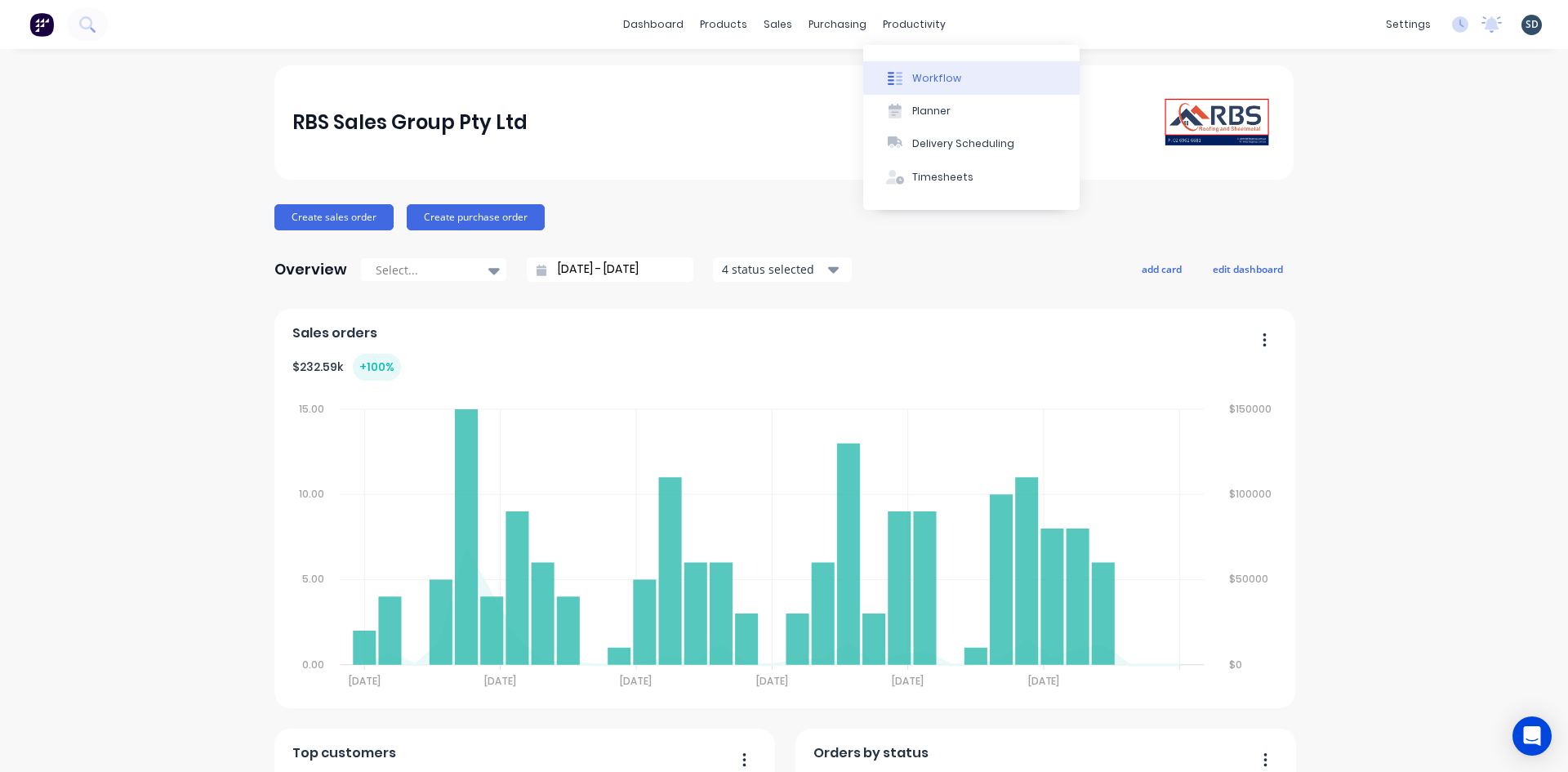
click at [938, 83] on div "Workflow" at bounding box center [937, 78] width 49 height 15
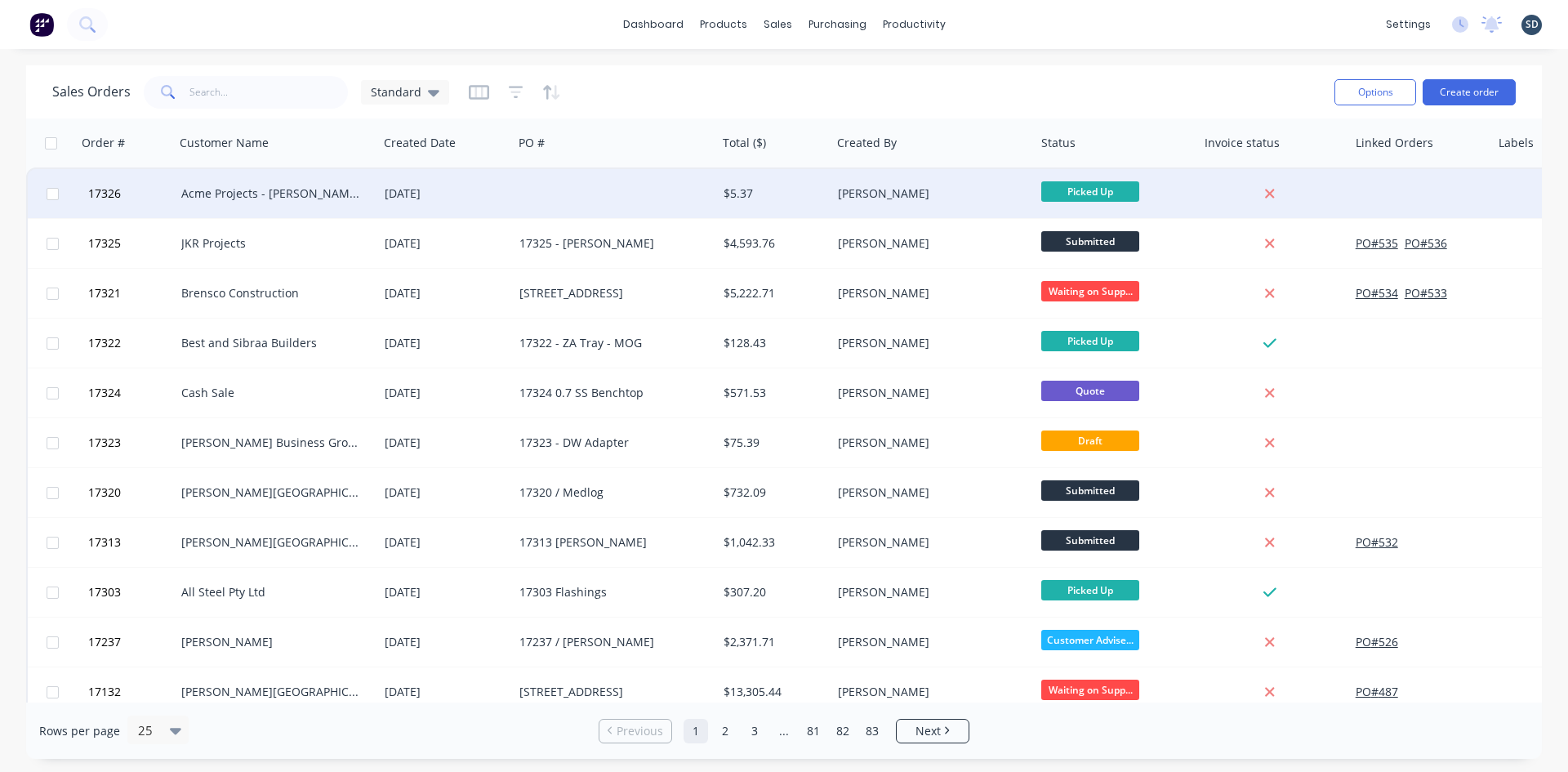
click at [581, 199] on div at bounding box center [614, 193] width 204 height 49
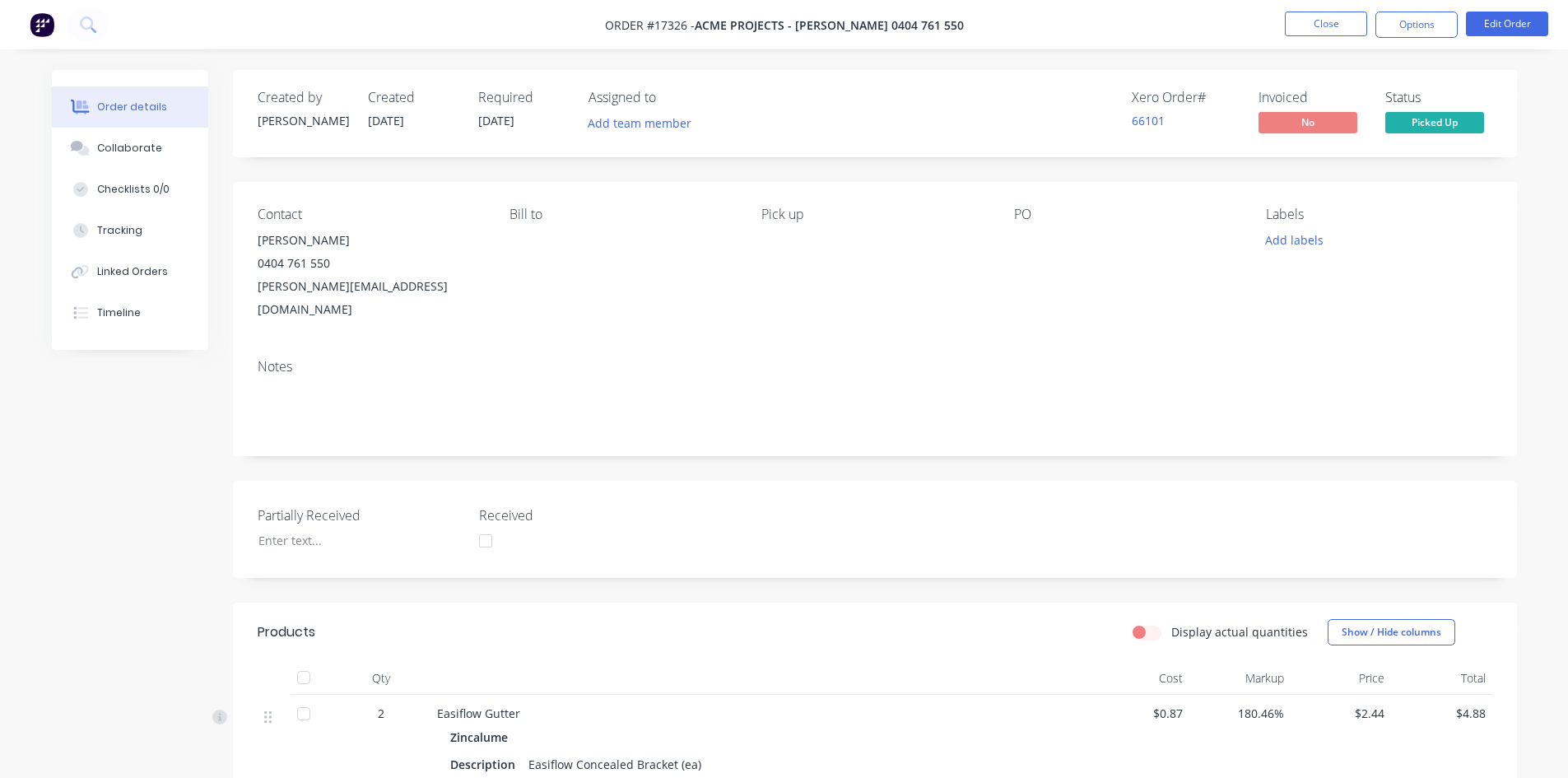
drag, startPoint x: 1008, startPoint y: 250, endPoint x: 1304, endPoint y: 145, distance: 314.1
click at [1007, 250] on div "Contact Mike Culhane 0404 761 550 mike_culhane@acmeprojects.com.au Bill to Pick…" at bounding box center [874, 263] width 1284 height 164
click at [1480, 28] on button "Edit Order" at bounding box center [1507, 24] width 83 height 25
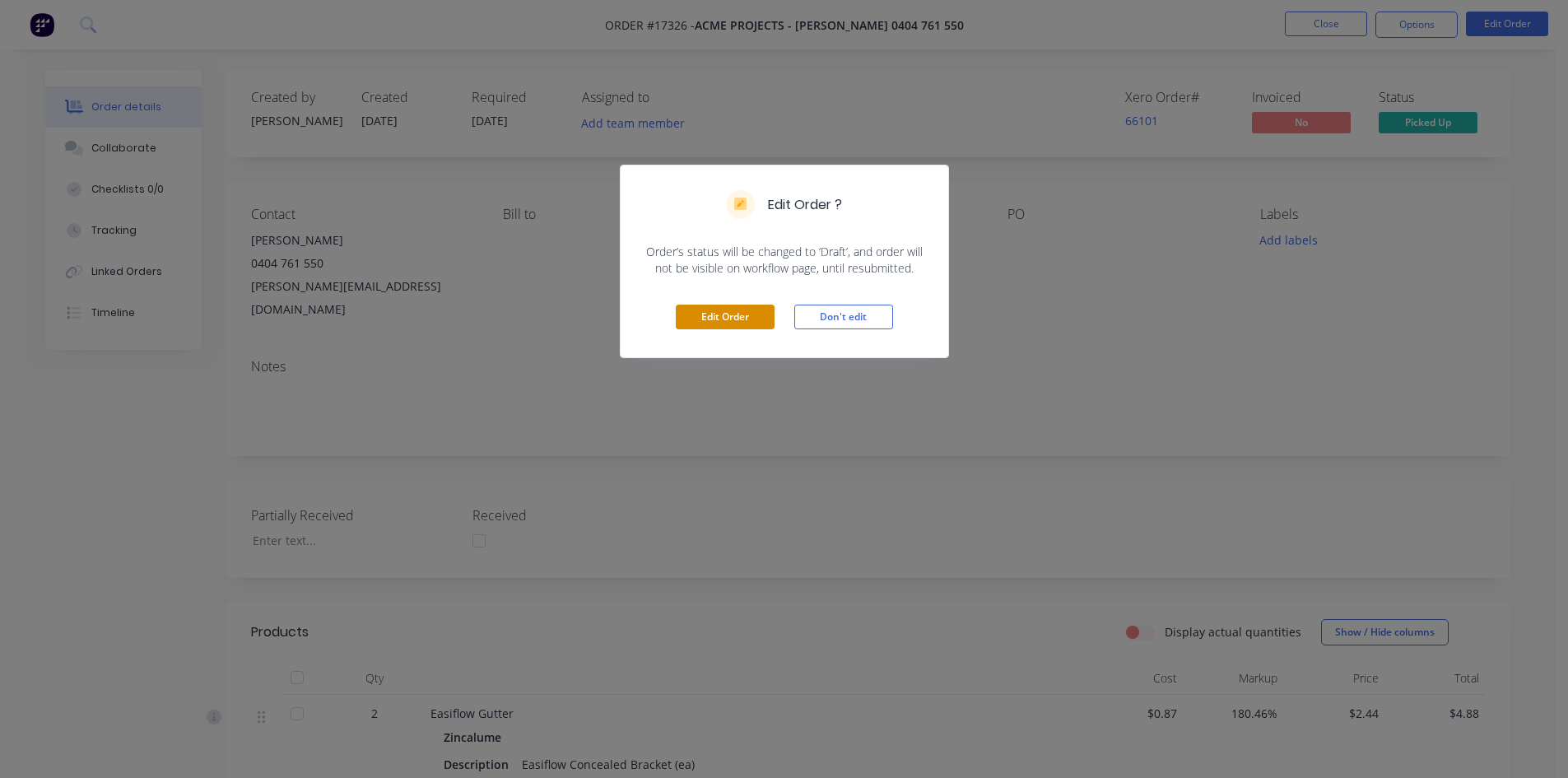
click at [744, 317] on button "Edit Order" at bounding box center [725, 316] width 99 height 25
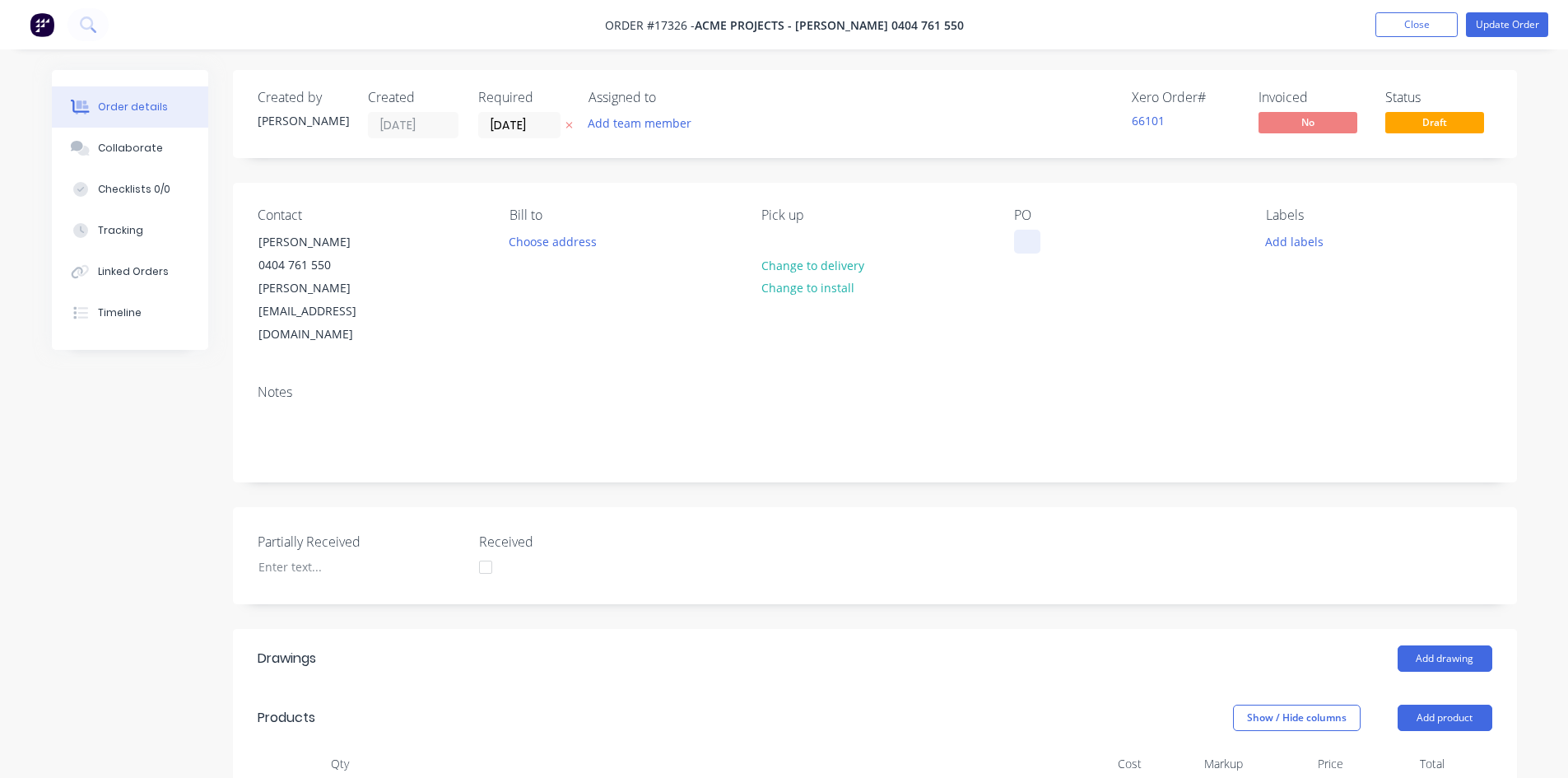
click at [1027, 244] on div at bounding box center [1027, 242] width 27 height 24
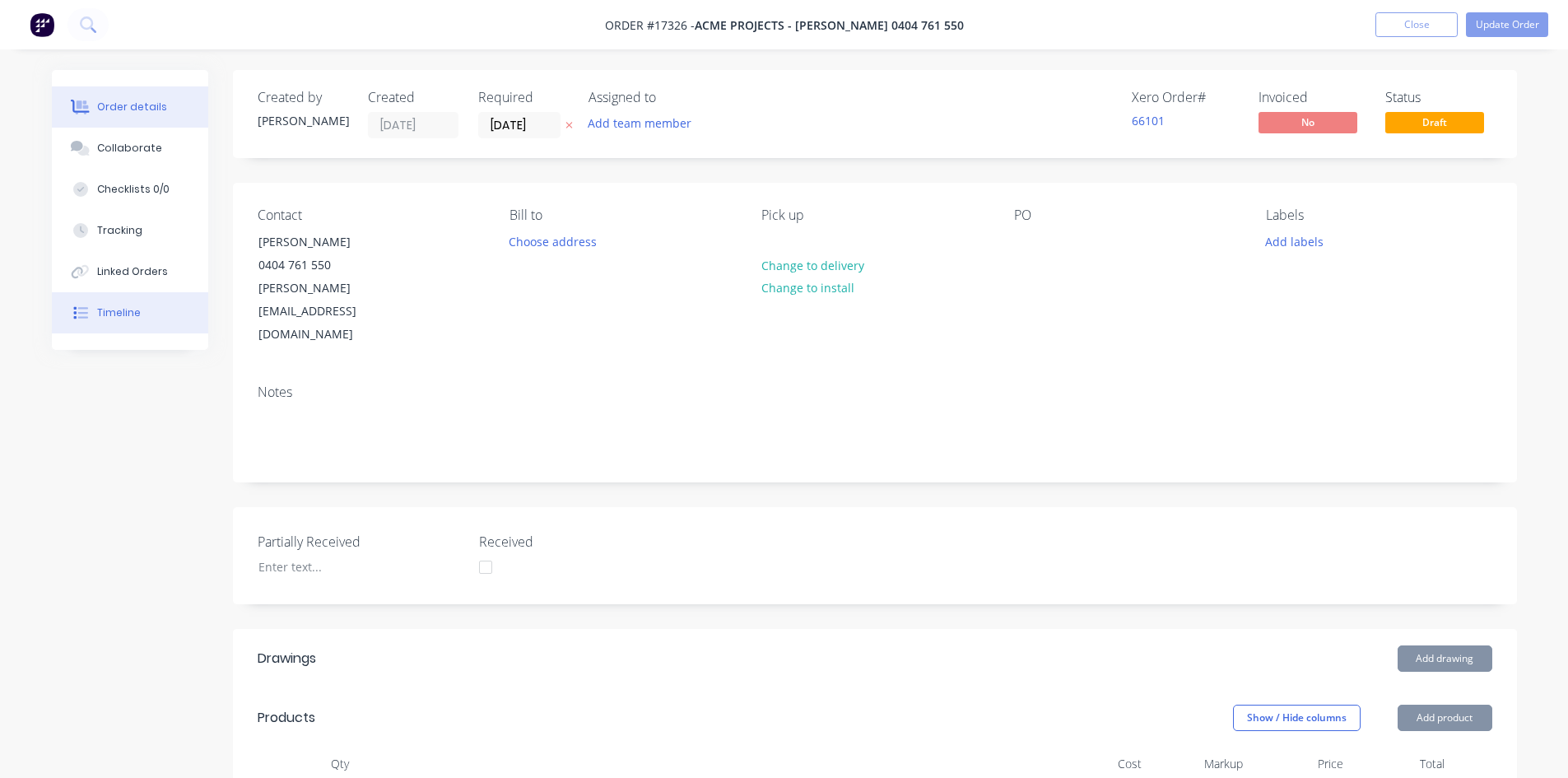
click at [89, 310] on div at bounding box center [81, 312] width 25 height 15
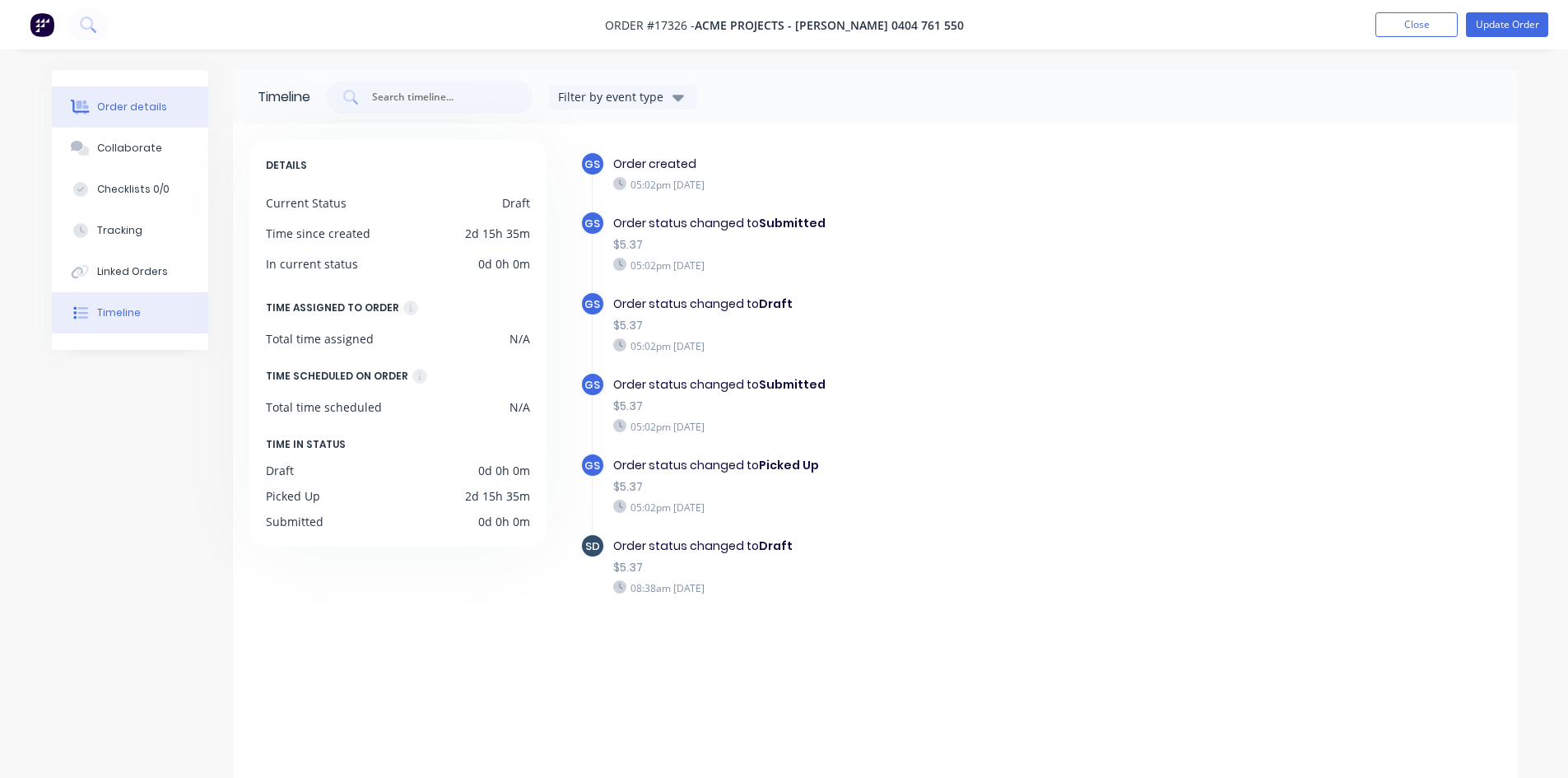
click at [131, 112] on div "Order details" at bounding box center [132, 106] width 70 height 15
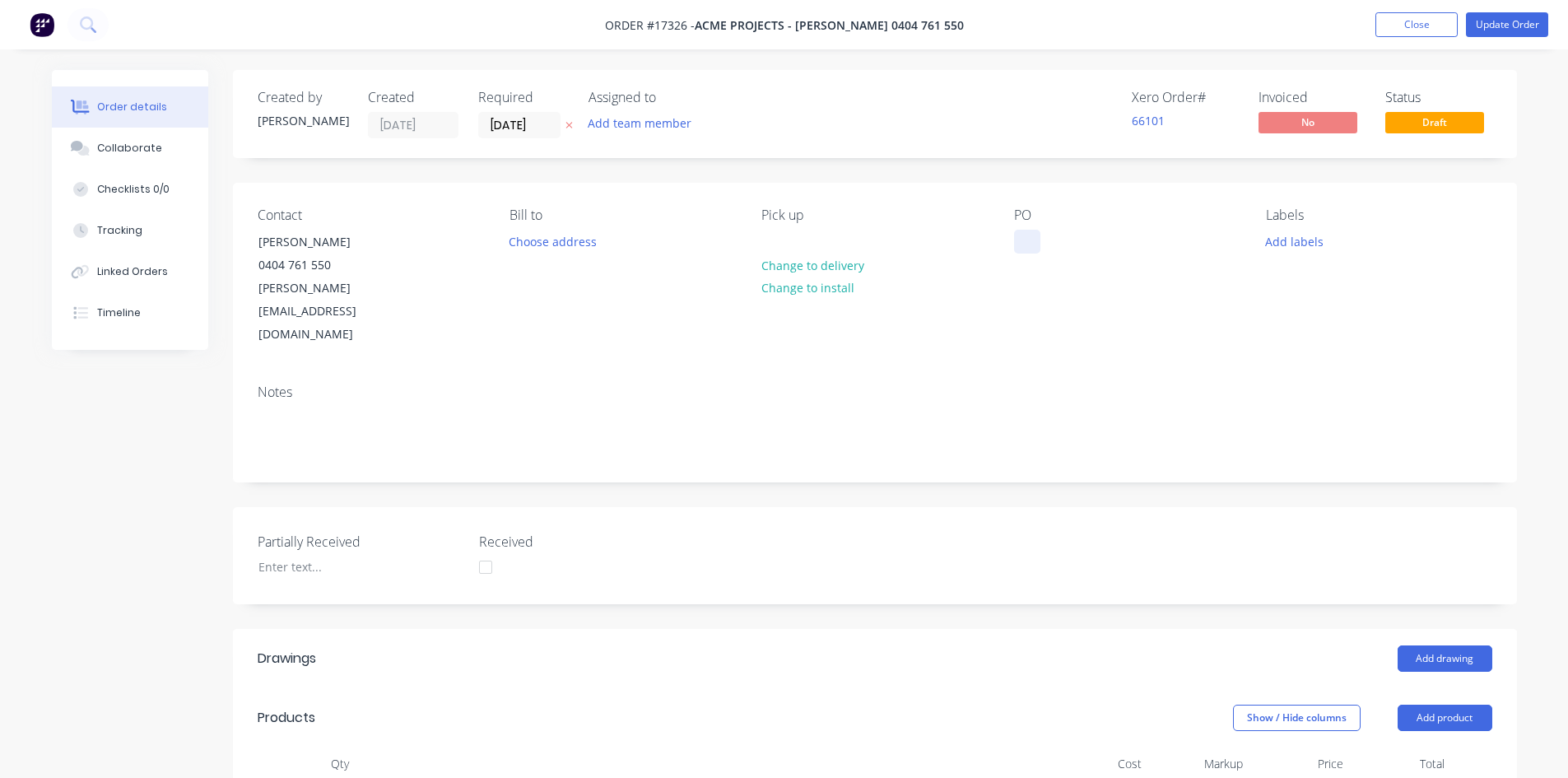
click at [1022, 243] on div at bounding box center [1027, 242] width 27 height 24
click at [1341, 371] on div "Notes" at bounding box center [874, 426] width 1284 height 110
click at [1511, 23] on button "Update Order" at bounding box center [1507, 25] width 83 height 25
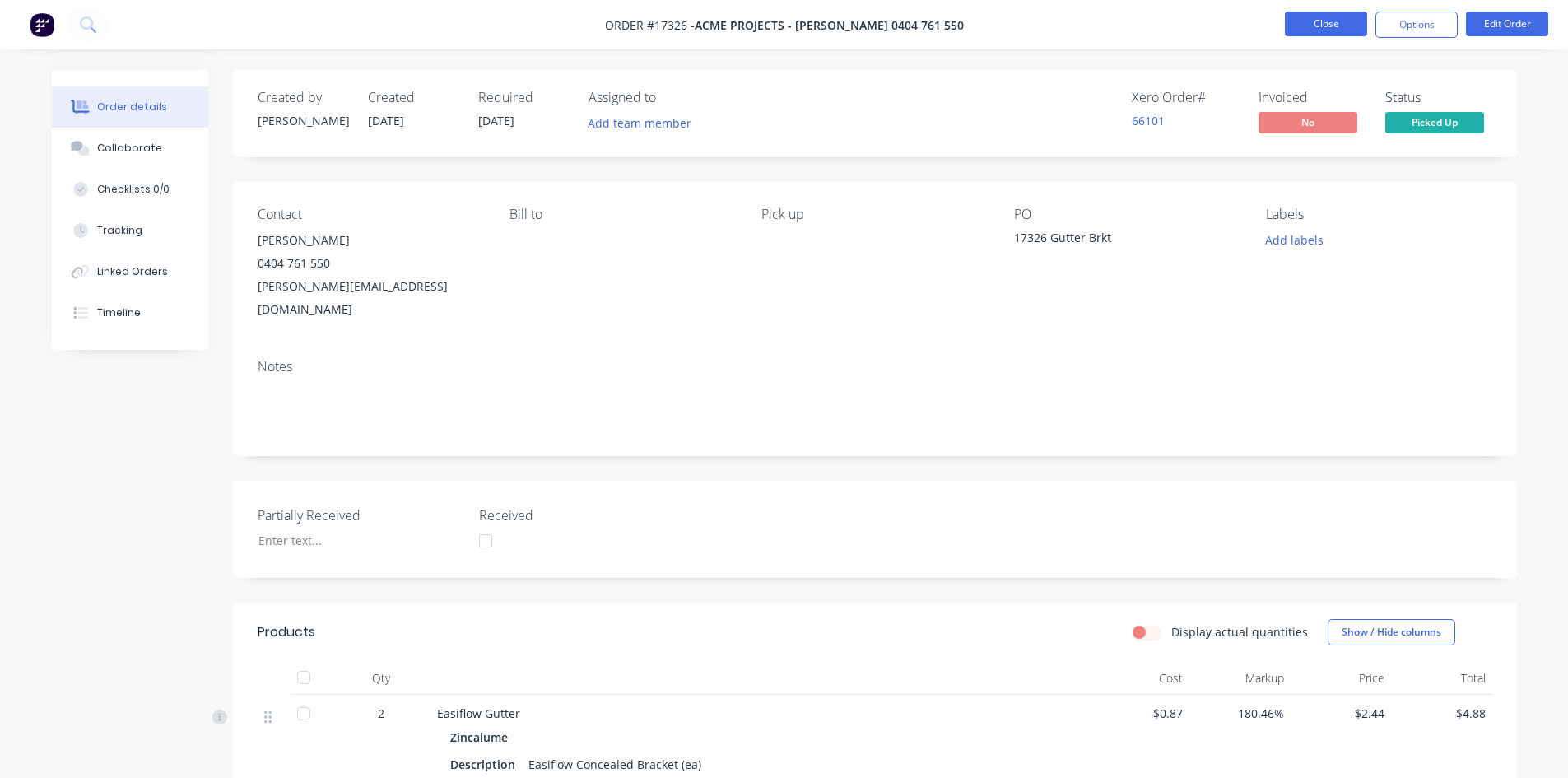
click at [1339, 28] on button "Close" at bounding box center [1326, 24] width 83 height 25
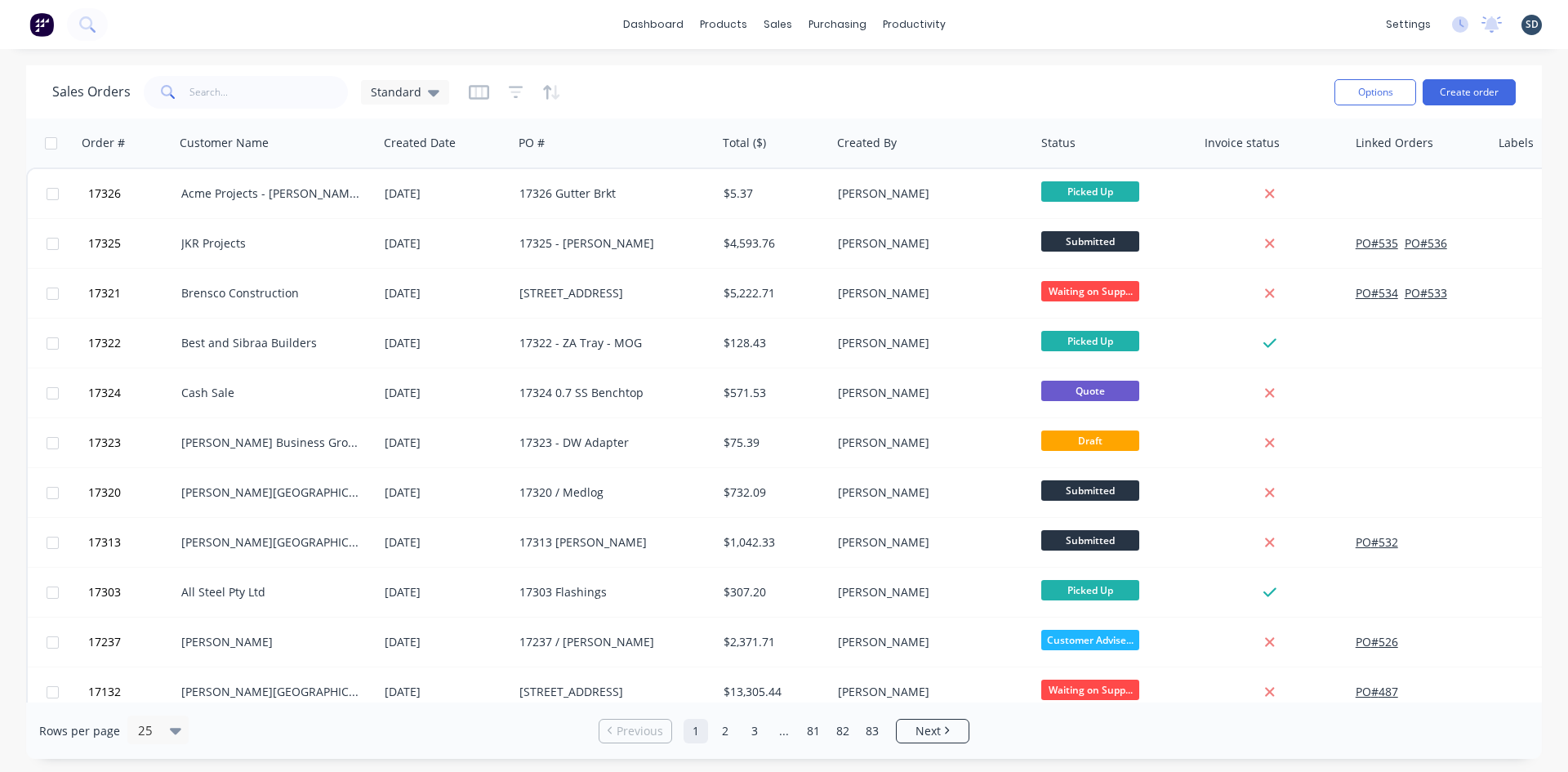
click at [992, 18] on div "dashboard products sales purchasing productivity dashboard products Product Cat…" at bounding box center [784, 24] width 1568 height 49
click at [1058, 18] on div "dashboard products sales purchasing productivity dashboard products Product Cat…" at bounding box center [784, 24] width 1568 height 49
click at [991, 16] on div "dashboard products sales purchasing productivity dashboard products Product Cat…" at bounding box center [784, 24] width 1568 height 49
click at [984, 22] on div "dashboard products sales purchasing productivity dashboard products Product Cat…" at bounding box center [784, 24] width 1568 height 49
click at [857, 70] on button "Purchase Orders" at bounding box center [906, 78] width 216 height 33
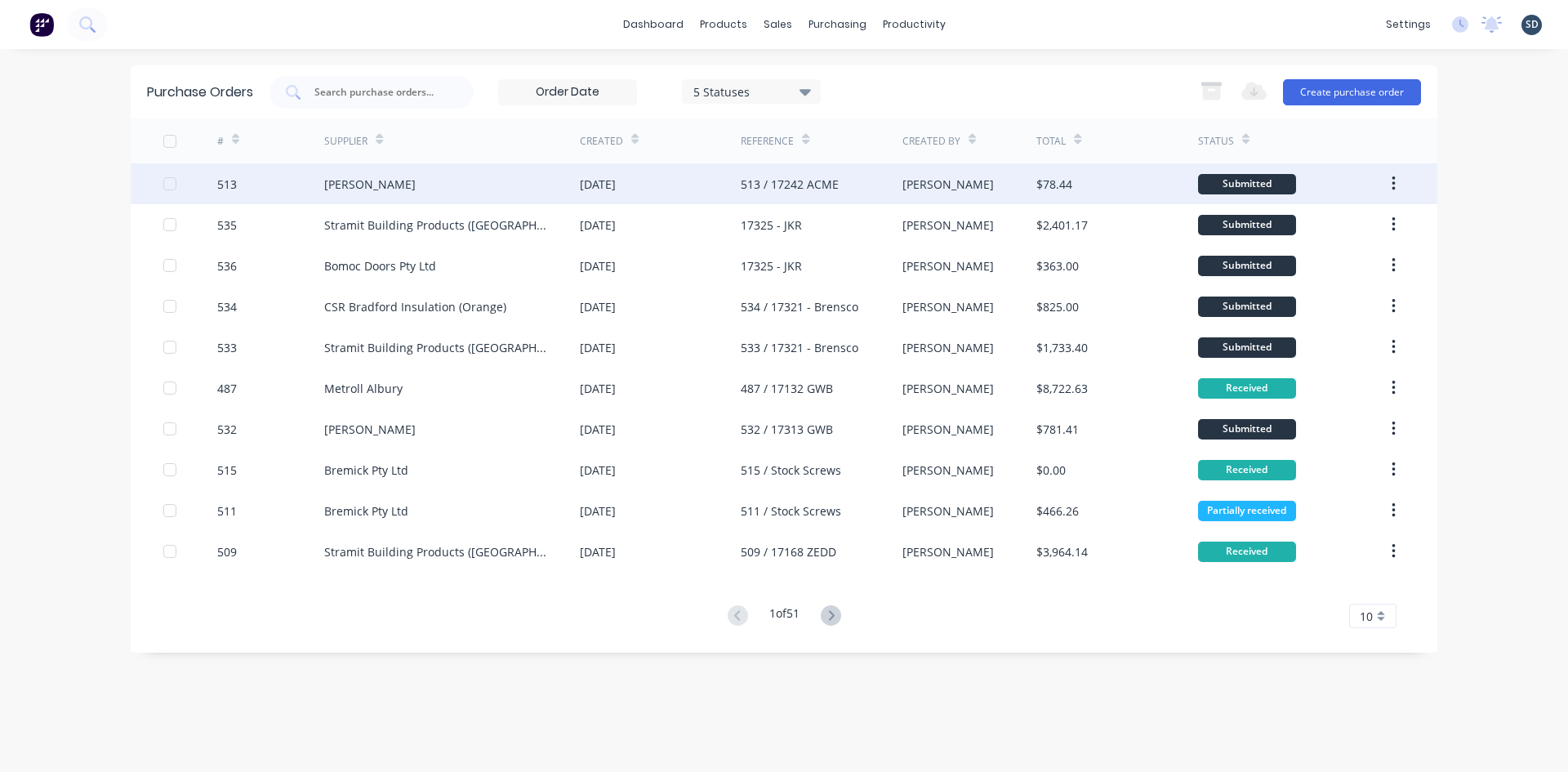
click at [401, 192] on div "Lysaght VIC" at bounding box center [452, 184] width 255 height 41
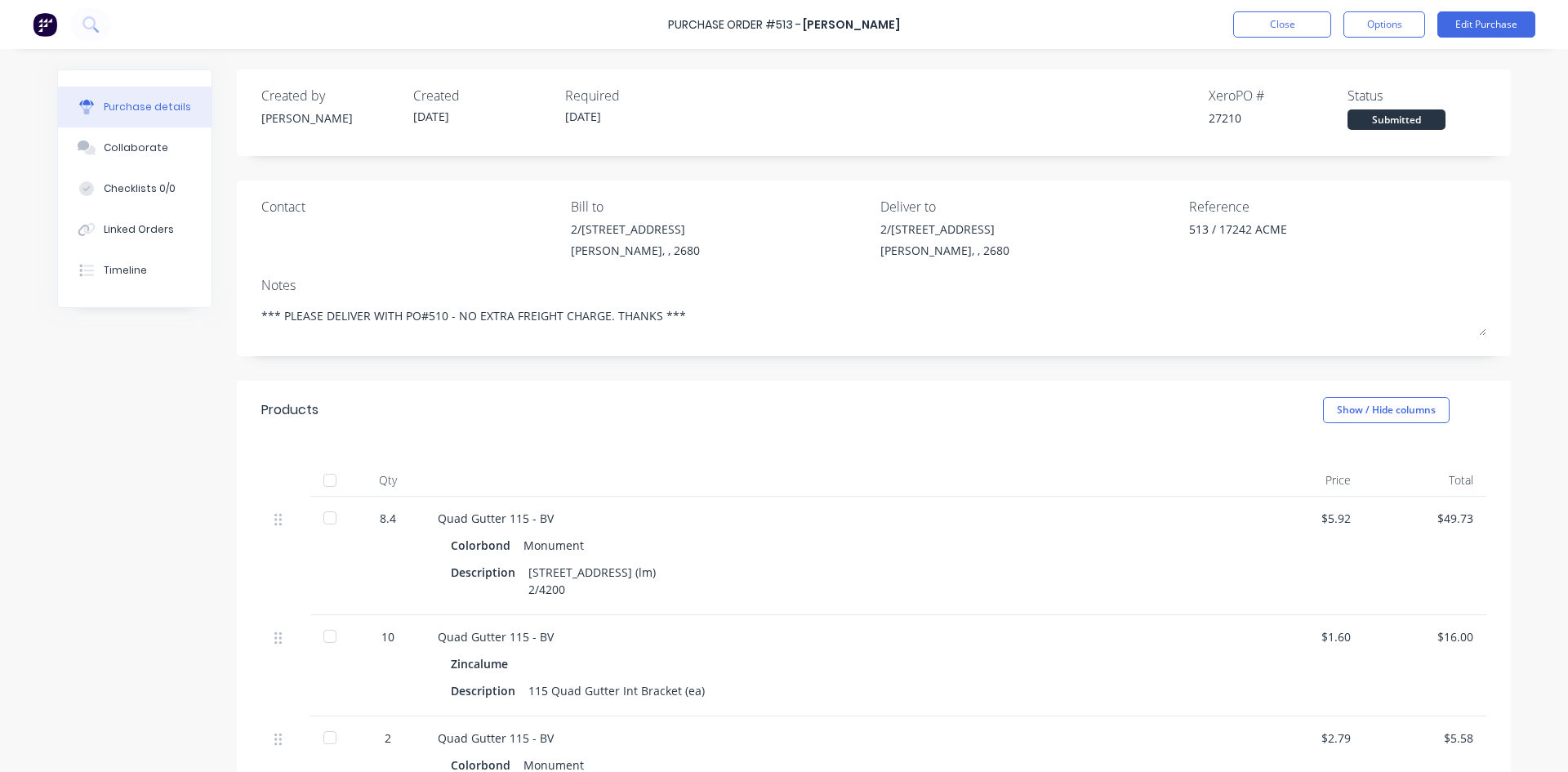
click at [775, 368] on div "Created by Sam Created 28/07/25 Required 12/08/25 Xero PO # 27210 Status Submit…" at bounding box center [874, 568] width 1274 height 998
click at [183, 150] on button "Collaborate" at bounding box center [134, 148] width 153 height 41
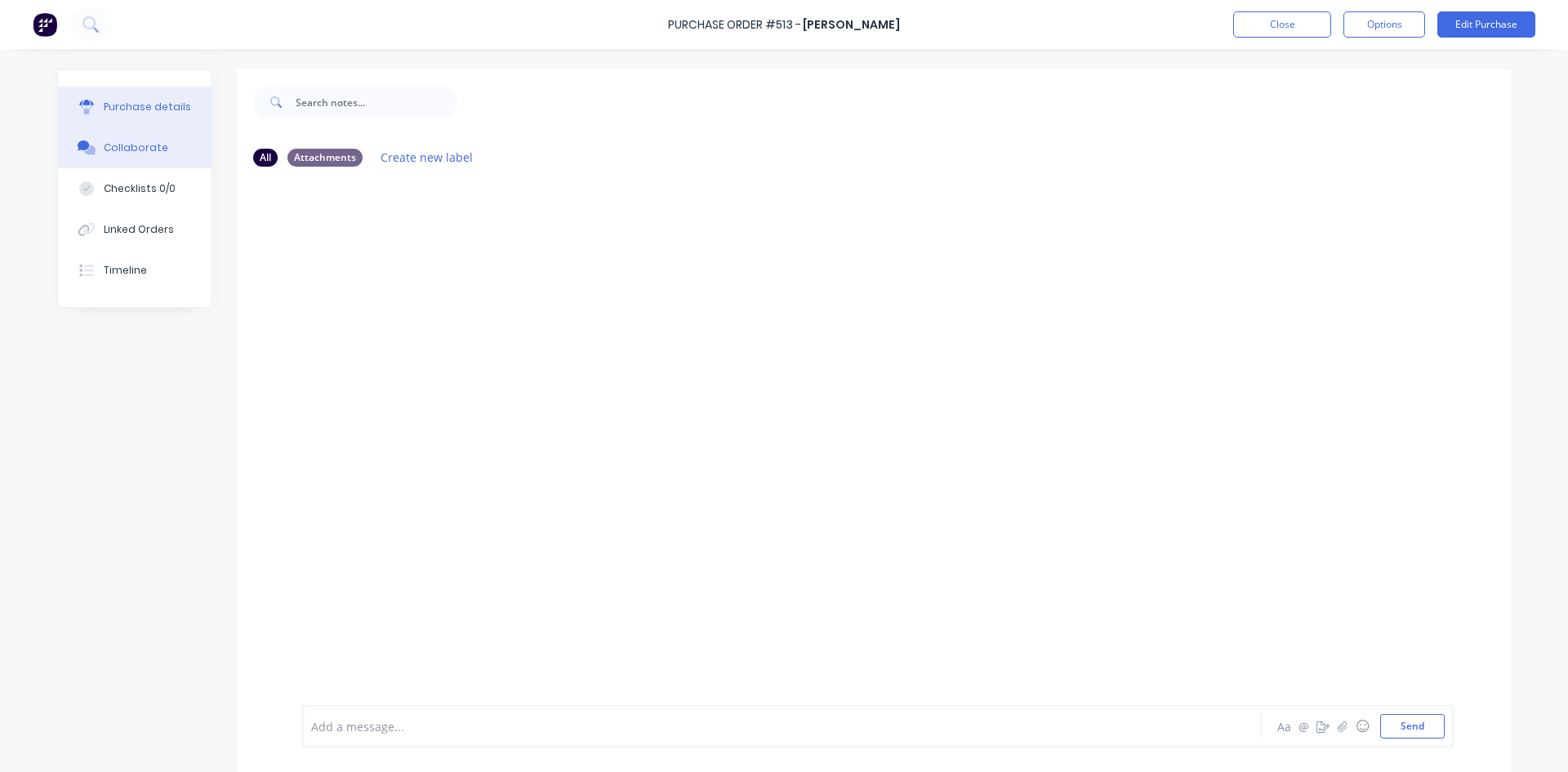
click at [137, 107] on div "Purchase details" at bounding box center [147, 106] width 88 height 15
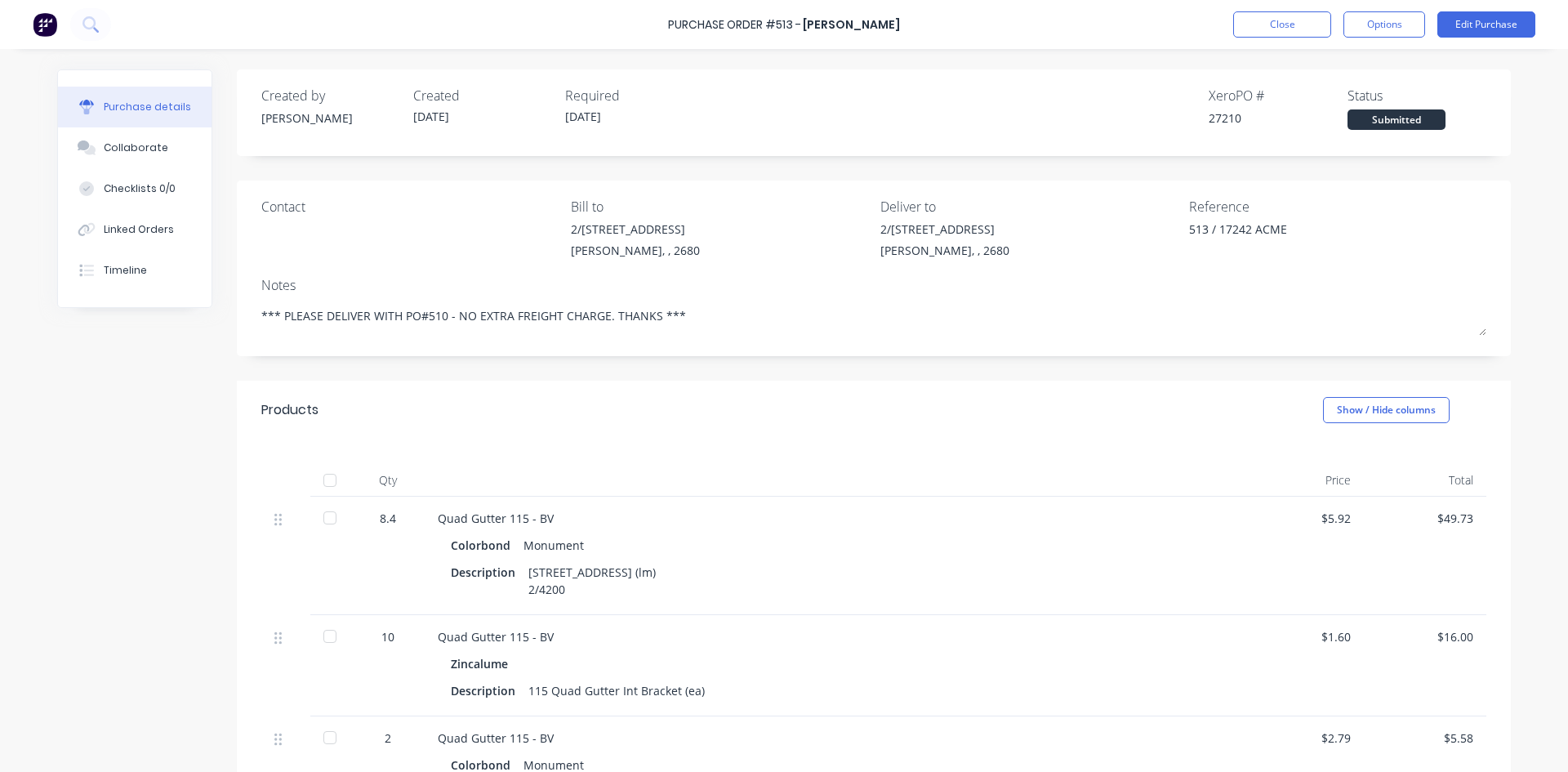
click at [722, 171] on div "Created by Sam Created 28/07/25 Required 12/08/25 Xero PO # 27210 Status Submit…" at bounding box center [874, 568] width 1274 height 998
click at [923, 18] on div "Purchase Order #513 - Lysaght VIC Close Options Edit Purchase" at bounding box center [784, 24] width 1568 height 49
click at [921, 27] on div "Purchase Order #513 - Lysaght VIC Close Options Edit Purchase" at bounding box center [784, 24] width 1568 height 49
click at [977, 20] on div "Purchase Order #513 - Lysaght VIC Close Options Edit Purchase" at bounding box center [784, 24] width 1568 height 49
click at [865, 169] on div "Created by Sam Created 28/07/25 Required 12/08/25 Xero PO # 27210 Status Submit…" at bounding box center [874, 568] width 1274 height 998
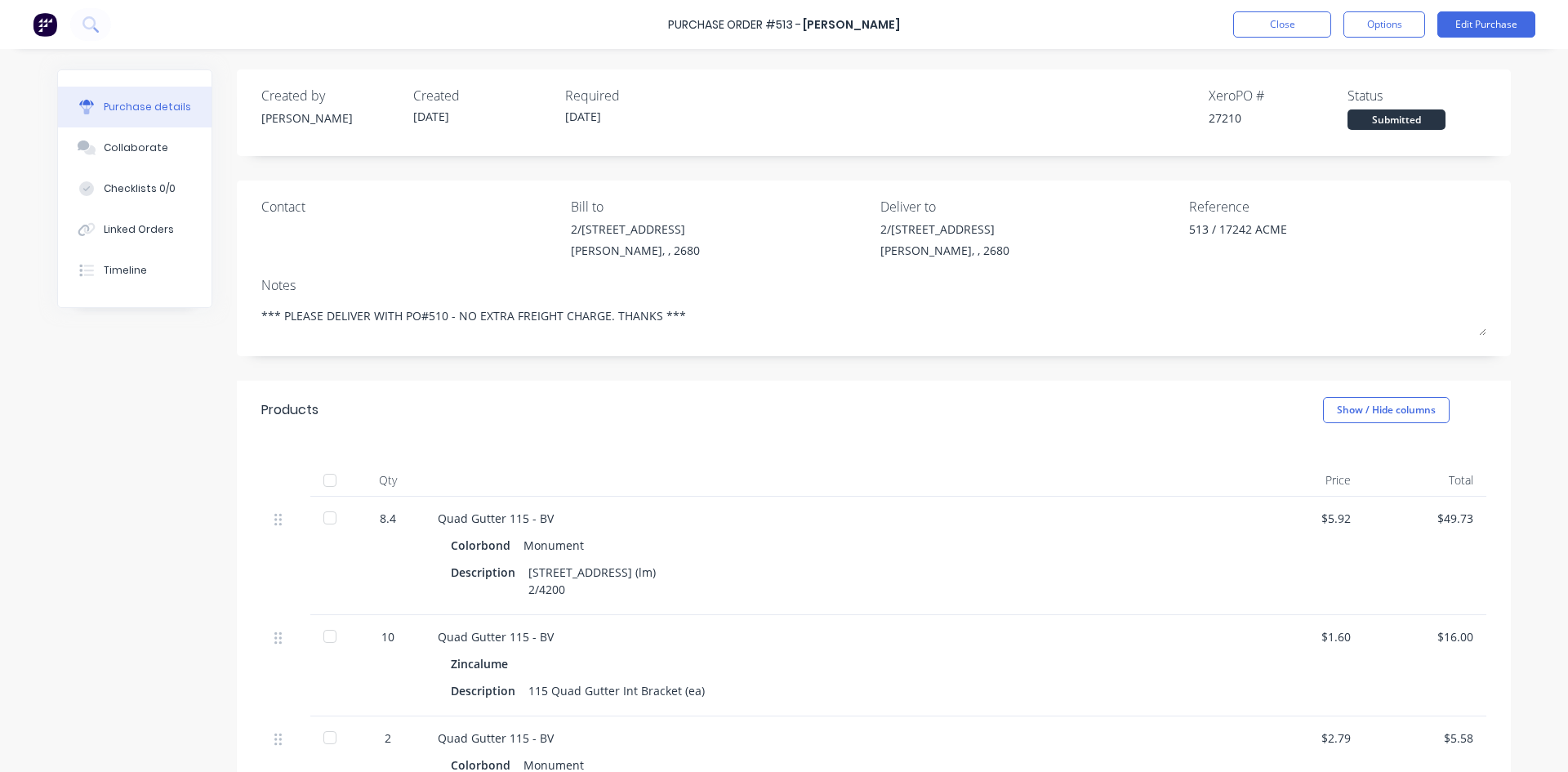
click at [739, 173] on div "Created by Sam Created 28/07/25 Required 12/08/25 Xero PO # 27210 Status Submit…" at bounding box center [874, 568] width 1274 height 998
click at [142, 282] on button "Timeline" at bounding box center [134, 270] width 153 height 41
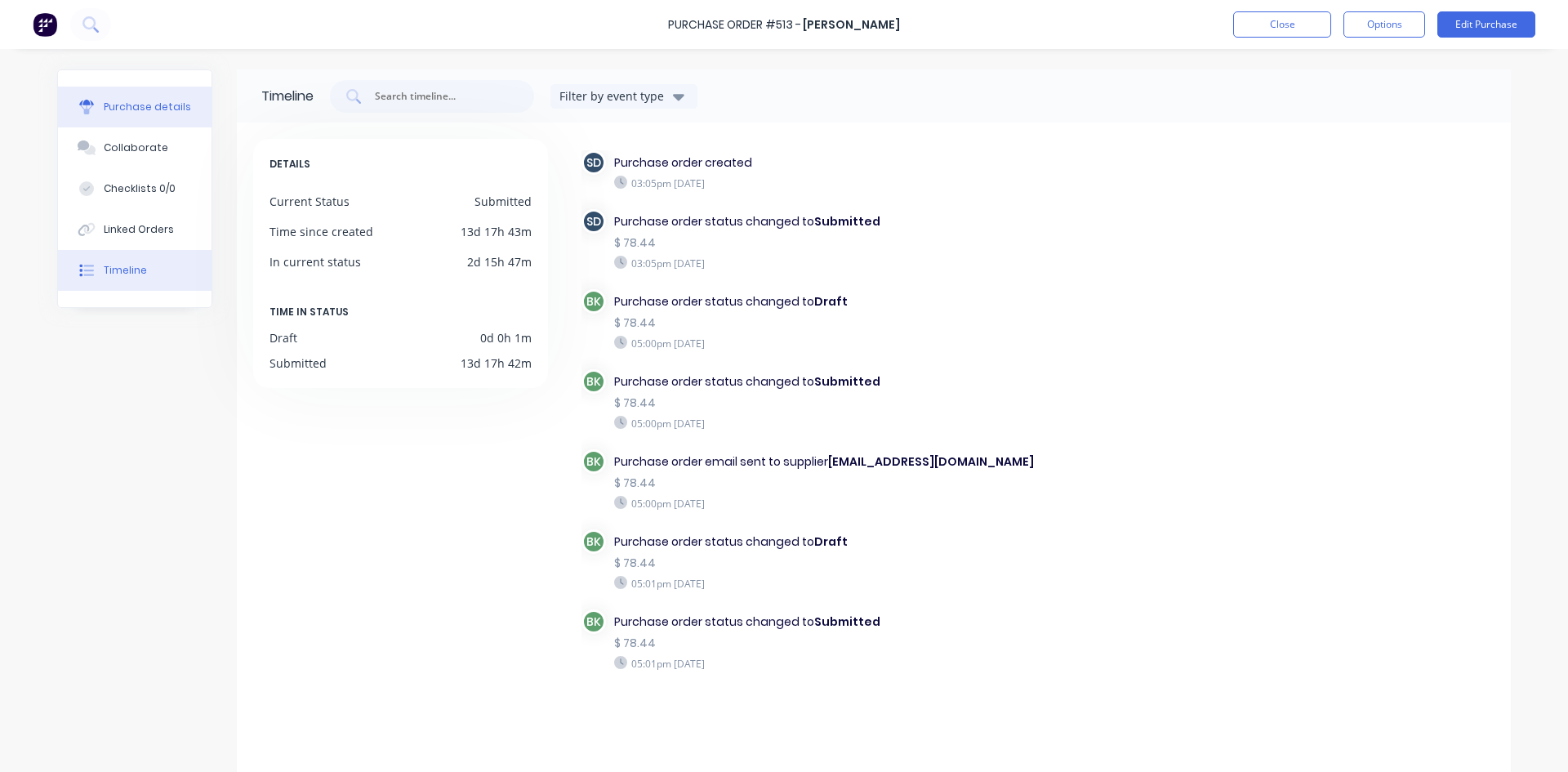
click at [141, 114] on button "Purchase details" at bounding box center [134, 107] width 153 height 41
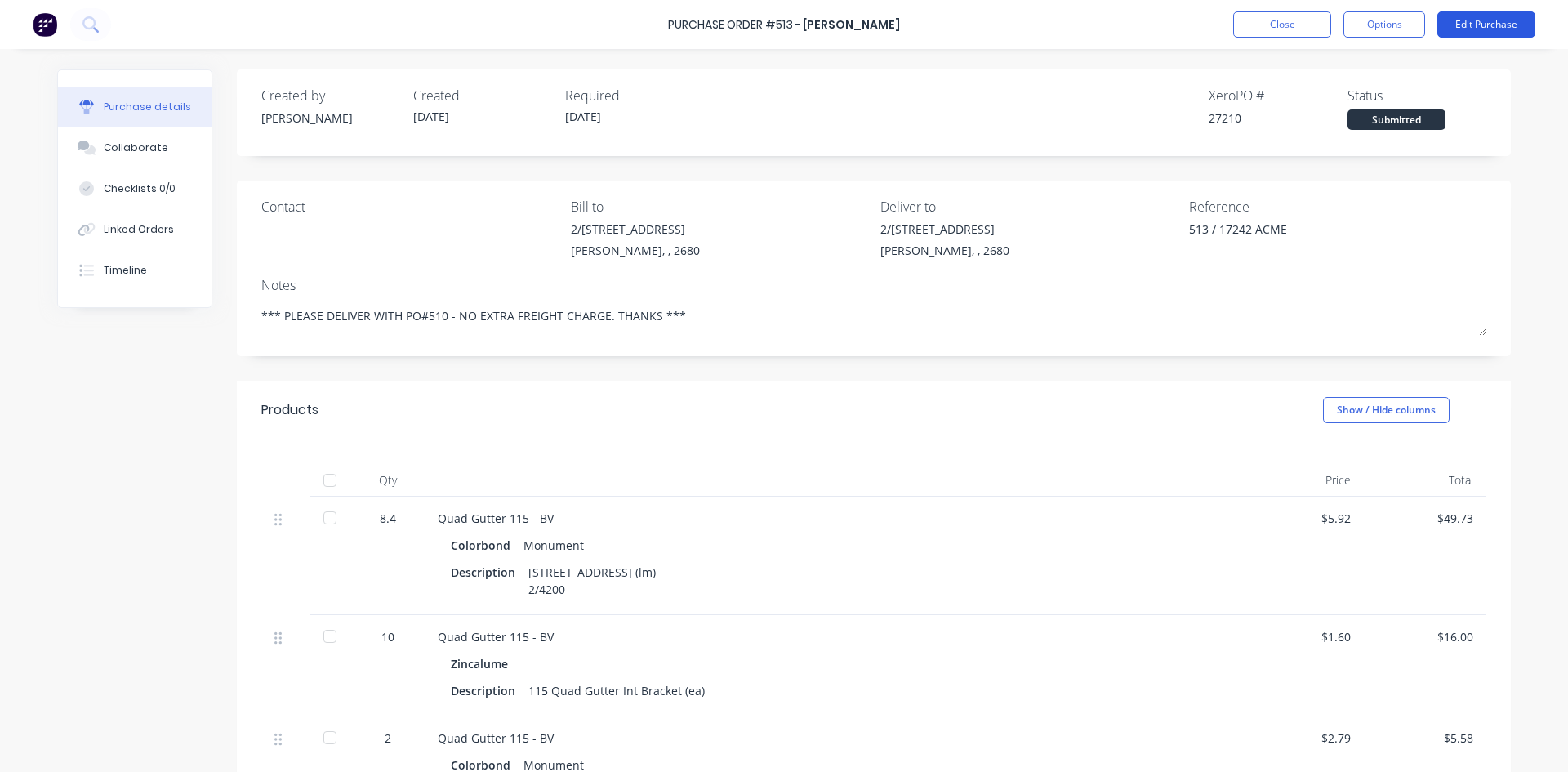
click at [1488, 27] on button "Edit Purchase" at bounding box center [1486, 24] width 98 height 26
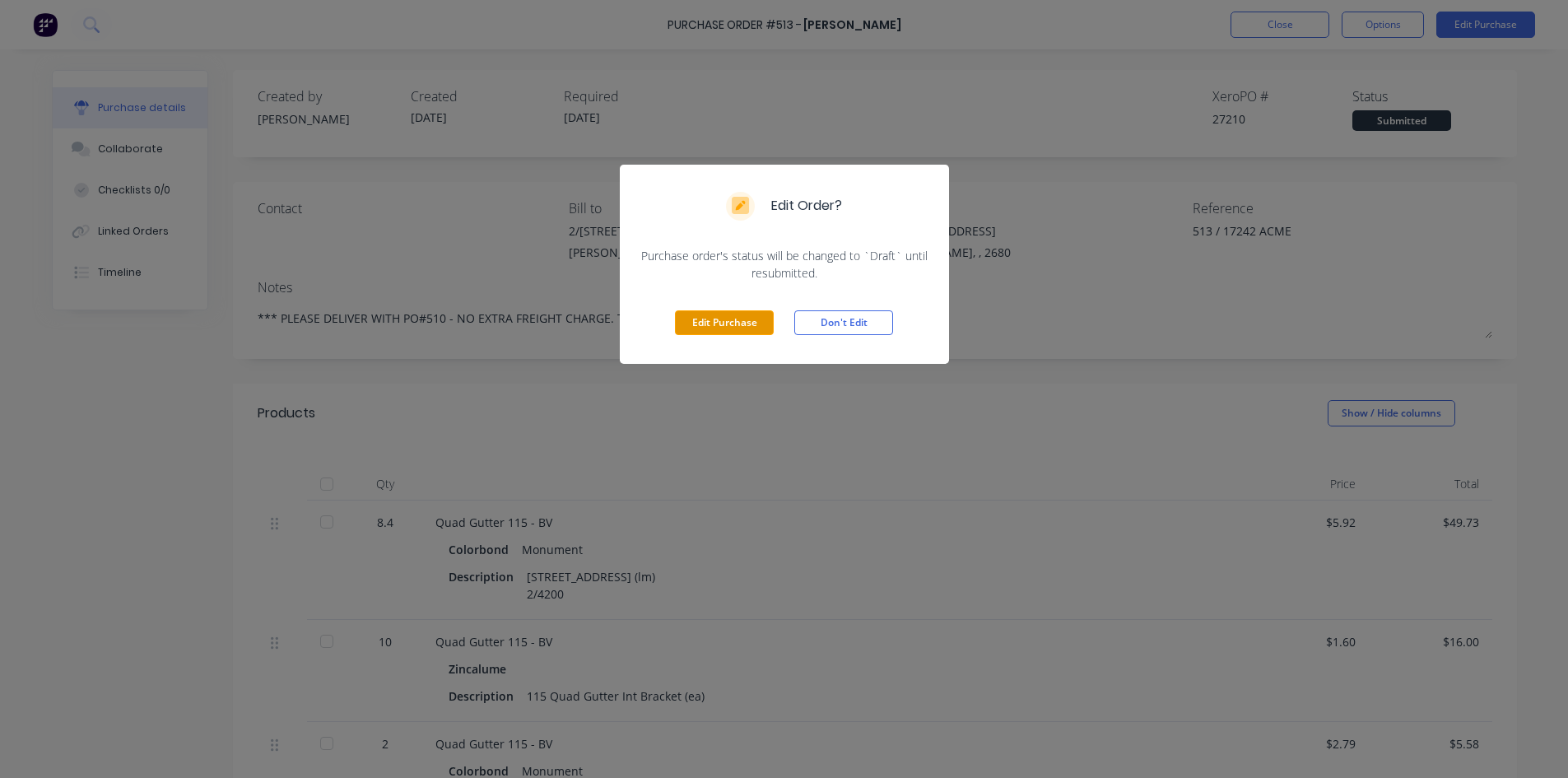
click at [687, 321] on button "Edit Purchase" at bounding box center [724, 322] width 99 height 25
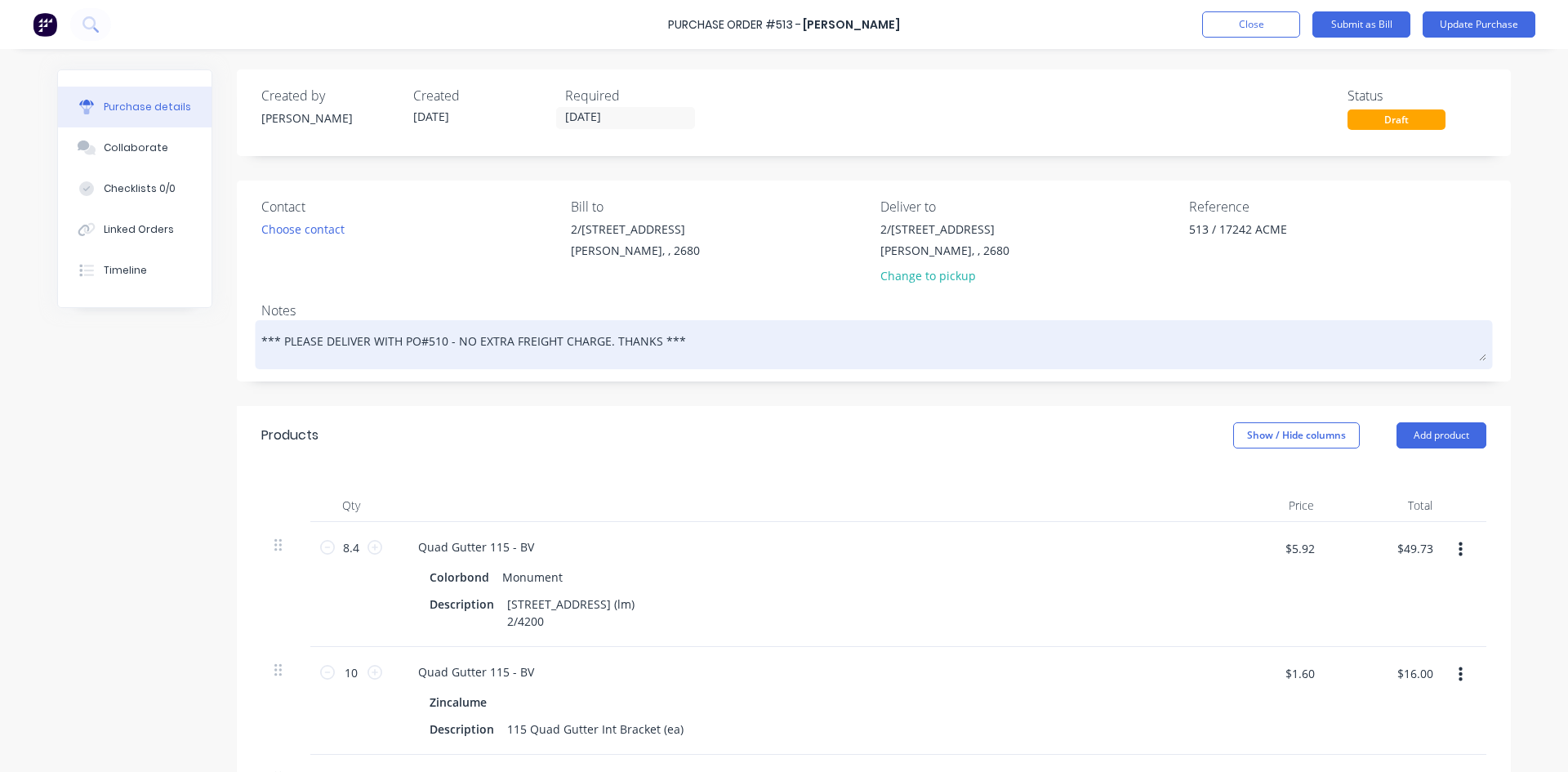
type textarea "x"
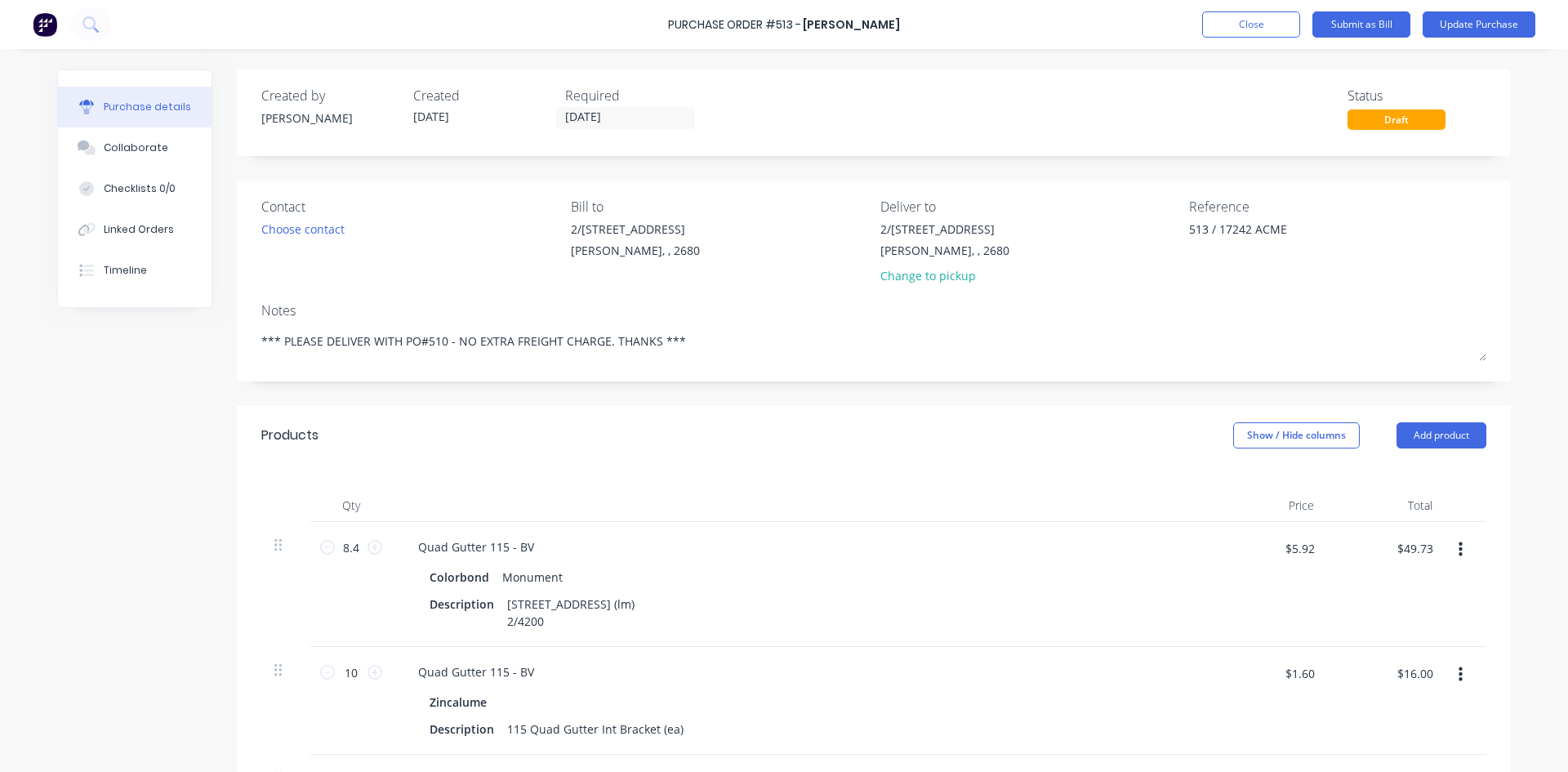
drag, startPoint x: 606, startPoint y: 342, endPoint x: 237, endPoint y: 347, distance: 369.0
click at [237, 347] on div "Contact Choose contact Bill to 2/50-56 Banna Ave Griffith, , 2680 Deliver to 2/…" at bounding box center [874, 281] width 1274 height 201
type textarea "x"
click at [306, 285] on div "Contact Choose contact" at bounding box center [410, 245] width 297 height 96
click at [1502, 32] on button "Update Purchase" at bounding box center [1479, 24] width 113 height 26
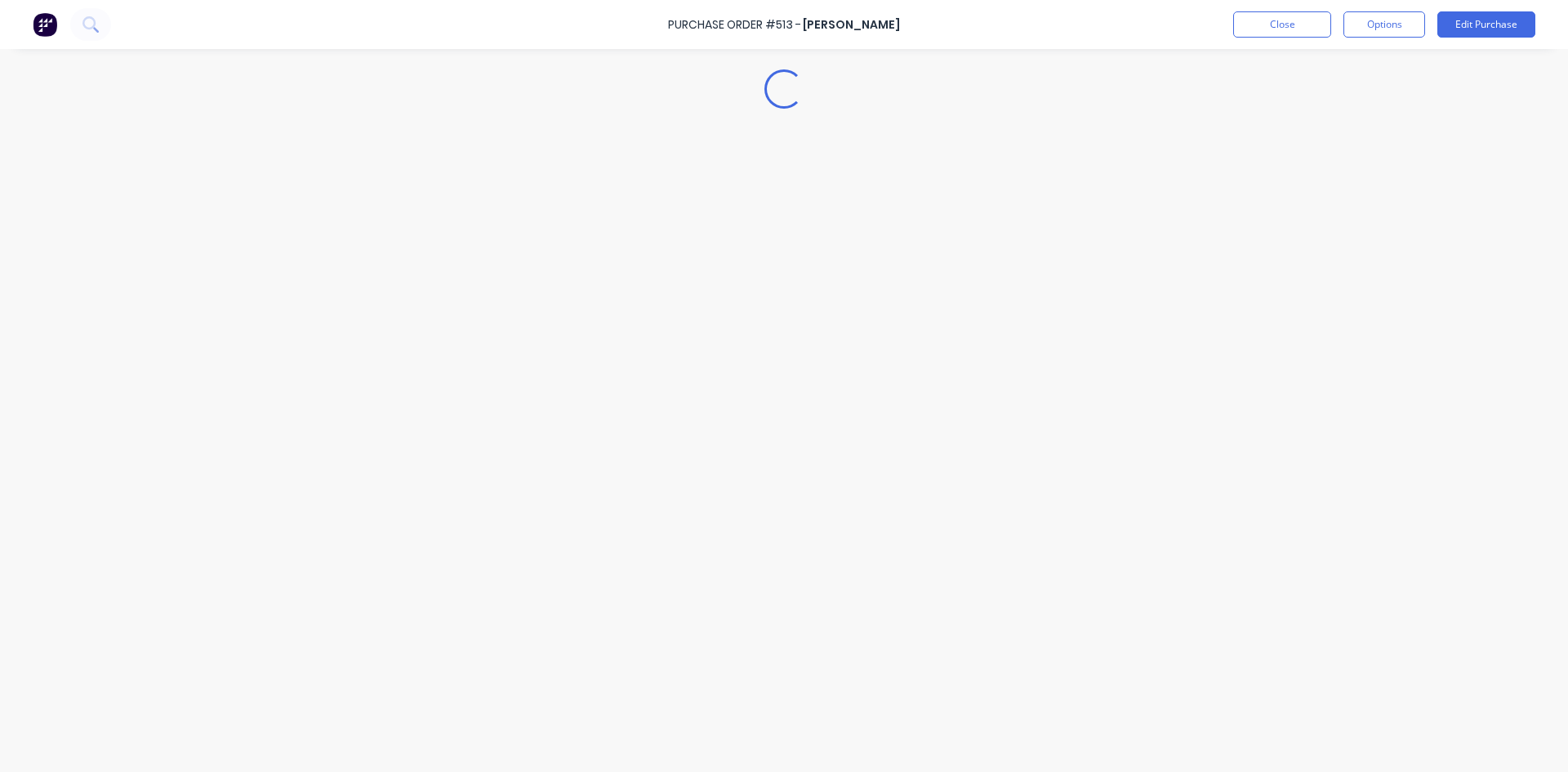
type textarea "x"
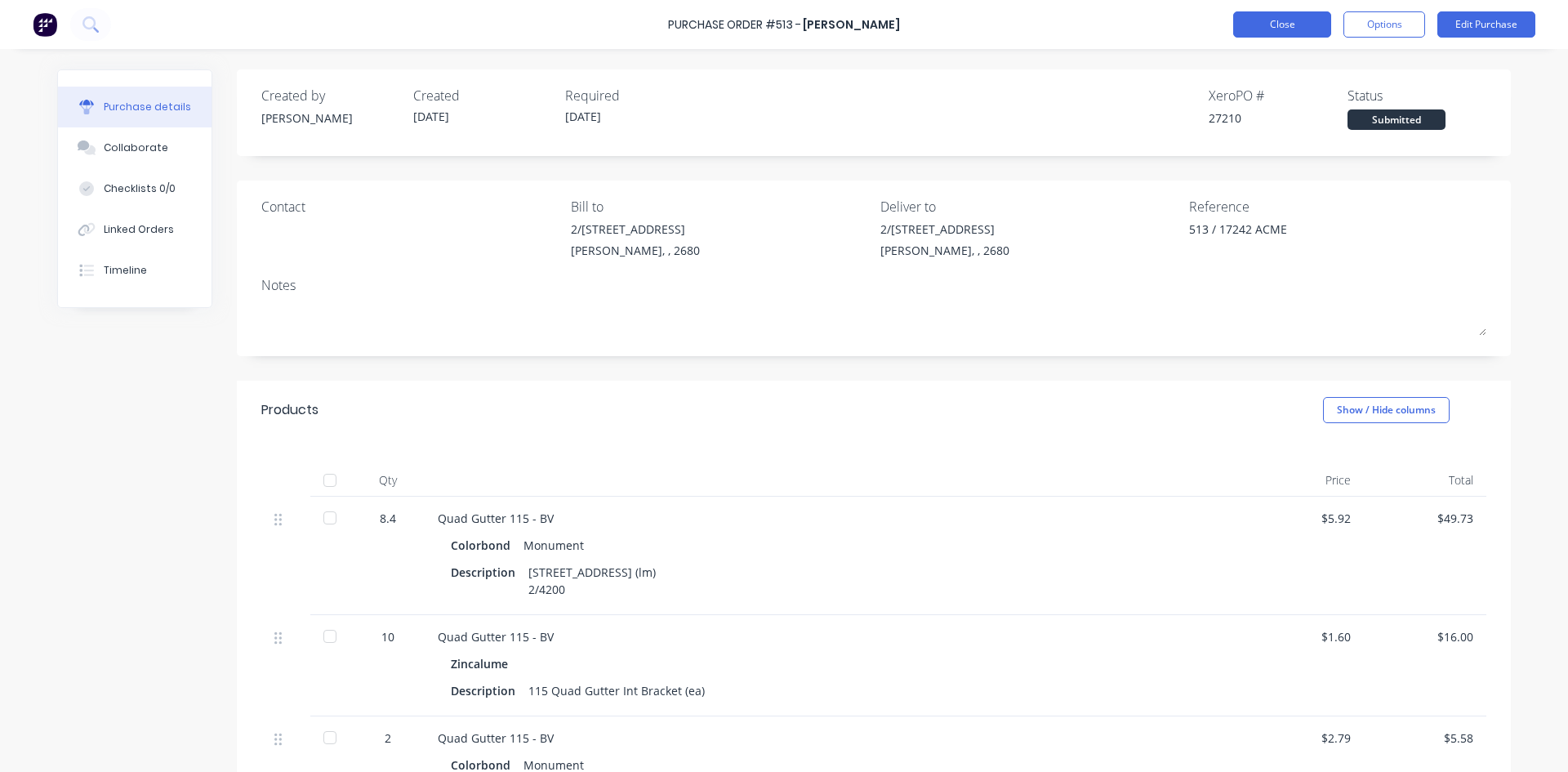
click at [1275, 31] on button "Close" at bounding box center [1282, 24] width 98 height 26
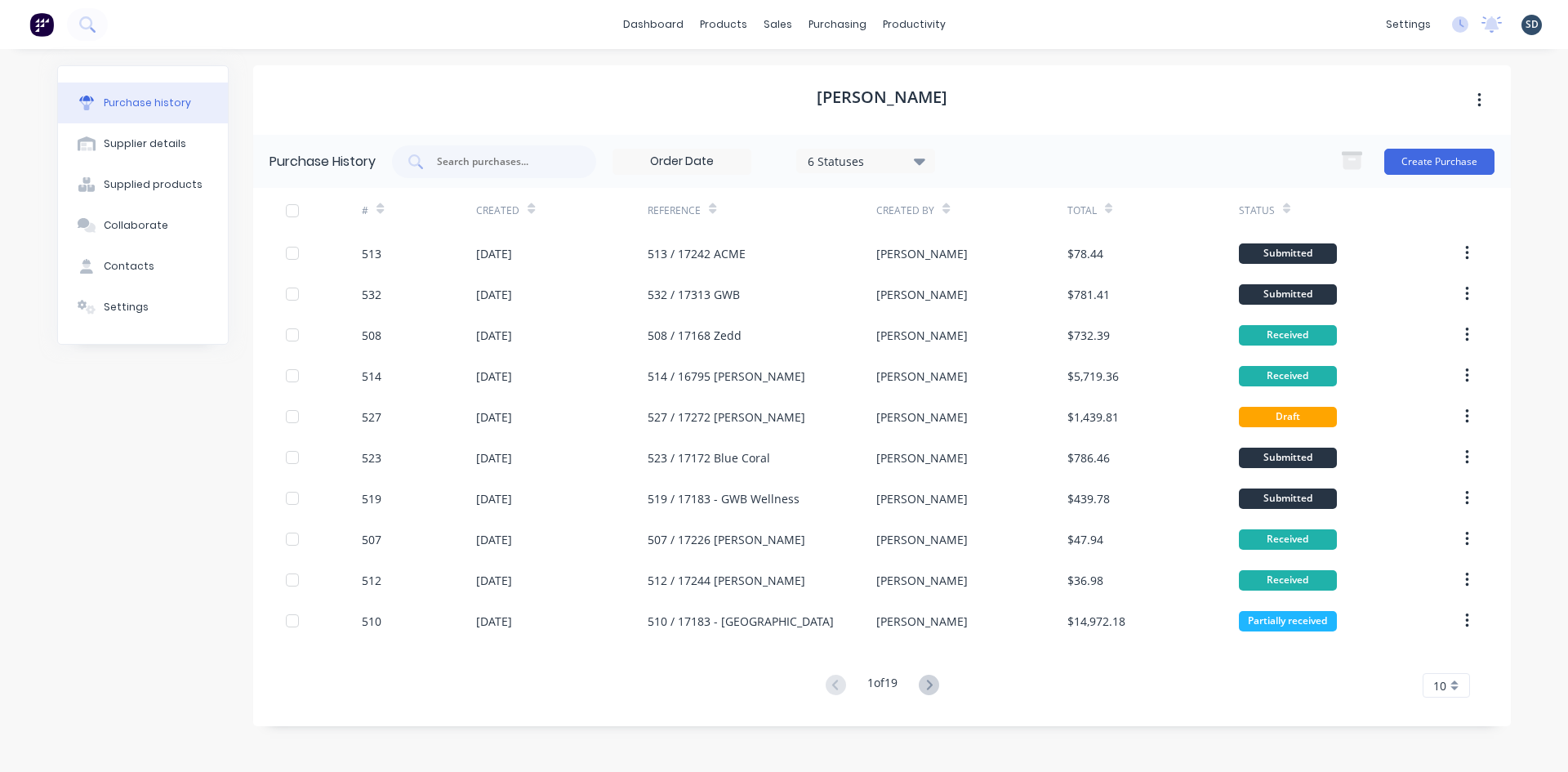
click at [1012, 29] on div "dashboard products sales purchasing productivity dashboard products Product Cat…" at bounding box center [784, 24] width 1568 height 49
click at [853, 85] on div "Sales Orders" at bounding box center [838, 78] width 67 height 15
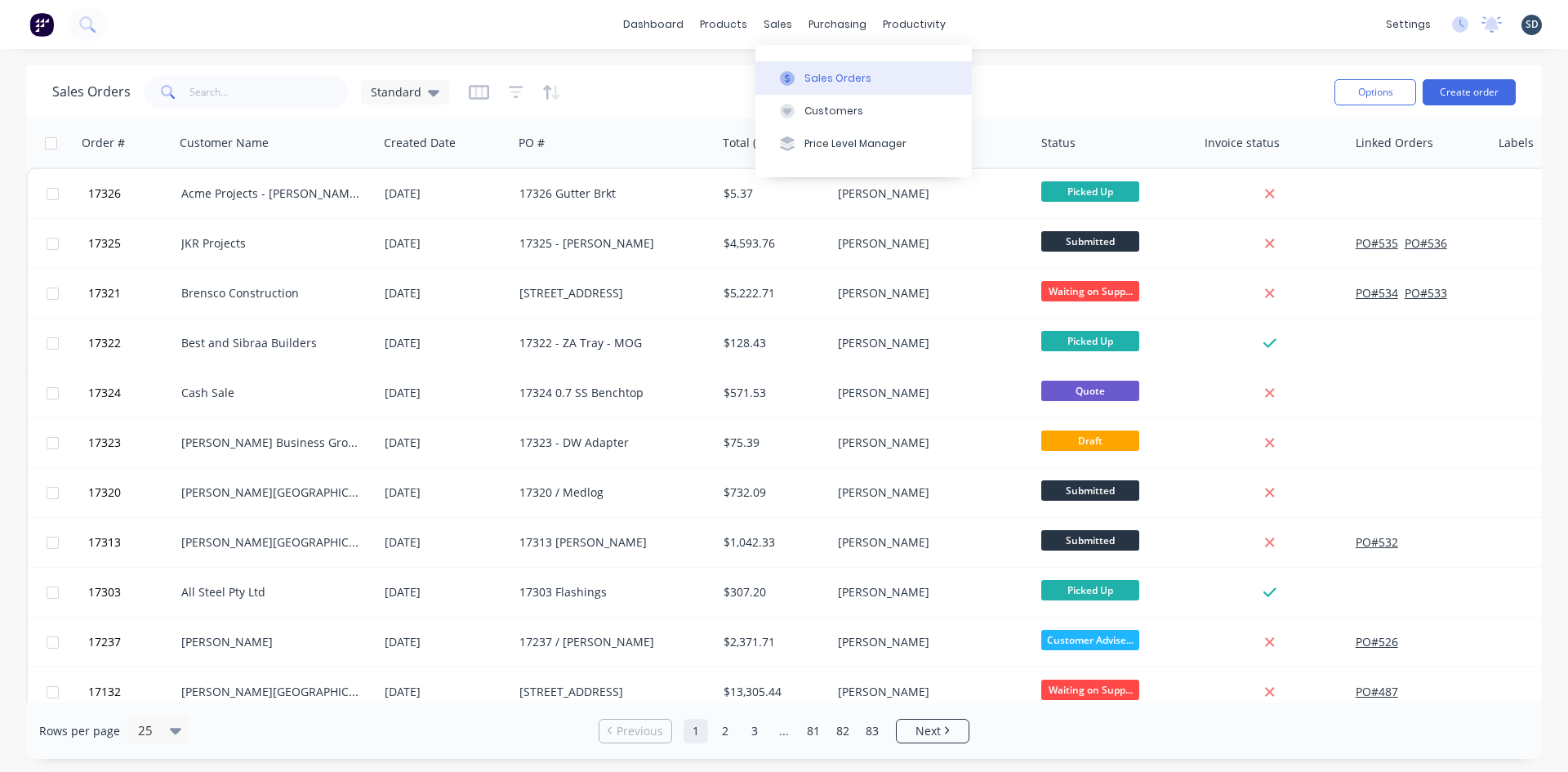
click at [822, 86] on button "Sales Orders" at bounding box center [864, 78] width 216 height 33
click at [1501, 88] on button "Create order" at bounding box center [1469, 92] width 93 height 26
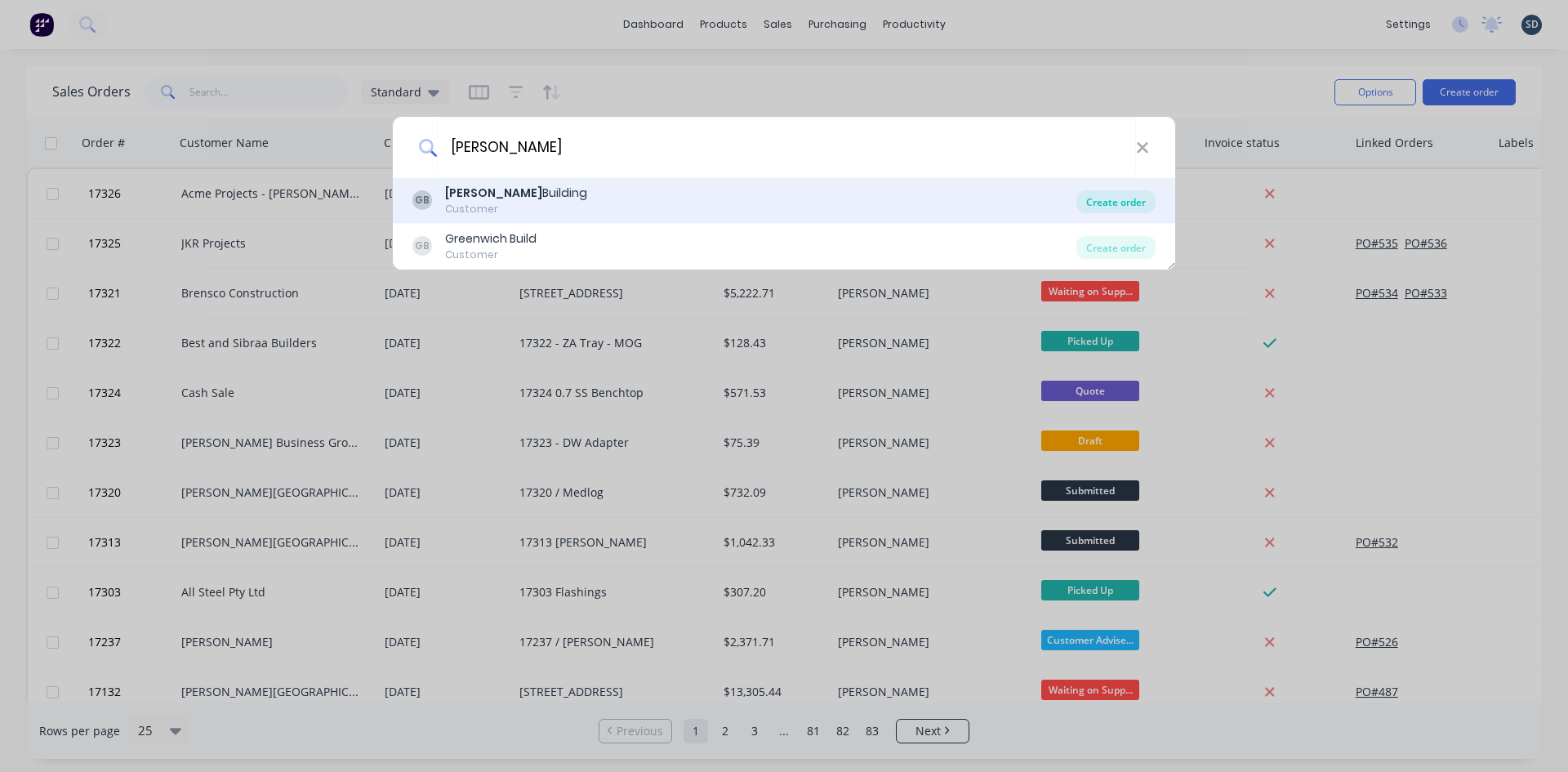
type input "glenn walsh"
click at [1129, 203] on div "Create order" at bounding box center [1116, 201] width 79 height 22
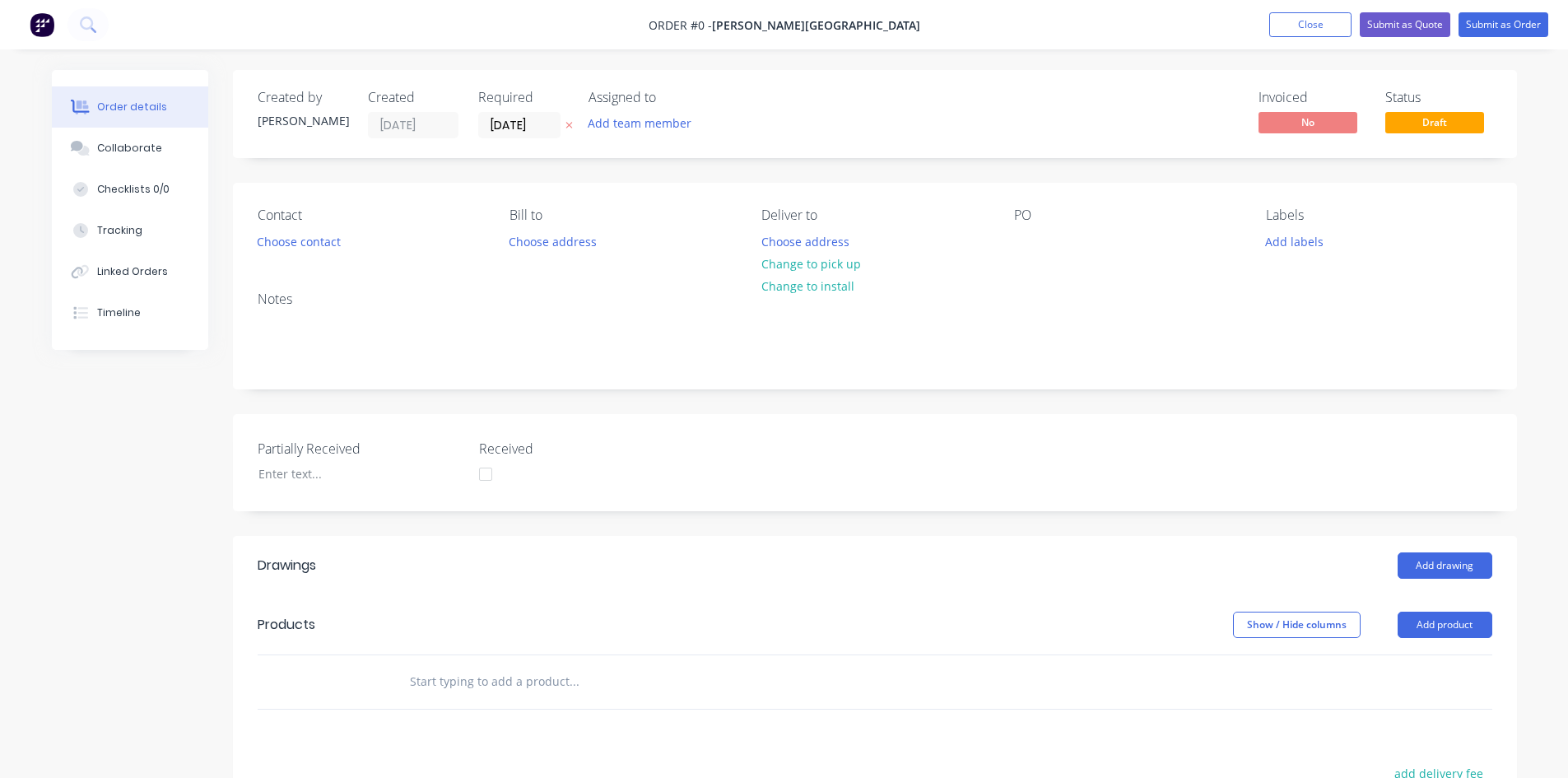
click at [292, 252] on div "Contact Choose contact" at bounding box center [370, 230] width 226 height 46
click at [293, 241] on button "Choose contact" at bounding box center [298, 241] width 101 height 23
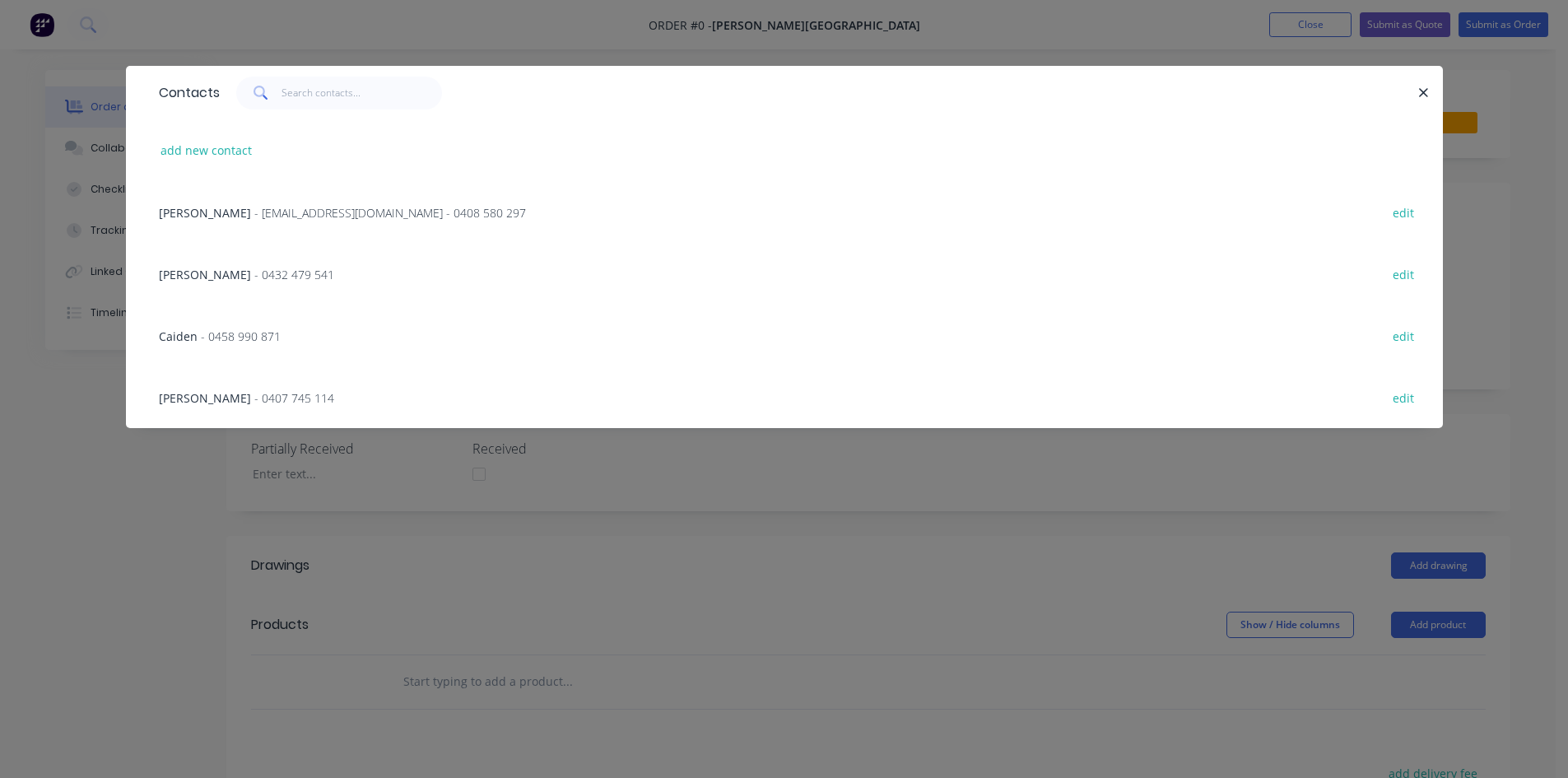
click at [254, 212] on span "- glenn67@live.com.au - 0408 580 297" at bounding box center [390, 213] width 271 height 16
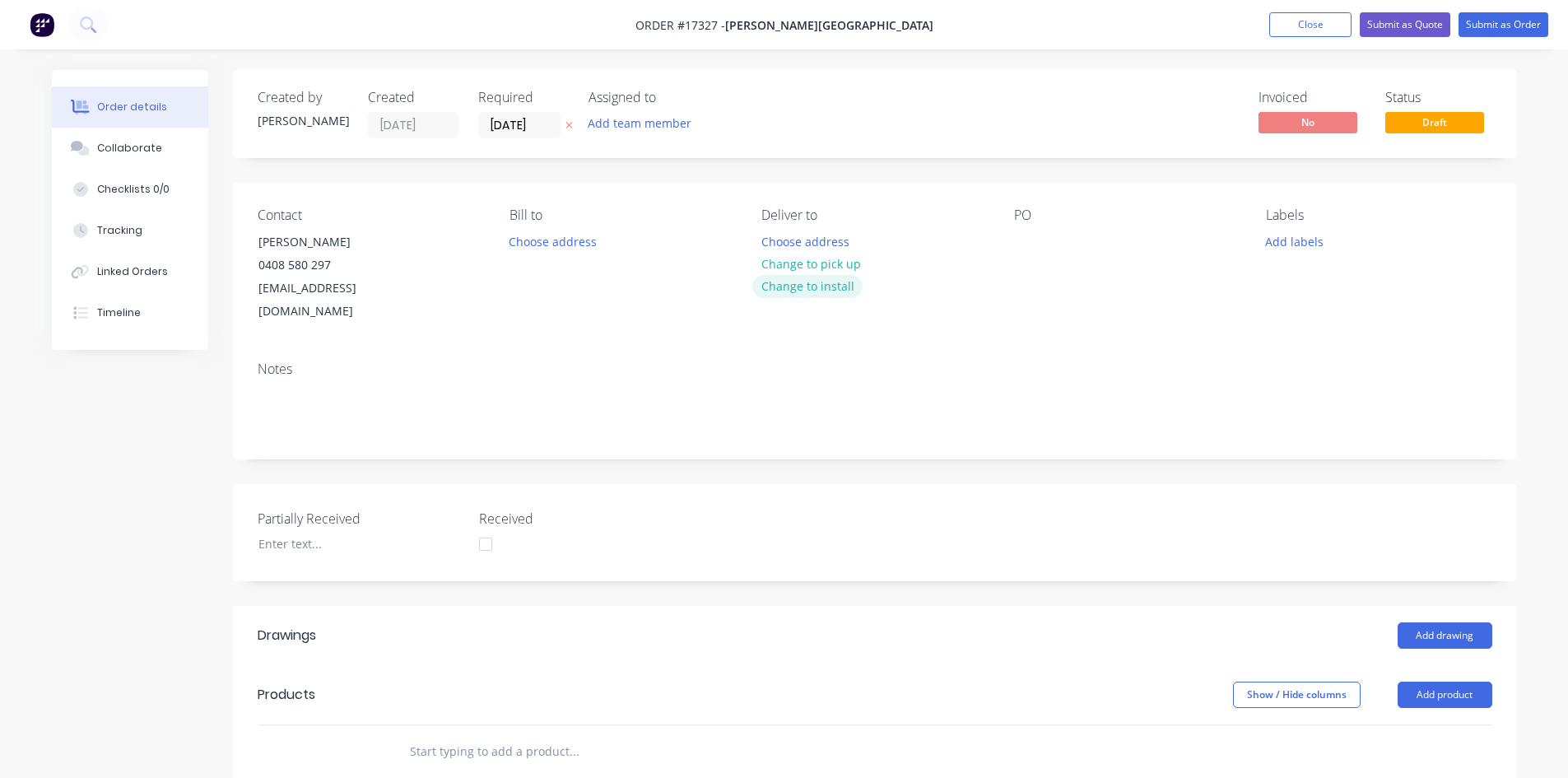
click at [823, 276] on button "Change to install" at bounding box center [808, 286] width 110 height 23
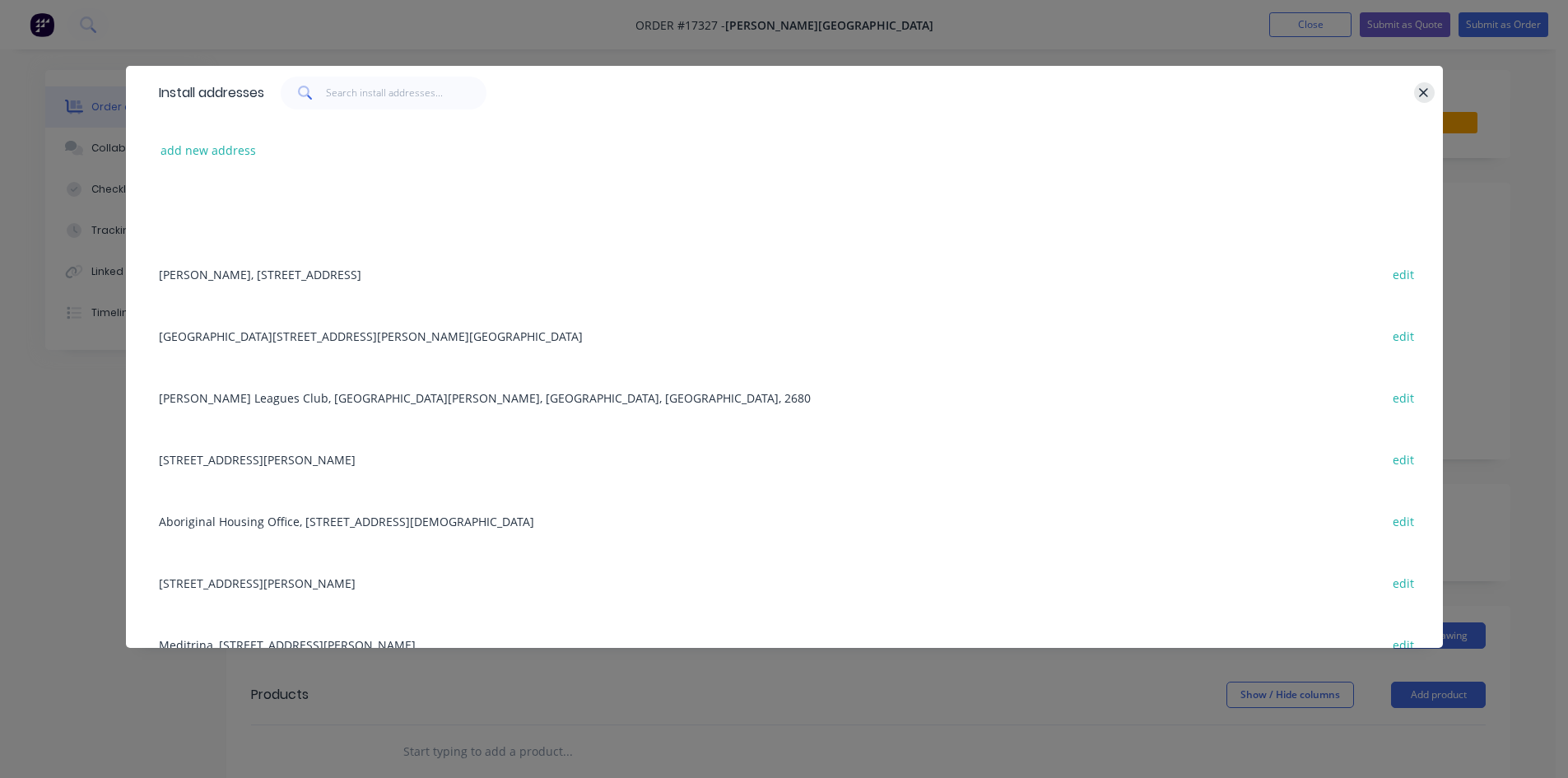
click at [1421, 89] on icon "button" at bounding box center [1424, 92] width 9 height 9
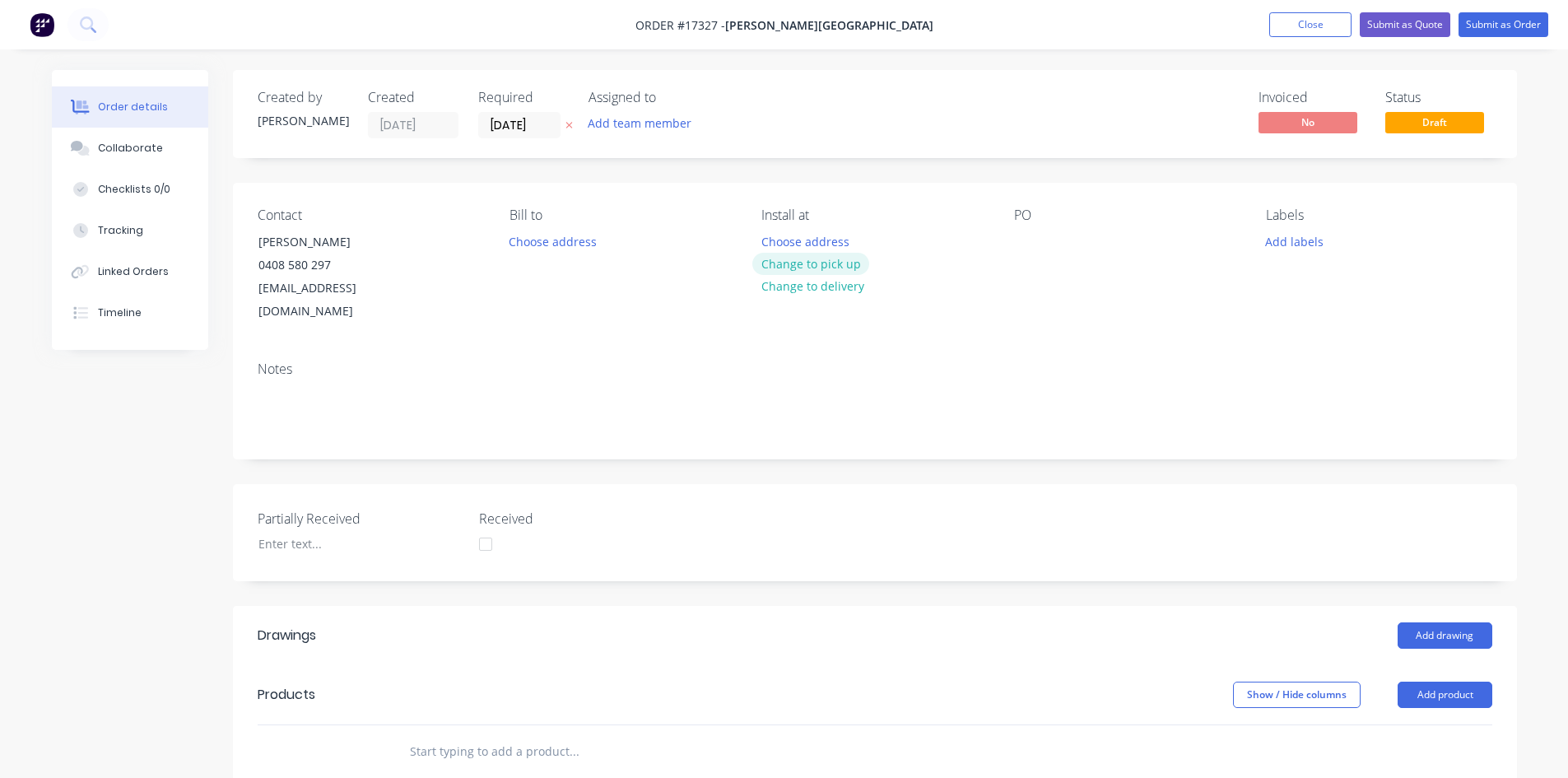
click at [812, 266] on button "Change to pick up" at bounding box center [811, 263] width 117 height 23
click at [1036, 239] on div at bounding box center [1027, 242] width 27 height 24
click at [1212, 324] on div "Contact Glenn Walsh 0408 580 297 glenn67@live.com.au Bill to Choose address Pic…" at bounding box center [874, 265] width 1284 height 165
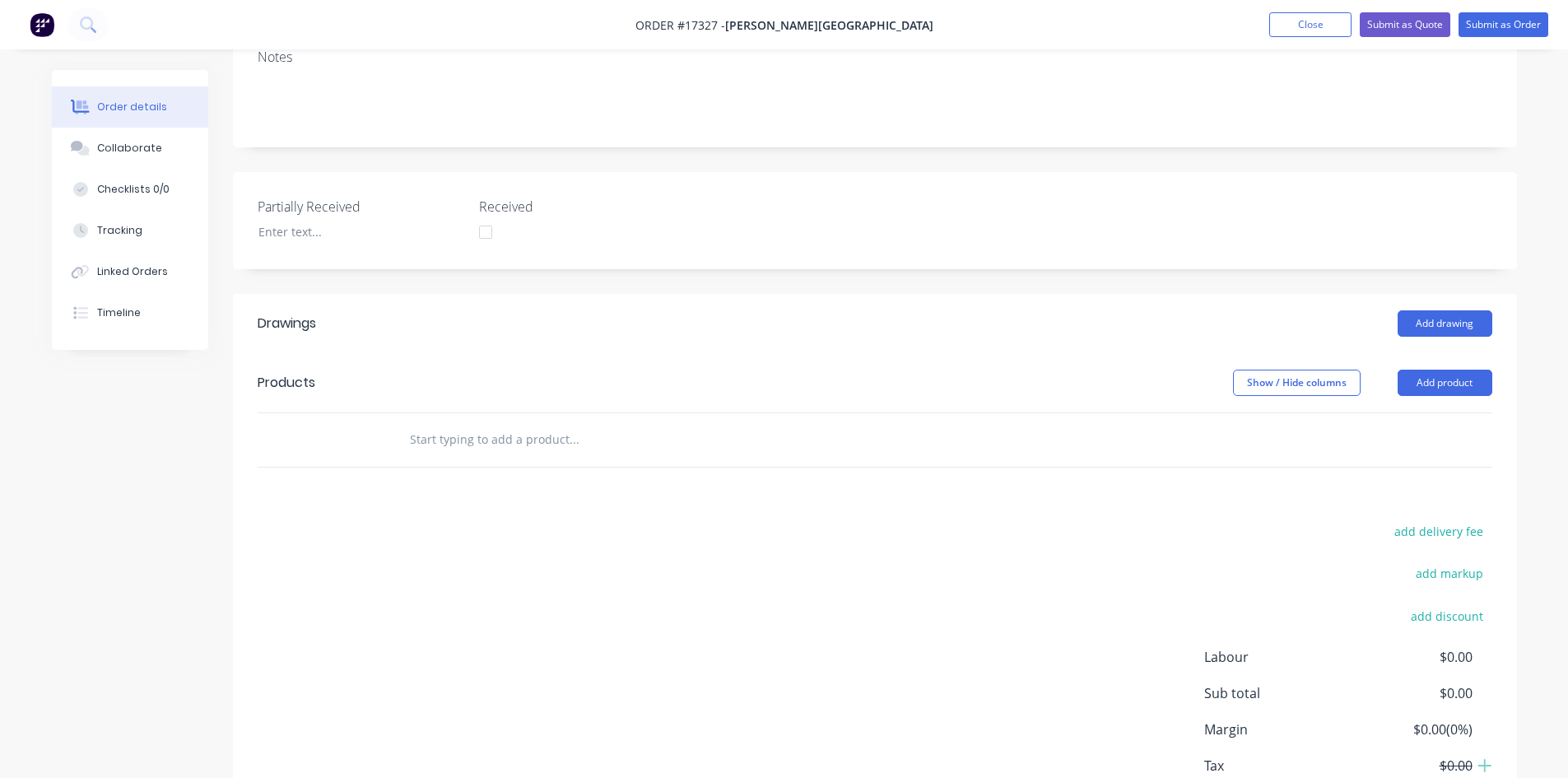
scroll to position [329, 0]
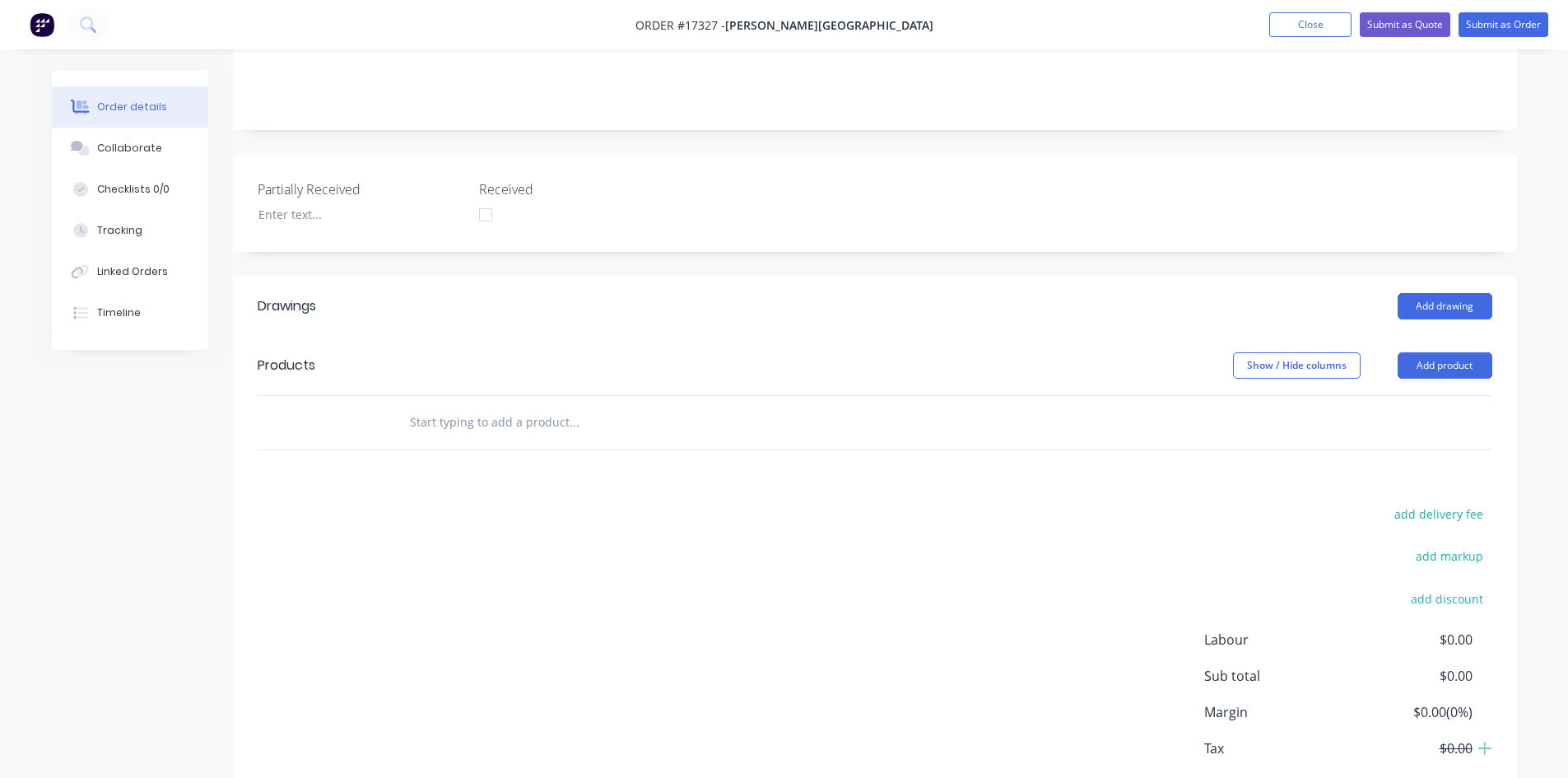
click at [724, 293] on div "Add drawing" at bounding box center [1005, 306] width 972 height 27
click at [510, 406] on input "text" at bounding box center [573, 422] width 329 height 33
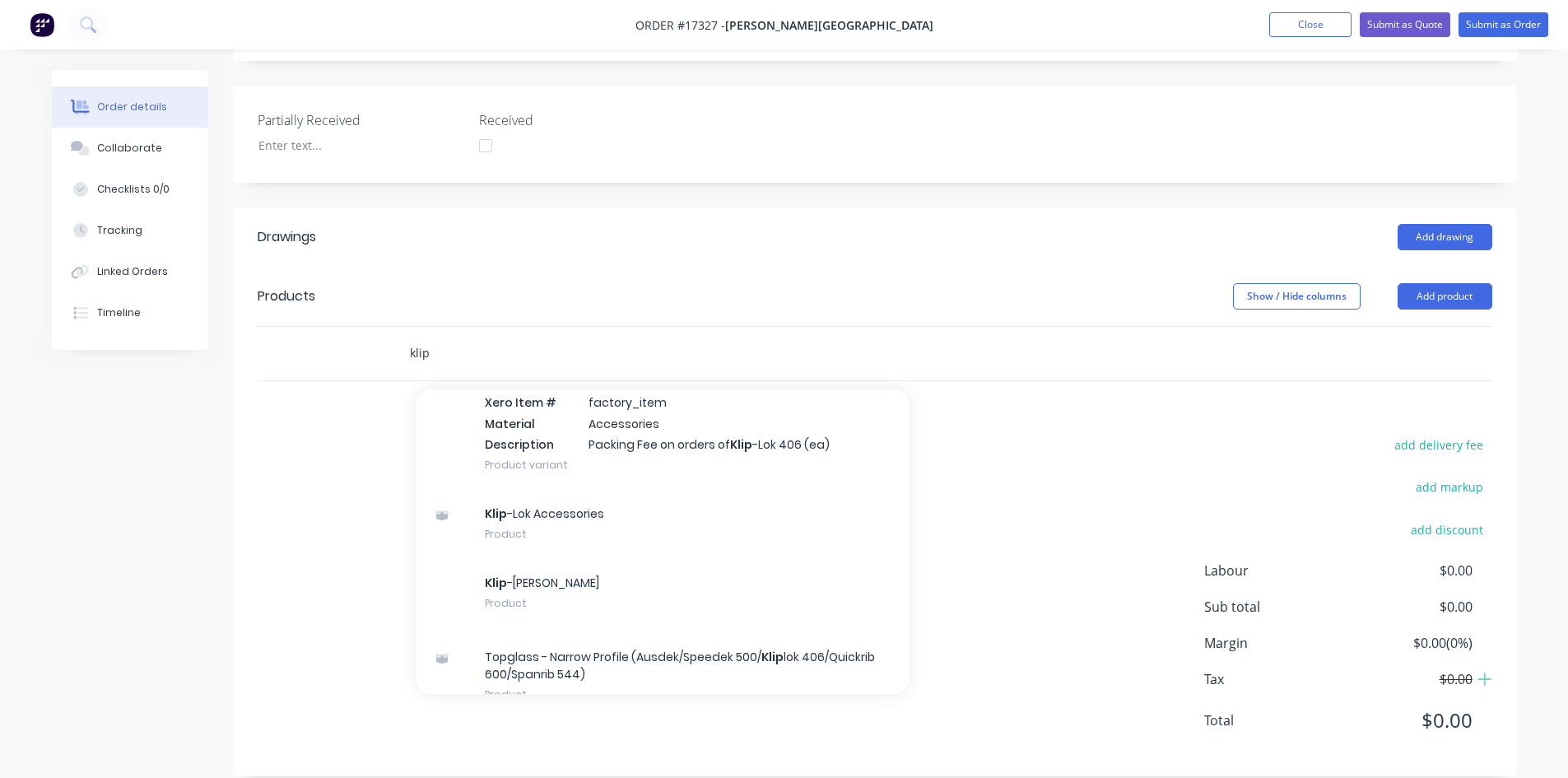
scroll to position [412, 0]
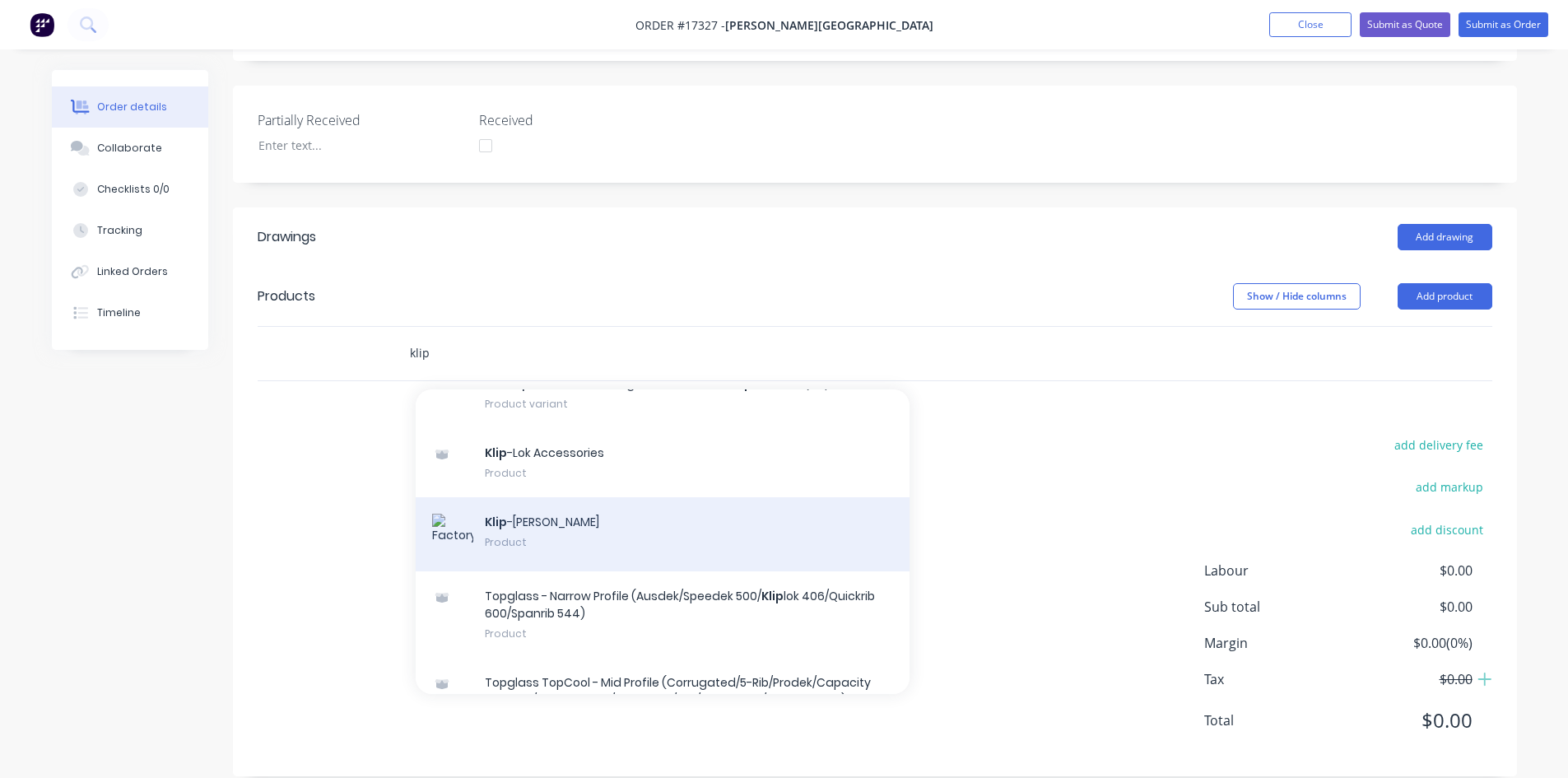
type input "klip"
click at [601, 516] on div "Klip -Lok Product" at bounding box center [662, 533] width 494 height 74
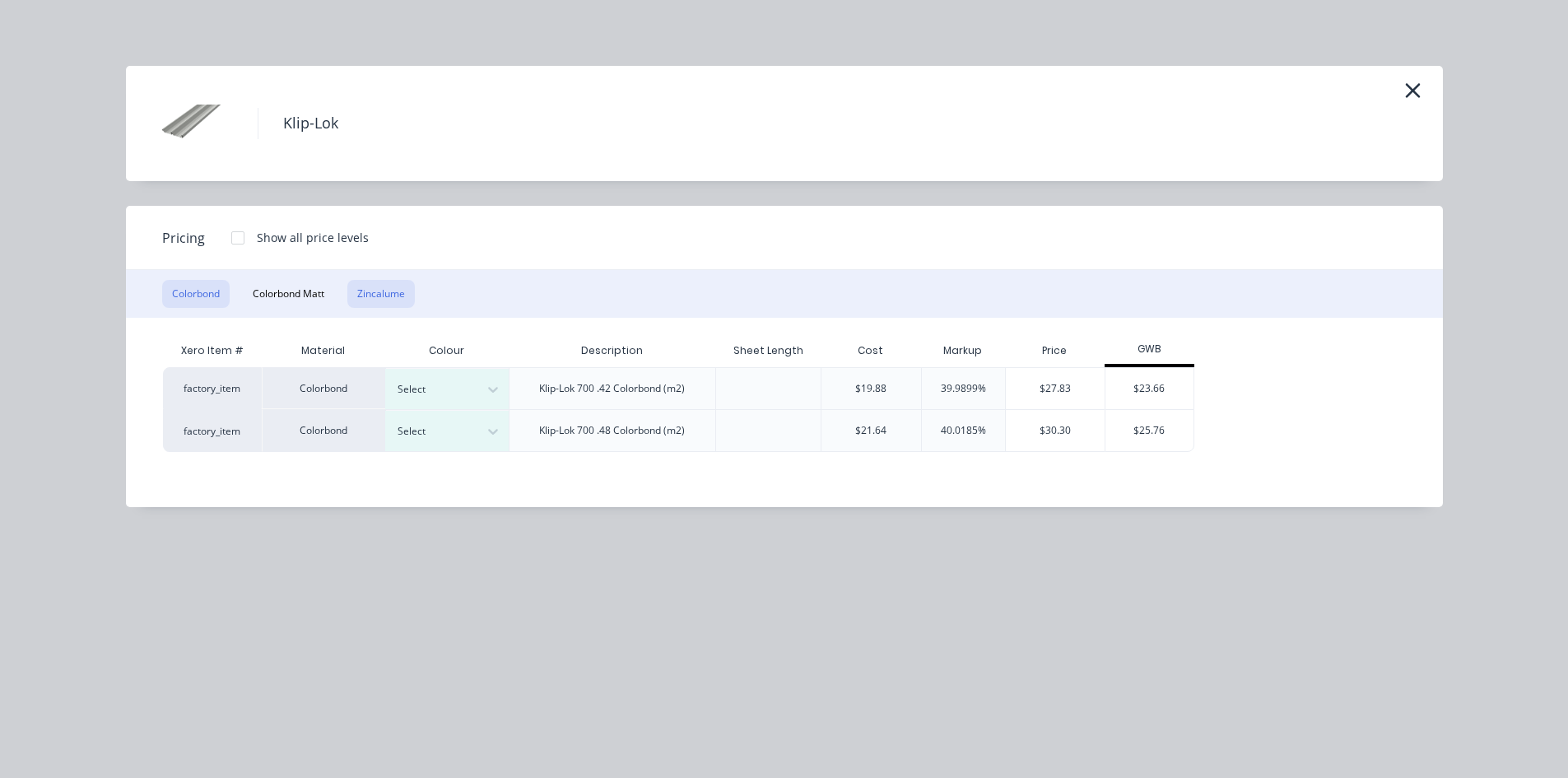
click at [380, 287] on button "Zincalume" at bounding box center [380, 294] width 68 height 28
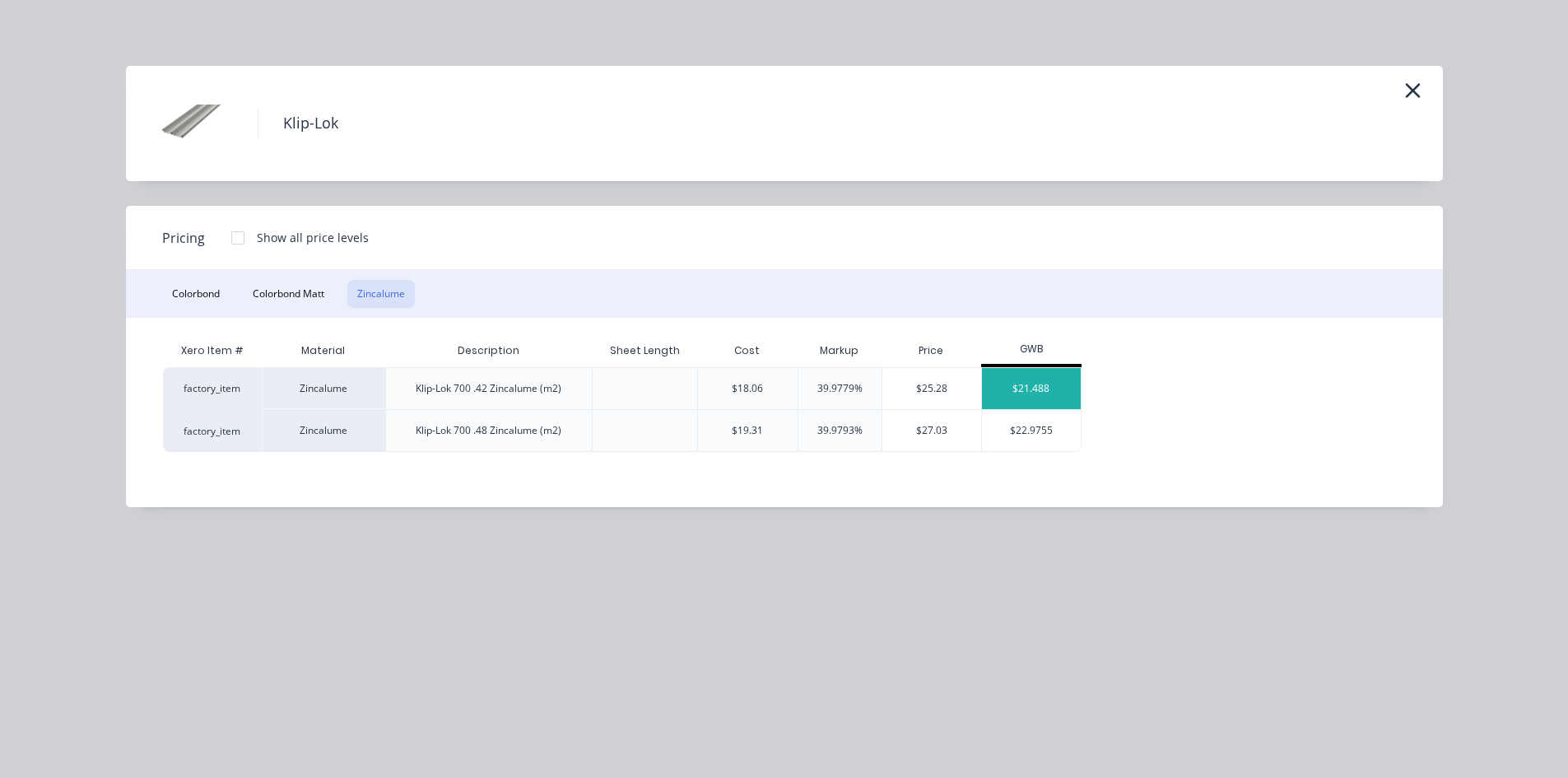
click at [1051, 385] on div "$21.488" at bounding box center [1031, 388] width 99 height 41
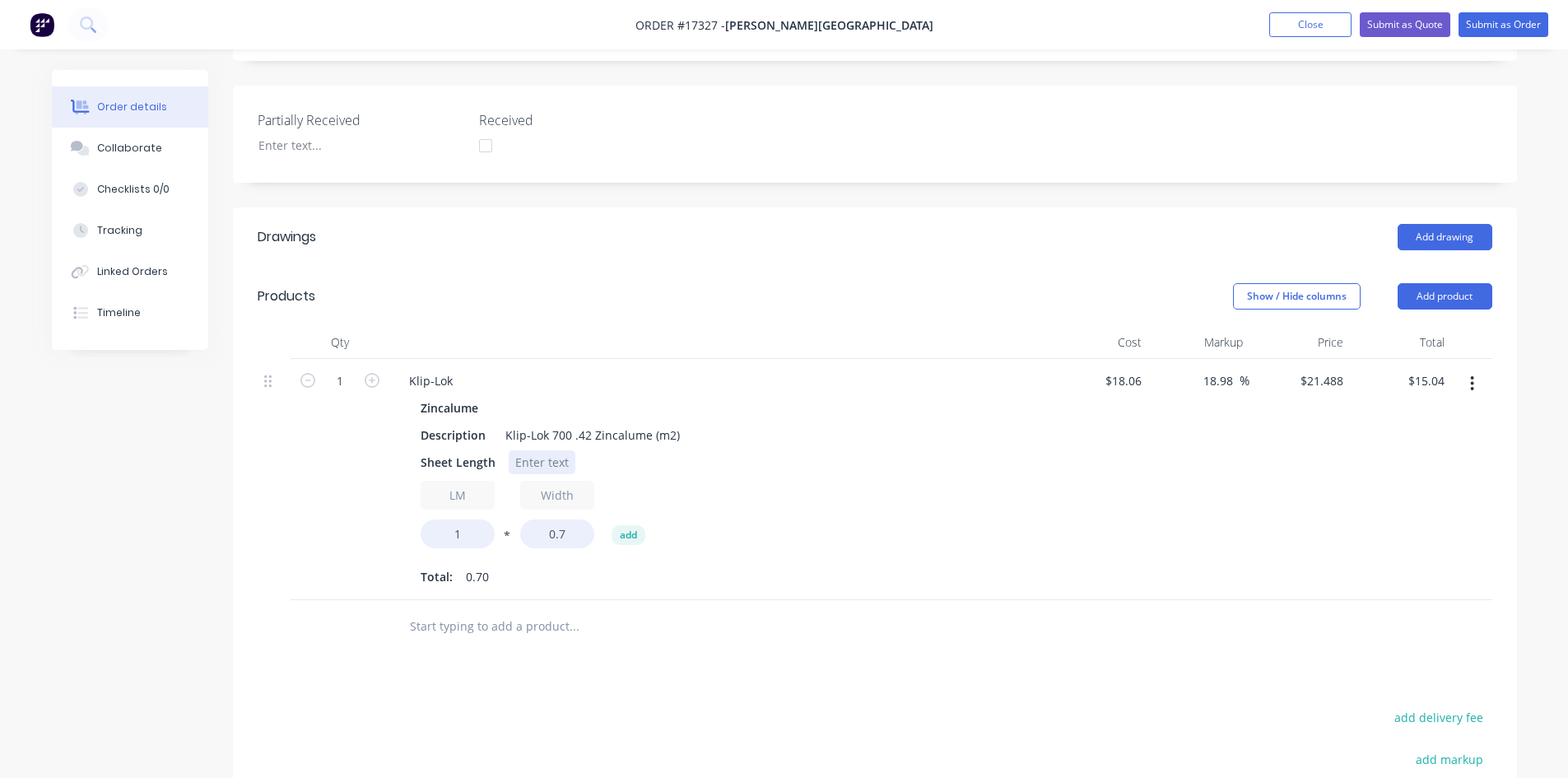
click at [530, 450] on div at bounding box center [542, 462] width 67 height 24
click at [744, 450] on div "Sheet Length 22/8550" at bounding box center [714, 462] width 602 height 24
click at [459, 520] on input "1" at bounding box center [457, 533] width 74 height 28
type input "188.1"
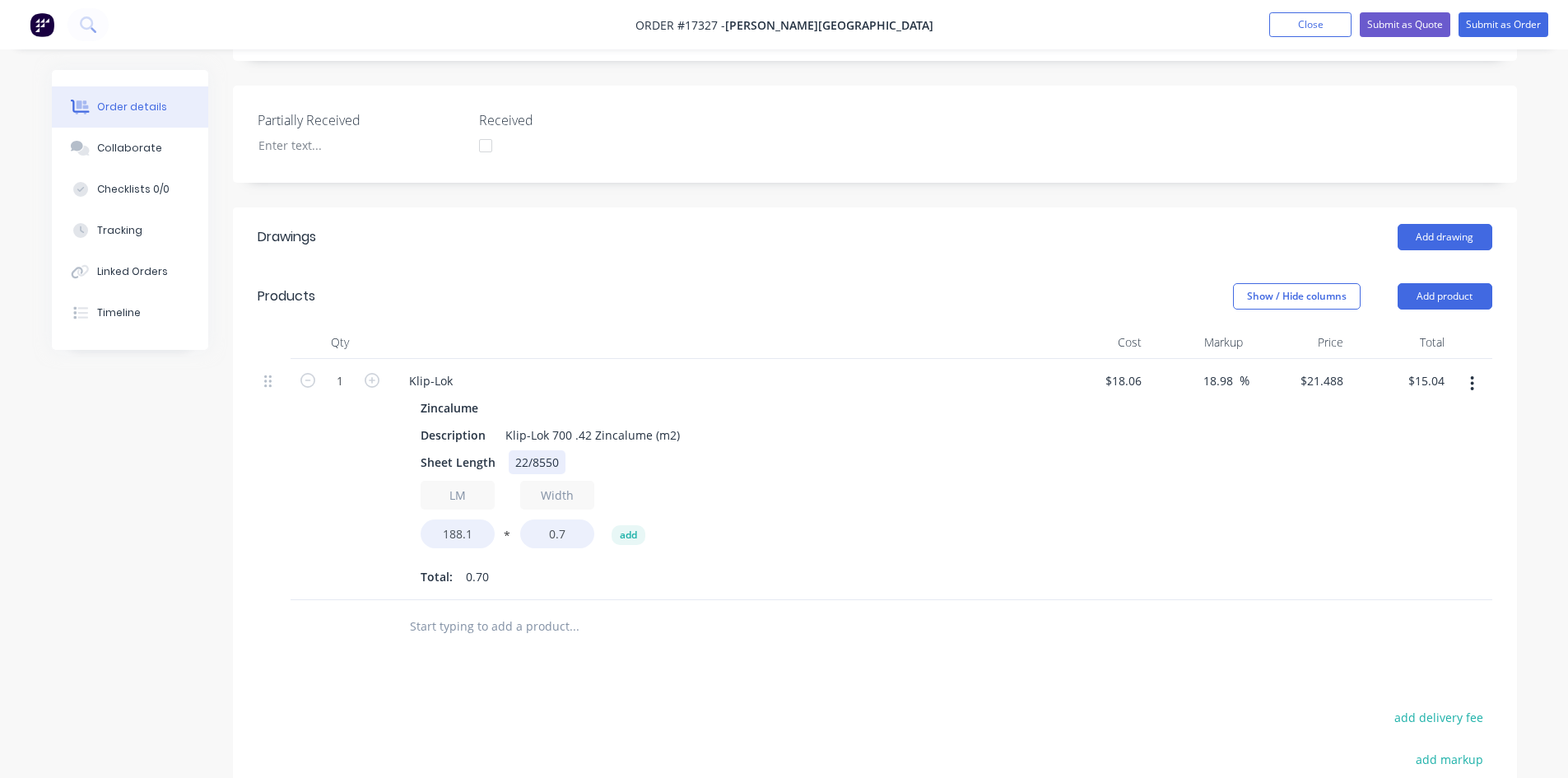
type input "$2,829.32"
click at [819, 450] on div "Sheet Length 22/8550" at bounding box center [714, 462] width 602 height 24
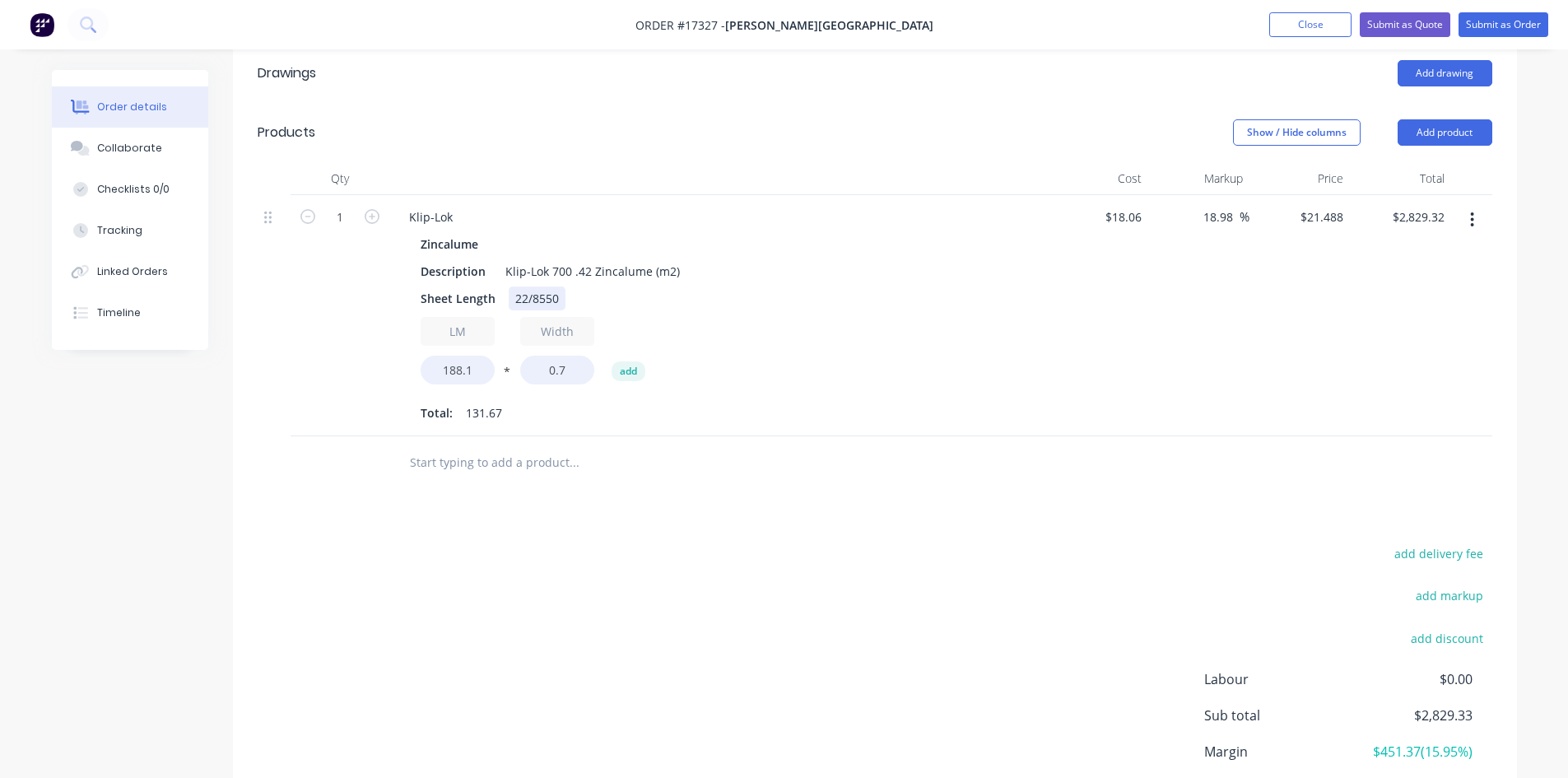
scroll to position [563, 0]
click at [472, 445] on input "text" at bounding box center [573, 462] width 329 height 33
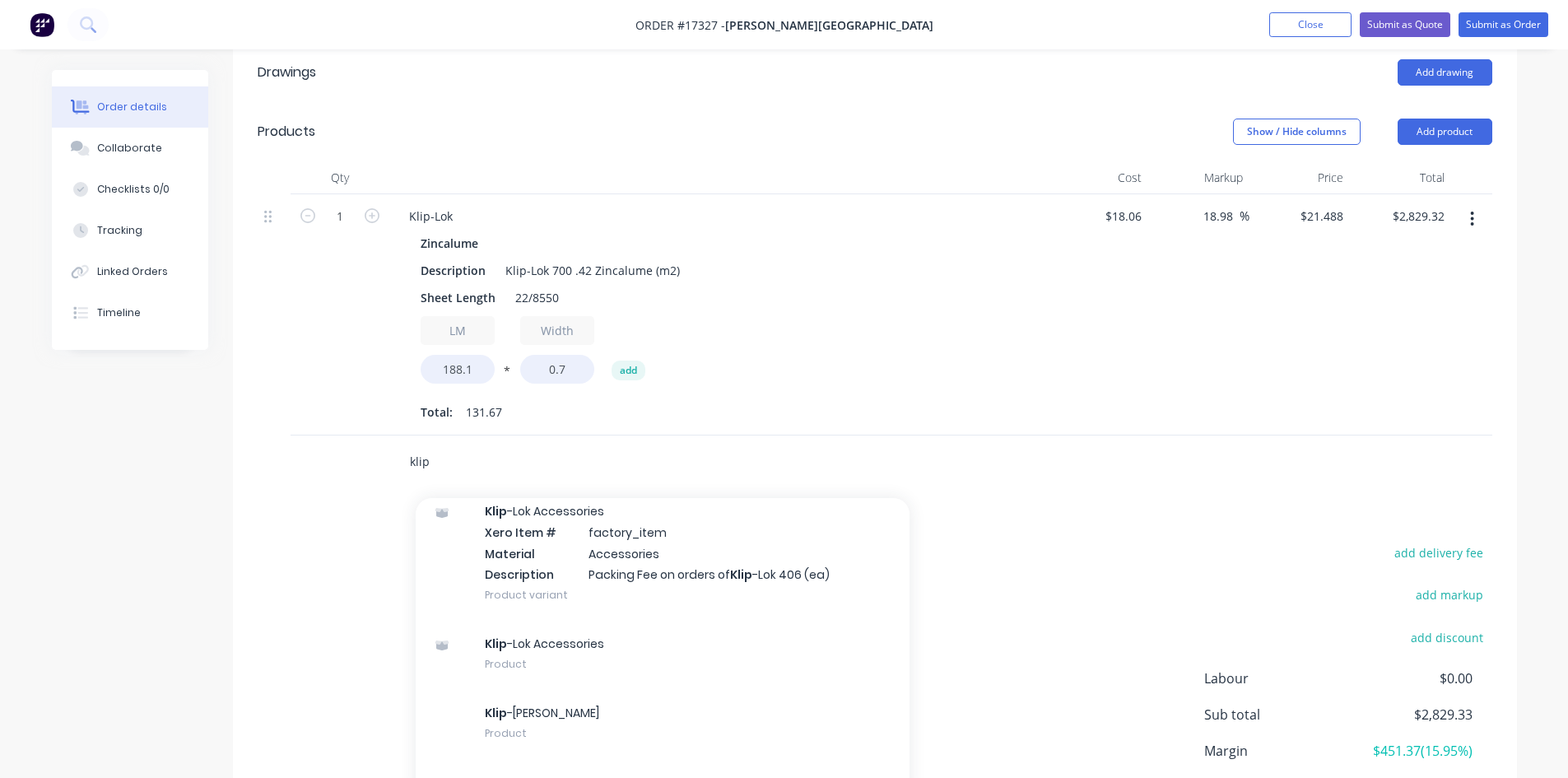
scroll to position [412, 0]
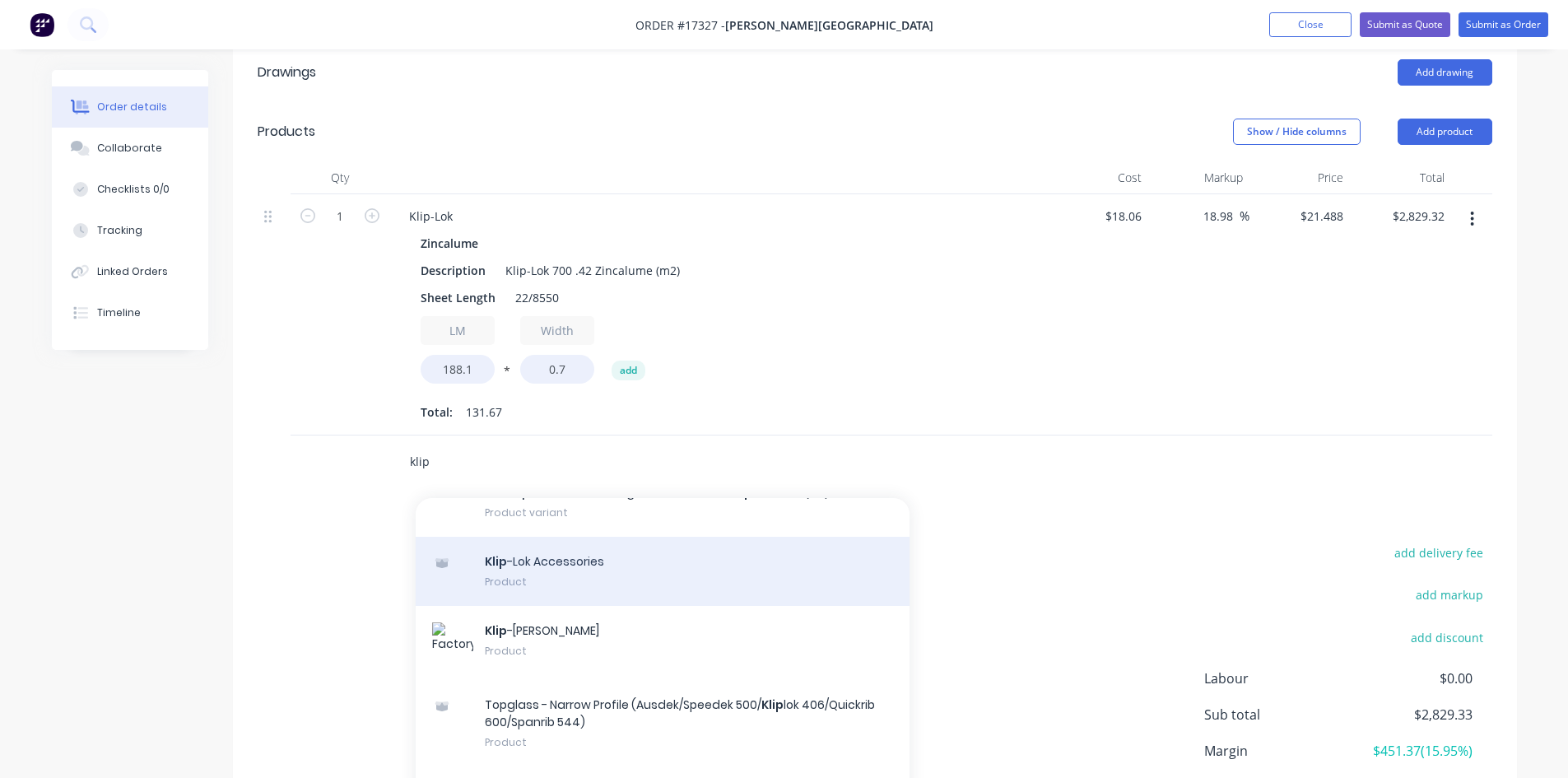
type input "klip"
click at [631, 559] on div "Klip -Lok Accessories Product" at bounding box center [662, 571] width 494 height 69
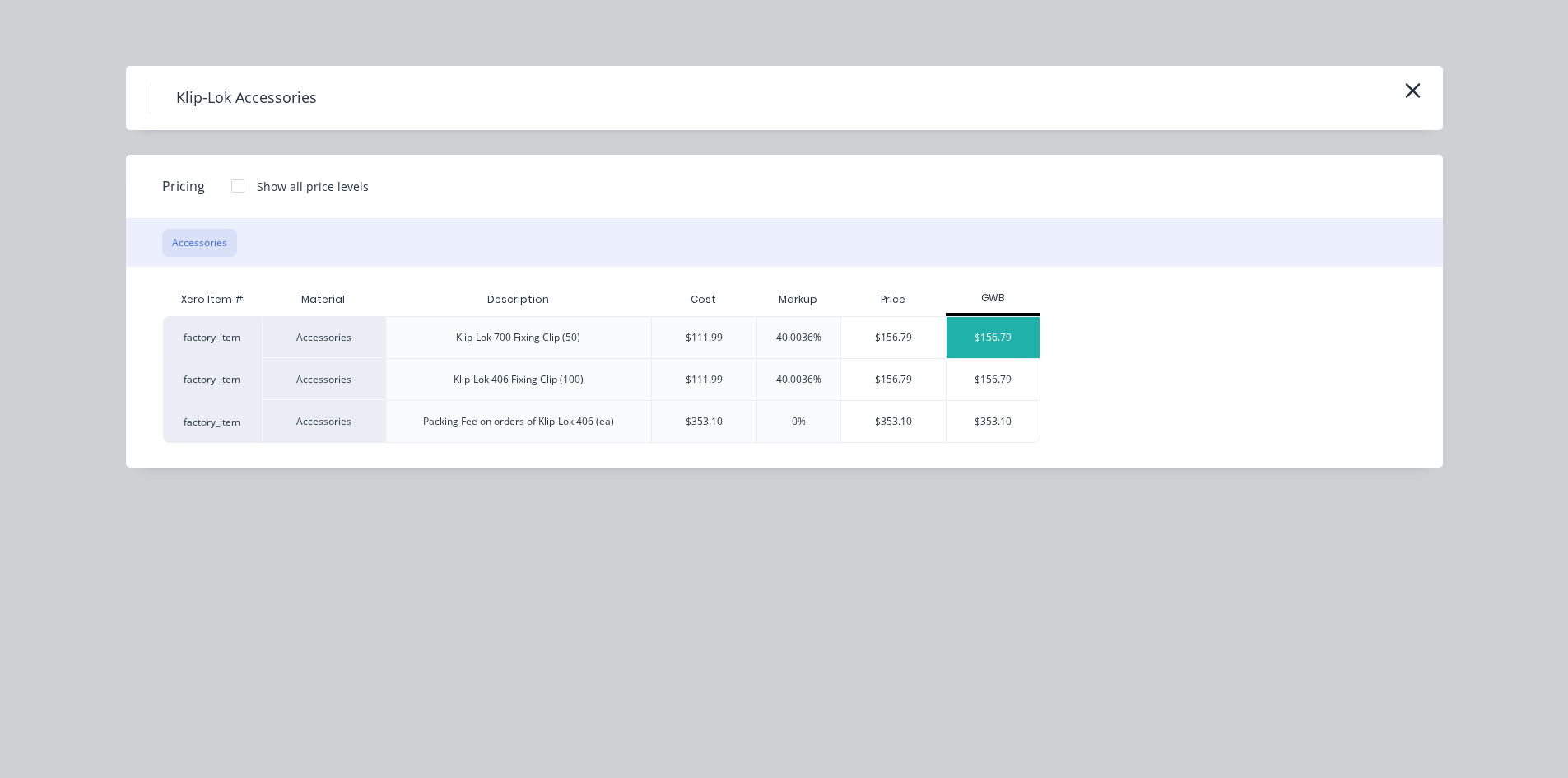
click at [1005, 336] on div "$156.79" at bounding box center [992, 338] width 93 height 41
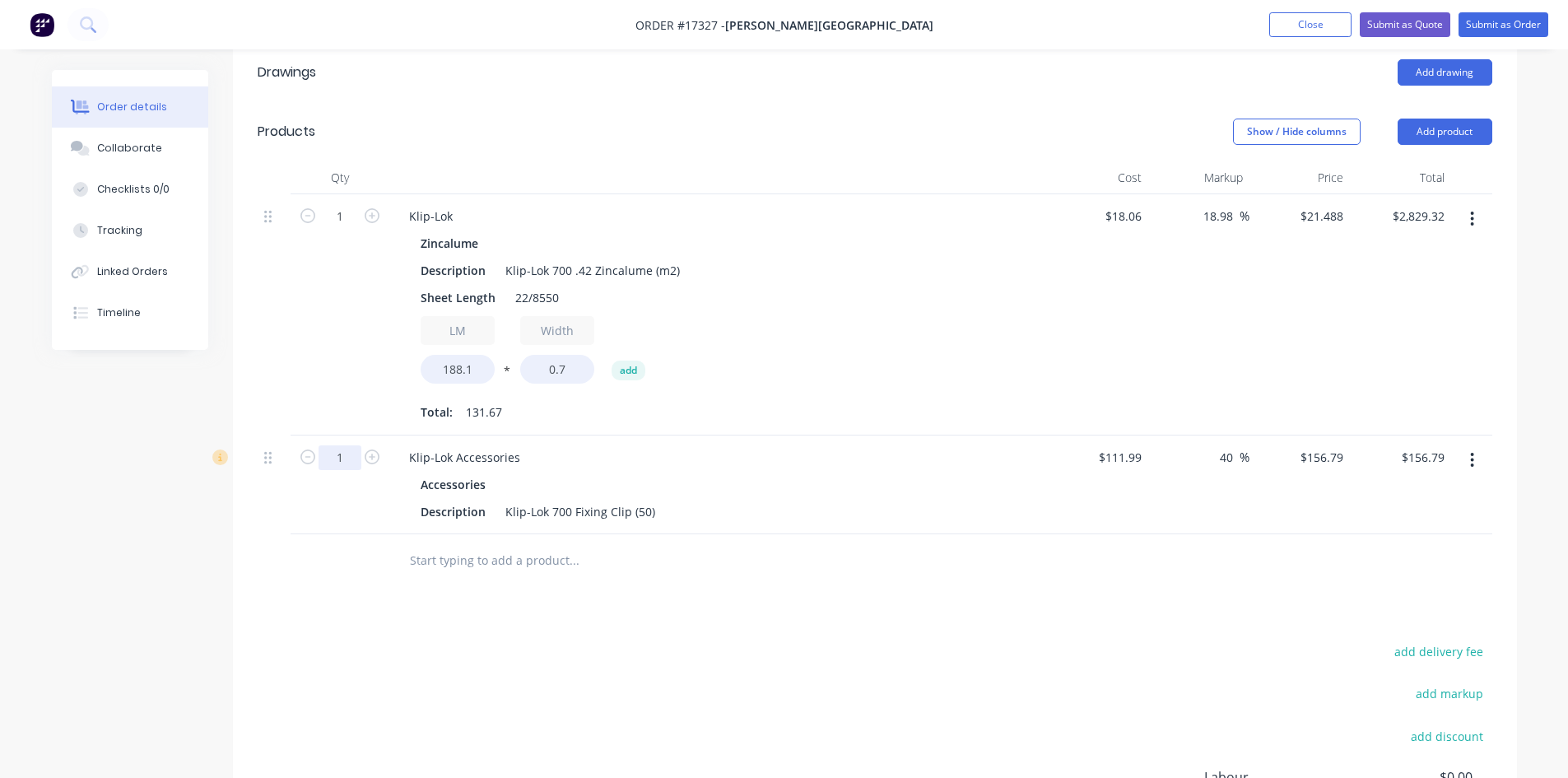
click at [343, 229] on input "1" at bounding box center [340, 216] width 43 height 25
type input "5"
type input "$783.95"
click at [972, 548] on div at bounding box center [686, 561] width 580 height 33
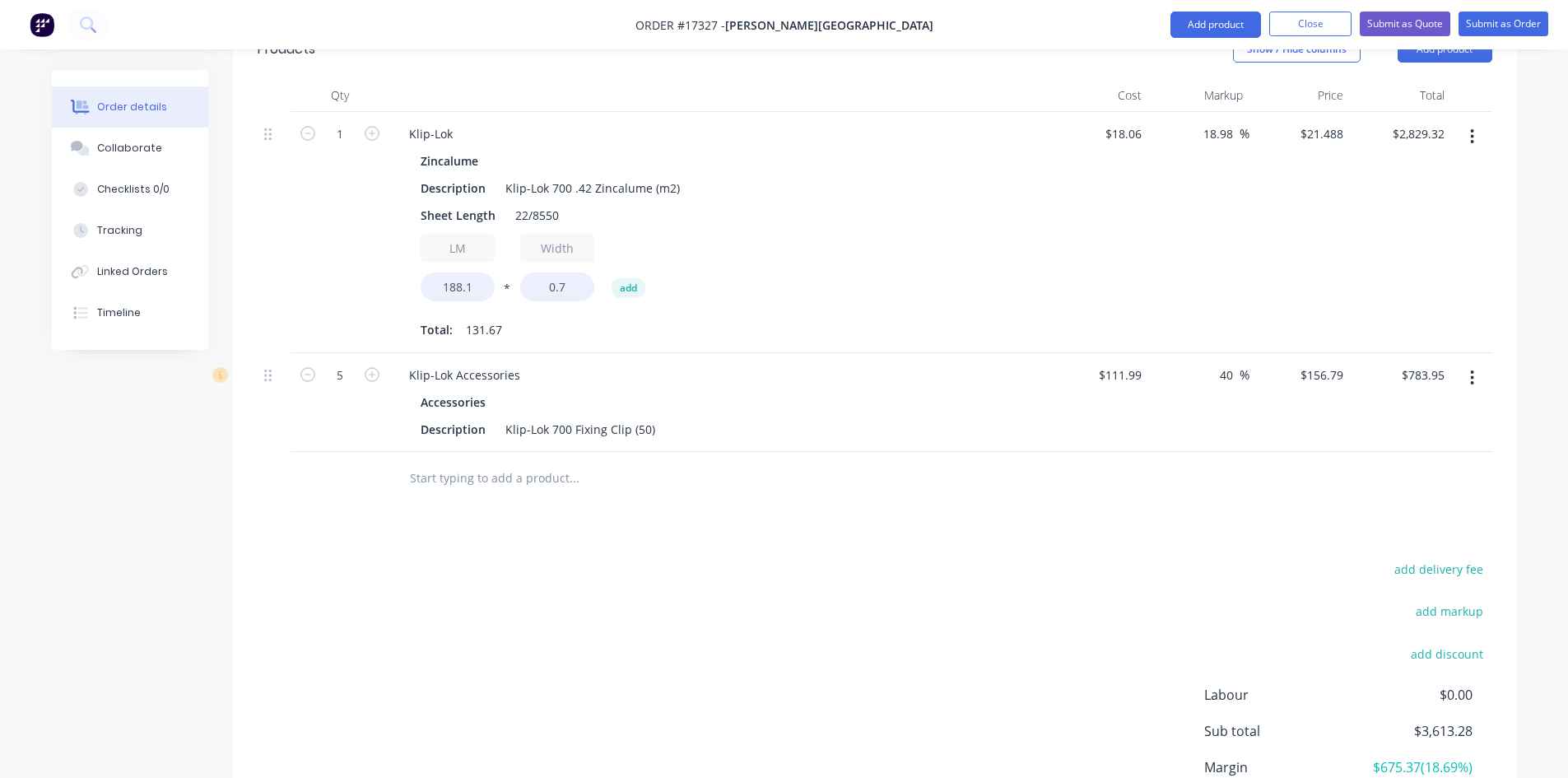
scroll to position [727, 0]
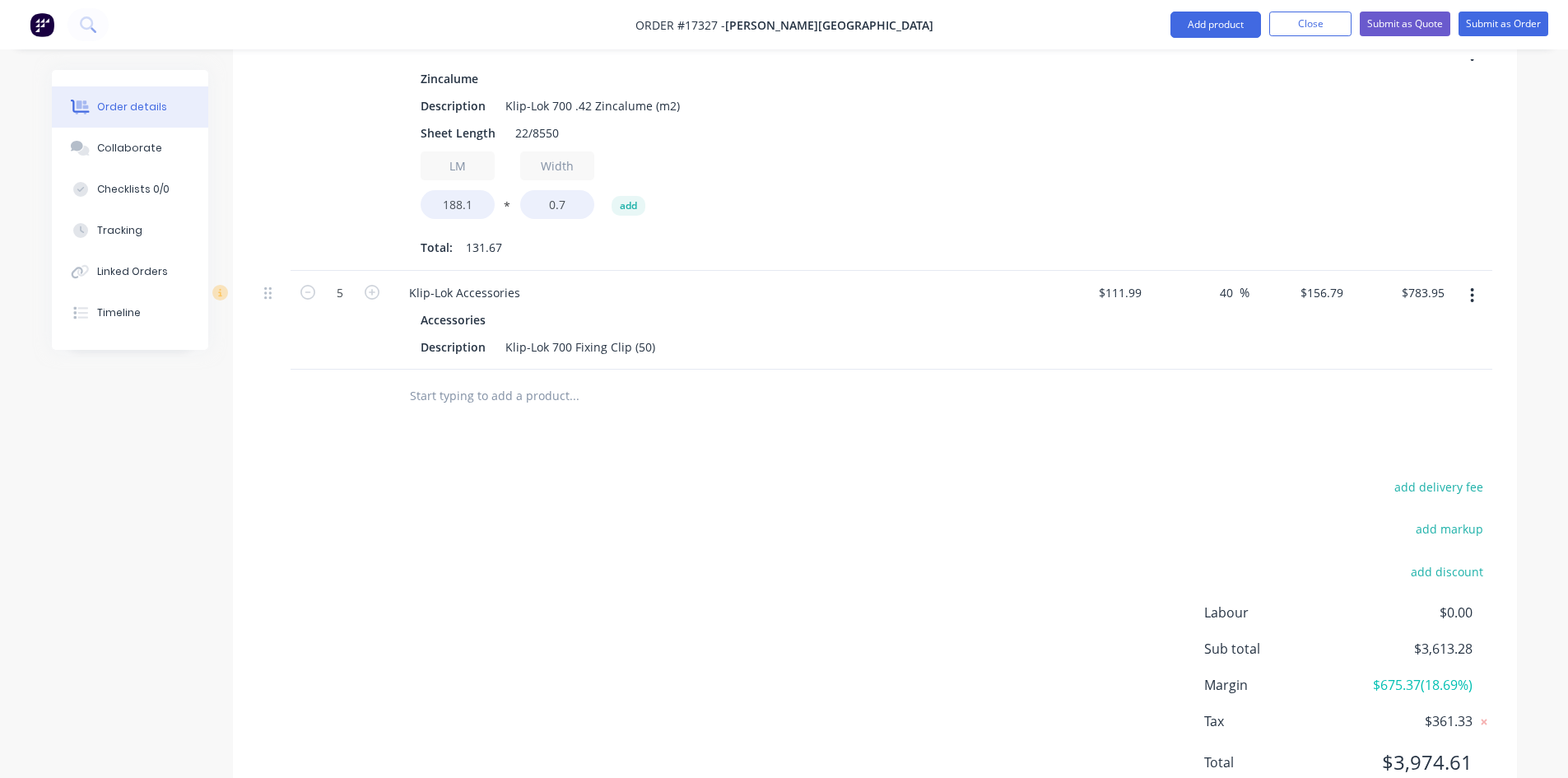
click at [540, 379] on input "text" at bounding box center [573, 396] width 329 height 33
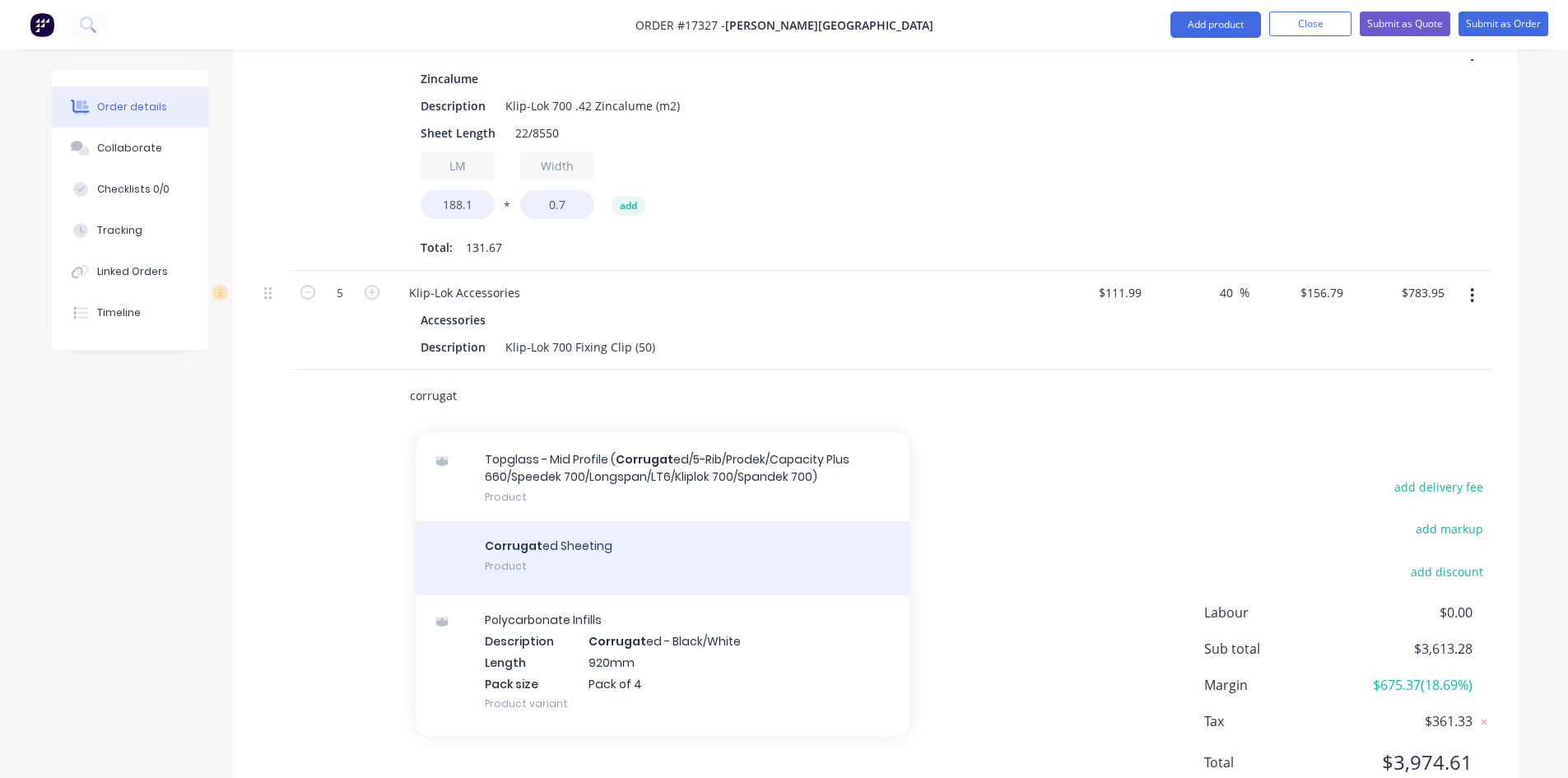
scroll to position [247, 0]
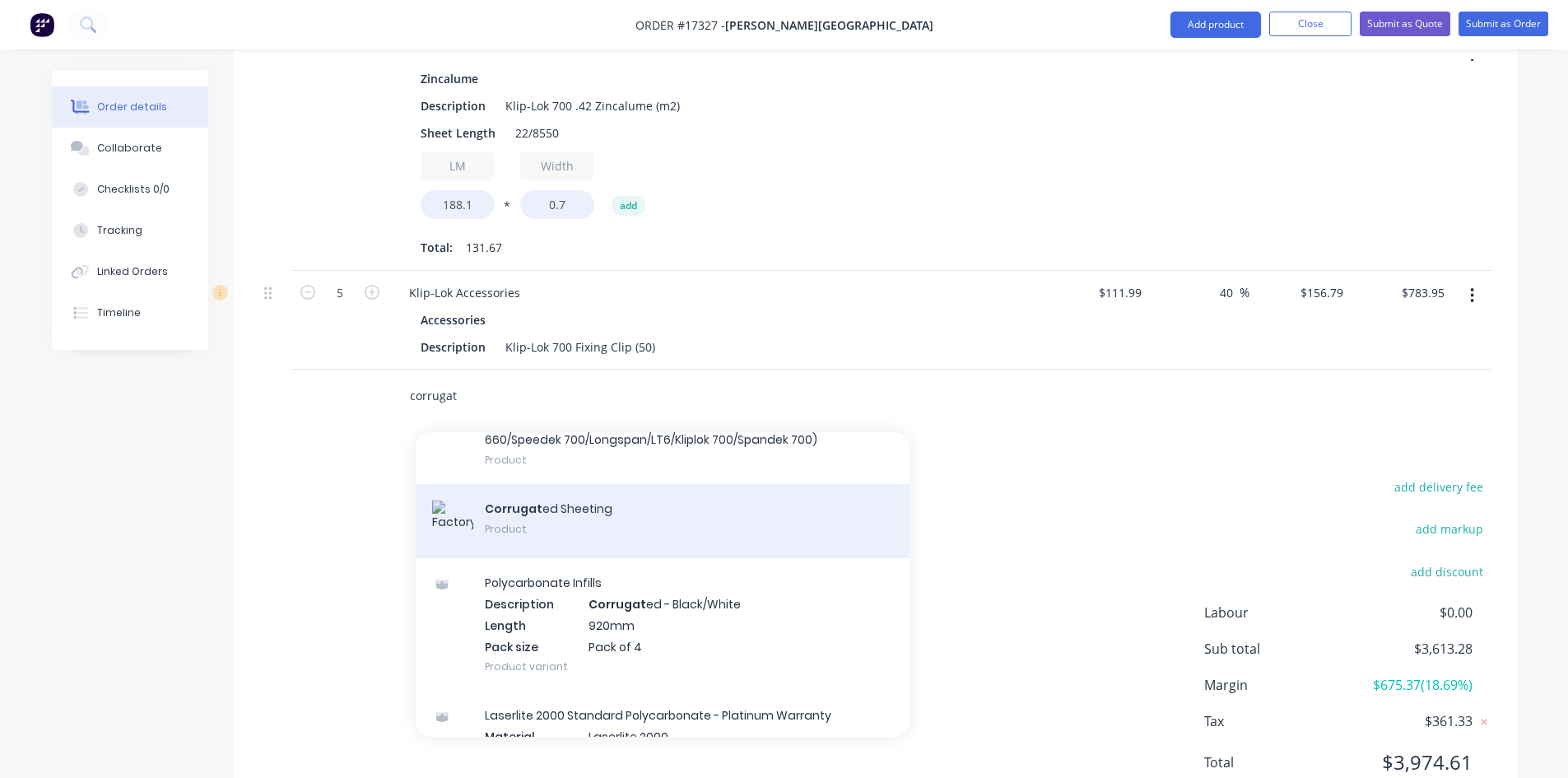
type input "corrugat"
click at [593, 506] on div "Corrugat ed Sheeting Product" at bounding box center [662, 521] width 494 height 74
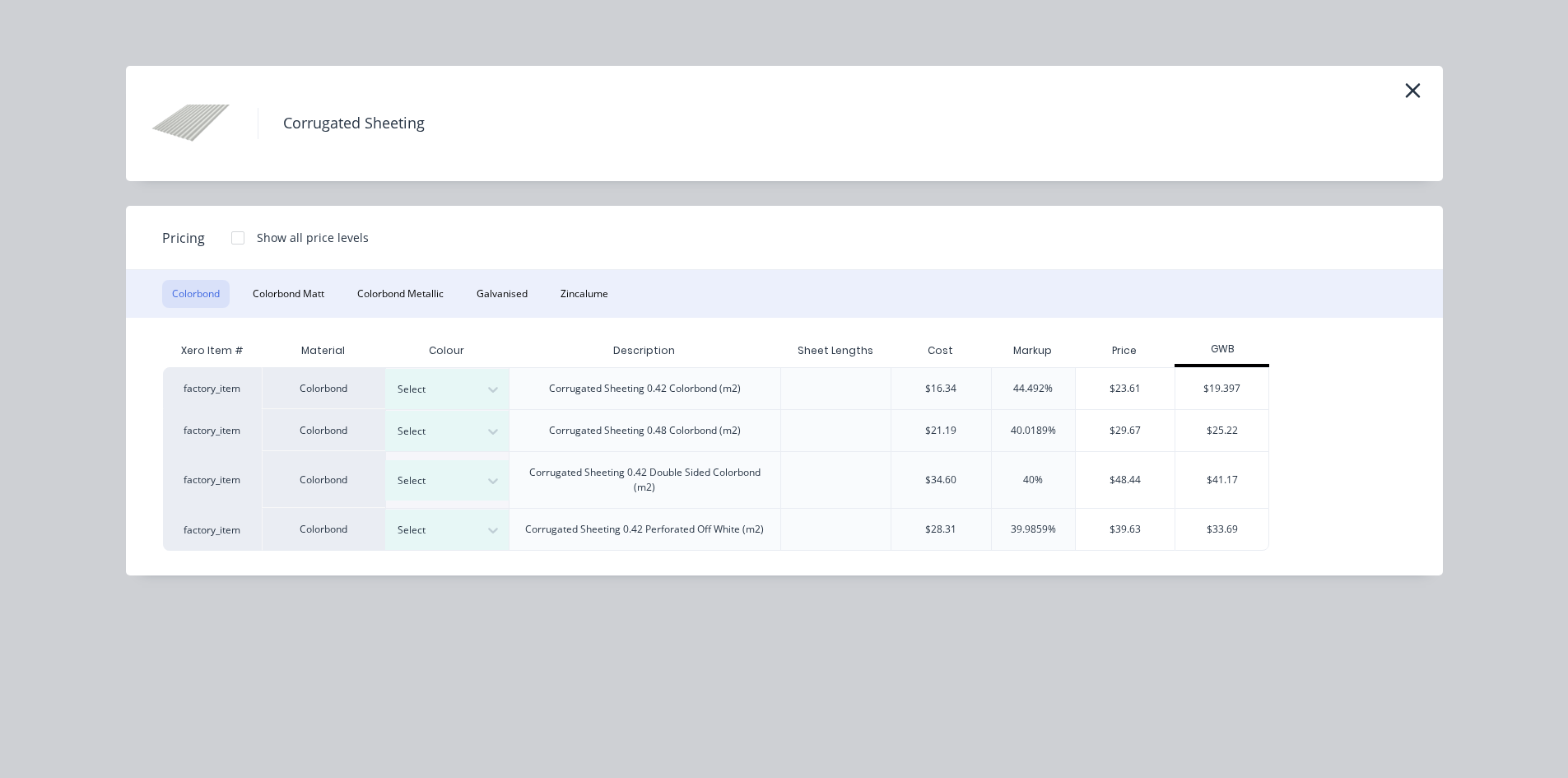
click at [580, 277] on div "Colorbond Colorbond Matt Colorbond Metallic Galvanised Zincalume" at bounding box center [784, 294] width 1316 height 48
click at [585, 293] on button "Zincalume" at bounding box center [584, 294] width 68 height 28
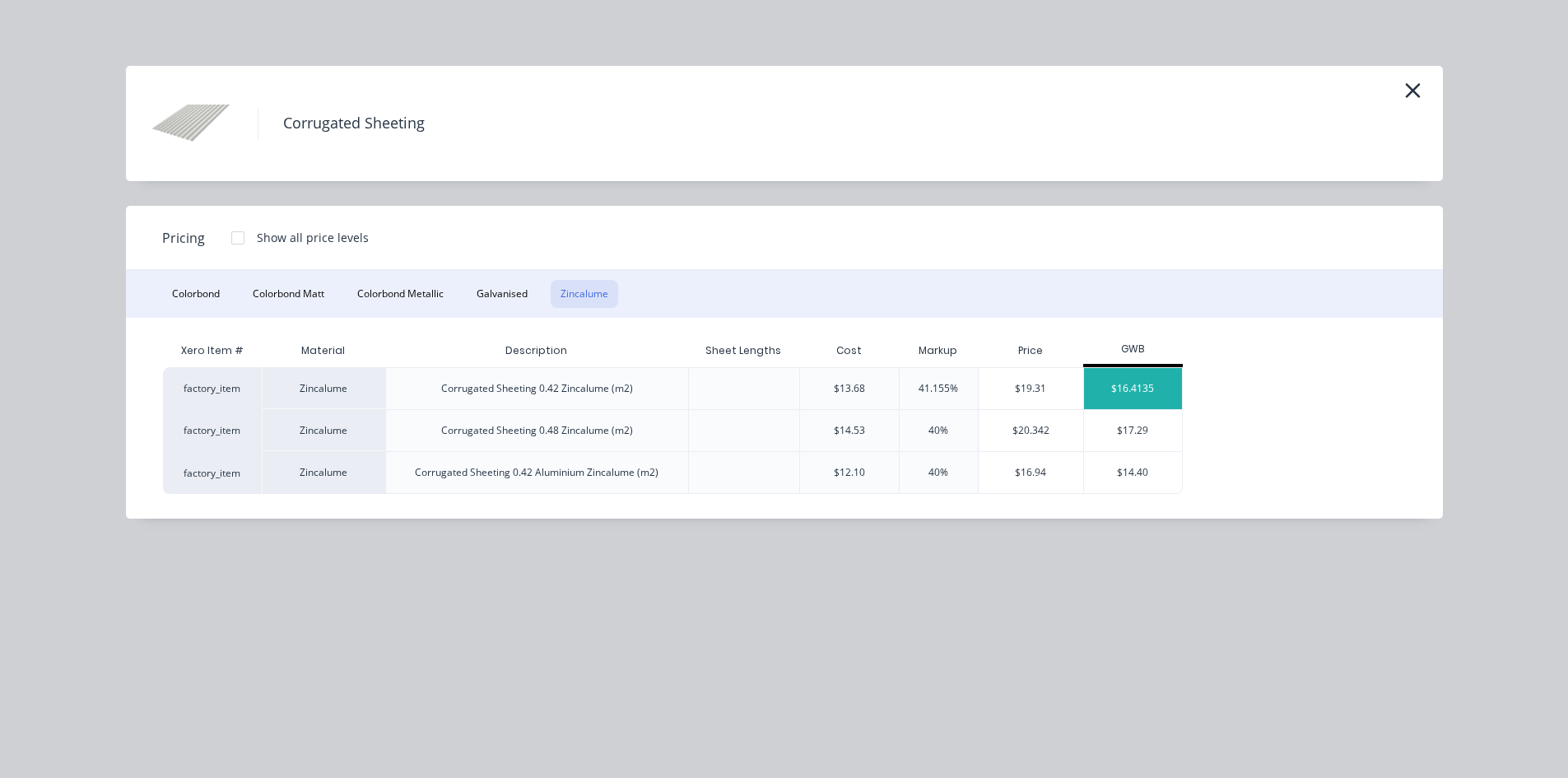
click at [1150, 388] on div "$16.4135" at bounding box center [1133, 388] width 99 height 41
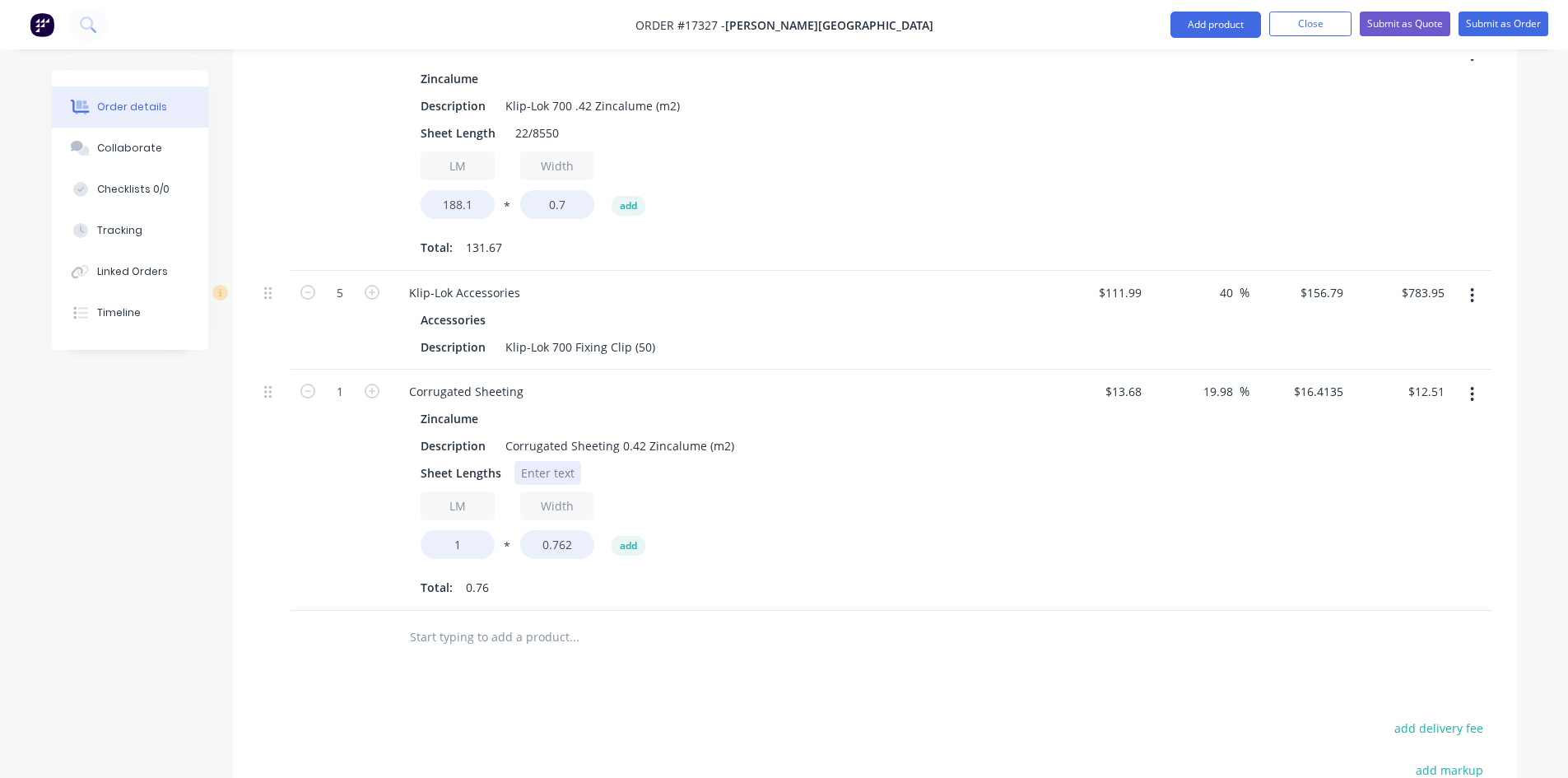
click at [540, 461] on div at bounding box center [548, 472] width 67 height 24
click at [896, 491] on div "LM 1 * Width 0.762 add" at bounding box center [718, 528] width 595 height 74
click at [467, 529] on input "1" at bounding box center [457, 543] width 74 height 28
type input "67.1"
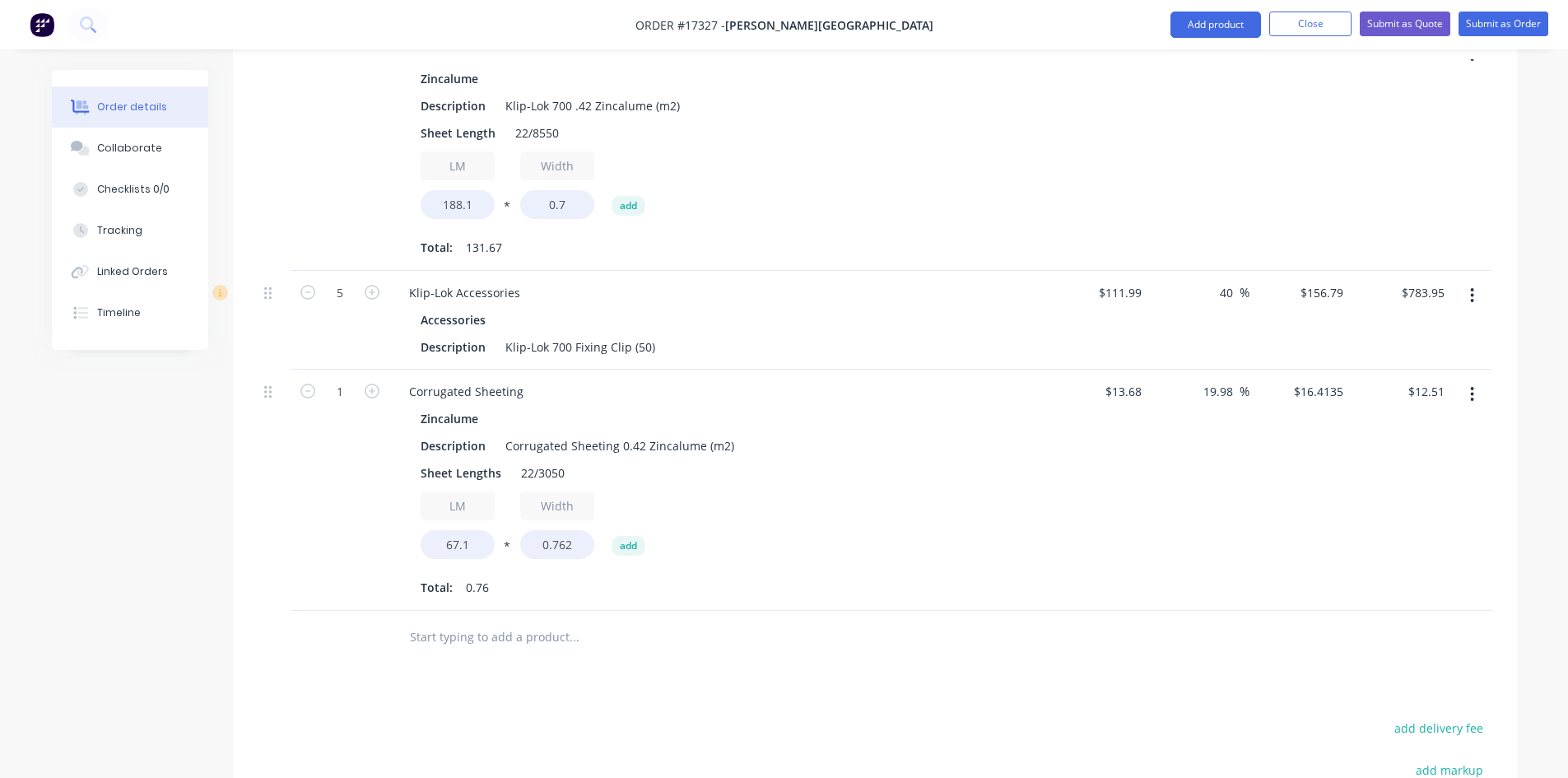
type input "$839.23"
click at [994, 465] on div "Zincalume Description Corrugated Sheeting 0.42 Zincalume (m2) Sheet Lengths 22/…" at bounding box center [718, 503] width 645 height 194
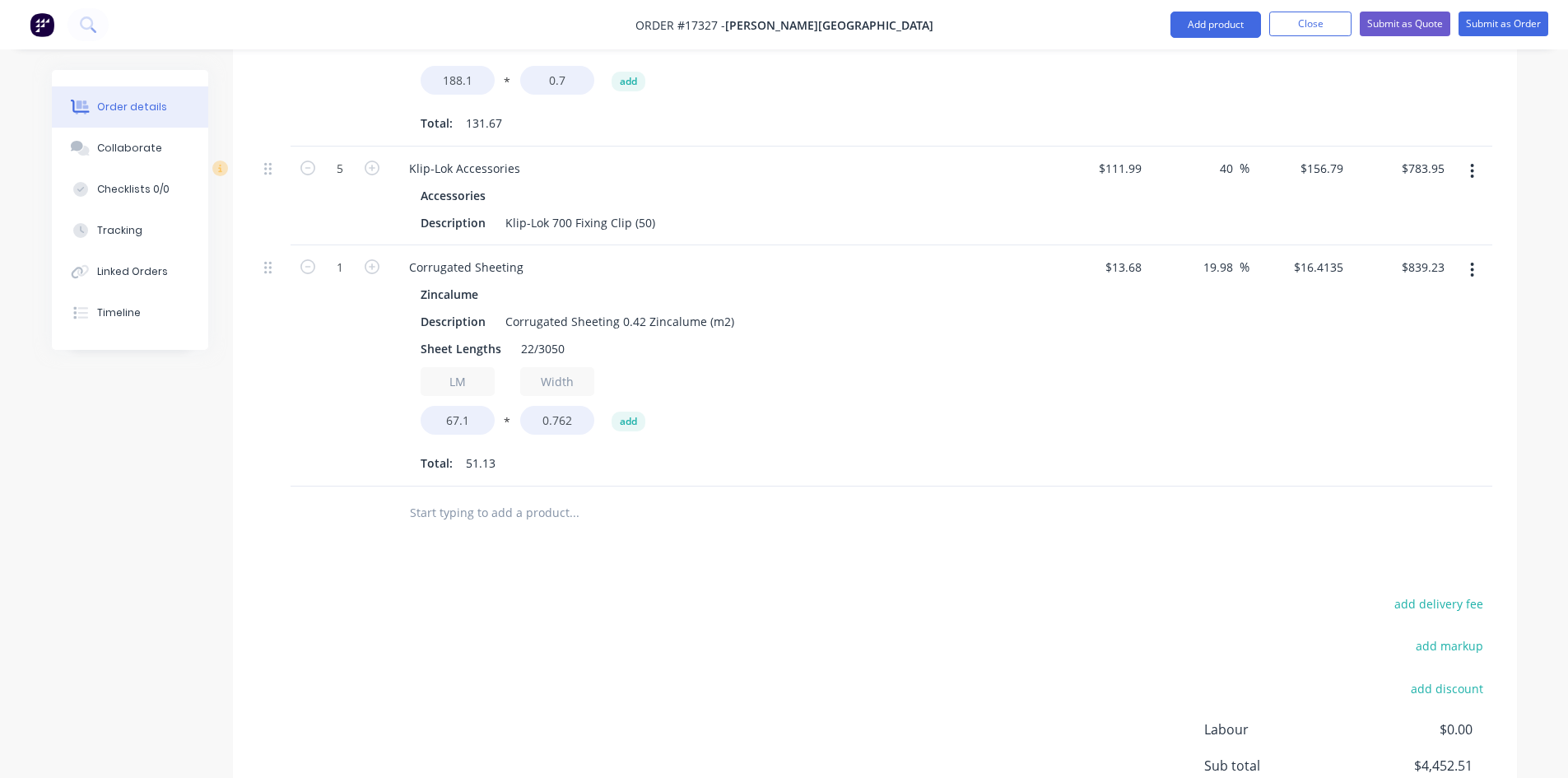
scroll to position [892, 0]
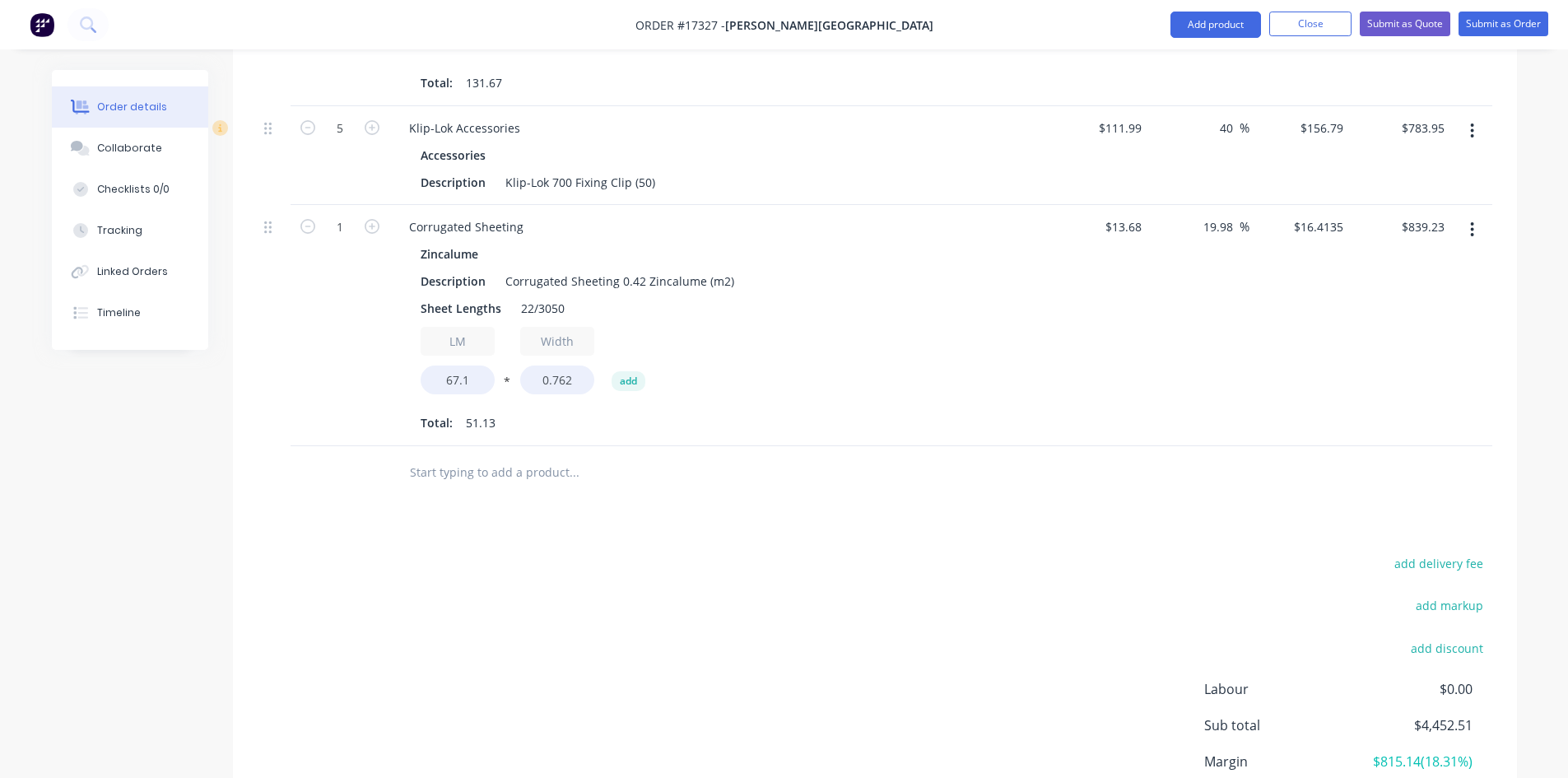
click at [462, 456] on input "text" at bounding box center [573, 472] width 329 height 33
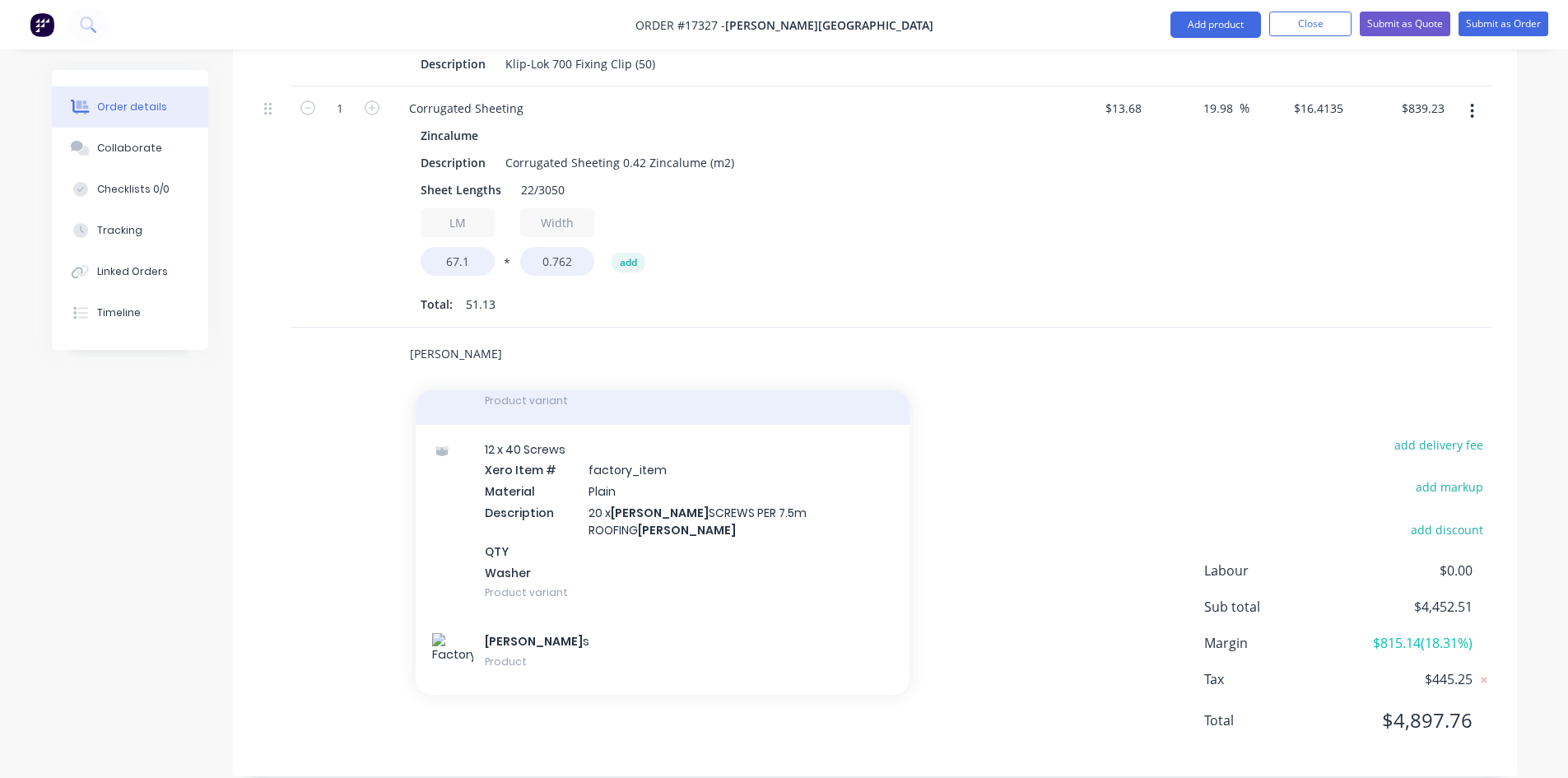
scroll to position [623, 0]
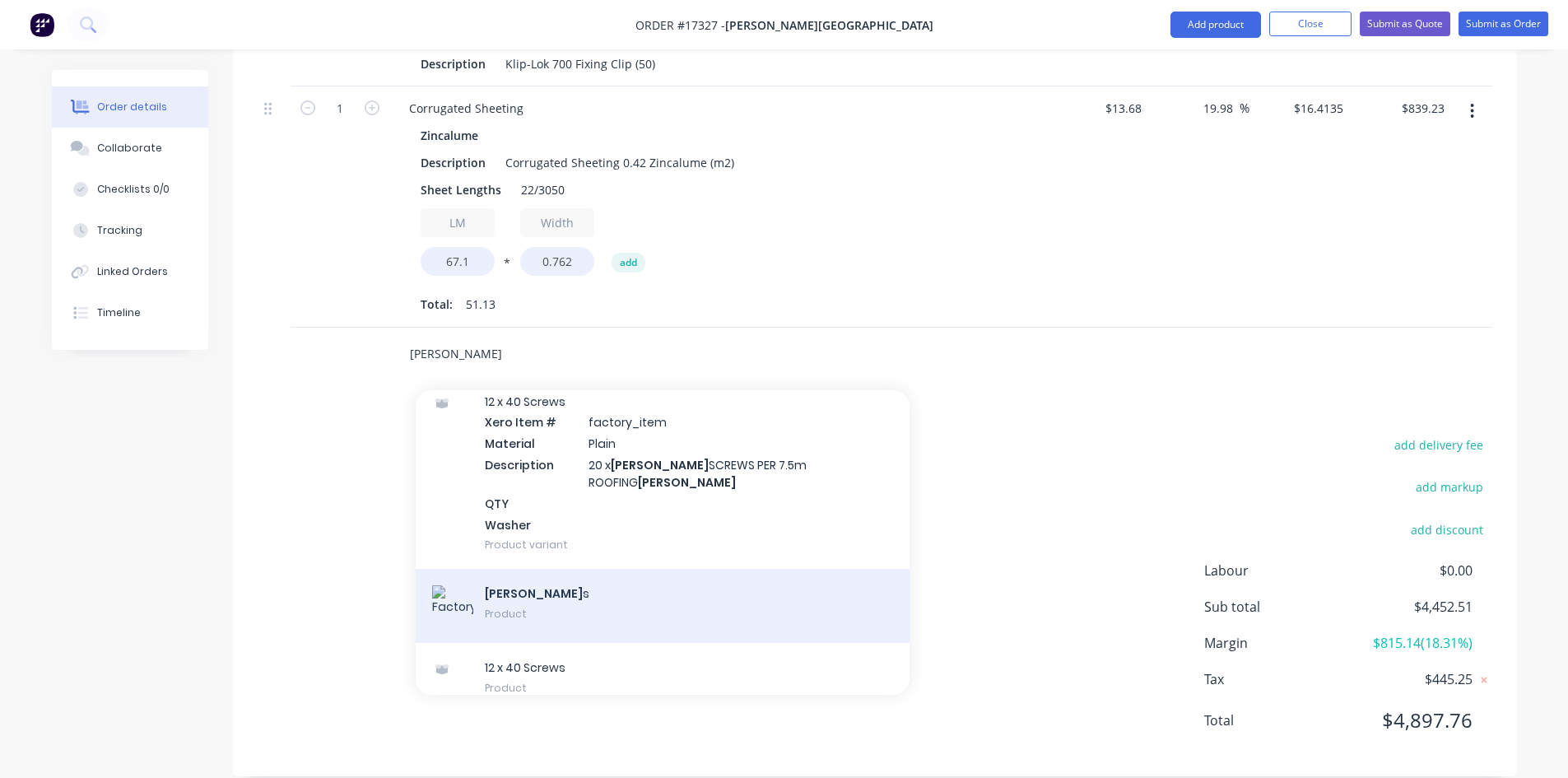
type input "batten"
click at [606, 569] on div "Batten s Product" at bounding box center [662, 605] width 494 height 74
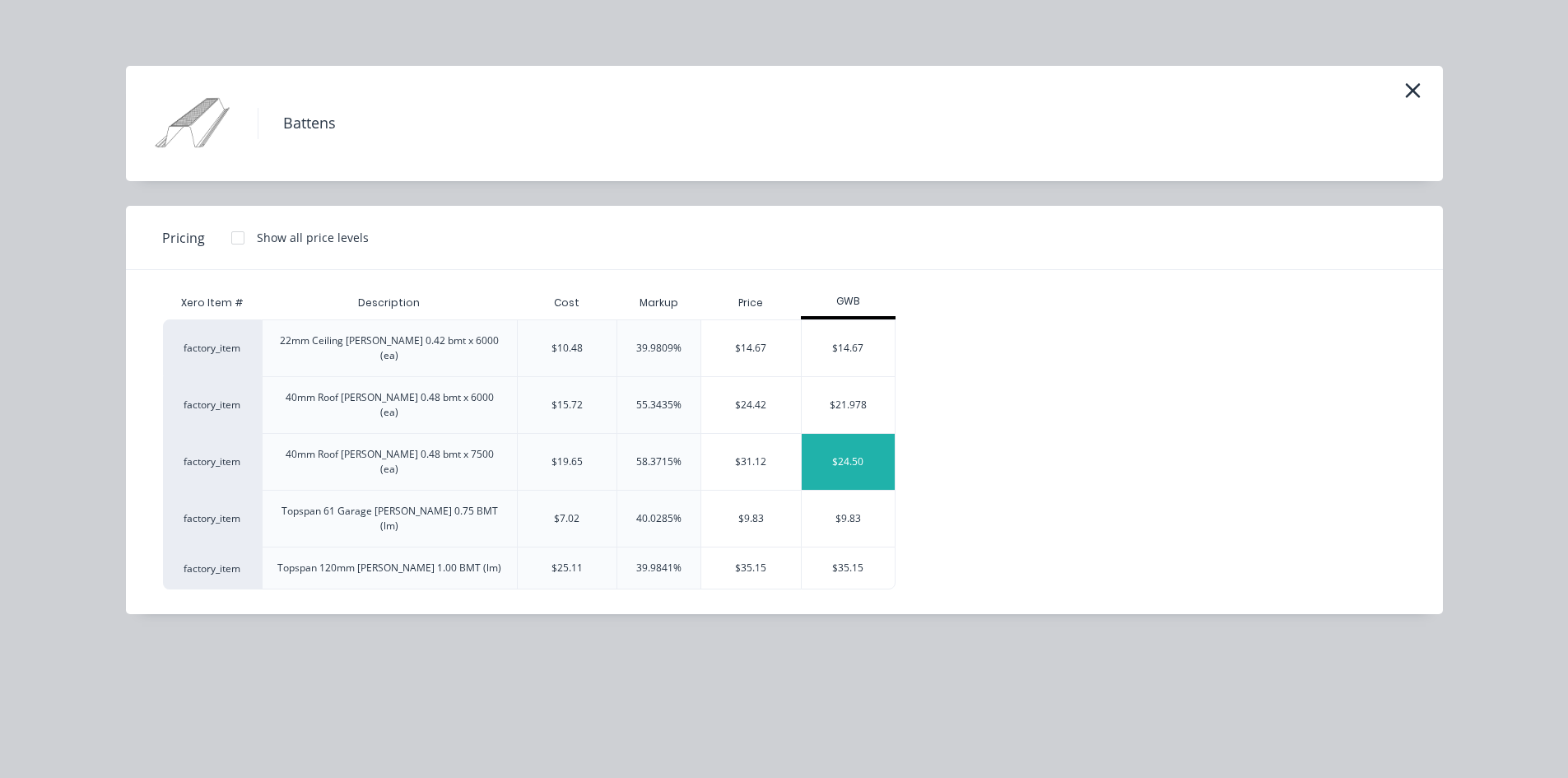
click at [861, 433] on div "$24.50" at bounding box center [848, 461] width 93 height 56
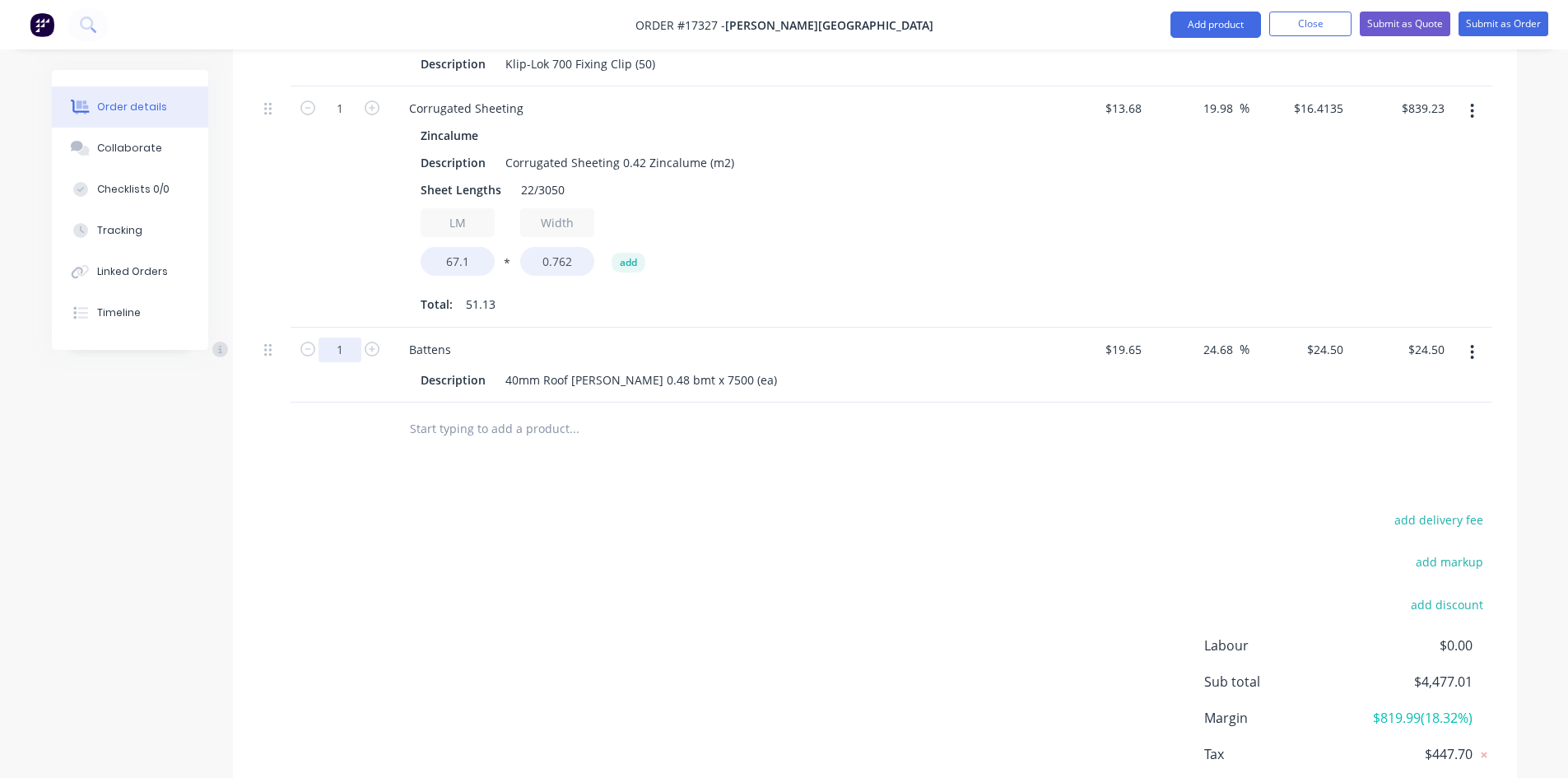
type input "30"
type input "$735.00"
click at [914, 438] on div "Drawings Add drawing Products Show / Hide columns Add product Qty Cost Markup P…" at bounding box center [874, 223] width 1284 height 1255
click at [444, 413] on input "text" at bounding box center [573, 429] width 329 height 33
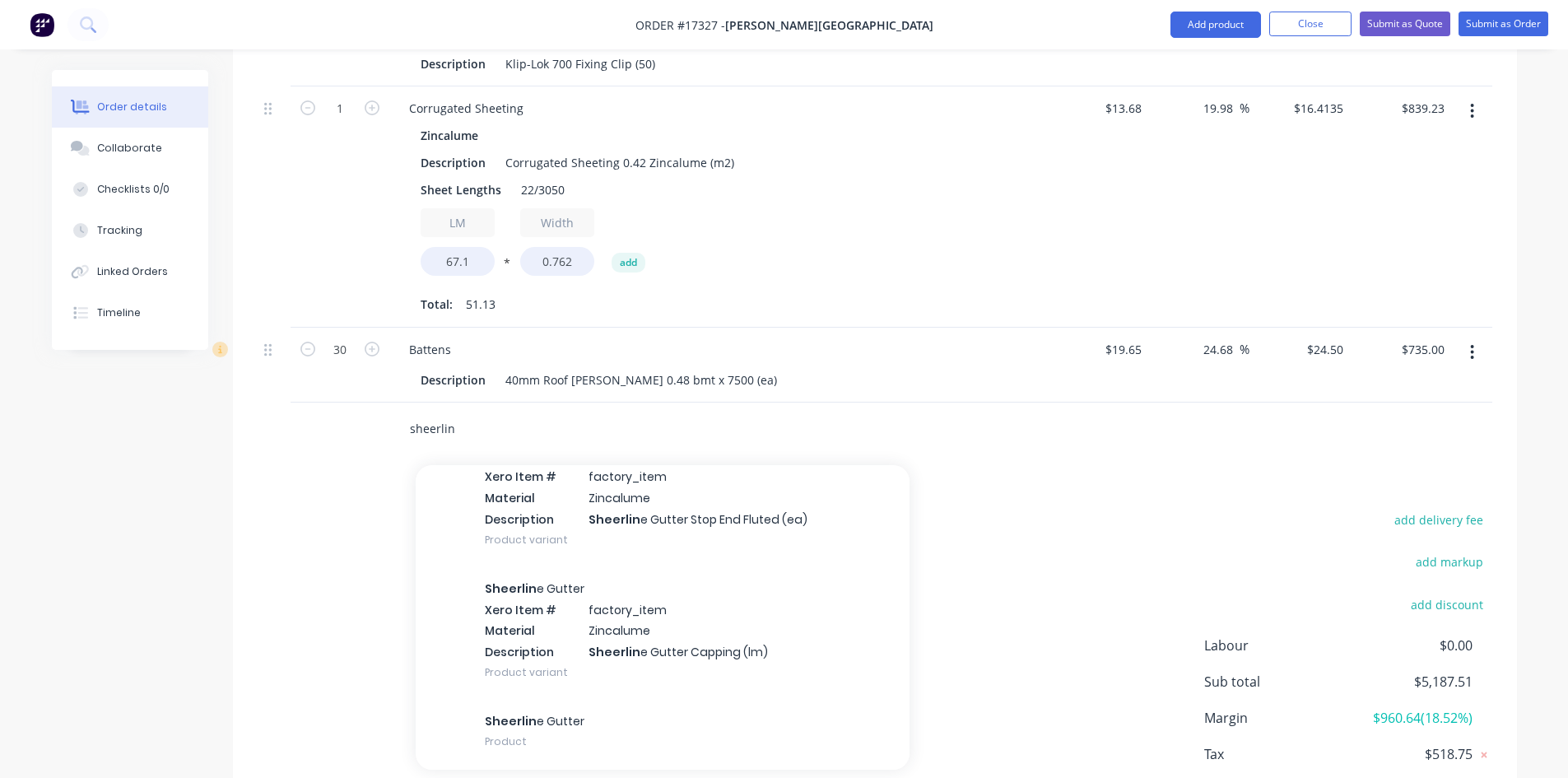
scroll to position [1546, 0]
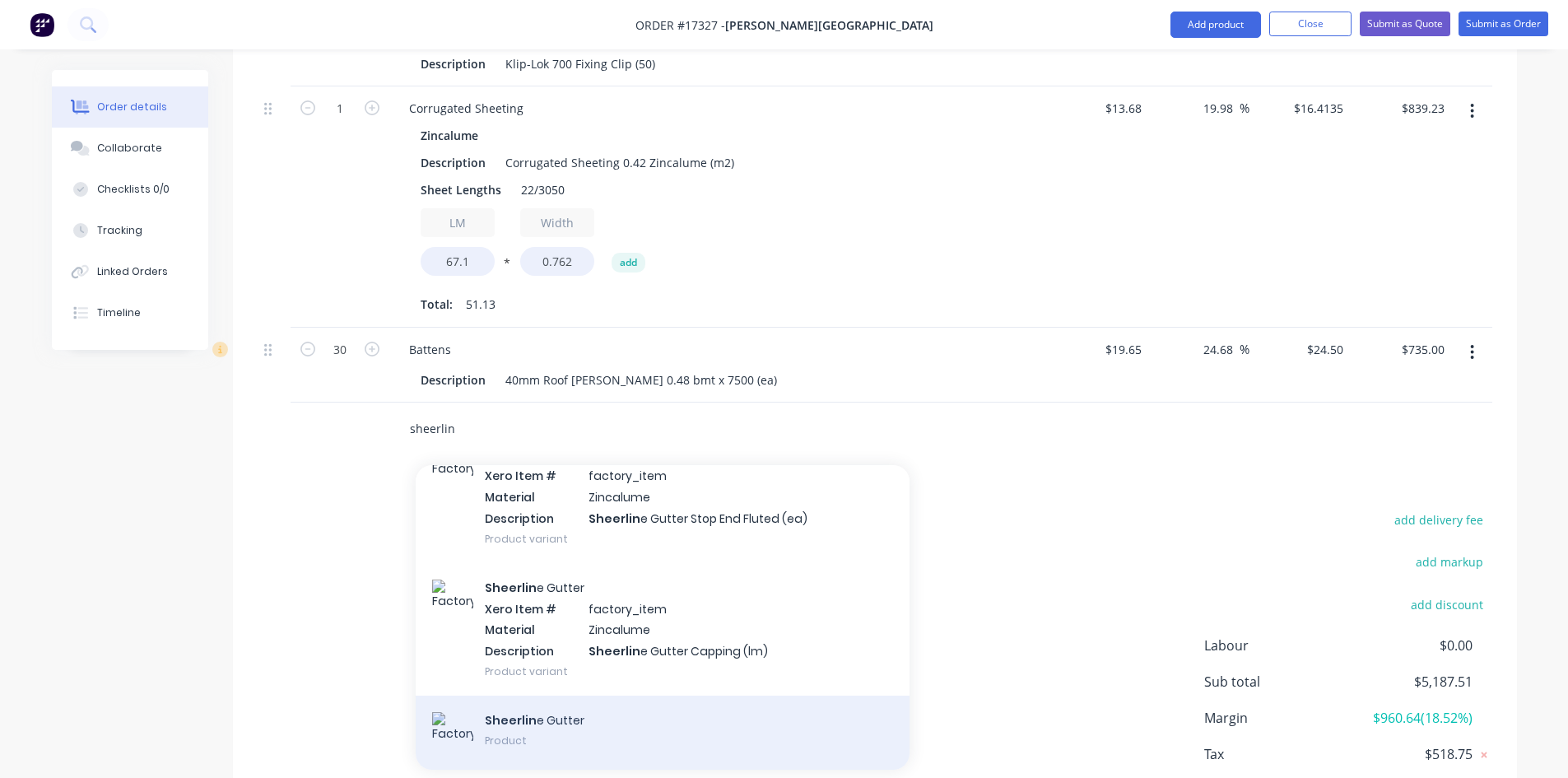
type input "sheerlin"
click at [625, 695] on div "Sheerlin e Gutter Product" at bounding box center [662, 732] width 494 height 74
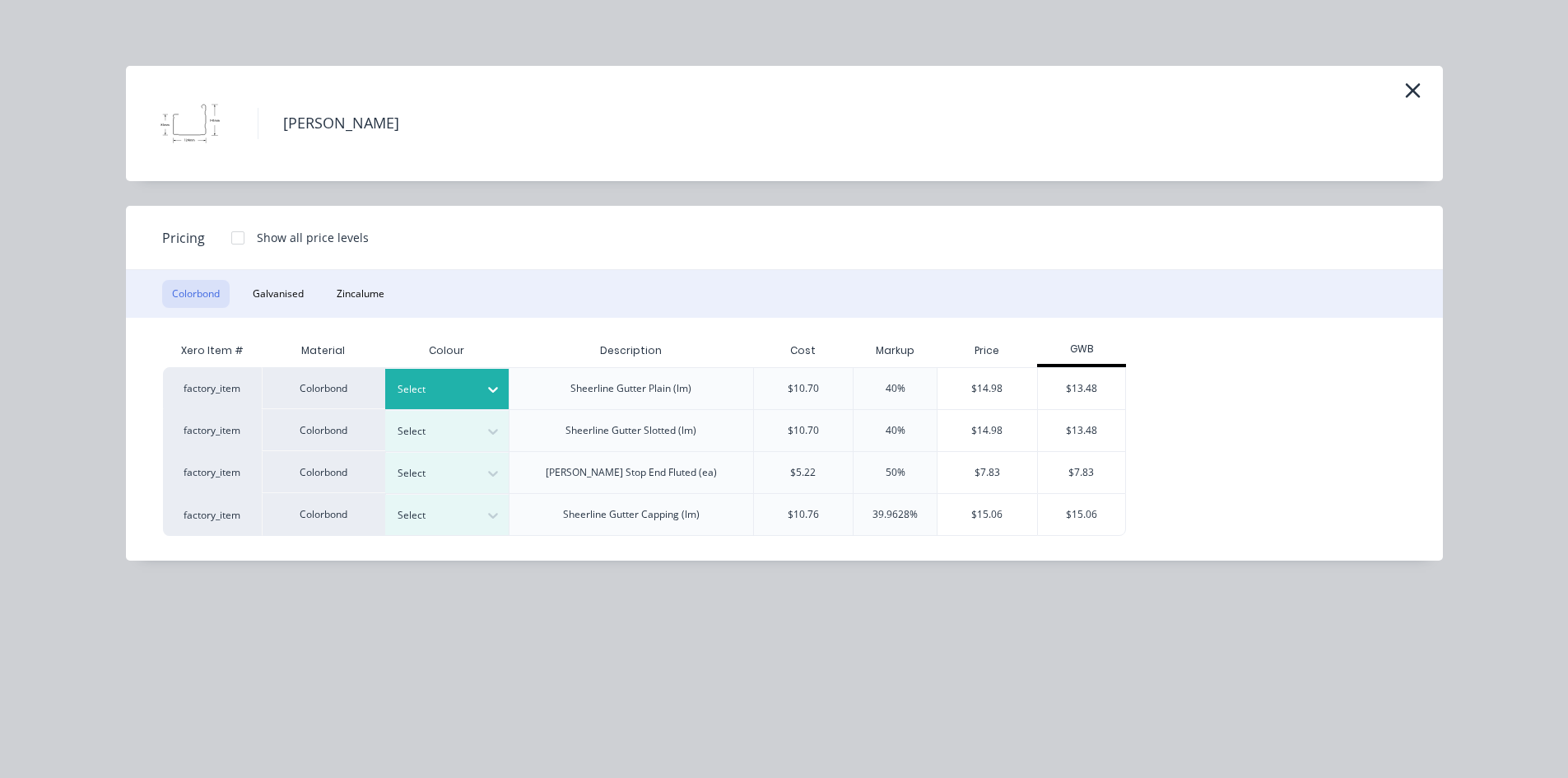
click at [479, 387] on div at bounding box center [493, 389] width 29 height 27
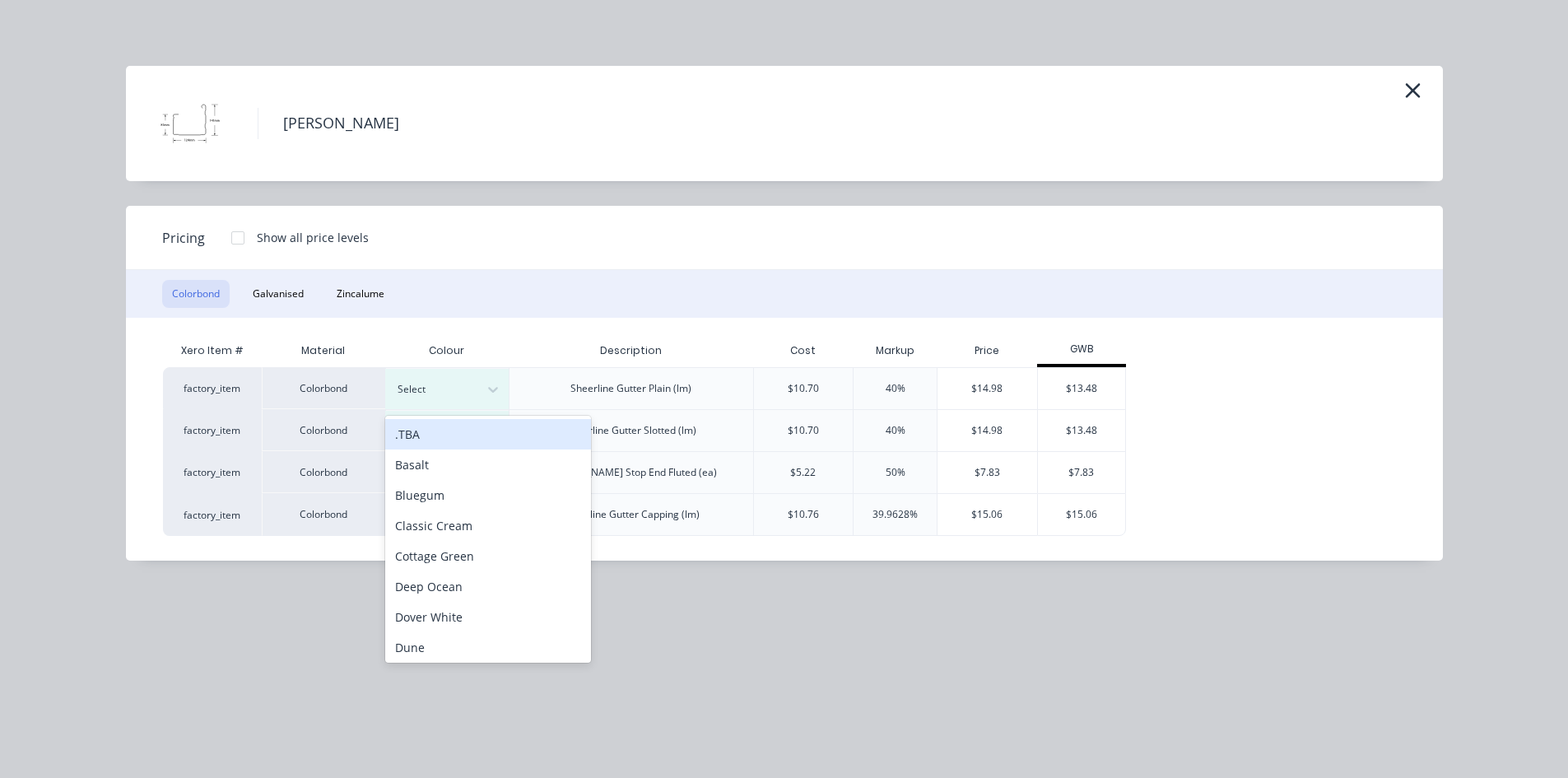
click at [476, 434] on div ".TBA" at bounding box center [487, 433] width 205 height 30
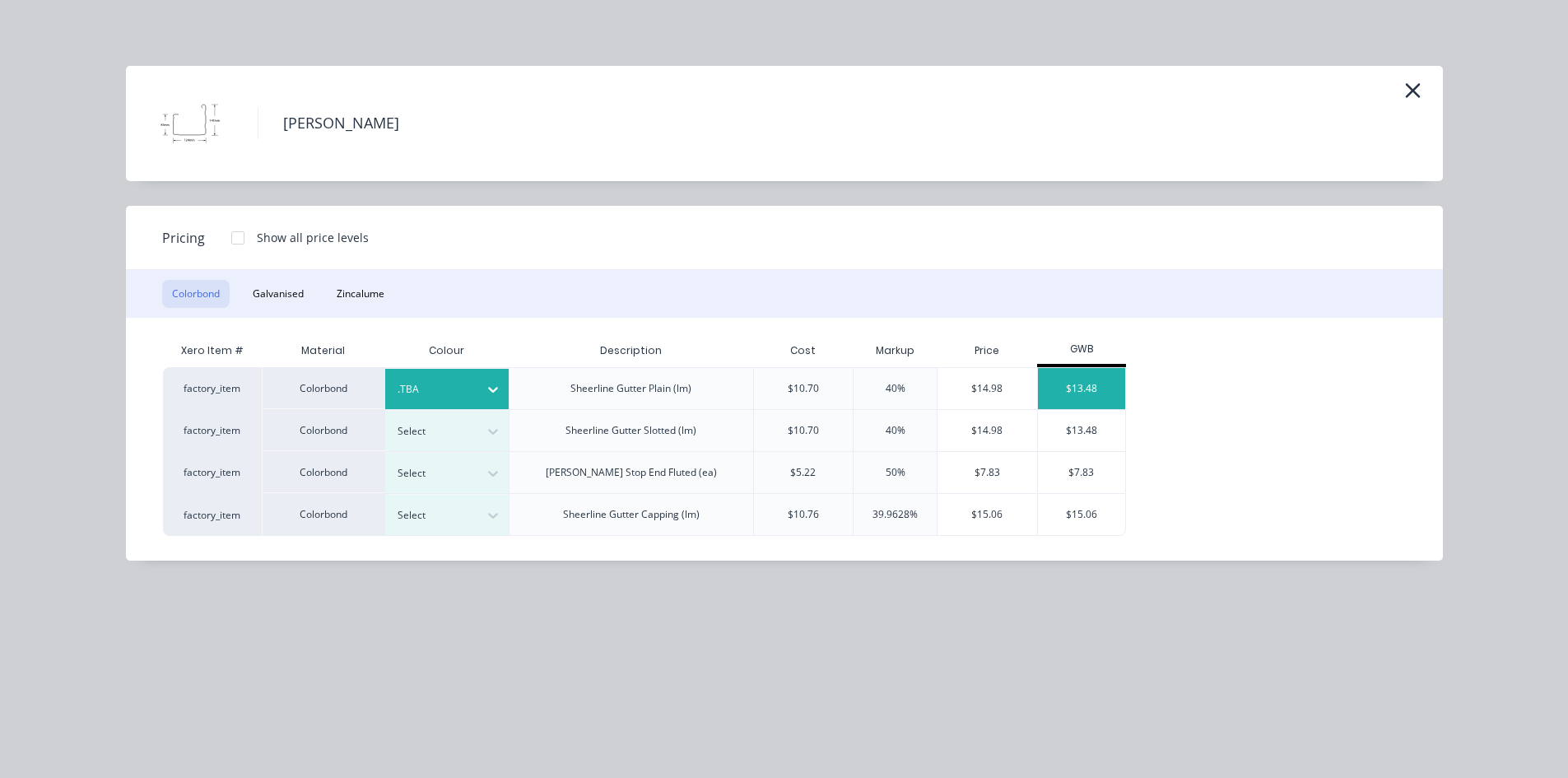
click at [1101, 387] on div "$13.48" at bounding box center [1082, 388] width 88 height 41
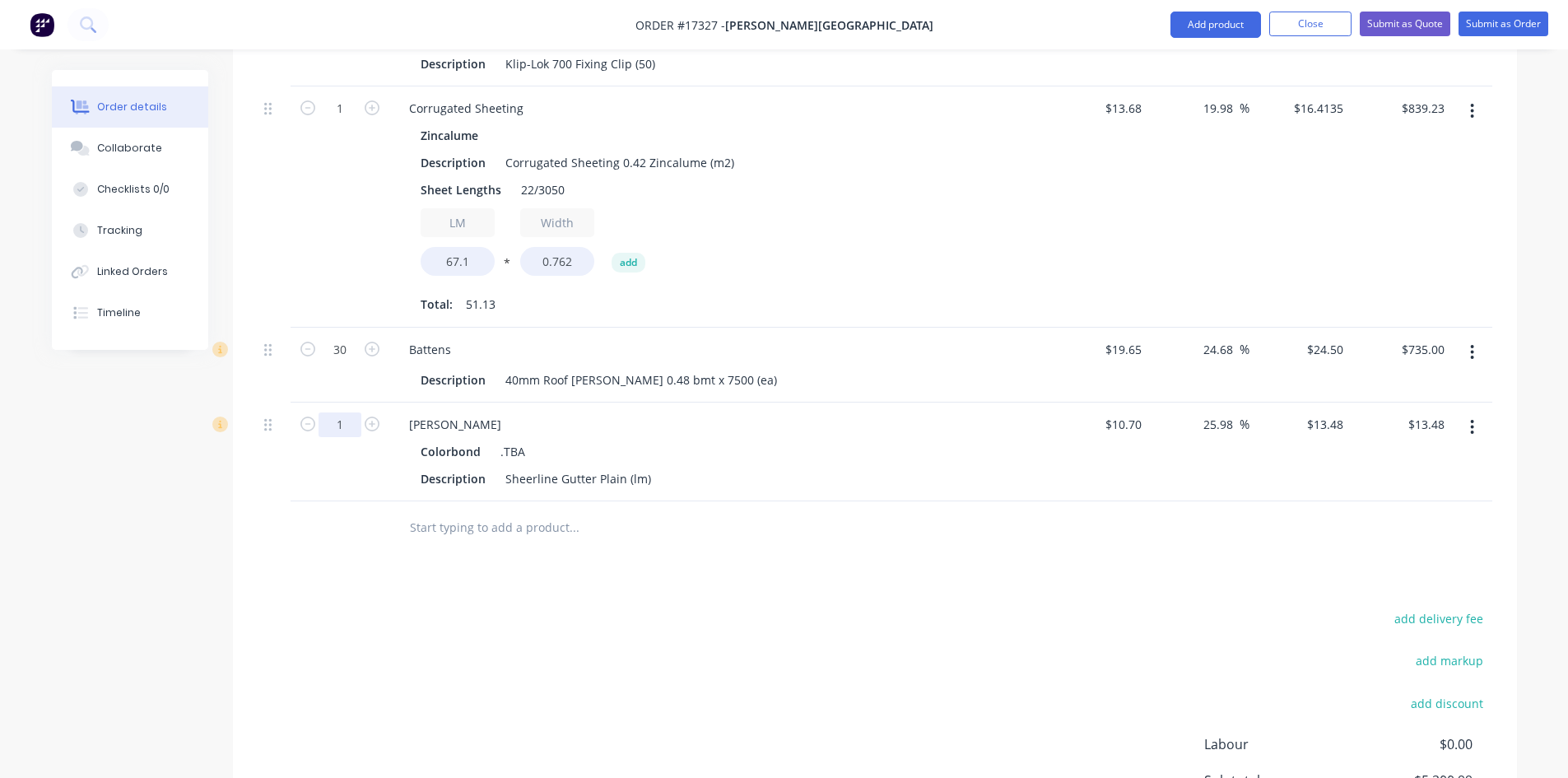
type input "34"
type input "$458.32"
click at [837, 555] on div "Drawings Add drawing Products Show / Hide columns Add product Qty Cost Markup P…" at bounding box center [874, 272] width 1284 height 1355
click at [645, 467] on div "Sheerline Gutter Plain (lm)" at bounding box center [579, 478] width 159 height 24
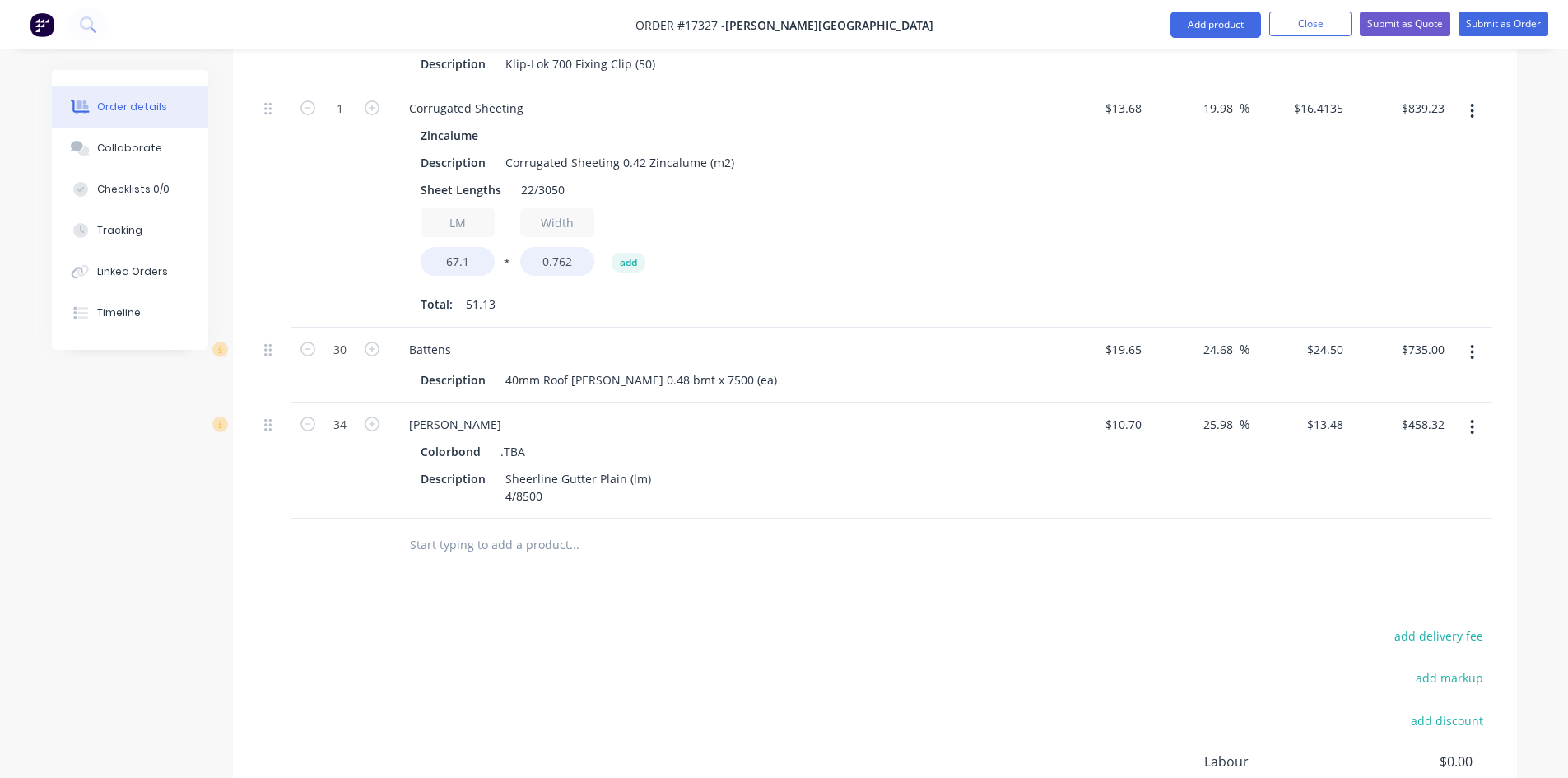
click at [676, 558] on div "Drawings Add drawing Products Show / Hide columns Add product Qty Cost Markup P…" at bounding box center [874, 281] width 1284 height 1371
click at [431, 529] on input "text" at bounding box center [573, 545] width 329 height 33
click at [459, 413] on div "[PERSON_NAME]" at bounding box center [455, 424] width 119 height 24
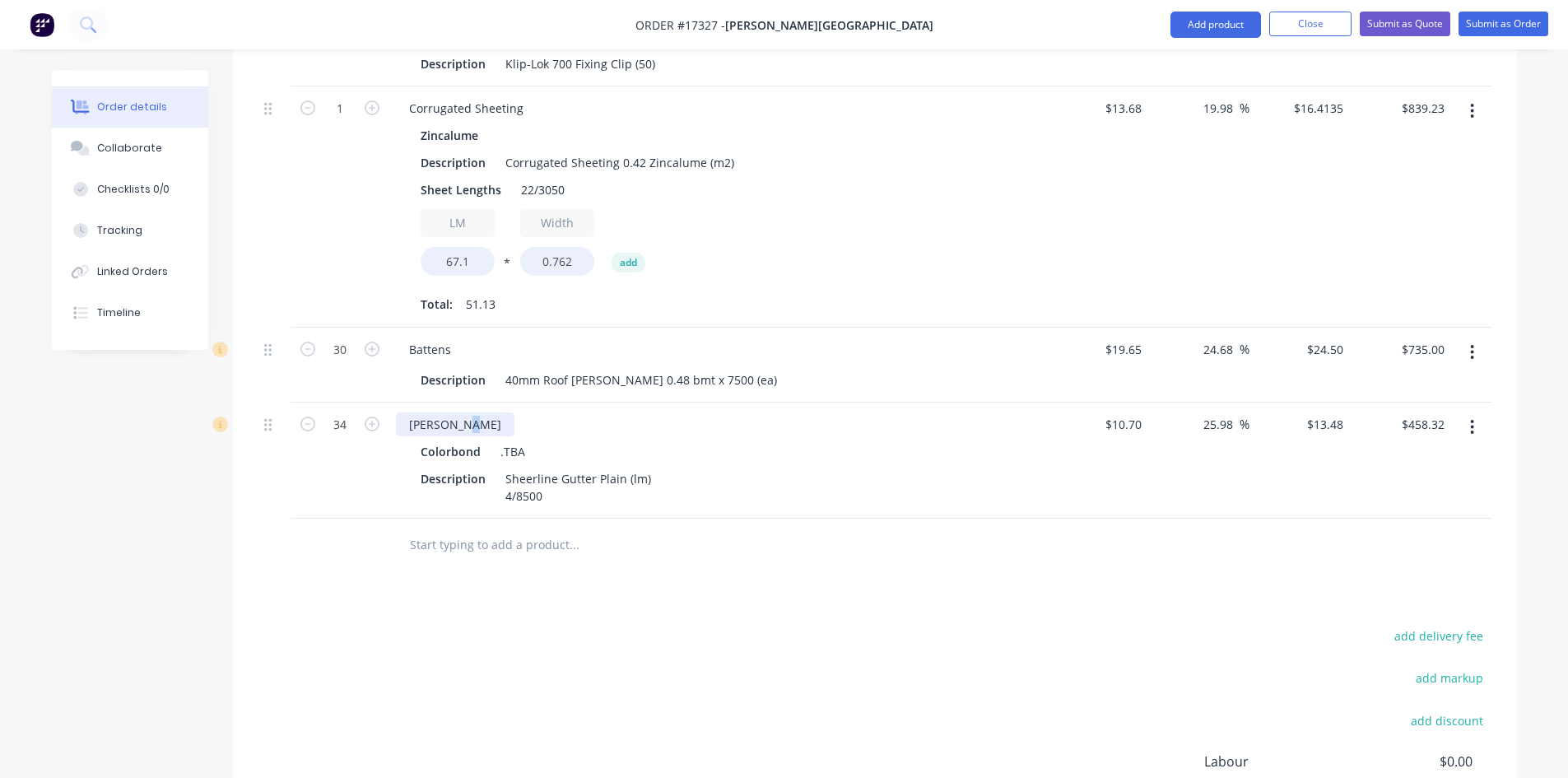
click at [459, 413] on div "[PERSON_NAME]" at bounding box center [455, 424] width 119 height 24
copy div "[PERSON_NAME]"
click at [426, 530] on input "text" at bounding box center [573, 545] width 329 height 33
paste input "[PERSON_NAME]"
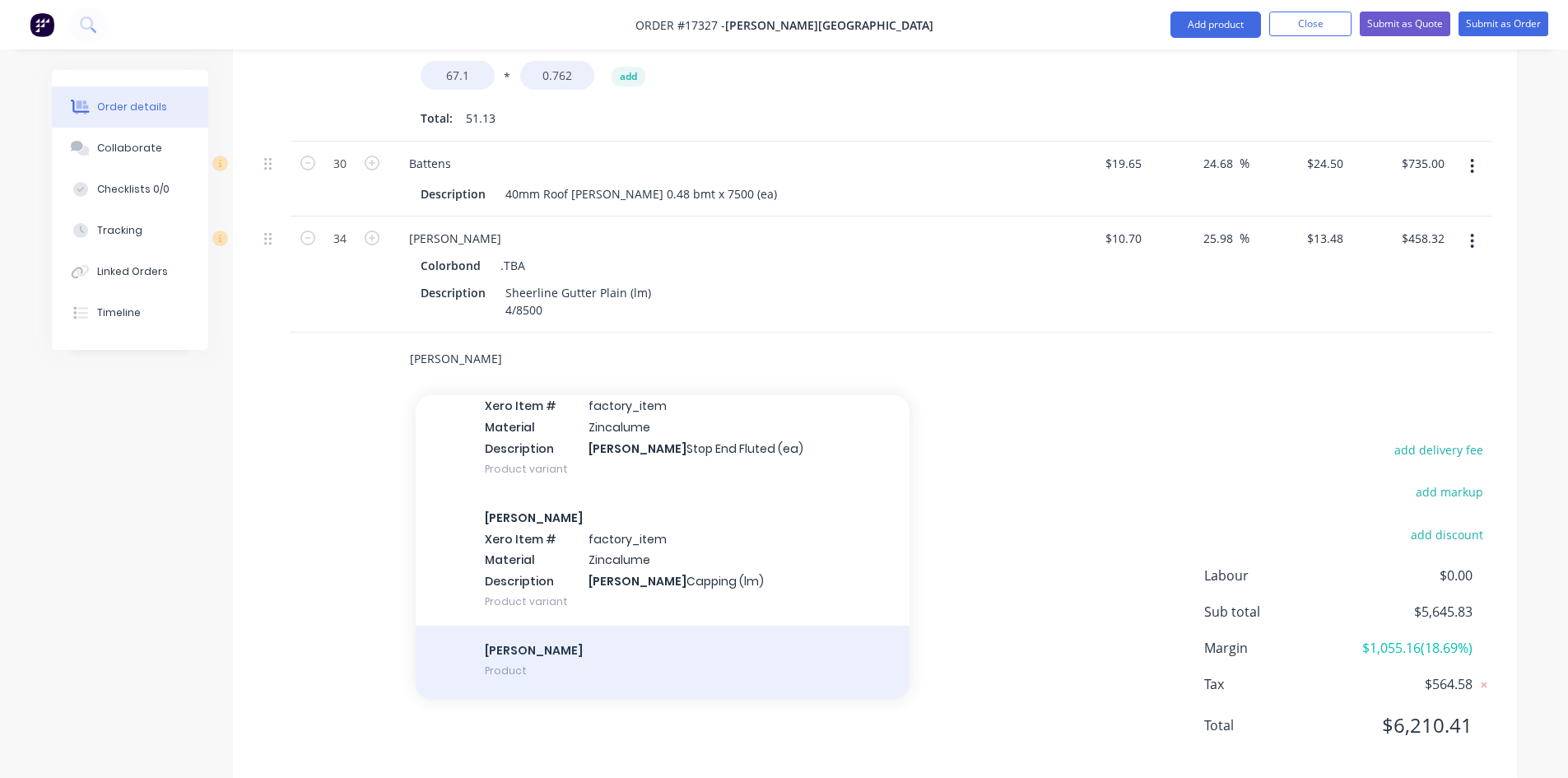
scroll to position [1201, 0]
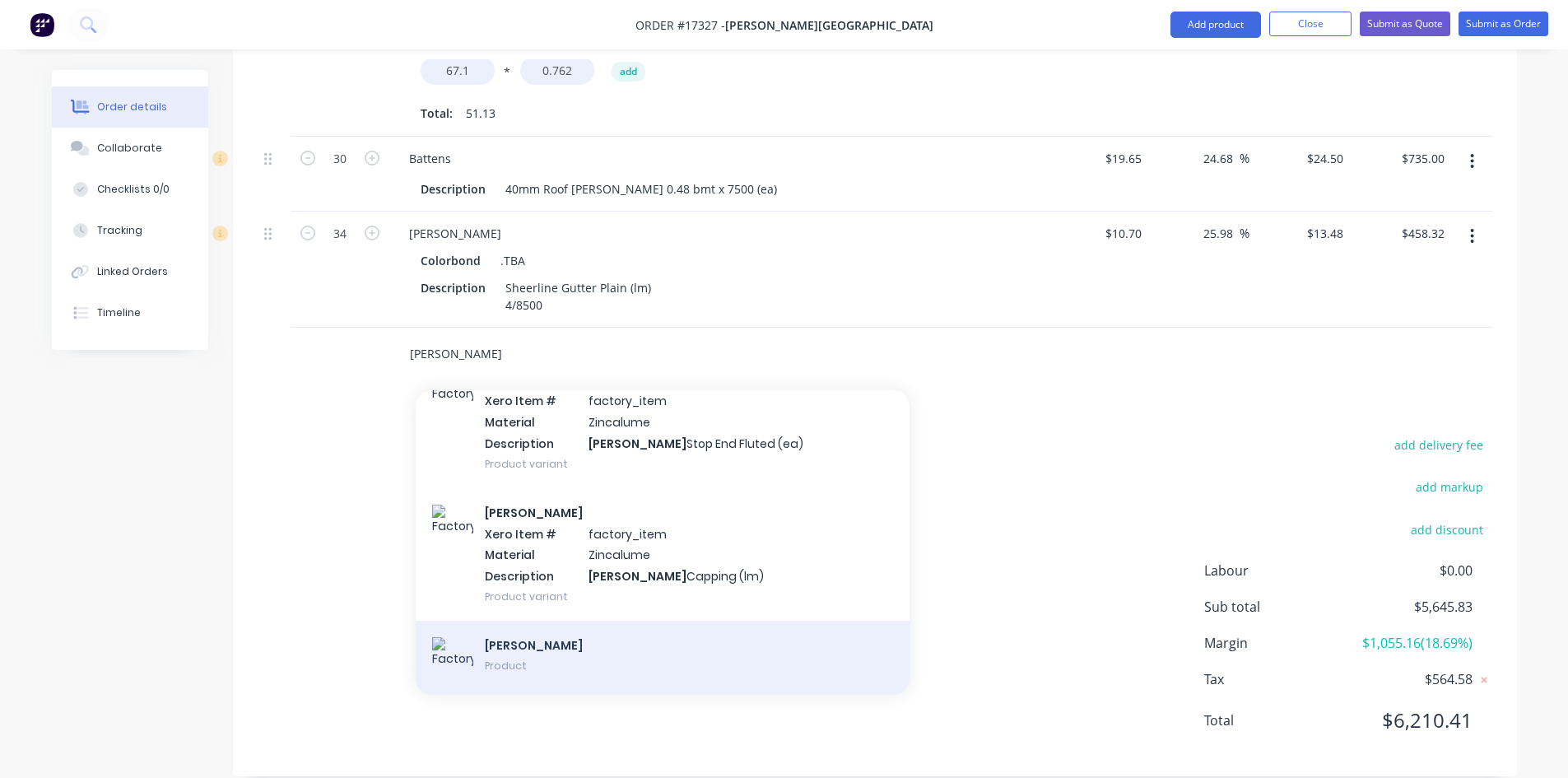
type input "[PERSON_NAME]"
click at [530, 621] on div "Sheerline Gutter Product" at bounding box center [662, 657] width 494 height 74
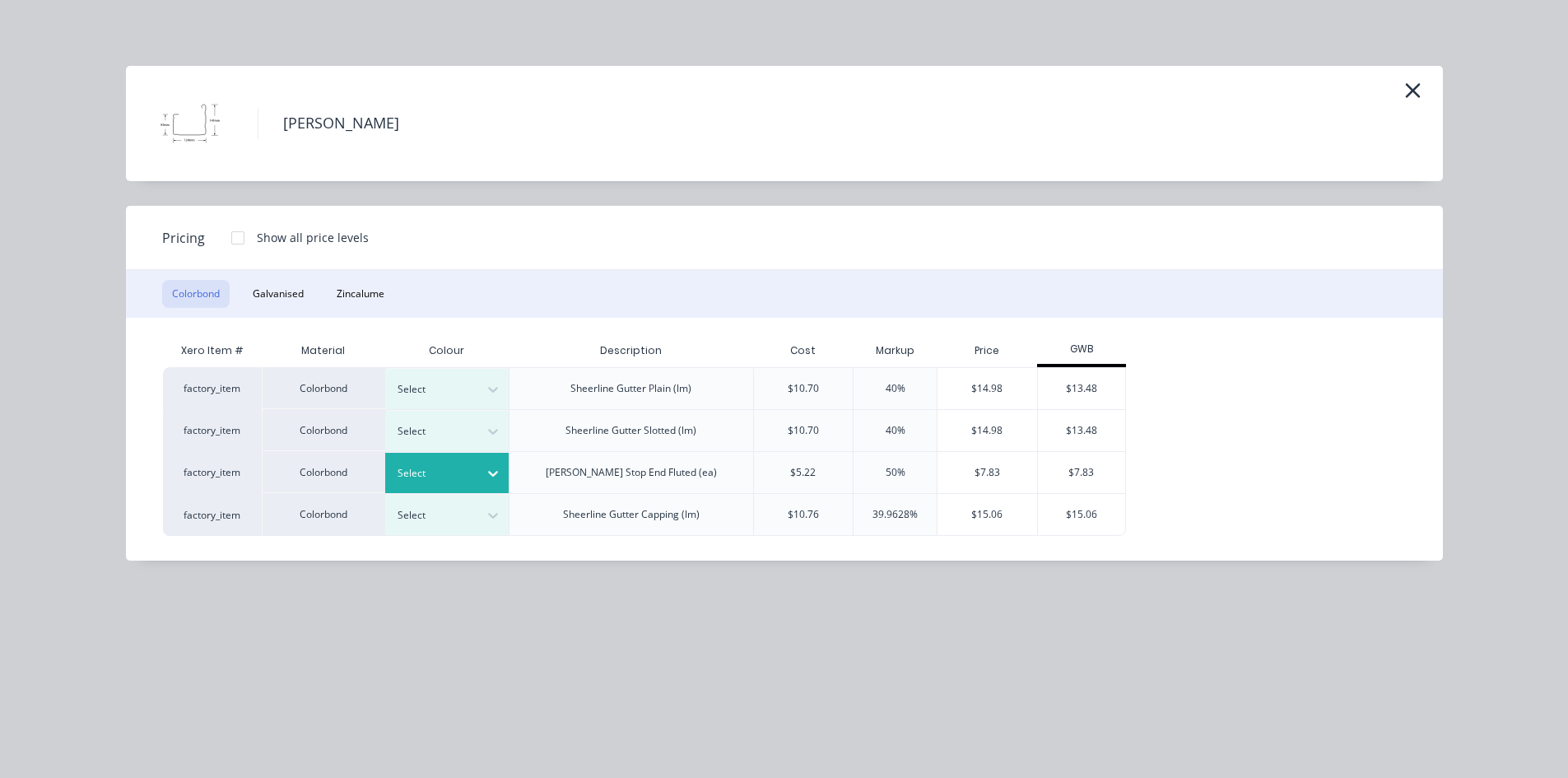
click at [498, 472] on icon at bounding box center [492, 472] width 17 height 17
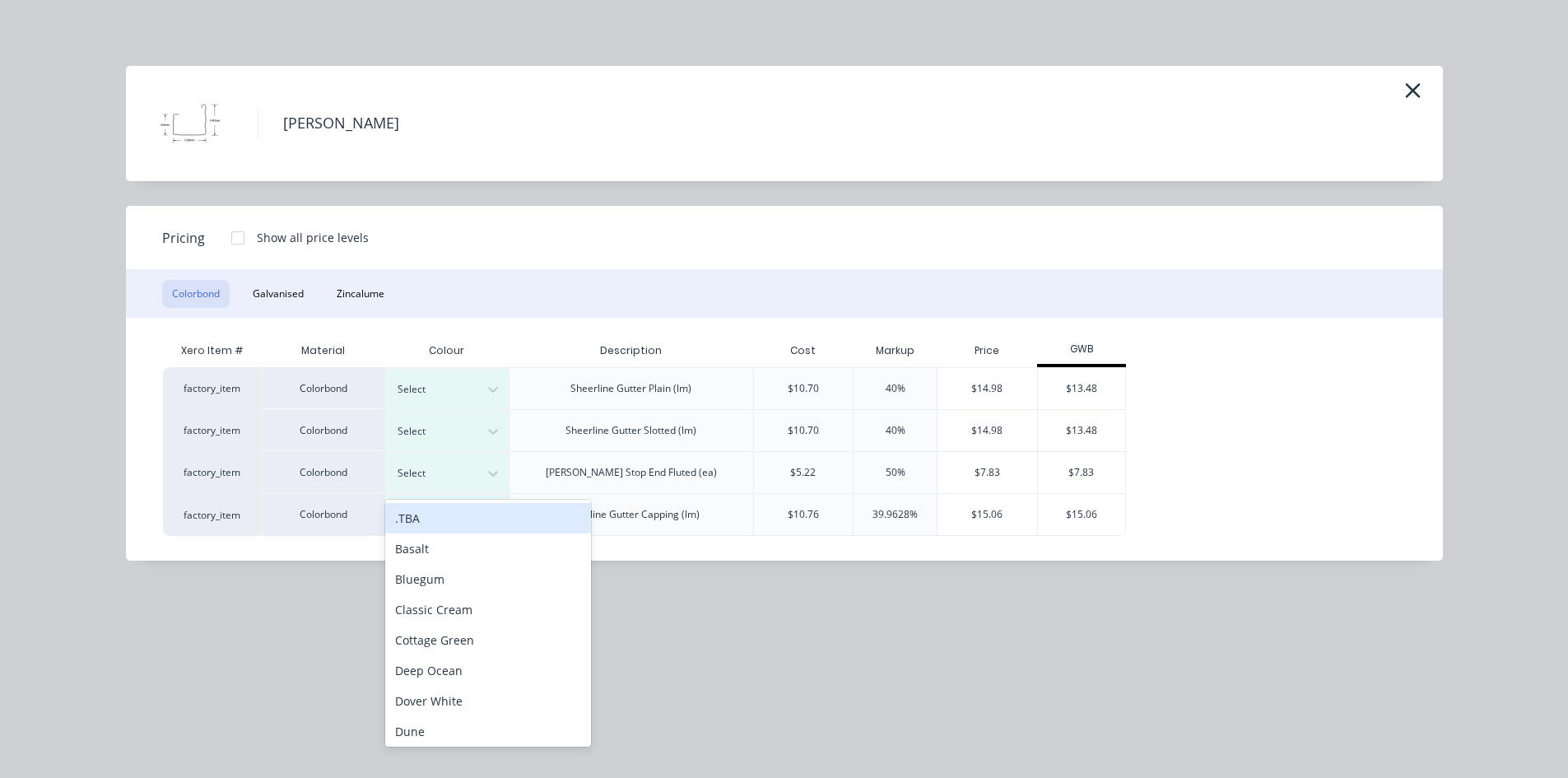
click at [472, 521] on div ".TBA" at bounding box center [487, 518] width 205 height 30
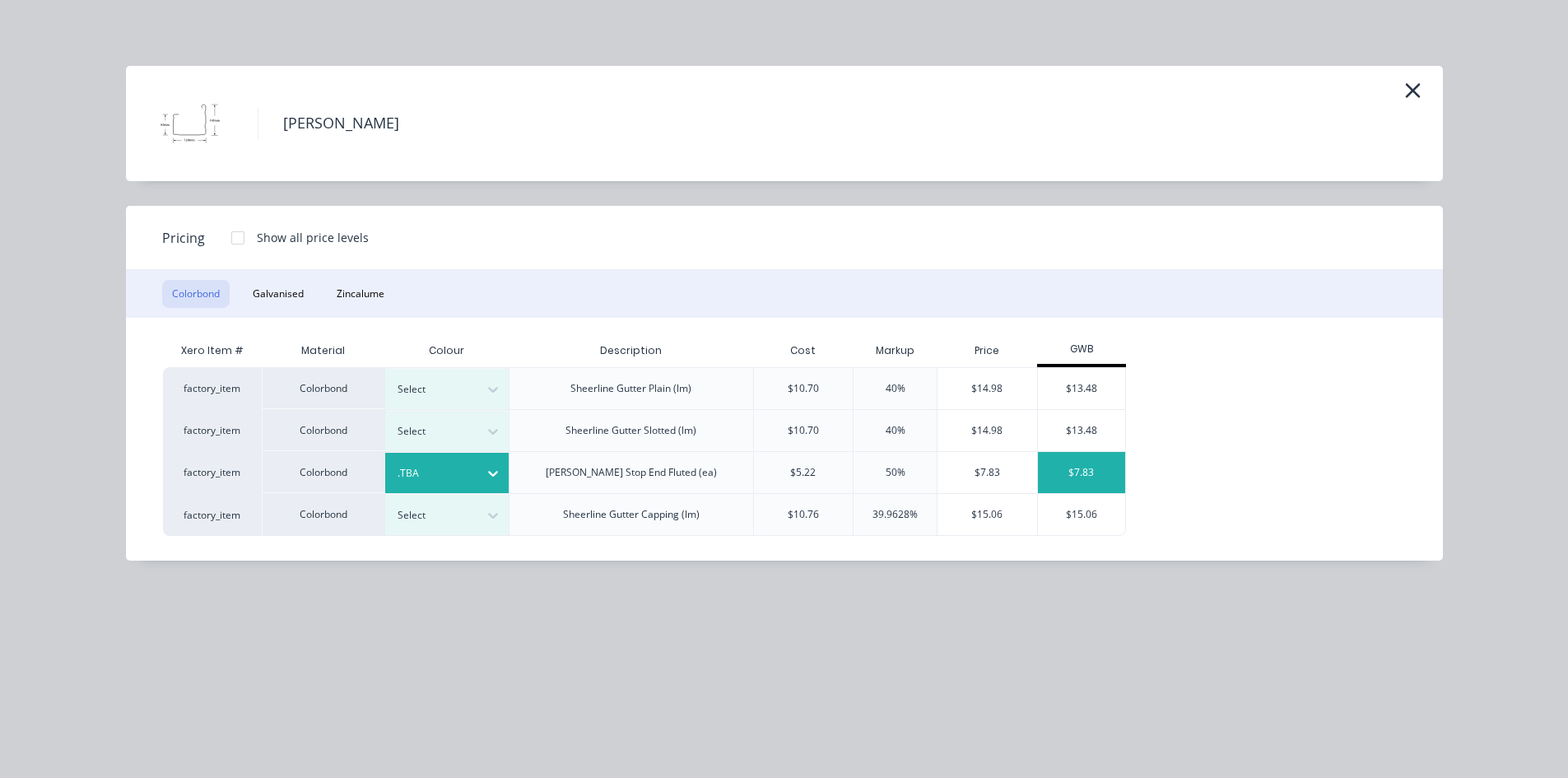
click at [1092, 473] on div "$7.83" at bounding box center [1082, 472] width 88 height 41
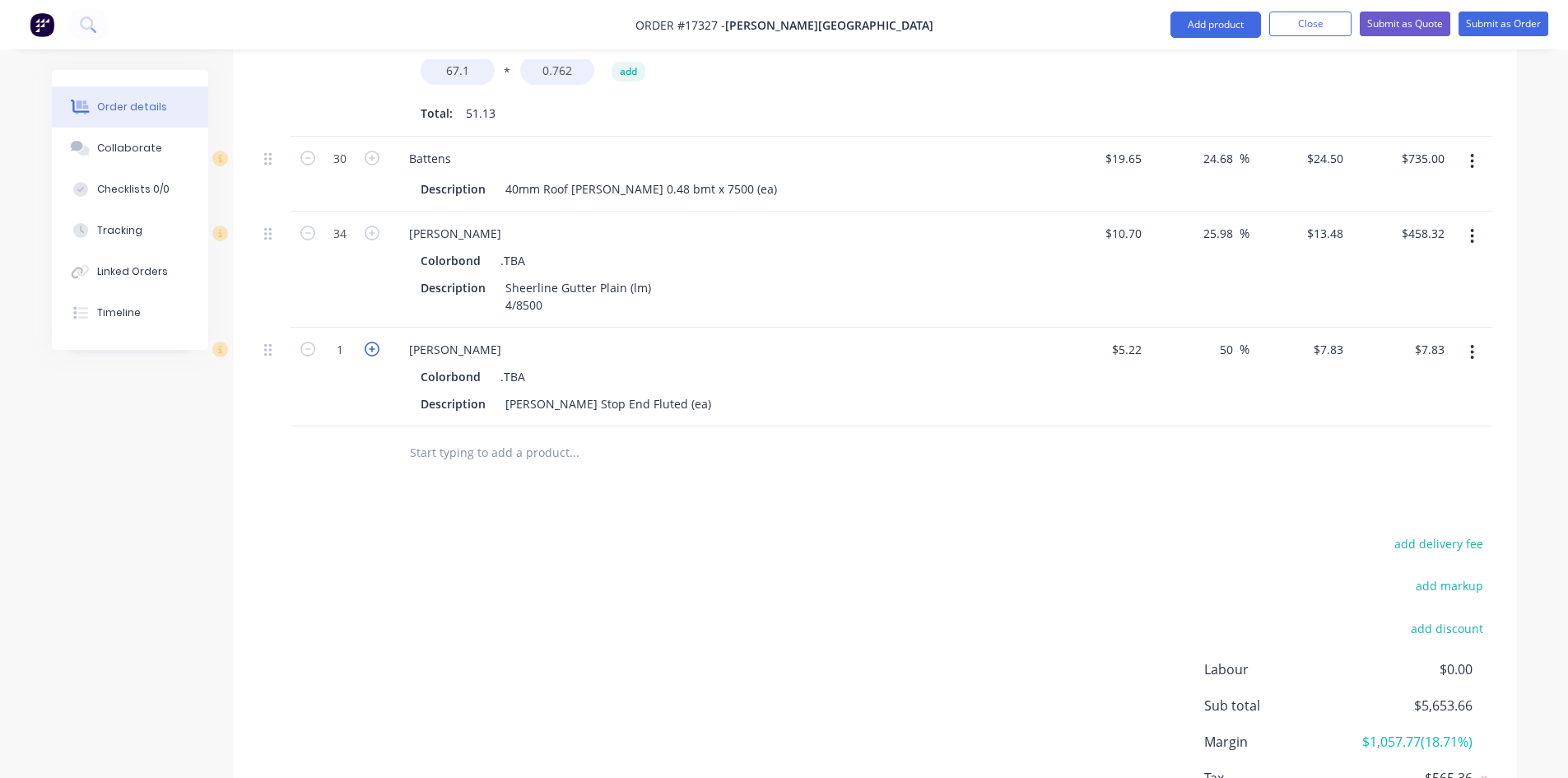
click at [372, 342] on icon "button" at bounding box center [371, 349] width 15 height 15
type input "2"
type input "$15.66"
click at [372, 342] on icon "button" at bounding box center [371, 349] width 15 height 15
type input "3"
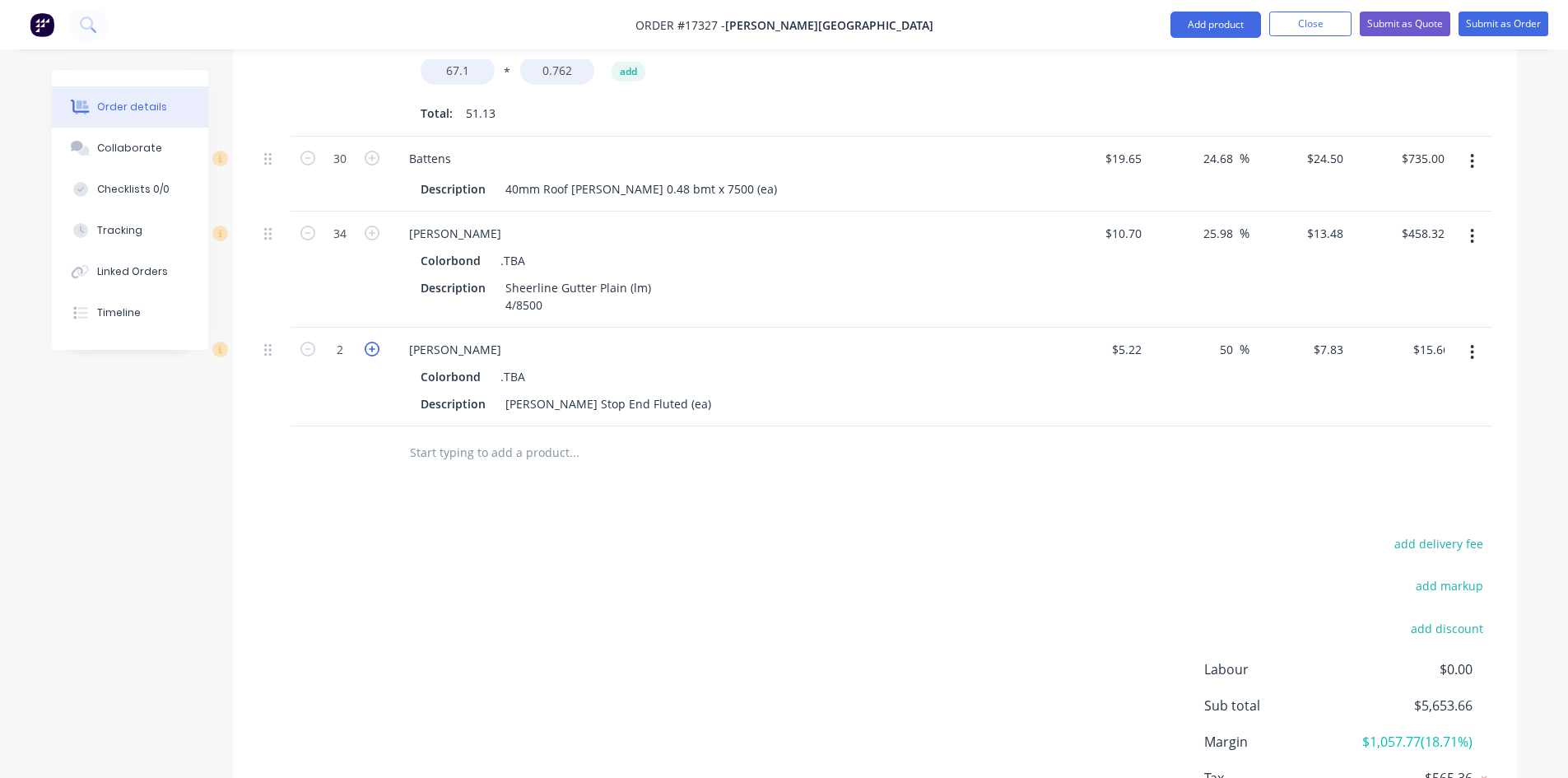
type input "$23.49"
click at [372, 342] on icon "button" at bounding box center [371, 349] width 15 height 15
type input "4"
type input "$31.32"
click at [756, 532] on div "add delivery fee add markup add discount Labour $0.00 Sub total $5,677.15 Margi…" at bounding box center [874, 691] width 1234 height 317
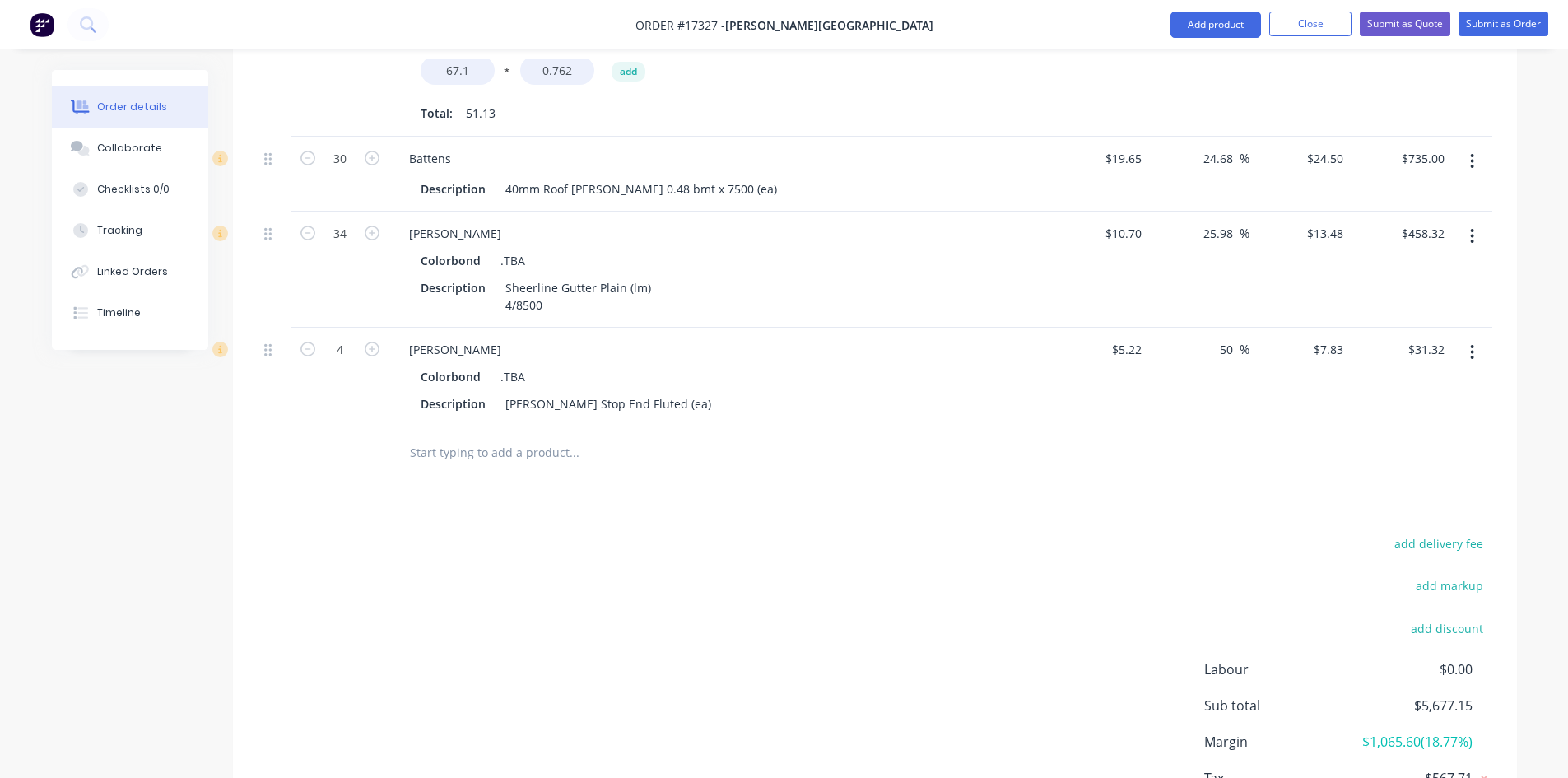
click at [534, 436] on input "text" at bounding box center [573, 453] width 329 height 33
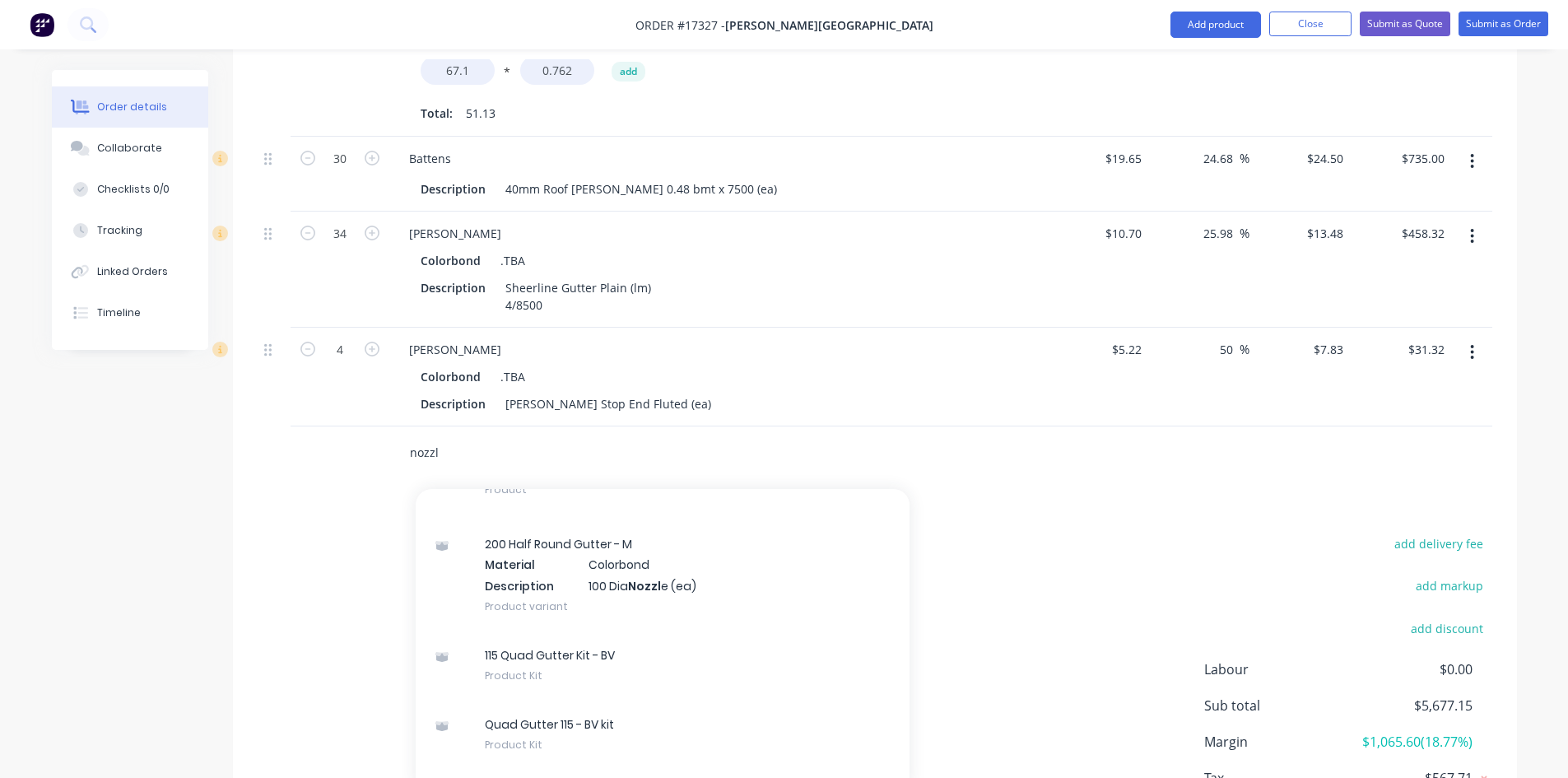
scroll to position [4362, 0]
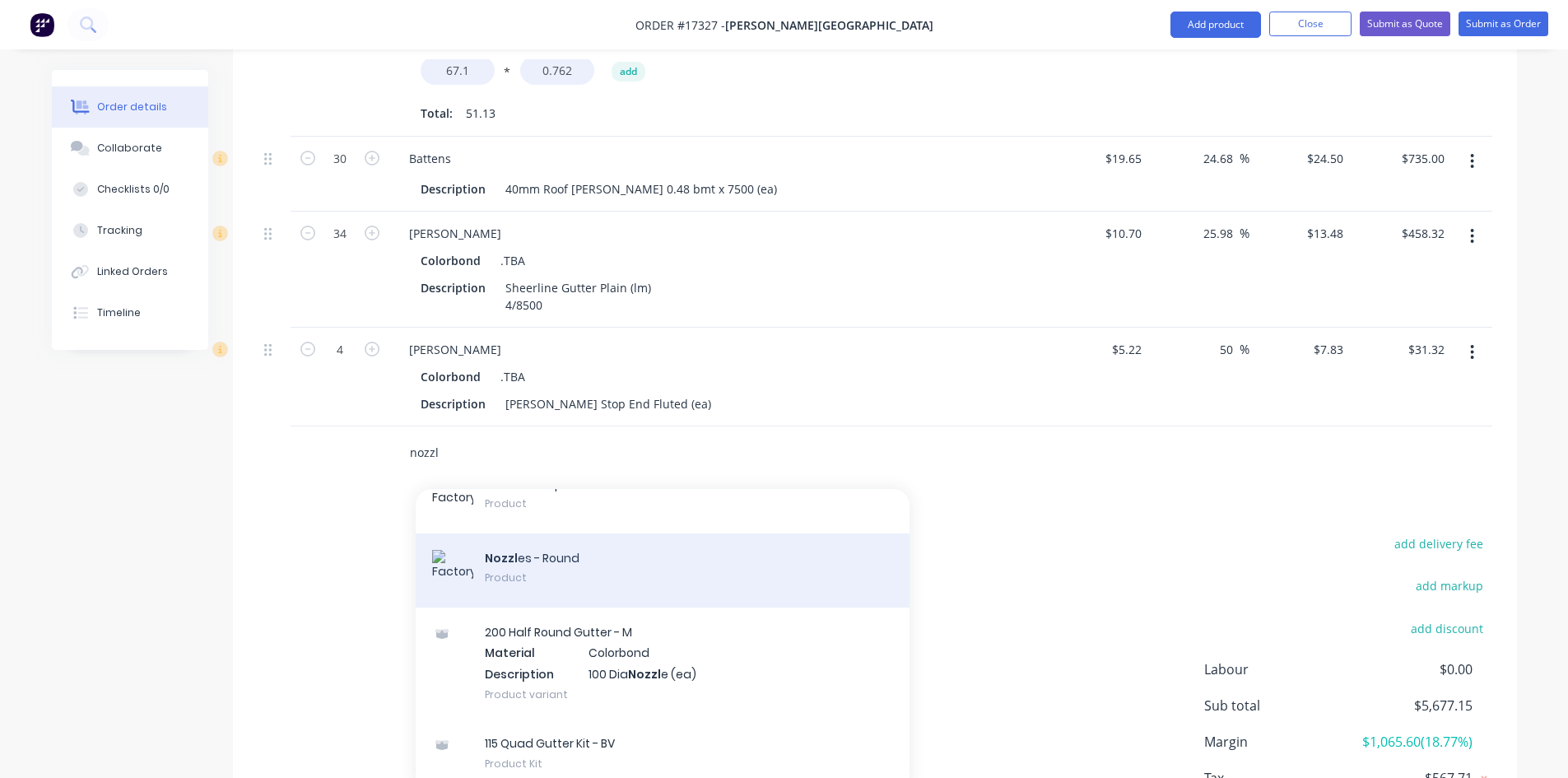
type input "nozzl"
click at [557, 542] on div "Nozzl es - Round Product" at bounding box center [662, 570] width 494 height 74
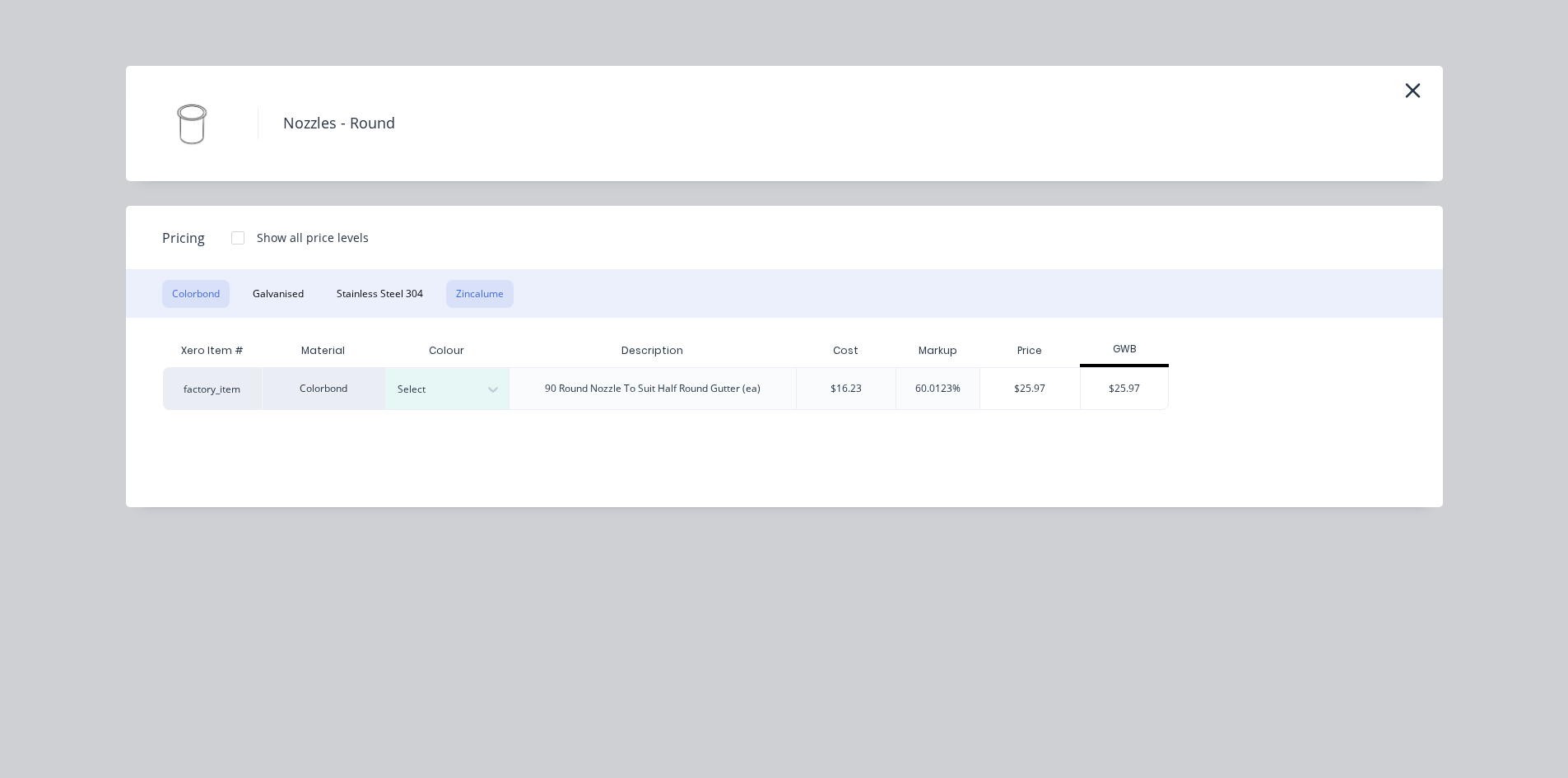
click at [499, 297] on button "Zincalume" at bounding box center [479, 294] width 68 height 28
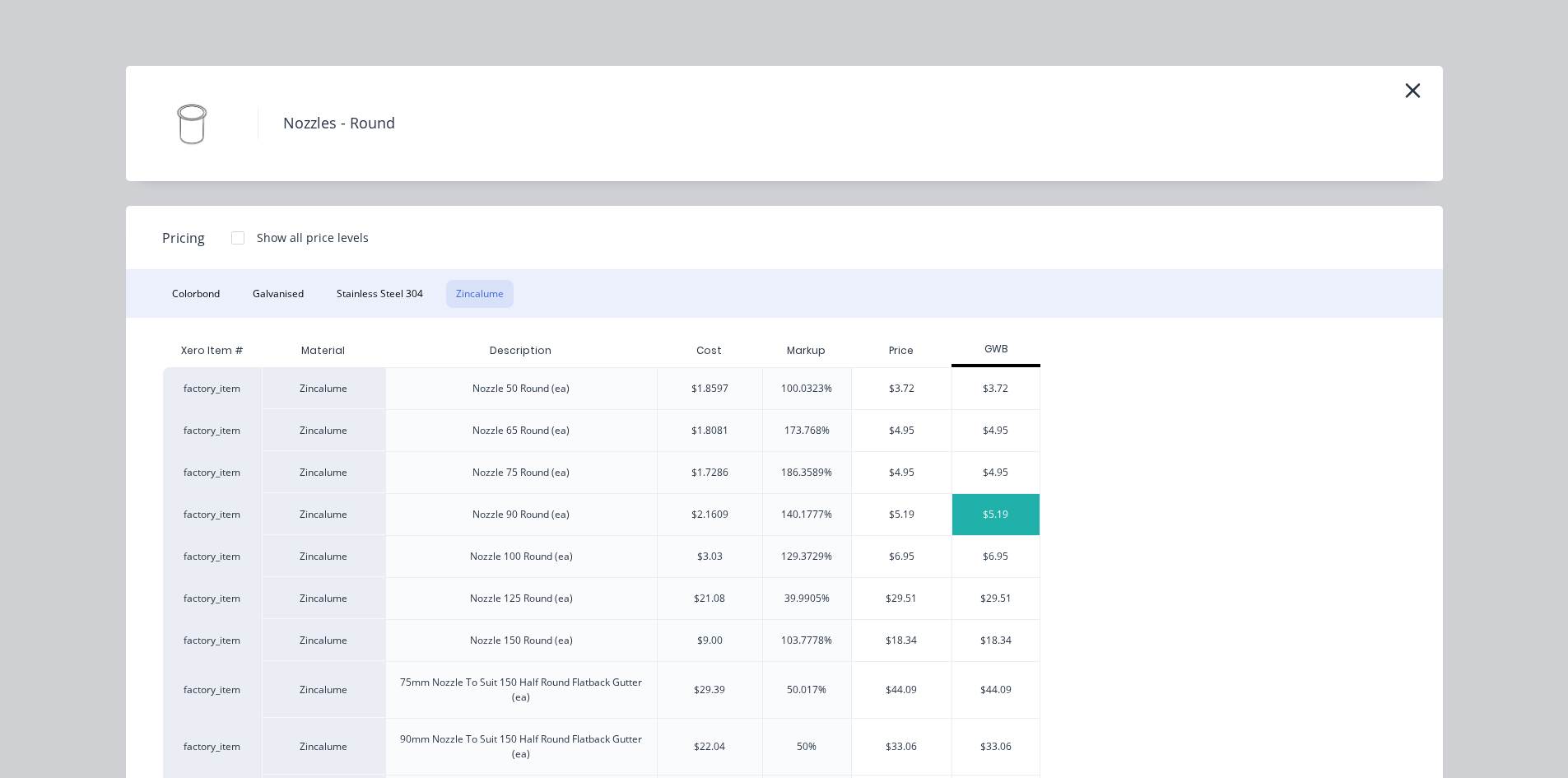
click at [983, 505] on div "$5.19" at bounding box center [996, 515] width 88 height 41
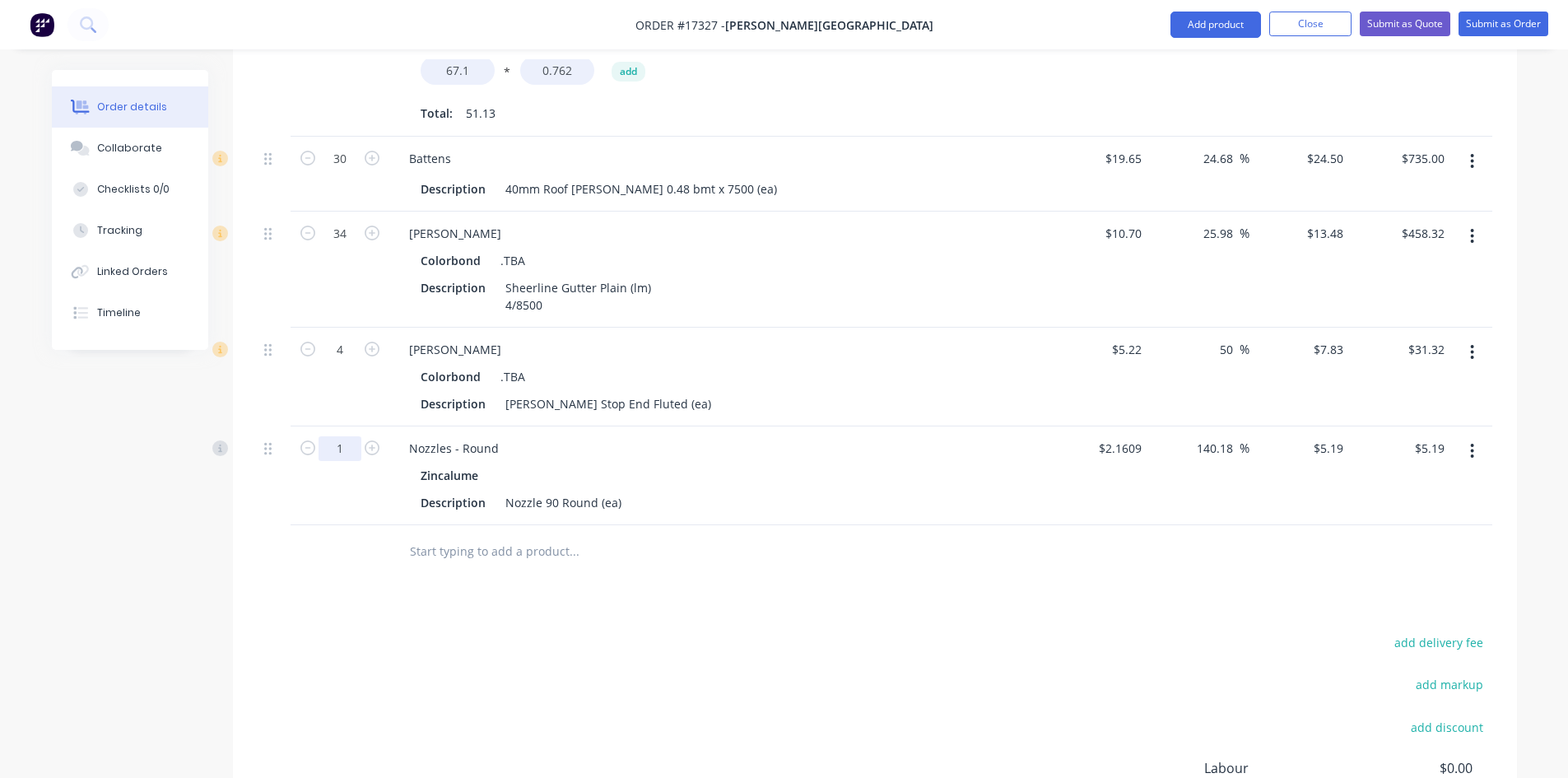
type input "2"
type input "$10.38"
click at [950, 631] on div "add delivery fee add markup add discount Labour $0.00 Sub total $5,682.34 Margi…" at bounding box center [874, 789] width 1234 height 317
click at [440, 534] on input "text" at bounding box center [573, 551] width 329 height 33
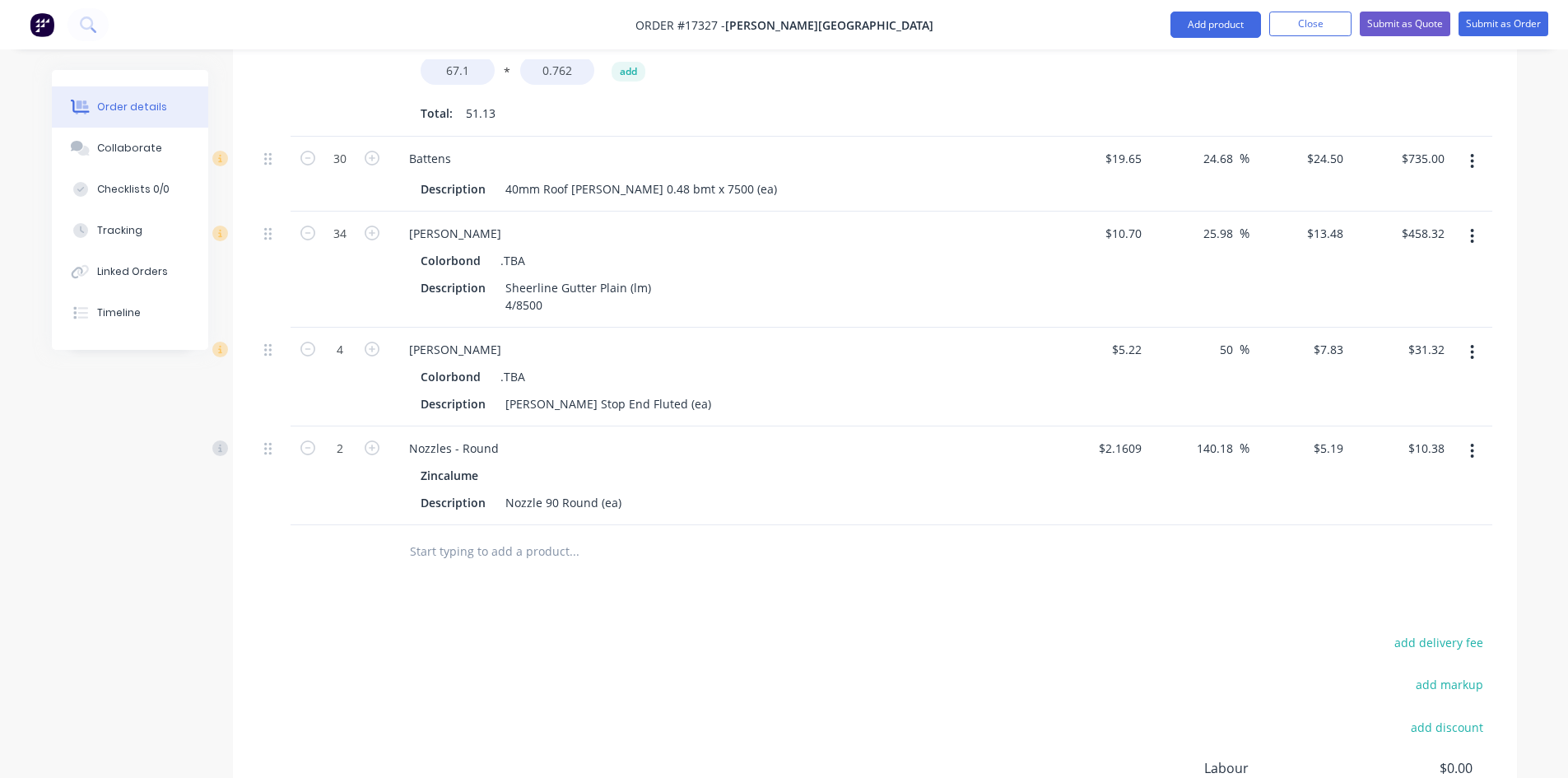
paste input "[PERSON_NAME]"
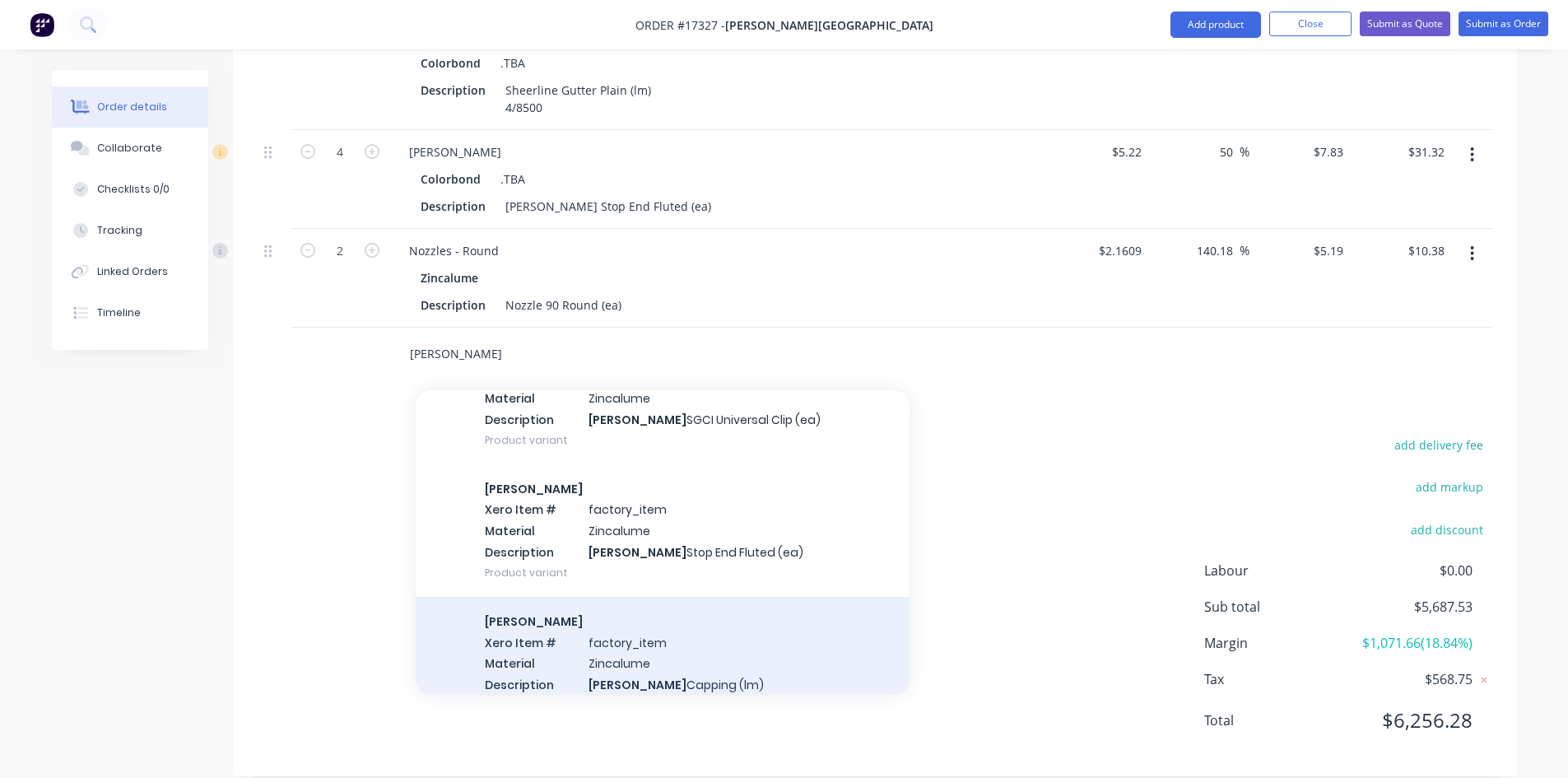
scroll to position [1546, 0]
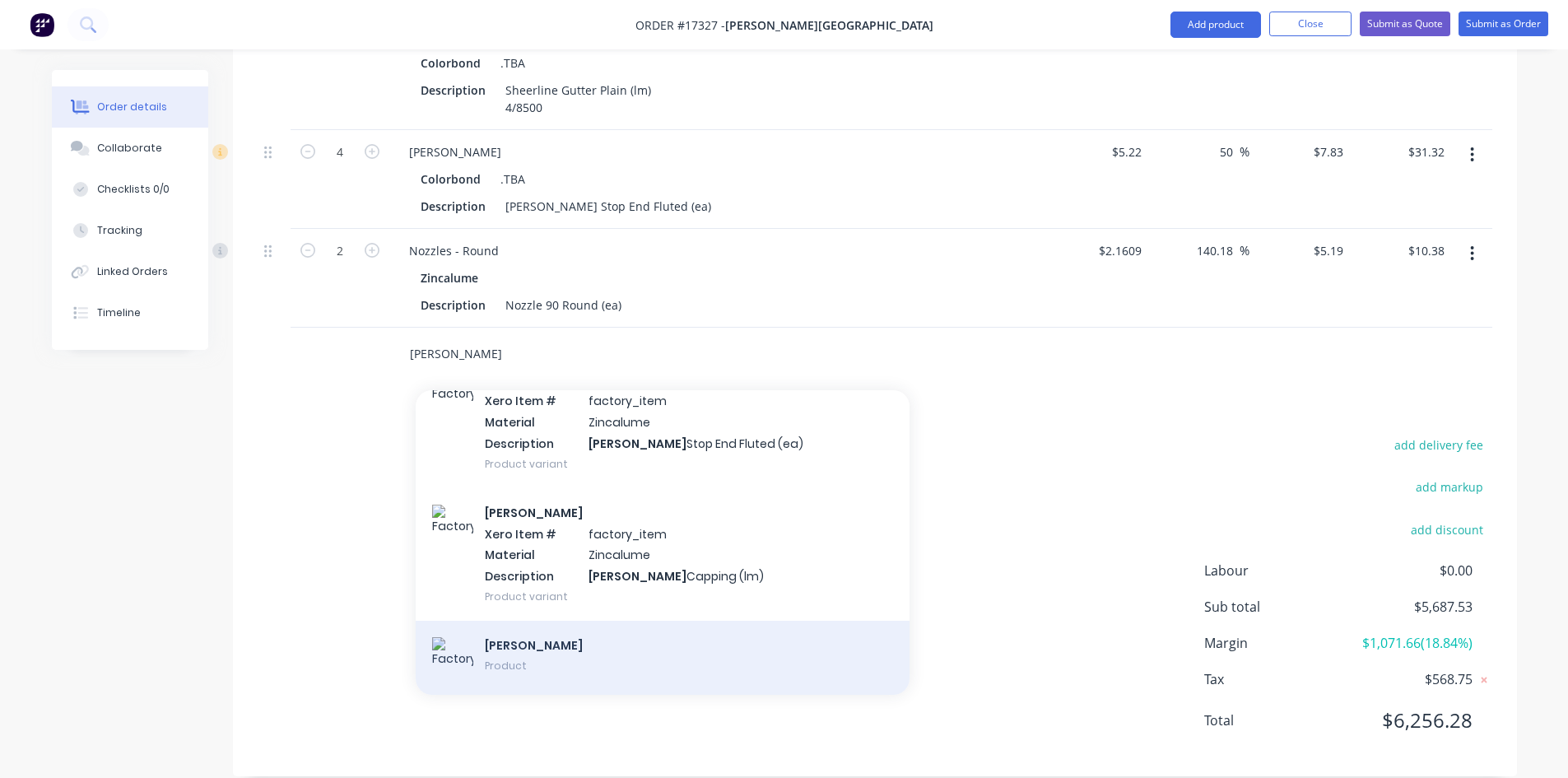
type input "[PERSON_NAME]"
click at [600, 621] on div "Sheerline Gutter Product" at bounding box center [662, 657] width 494 height 74
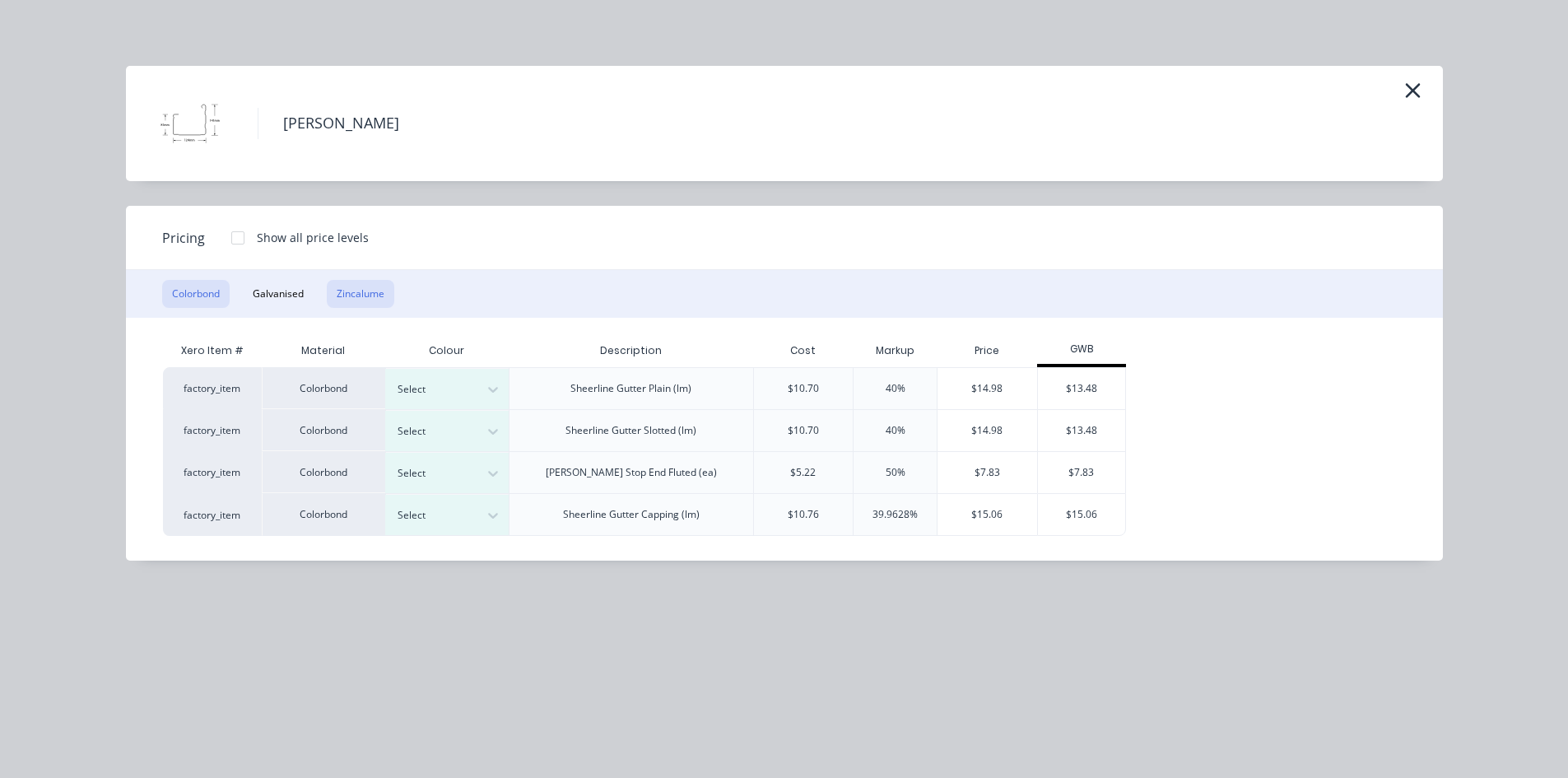
click at [353, 294] on button "Zincalume" at bounding box center [361, 294] width 68 height 28
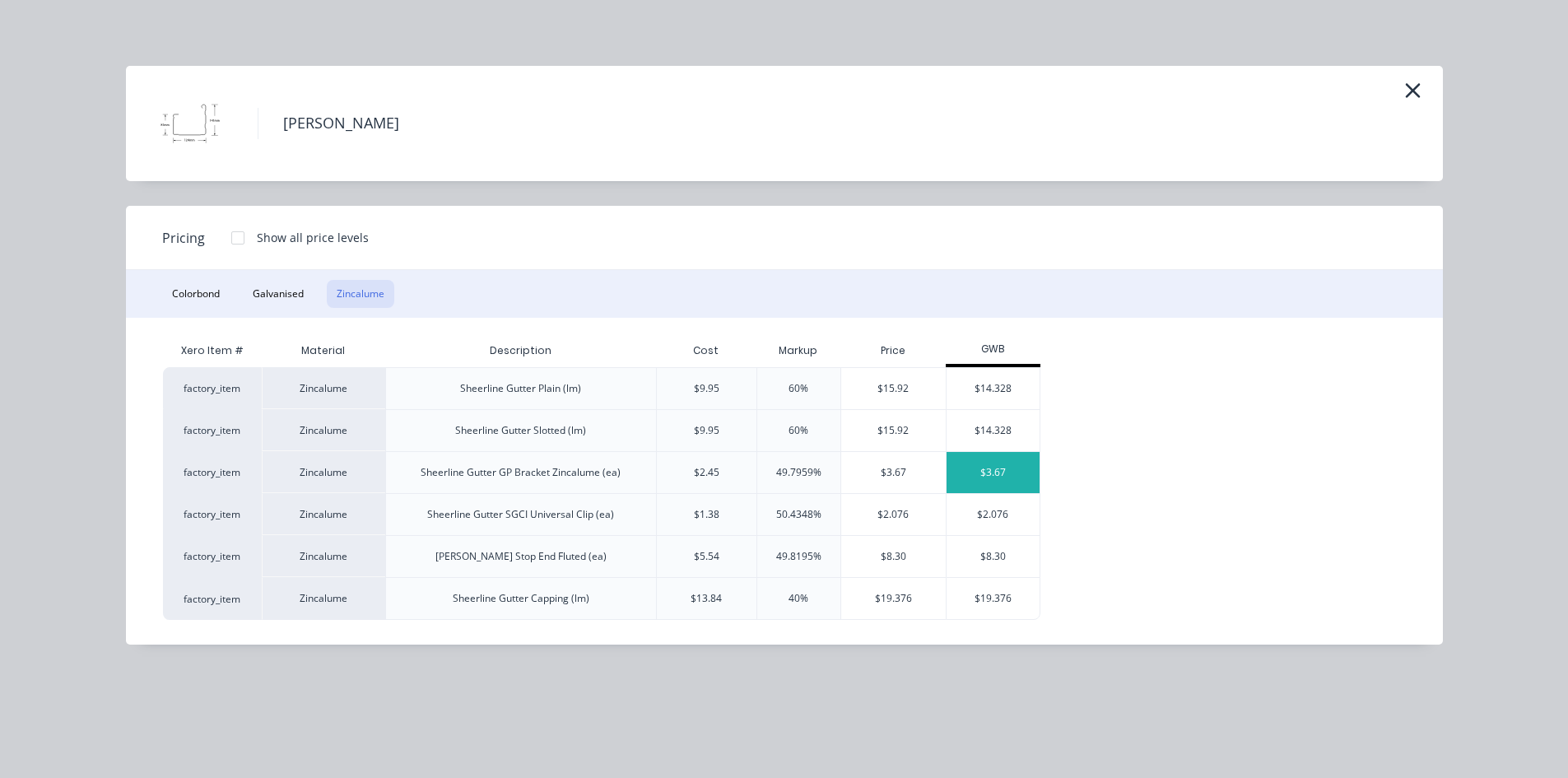
click at [1001, 469] on div "$3.67" at bounding box center [992, 472] width 93 height 41
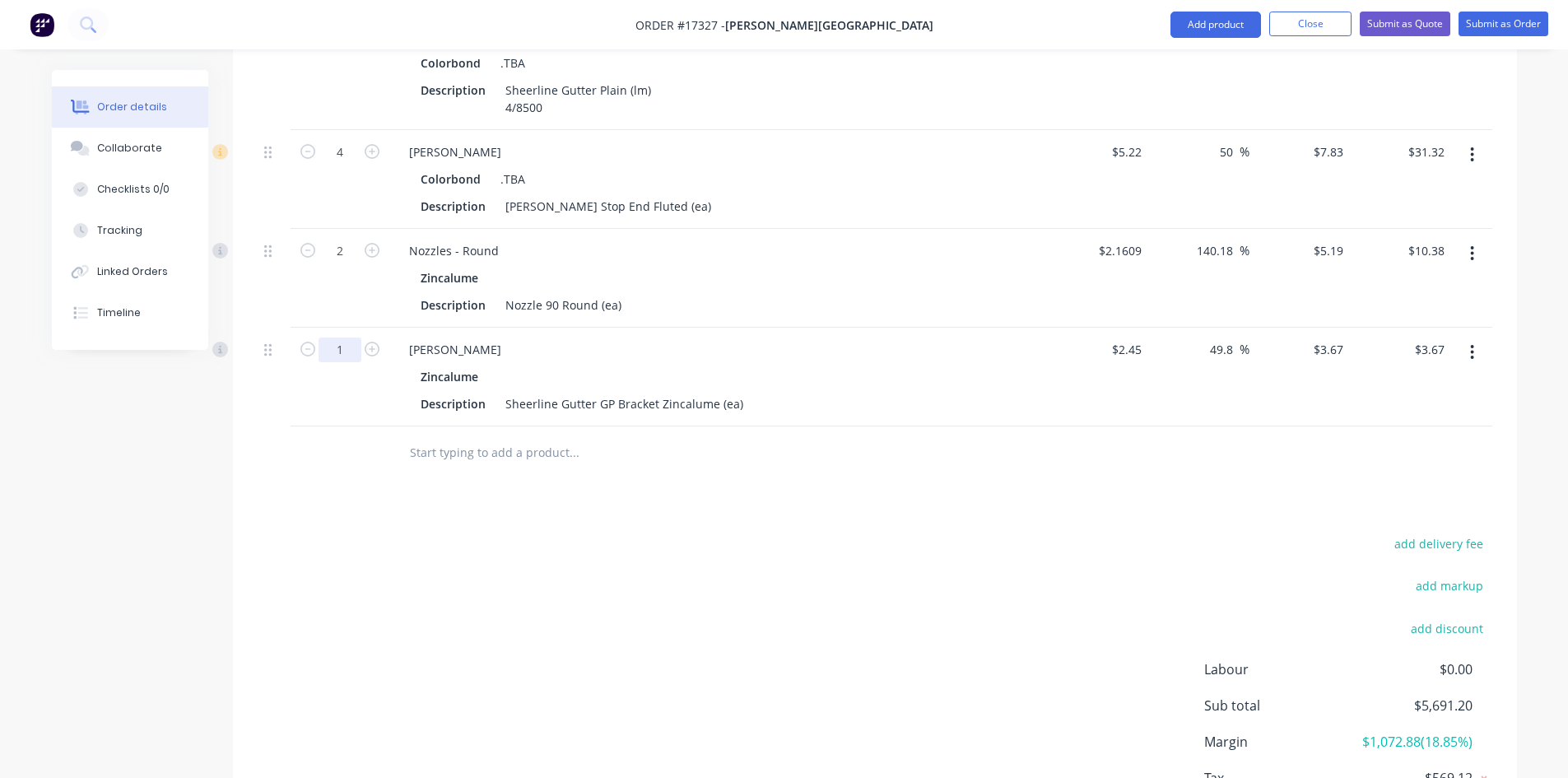
type input "36"
type input "$132.12"
click at [861, 484] on div "Drawings Add drawing Products Show / Hide columns Add product Qty Cost Markup P…" at bounding box center [874, 40] width 1284 height 1668
click at [421, 436] on input "text" at bounding box center [573, 453] width 329 height 33
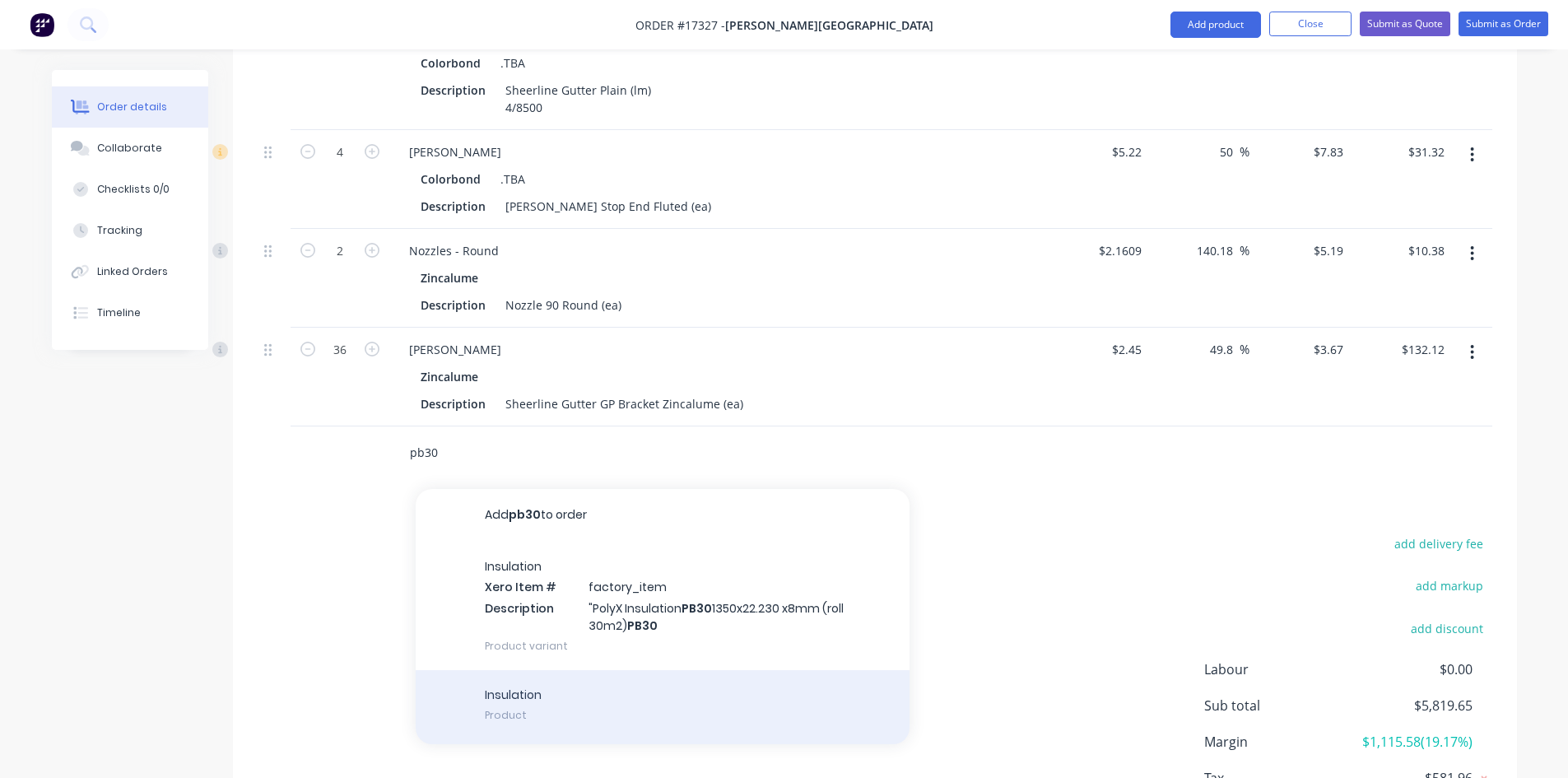
type input "pb30"
click at [586, 690] on div "Insulation Product" at bounding box center [662, 706] width 494 height 74
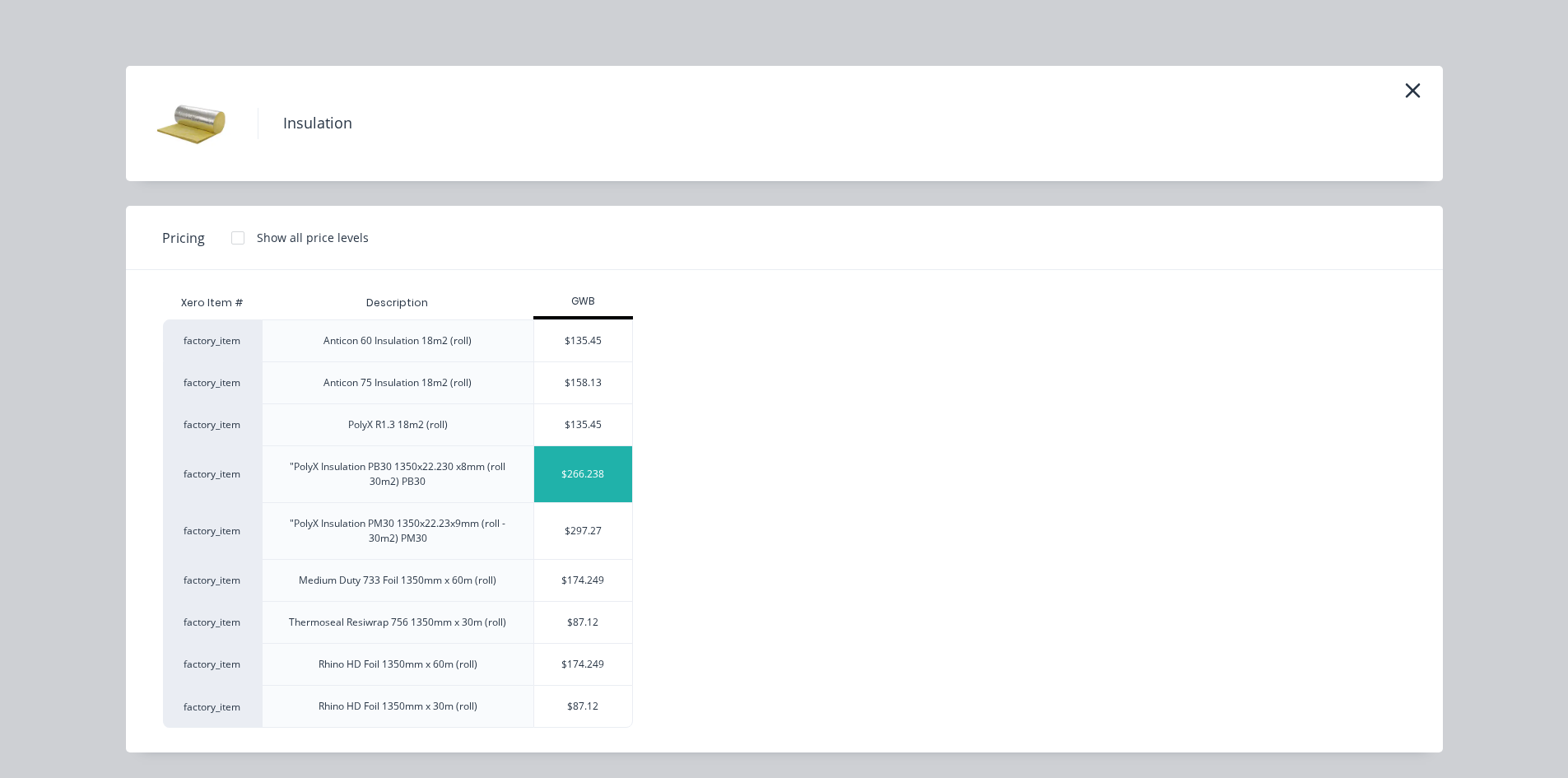
click at [582, 466] on div "$266.238" at bounding box center [584, 473] width 99 height 56
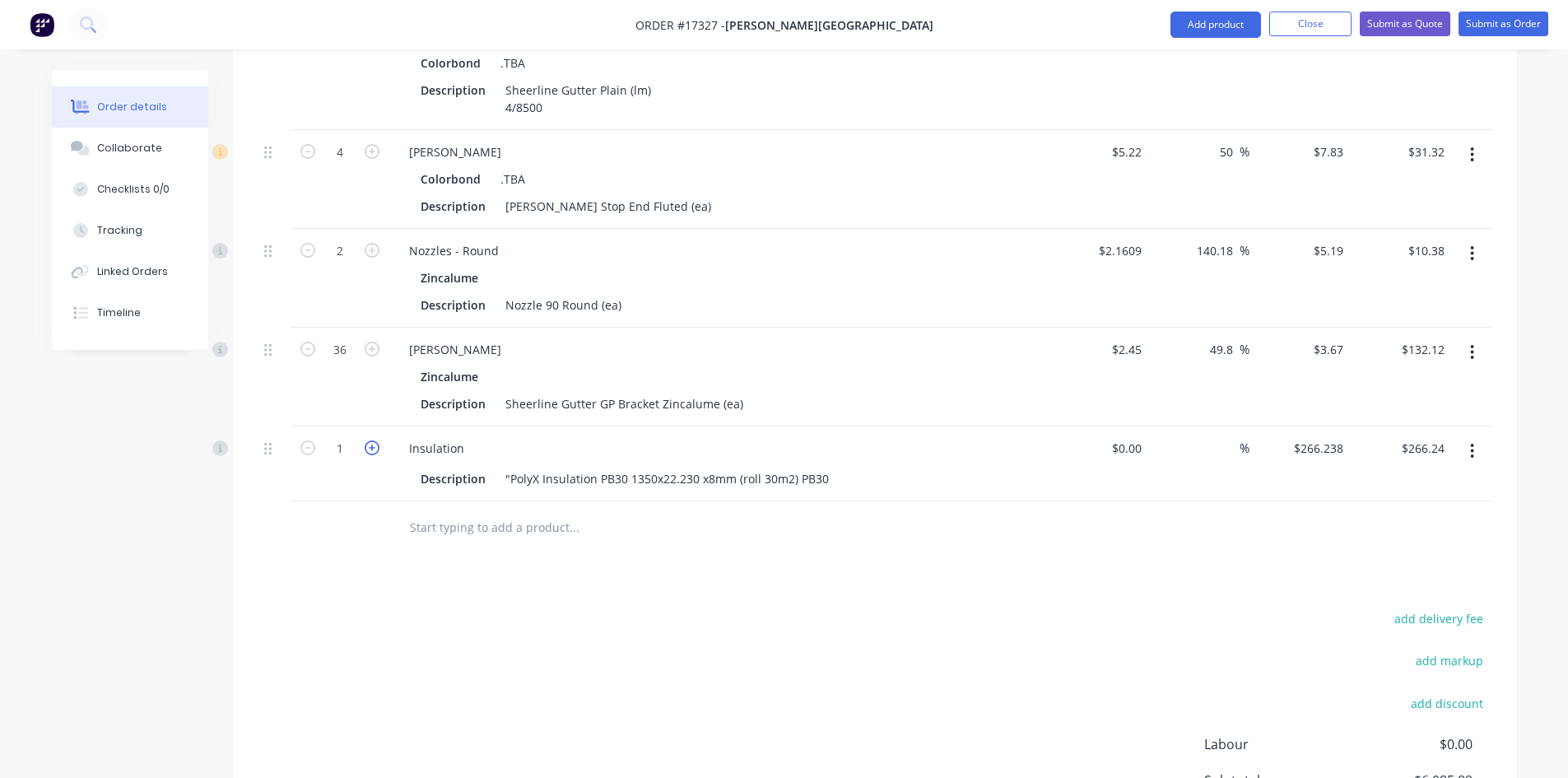
click at [371, 440] on icon "button" at bounding box center [371, 447] width 15 height 15
type input "2"
type input "$532.48"
click at [584, 580] on div "Drawings Add drawing Products Show / Hide columns Add product Qty Cost Markup P…" at bounding box center [874, 78] width 1284 height 1743
click at [464, 501] on div at bounding box center [685, 528] width 592 height 53
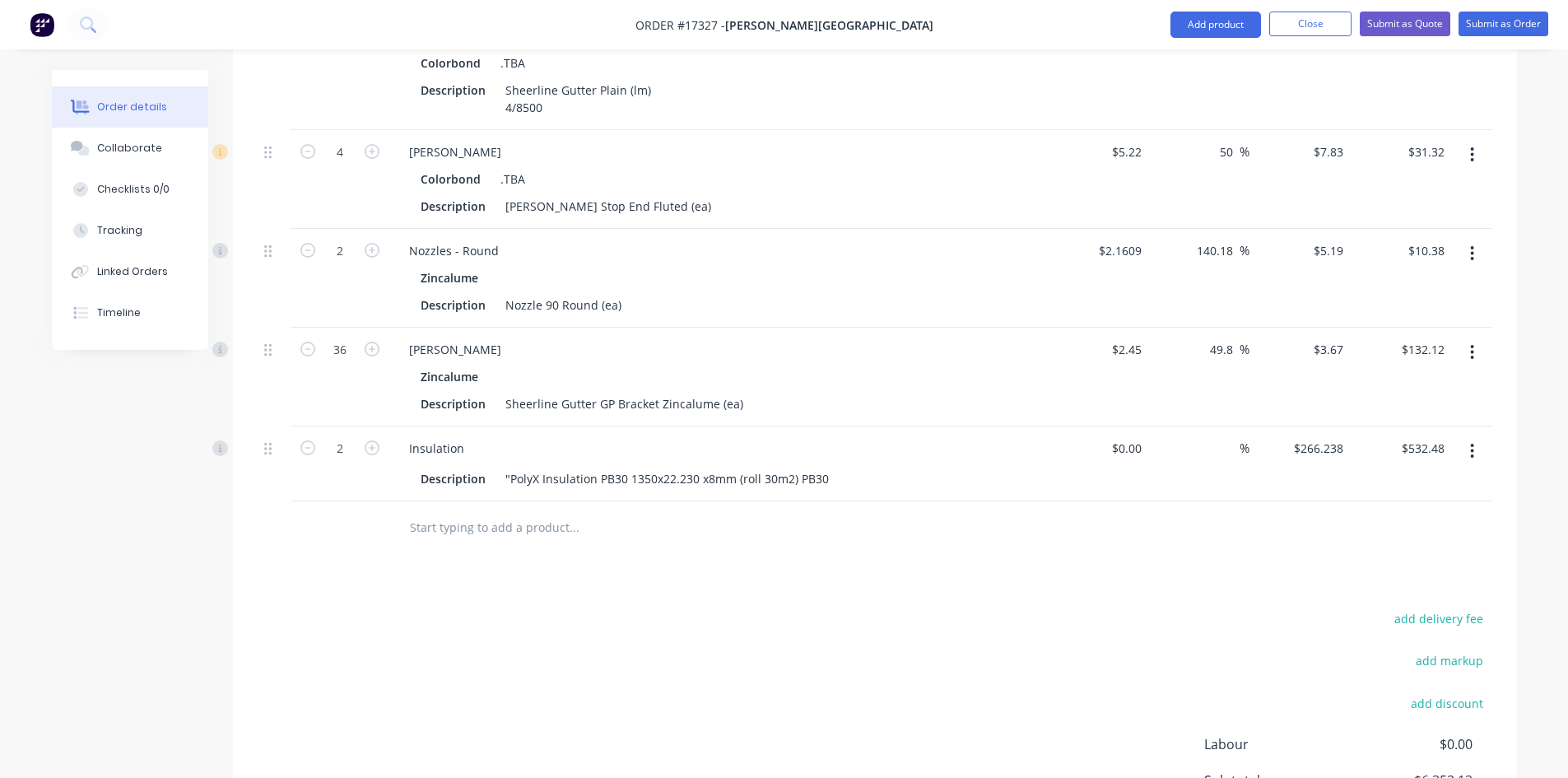
click at [470, 511] on input "text" at bounding box center [573, 528] width 329 height 33
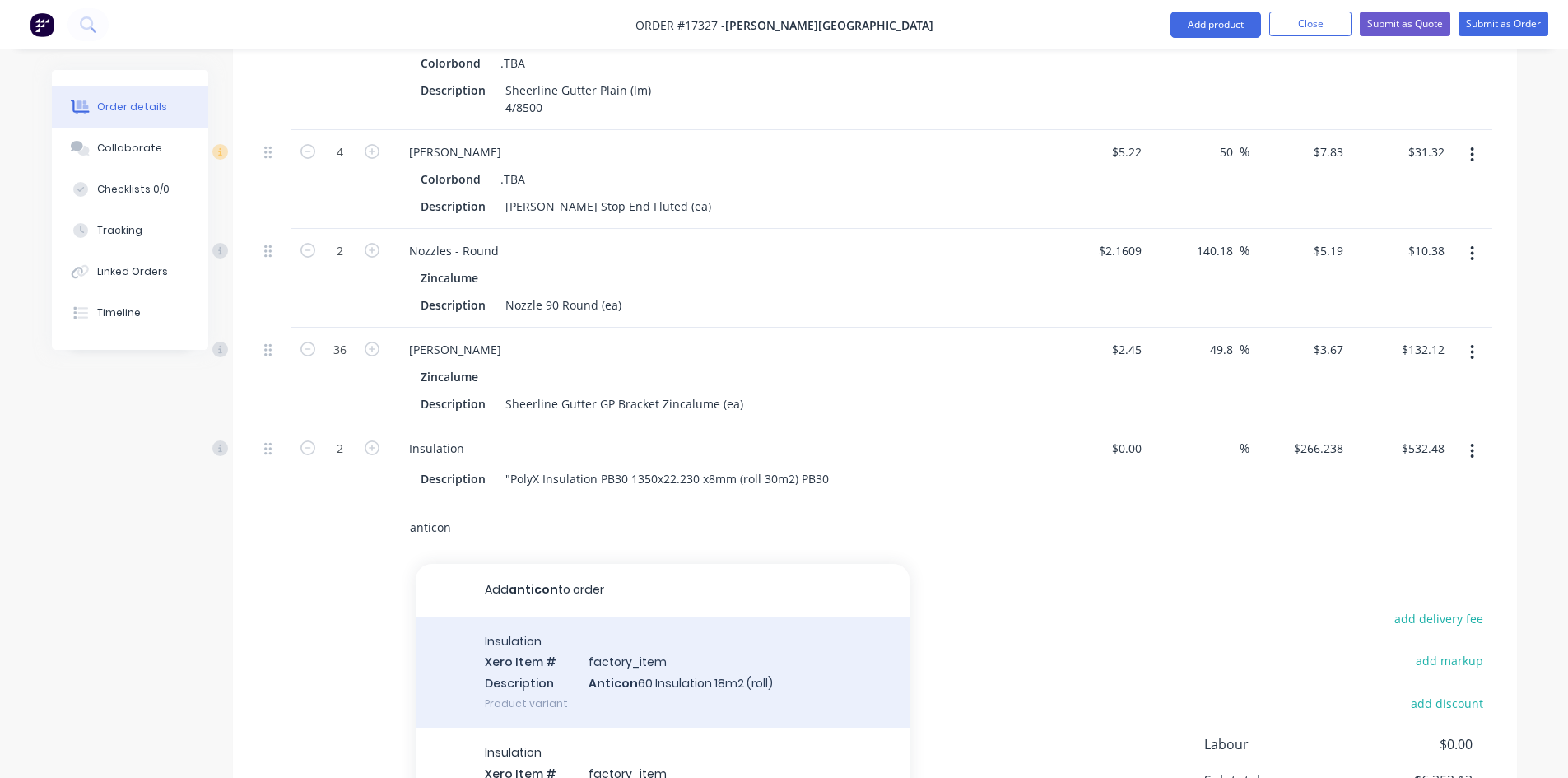
type input "anticon"
click at [602, 644] on div "Insulation Xero Item # factory_item Description Anticon 60 Insulation 18m2 (rol…" at bounding box center [662, 671] width 494 height 111
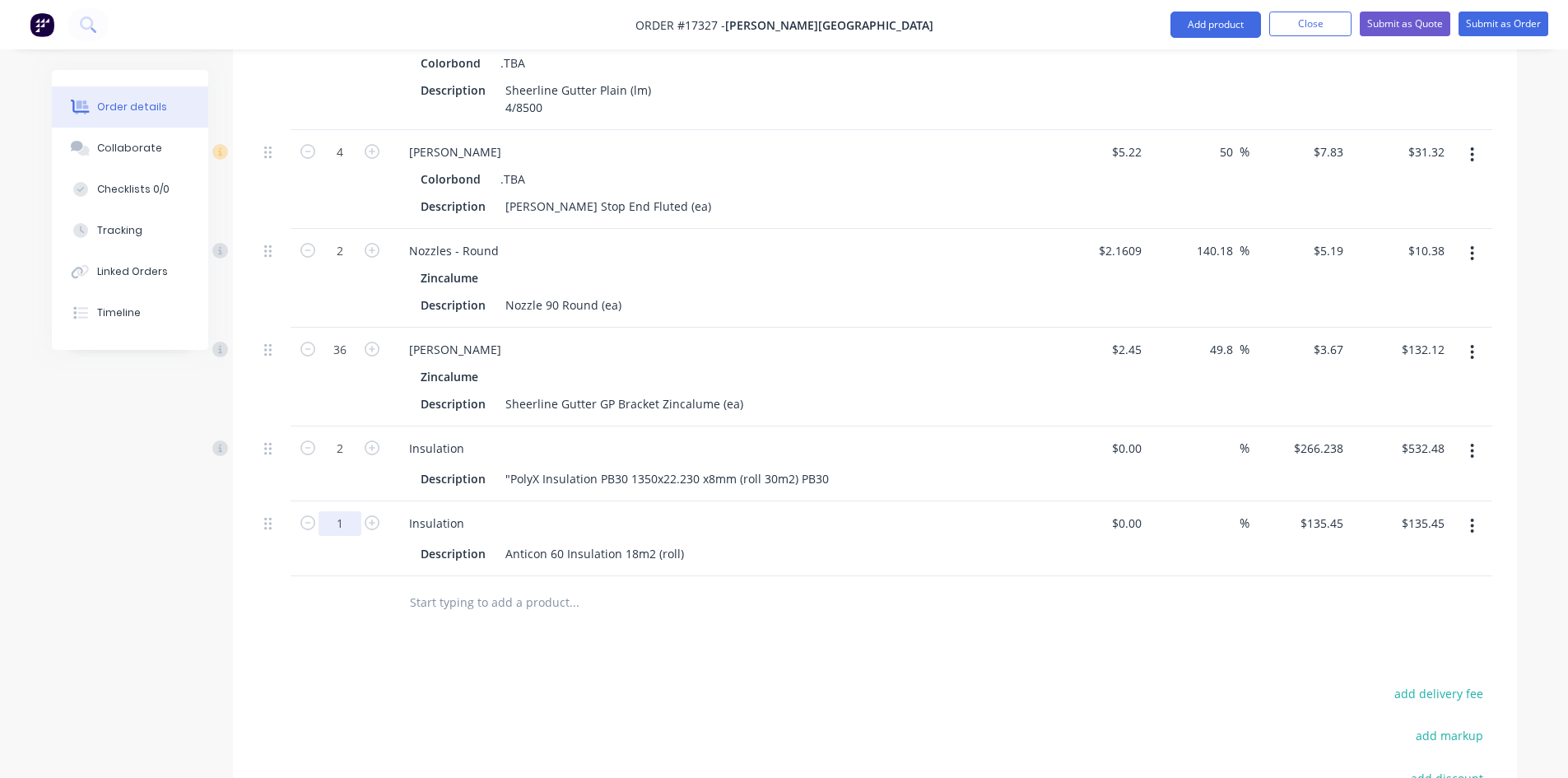
type input "9"
type input "$1,219.05"
click at [810, 626] on div "Drawings Add drawing Products Show / Hide columns Add product Qty Cost Markup P…" at bounding box center [874, 115] width 1284 height 1817
click at [492, 585] on input "text" at bounding box center [573, 602] width 329 height 33
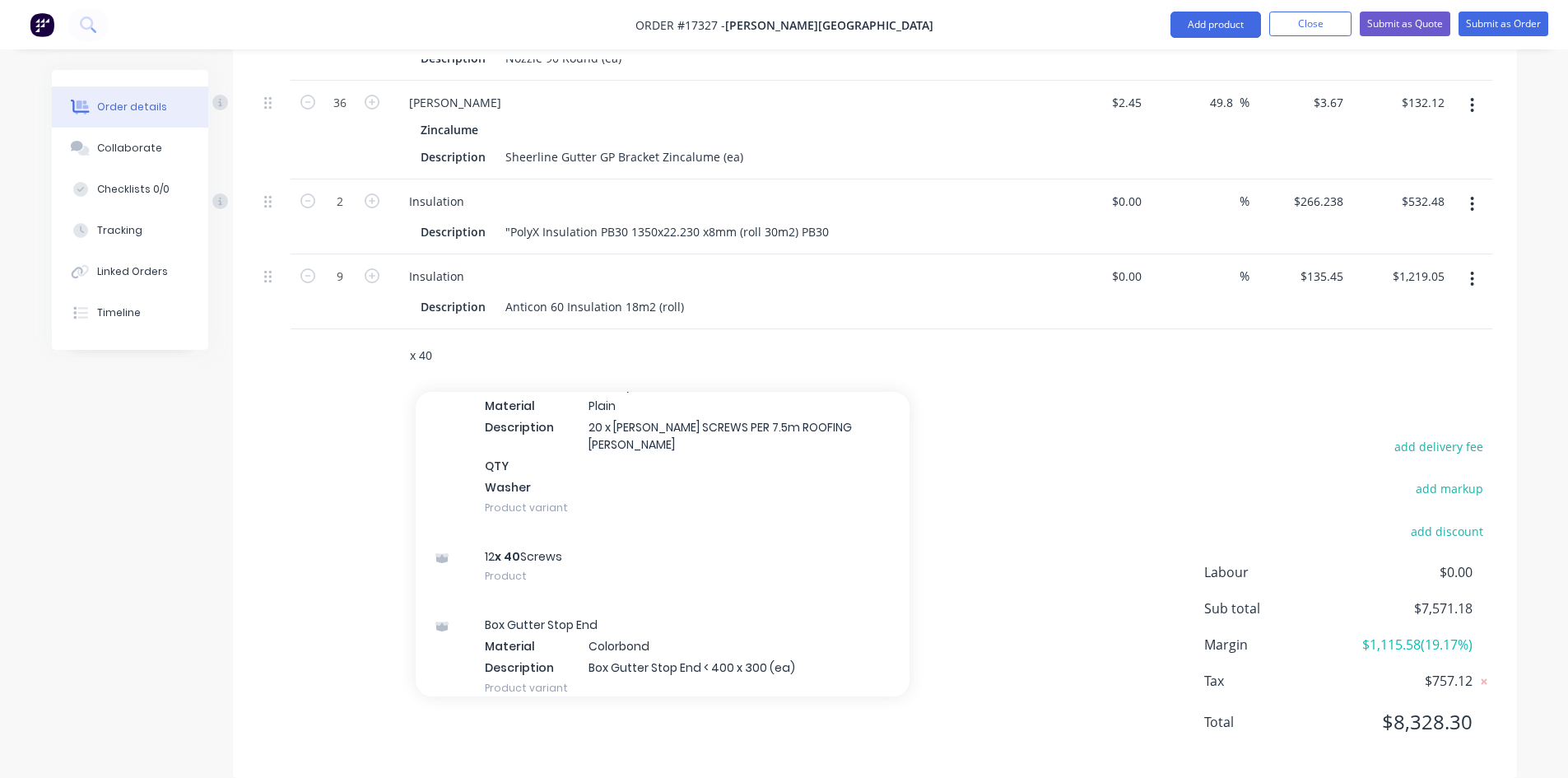
scroll to position [1893, 0]
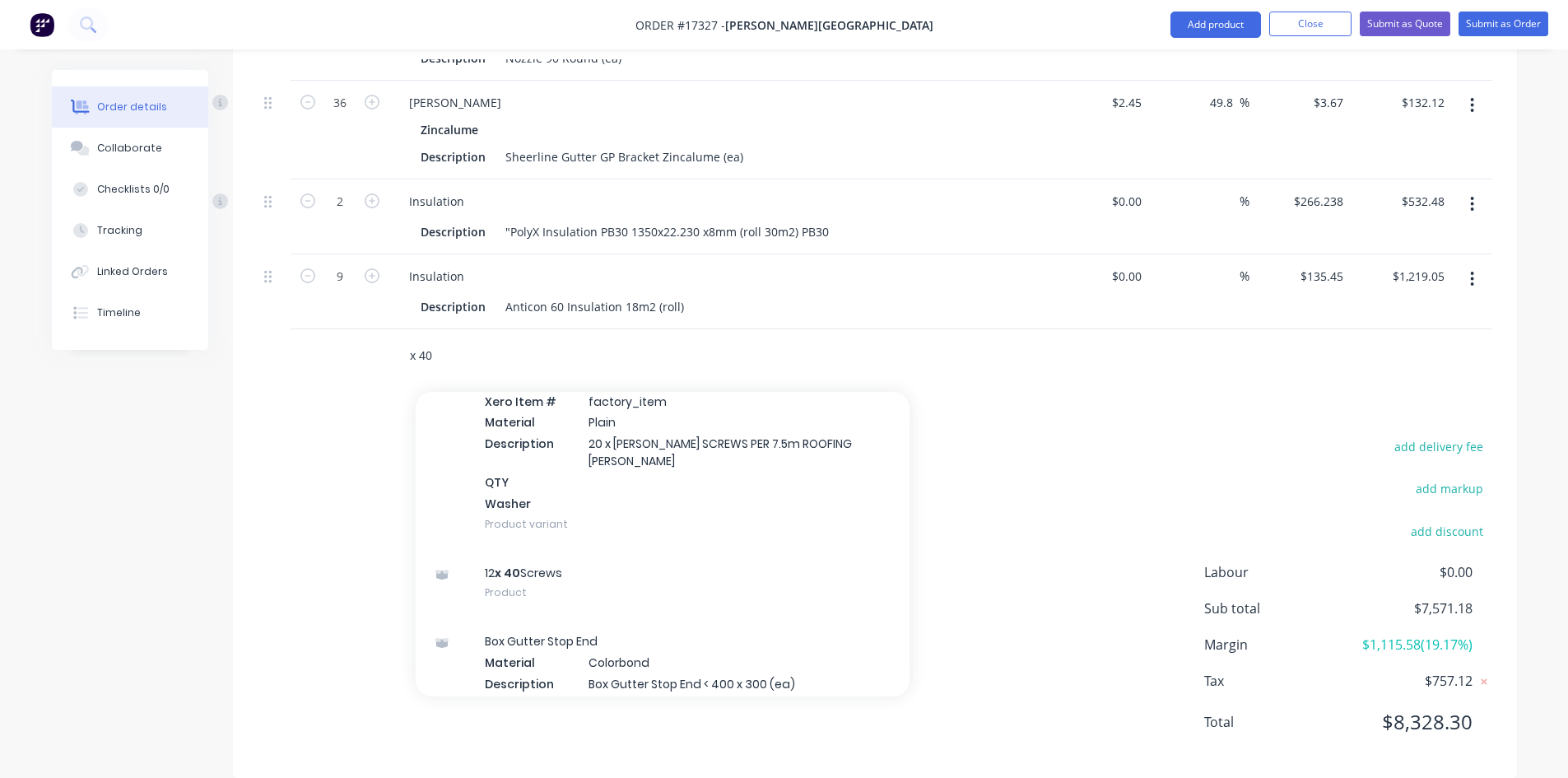
type input "x 40"
click at [618, 548] on div "12 x 40 Screws Product" at bounding box center [662, 583] width 494 height 69
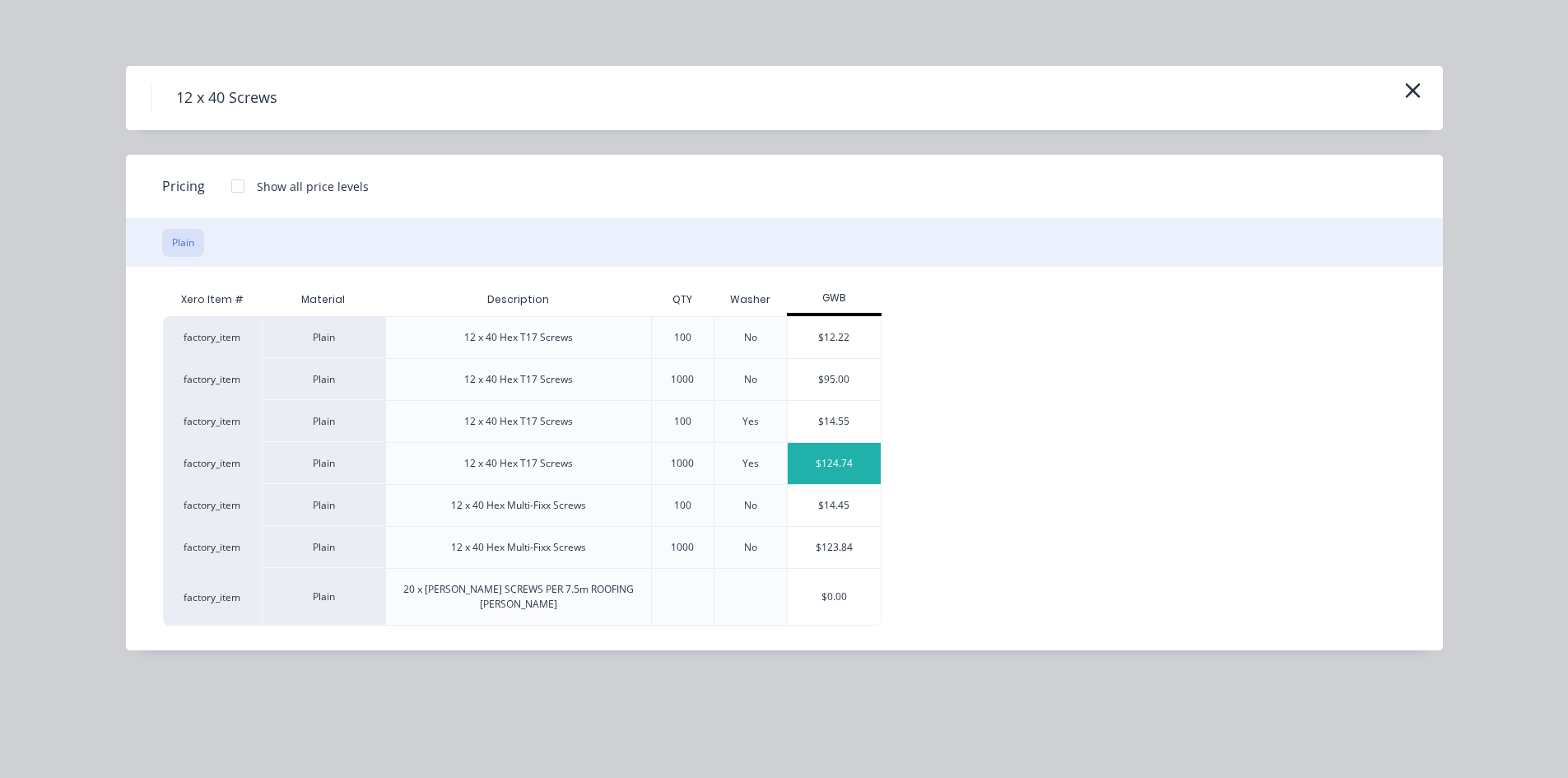
click at [853, 463] on div "$124.74" at bounding box center [834, 464] width 93 height 41
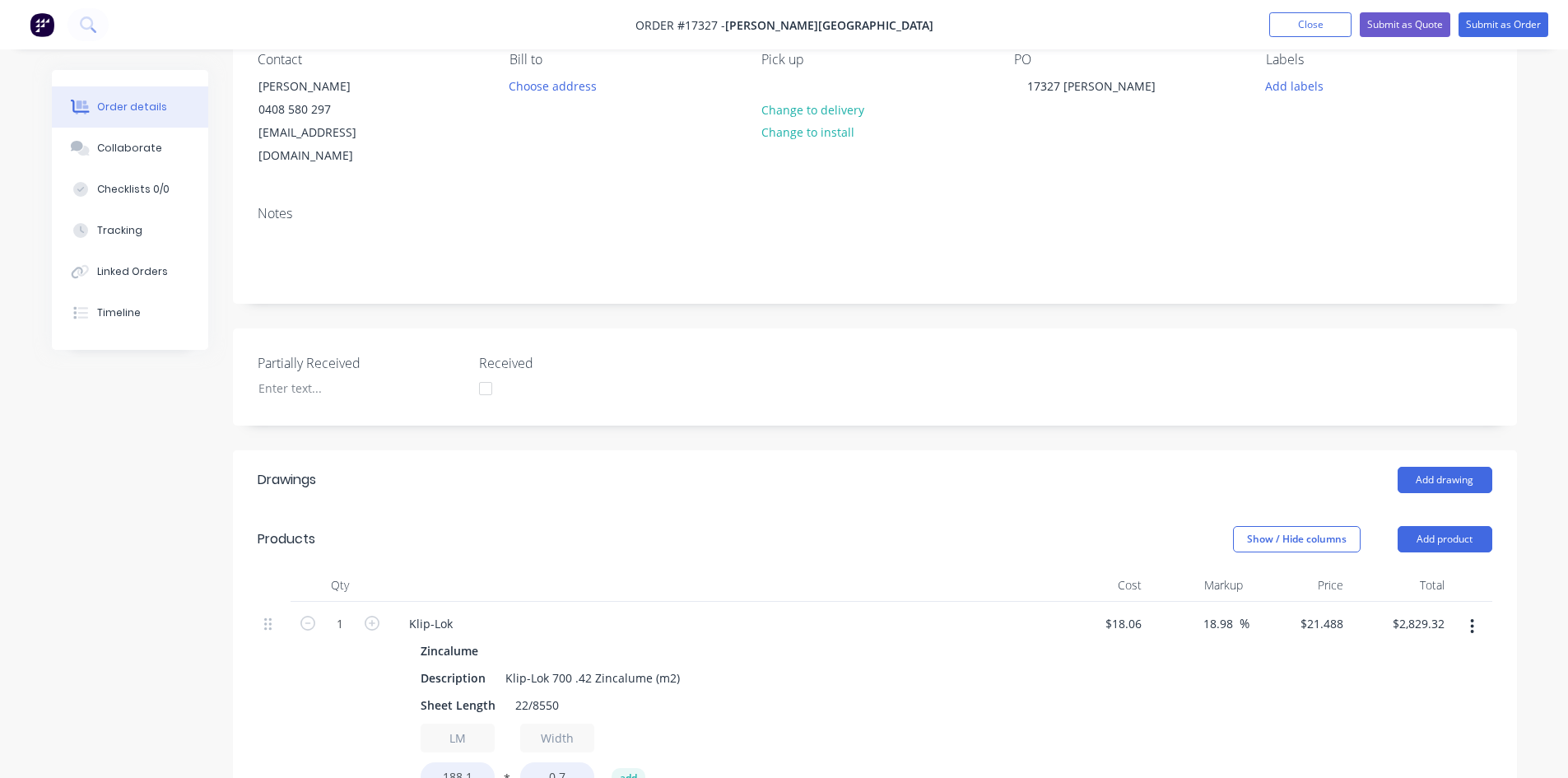
scroll to position [154, 0]
click at [1465, 468] on button "Add drawing" at bounding box center [1444, 480] width 94 height 27
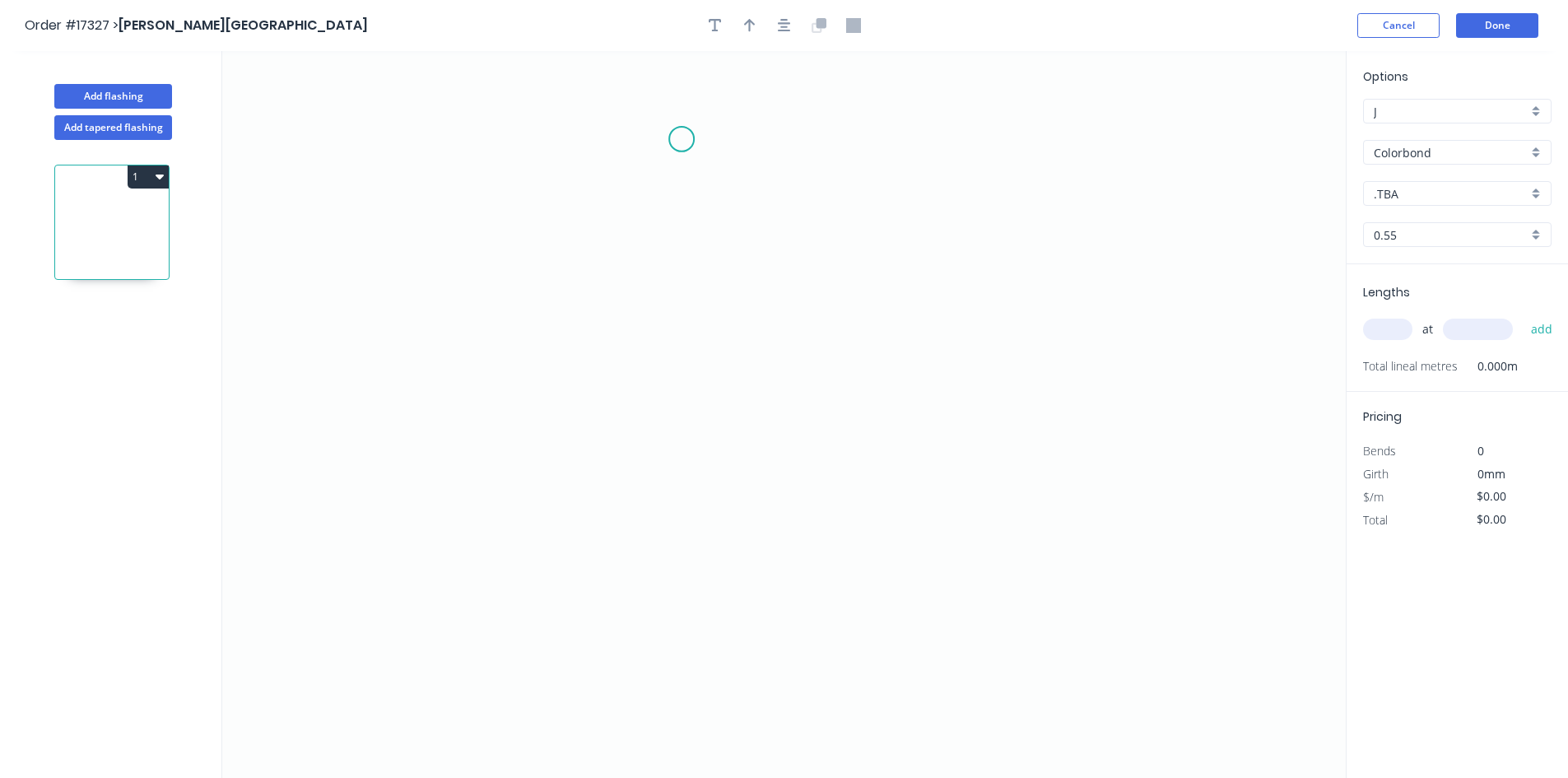
click at [682, 139] on icon "0" at bounding box center [783, 415] width 1123 height 727
click at [680, 651] on icon "0" at bounding box center [783, 415] width 1123 height 727
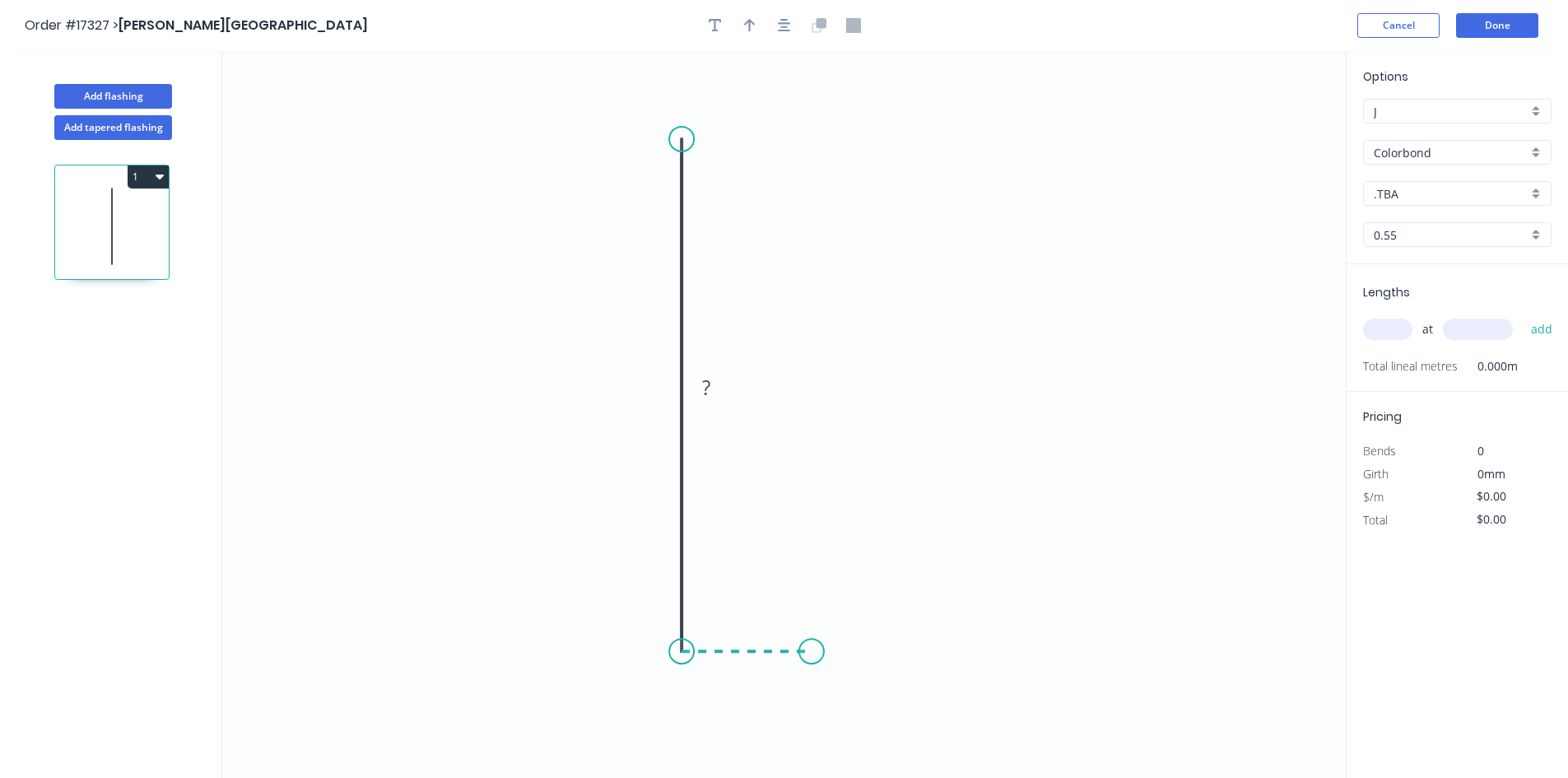
click at [812, 661] on icon "0 ?" at bounding box center [783, 415] width 1123 height 727
click at [809, 576] on icon "0 ? ?" at bounding box center [783, 415] width 1123 height 727
click at [651, 388] on rect at bounding box center [657, 388] width 33 height 23
click at [757, 674] on rect at bounding box center [747, 668] width 33 height 23
click at [838, 600] on tspan "?" at bounding box center [836, 605] width 8 height 28
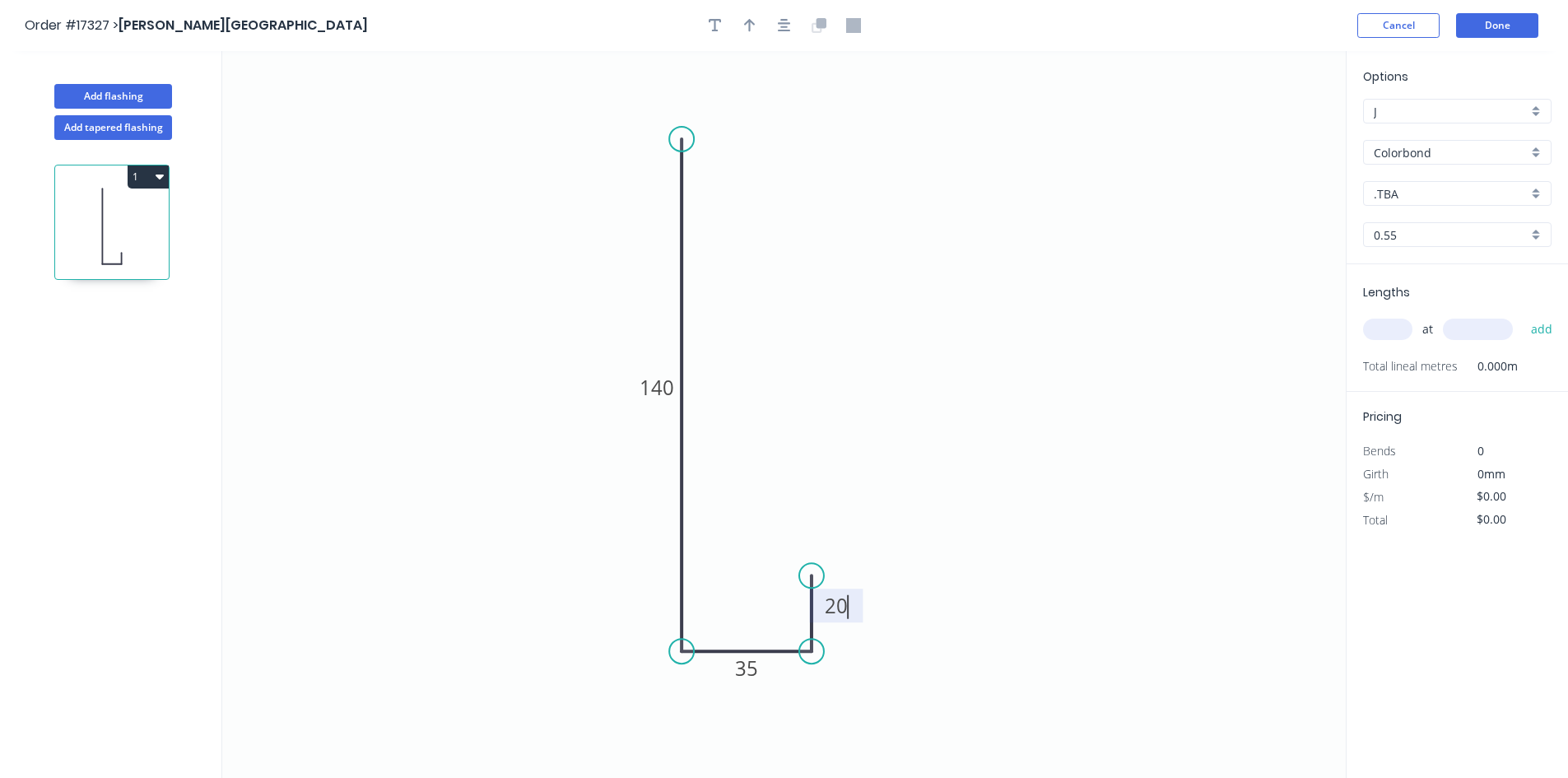
click at [890, 220] on icon "0 140 35 20" at bounding box center [783, 415] width 1123 height 727
type input "$11.22"
click at [781, 24] on icon "button" at bounding box center [784, 25] width 13 height 13
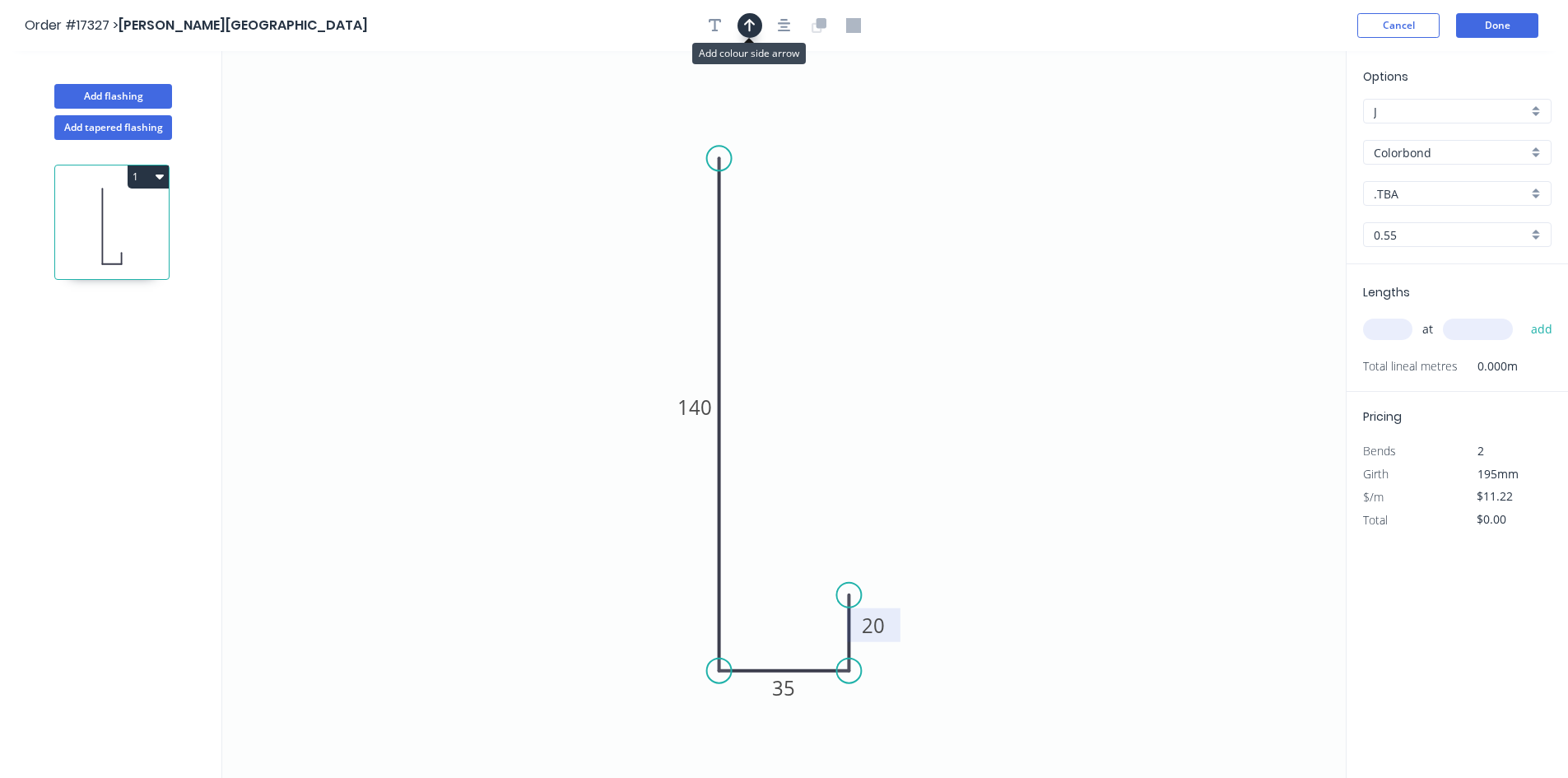
click at [743, 25] on button "button" at bounding box center [750, 25] width 25 height 25
drag, startPoint x: 1260, startPoint y: 136, endPoint x: 589, endPoint y: 308, distance: 692.7
click at [589, 308] on icon at bounding box center [571, 308] width 53 height 15
click at [1387, 324] on input "text" at bounding box center [1387, 329] width 49 height 22
type input "2"
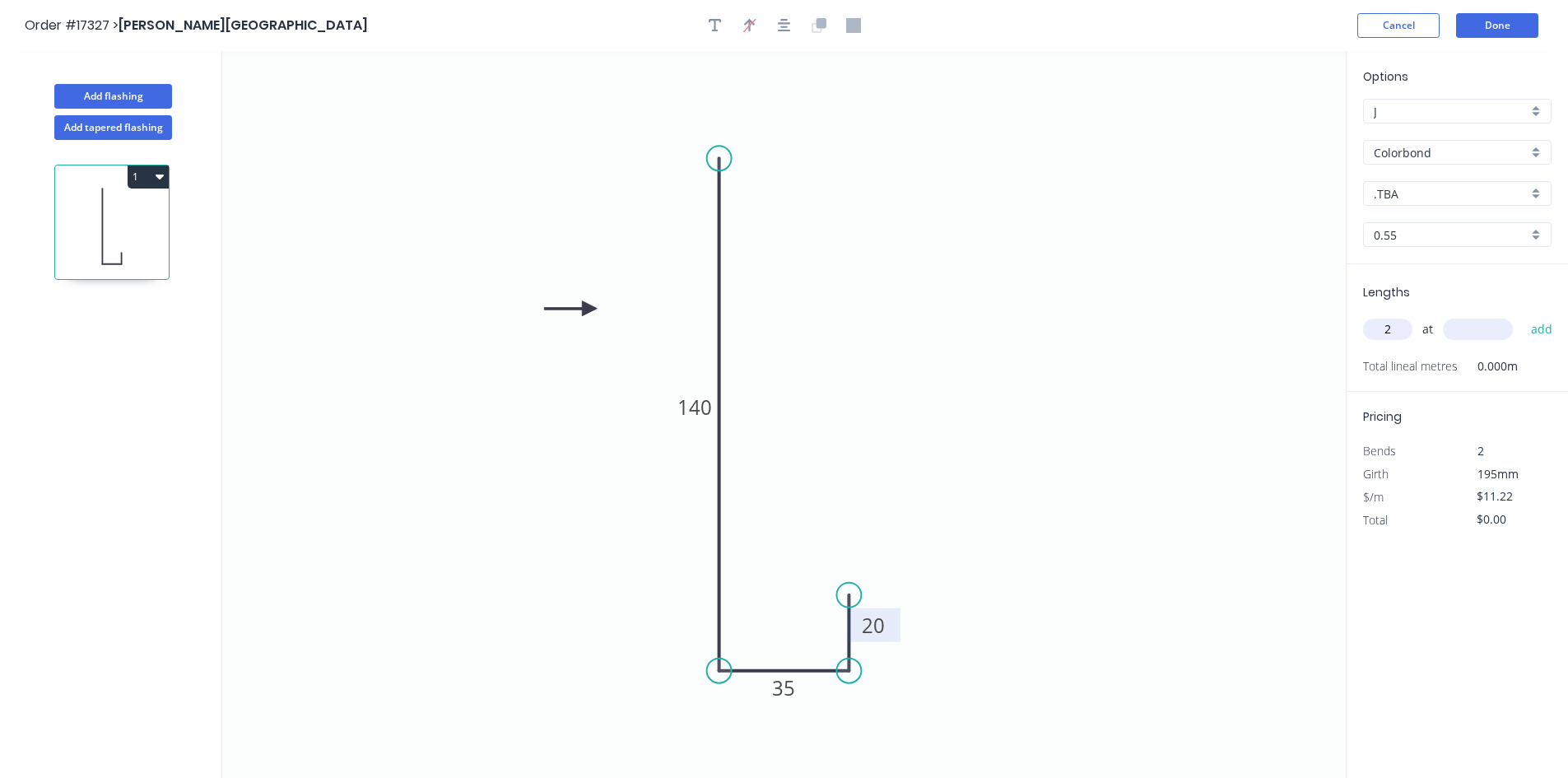
click at [1504, 337] on input "text" at bounding box center [1477, 329] width 70 height 22
type input "3200"
drag, startPoint x: 1536, startPoint y: 322, endPoint x: 1414, endPoint y: 344, distance: 124.0
click at [1537, 322] on button "add" at bounding box center [1541, 329] width 38 height 28
type input "$71.81"
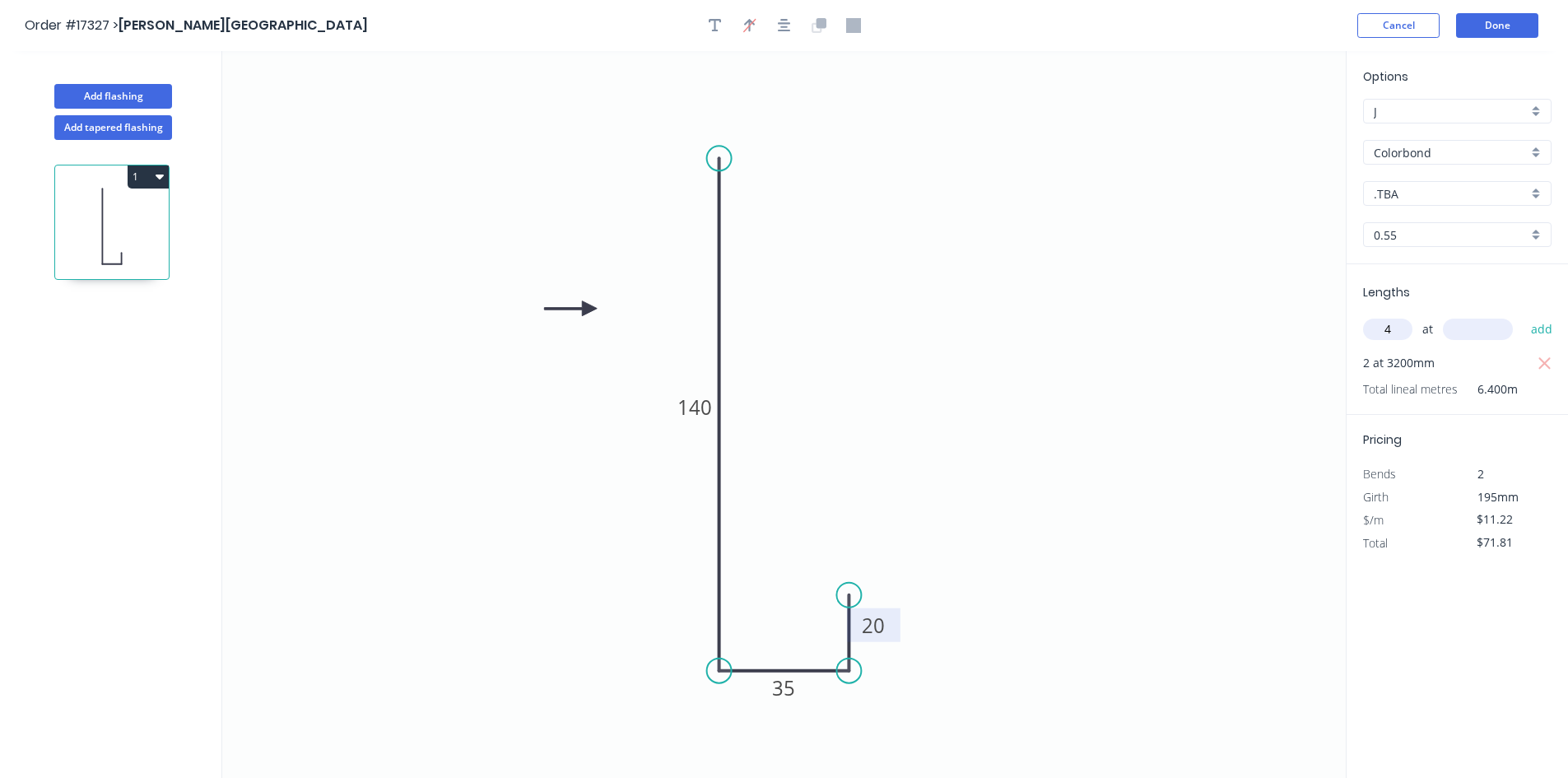
click at [1474, 327] on input "text" at bounding box center [1477, 329] width 70 height 22
drag, startPoint x: 1399, startPoint y: 333, endPoint x: 1379, endPoint y: 327, distance: 20.9
click at [1379, 327] on input "4" at bounding box center [1387, 329] width 49 height 22
drag, startPoint x: 1397, startPoint y: 330, endPoint x: 1378, endPoint y: 329, distance: 19.0
click at [1378, 329] on input "2" at bounding box center [1387, 329] width 49 height 22
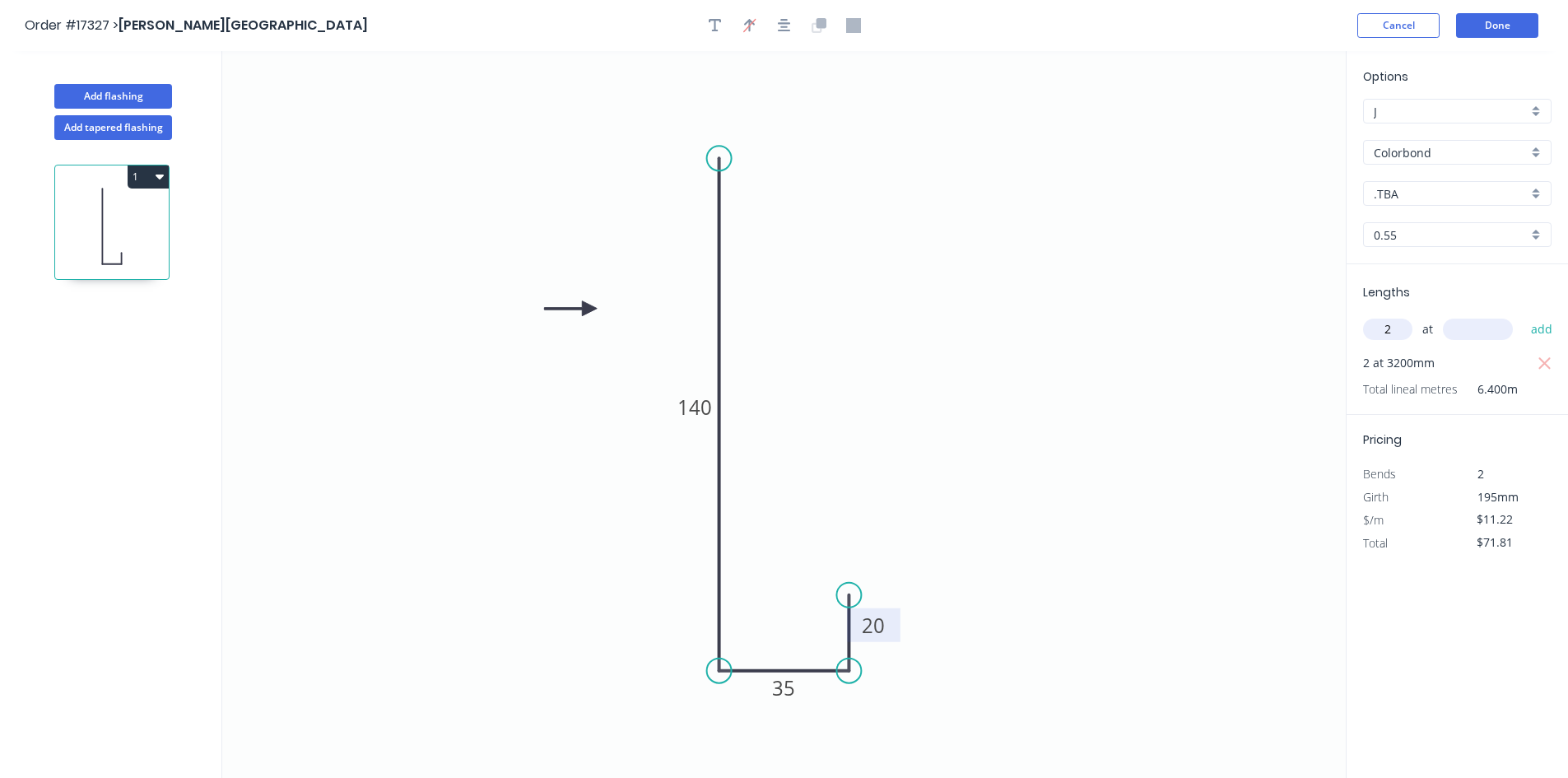
click at [1402, 328] on input "2" at bounding box center [1387, 329] width 49 height 22
click at [1391, 329] on input "2" at bounding box center [1387, 329] width 49 height 22
drag, startPoint x: 1399, startPoint y: 331, endPoint x: 1368, endPoint y: 327, distance: 31.3
click at [1368, 327] on input "2" at bounding box center [1387, 329] width 49 height 22
type input "4"
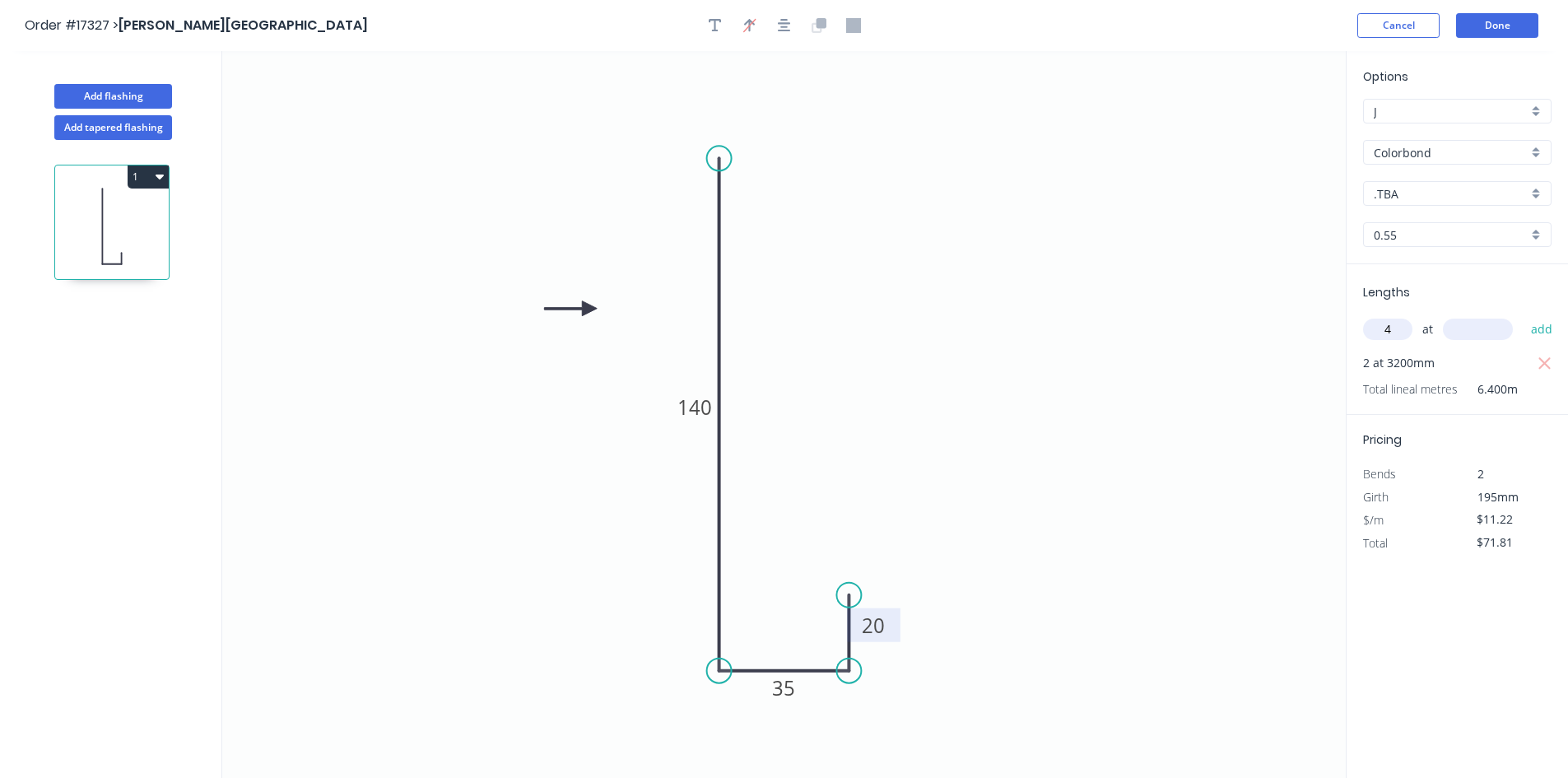
click at [1453, 322] on input "text" at bounding box center [1477, 329] width 70 height 22
type input "4.4"
click at [1546, 319] on button "add" at bounding box center [1541, 329] width 38 height 28
click at [1545, 381] on icon "button" at bounding box center [1544, 387] width 15 height 20
type input "$71.81"
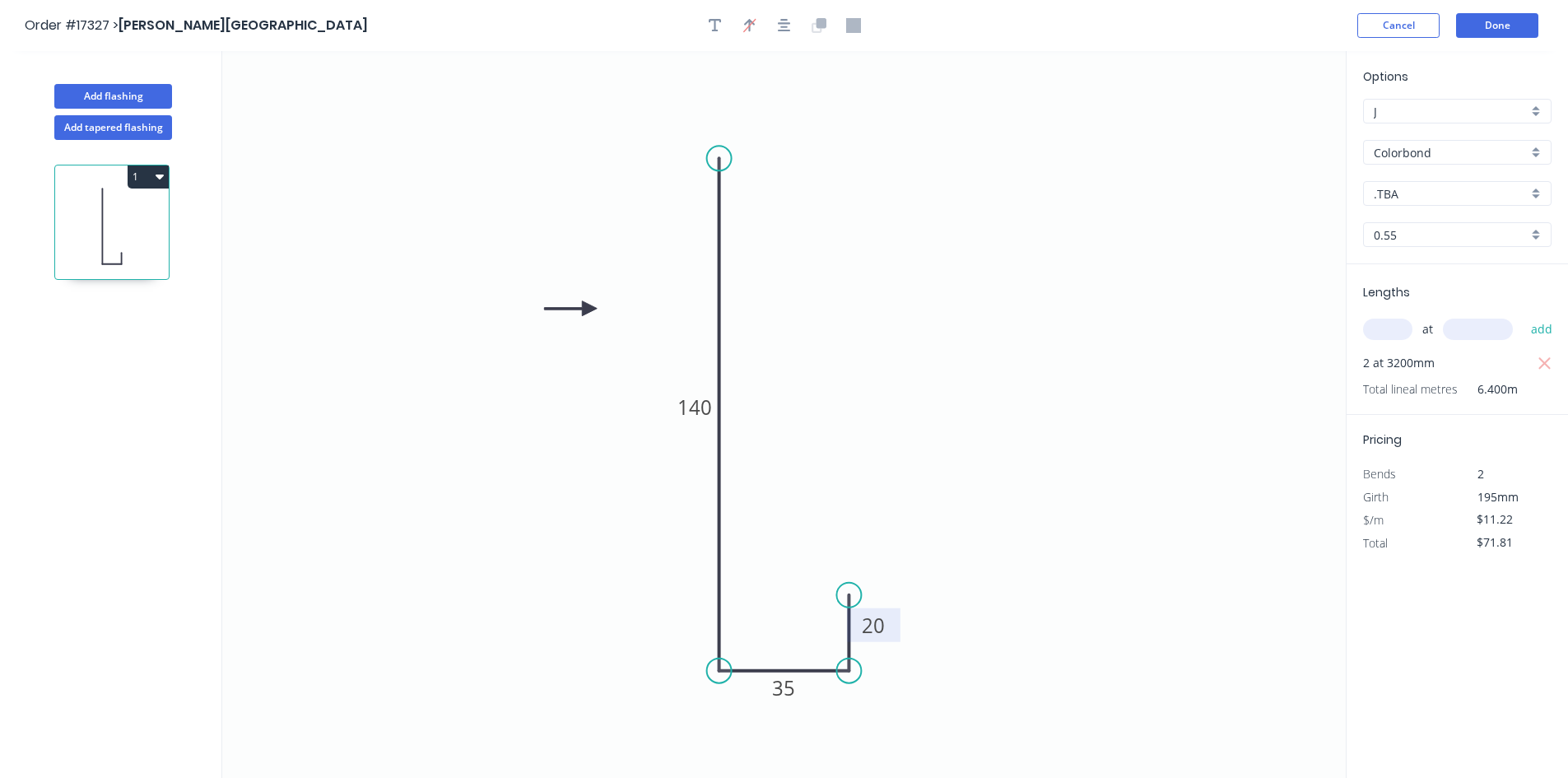
click at [1398, 337] on input "text" at bounding box center [1387, 329] width 49 height 22
type input "12"
click at [1508, 337] on input "text" at bounding box center [1477, 329] width 70 height 22
type input "4400"
click at [1538, 329] on button "add" at bounding box center [1541, 329] width 38 height 28
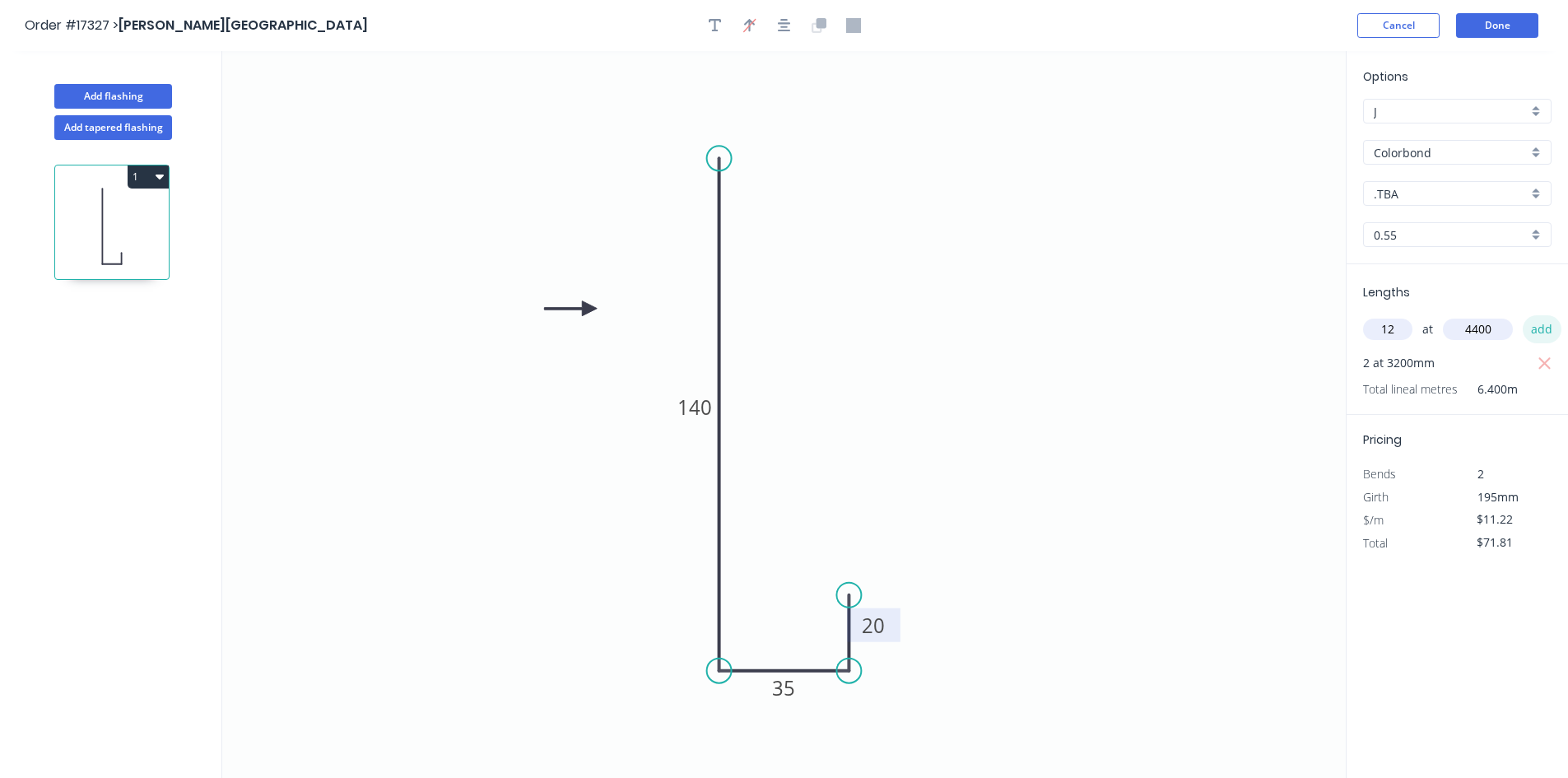
type input "$664.22"
click at [134, 97] on button "Add flashing" at bounding box center [113, 95] width 118 height 25
type input "$0.00"
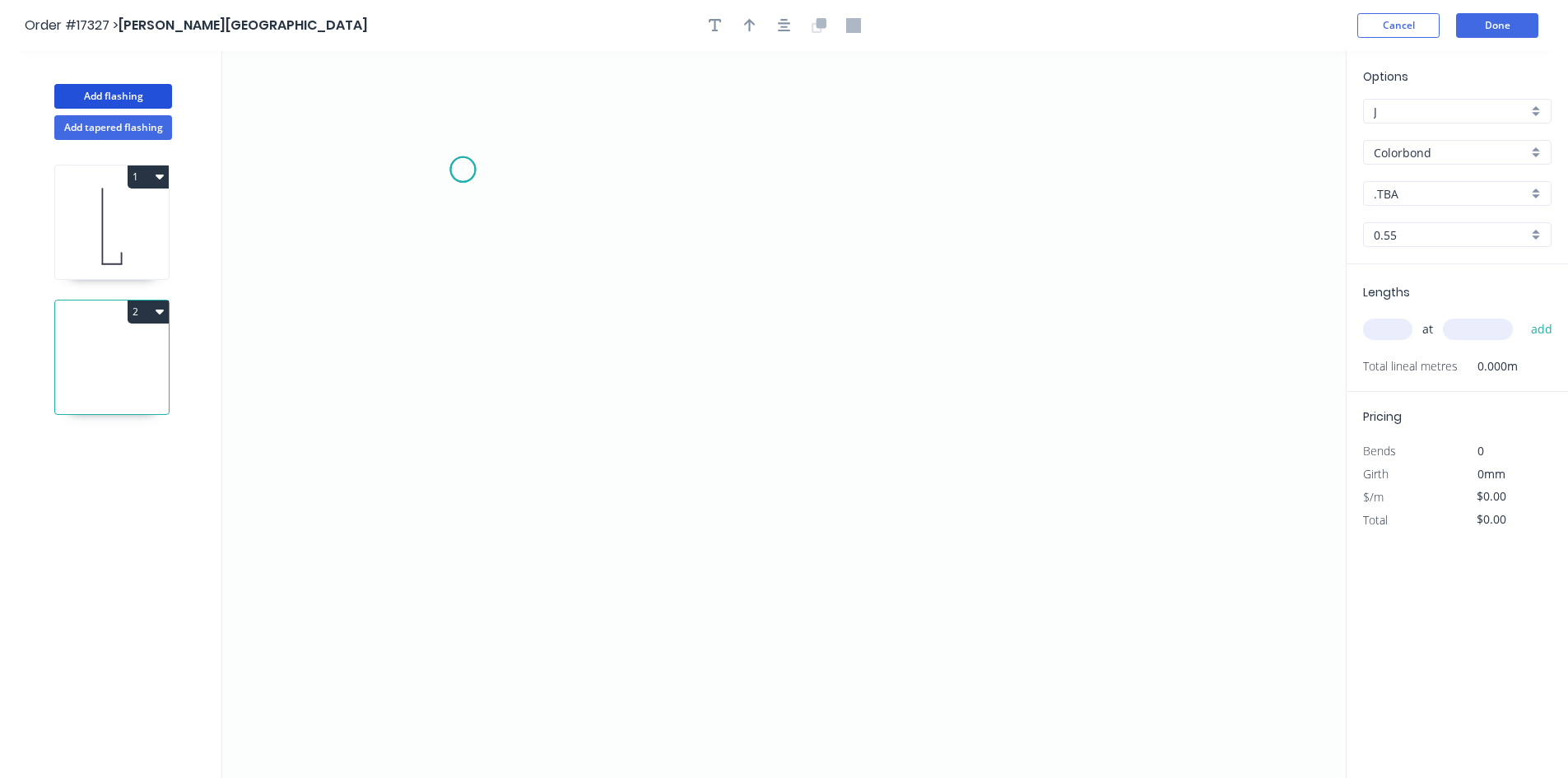
click at [463, 170] on icon "0" at bounding box center [783, 415] width 1123 height 727
click at [1182, 172] on icon "0" at bounding box center [783, 415] width 1123 height 727
click at [1198, 236] on icon "0 ?" at bounding box center [783, 415] width 1123 height 727
click at [459, 168] on circle at bounding box center [462, 169] width 25 height 25
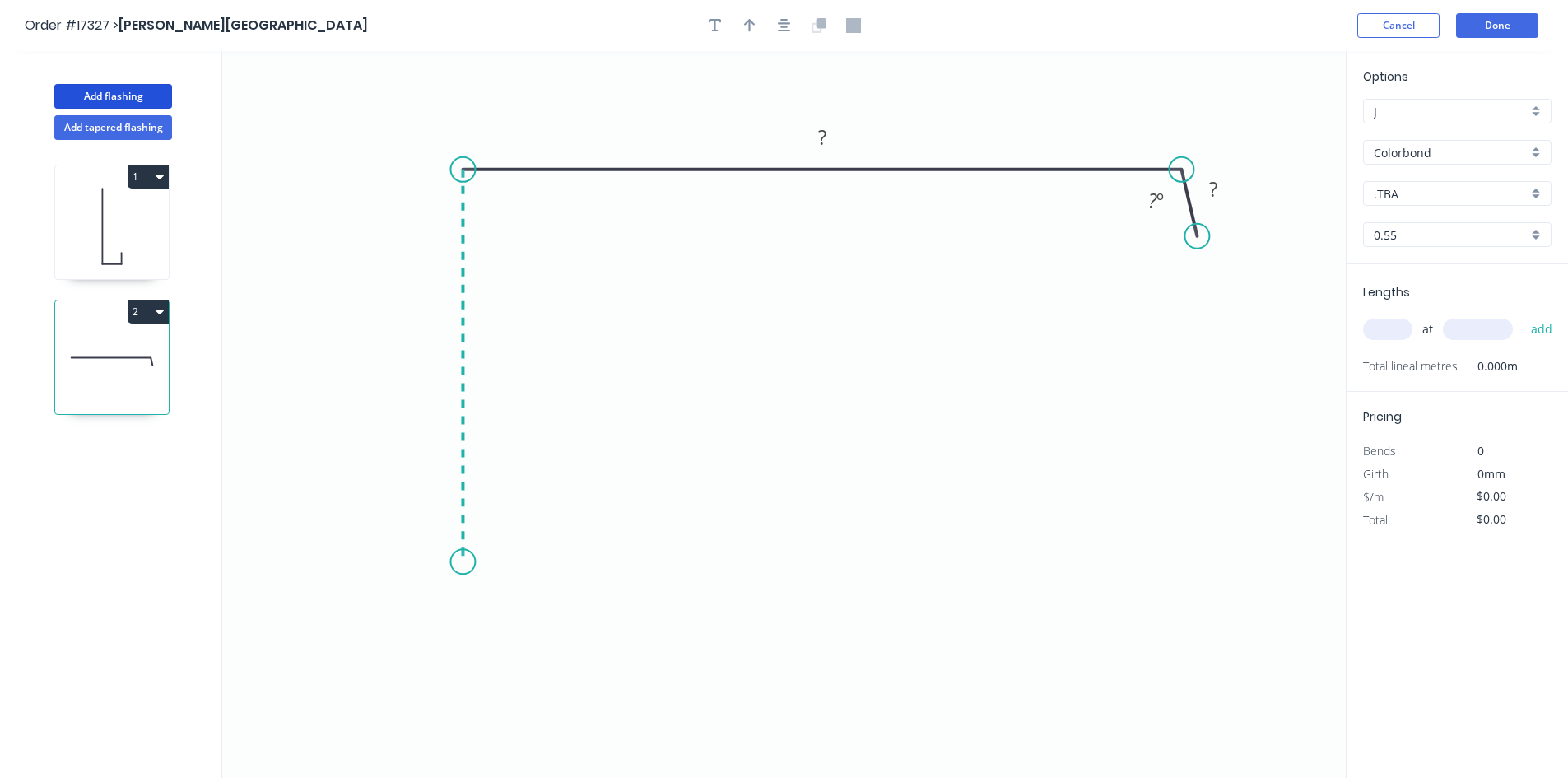
click at [457, 562] on icon "0 ? ? ? º" at bounding box center [783, 415] width 1123 height 727
click at [513, 565] on icon "0 ? ? ? ? º" at bounding box center [783, 415] width 1123 height 727
click at [513, 627] on icon "0 ? ? ? ? ? º" at bounding box center [783, 415] width 1123 height 727
drag, startPoint x: 1204, startPoint y: 240, endPoint x: 1199, endPoint y: 273, distance: 33.4
click at [1199, 273] on circle at bounding box center [1198, 273] width 25 height 25
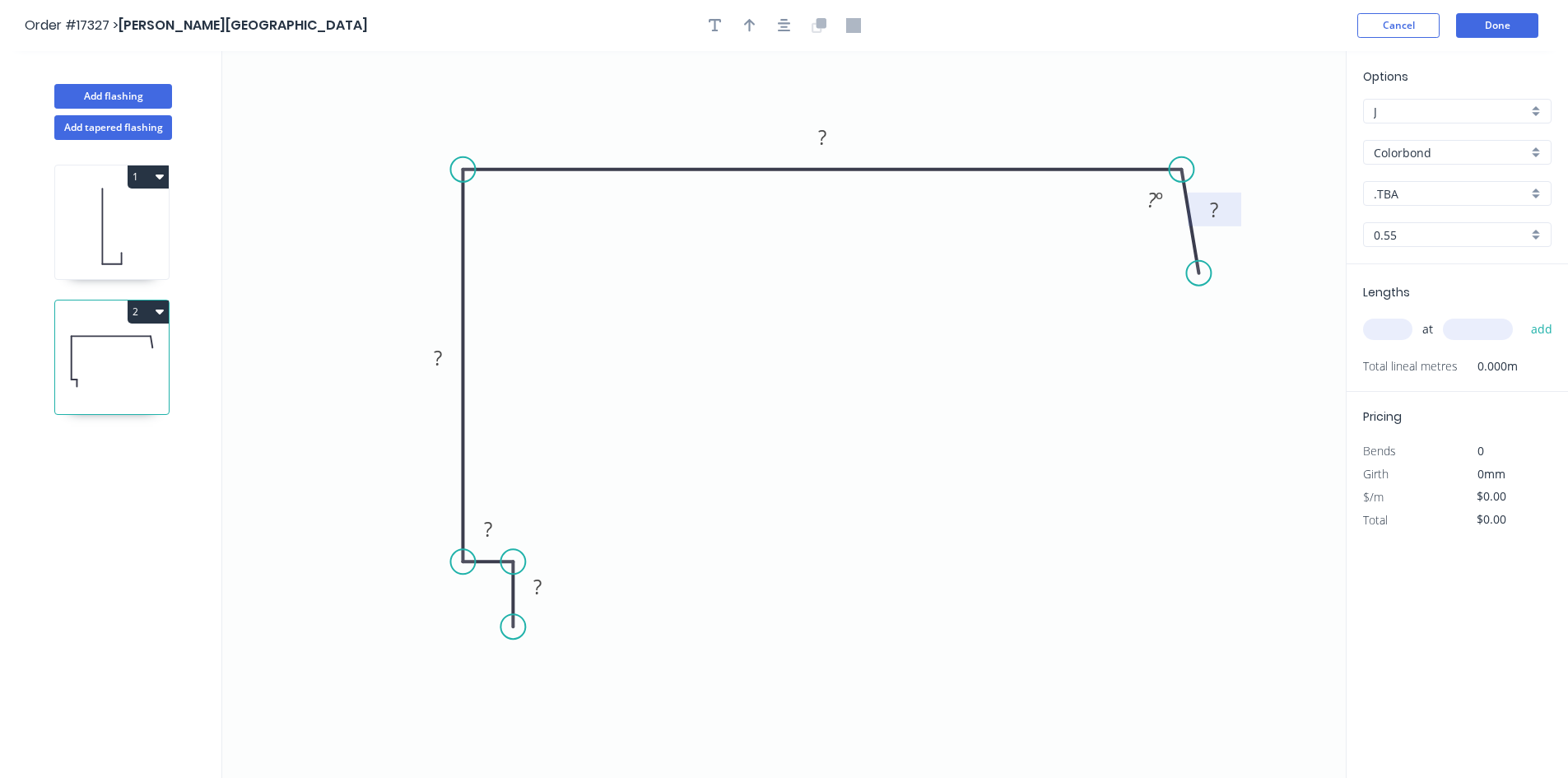
click at [1212, 220] on tspan "?" at bounding box center [1213, 209] width 8 height 28
drag, startPoint x: 1204, startPoint y: 273, endPoint x: 1199, endPoint y: 264, distance: 10.3
click at [1199, 264] on circle at bounding box center [1197, 263] width 25 height 25
click at [1211, 205] on tspan "?" at bounding box center [1213, 204] width 8 height 28
click at [1159, 207] on tspan "º" at bounding box center [1159, 199] width 8 height 28
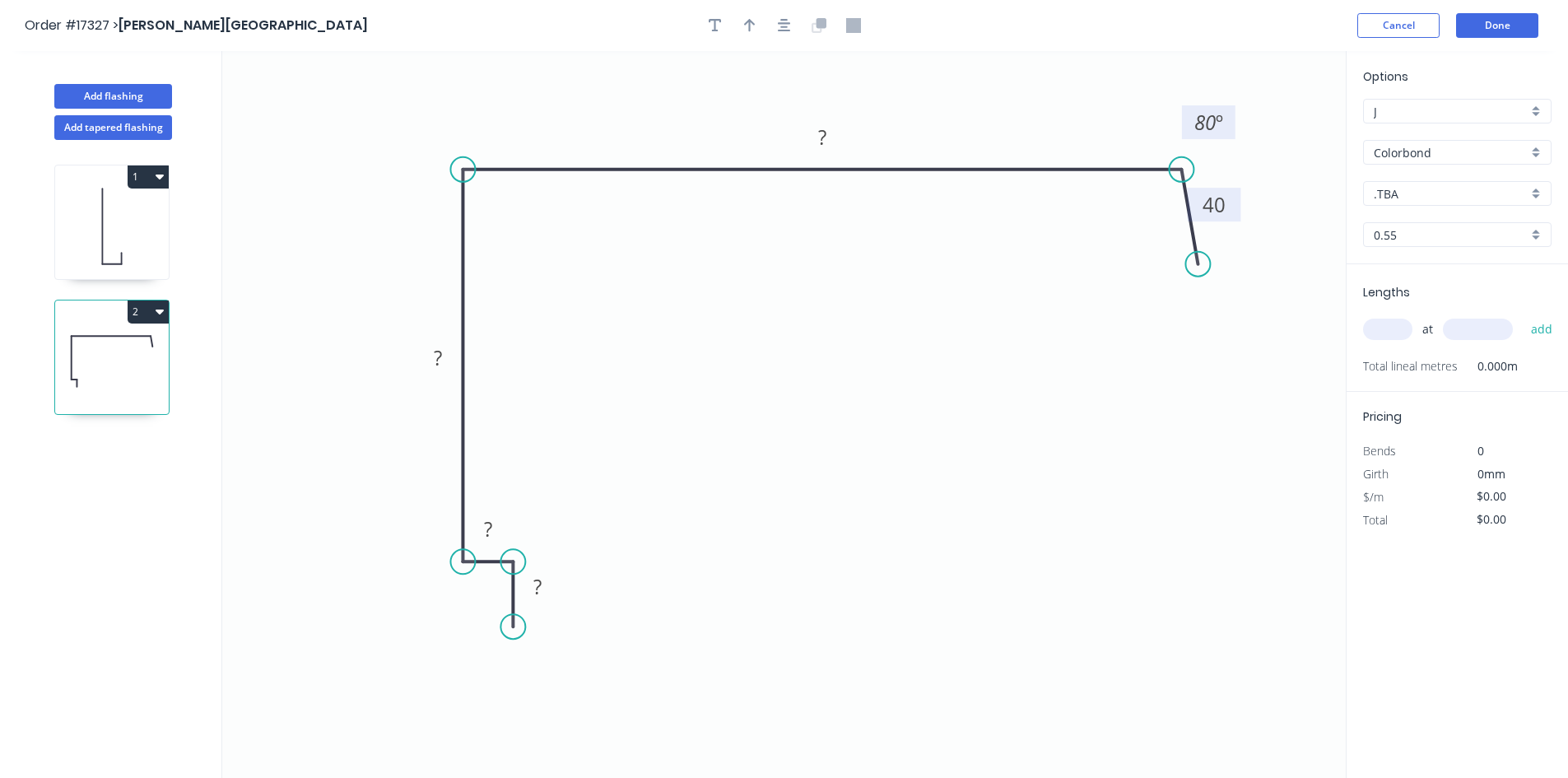
drag, startPoint x: 1131, startPoint y: 205, endPoint x: 1187, endPoint y: 121, distance: 101.0
click at [1187, 121] on rect at bounding box center [1208, 122] width 53 height 33
click at [837, 135] on rect at bounding box center [822, 138] width 33 height 23
click at [427, 350] on rect at bounding box center [438, 358] width 33 height 23
click at [484, 529] on tspan "?" at bounding box center [488, 528] width 8 height 28
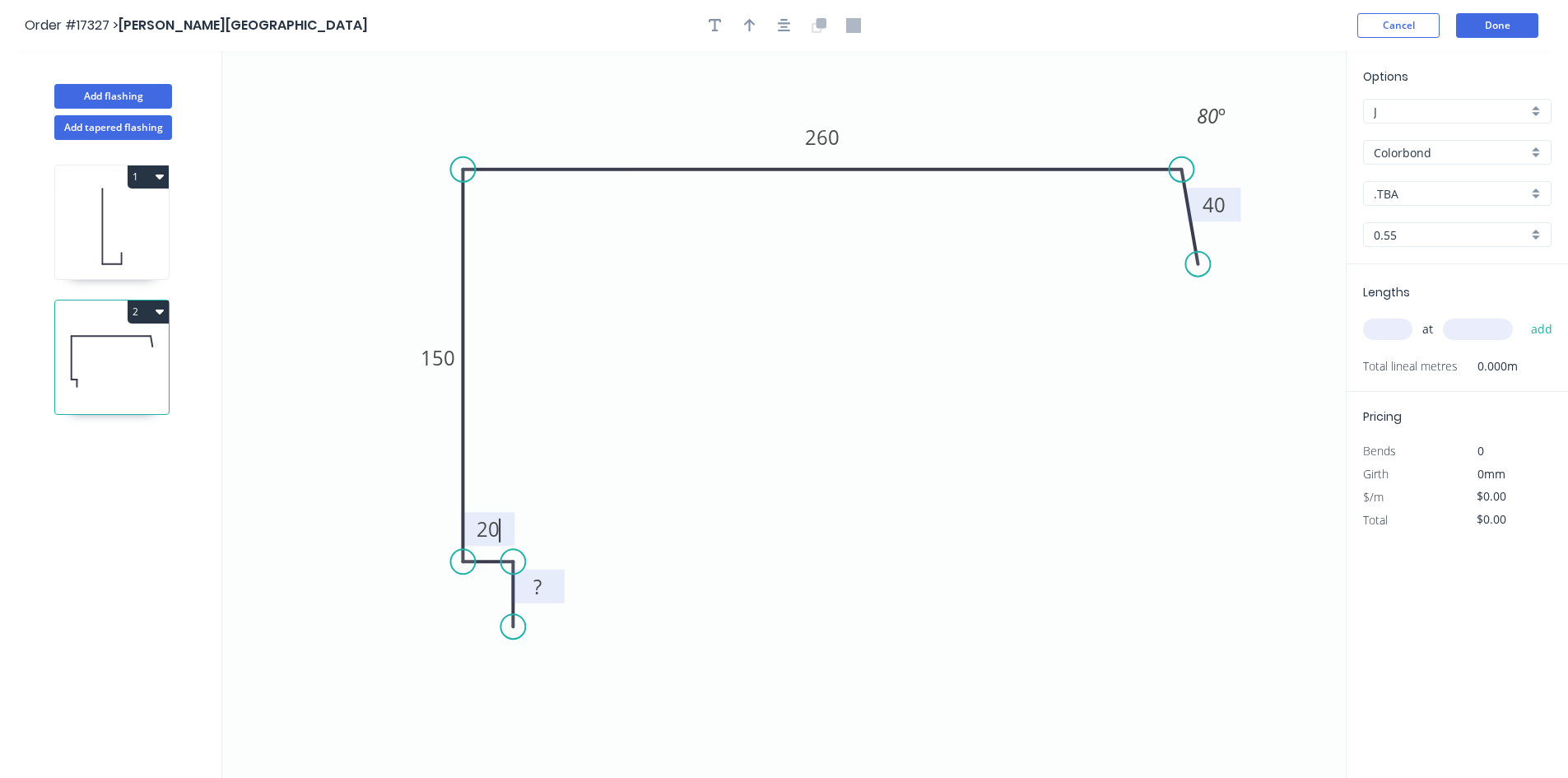
click at [542, 594] on rect at bounding box center [537, 586] width 33 height 23
click at [726, 372] on icon "0 30 20 150 260 40 80 º" at bounding box center [783, 415] width 1123 height 727
type input "$23.18"
click at [783, 28] on icon "button" at bounding box center [784, 25] width 13 height 15
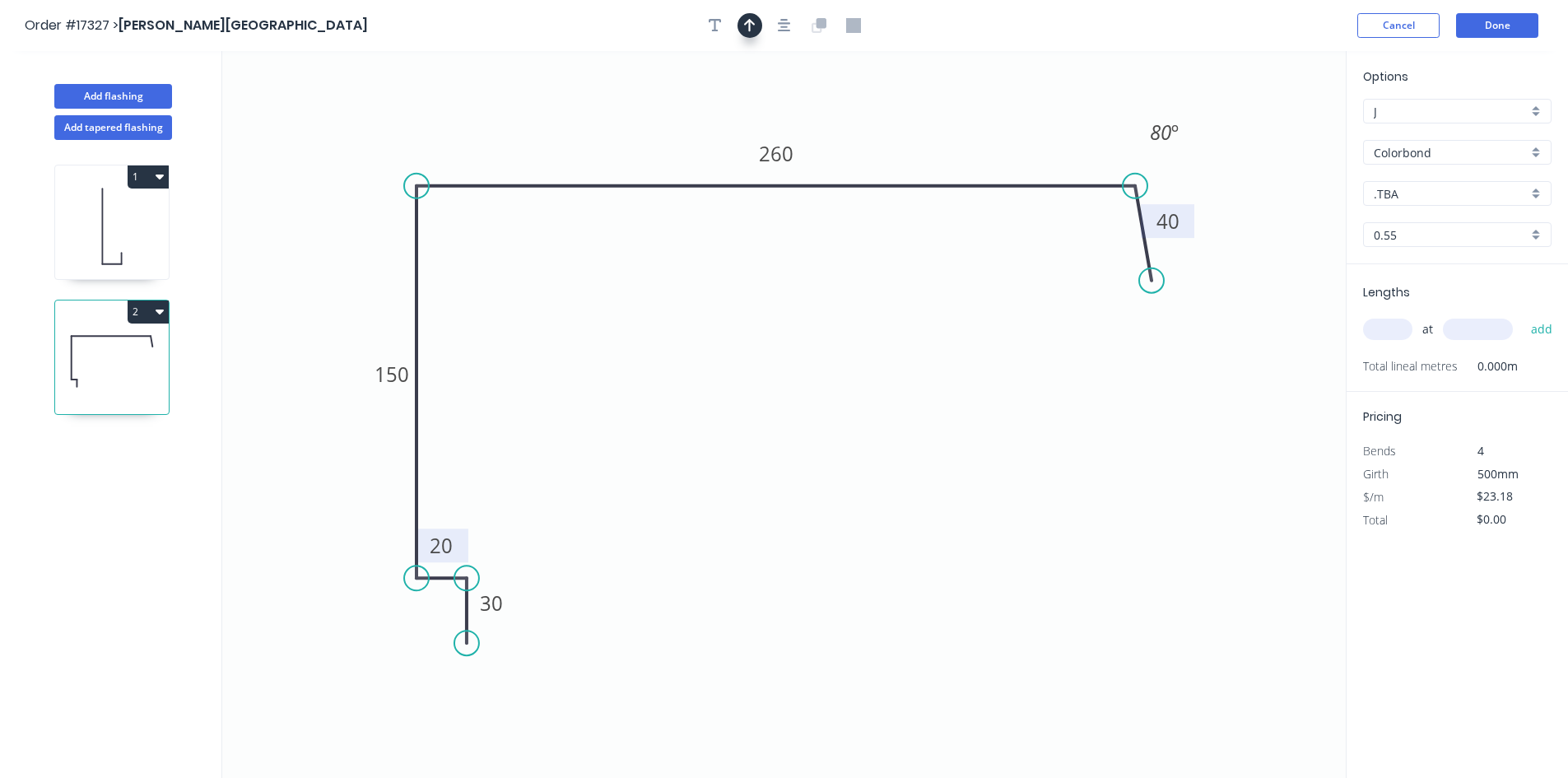
click at [746, 26] on icon "button" at bounding box center [750, 25] width 12 height 15
drag, startPoint x: 1264, startPoint y: 128, endPoint x: 921, endPoint y: 116, distance: 343.2
click at [921, 116] on icon at bounding box center [921, 97] width 15 height 53
click at [459, 242] on div "Show angle" at bounding box center [494, 240] width 165 height 33
click at [452, 215] on tspan "º" at bounding box center [450, 214] width 8 height 28
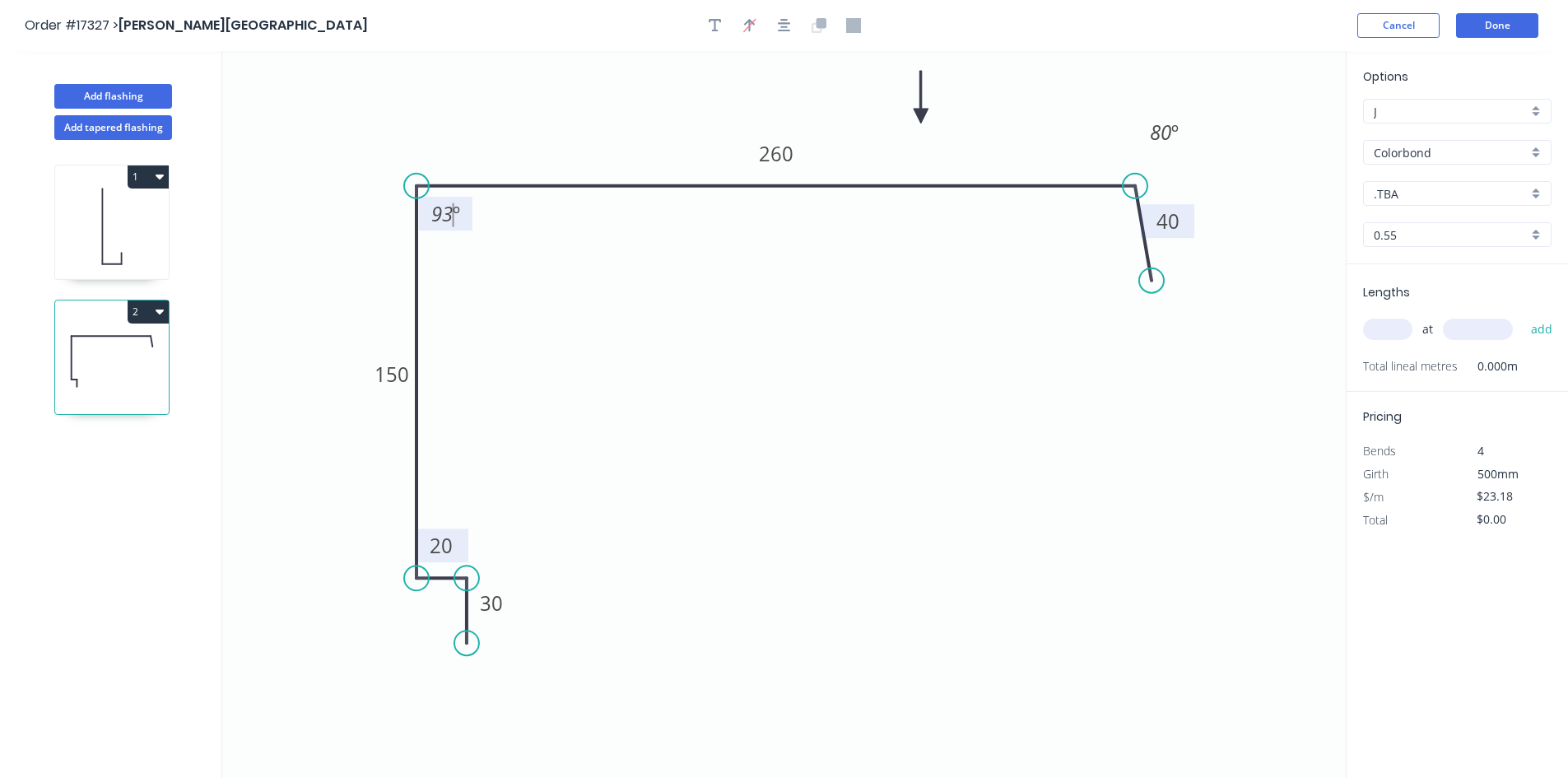
drag, startPoint x: 473, startPoint y: 219, endPoint x: 462, endPoint y: 215, distance: 11.7
click at [462, 215] on icon "0 30 20 150 260 40 93 º 80 º" at bounding box center [783, 415] width 1123 height 727
drag, startPoint x: 469, startPoint y: 224, endPoint x: 386, endPoint y: 154, distance: 108.6
click at [386, 154] on rect at bounding box center [363, 144] width 53 height 33
click at [452, 631] on div "Show angle" at bounding box center [501, 634] width 165 height 33
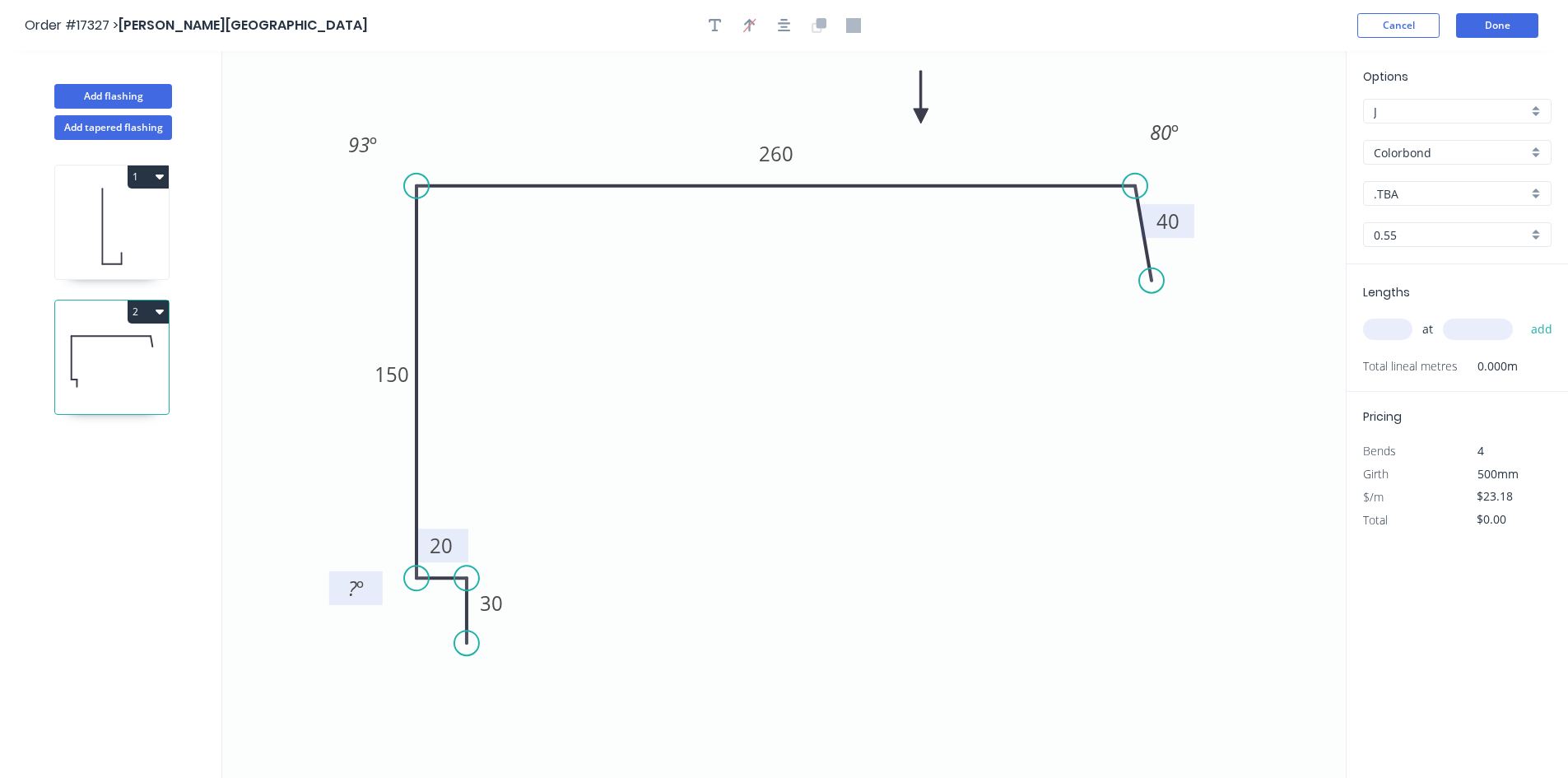
drag, startPoint x: 464, startPoint y: 544, endPoint x: 373, endPoint y: 584, distance: 99.4
click at [373, 584] on rect at bounding box center [356, 587] width 53 height 33
click at [364, 590] on rect at bounding box center [356, 588] width 33 height 23
click at [500, 629] on div "Show angle" at bounding box center [555, 633] width 165 height 33
click at [434, 606] on tspan "?" at bounding box center [433, 606] width 9 height 28
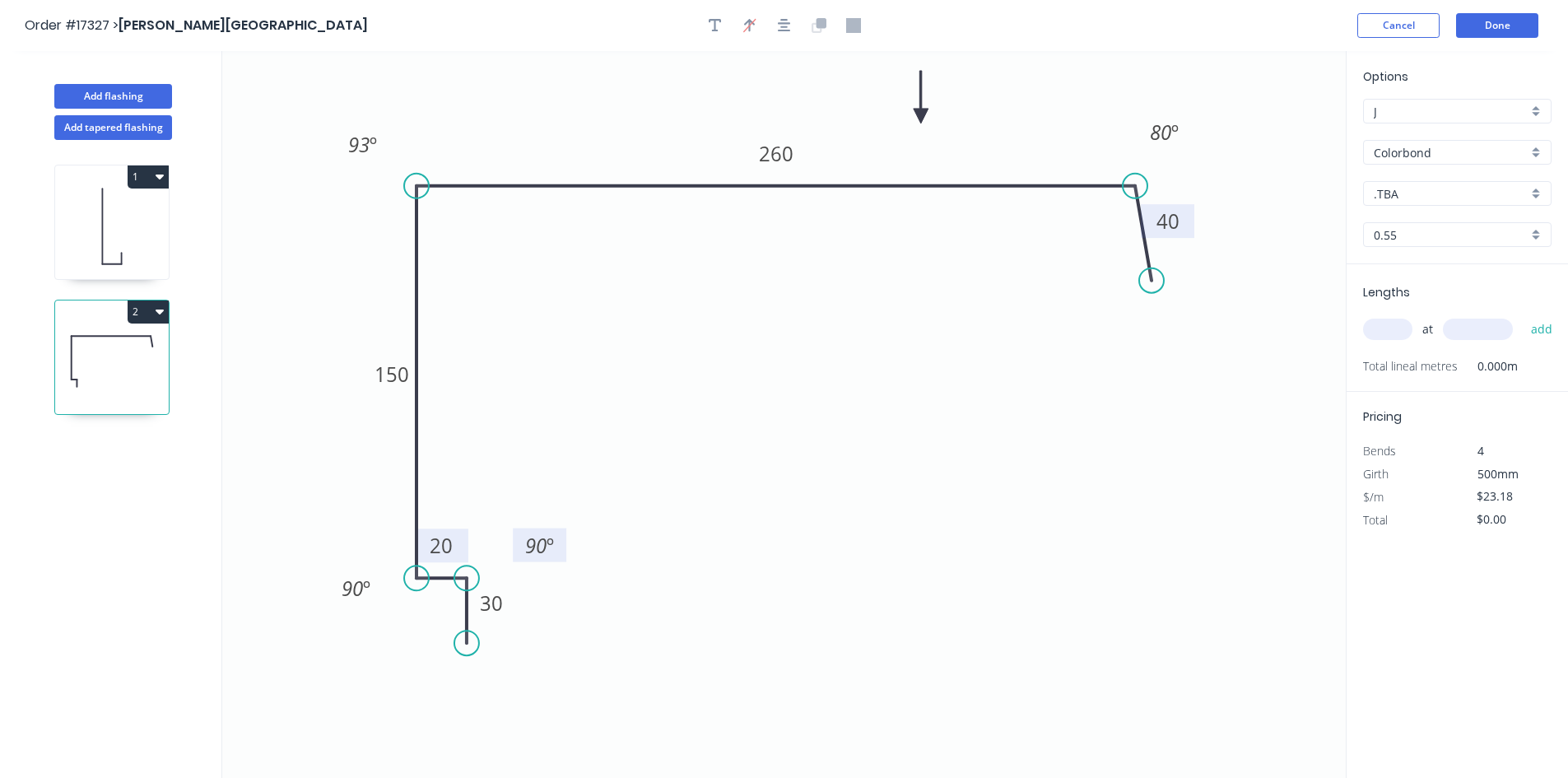
drag, startPoint x: 418, startPoint y: 606, endPoint x: 520, endPoint y: 545, distance: 118.8
click at [520, 545] on rect at bounding box center [539, 545] width 53 height 33
click at [698, 552] on icon "0 30 20 150 260 40 93 º 80 º 90 º 90 º" at bounding box center [783, 415] width 1123 height 727
click at [1383, 326] on input "text" at bounding box center [1387, 329] width 49 height 22
type input "4"
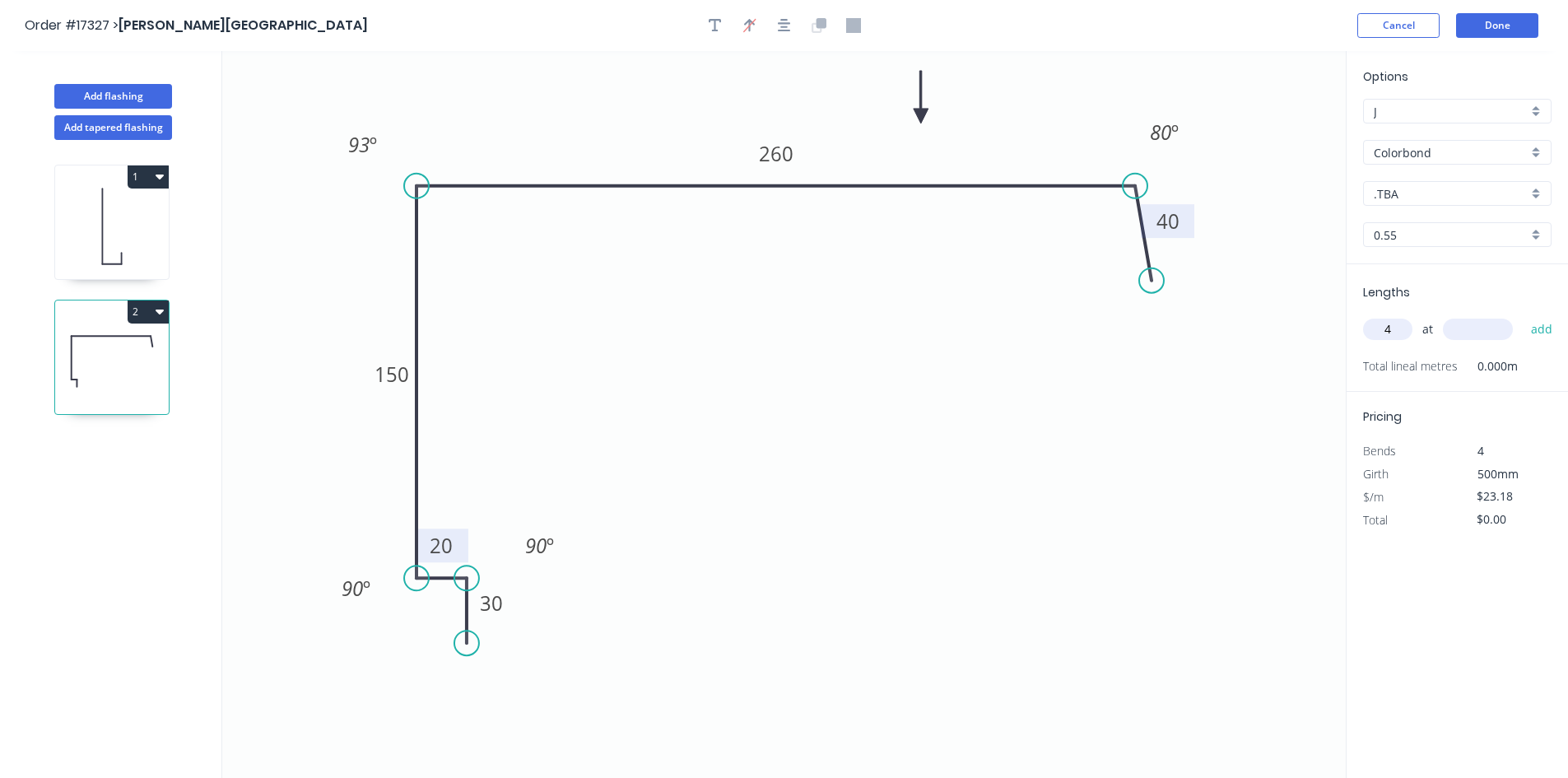
click at [1474, 322] on input "text" at bounding box center [1477, 329] width 70 height 22
type input "4500"
click at [1529, 331] on button "add" at bounding box center [1541, 329] width 38 height 28
type input "$417.24"
type input "2"
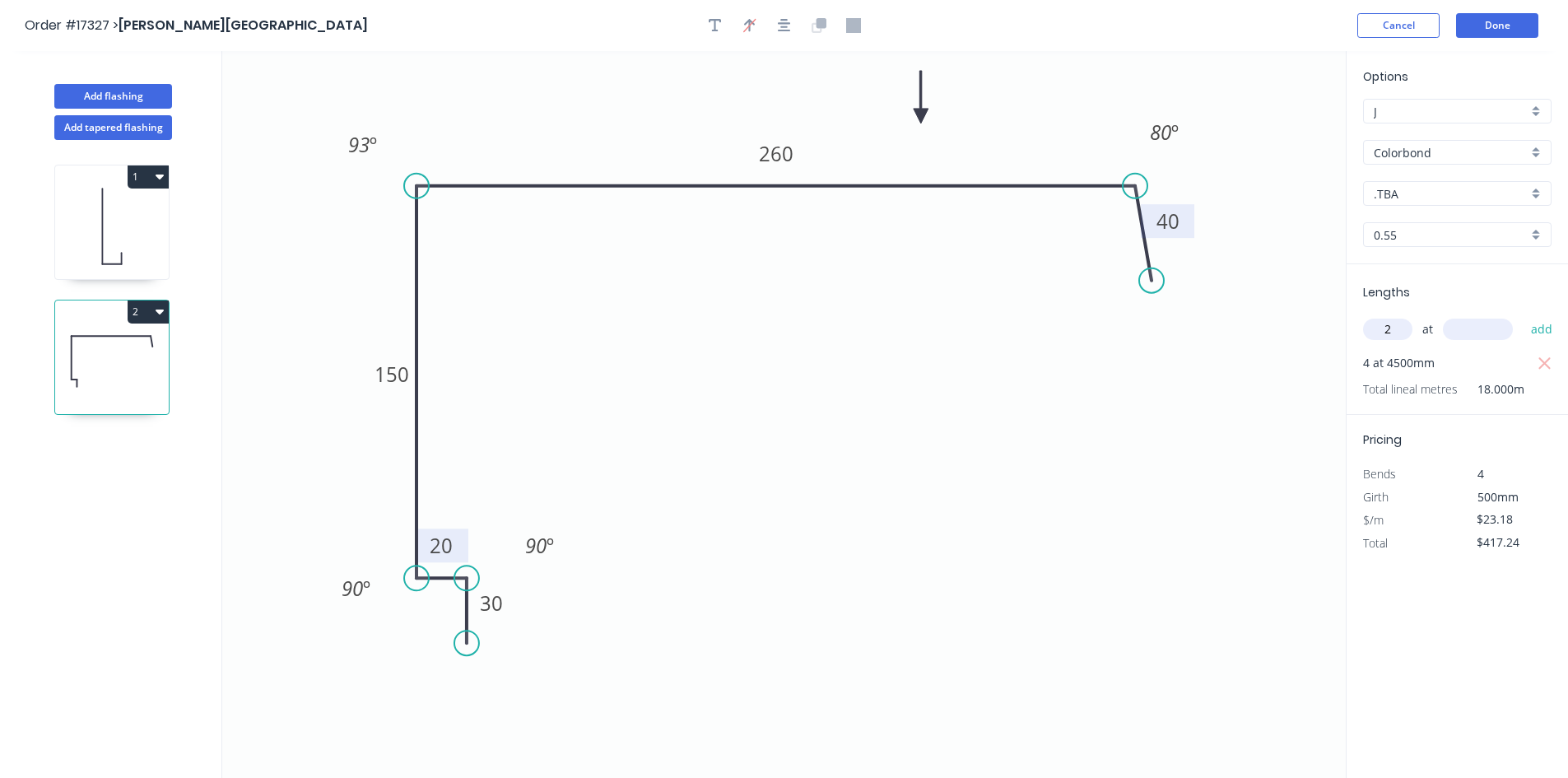
click at [1472, 329] on input "text" at bounding box center [1477, 329] width 70 height 22
type input "3200"
click at [1532, 327] on button "add" at bounding box center [1541, 329] width 38 height 28
type input "$565.59"
click at [126, 97] on button "Add flashing" at bounding box center [113, 95] width 118 height 25
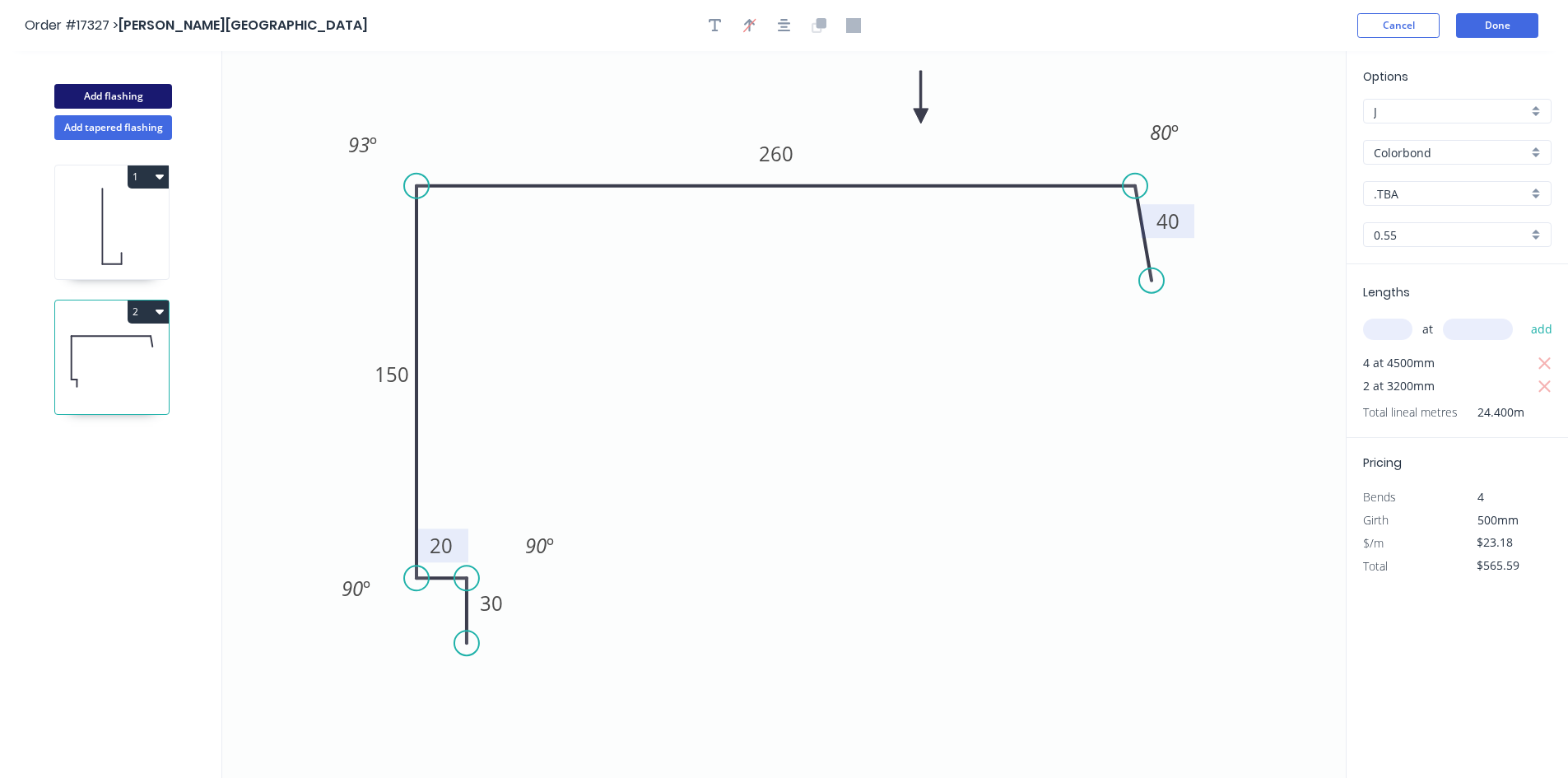
type input "$0.00"
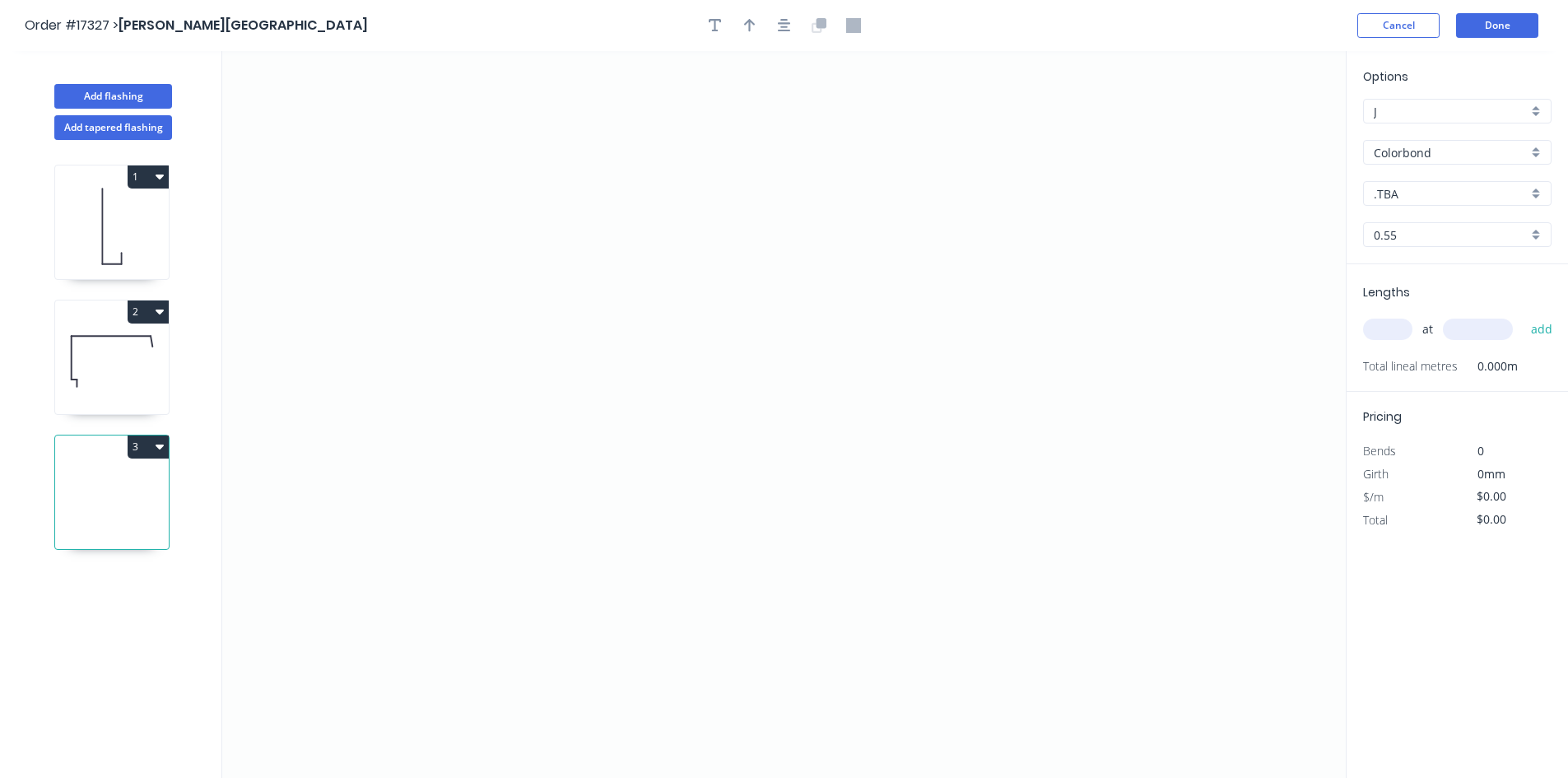
click at [1519, 156] on input "Colorbond" at bounding box center [1450, 153] width 154 height 18
click at [1491, 258] on div "Zincalume" at bounding box center [1457, 270] width 187 height 28
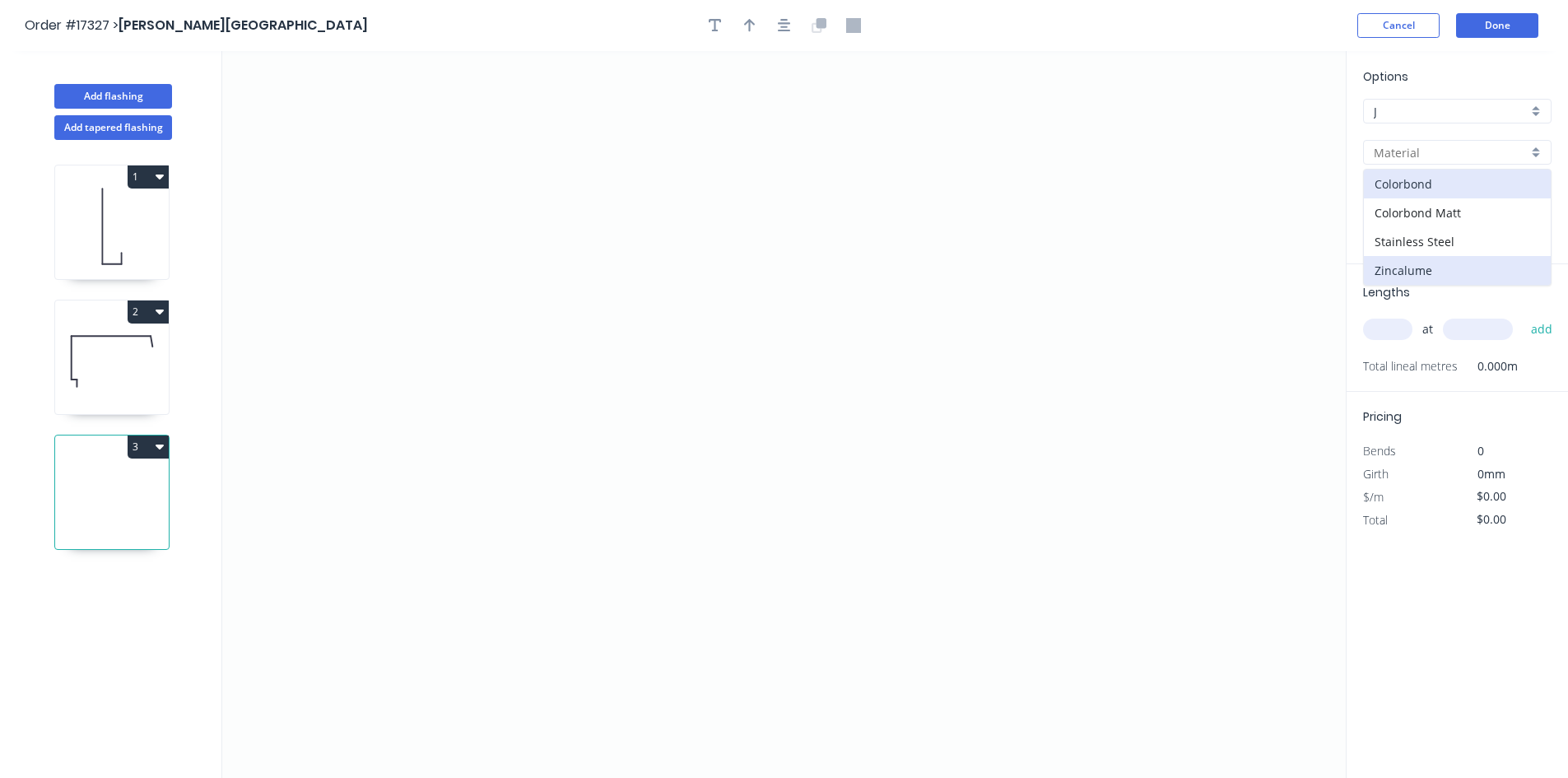
type input "Zincalume"
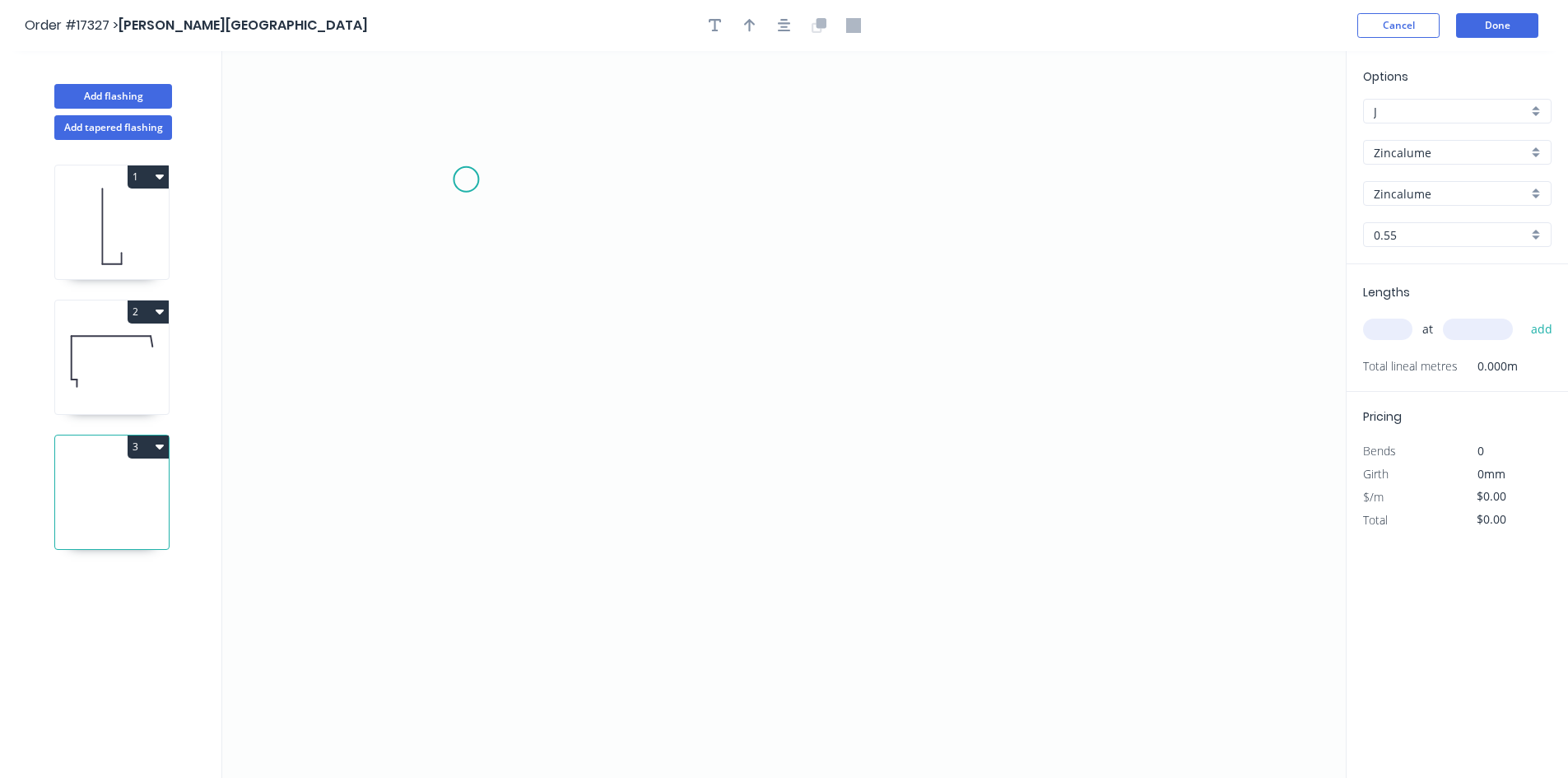
click at [466, 179] on icon "0" at bounding box center [783, 415] width 1123 height 727
click at [950, 178] on icon "0" at bounding box center [783, 415] width 1123 height 727
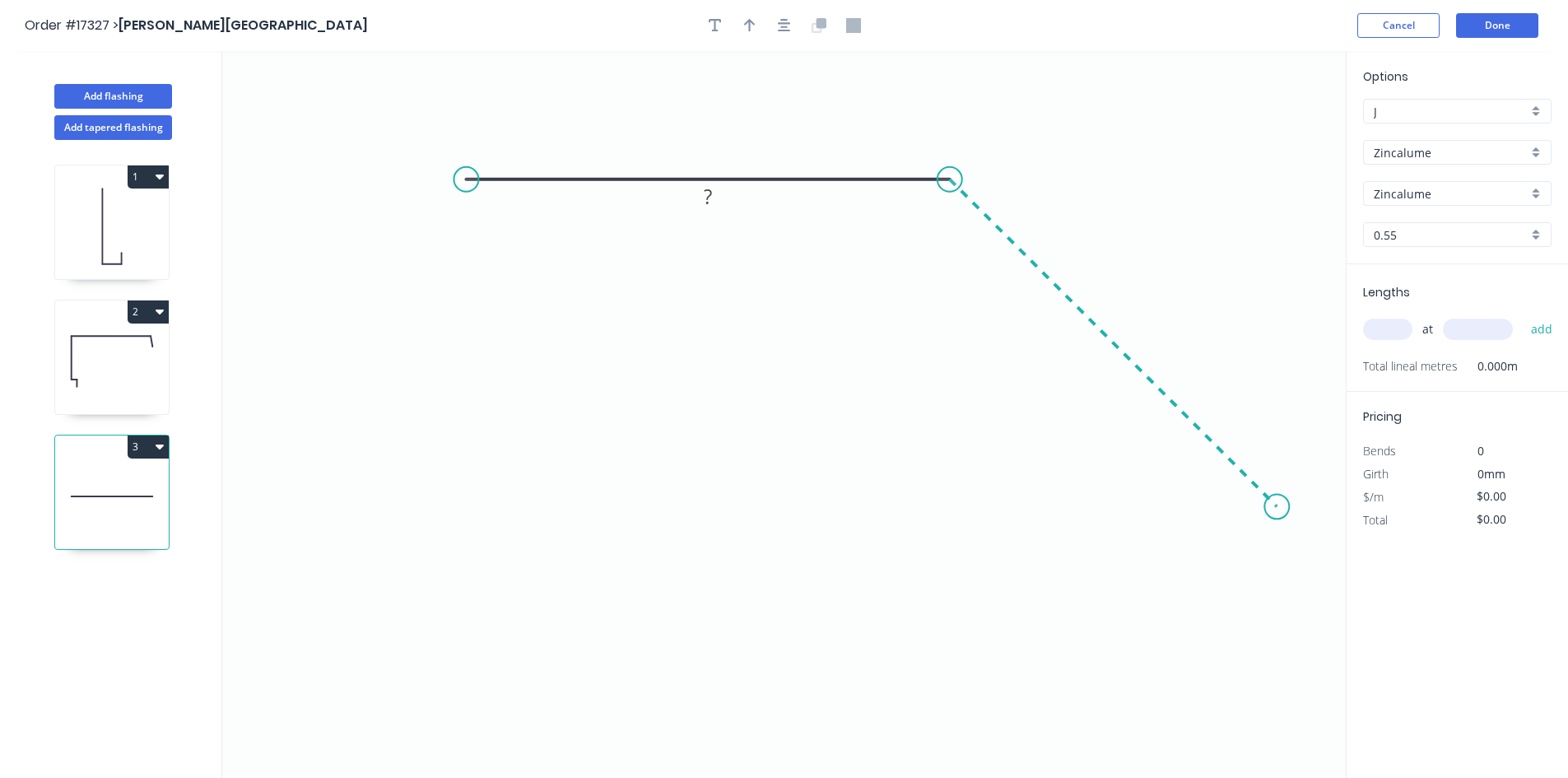
click at [1277, 527] on icon "0 ?" at bounding box center [783, 415] width 1123 height 727
click at [1289, 553] on icon "0 ? ?" at bounding box center [783, 415] width 1123 height 727
click at [464, 182] on circle at bounding box center [466, 179] width 25 height 25
click at [453, 248] on icon "0 ? ? ? ? º" at bounding box center [783, 415] width 1123 height 727
click at [489, 215] on tspan "?" at bounding box center [488, 209] width 9 height 28
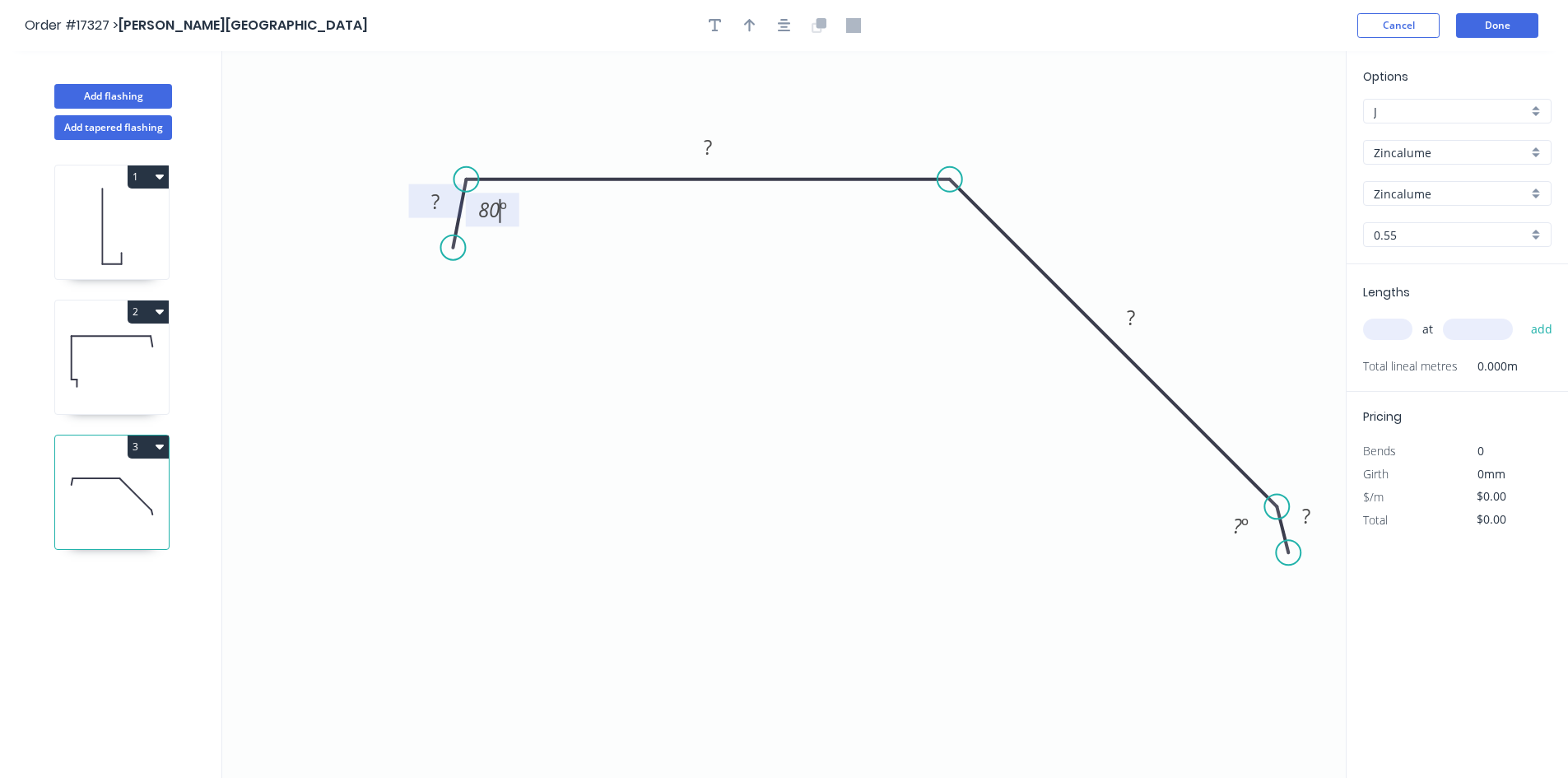
click at [444, 203] on rect at bounding box center [435, 201] width 33 height 23
click at [713, 145] on rect at bounding box center [708, 147] width 33 height 23
click at [1123, 307] on rect at bounding box center [1131, 317] width 33 height 23
click at [1306, 521] on tspan "?" at bounding box center [1306, 516] width 8 height 28
type input "$16.50"
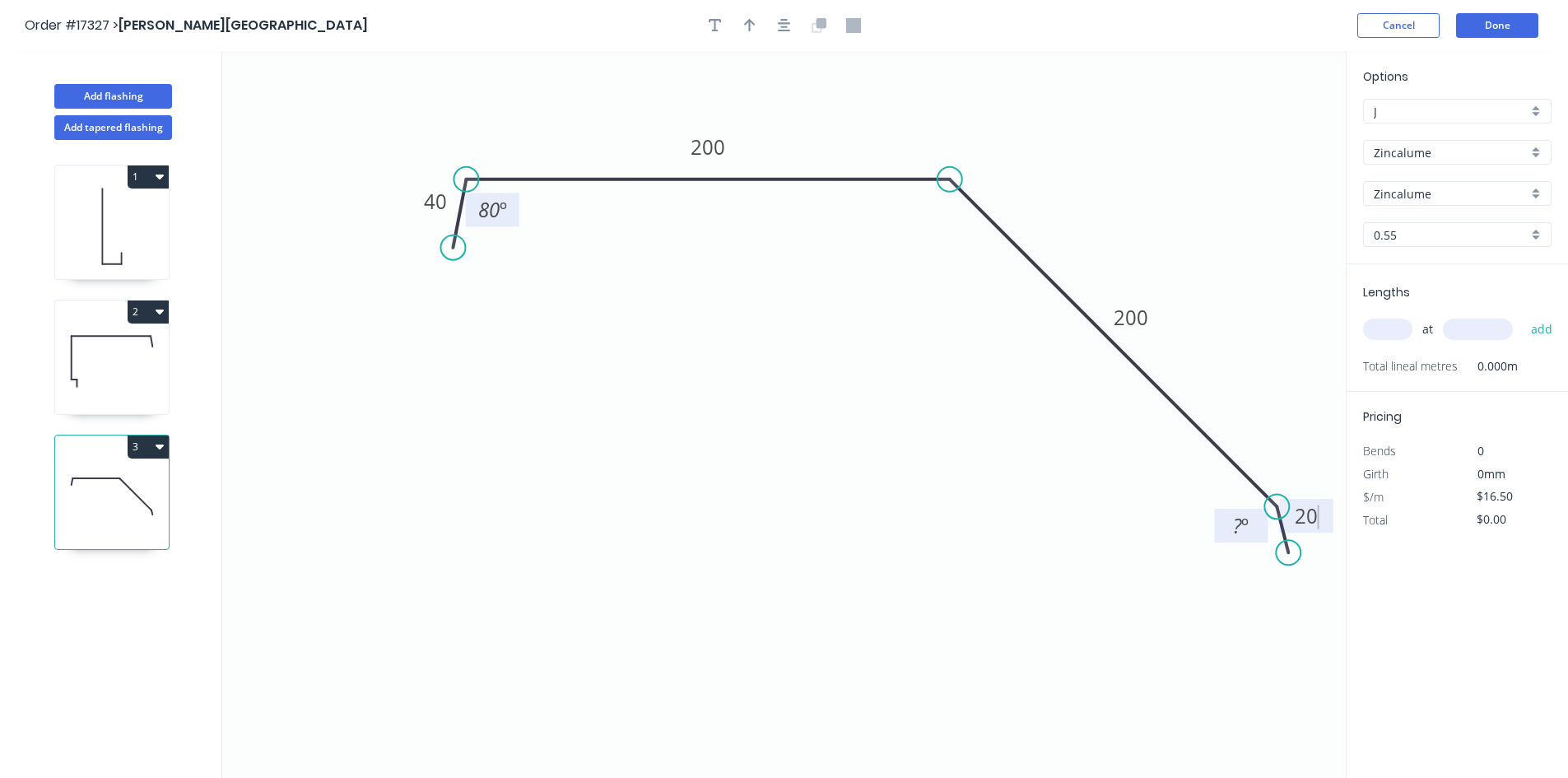
click at [1240, 529] on tspan "?" at bounding box center [1237, 526] width 9 height 28
click at [1102, 523] on icon "0 40 200 200 20 80 º 20 º" at bounding box center [783, 415] width 1123 height 727
drag, startPoint x: 1222, startPoint y: 515, endPoint x: 1282, endPoint y: 446, distance: 91.4
click at [1282, 446] on rect at bounding box center [1301, 457] width 53 height 33
click at [979, 250] on div "Show angle" at bounding box center [1029, 240] width 165 height 33
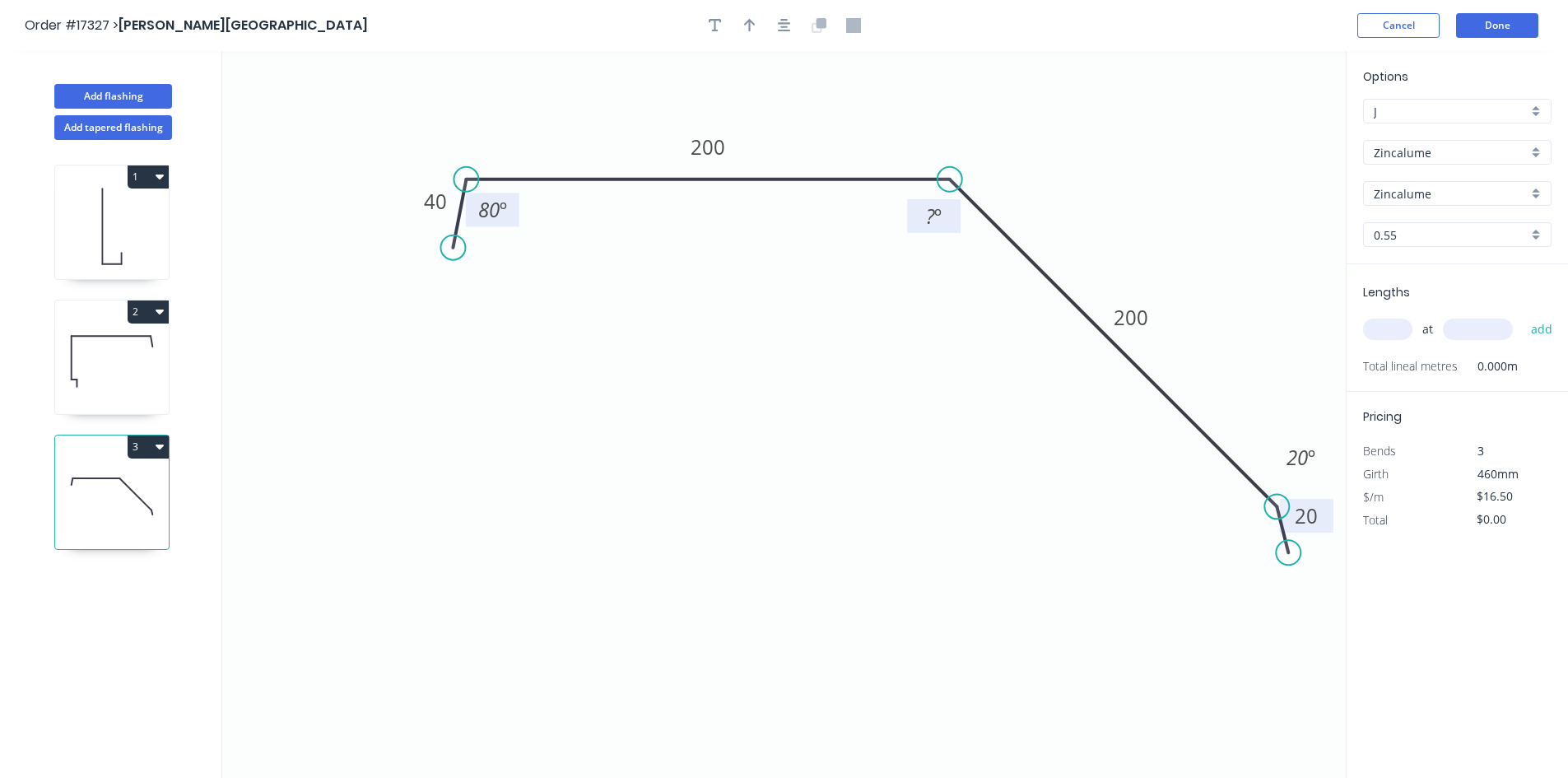
drag, startPoint x: 938, startPoint y: 233, endPoint x: 940, endPoint y: 220, distance: 13.2
click at [938, 232] on icon "0 40 200 200 20 80 º ? º 20 º" at bounding box center [783, 415] width 1123 height 727
click at [938, 213] on tspan "º" at bounding box center [938, 216] width 8 height 28
click at [907, 204] on icon "0 40 200 200 20 80 º 52 º 20 º" at bounding box center [783, 415] width 1123 height 727
drag, startPoint x: 912, startPoint y: 204, endPoint x: 966, endPoint y: 115, distance: 104.1
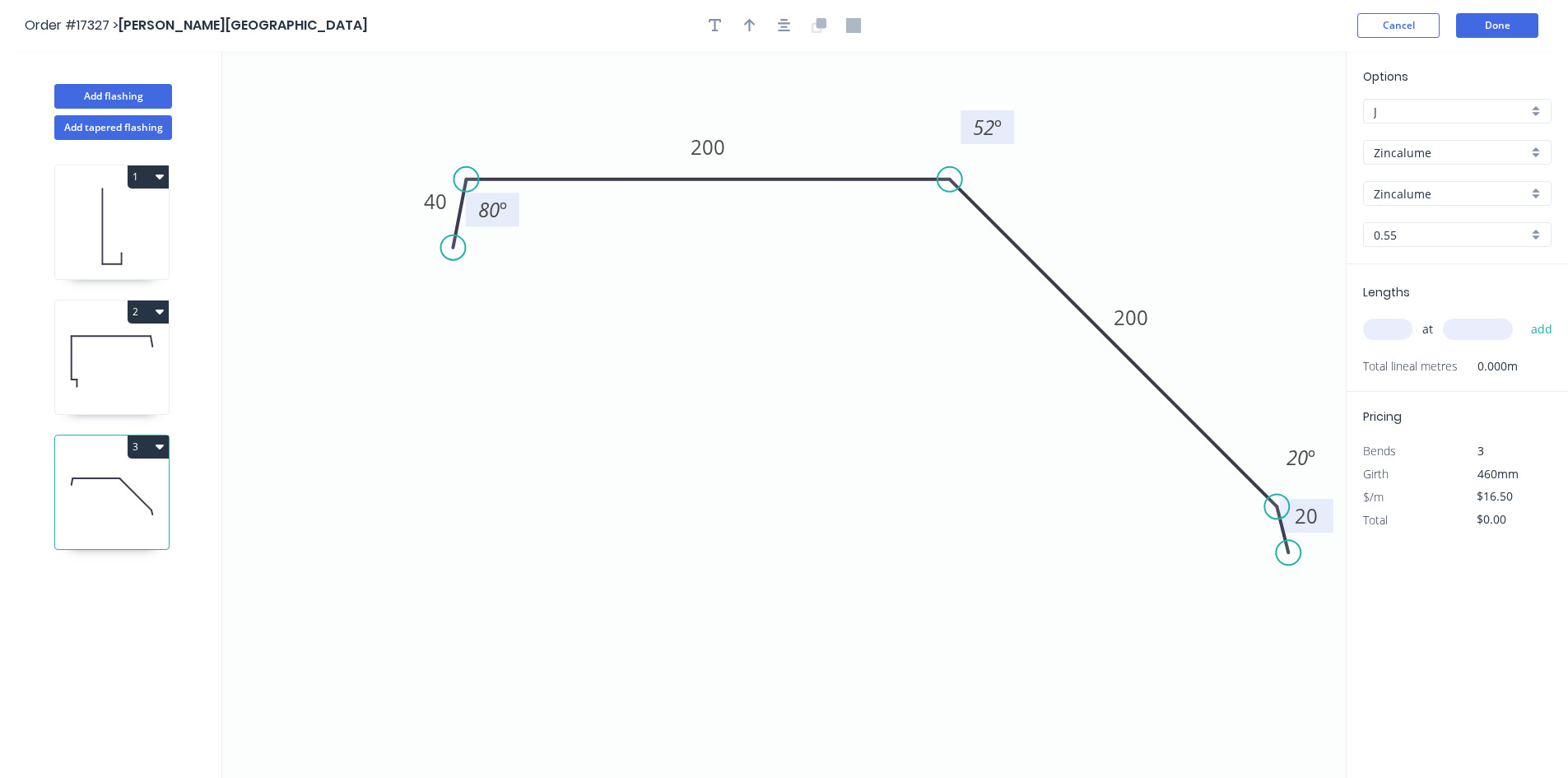
click at [966, 115] on rect at bounding box center [987, 127] width 53 height 33
click at [905, 282] on icon "0 40 200 200 20 80 º 52 º 20 º" at bounding box center [783, 415] width 1123 height 727
click at [782, 20] on icon "button" at bounding box center [784, 25] width 13 height 13
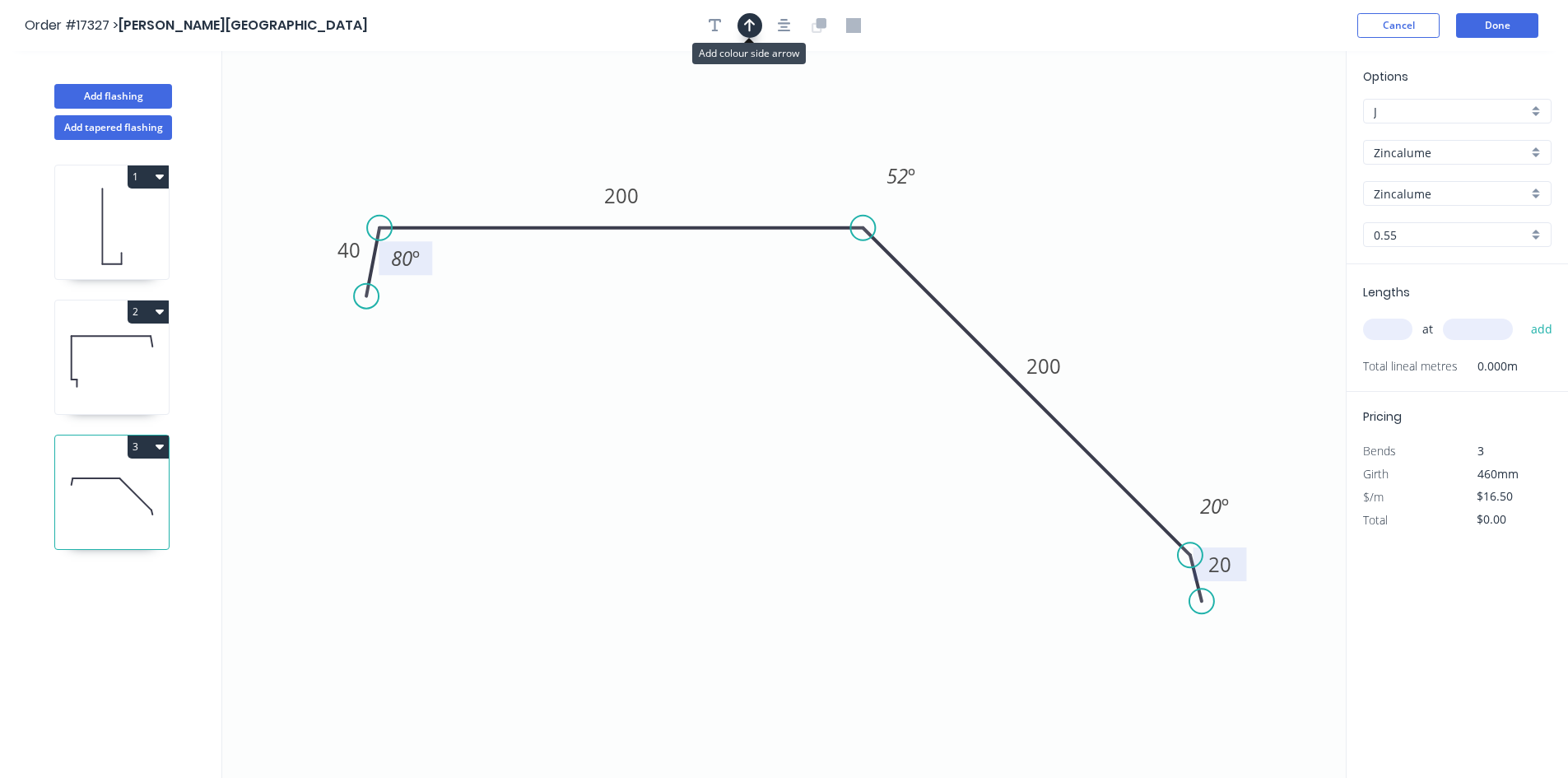
click at [756, 21] on button "button" at bounding box center [750, 25] width 25 height 25
click at [1263, 132] on icon at bounding box center [1261, 115] width 15 height 53
drag, startPoint x: 1265, startPoint y: 129, endPoint x: 1072, endPoint y: 226, distance: 216.0
click at [1072, 226] on icon at bounding box center [1086, 212] width 48 height 48
click at [1401, 329] on input "text" at bounding box center [1387, 329] width 49 height 22
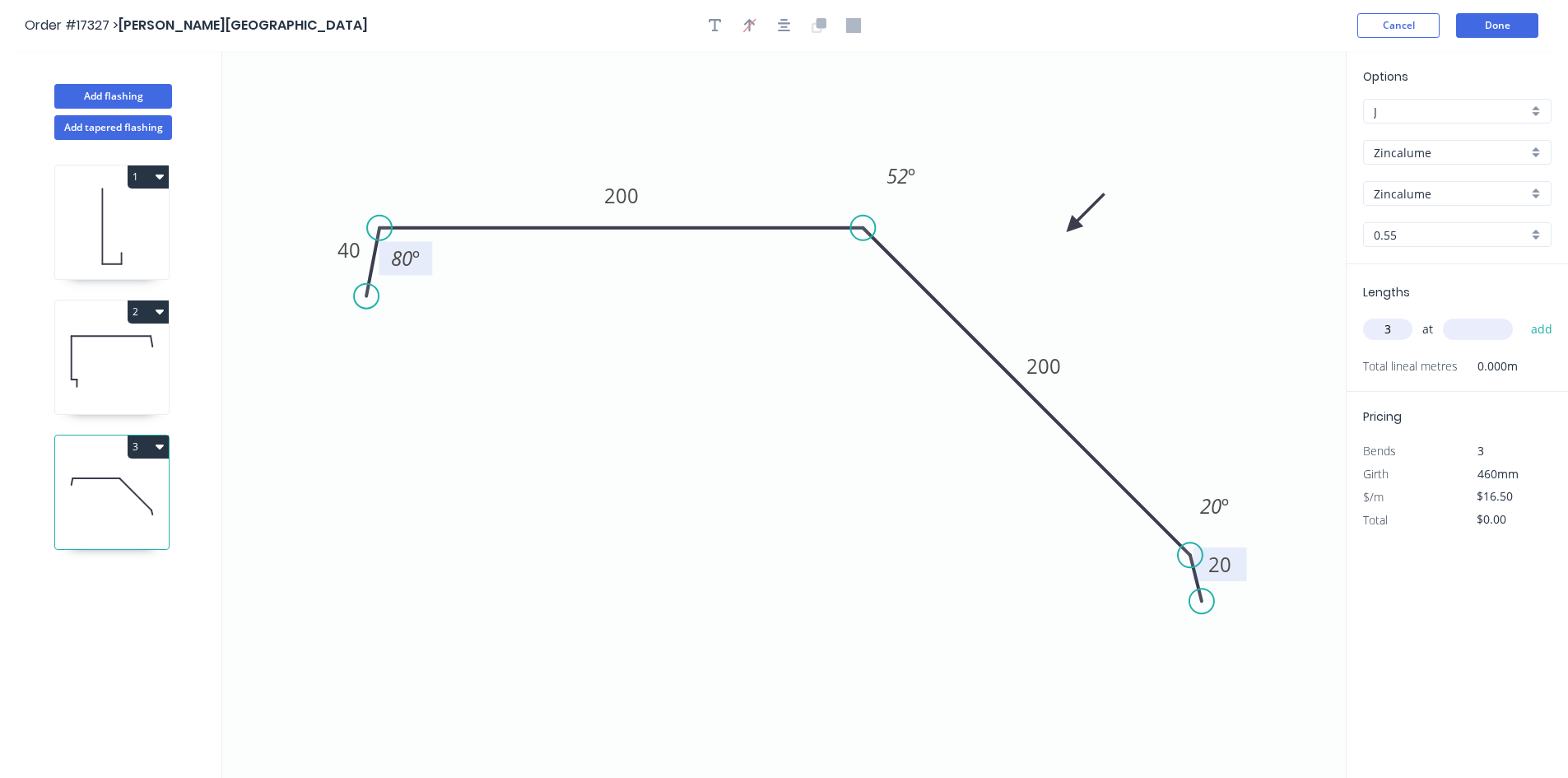
type input "3"
click at [1478, 331] on input "text" at bounding box center [1477, 329] width 70 height 22
type input "6000"
click at [1539, 326] on button "add" at bounding box center [1541, 329] width 38 height 28
type input "$297.00"
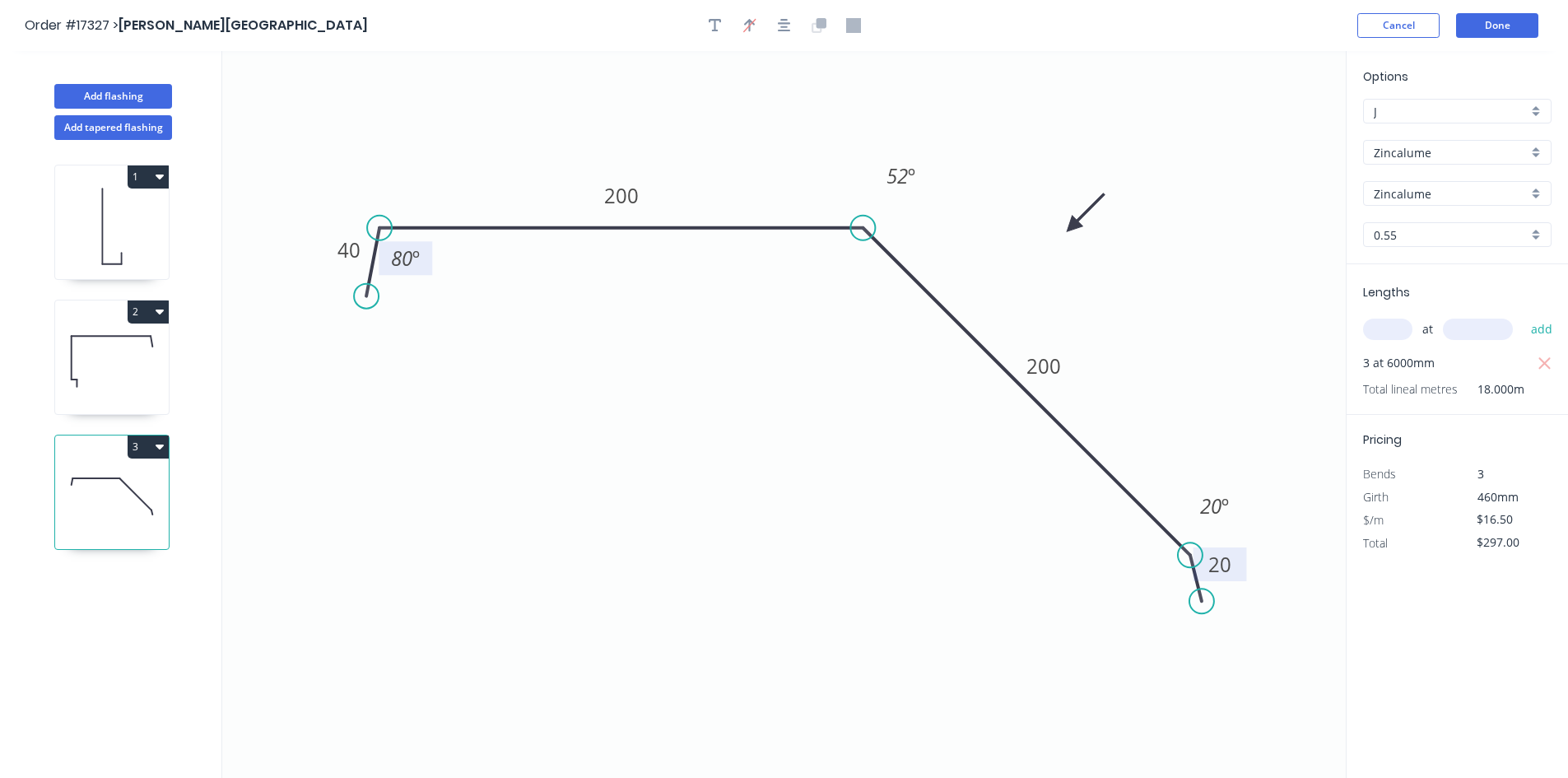
click at [140, 389] on icon at bounding box center [112, 361] width 114 height 105
type input "Colorbond"
type input ".TBA"
type input "$23.18"
type input "$565.59"
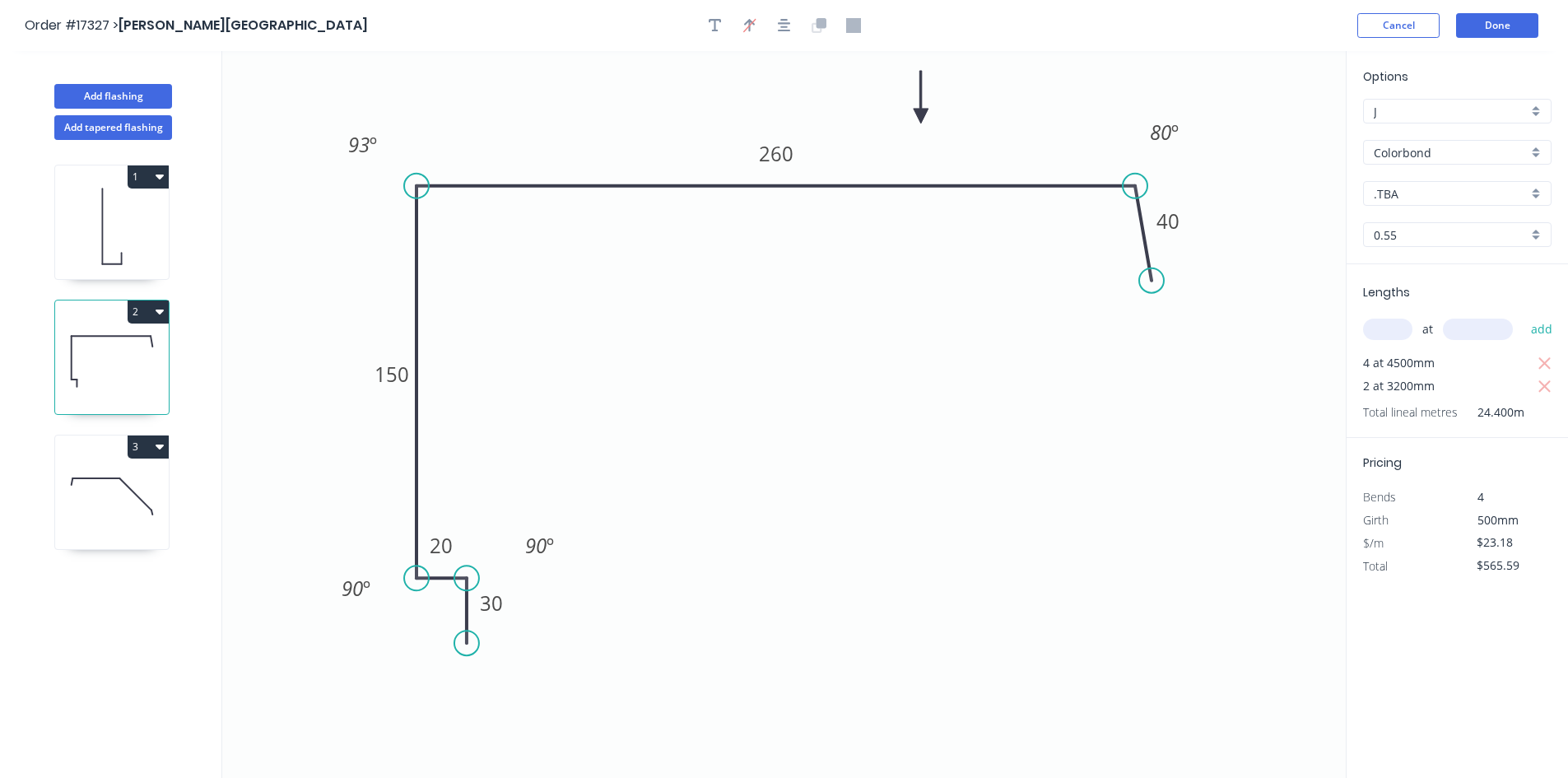
click at [143, 258] on icon at bounding box center [112, 226] width 114 height 105
type input "$11.22"
type input "$664.22"
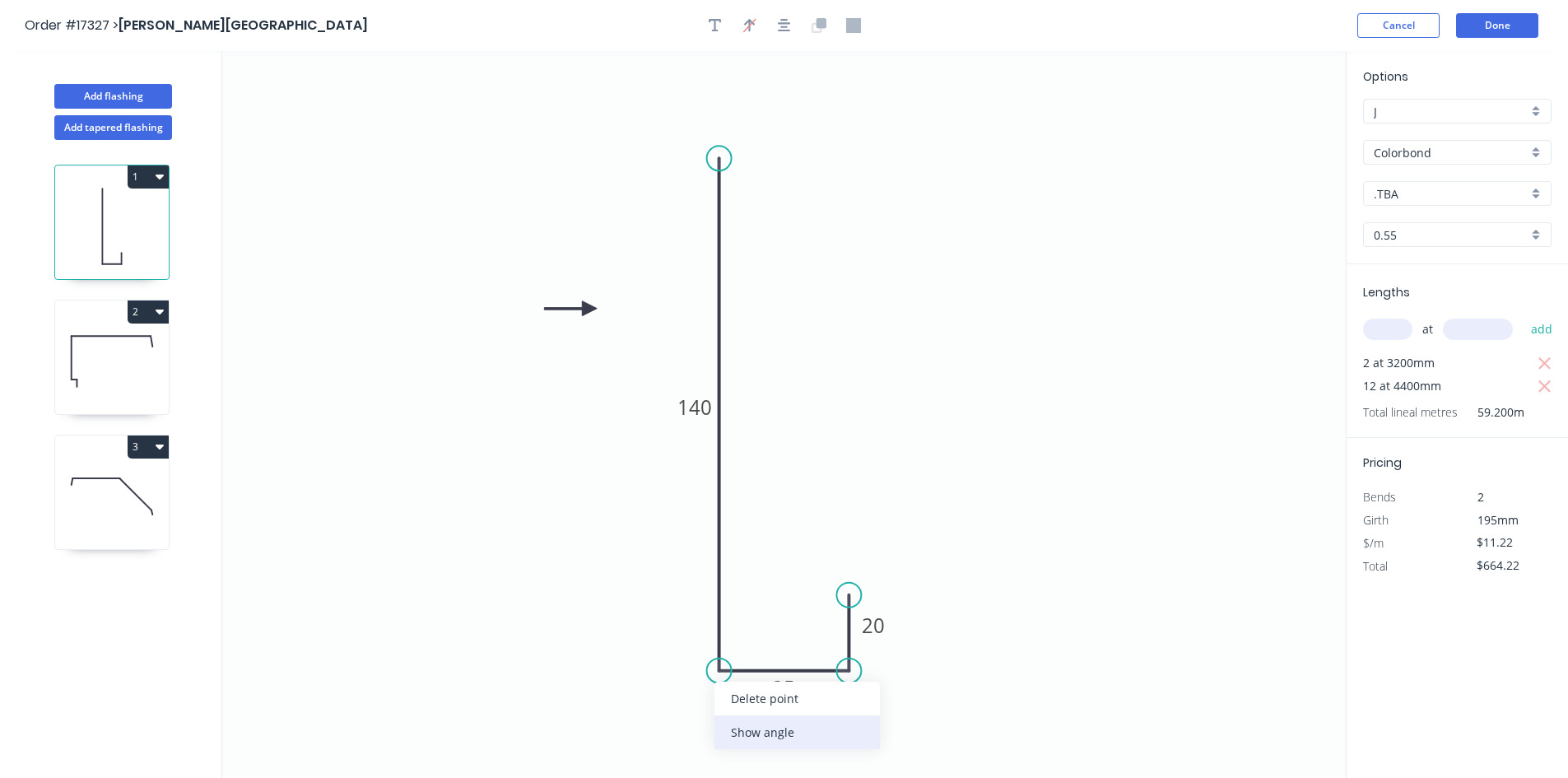
click at [753, 727] on div "Show angle" at bounding box center [797, 732] width 165 height 33
click at [744, 637] on tspan "?" at bounding box center [744, 639] width 9 height 28
drag, startPoint x: 771, startPoint y: 629, endPoint x: 648, endPoint y: 718, distance: 151.8
click at [648, 718] on rect at bounding box center [625, 729] width 53 height 33
click at [894, 721] on div "Show angle" at bounding box center [934, 727] width 165 height 33
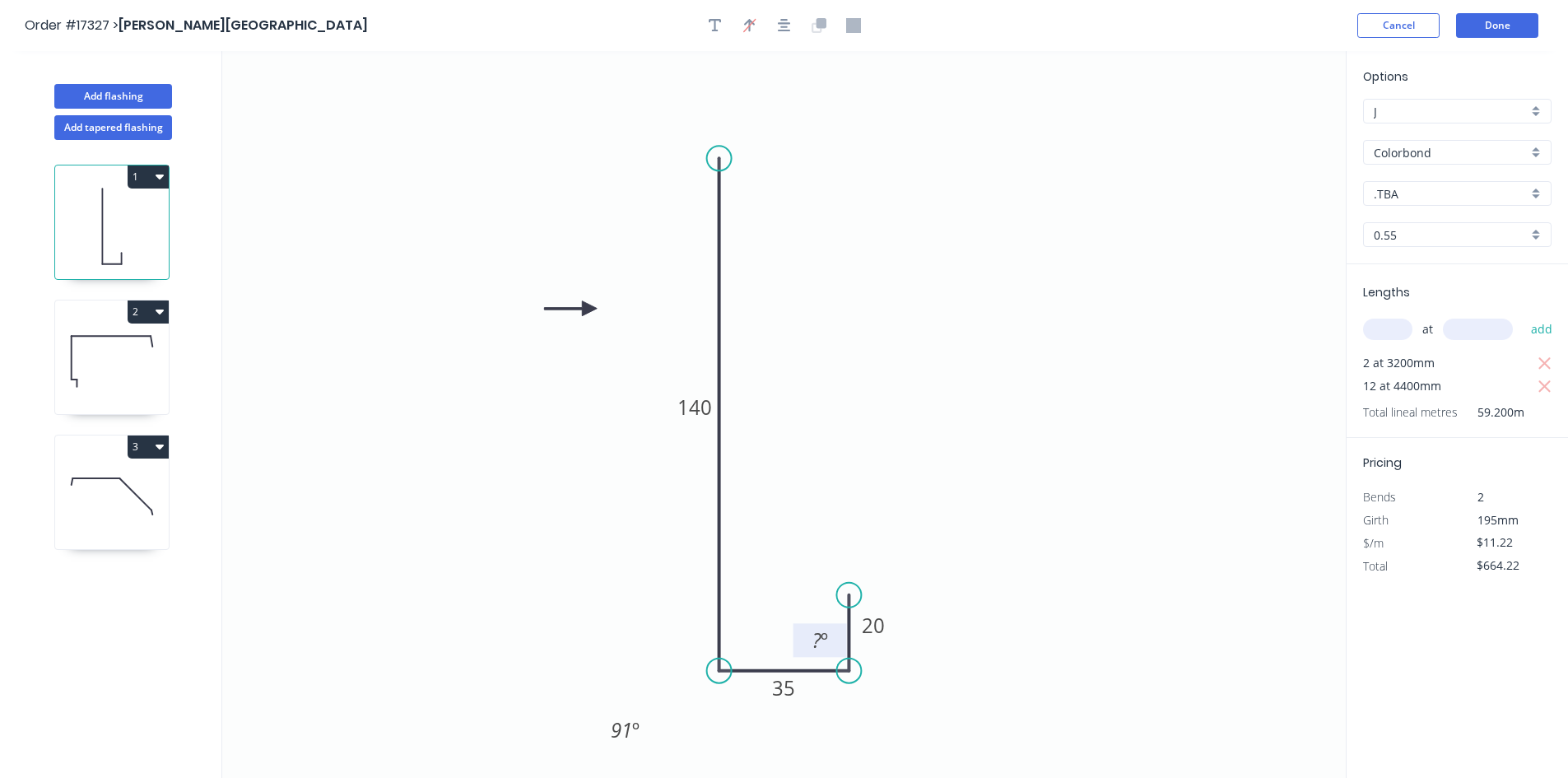
click at [817, 646] on tspan "?" at bounding box center [816, 639] width 9 height 28
drag, startPoint x: 800, startPoint y: 632, endPoint x: 925, endPoint y: 727, distance: 157.0
click at [925, 727] on rect at bounding box center [948, 737] width 53 height 33
click at [975, 413] on icon "0 140 35 20 91 º 91 º" at bounding box center [783, 415] width 1123 height 727
click at [794, 28] on button "button" at bounding box center [784, 25] width 25 height 25
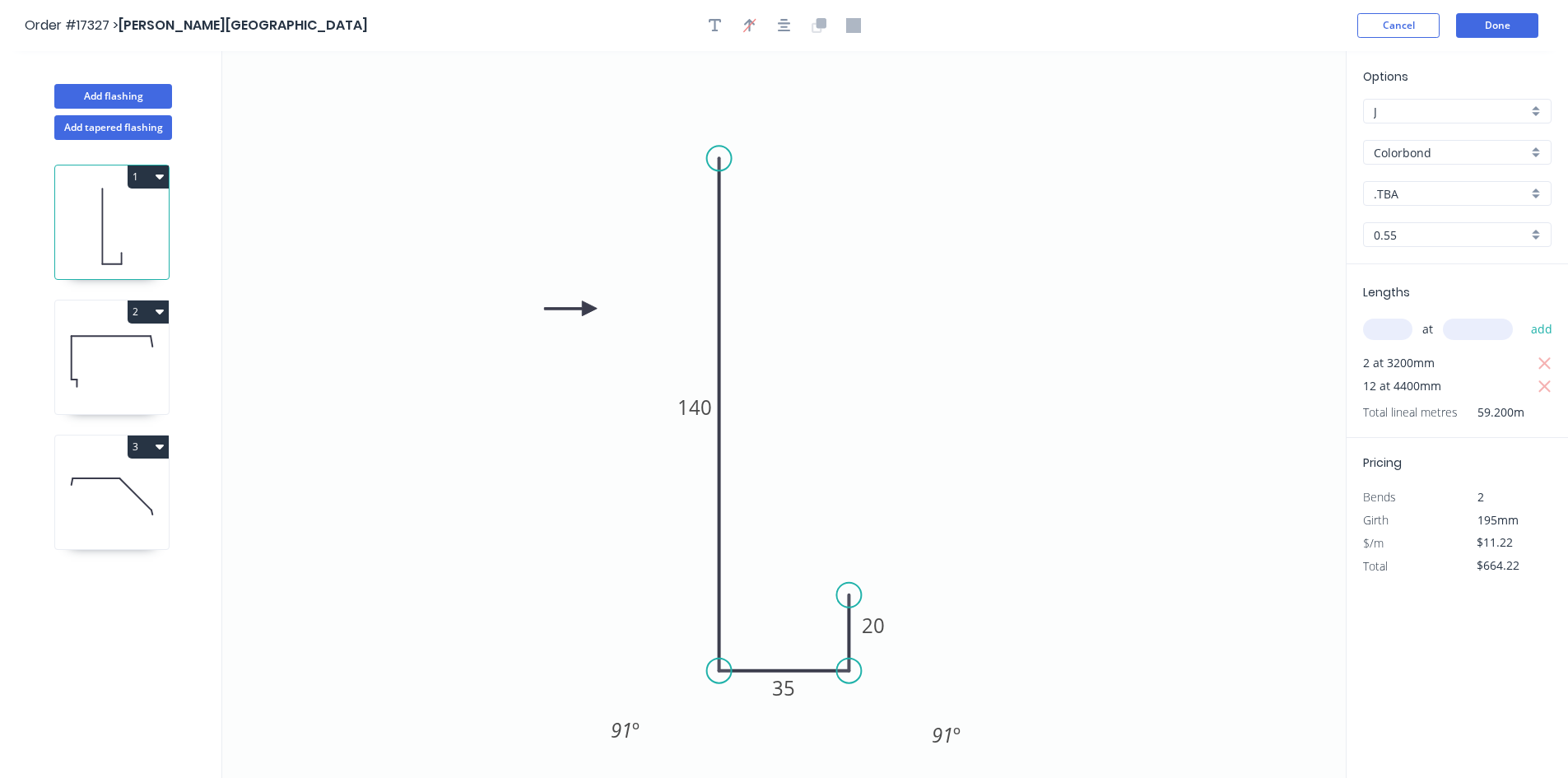
click at [132, 393] on icon at bounding box center [112, 361] width 114 height 105
type input "$23.18"
type input "$565.59"
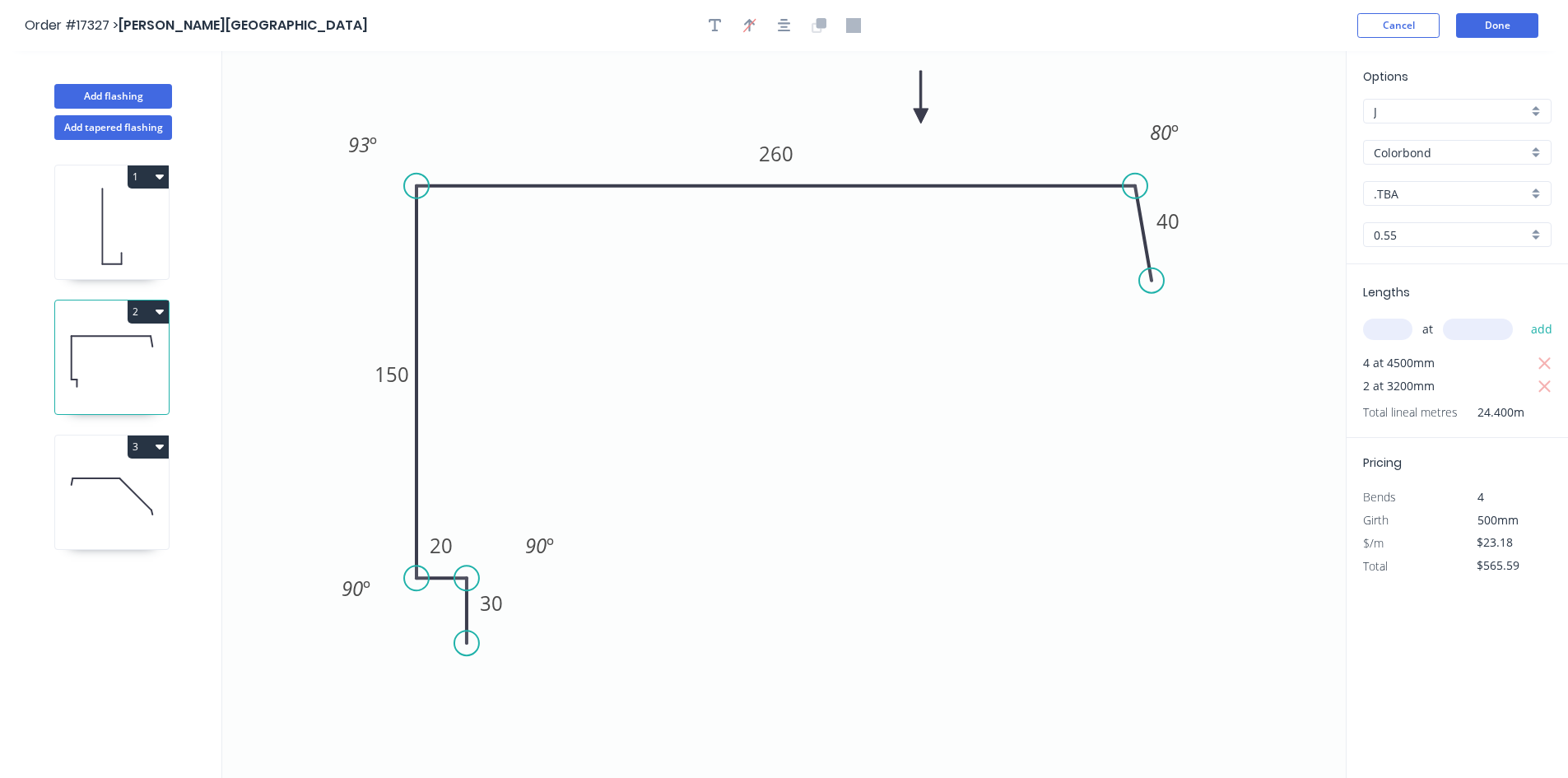
click at [130, 483] on icon at bounding box center [112, 496] width 114 height 105
type input "Zincalume"
type input "$16.50"
type input "$297.00"
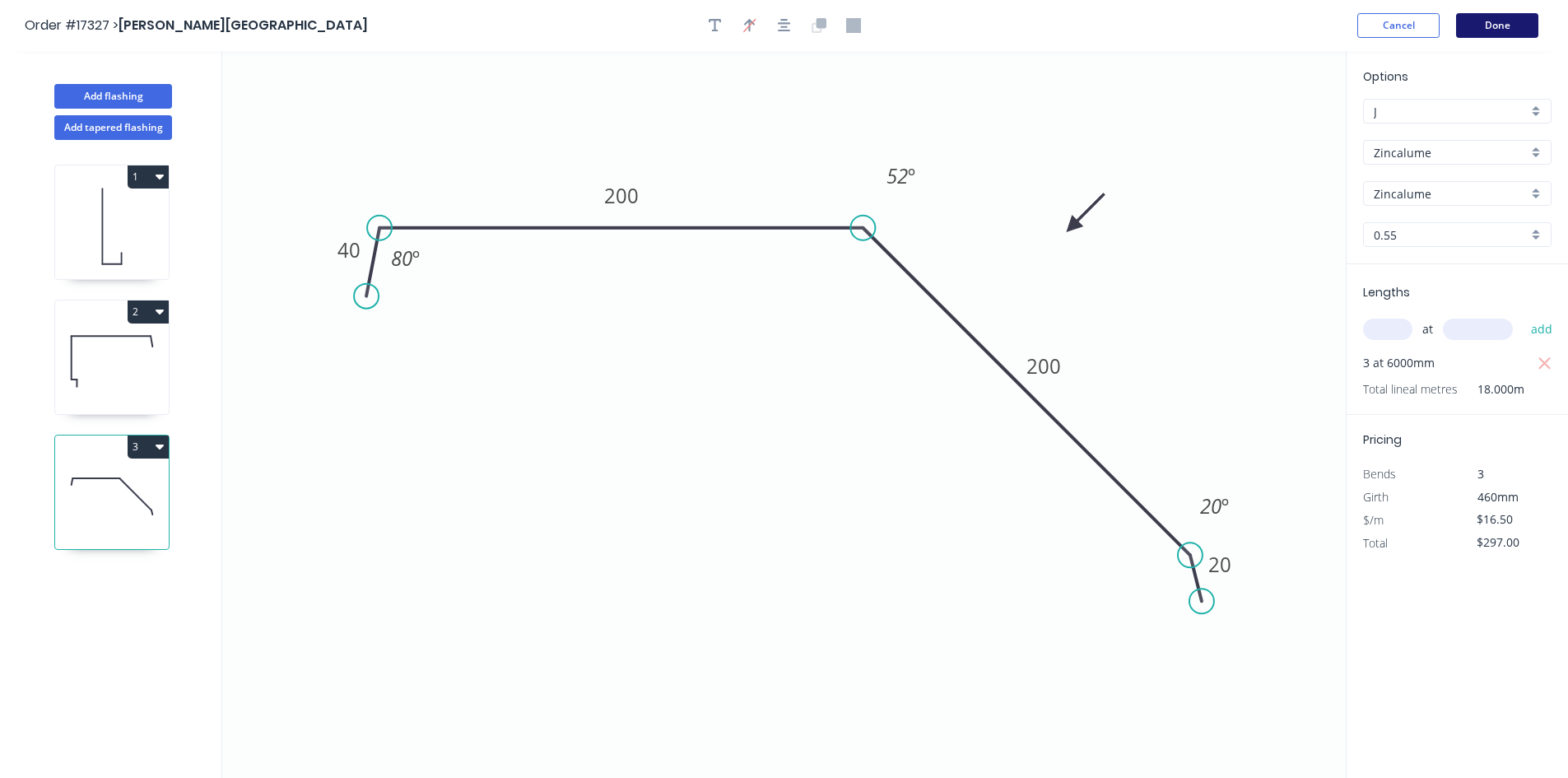
click at [1503, 23] on button "Done" at bounding box center [1497, 25] width 83 height 25
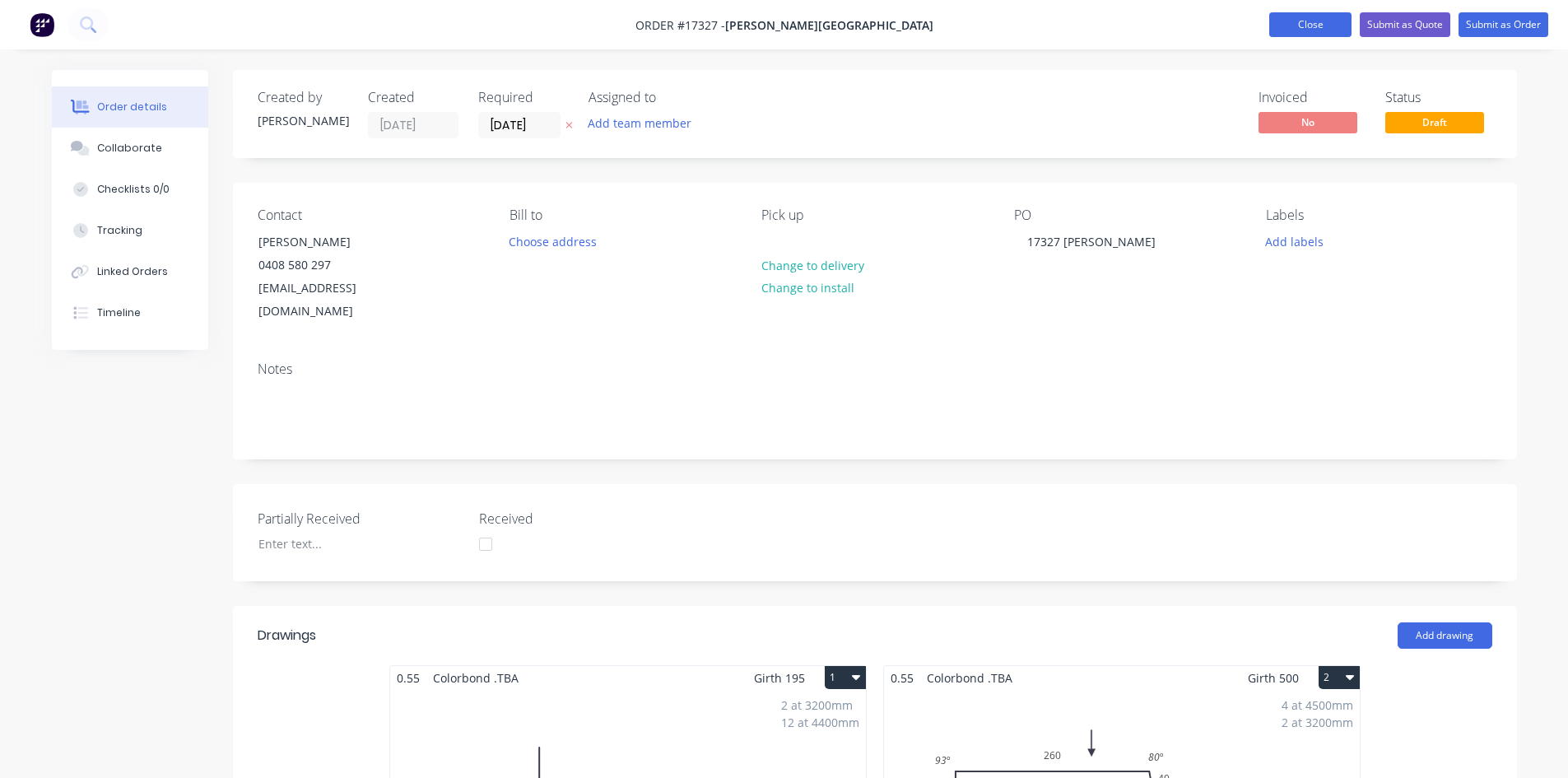
click at [1311, 25] on button "Close" at bounding box center [1311, 25] width 83 height 25
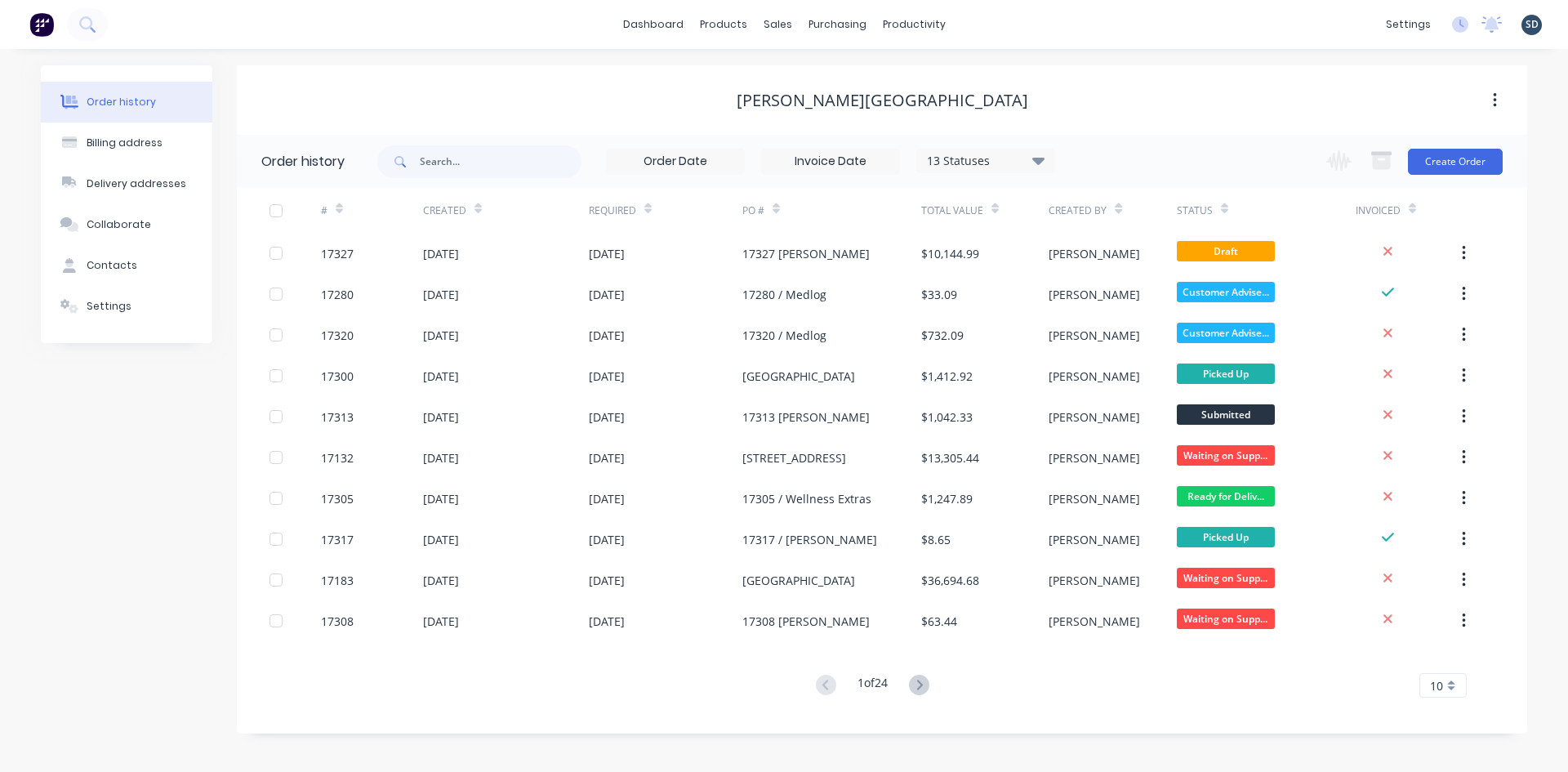
click at [1005, 18] on div "dashboard products sales purchasing productivity dashboard products Product Cat…" at bounding box center [784, 24] width 1568 height 49
click at [1003, 18] on div "dashboard products sales purchasing productivity dashboard products Product Cat…" at bounding box center [784, 24] width 1568 height 49
click at [1006, 21] on div "dashboard products sales purchasing productivity dashboard products Product Cat…" at bounding box center [784, 24] width 1568 height 49
click at [1439, 157] on button "Create Order" at bounding box center [1455, 161] width 95 height 26
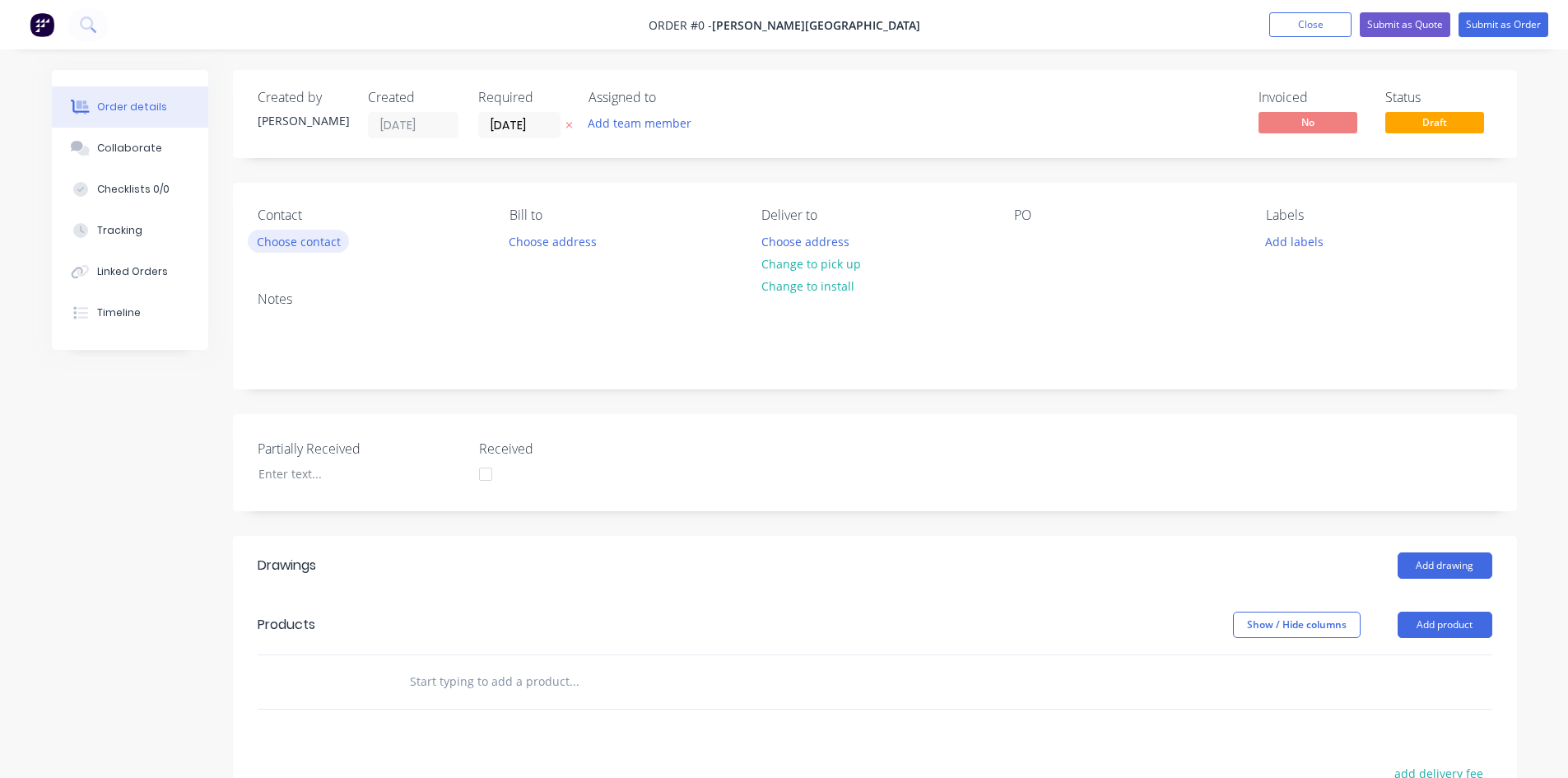
click at [346, 240] on button "Choose contact" at bounding box center [298, 241] width 101 height 23
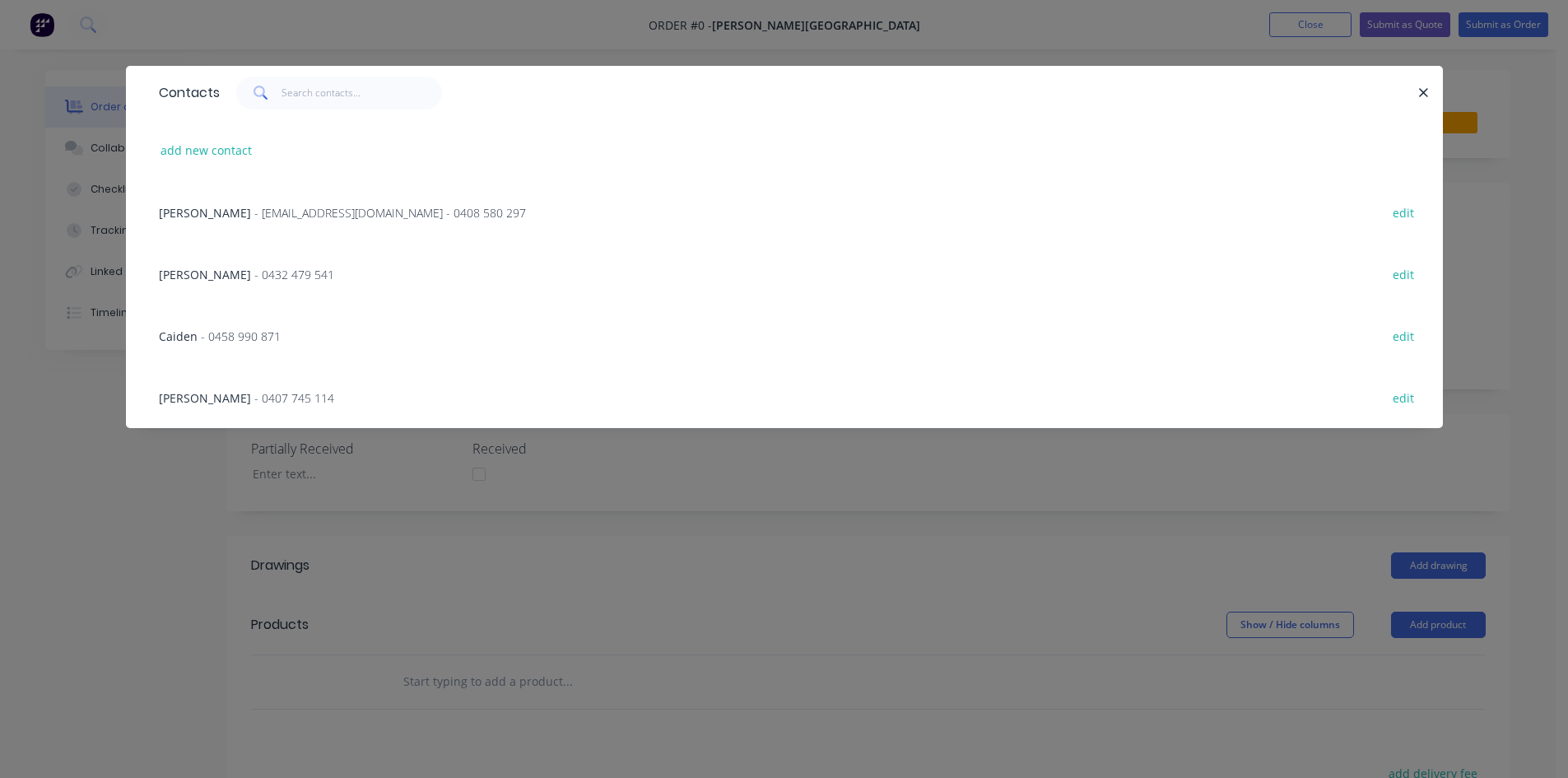
click at [312, 192] on div "Glenn Walsh - glenn67@live.com.au - 0408 580 297 edit" at bounding box center [784, 211] width 1267 height 62
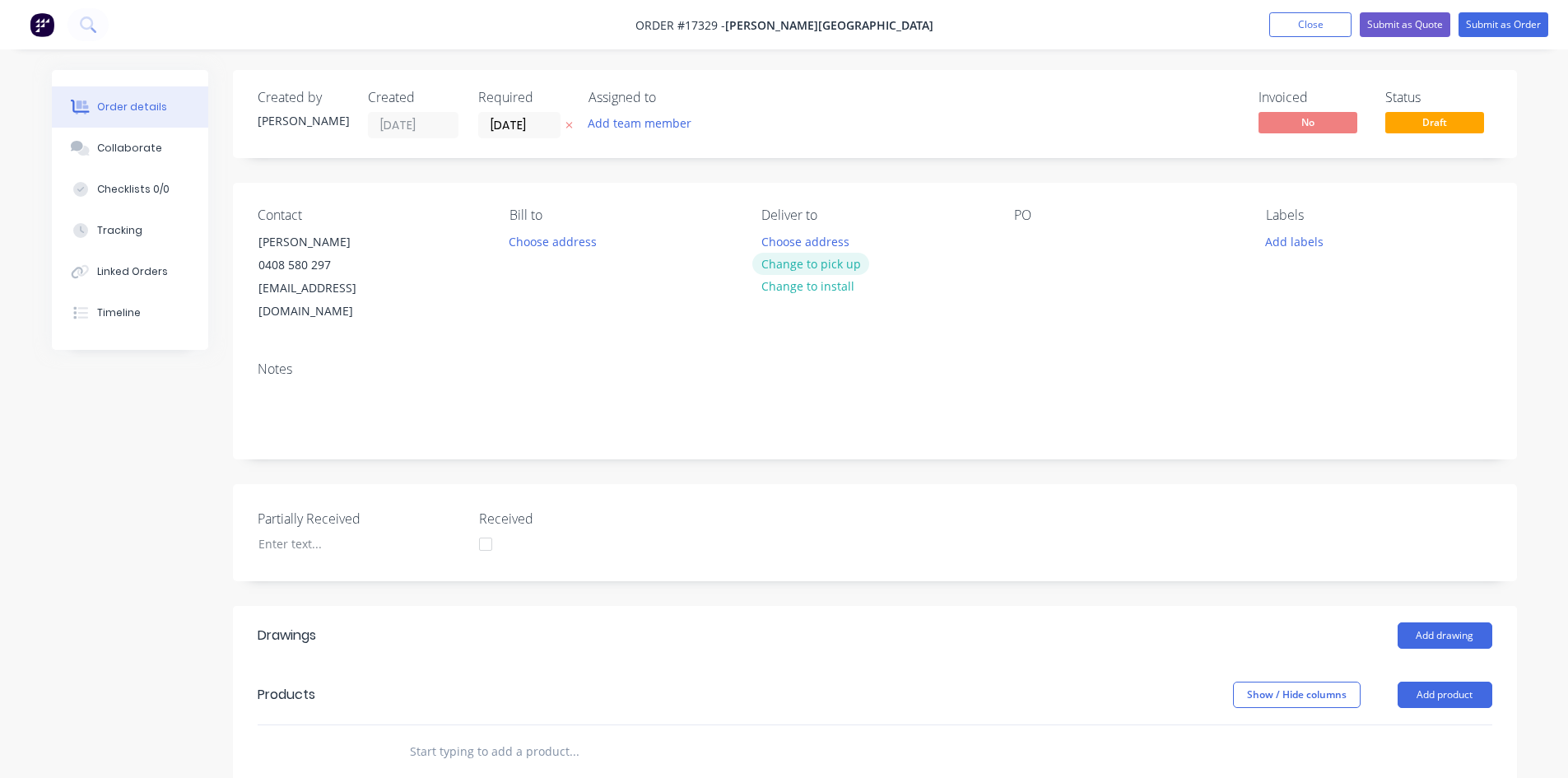
click at [816, 256] on button "Change to pick up" at bounding box center [811, 263] width 117 height 23
click at [1022, 241] on div at bounding box center [1027, 242] width 27 height 24
click at [1044, 361] on div "Notes" at bounding box center [874, 369] width 1234 height 16
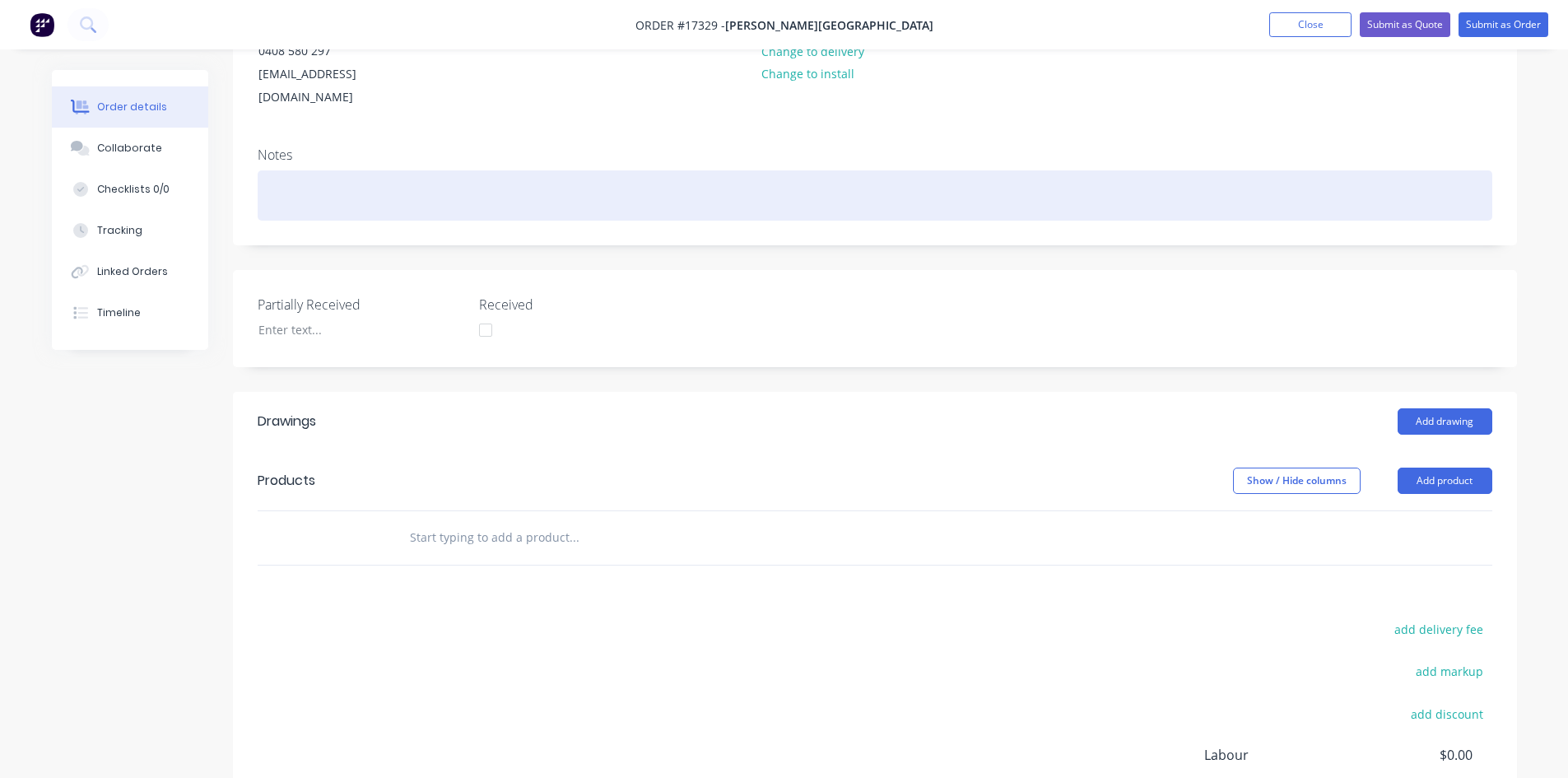
scroll to position [247, 0]
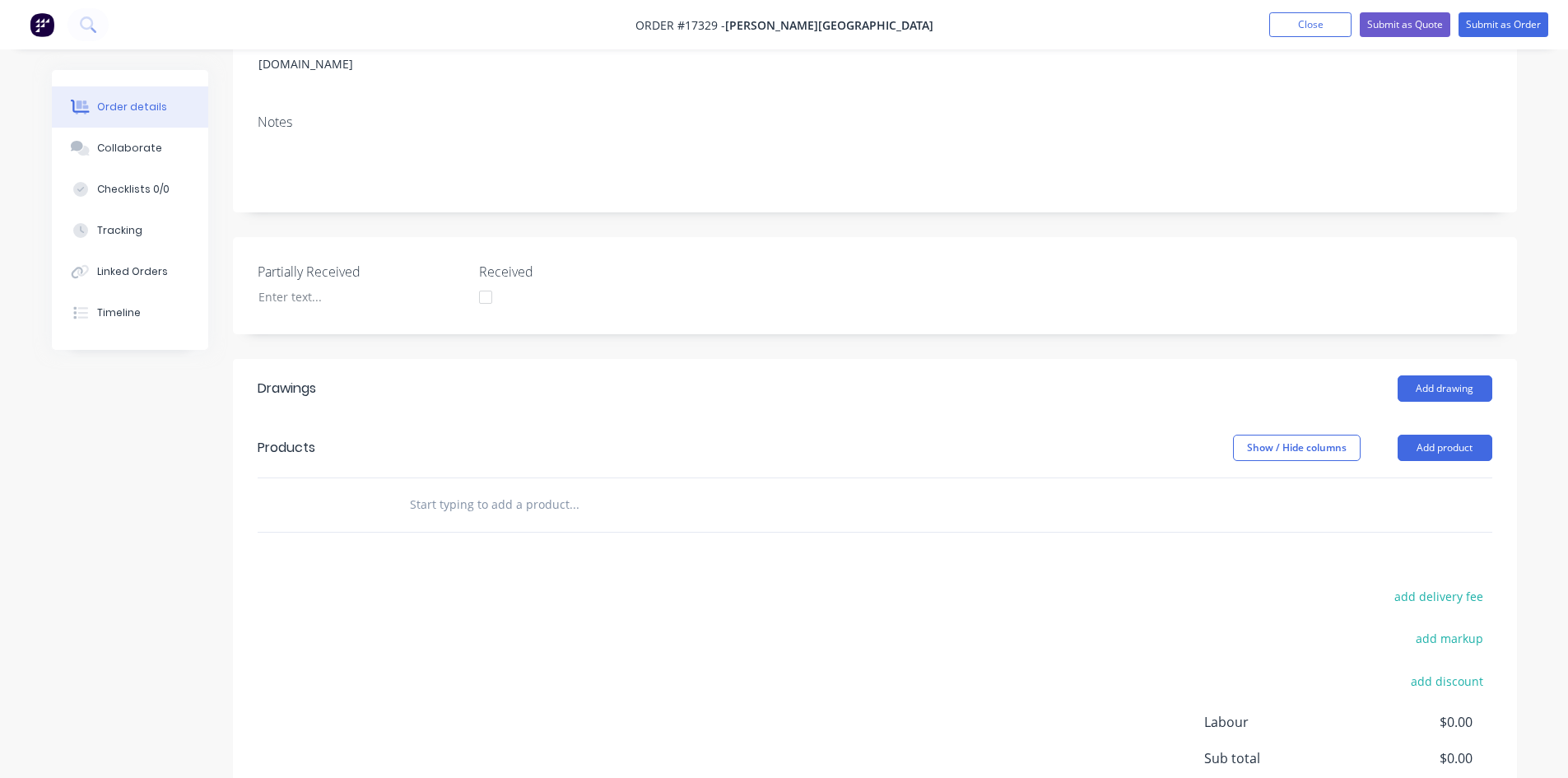
click at [538, 495] on input "text" at bounding box center [573, 505] width 329 height 33
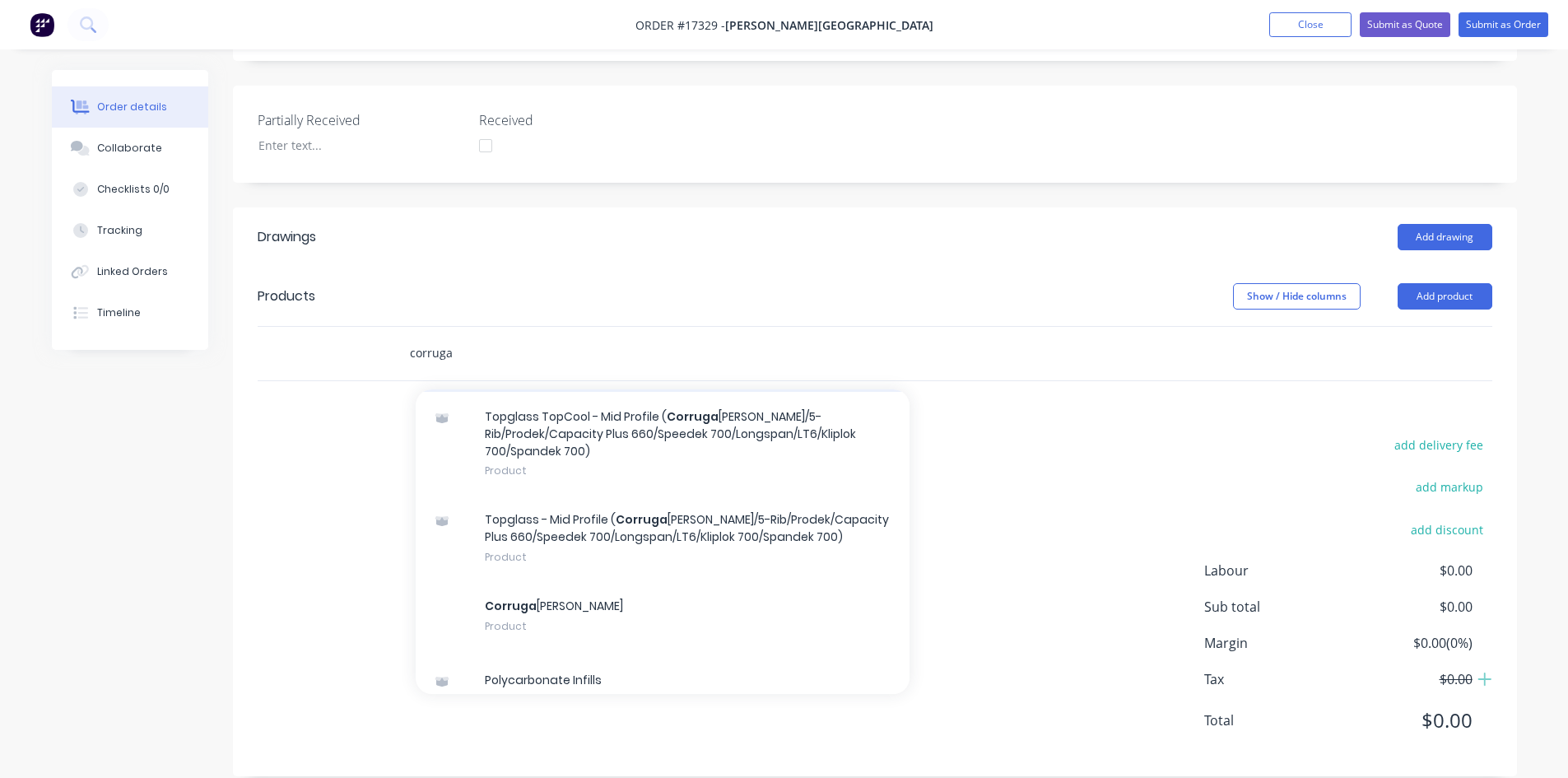
scroll to position [165, 0]
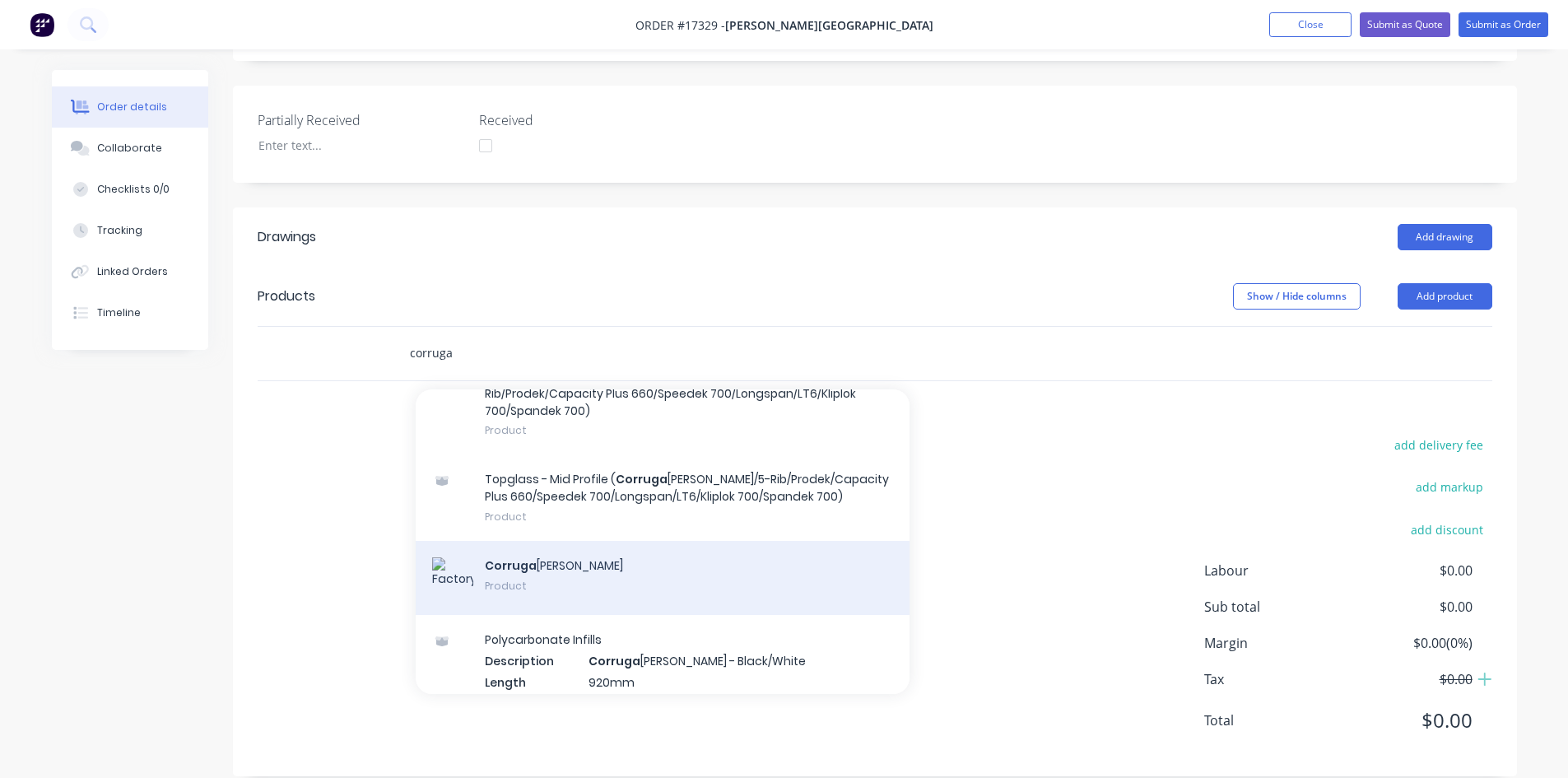
type input "corruga"
click at [577, 540] on div "Corruga ted Sheeting Product" at bounding box center [662, 577] width 494 height 74
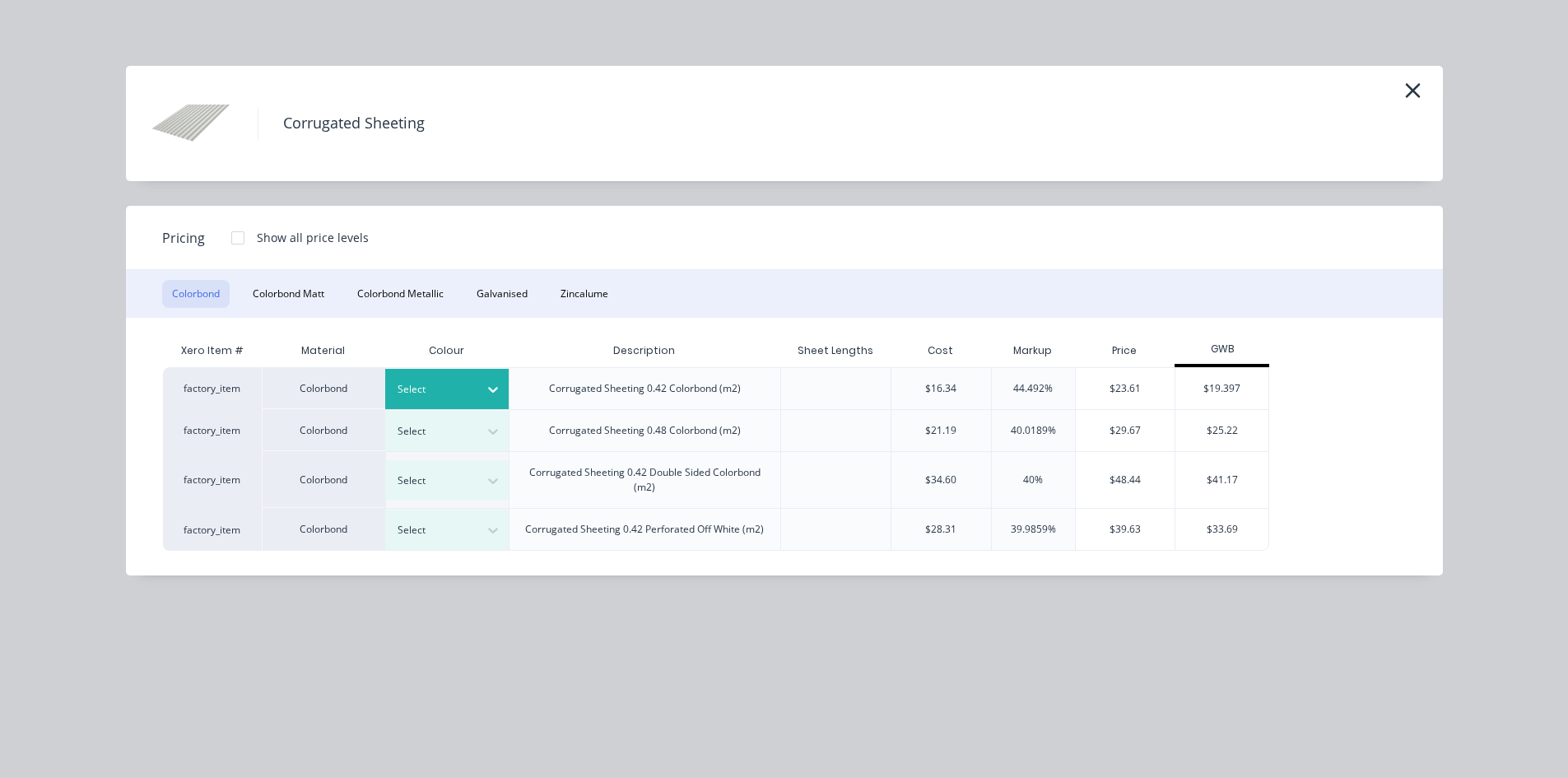
click at [474, 399] on div "Select" at bounding box center [432, 389] width 92 height 22
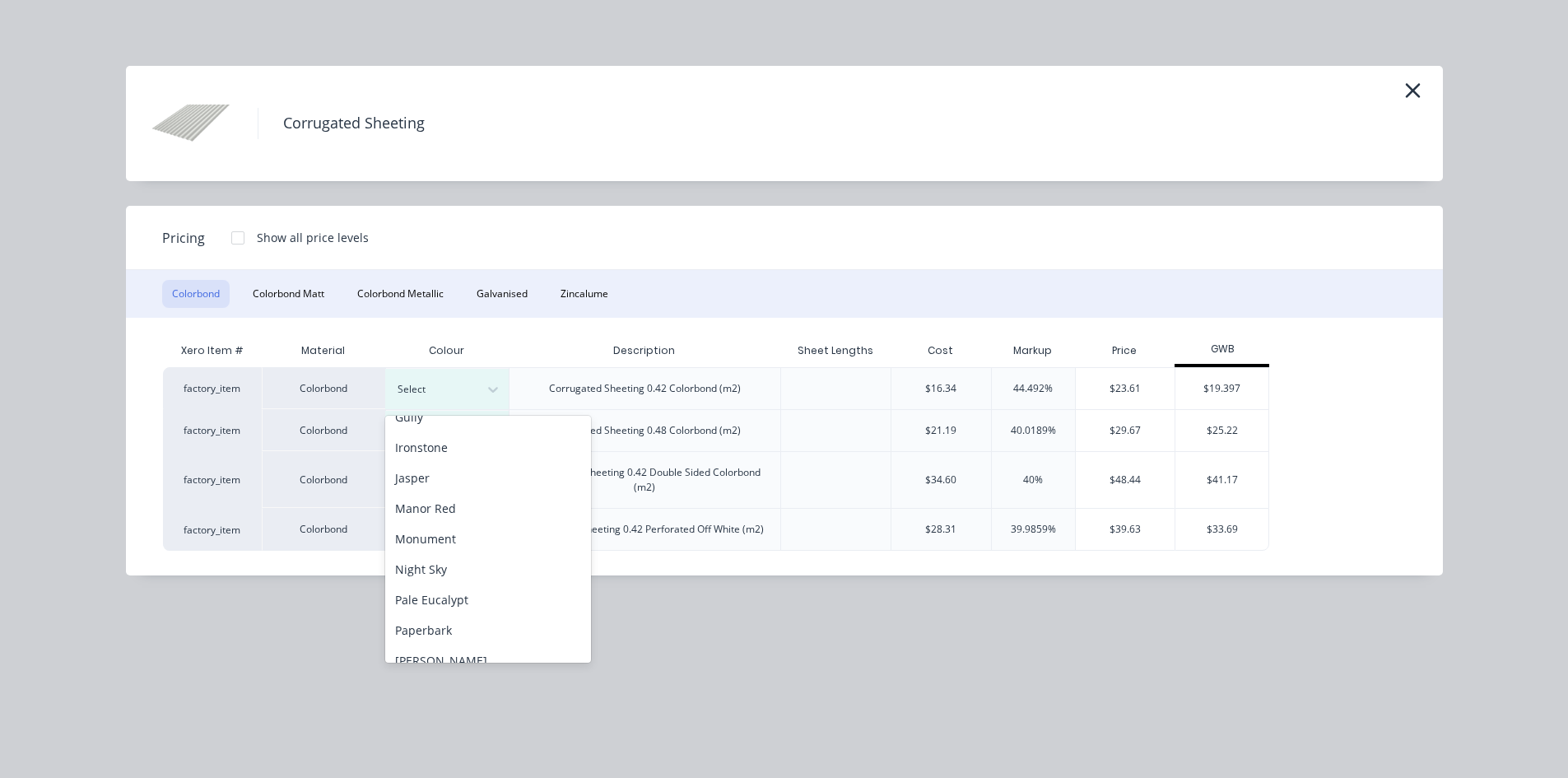
scroll to position [329, 0]
click at [470, 475] on div "Manor Red" at bounding box center [487, 470] width 205 height 30
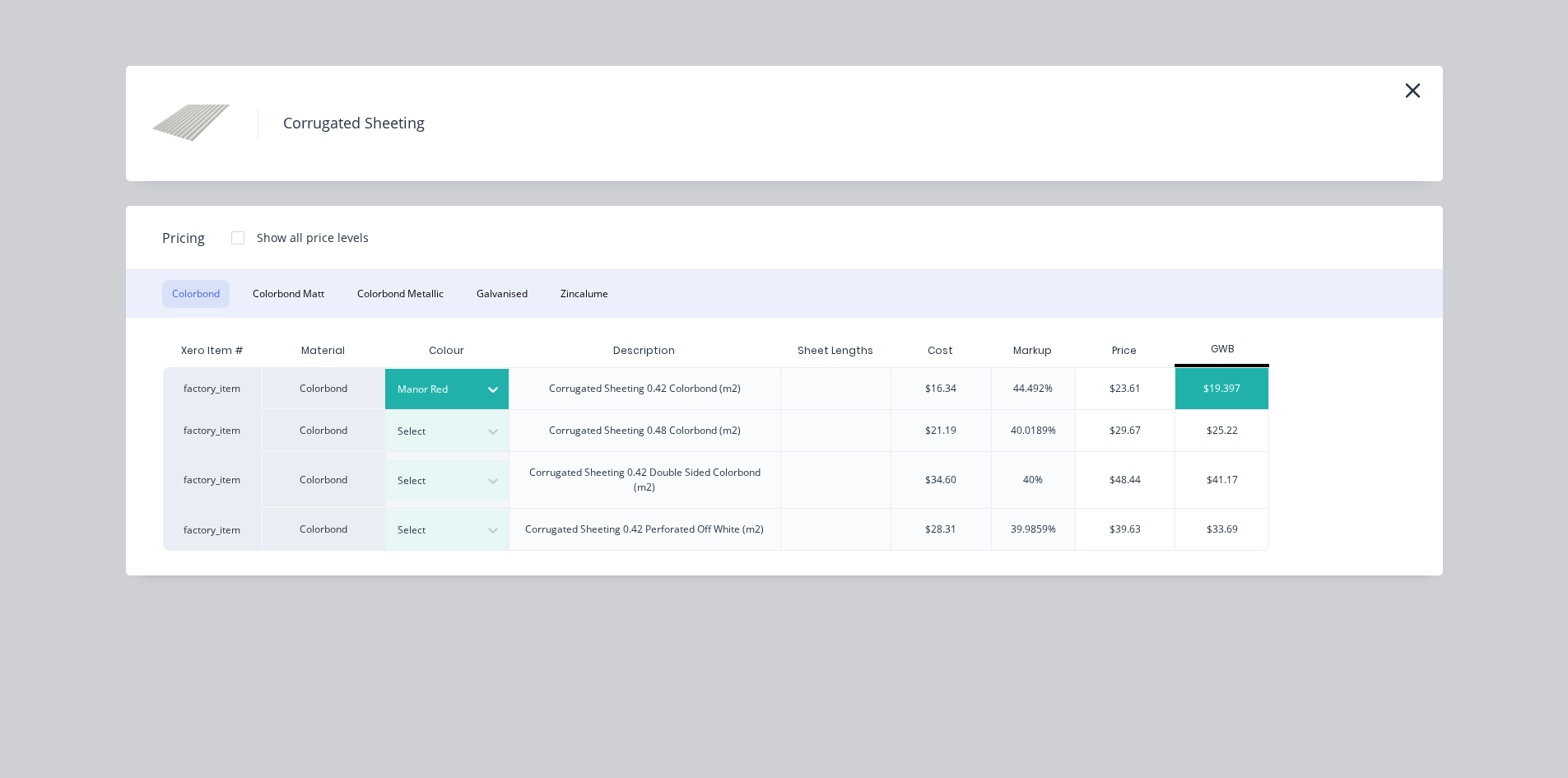
click at [1219, 388] on div "$19.397" at bounding box center [1221, 388] width 93 height 41
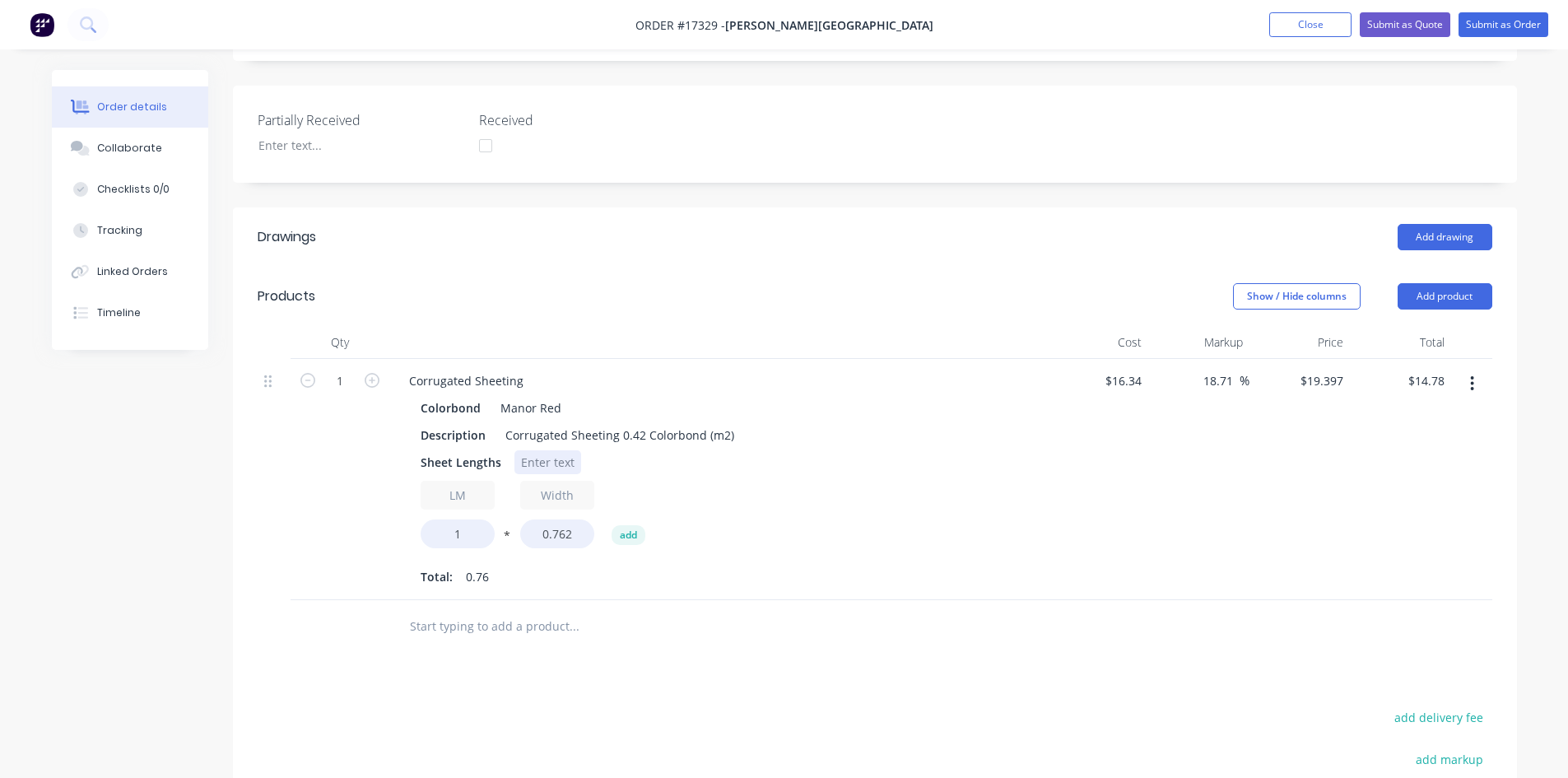
click at [545, 450] on div at bounding box center [548, 462] width 67 height 24
click at [467, 536] on input "1" at bounding box center [457, 550] width 74 height 28
type input "610.8"
type input "$9,027.94"
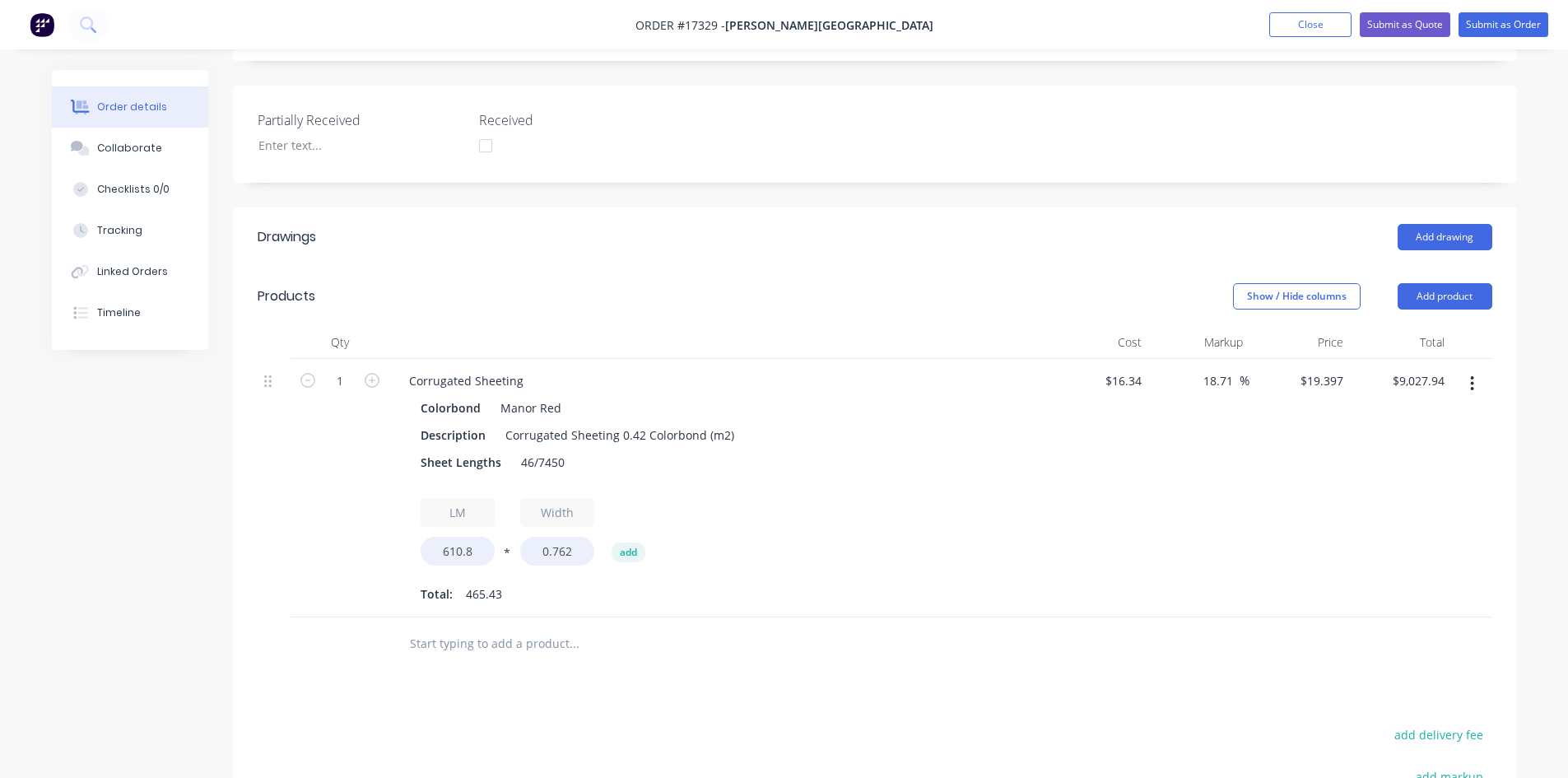
click at [849, 469] on div "Colorbond Manor Red Description Corrugated Sheeting 0.42 Colorbond (m2) Sheet L…" at bounding box center [718, 501] width 645 height 210
click at [528, 457] on div "46/7450" at bounding box center [543, 471] width 57 height 41
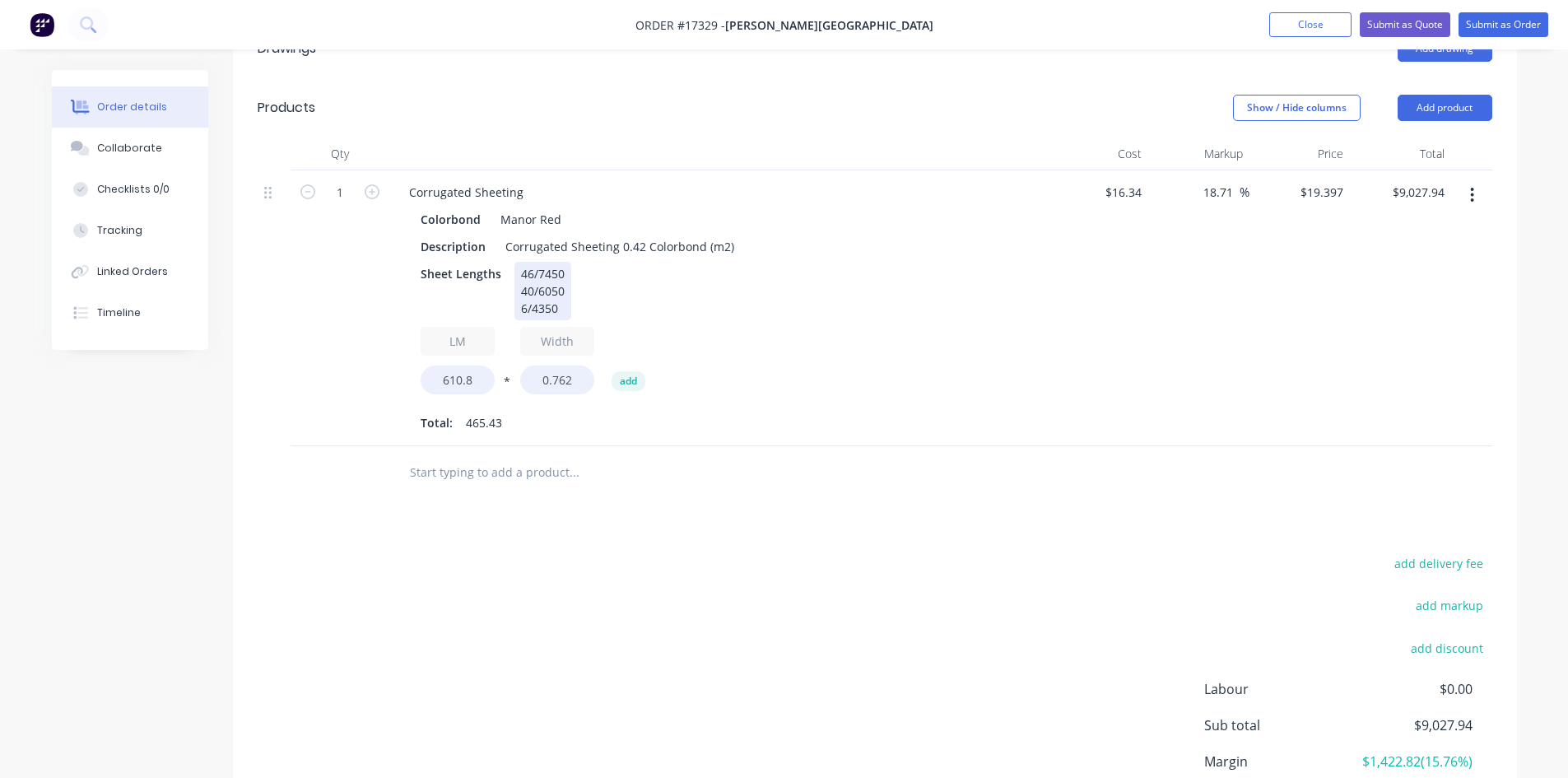
scroll to position [645, 0]
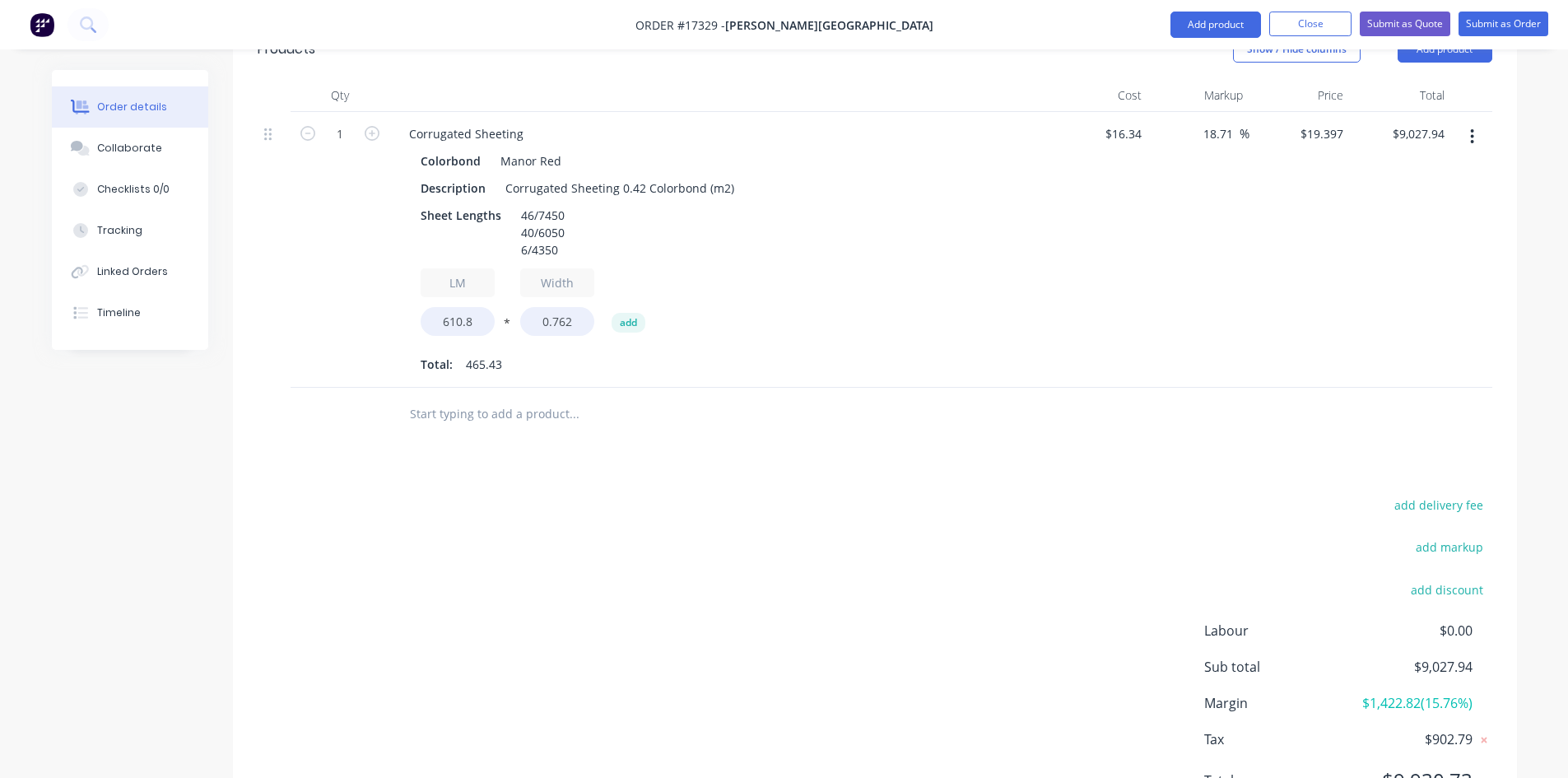
click at [469, 398] on input "text" at bounding box center [573, 415] width 329 height 33
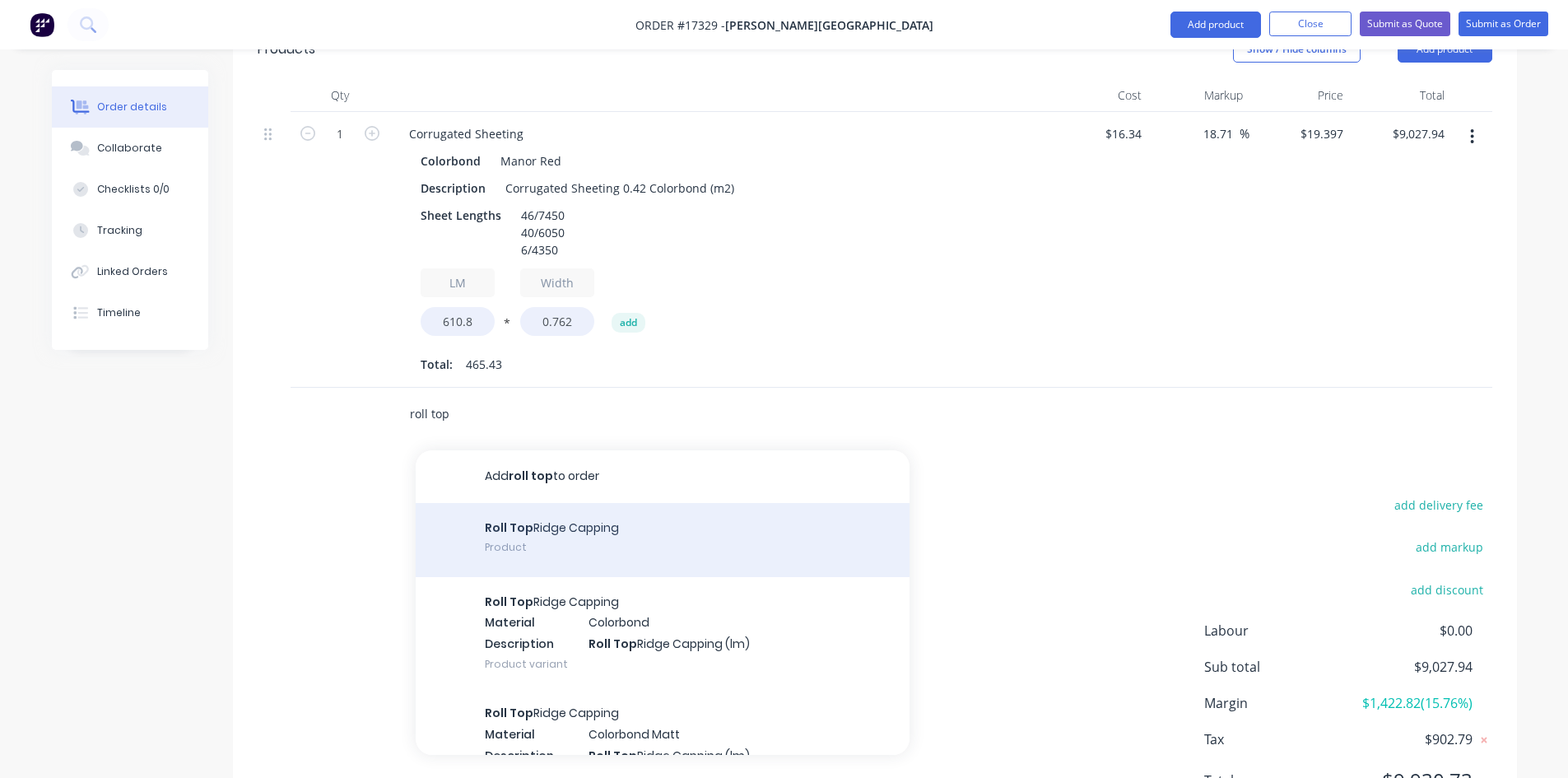
type input "roll top"
click at [580, 505] on div "Roll Top Ridge Capping Product" at bounding box center [662, 539] width 494 height 74
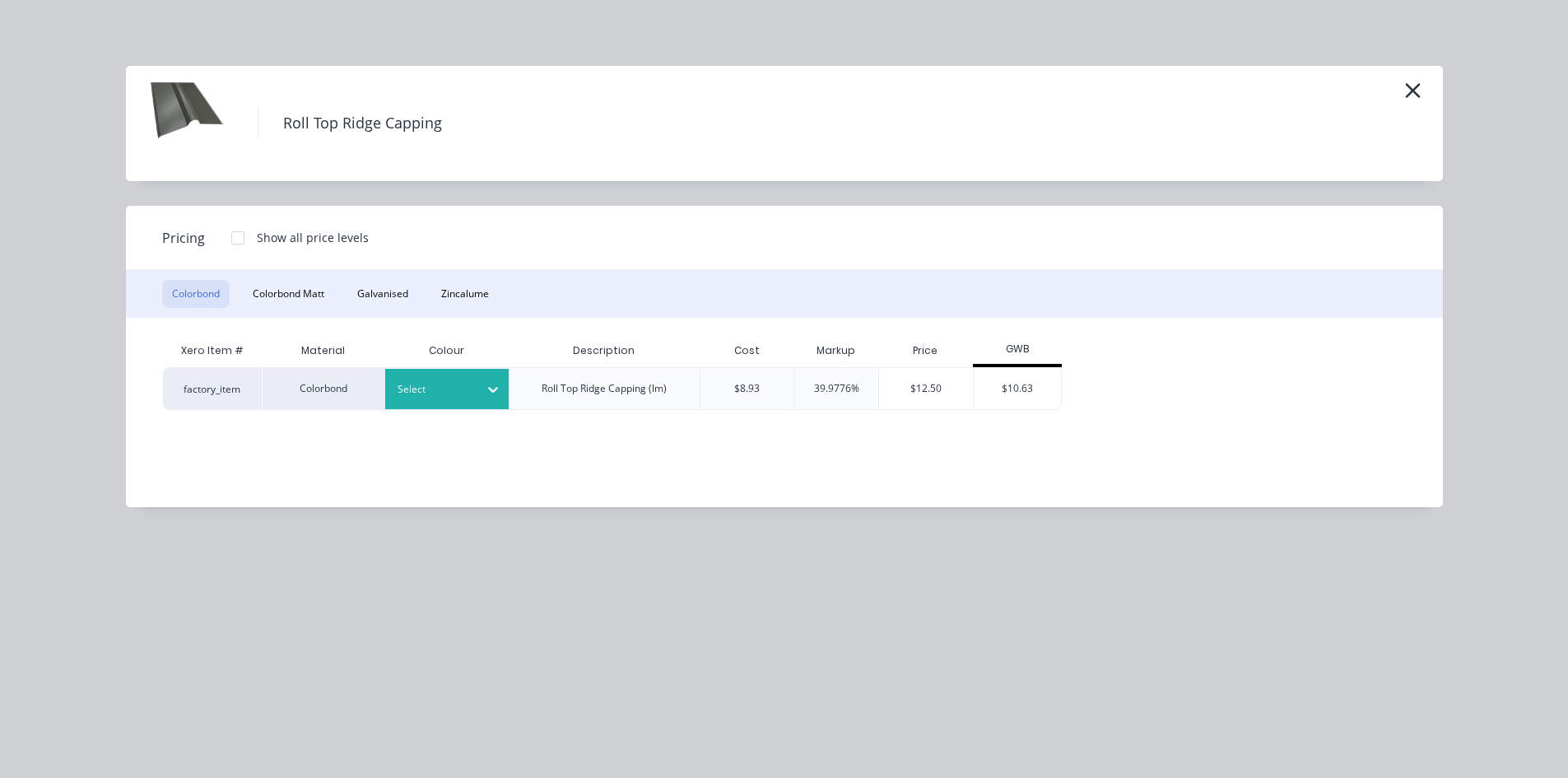
click at [438, 388] on div at bounding box center [434, 389] width 74 height 18
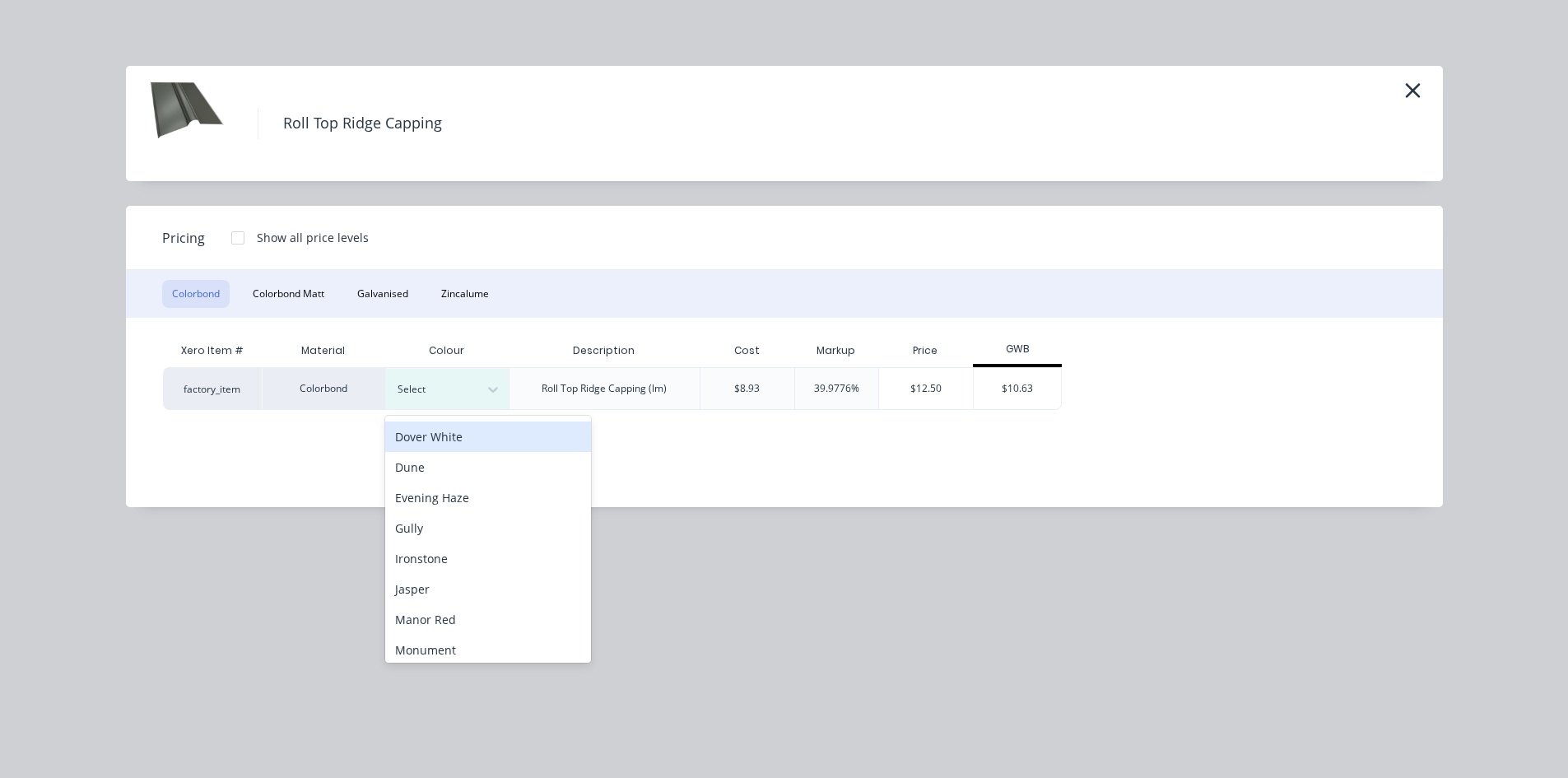
scroll to position [247, 0]
click at [468, 548] on div "Manor Red" at bounding box center [487, 552] width 205 height 30
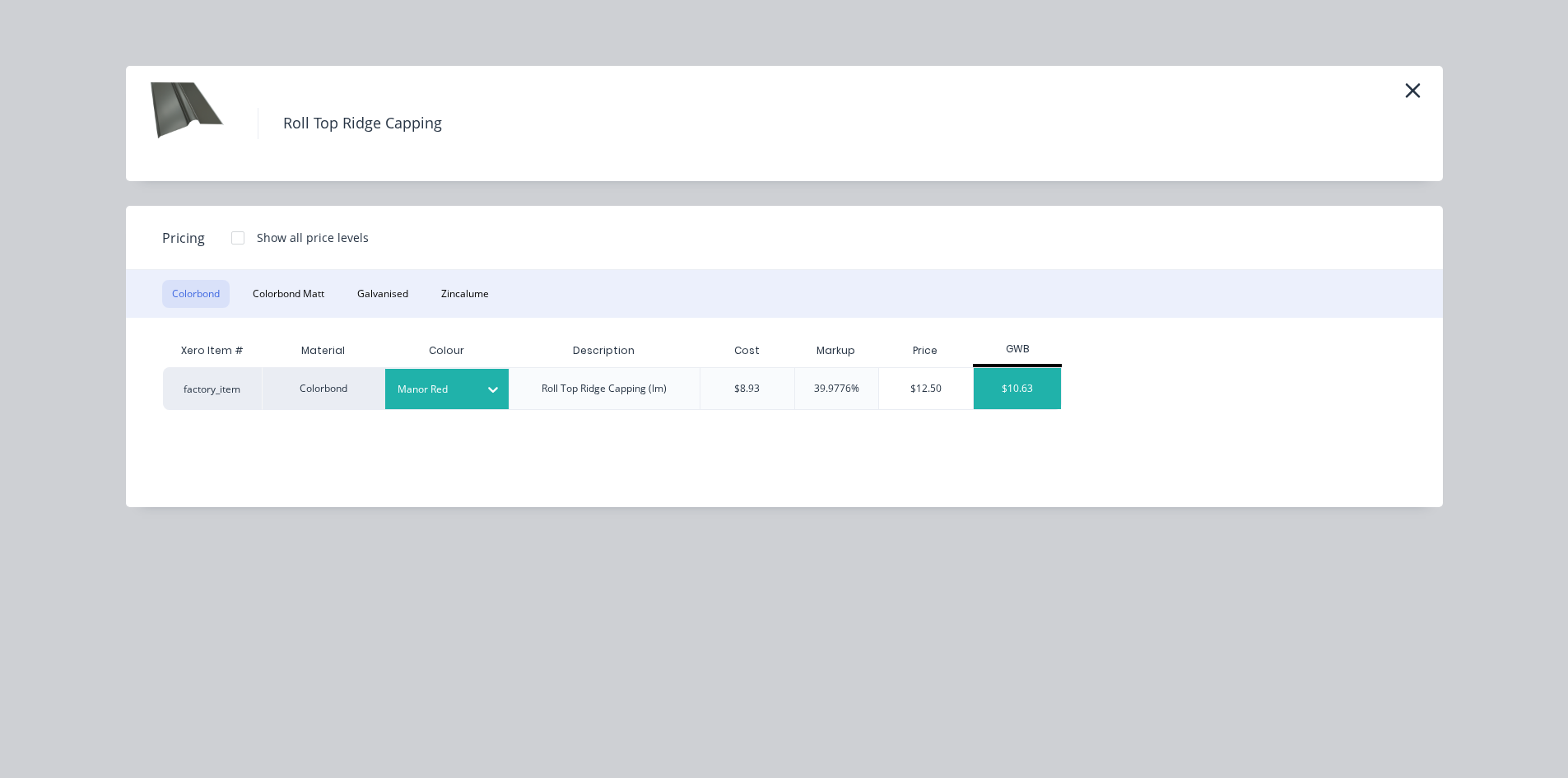
click at [1027, 387] on div "$10.63" at bounding box center [1018, 388] width 88 height 41
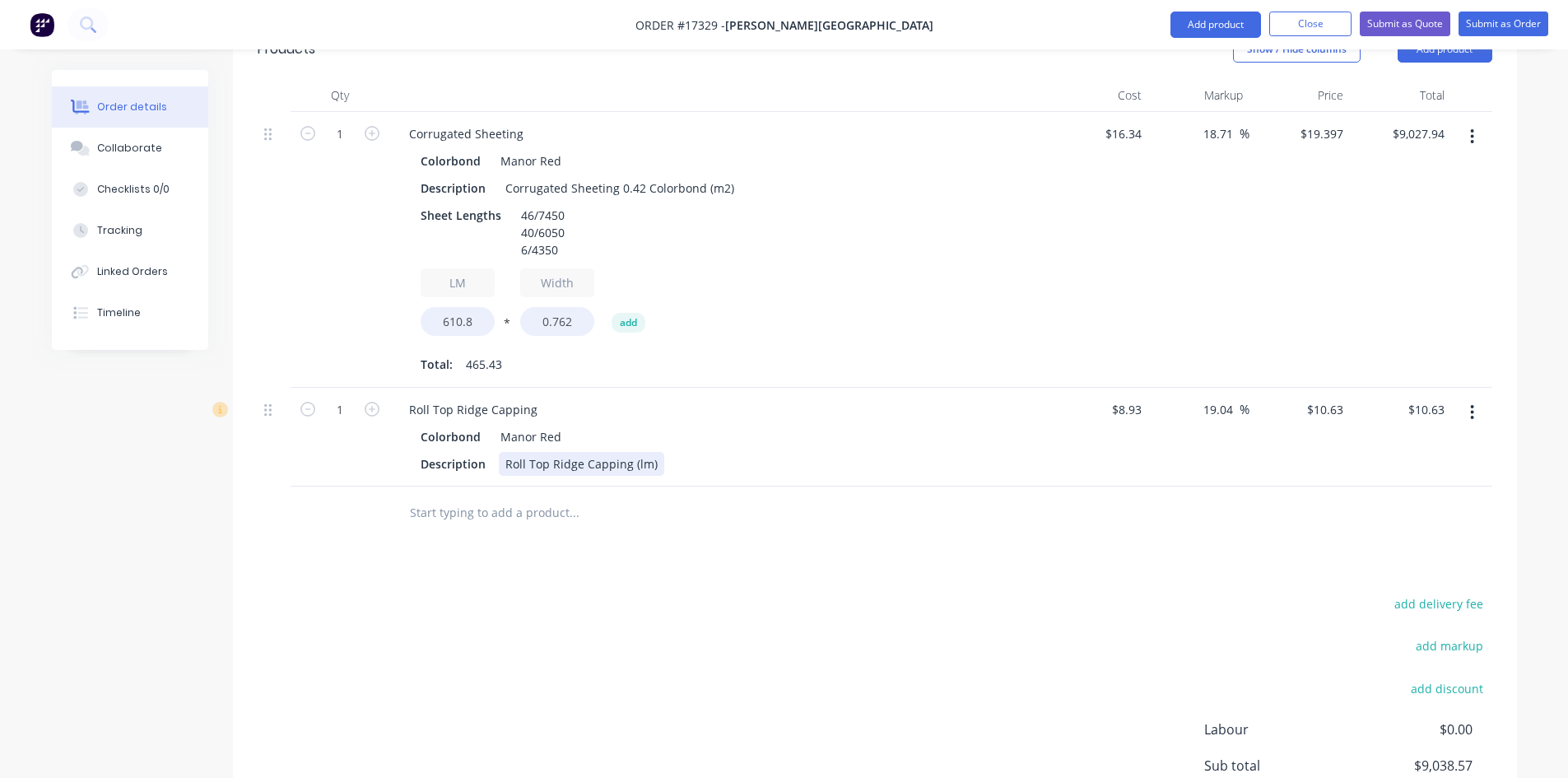
click at [655, 452] on div "Roll Top Ridge Capping (lm)" at bounding box center [582, 464] width 165 height 24
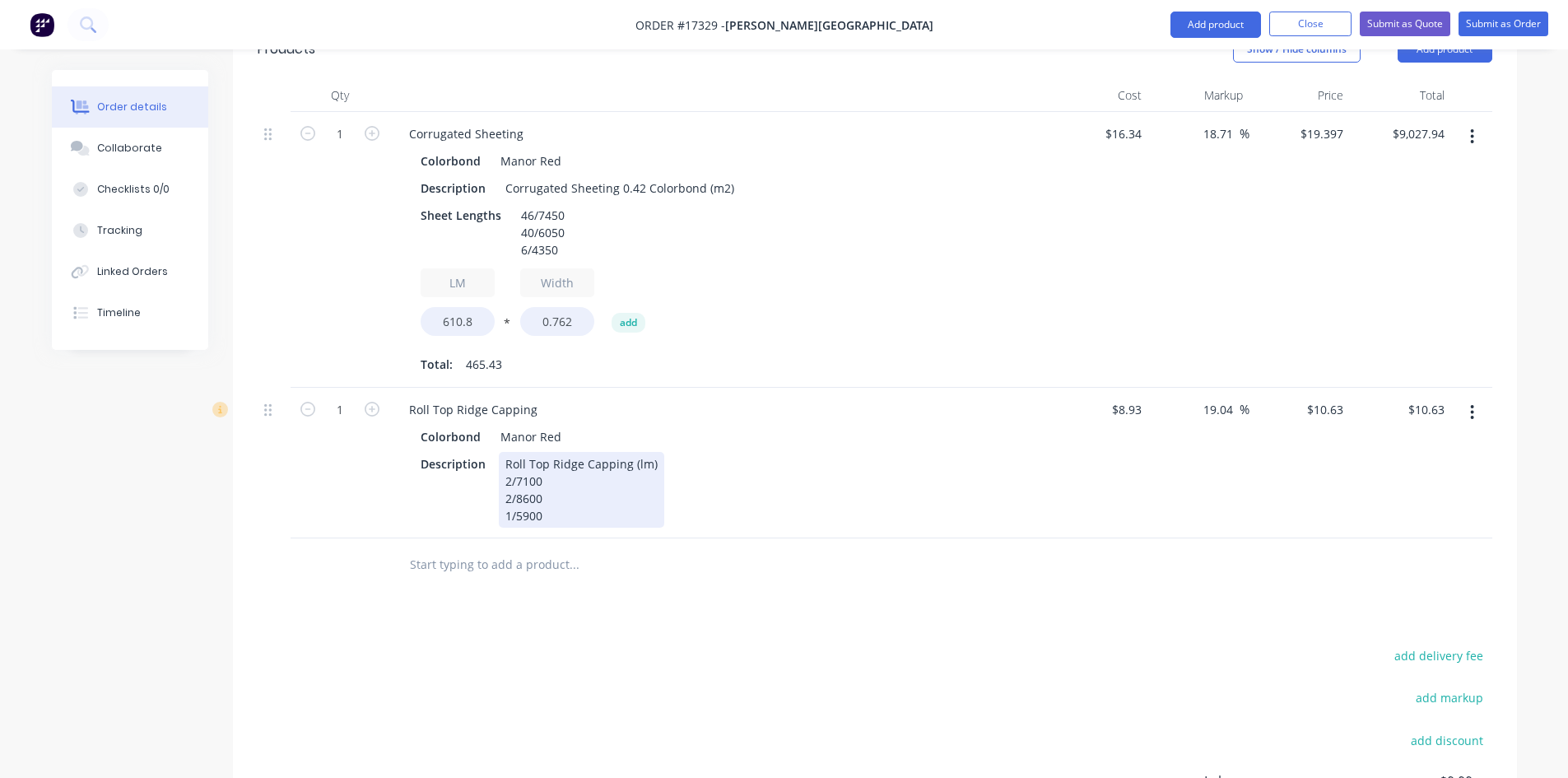
click at [827, 475] on div "Description Roll Top Ridge Capping (lm) 2/7100 2/8600 1/5900" at bounding box center [714, 489] width 602 height 76
click at [341, 146] on input "1" at bounding box center [340, 134] width 43 height 25
type input "37.3"
type input "$396.50"
click at [295, 489] on div "37.3" at bounding box center [340, 463] width 99 height 150
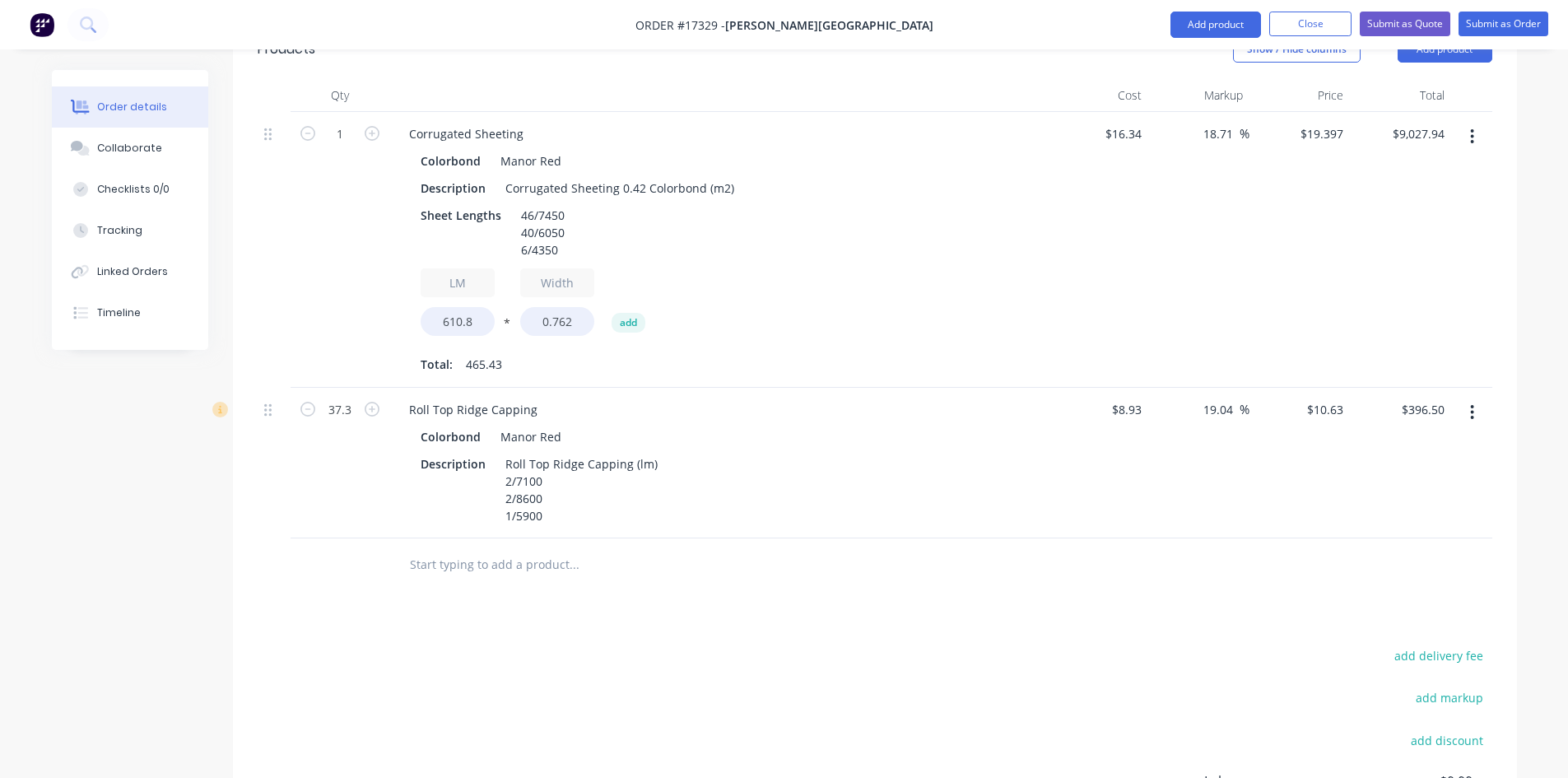
click at [464, 548] on input "text" at bounding box center [573, 565] width 329 height 33
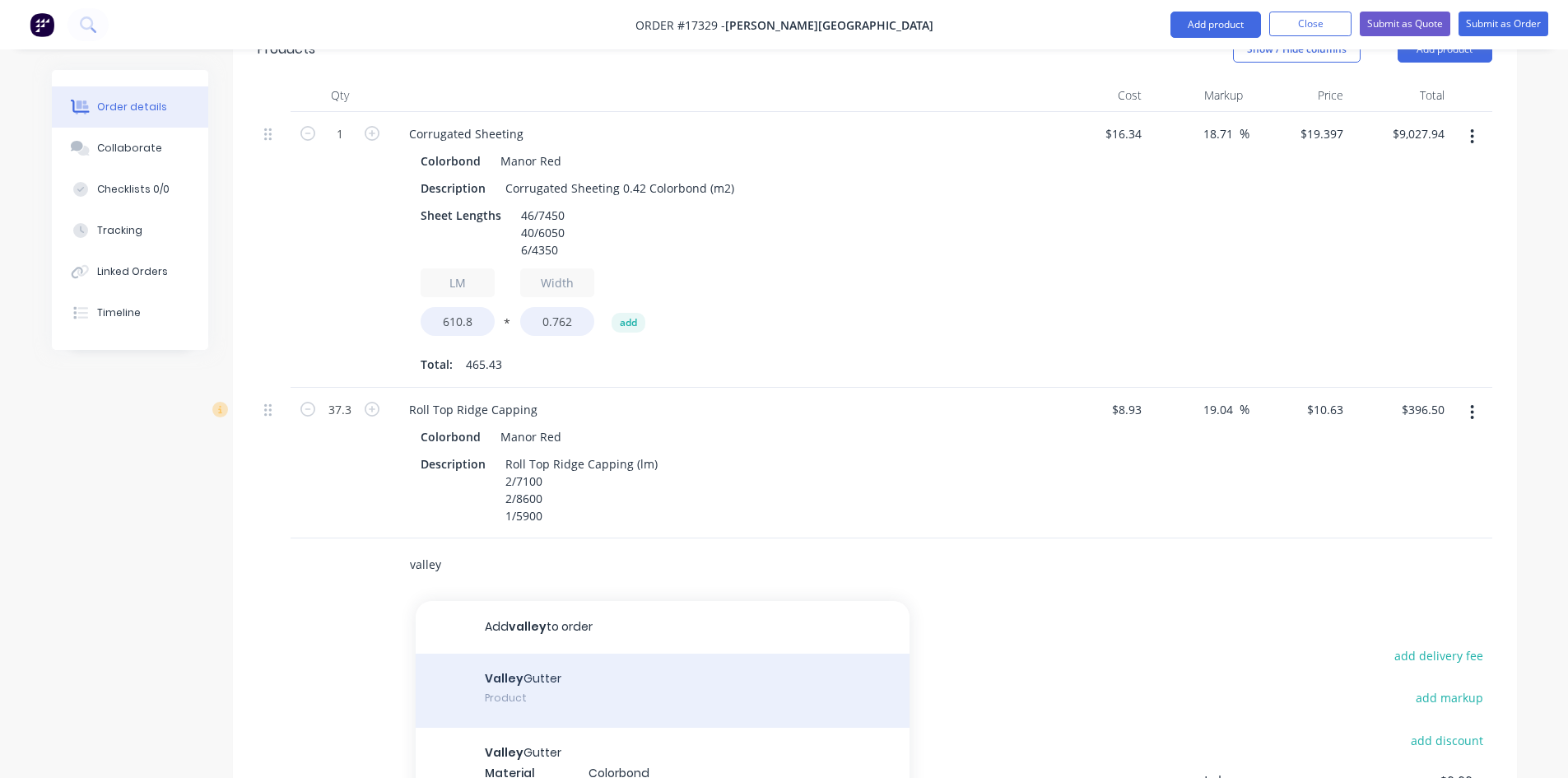
type input "valley"
click at [553, 657] on div "Valley Gutter Product" at bounding box center [662, 690] width 494 height 74
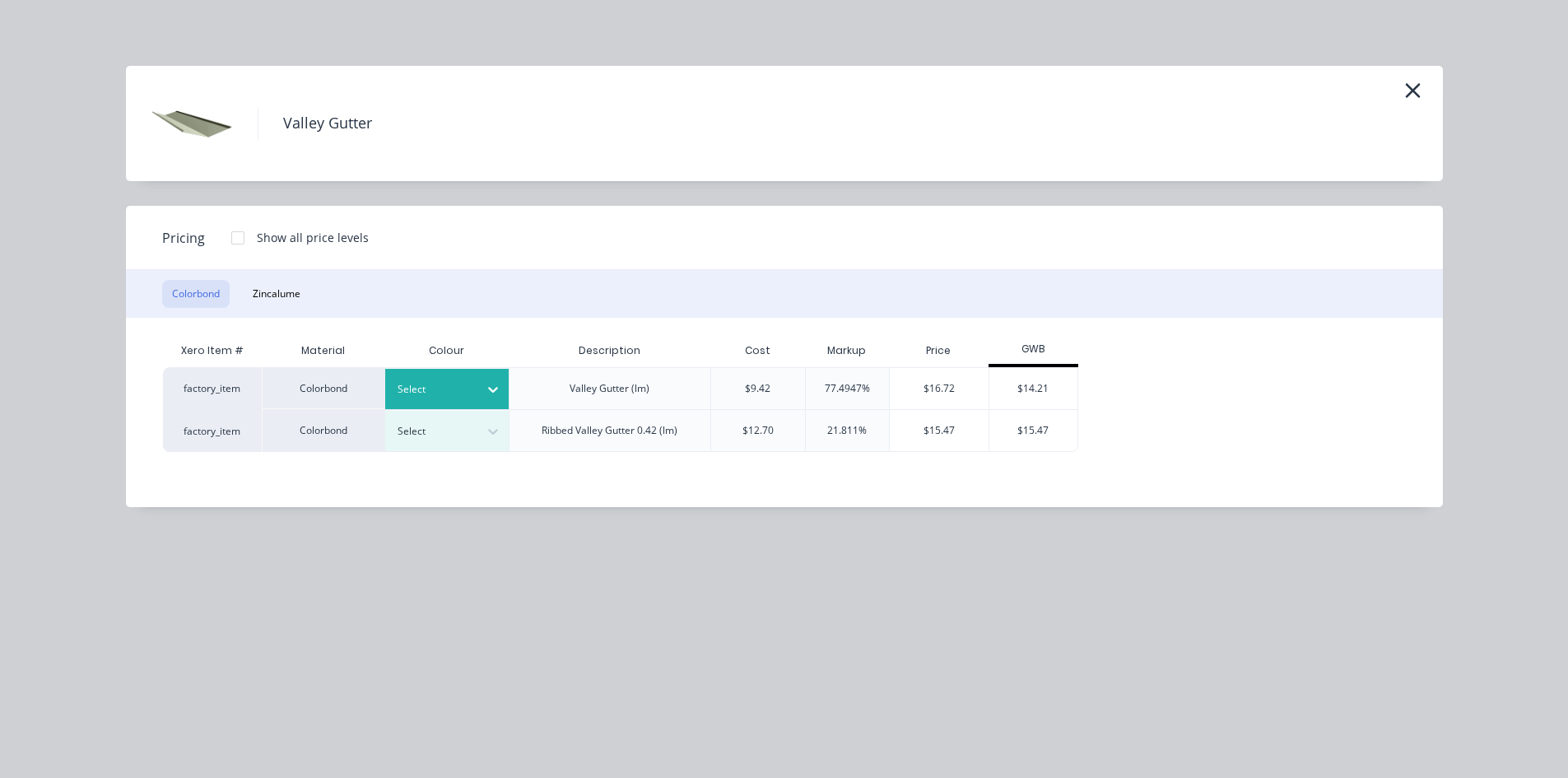
click at [472, 392] on div "Select" at bounding box center [432, 389] width 92 height 22
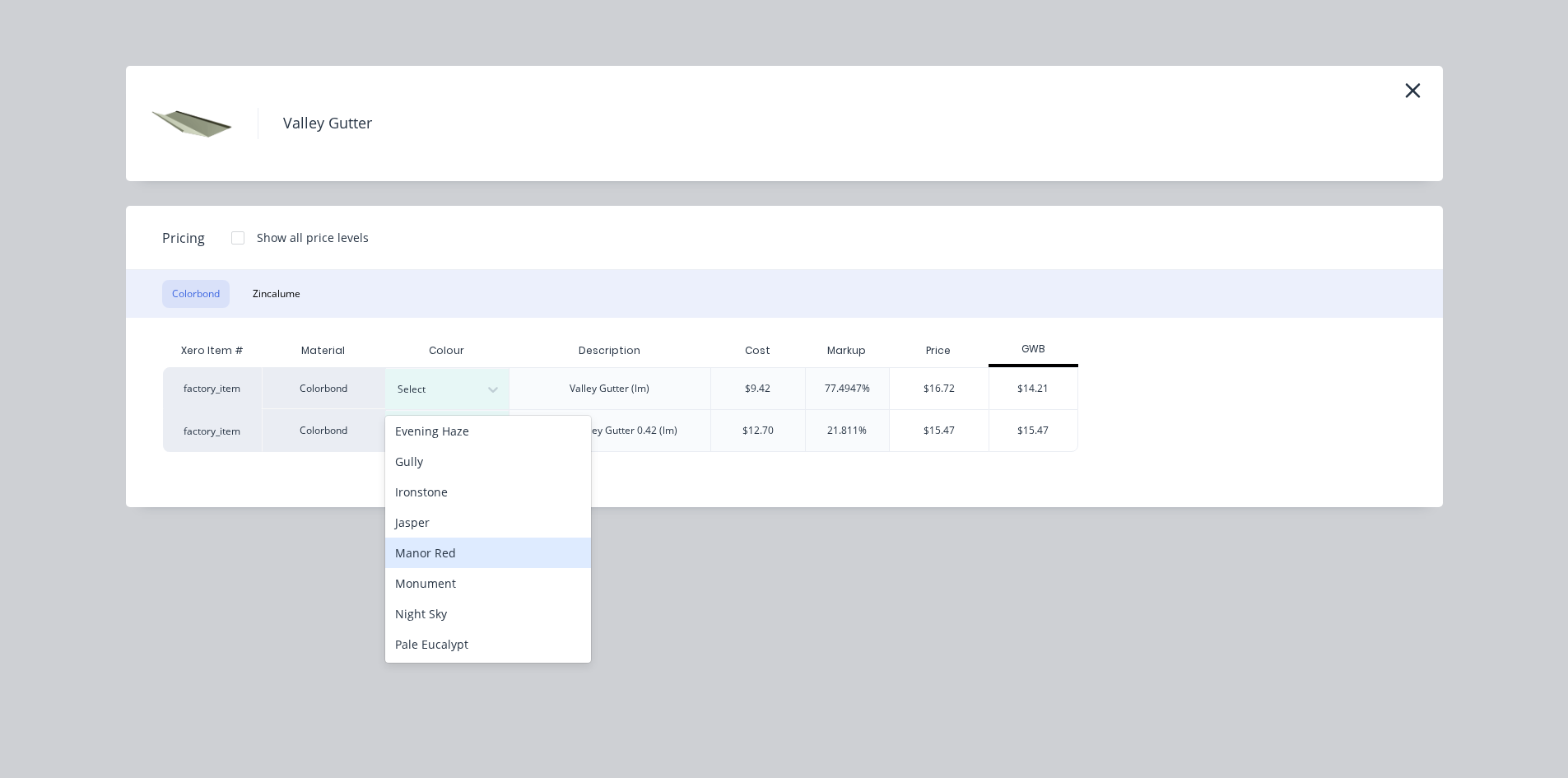
click at [489, 552] on div "Manor Red" at bounding box center [487, 552] width 205 height 30
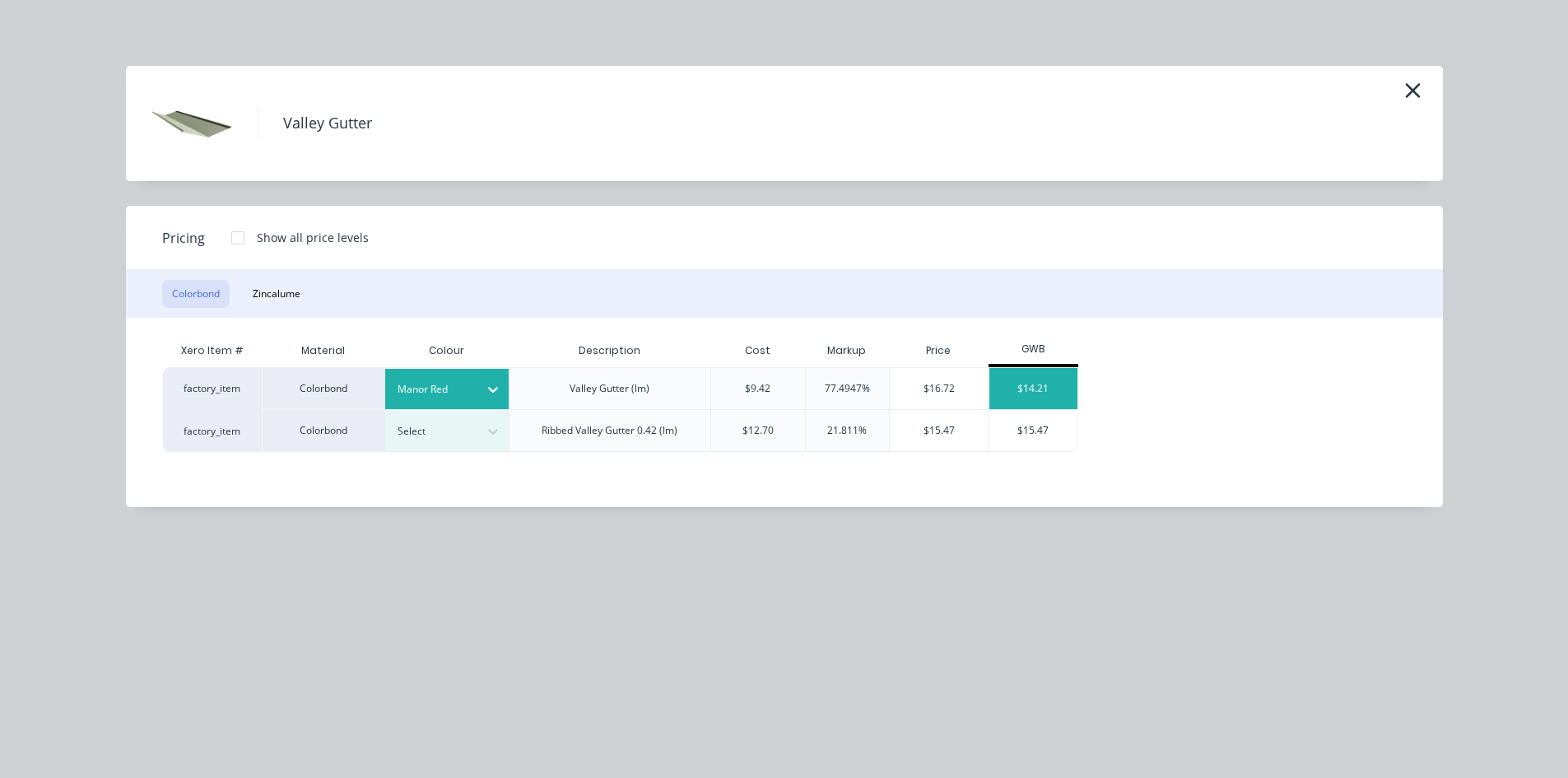
click at [1057, 388] on div "$14.21" at bounding box center [1034, 388] width 88 height 41
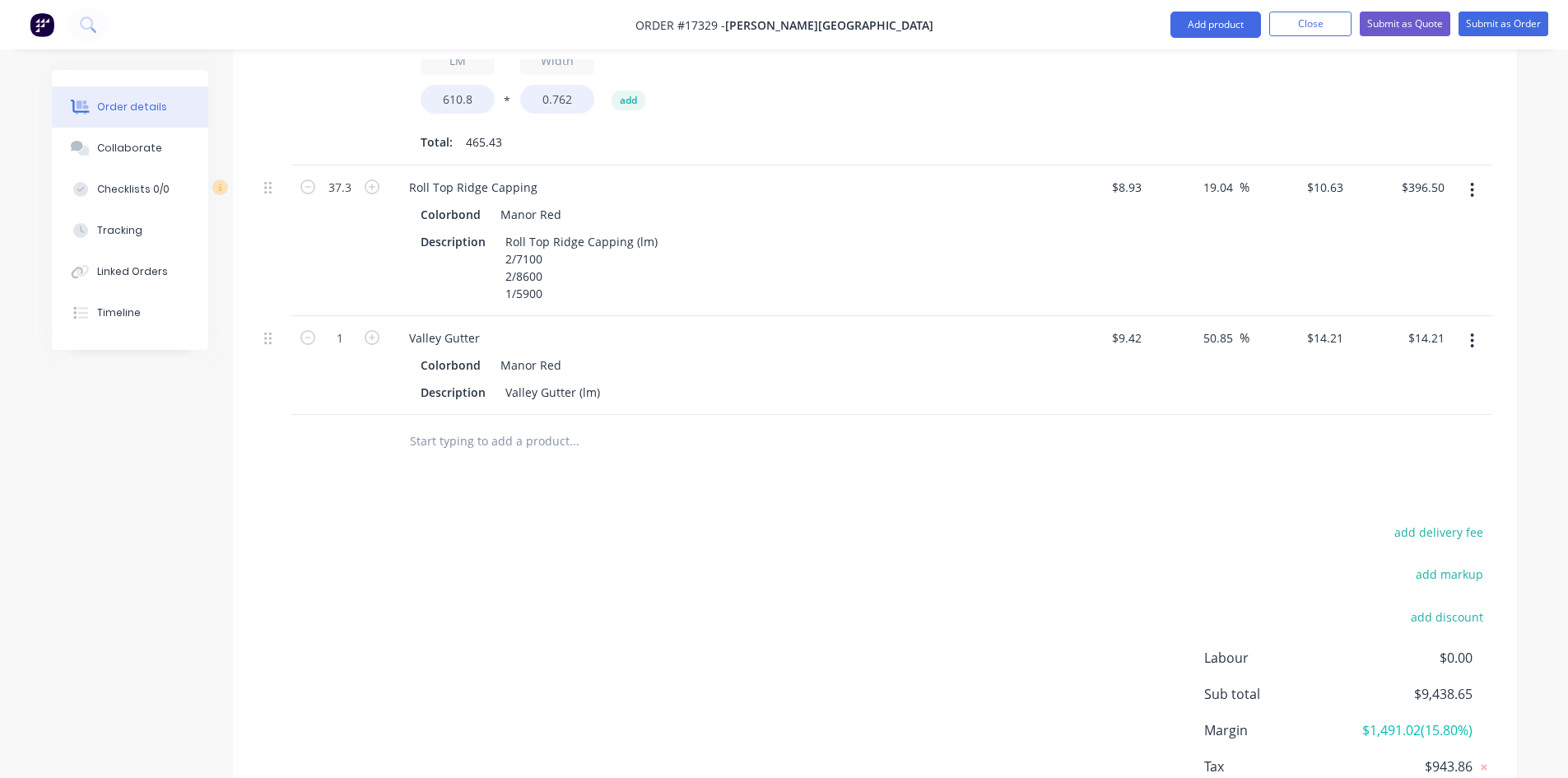
scroll to position [892, 0]
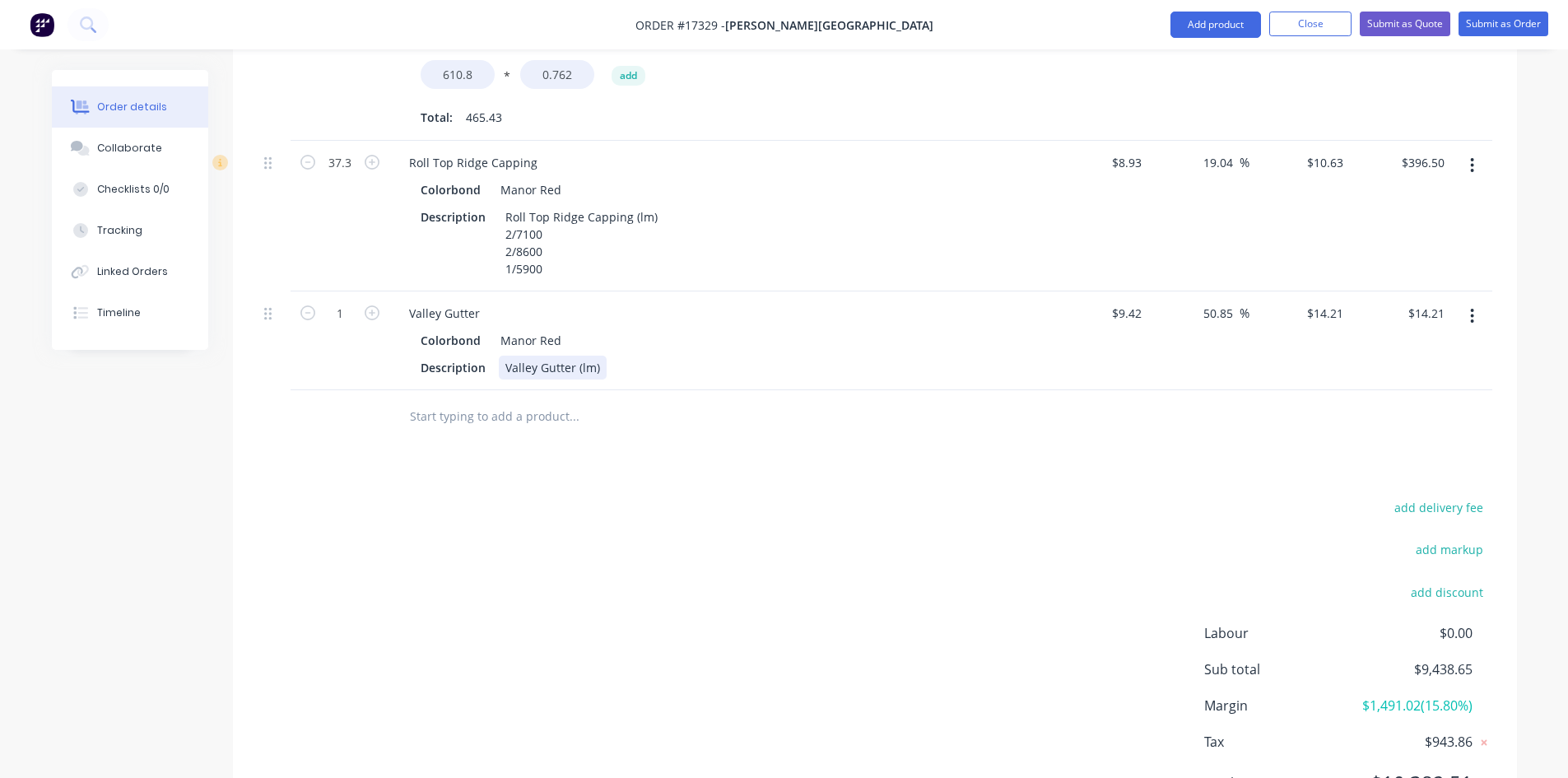
click at [597, 356] on div "Valley Gutter (lm)" at bounding box center [553, 367] width 108 height 24
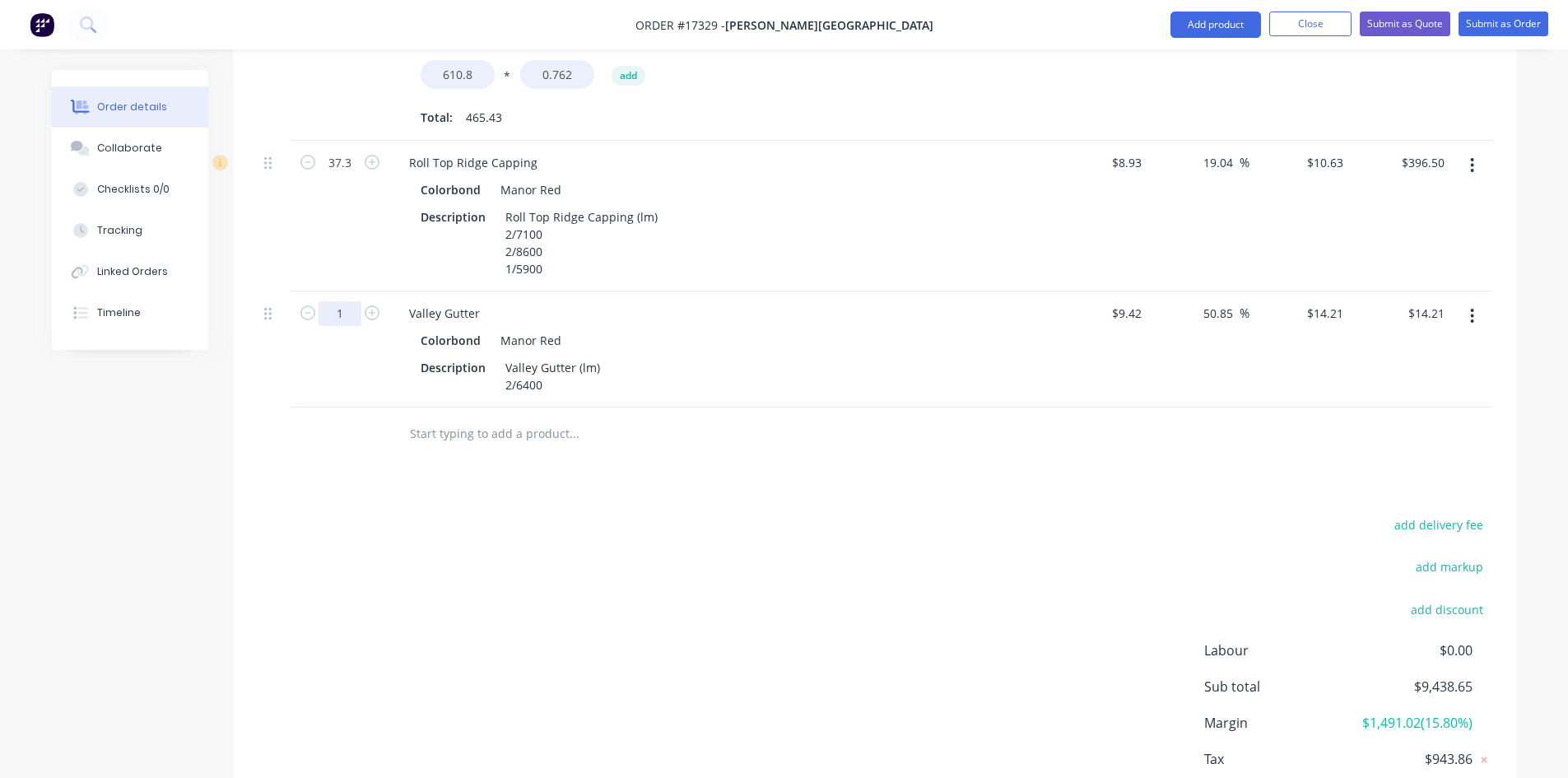
type input "12.8"
type input "$181.89"
click at [377, 457] on div "Drawings Add drawing Products Show / Hide columns Add product Qty Cost Markup P…" at bounding box center [874, 284] width 1284 height 1142
click at [468, 417] on input "text" at bounding box center [573, 434] width 329 height 33
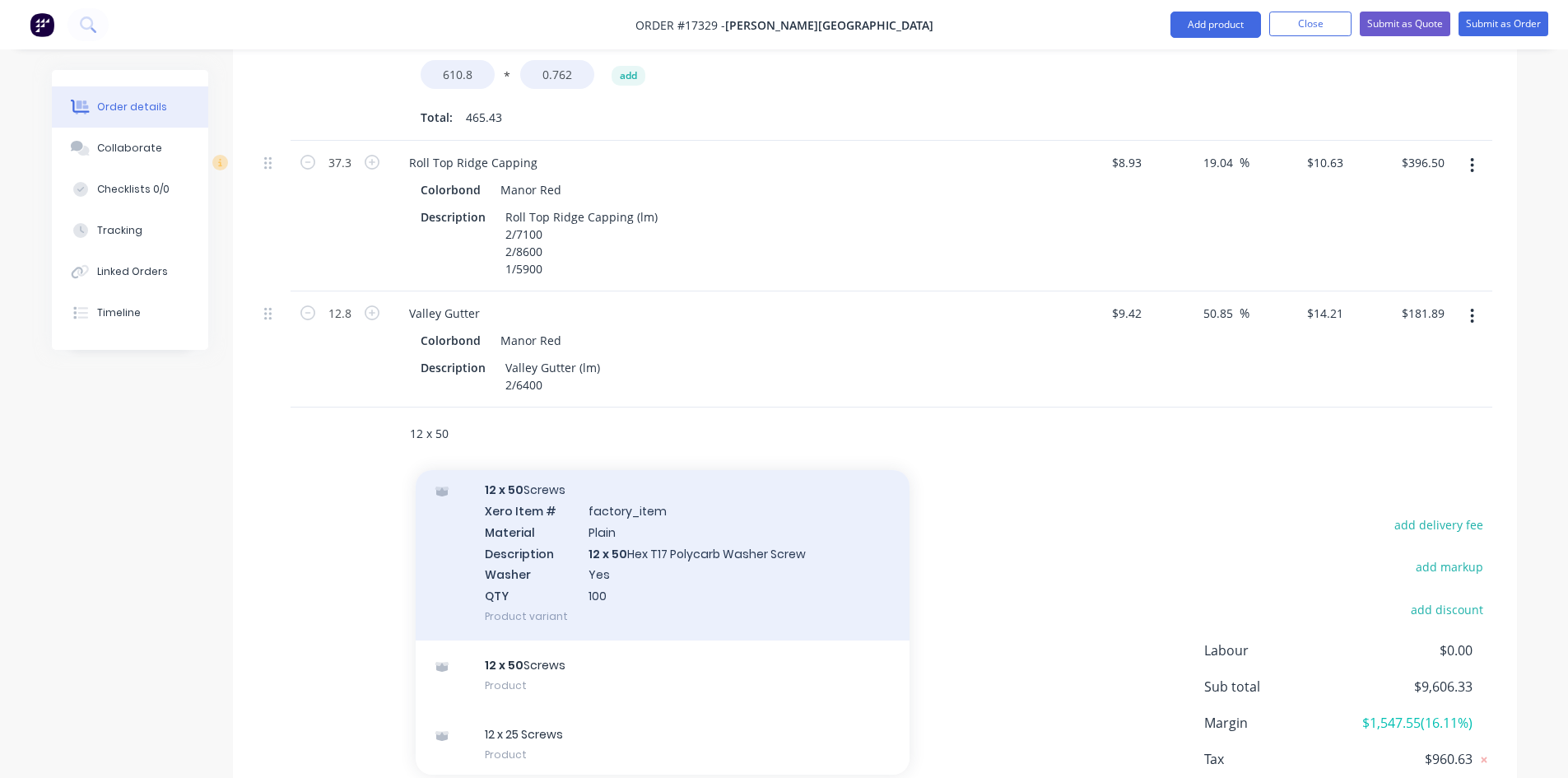
scroll to position [1987, 0]
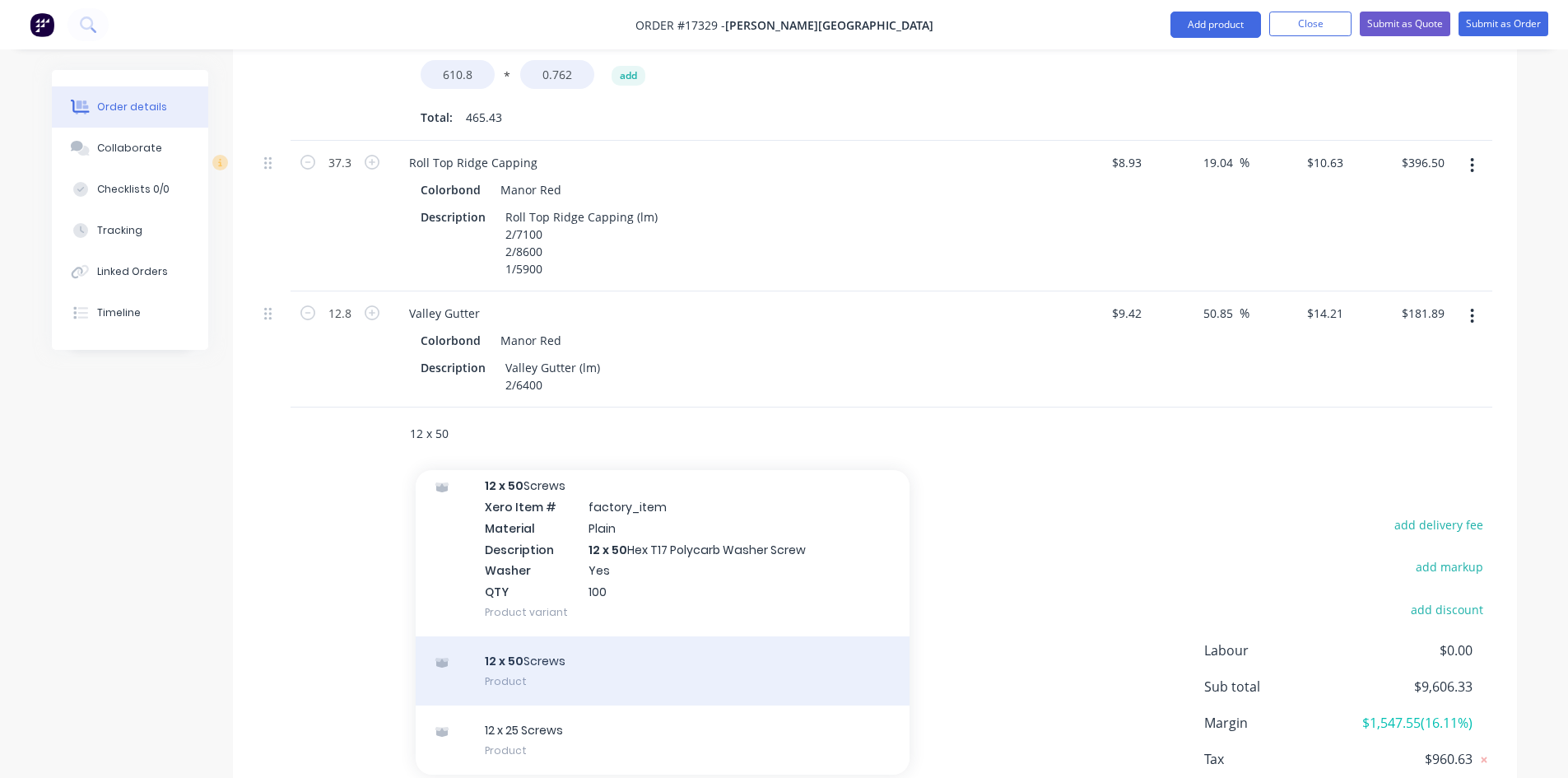
type input "12 x 50"
click at [597, 660] on div "12 x 50 Screws Product" at bounding box center [662, 671] width 494 height 69
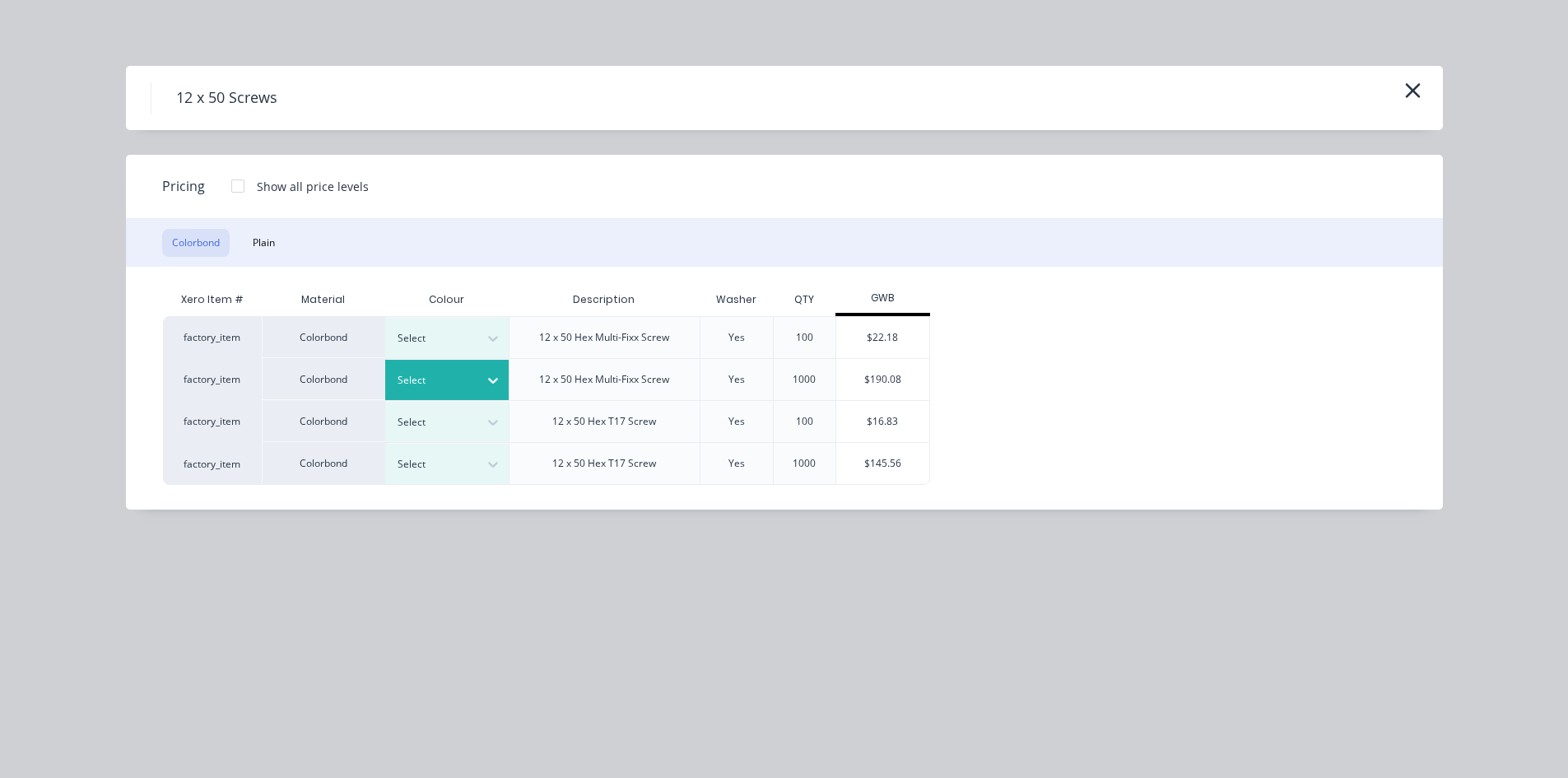
click at [481, 377] on div at bounding box center [493, 380] width 29 height 27
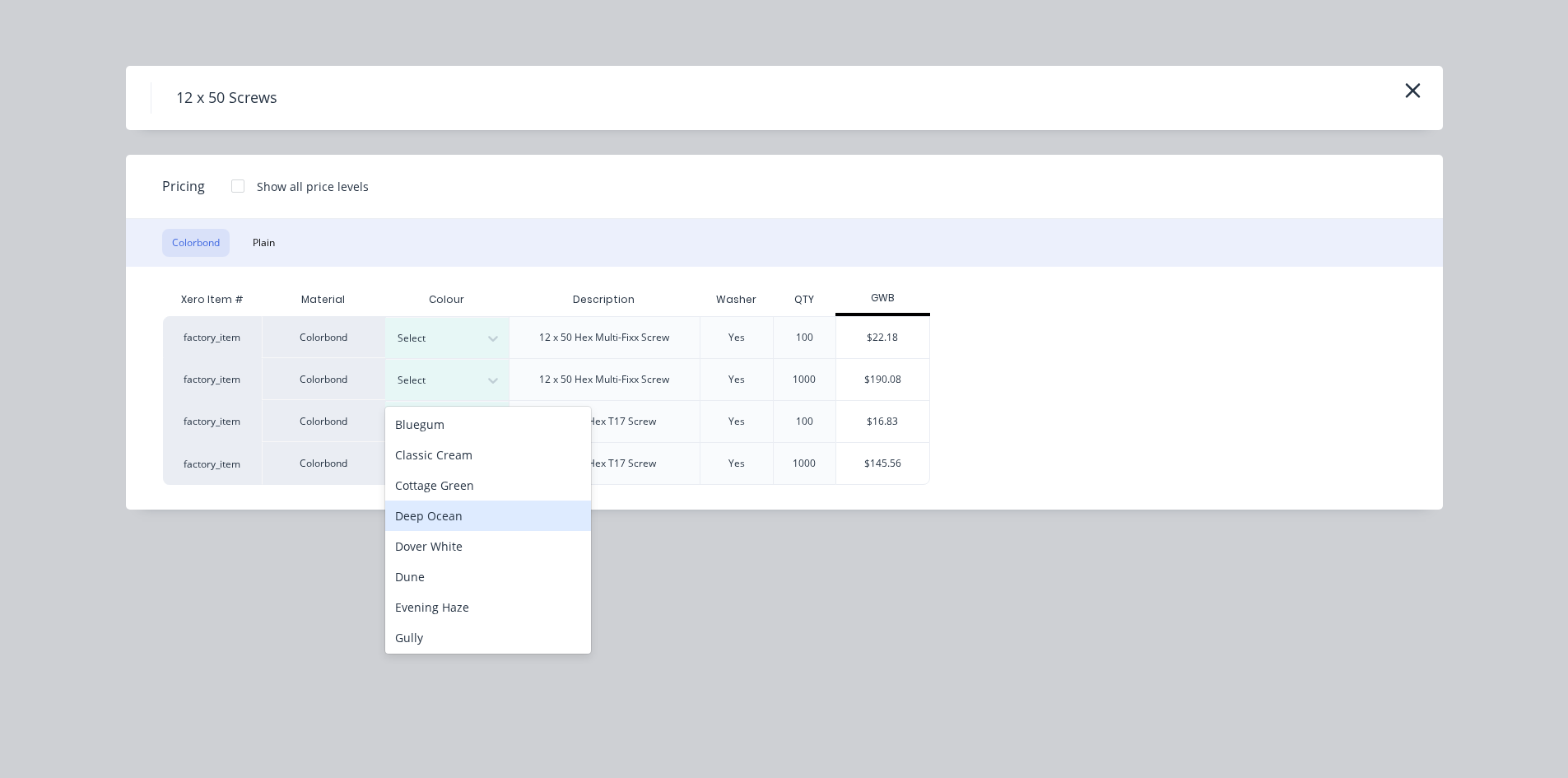
scroll to position [247, 0]
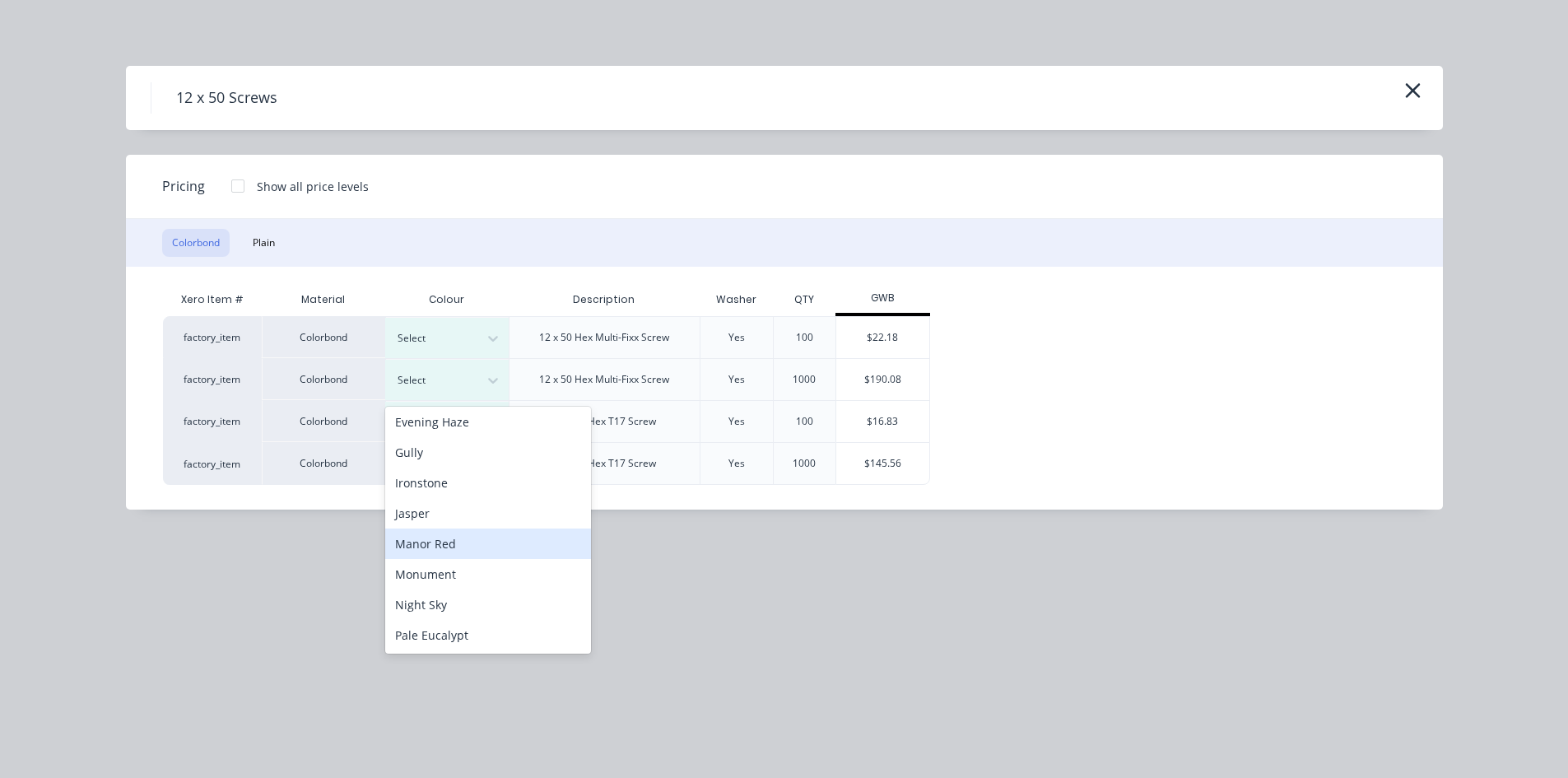
click at [478, 544] on div "Manor Red" at bounding box center [487, 543] width 205 height 30
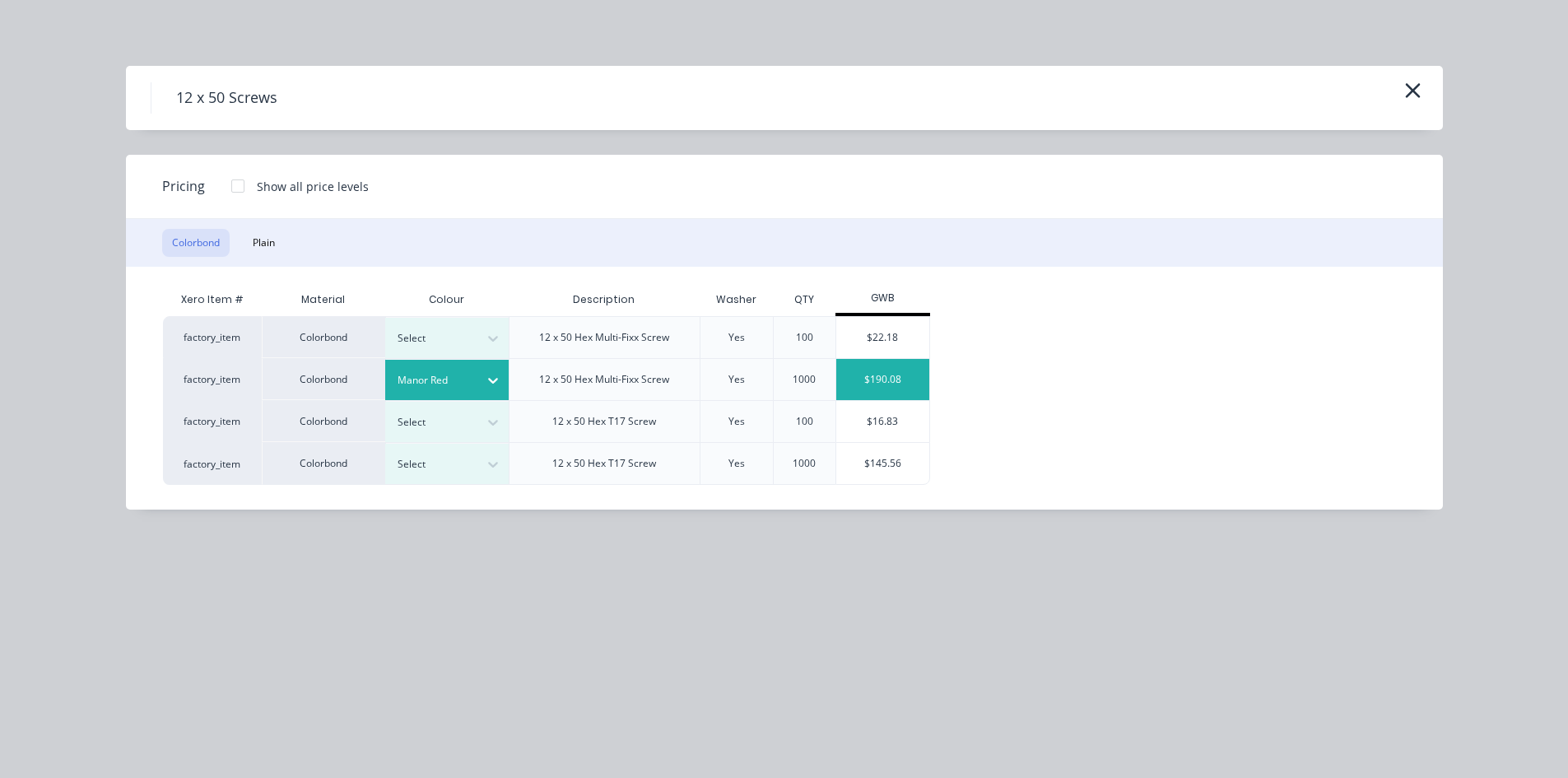
click at [892, 377] on div "$190.08" at bounding box center [882, 379] width 93 height 41
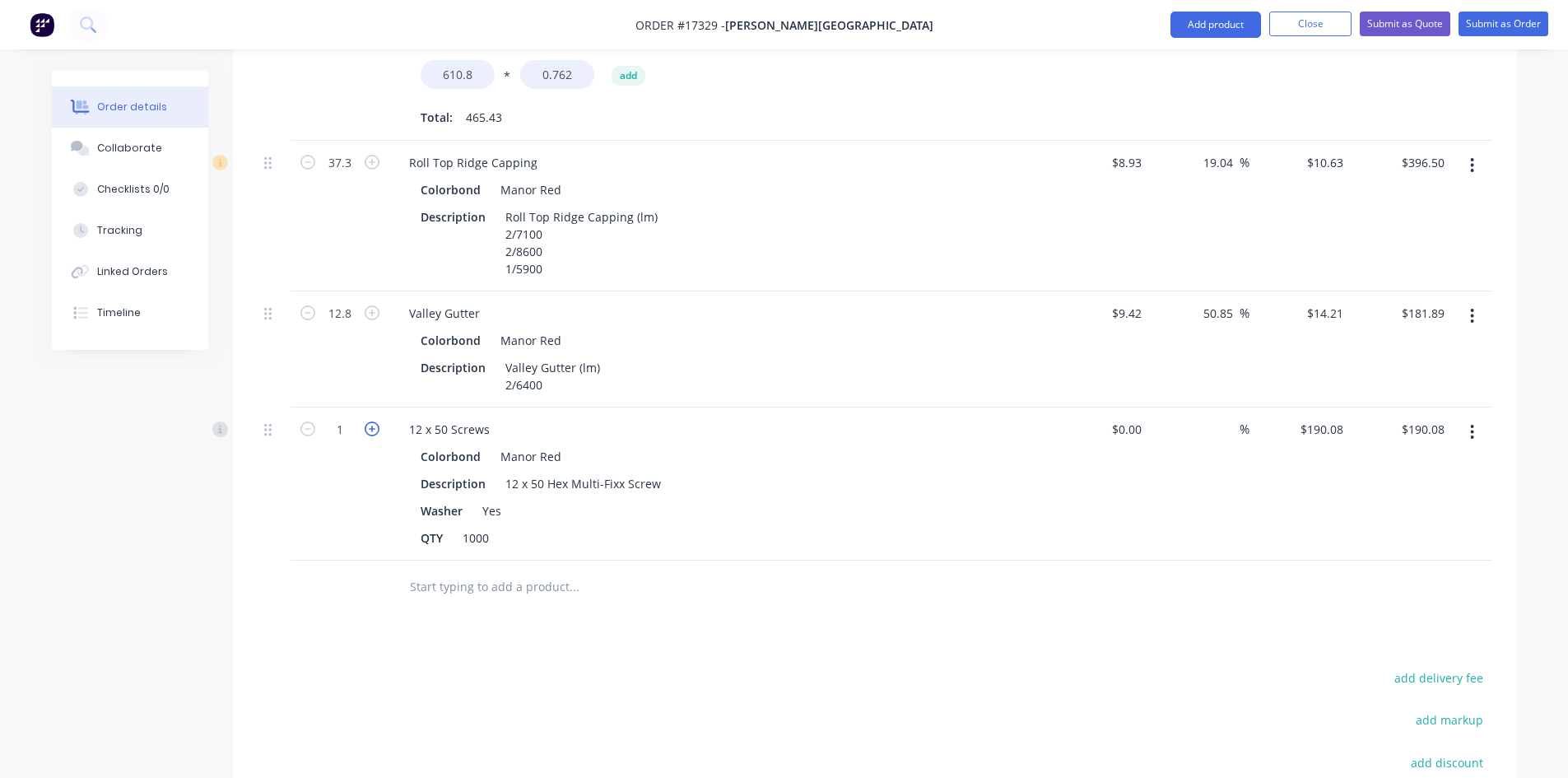
click at [375, 421] on icon "button" at bounding box center [371, 428] width 15 height 15
type input "2"
type input "$380.16"
click at [375, 421] on icon "button" at bounding box center [371, 428] width 15 height 15
type input "3"
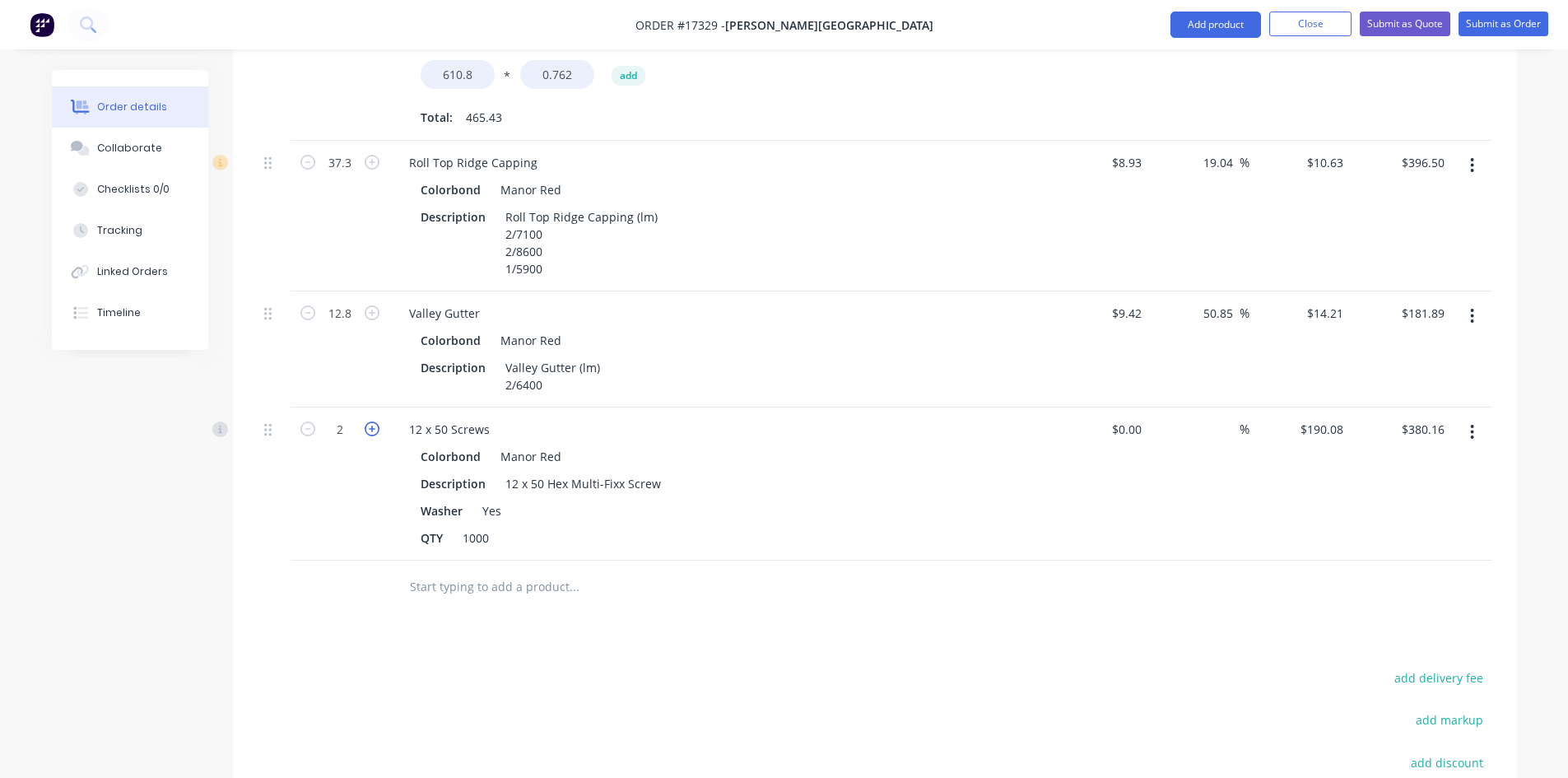
type input "$570.24"
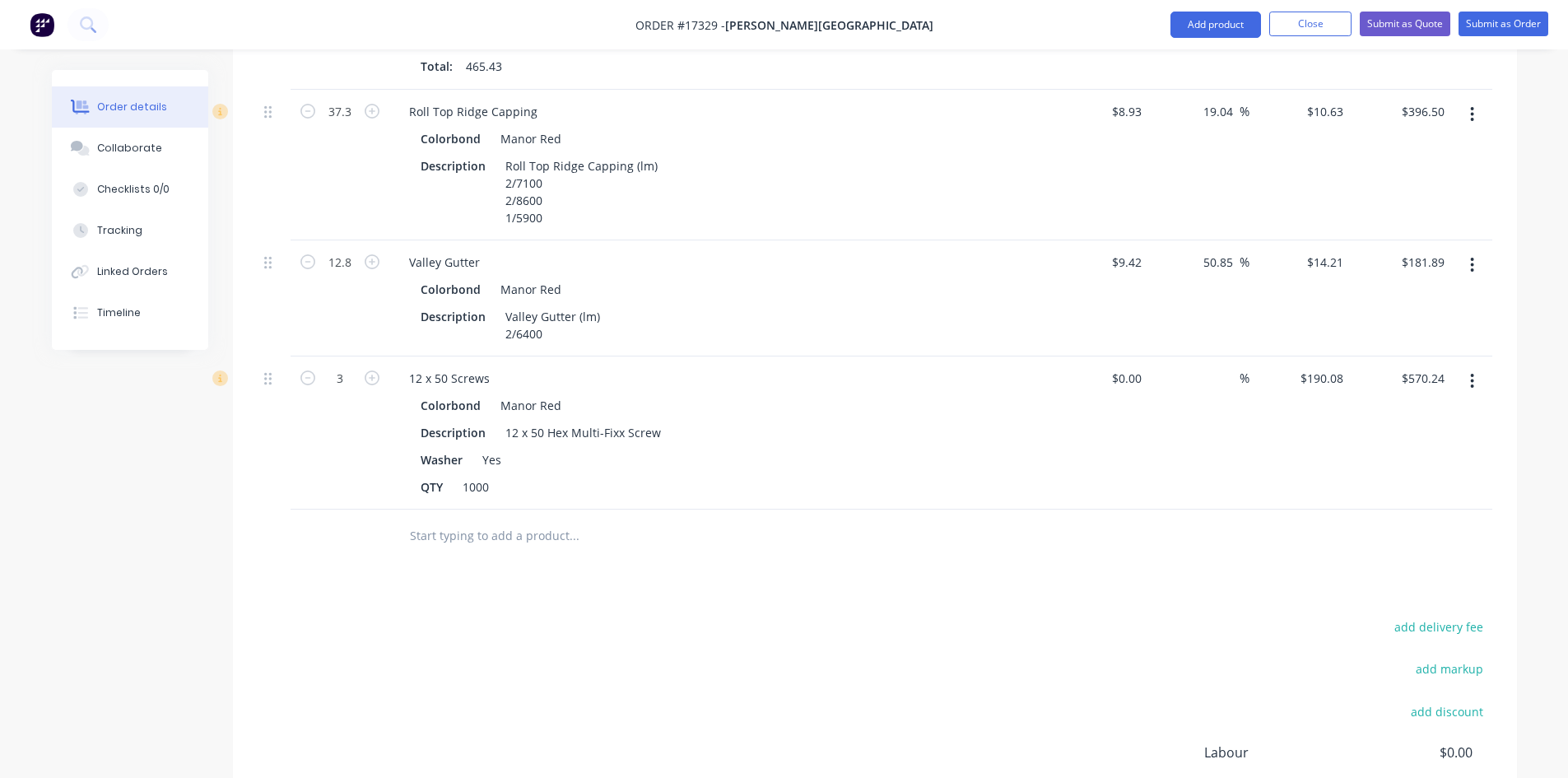
scroll to position [1057, 0]
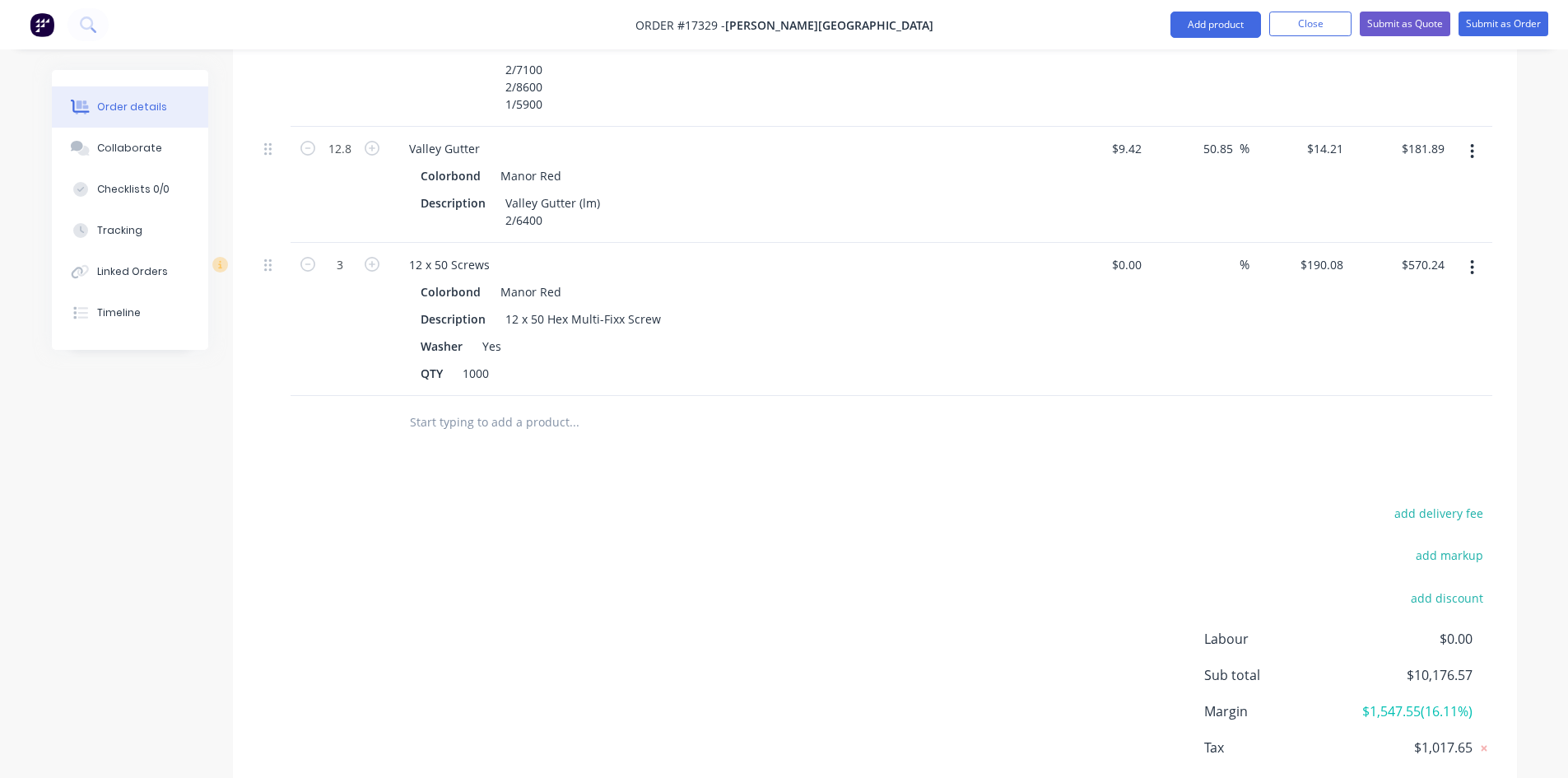
click at [434, 408] on input "text" at bounding box center [573, 422] width 329 height 33
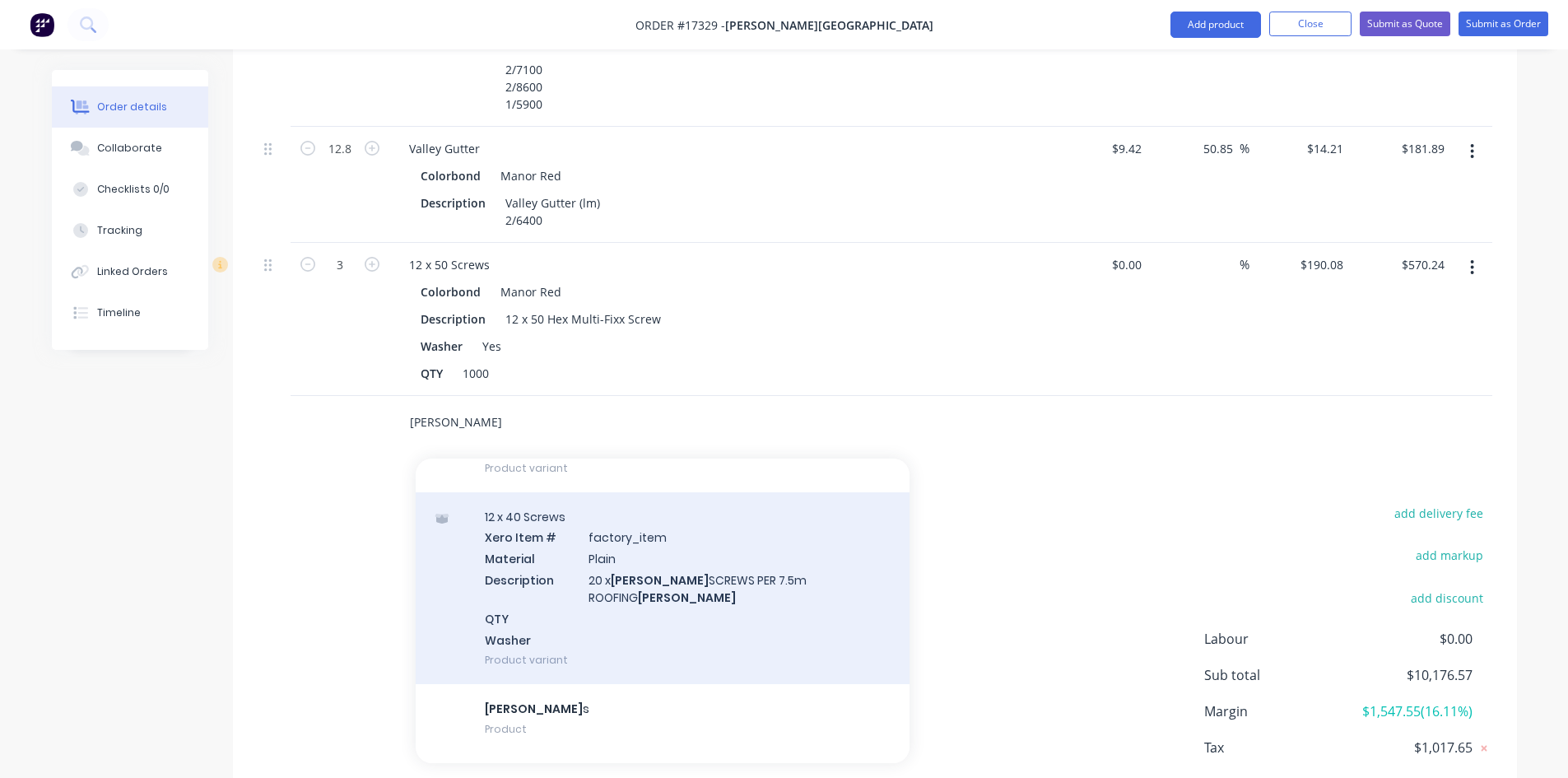
scroll to position [623, 0]
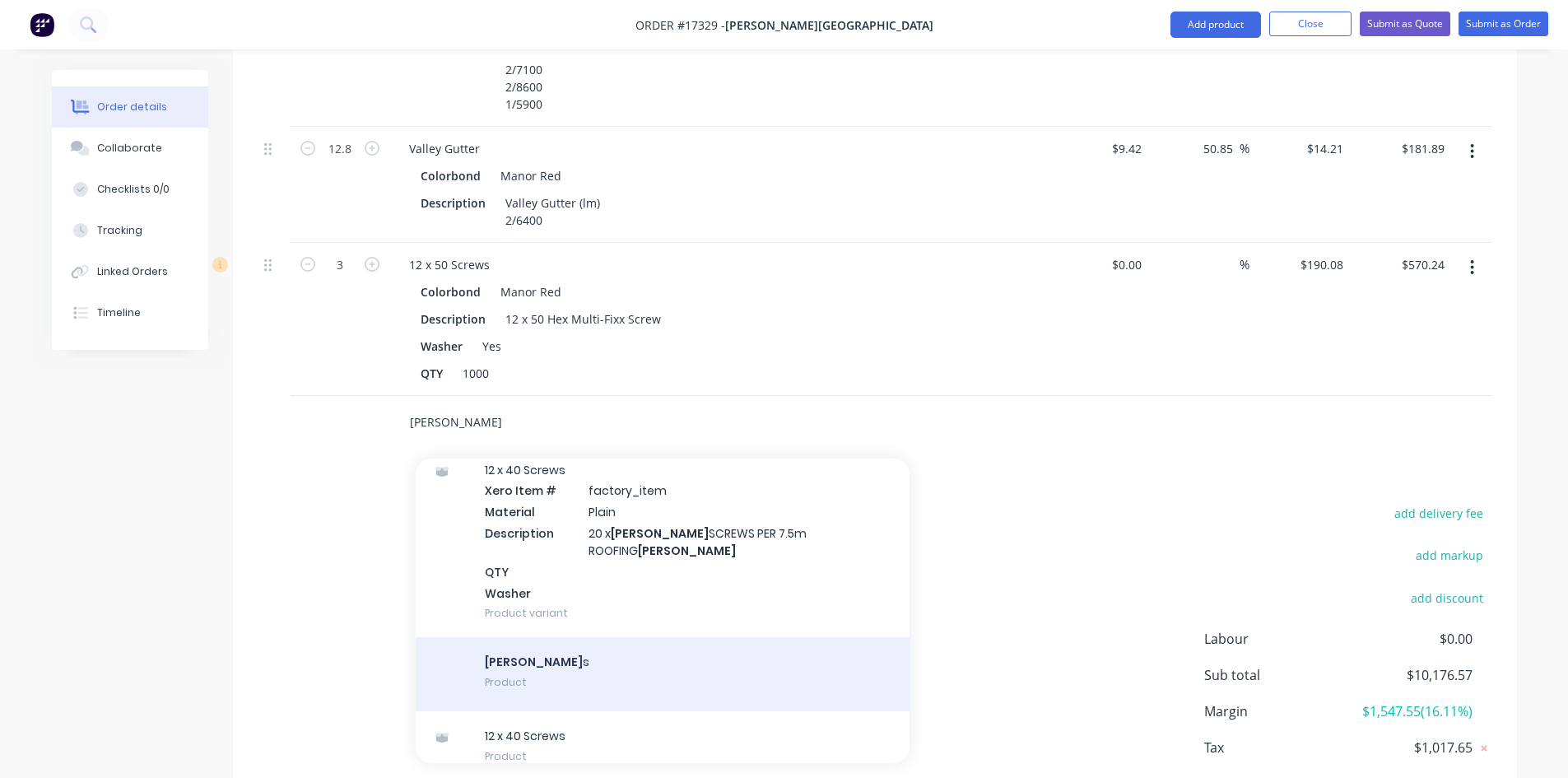
type input "batten"
click at [572, 637] on div "Batten s Product" at bounding box center [662, 673] width 494 height 74
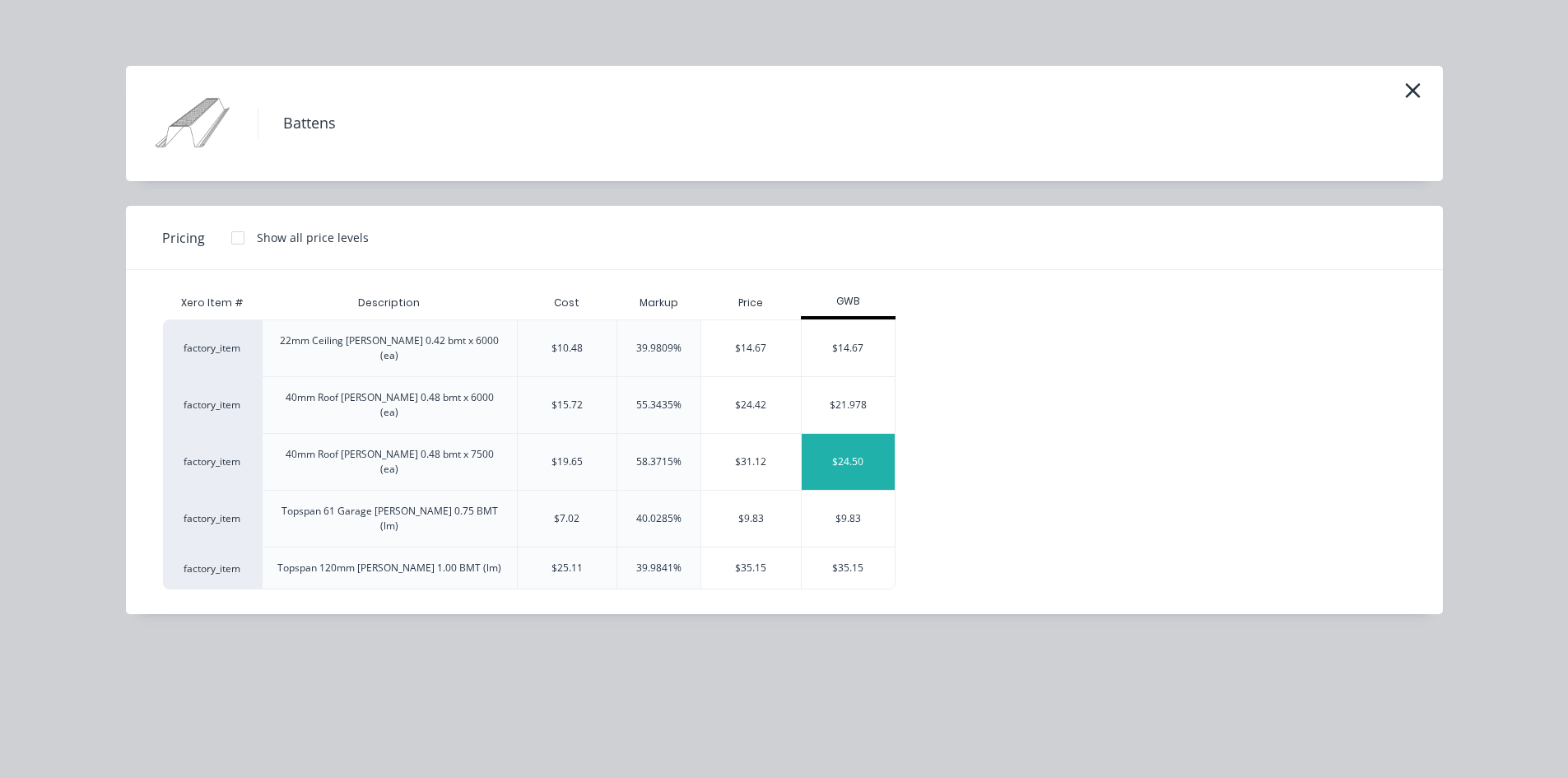
click at [837, 433] on div "$24.50" at bounding box center [848, 461] width 93 height 56
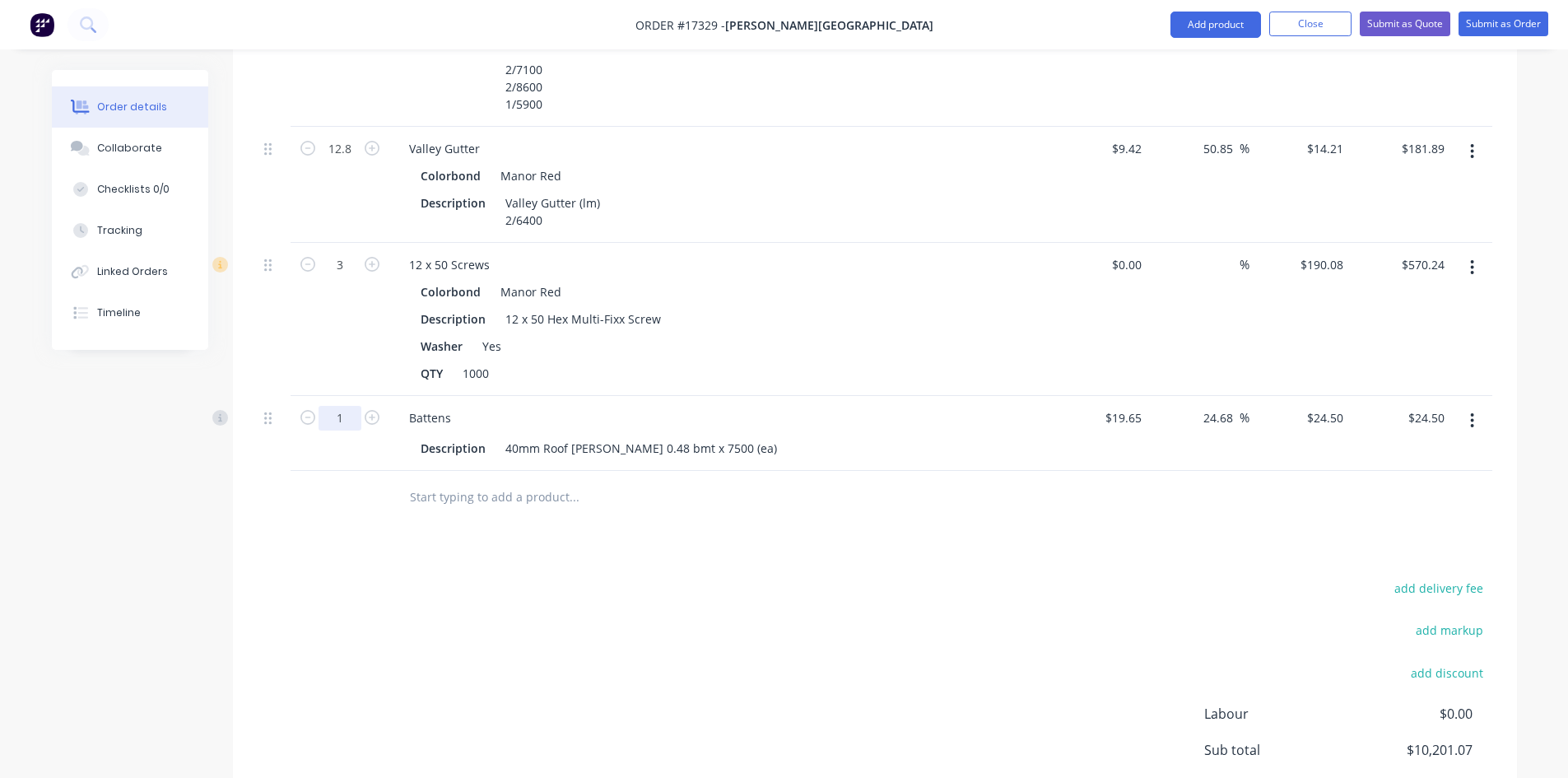
type input "90"
type input "$2,205.00"
click at [576, 549] on div "Drawings Add drawing Products Show / Hide columns Add product Qty Cost Markup P…" at bounding box center [874, 234] width 1284 height 1370
click at [458, 480] on input "text" at bounding box center [573, 497] width 329 height 33
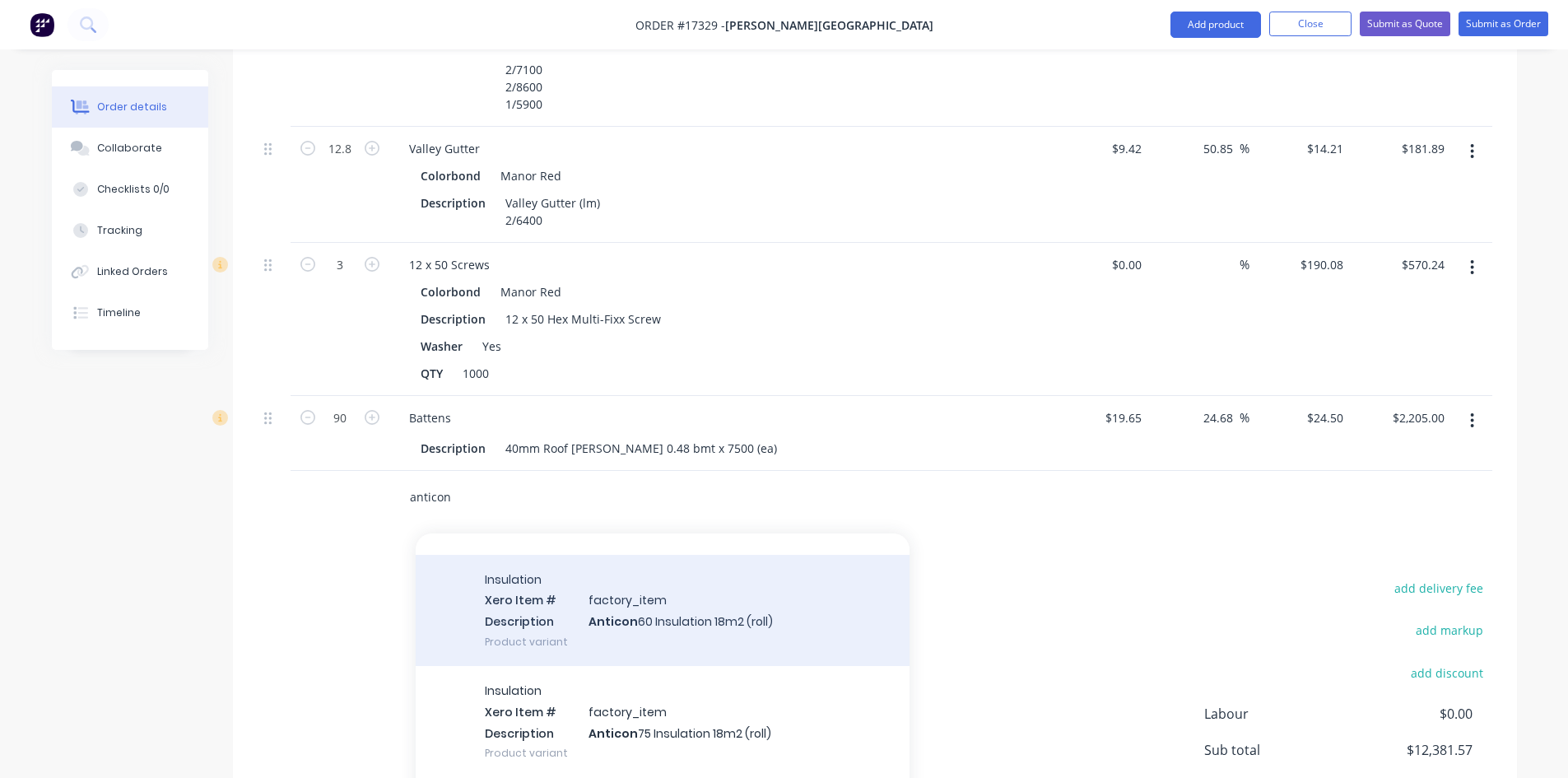
scroll to position [44, 0]
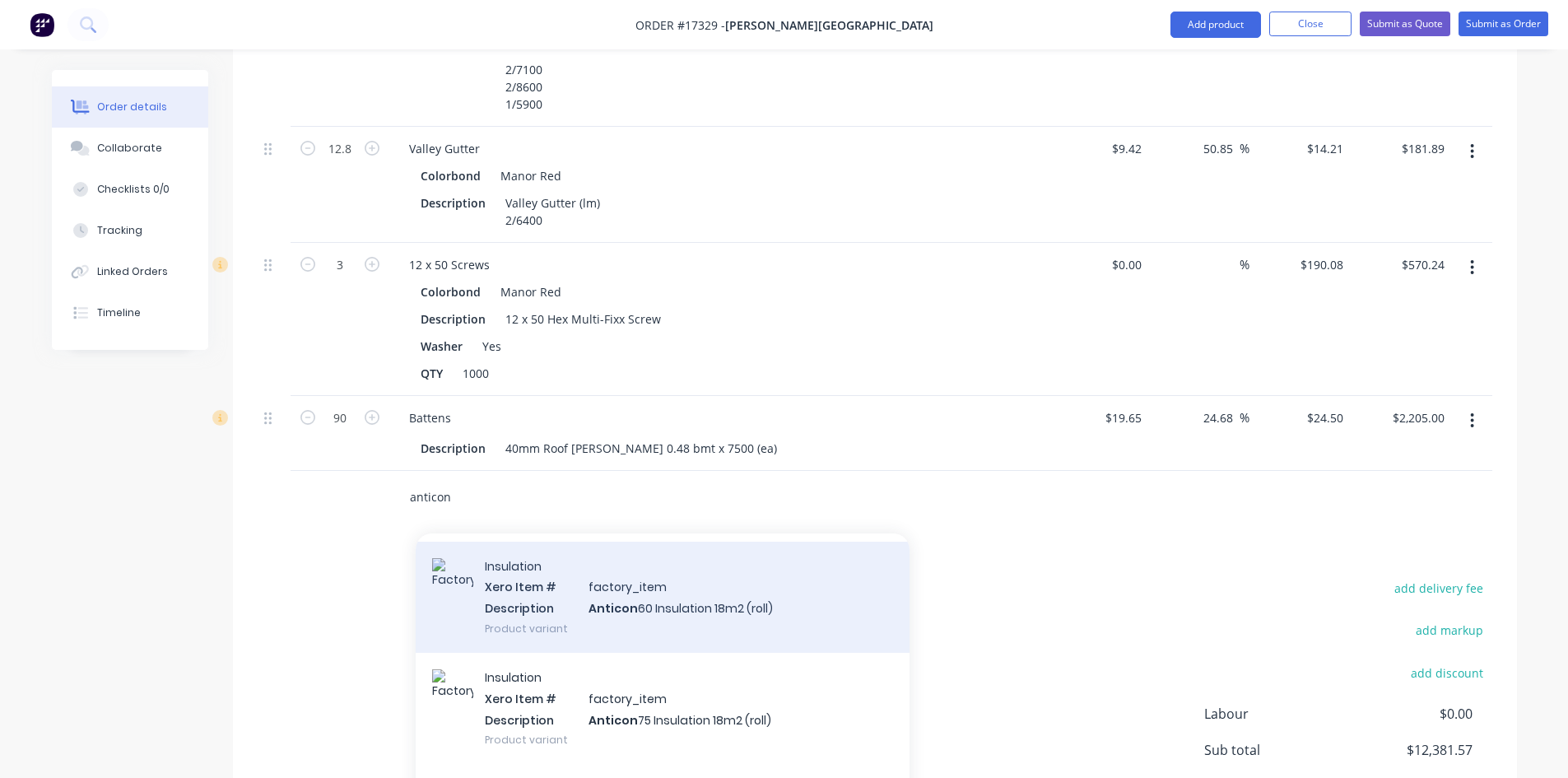
type input "anticon"
click at [702, 595] on div "Insulation Xero Item # factory_item Description Anticon 60 Insulation 18m2 (rol…" at bounding box center [662, 596] width 494 height 111
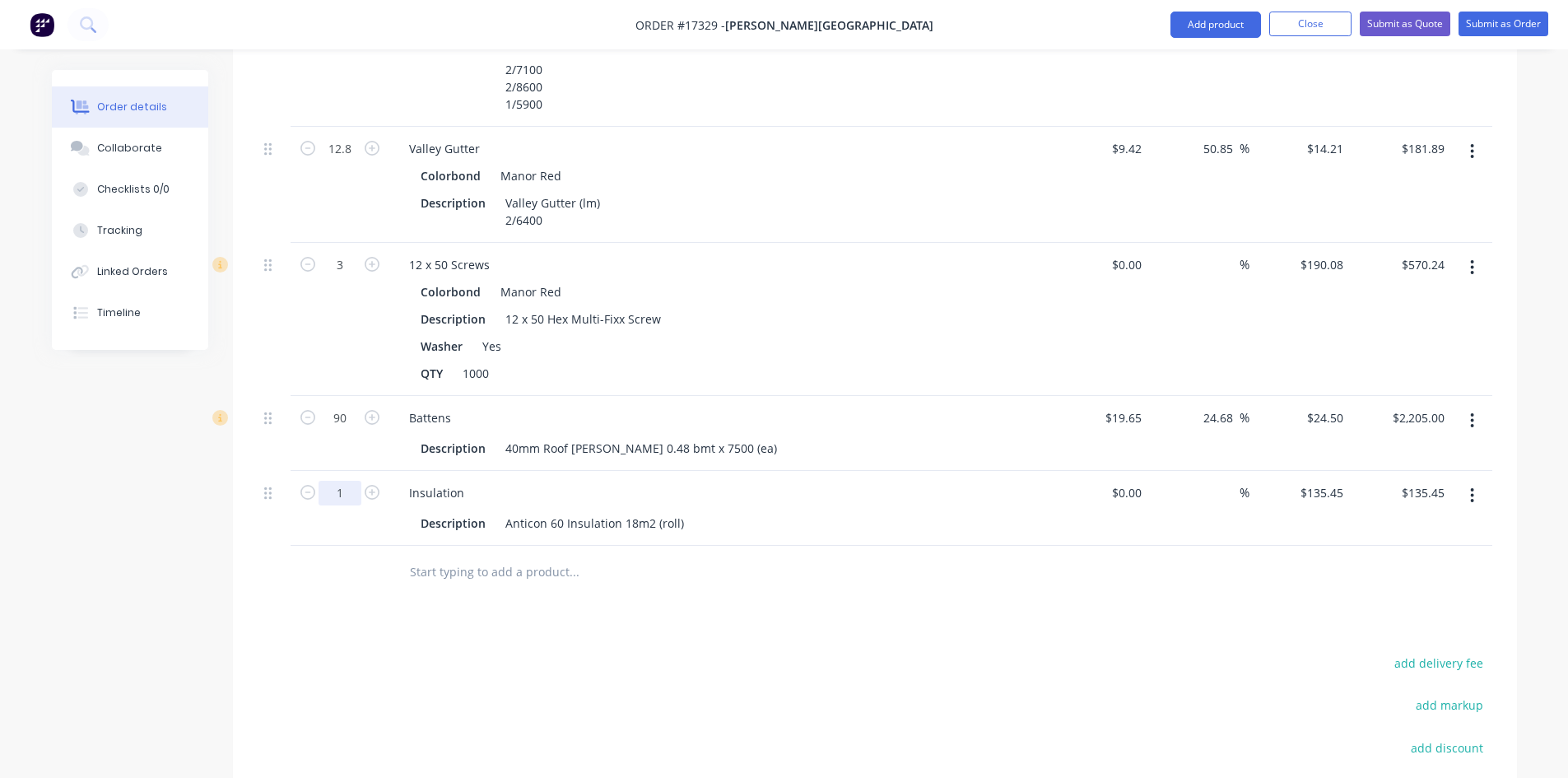
type input "26"
type input "$3,521.70"
click at [440, 585] on div "Drawings Add drawing Products Show / Hide columns Add product Qty Cost Markup P…" at bounding box center [874, 271] width 1284 height 1445
click at [444, 555] on input "text" at bounding box center [573, 572] width 329 height 33
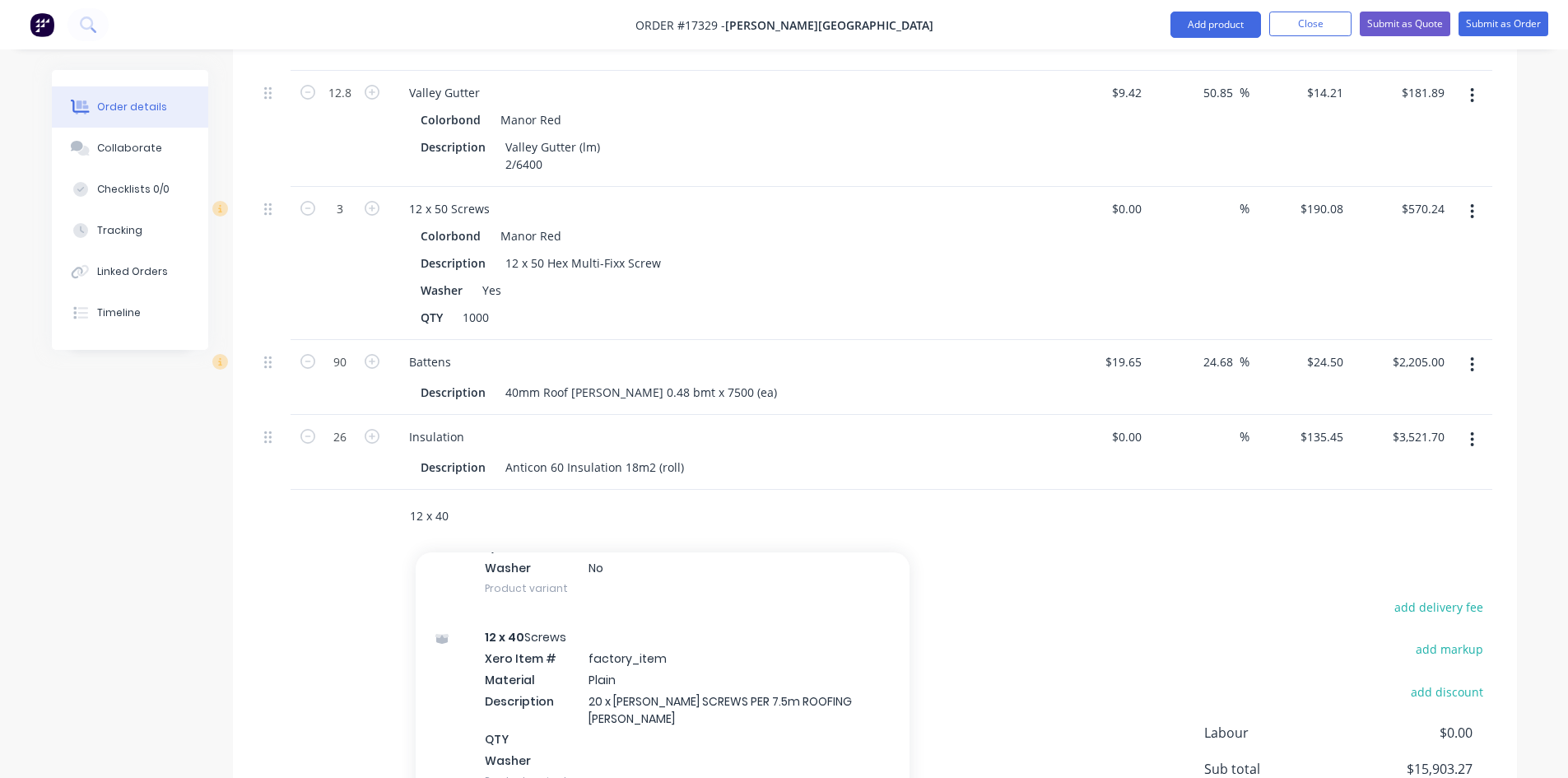
scroll to position [1275, 0]
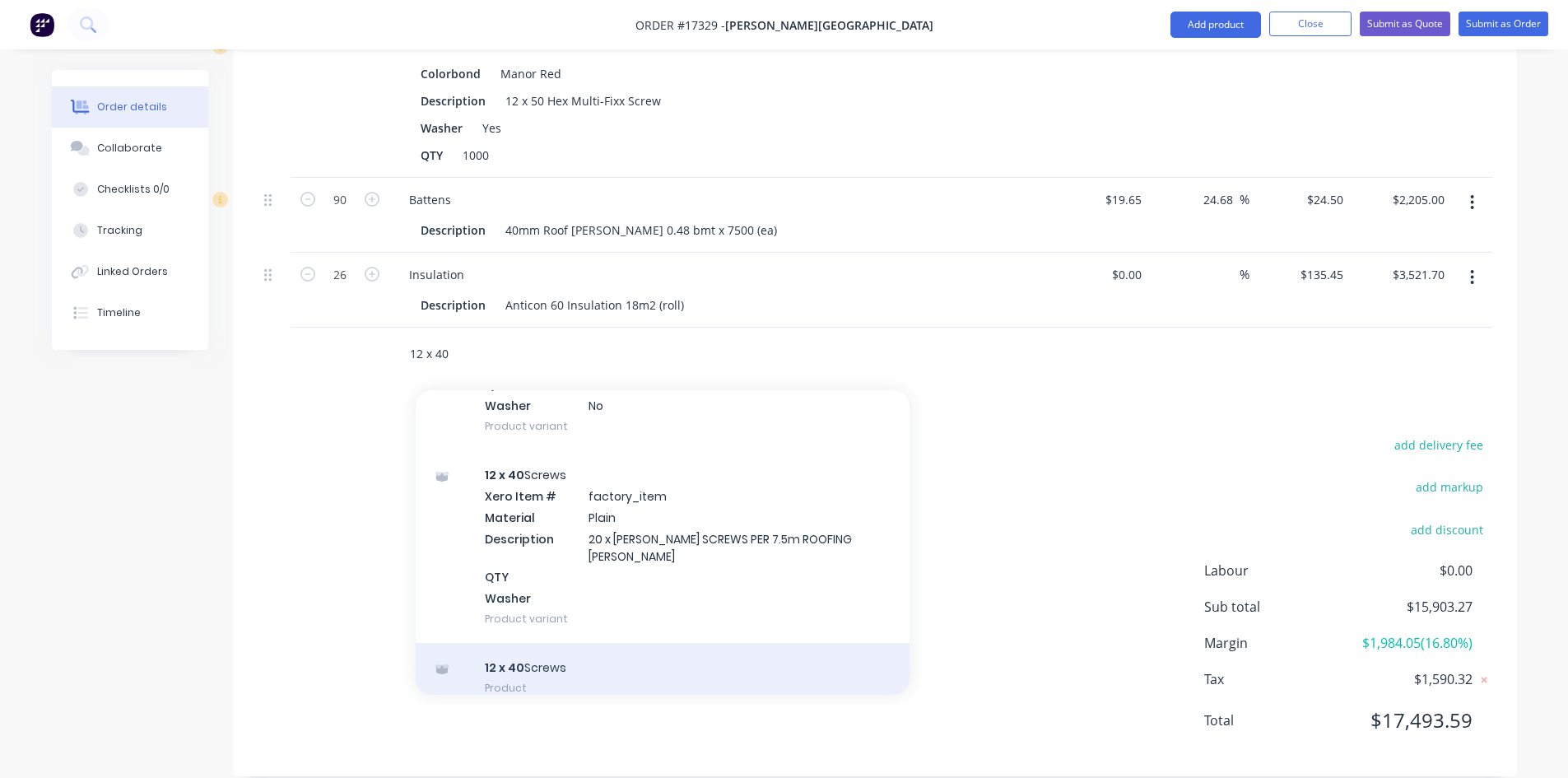
type input "12 x 40"
click at [559, 642] on div "12 x 40 Screws Product" at bounding box center [662, 677] width 494 height 69
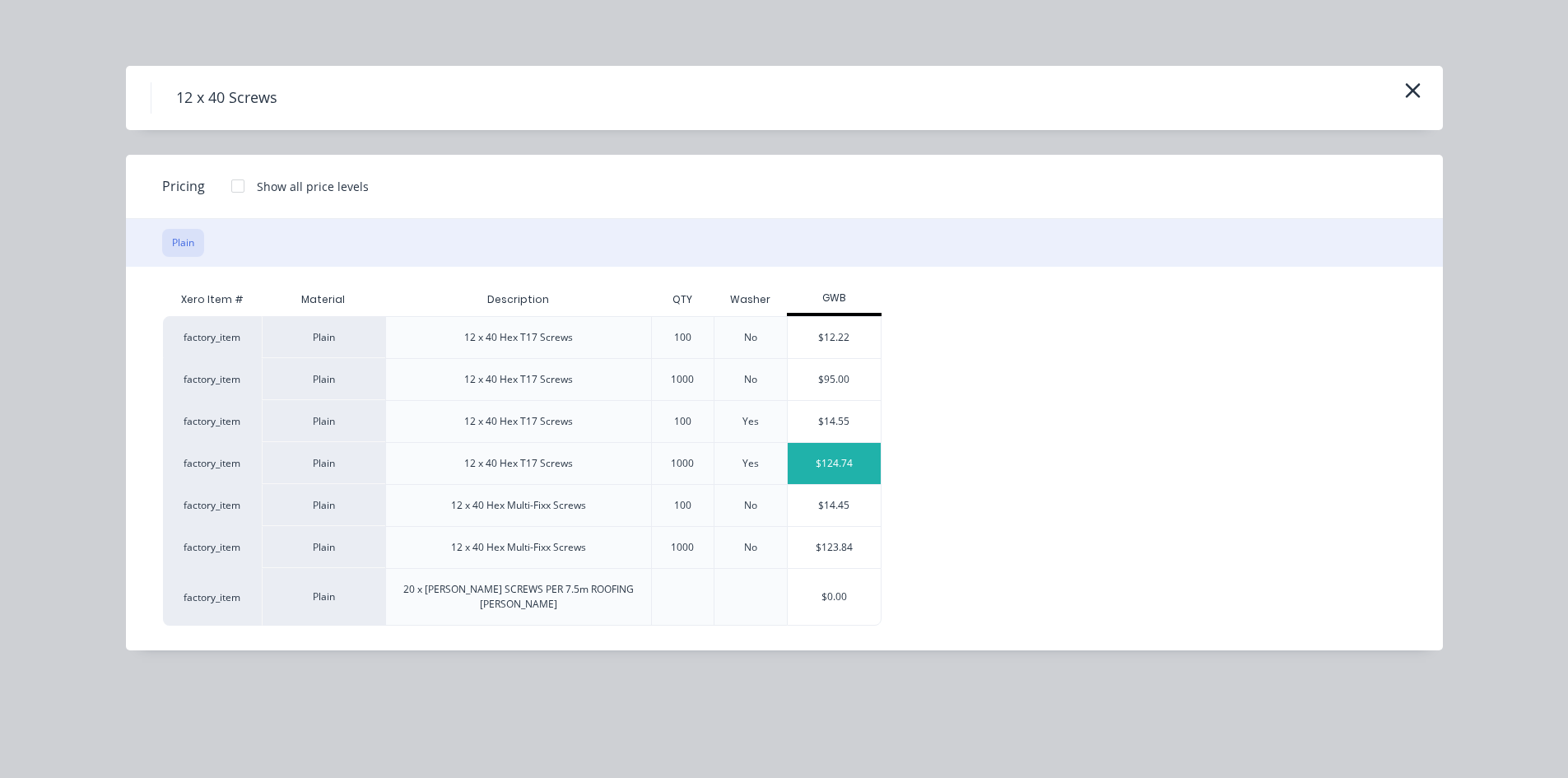
click at [854, 463] on div "$124.74" at bounding box center [834, 464] width 93 height 41
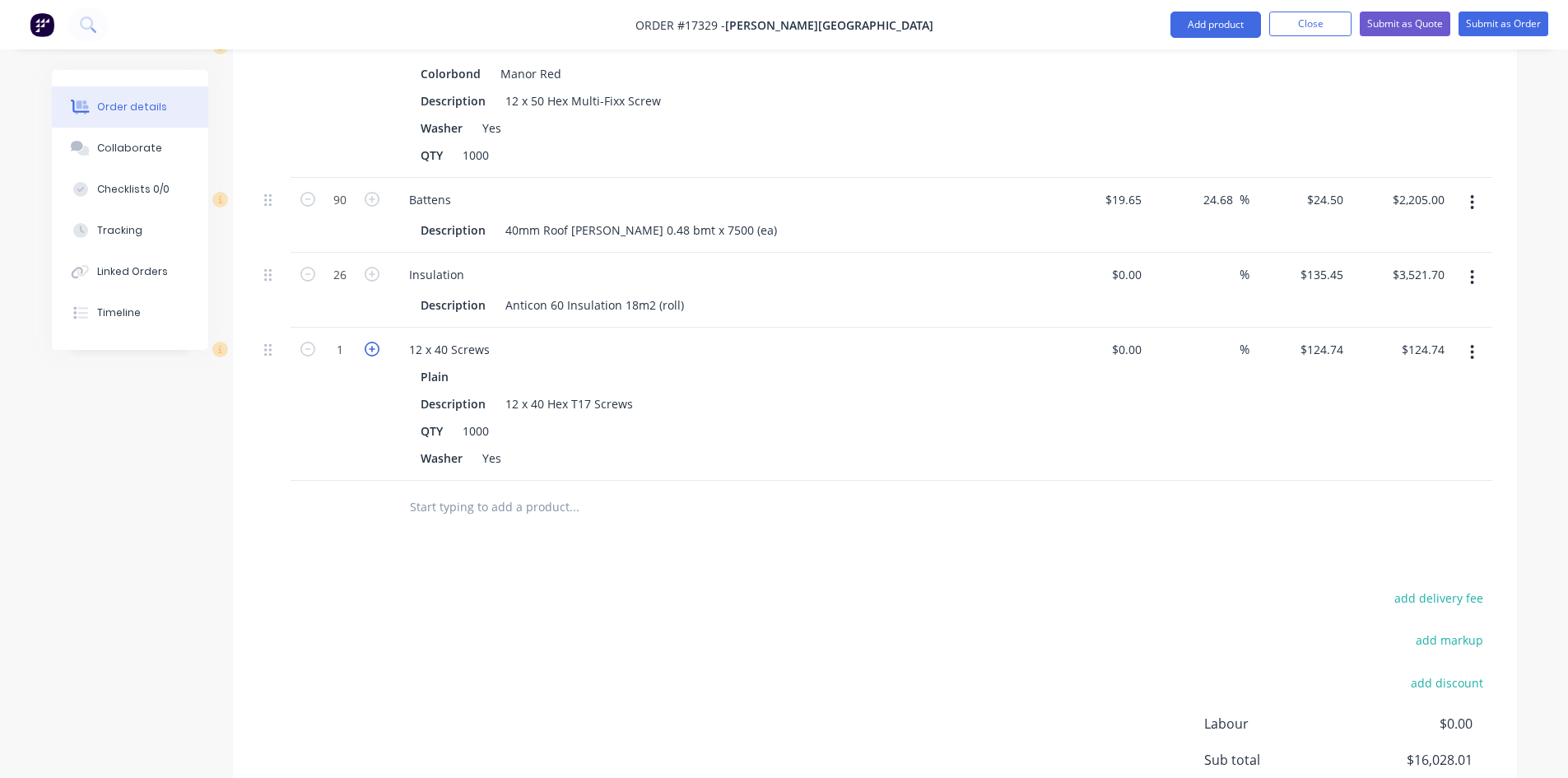
click at [375, 342] on icon "button" at bounding box center [371, 349] width 15 height 15
type input "2"
type input "$249.48"
click at [470, 490] on input "text" at bounding box center [573, 507] width 329 height 33
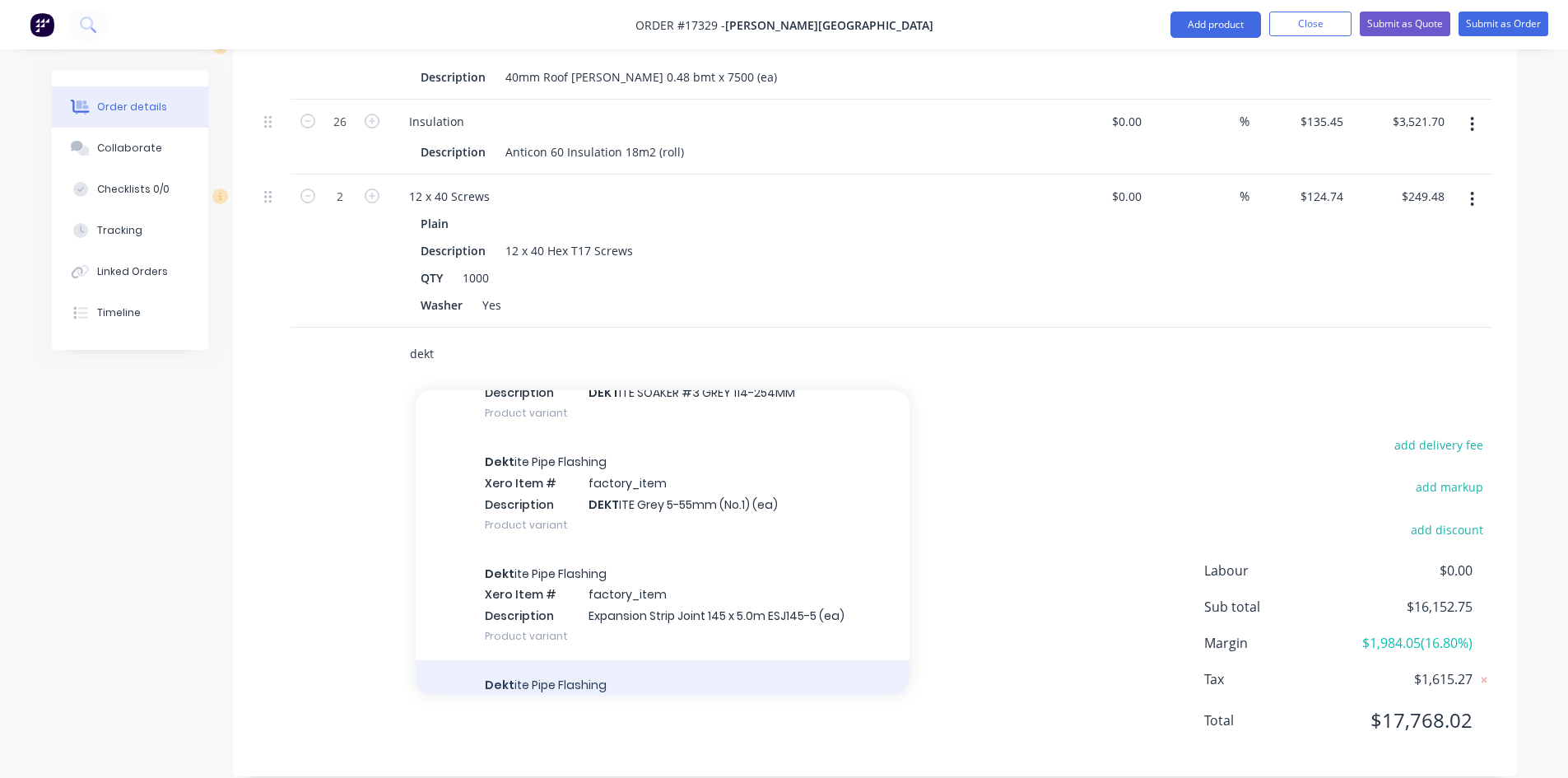
scroll to position [2780, 0]
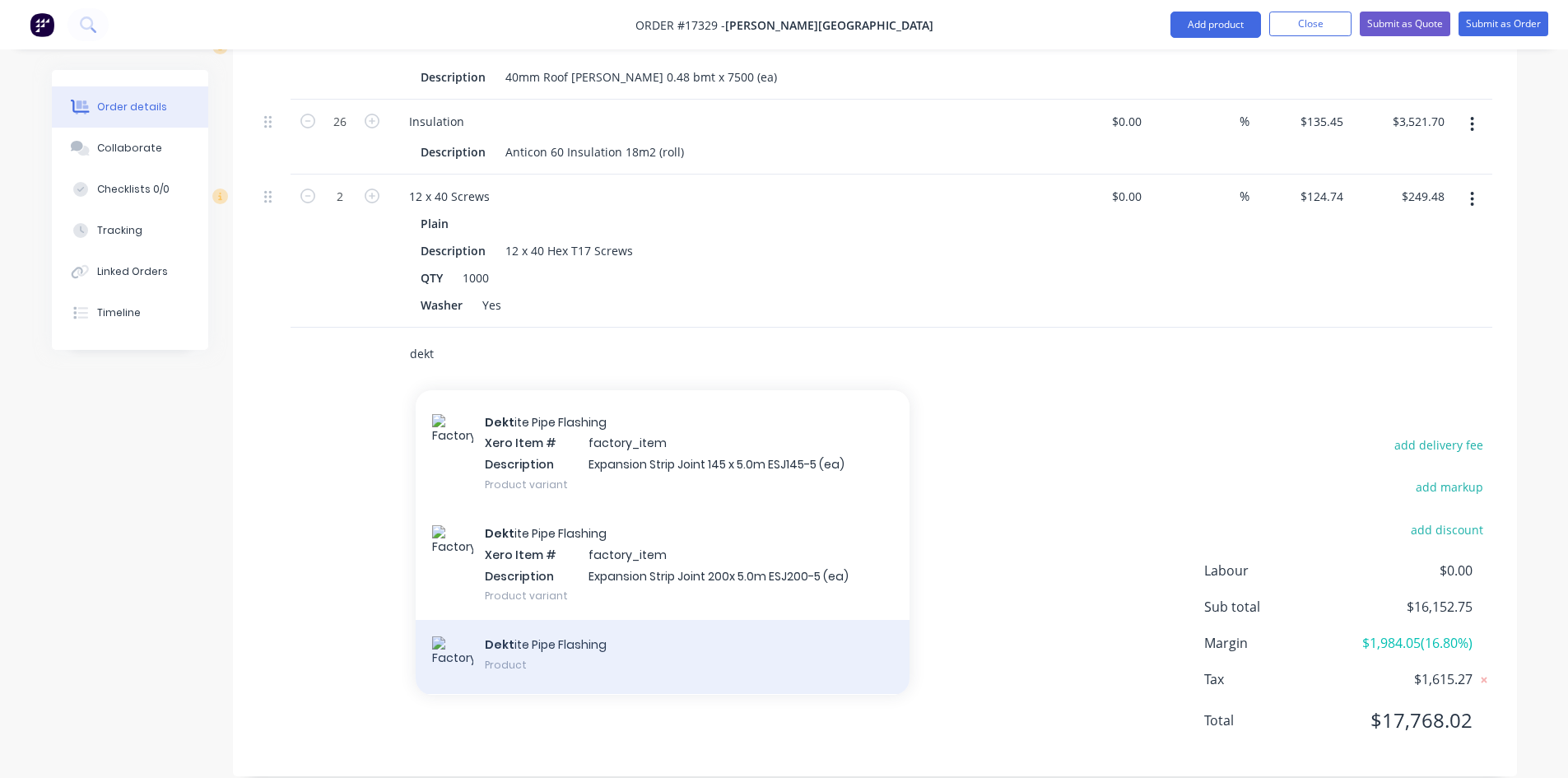
type input "dekt"
click at [653, 635] on div "Dekt ite Pipe Flashing Product" at bounding box center [662, 656] width 494 height 74
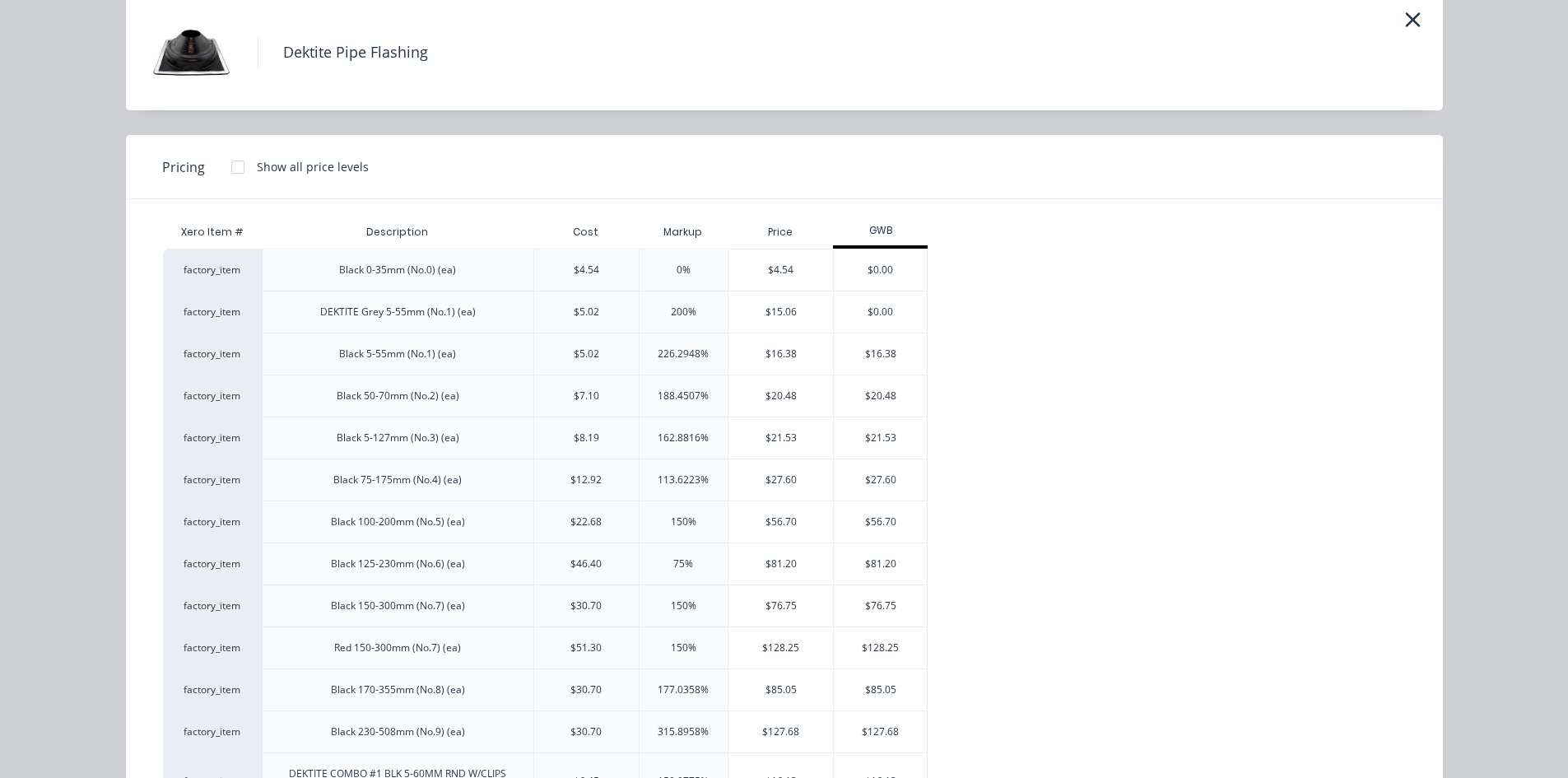
scroll to position [165, 0]
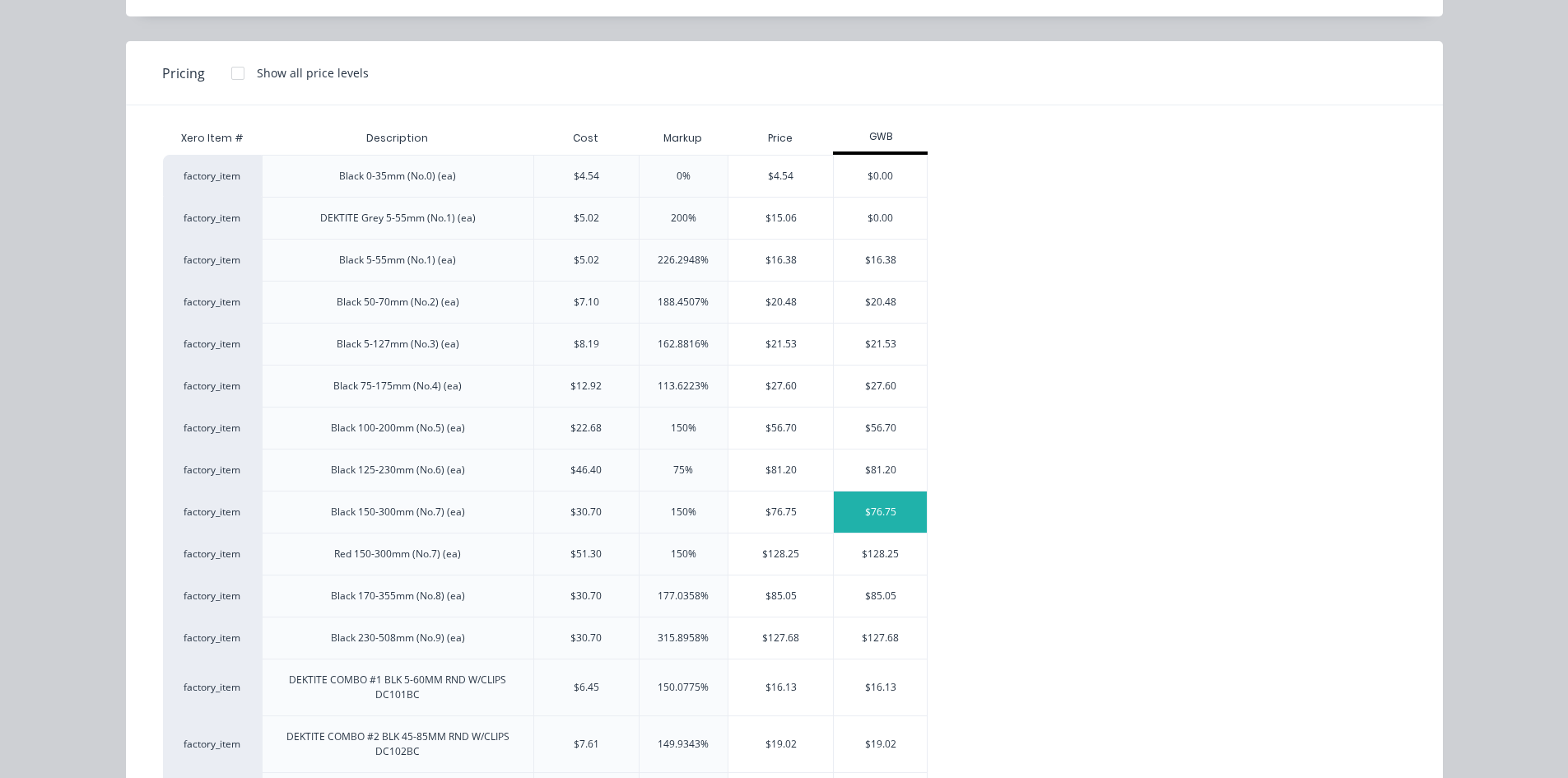
click at [884, 515] on div "$76.75" at bounding box center [880, 512] width 93 height 41
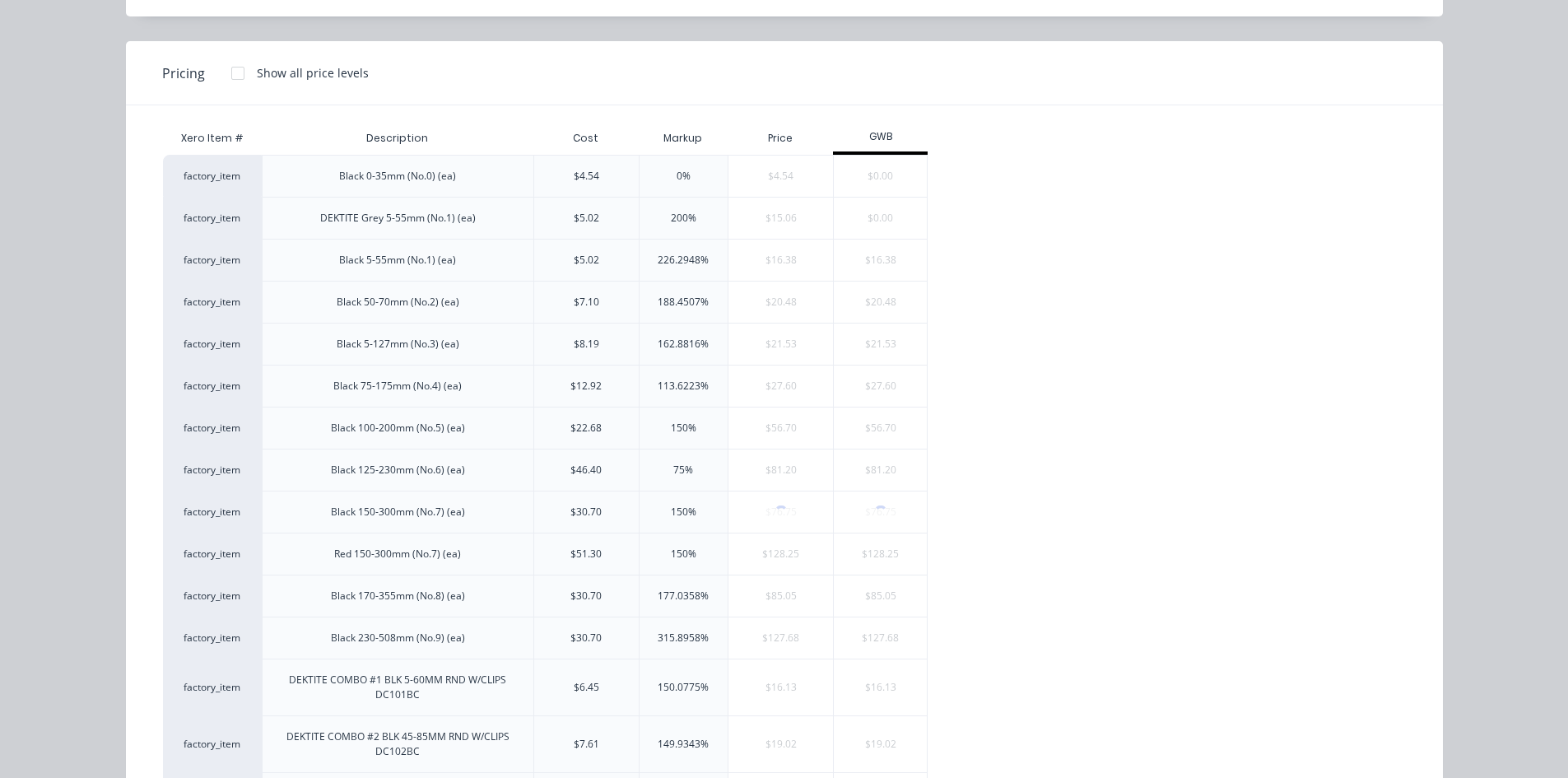
scroll to position [0, 0]
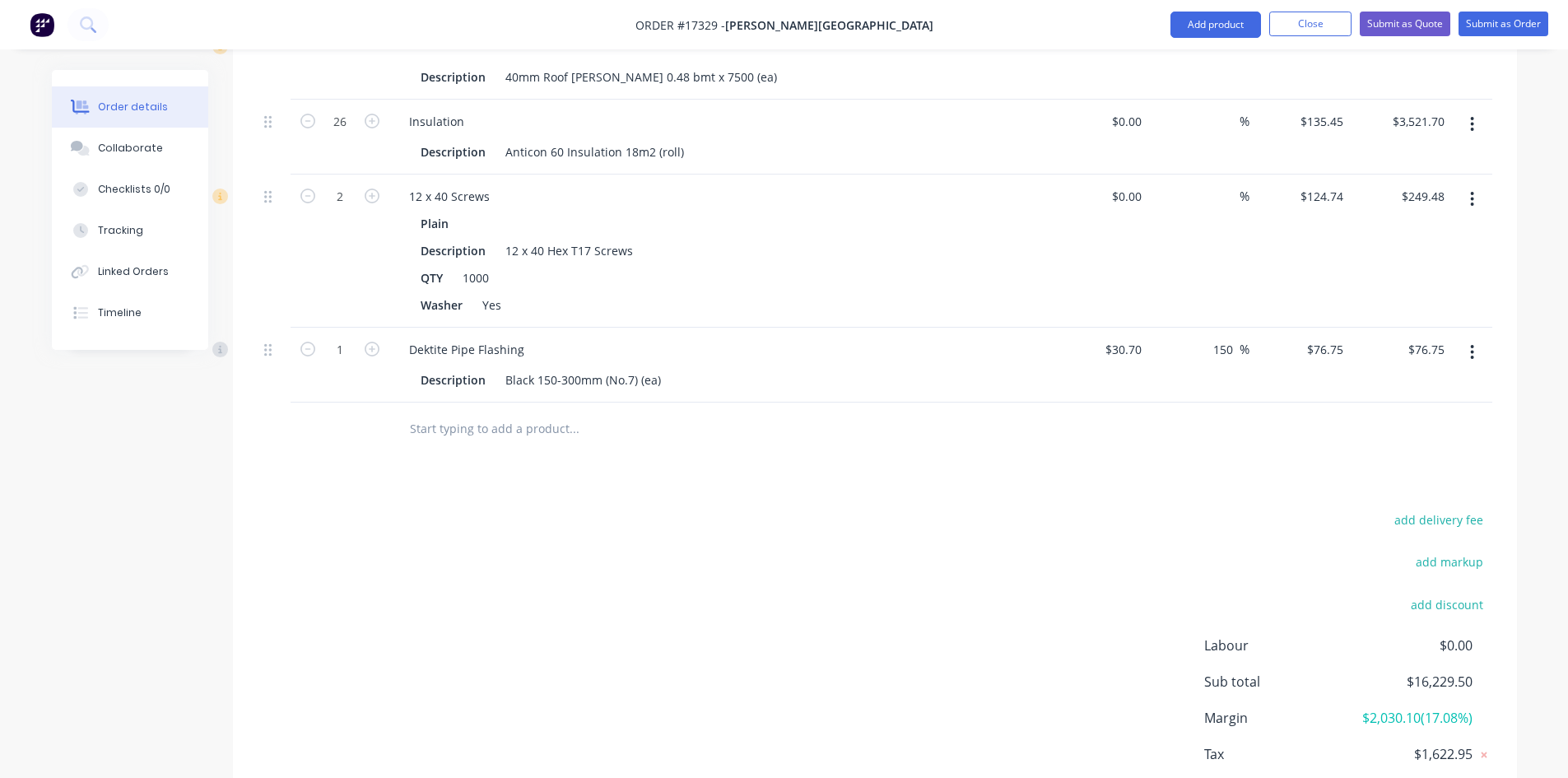
click at [494, 413] on input "text" at bounding box center [573, 429] width 329 height 33
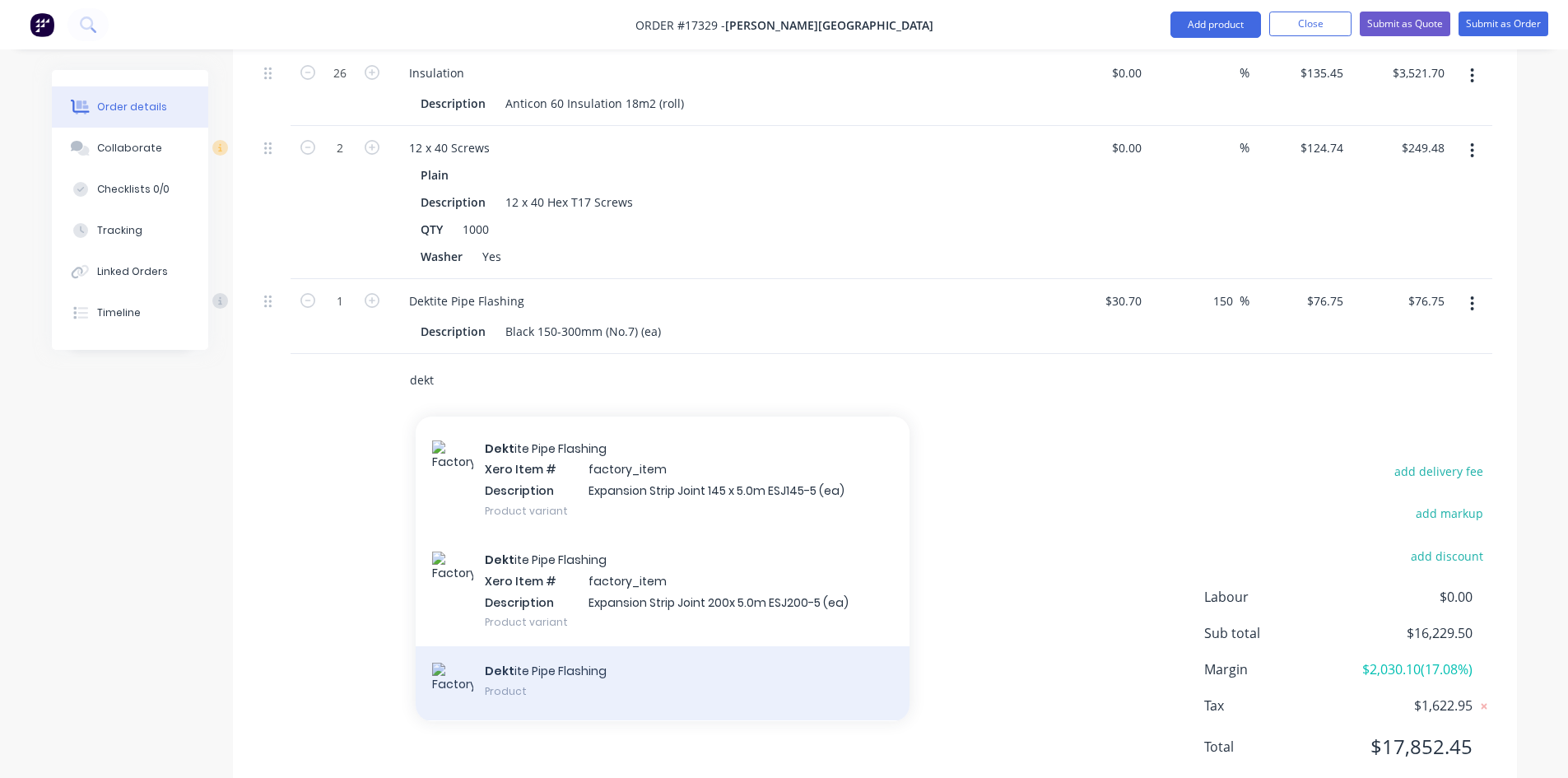
scroll to position [1503, 0]
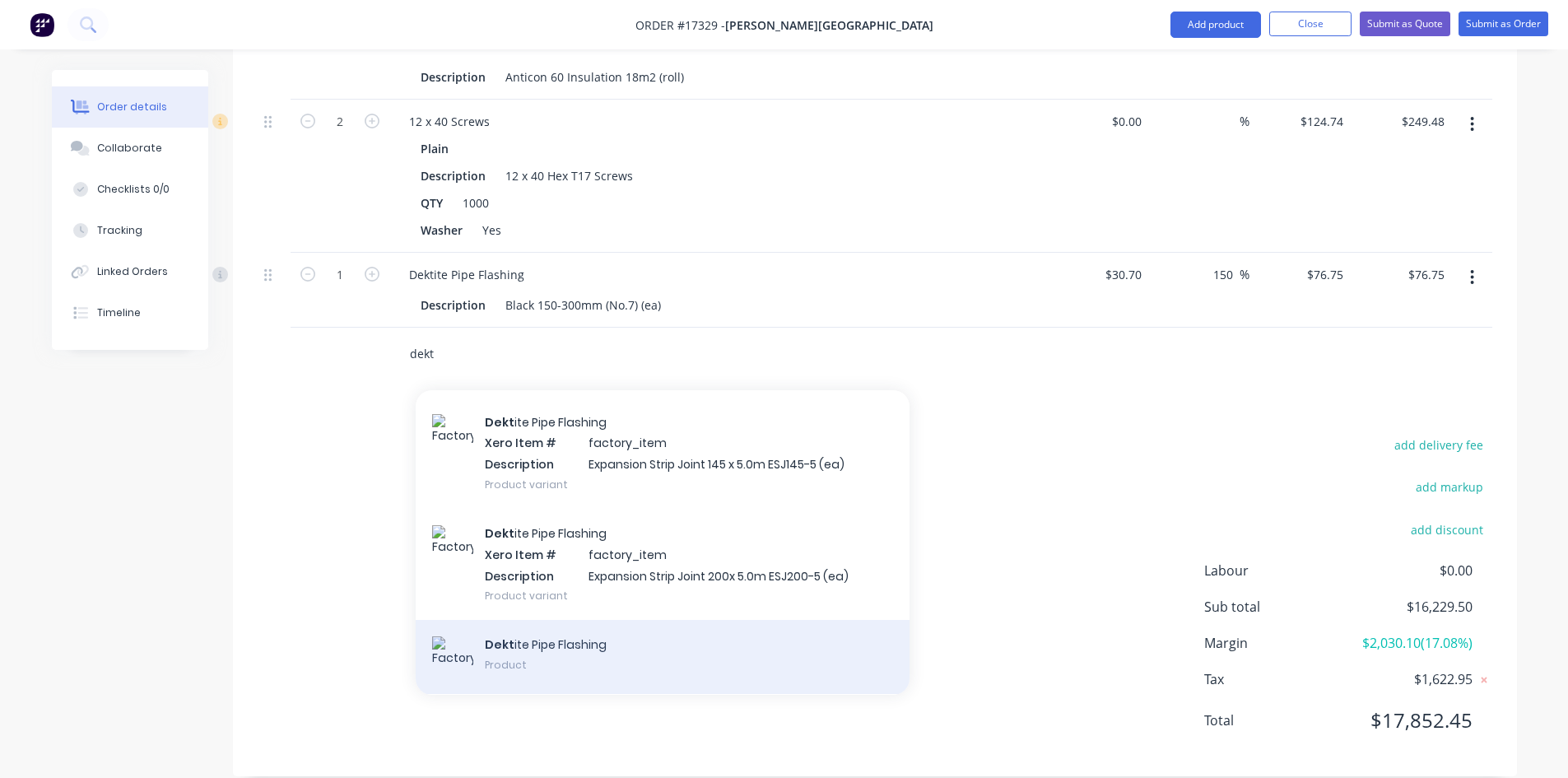
type input "dekt"
click at [581, 626] on div "Dekt ite Pipe Flashing Product" at bounding box center [662, 656] width 494 height 74
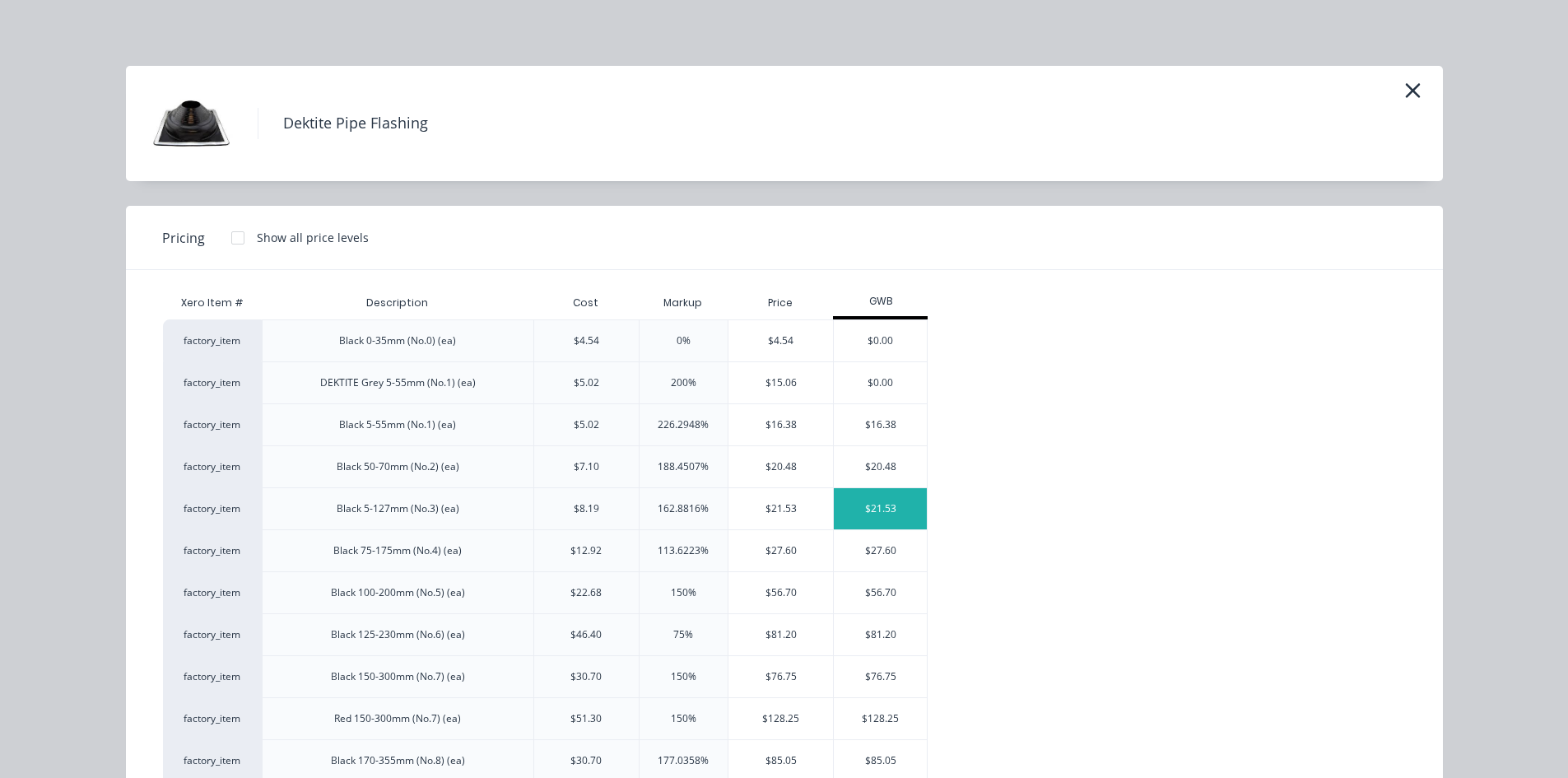
click at [913, 512] on div "$21.53" at bounding box center [880, 509] width 93 height 41
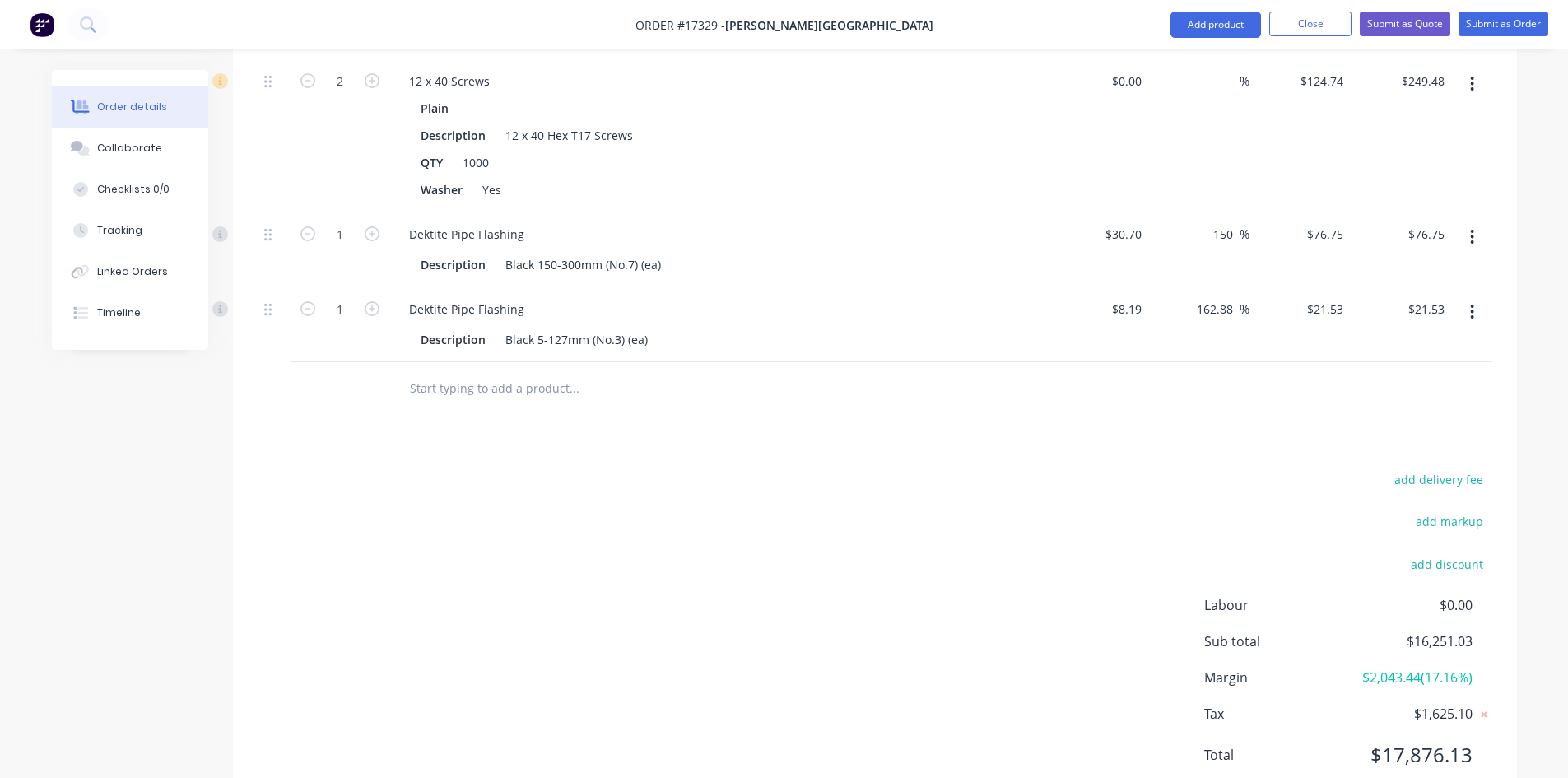
scroll to position [1578, 0]
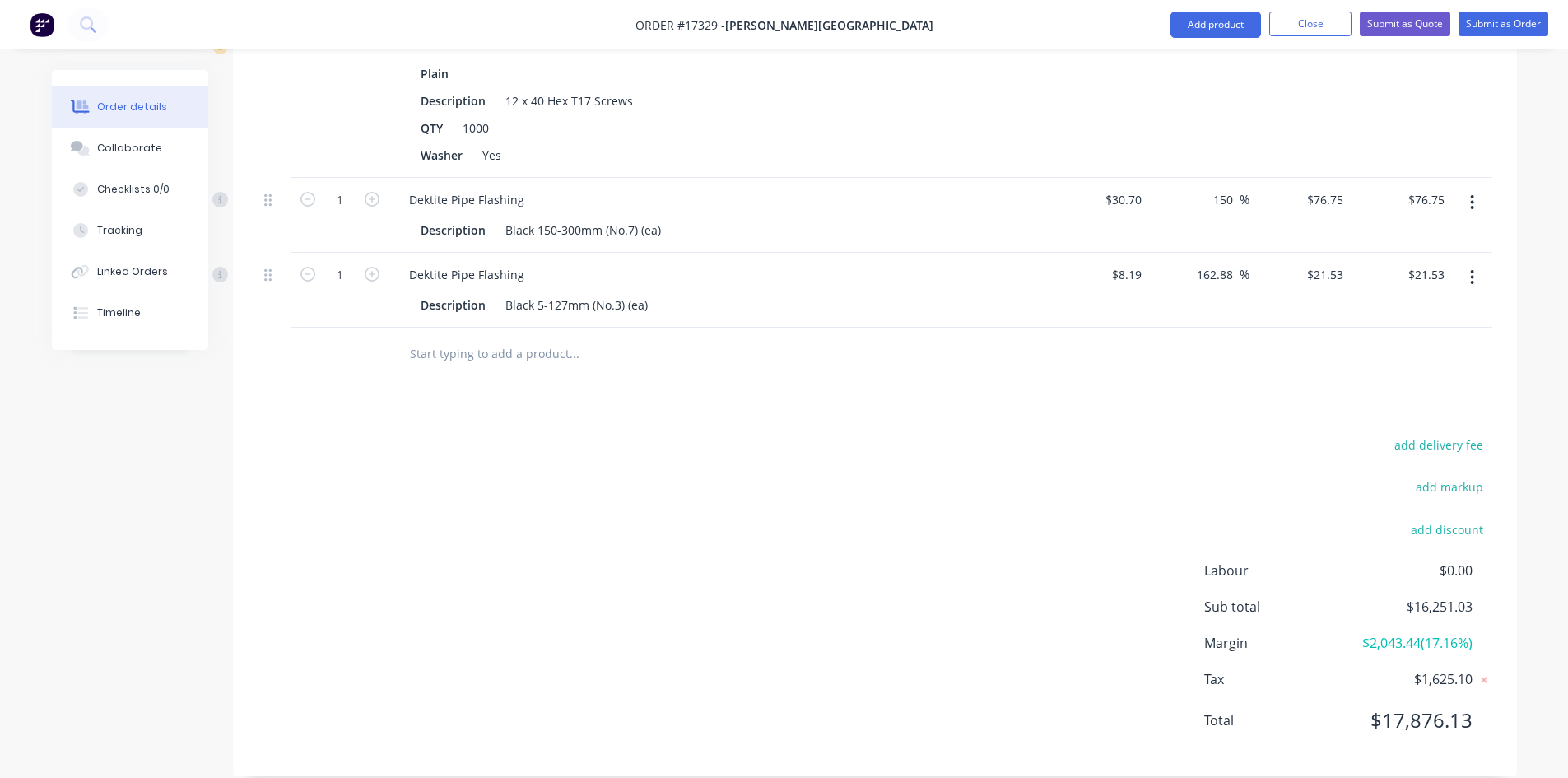
click at [428, 337] on input "text" at bounding box center [573, 354] width 329 height 33
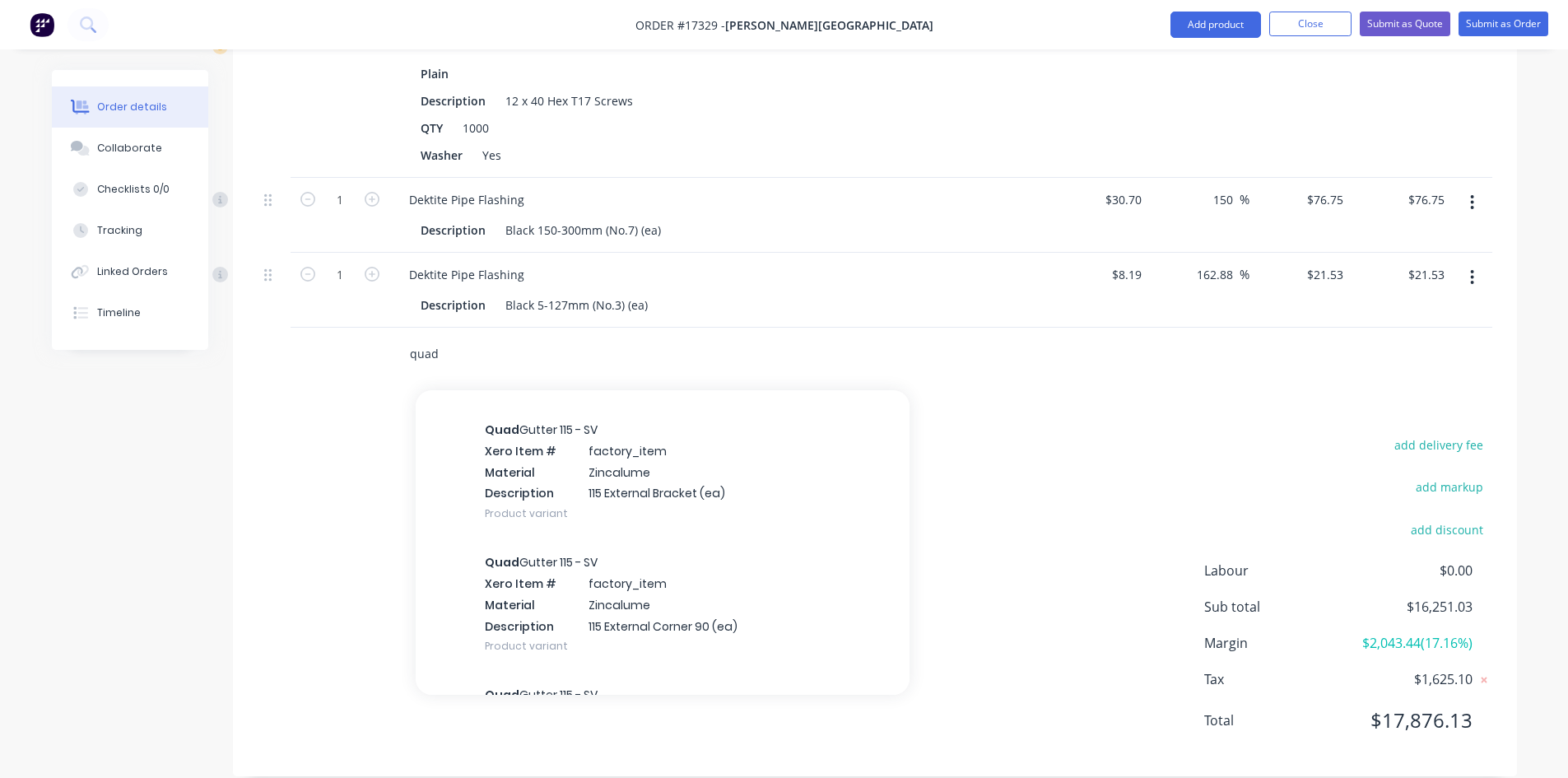
scroll to position [2634, 0]
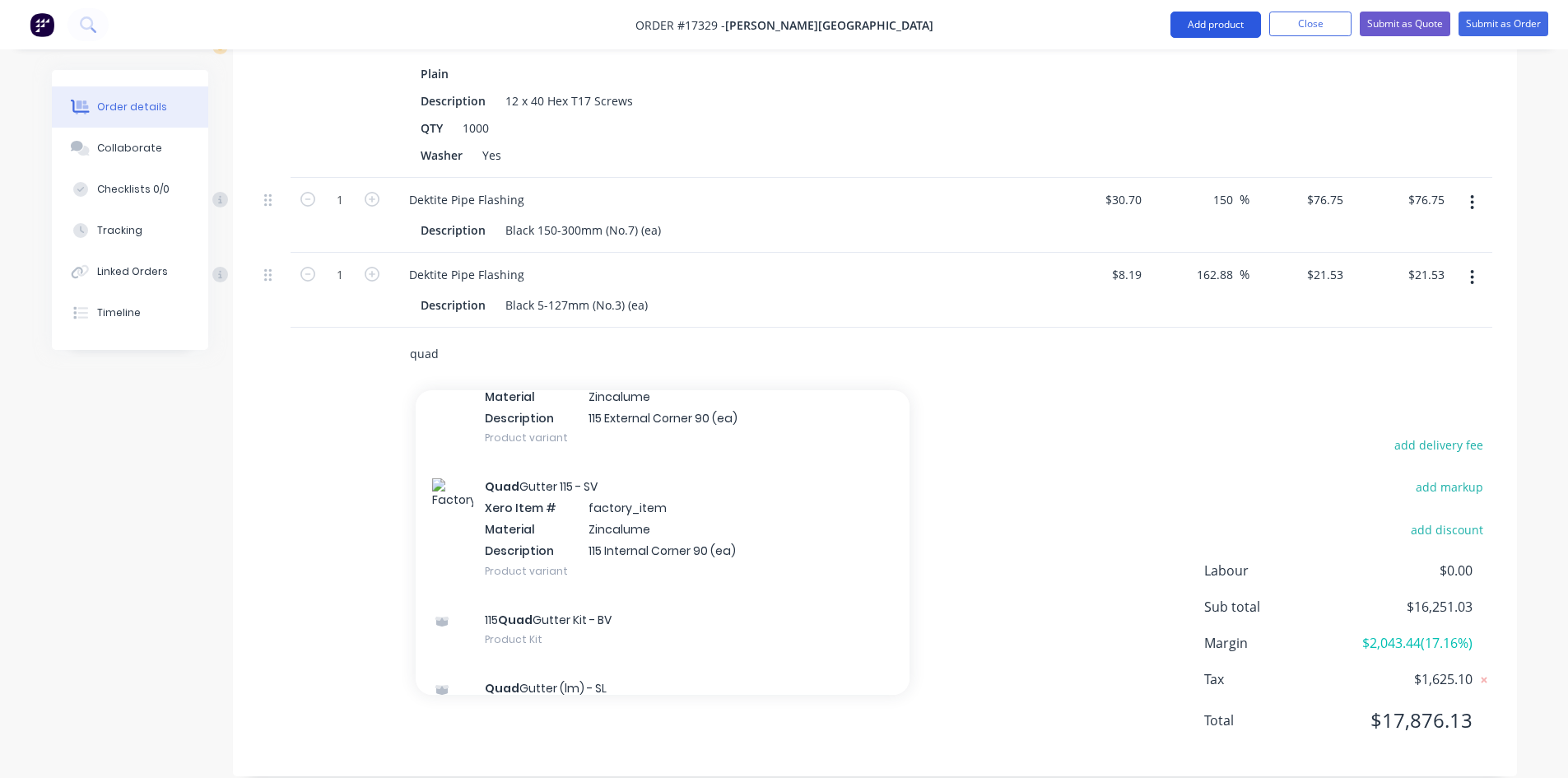
type input "quad"
click at [1219, 23] on button "Add product" at bounding box center [1215, 25] width 90 height 27
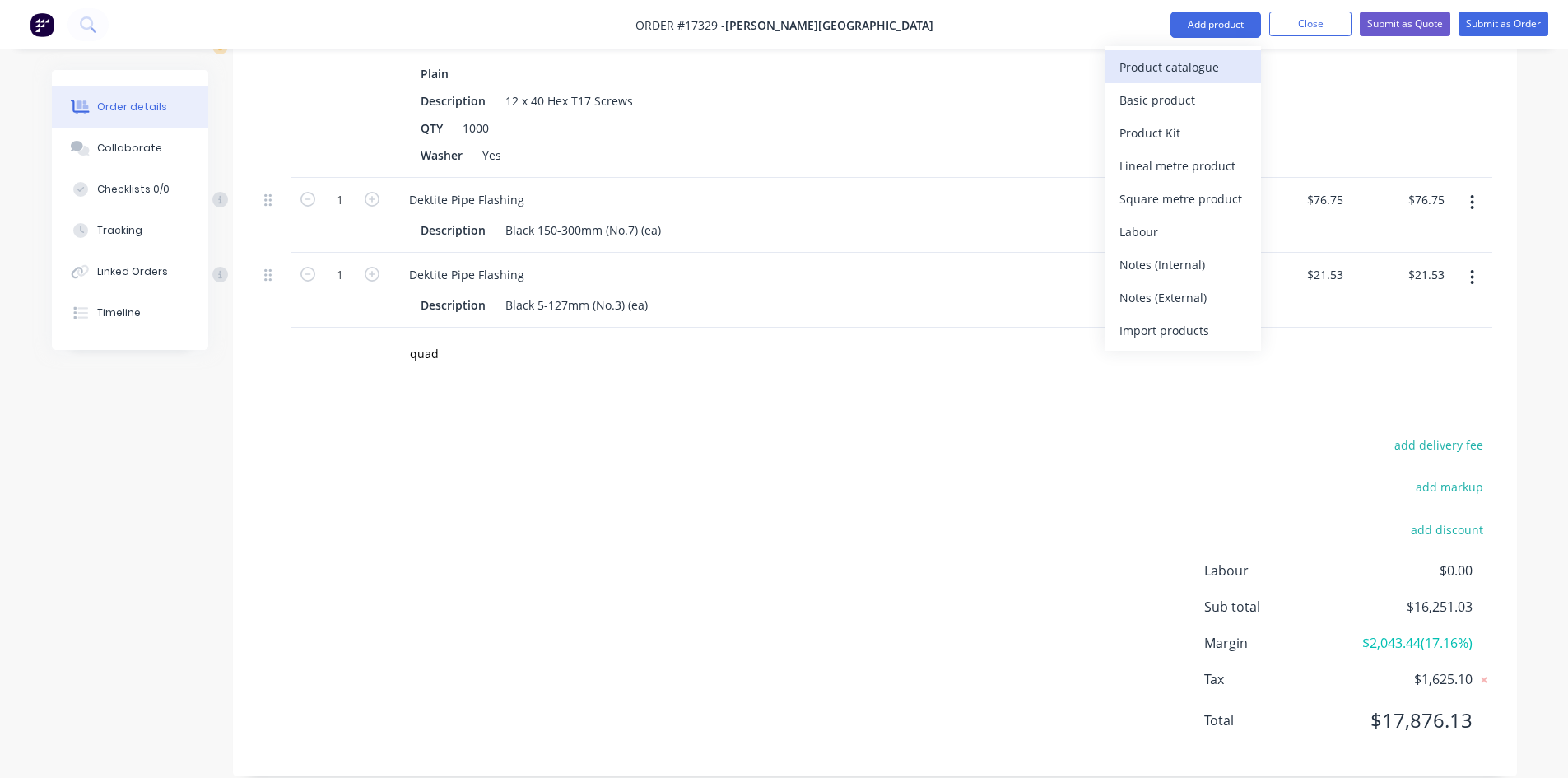
click at [1185, 63] on div "Product catalogue" at bounding box center [1182, 67] width 127 height 24
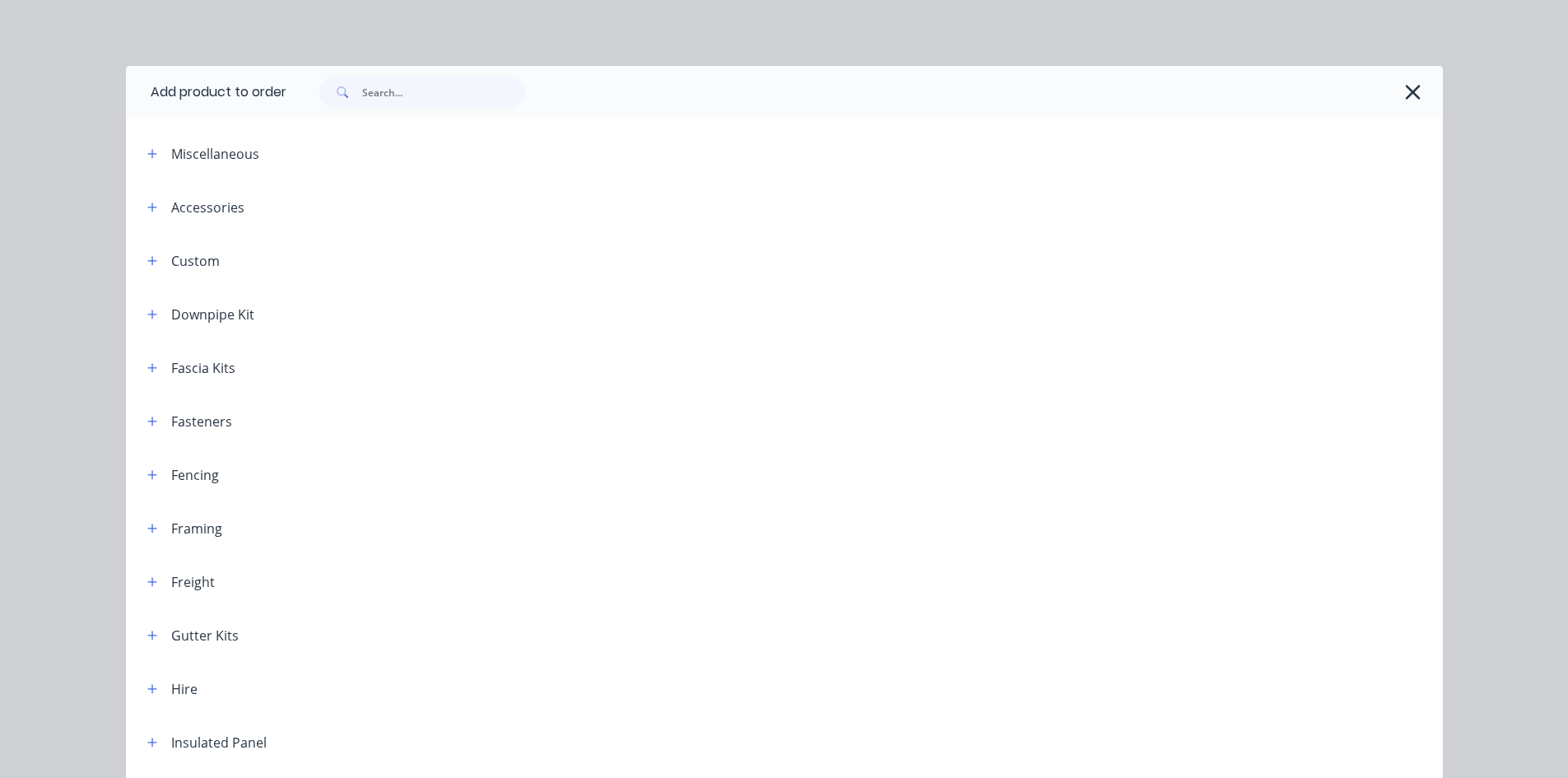
click at [336, 104] on span at bounding box center [341, 92] width 43 height 33
click at [364, 84] on input "text" at bounding box center [444, 92] width 163 height 33
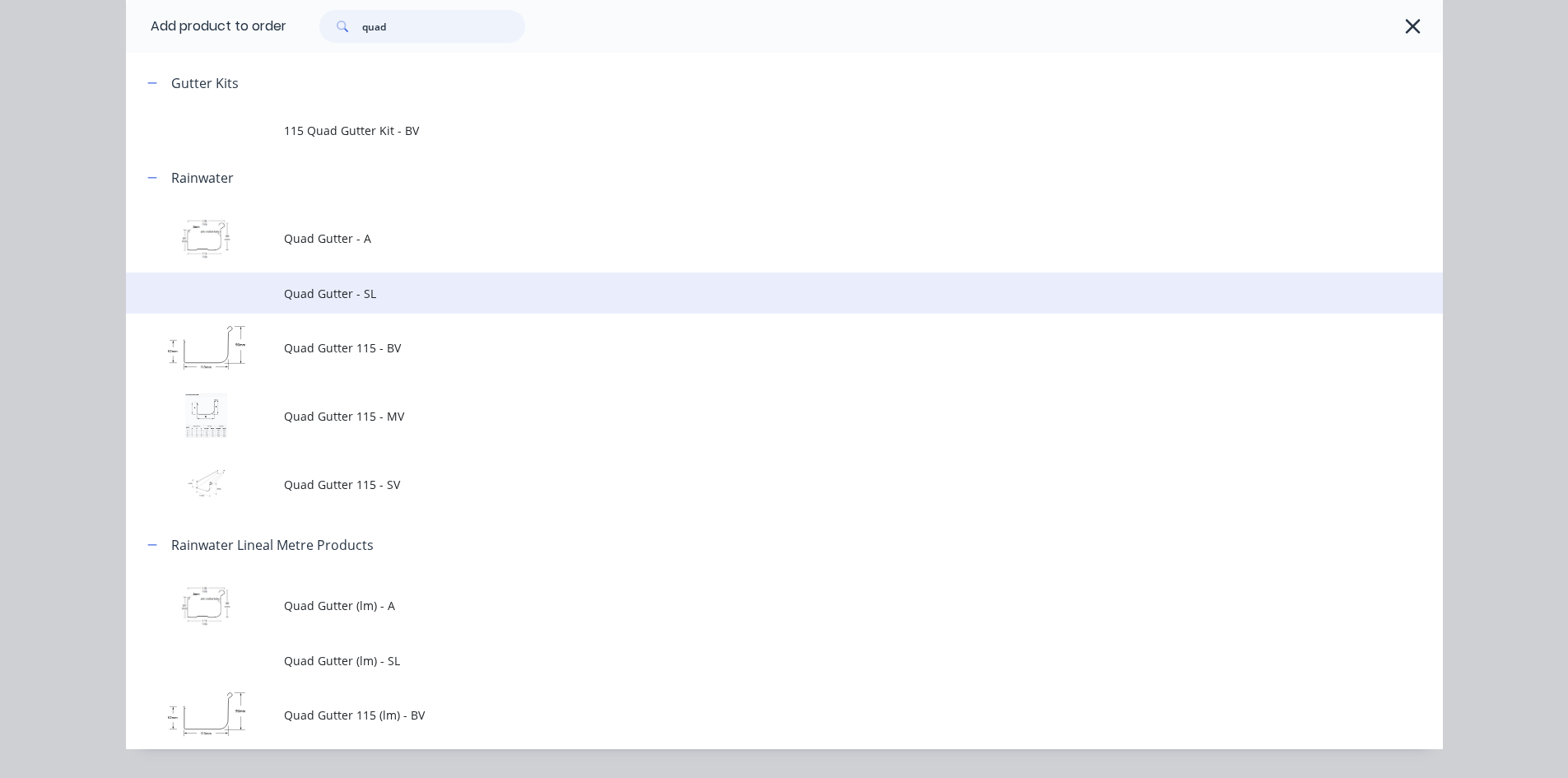
scroll to position [208, 0]
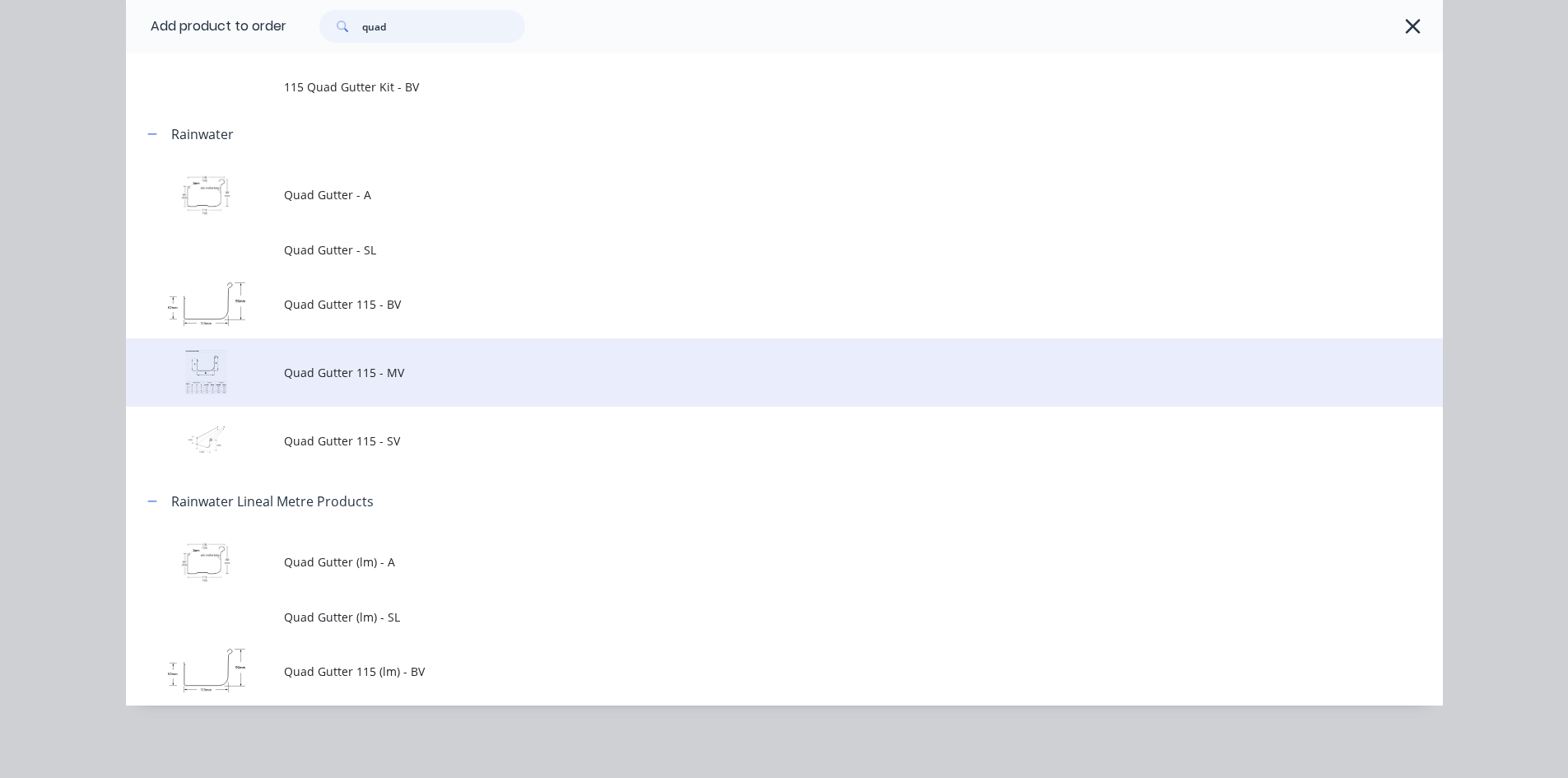
type input "quad"
click at [436, 366] on span "Quad Gutter 115 - MV" at bounding box center [747, 372] width 926 height 18
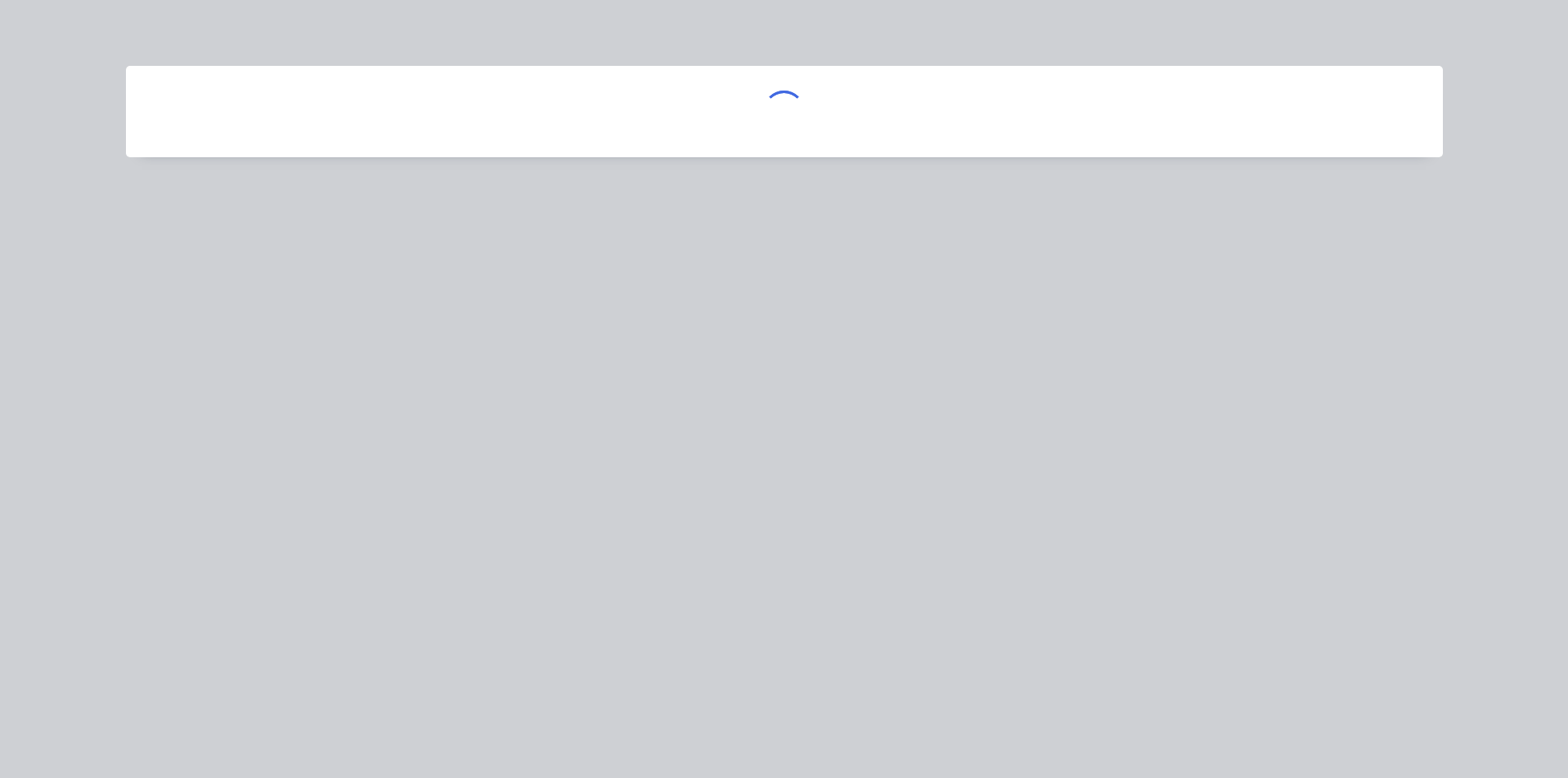
scroll to position [0, 0]
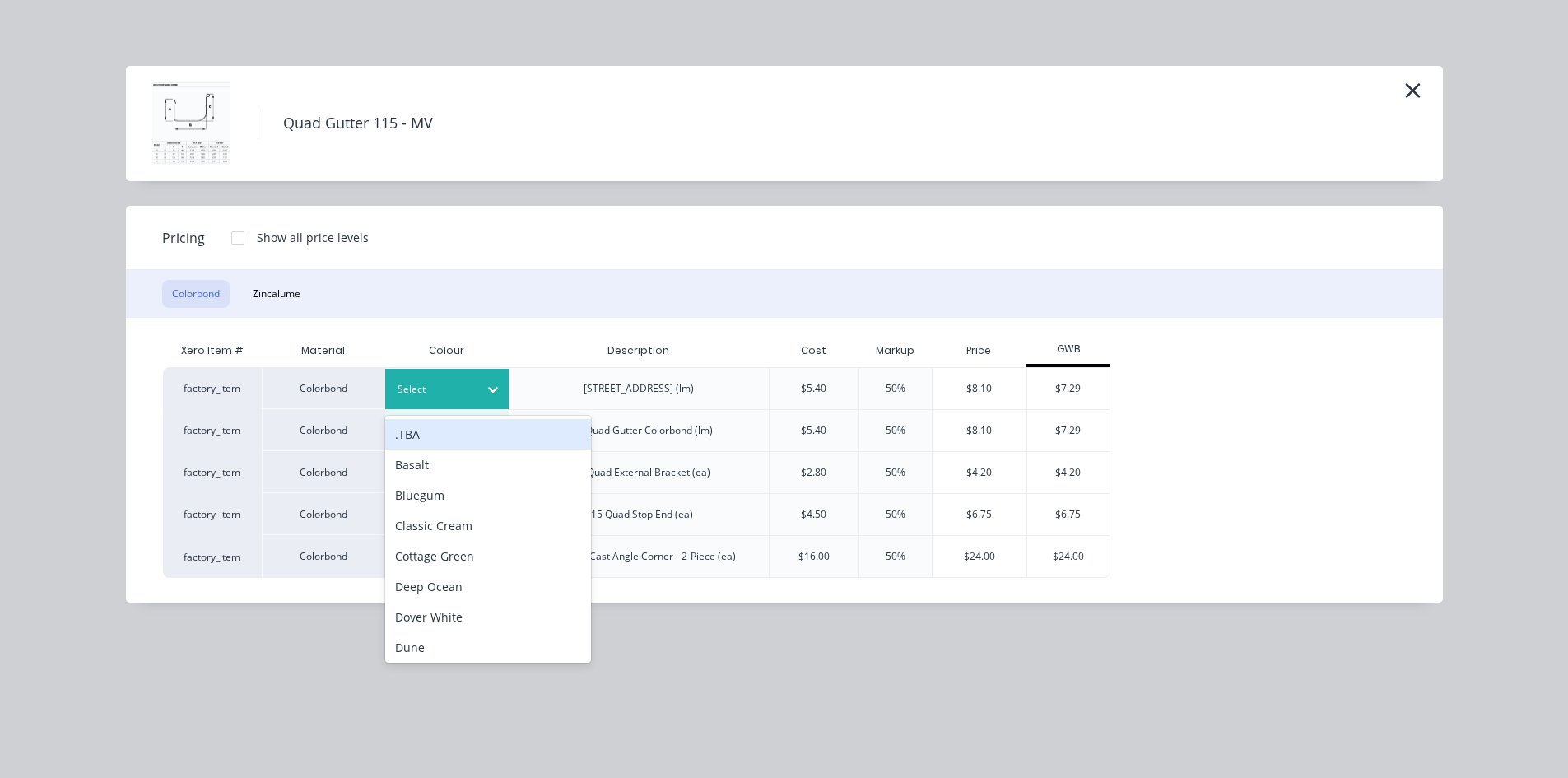
click at [496, 392] on icon at bounding box center [492, 389] width 17 height 17
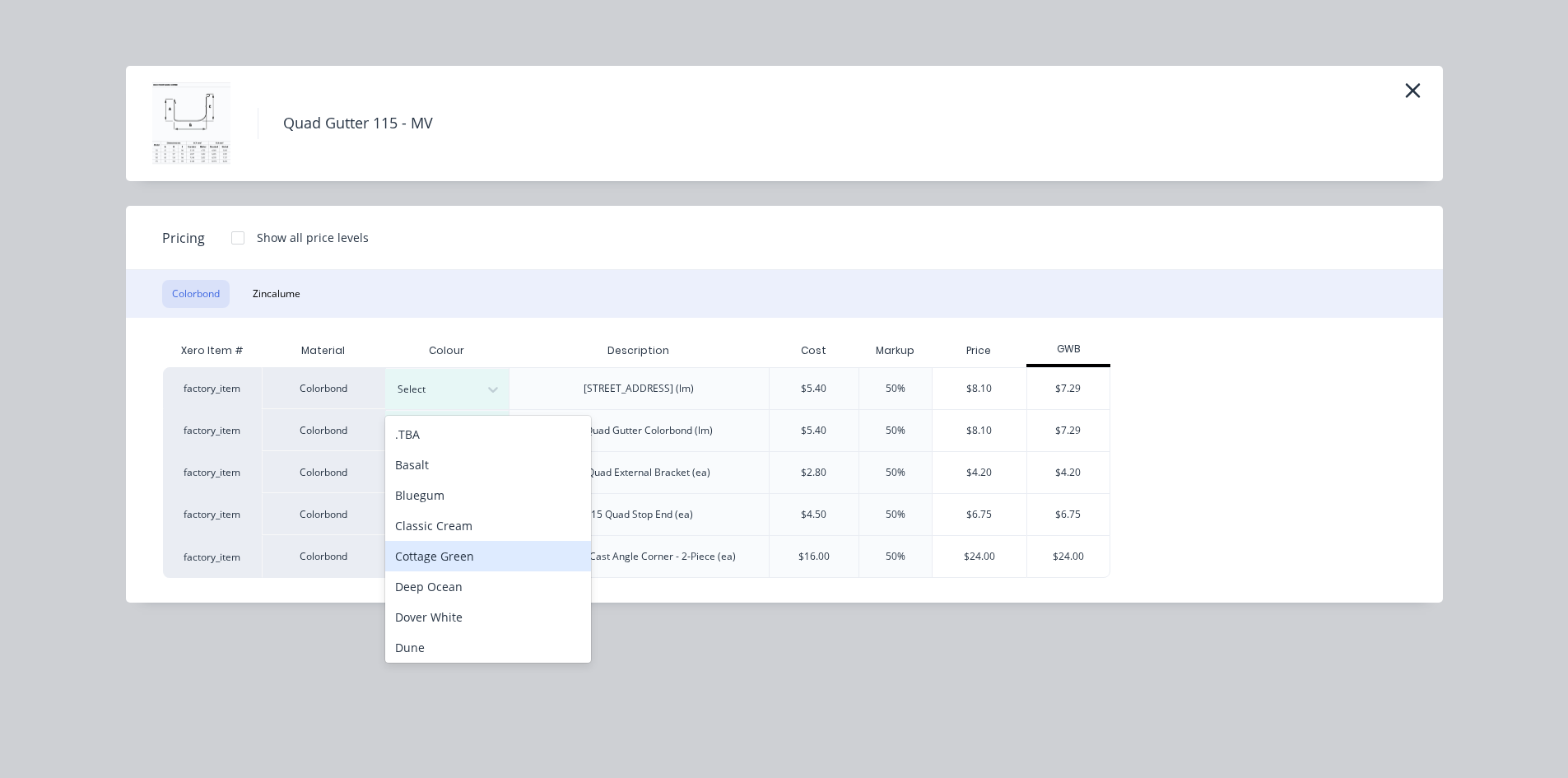
click at [493, 550] on div "Cottage Green" at bounding box center [487, 555] width 205 height 30
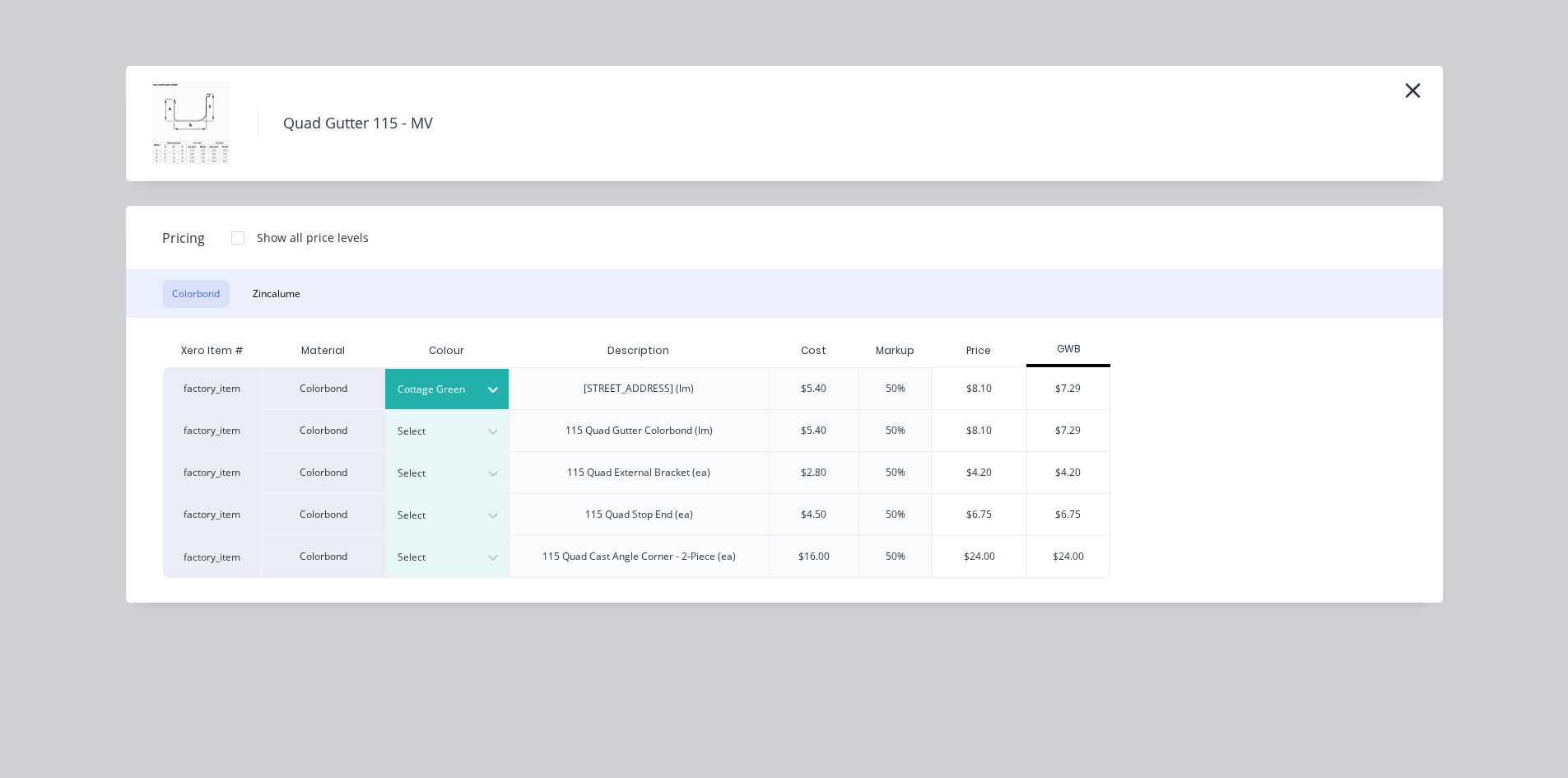
click at [1093, 382] on div "$7.29" at bounding box center [1068, 388] width 83 height 41
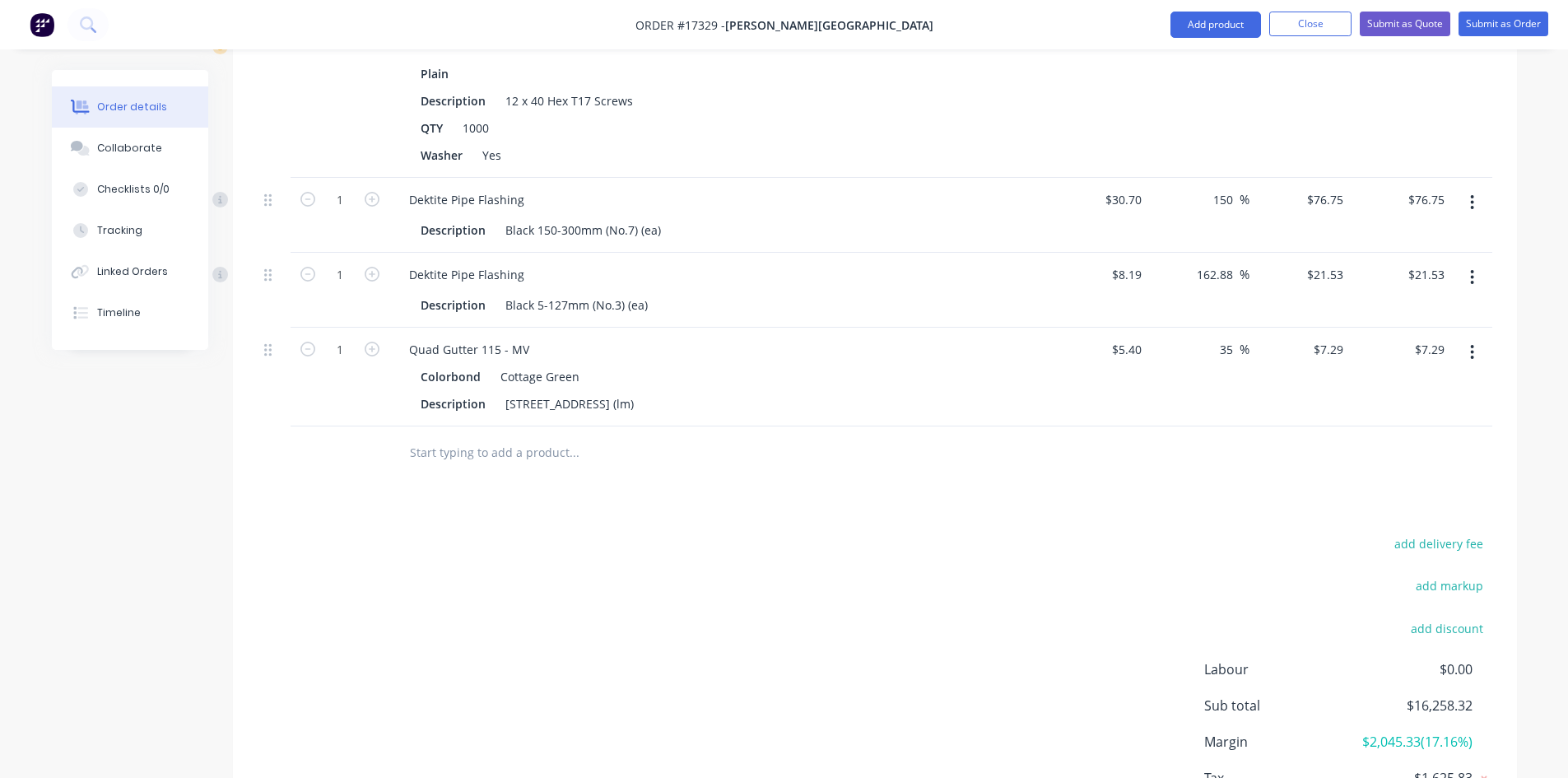
click at [495, 436] on input "text" at bounding box center [573, 453] width 329 height 33
click at [492, 337] on div "Quad Gutter 115 - MV" at bounding box center [469, 349] width 146 height 24
copy div "Quad Gutter 115 - MV"
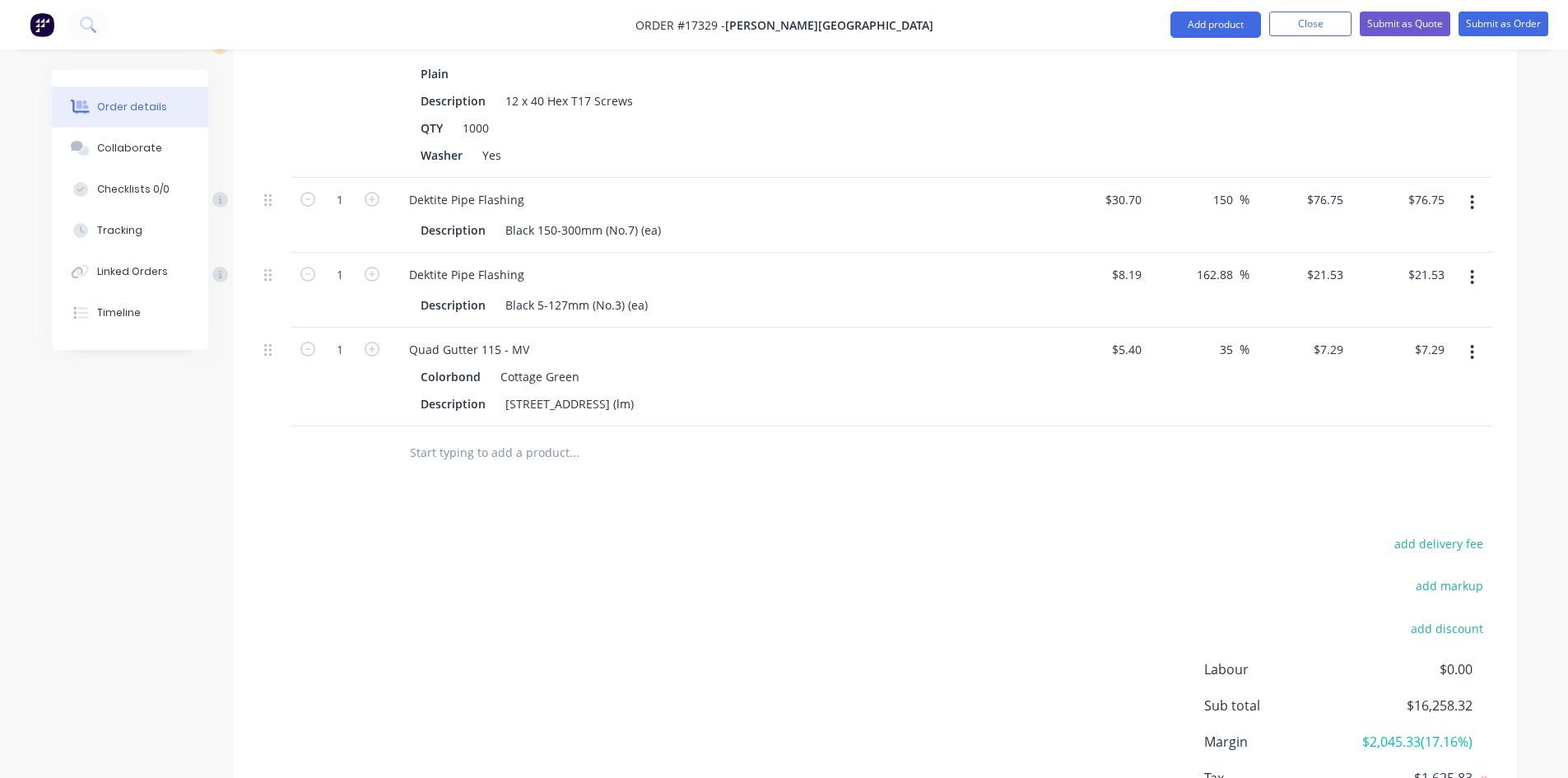
click at [468, 436] on input "text" at bounding box center [573, 453] width 329 height 33
paste input "Quad Gutter 115 - MV"
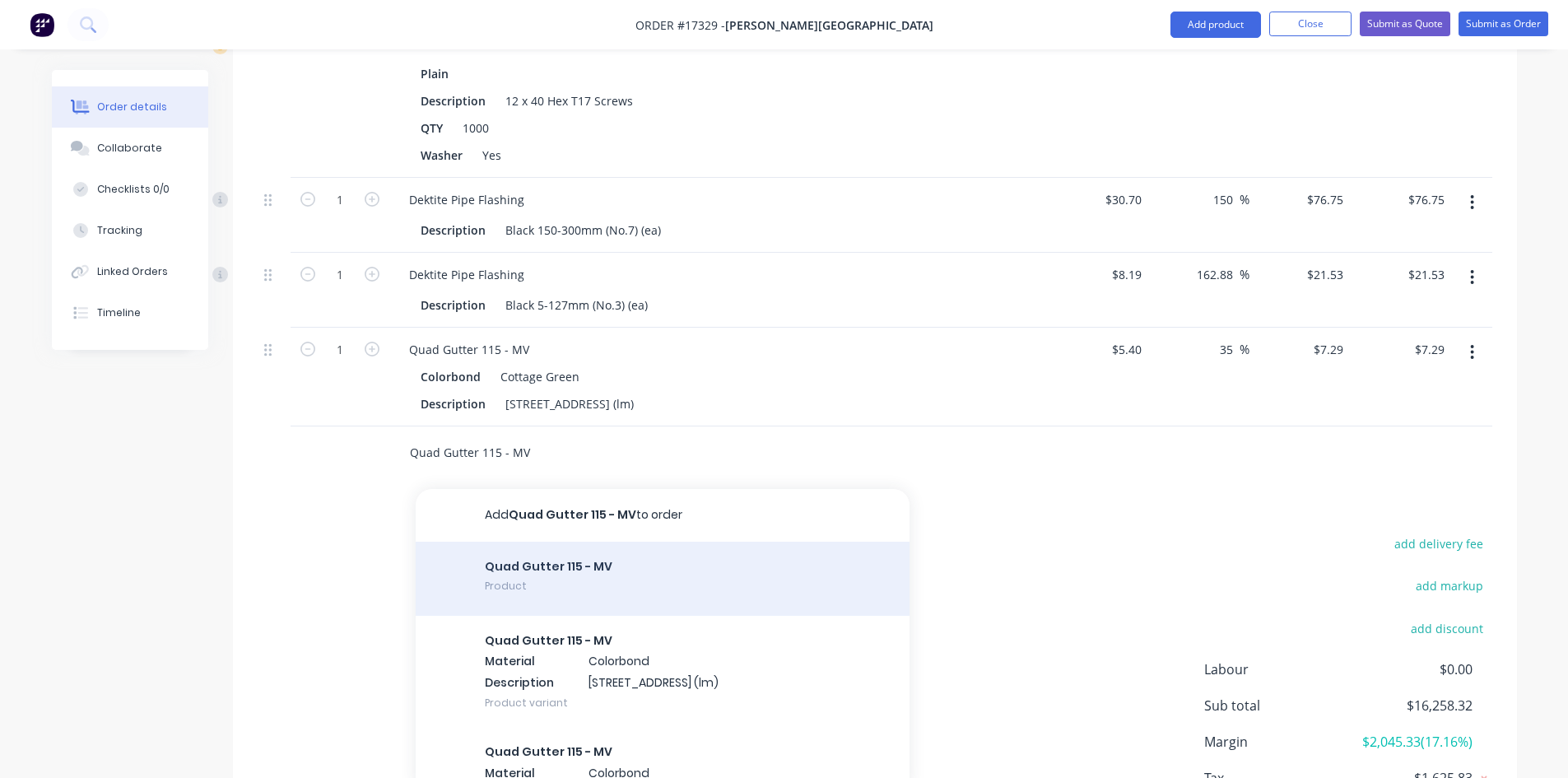
type input "Quad Gutter 115 - MV"
click at [565, 562] on div "Quad Gutter 115 - MV Product" at bounding box center [662, 578] width 494 height 74
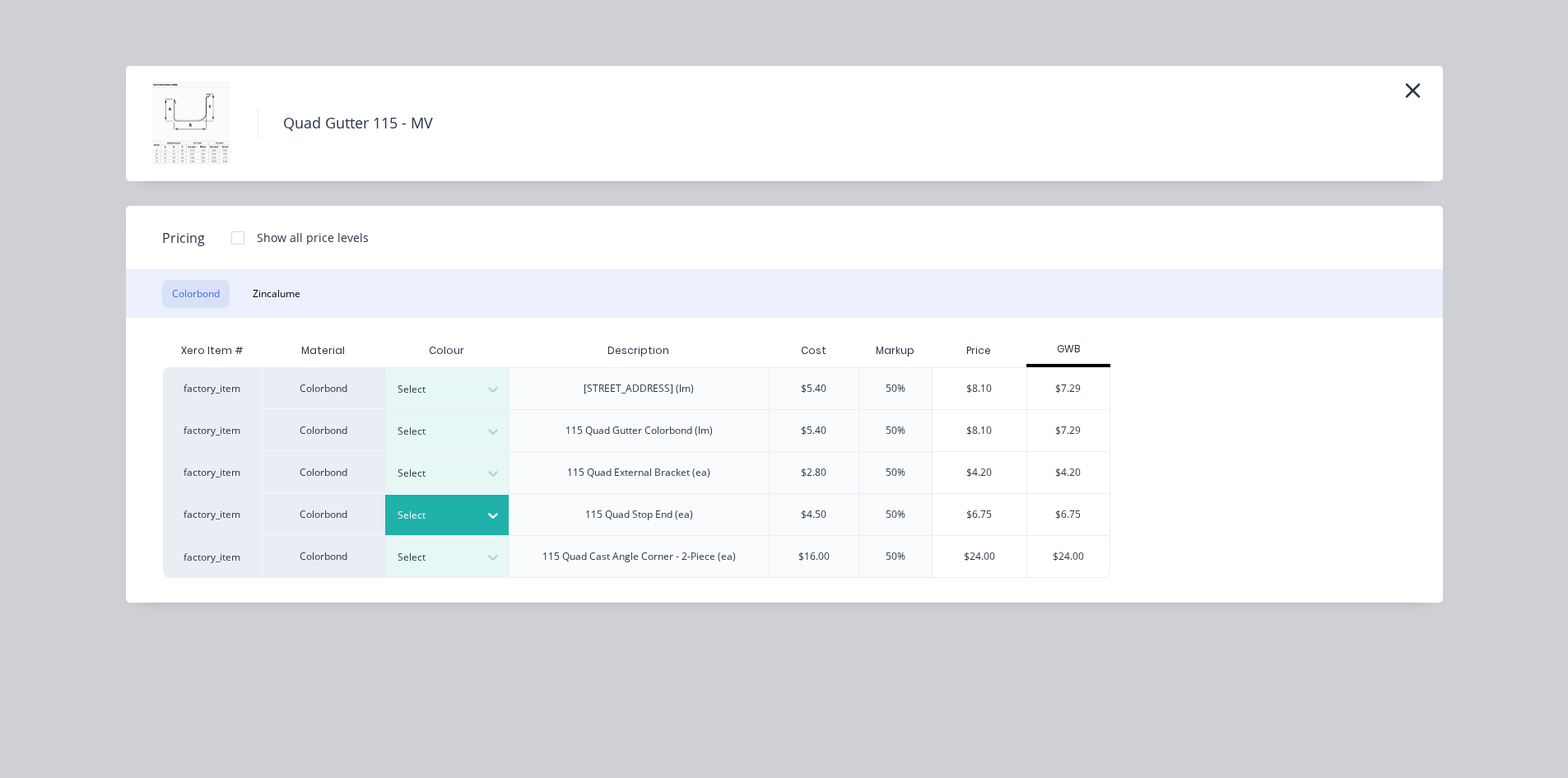
click at [480, 516] on div at bounding box center [493, 515] width 29 height 27
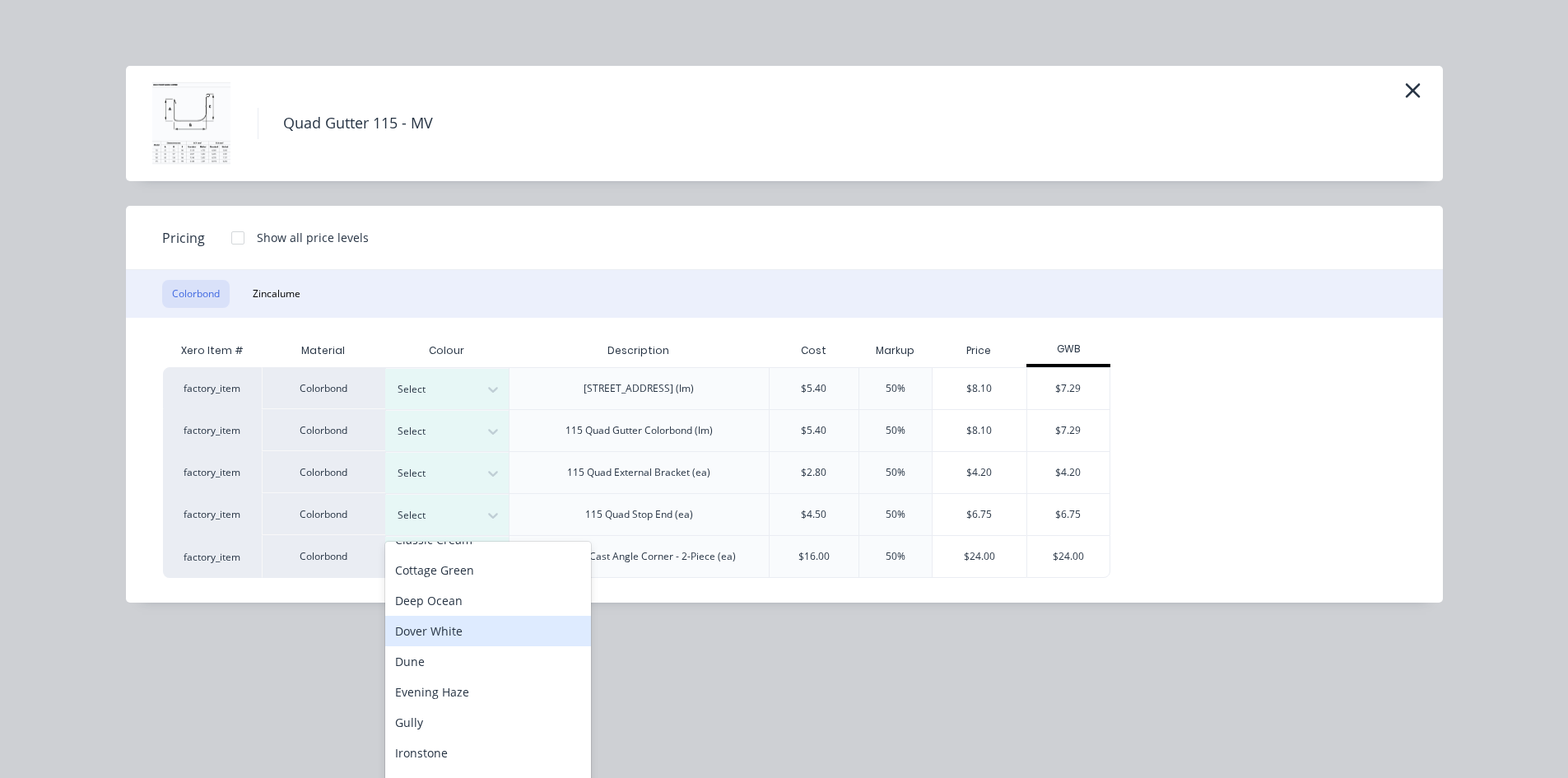
scroll to position [83, 0]
click at [481, 592] on div "Cottage Green" at bounding box center [487, 599] width 205 height 30
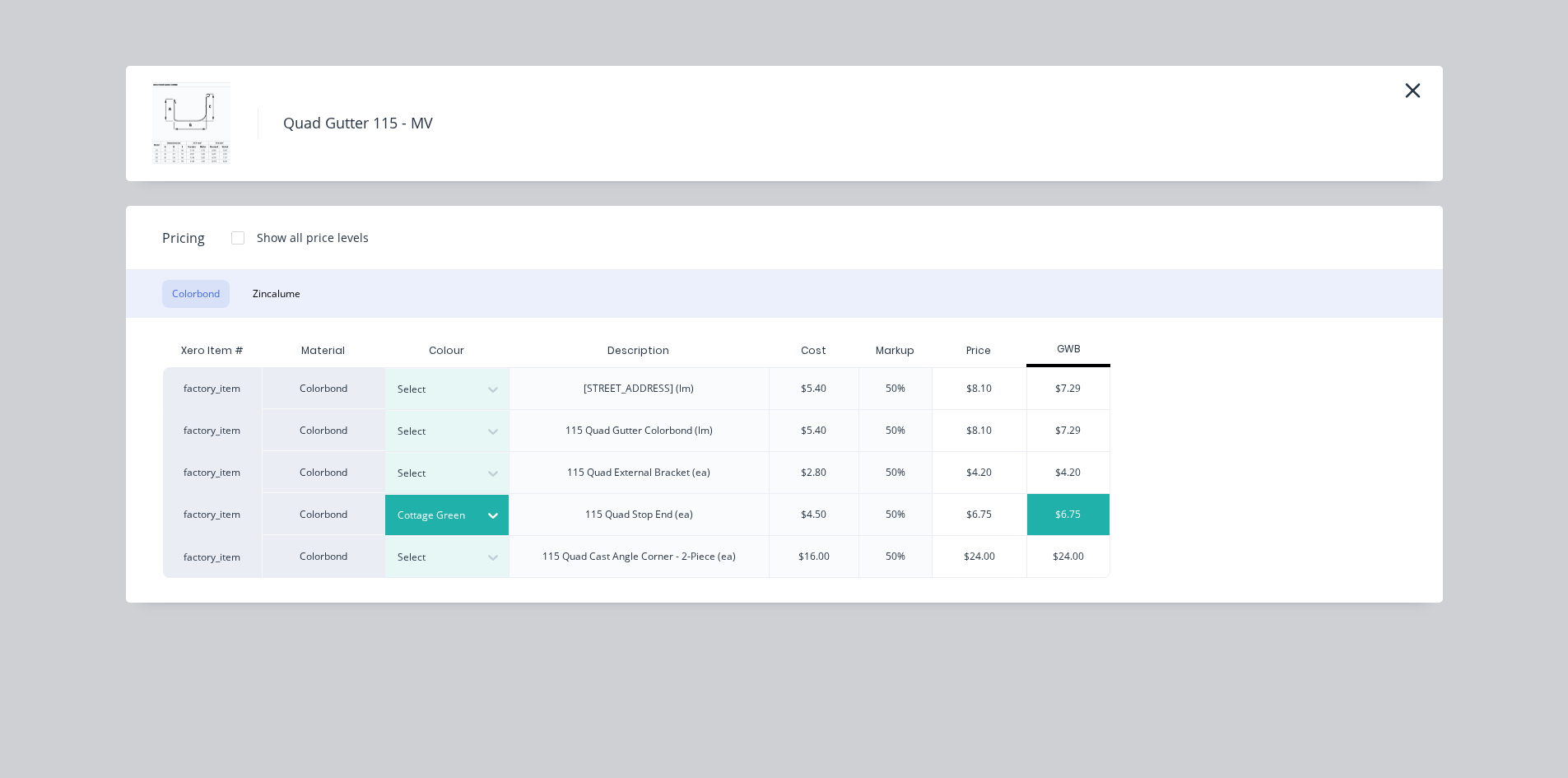
click at [1084, 514] on div "$6.75" at bounding box center [1068, 515] width 83 height 41
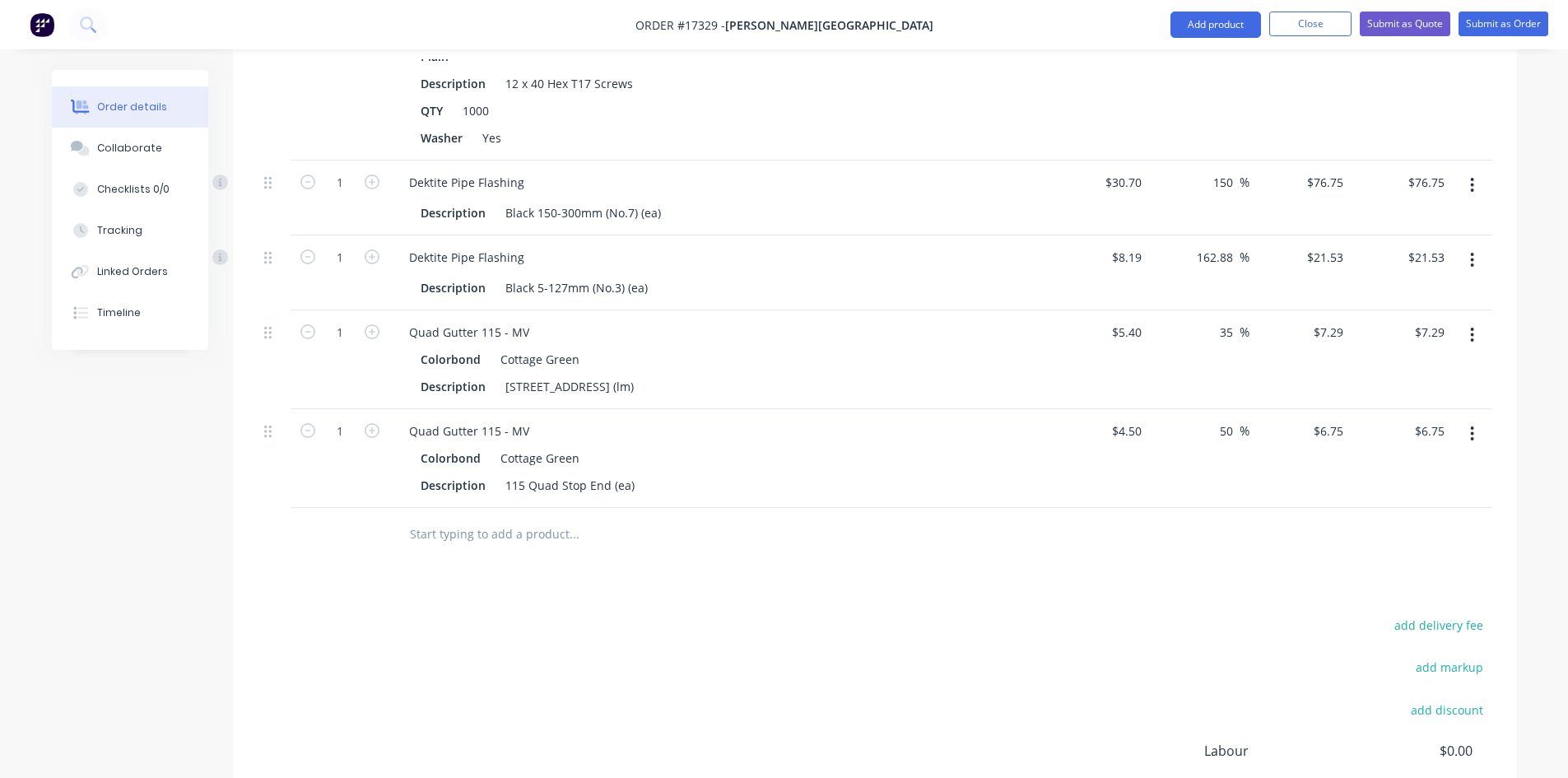
click at [527, 518] on input "text" at bounding box center [573, 534] width 329 height 33
paste input "Quad Gutter 115 - MV"
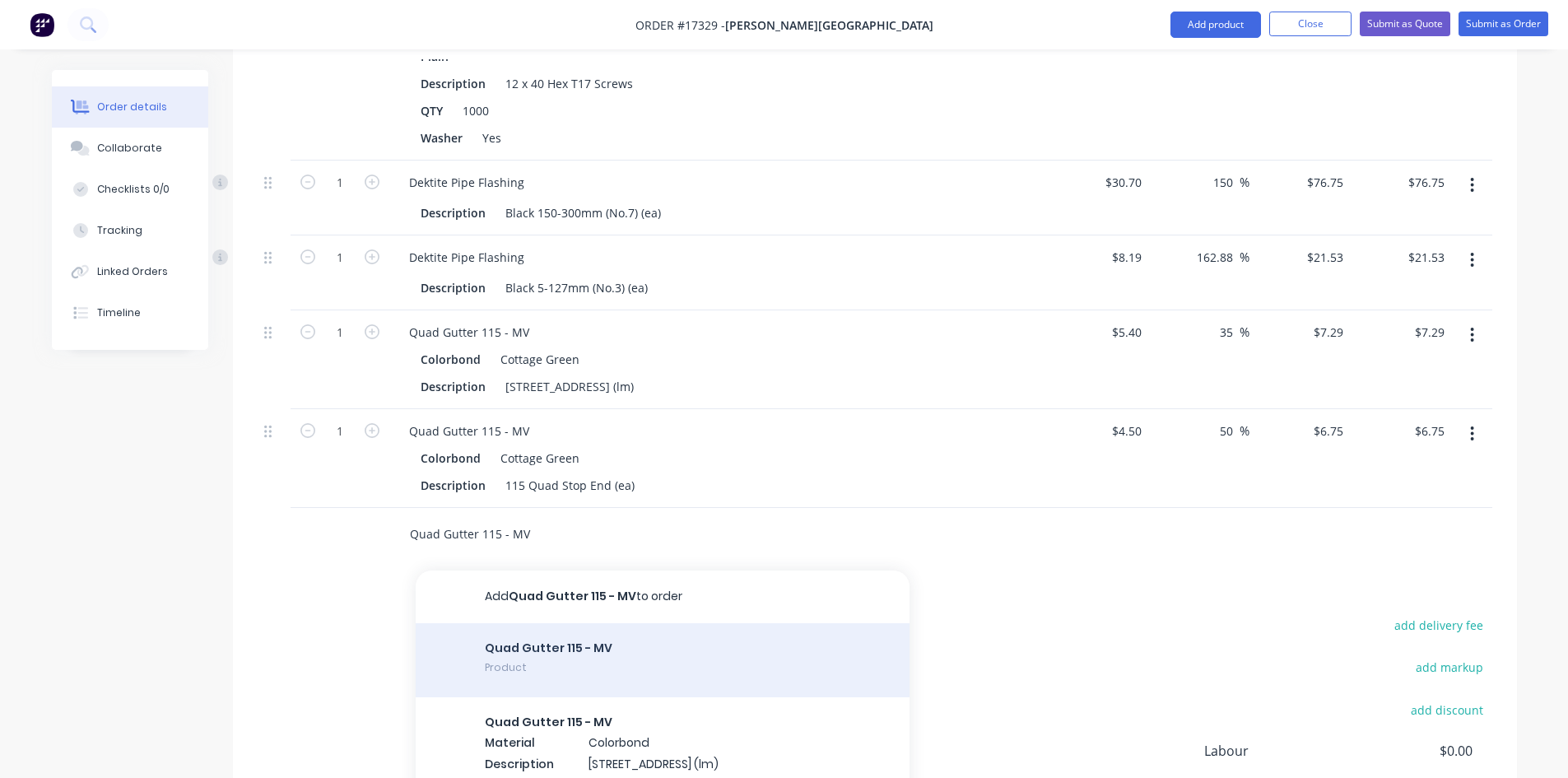
type input "Quad Gutter 115 - MV"
click at [615, 629] on div "Quad Gutter 115 - MV Product" at bounding box center [662, 659] width 494 height 74
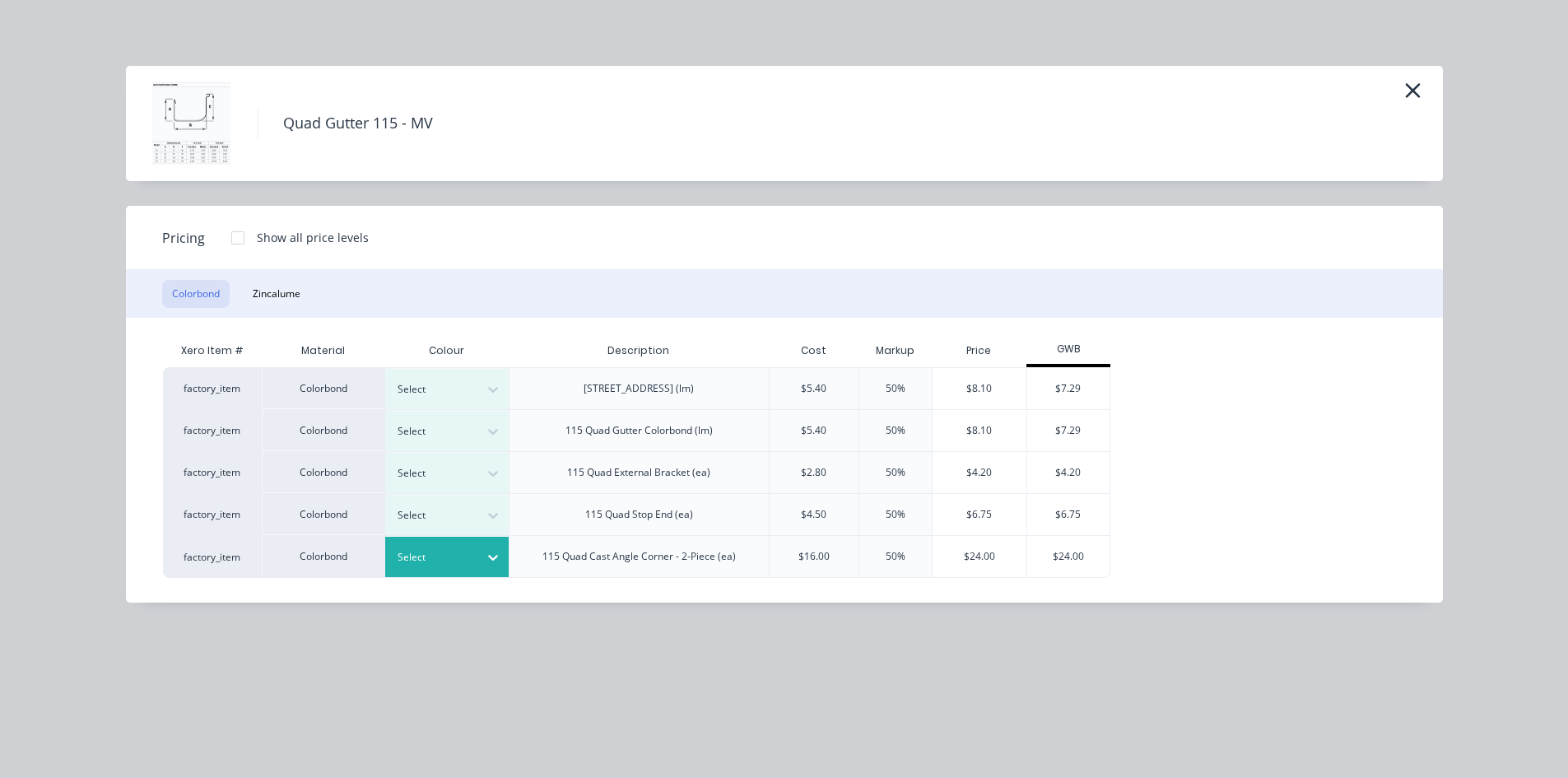
click at [481, 559] on div at bounding box center [493, 557] width 29 height 27
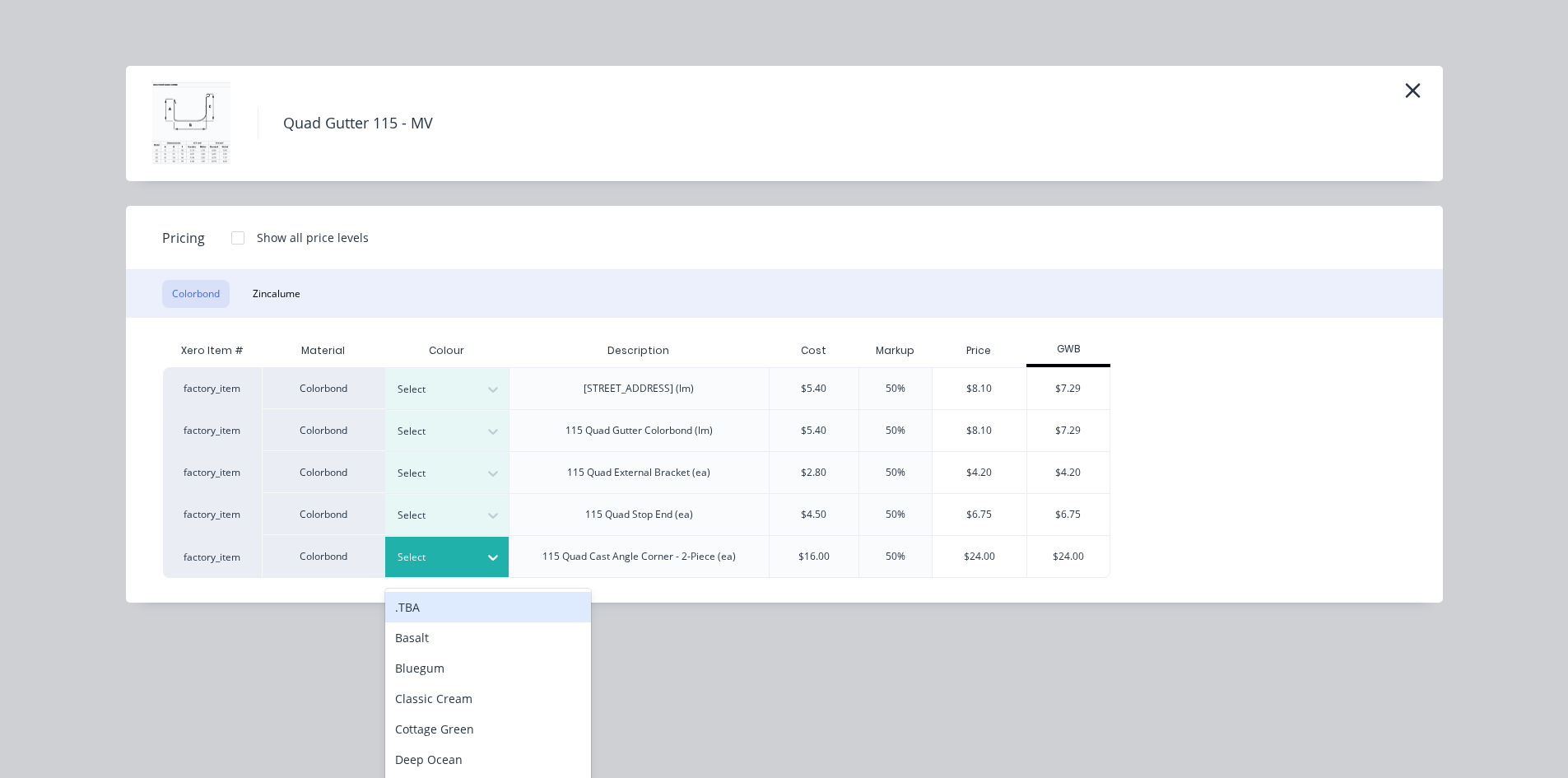
scroll to position [1654, 0]
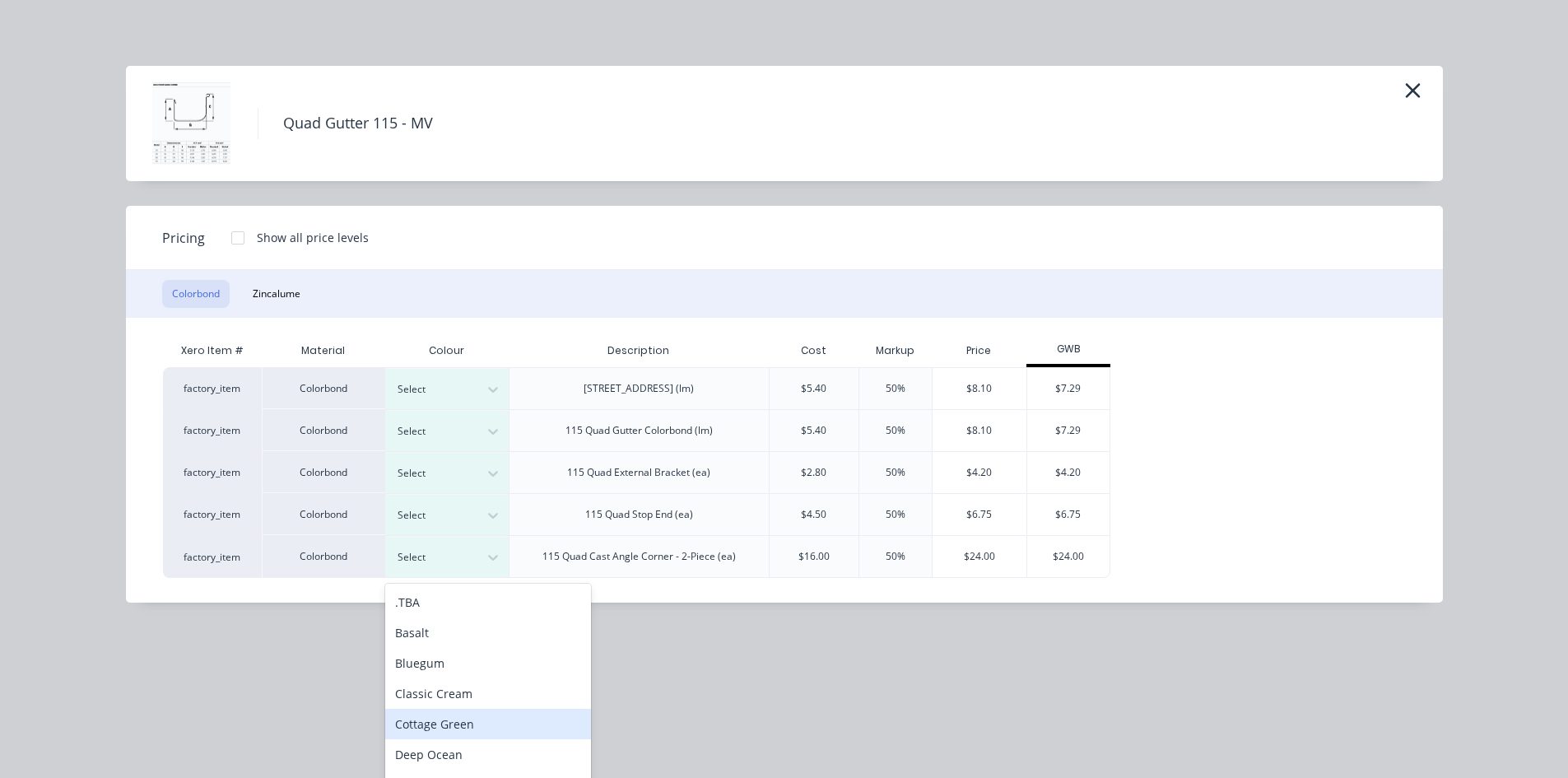
click at [484, 717] on div "Cottage Green" at bounding box center [487, 723] width 205 height 30
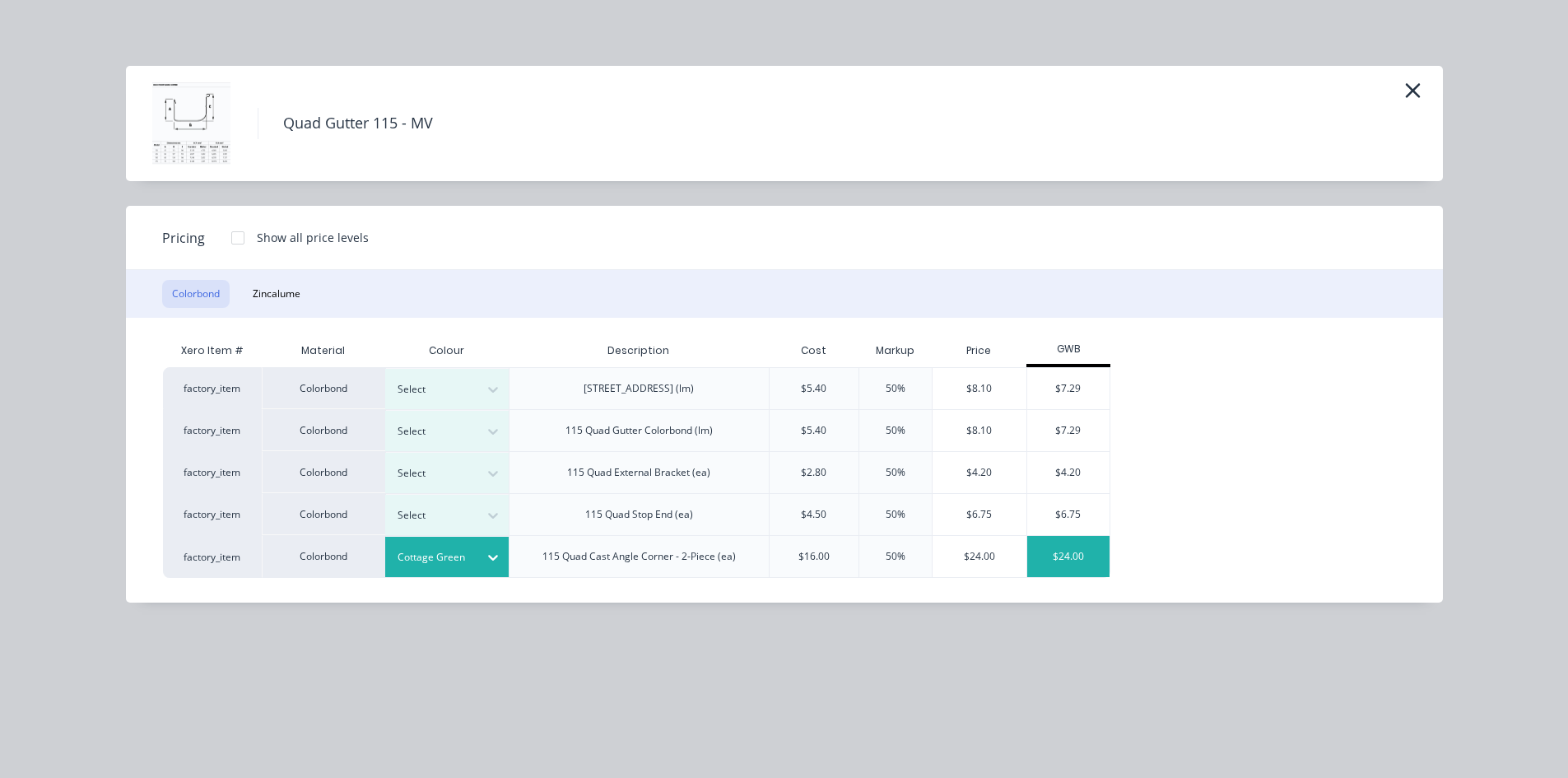
click at [1067, 549] on div "$24.00" at bounding box center [1068, 556] width 83 height 41
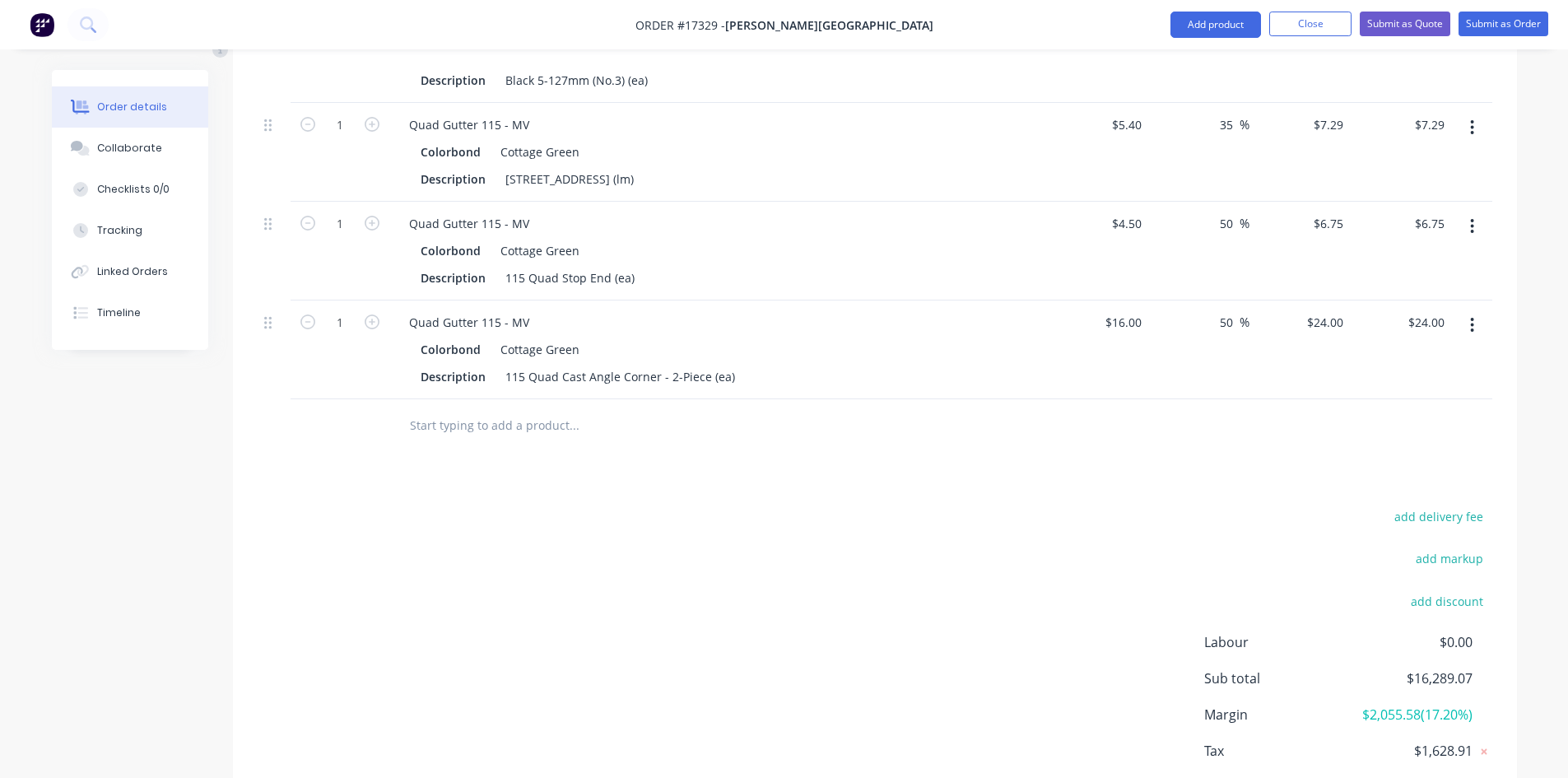
scroll to position [1818, 0]
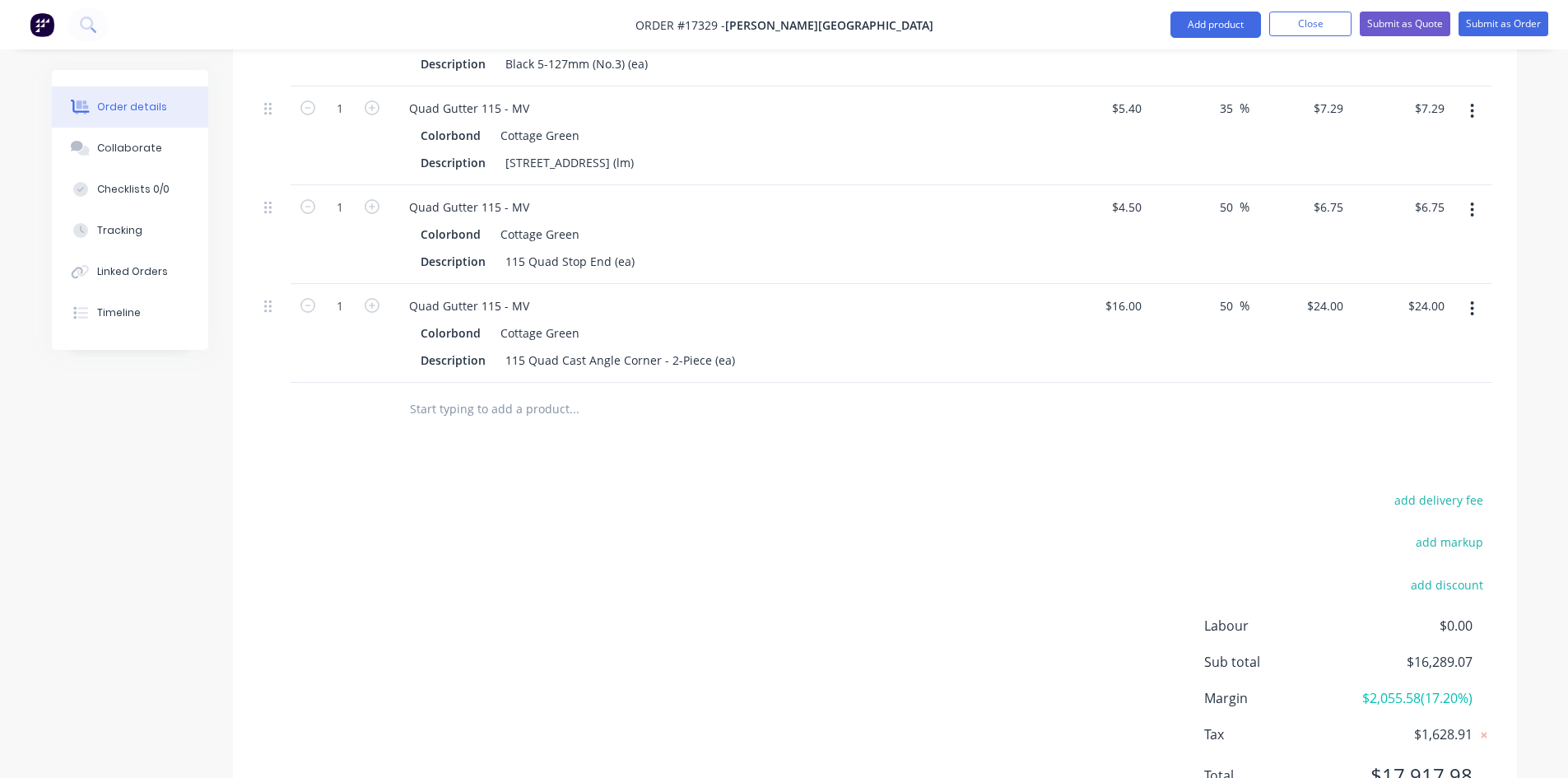
click at [502, 393] on input "text" at bounding box center [573, 410] width 329 height 33
paste input "Quad Gutter 115 - MV"
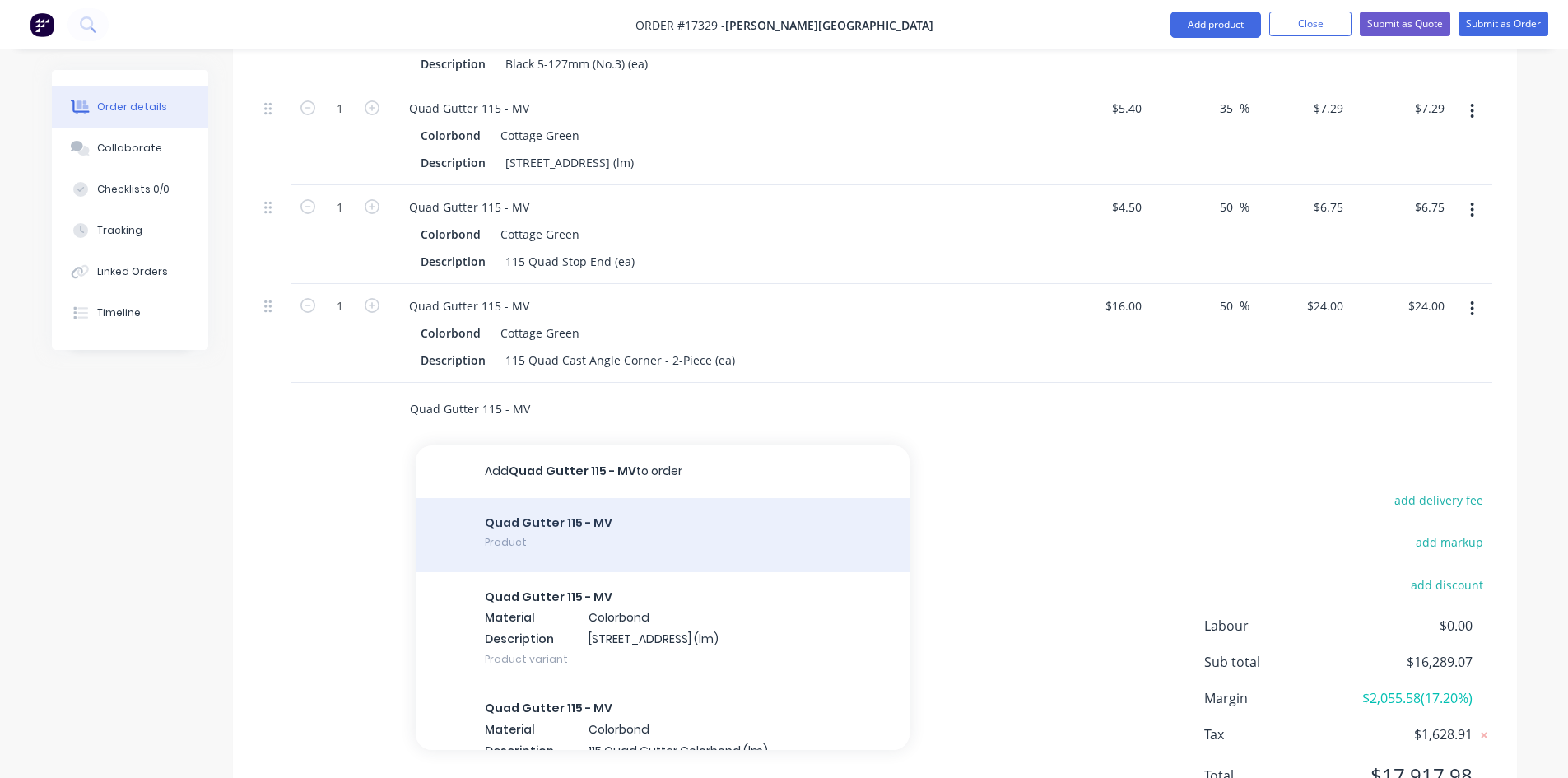
type input "Quad Gutter 115 - MV"
click at [637, 504] on div "Quad Gutter 115 - MV Product" at bounding box center [662, 534] width 494 height 74
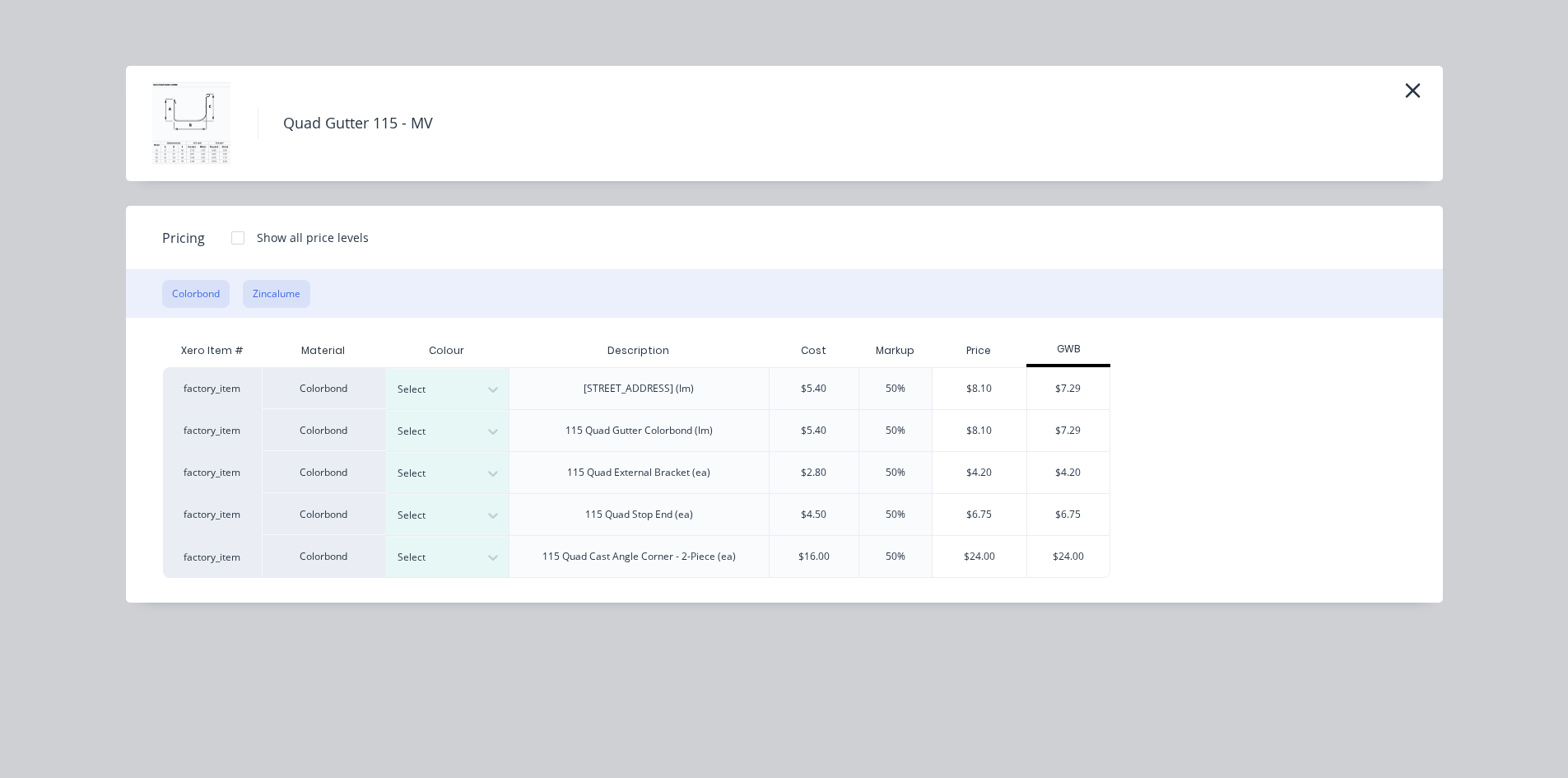
click at [307, 302] on button "Zincalume" at bounding box center [276, 294] width 68 height 28
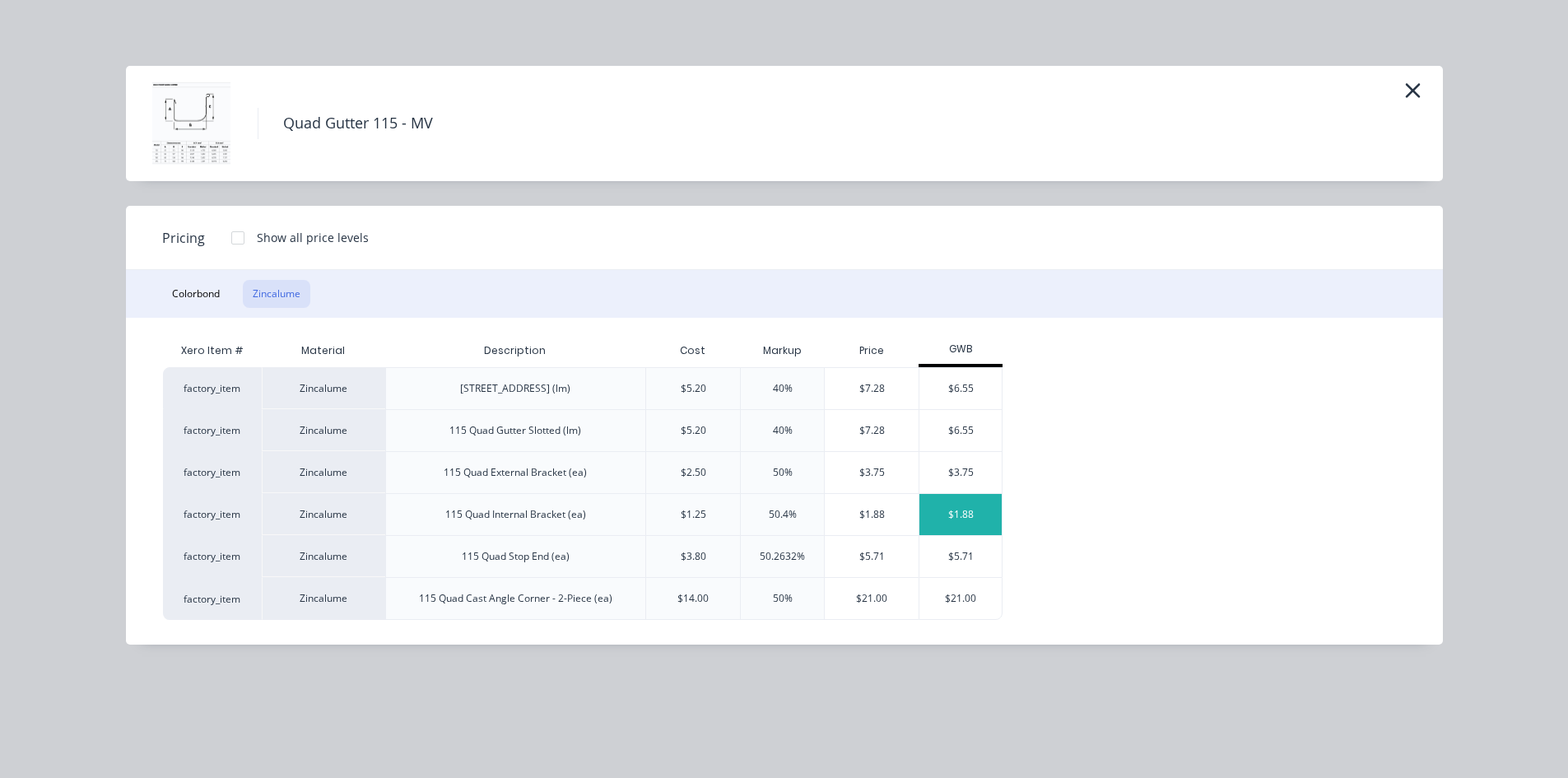
click at [980, 517] on div "$1.88" at bounding box center [961, 515] width 83 height 41
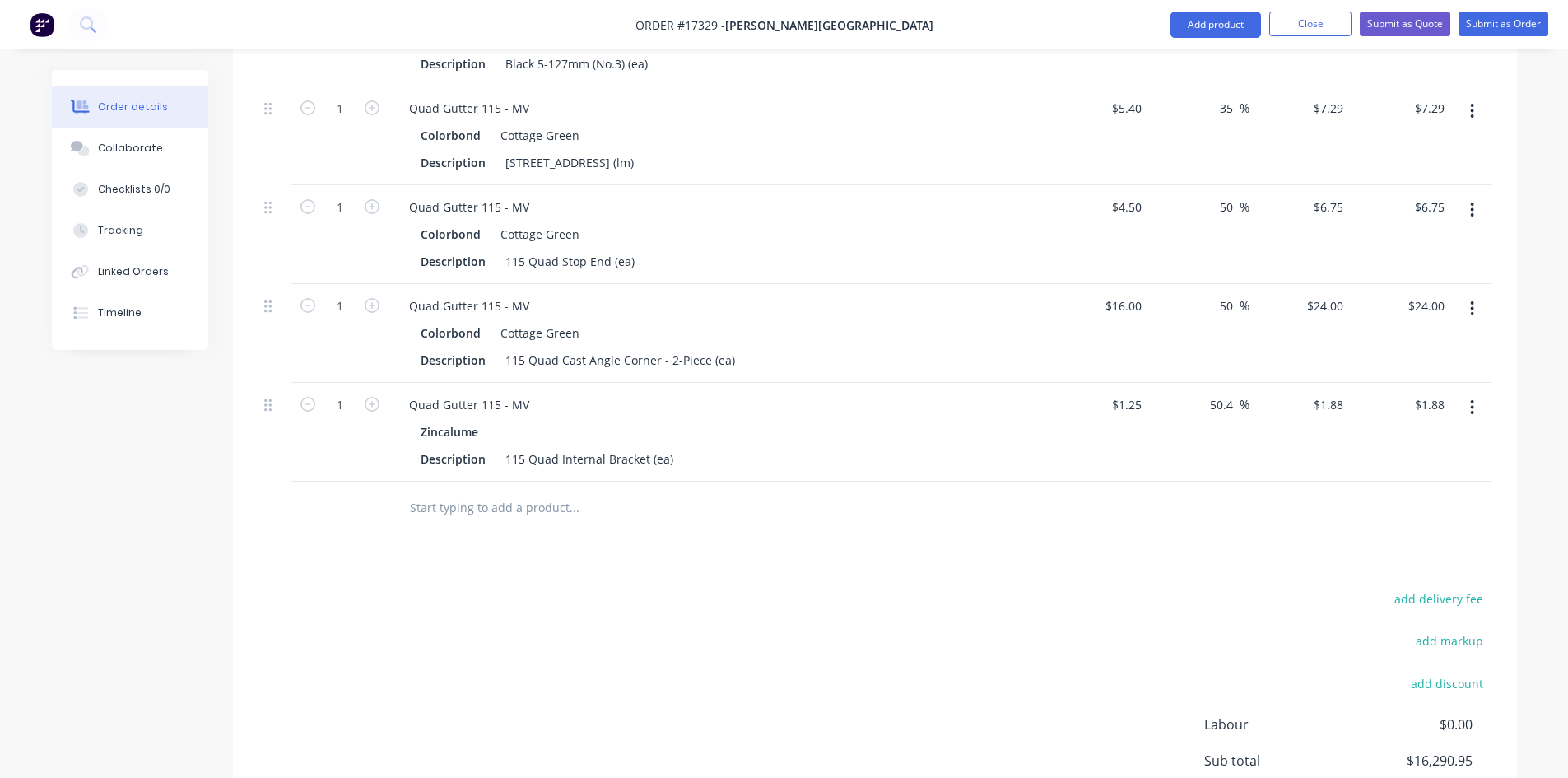
click at [542, 492] on input "text" at bounding box center [573, 508] width 329 height 33
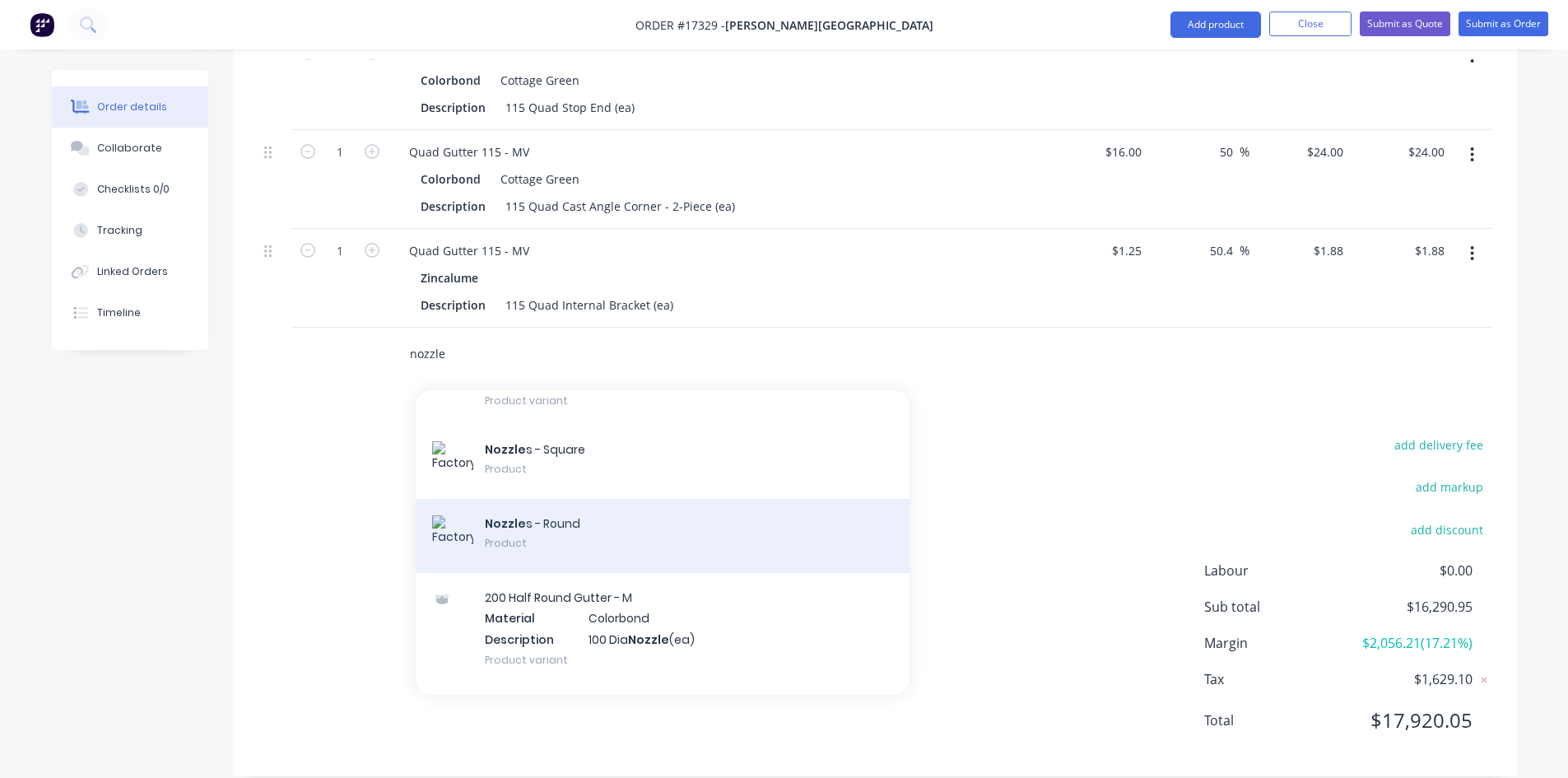
scroll to position [4279, 0]
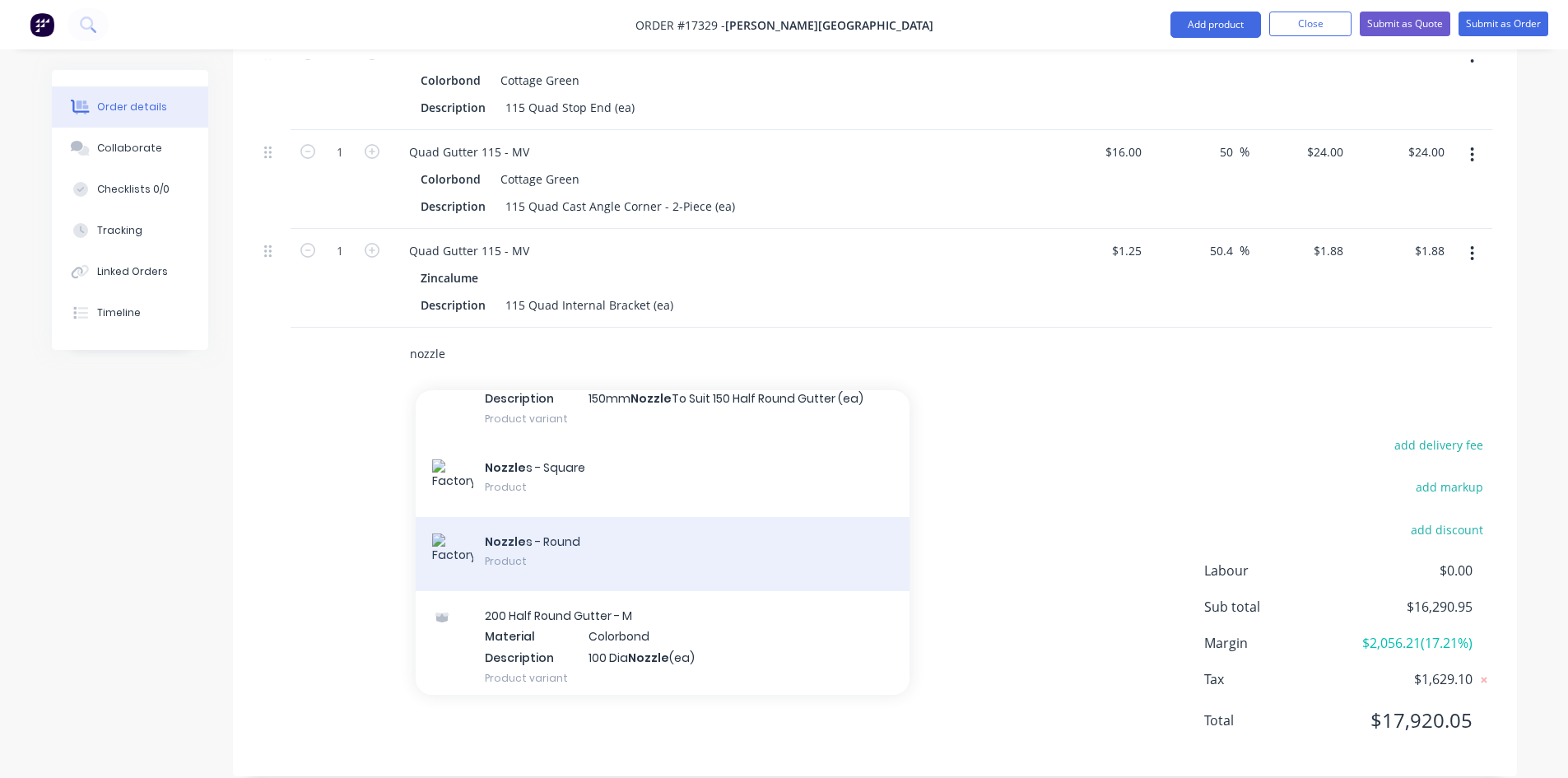
type input "nozzle"
click at [631, 517] on div "Nozzle s - Round Product" at bounding box center [662, 553] width 494 height 74
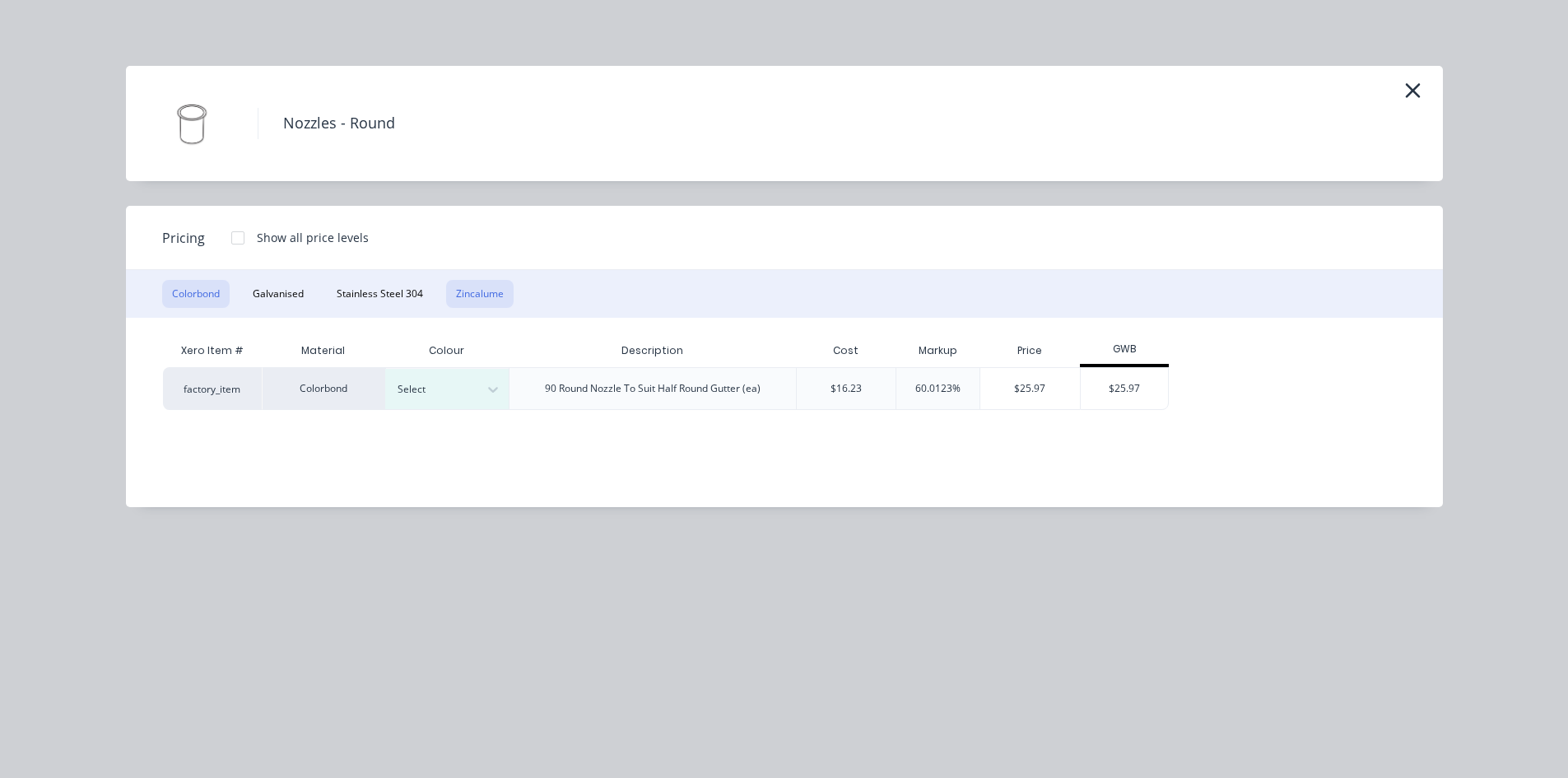
click at [480, 294] on button "Zincalume" at bounding box center [479, 294] width 68 height 28
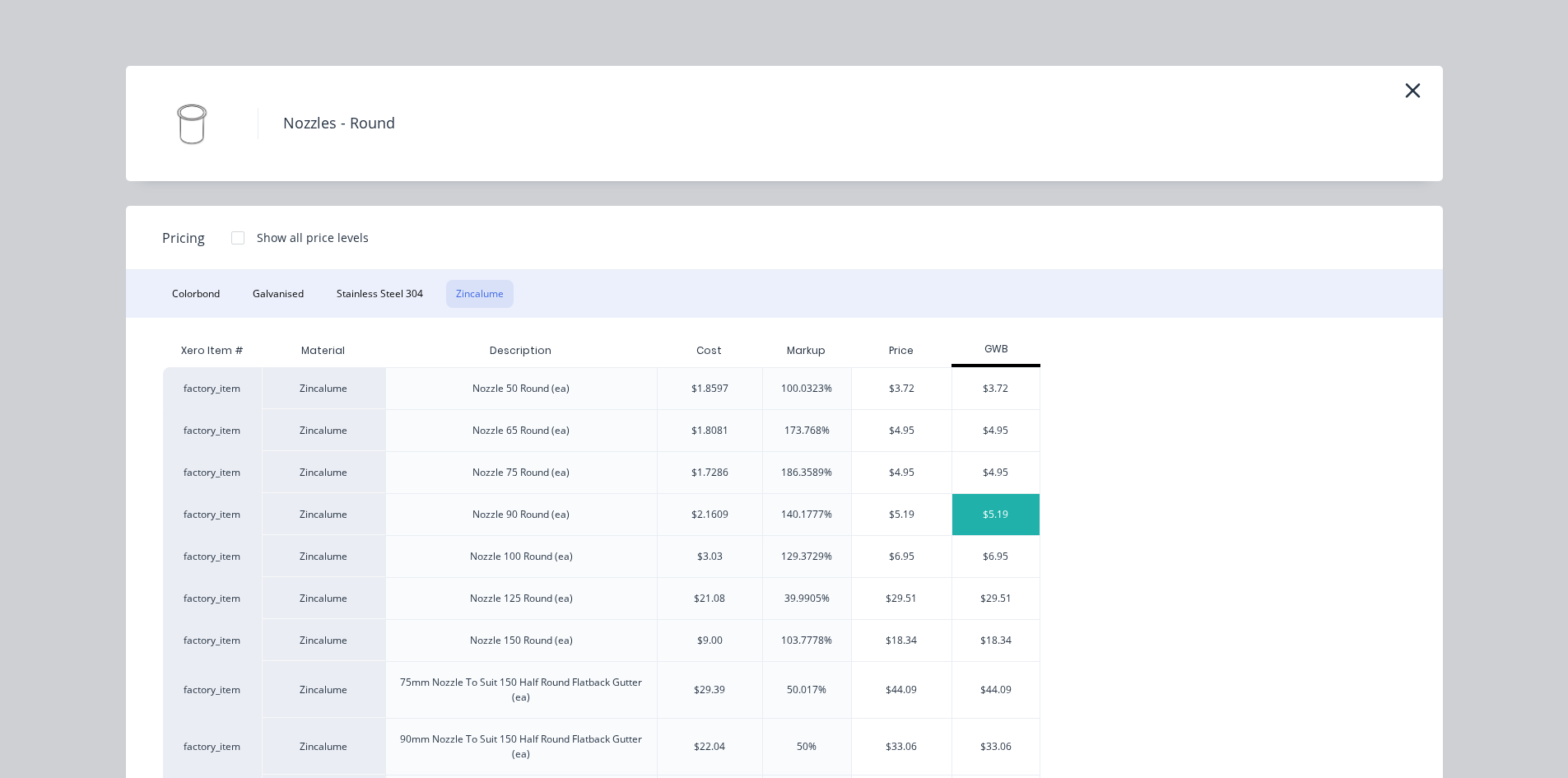
click at [986, 517] on div "$5.19" at bounding box center [996, 515] width 88 height 41
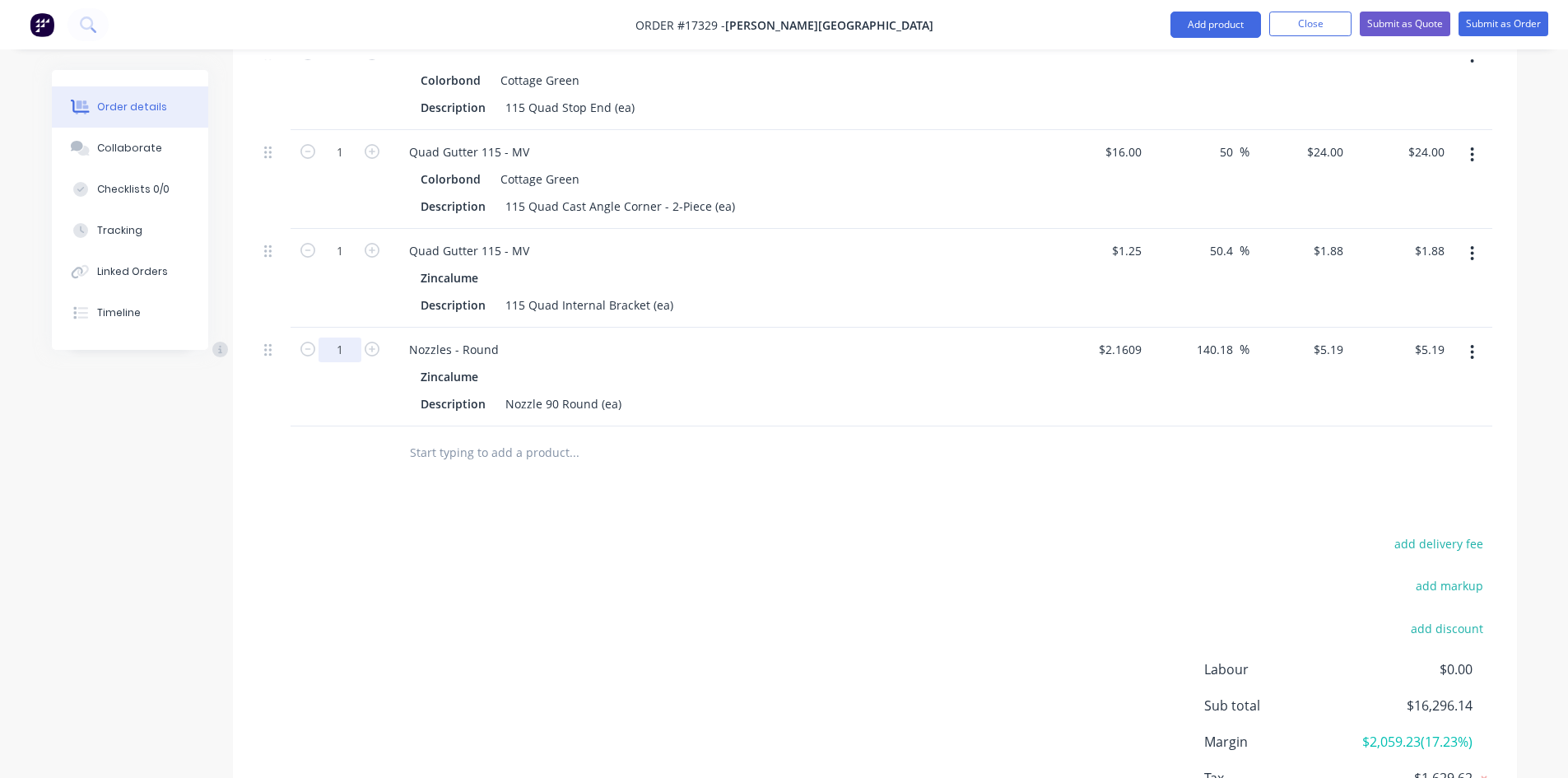
type input "7"
type input "$36.33"
click at [778, 574] on div "add delivery fee add markup add discount Labour $0.00 Sub total $16,296.14 Marg…" at bounding box center [874, 691] width 1234 height 317
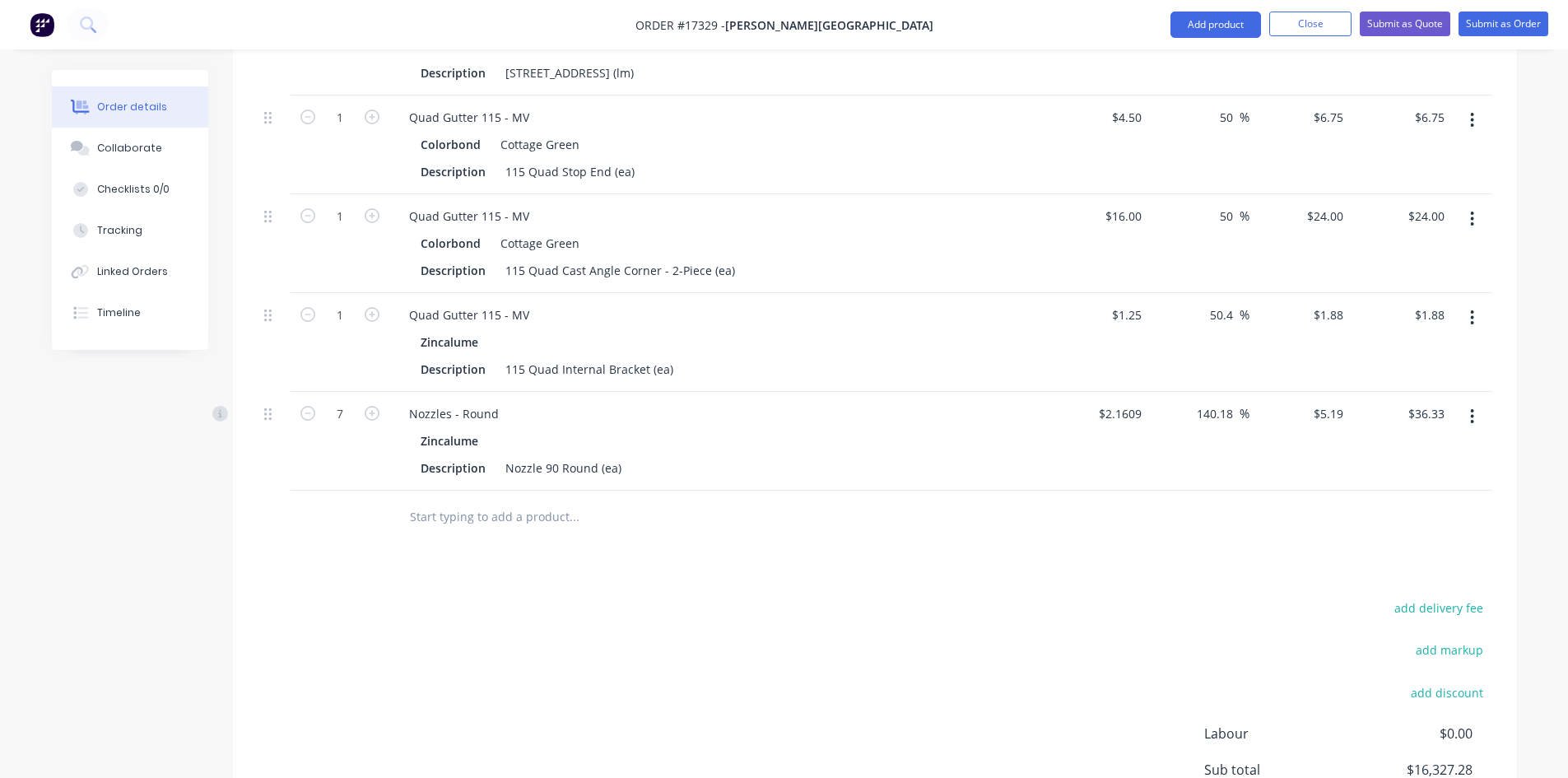
scroll to position [1907, 0]
type input "62"
type input "$116.56"
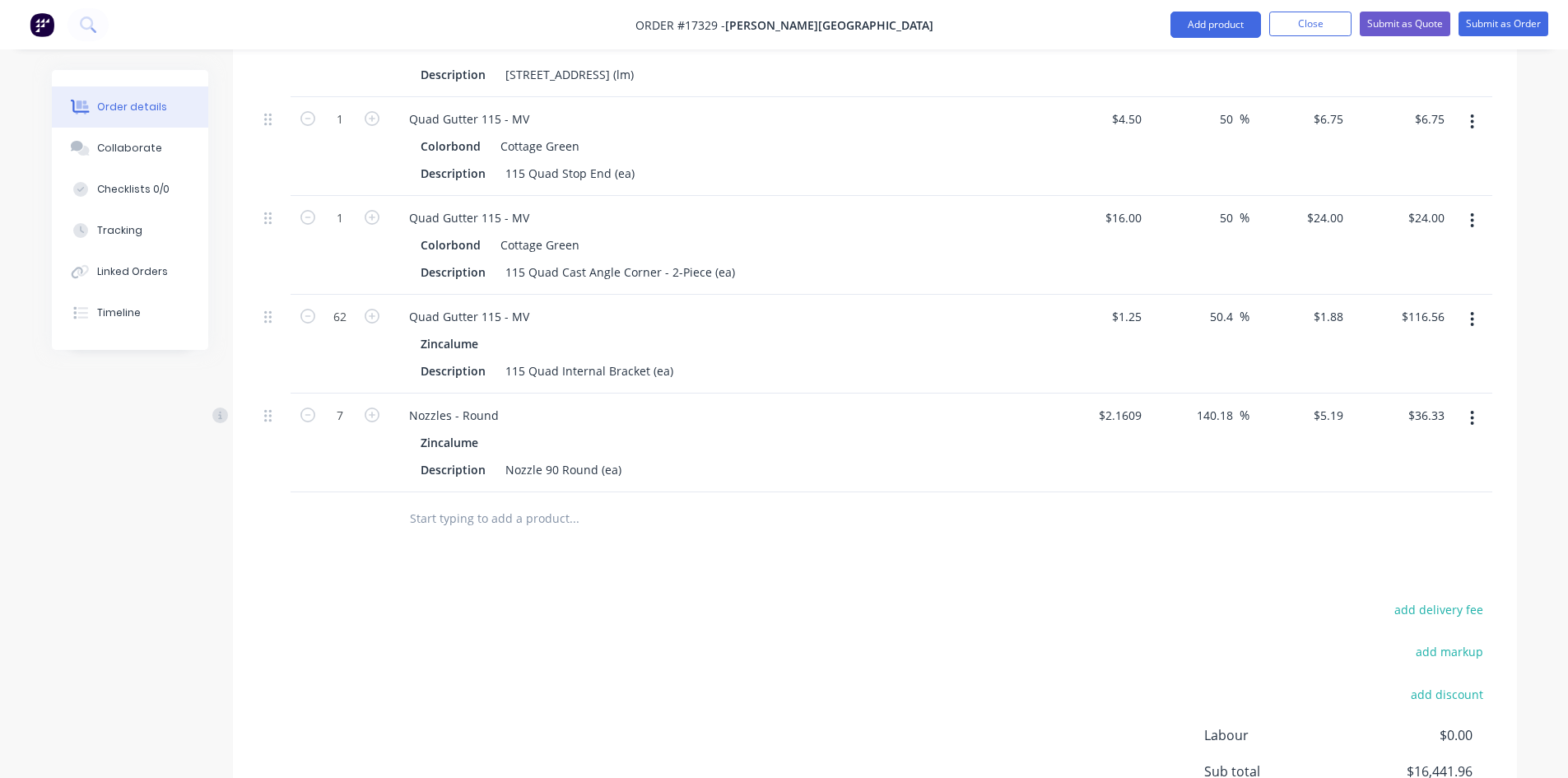
click at [731, 260] on div "115 Quad Cast Angle Corner - 2-Piece (ea)" at bounding box center [620, 272] width 243 height 24
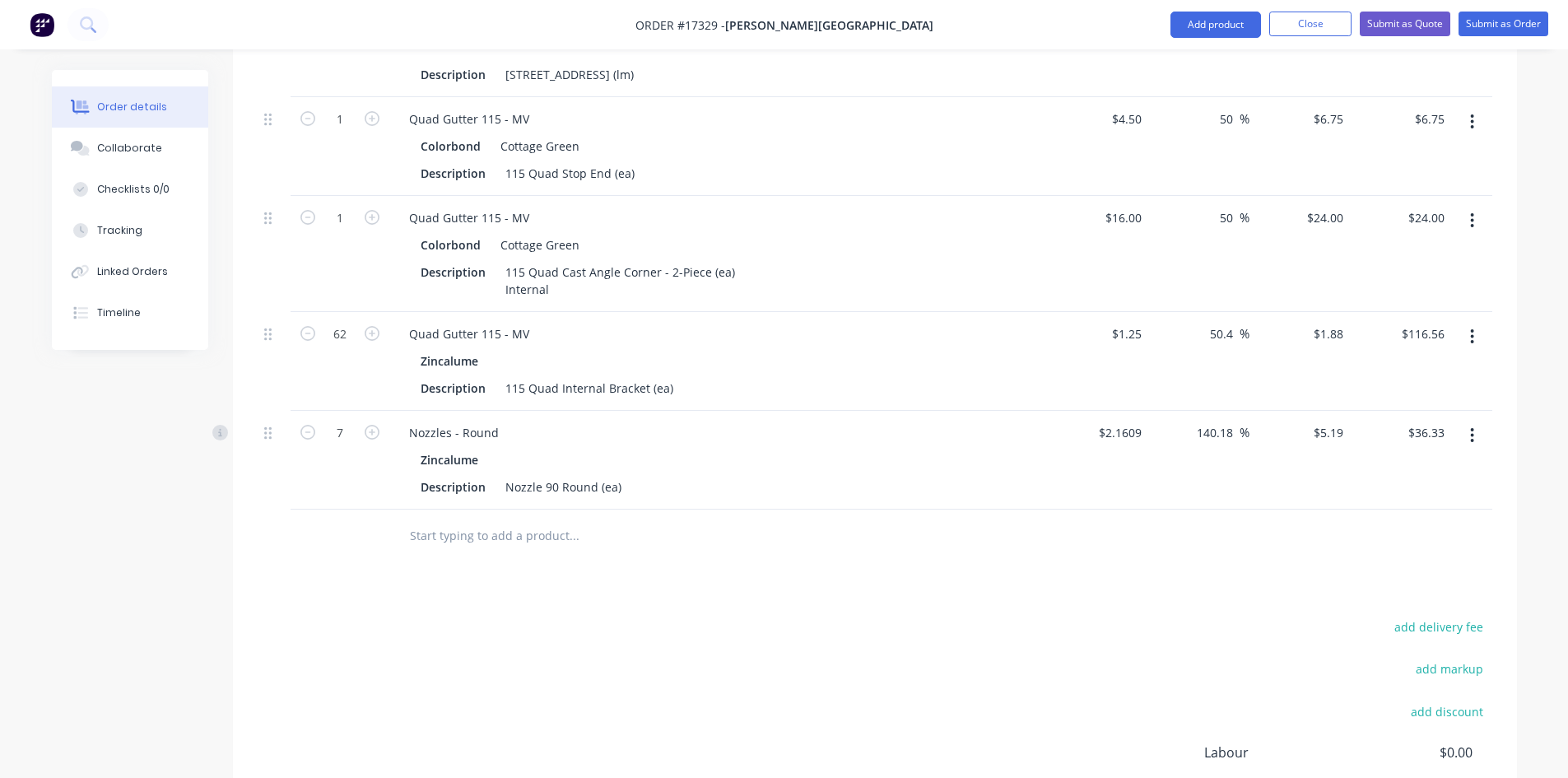
click at [971, 616] on div "add delivery fee add markup add discount Labour $0.00 Sub total $16,441.96 Marg…" at bounding box center [874, 774] width 1234 height 317
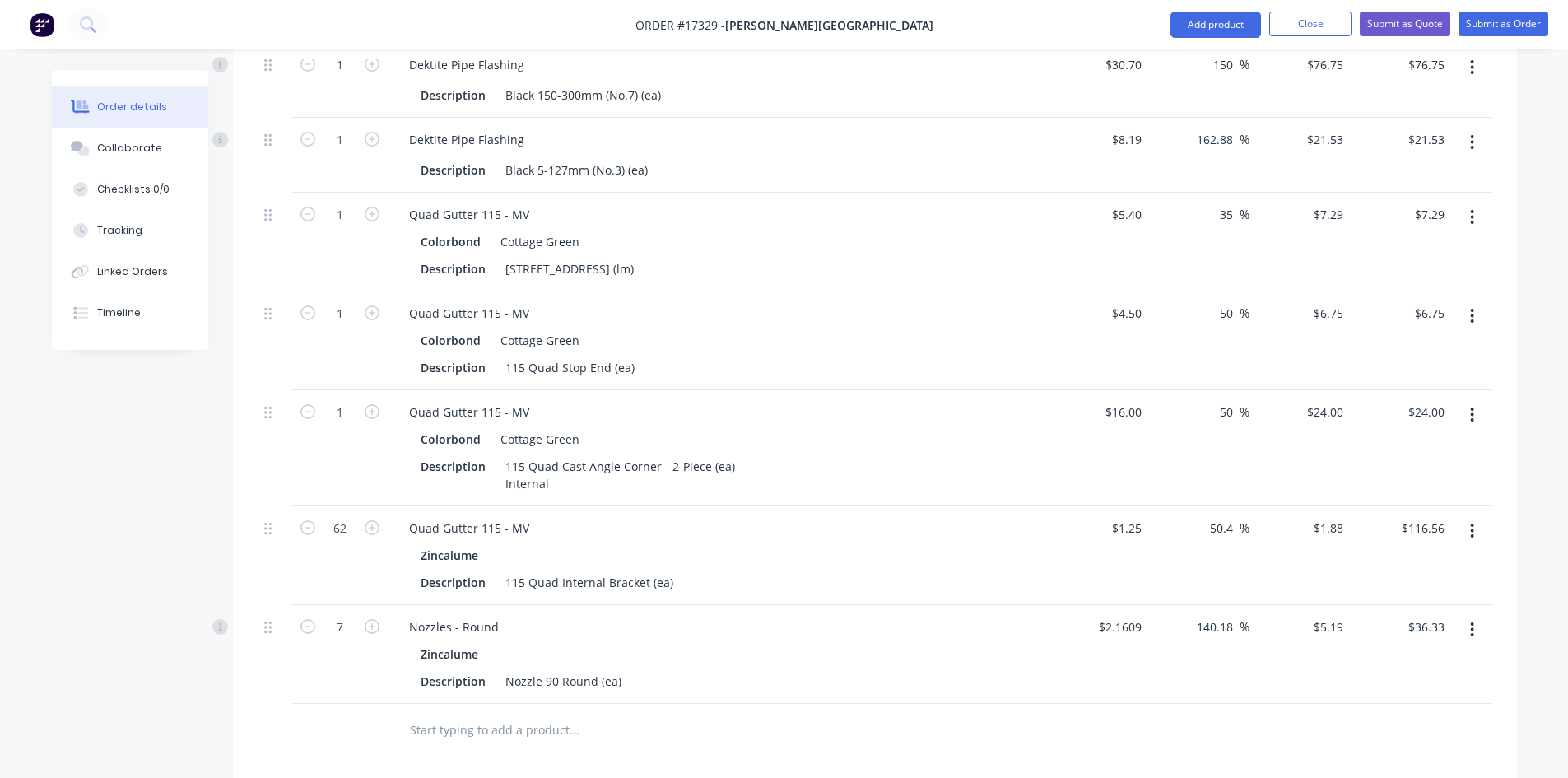
scroll to position [1660, 0]
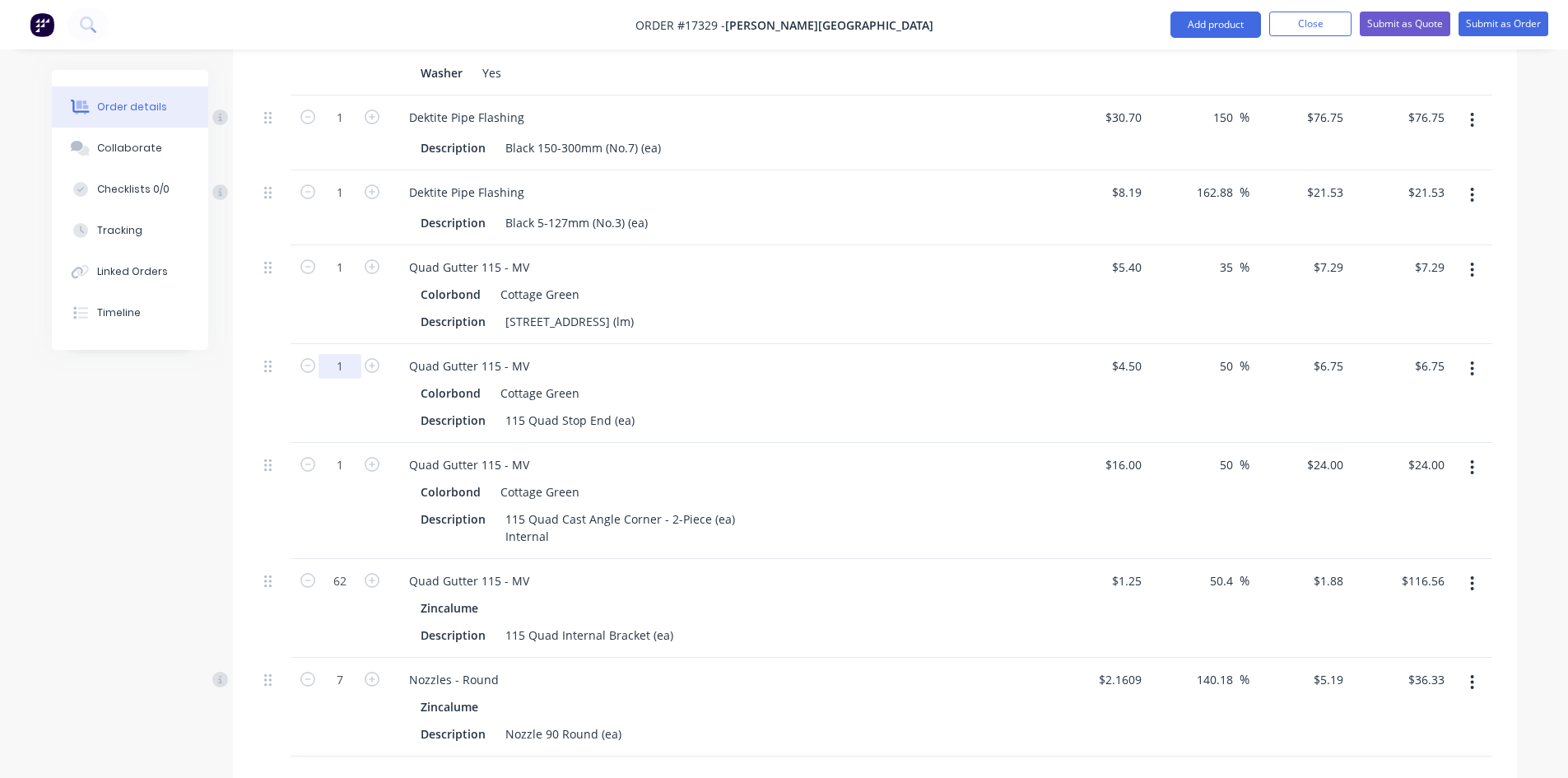
type input "10"
type input "$67.50"
click at [632, 408] on div "115 Quad Stop End (ea)" at bounding box center [570, 419] width 142 height 24
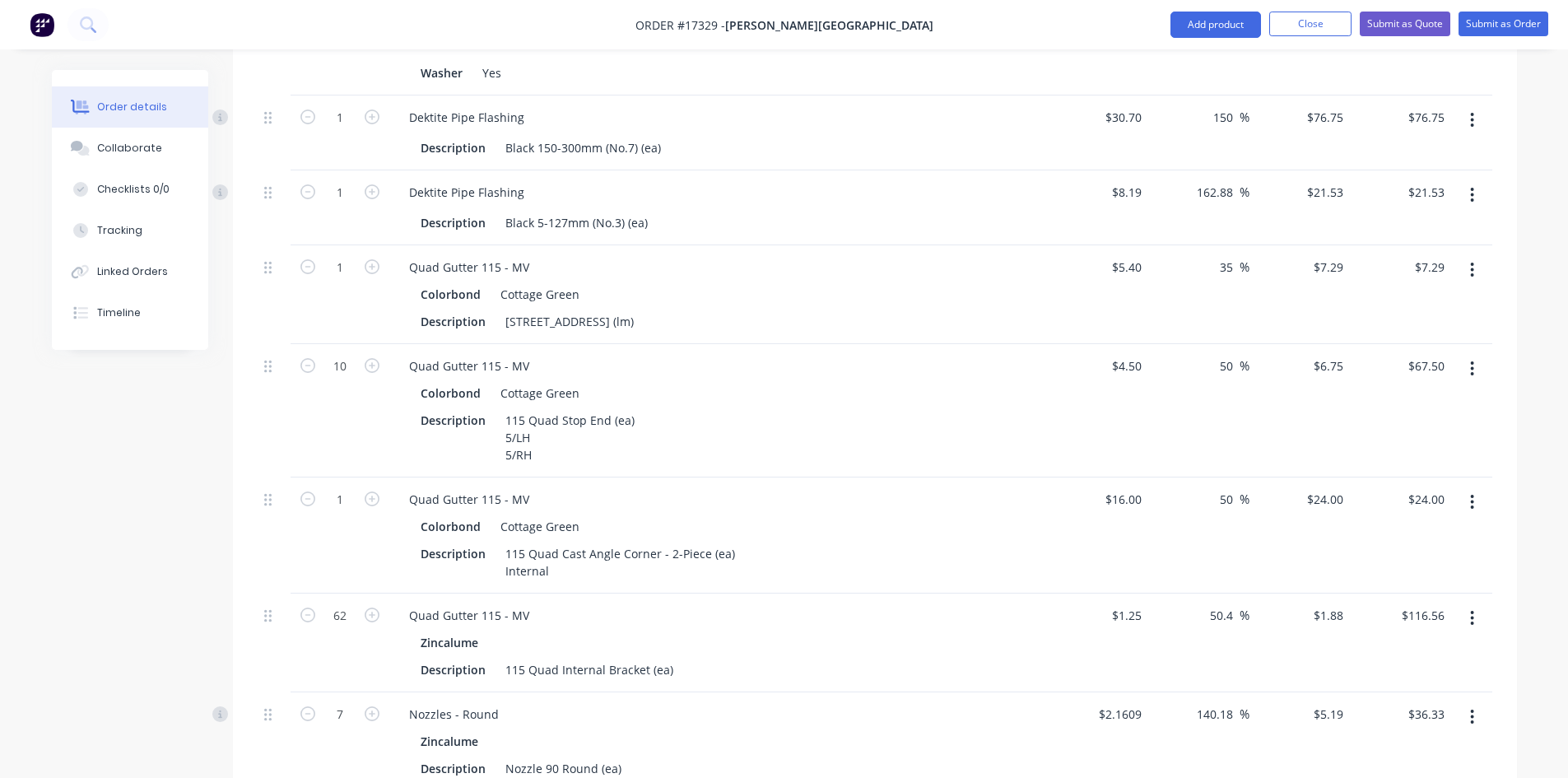
click at [371, 403] on div "10" at bounding box center [340, 411] width 99 height 134
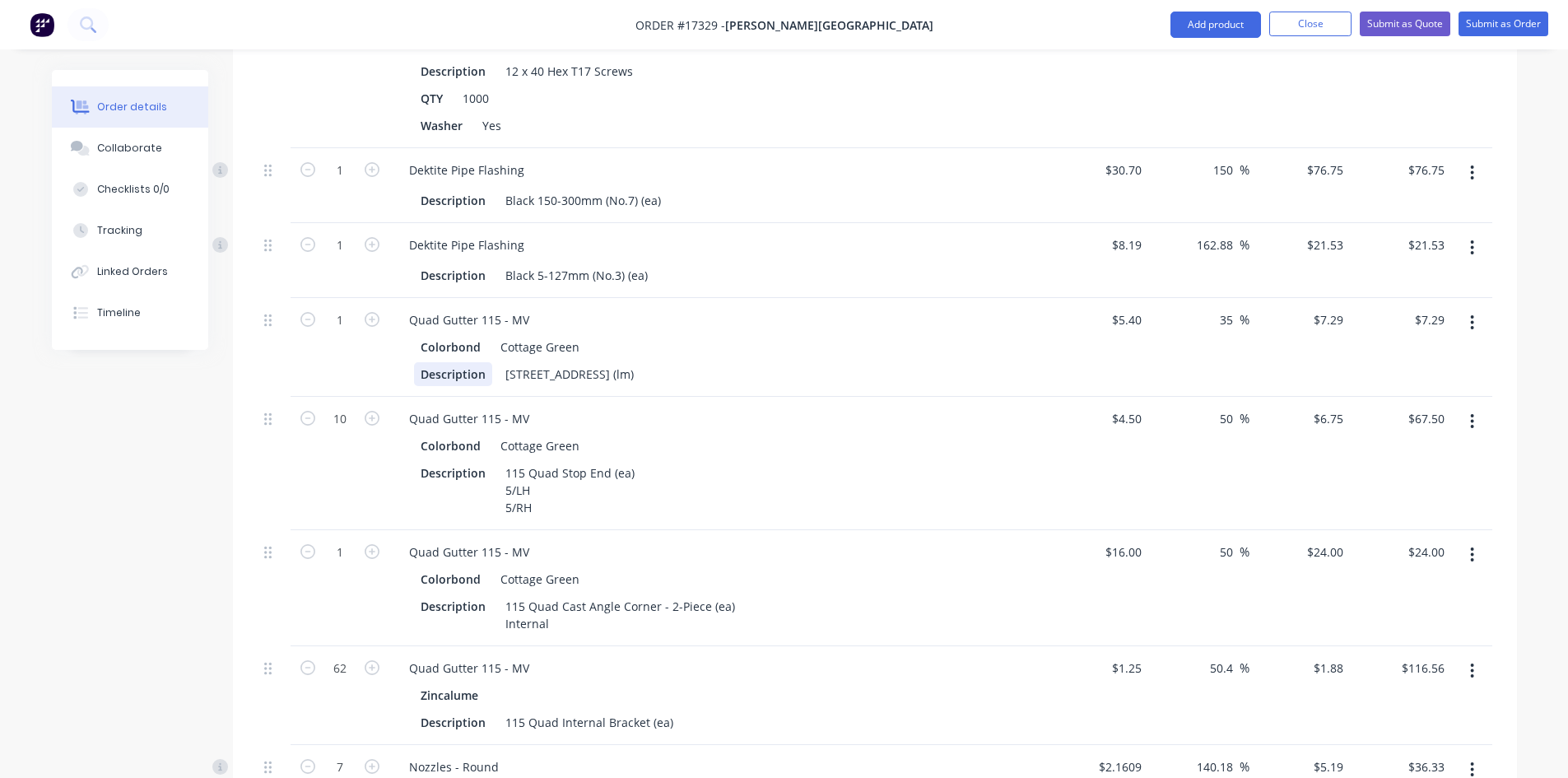
scroll to position [1578, 0]
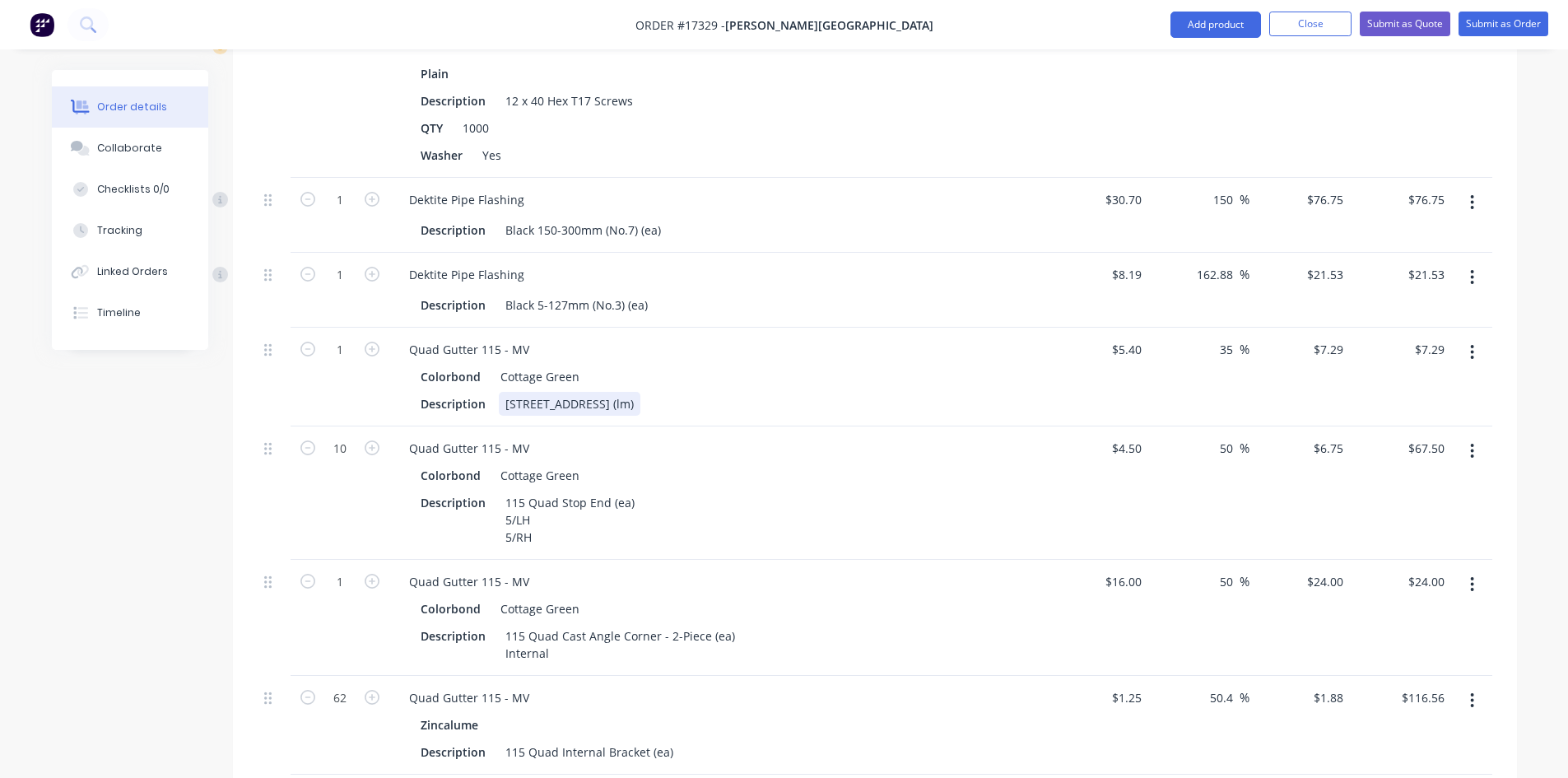
click at [641, 392] on div "115 Quad Gutter Plain (lm)" at bounding box center [570, 404] width 141 height 24
type input "58.2"
type input "$424.28"
click at [641, 392] on div "115 Quad Gutter Plain (lm)" at bounding box center [570, 404] width 141 height 24
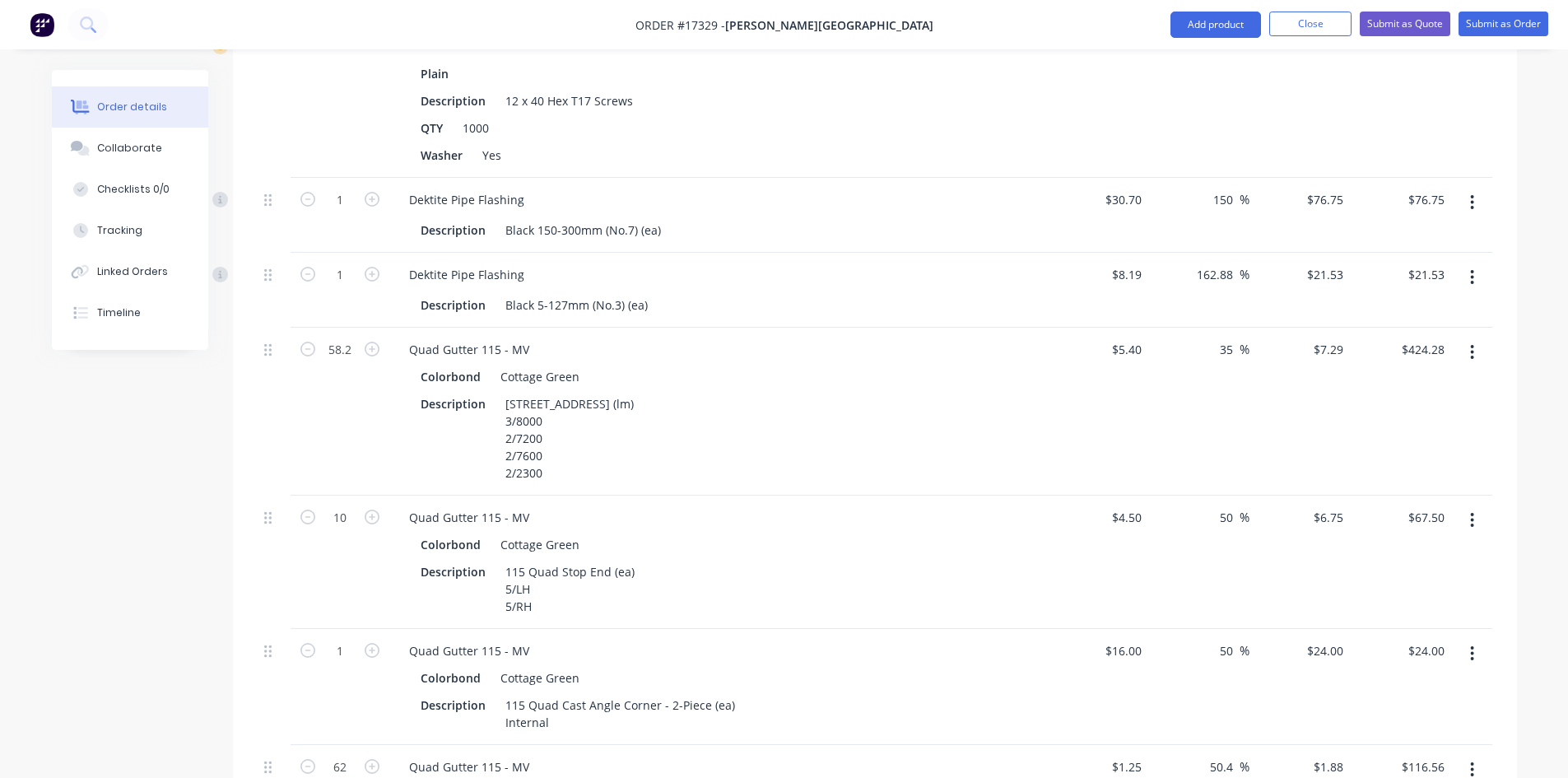
click at [332, 435] on div "58.2" at bounding box center [340, 411] width 99 height 168
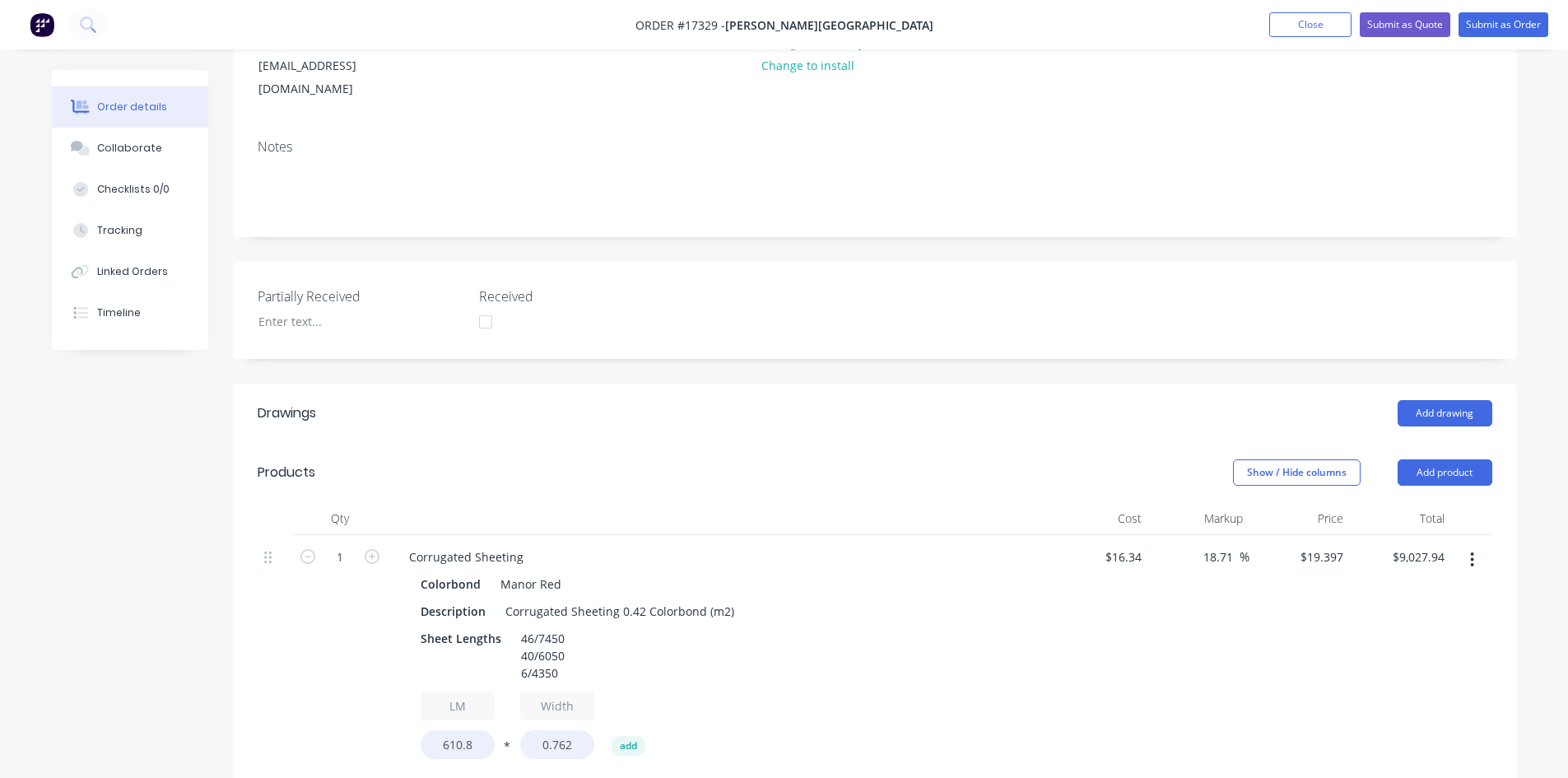
scroll to position [96, 0]
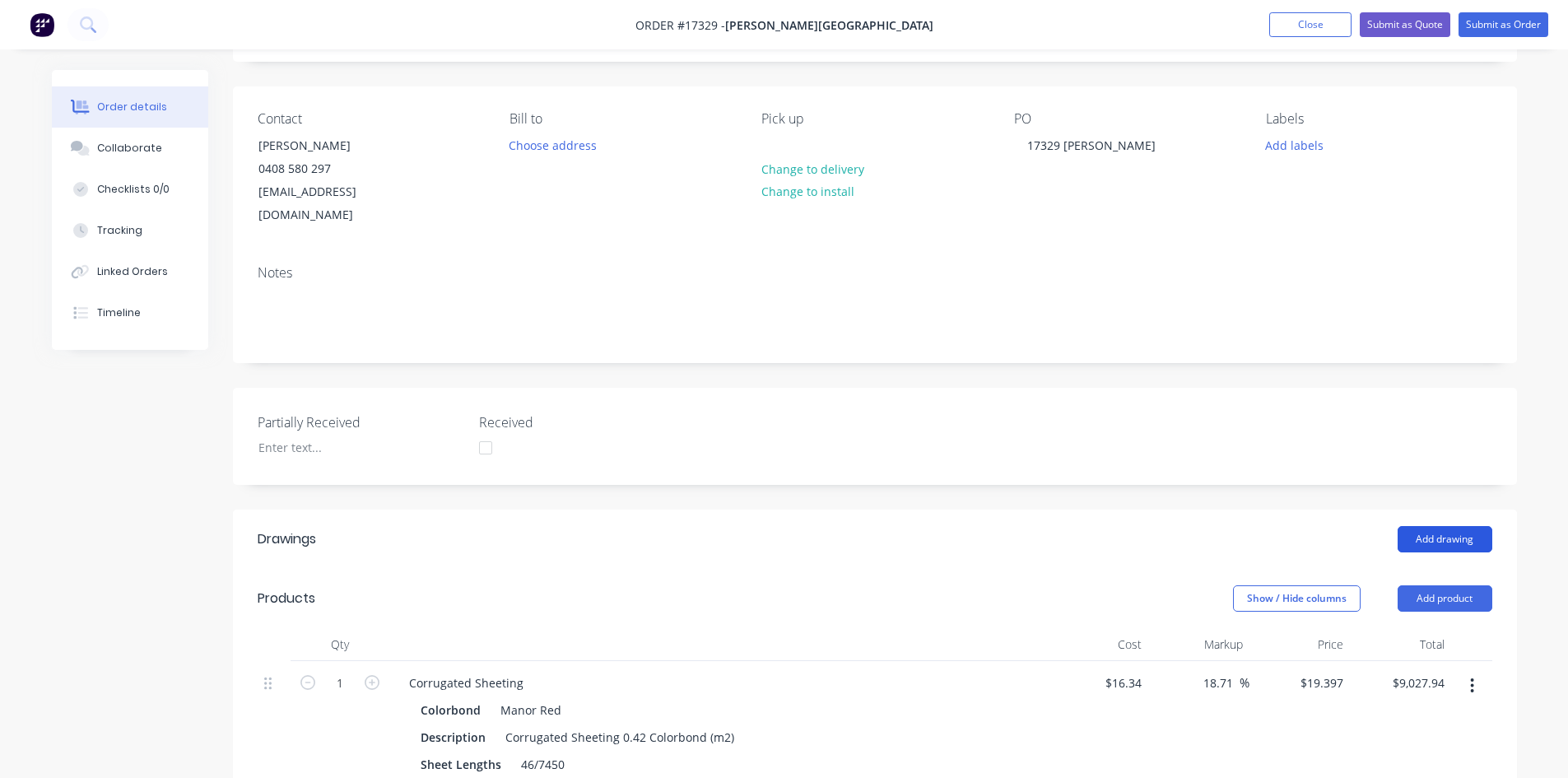
click at [1446, 526] on button "Add drawing" at bounding box center [1444, 538] width 94 height 27
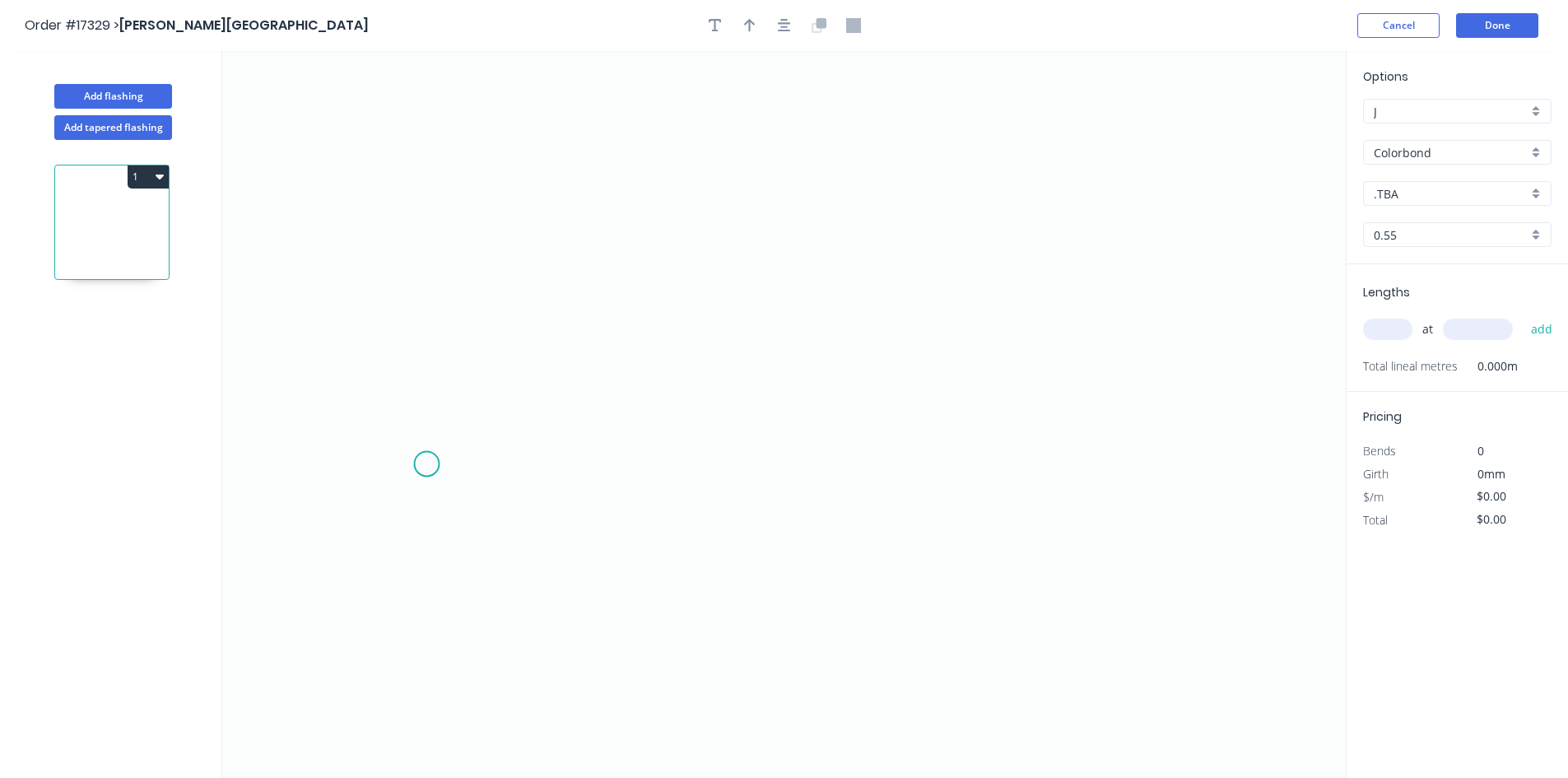
click at [426, 464] on icon "0" at bounding box center [783, 415] width 1123 height 727
click at [1194, 457] on icon "0" at bounding box center [783, 415] width 1123 height 727
click at [1229, 496] on icon "0 ?" at bounding box center [783, 415] width 1123 height 727
click at [423, 460] on circle at bounding box center [424, 463] width 25 height 25
click at [429, 460] on circle at bounding box center [424, 463] width 25 height 25
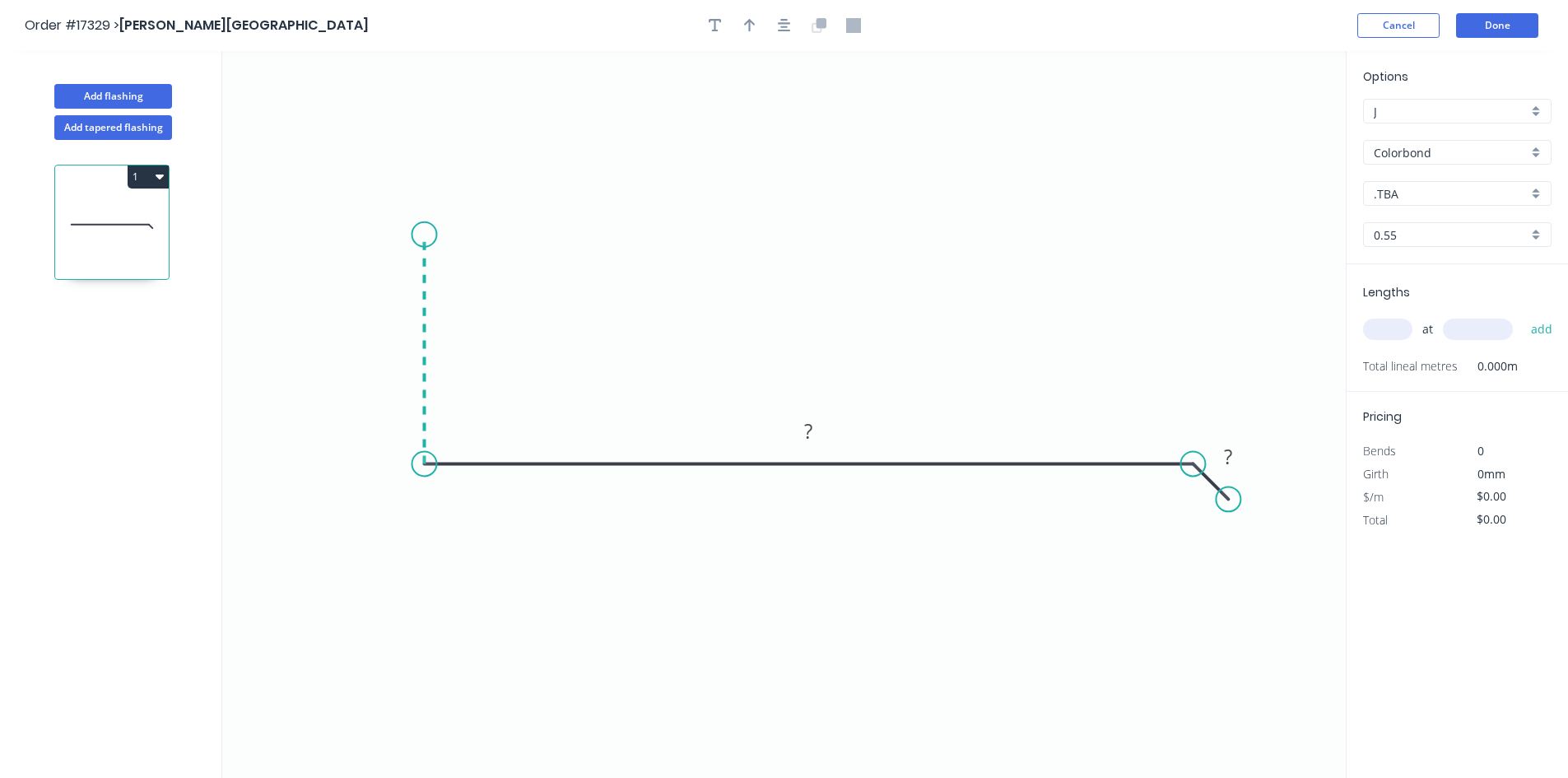
click at [428, 235] on icon "0 ? ?" at bounding box center [783, 415] width 1123 height 727
click at [404, 334] on rect at bounding box center [400, 342] width 33 height 23
drag, startPoint x: 422, startPoint y: 227, endPoint x: 423, endPoint y: 197, distance: 30.0
click at [423, 197] on circle at bounding box center [424, 196] width 25 height 25
click at [808, 437] on tspan "?" at bounding box center [808, 431] width 8 height 28
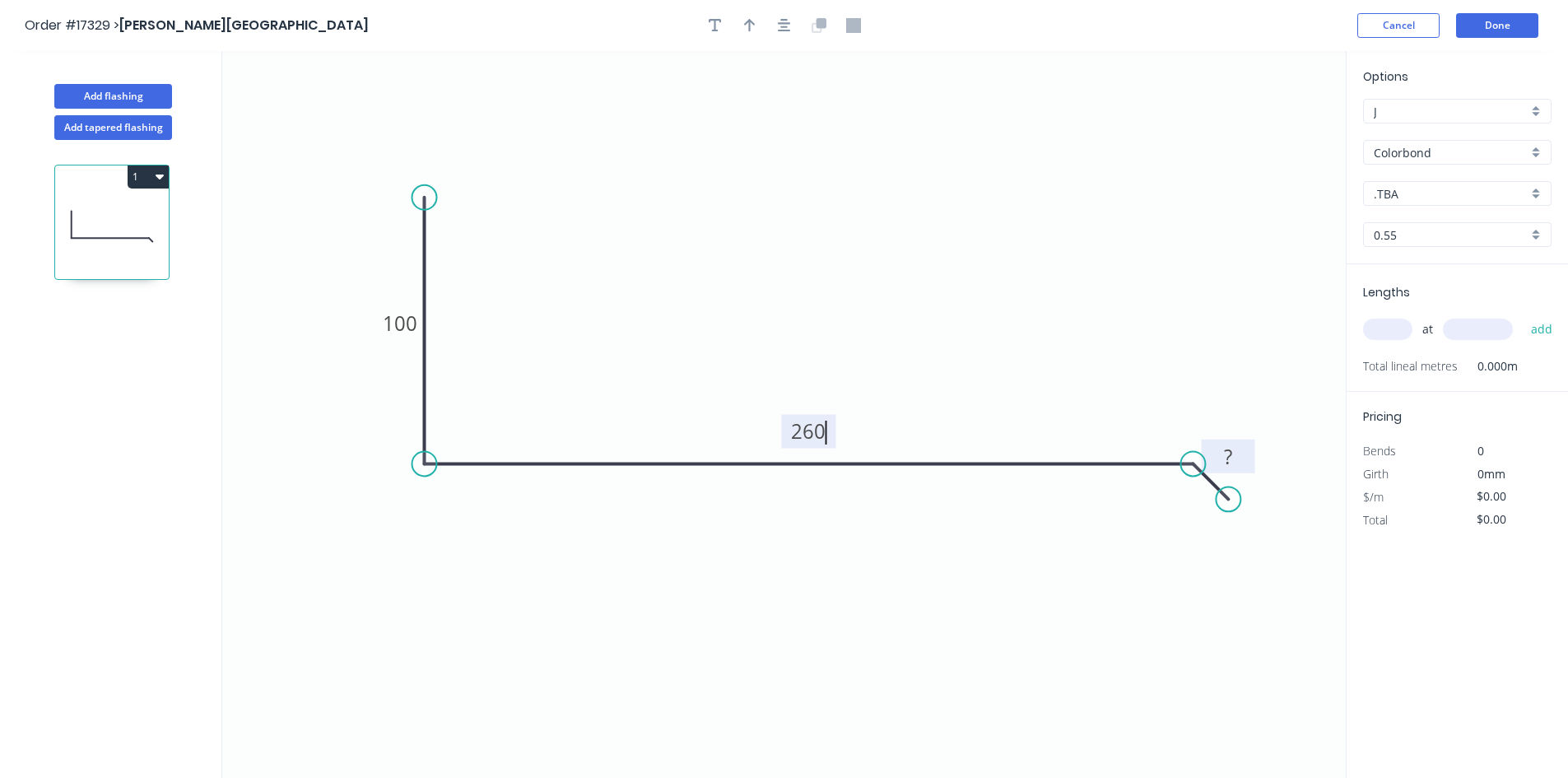
click at [1234, 460] on rect at bounding box center [1228, 457] width 33 height 23
click at [482, 528] on div "Show angle" at bounding box center [499, 529] width 165 height 33
type input "$17.82"
click at [456, 427] on tspan "º" at bounding box center [458, 433] width 8 height 28
drag, startPoint x: 476, startPoint y: 422, endPoint x: 420, endPoint y: 479, distance: 79.9
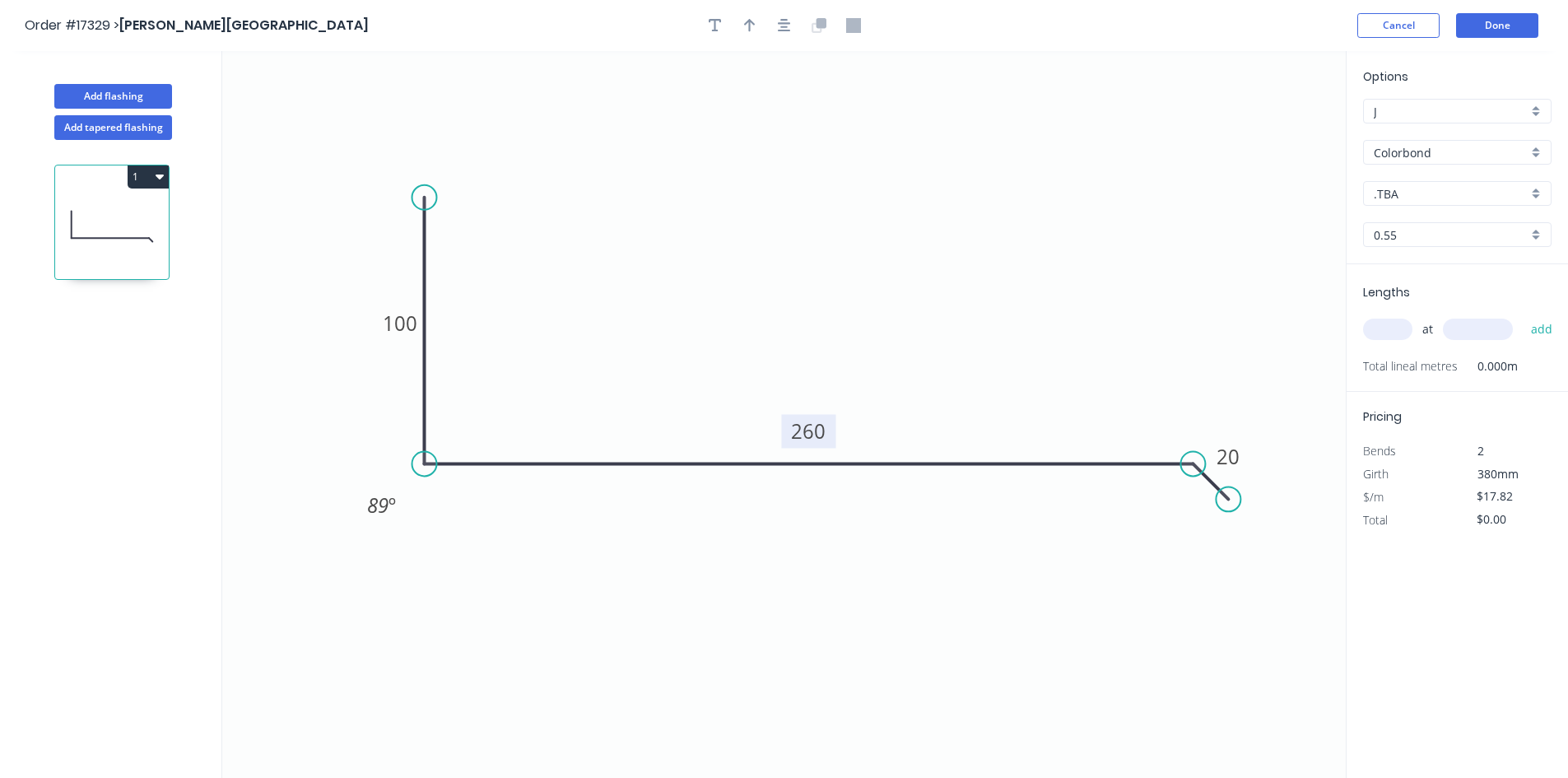
click at [405, 489] on rect at bounding box center [381, 505] width 53 height 33
click at [1231, 521] on div "Show angle" at bounding box center [1271, 522] width 165 height 33
click at [1185, 506] on rect at bounding box center [1177, 501] width 33 height 23
drag, startPoint x: 1154, startPoint y: 510, endPoint x: 1166, endPoint y: 397, distance: 113.6
click at [1166, 397] on rect at bounding box center [1188, 388] width 53 height 33
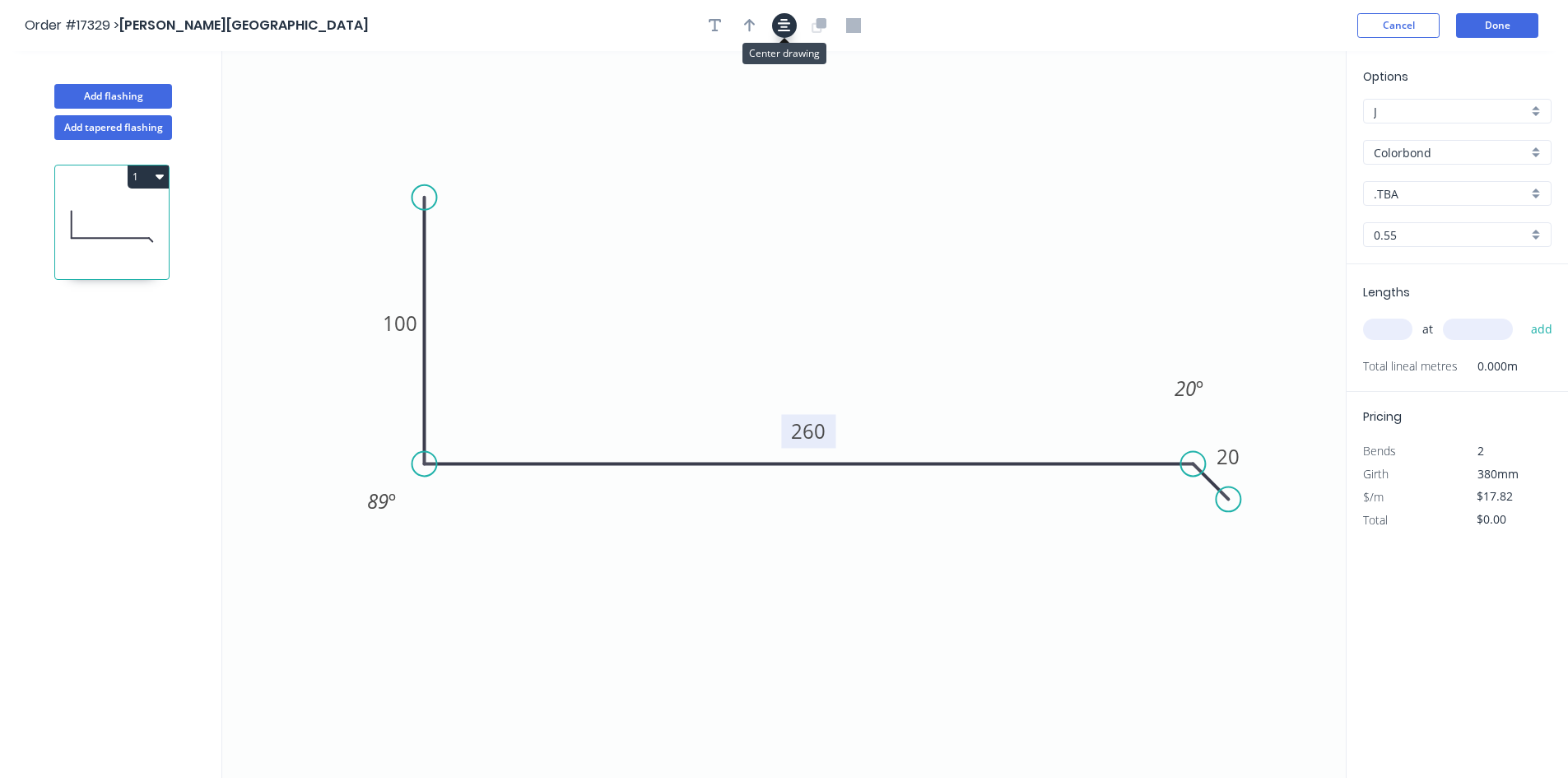
click at [793, 28] on button "button" at bounding box center [784, 25] width 25 height 25
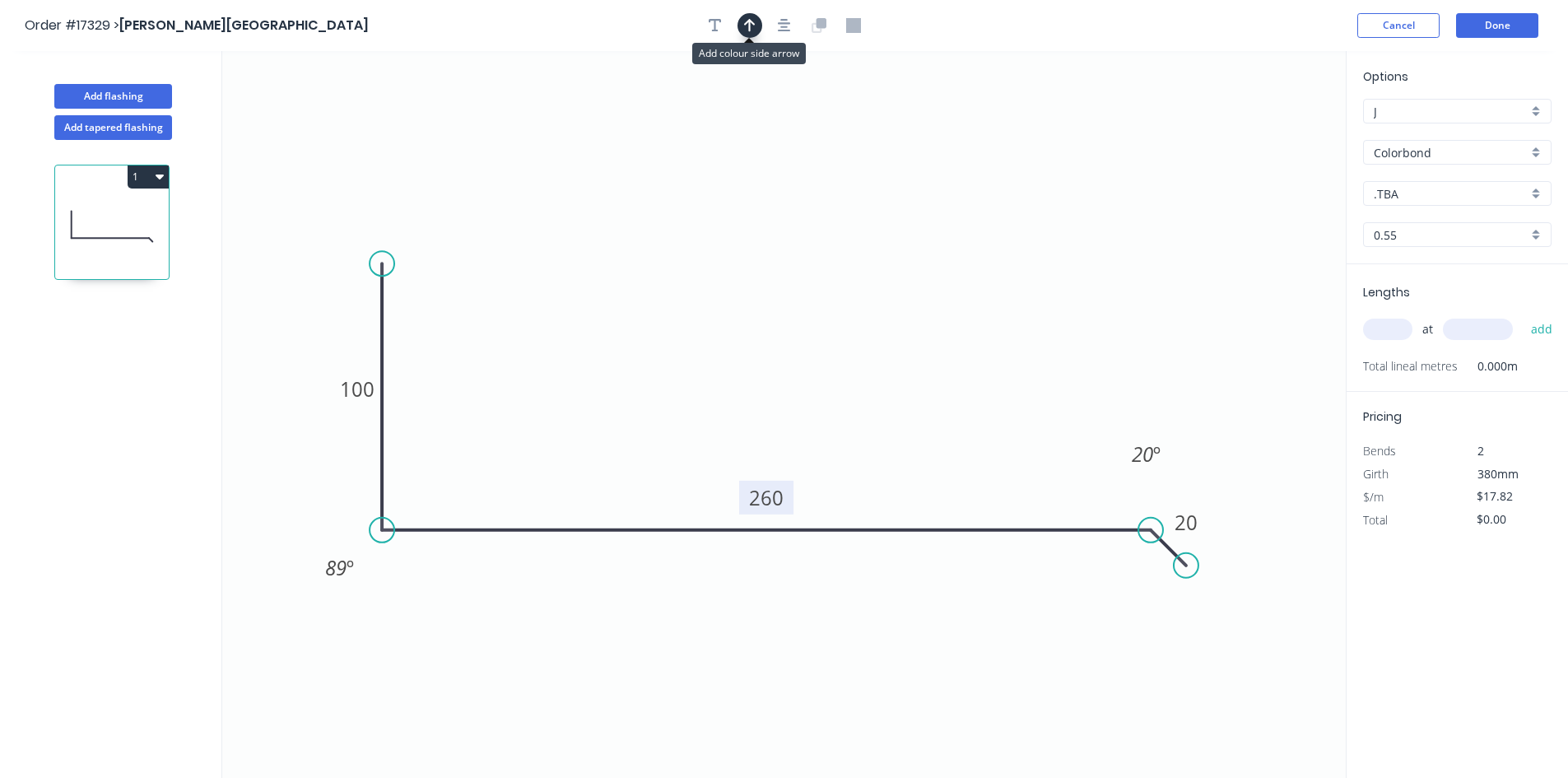
click at [748, 28] on icon "button" at bounding box center [750, 25] width 12 height 15
click at [1260, 128] on icon at bounding box center [1261, 115] width 15 height 53
click at [1260, 129] on icon at bounding box center [1258, 109] width 15 height 53
drag, startPoint x: 1141, startPoint y: 162, endPoint x: 657, endPoint y: 333, distance: 513.3
click at [657, 333] on icon at bounding box center [670, 319] width 48 height 48
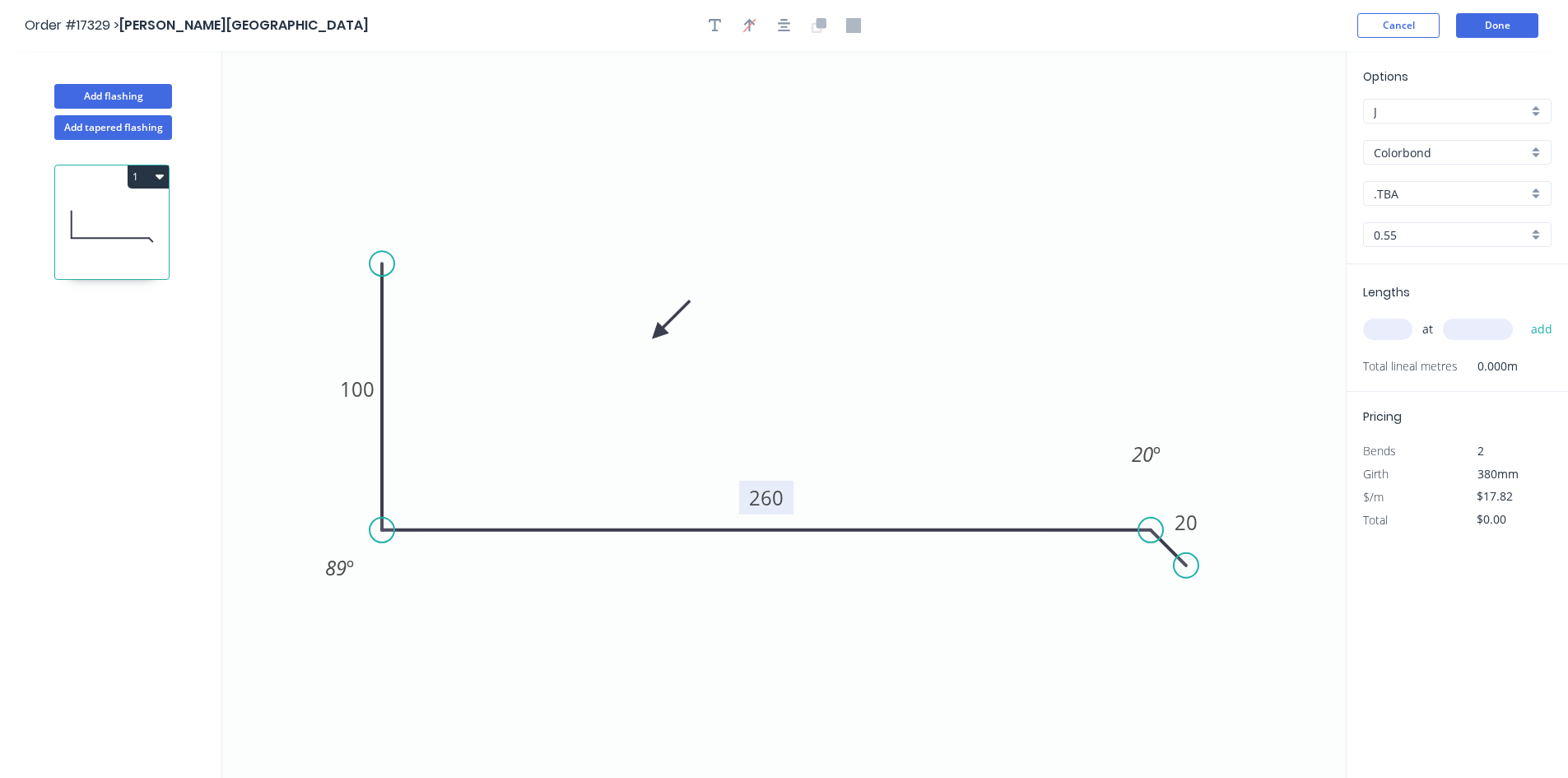
click at [1452, 199] on input ".TBA" at bounding box center [1450, 194] width 154 height 18
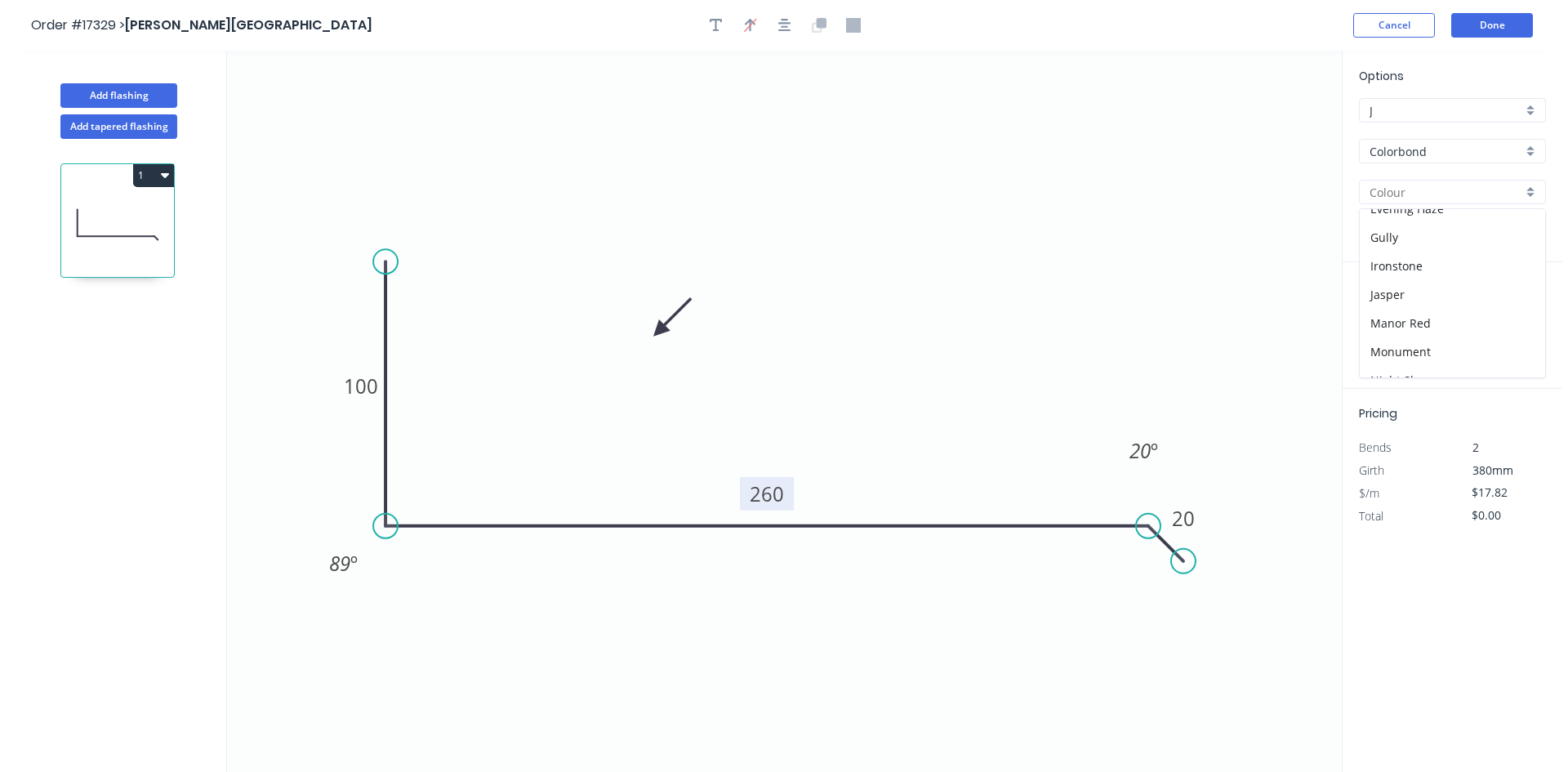
scroll to position [245, 0]
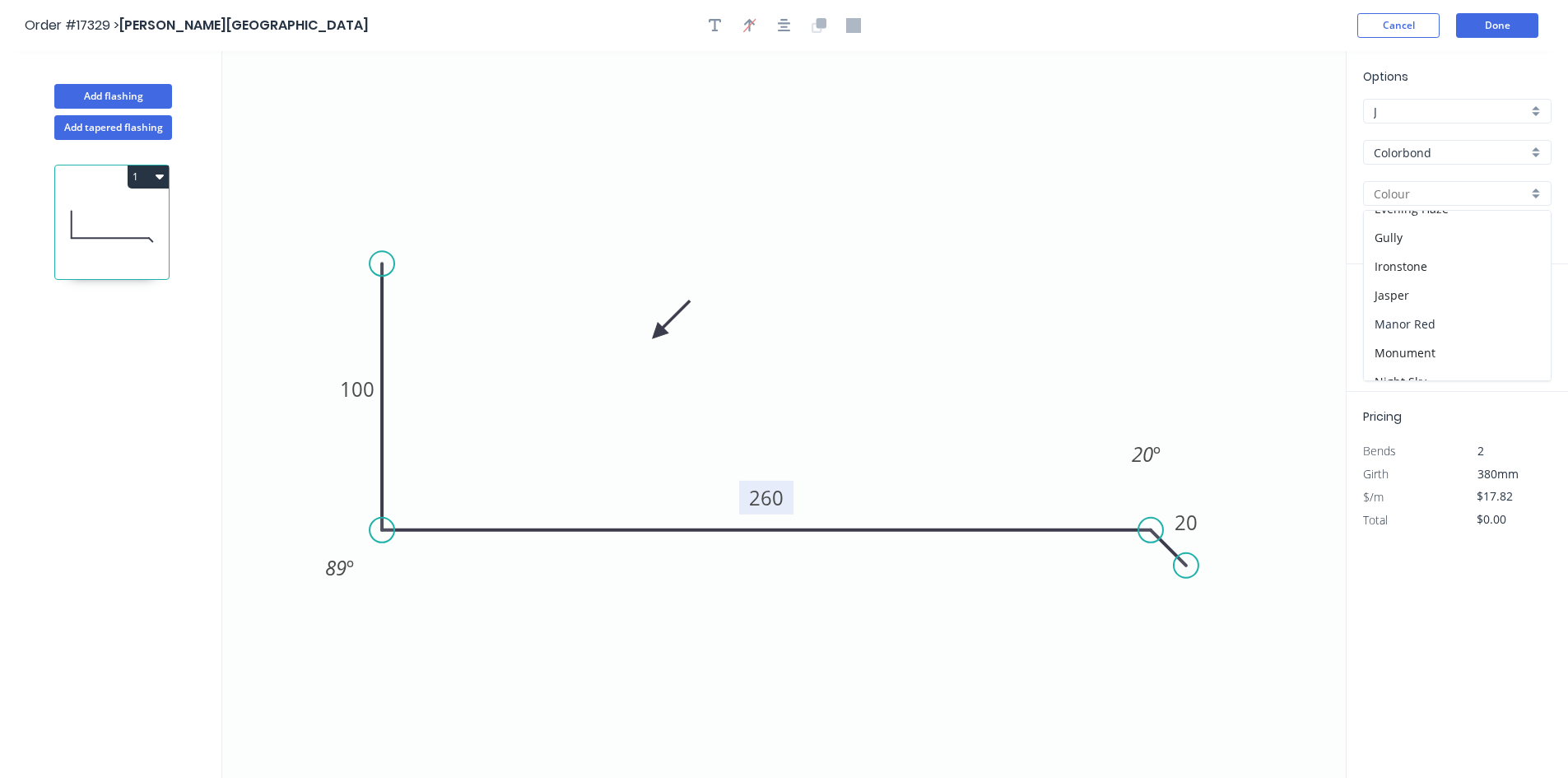
click at [1460, 319] on div "Manor Red" at bounding box center [1457, 323] width 187 height 28
type input "Manor Red"
click at [1386, 332] on input "text" at bounding box center [1387, 329] width 49 height 22
type input "2"
click at [1473, 335] on input "text" at bounding box center [1477, 329] width 70 height 22
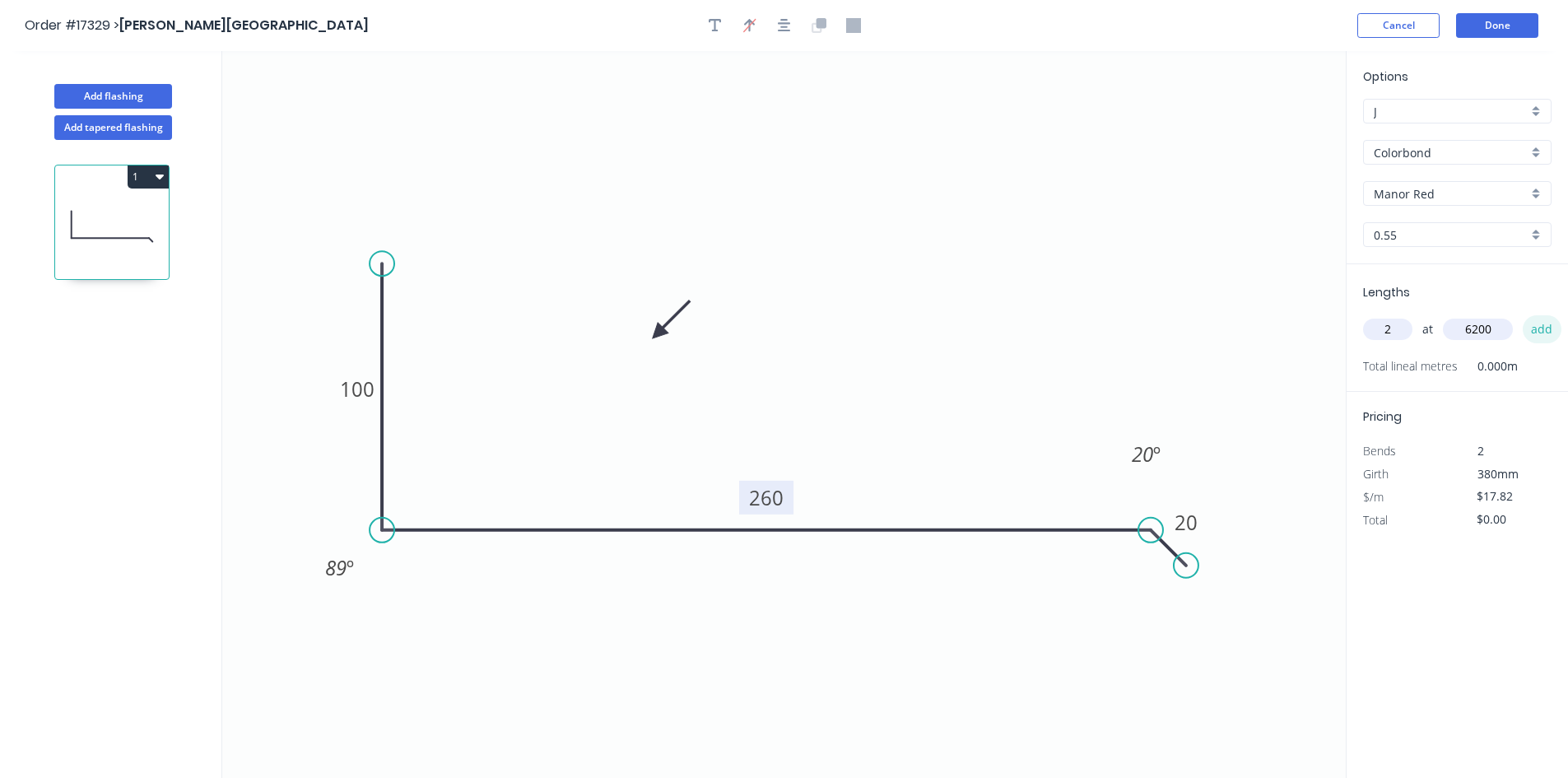
type input "6200"
click at [1541, 332] on button "add" at bounding box center [1541, 329] width 38 height 28
type input "$220.97"
click at [1153, 463] on tspan "º" at bounding box center [1157, 454] width 8 height 28
click at [1156, 381] on icon "0 100 260 20 89 º 30 º" at bounding box center [783, 415] width 1123 height 727
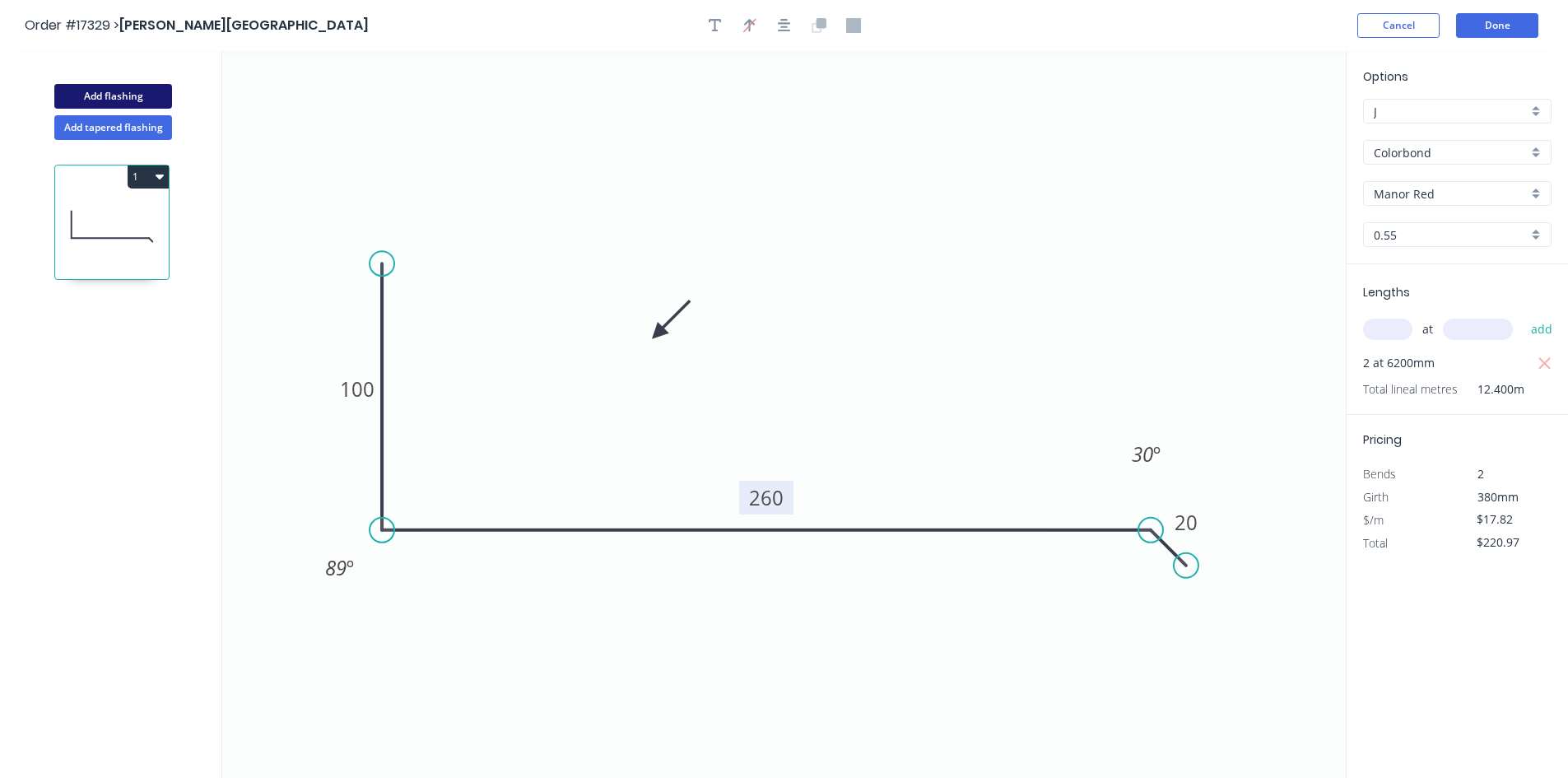
click at [132, 98] on button "Add flashing" at bounding box center [113, 95] width 118 height 25
type input "$0.00"
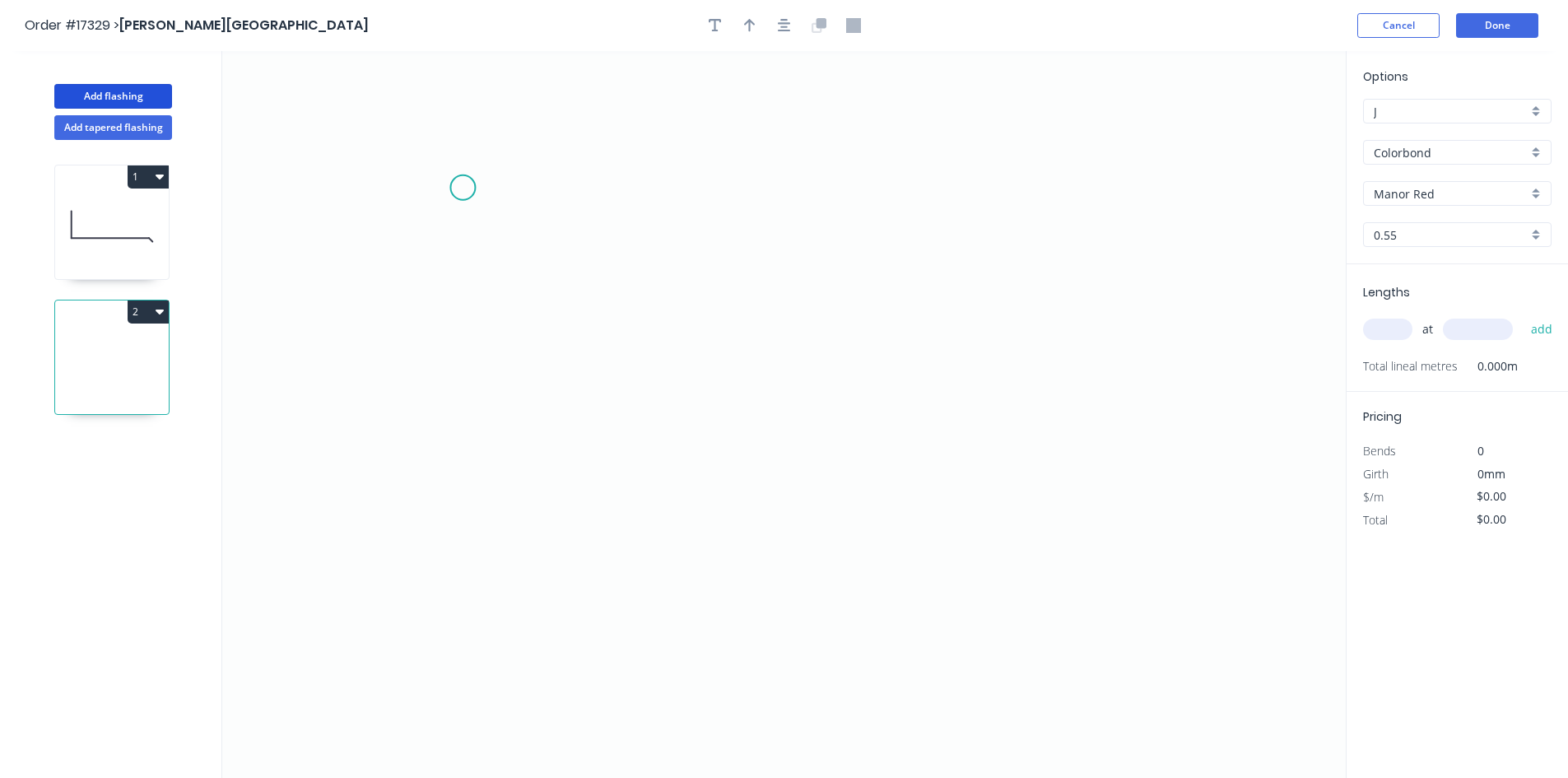
click at [461, 188] on icon "0" at bounding box center [783, 415] width 1123 height 727
click at [1207, 175] on icon "0" at bounding box center [783, 415] width 1123 height 727
click at [1244, 225] on icon "0 ?" at bounding box center [783, 415] width 1123 height 727
click at [462, 185] on circle at bounding box center [461, 187] width 25 height 25
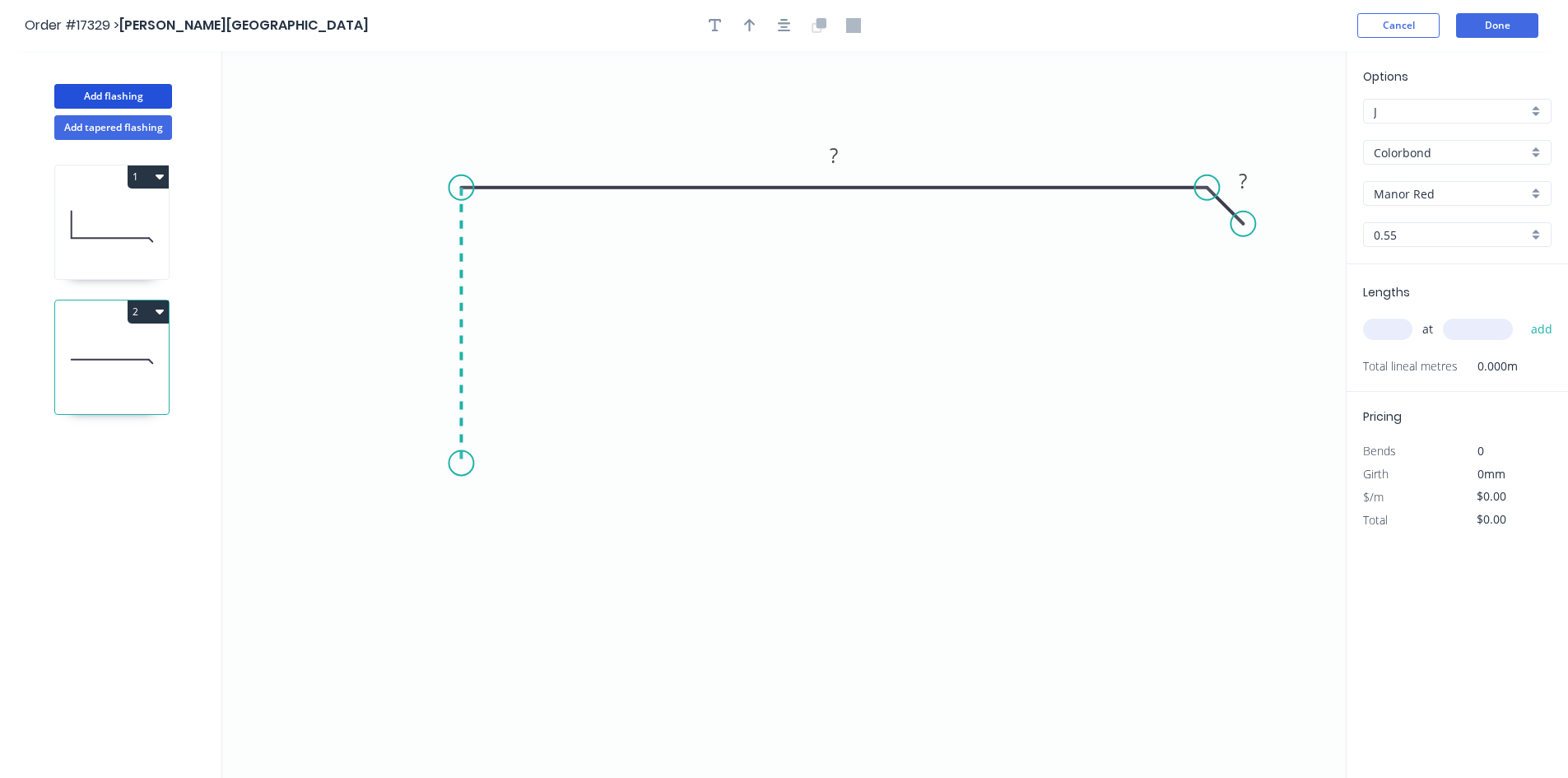
click at [466, 464] on icon "0 ? ?" at bounding box center [783, 415] width 1123 height 727
click at [489, 434] on icon "0 ? ? ?" at bounding box center [783, 415] width 1123 height 727
click at [494, 468] on tspan "?" at bounding box center [493, 459] width 8 height 28
click at [438, 311] on tspan "?" at bounding box center [436, 317] width 8 height 28
click at [845, 155] on rect at bounding box center [834, 155] width 33 height 23
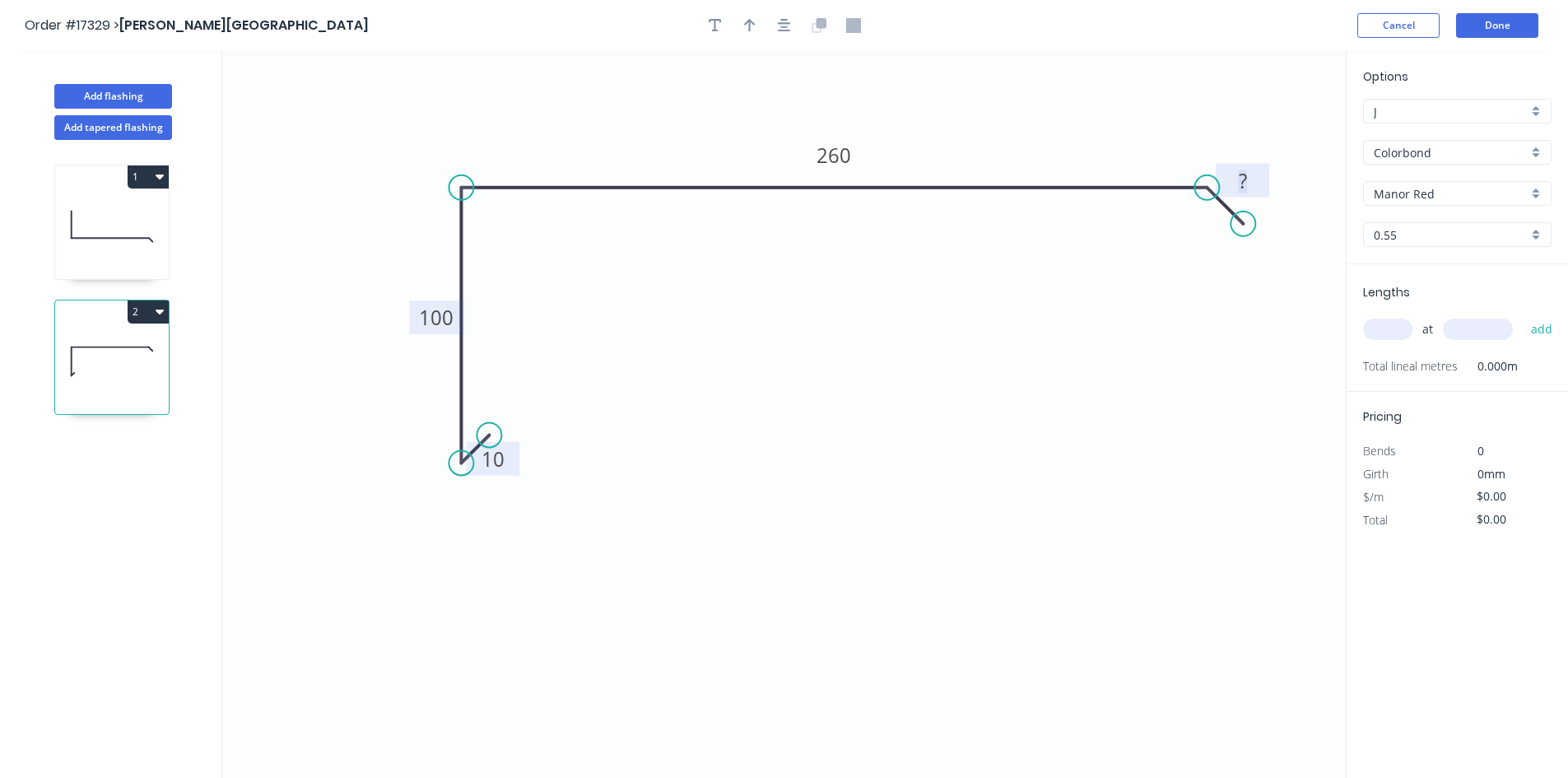
click at [1247, 176] on rect at bounding box center [1243, 181] width 33 height 23
click at [1227, 248] on div "Show angle" at bounding box center [1283, 250] width 165 height 33
type input "$18.83"
click at [1199, 236] on tspan "º" at bounding box center [1196, 224] width 8 height 28
drag, startPoint x: 1168, startPoint y: 231, endPoint x: 1180, endPoint y: 131, distance: 100.7
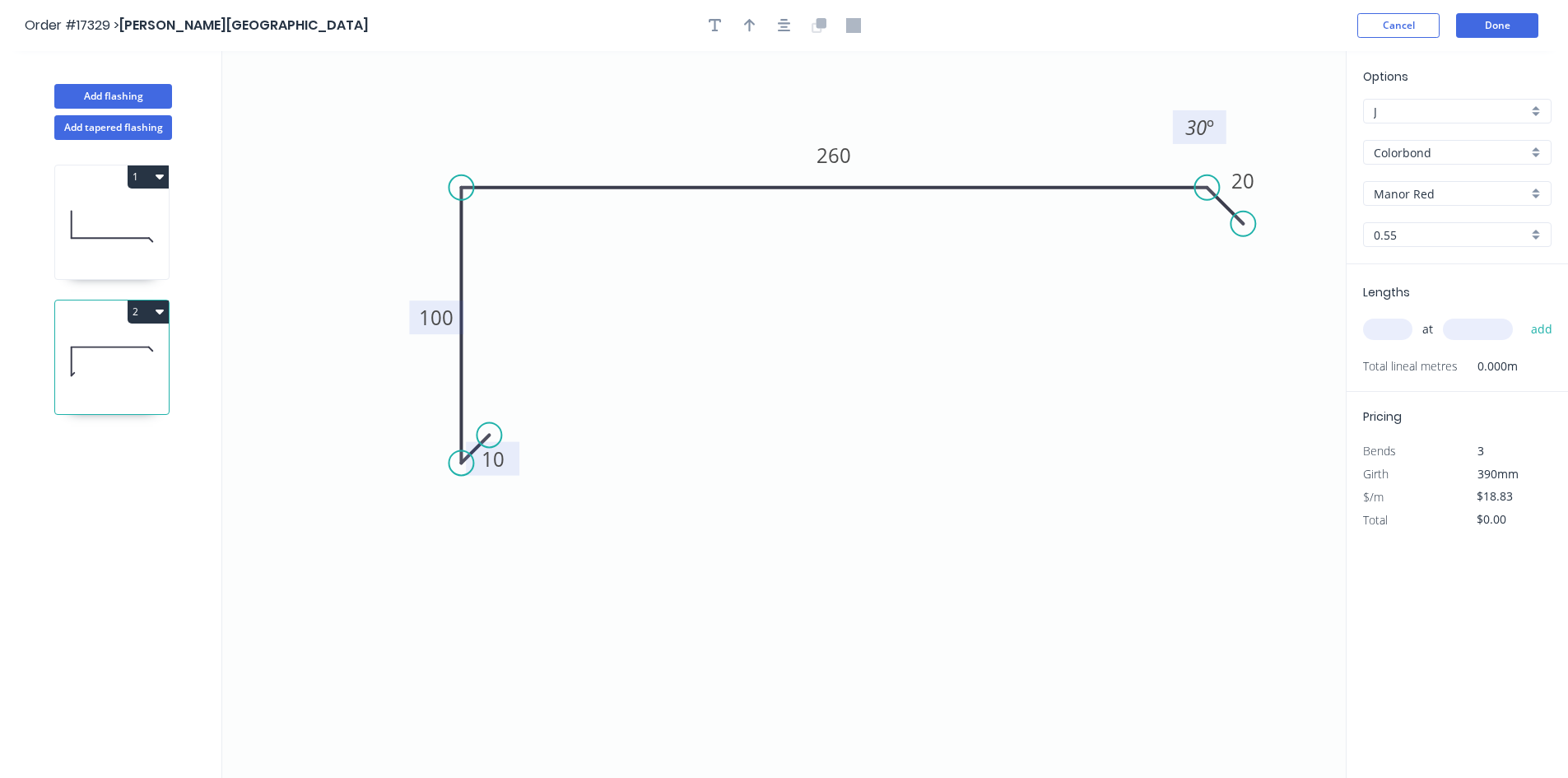
click at [1180, 131] on rect at bounding box center [1200, 127] width 53 height 33
click at [523, 246] on div "Show angle" at bounding box center [546, 240] width 165 height 33
click at [495, 228] on tspan "º" at bounding box center [494, 215] width 8 height 28
drag, startPoint x: 510, startPoint y: 218, endPoint x: 409, endPoint y: 146, distance: 124.0
click at [409, 146] on rect at bounding box center [389, 144] width 53 height 33
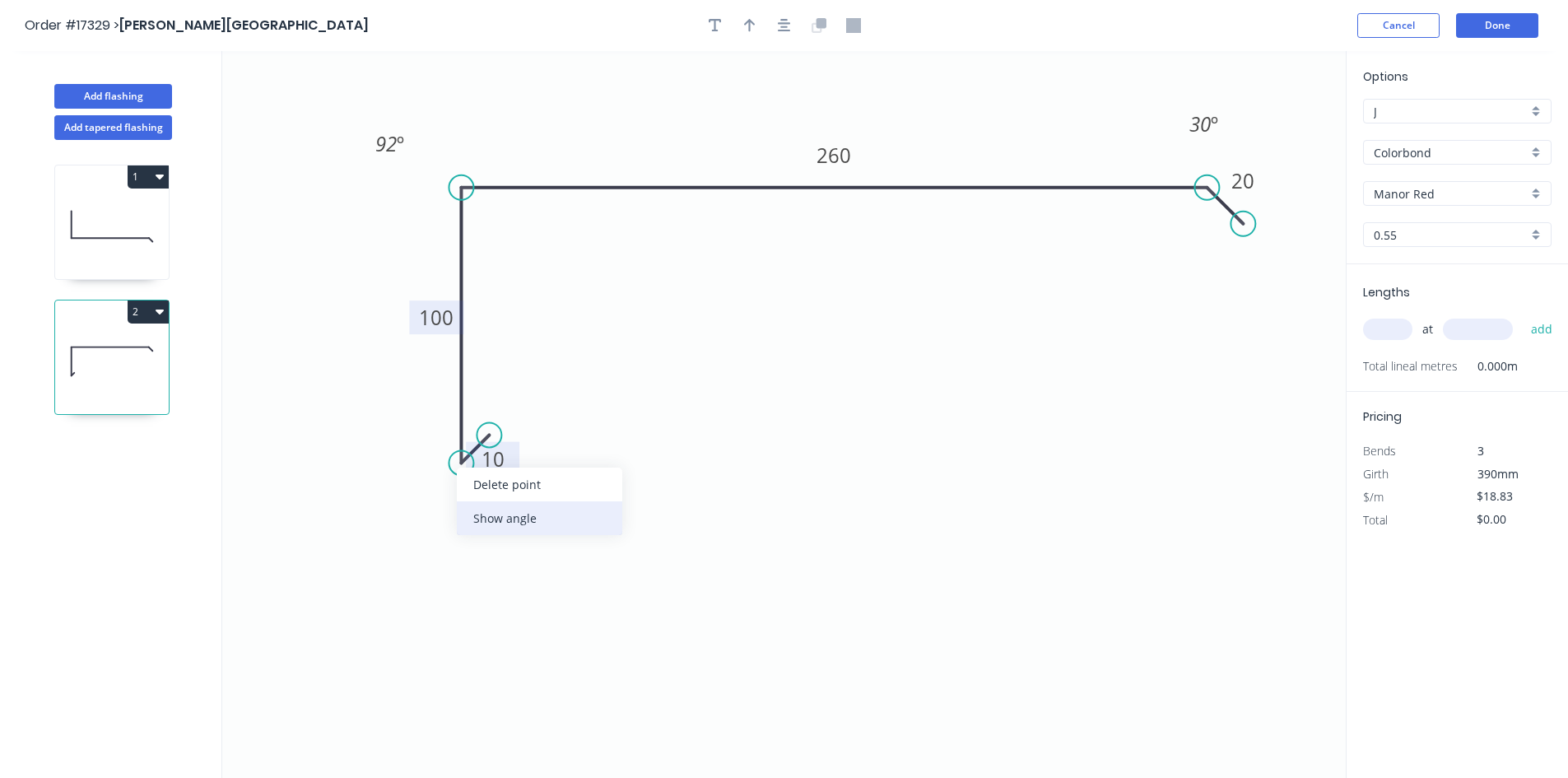
click at [499, 517] on div "Show angle" at bounding box center [539, 518] width 165 height 33
click at [478, 420] on tspan "º" at bounding box center [481, 423] width 8 height 28
drag, startPoint x: 501, startPoint y: 409, endPoint x: 461, endPoint y: 522, distance: 119.9
click at [461, 522] on rect at bounding box center [437, 536] width 61 height 33
click at [670, 364] on icon "0 10 100 260 20 92 º 30 º 135 º" at bounding box center [783, 415] width 1123 height 727
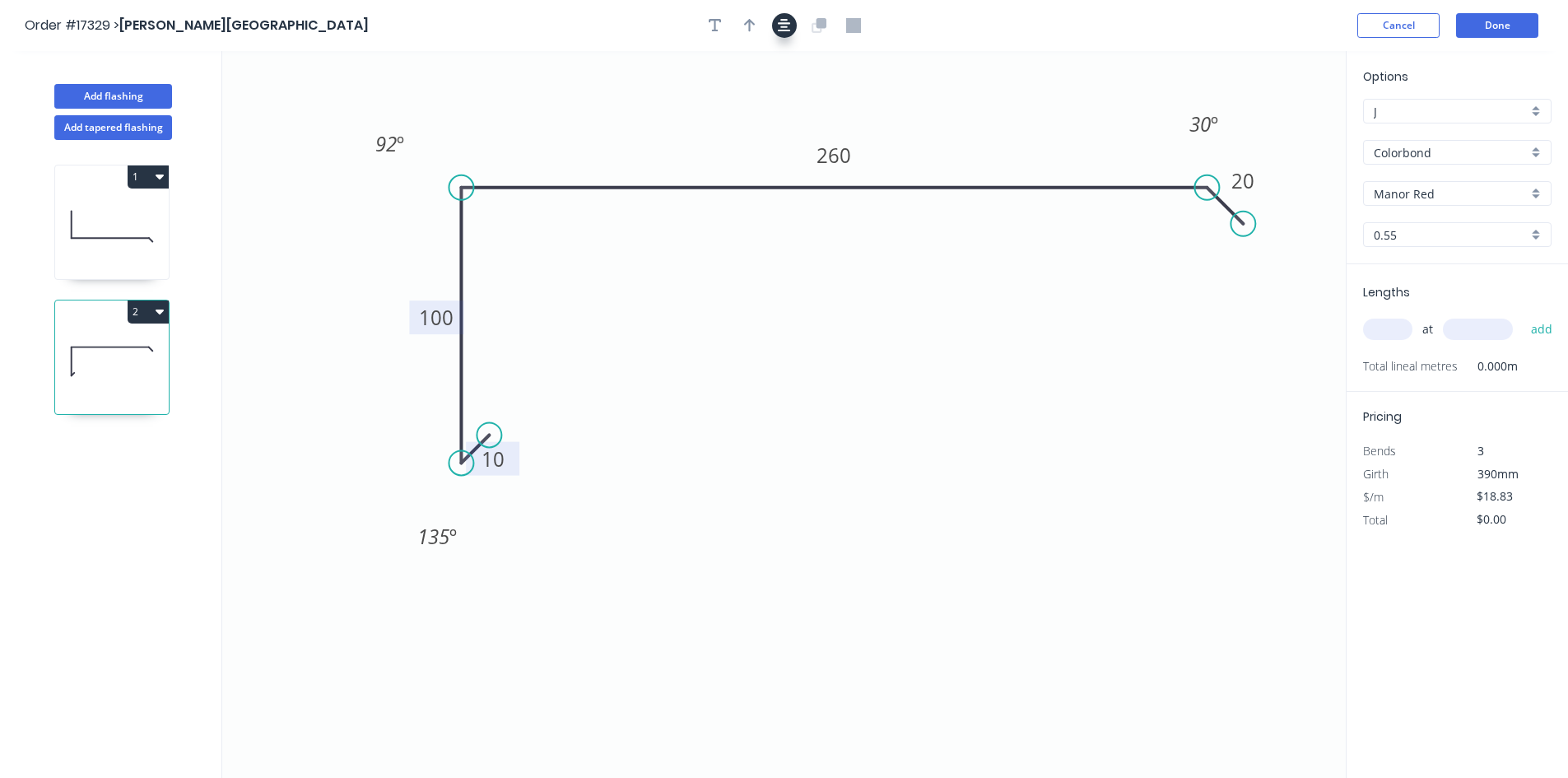
click at [786, 29] on icon "button" at bounding box center [784, 25] width 13 height 15
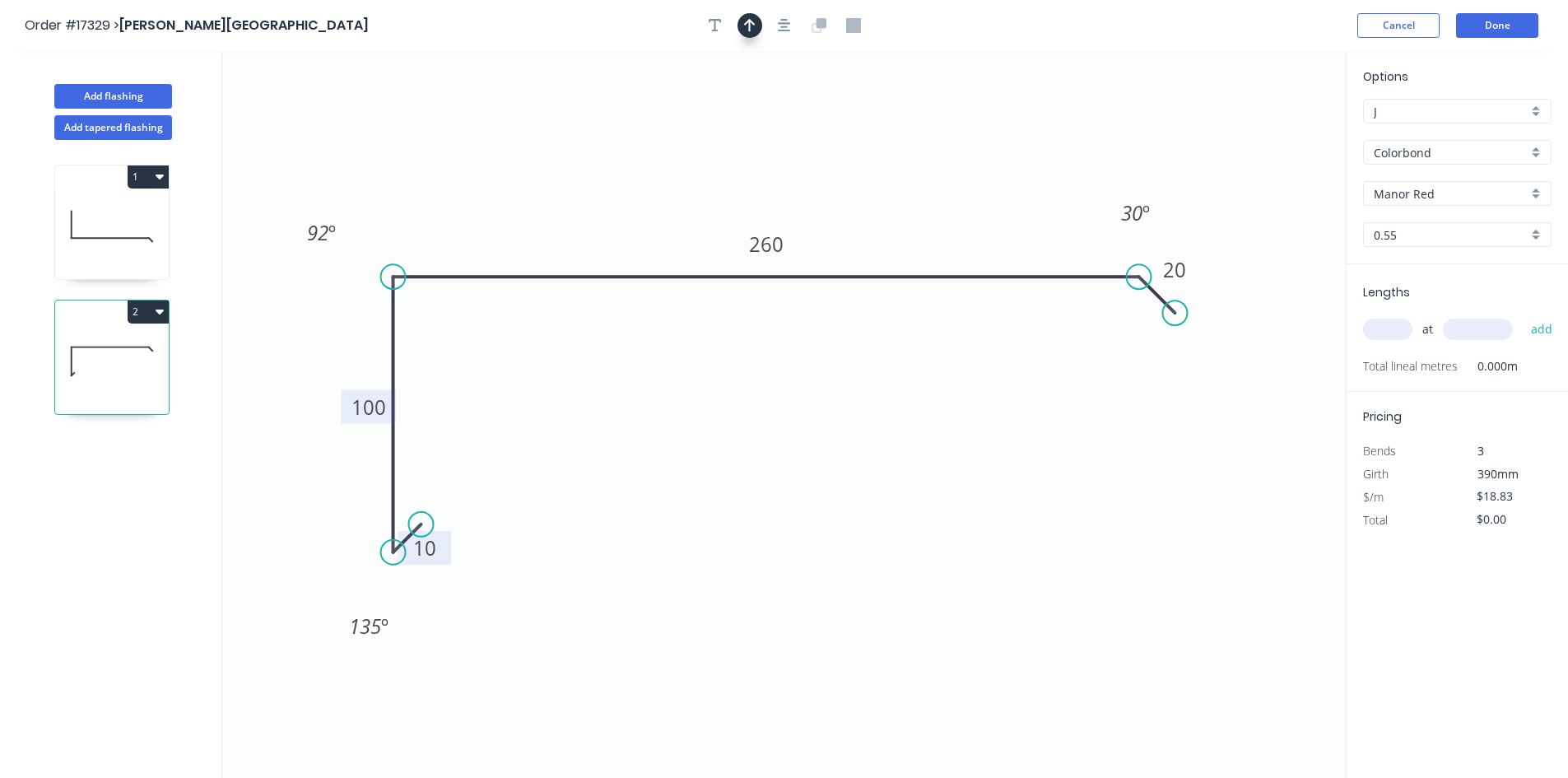
click at [754, 28] on icon "button" at bounding box center [750, 25] width 12 height 15
drag, startPoint x: 1261, startPoint y: 129, endPoint x: 590, endPoint y: 210, distance: 675.9
click at [590, 210] on icon at bounding box center [592, 193] width 15 height 53
click at [1391, 337] on input "text" at bounding box center [1387, 329] width 49 height 22
type input "4"
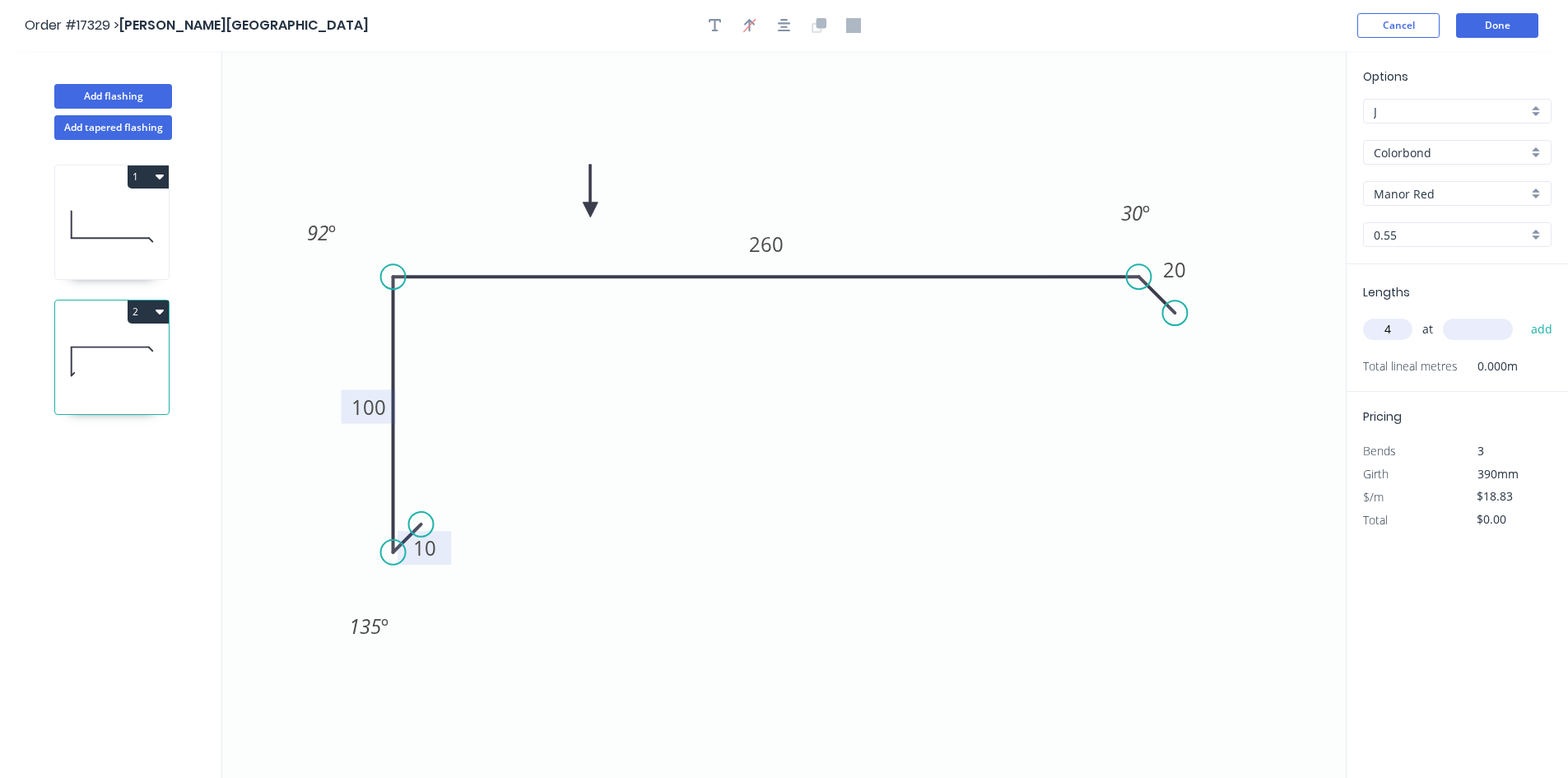
click at [1460, 323] on input "text" at bounding box center [1477, 329] width 70 height 22
type input "6200"
click at [1547, 329] on button "add" at bounding box center [1541, 329] width 38 height 28
type input "$466.98"
type input "2"
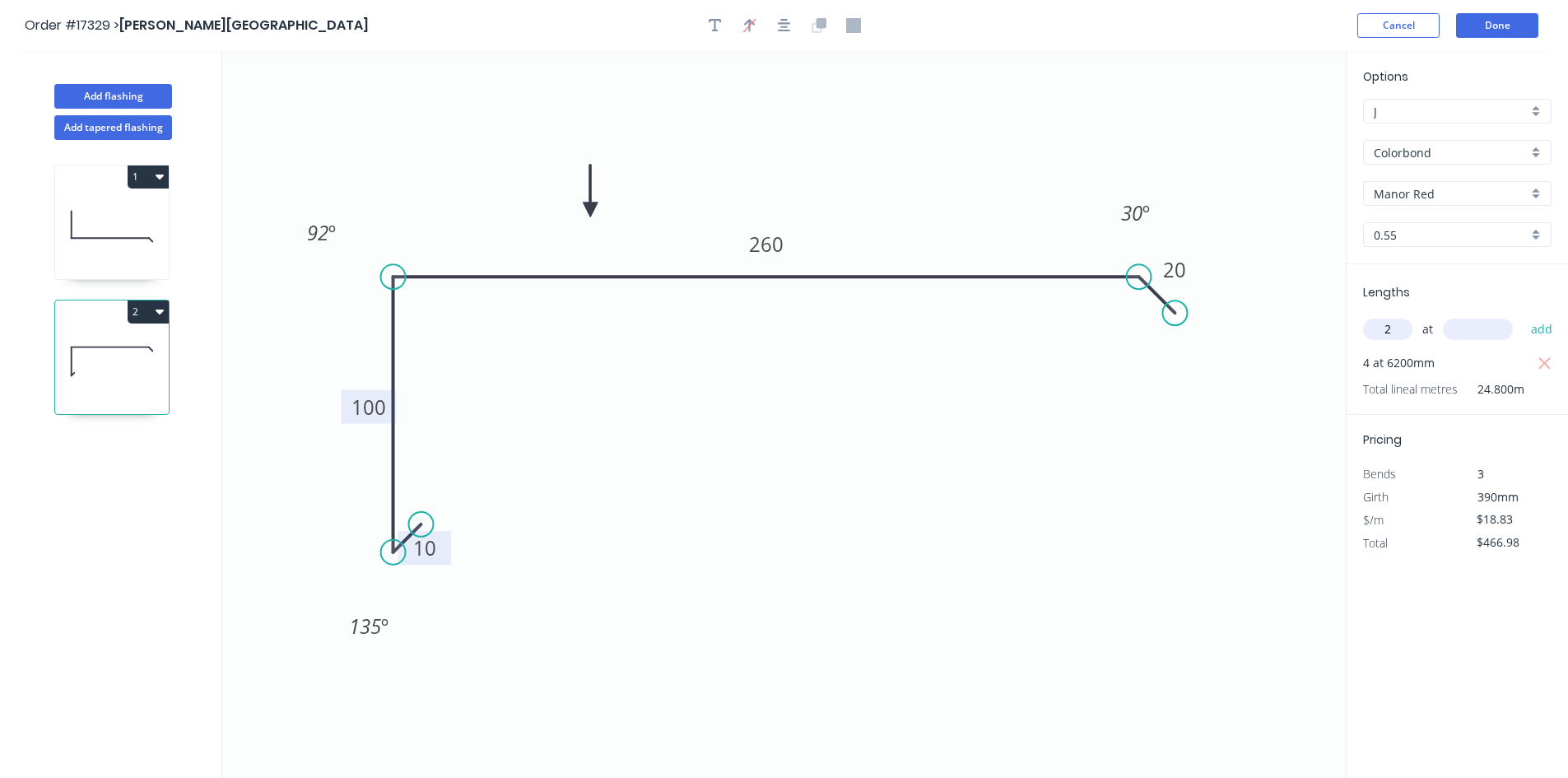
click at [1463, 335] on input "text" at bounding box center [1477, 329] width 70 height 22
type input "7600"
click at [1548, 333] on button "add" at bounding box center [1541, 329] width 38 height 28
type input "$753.20"
click at [1377, 331] on input "text" at bounding box center [1387, 329] width 49 height 22
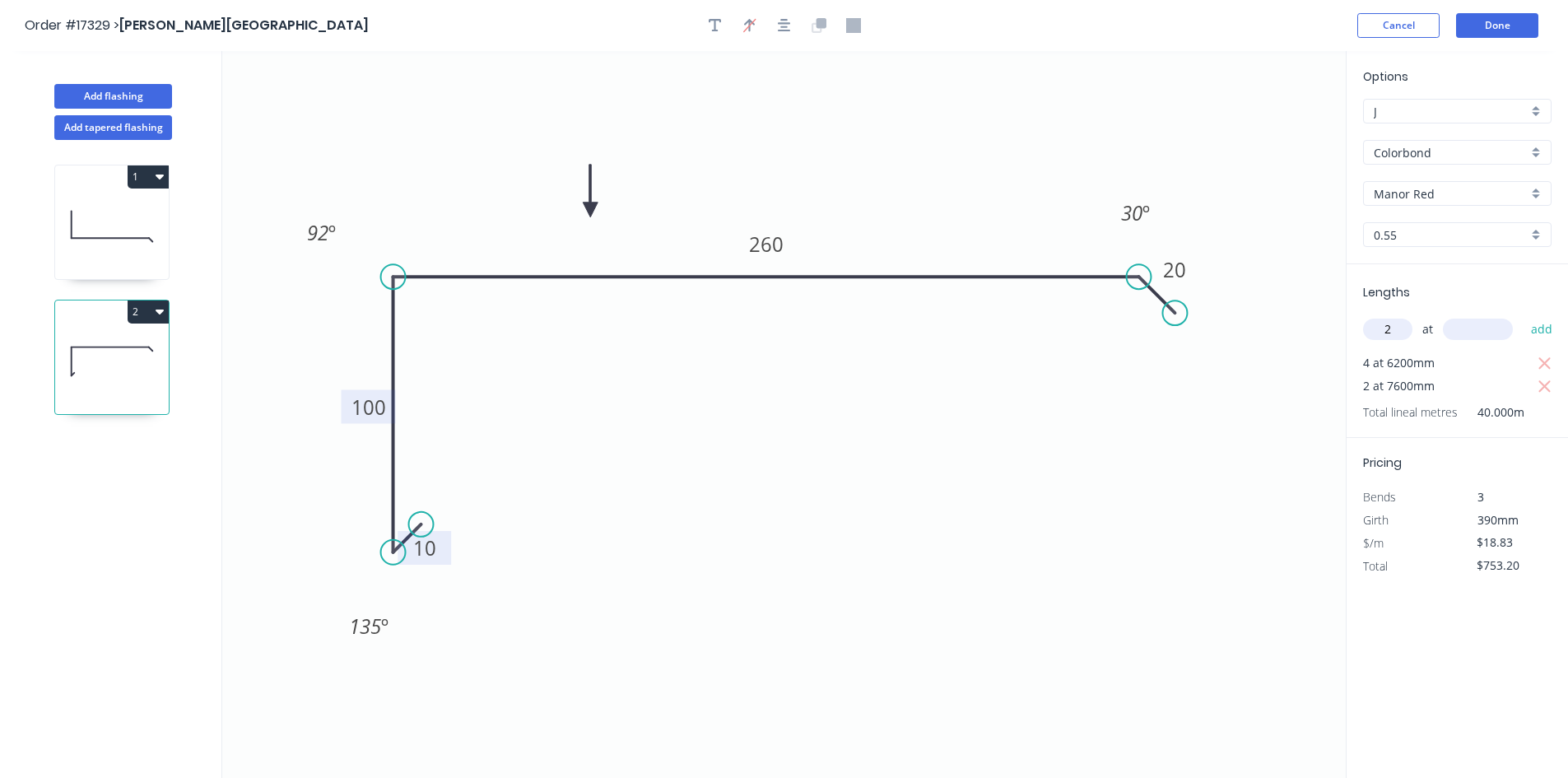
type input "2"
click at [1463, 332] on input "text" at bounding box center [1477, 329] width 70 height 22
type input "2000"
click at [1539, 331] on button "add" at bounding box center [1541, 329] width 38 height 28
type input "$828.52"
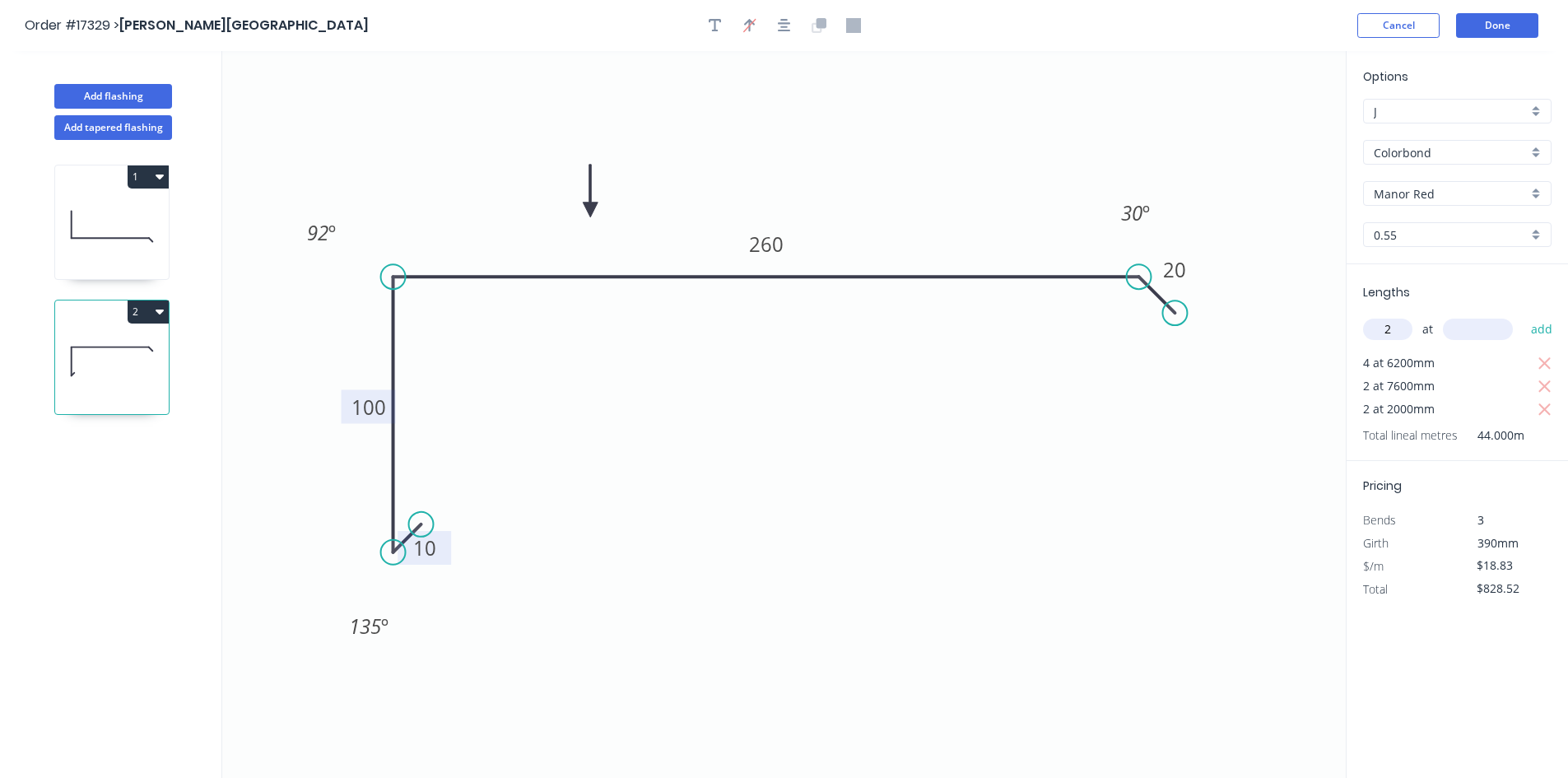
type input "2"
click at [1480, 335] on input "text" at bounding box center [1477, 329] width 70 height 22
type input "4500"
click at [1556, 333] on button "add" at bounding box center [1541, 329] width 38 height 28
type input "$997.99"
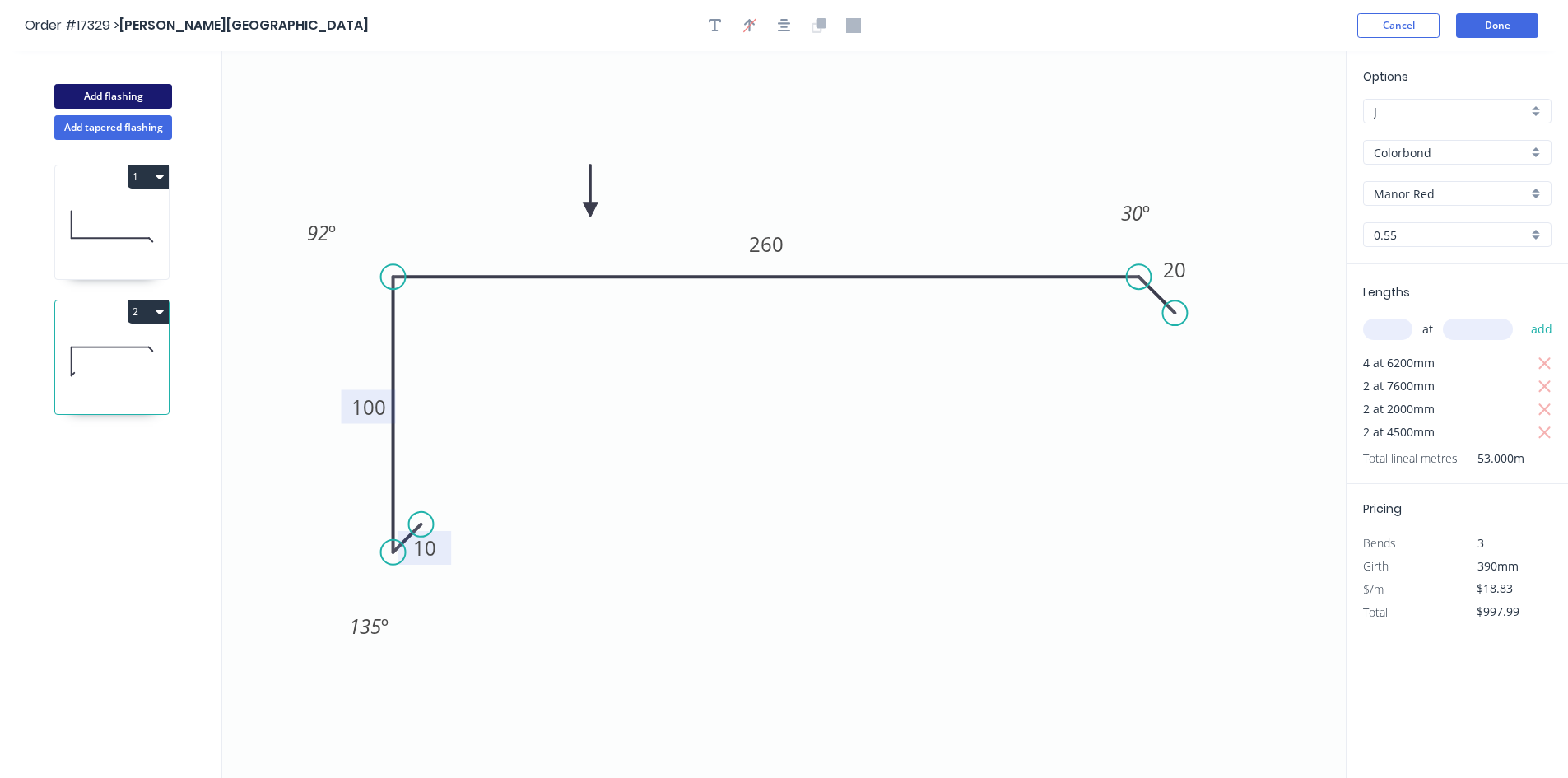
click at [111, 95] on button "Add flashing" at bounding box center [113, 95] width 118 height 25
type input "$0.00"
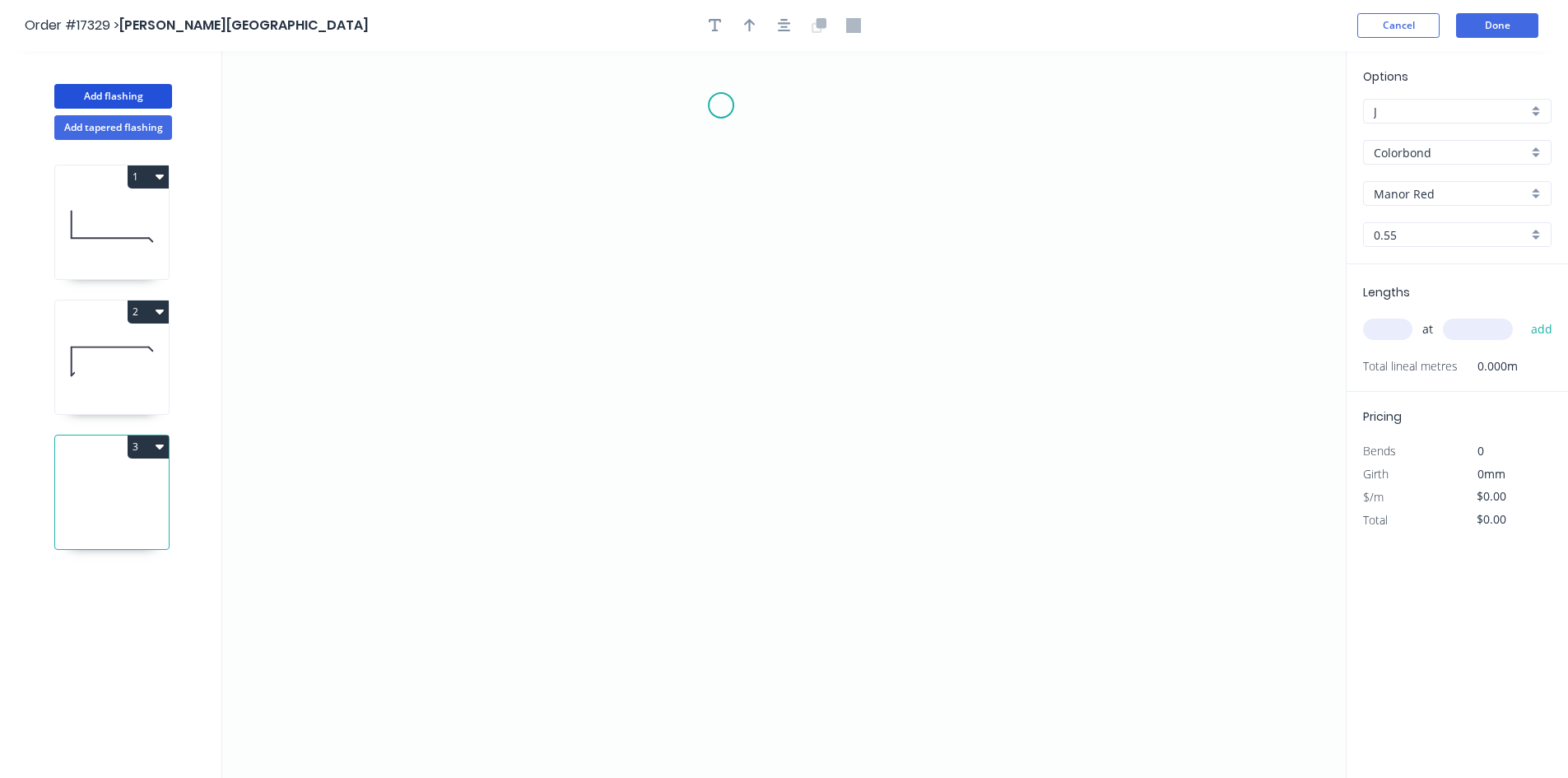
click at [722, 99] on icon "0" at bounding box center [783, 415] width 1123 height 727
click at [734, 707] on icon "0" at bounding box center [783, 415] width 1123 height 727
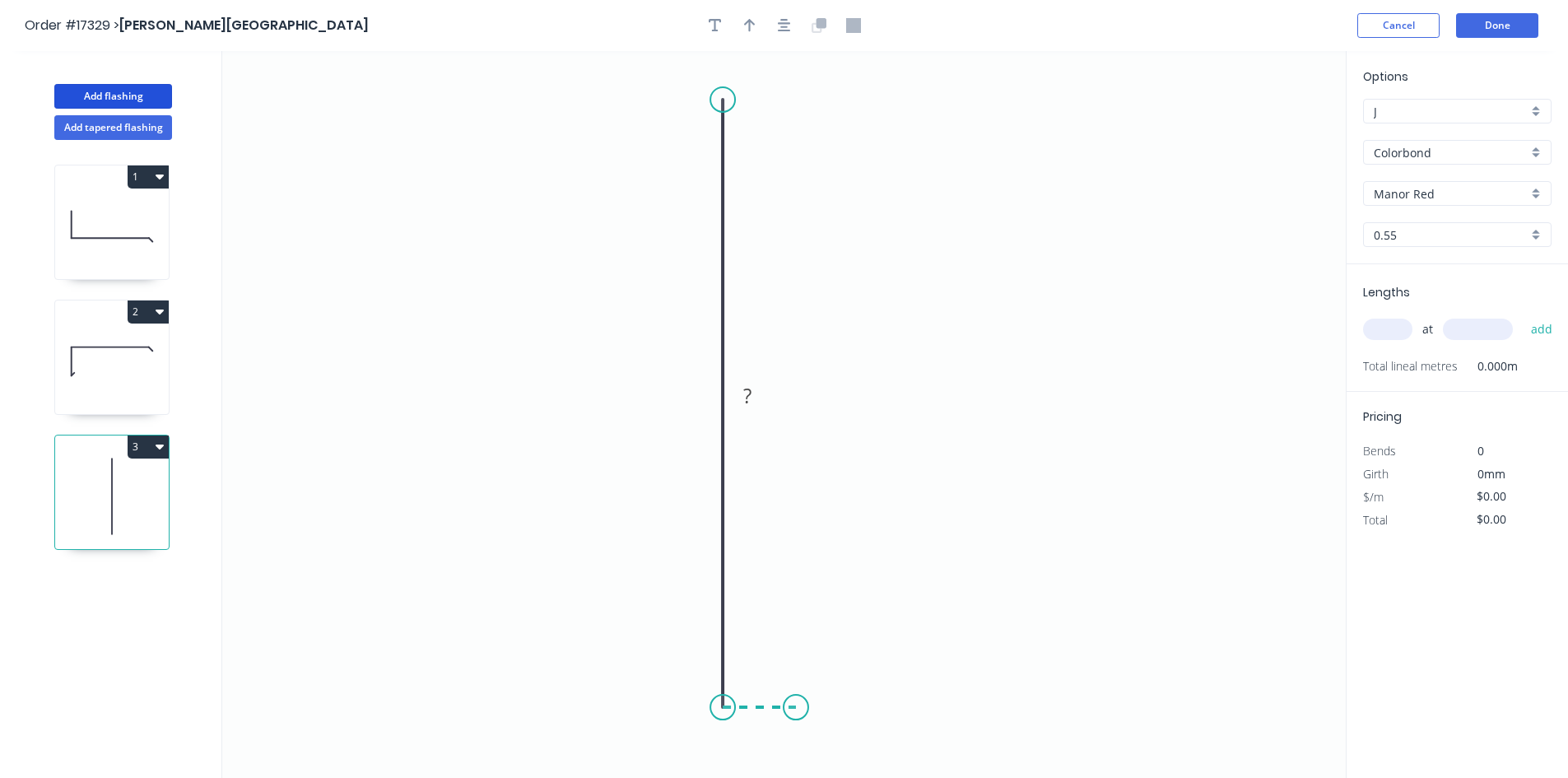
click at [796, 706] on icon "0 ?" at bounding box center [783, 415] width 1123 height 727
click at [796, 668] on icon at bounding box center [796, 687] width 0 height 39
click at [762, 725] on tspan "?" at bounding box center [759, 724] width 8 height 28
click at [828, 683] on rect at bounding box center [820, 680] width 33 height 23
click at [700, 403] on tspan "?" at bounding box center [698, 396] width 8 height 28
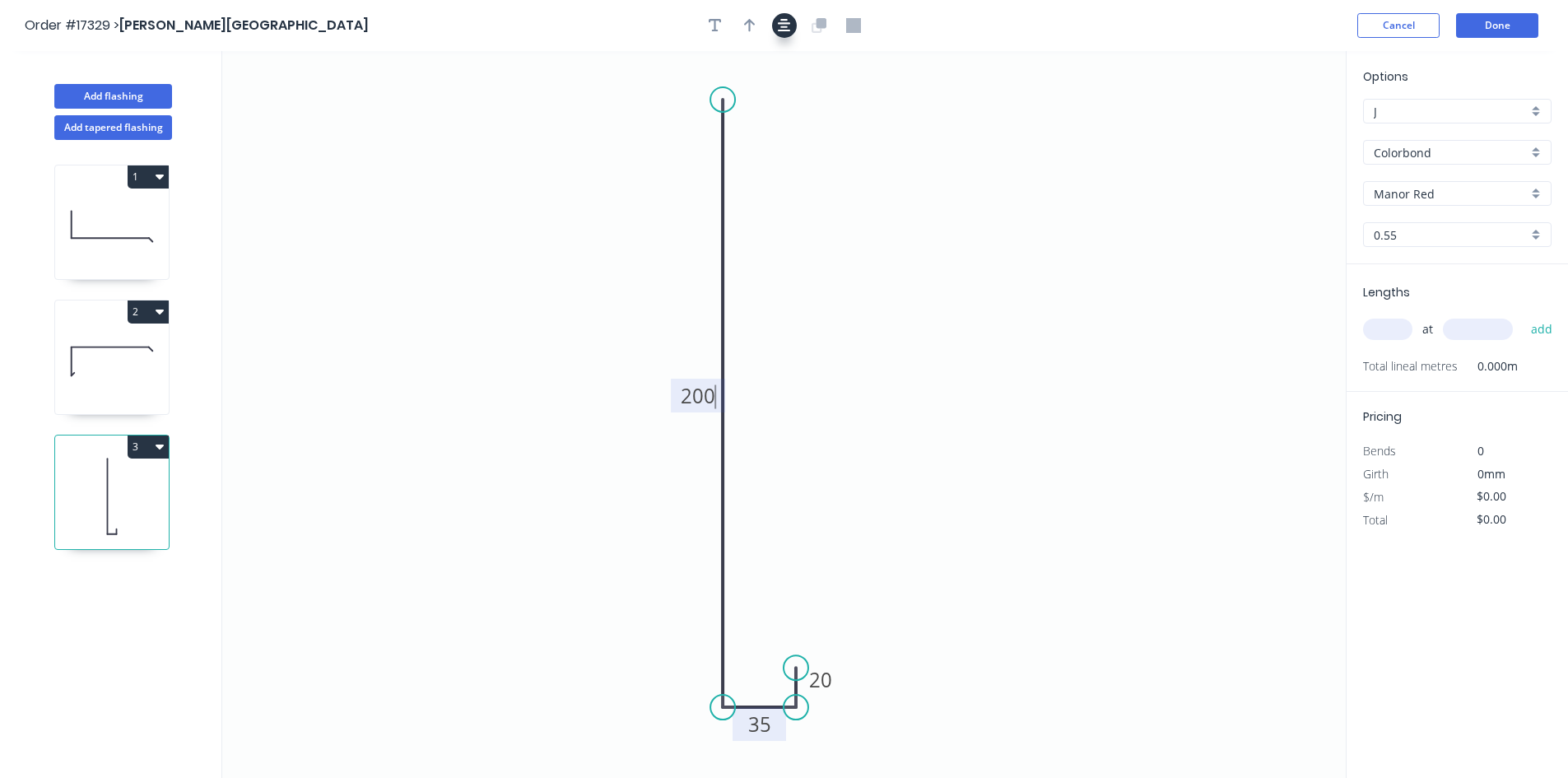
drag, startPoint x: 782, startPoint y: 23, endPoint x: 773, endPoint y: 21, distance: 9.2
click at [783, 23] on icon "button" at bounding box center [784, 25] width 13 height 15
type input "$14.53"
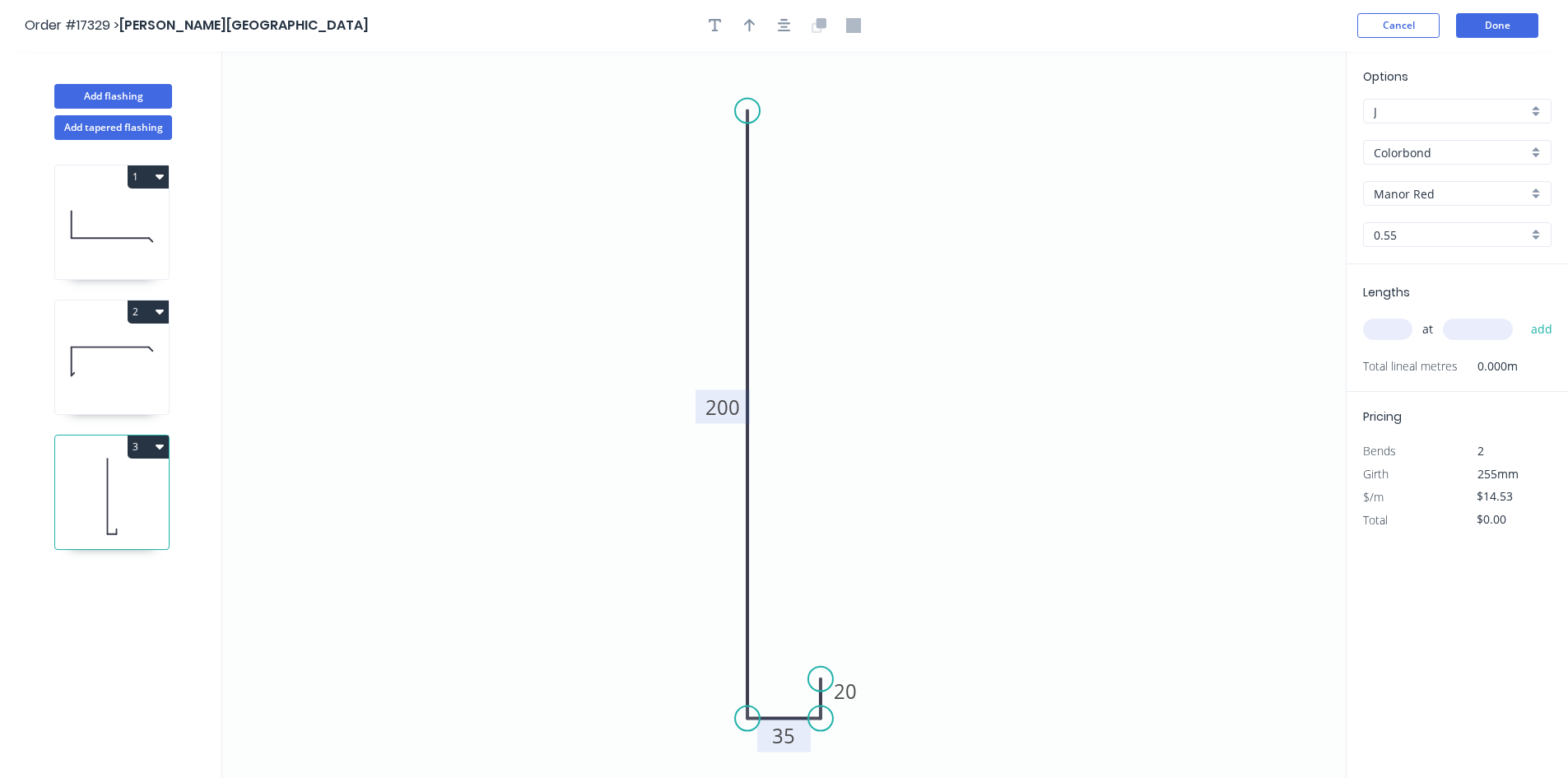
drag, startPoint x: 757, startPoint y: 23, endPoint x: 822, endPoint y: 33, distance: 65.8
click at [757, 23] on button "button" at bounding box center [750, 25] width 25 height 25
drag, startPoint x: 1262, startPoint y: 133, endPoint x: 638, endPoint y: 276, distance: 640.2
click at [638, 276] on icon at bounding box center [617, 276] width 53 height 15
click at [780, 763] on div "Show angle" at bounding box center [820, 765] width 165 height 33
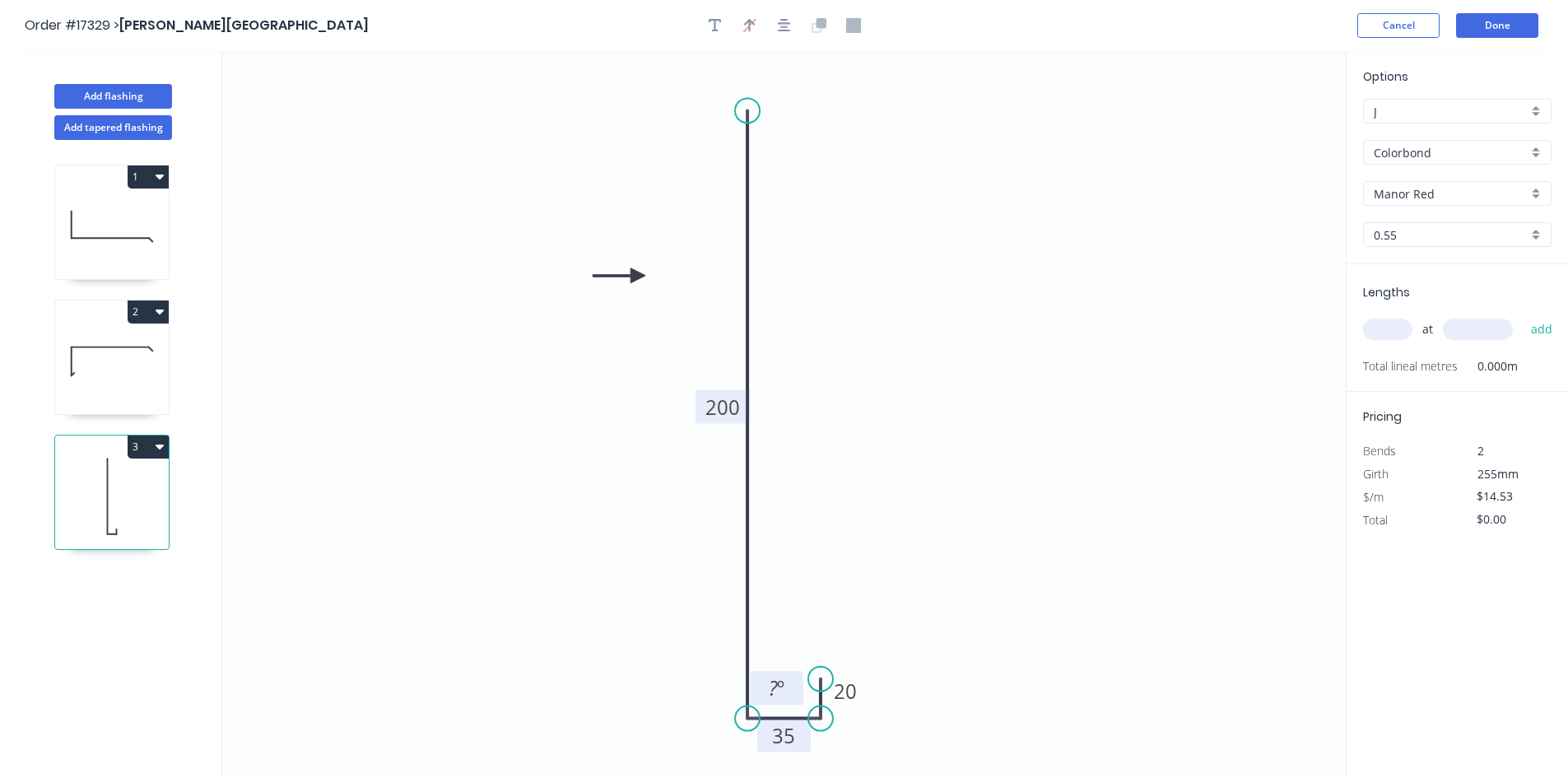
click at [771, 685] on tspan "?" at bounding box center [772, 688] width 9 height 28
drag, startPoint x: 797, startPoint y: 676, endPoint x: 661, endPoint y: 731, distance: 146.7
click at [661, 731] on rect at bounding box center [641, 743] width 53 height 33
click at [900, 765] on div "Show angle" at bounding box center [906, 765] width 165 height 33
click at [792, 686] on tspan "º" at bounding box center [796, 688] width 8 height 28
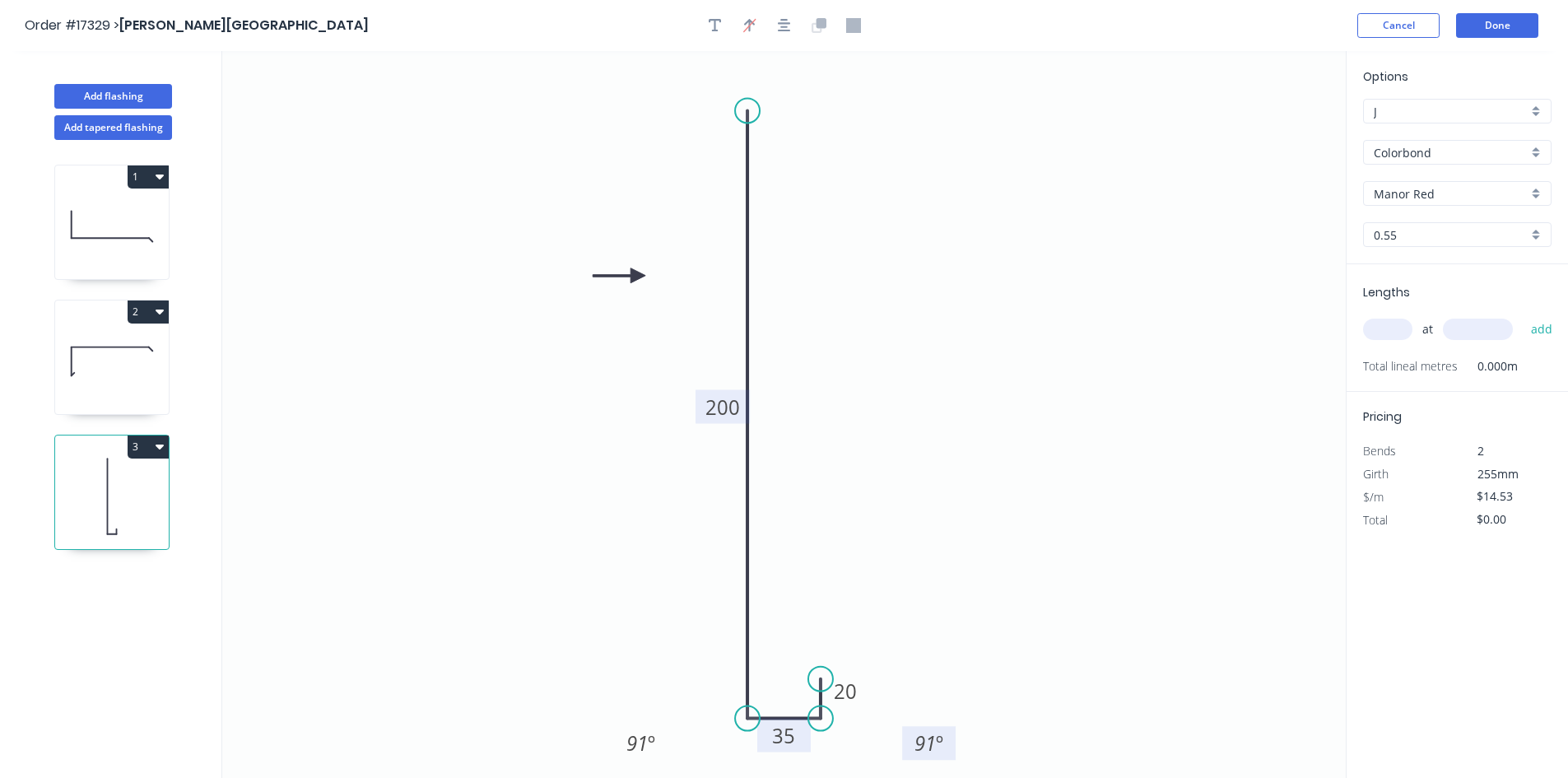
drag, startPoint x: 770, startPoint y: 677, endPoint x: 908, endPoint y: 732, distance: 148.6
click at [908, 732] on rect at bounding box center [928, 743] width 53 height 33
click at [940, 479] on icon "0 200 35 20 91 º 91 º" at bounding box center [783, 415] width 1123 height 727
click at [1391, 334] on input "text" at bounding box center [1387, 329] width 49 height 22
type input "4"
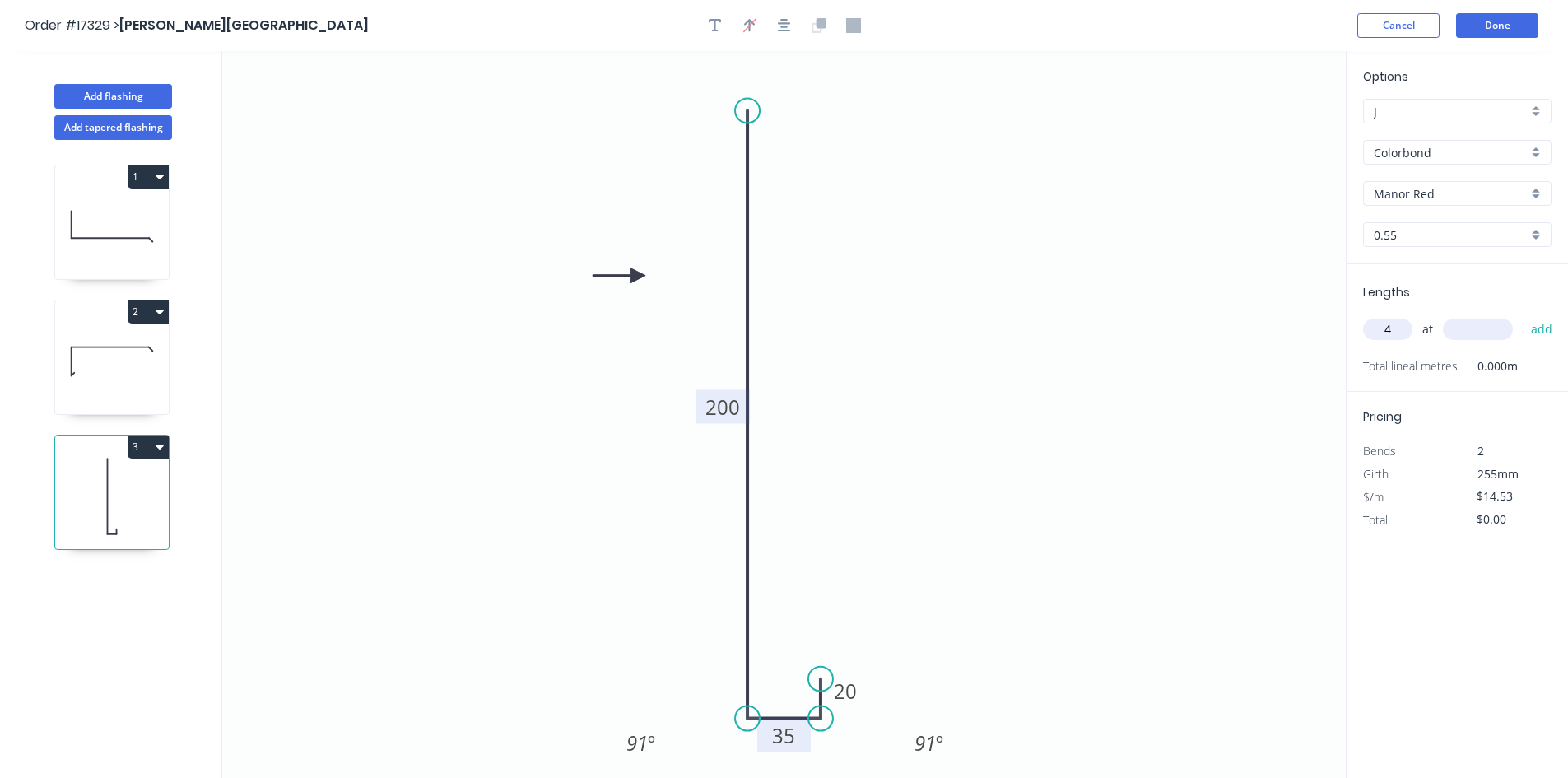
click at [1473, 330] on input "text" at bounding box center [1477, 329] width 70 height 22
type input "6200"
click at [1534, 332] on button "add" at bounding box center [1541, 329] width 38 height 28
click at [1474, 328] on input "text" at bounding box center [1477, 329] width 70 height 22
click at [1538, 329] on button "add" at bounding box center [1541, 329] width 38 height 28
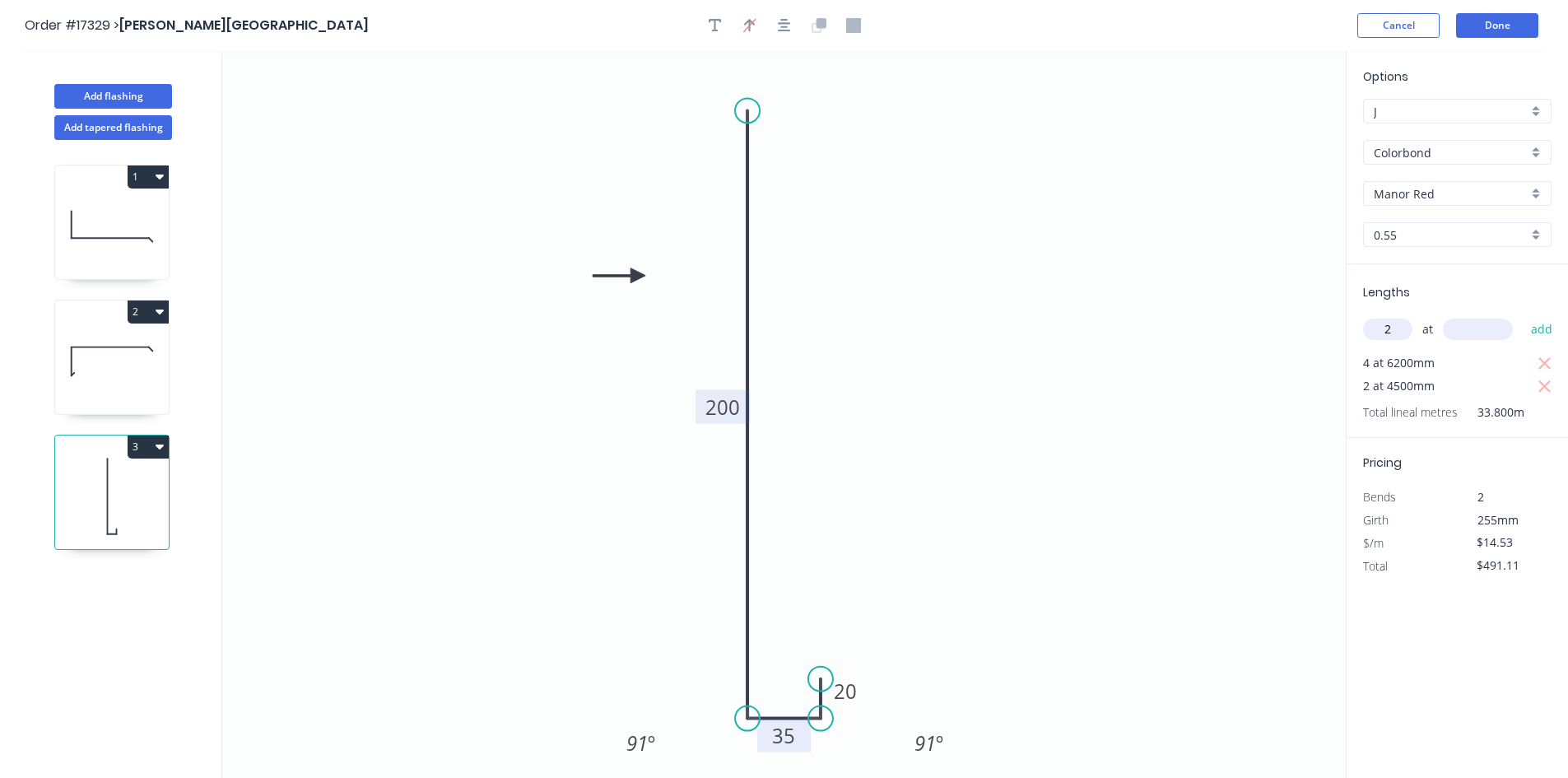
click at [1493, 334] on input "text" at bounding box center [1477, 329] width 70 height 22
click at [1531, 327] on button "add" at bounding box center [1541, 329] width 38 height 28
click at [1475, 337] on input "text" at bounding box center [1477, 329] width 70 height 22
click at [1534, 328] on button "add" at bounding box center [1541, 329] width 38 height 28
click at [1460, 330] on input "text" at bounding box center [1477, 329] width 70 height 22
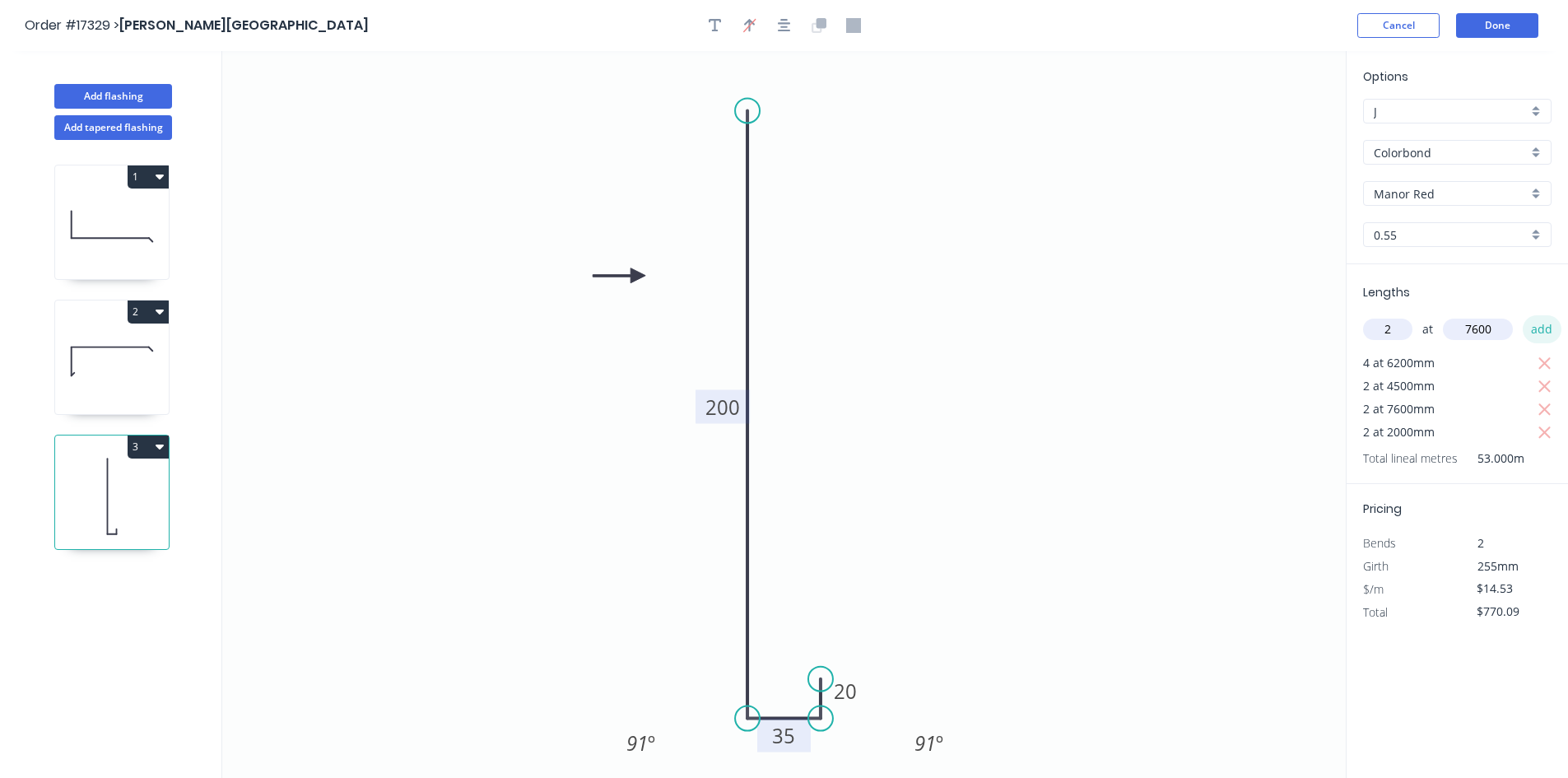
click at [1547, 331] on button "add" at bounding box center [1541, 329] width 38 height 28
click at [1463, 324] on input "text" at bounding box center [1477, 329] width 70 height 22
click at [1530, 327] on button "add" at bounding box center [1541, 329] width 38 height 28
click at [1482, 333] on input "text" at bounding box center [1477, 329] width 70 height 22
click at [1534, 332] on button "add" at bounding box center [1541, 329] width 38 height 28
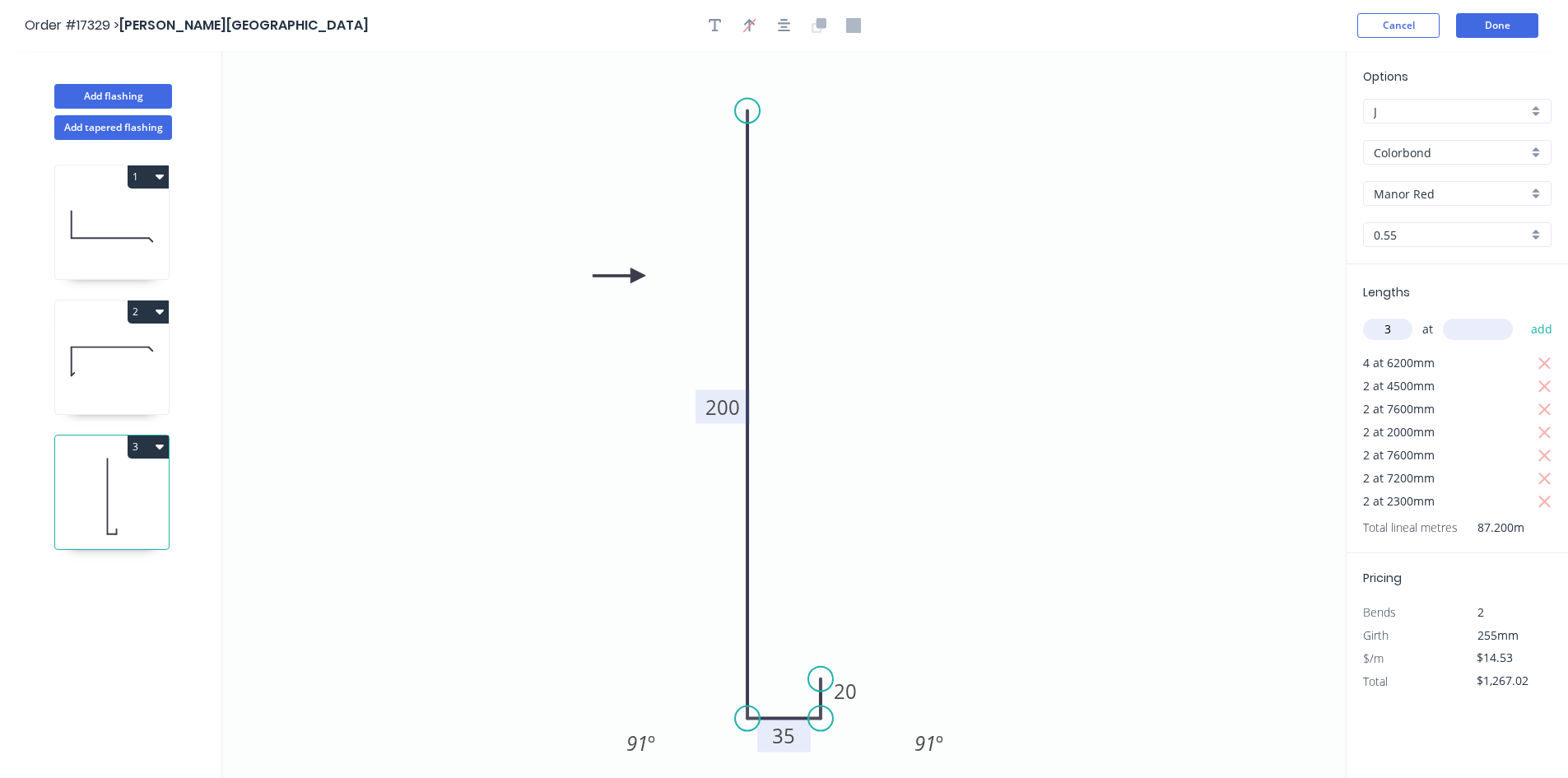
click at [1485, 332] on input "text" at bounding box center [1477, 329] width 70 height 22
click at [1528, 329] on button "add" at bounding box center [1541, 329] width 38 height 28
click at [1486, 29] on button "Done" at bounding box center [1497, 25] width 83 height 25
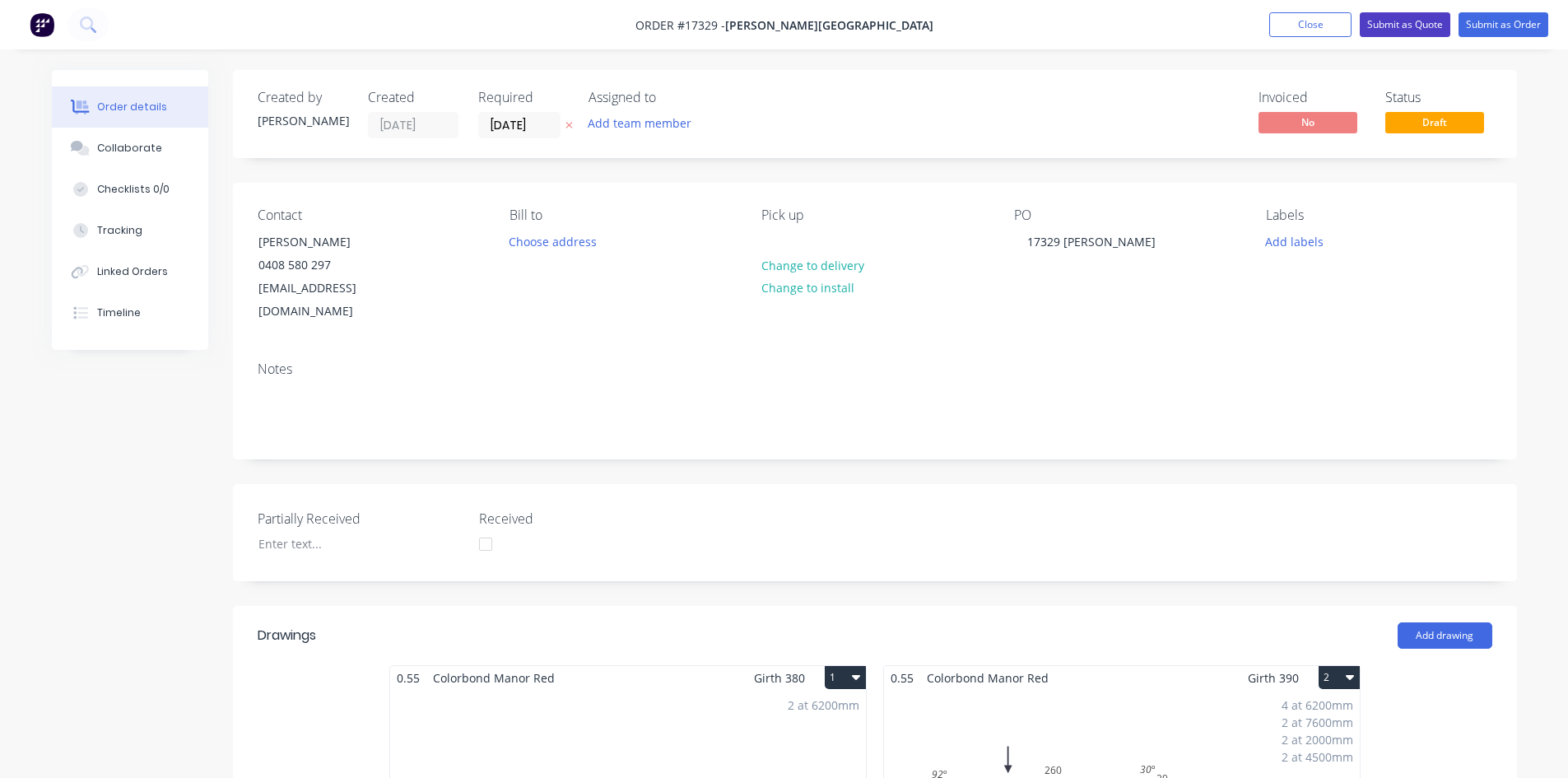
click at [1418, 27] on button "Submit as Quote" at bounding box center [1405, 25] width 90 height 25
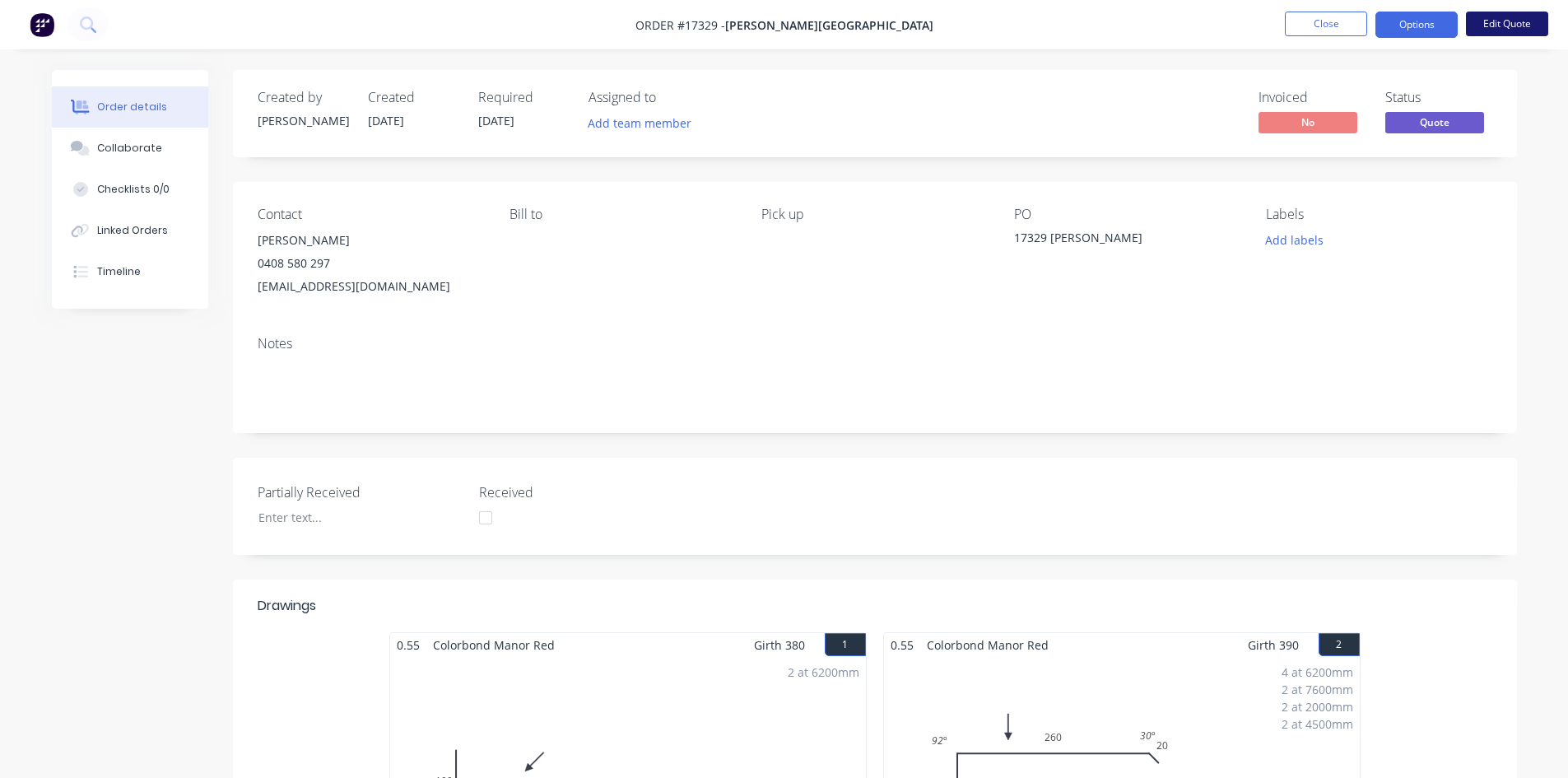
click at [1466, 28] on button "Edit Quote" at bounding box center [1507, 24] width 83 height 25
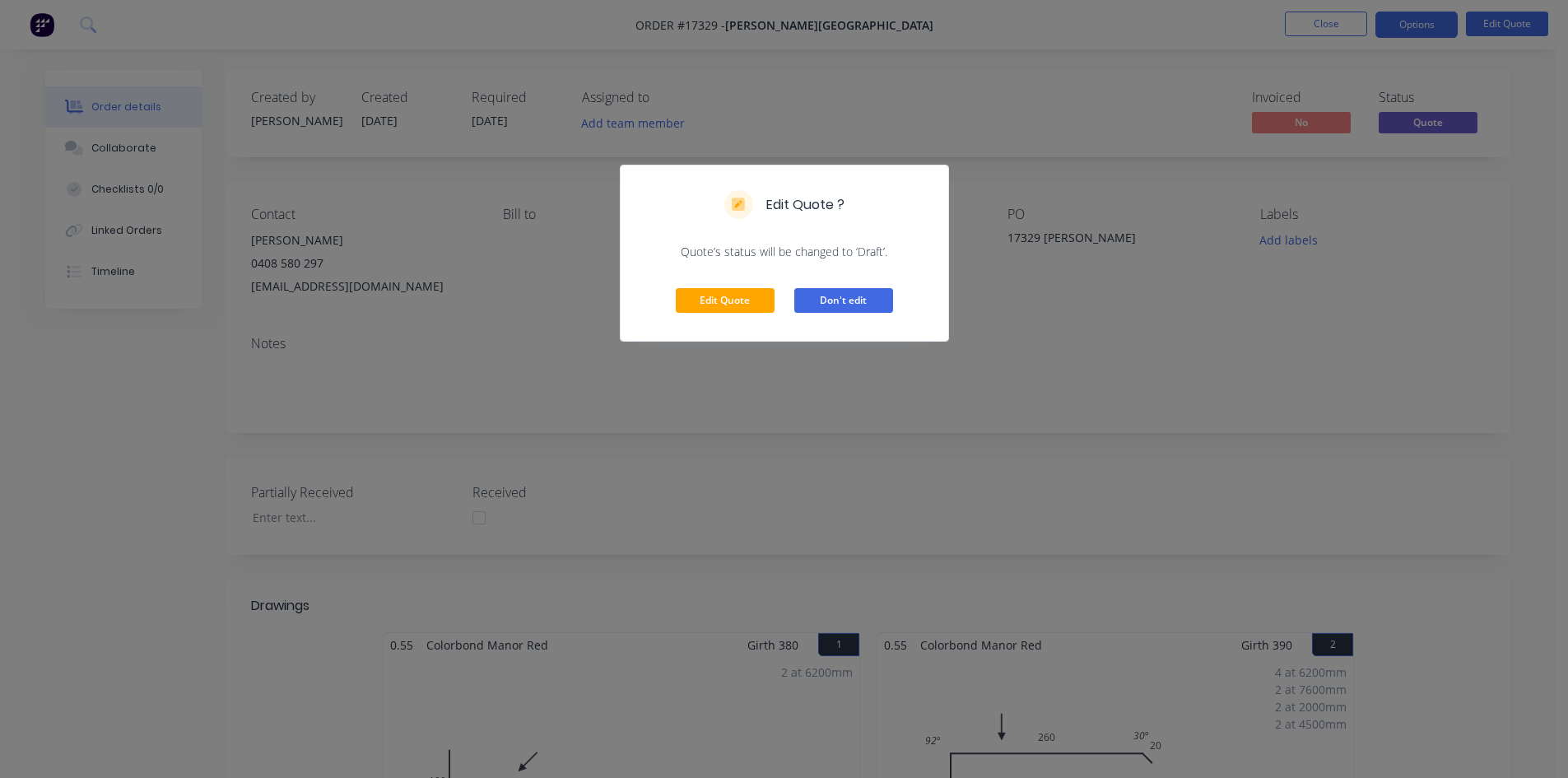
click at [859, 298] on button "Don't edit" at bounding box center [843, 300] width 99 height 25
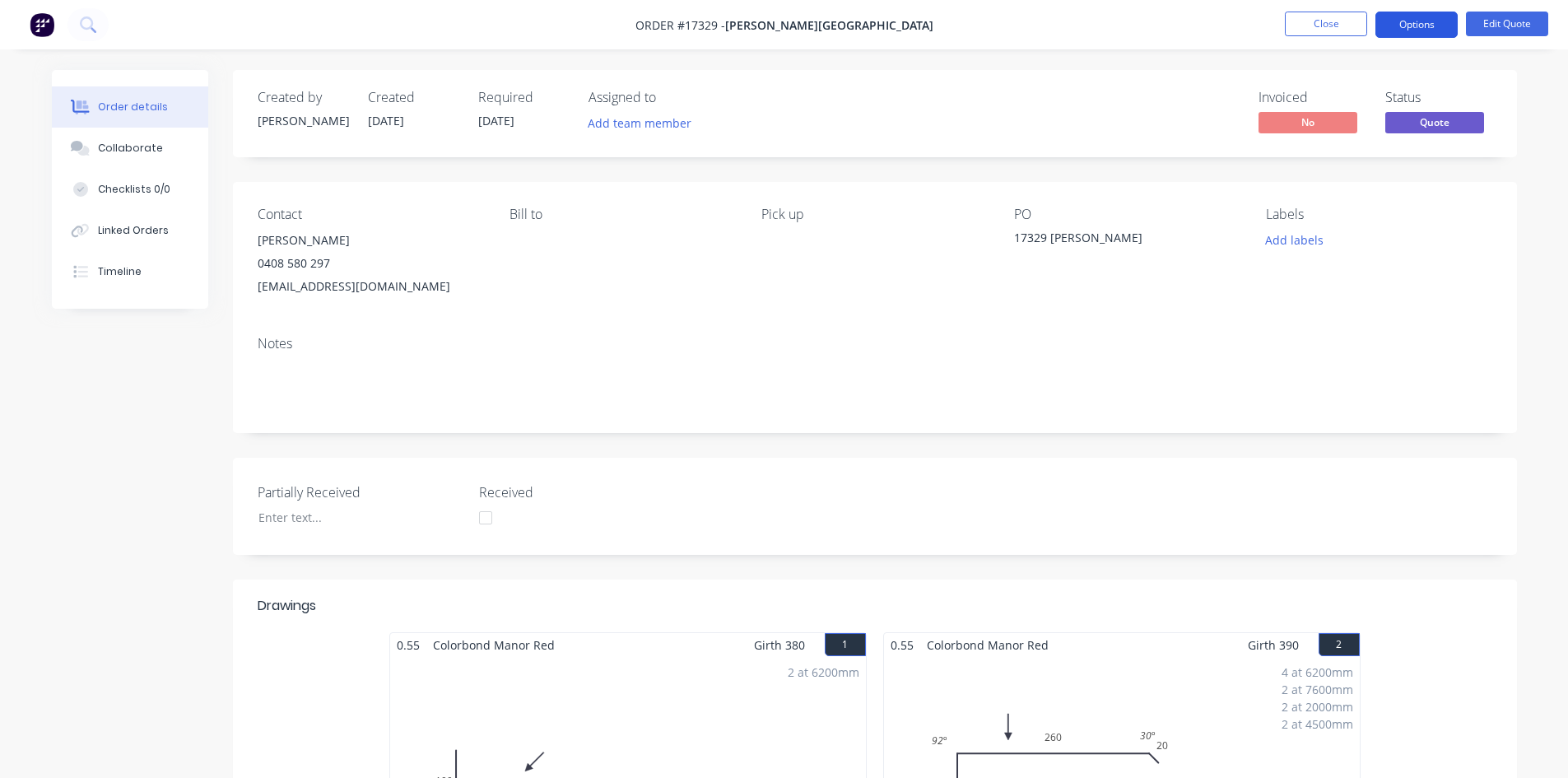
click at [1428, 25] on button "Options" at bounding box center [1417, 25] width 83 height 27
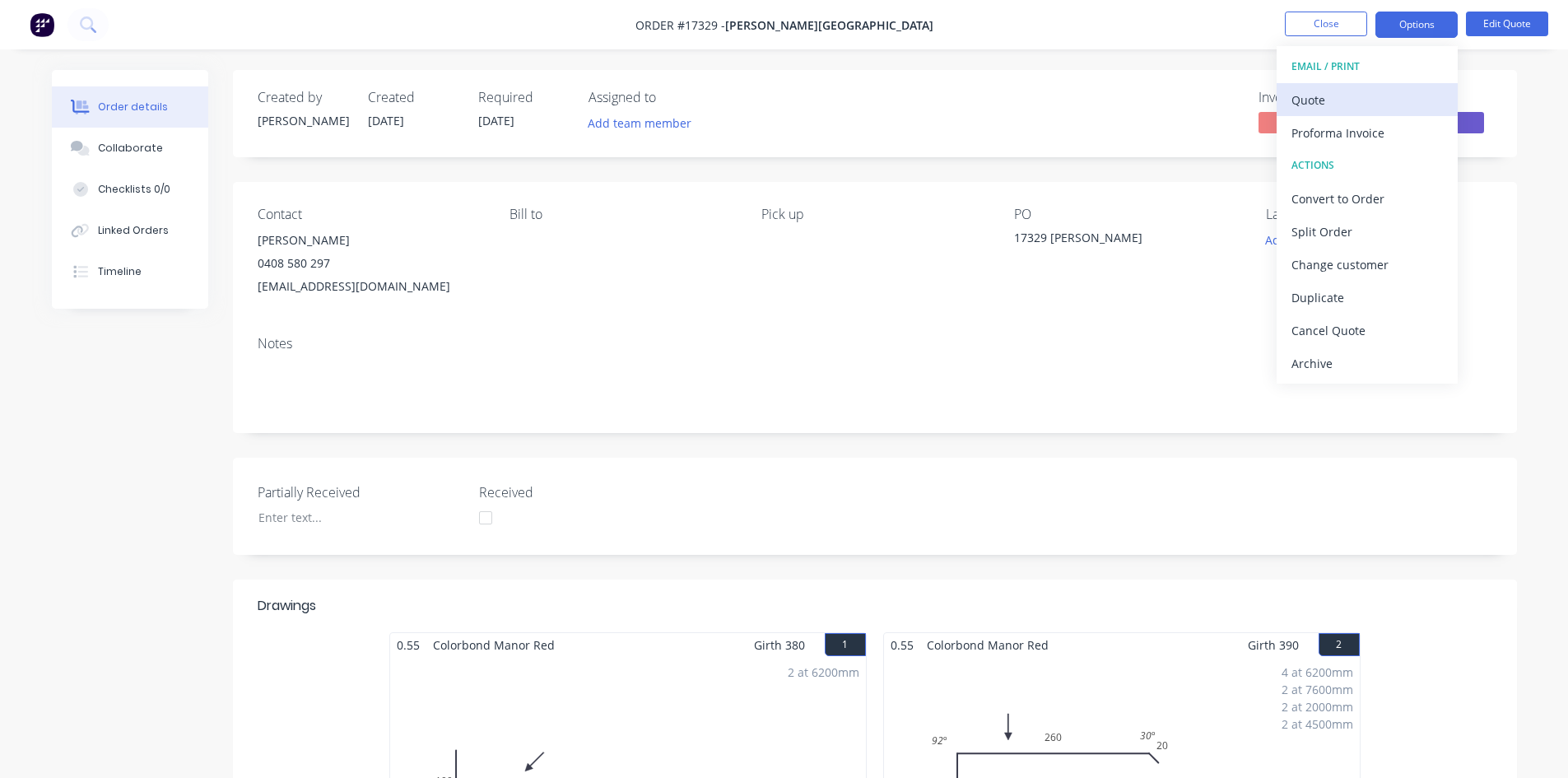
click at [1391, 98] on div "Quote" at bounding box center [1367, 100] width 151 height 24
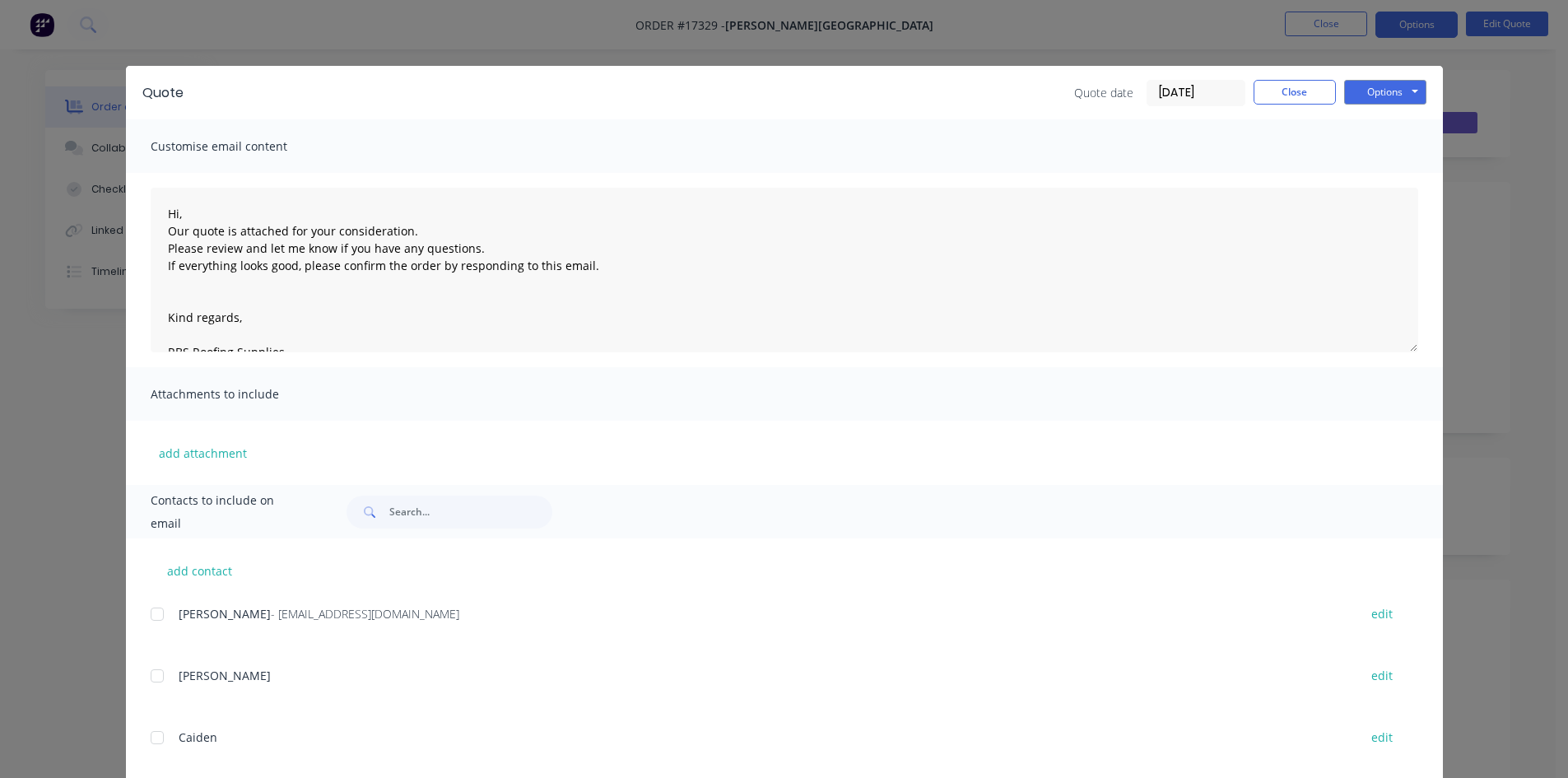
click at [151, 613] on div at bounding box center [157, 614] width 33 height 33
click at [1372, 86] on button "Options" at bounding box center [1385, 91] width 83 height 25
click at [1383, 165] on button "Email" at bounding box center [1396, 176] width 105 height 28
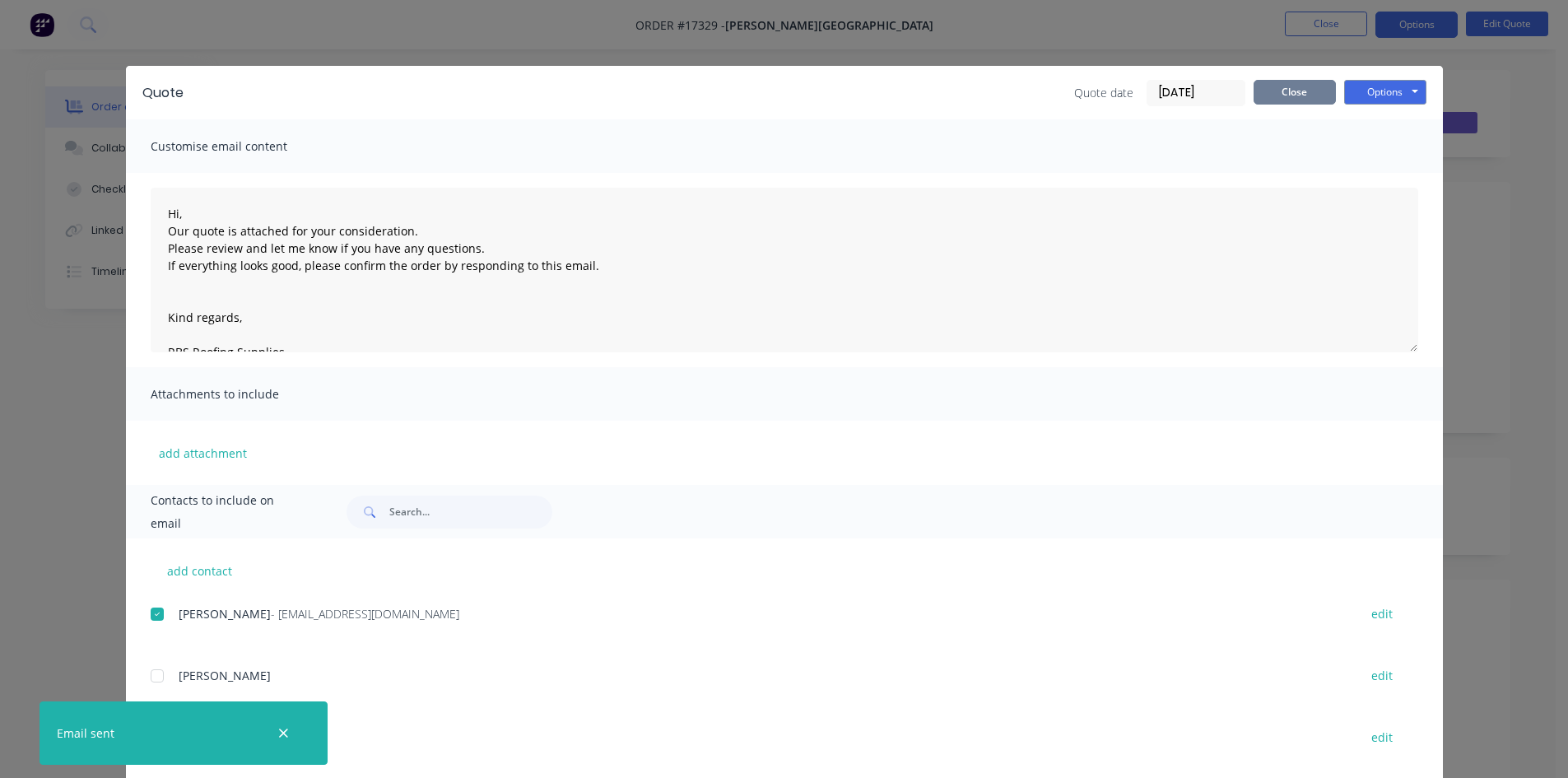
click at [1307, 94] on button "Close" at bounding box center [1295, 91] width 83 height 25
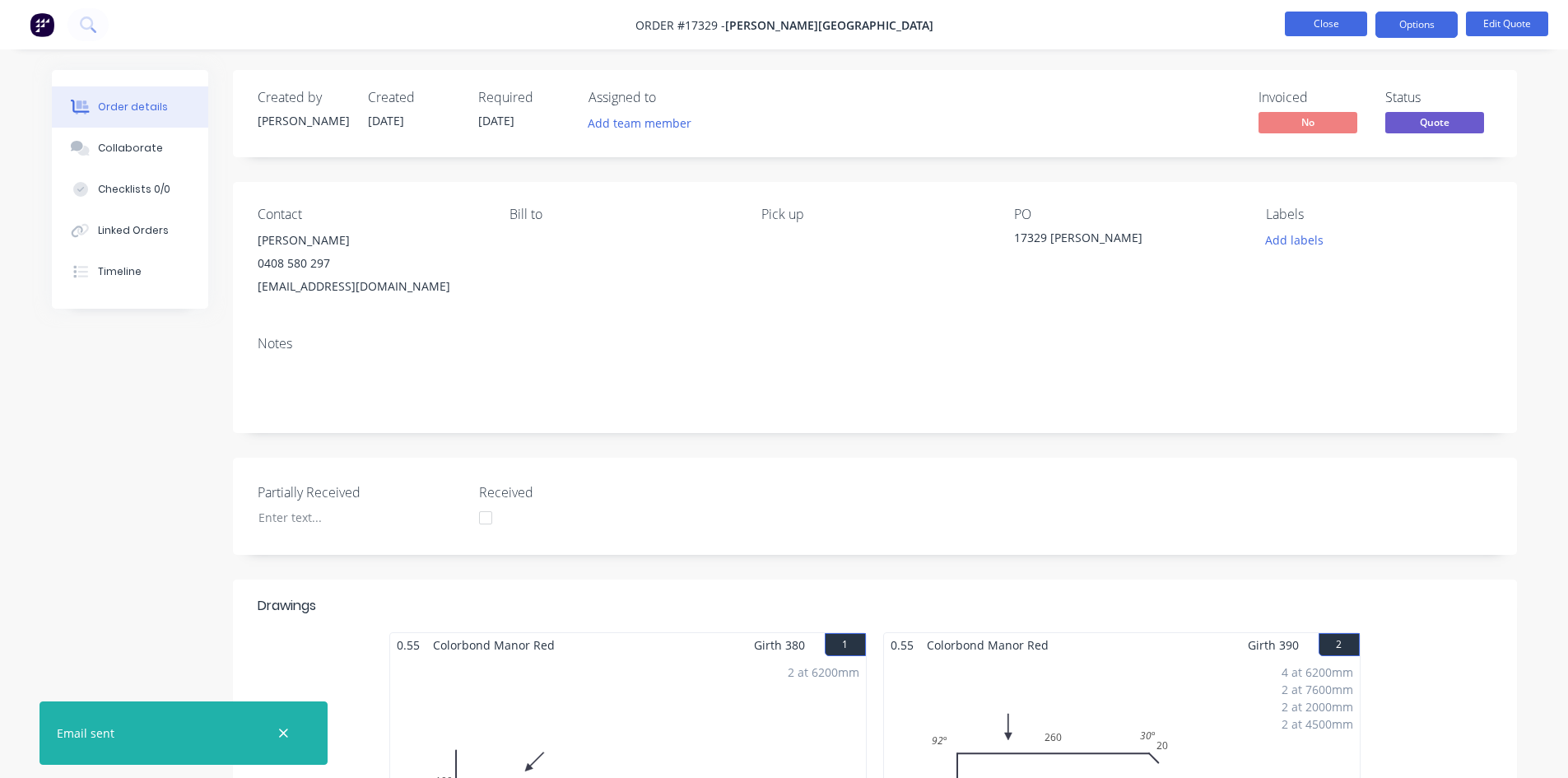
click at [1332, 28] on button "Close" at bounding box center [1326, 24] width 83 height 25
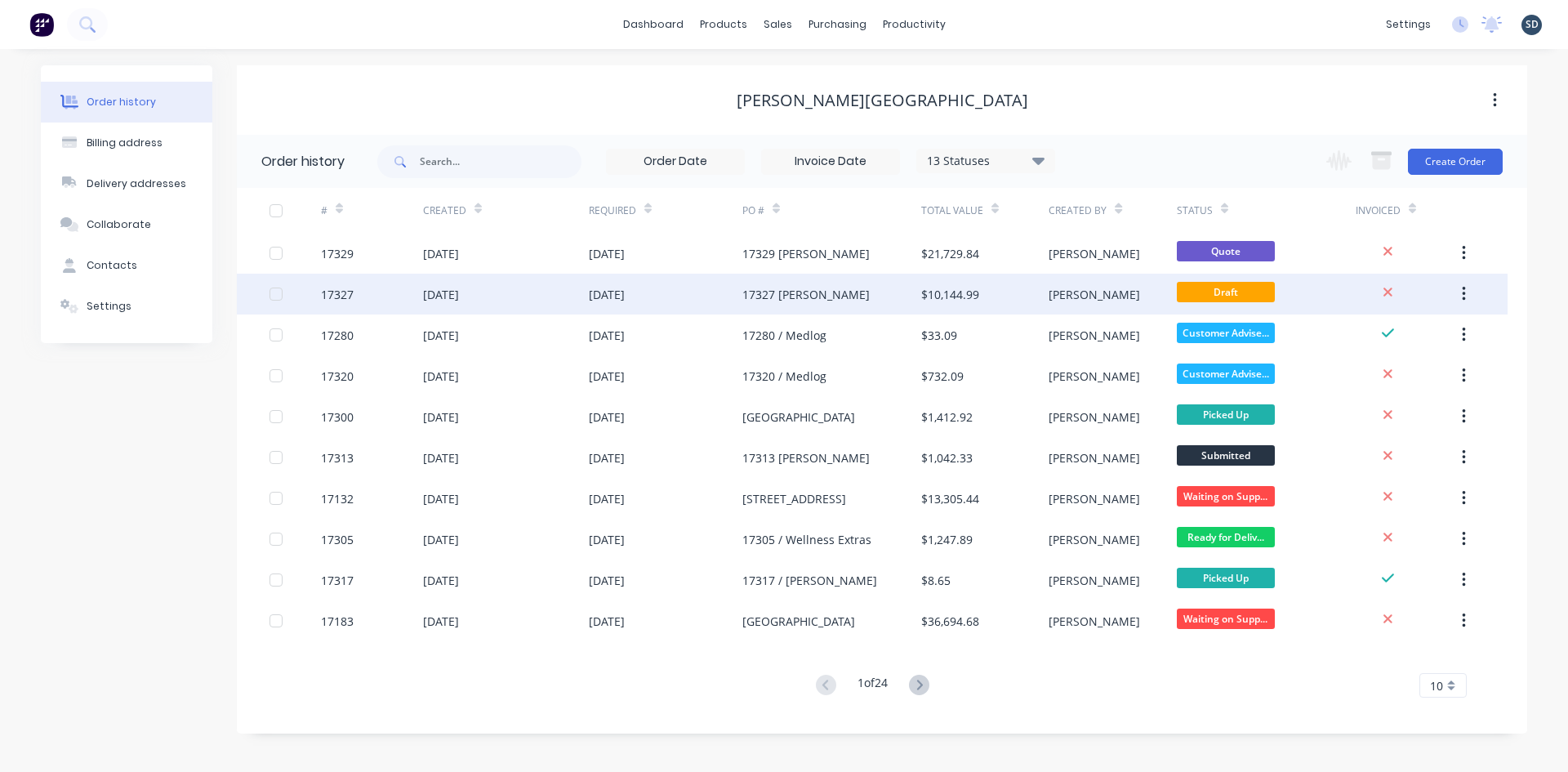
click at [724, 289] on div "11 Aug 2025" at bounding box center [665, 294] width 153 height 41
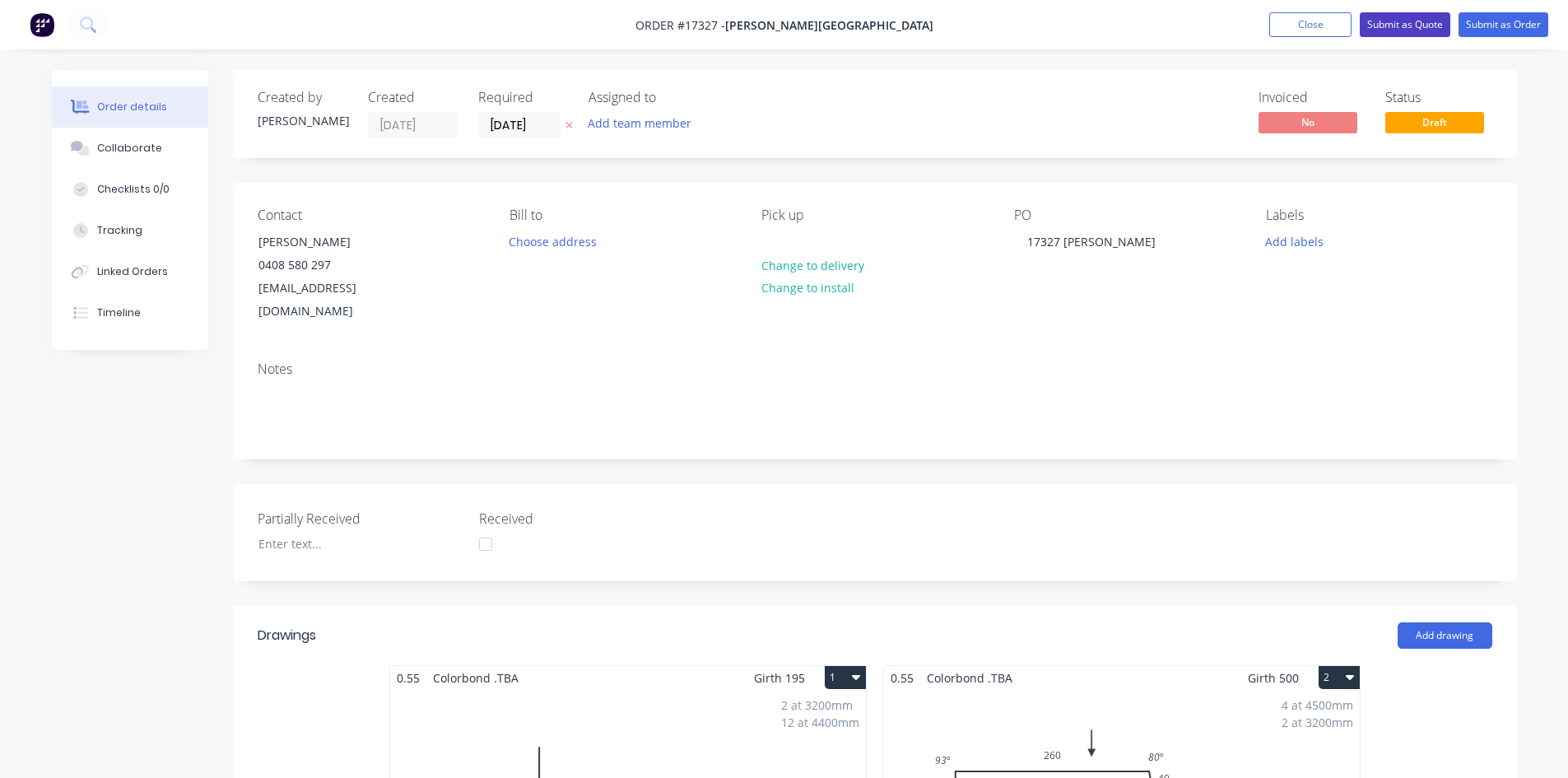
click at [1426, 23] on button "Submit as Quote" at bounding box center [1405, 25] width 90 height 25
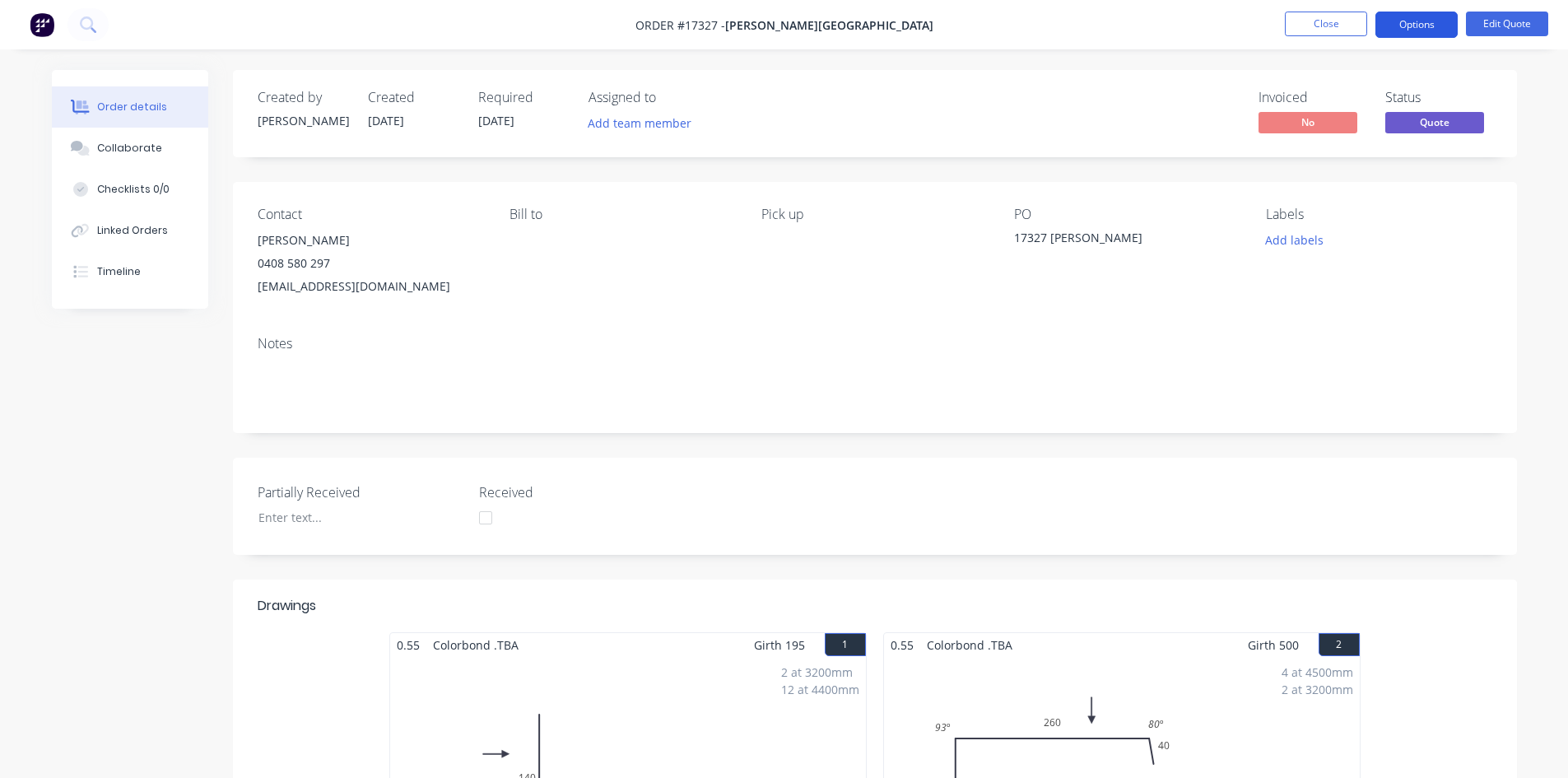
click at [1402, 27] on button "Options" at bounding box center [1417, 25] width 83 height 27
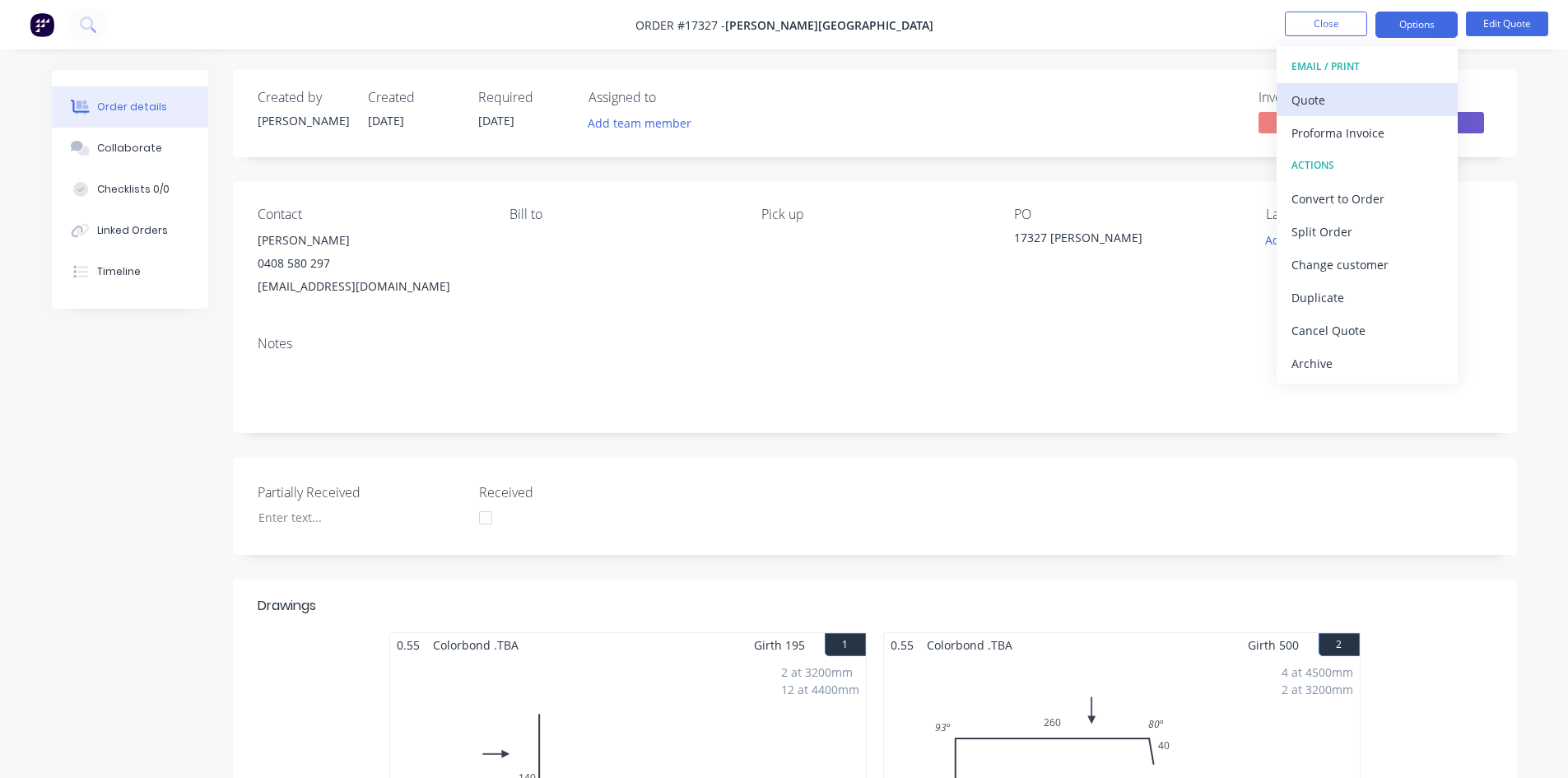
click at [1361, 100] on div "Quote" at bounding box center [1367, 100] width 151 height 24
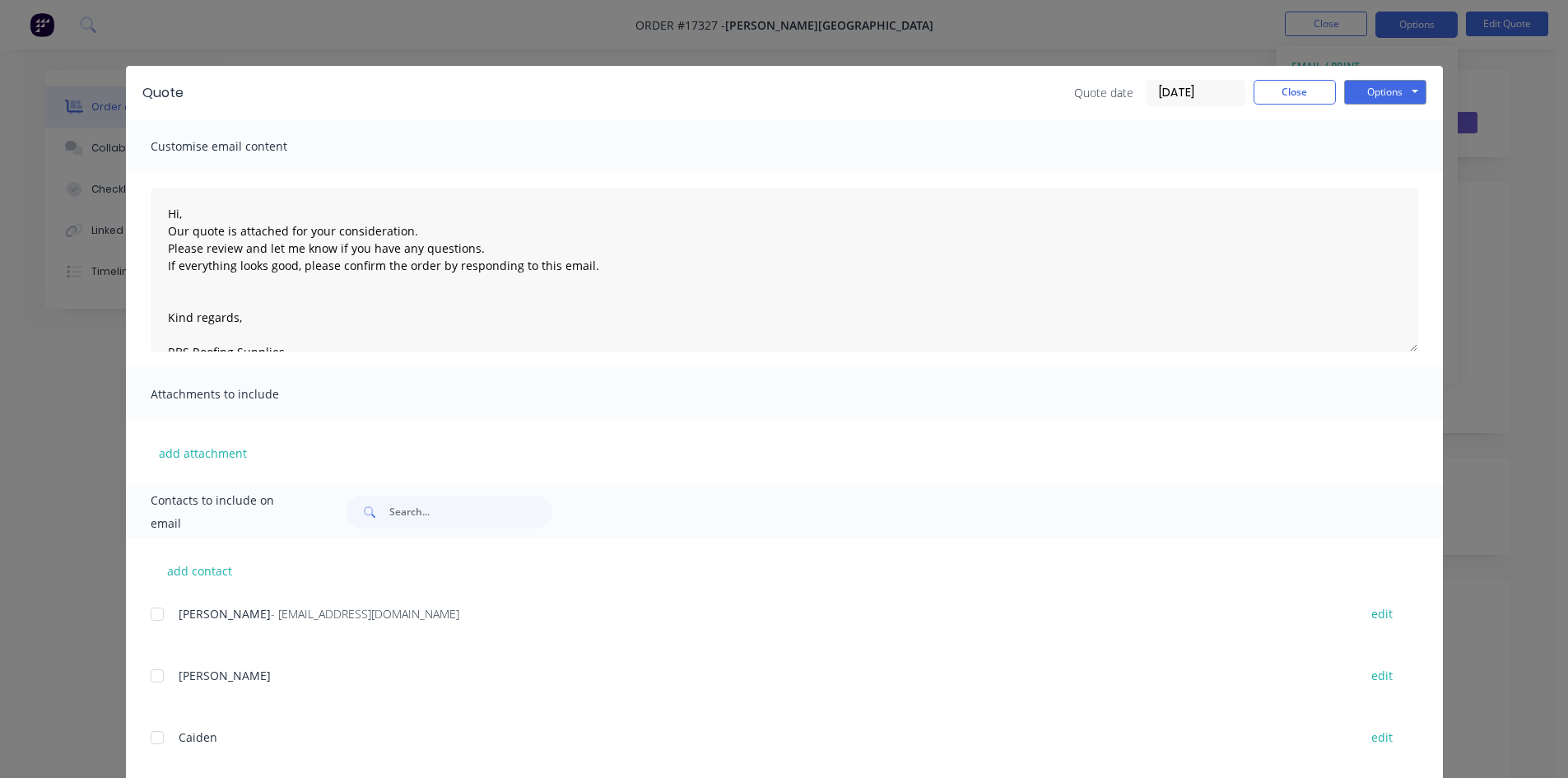
click at [160, 615] on div at bounding box center [157, 614] width 33 height 33
click at [1387, 94] on button "Options" at bounding box center [1385, 91] width 83 height 25
click at [1406, 180] on button "Email" at bounding box center [1396, 176] width 105 height 28
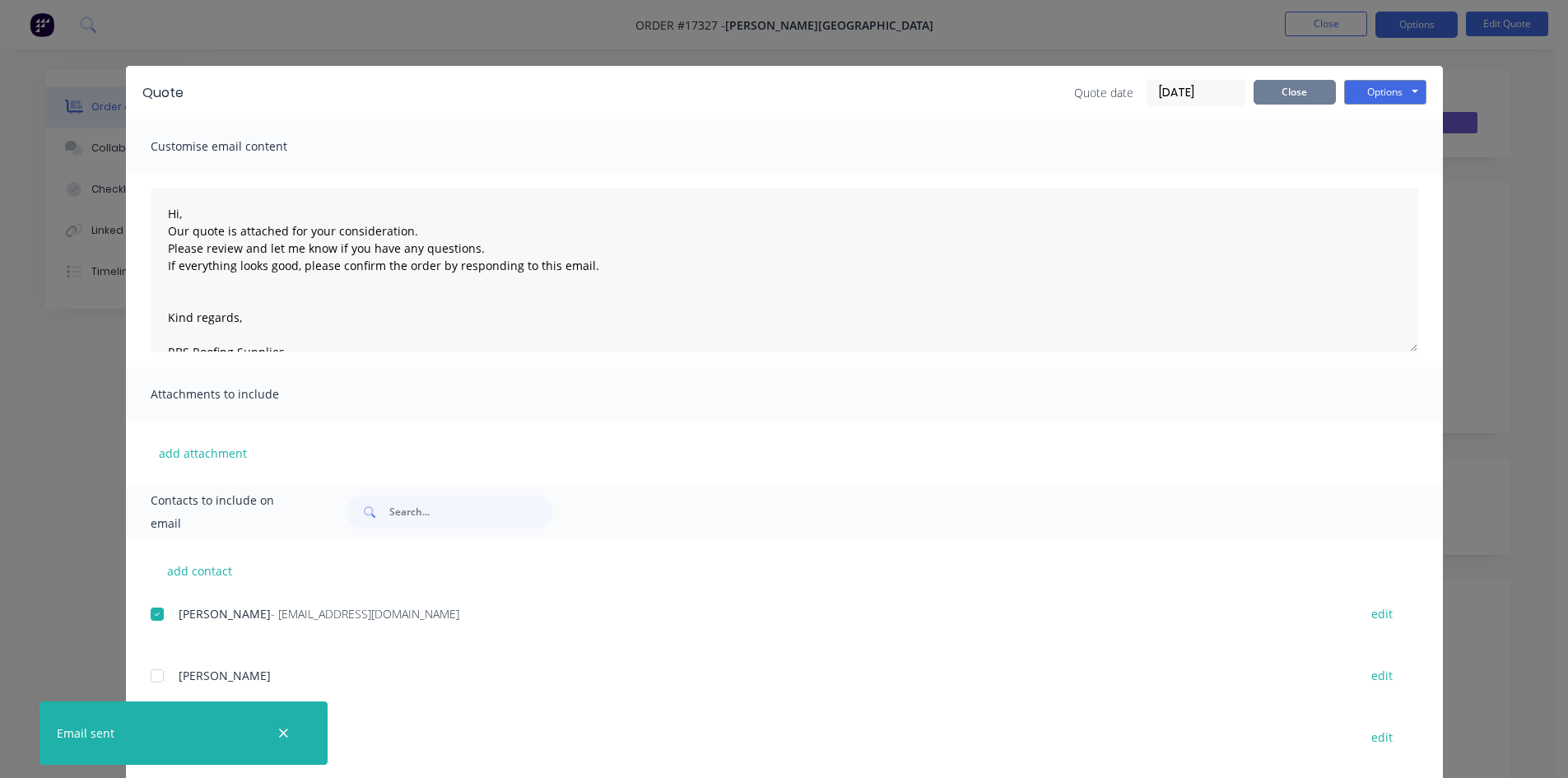
click at [1295, 93] on button "Close" at bounding box center [1295, 91] width 83 height 25
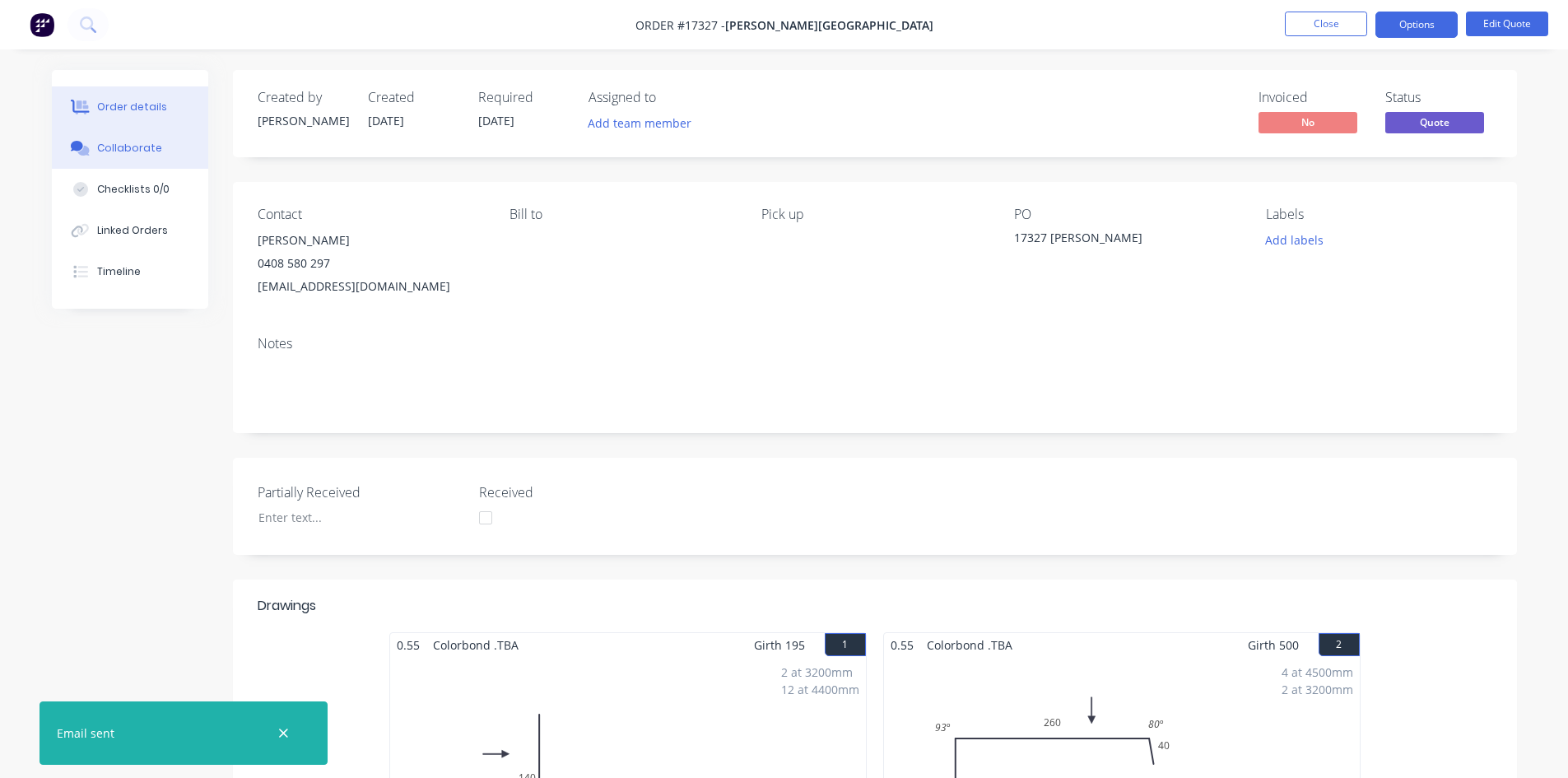
click at [130, 142] on div "Collaborate" at bounding box center [130, 147] width 65 height 15
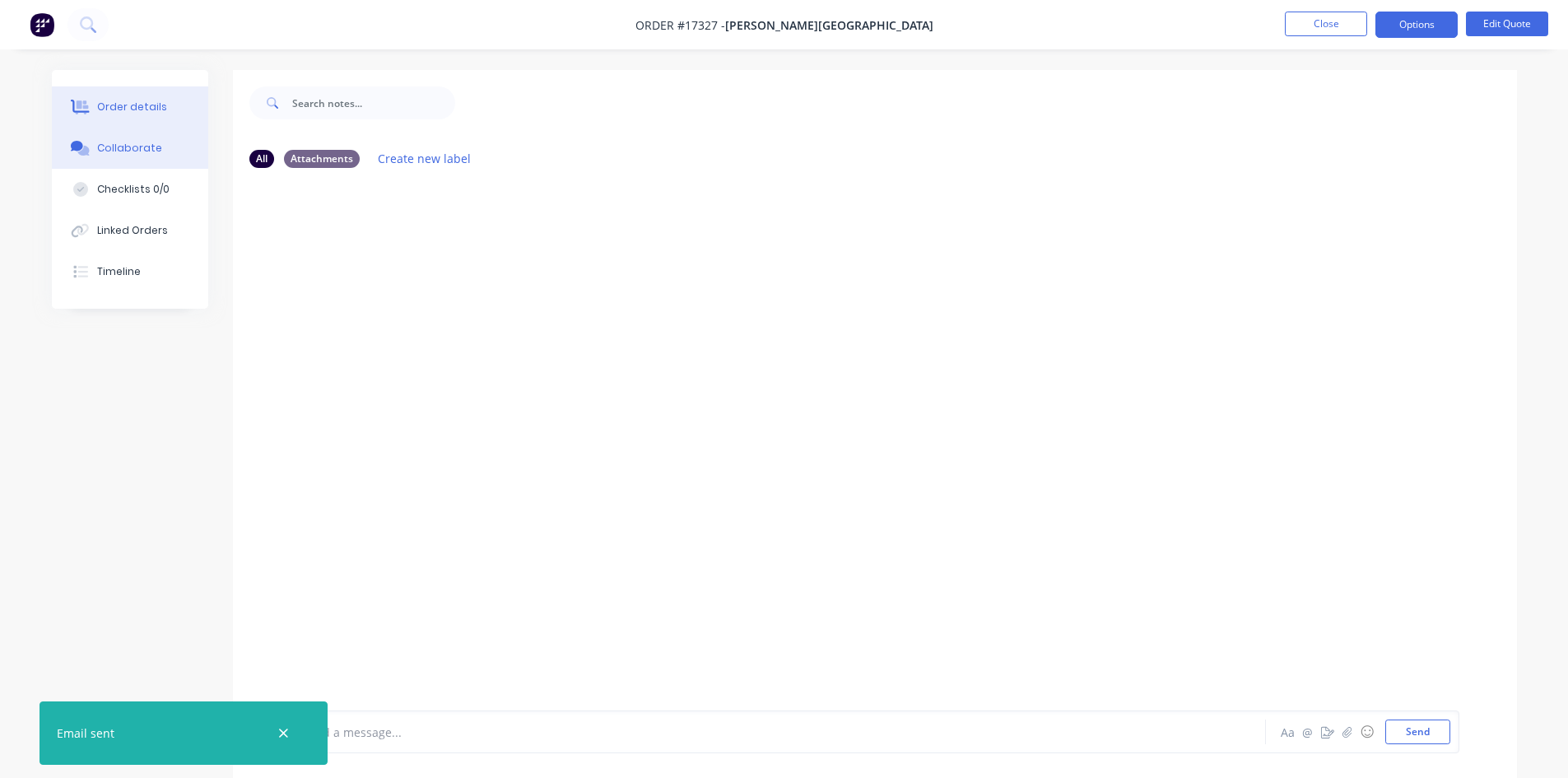
click at [124, 106] on div "Order details" at bounding box center [132, 106] width 70 height 15
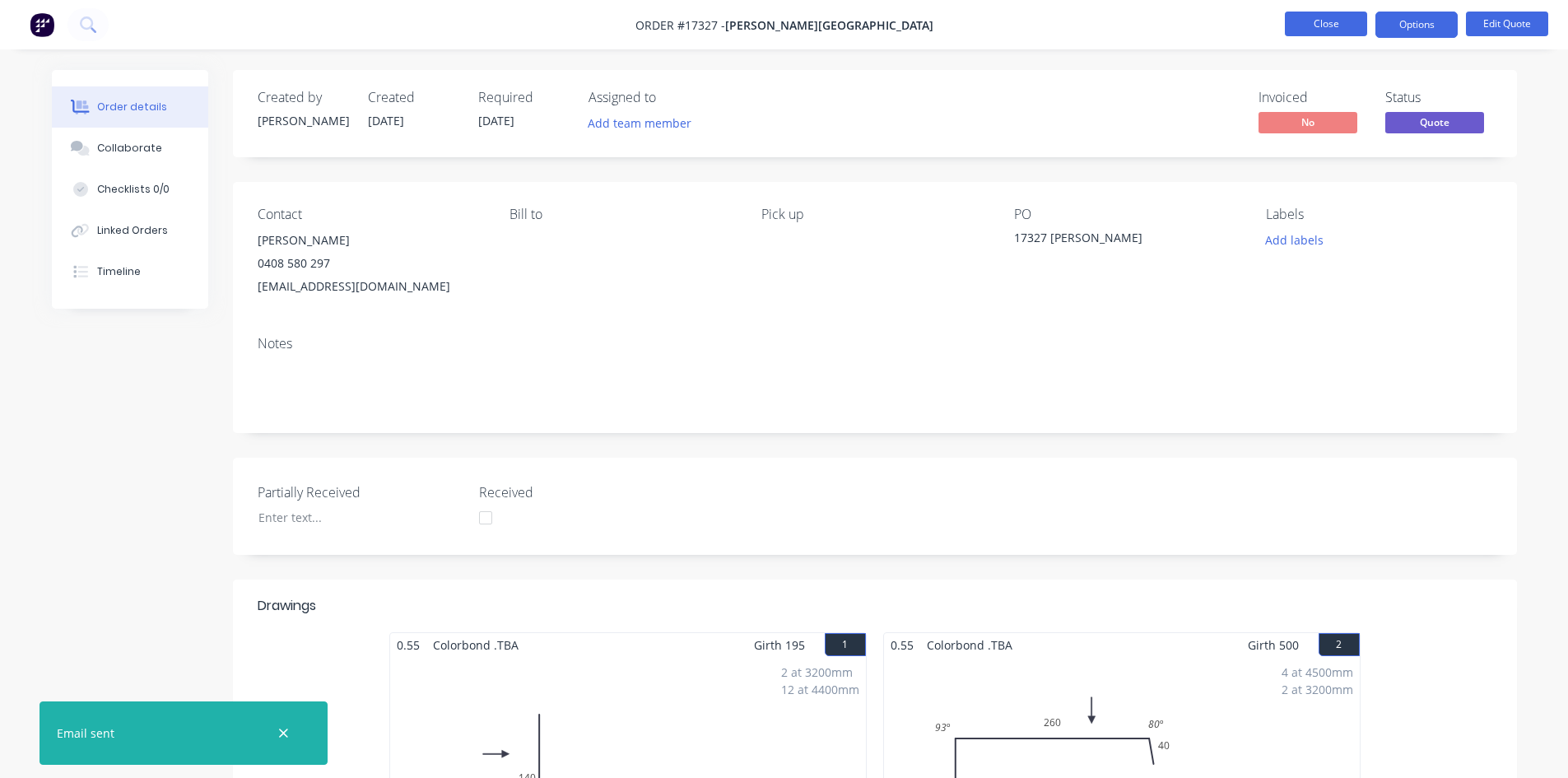
click at [1350, 33] on button "Close" at bounding box center [1326, 24] width 83 height 25
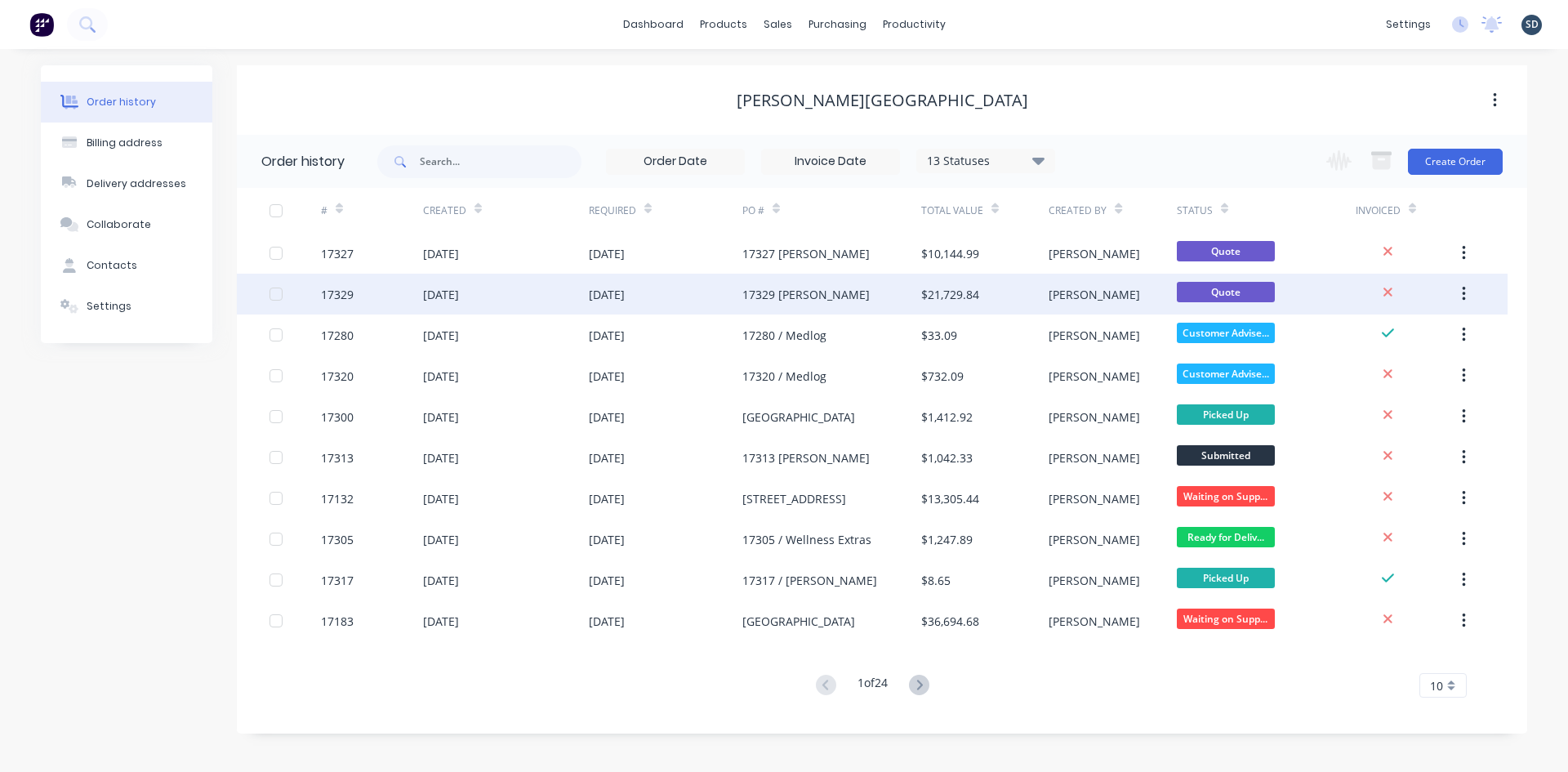
click at [743, 290] on div "17329 Alan Scott" at bounding box center [805, 294] width 128 height 18
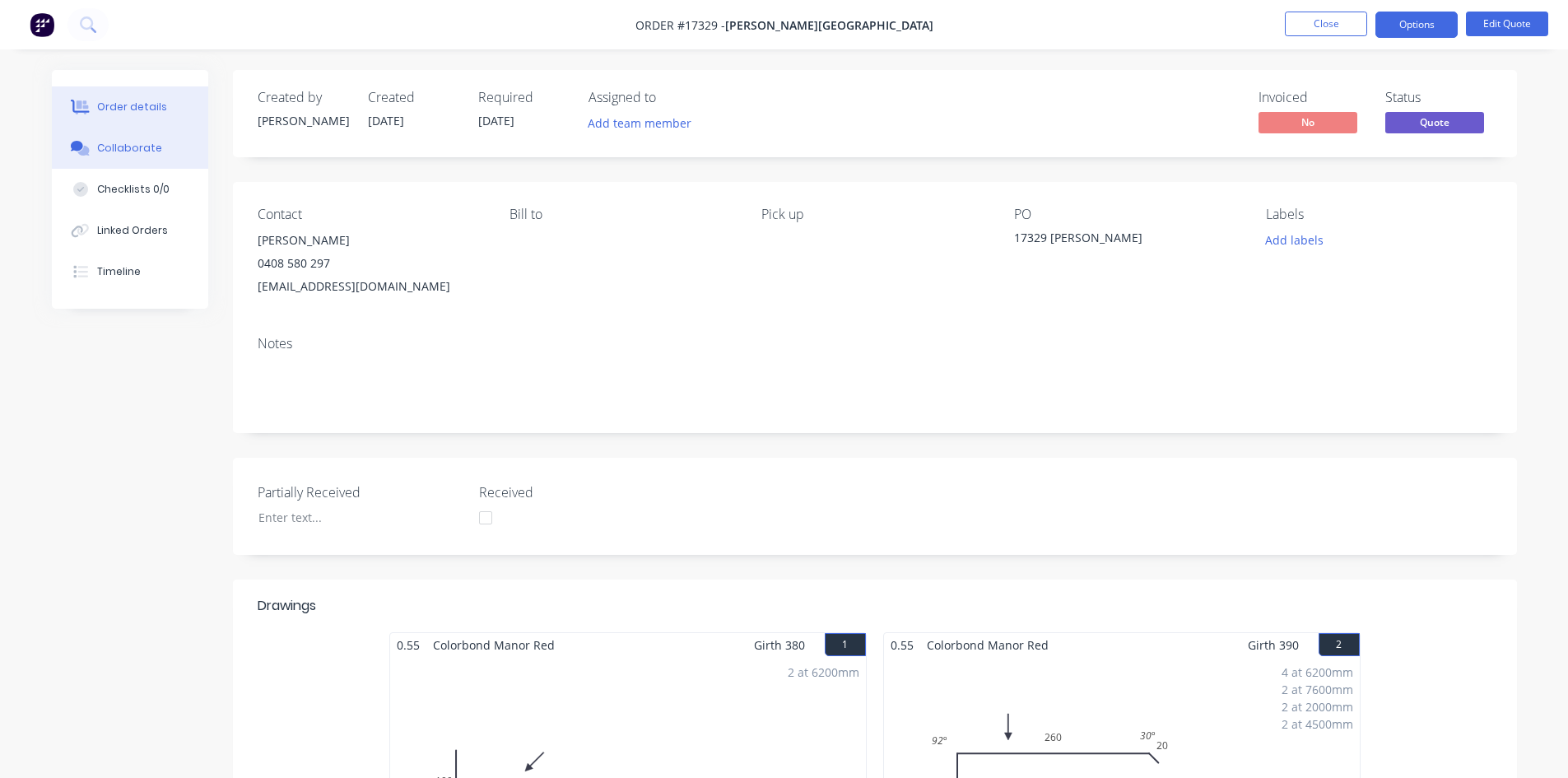
click at [132, 147] on div "Collaborate" at bounding box center [130, 147] width 65 height 15
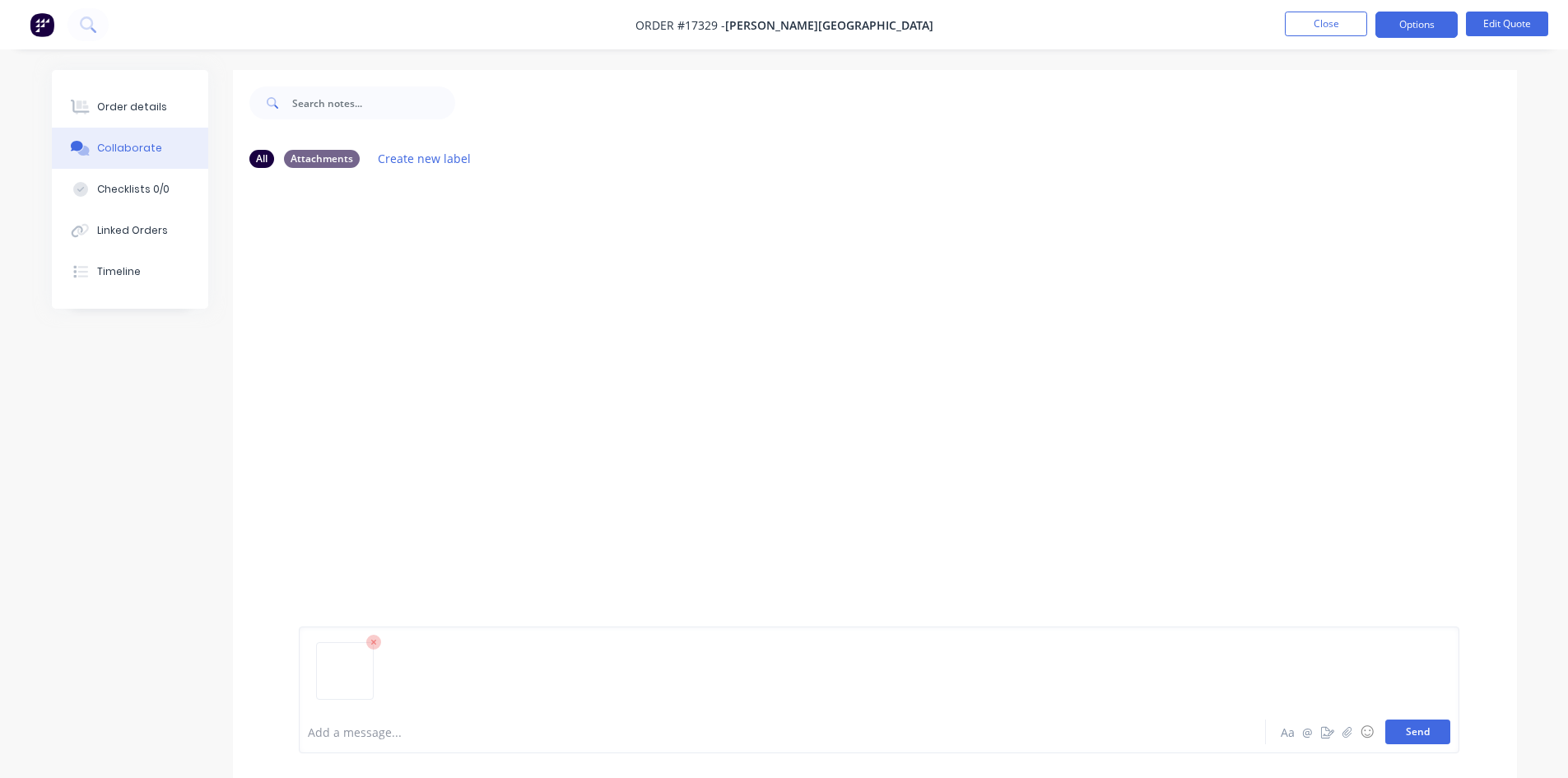
click at [1427, 731] on button "Send" at bounding box center [1418, 731] width 65 height 25
click at [135, 119] on button "Order details" at bounding box center [130, 107] width 156 height 41
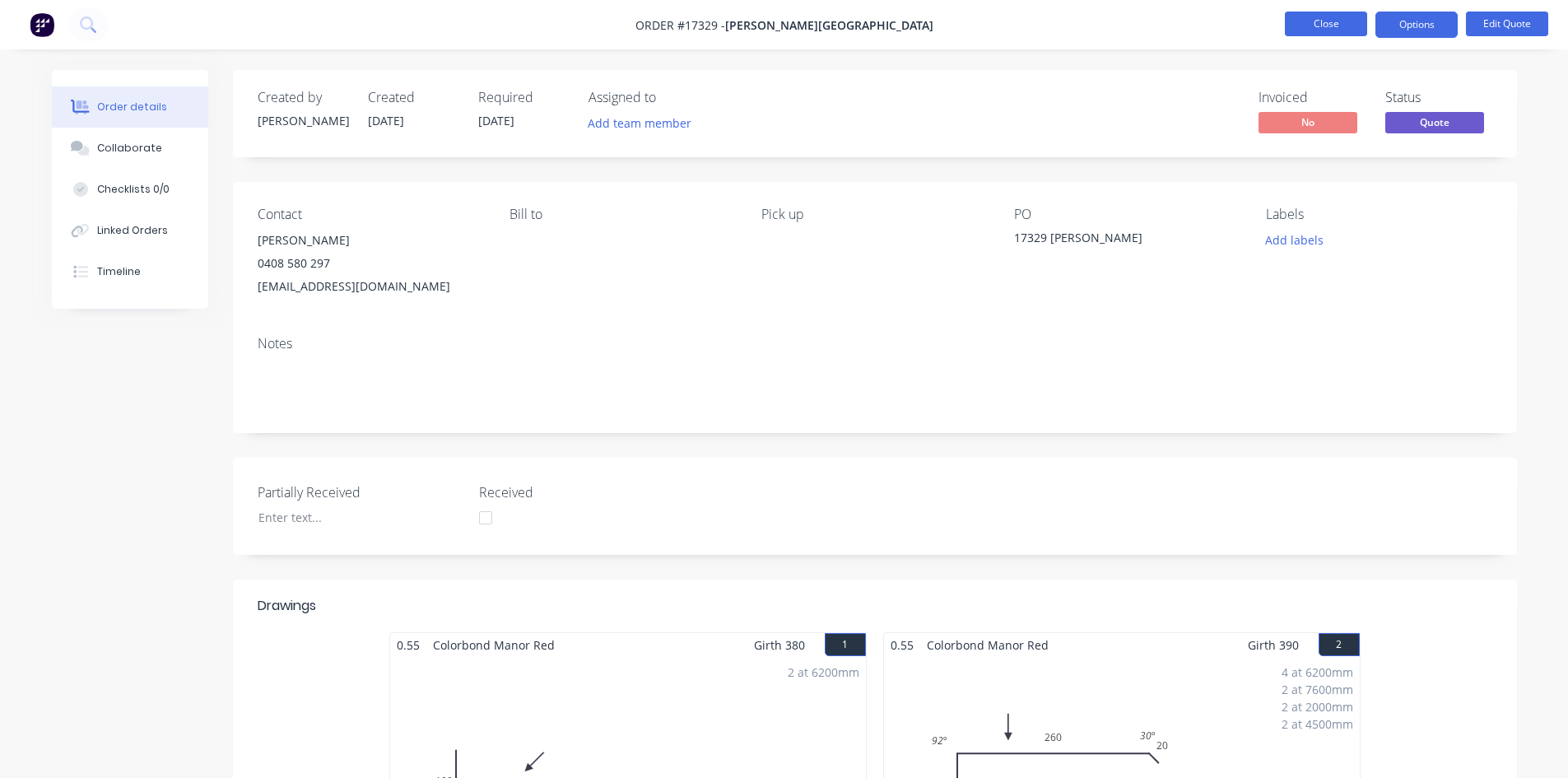
click at [1340, 20] on button "Close" at bounding box center [1326, 24] width 83 height 25
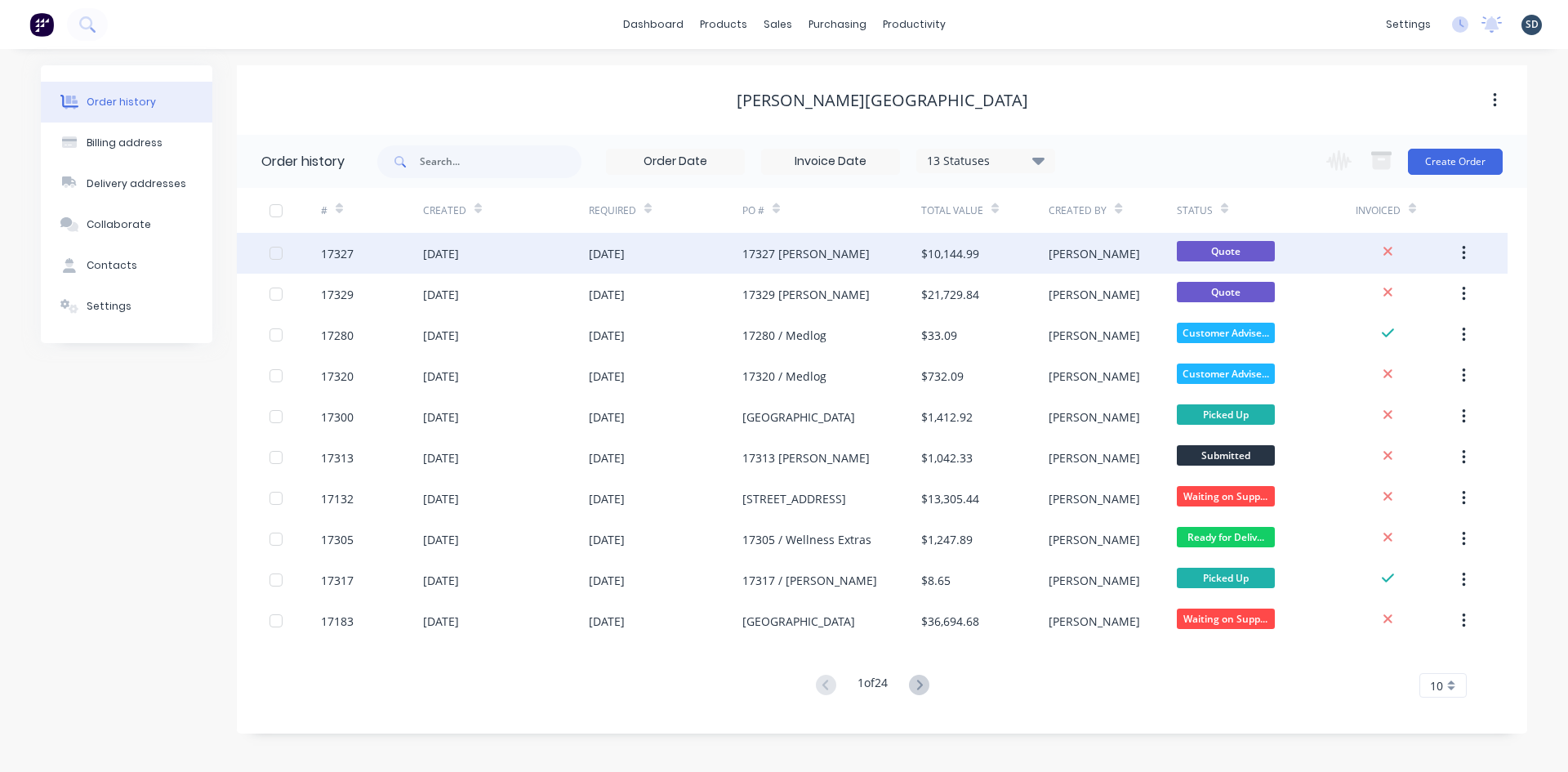
click at [568, 264] on div "11 Aug 2025" at bounding box center [506, 253] width 166 height 41
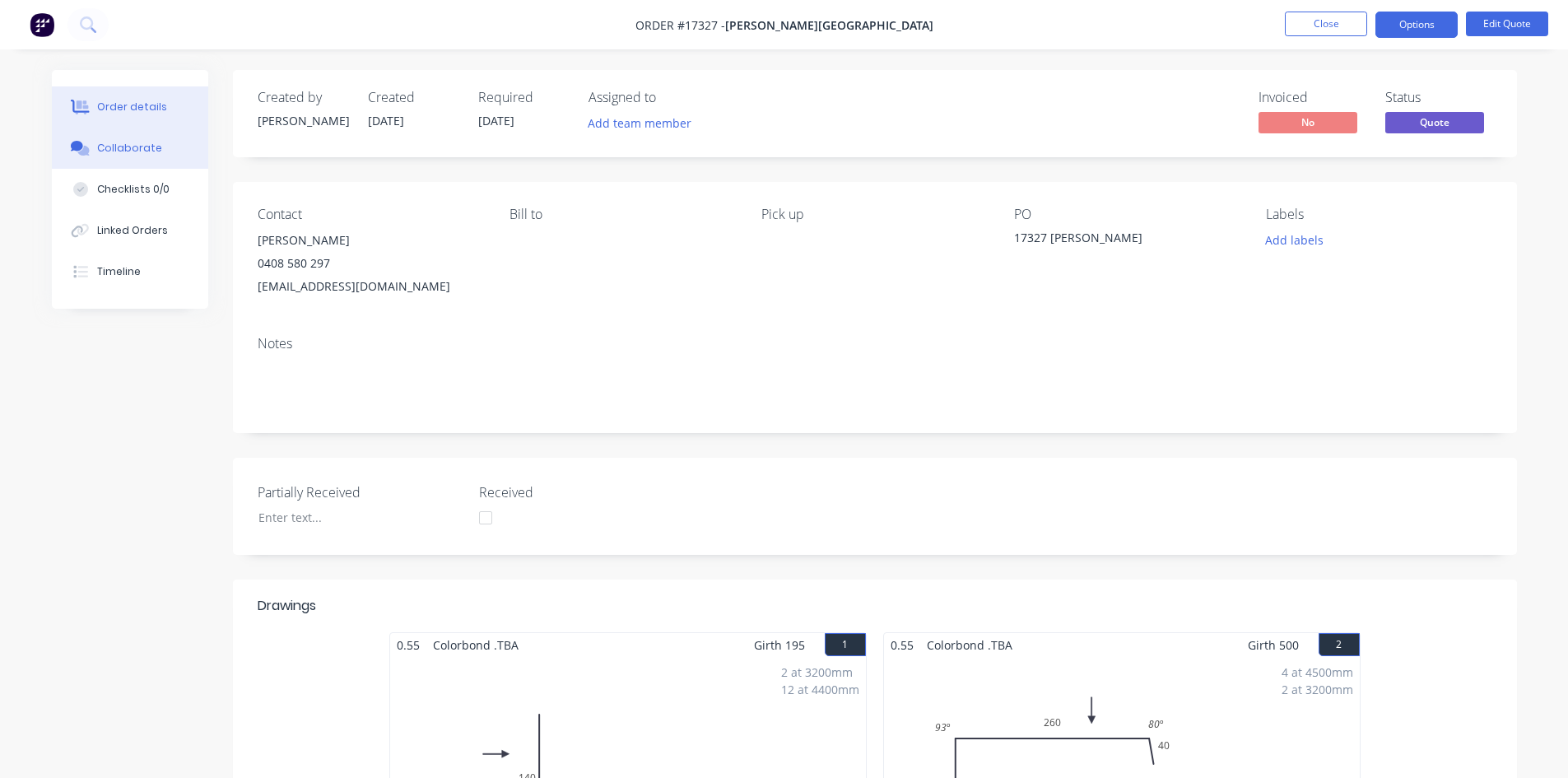
click at [119, 150] on div "Collaborate" at bounding box center [130, 147] width 65 height 15
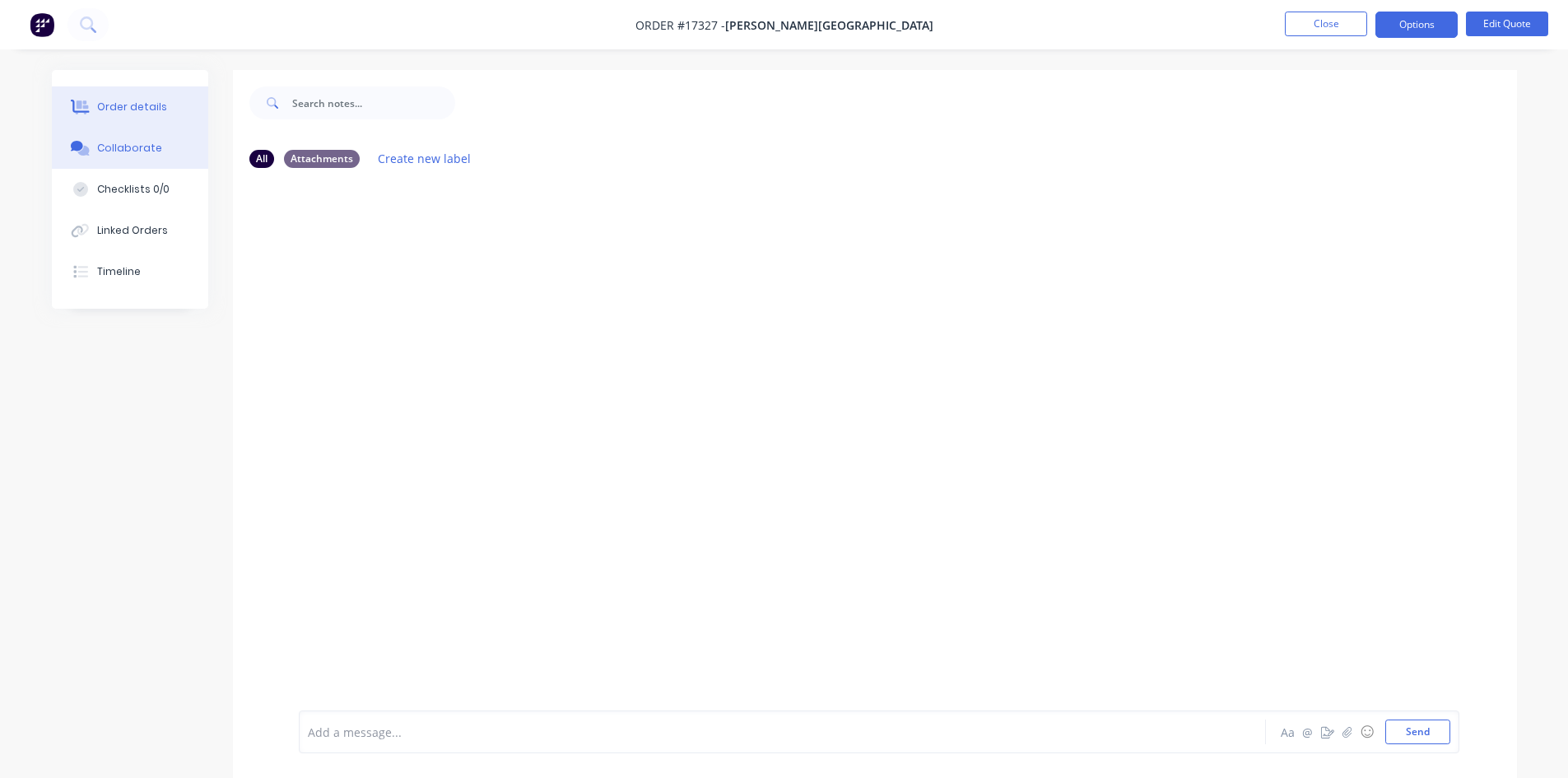
click at [107, 110] on div "Order details" at bounding box center [132, 106] width 70 height 15
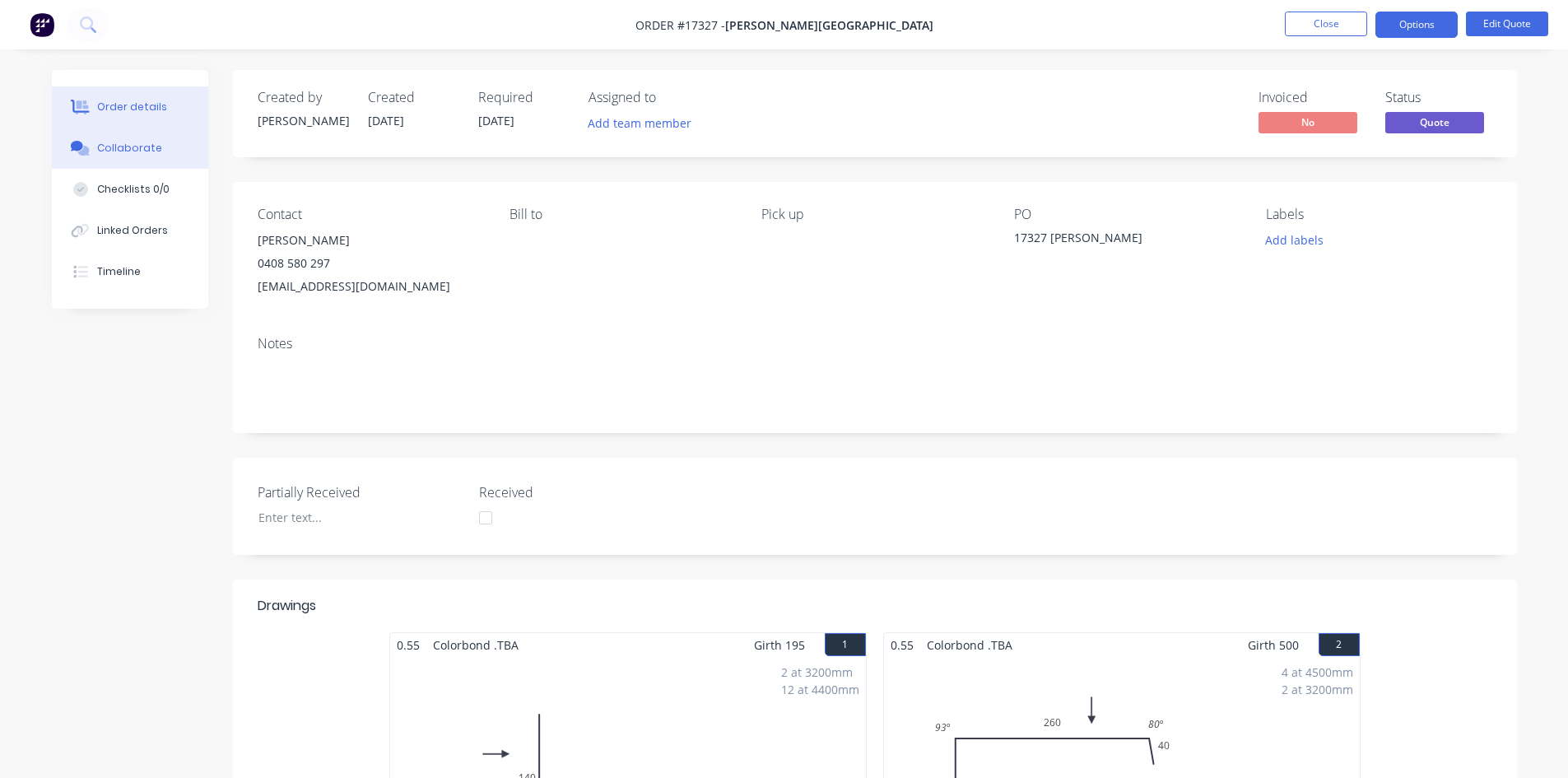
click at [122, 142] on div "Collaborate" at bounding box center [130, 147] width 65 height 15
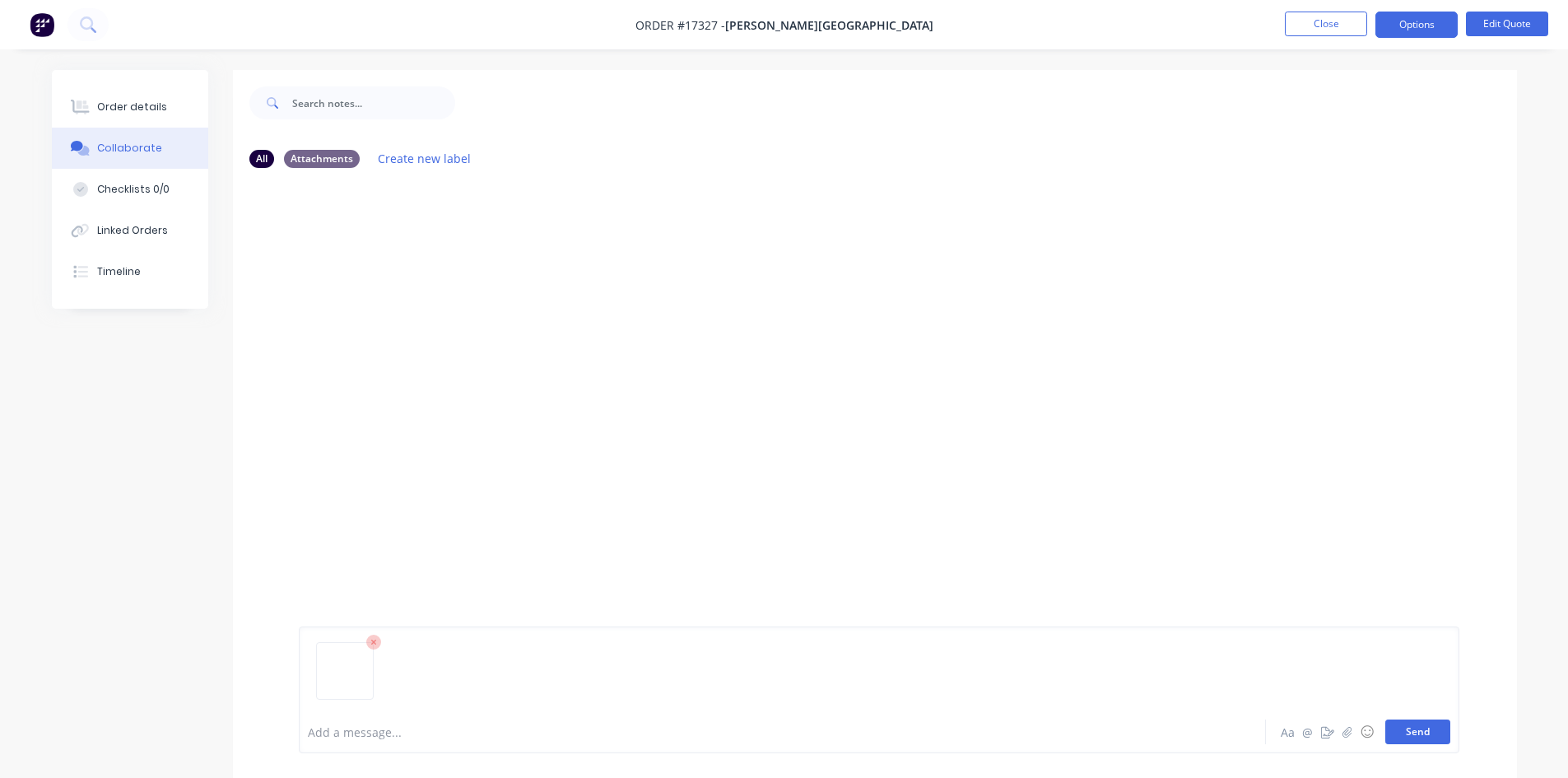
click at [1423, 735] on button "Send" at bounding box center [1418, 731] width 65 height 25
click at [126, 105] on div "Order details" at bounding box center [132, 106] width 70 height 15
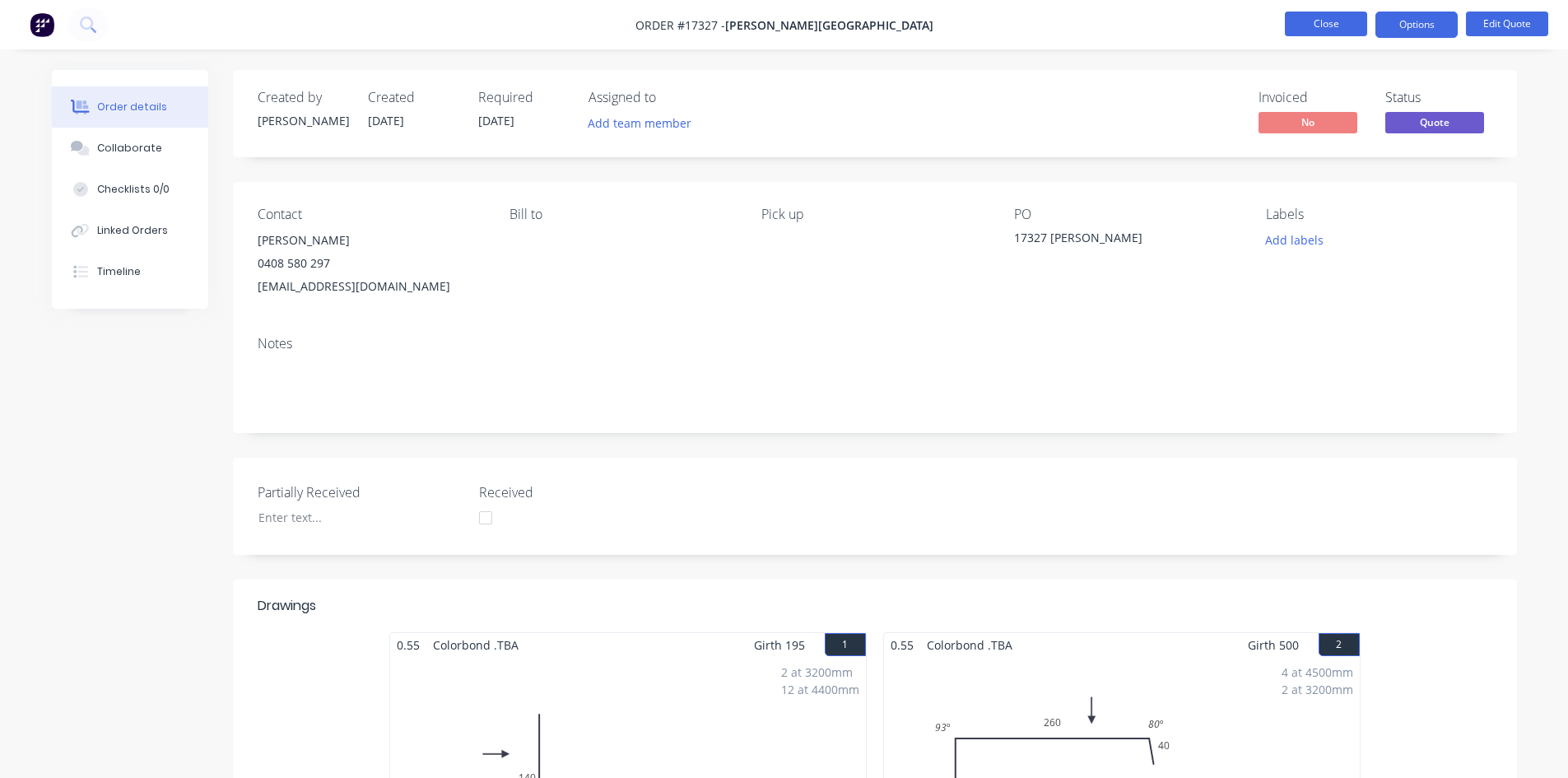
click at [1331, 13] on button "Close" at bounding box center [1326, 24] width 83 height 25
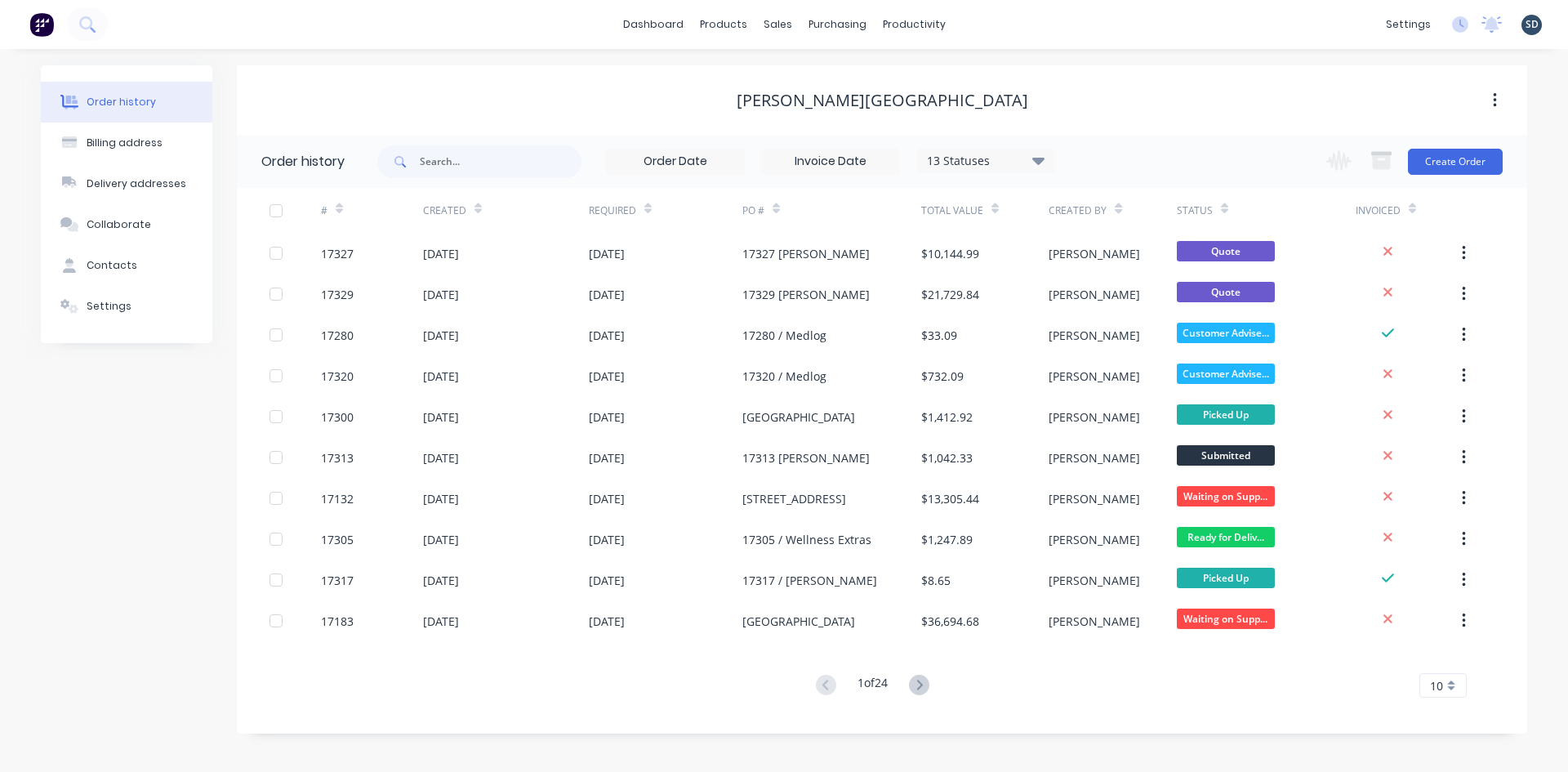
click at [1021, 18] on div "dashboard products sales purchasing productivity dashboard products Product Cat…" at bounding box center [784, 24] width 1568 height 49
click at [854, 86] on button "Sales Orders" at bounding box center [864, 78] width 216 height 33
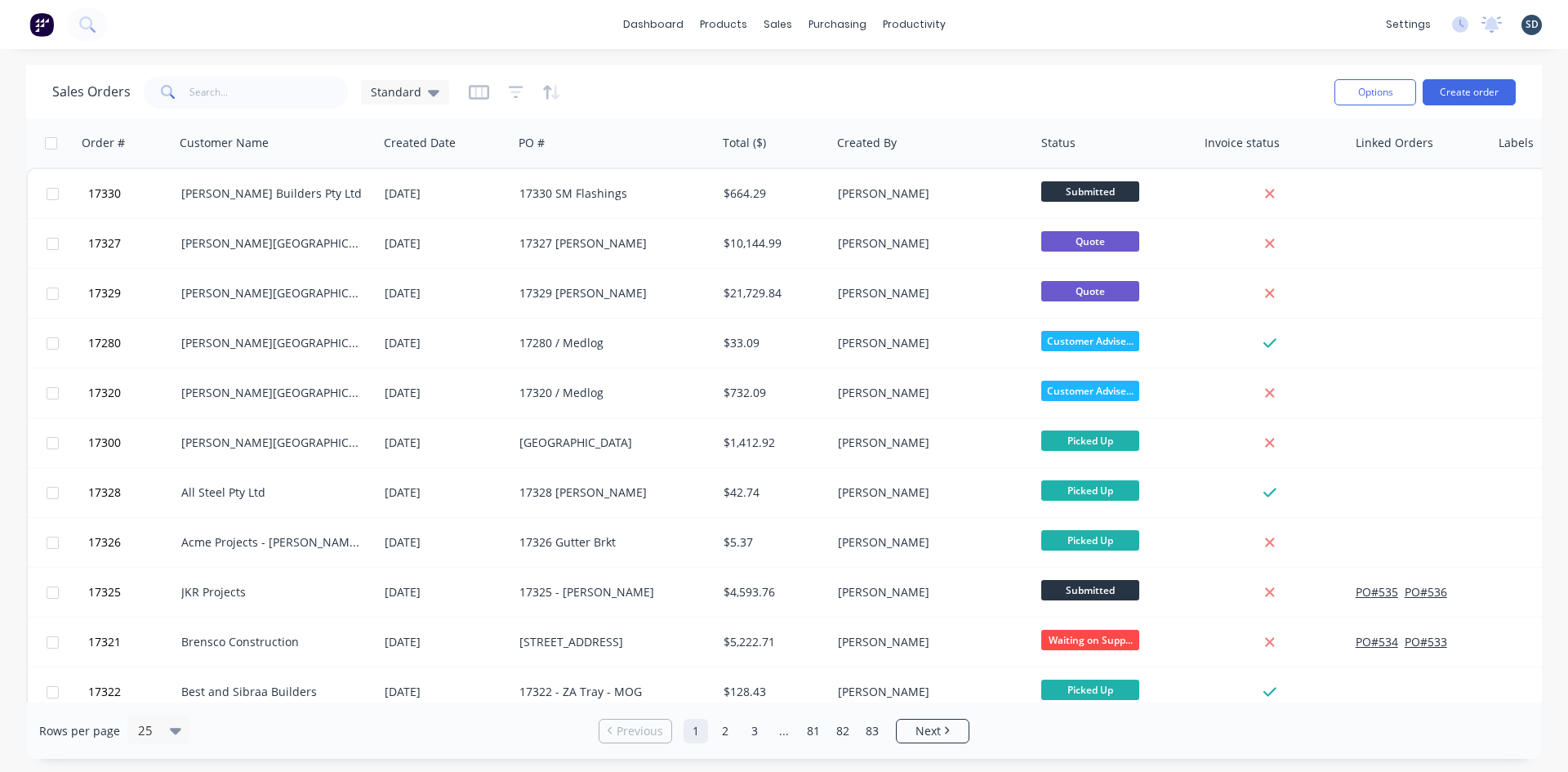
click at [999, 22] on div "dashboard products sales purchasing productivity dashboard products Product Cat…" at bounding box center [784, 24] width 1568 height 49
click at [998, 22] on div "dashboard products sales purchasing productivity dashboard products Product Cat…" at bounding box center [784, 24] width 1568 height 49
click at [828, 79] on div "Sales Orders" at bounding box center [838, 78] width 67 height 15
click at [994, 24] on div "dashboard products sales purchasing productivity dashboard products Product Cat…" at bounding box center [784, 24] width 1568 height 49
click at [1000, 18] on div "dashboard products sales purchasing productivity dashboard products Product Cat…" at bounding box center [784, 24] width 1568 height 49
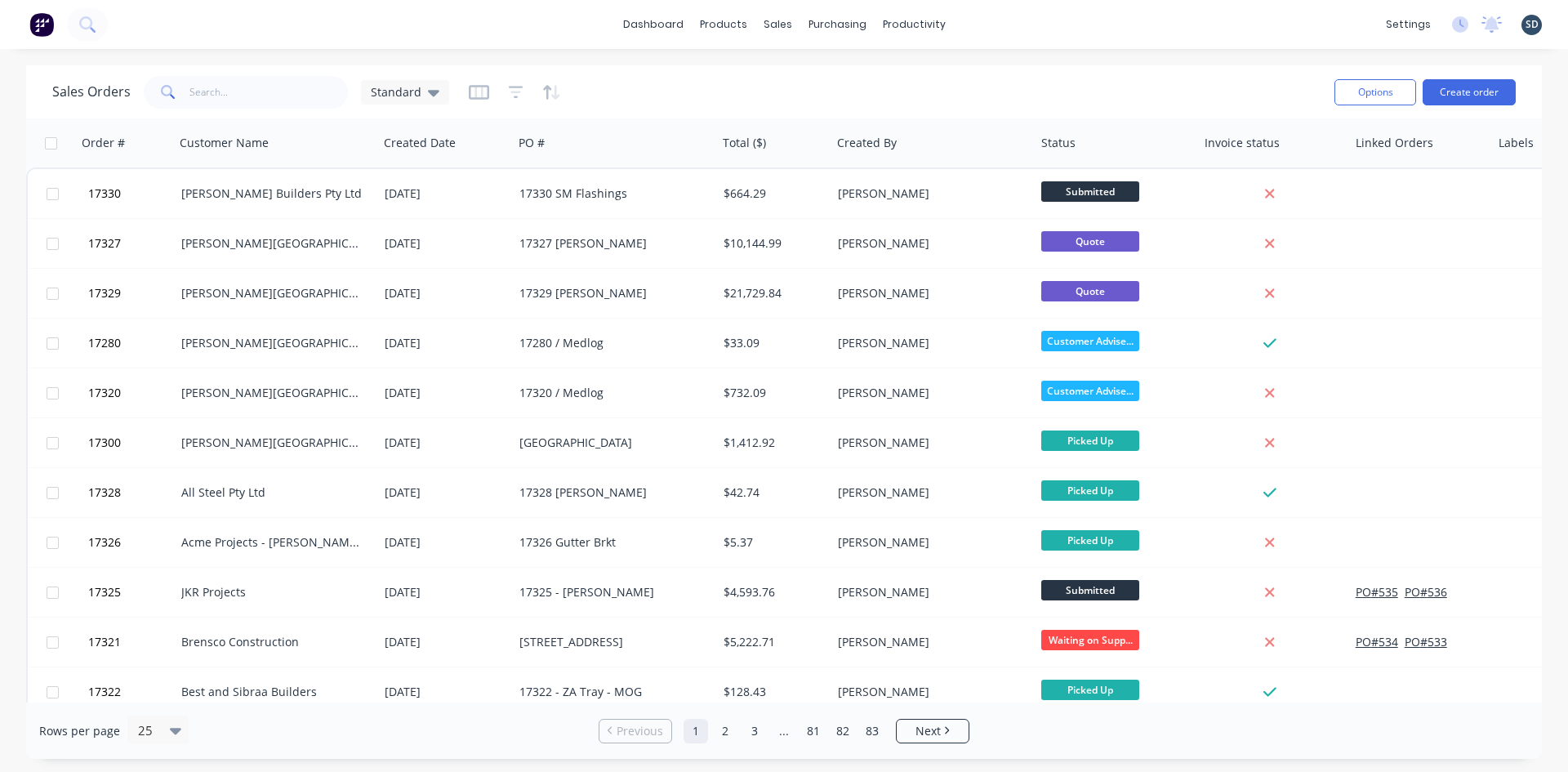
click at [1019, 19] on div "dashboard products sales purchasing productivity dashboard products Product Cat…" at bounding box center [784, 24] width 1568 height 49
click at [995, 22] on div "dashboard products sales purchasing productivity dashboard products Product Cat…" at bounding box center [784, 24] width 1568 height 49
click at [993, 22] on div "dashboard products sales purchasing productivity dashboard products Product Cat…" at bounding box center [784, 24] width 1568 height 49
click at [1003, 22] on div "dashboard products sales purchasing productivity dashboard products Product Cat…" at bounding box center [784, 24] width 1568 height 49
click at [1006, 21] on div "dashboard products sales purchasing productivity dashboard products Product Cat…" at bounding box center [784, 24] width 1568 height 49
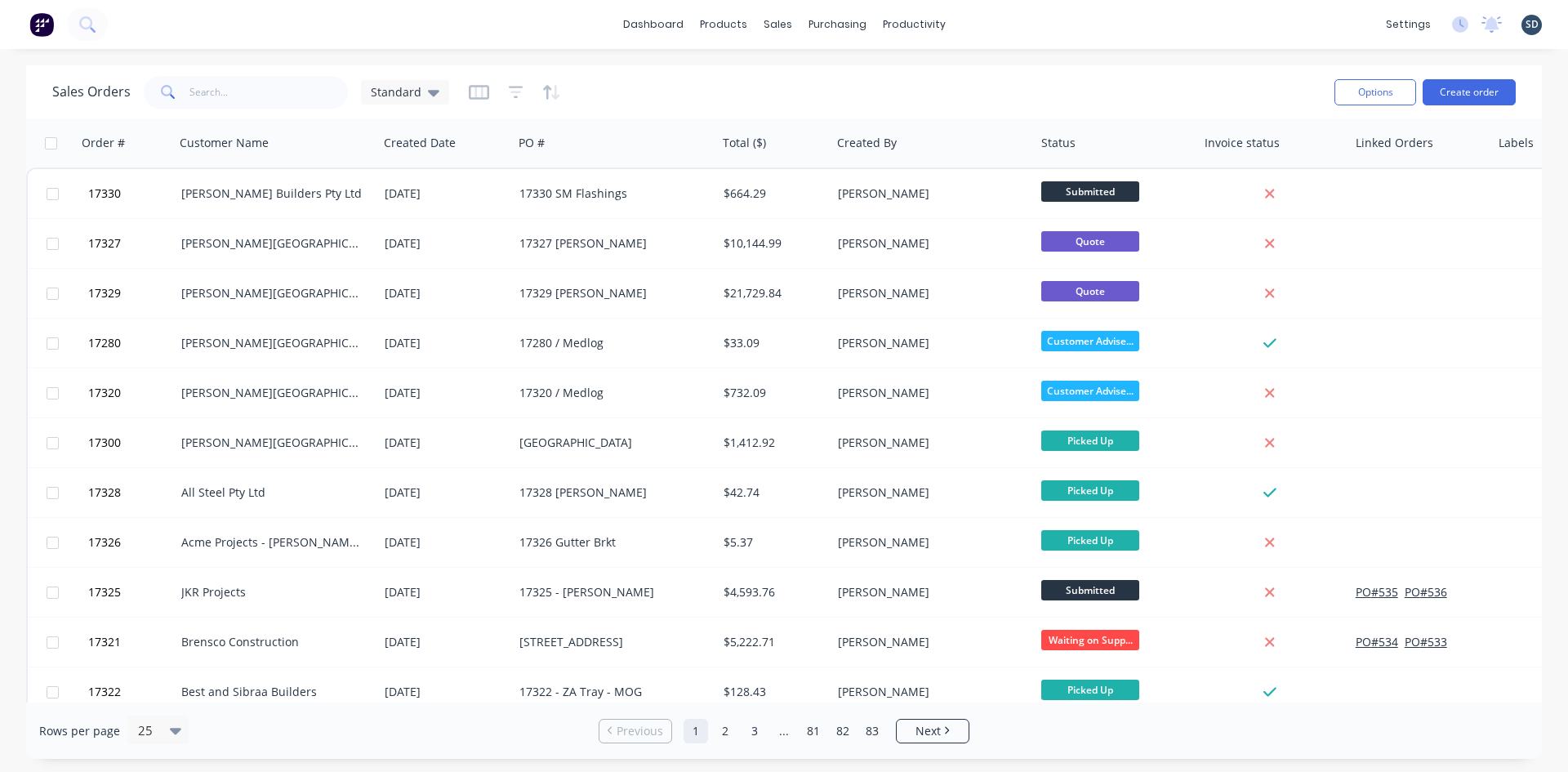
click at [1003, 19] on div "dashboard products sales purchasing productivity dashboard products Product Cat…" at bounding box center [784, 24] width 1568 height 49
click at [805, 73] on div "Sales Orders" at bounding box center [838, 78] width 67 height 15
click at [996, 22] on div "dashboard products sales purchasing productivity dashboard products Product Cat…" at bounding box center [784, 24] width 1568 height 49
click at [1006, 22] on div "dashboard products sales purchasing productivity dashboard products Product Cat…" at bounding box center [784, 24] width 1568 height 49
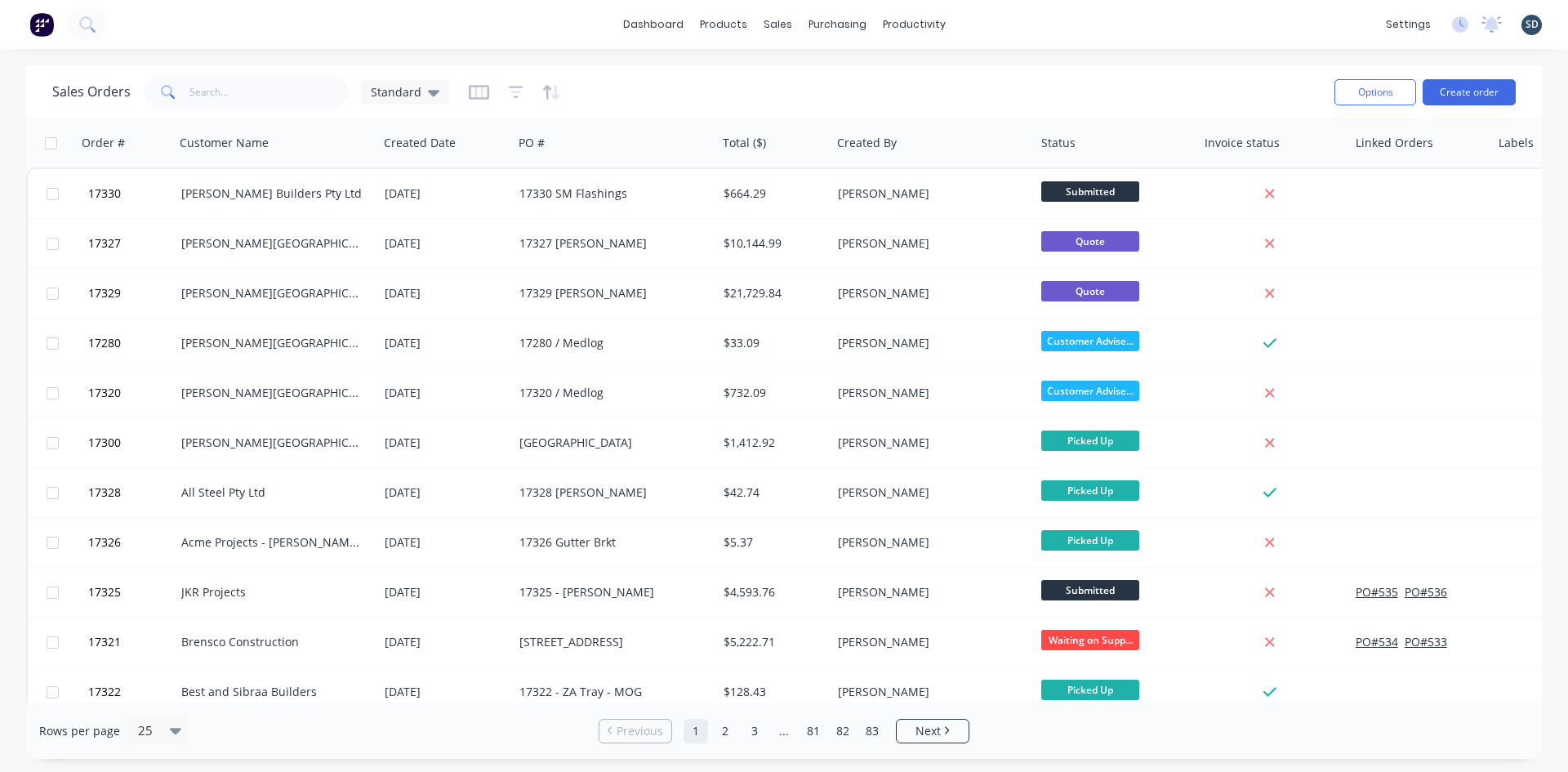
drag, startPoint x: 1006, startPoint y: 22, endPoint x: 984, endPoint y: 21, distance: 22.0
click at [984, 21] on div "dashboard products sales purchasing productivity dashboard products Product Cat…" at bounding box center [784, 24] width 1568 height 49
click at [1012, 32] on div "dashboard products sales purchasing productivity dashboard products Product Cat…" at bounding box center [784, 24] width 1568 height 49
click at [994, 22] on div "dashboard products sales purchasing productivity dashboard products Product Cat…" at bounding box center [784, 24] width 1568 height 49
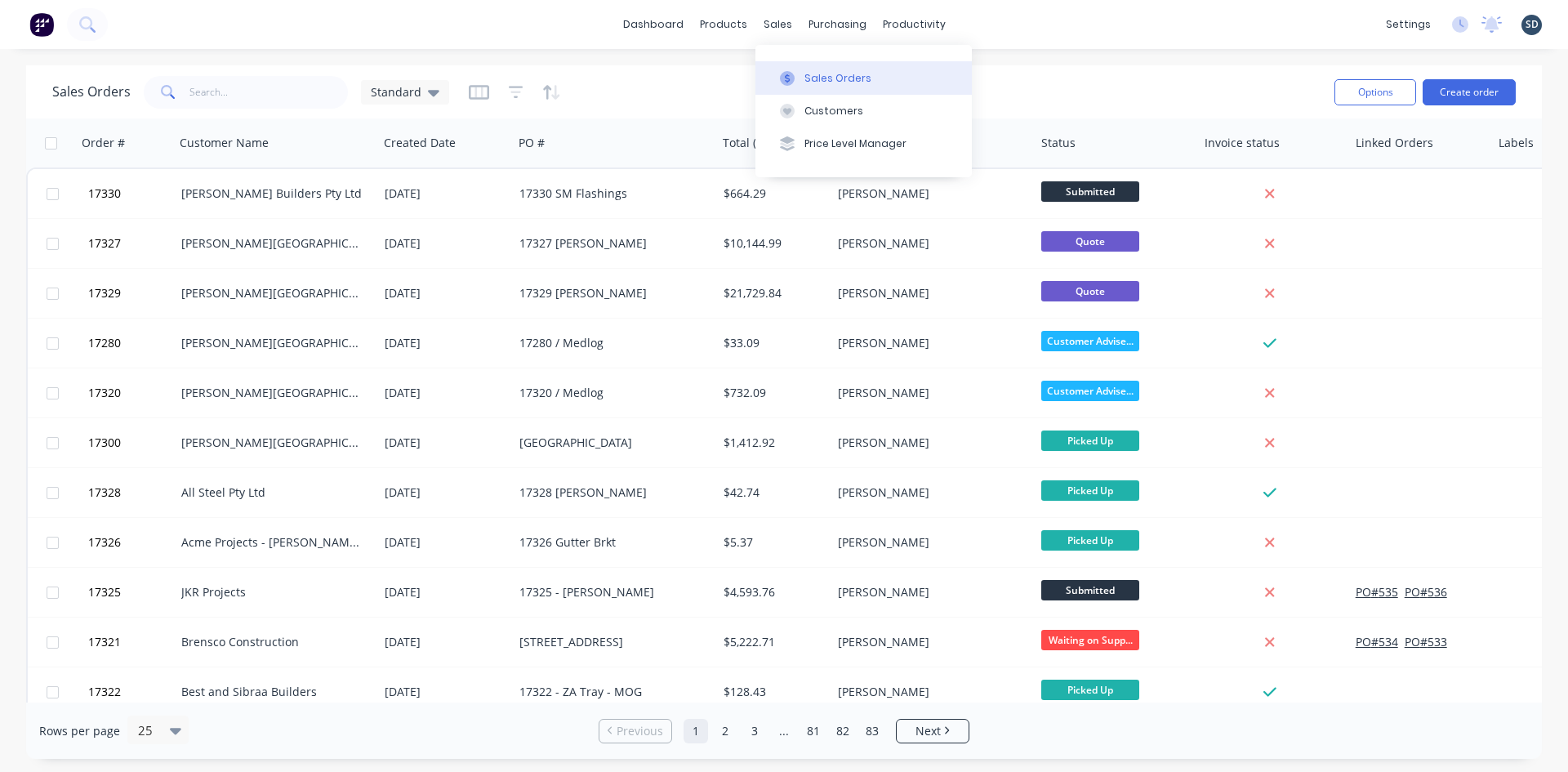
click at [826, 83] on div "Sales Orders" at bounding box center [838, 78] width 67 height 15
click at [788, 84] on div "Product Catalogue" at bounding box center [796, 78] width 101 height 15
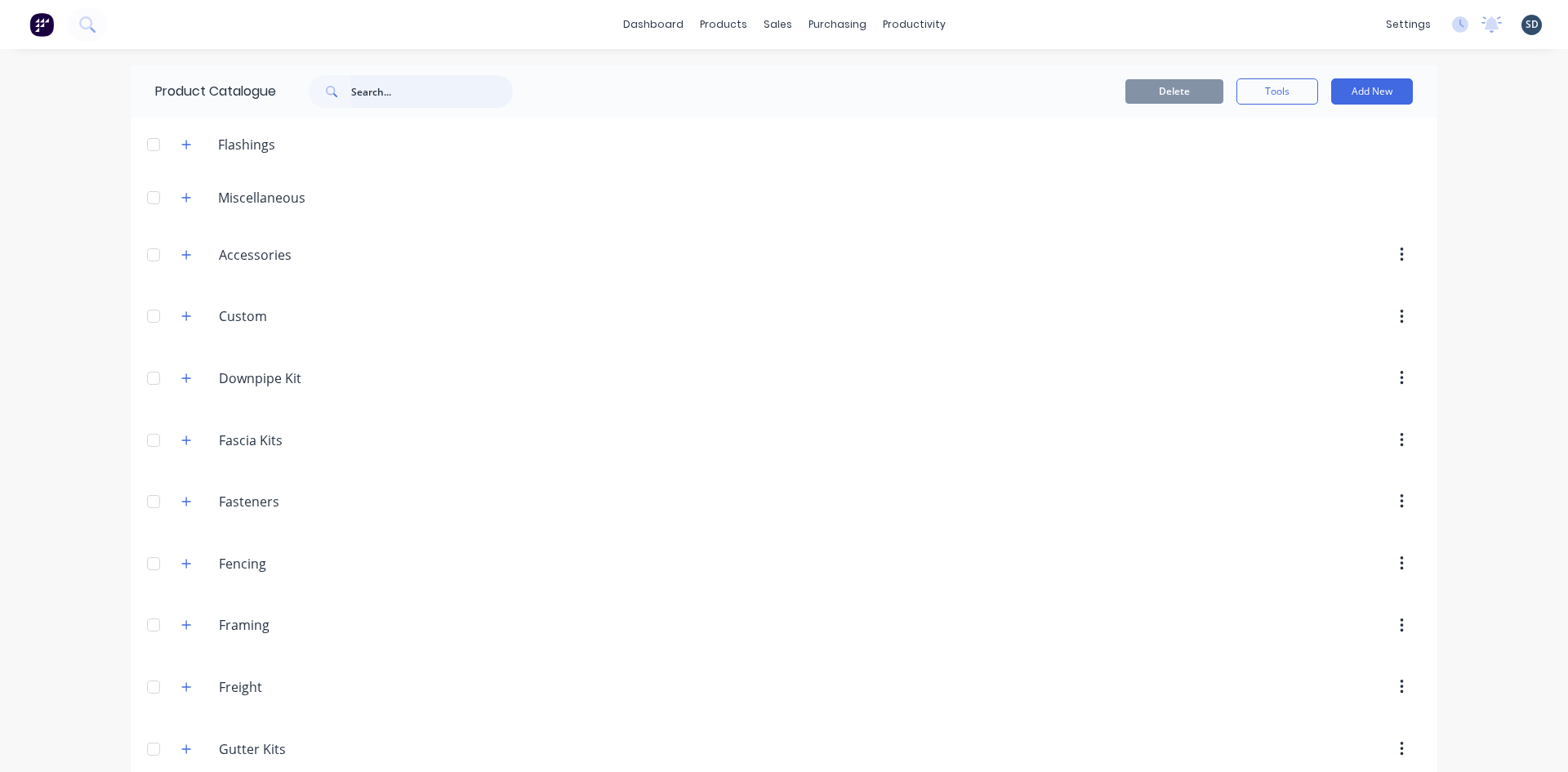
click at [388, 88] on input "text" at bounding box center [432, 92] width 162 height 33
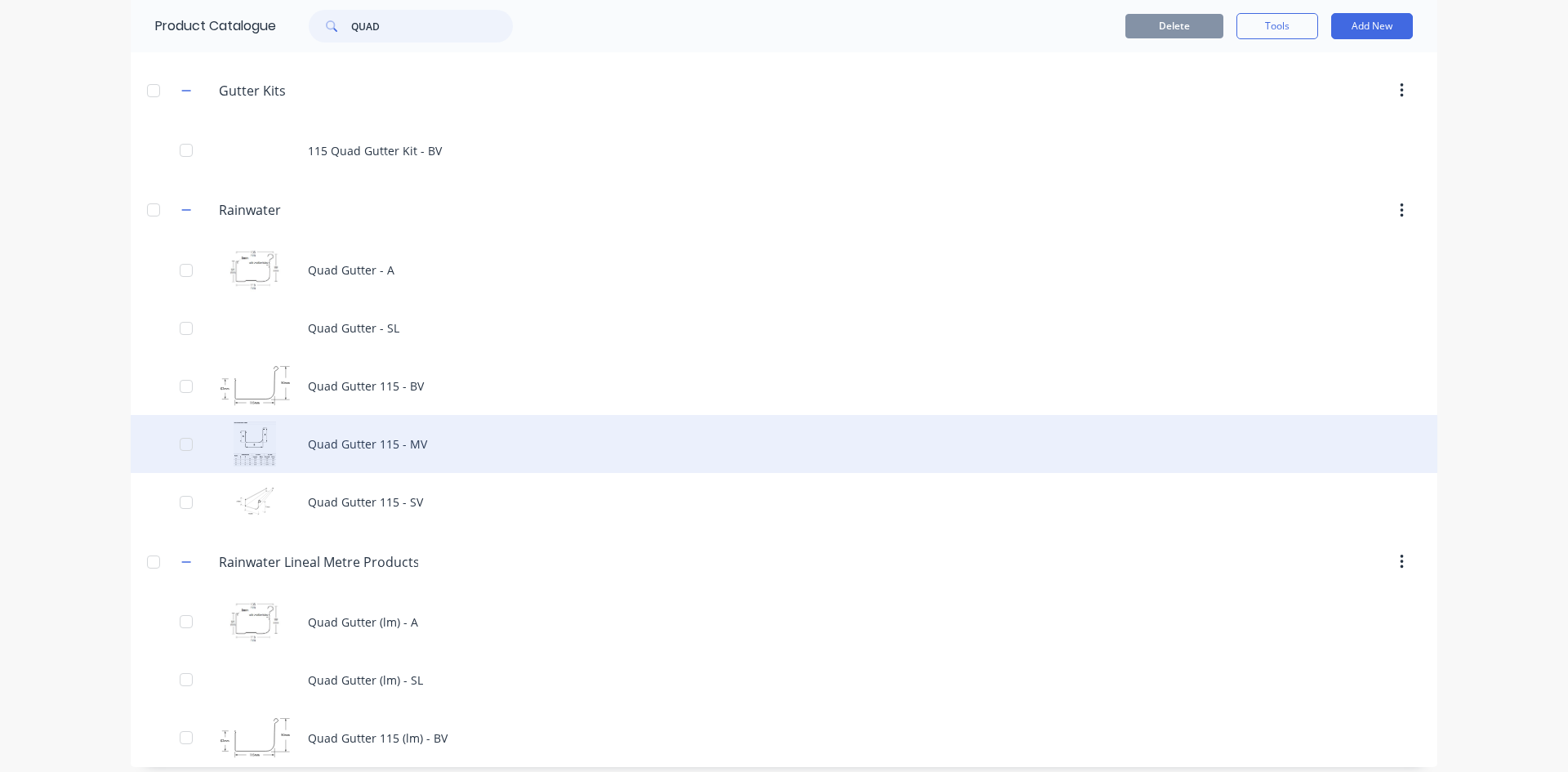
scroll to position [180, 0]
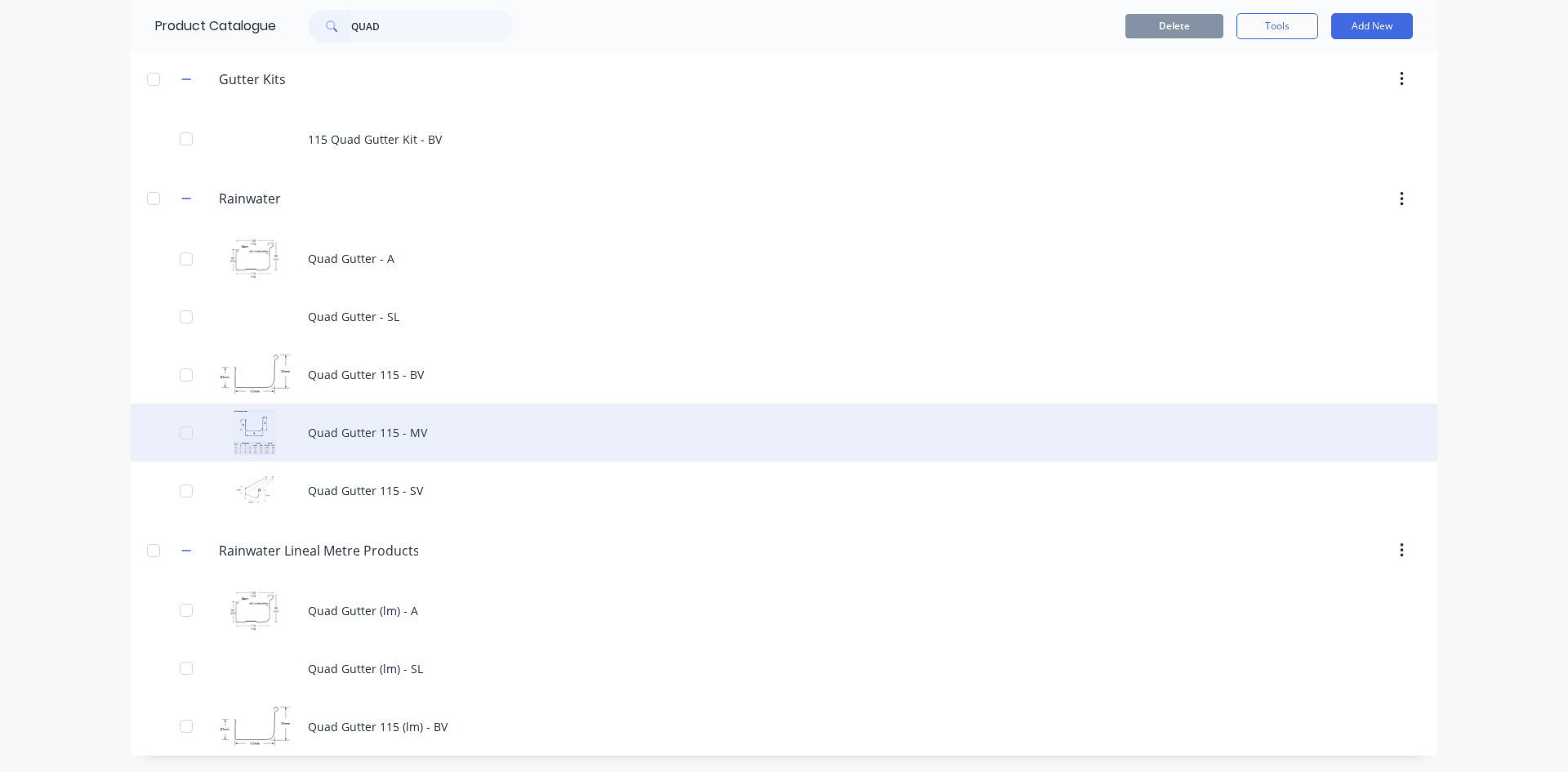
click at [450, 426] on div "Quad Gutter 115 - MV" at bounding box center [784, 432] width 1307 height 58
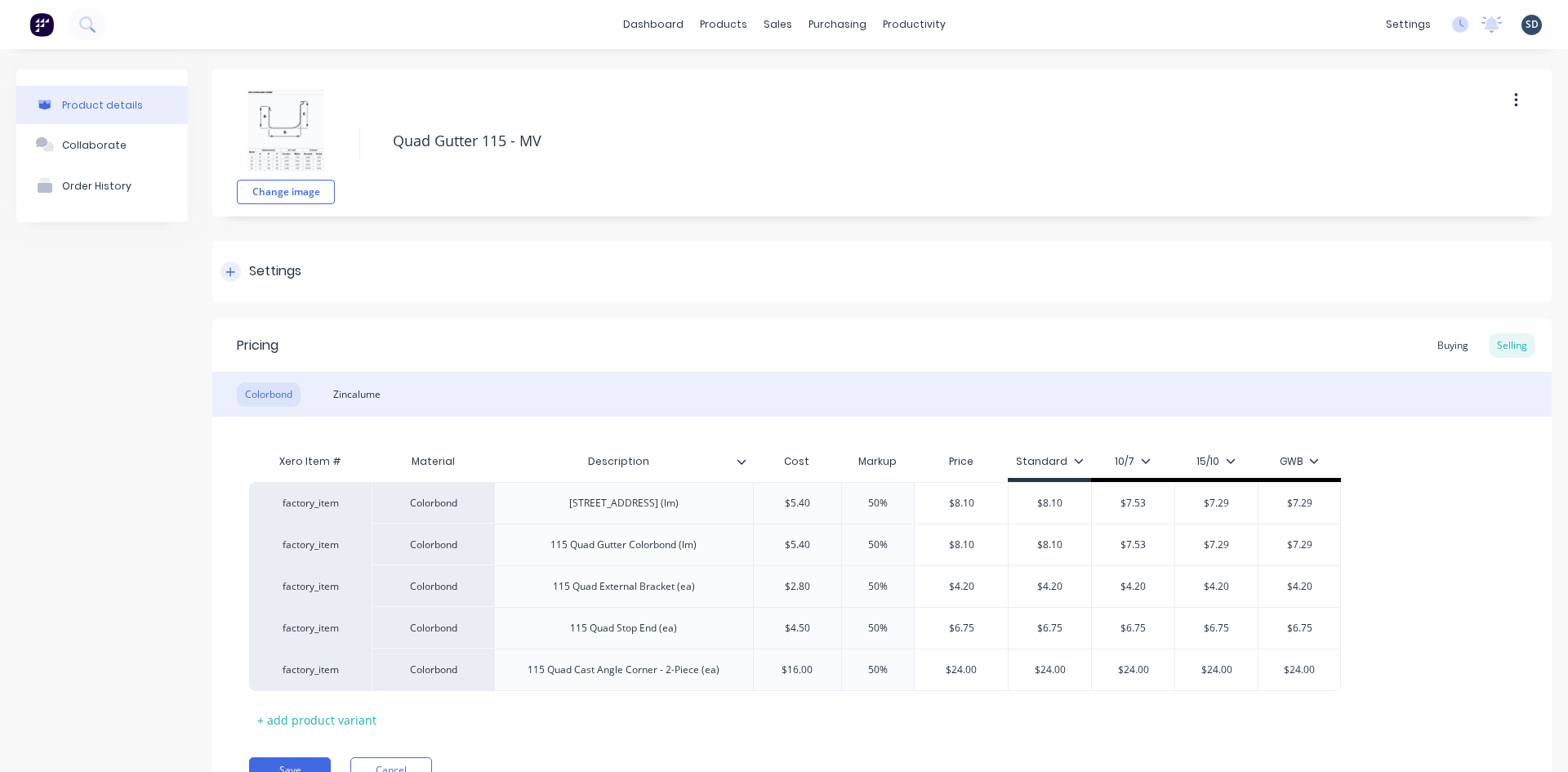
scroll to position [81, 0]
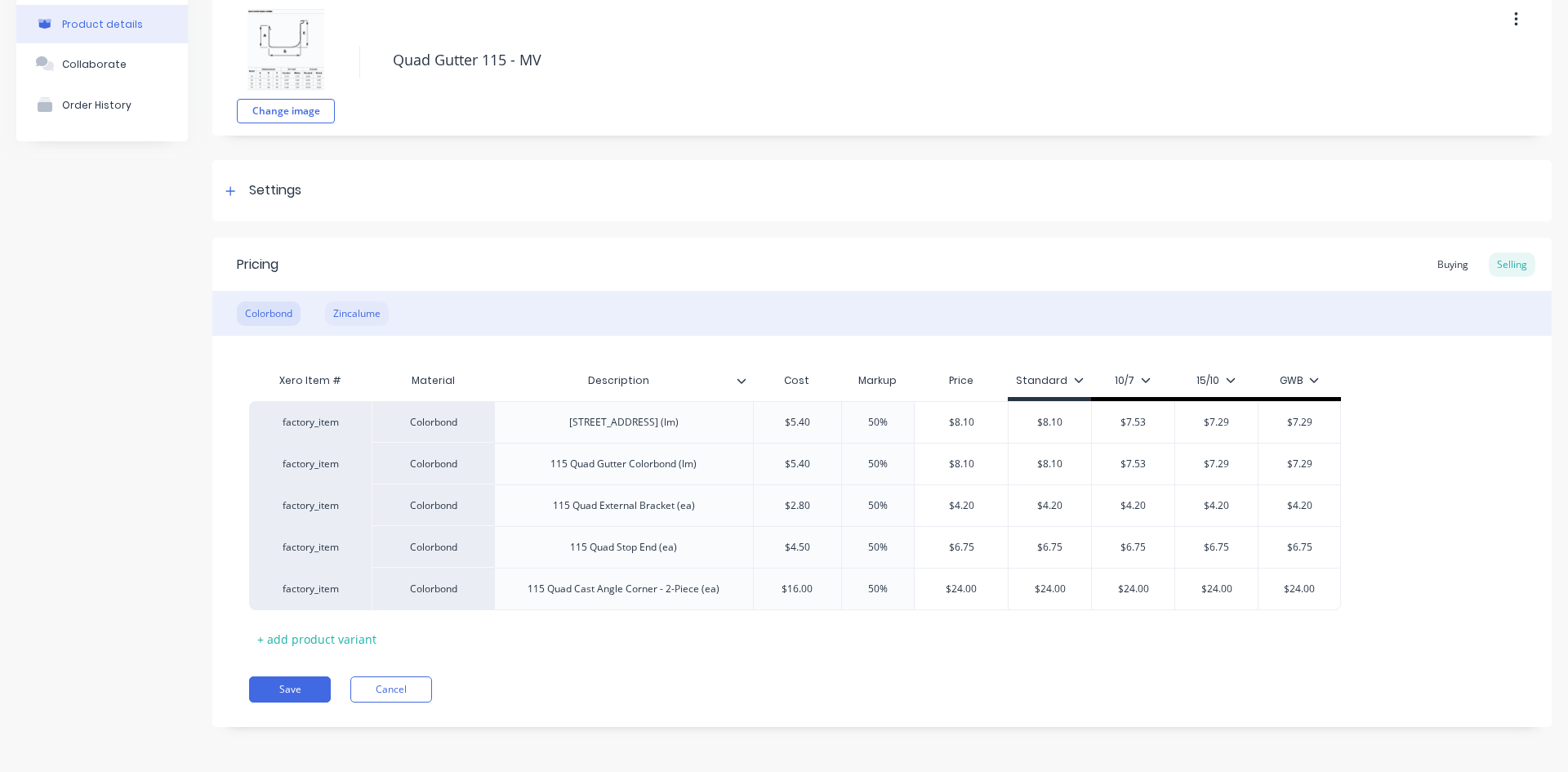
click at [370, 323] on div "Zincalume" at bounding box center [356, 313] width 63 height 24
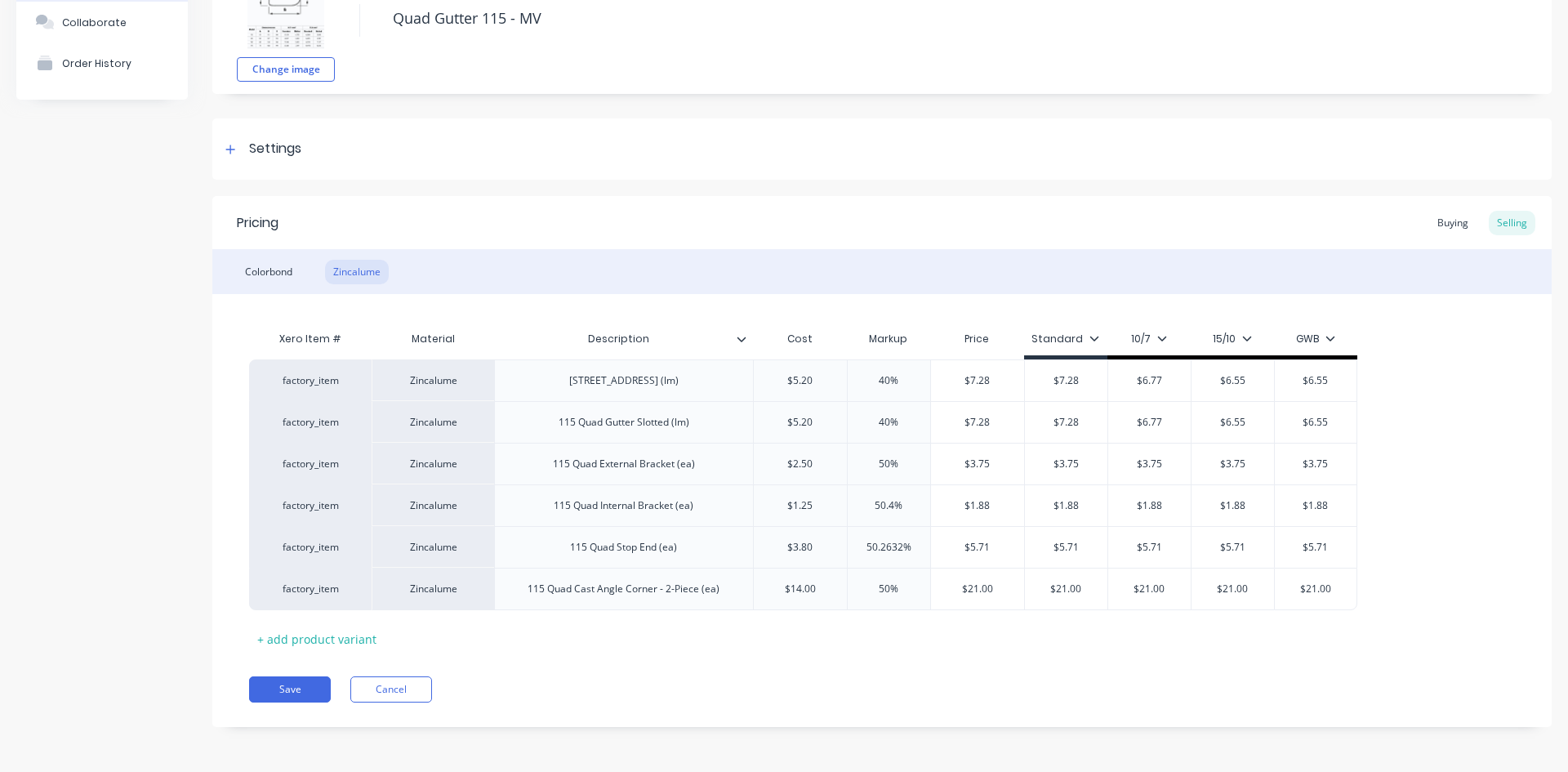
scroll to position [0, 0]
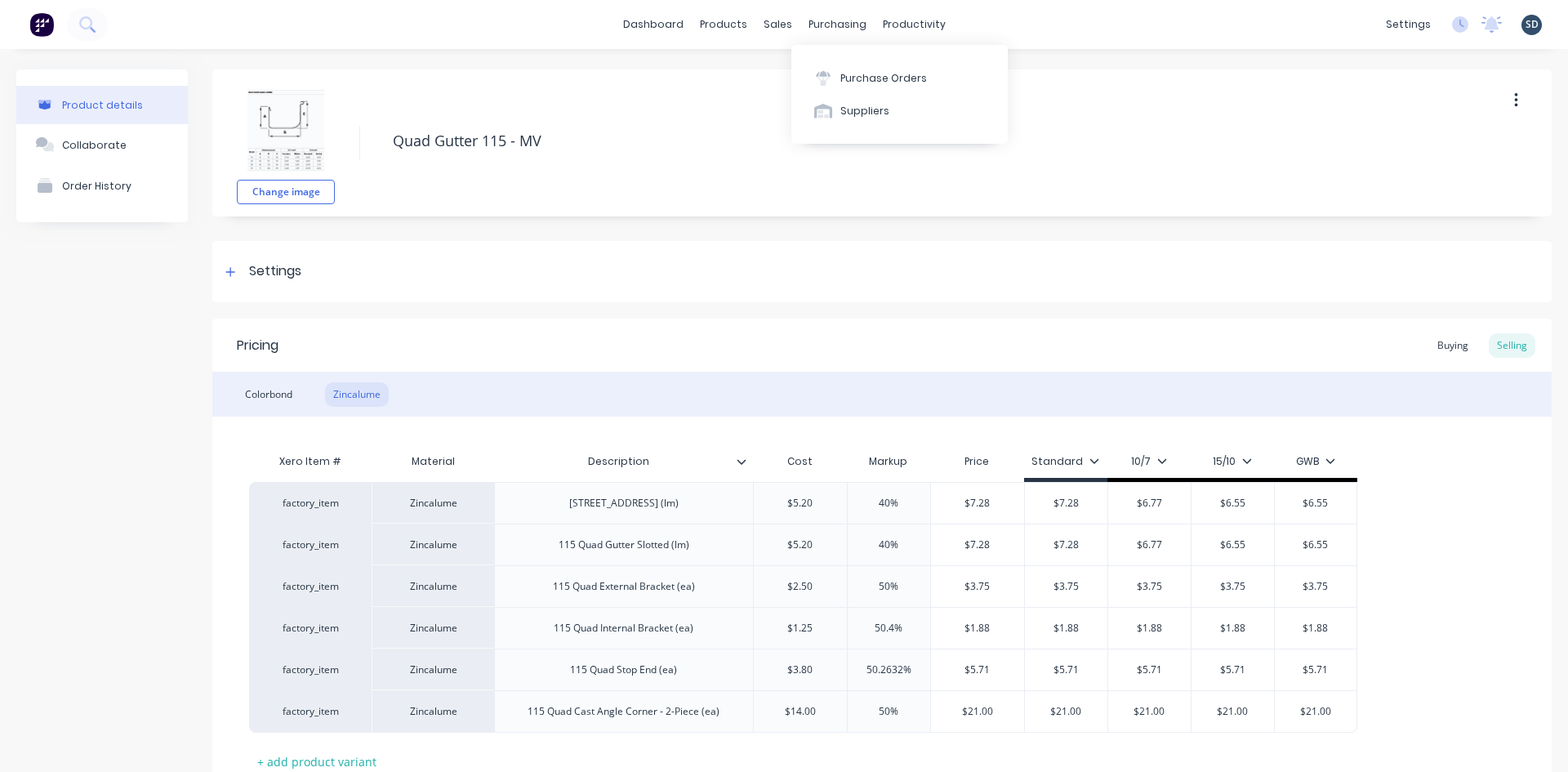
click at [828, 80] on icon at bounding box center [823, 78] width 15 height 15
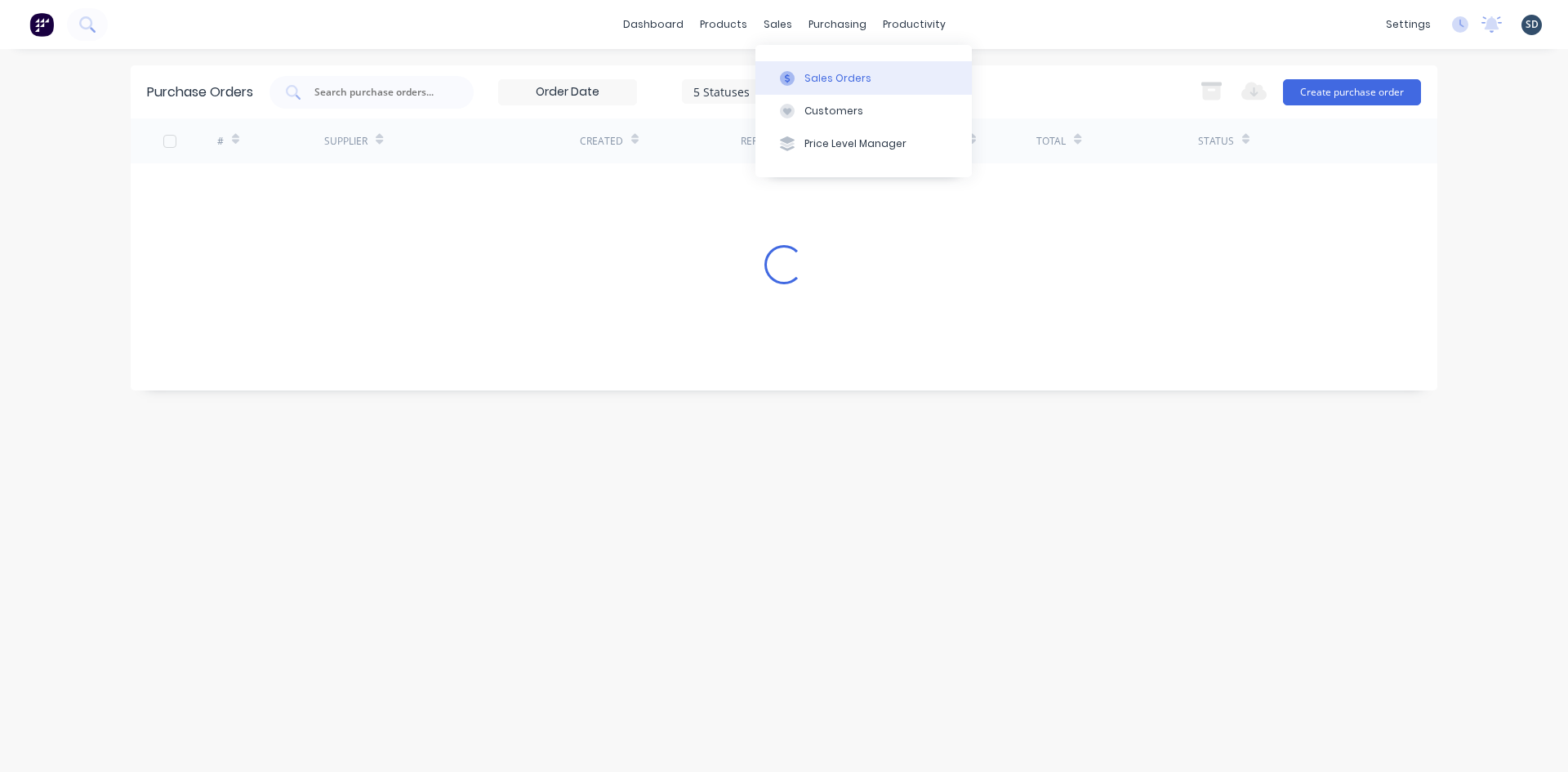
click at [818, 79] on div "Sales Orders" at bounding box center [838, 78] width 67 height 15
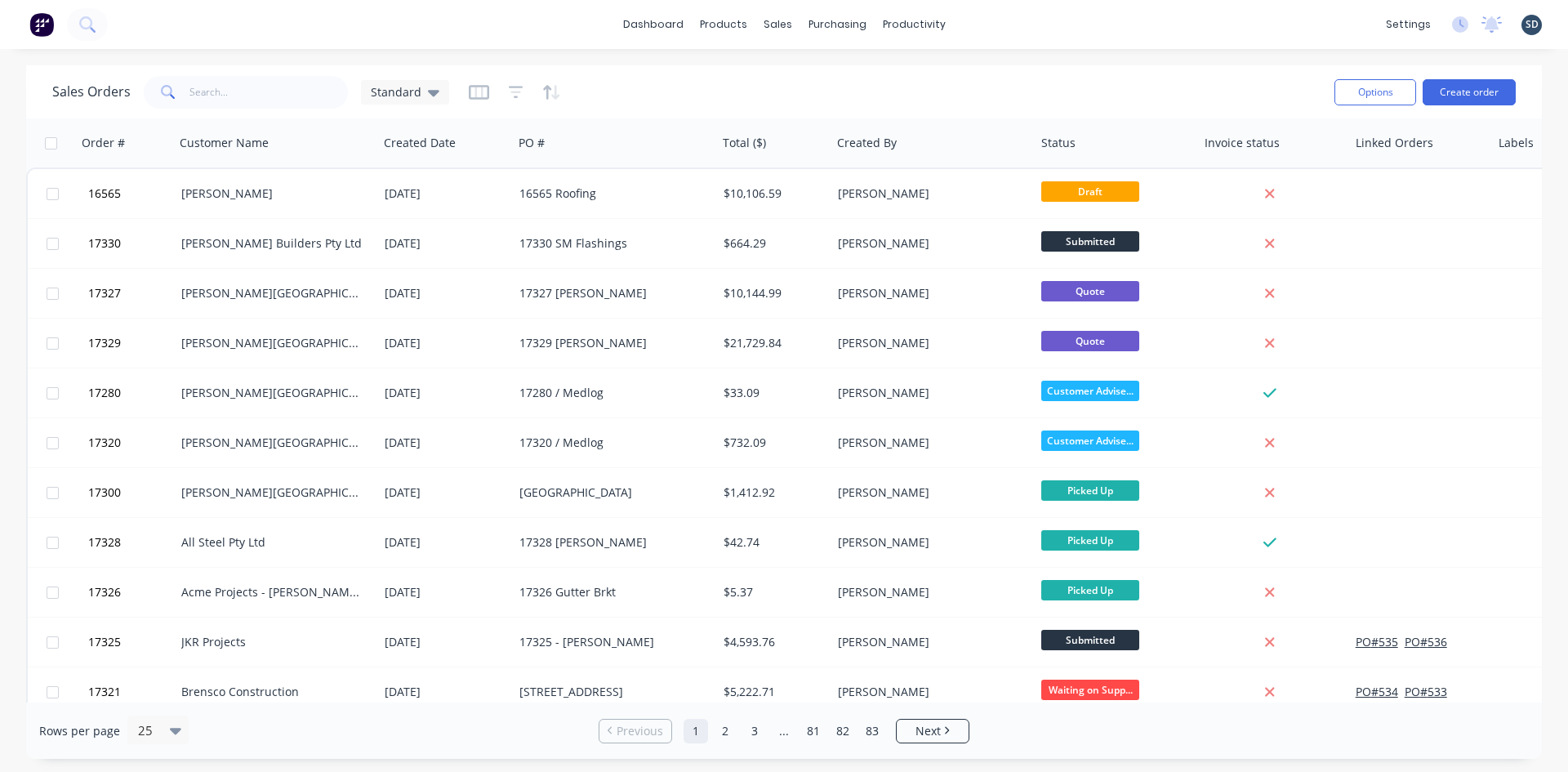
click at [975, 31] on div "dashboard products sales purchasing productivity dashboard products Product Cat…" at bounding box center [784, 24] width 1568 height 49
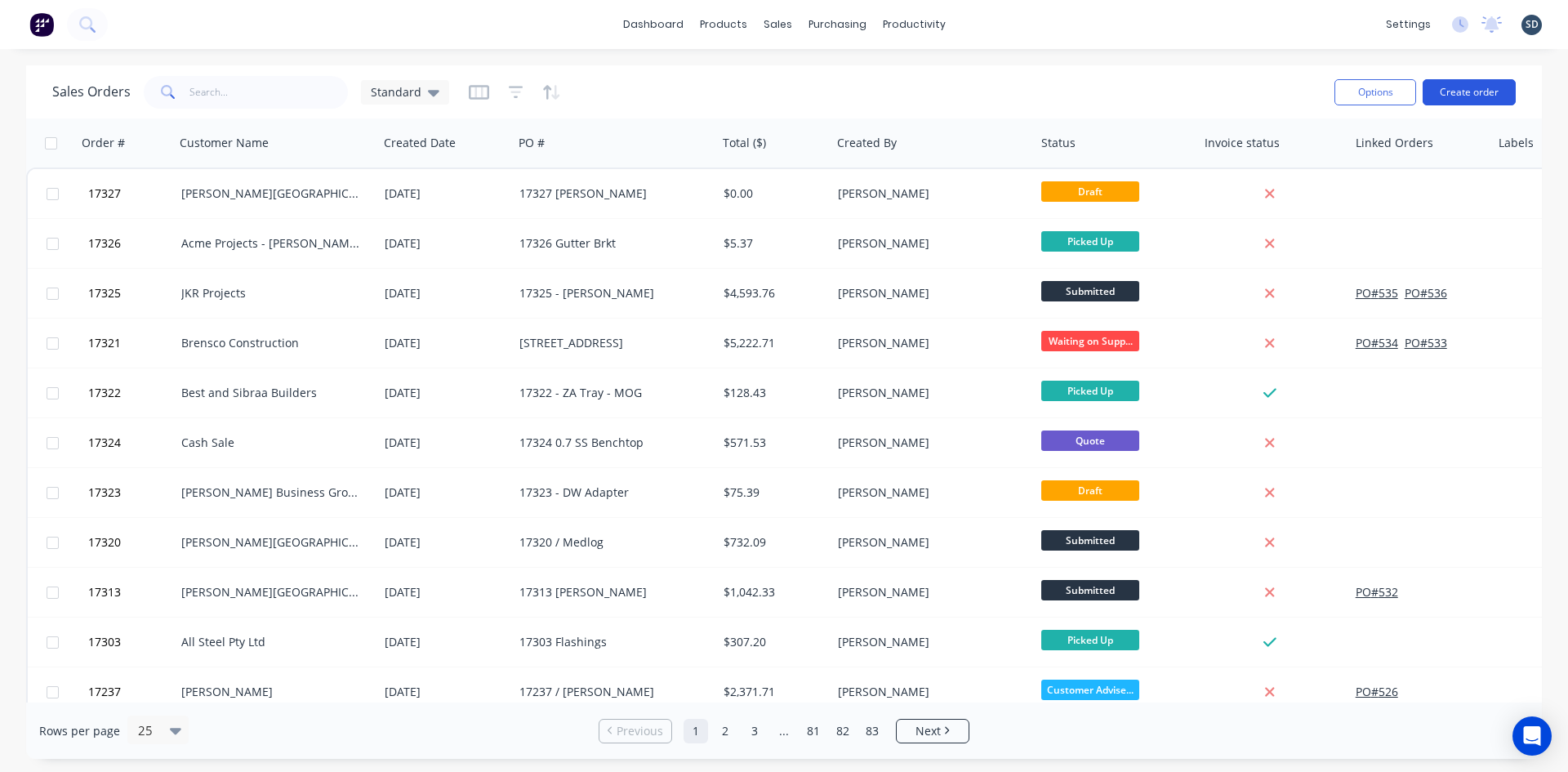
click at [1476, 93] on button "Create order" at bounding box center [1469, 92] width 93 height 26
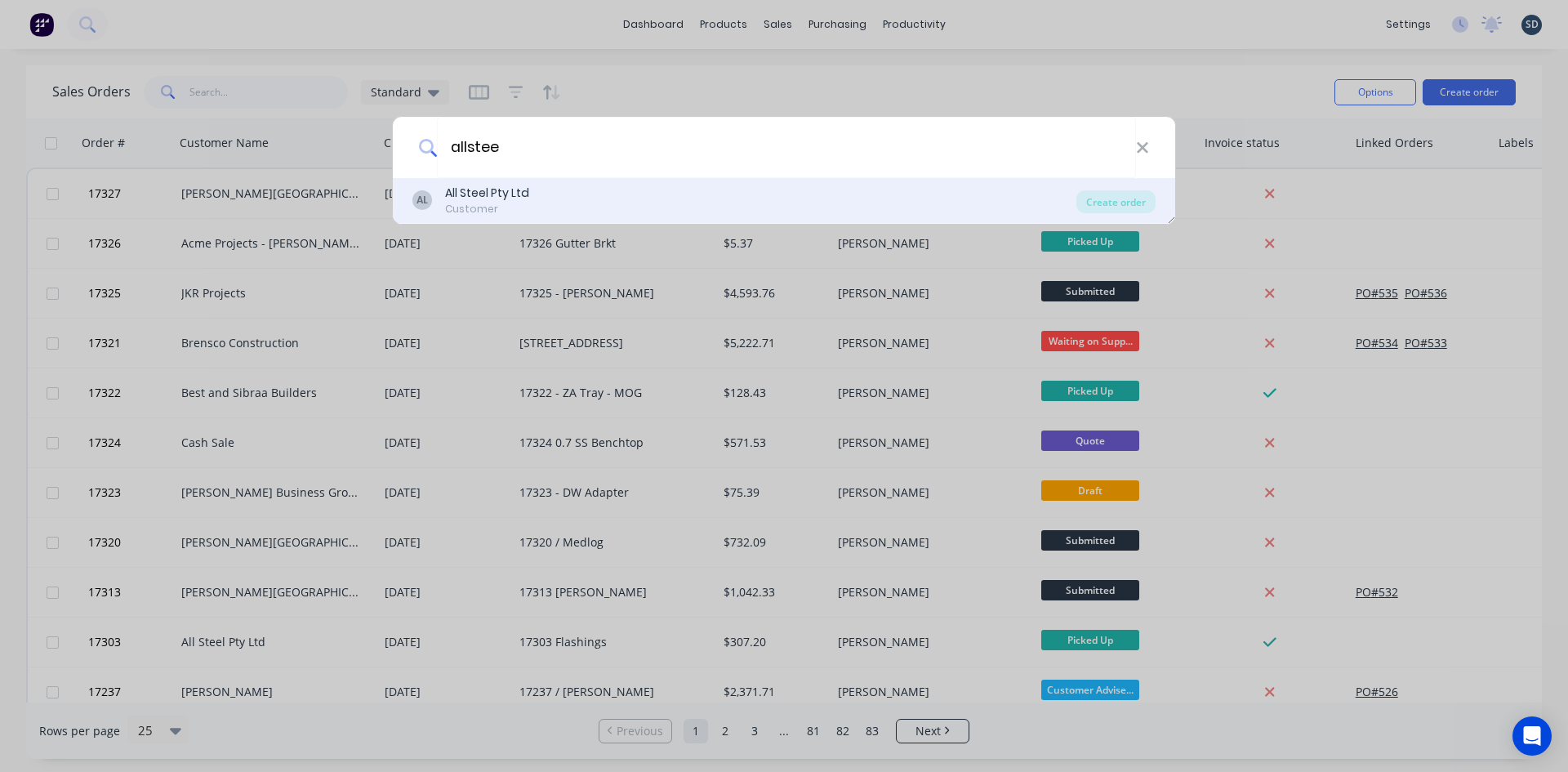
type input "allstee"
click at [581, 195] on div "AL All Steel Pty Ltd Customer" at bounding box center [744, 200] width 664 height 32
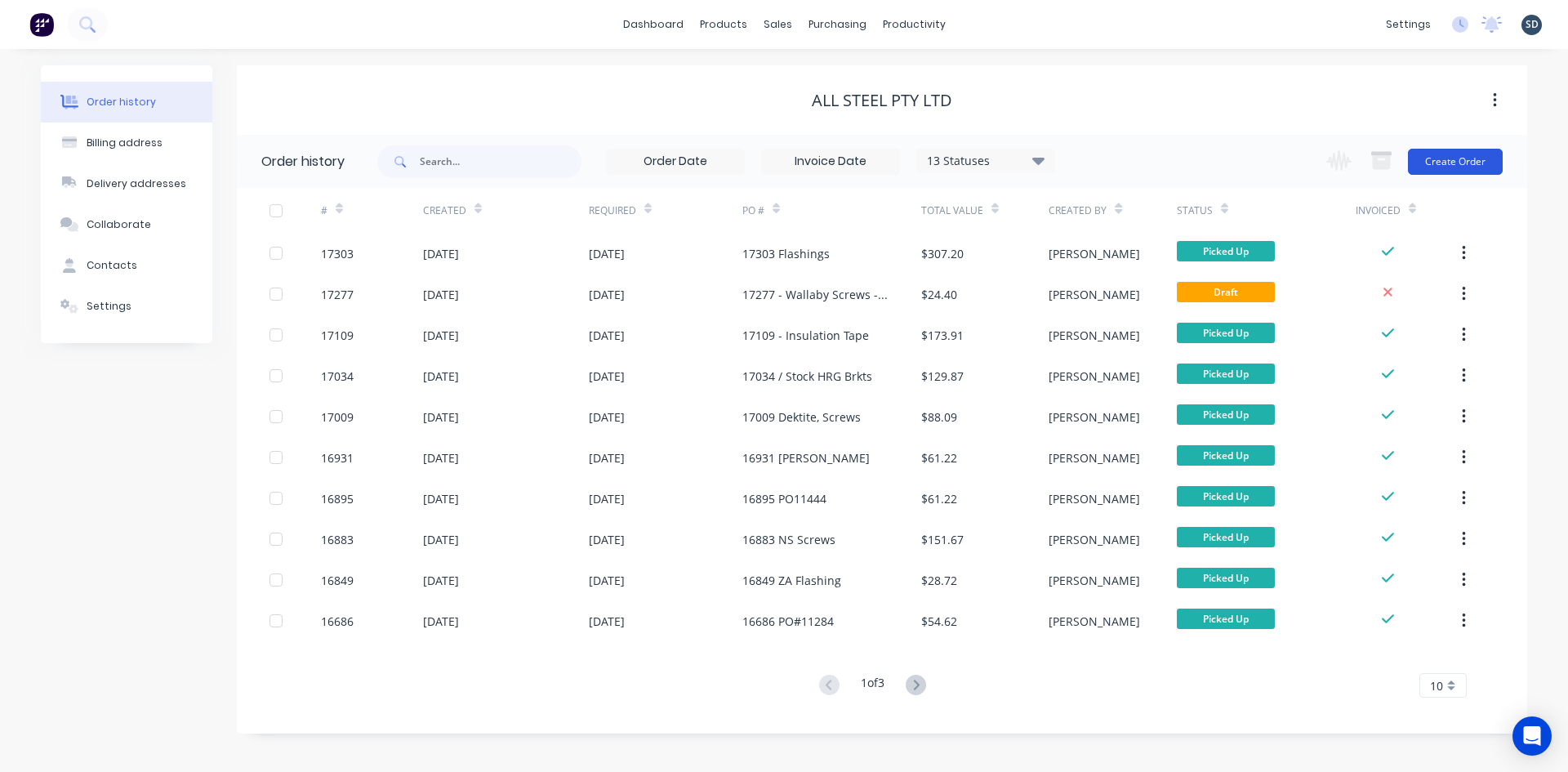
click at [1470, 153] on button "Create Order" at bounding box center [1455, 161] width 95 height 26
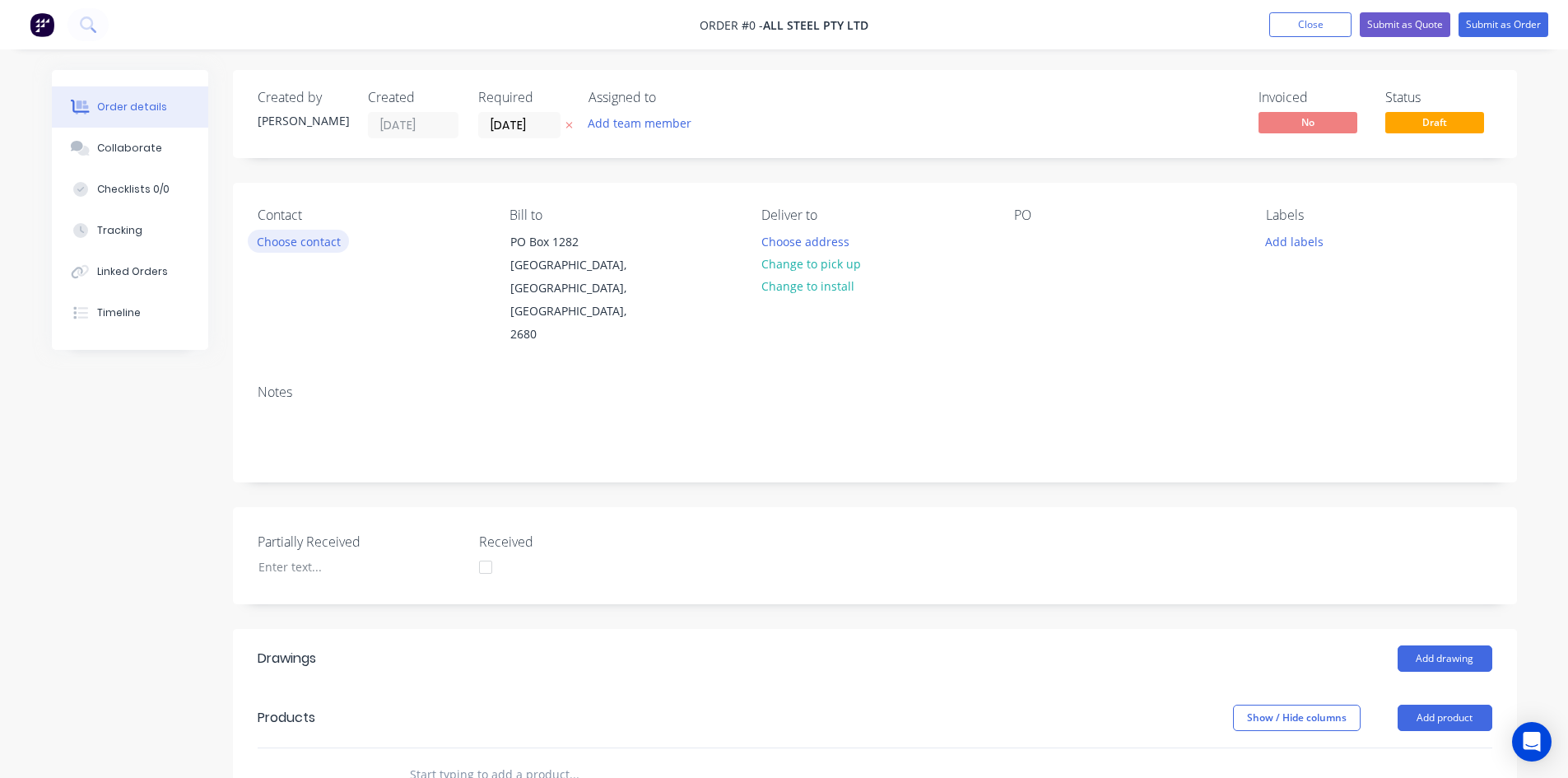
click at [295, 245] on button "Choose contact" at bounding box center [298, 241] width 101 height 23
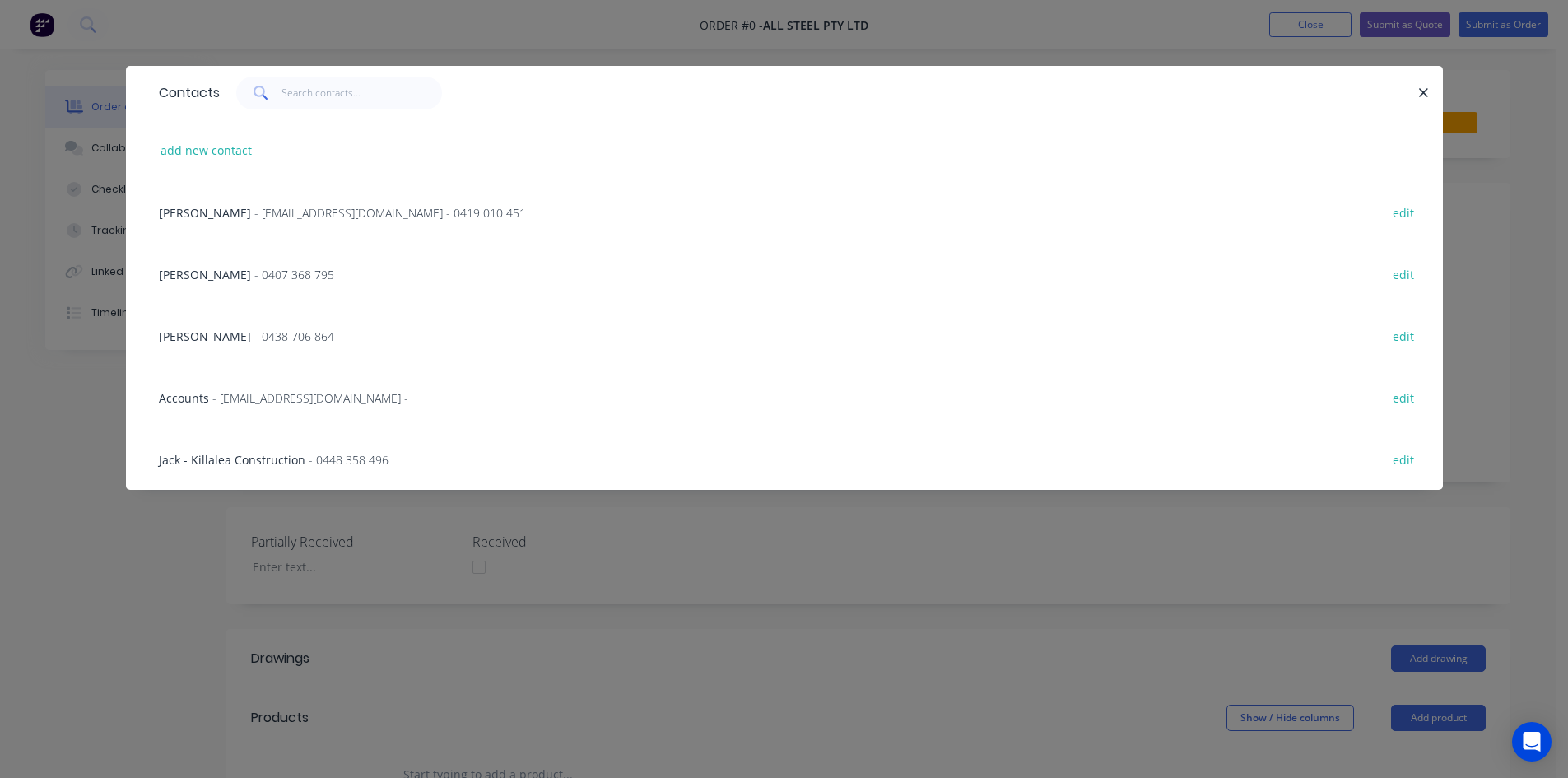
click at [300, 220] on span "- sales@allsteelsales.com.au - 0419 010 451" at bounding box center [390, 213] width 271 height 16
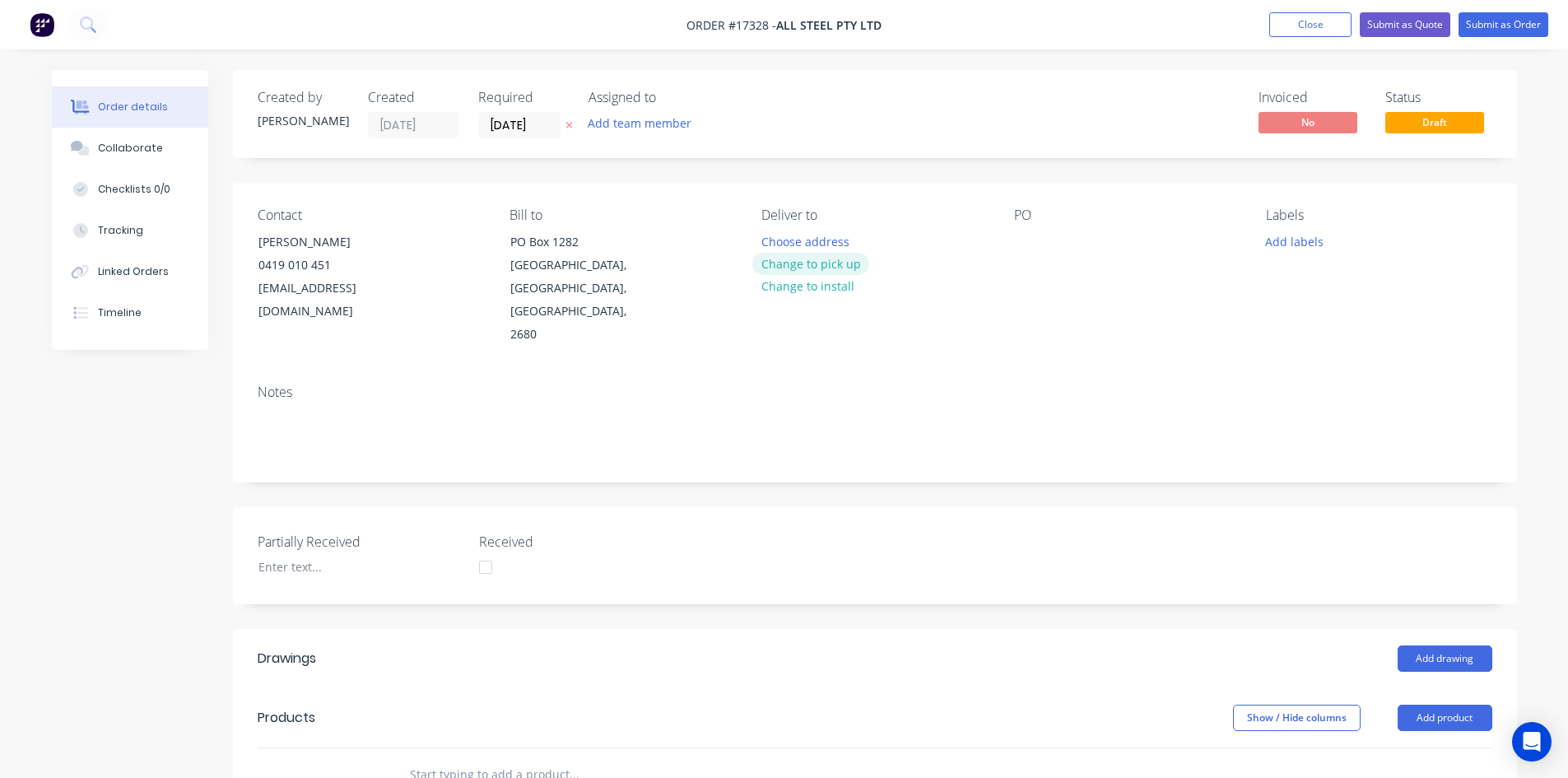
click at [830, 261] on button "Change to pick up" at bounding box center [811, 263] width 117 height 23
click at [1017, 237] on div at bounding box center [1027, 242] width 27 height 24
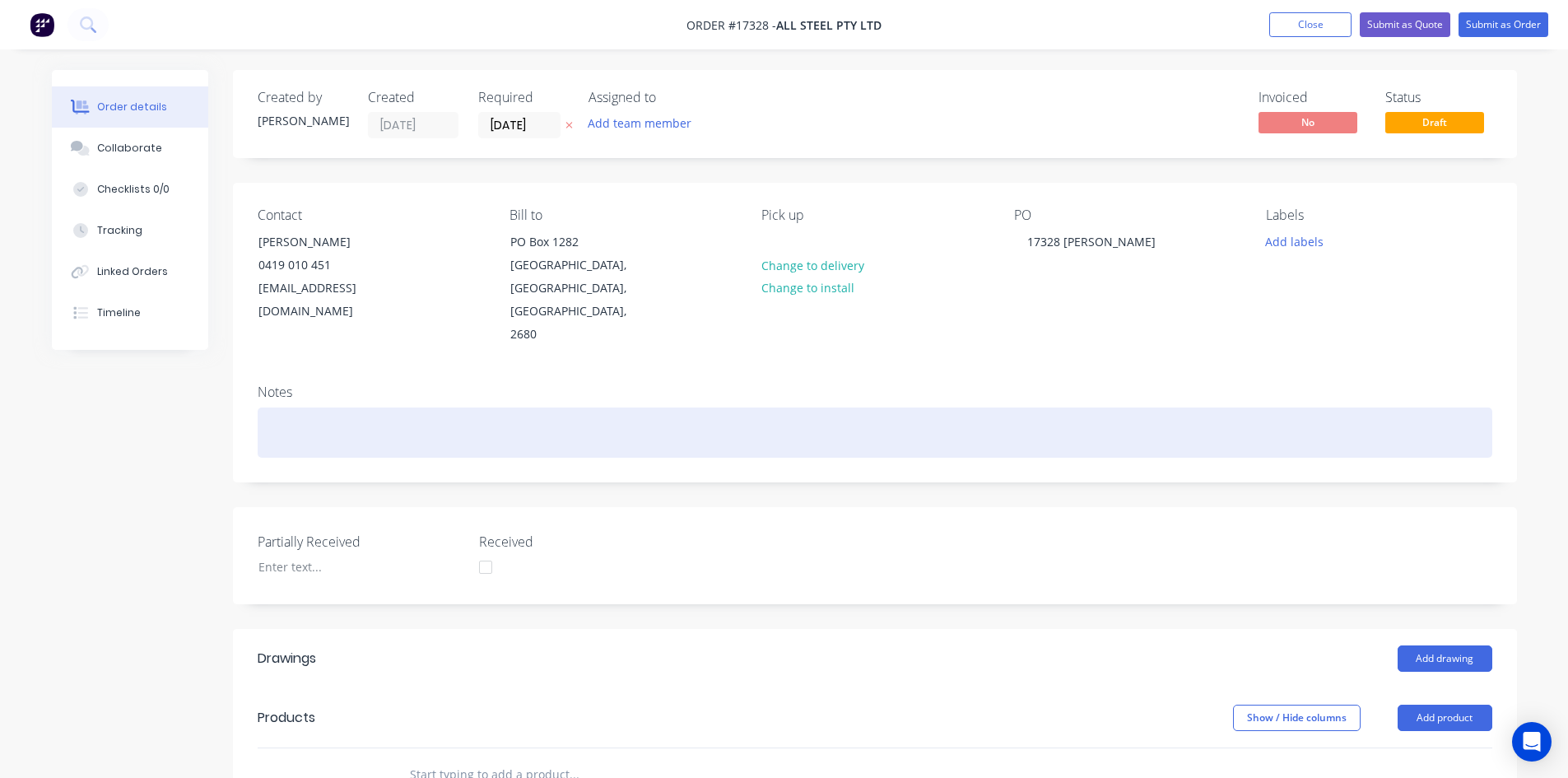
click at [1098, 408] on div at bounding box center [874, 432] width 1234 height 50
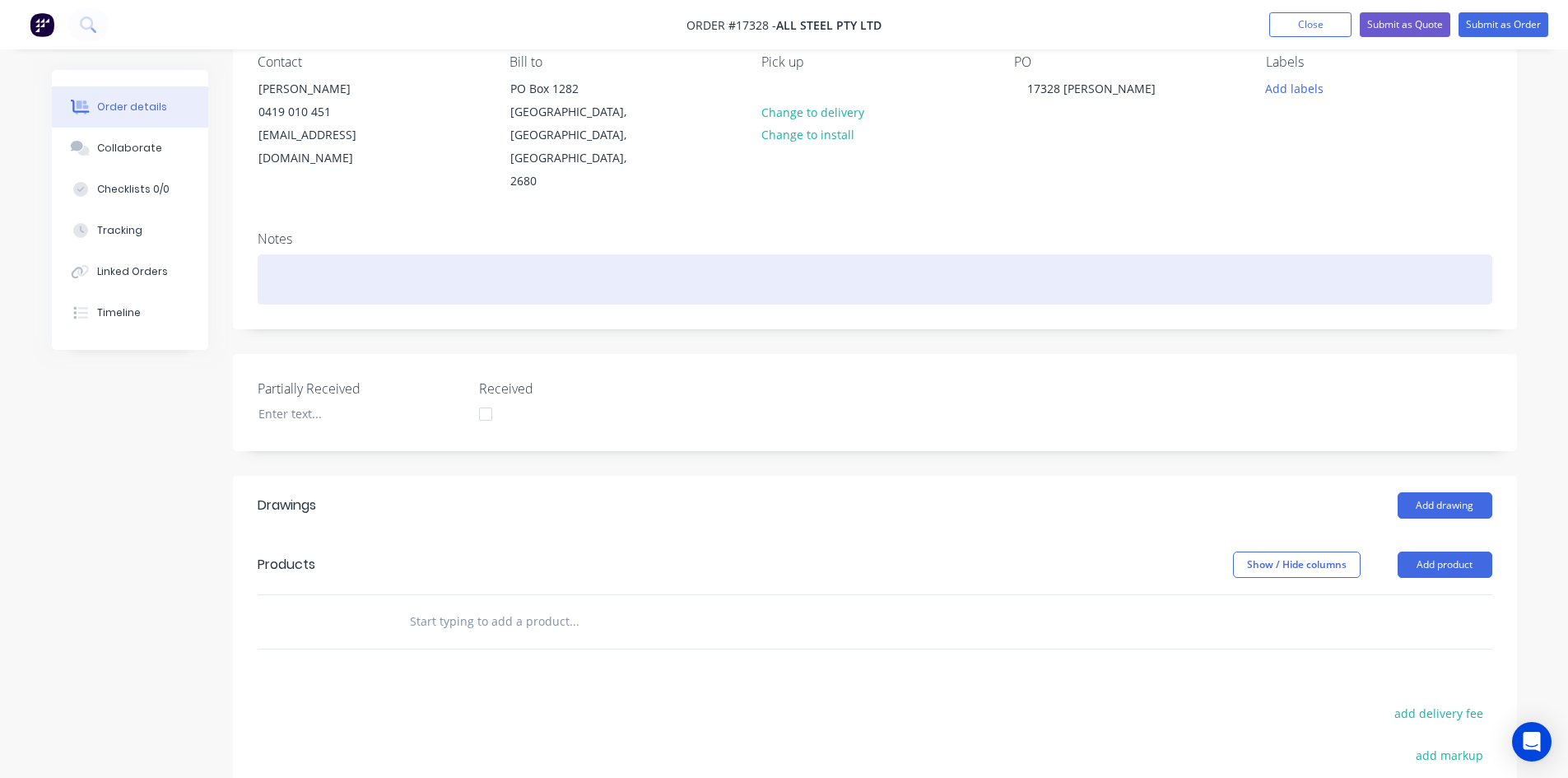
scroll to position [398, 0]
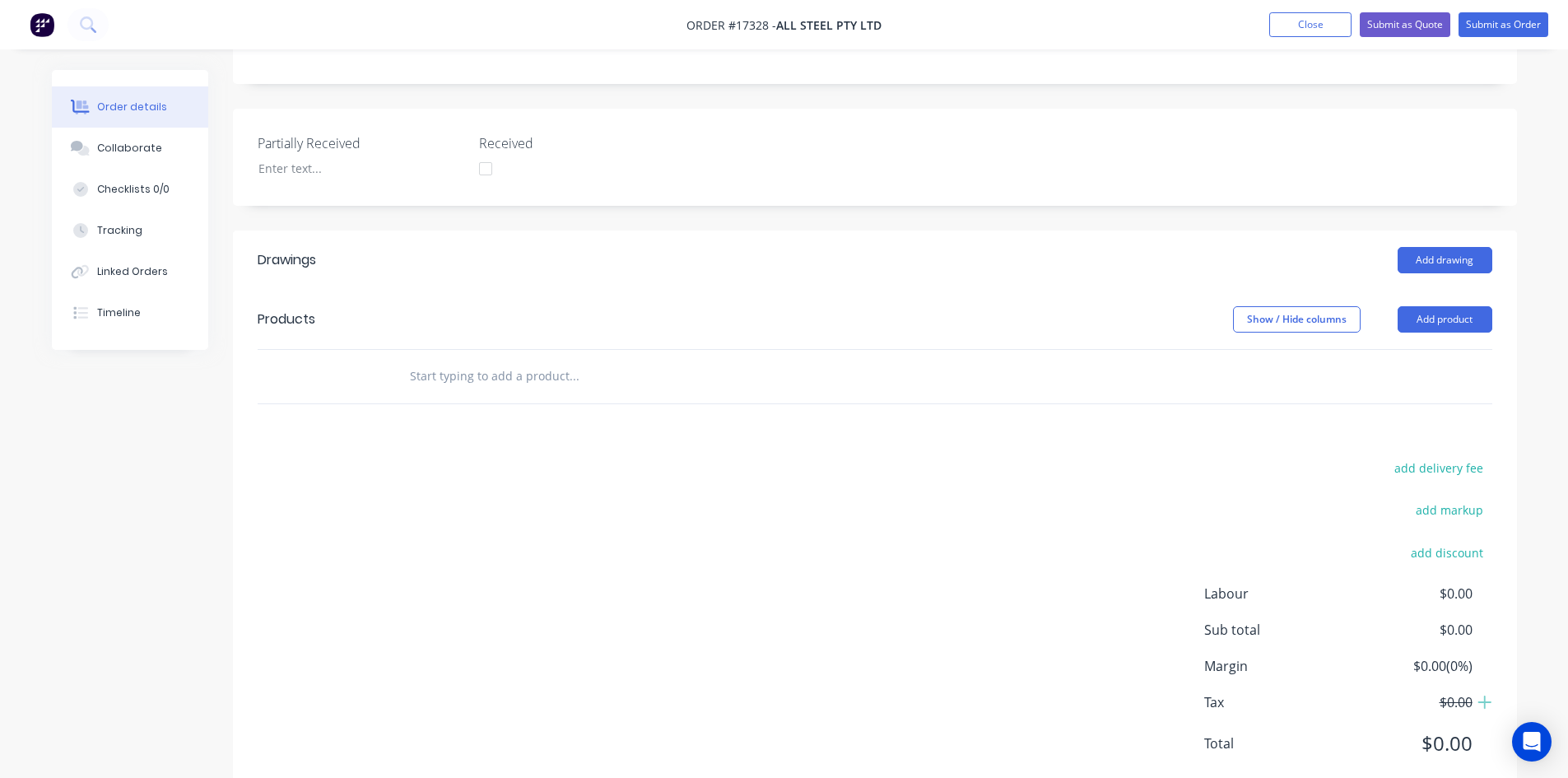
click at [499, 360] on input "text" at bounding box center [573, 376] width 329 height 33
type input "0"
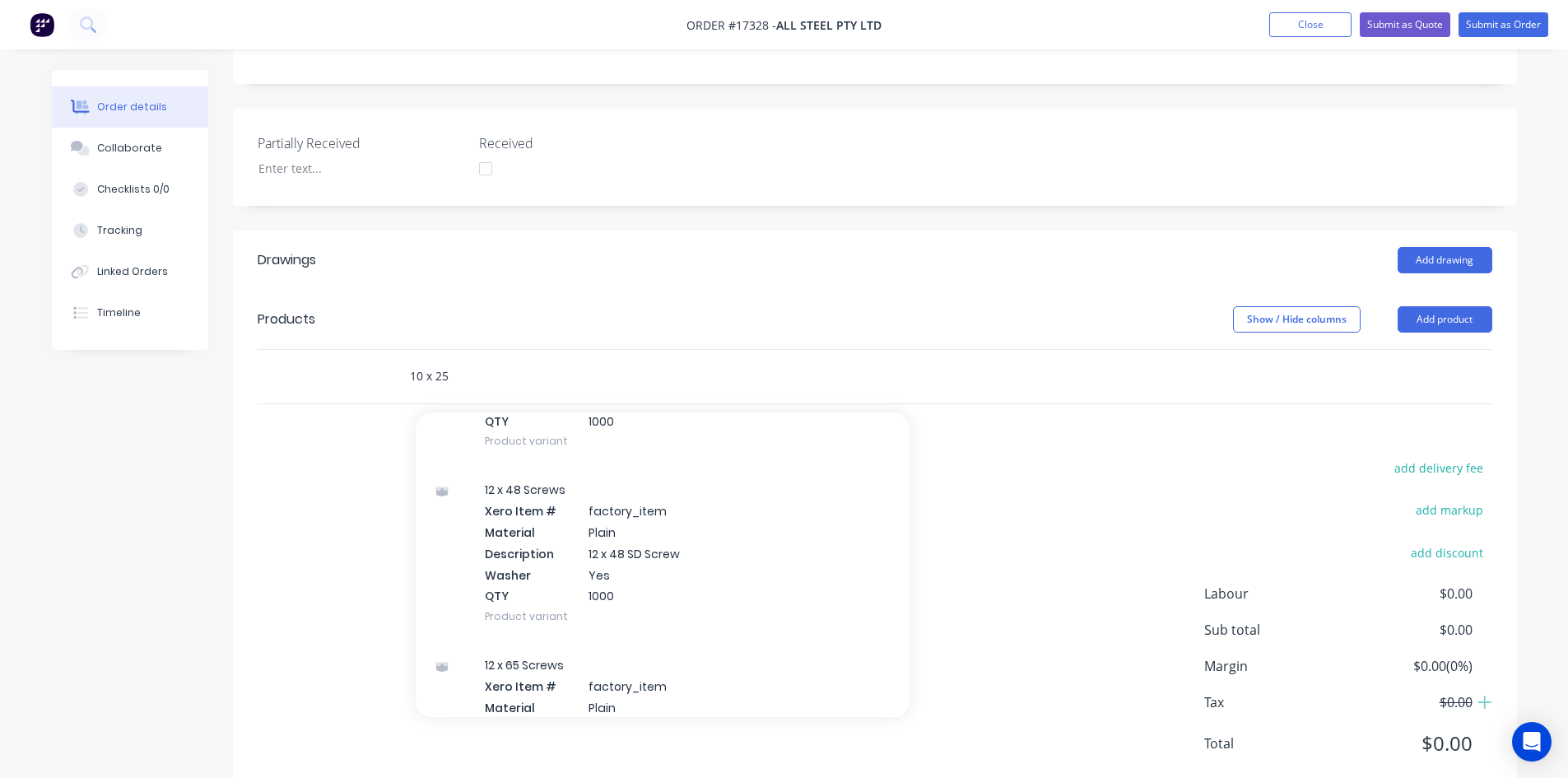
scroll to position [50392, 0]
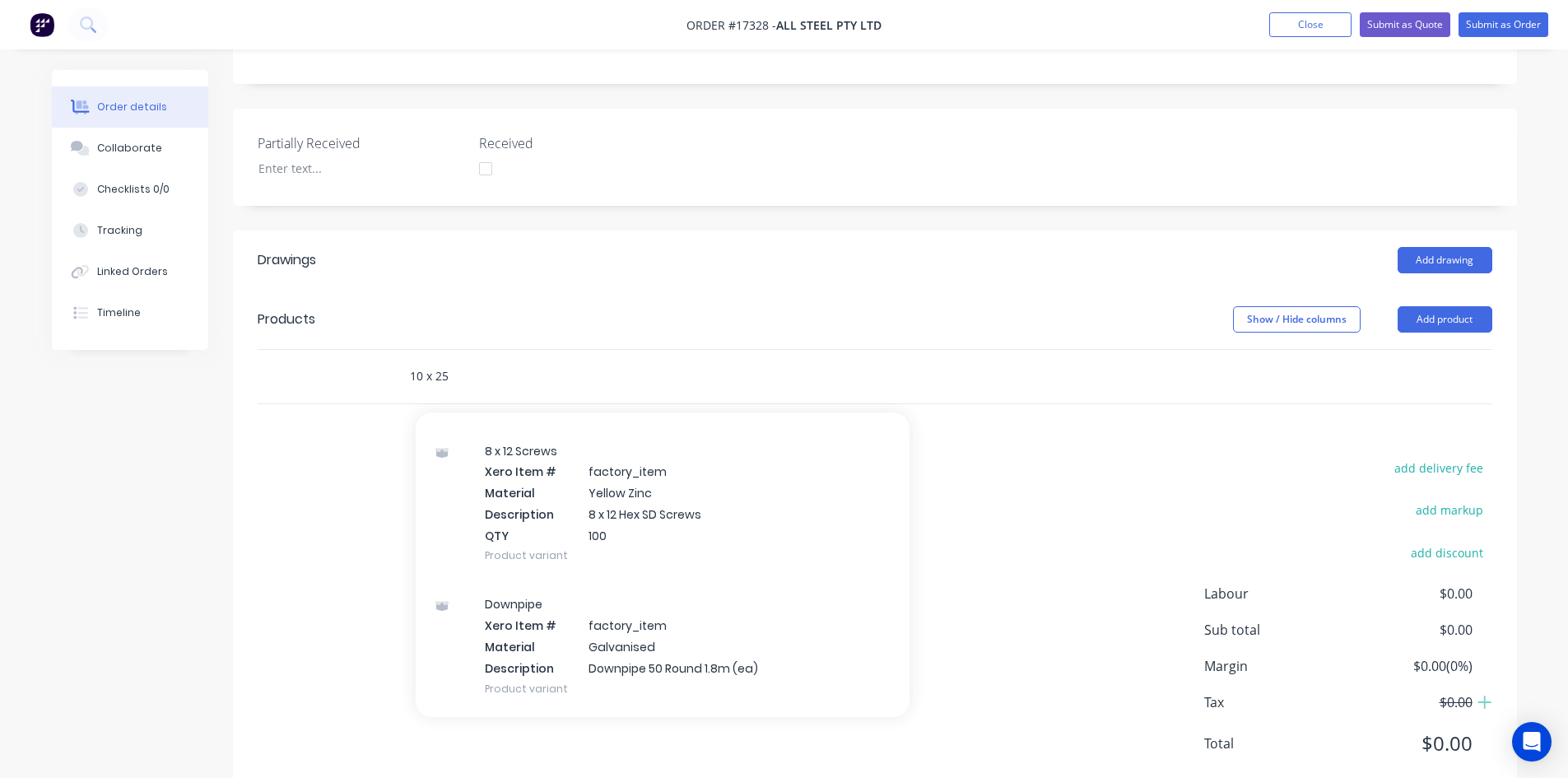
type input "10 x 25"
click at [1411, 353] on div "10 x 25 Add 10 x 25 to order 10 x 25 Screws Xero Item # factory_item Material S…" at bounding box center [874, 376] width 1234 height 53
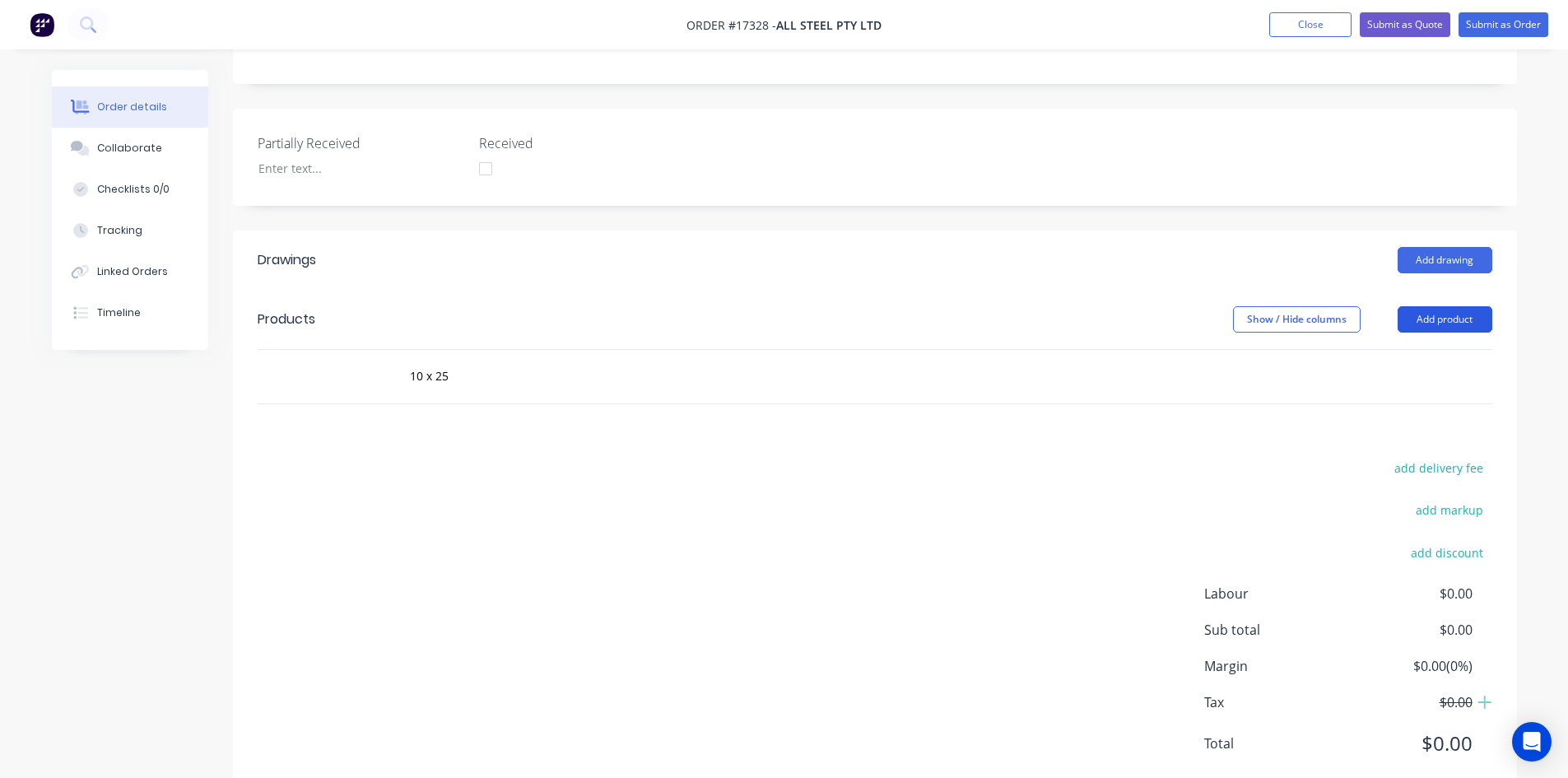
click at [1456, 306] on button "Add product" at bounding box center [1444, 319] width 94 height 27
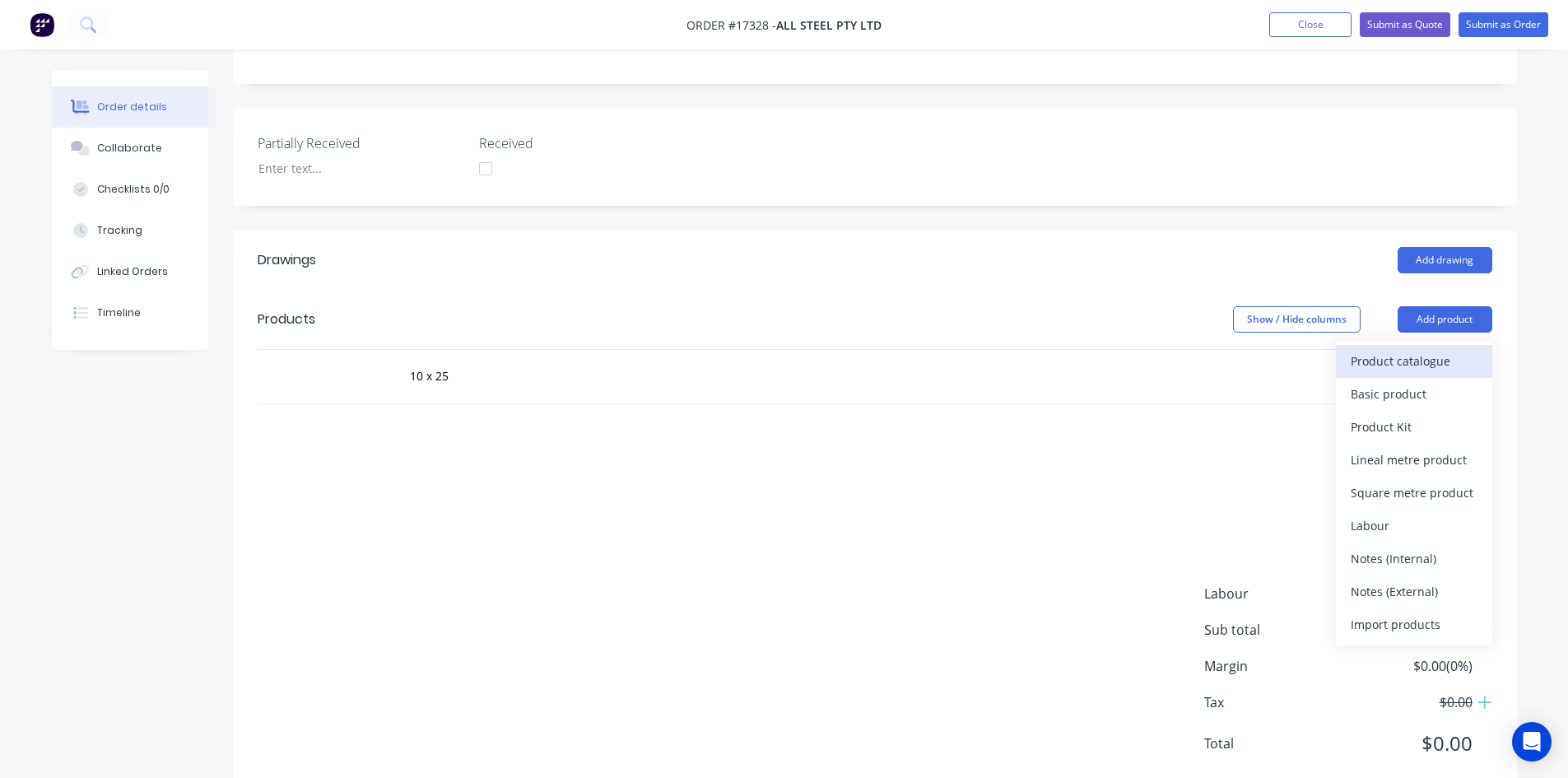
click at [1443, 349] on div "Product catalogue" at bounding box center [1414, 361] width 127 height 24
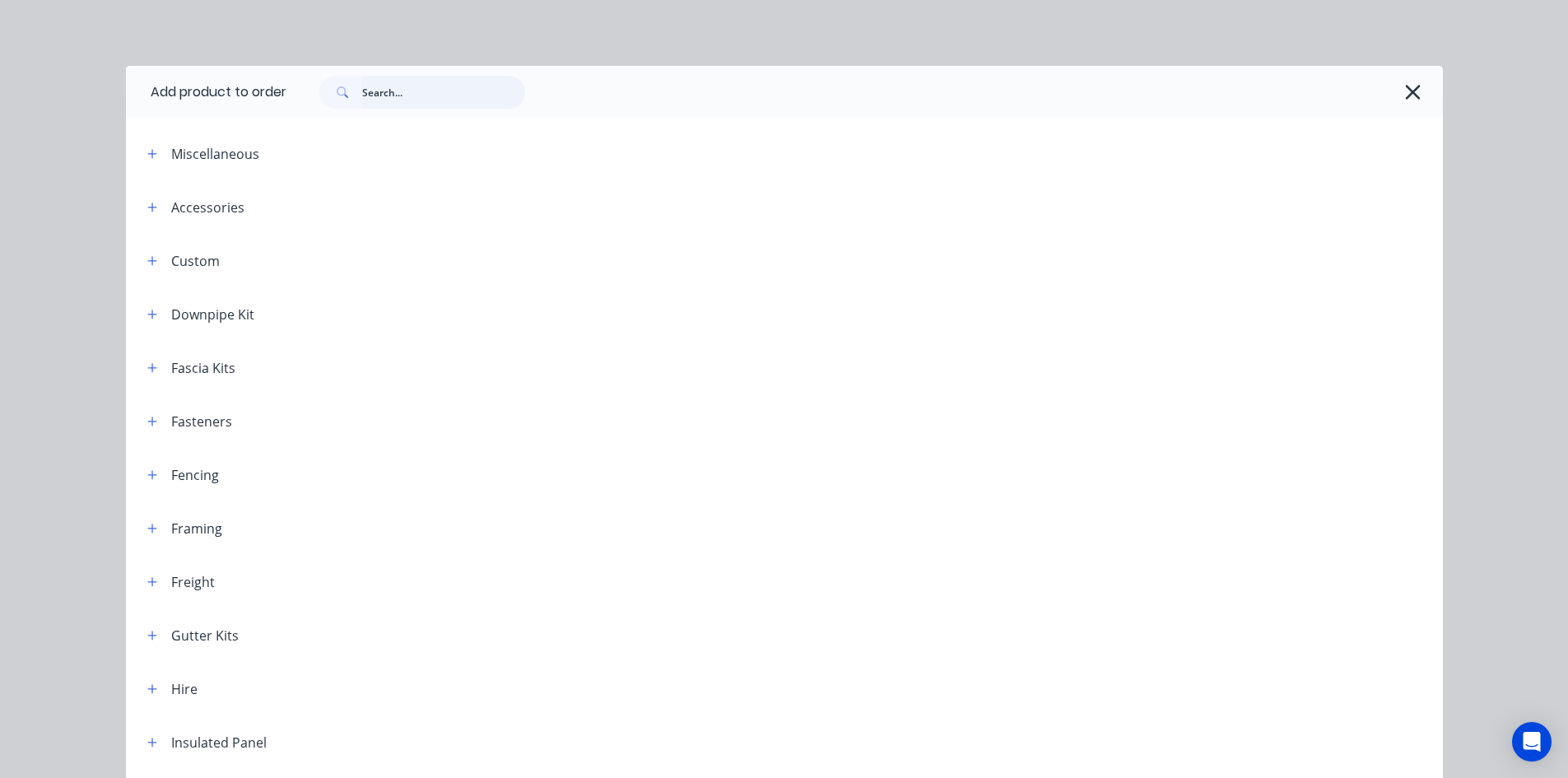
click at [412, 102] on input "text" at bounding box center [444, 92] width 163 height 33
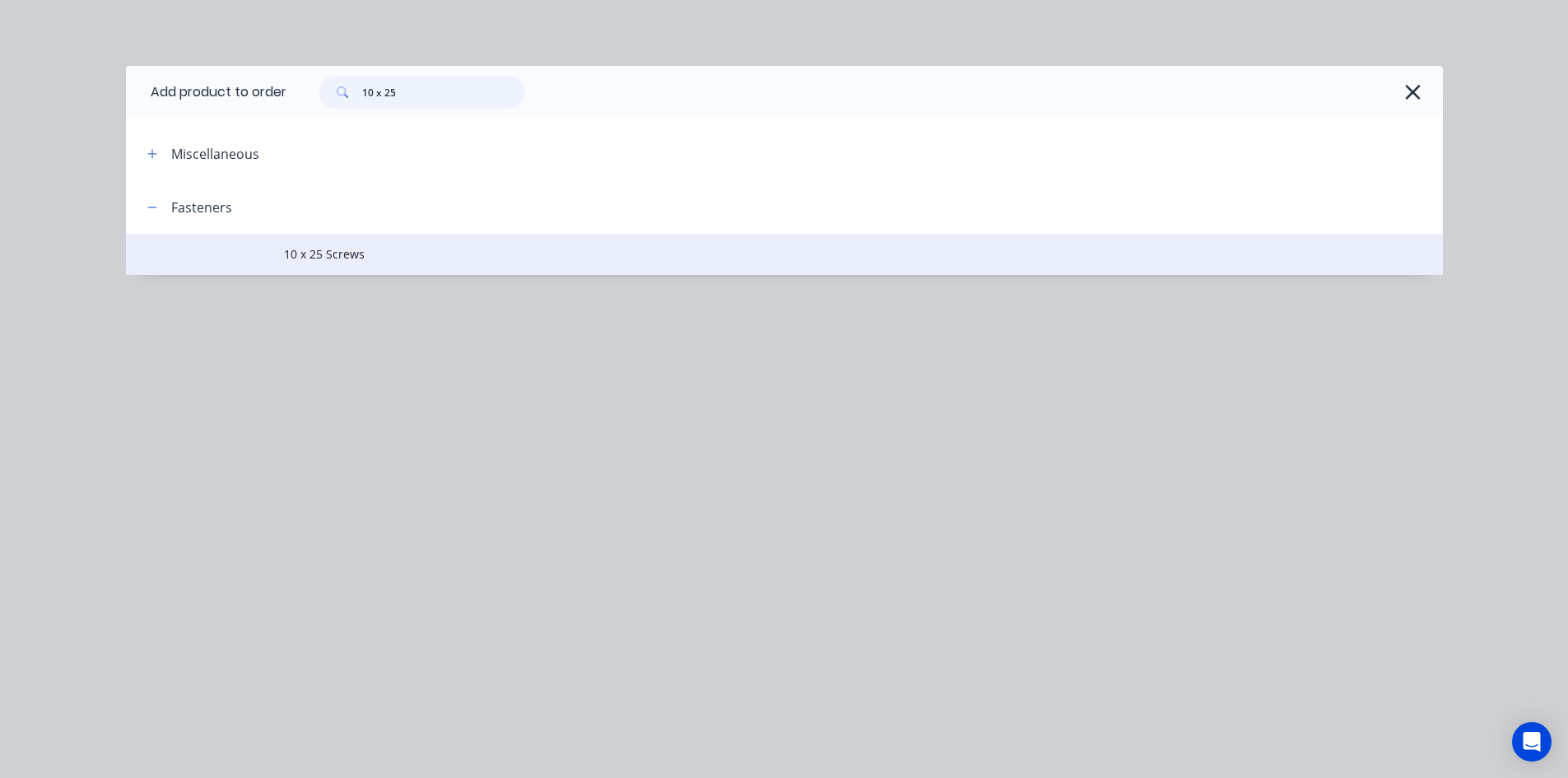
type input "10 x 25"
click at [391, 264] on td "10 x 25 Screws" at bounding box center [863, 254] width 1158 height 41
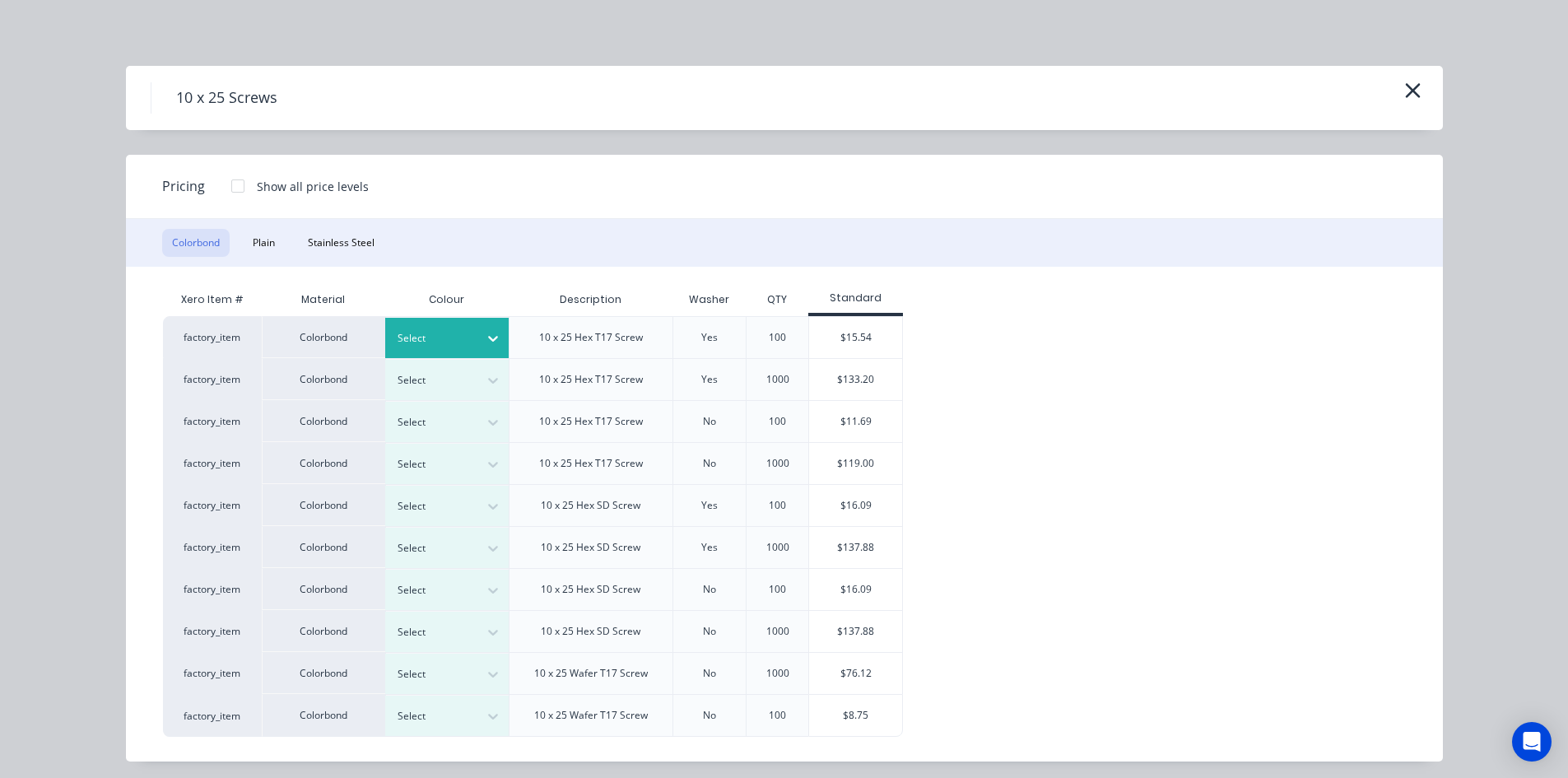
click at [484, 340] on icon at bounding box center [492, 338] width 17 height 17
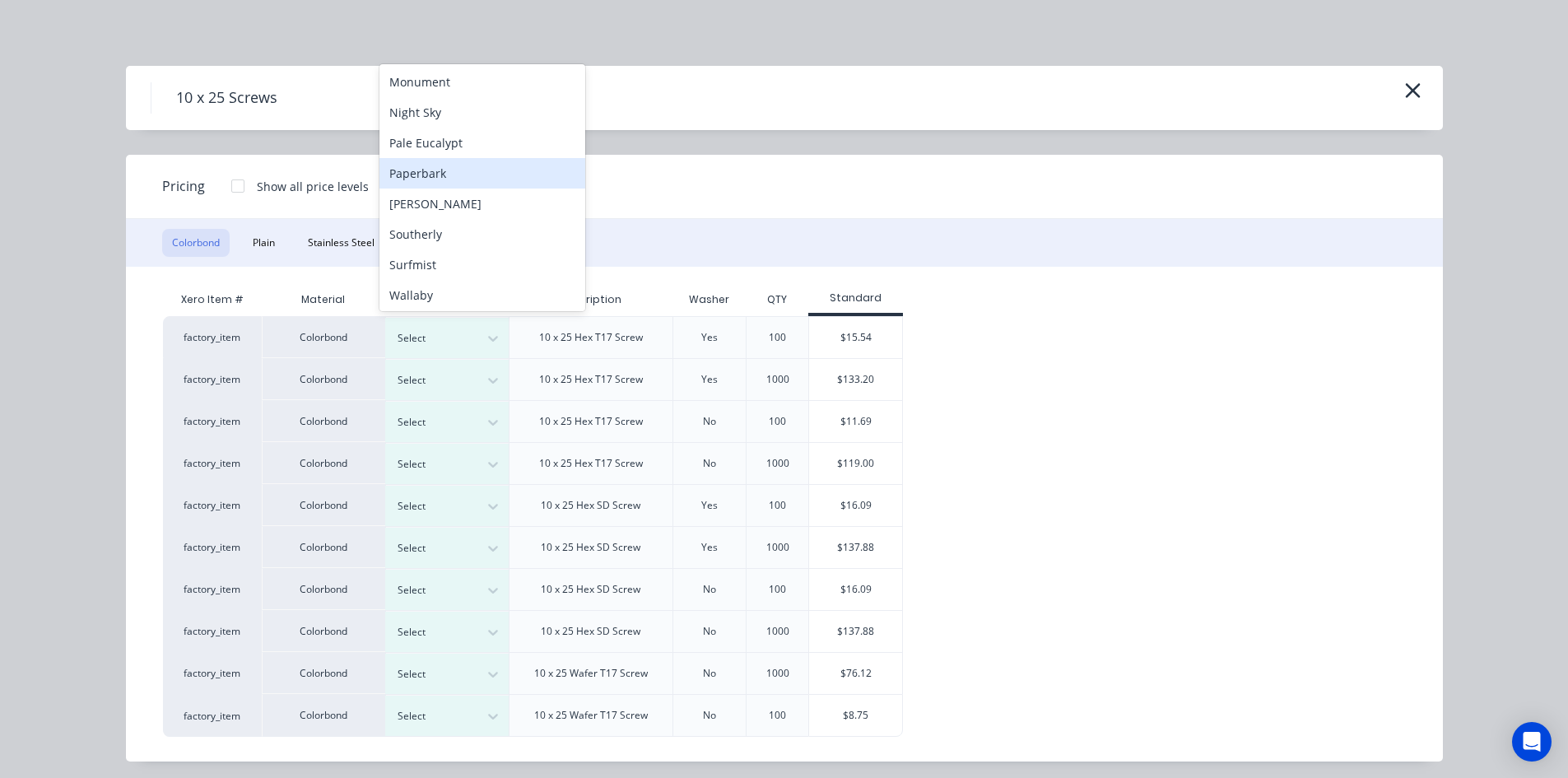
scroll to position [421, 0]
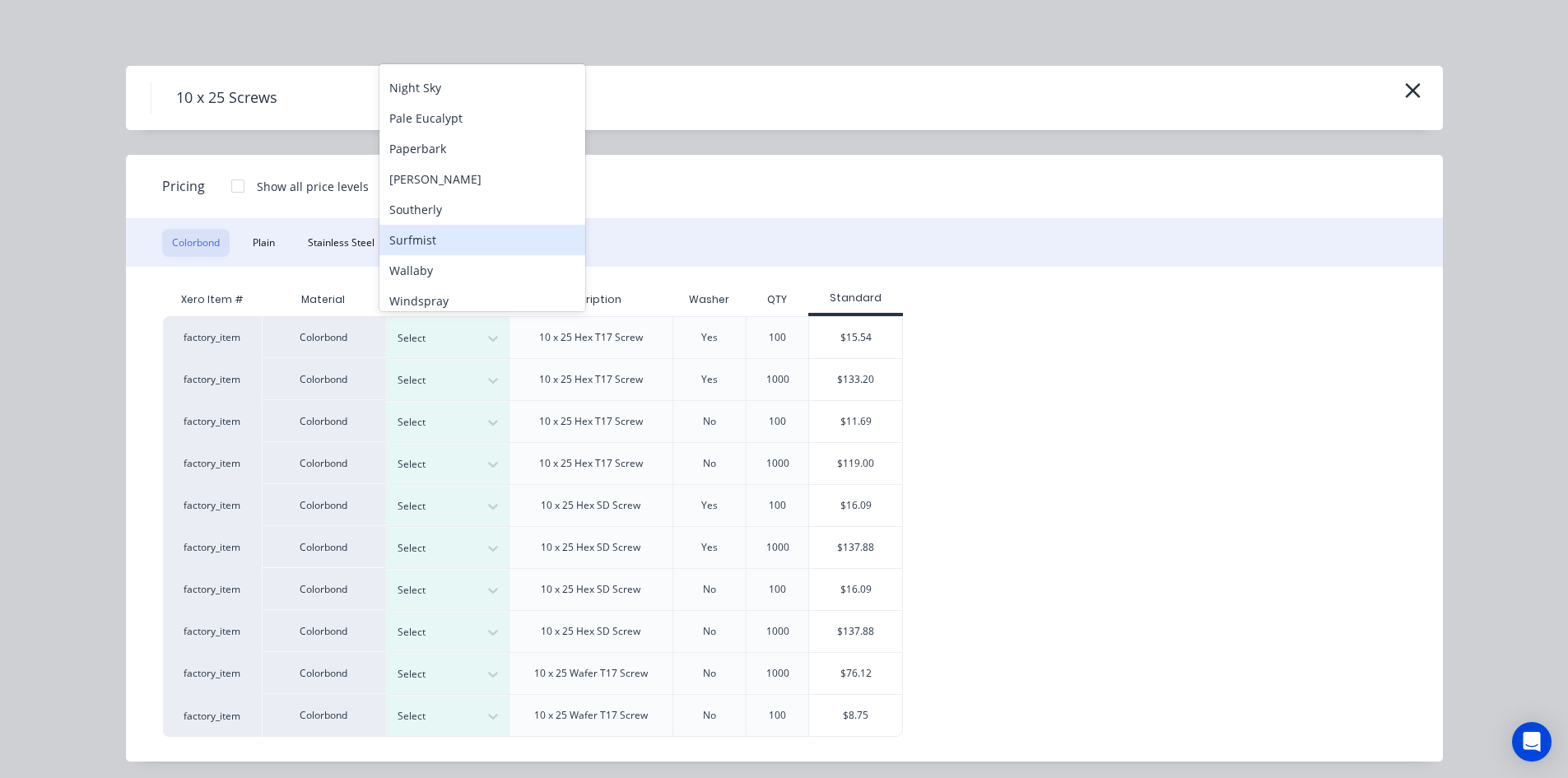
click at [460, 246] on div "Surfmist" at bounding box center [481, 240] width 205 height 30
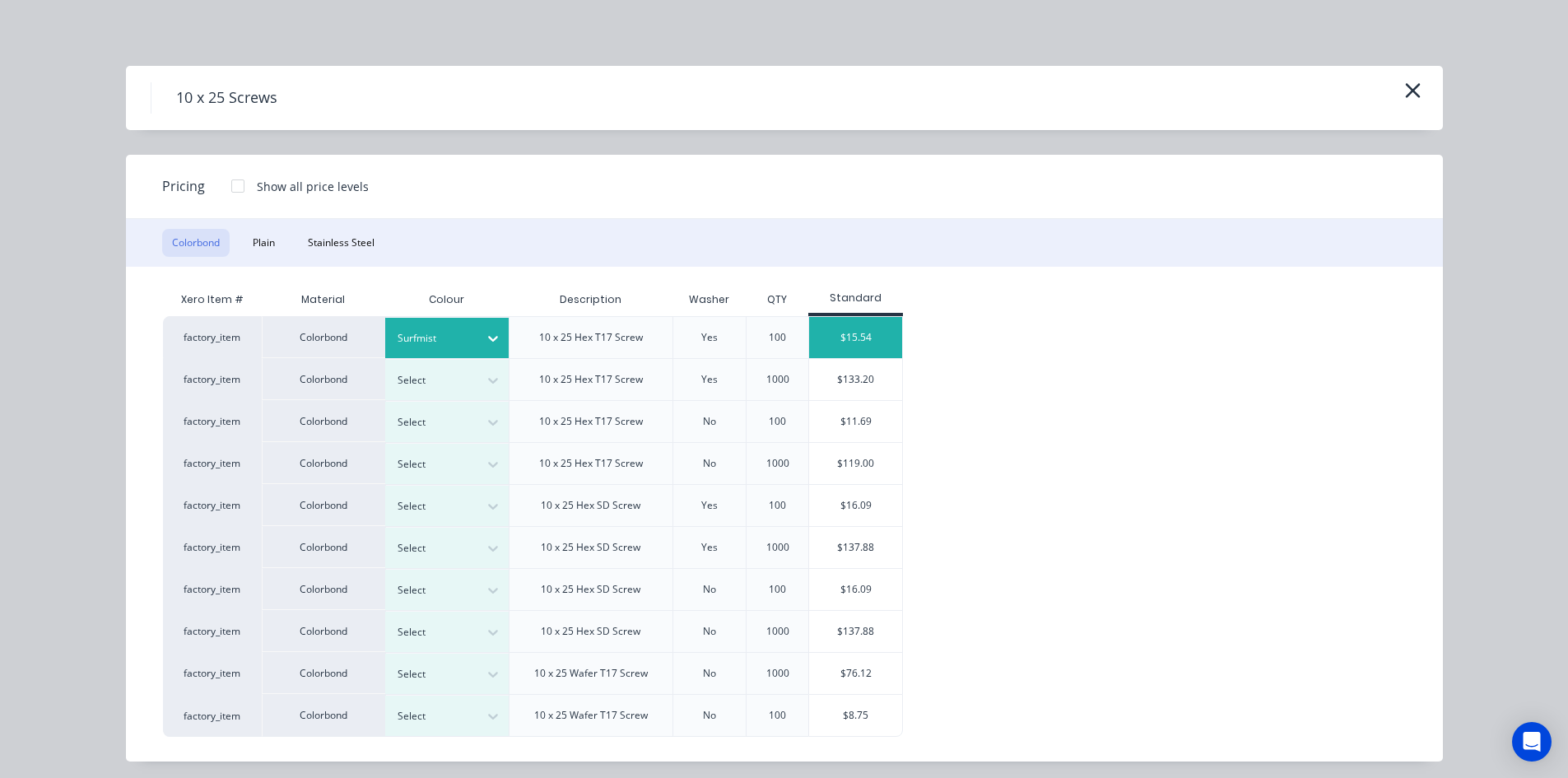
click at [868, 339] on div "$15.54" at bounding box center [855, 338] width 93 height 41
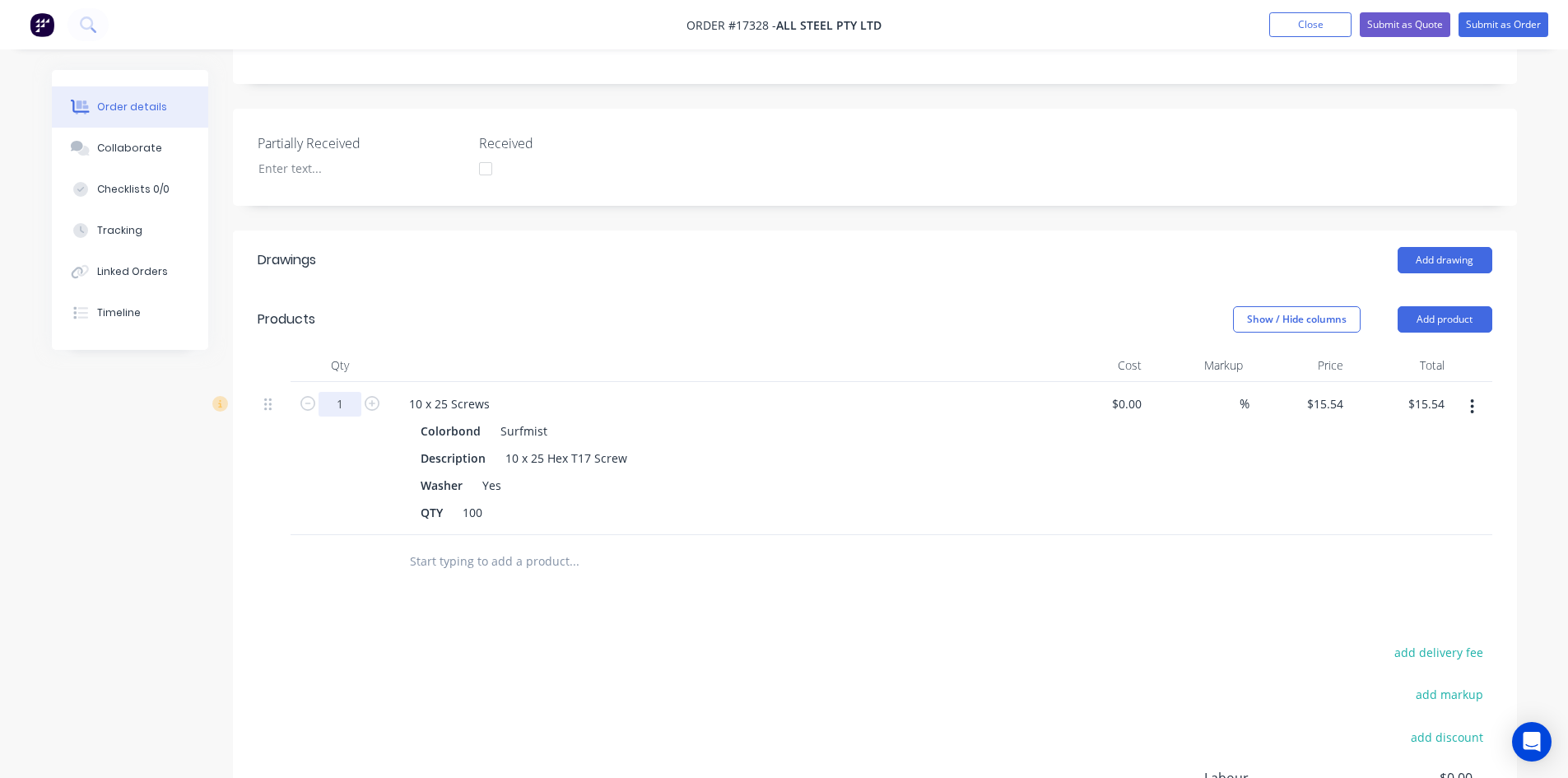
click at [350, 392] on input "1" at bounding box center [340, 404] width 43 height 25
type input "2.5"
type input "$38.85"
click at [391, 534] on div at bounding box center [685, 561] width 592 height 53
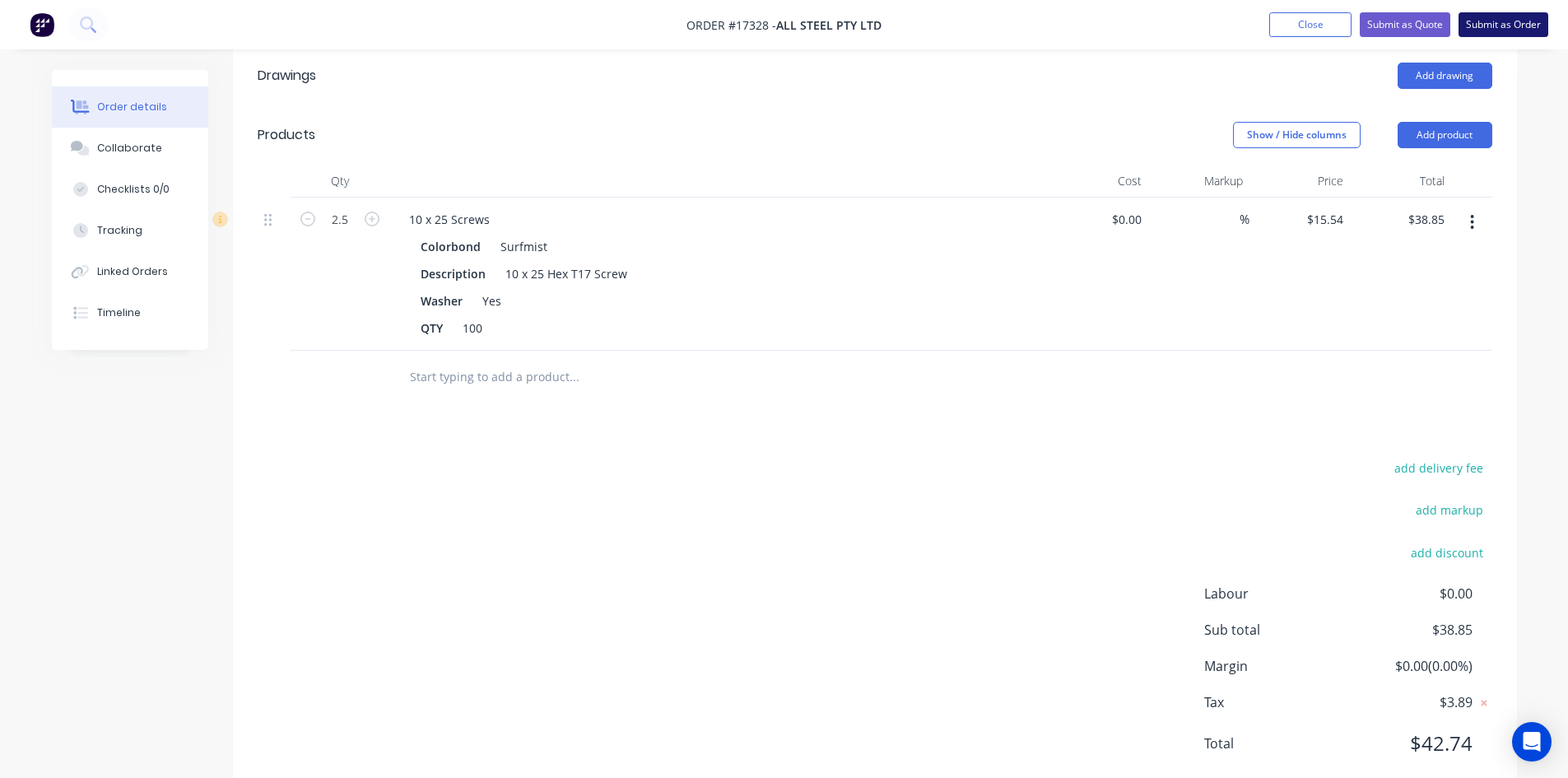
click at [1492, 25] on button "Submit as Order" at bounding box center [1502, 25] width 89 height 25
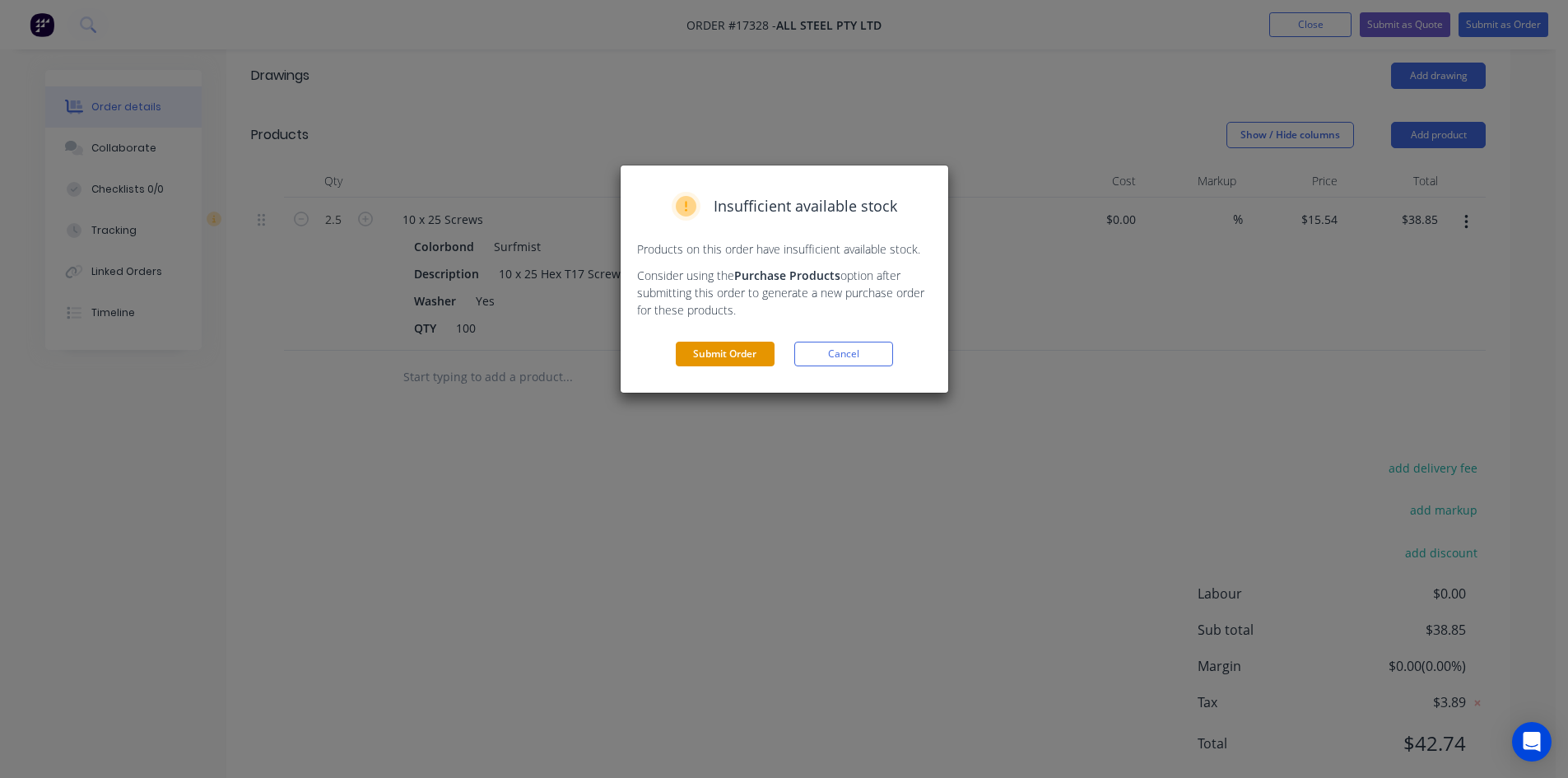
click at [751, 356] on button "Submit Order" at bounding box center [725, 354] width 99 height 25
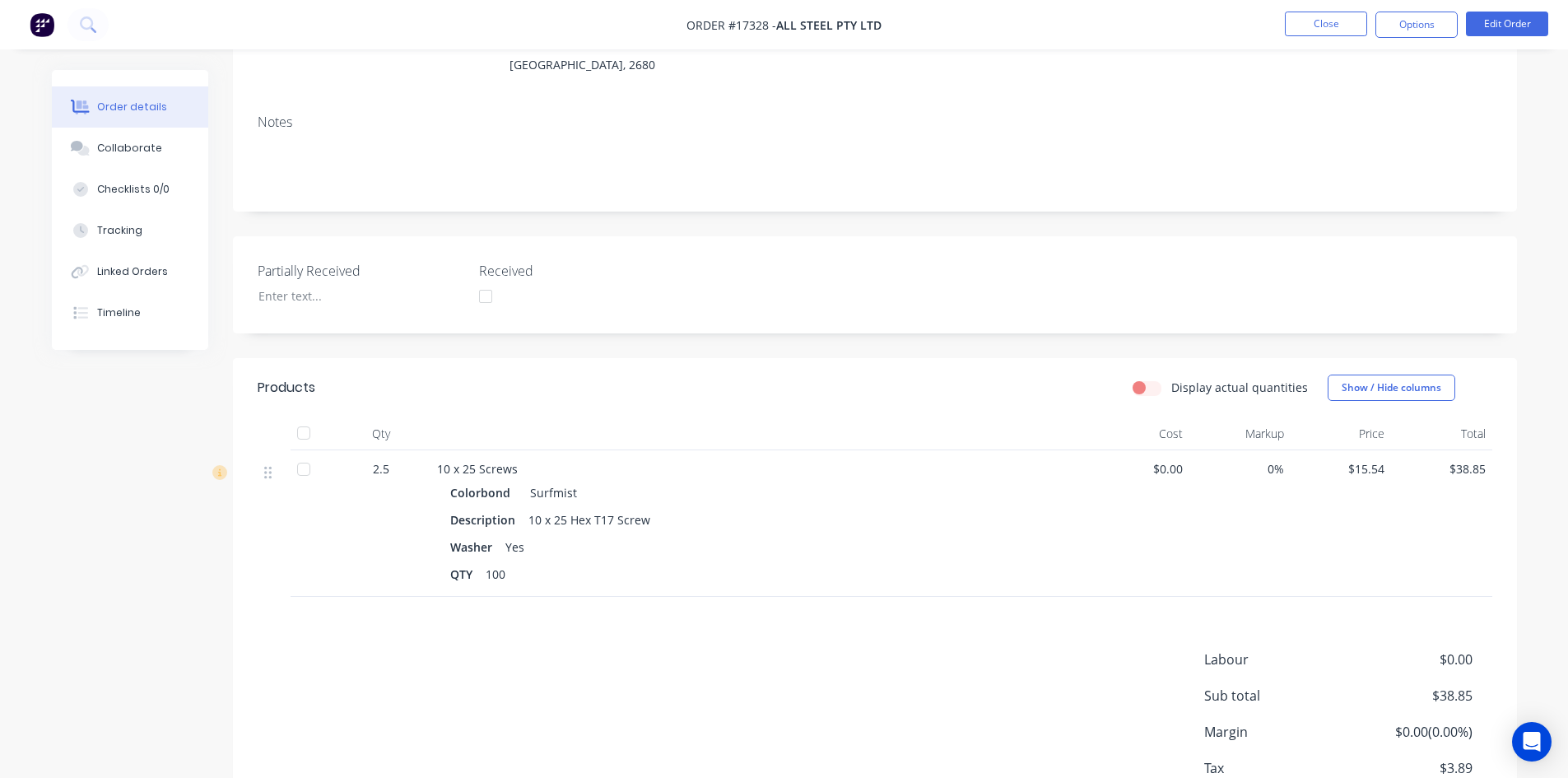
scroll to position [0, 0]
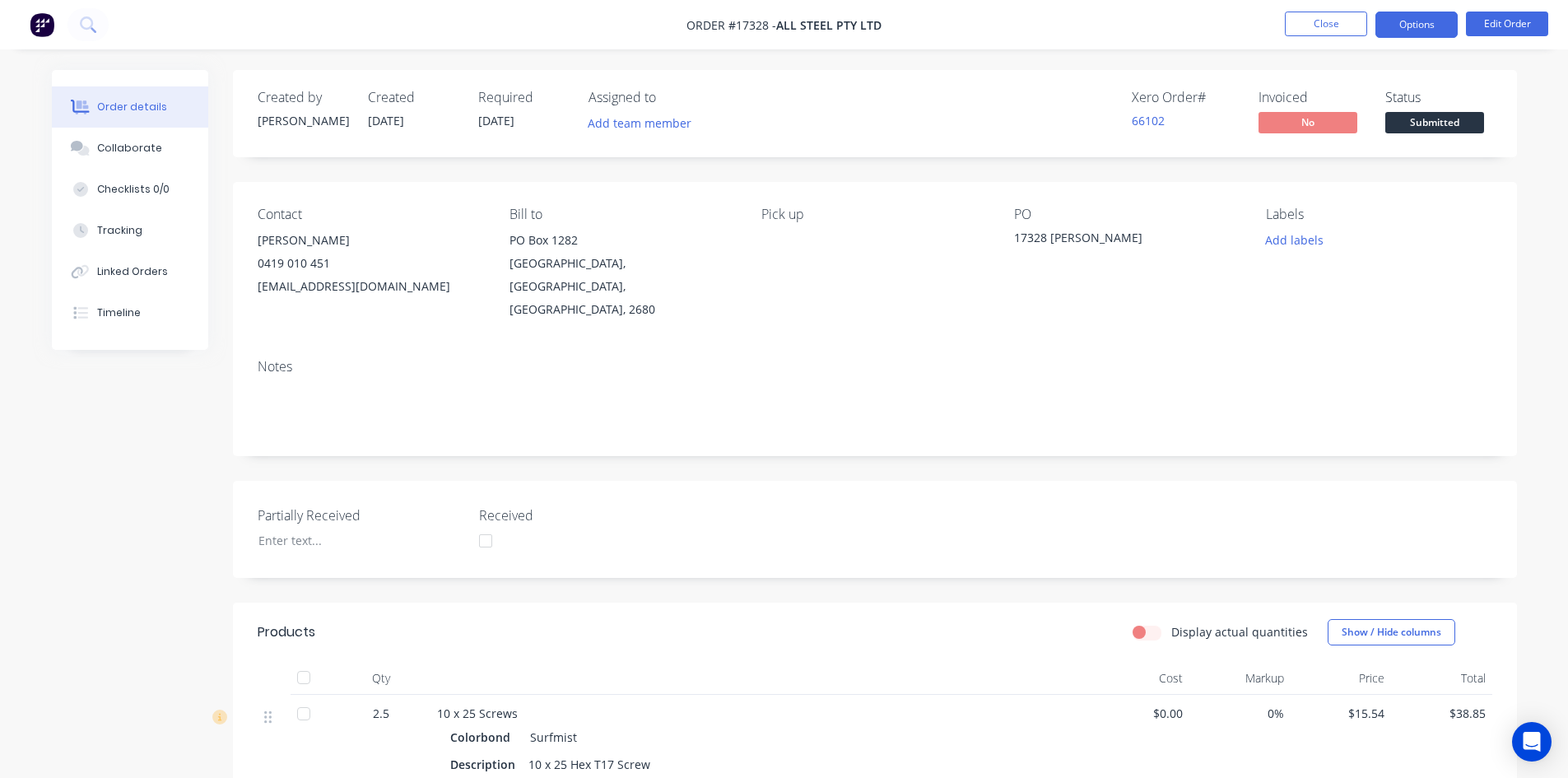
click at [1425, 30] on button "Options" at bounding box center [1417, 25] width 83 height 27
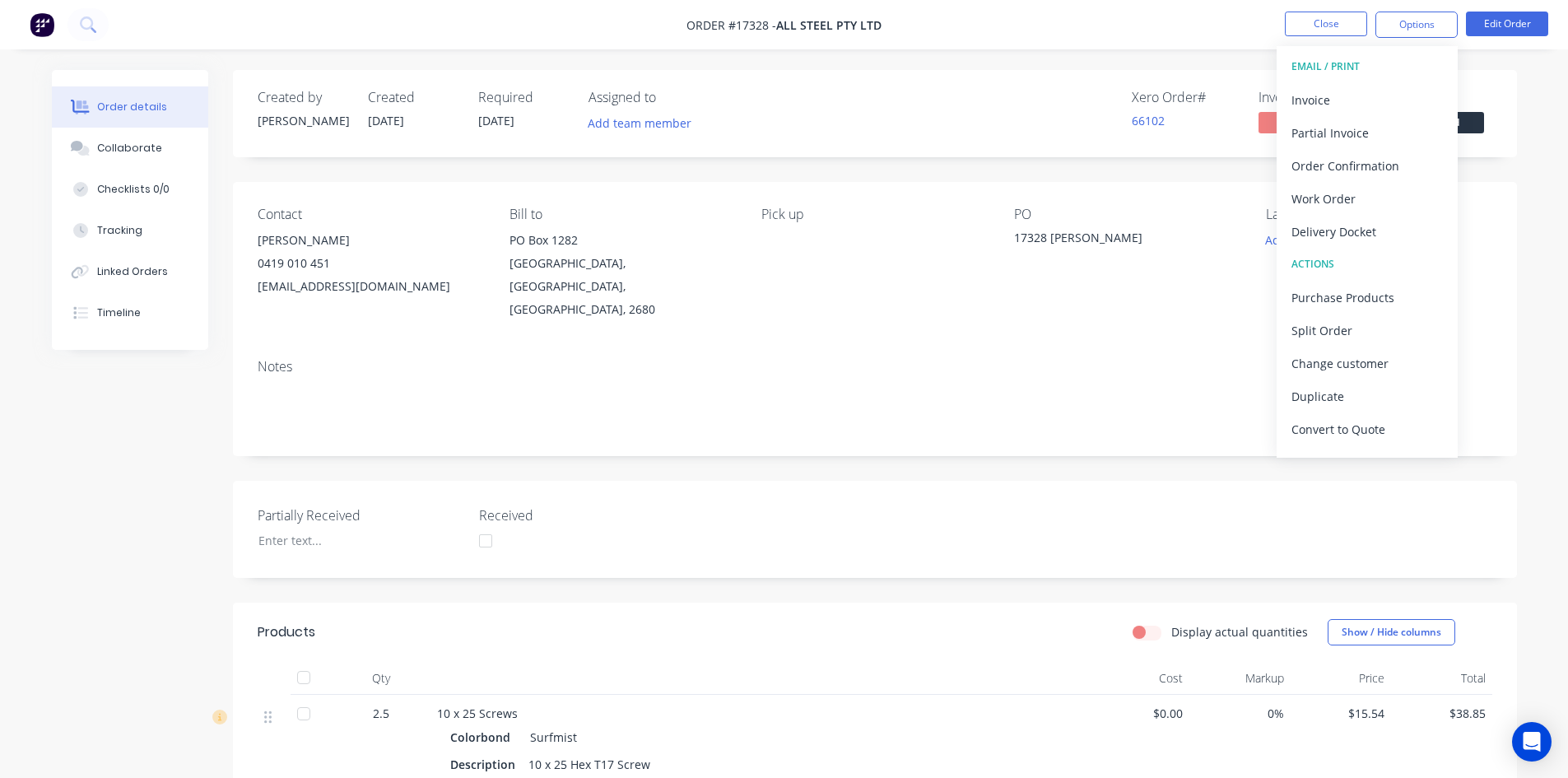
click at [1203, 179] on div "Created by Sam Created 11/08/25 Required 11/08/25 Assigned to Add team member X…" at bounding box center [874, 589] width 1284 height 1039
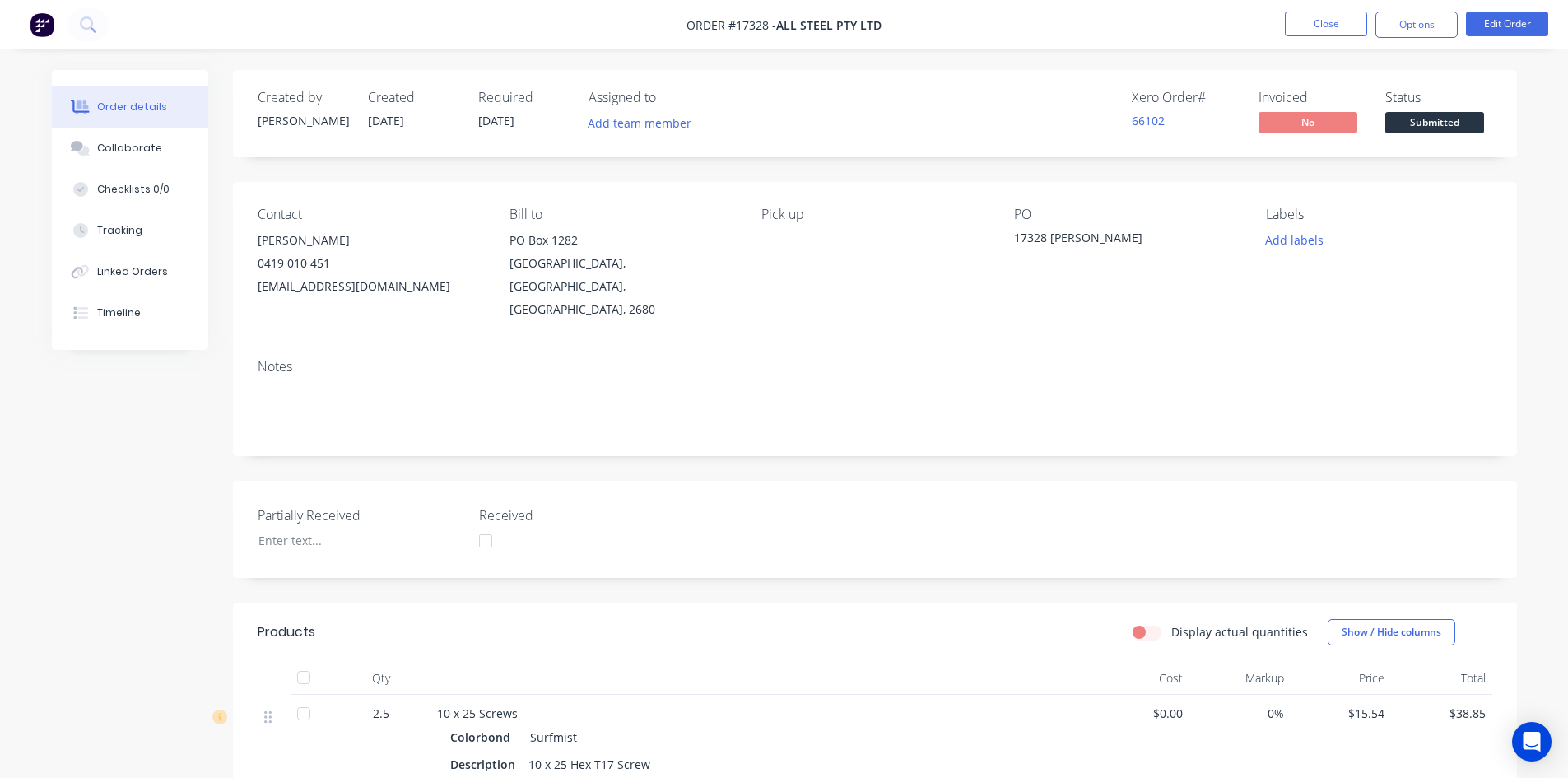
click at [1419, 125] on span "Submitted" at bounding box center [1434, 122] width 99 height 21
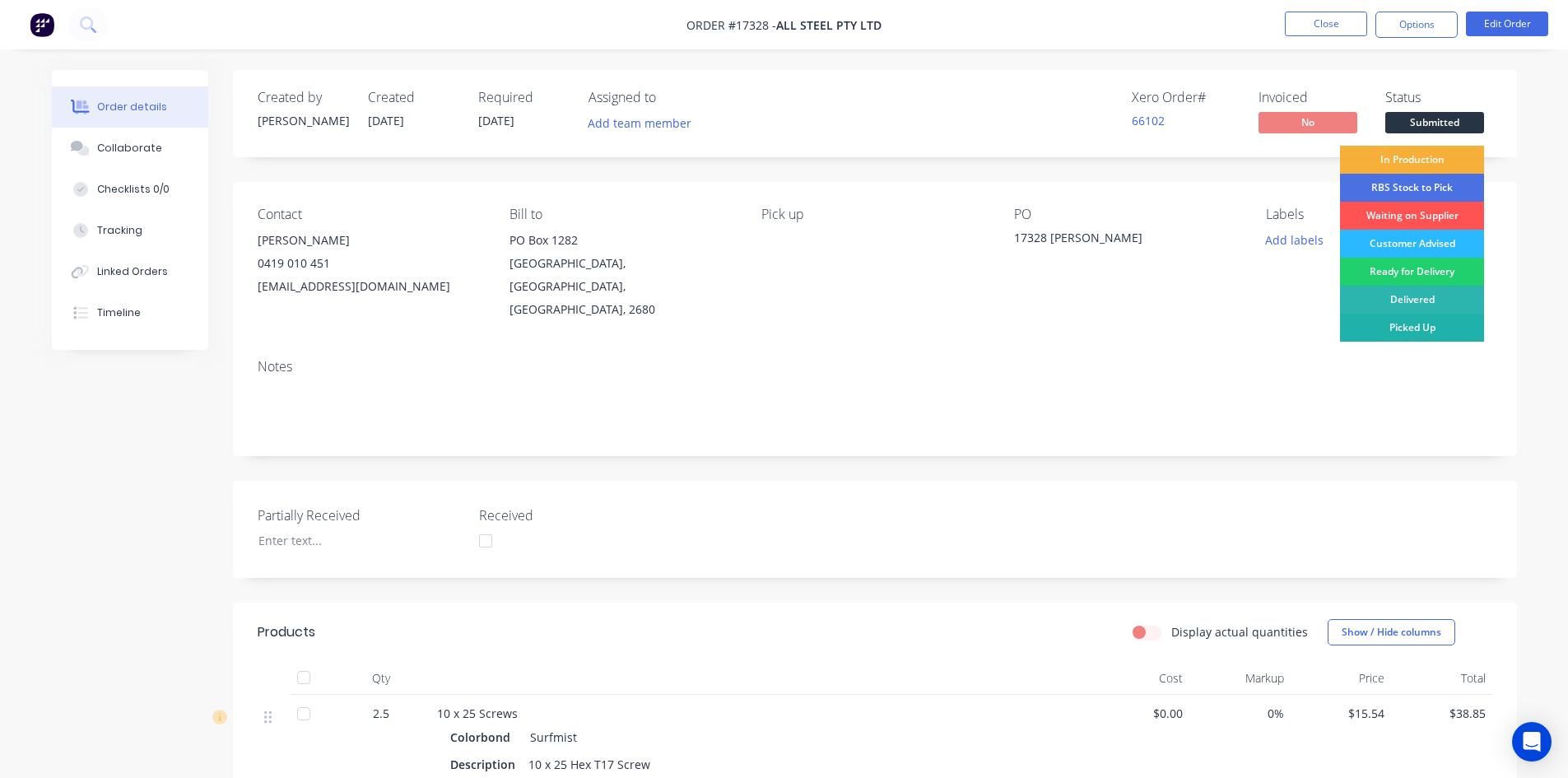
click at [1417, 330] on div "Picked Up" at bounding box center [1412, 327] width 144 height 28
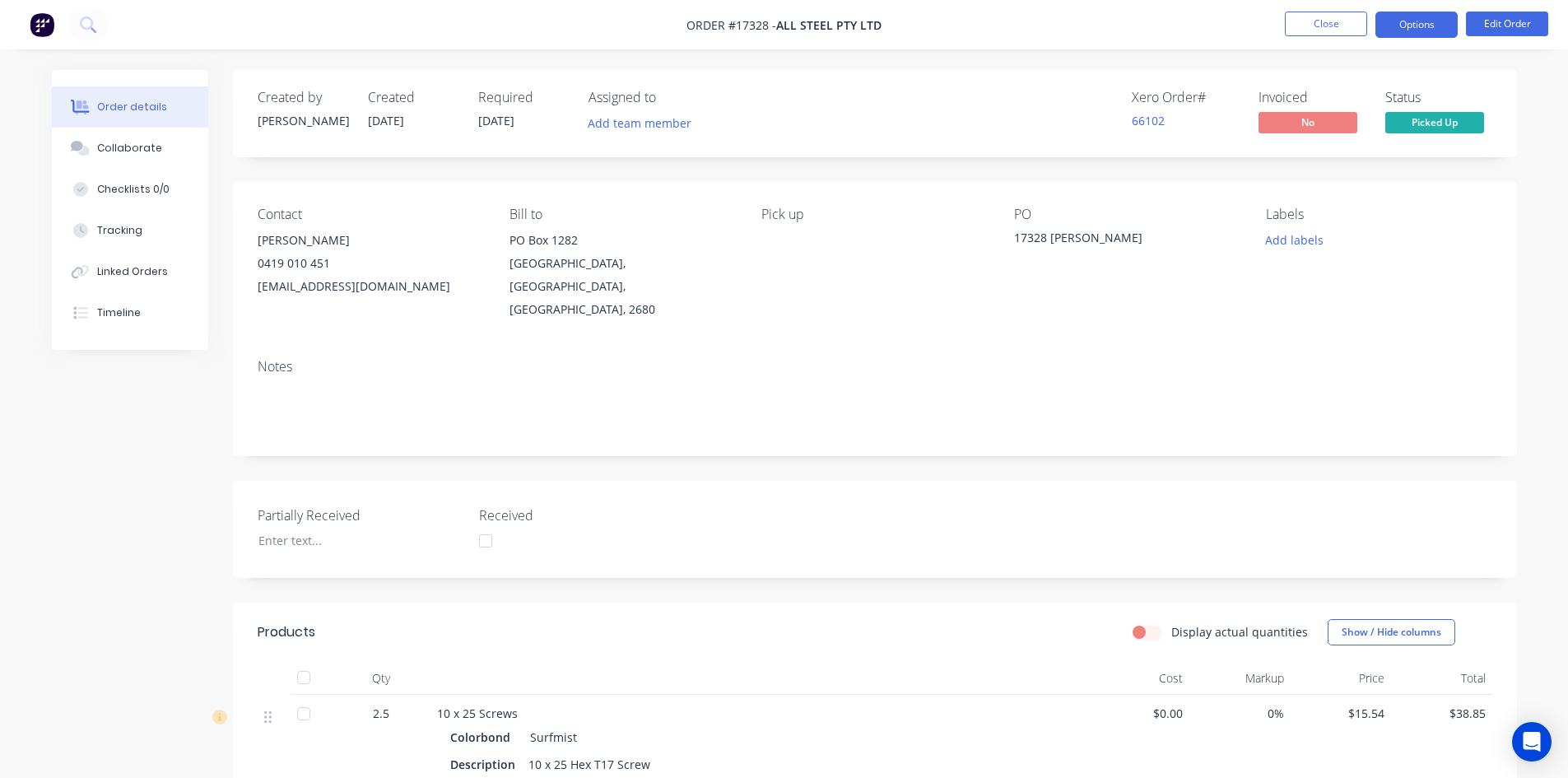
click at [1414, 26] on button "Options" at bounding box center [1417, 25] width 83 height 27
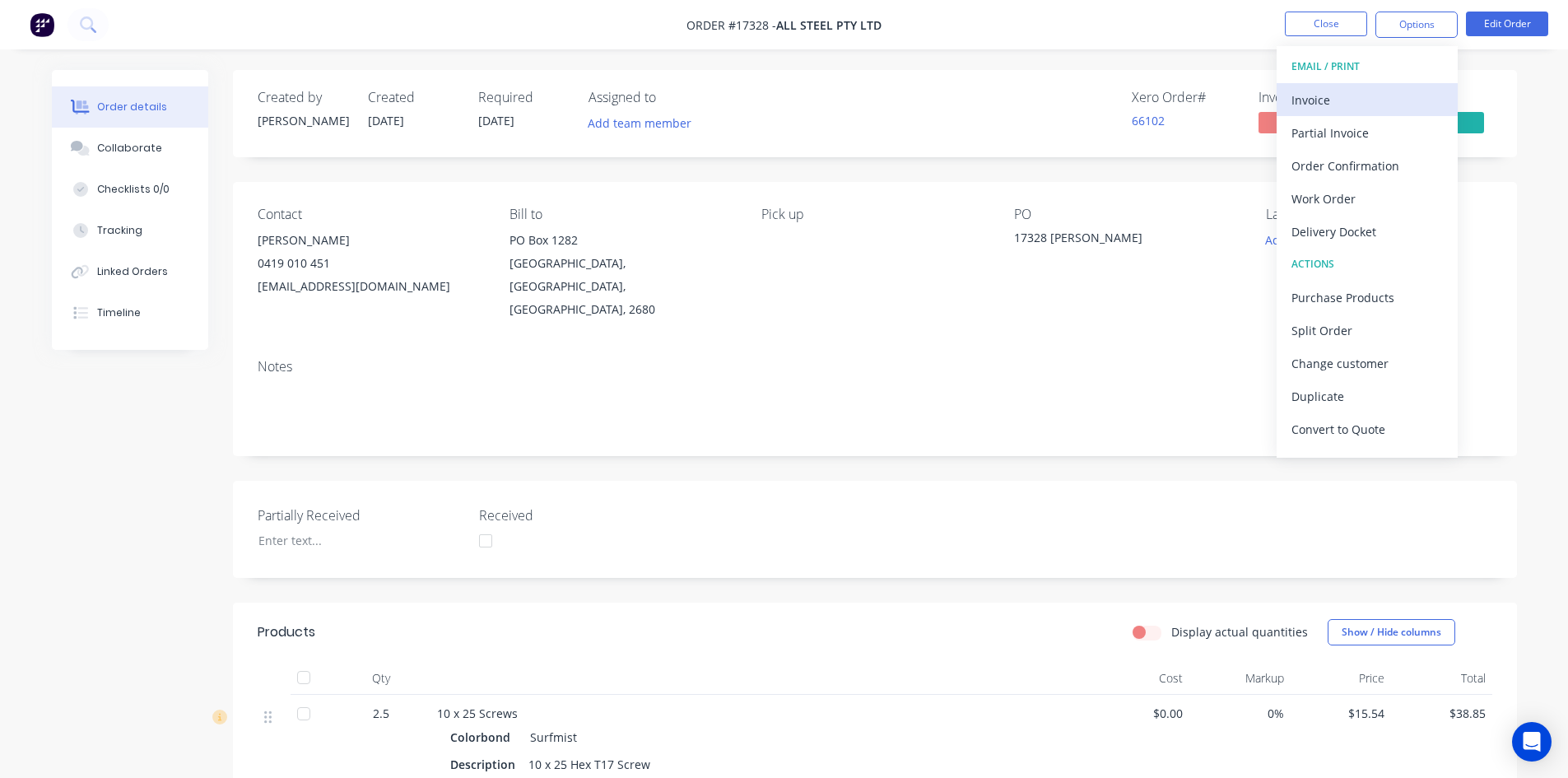
click at [1358, 96] on div "Invoice" at bounding box center [1367, 100] width 151 height 24
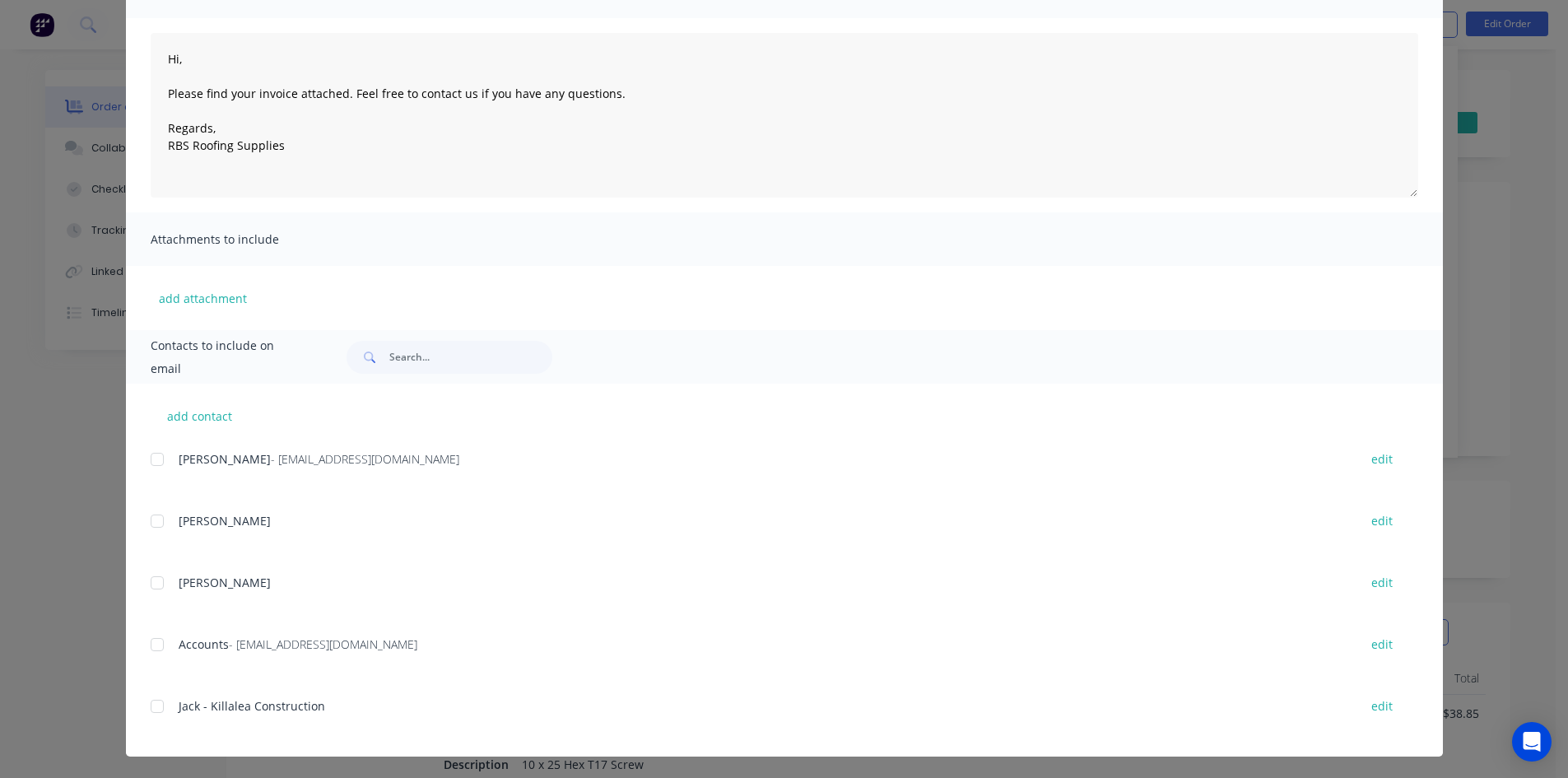
scroll to position [156, 0]
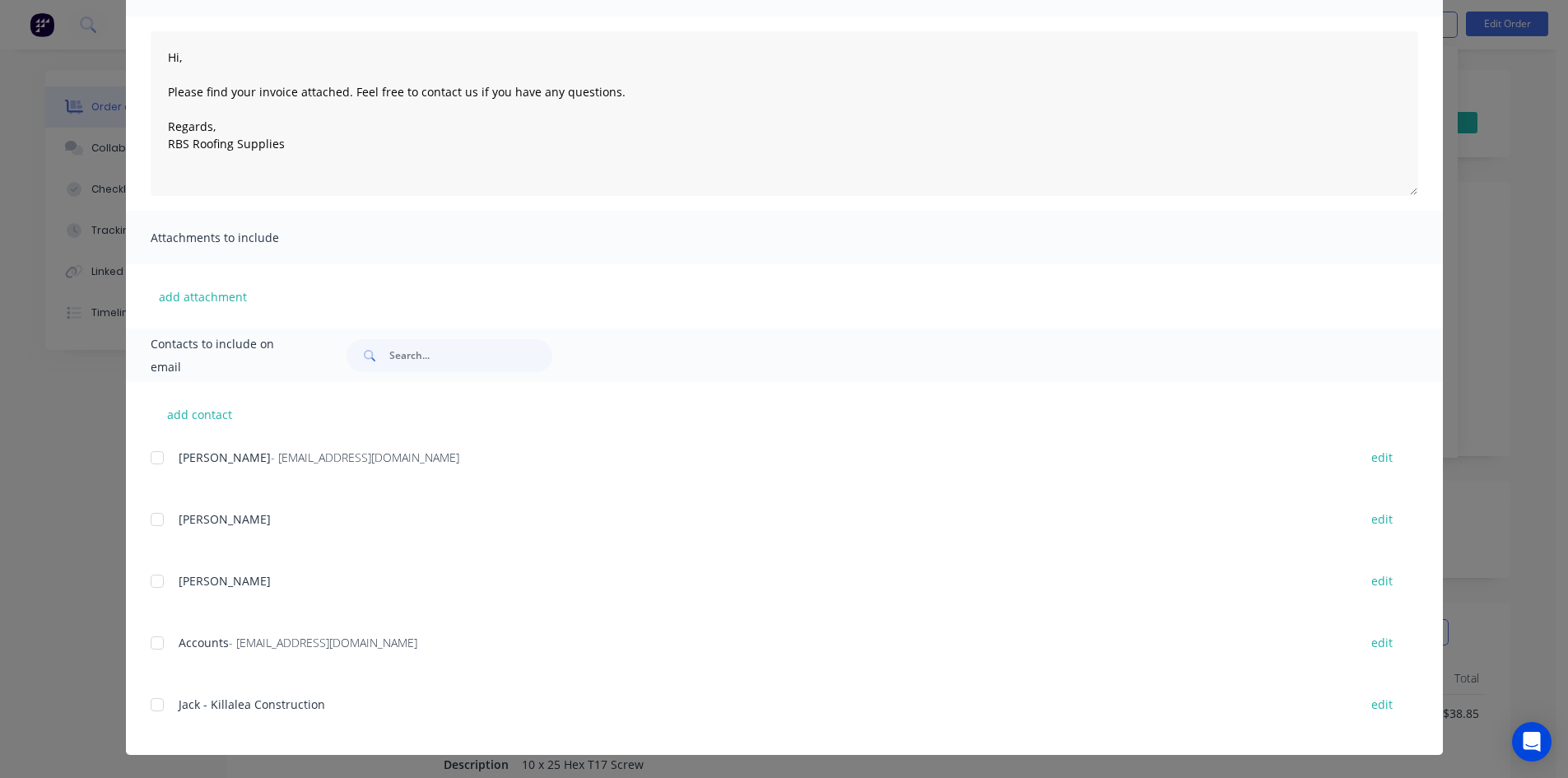
click at [149, 648] on div at bounding box center [157, 642] width 33 height 33
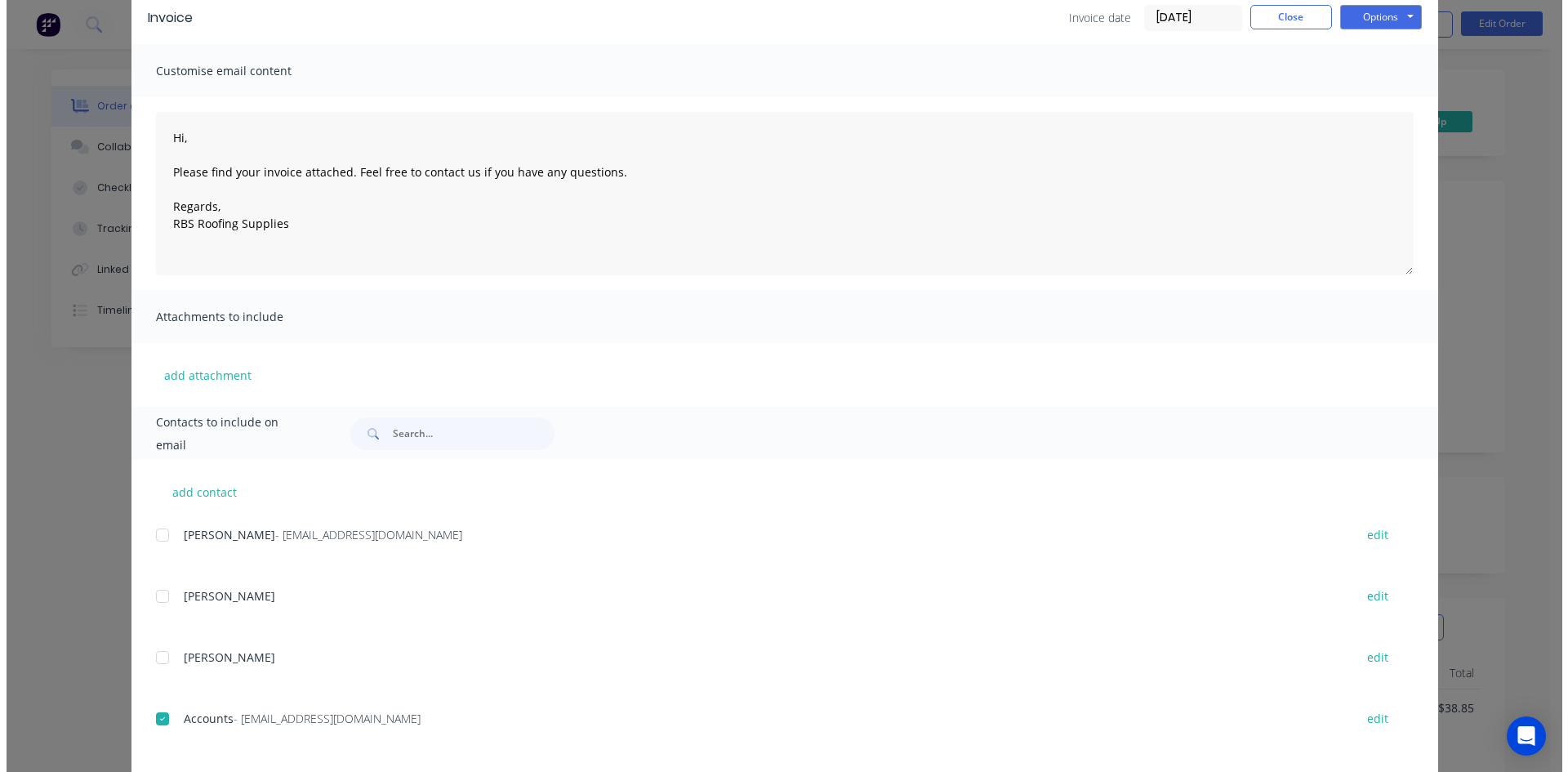
scroll to position [0, 0]
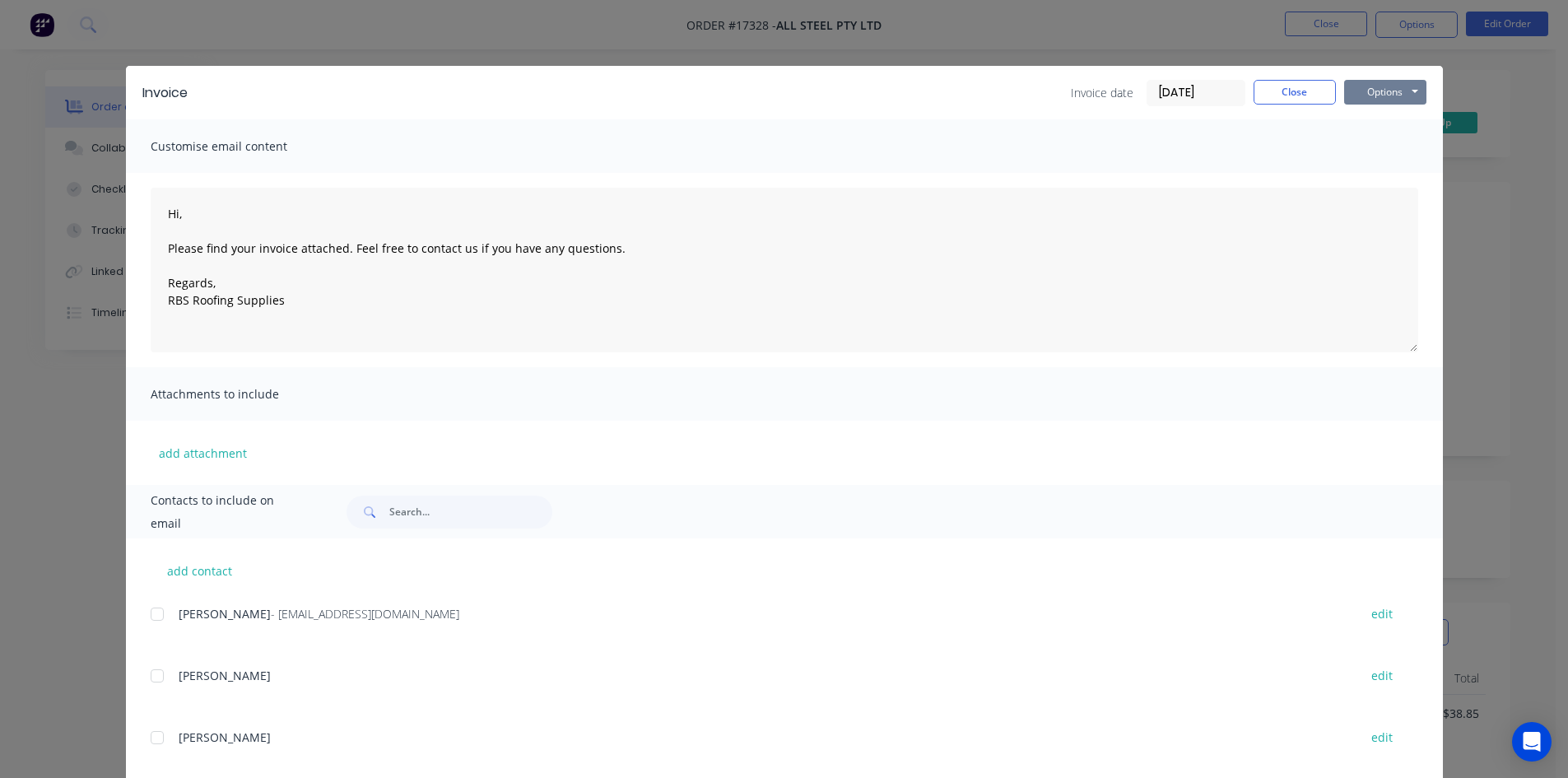
click at [1401, 89] on button "Options" at bounding box center [1385, 91] width 83 height 25
click at [1398, 178] on button "Email" at bounding box center [1396, 176] width 105 height 28
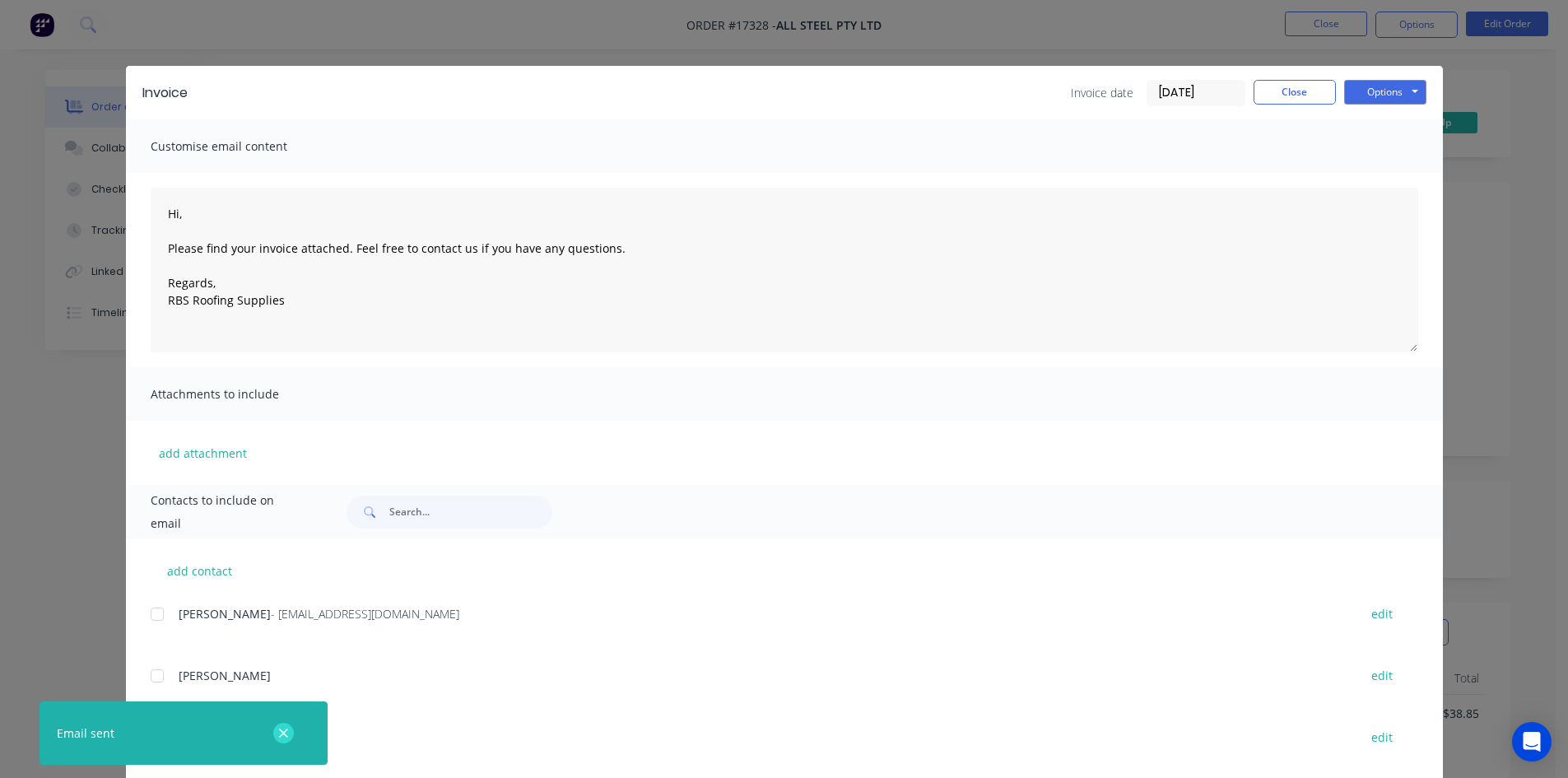
click at [292, 736] on div at bounding box center [283, 732] width 53 height 39
click at [287, 737] on icon "button" at bounding box center [283, 732] width 9 height 9
type textarea "Hi, Please find your invoice attached. Feel free to contact us if you have any …"
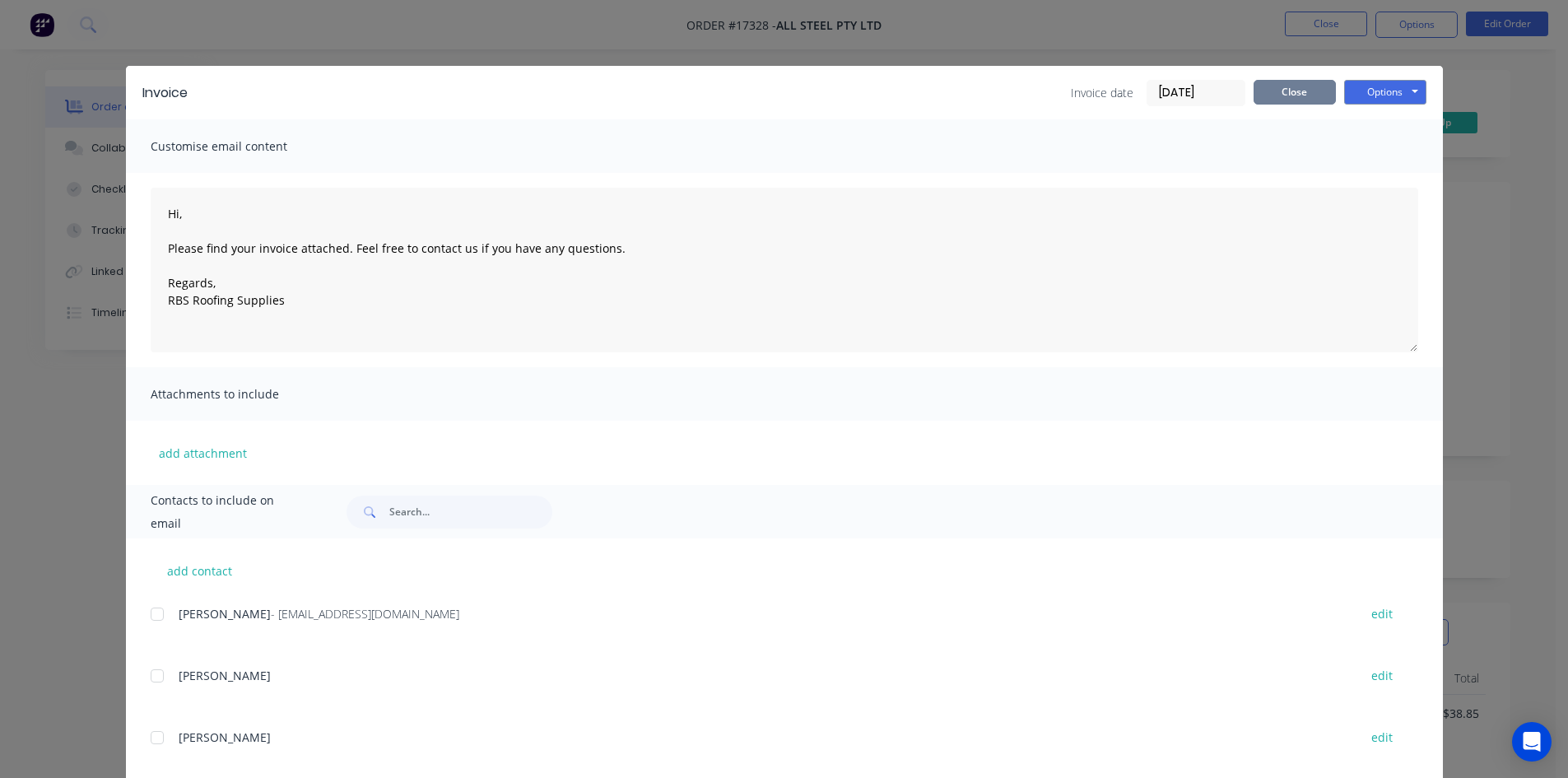
click at [1285, 93] on button "Close" at bounding box center [1295, 91] width 83 height 25
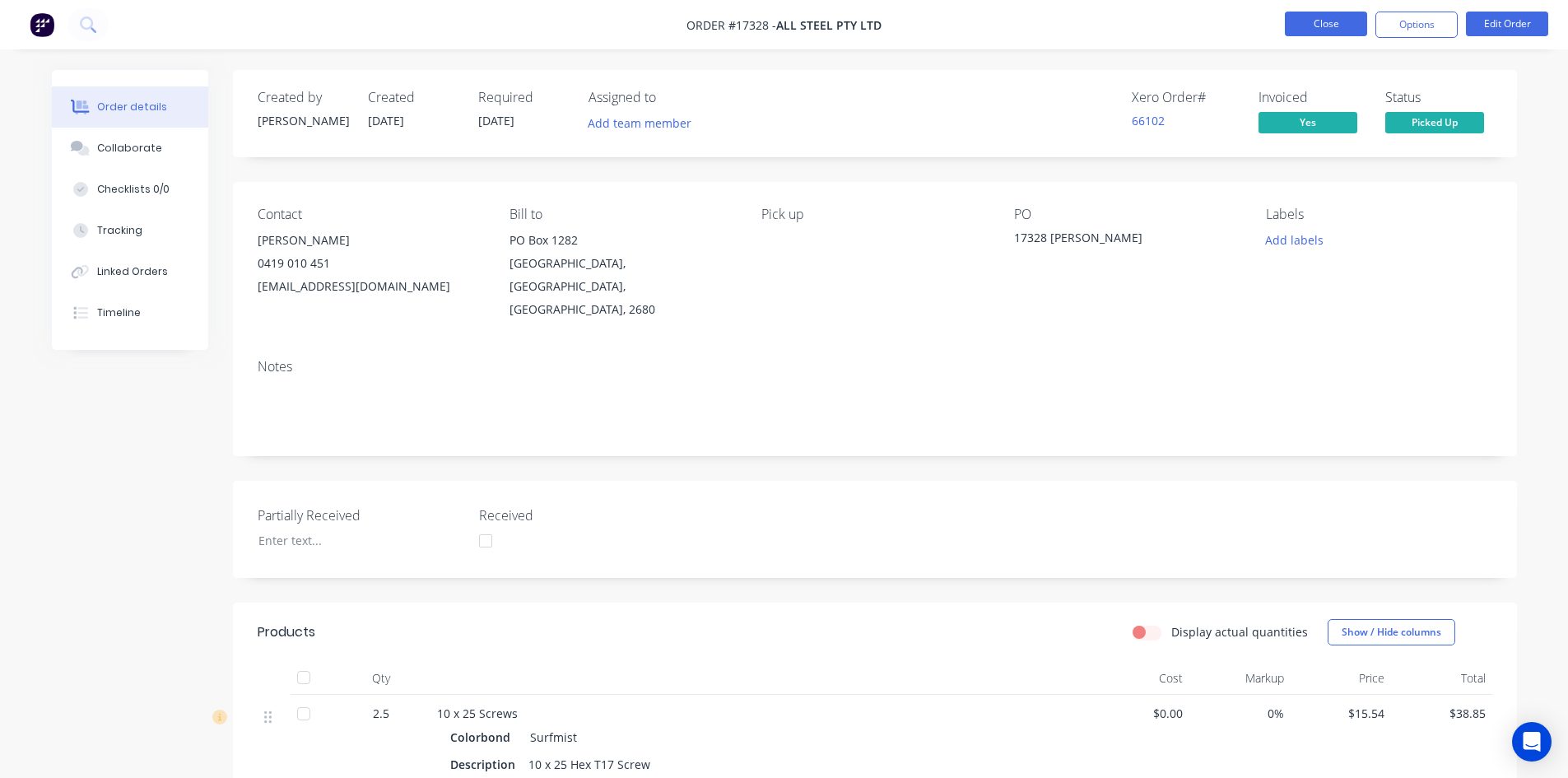
click at [1331, 24] on button "Close" at bounding box center [1326, 24] width 83 height 25
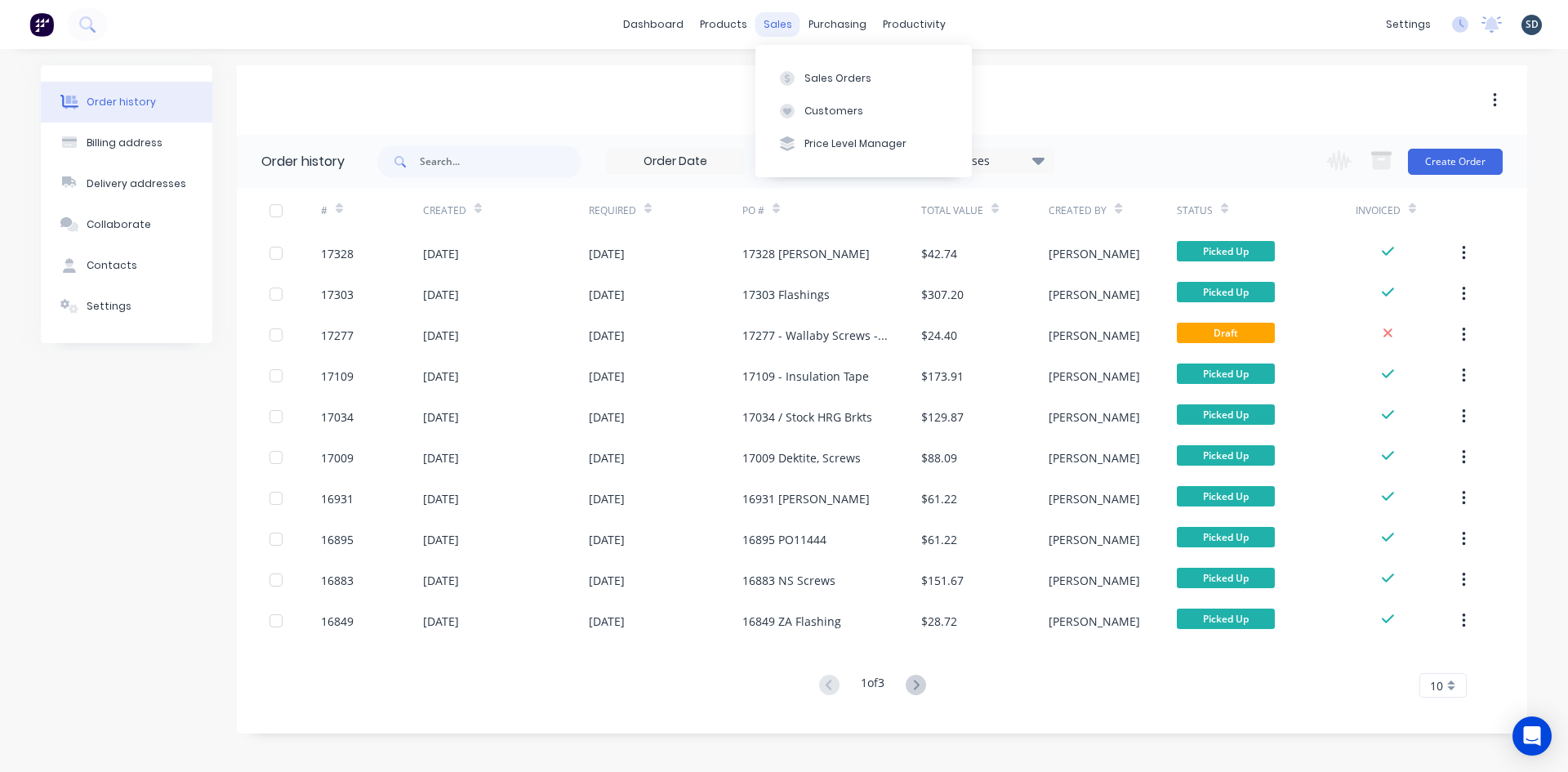
click at [792, 23] on div "sales" at bounding box center [778, 24] width 45 height 24
click at [821, 85] on div "Sales Orders" at bounding box center [838, 78] width 67 height 15
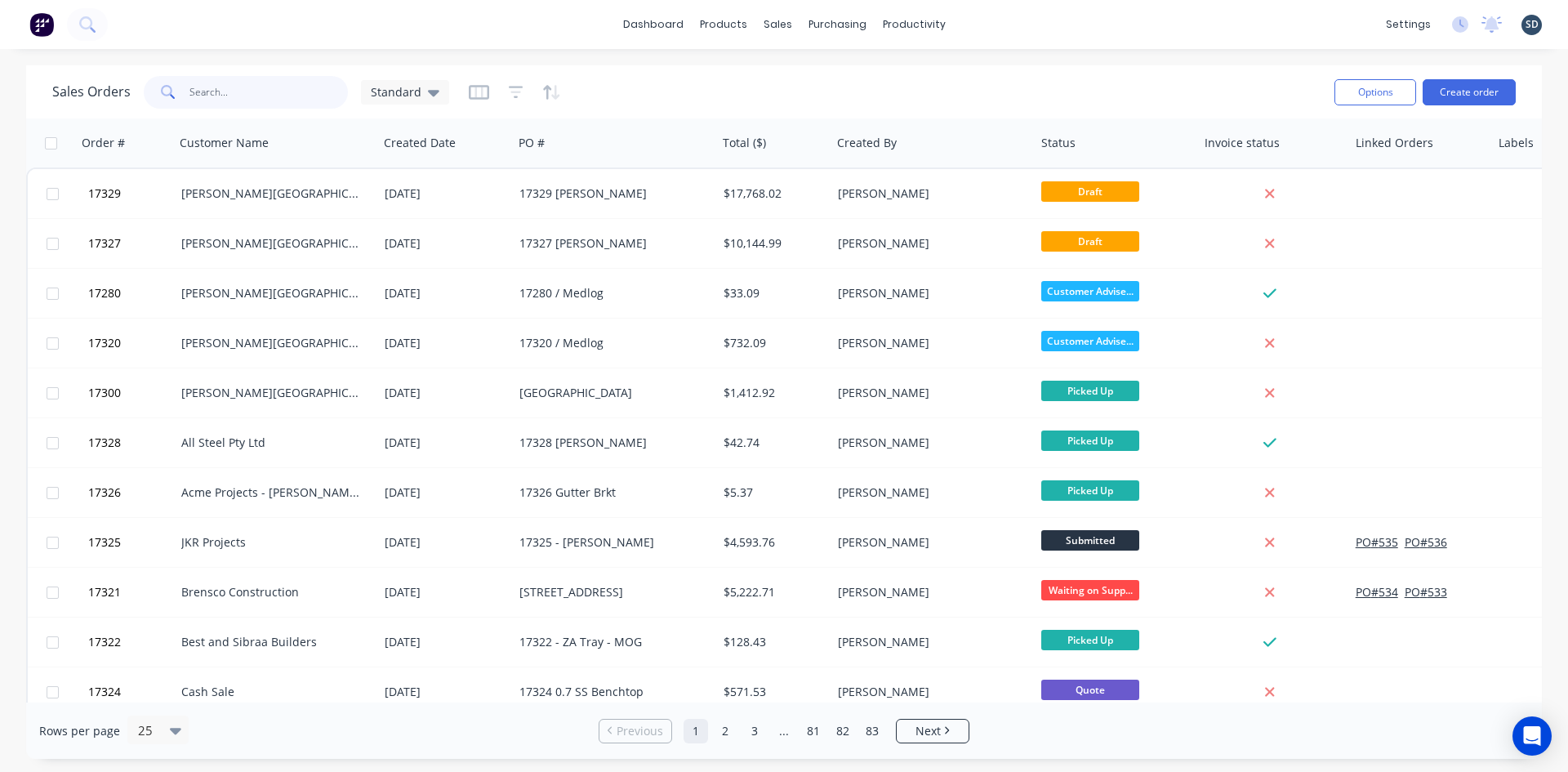
click at [247, 97] on input "text" at bounding box center [268, 93] width 159 height 33
type input "heffer"
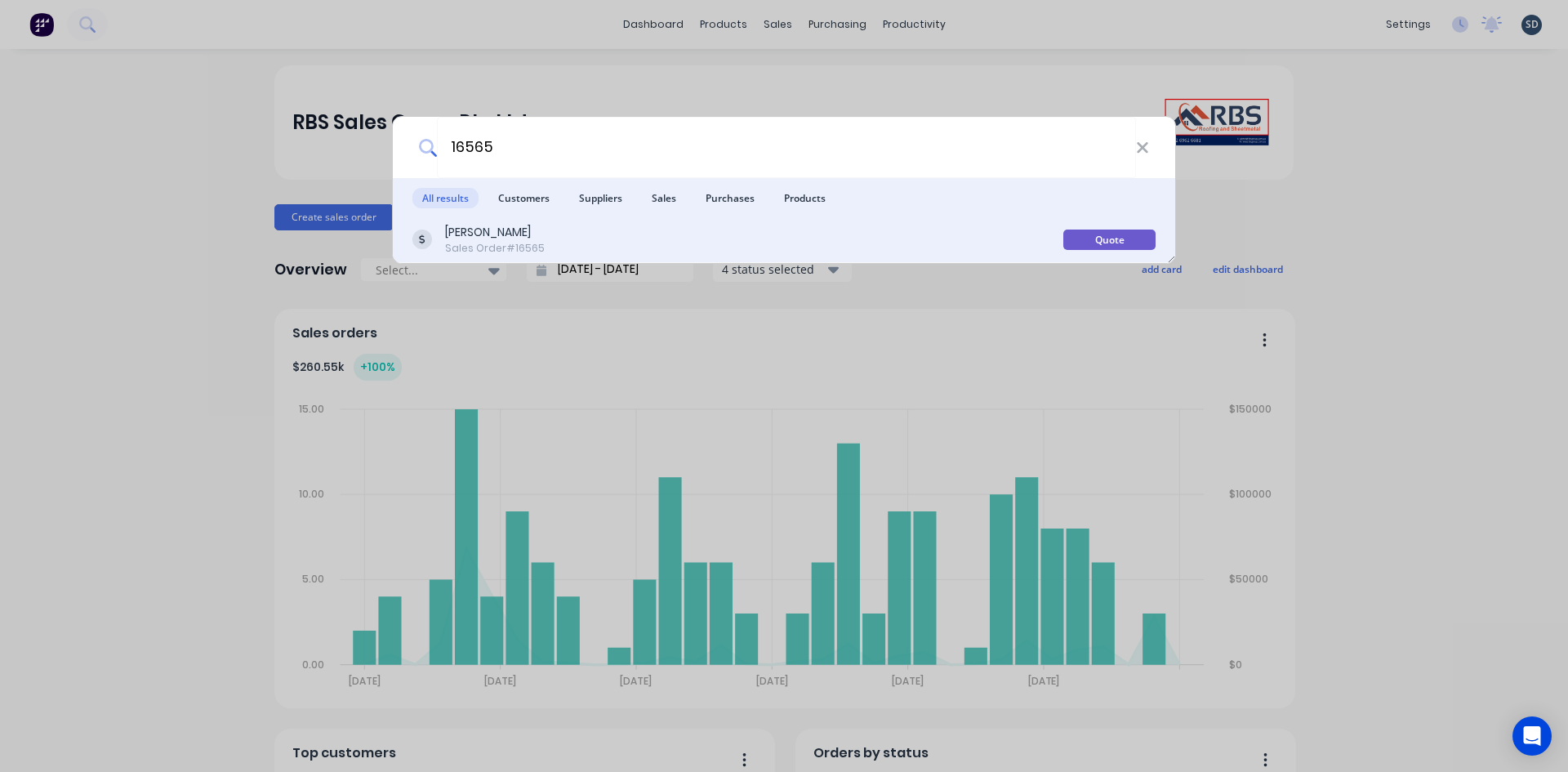
type input "16565"
click at [674, 243] on div "[PERSON_NAME] Sales Order #16565" at bounding box center [738, 240] width 651 height 32
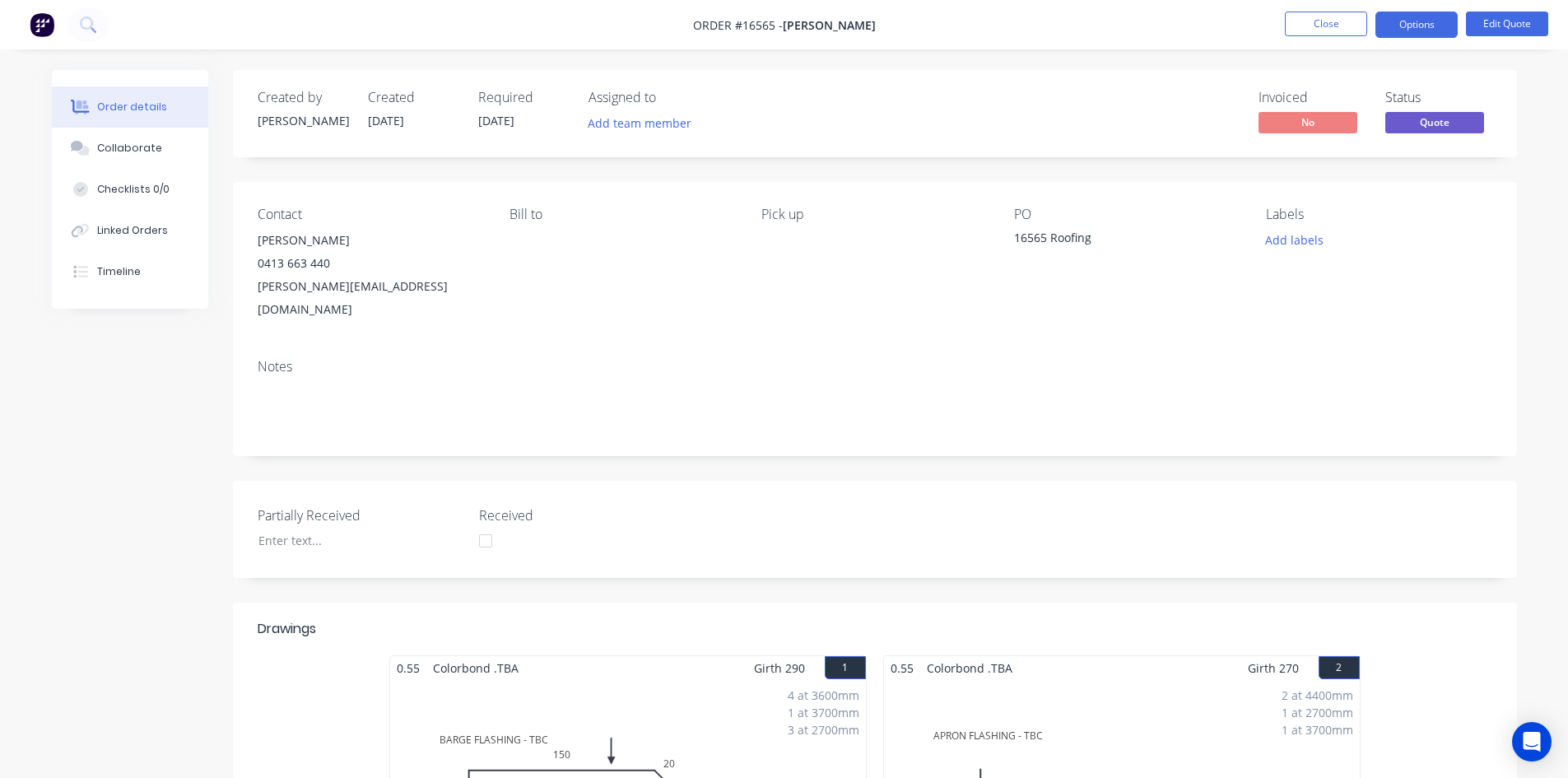
click at [141, 272] on button "Timeline" at bounding box center [130, 271] width 156 height 41
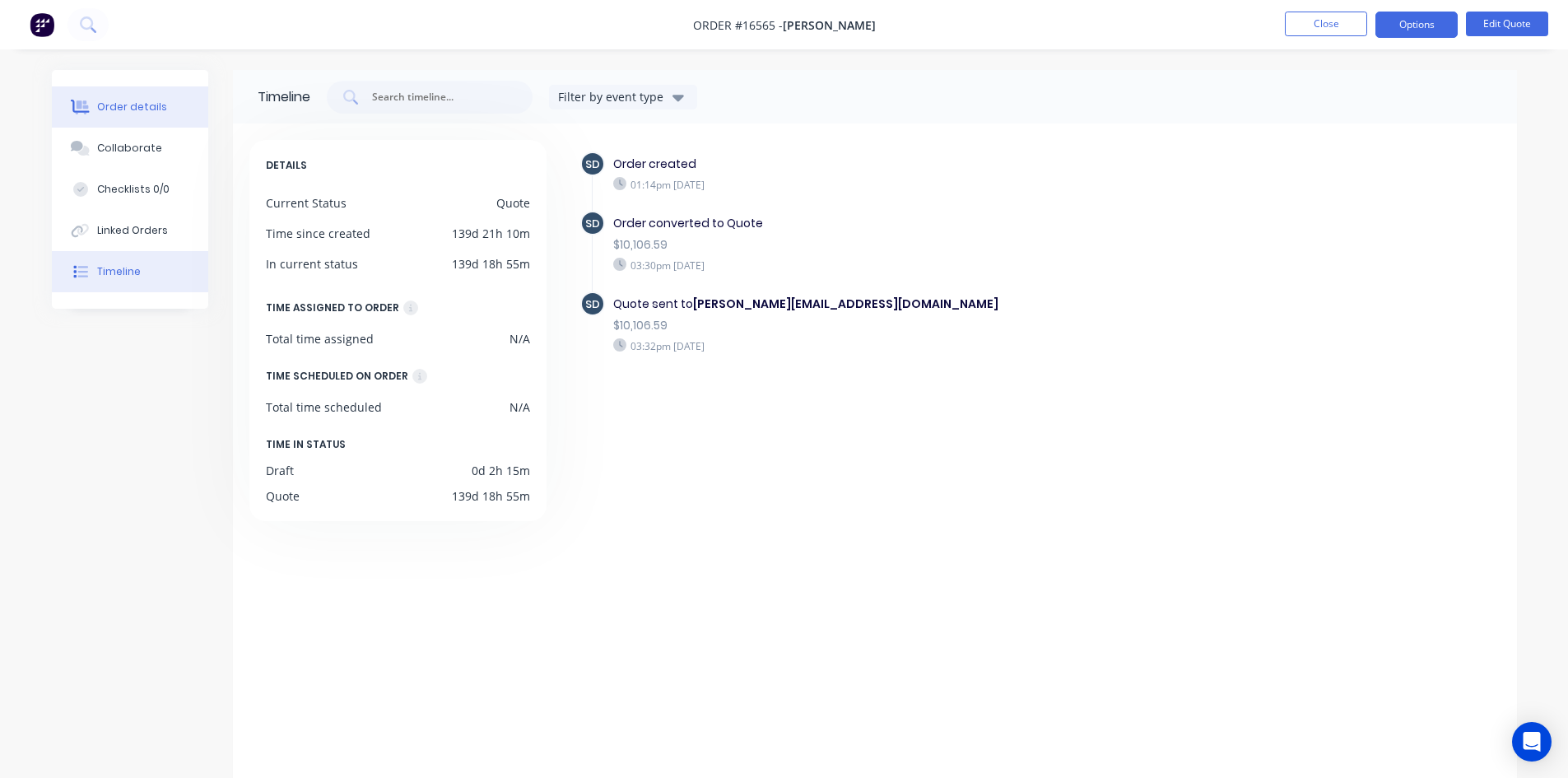
click at [129, 115] on button "Order details" at bounding box center [130, 107] width 156 height 41
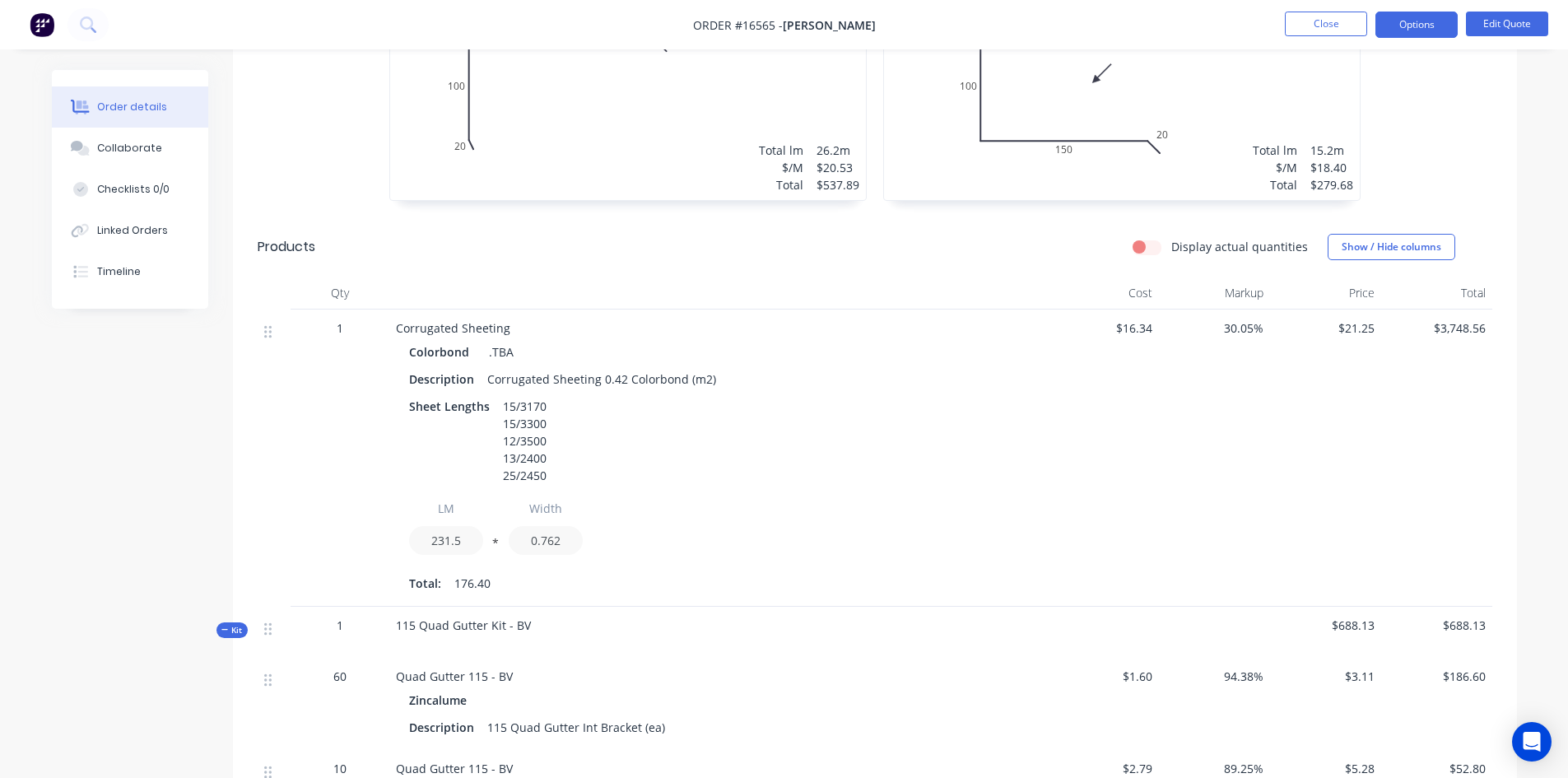
scroll to position [741, 0]
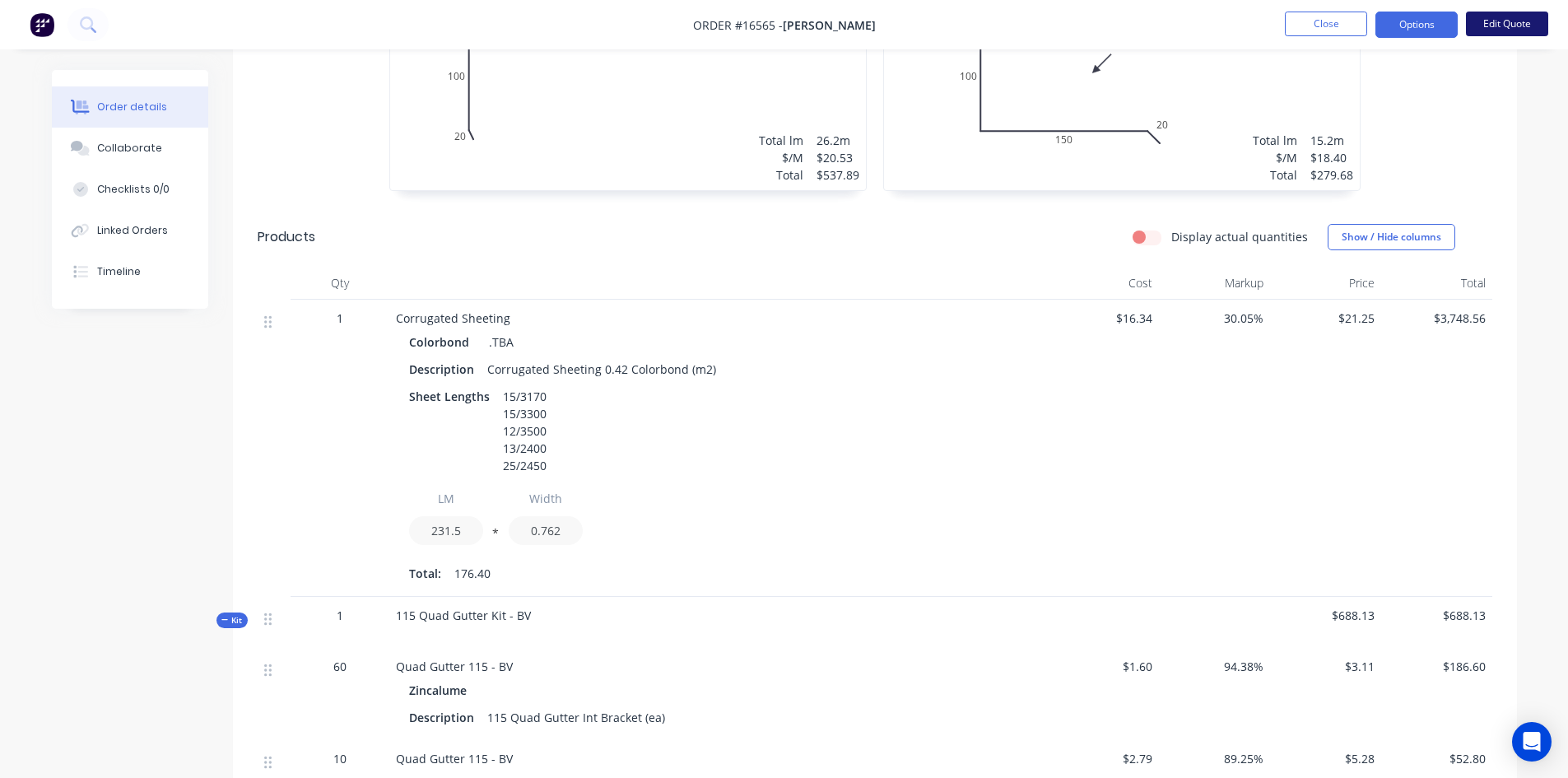
click at [1518, 23] on button "Edit Quote" at bounding box center [1507, 24] width 83 height 25
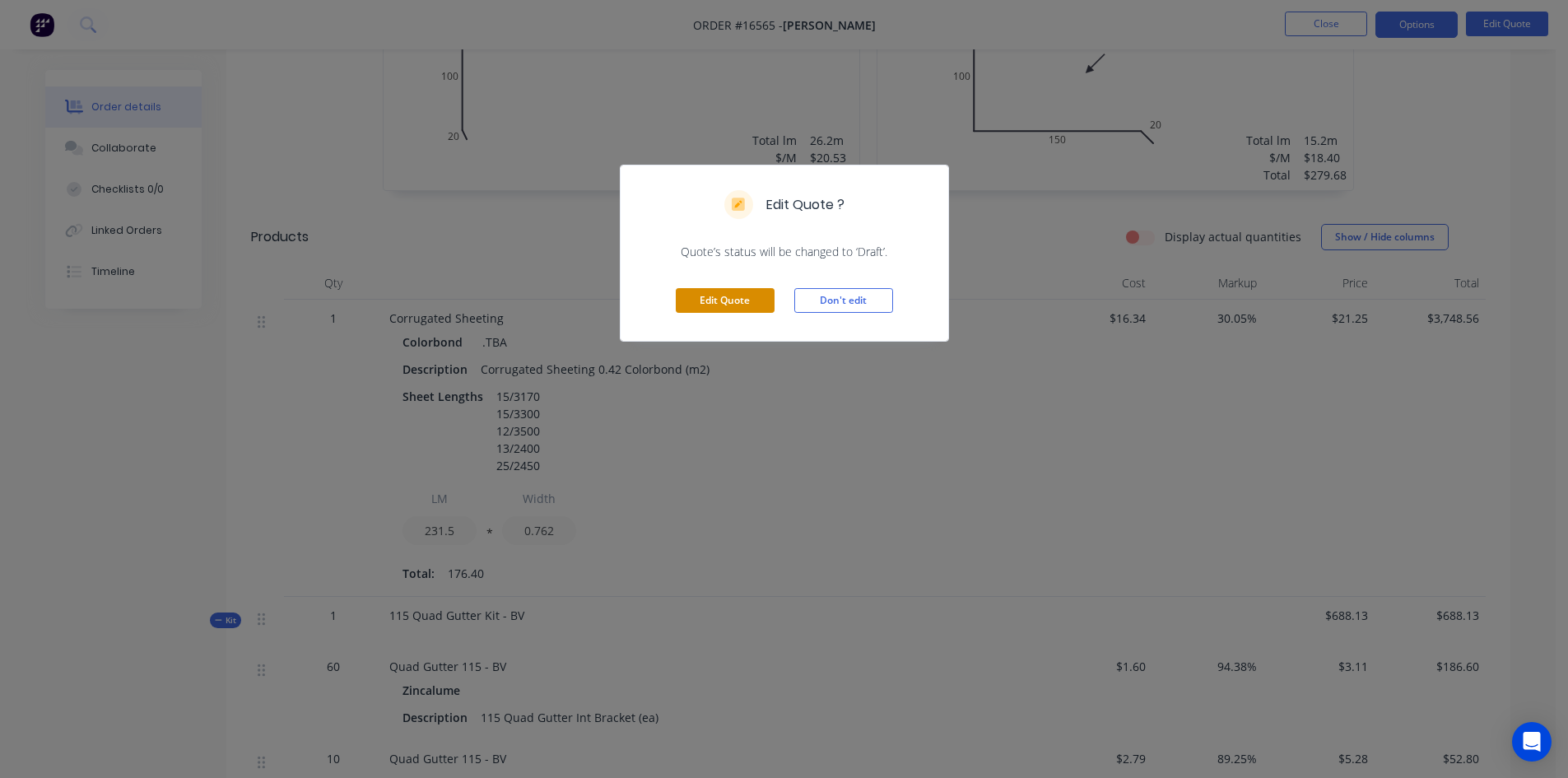
click at [751, 305] on button "Edit Quote" at bounding box center [725, 300] width 99 height 25
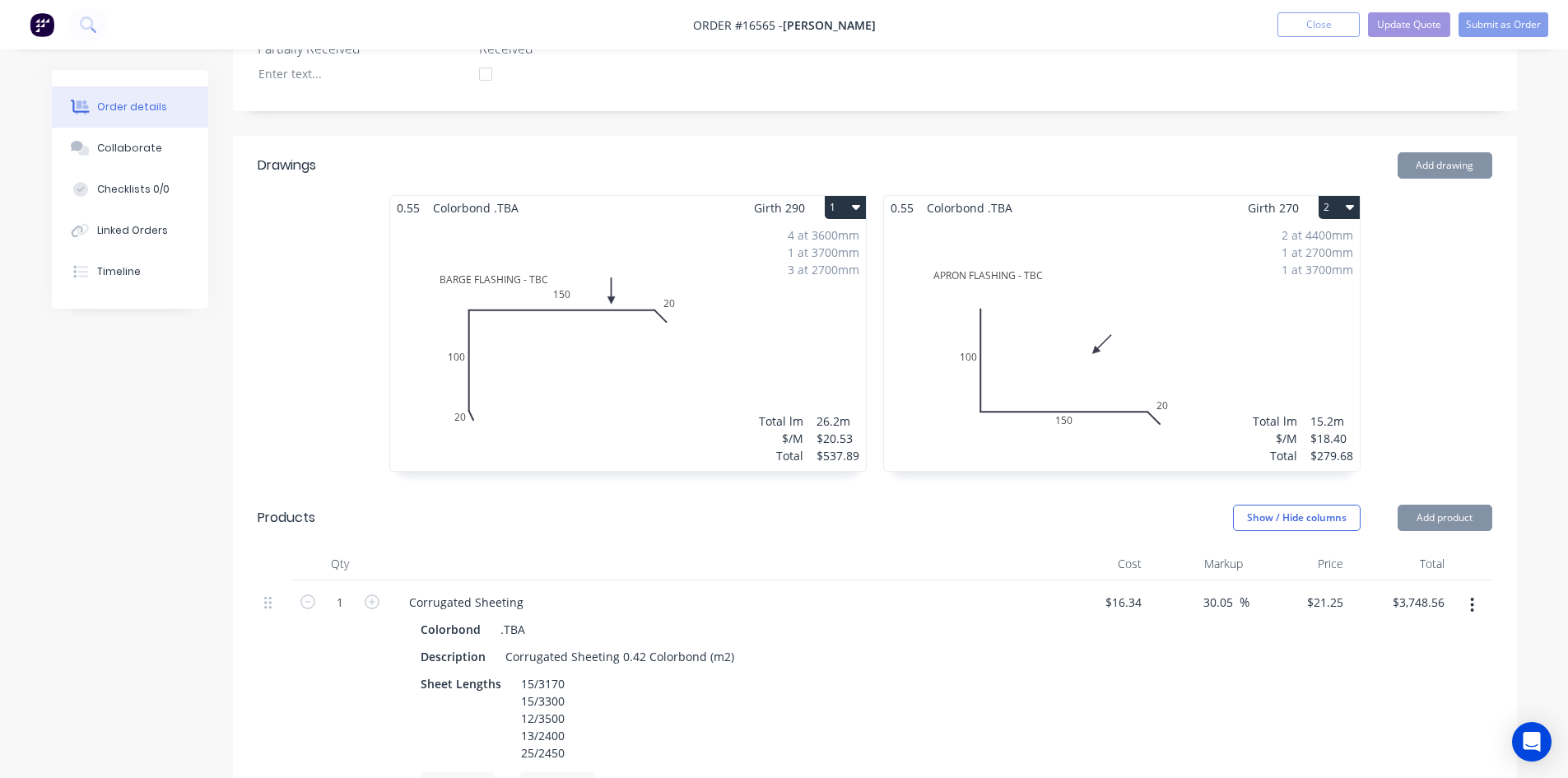
scroll to position [494, 0]
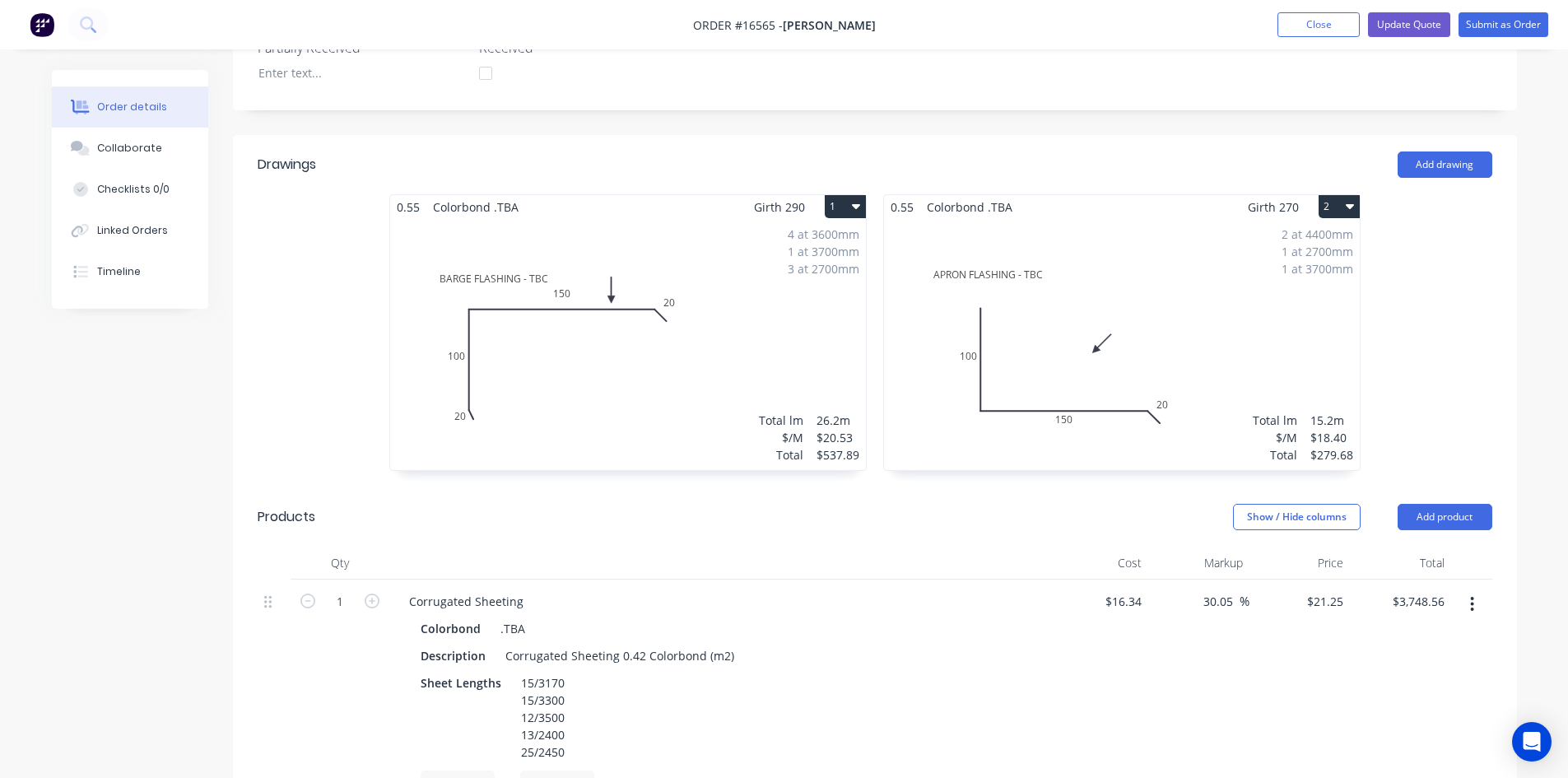
click at [664, 341] on div "4 at 3600mm 1 at 3700mm 3 at 2700mm Total lm $/M Total 26.2m $20.53 $537.89" at bounding box center [628, 344] width 476 height 250
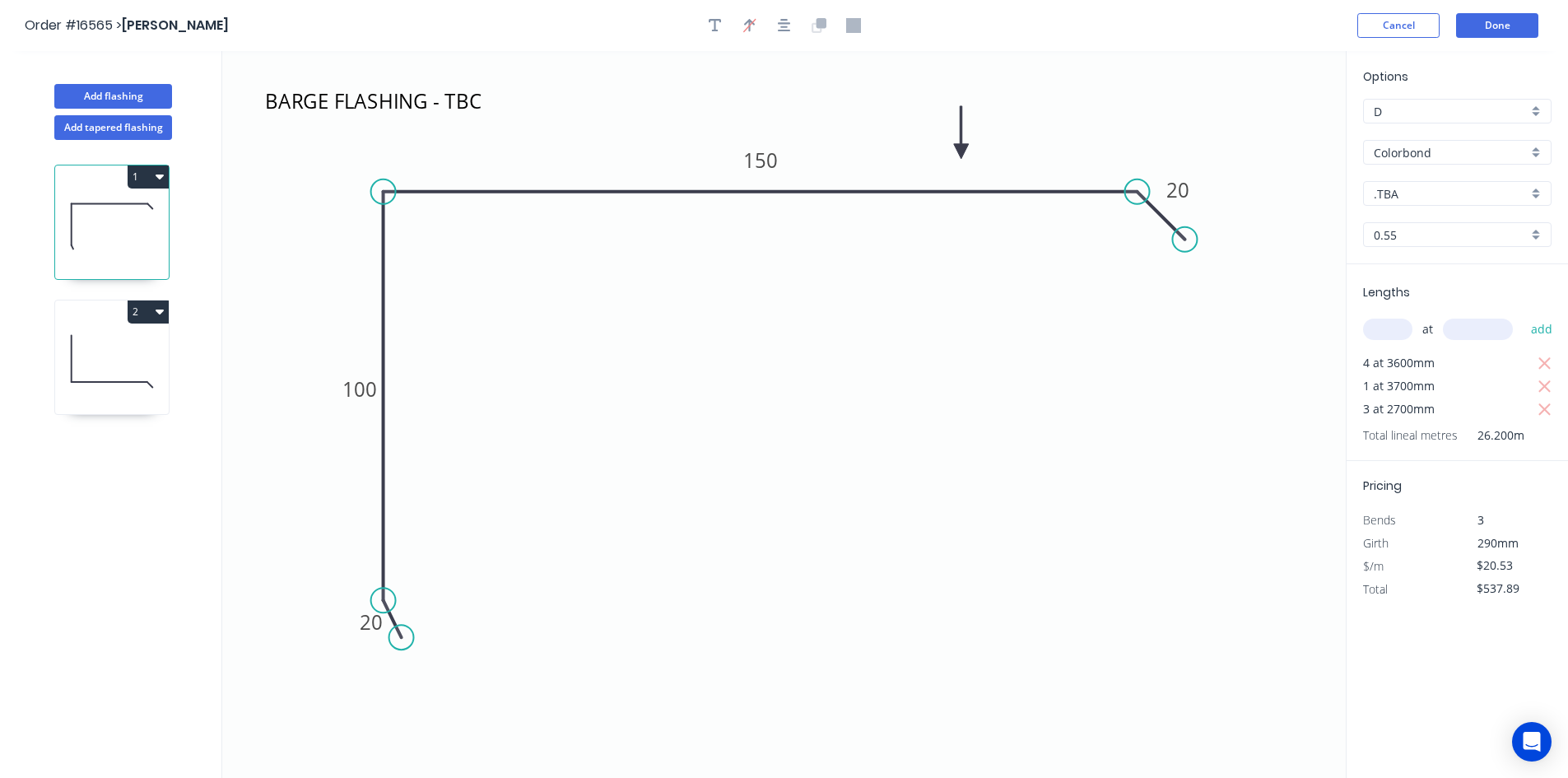
click at [1444, 193] on input ".TBA" at bounding box center [1450, 194] width 154 height 18
click at [1428, 266] on div "Monument" at bounding box center [1457, 270] width 187 height 28
type input "Monument"
click at [144, 367] on icon at bounding box center [112, 361] width 114 height 105
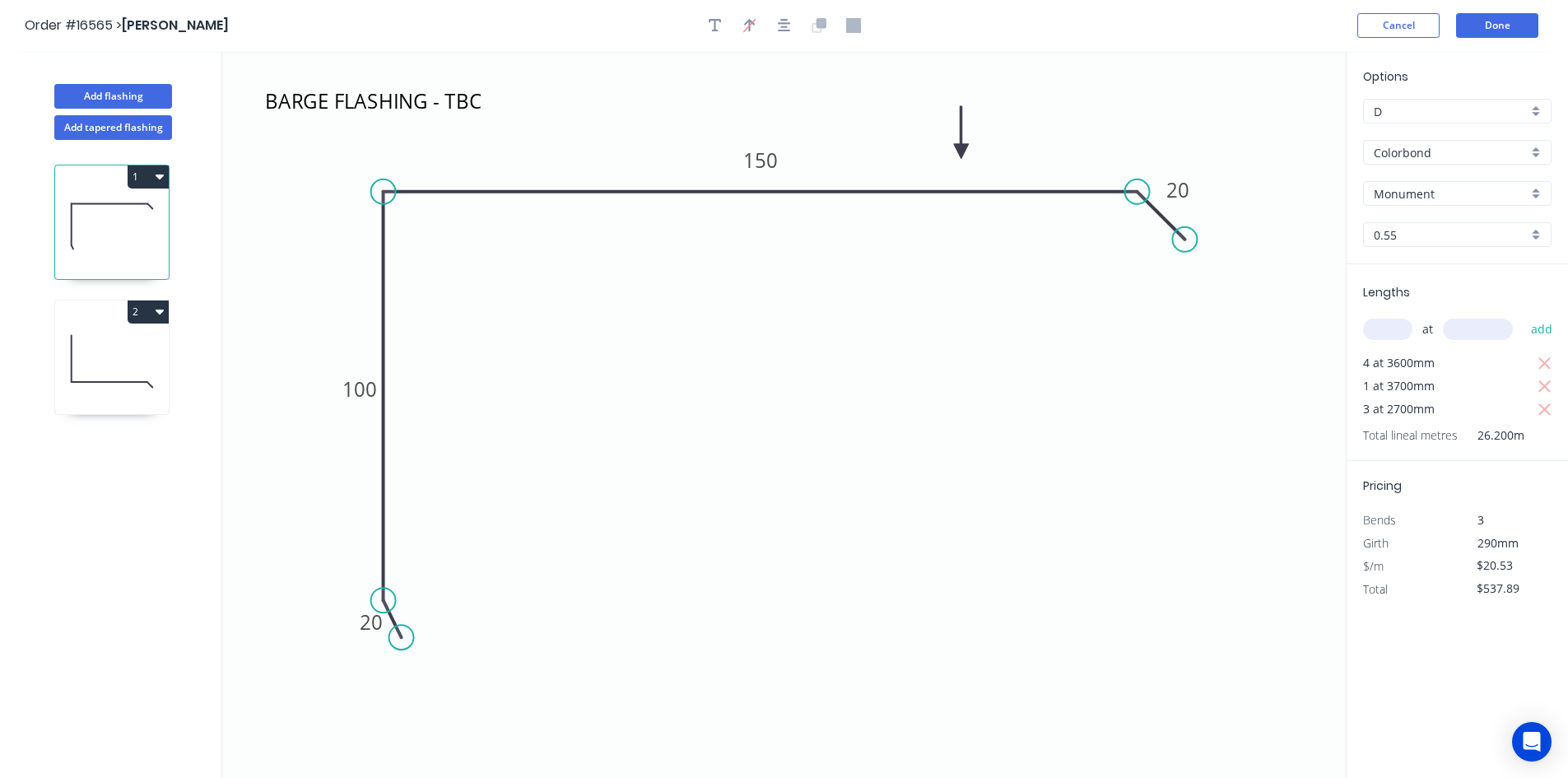
type input "$18.40"
type input "$279.68"
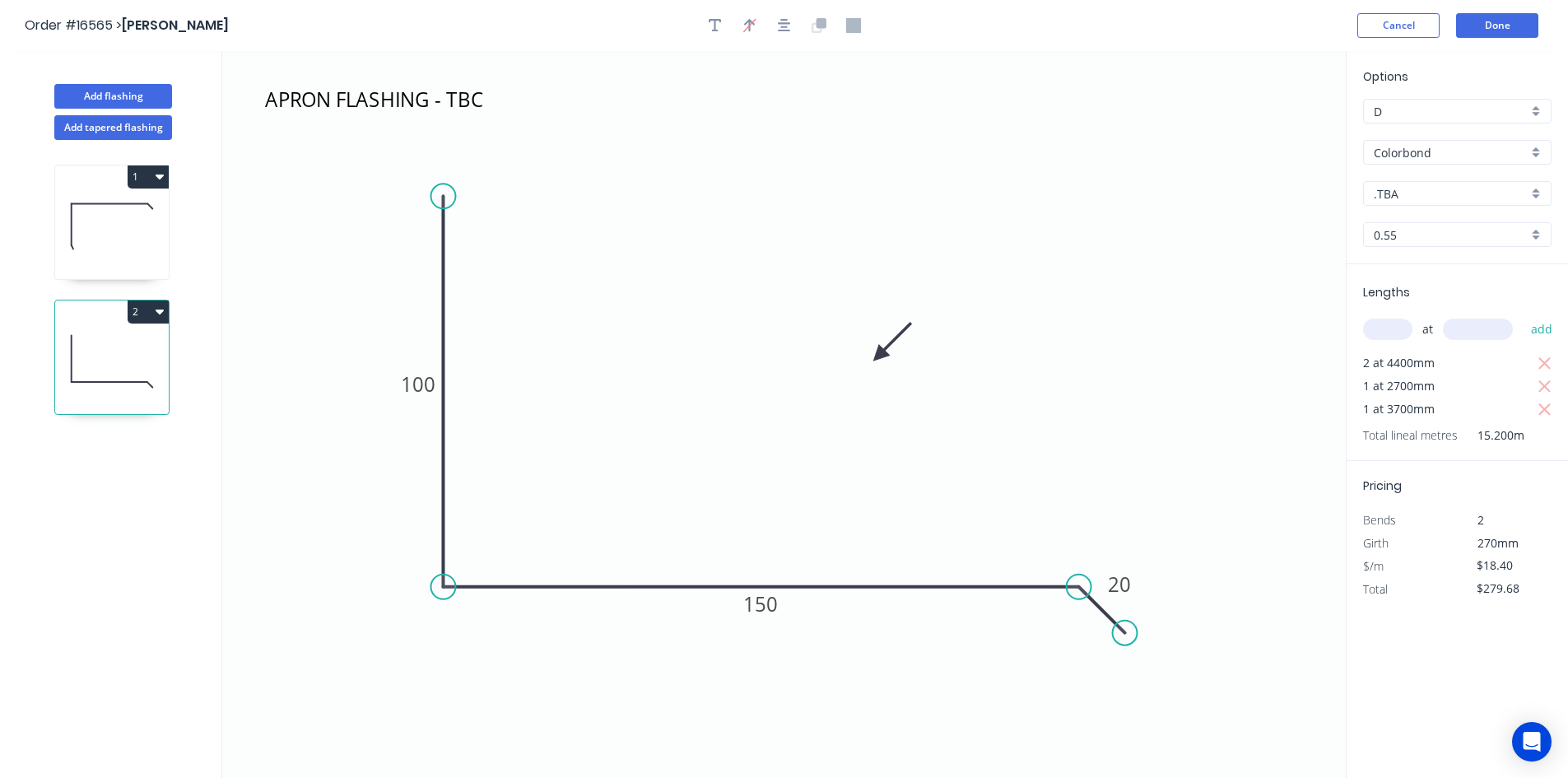
click at [1436, 196] on input ".TBA" at bounding box center [1450, 194] width 154 height 18
click at [1447, 343] on div "Monument" at bounding box center [1457, 352] width 187 height 28
type input "Monument"
click at [1501, 36] on button "Done" at bounding box center [1497, 25] width 83 height 25
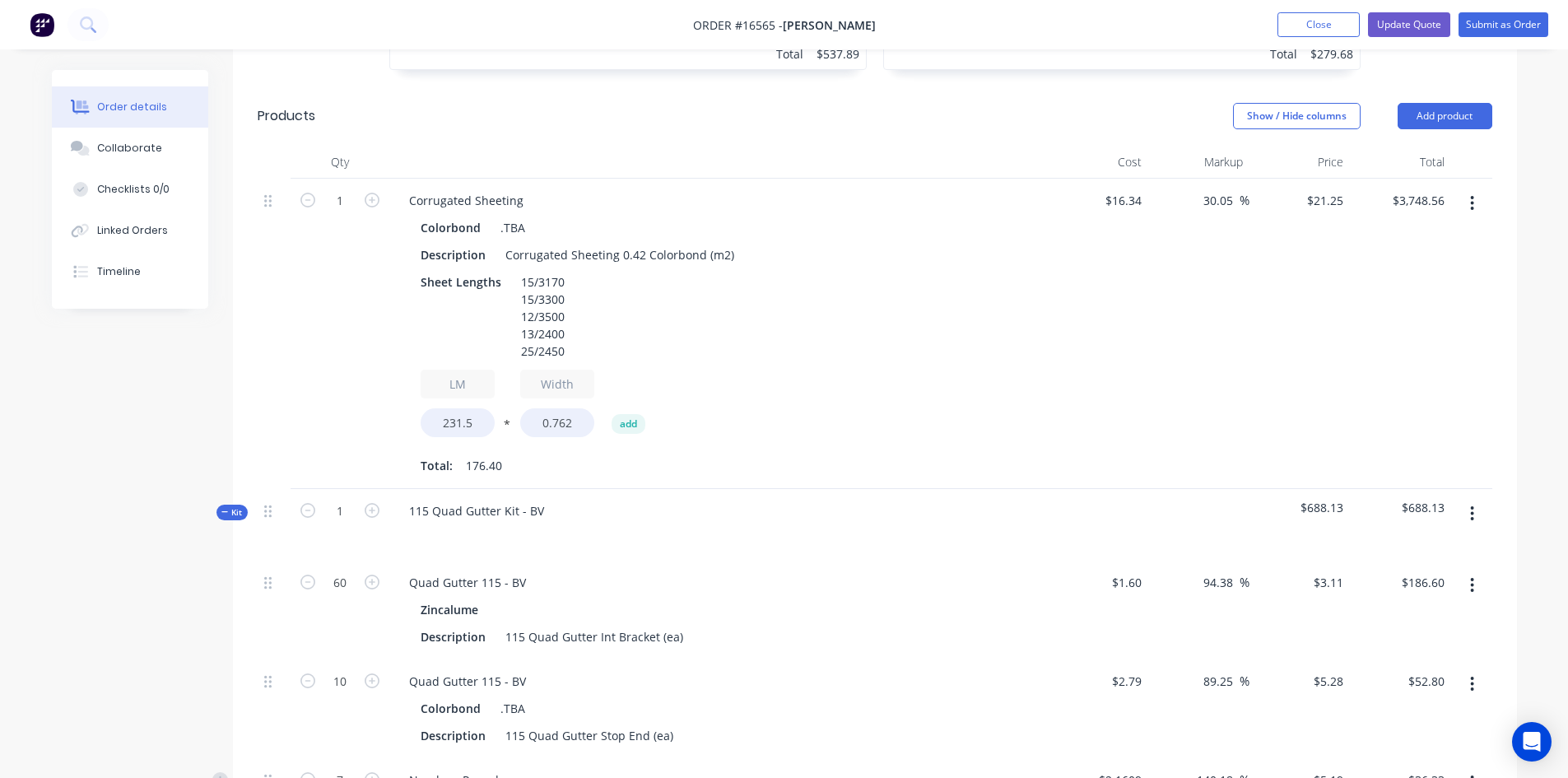
scroll to position [905, 0]
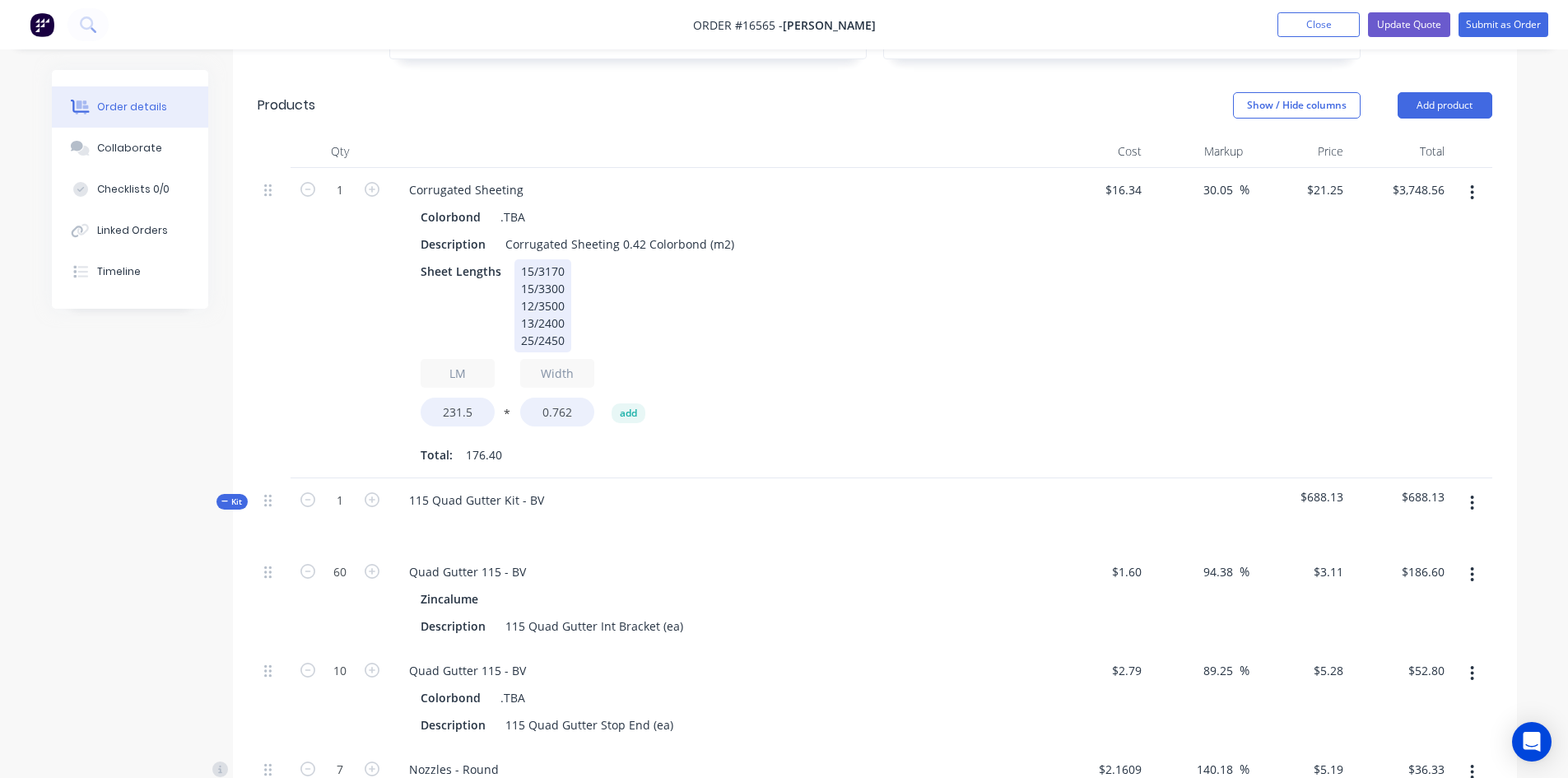
click at [809, 287] on div "Sheet Lengths 15/3170 15/3300 12/3500 13/2400 25/2450" at bounding box center [714, 306] width 602 height 93
click at [1473, 185] on icon "button" at bounding box center [1472, 192] width 3 height 15
drag, startPoint x: 563, startPoint y: 296, endPoint x: 512, endPoint y: 220, distance: 91.5
click at [515, 259] on div "15/3170 15/3300 12/3500 13/2400 25/2450" at bounding box center [543, 306] width 57 height 93
copy div "15/3170 15/3300 12/3500 13/2400 25/2450"
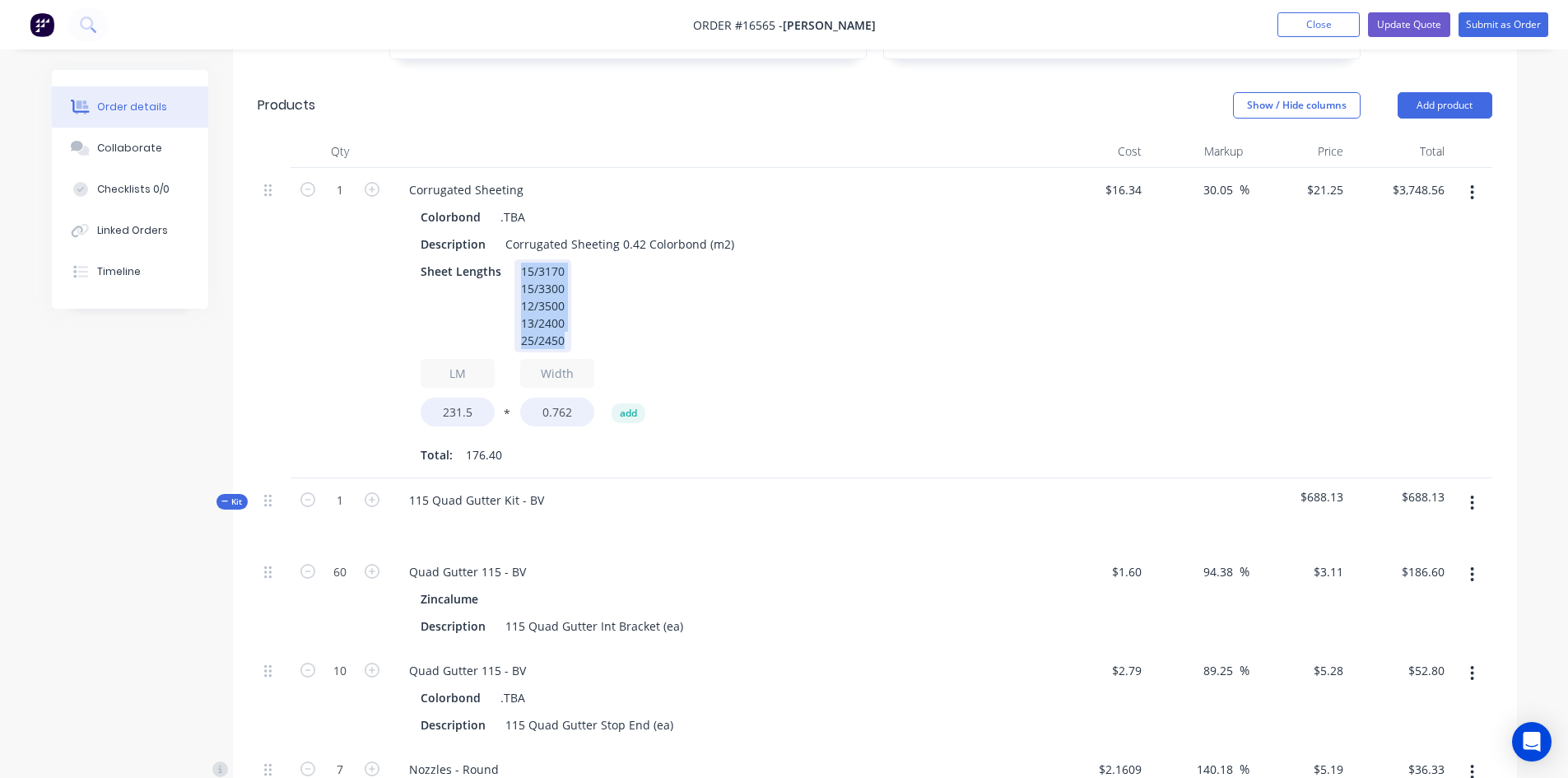
click at [564, 292] on div "15/3170 15/3300 12/3500 13/2400 25/2450" at bounding box center [543, 306] width 57 height 93
drag, startPoint x: 565, startPoint y: 297, endPoint x: 513, endPoint y: 232, distance: 83.2
click at [515, 259] on div "15/3170 15/3300 12/3500 13/2400 25/2450" at bounding box center [543, 306] width 57 height 93
copy div "15/3170 15/3300 12/3500 13/2400 25/2450"
click at [705, 260] on div "Sheet Lengths 15/3170 15/3300 12/3500 13/2400 25/2450" at bounding box center [714, 306] width 602 height 93
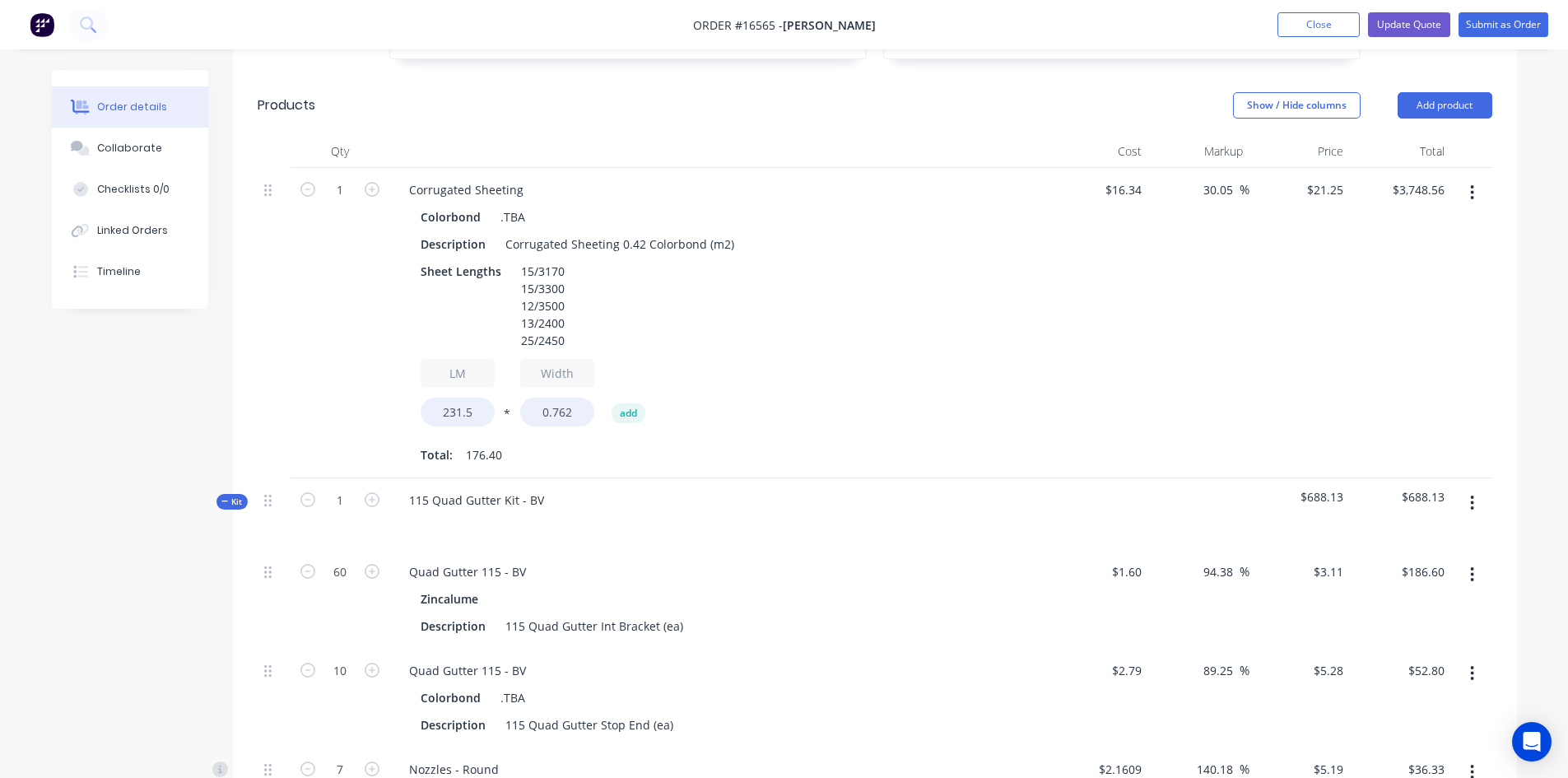
click at [1474, 184] on icon "button" at bounding box center [1472, 193] width 4 height 18
click at [1447, 224] on div "Edit" at bounding box center [1414, 236] width 127 height 24
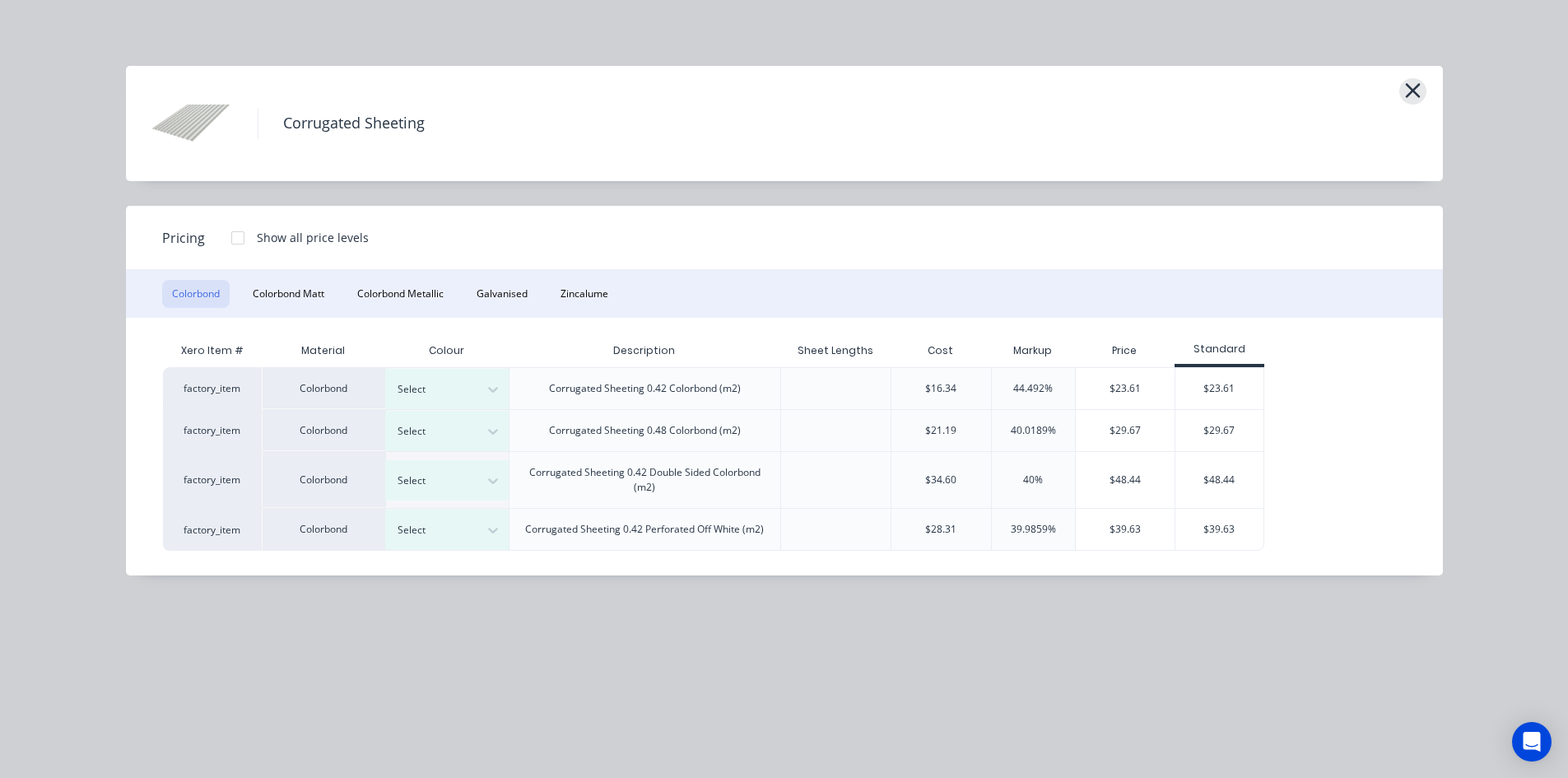
click at [1412, 87] on icon "button" at bounding box center [1413, 89] width 18 height 23
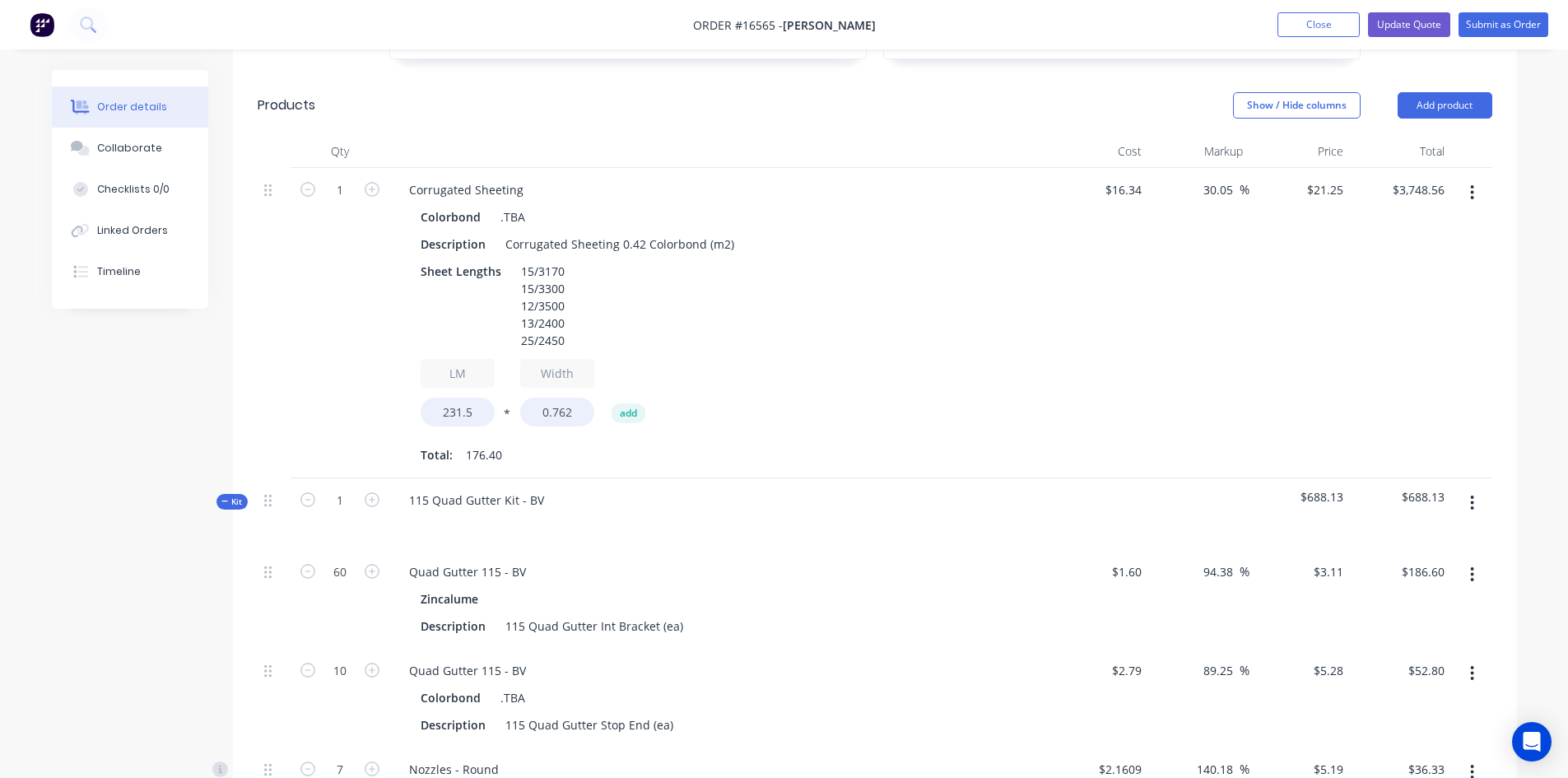
click at [1481, 178] on button "button" at bounding box center [1471, 193] width 38 height 29
click at [1435, 224] on div "Edit" at bounding box center [1414, 236] width 127 height 24
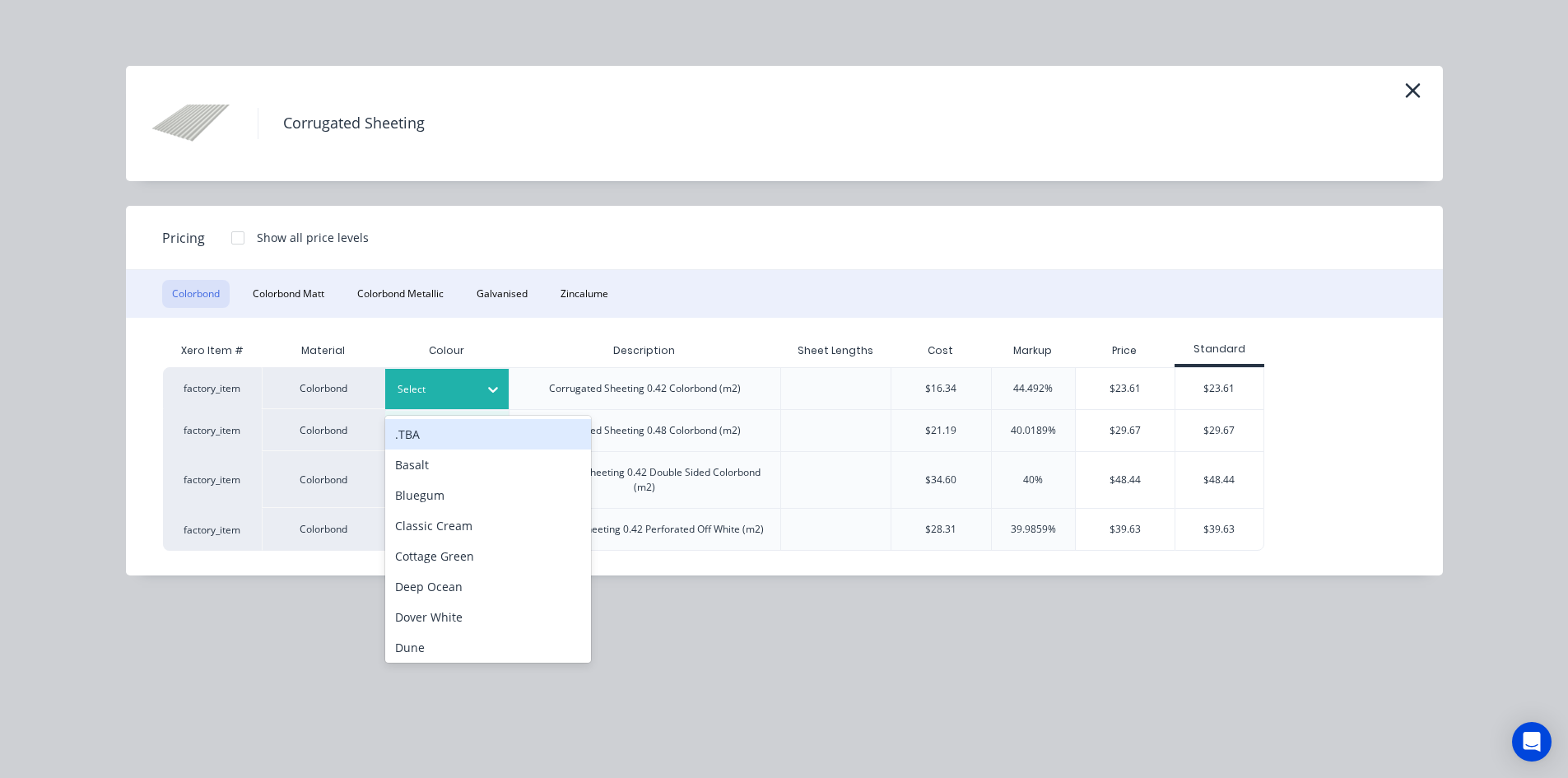
click at [491, 393] on icon at bounding box center [492, 389] width 17 height 17
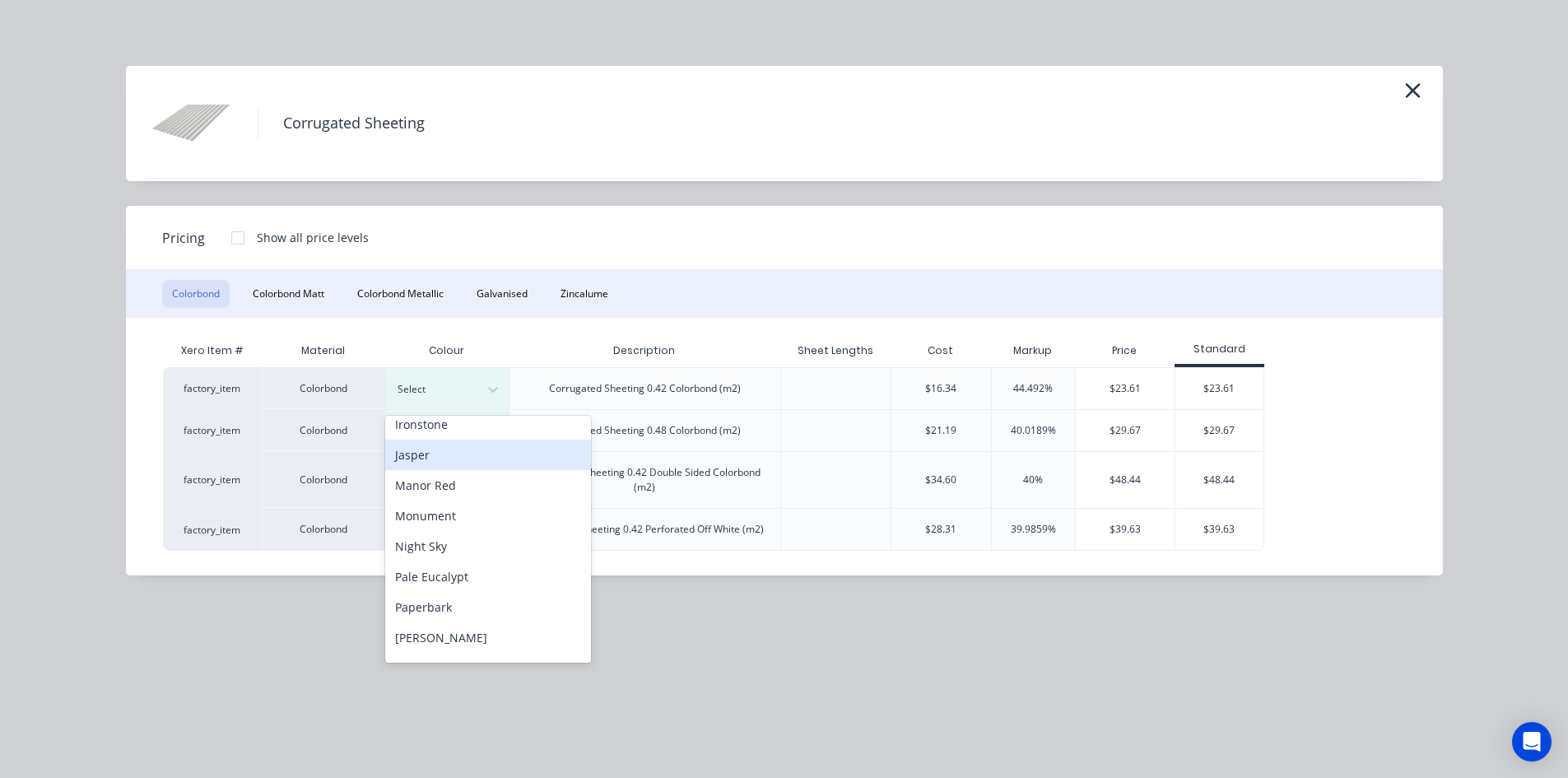
scroll to position [329, 0]
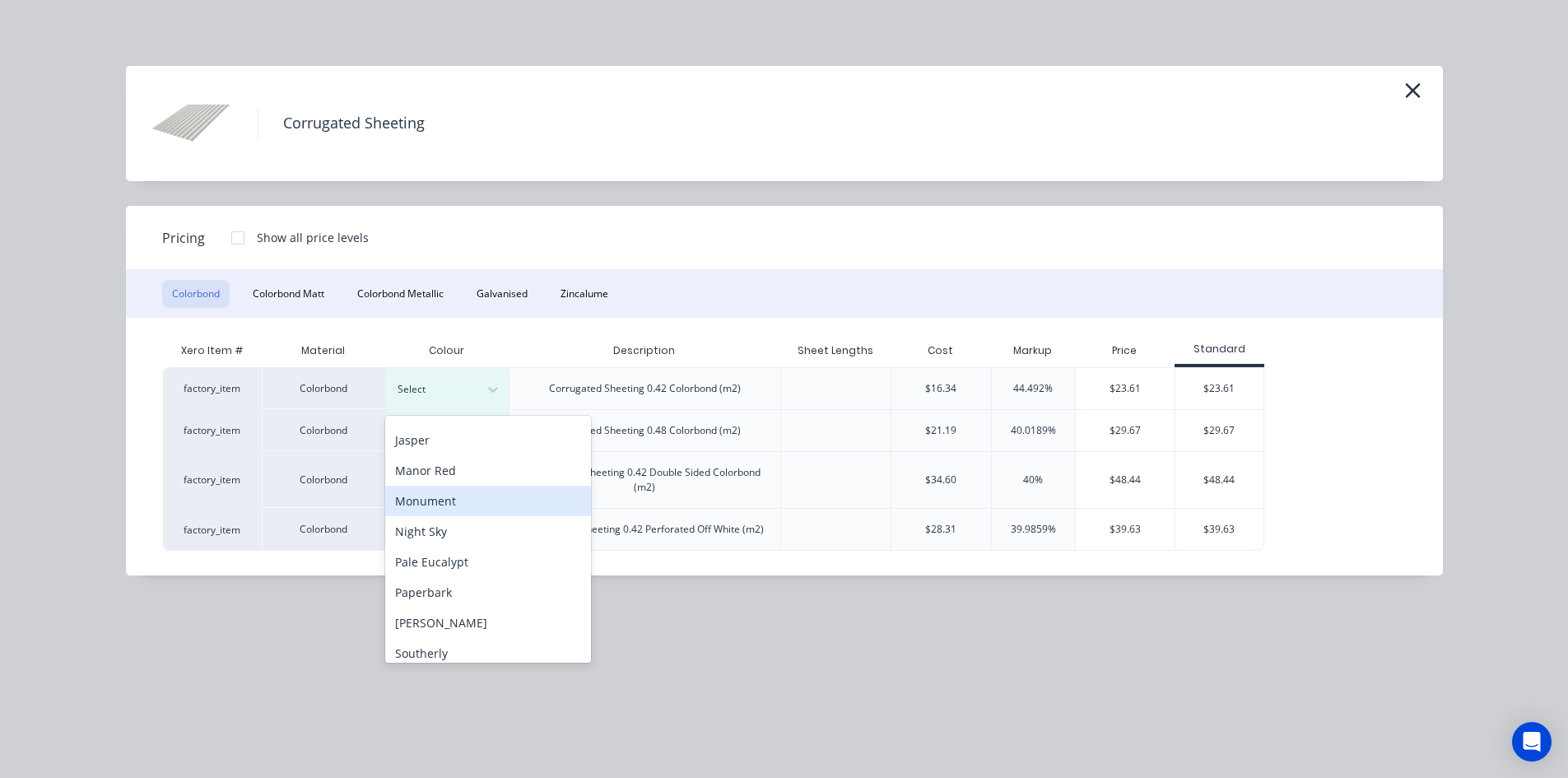
click at [485, 504] on div "Monument" at bounding box center [487, 500] width 205 height 30
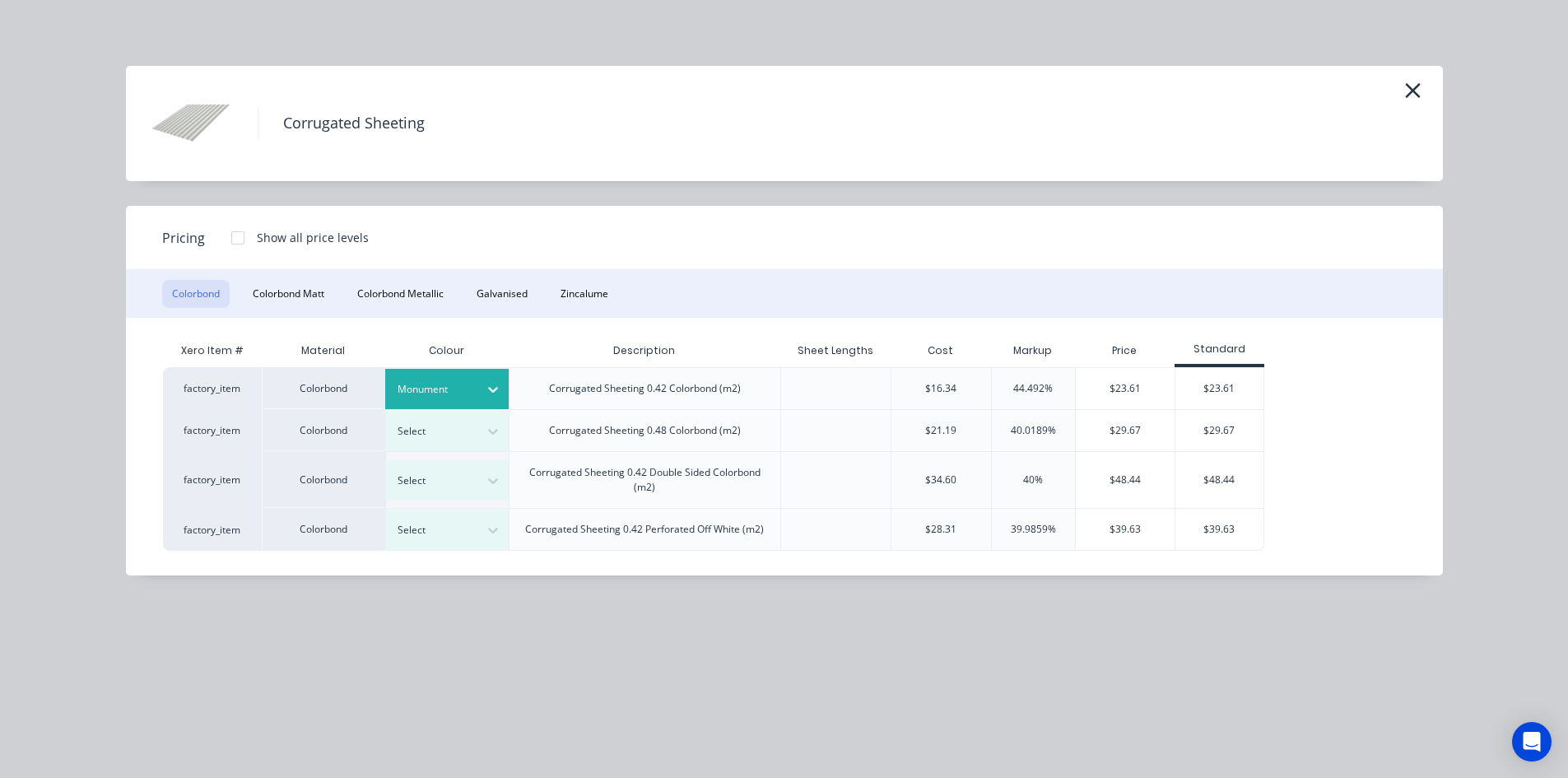
click at [236, 241] on div at bounding box center [238, 238] width 33 height 33
click at [1316, 393] on div "$21.25" at bounding box center [1309, 388] width 88 height 41
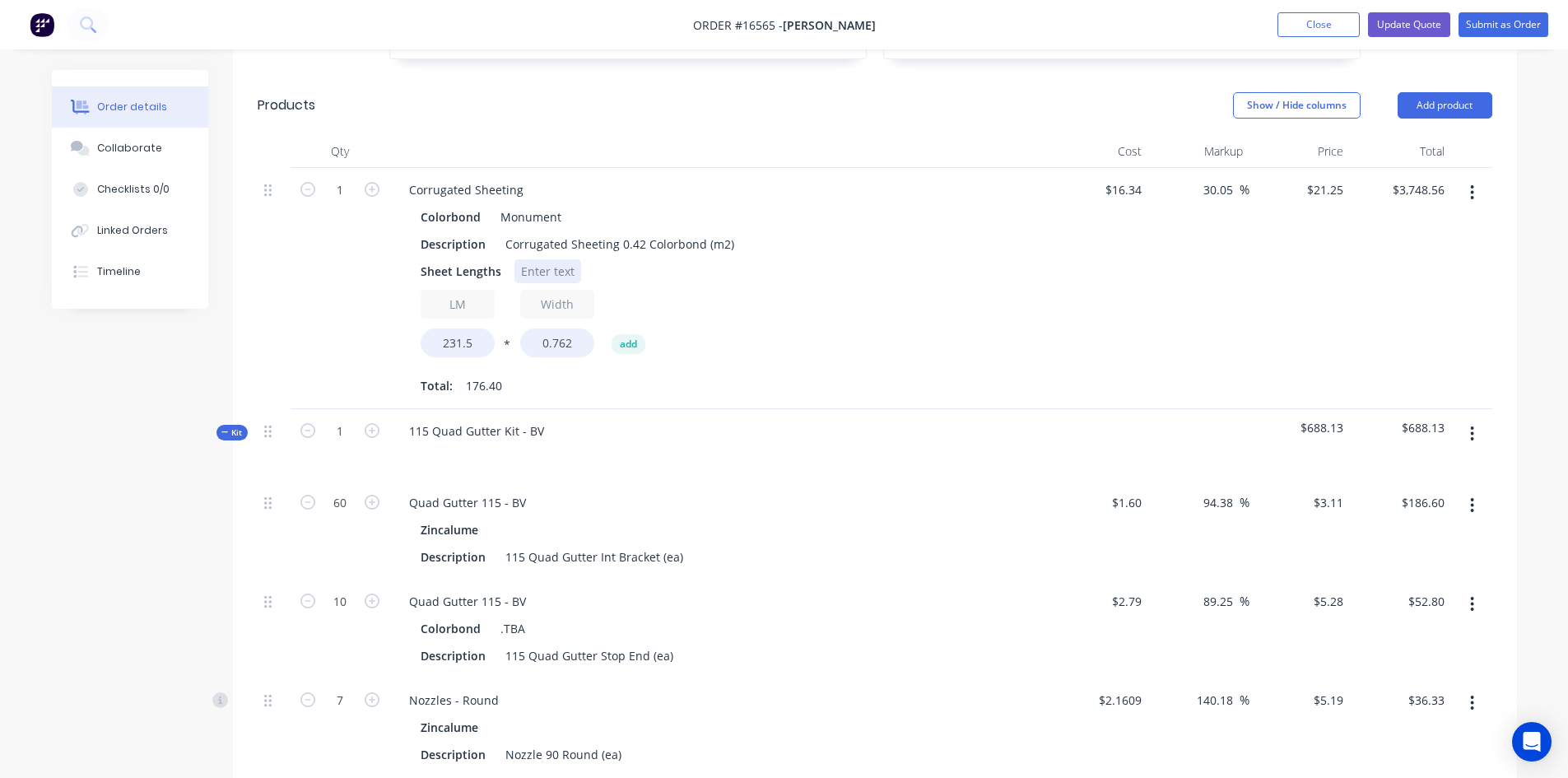
click at [543, 259] on div at bounding box center [548, 271] width 67 height 24
paste div
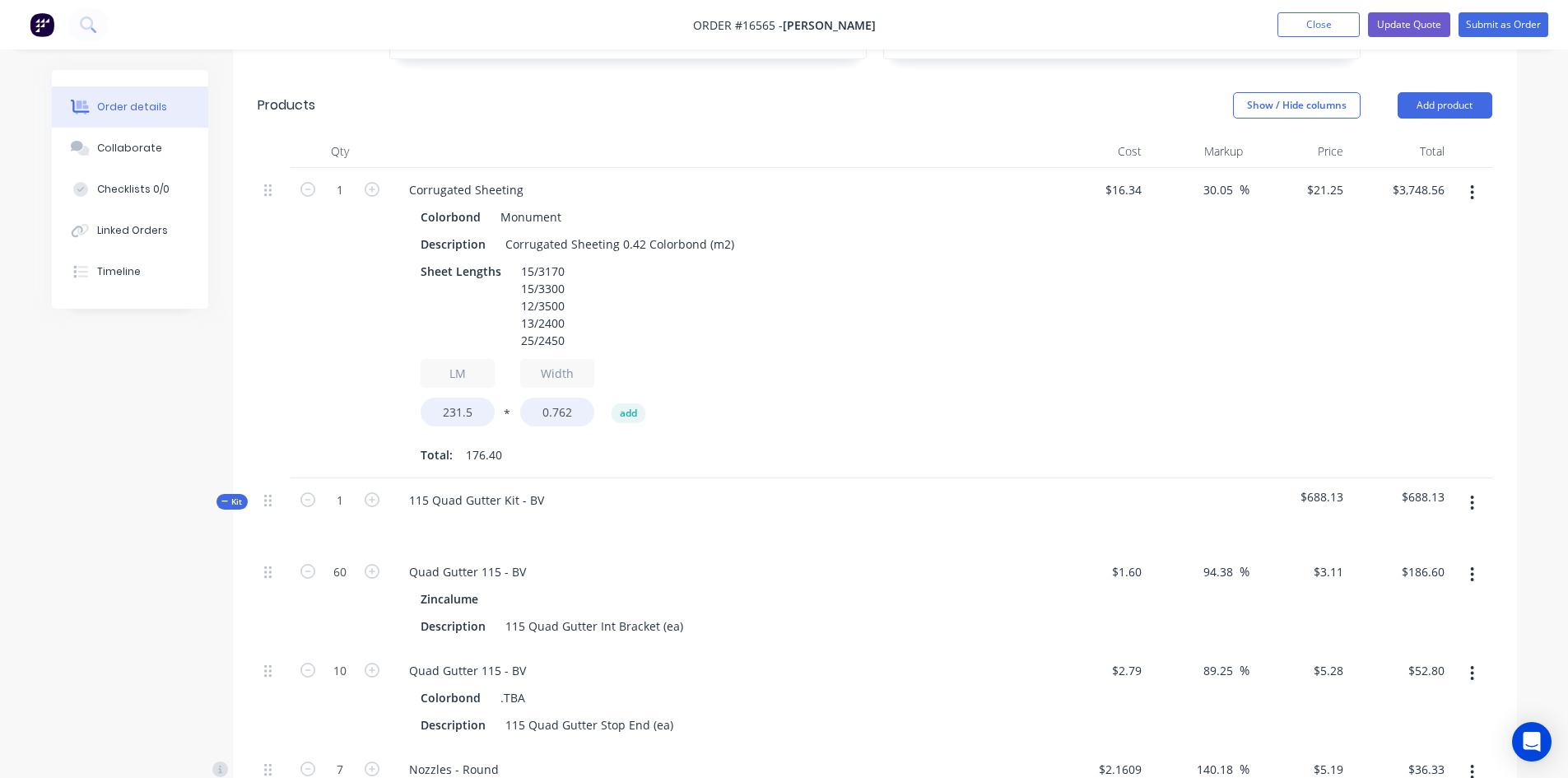
click at [1072, 271] on div "$16.34 $16.34" at bounding box center [1097, 323] width 101 height 310
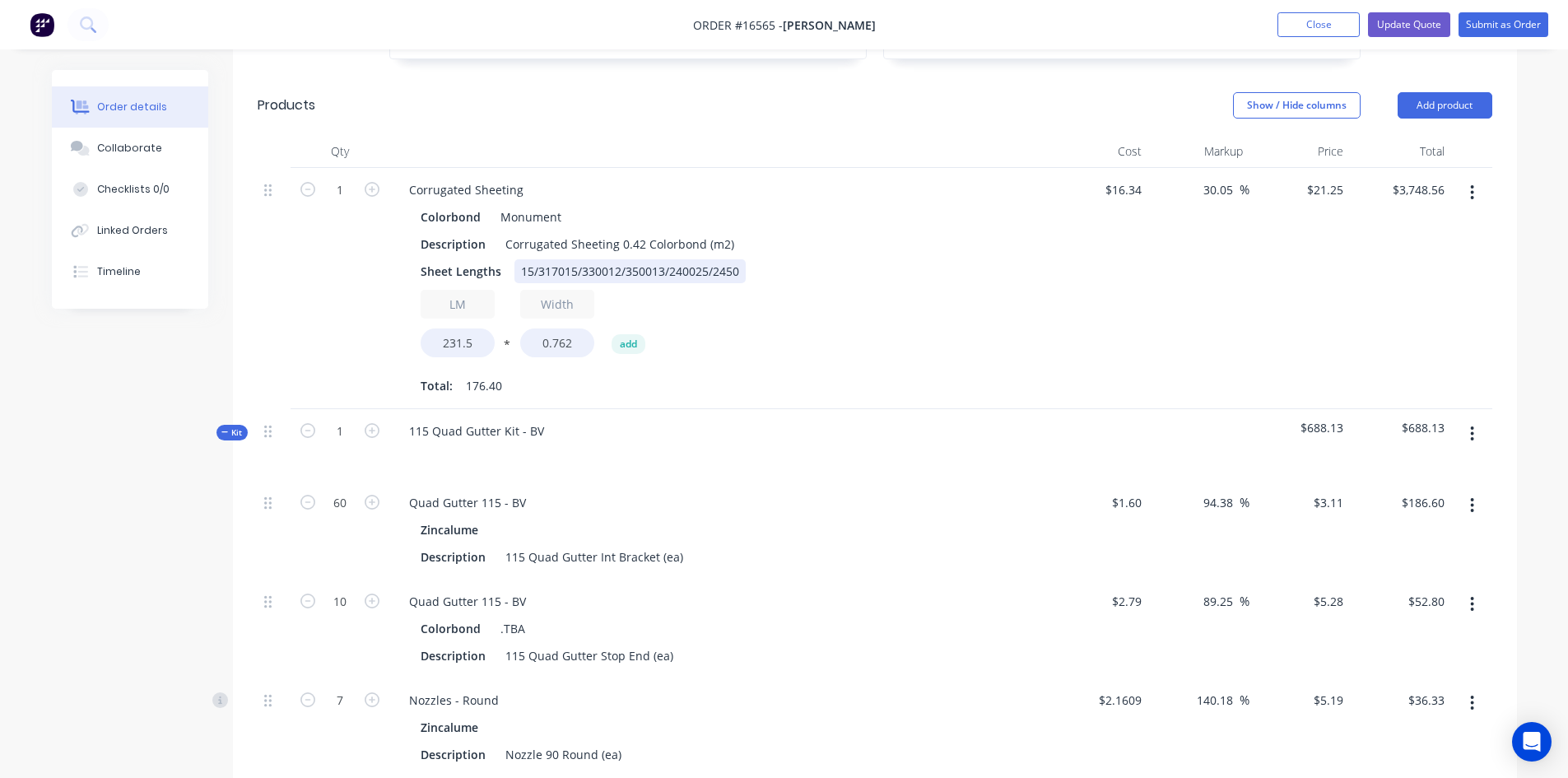
click at [562, 259] on div "15/317015/330012/350013/240025/2450" at bounding box center [630, 271] width 231 height 24
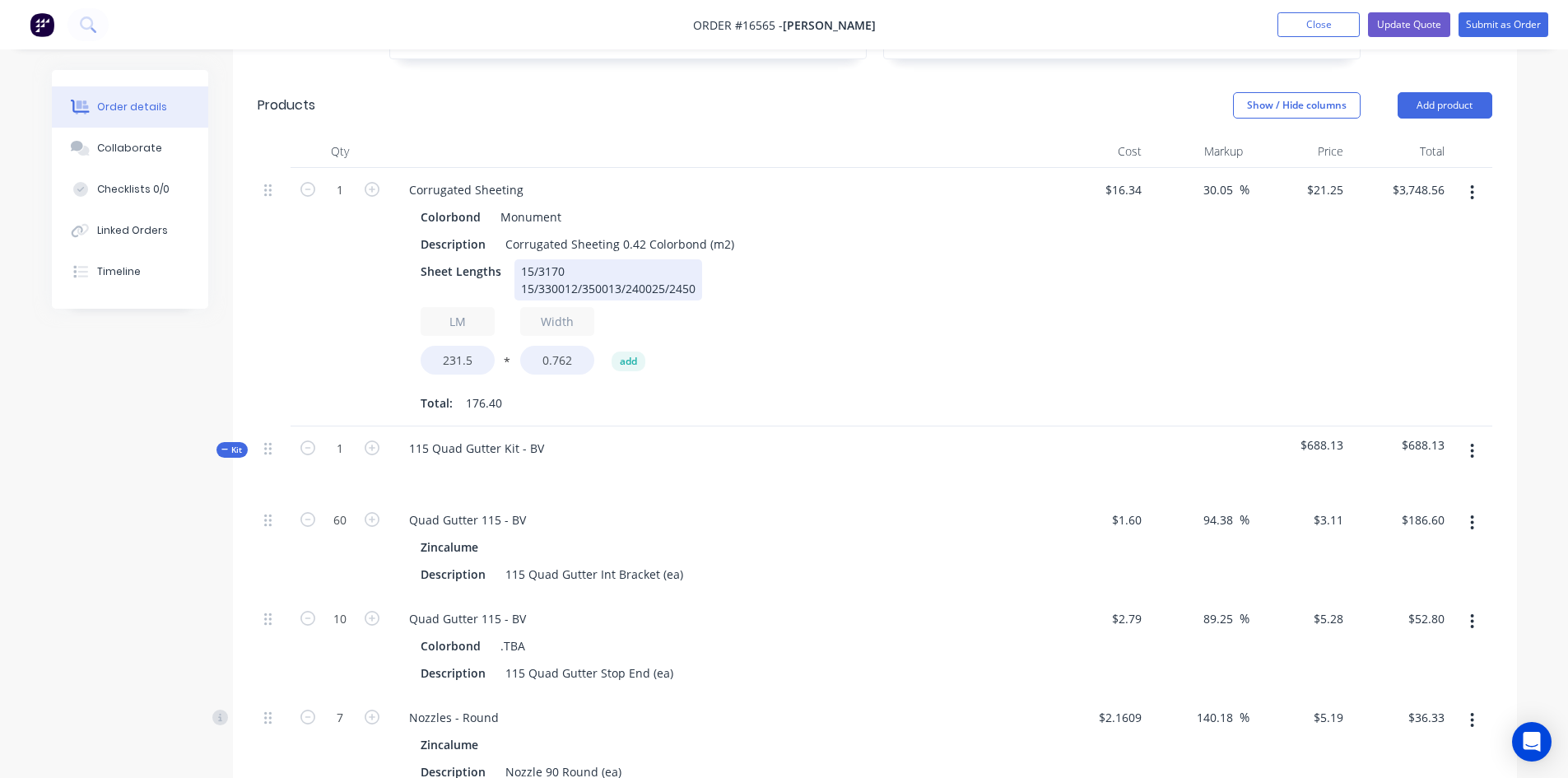
click at [563, 259] on div "15/3170 15/330012/350013/240025/2450" at bounding box center [608, 280] width 188 height 41
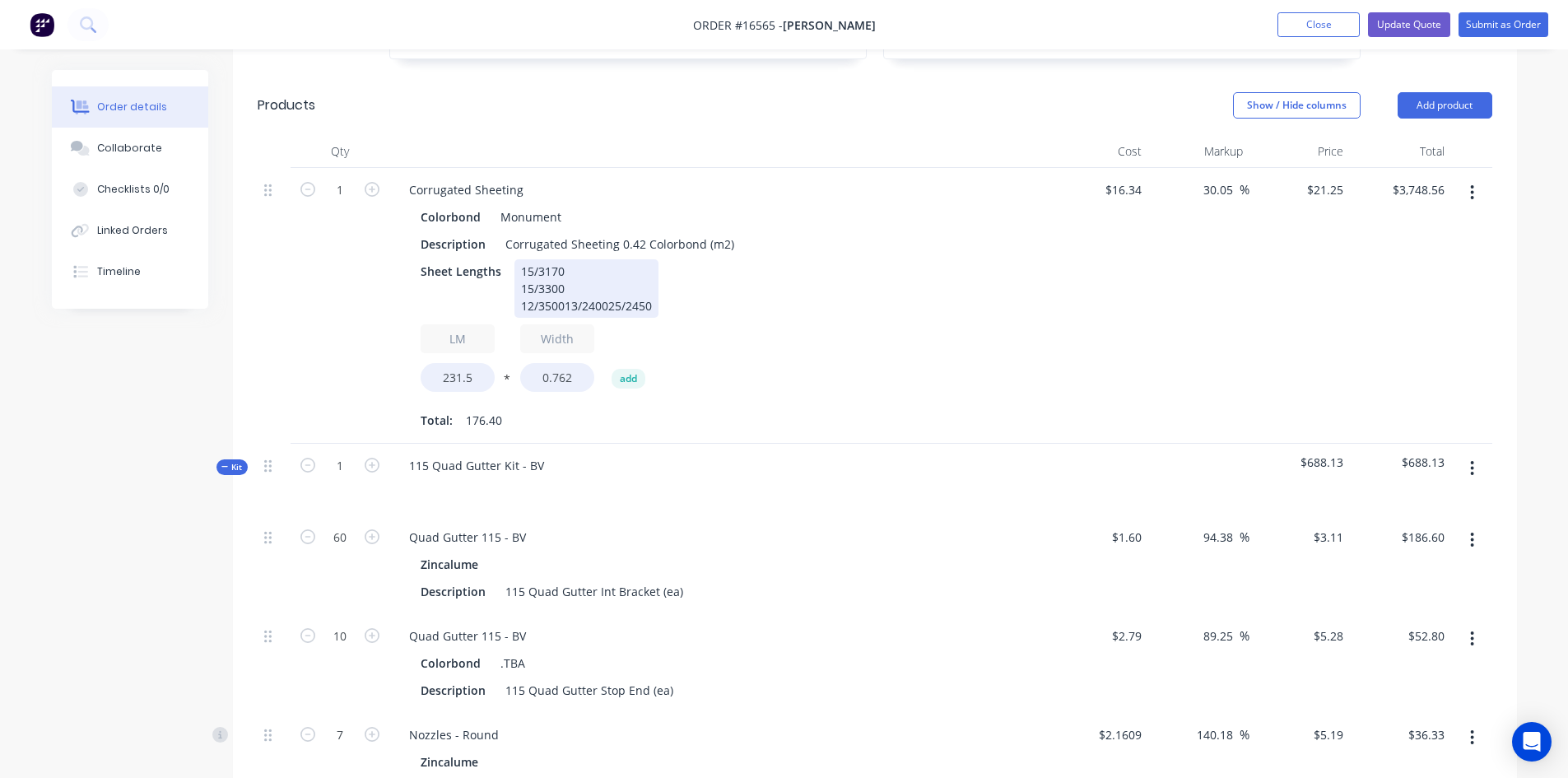
click at [561, 261] on div "15/3170 15/3300 12/350013/240025/2450" at bounding box center [587, 288] width 144 height 58
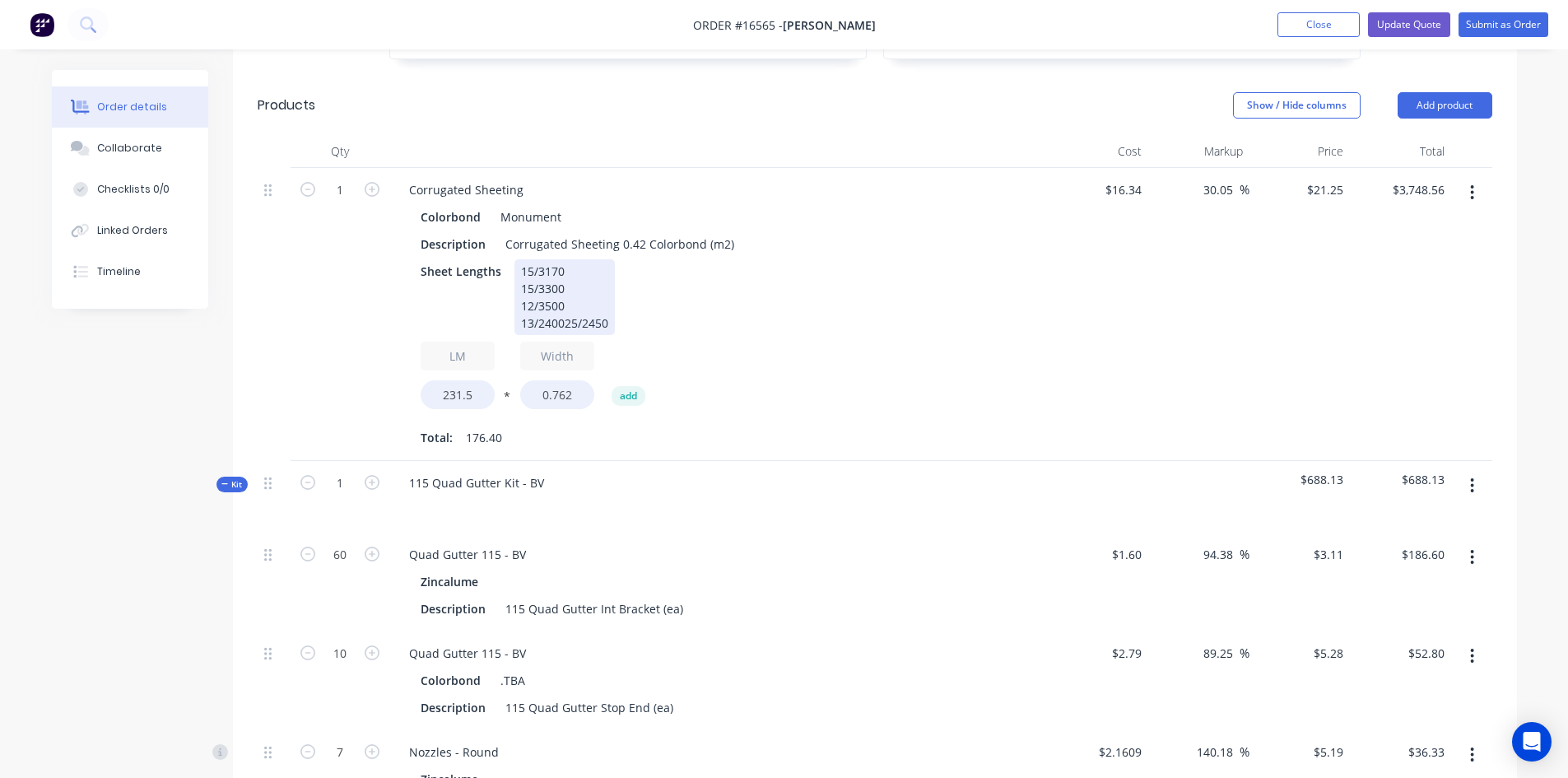
click at [563, 277] on div "15/3170 15/3300 12/3500 13/240025/2450" at bounding box center [565, 297] width 100 height 76
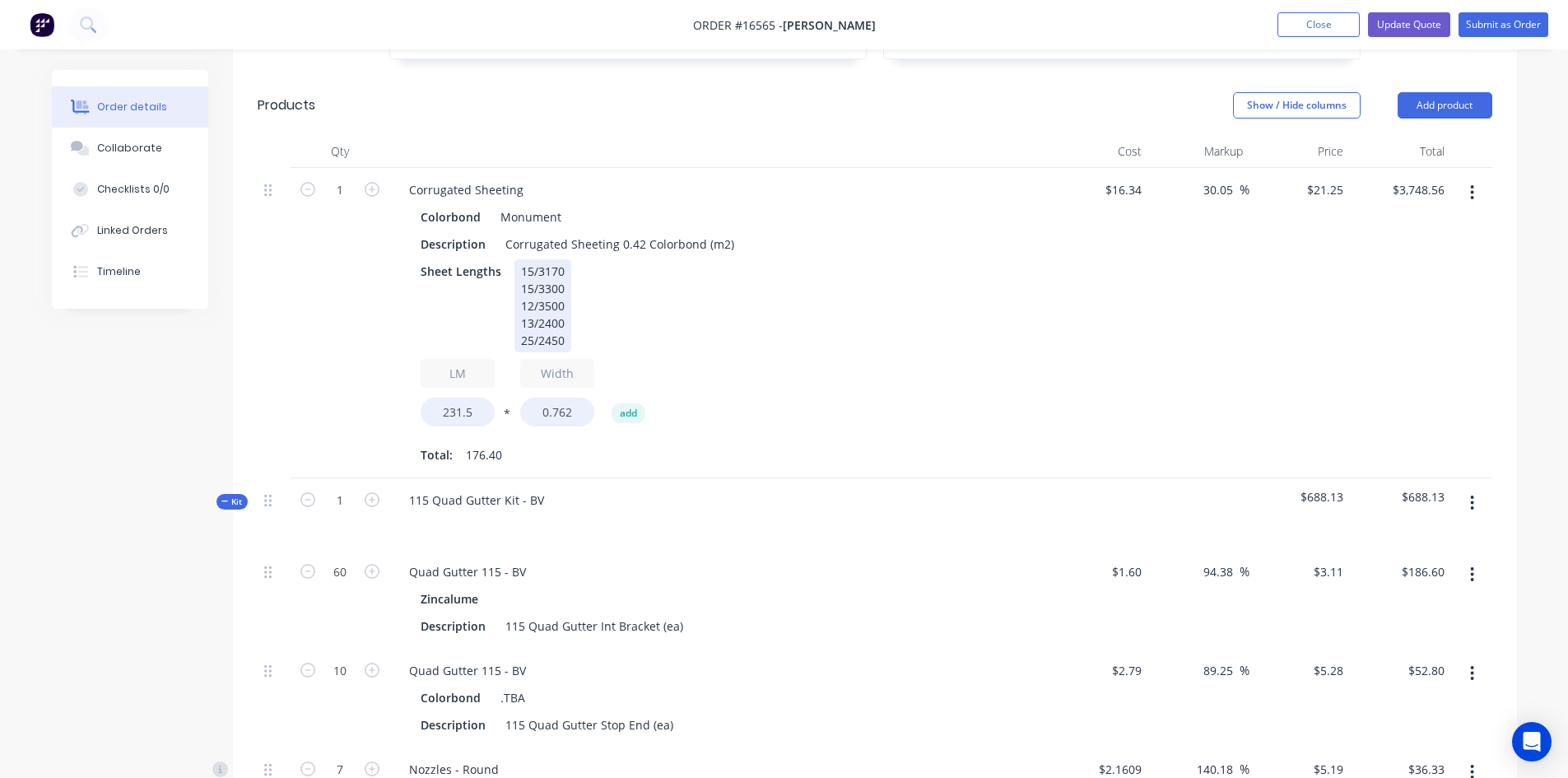
click at [661, 273] on div "Sheet Lengths 15/3170 15/3300 12/3500 13/2400 25/2450" at bounding box center [714, 306] width 602 height 93
click at [652, 291] on div "Sheet Lengths 15/3170 15/3300 12/3500 13/2400 25/2450" at bounding box center [714, 306] width 602 height 93
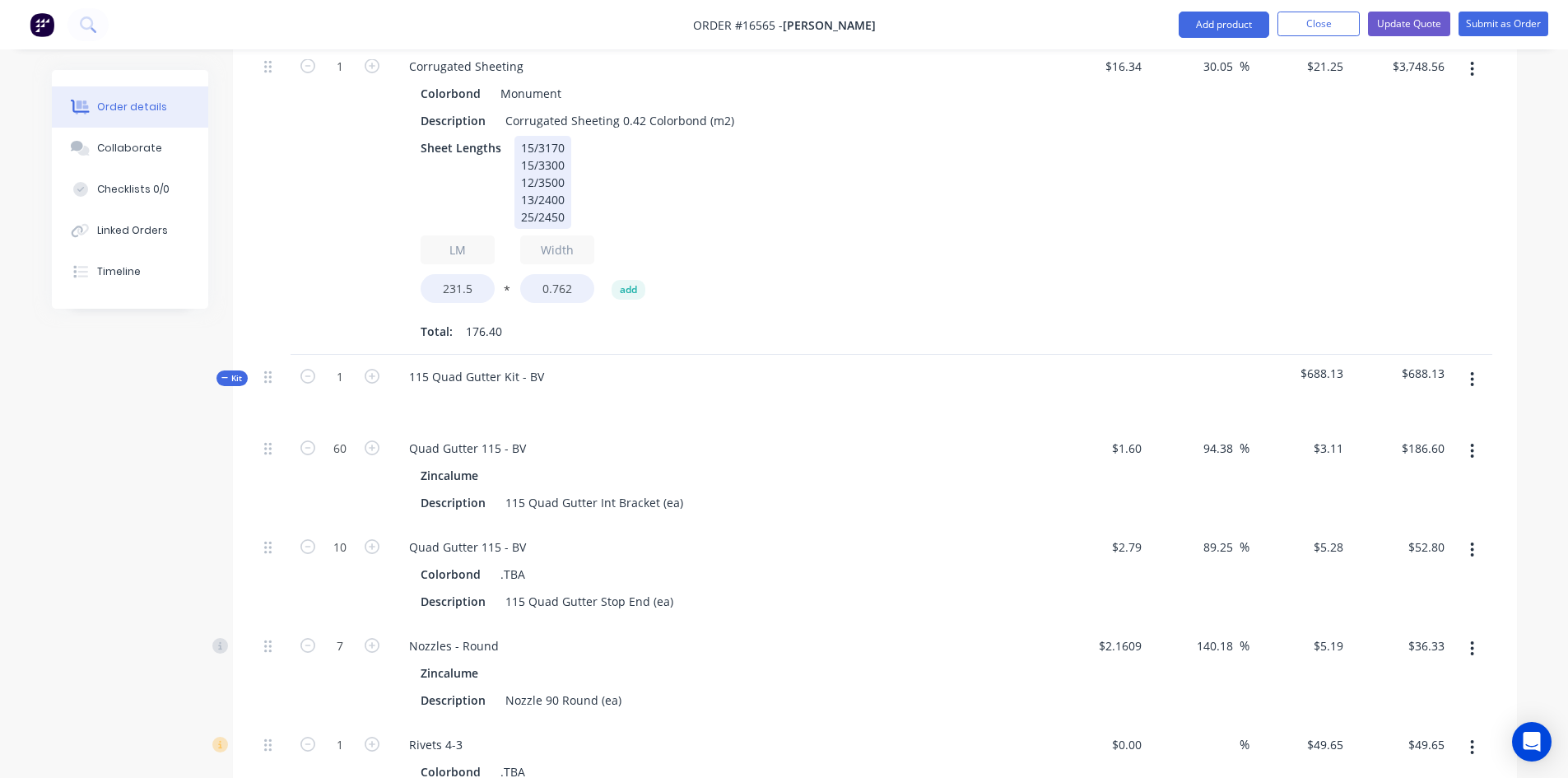
scroll to position [1152, 0]
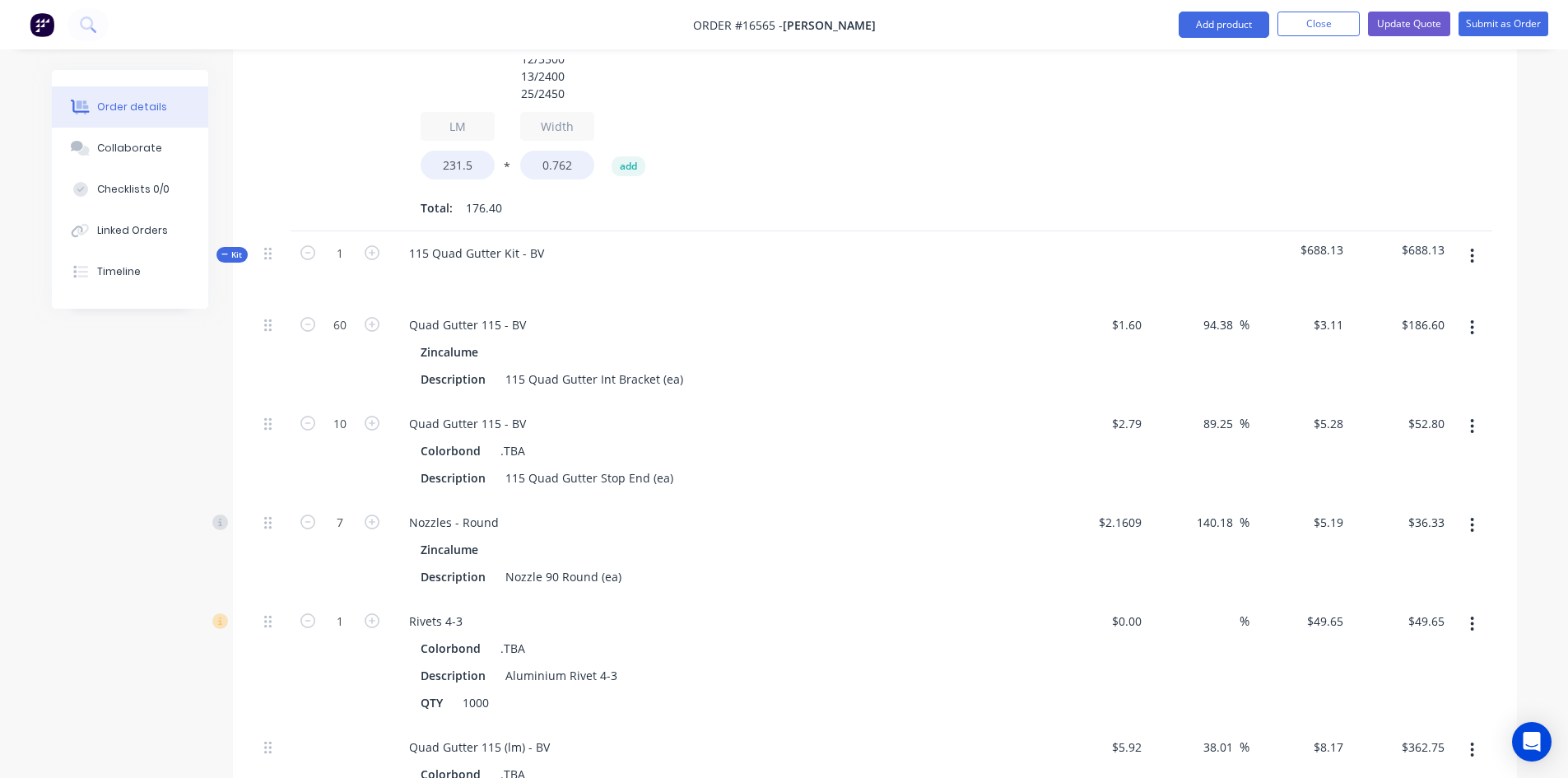
click at [748, 265] on div at bounding box center [718, 277] width 645 height 24
click at [727, 231] on div "115 Quad Gutter Kit - BV" at bounding box center [718, 266] width 658 height 72
click at [729, 231] on div "115 Quad Gutter Kit - BV" at bounding box center [718, 266] width 658 height 72
click at [721, 231] on div "115 Quad Gutter Kit - BV" at bounding box center [718, 266] width 658 height 72
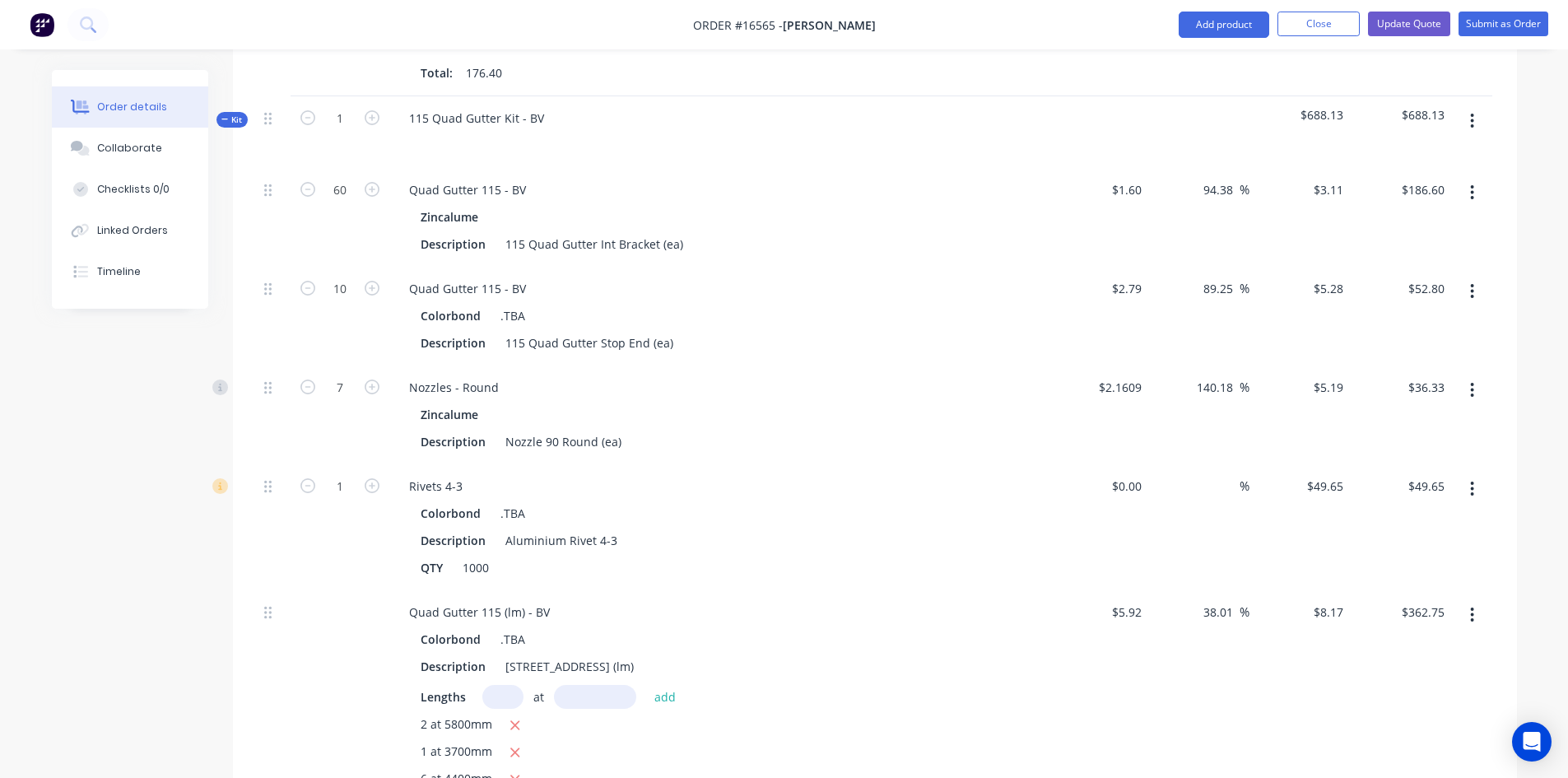
scroll to position [1316, 0]
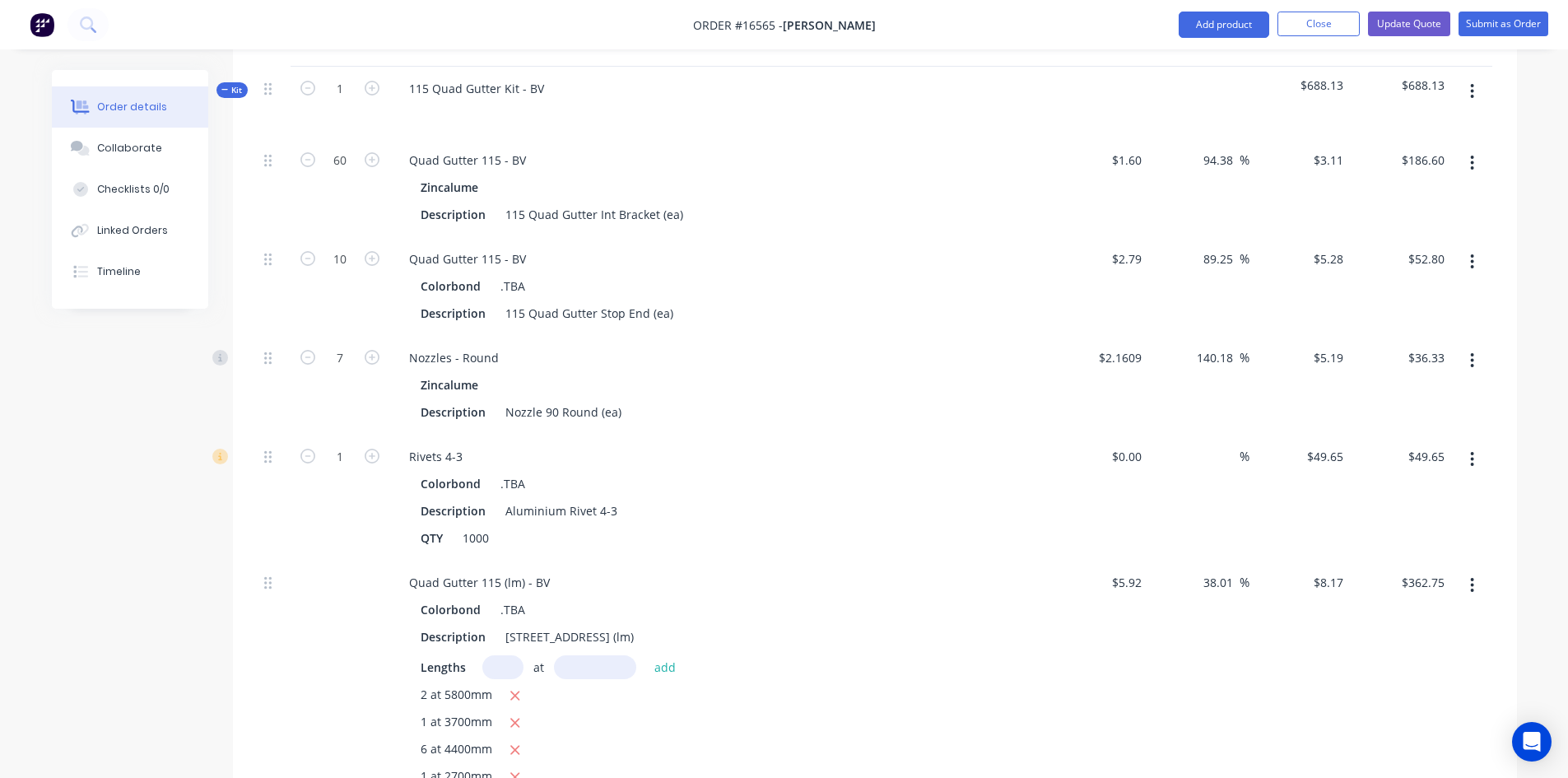
click at [1469, 247] on button "button" at bounding box center [1471, 261] width 38 height 29
click at [929, 283] on div "Quad Gutter 115 - BV Colorbond .TBA Description 115 Quad Gutter Stop End (ea)" at bounding box center [718, 286] width 658 height 99
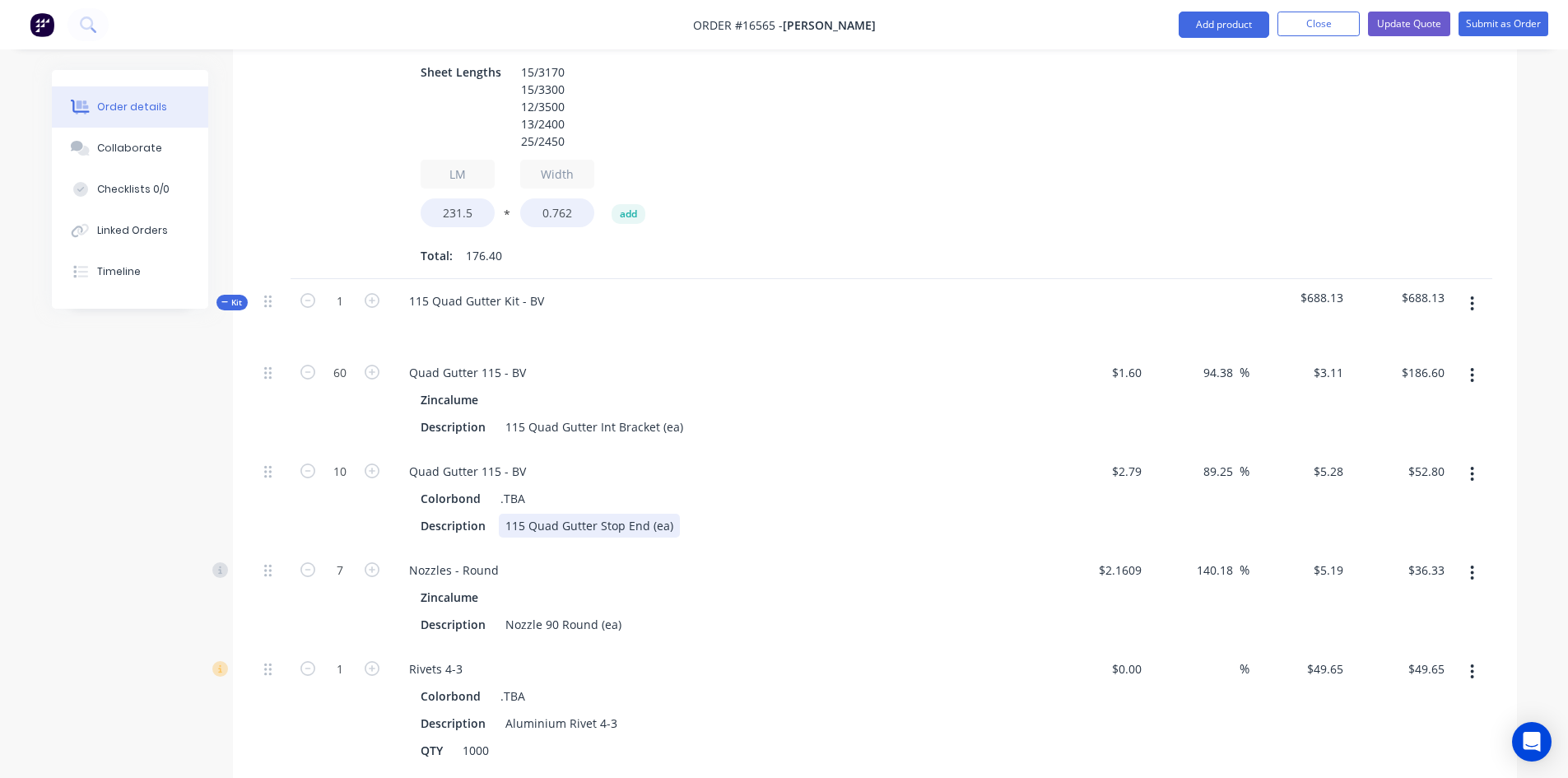
scroll to position [1070, 0]
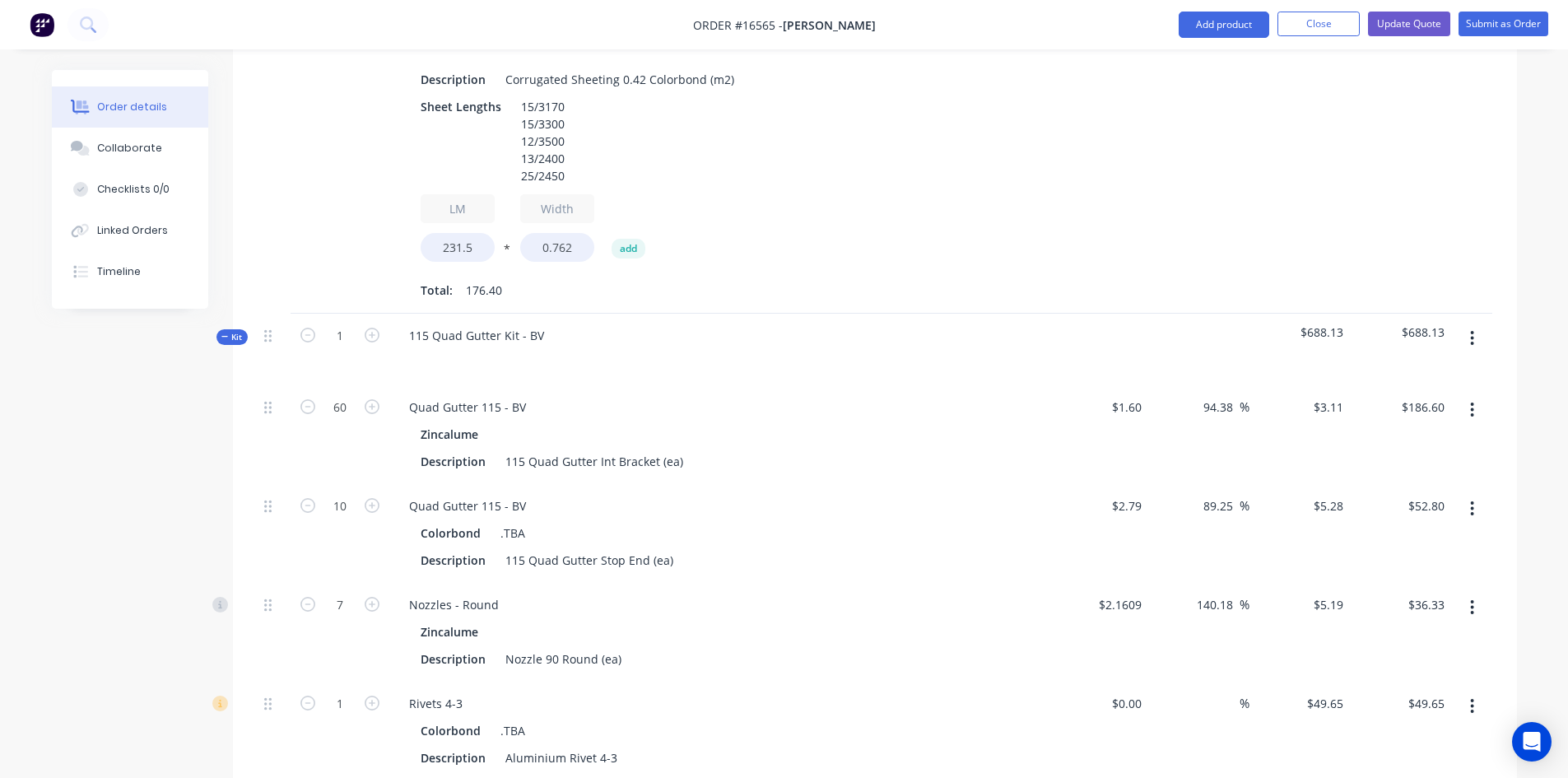
click at [1477, 323] on button "button" at bounding box center [1471, 338] width 38 height 29
click at [722, 347] on div at bounding box center [718, 359] width 645 height 24
click at [1471, 331] on icon "button" at bounding box center [1472, 338] width 3 height 15
click at [786, 395] on div "Quad Gutter 115 - BV" at bounding box center [718, 407] width 645 height 24
click at [496, 521] on div ".TBA" at bounding box center [510, 532] width 31 height 24
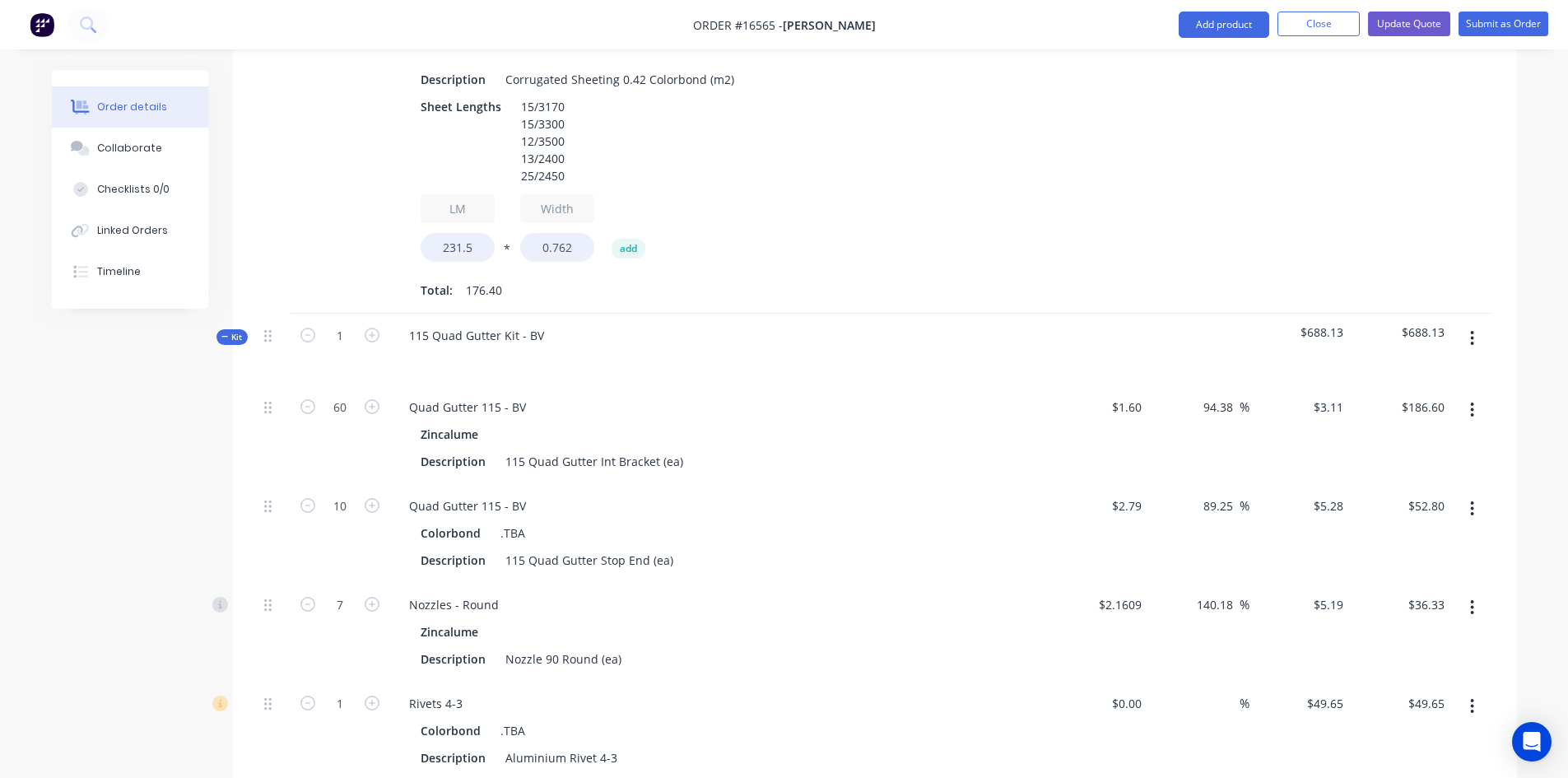
drag, startPoint x: 533, startPoint y: 481, endPoint x: 523, endPoint y: 490, distance: 13.5
click at [532, 521] on div "Colorbond .TBA" at bounding box center [718, 532] width 595 height 24
click at [523, 521] on div "Colorbond .TBA" at bounding box center [718, 532] width 595 height 24
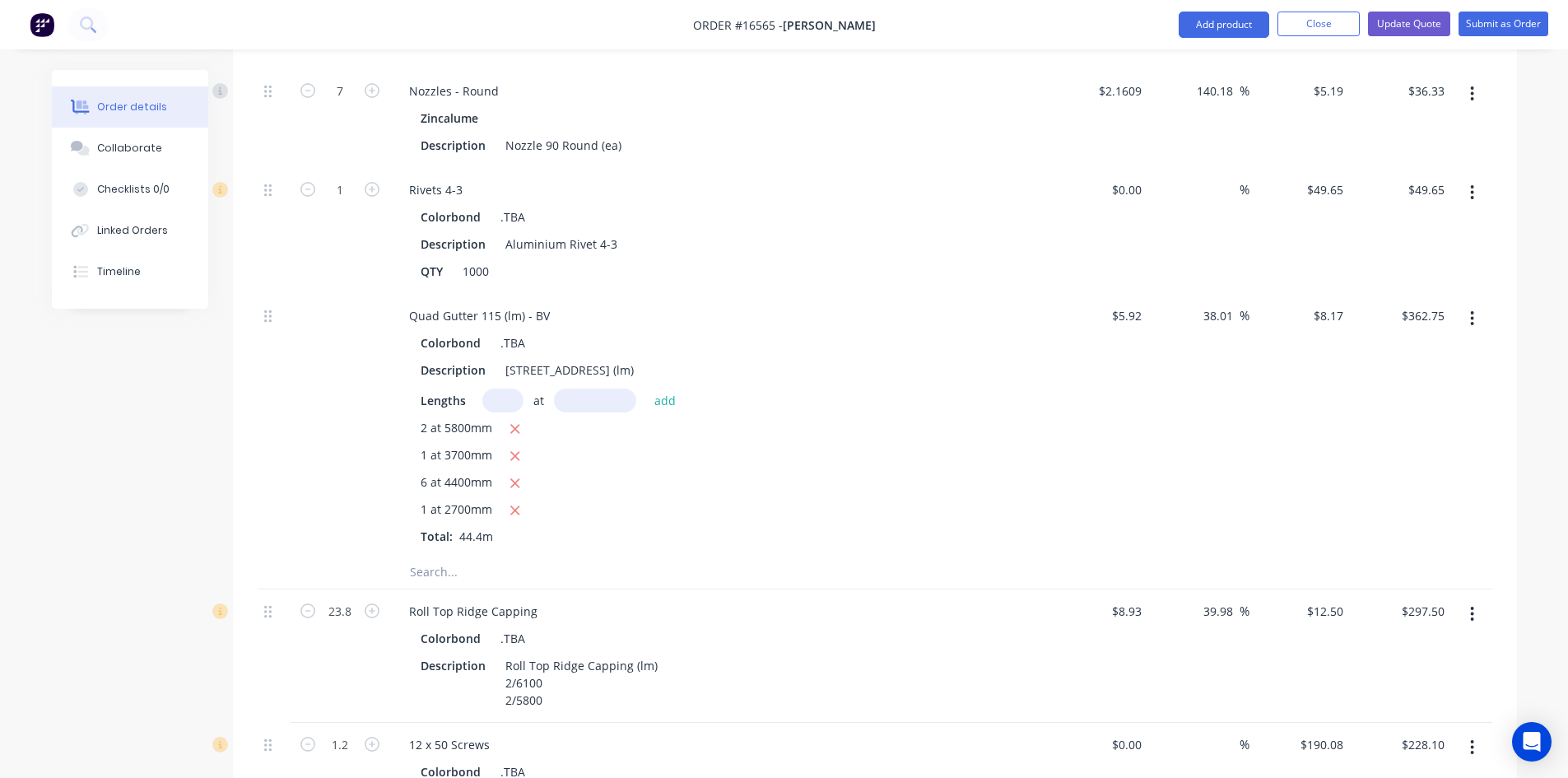
scroll to position [1645, 0]
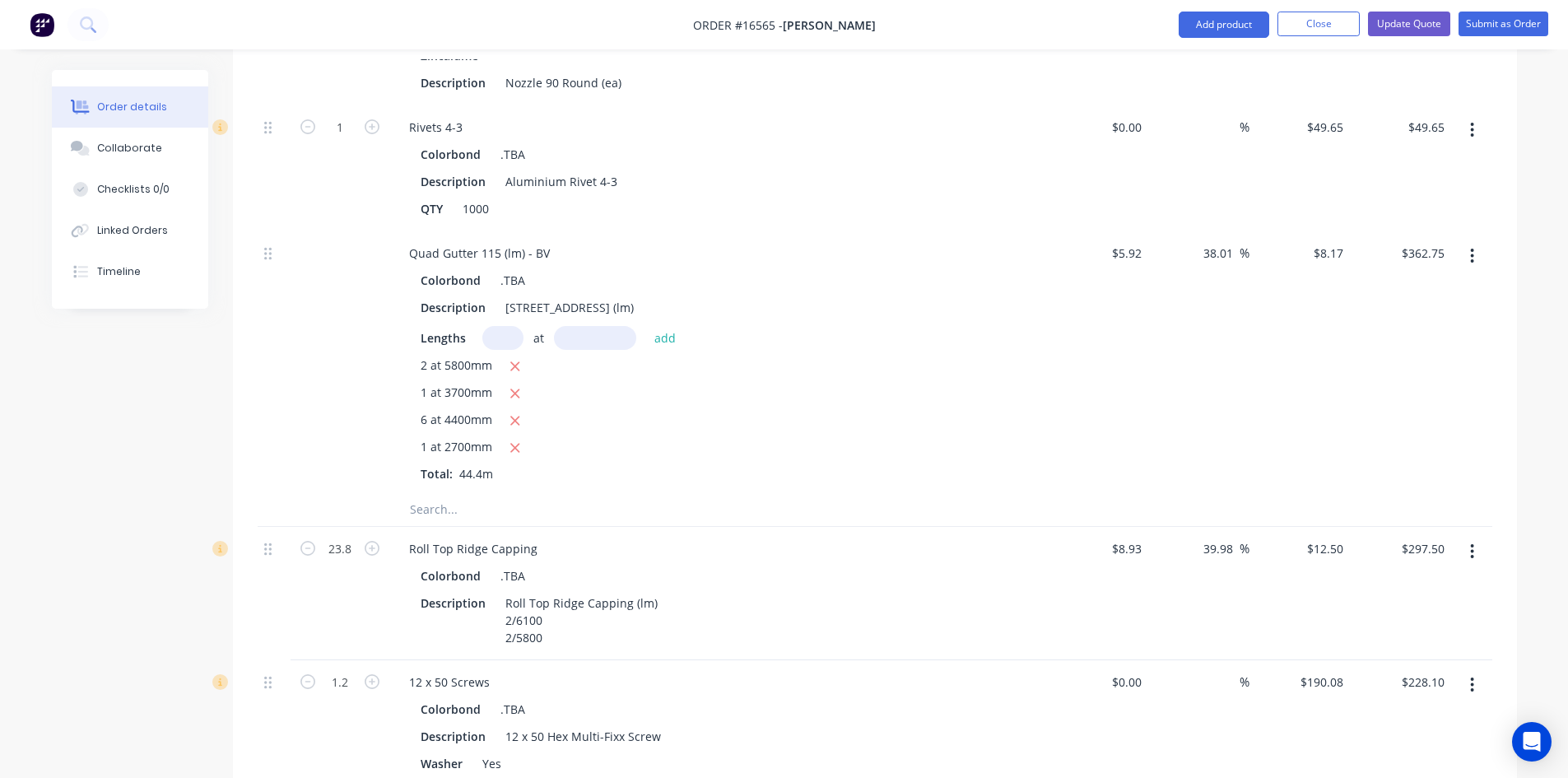
click at [1473, 249] on icon "button" at bounding box center [1472, 255] width 3 height 15
click at [1024, 345] on div "Colorbond .TBA Description 115 Quad Gutter Plain (lm) Lengths at add 2 at 5800m…" at bounding box center [718, 375] width 645 height 214
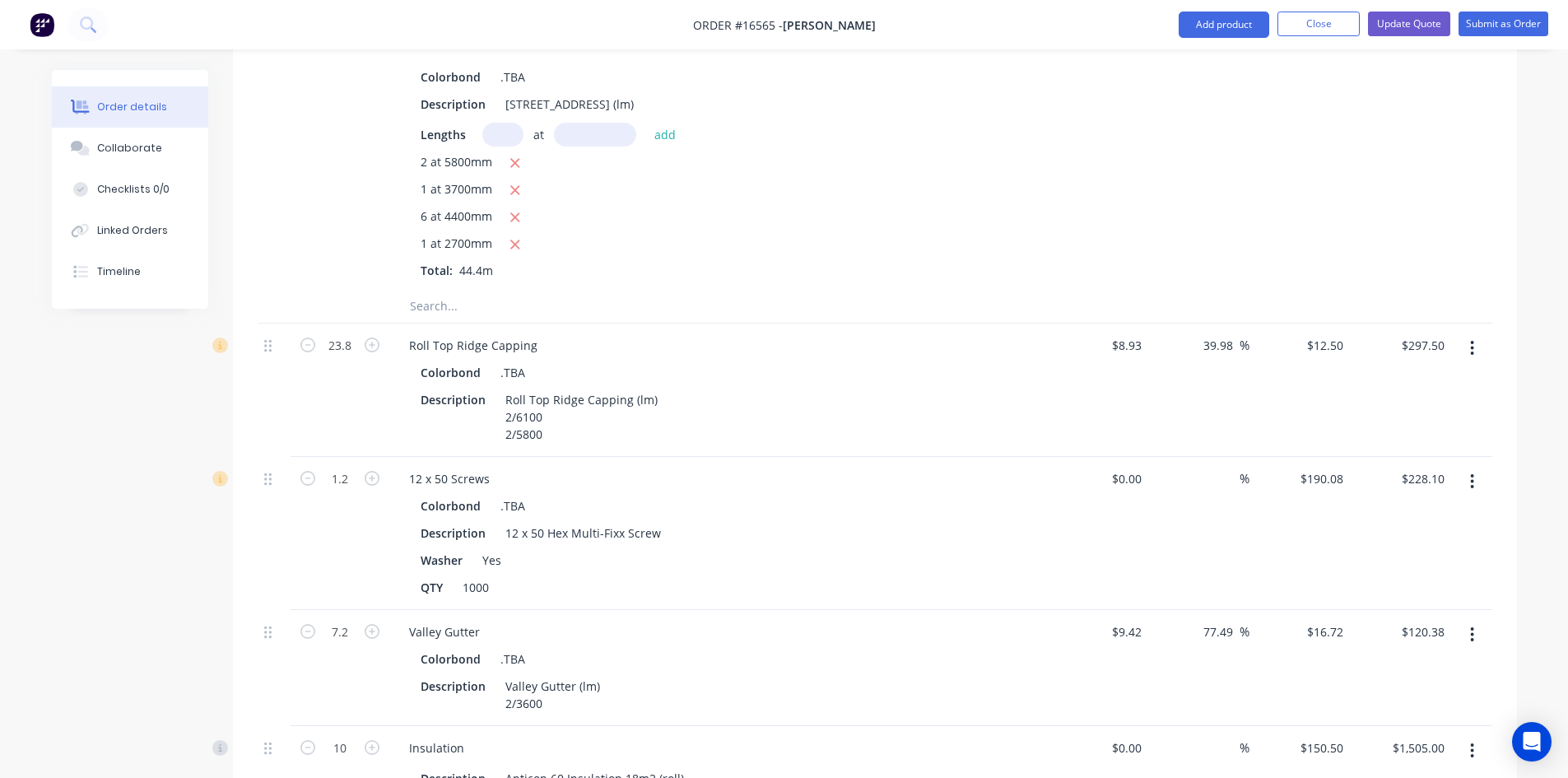
scroll to position [1893, 0]
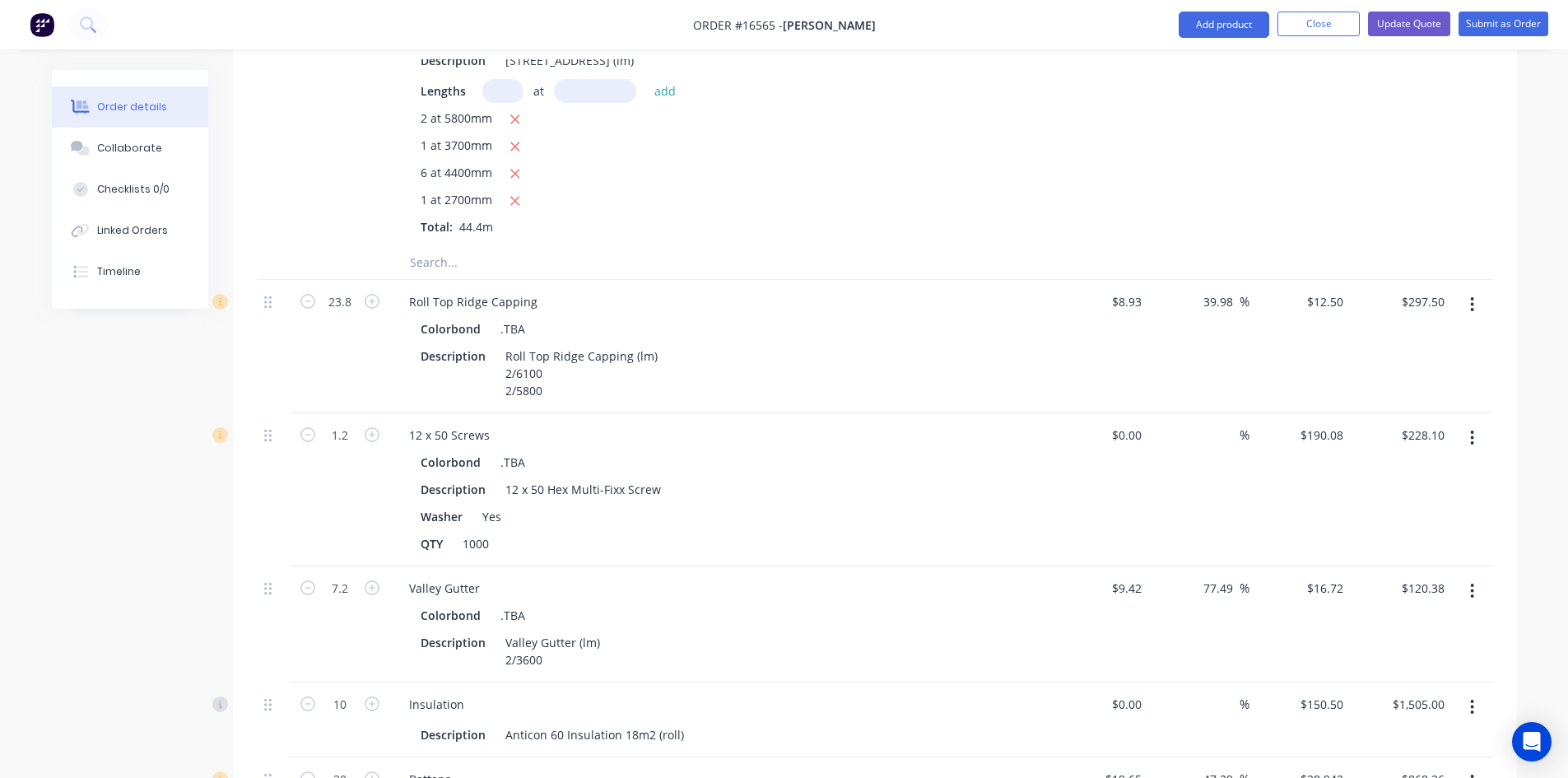
click at [1471, 296] on icon "button" at bounding box center [1472, 305] width 4 height 18
click at [545, 344] on div "Roll Top Ridge Capping (lm) 2/6100 2/5800" at bounding box center [582, 372] width 165 height 58
drag, startPoint x: 566, startPoint y: 346, endPoint x: 493, endPoint y: 327, distance: 75.4
click at [493, 344] on div "Description Roll Top Ridge Capping (lm) 2/6100 2/5800" at bounding box center [714, 372] width 602 height 58
copy div "2/6100 2/5800"
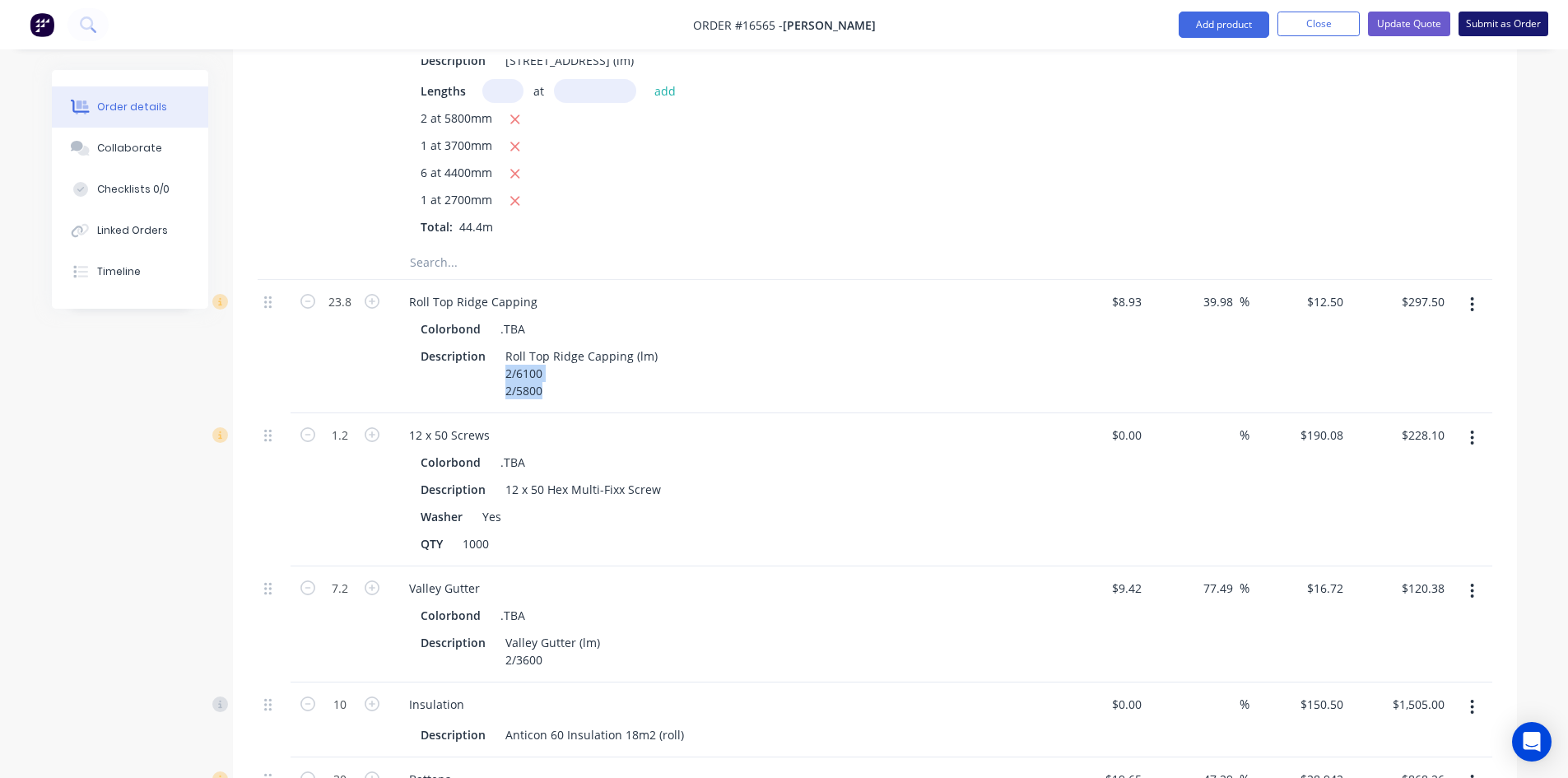
click at [1504, 20] on button "Submit as Order" at bounding box center [1502, 24] width 89 height 25
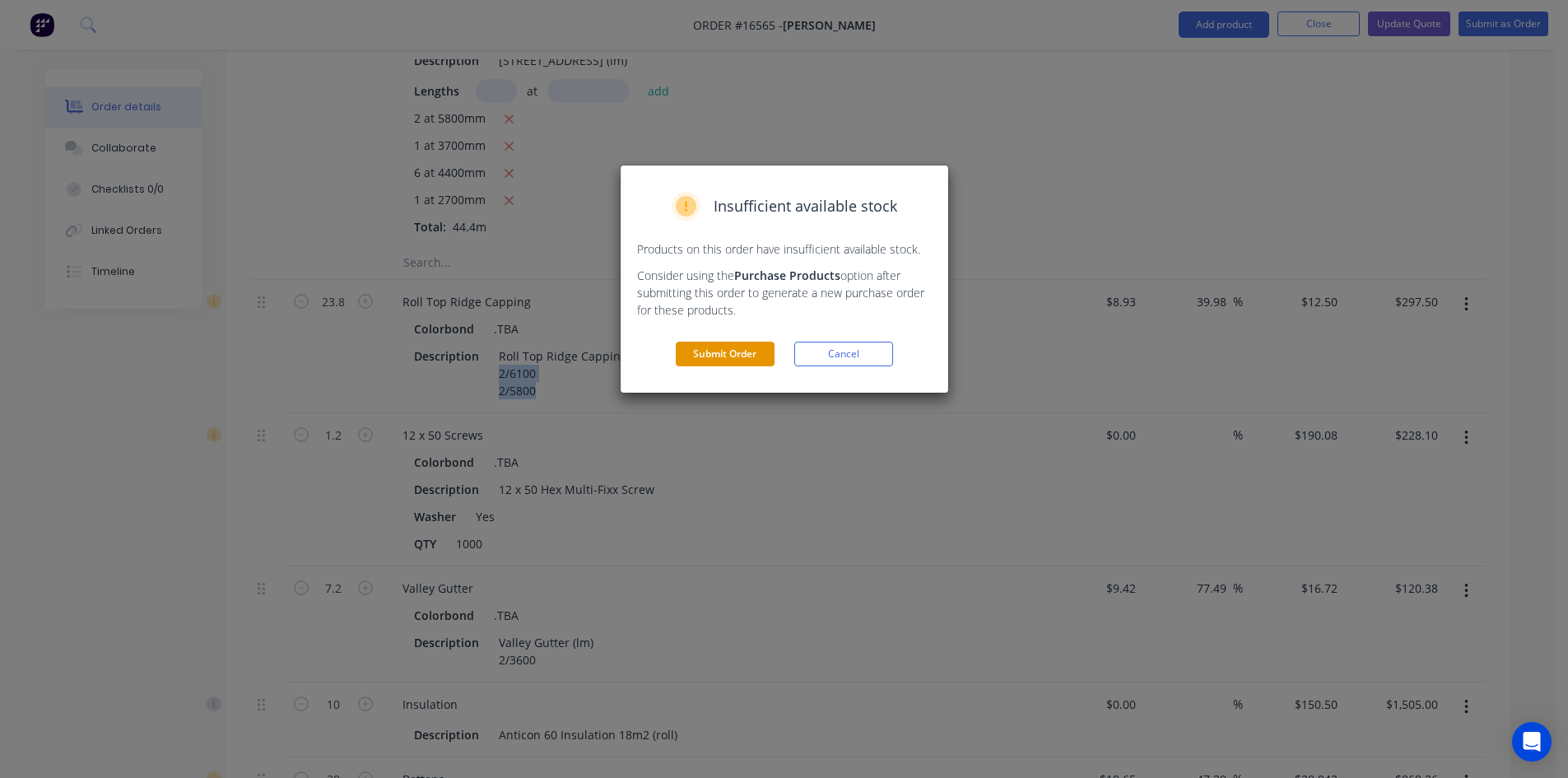
click at [742, 356] on button "Submit Order" at bounding box center [725, 354] width 99 height 25
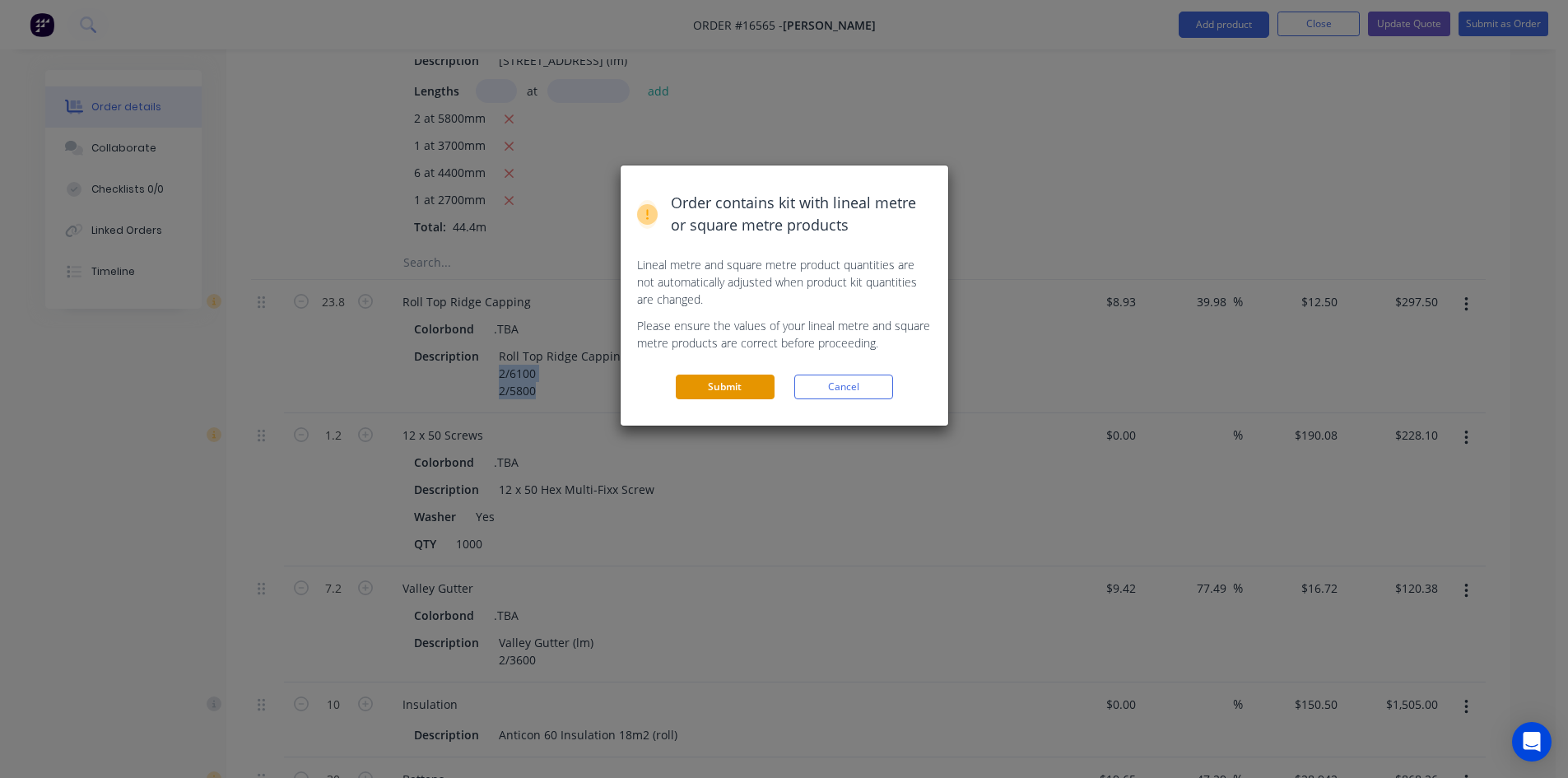
click at [745, 390] on button "Submit" at bounding box center [725, 386] width 99 height 25
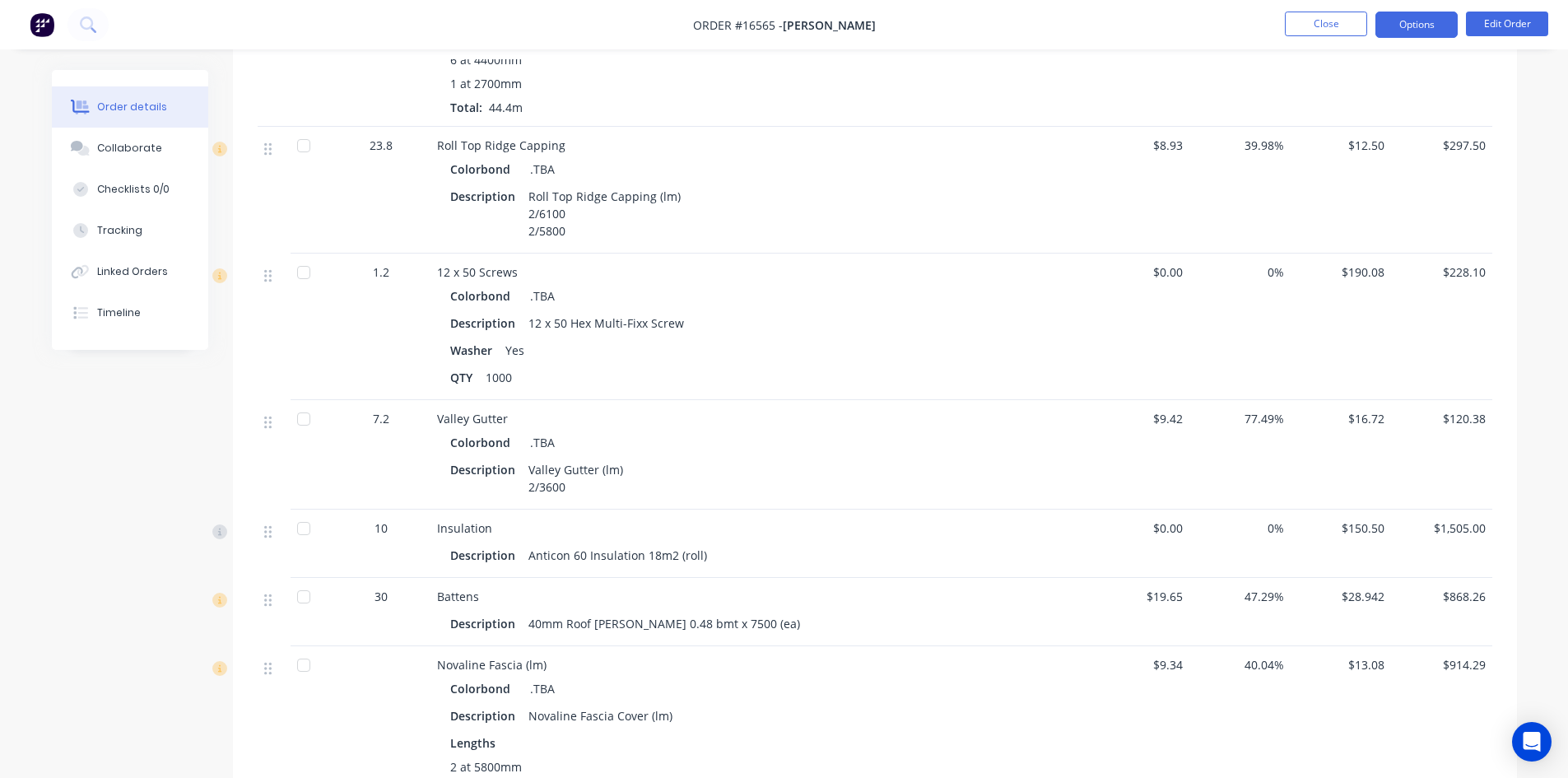
click at [1429, 23] on button "Options" at bounding box center [1417, 25] width 83 height 27
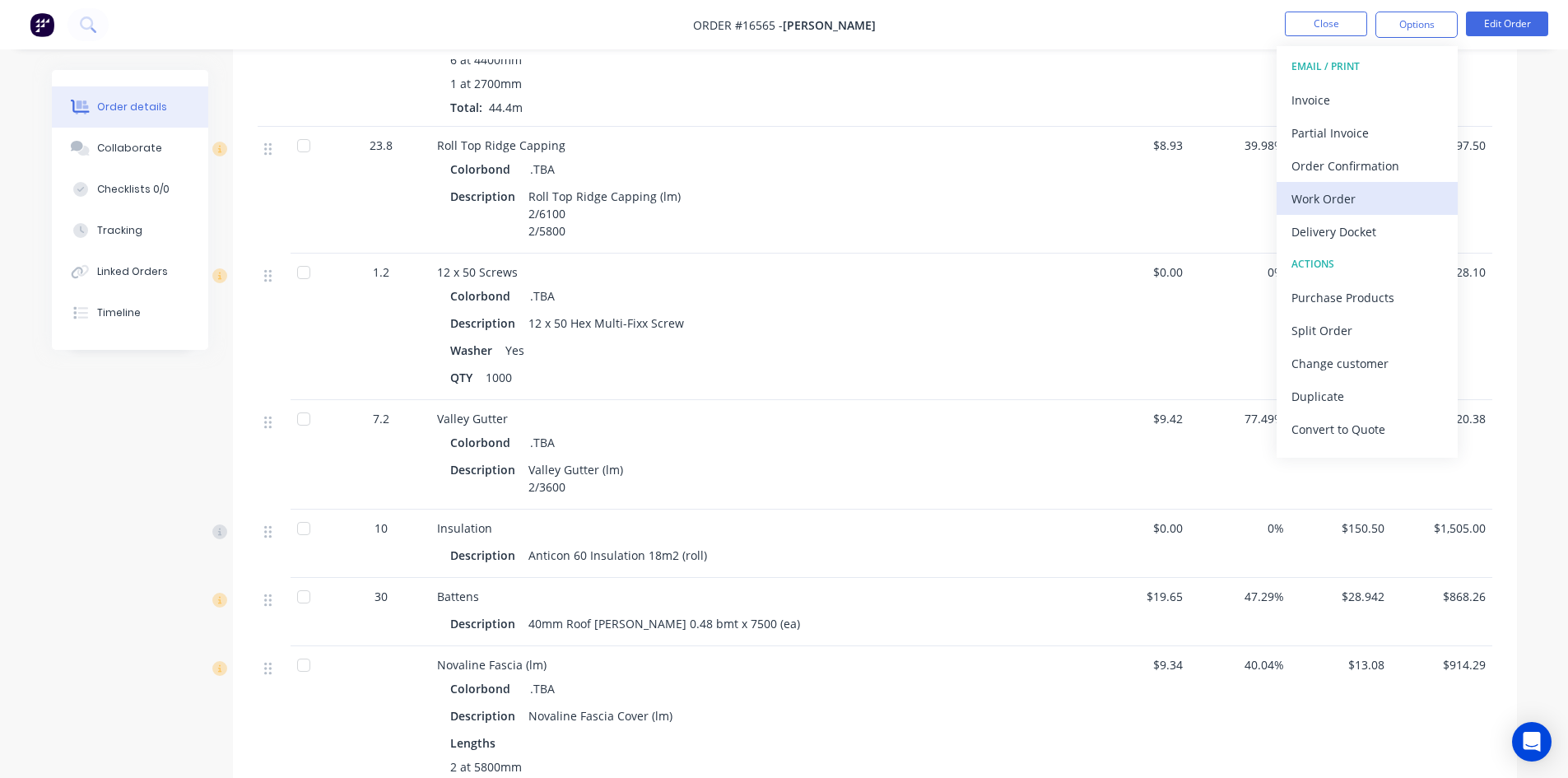
click at [1370, 197] on div "Work Order" at bounding box center [1367, 198] width 151 height 24
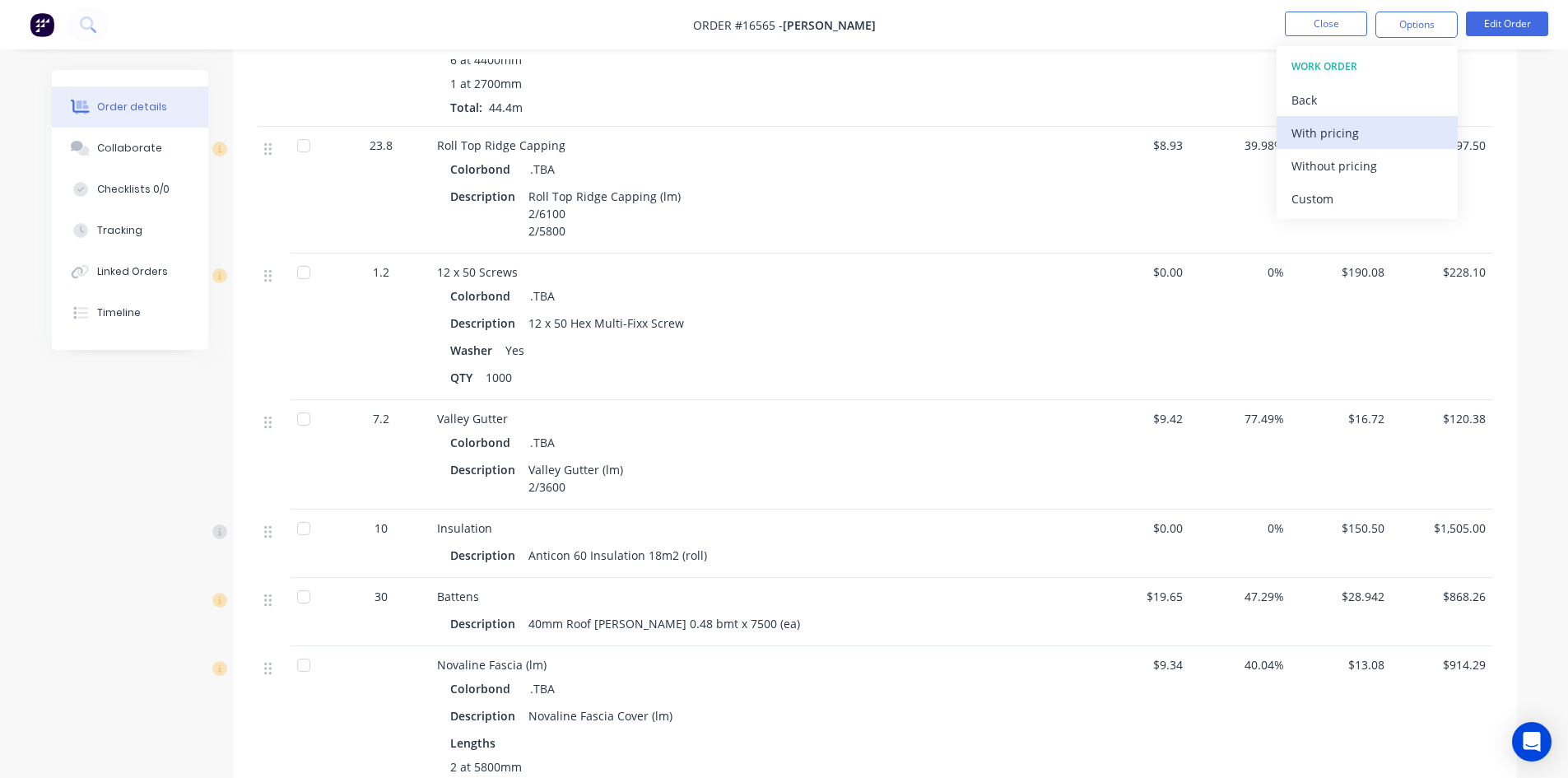
click at [1375, 133] on div "With pricing" at bounding box center [1367, 133] width 151 height 24
click at [1217, 70] on div "38.01%" at bounding box center [1239, 9] width 101 height 236
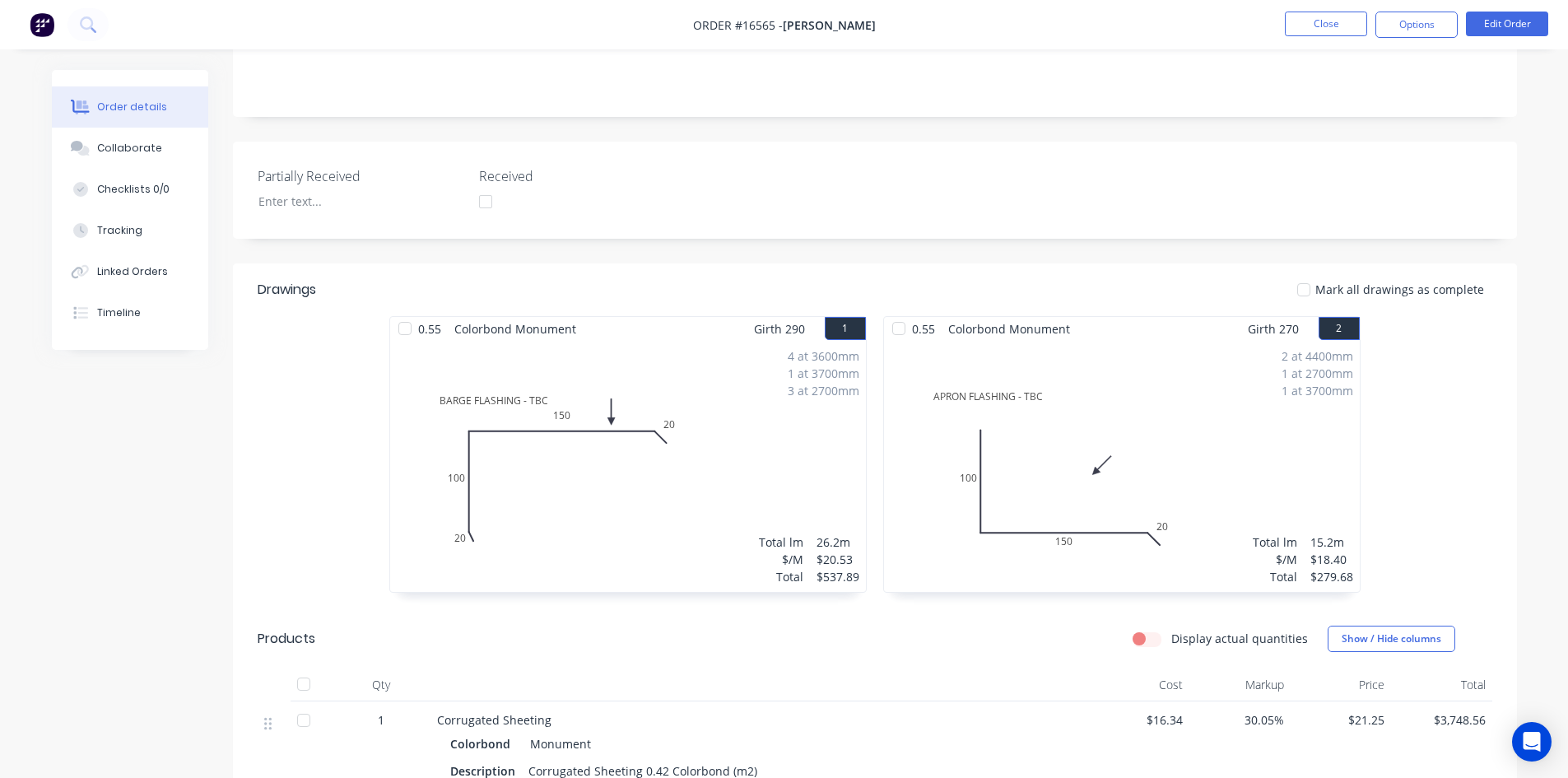
scroll to position [0, 0]
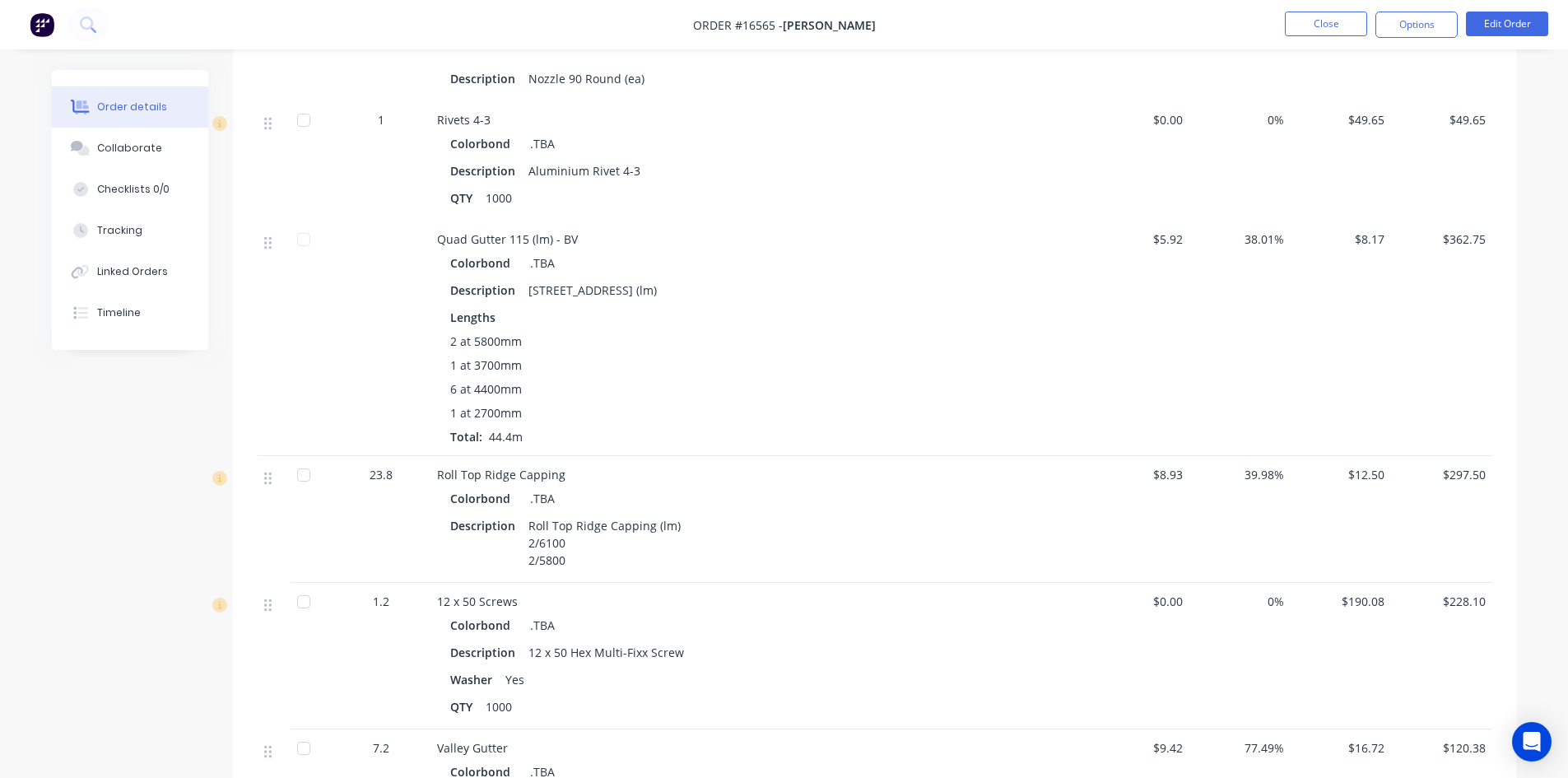
scroll to position [1645, 0]
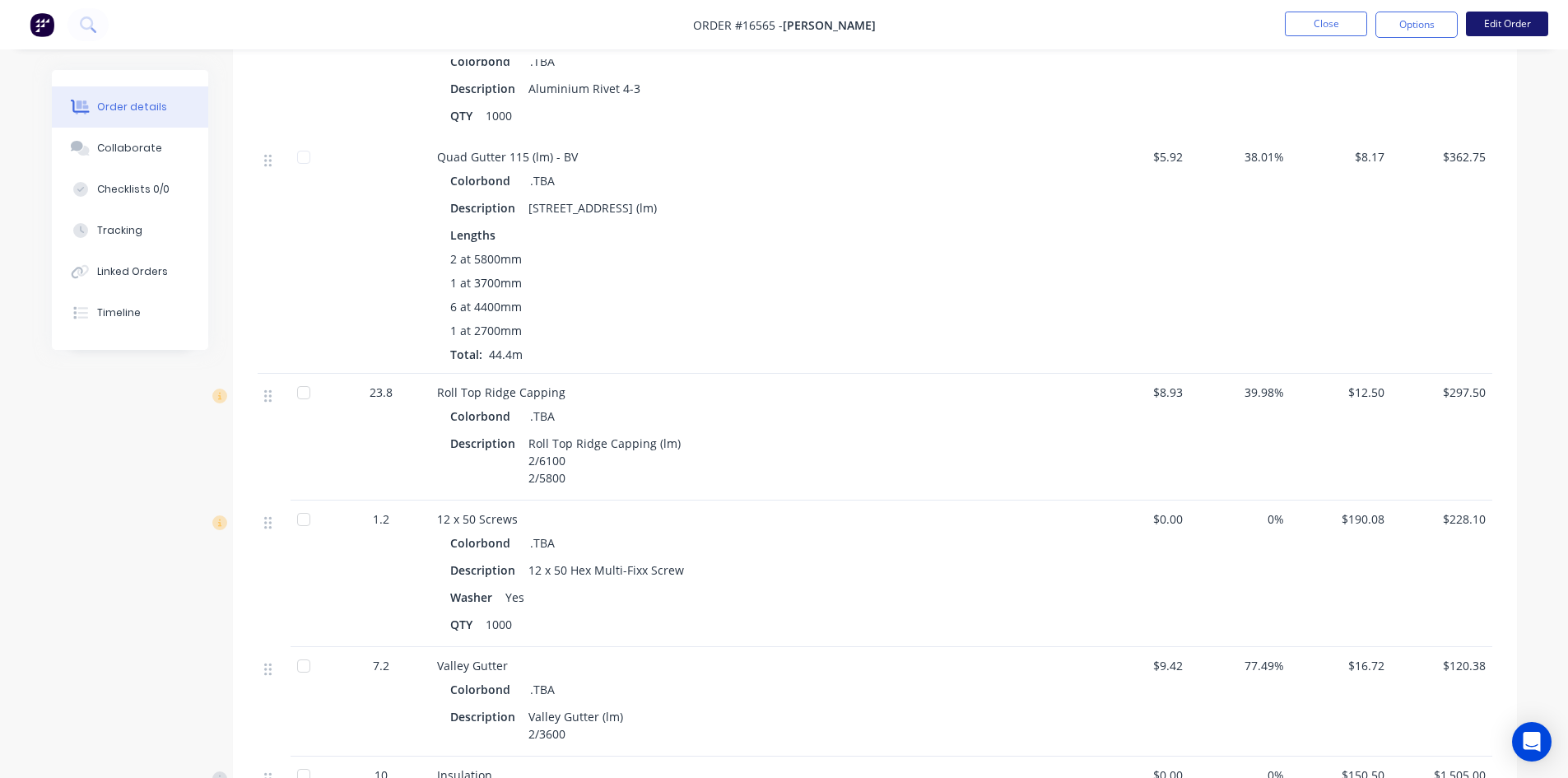
click at [1509, 23] on button "Edit Order" at bounding box center [1507, 24] width 83 height 25
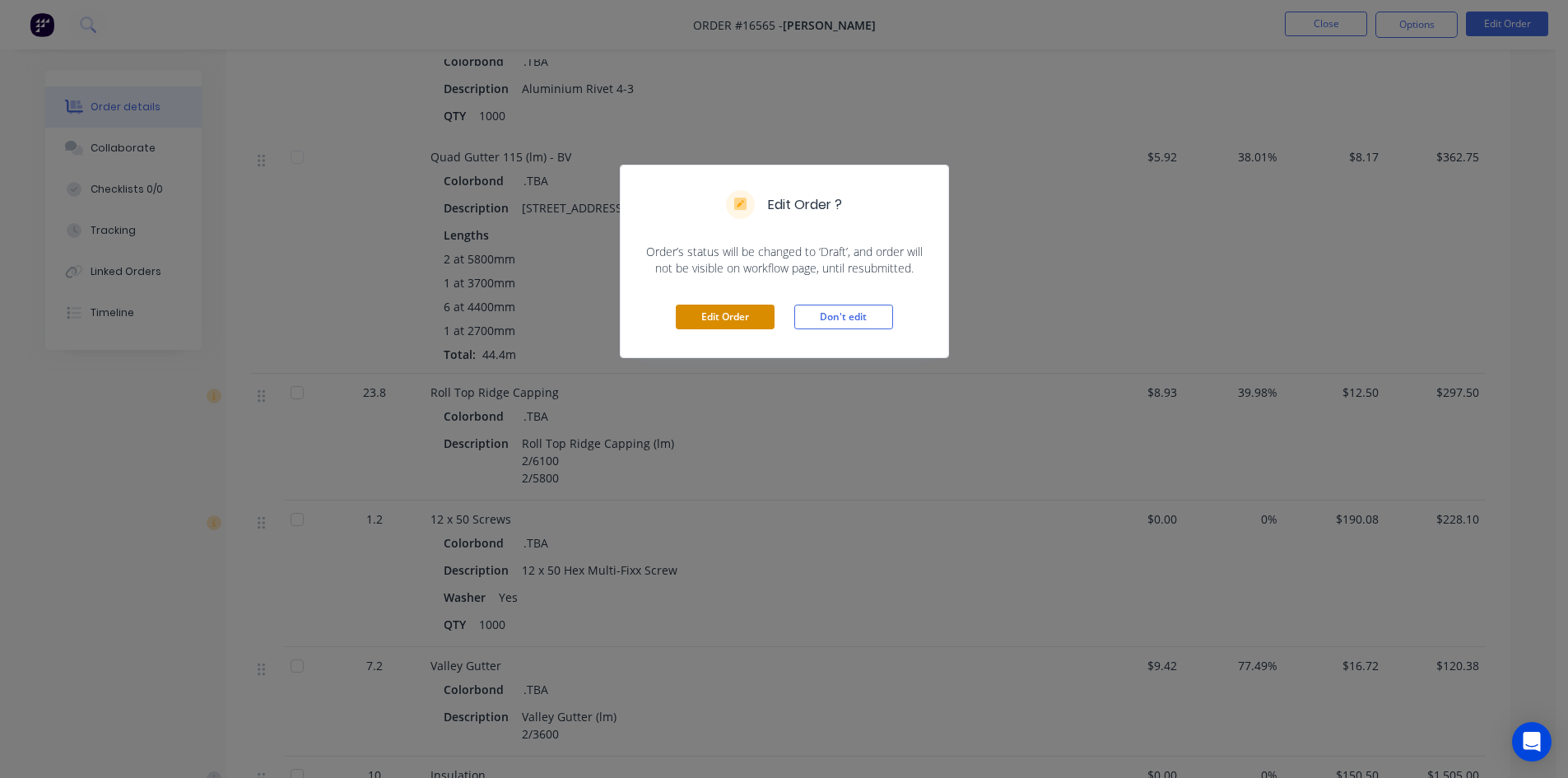
click at [742, 319] on button "Edit Order" at bounding box center [725, 316] width 99 height 25
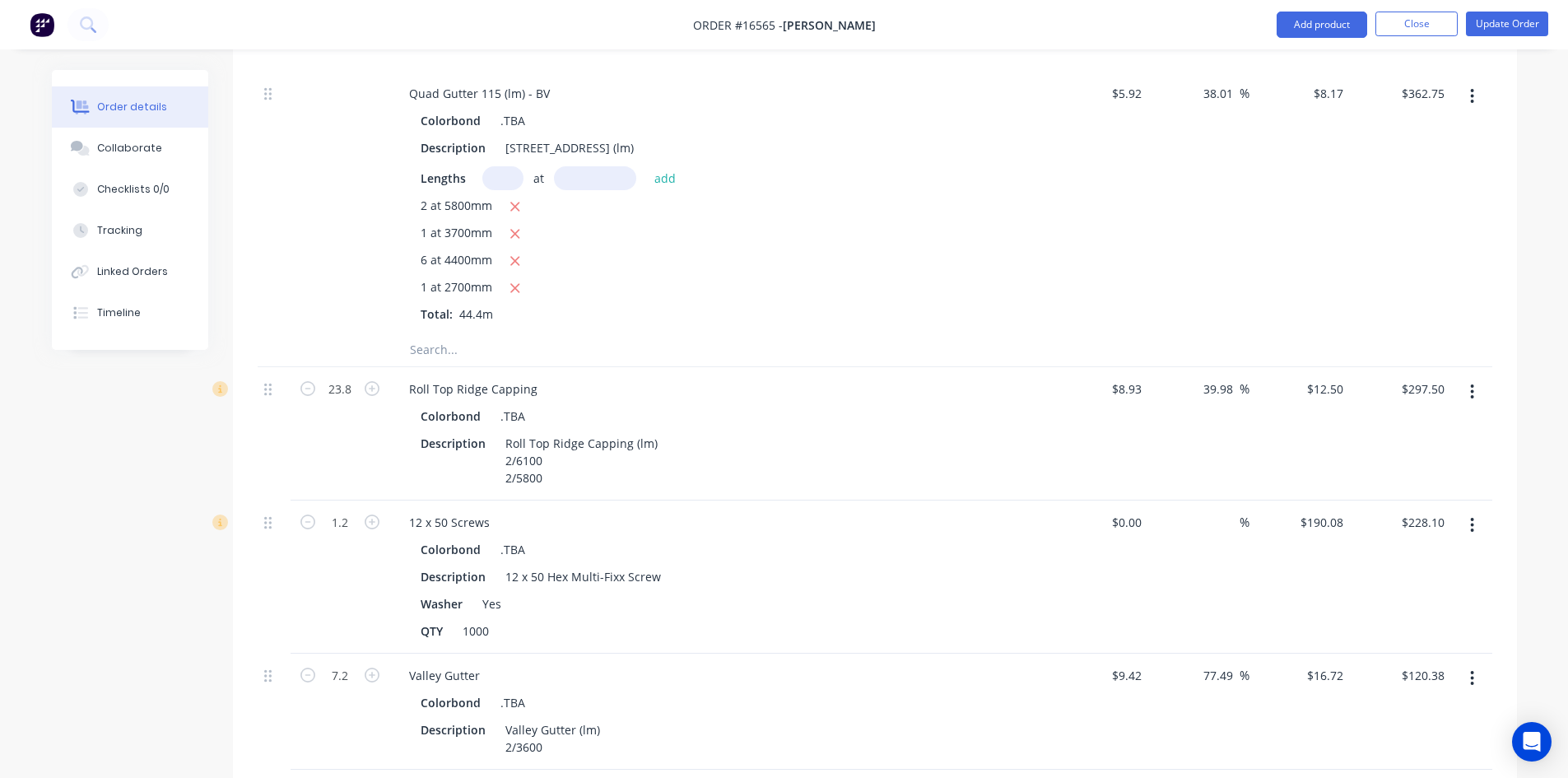
scroll to position [1810, 0]
click at [1474, 377] on icon "button" at bounding box center [1472, 386] width 4 height 18
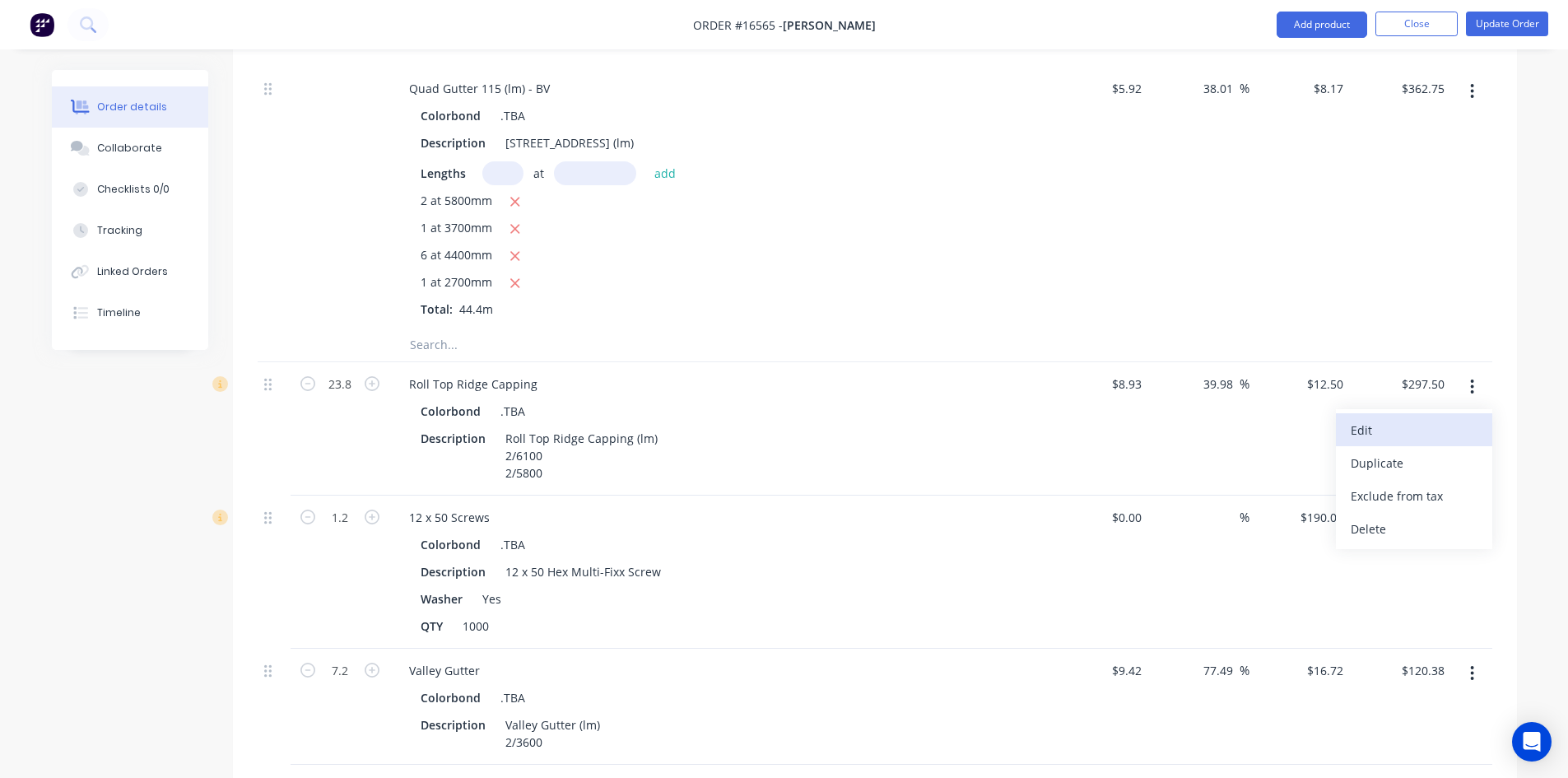
click at [1402, 418] on div "Edit" at bounding box center [1414, 430] width 127 height 24
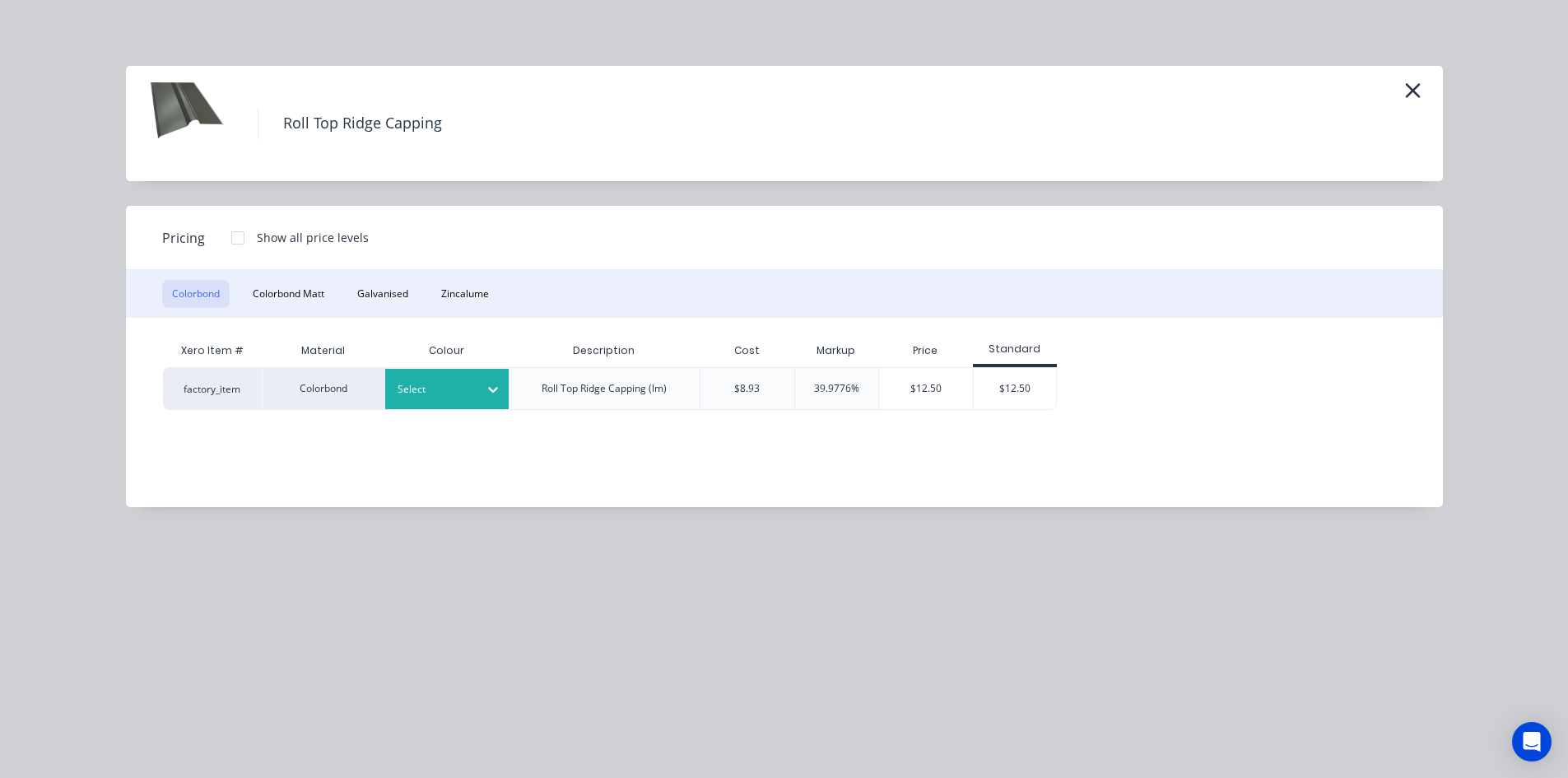
click at [473, 384] on div "Select" at bounding box center [432, 389] width 92 height 22
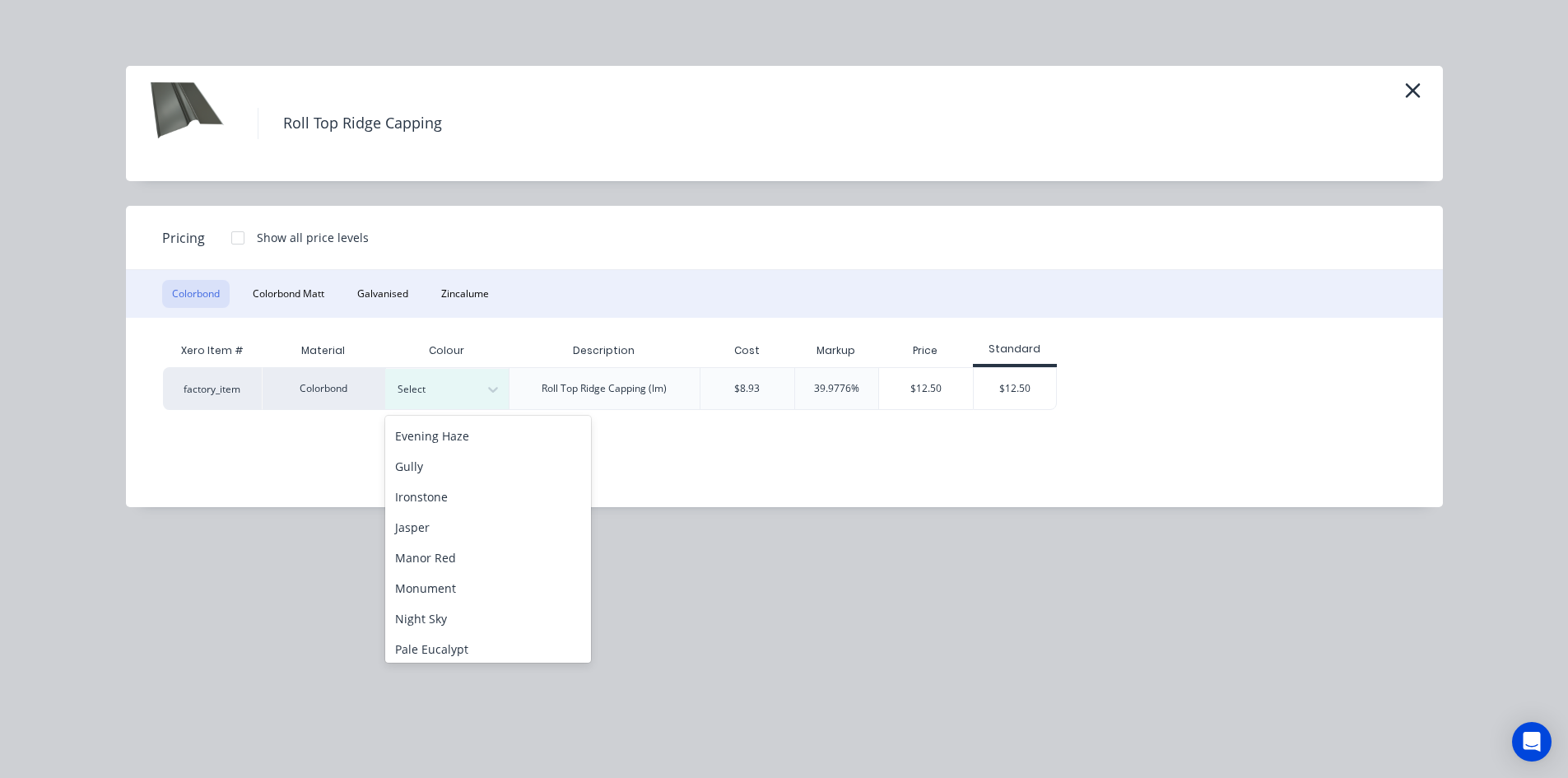
scroll to position [247, 0]
click at [472, 582] on div "Monument" at bounding box center [487, 583] width 205 height 30
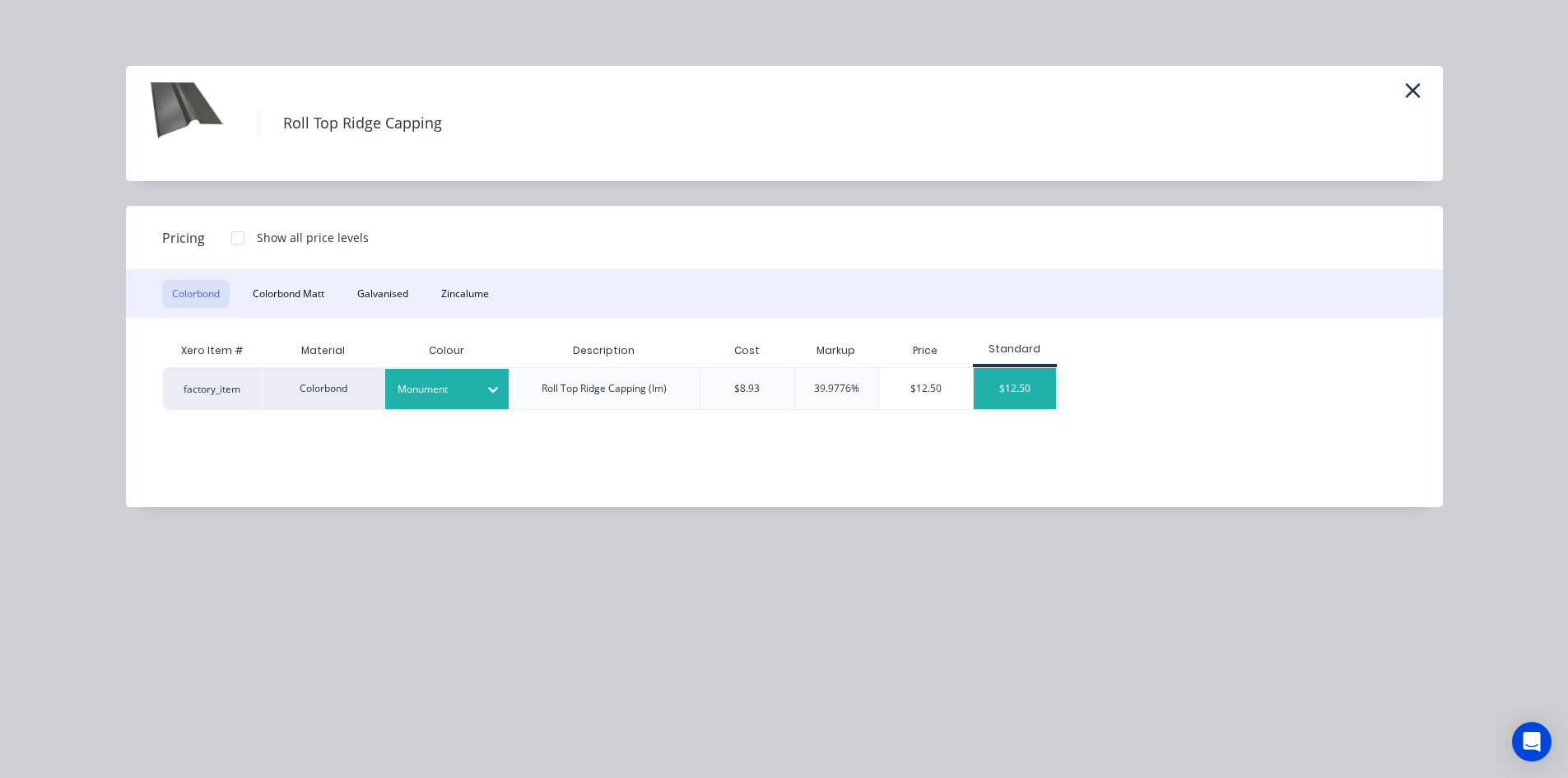
click at [1033, 383] on div "$12.50" at bounding box center [1015, 388] width 83 height 41
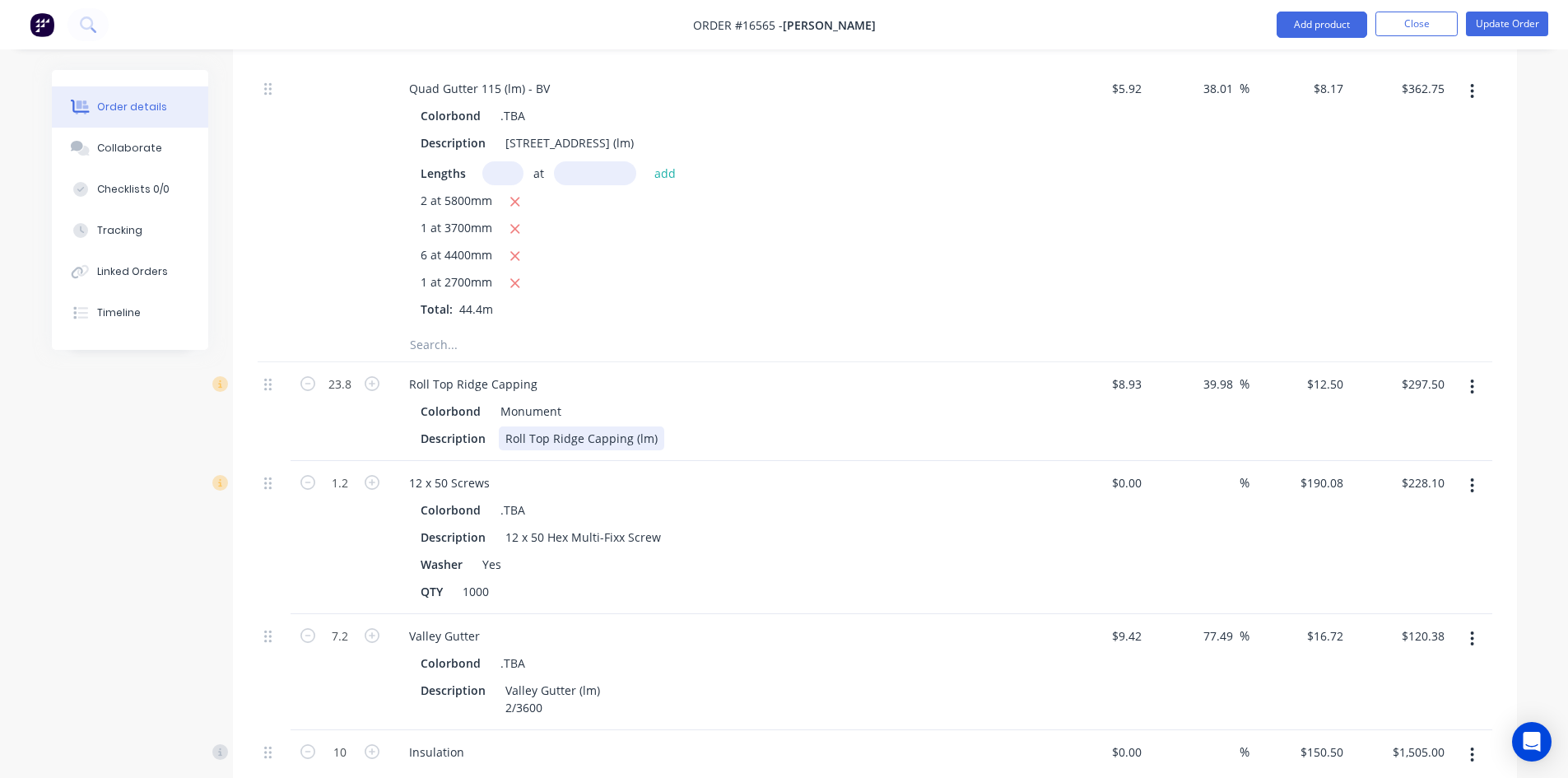
click at [655, 426] on div "Roll Top Ridge Capping (lm)" at bounding box center [582, 438] width 165 height 24
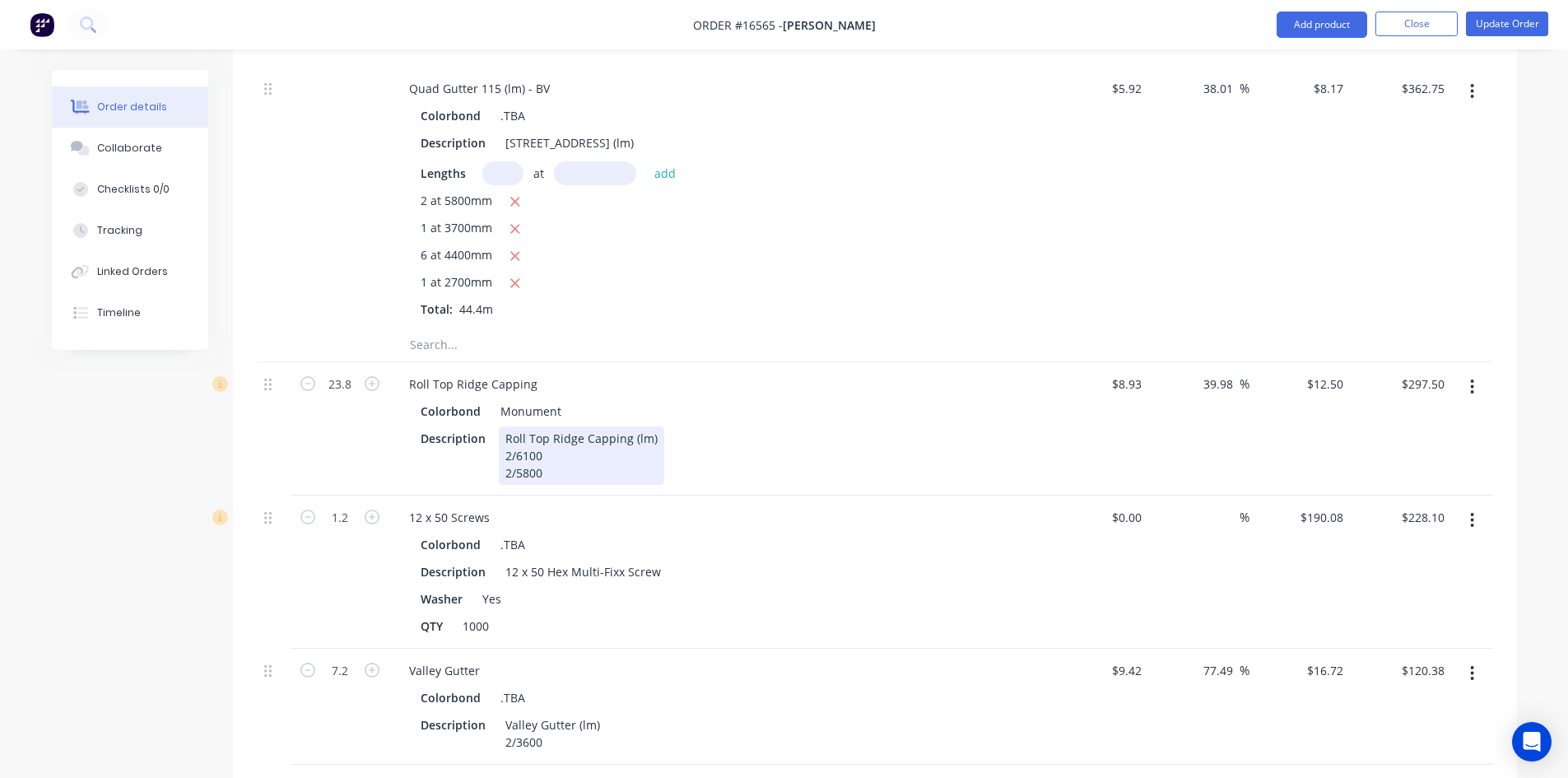
click at [885, 426] on div "Description Roll Top Ridge Capping (lm) 2/6100 2/5800" at bounding box center [714, 455] width 602 height 58
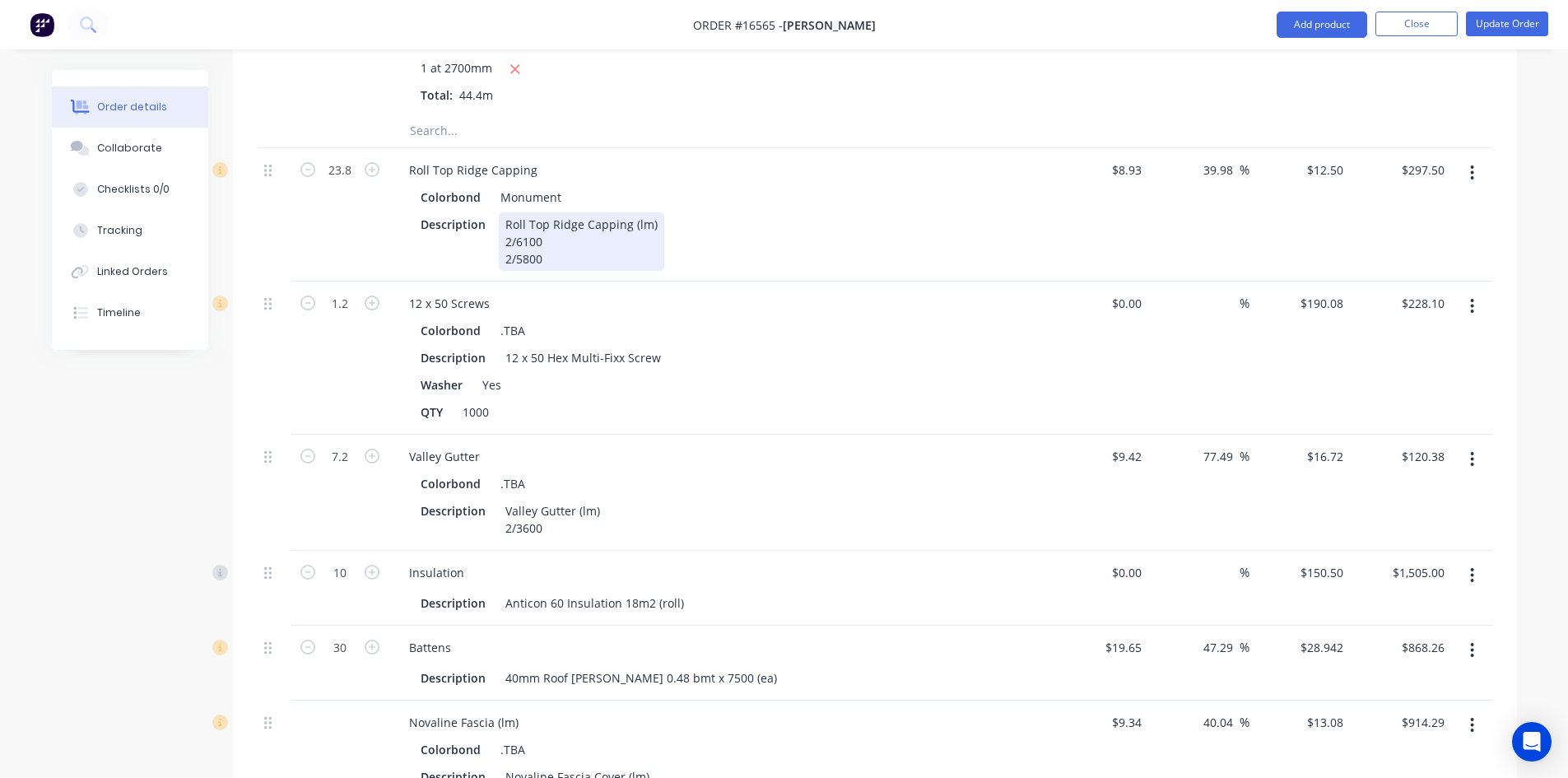
scroll to position [2057, 0]
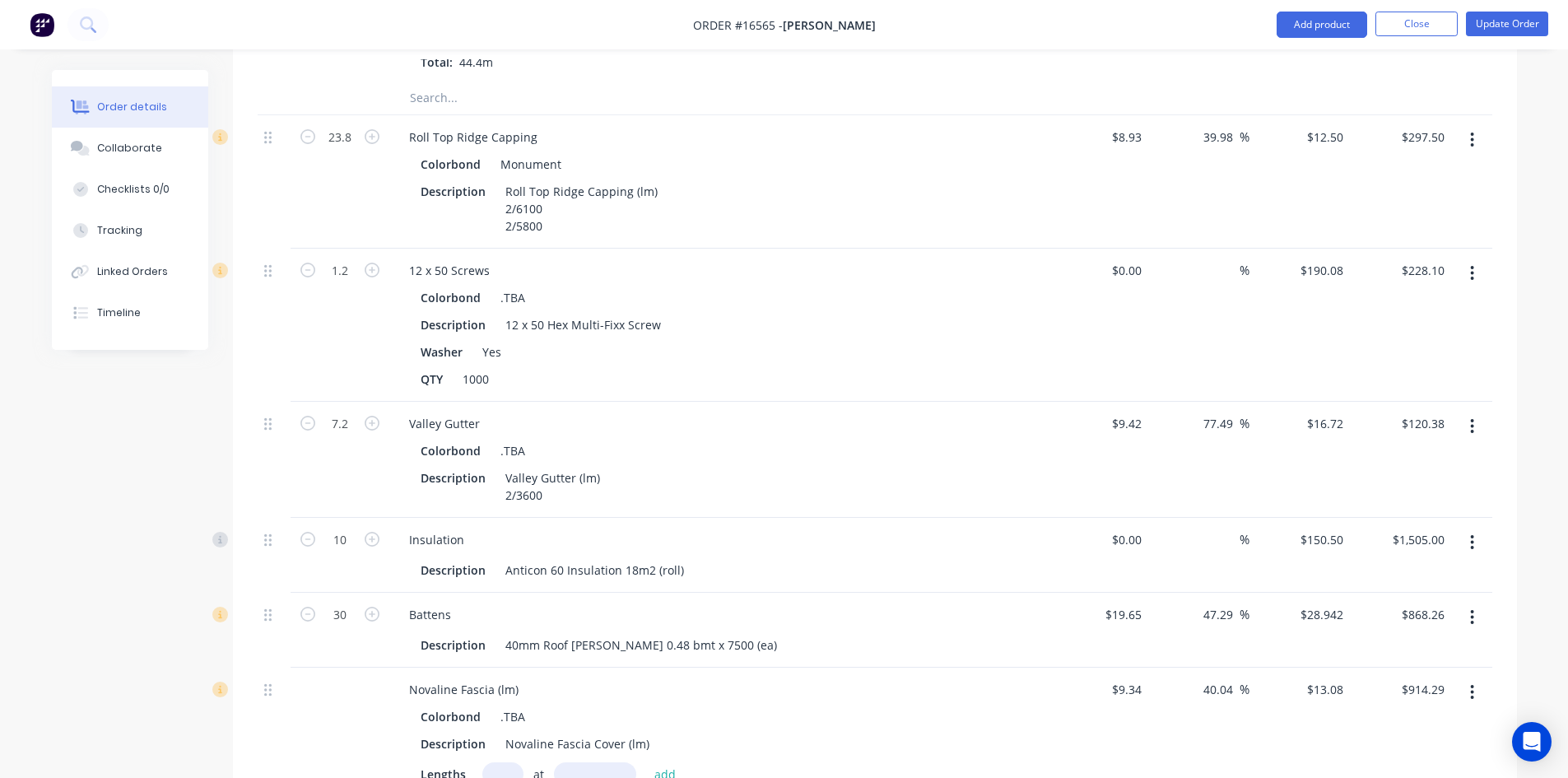
click at [1470, 264] on icon "button" at bounding box center [1472, 273] width 4 height 18
click at [1442, 305] on div "Edit" at bounding box center [1414, 316] width 127 height 24
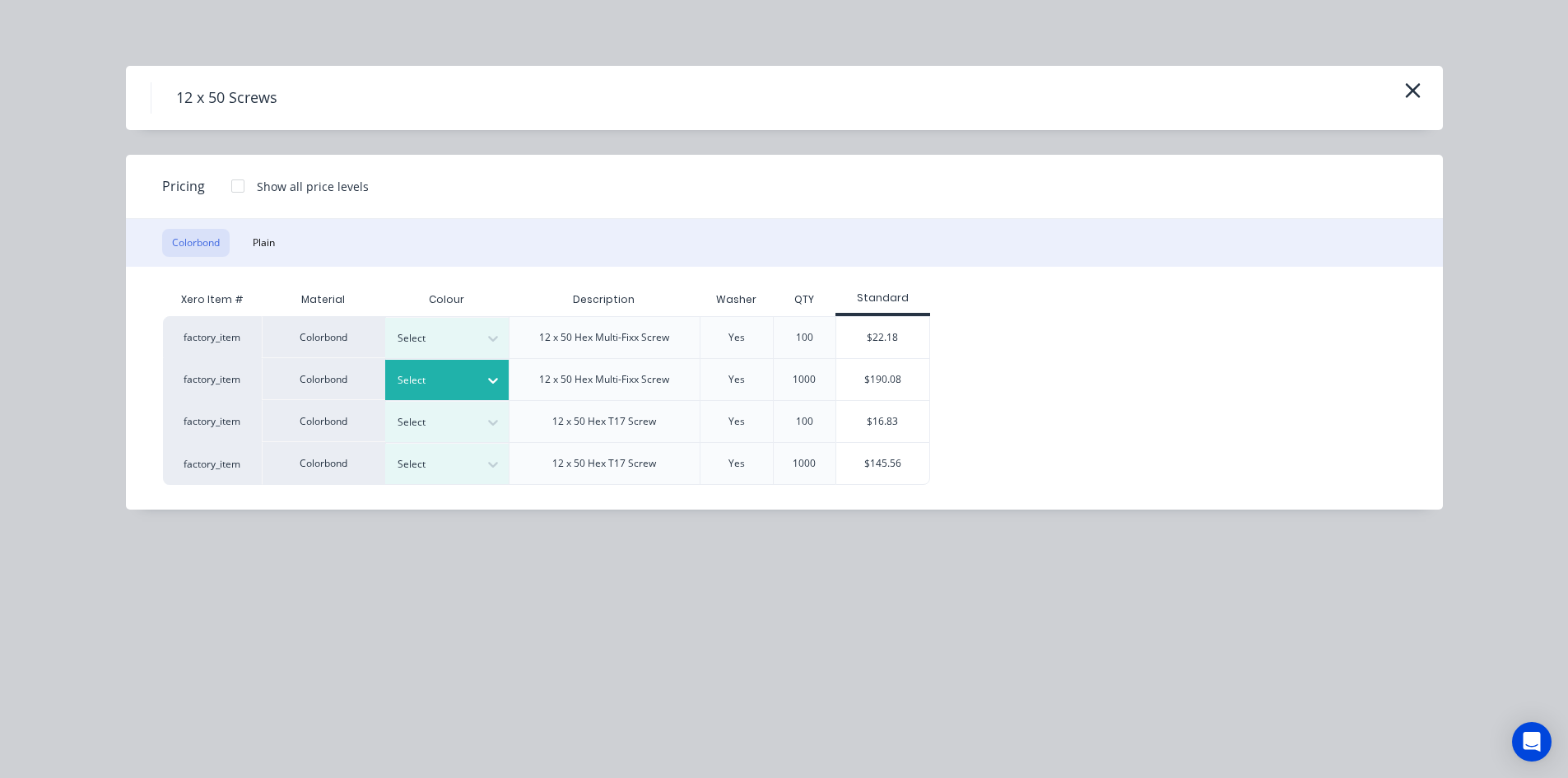
click at [497, 375] on icon at bounding box center [492, 380] width 17 height 17
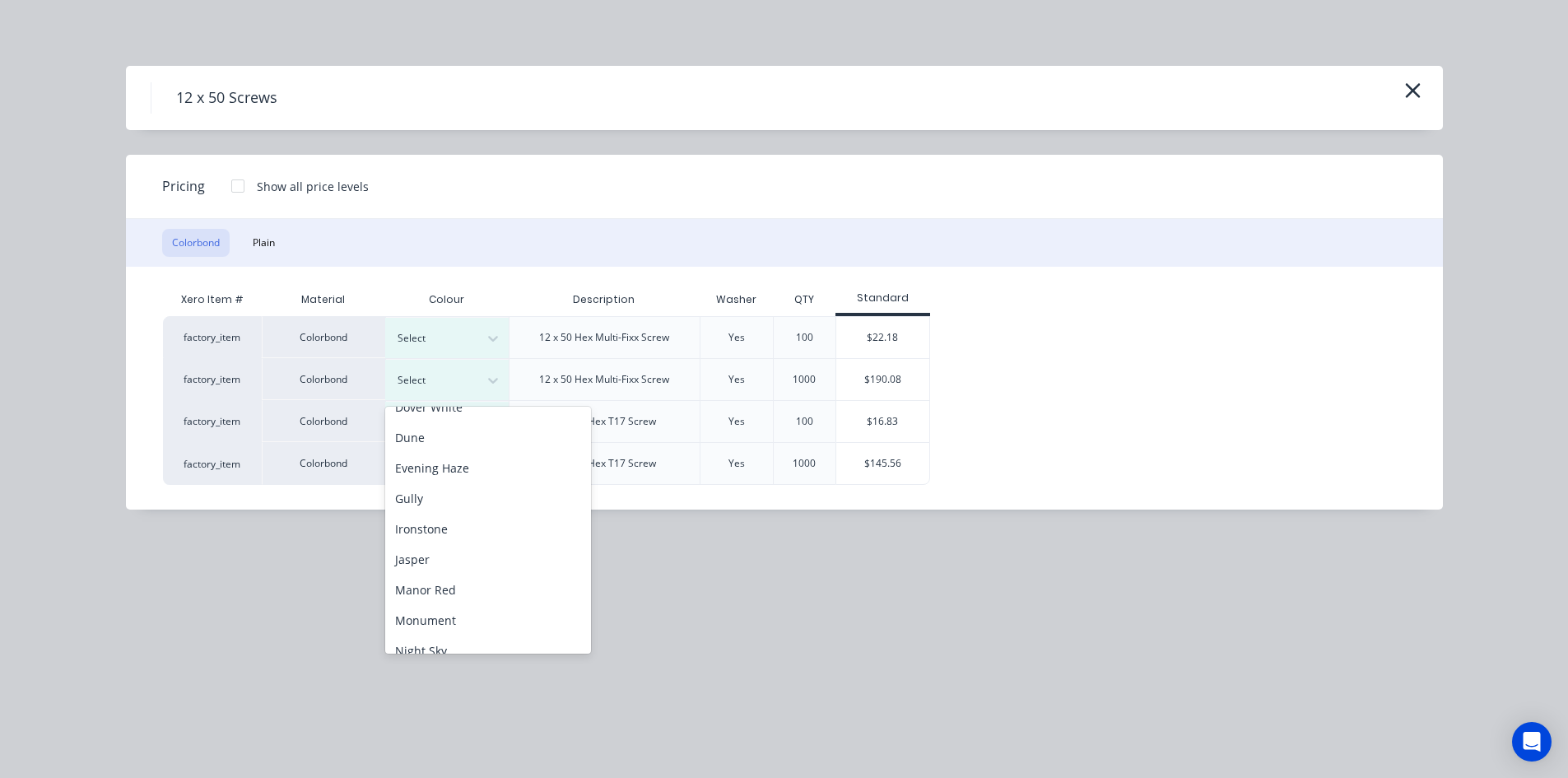
scroll to position [247, 0]
click at [490, 569] on div "Monument" at bounding box center [487, 574] width 205 height 30
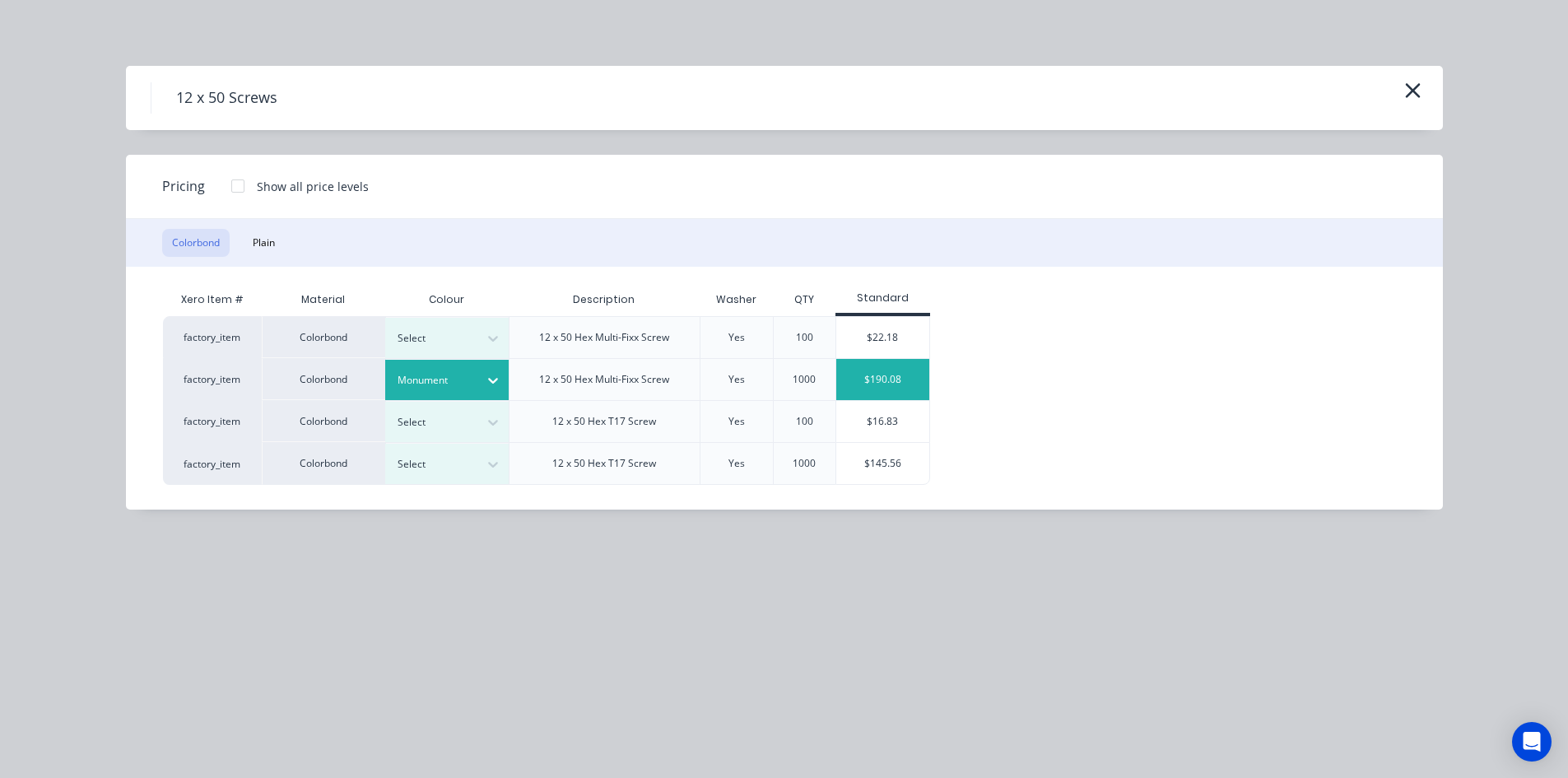
click at [904, 368] on div "$190.08" at bounding box center [882, 379] width 93 height 41
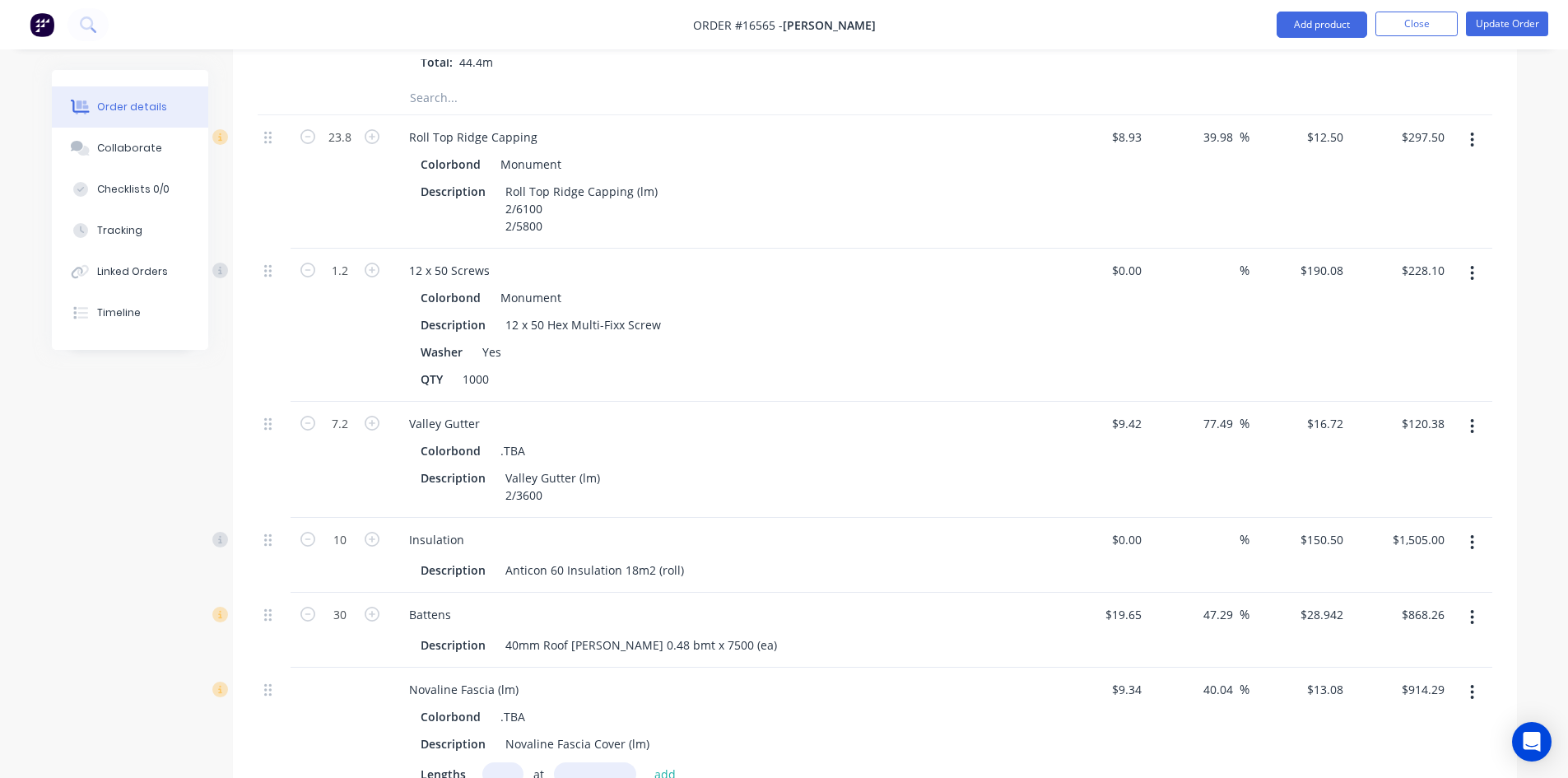
scroll to position [2140, 0]
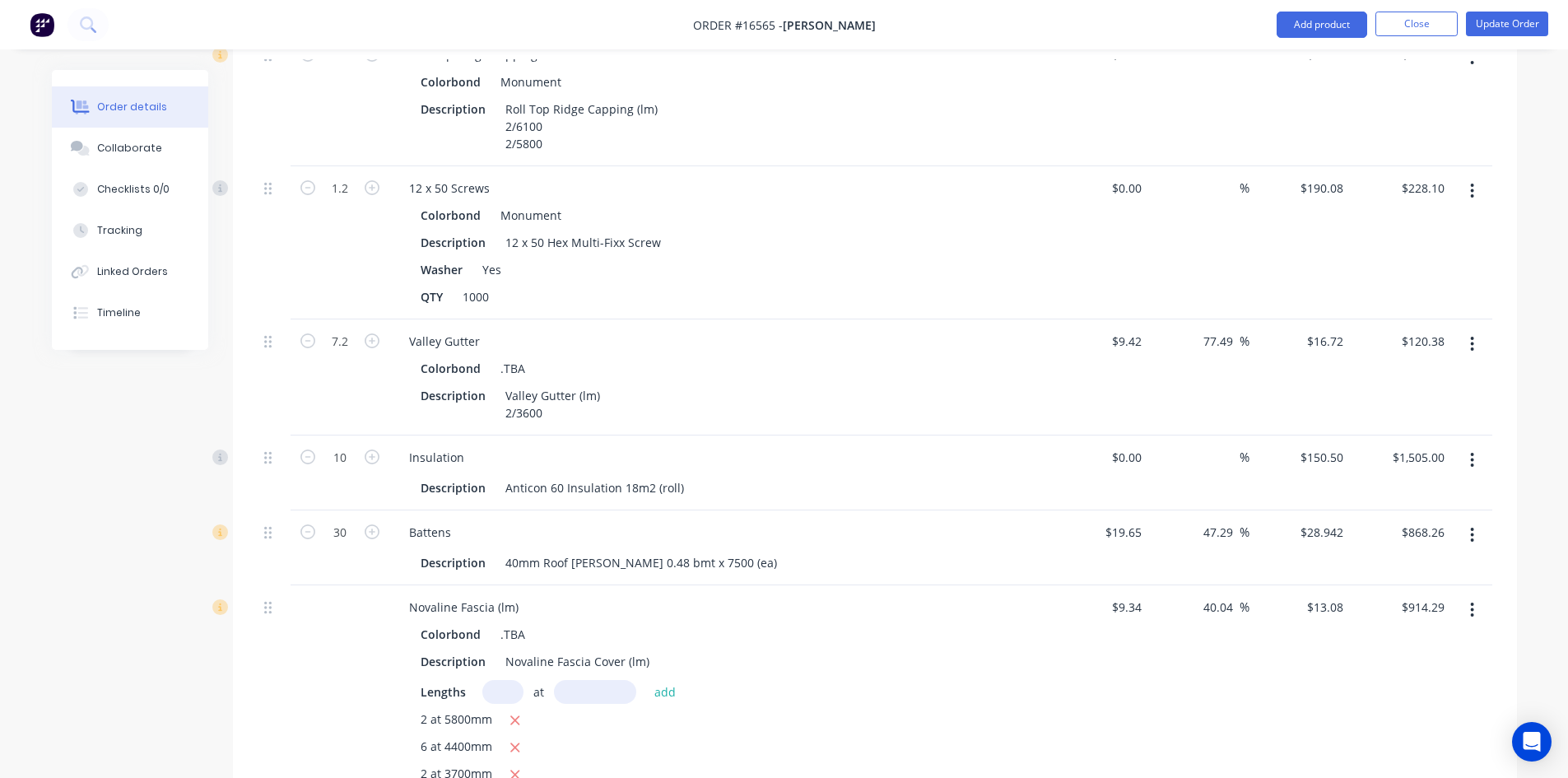
click at [1474, 335] on icon "button" at bounding box center [1472, 344] width 4 height 18
click at [1445, 375] on div "Edit" at bounding box center [1414, 387] width 127 height 24
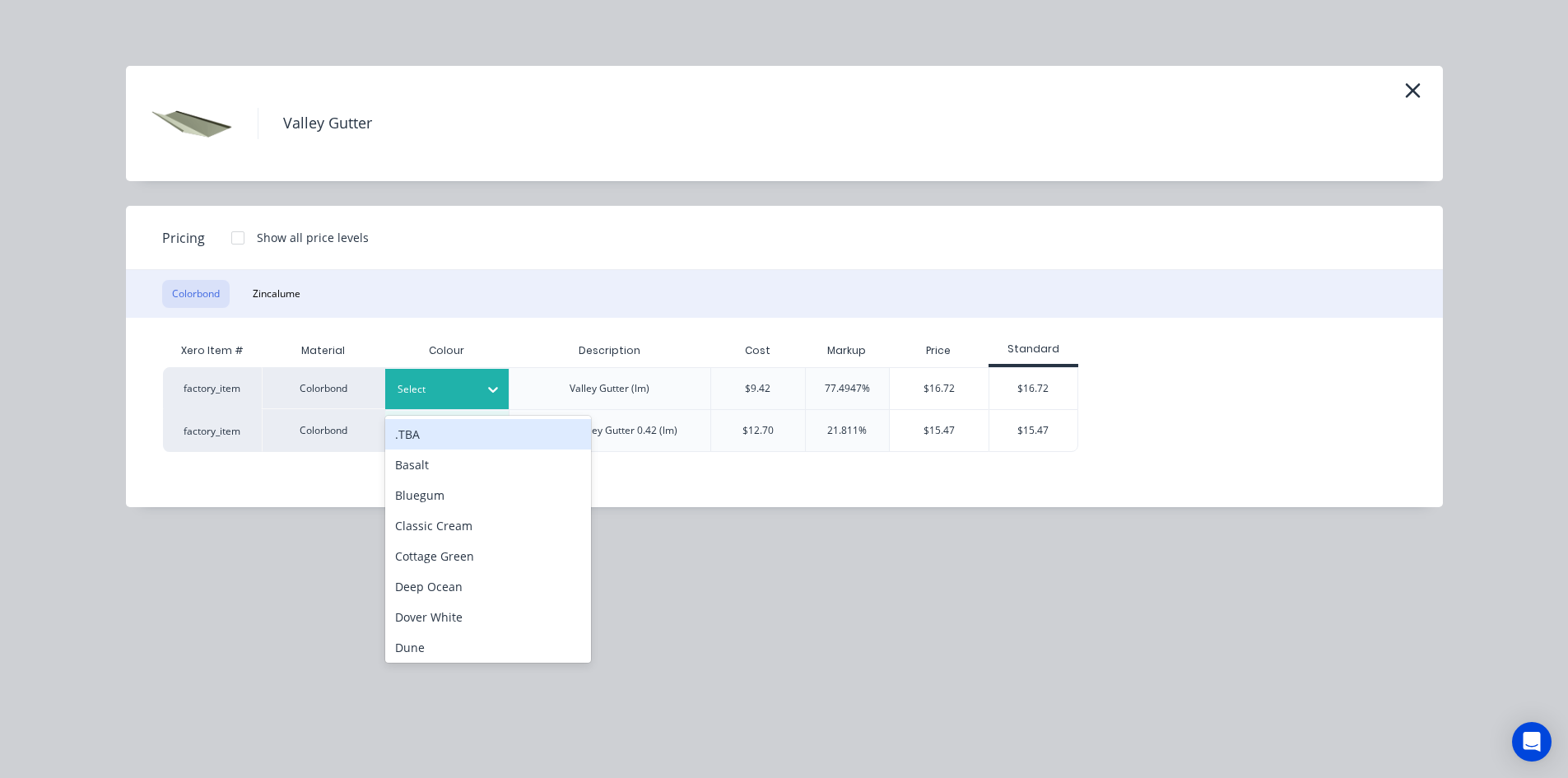
drag, startPoint x: 485, startPoint y: 386, endPoint x: 484, endPoint y: 398, distance: 12.0
click at [484, 386] on icon at bounding box center [492, 389] width 17 height 17
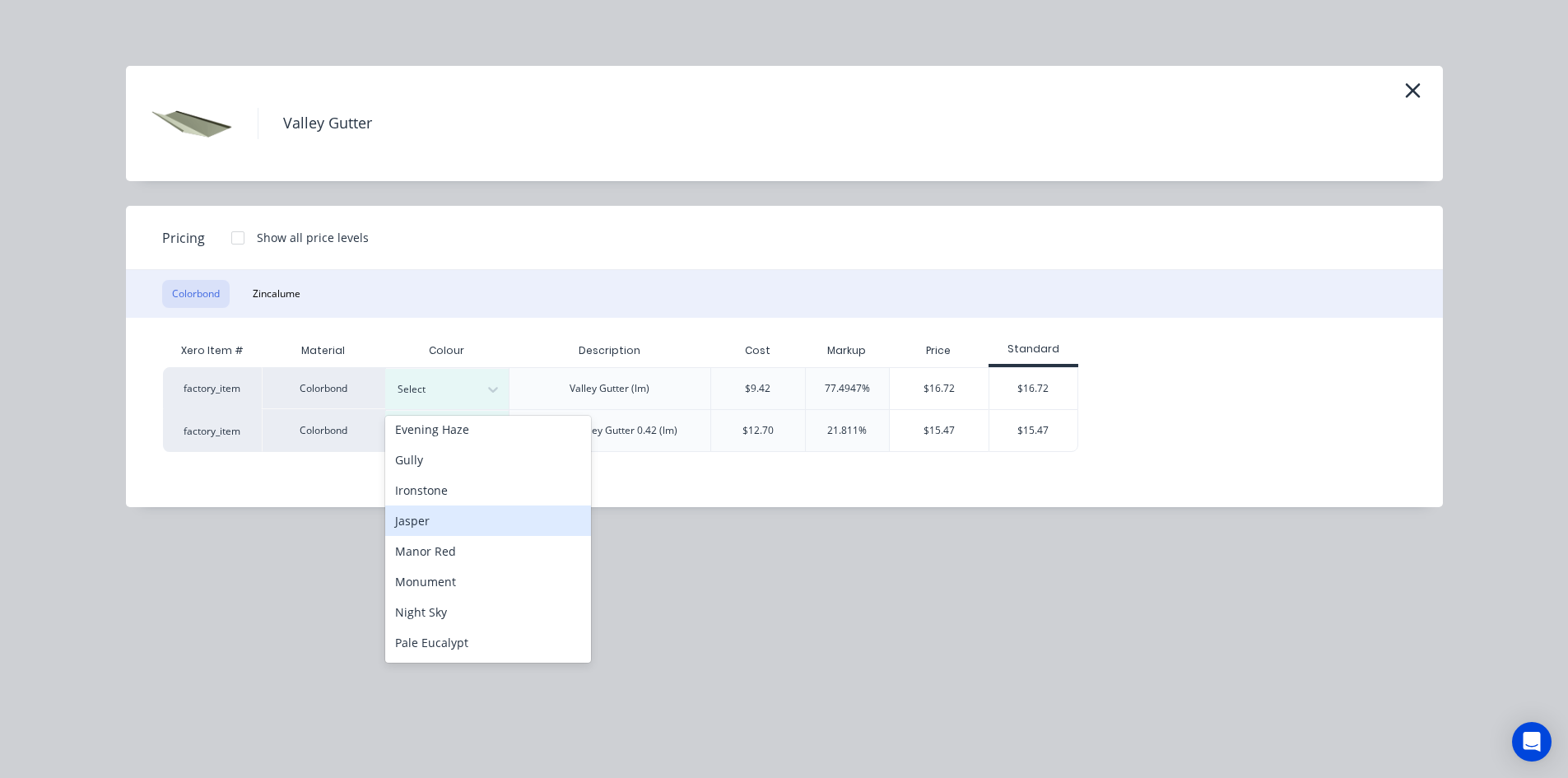
scroll to position [329, 0]
click at [487, 509] on div "Monument" at bounding box center [487, 500] width 205 height 30
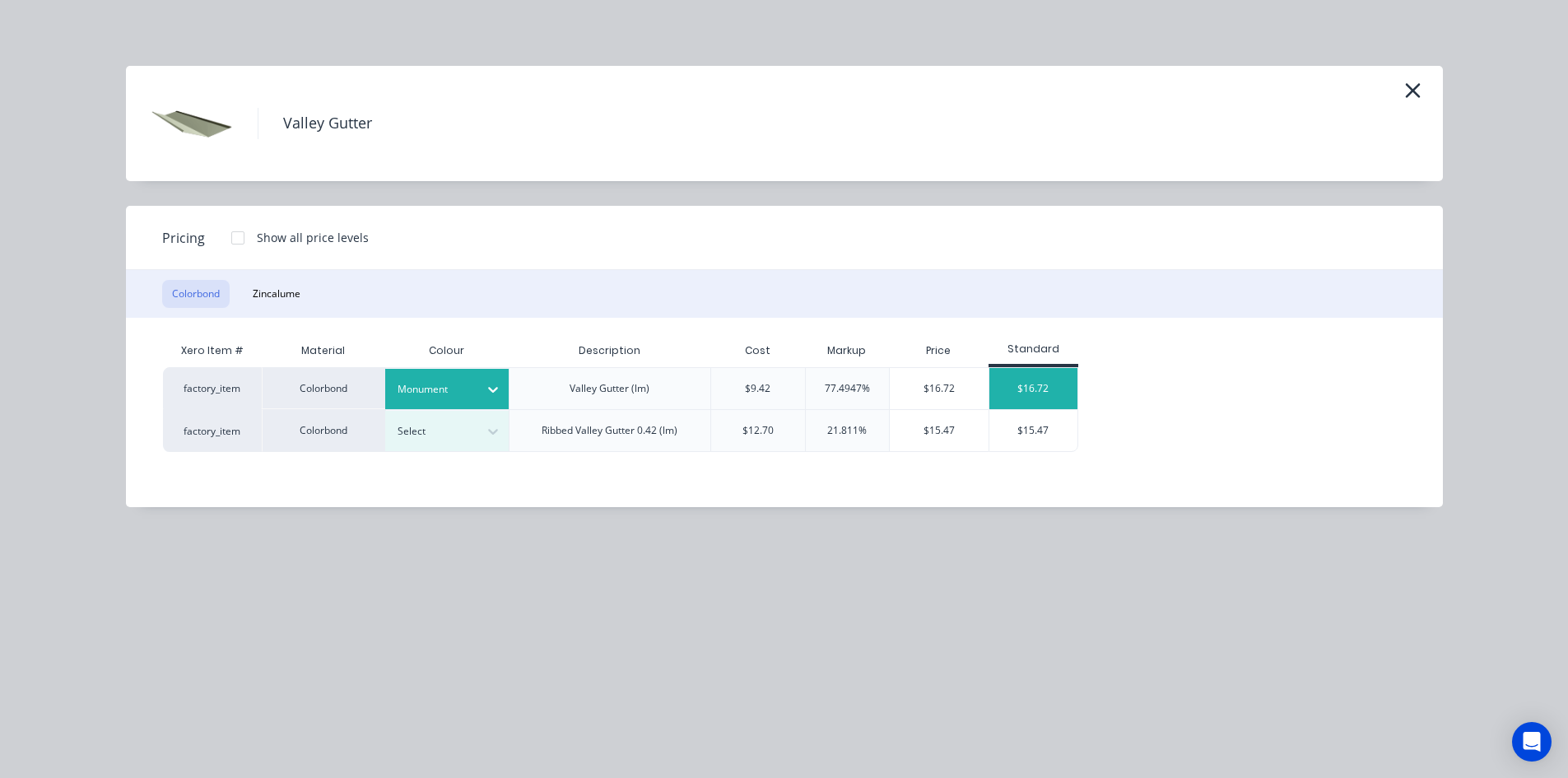
click at [1059, 387] on div "$16.72" at bounding box center [1034, 388] width 88 height 41
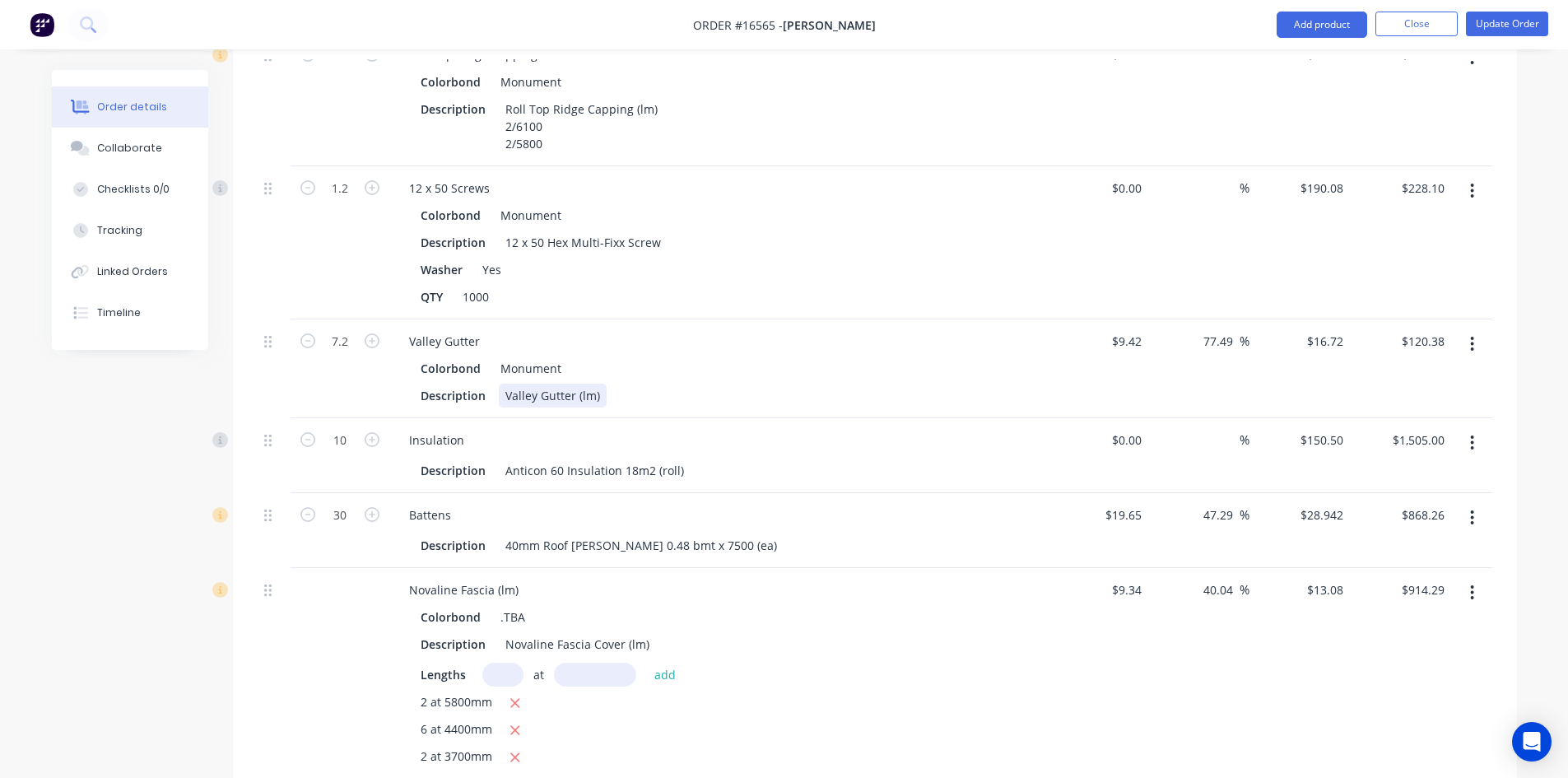
click at [598, 383] on div "Valley Gutter (lm)" at bounding box center [553, 395] width 108 height 24
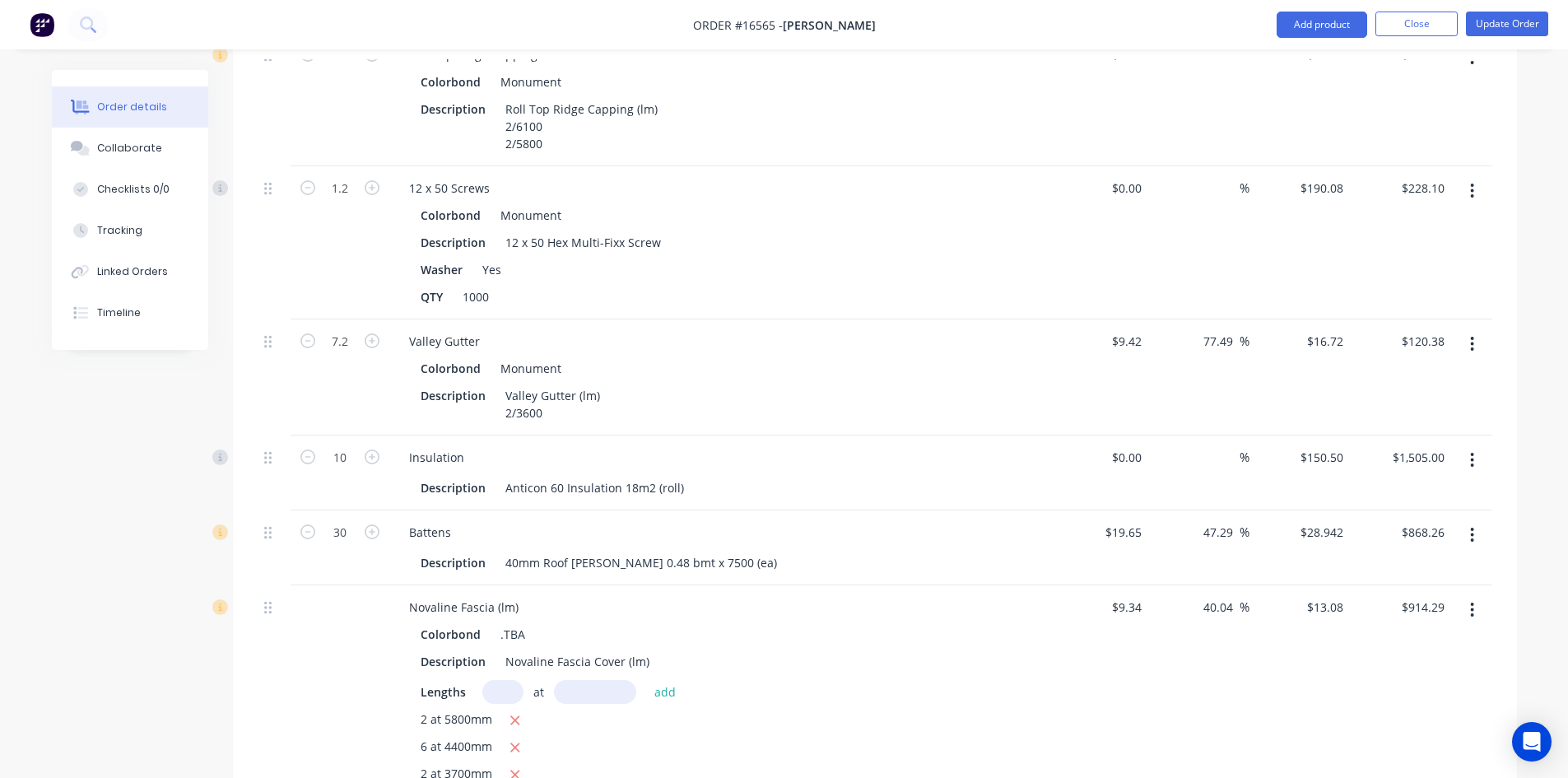
click at [785, 329] on div "Valley Gutter" at bounding box center [718, 341] width 645 height 24
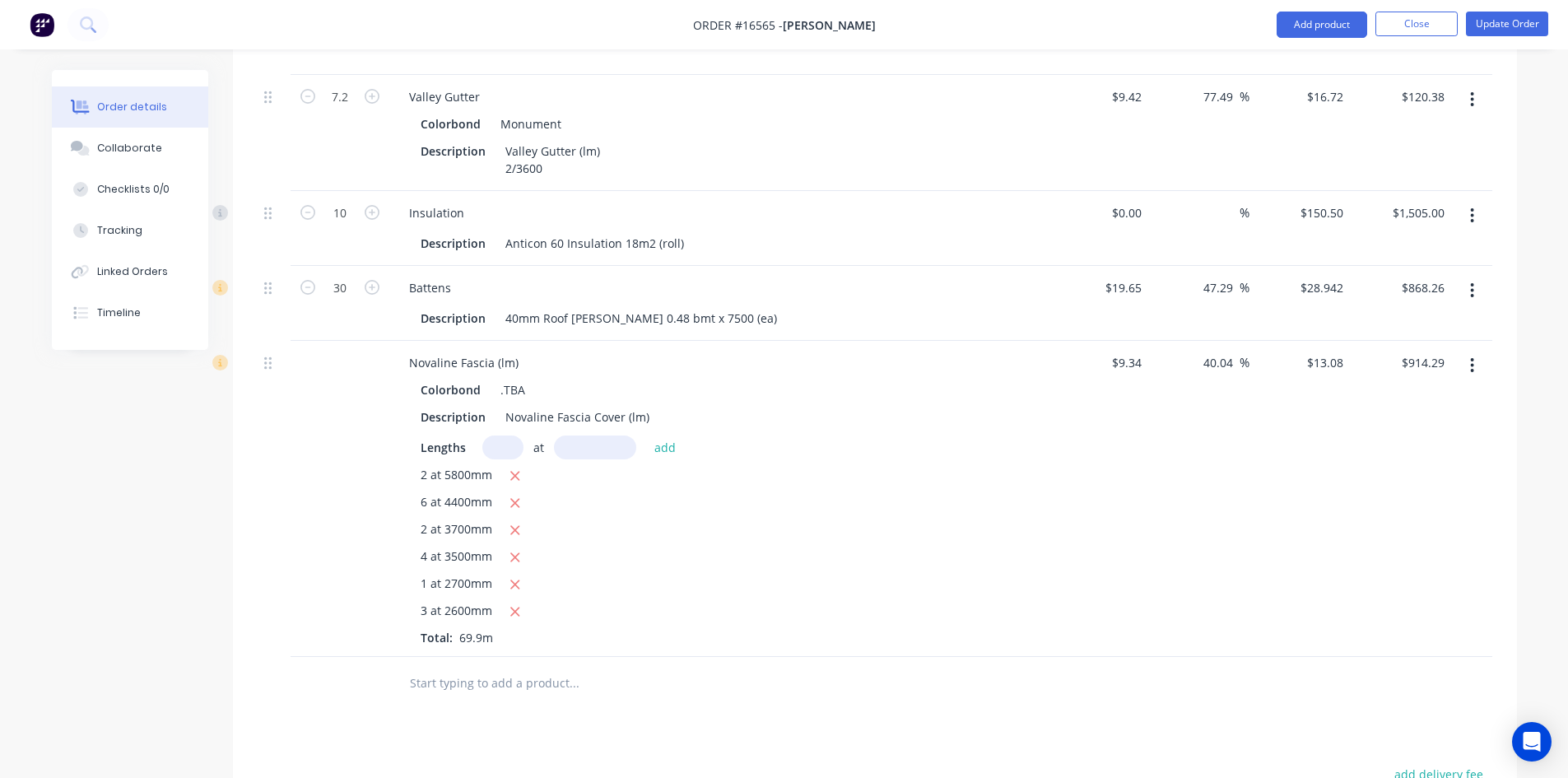
scroll to position [2469, 0]
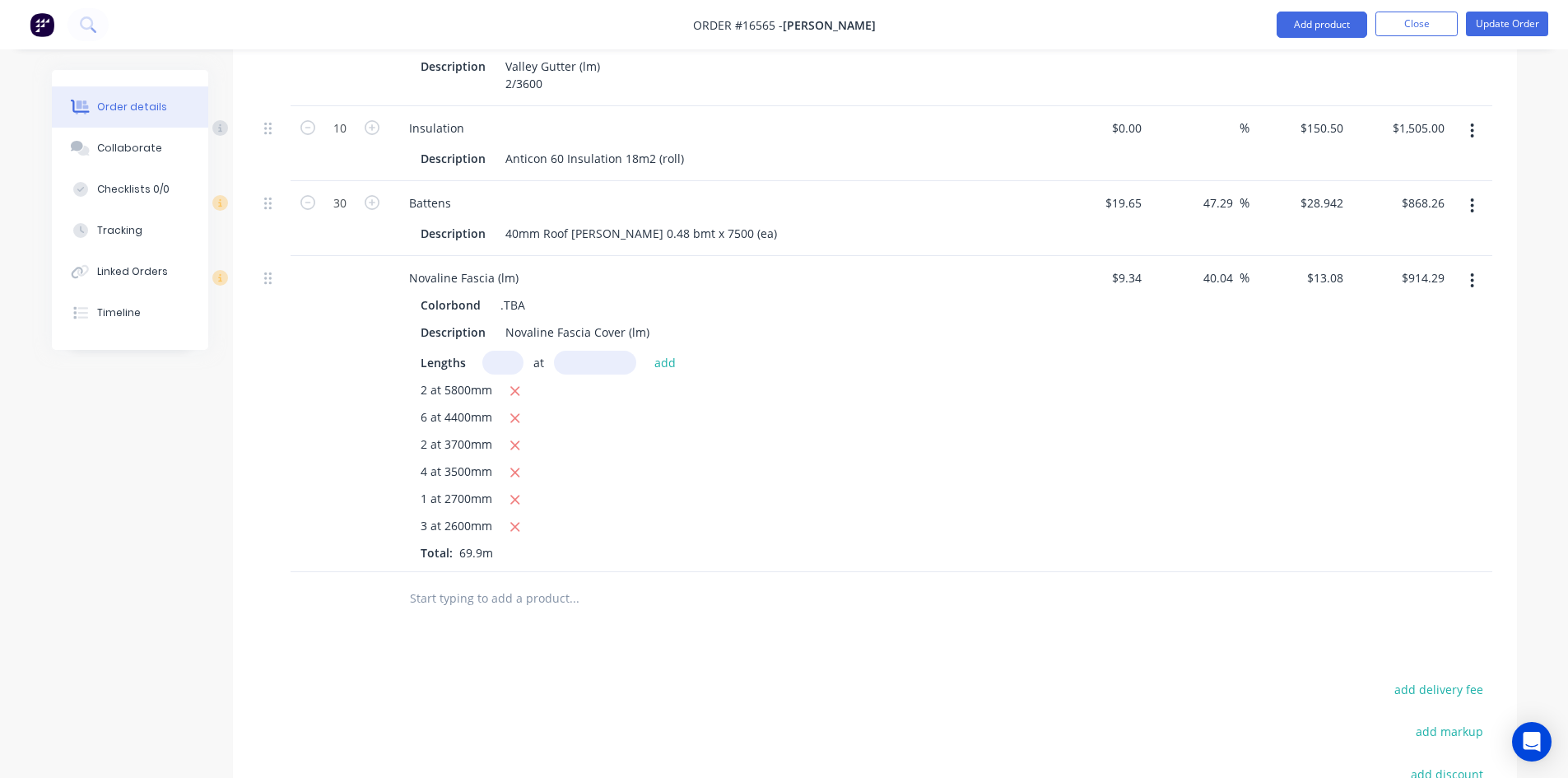
click at [1476, 266] on button "button" at bounding box center [1471, 281] width 38 height 29
click at [1437, 311] on div "Edit" at bounding box center [1414, 323] width 127 height 24
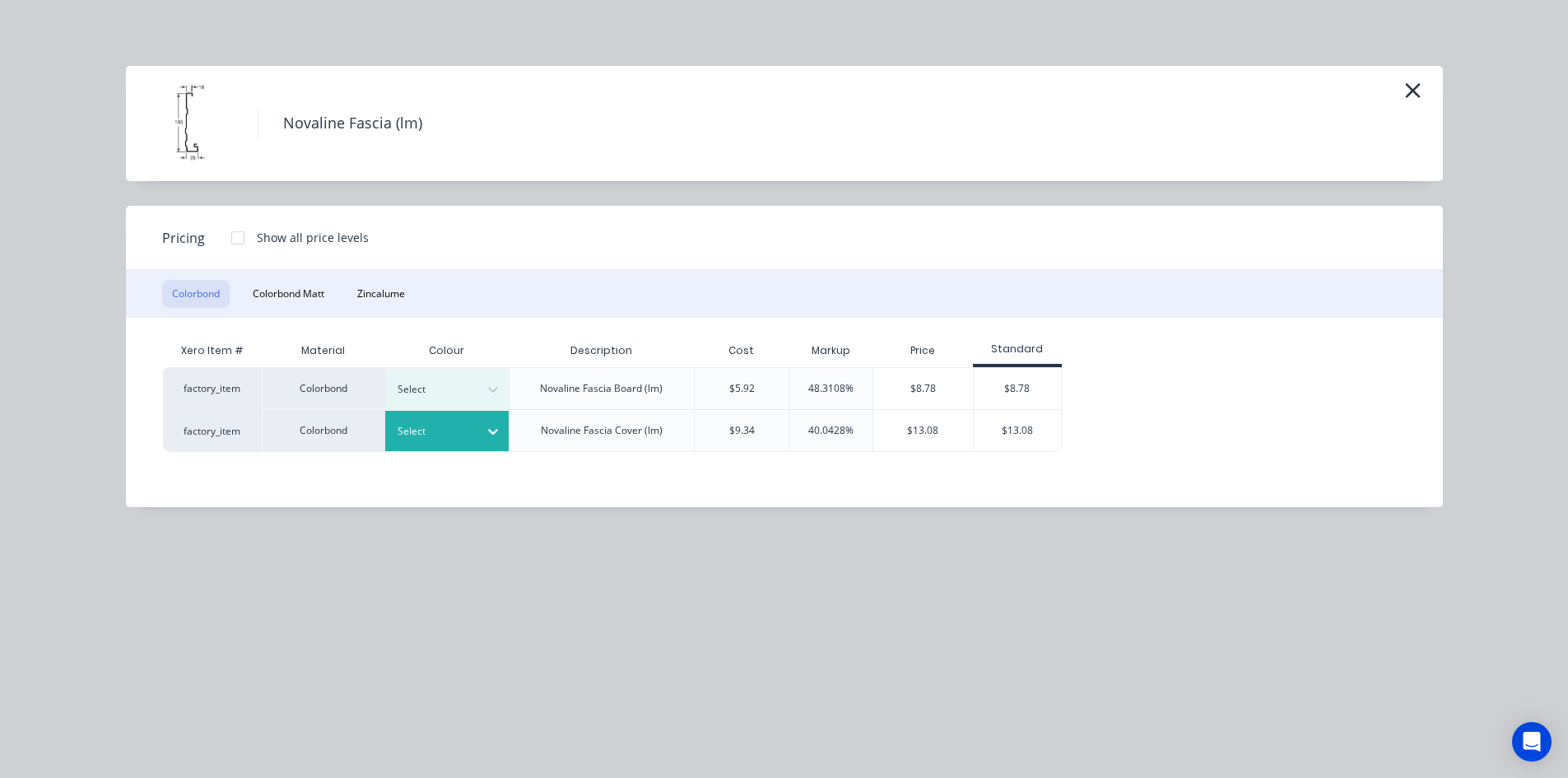
click at [495, 438] on icon at bounding box center [492, 431] width 17 height 17
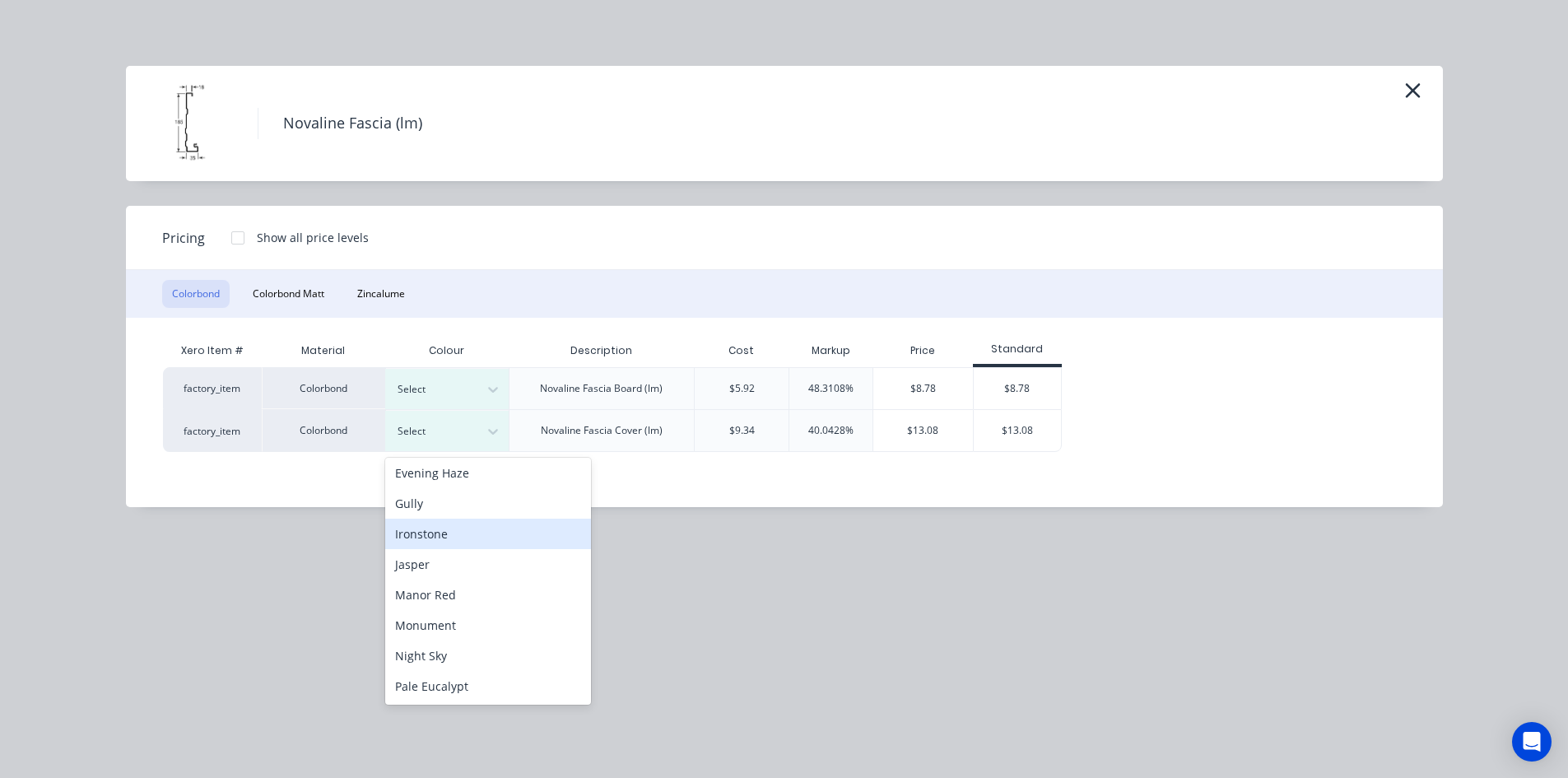
scroll to position [329, 0]
click at [474, 549] on div "Monument" at bounding box center [487, 542] width 205 height 30
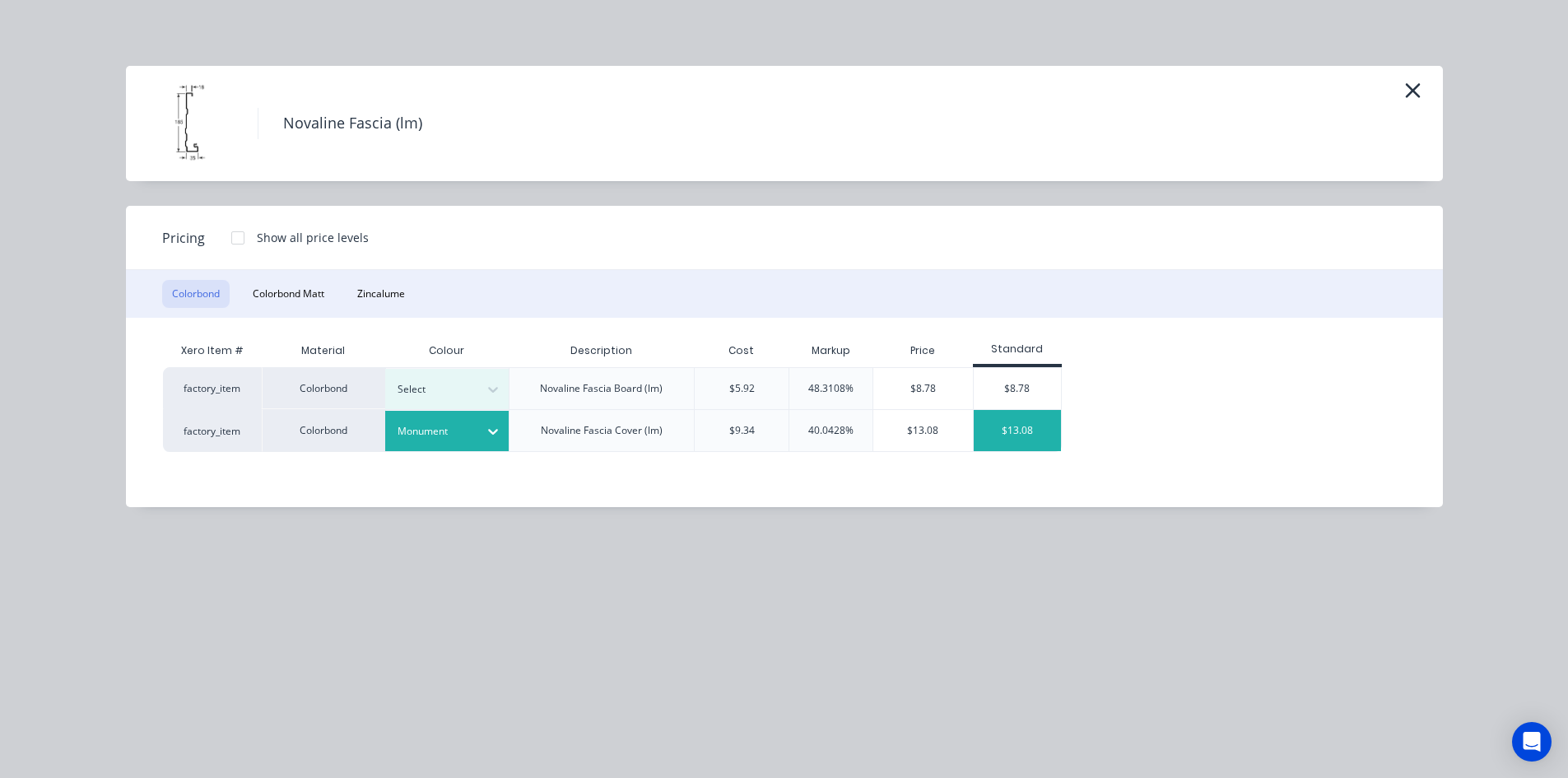
click at [1041, 433] on div "$13.08" at bounding box center [1018, 430] width 88 height 41
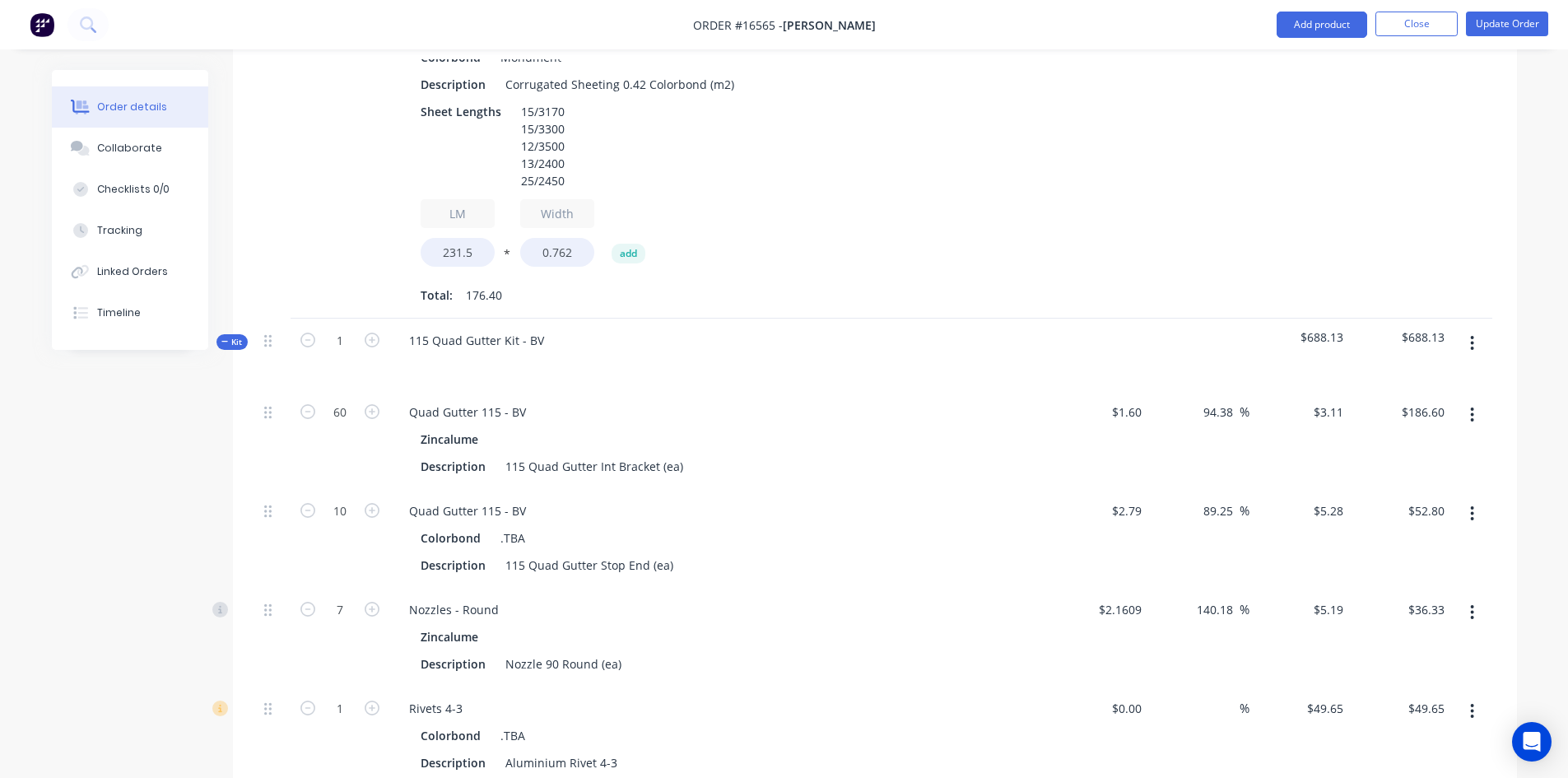
scroll to position [1127, 0]
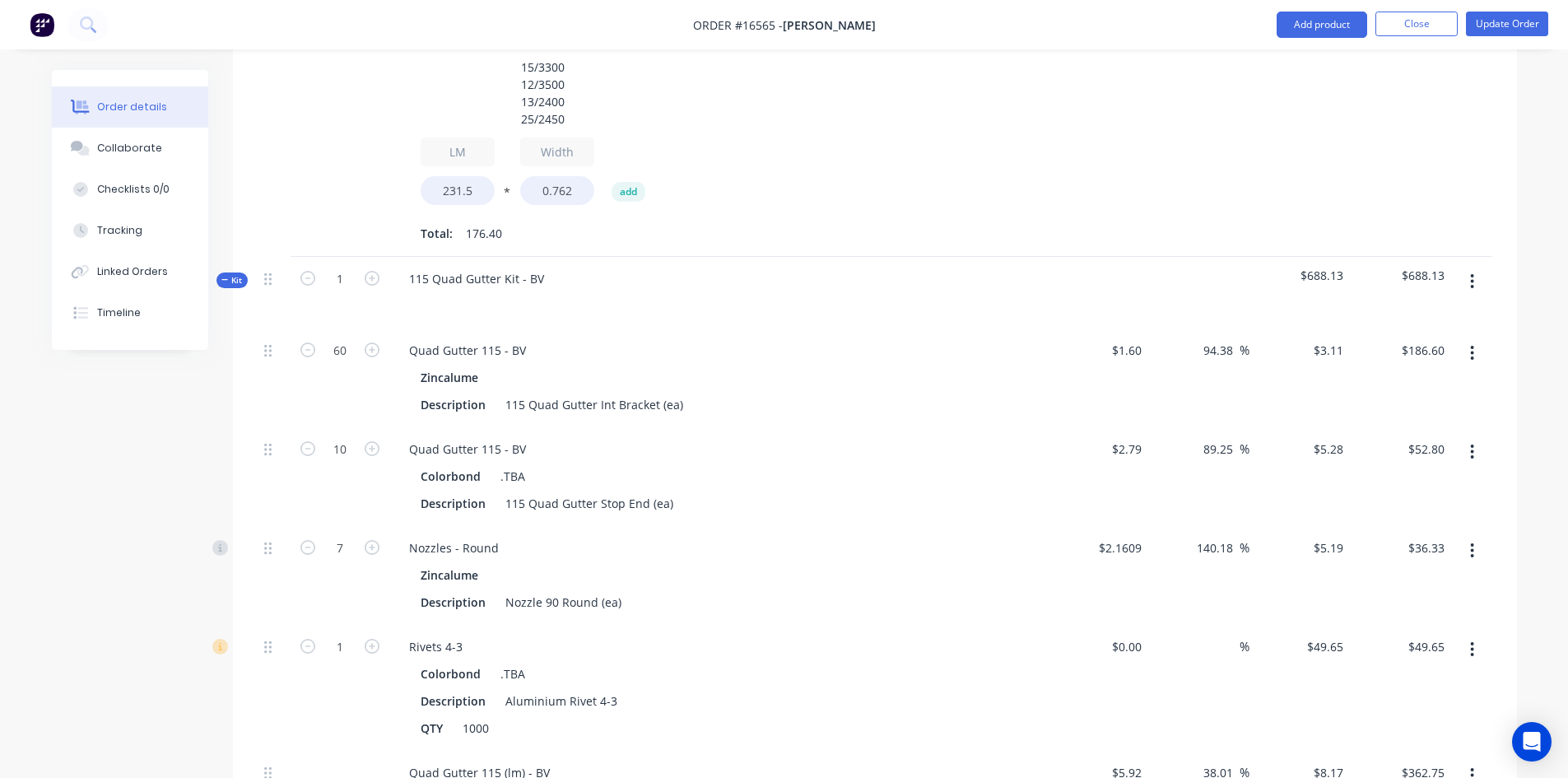
click at [1475, 266] on button "button" at bounding box center [1471, 281] width 38 height 29
click at [1226, 195] on div "30.05 30.05 %" at bounding box center [1199, 102] width 101 height 310
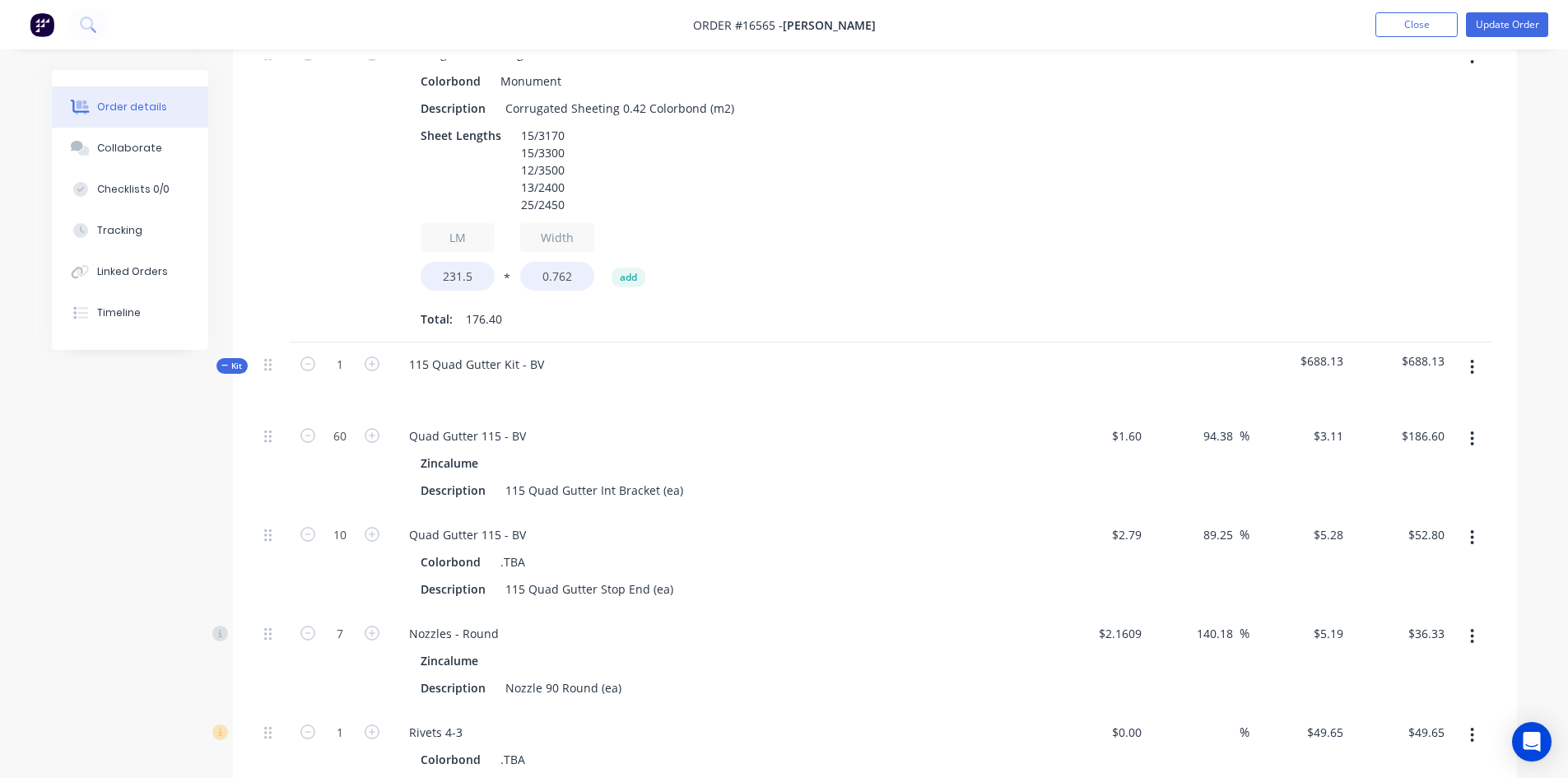
scroll to position [879, 0]
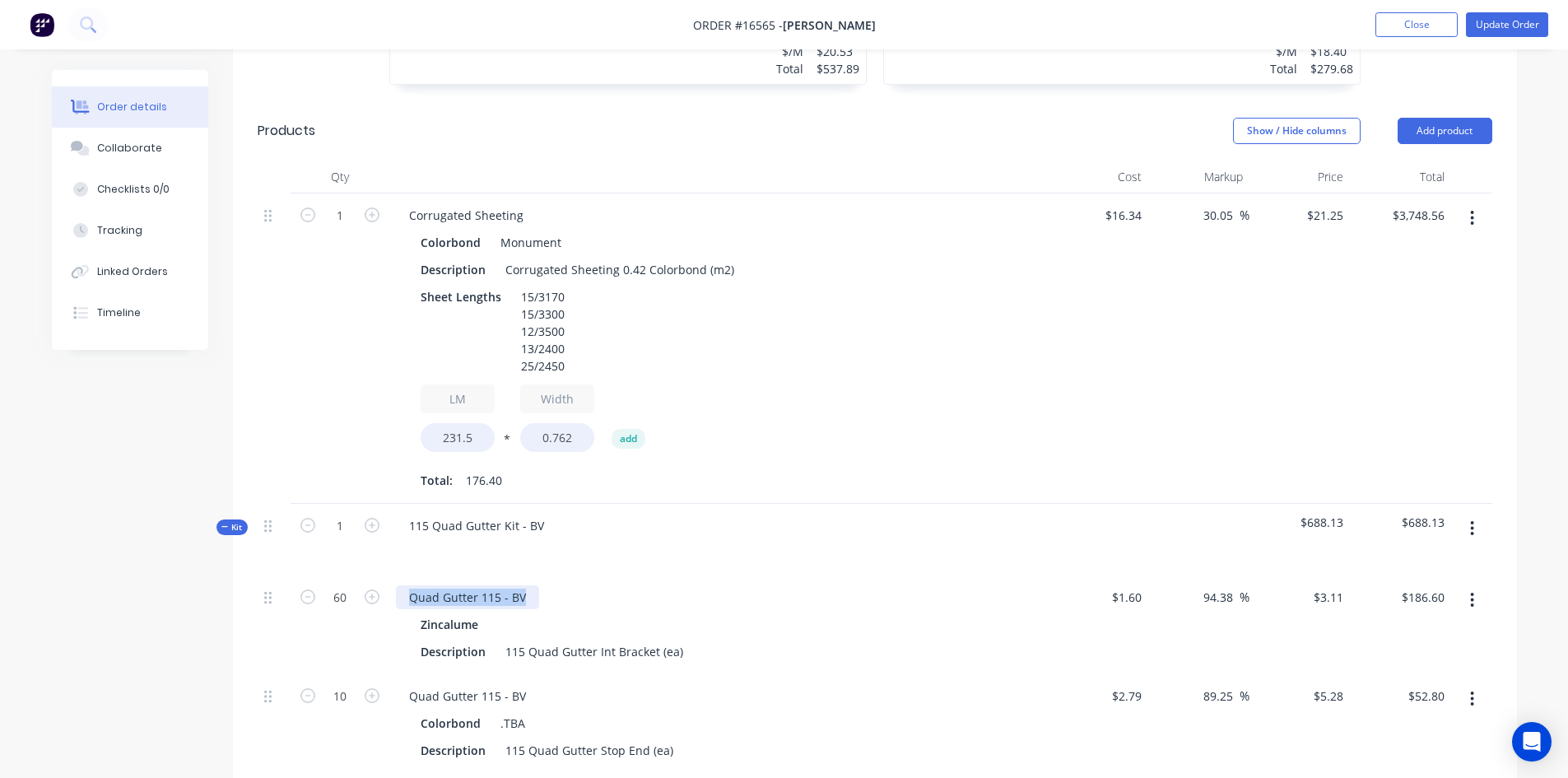
drag, startPoint x: 406, startPoint y: 547, endPoint x: 577, endPoint y: 545, distance: 171.0
click at [577, 585] on div "Quad Gutter 115 - BV" at bounding box center [718, 597] width 645 height 24
copy div "Quad Gutter 115 - BV"
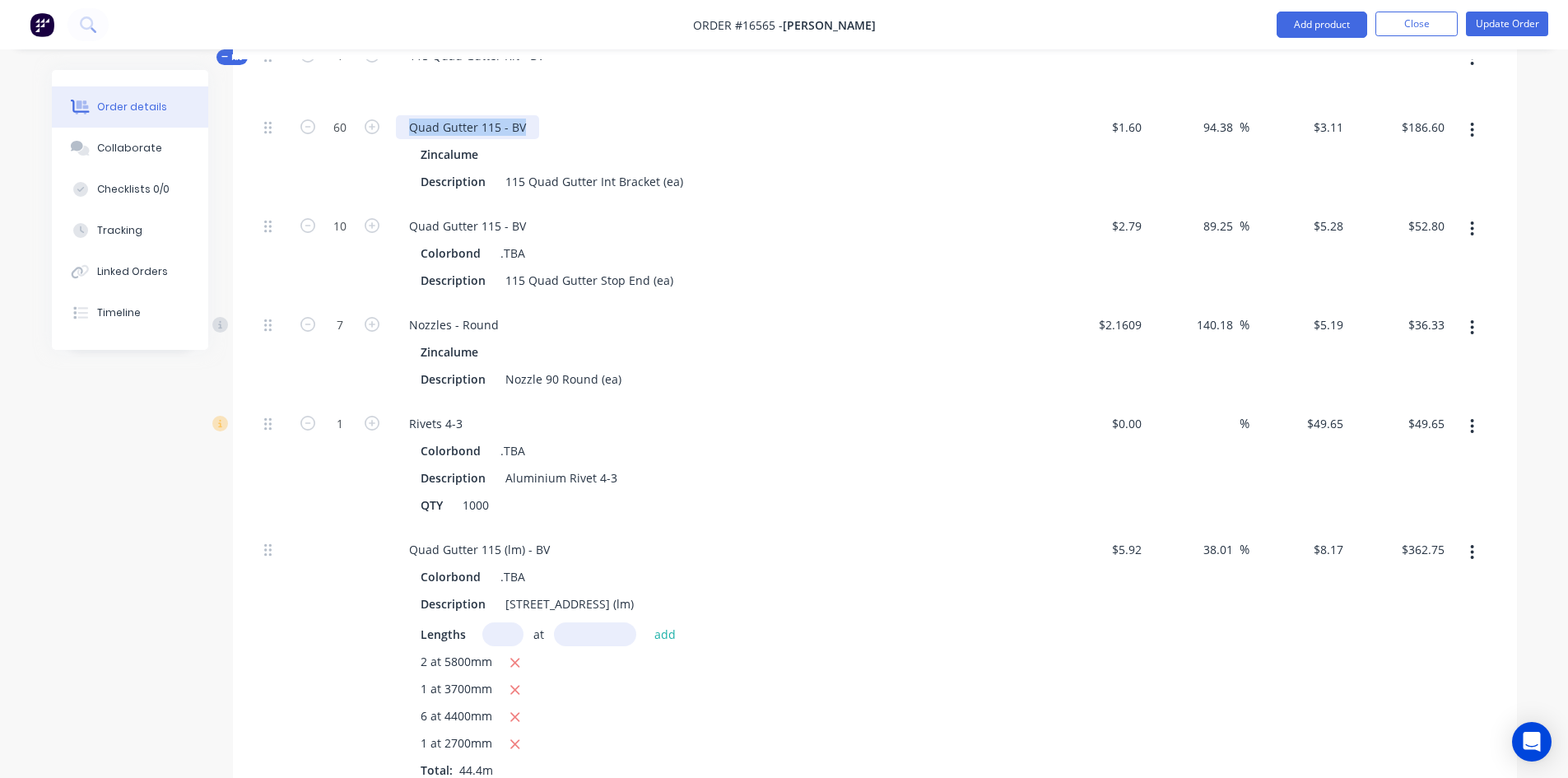
scroll to position [1373, 0]
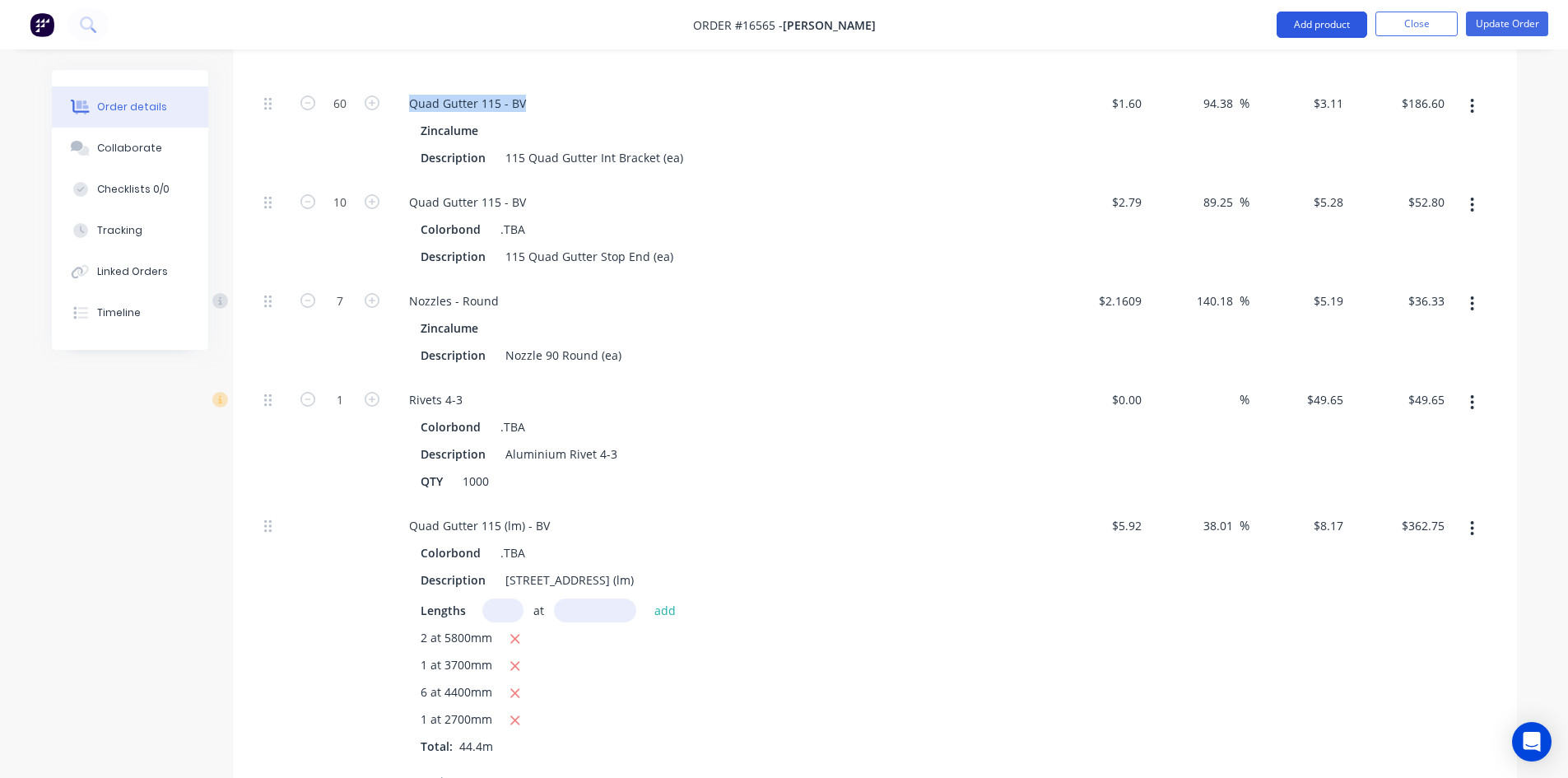
click at [1331, 28] on button "Add product" at bounding box center [1321, 25] width 90 height 27
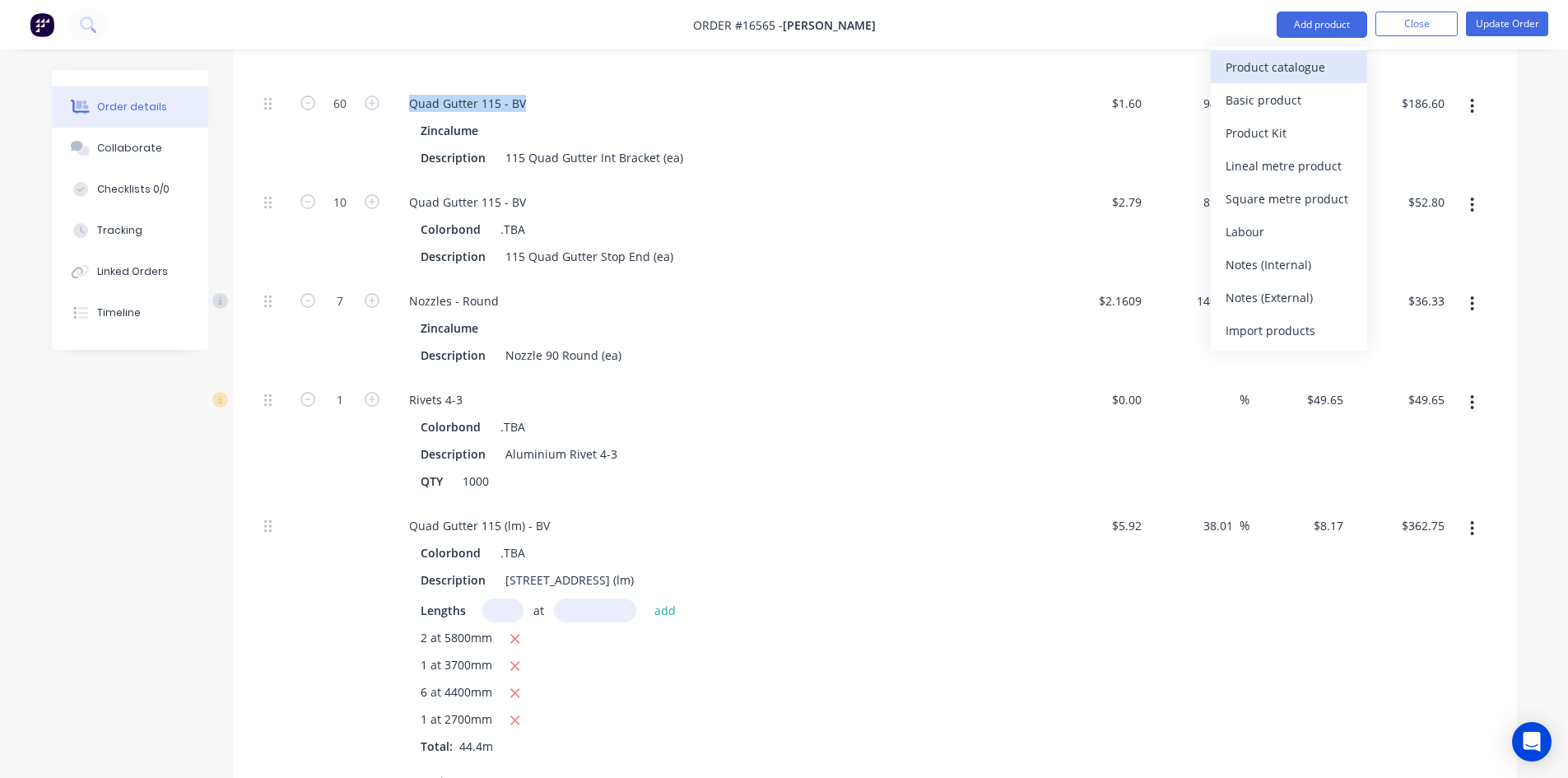
click at [1302, 70] on div "Product catalogue" at bounding box center [1288, 67] width 127 height 24
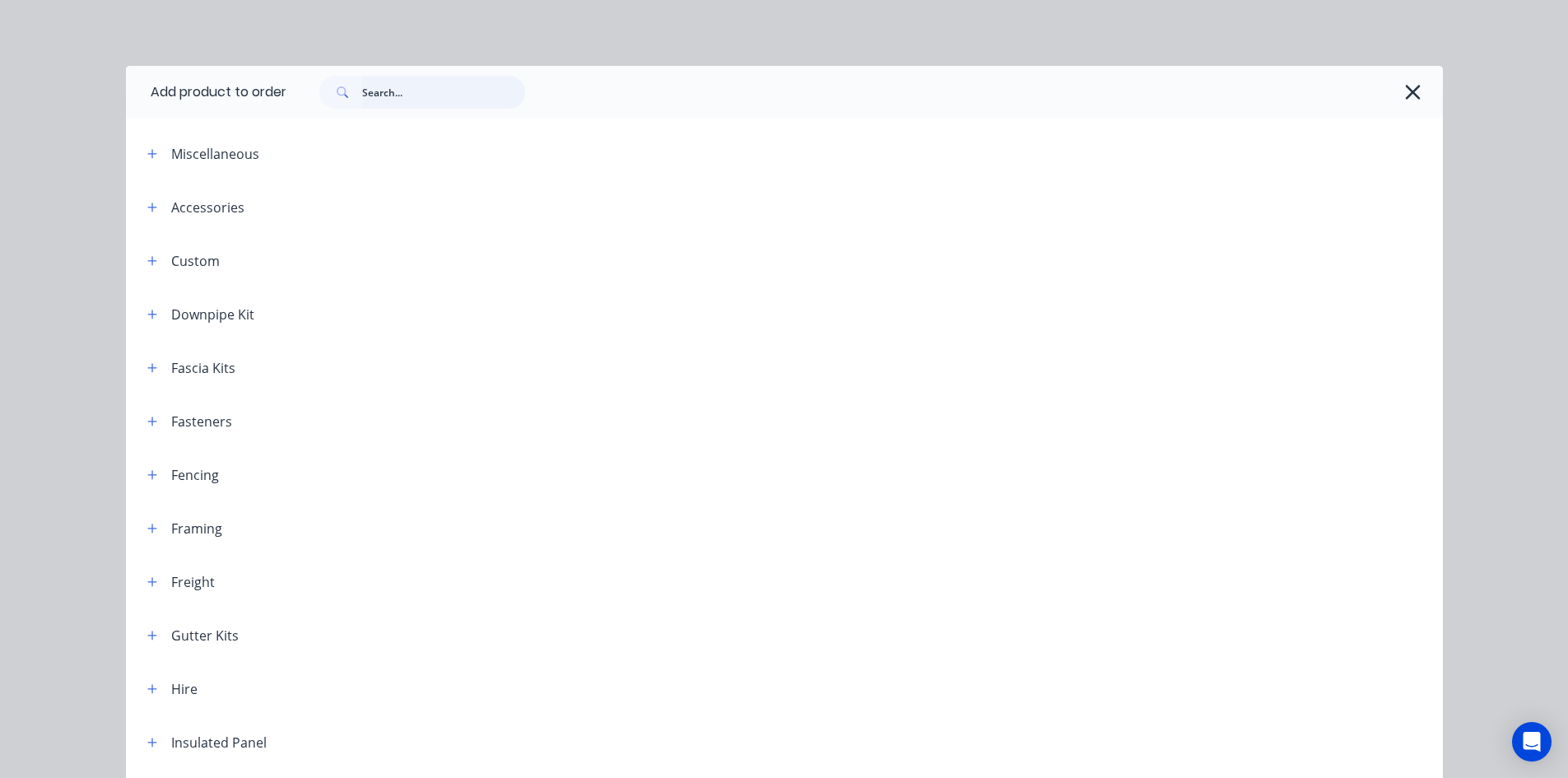
click at [390, 106] on input "text" at bounding box center [444, 92] width 163 height 33
paste input "Quad Gutter 115 - BV"
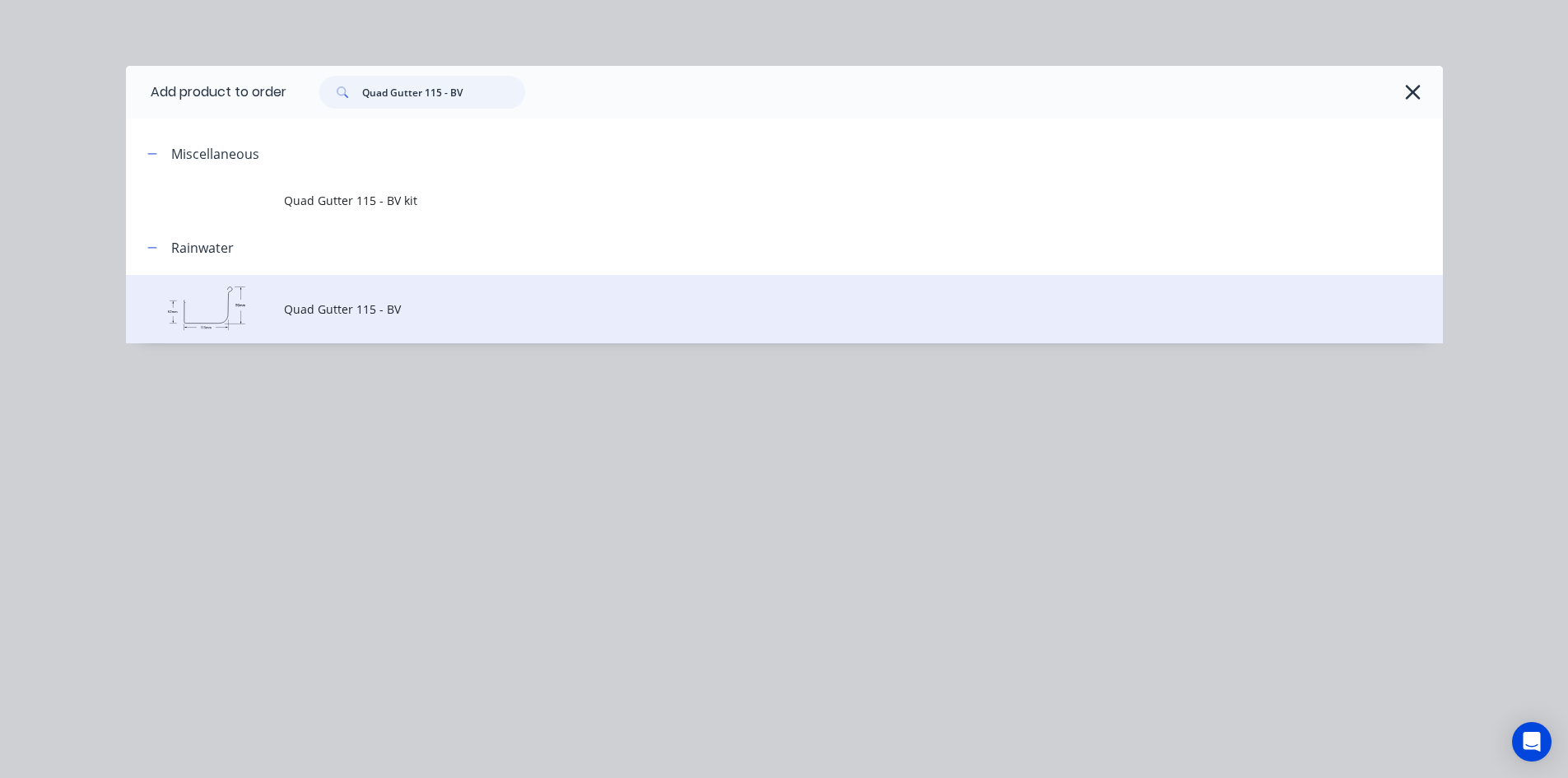
type input "Quad Gutter 115 - BV"
click at [413, 320] on td "Quad Gutter 115 - BV" at bounding box center [863, 309] width 1158 height 69
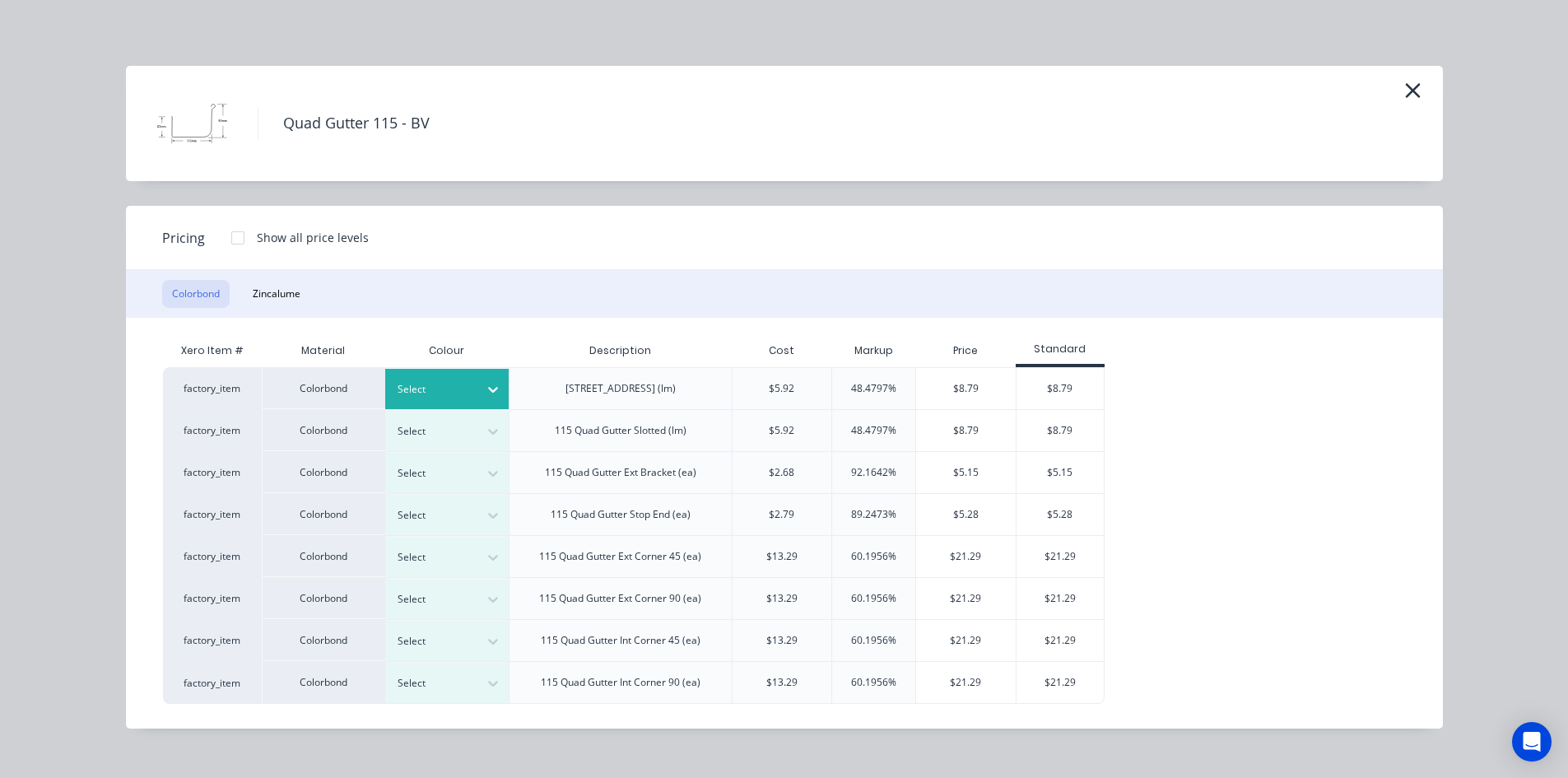
click at [480, 387] on div at bounding box center [493, 389] width 29 height 27
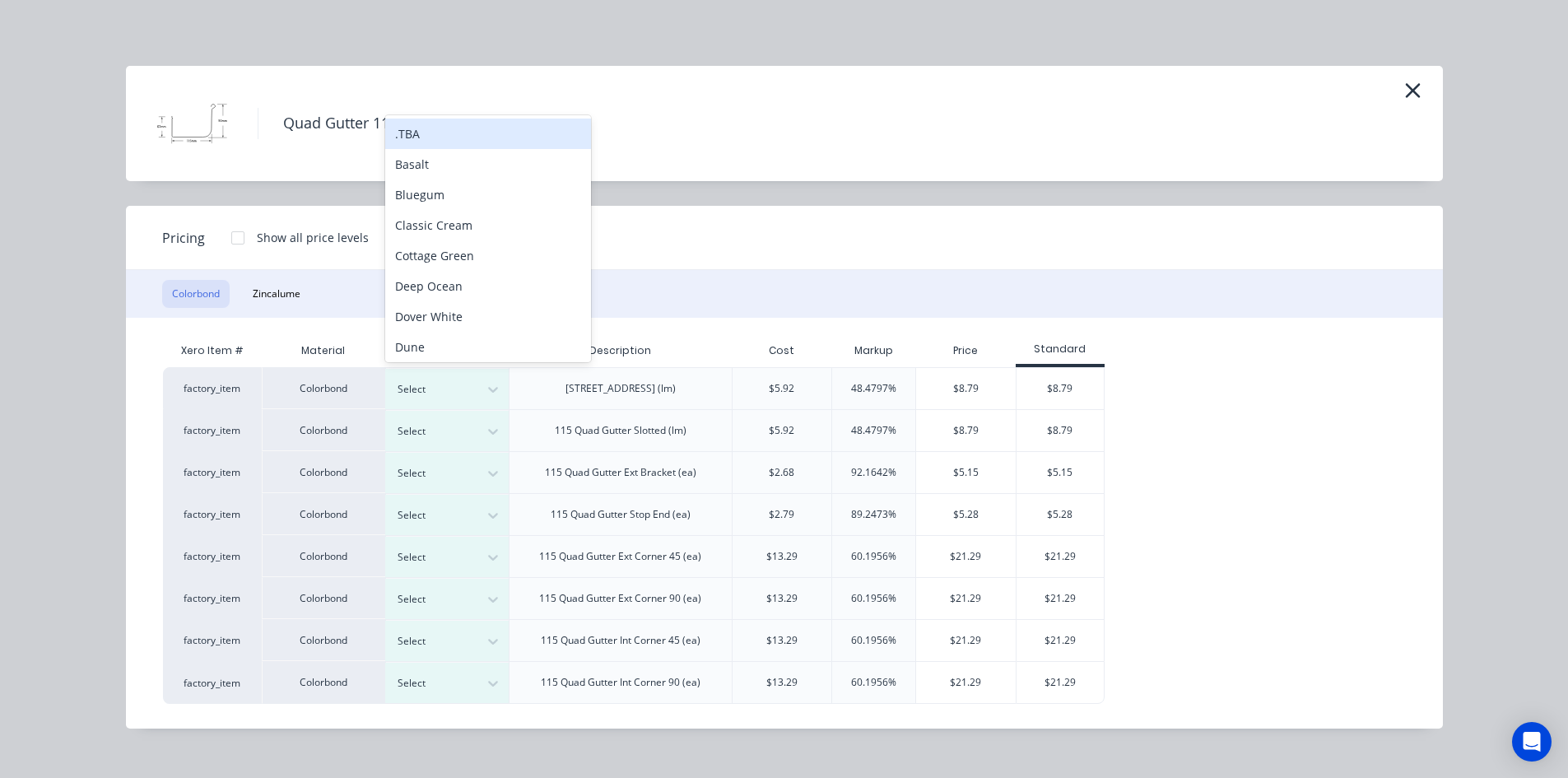
click at [717, 292] on div "Colorbond Zincalume" at bounding box center [784, 294] width 1316 height 48
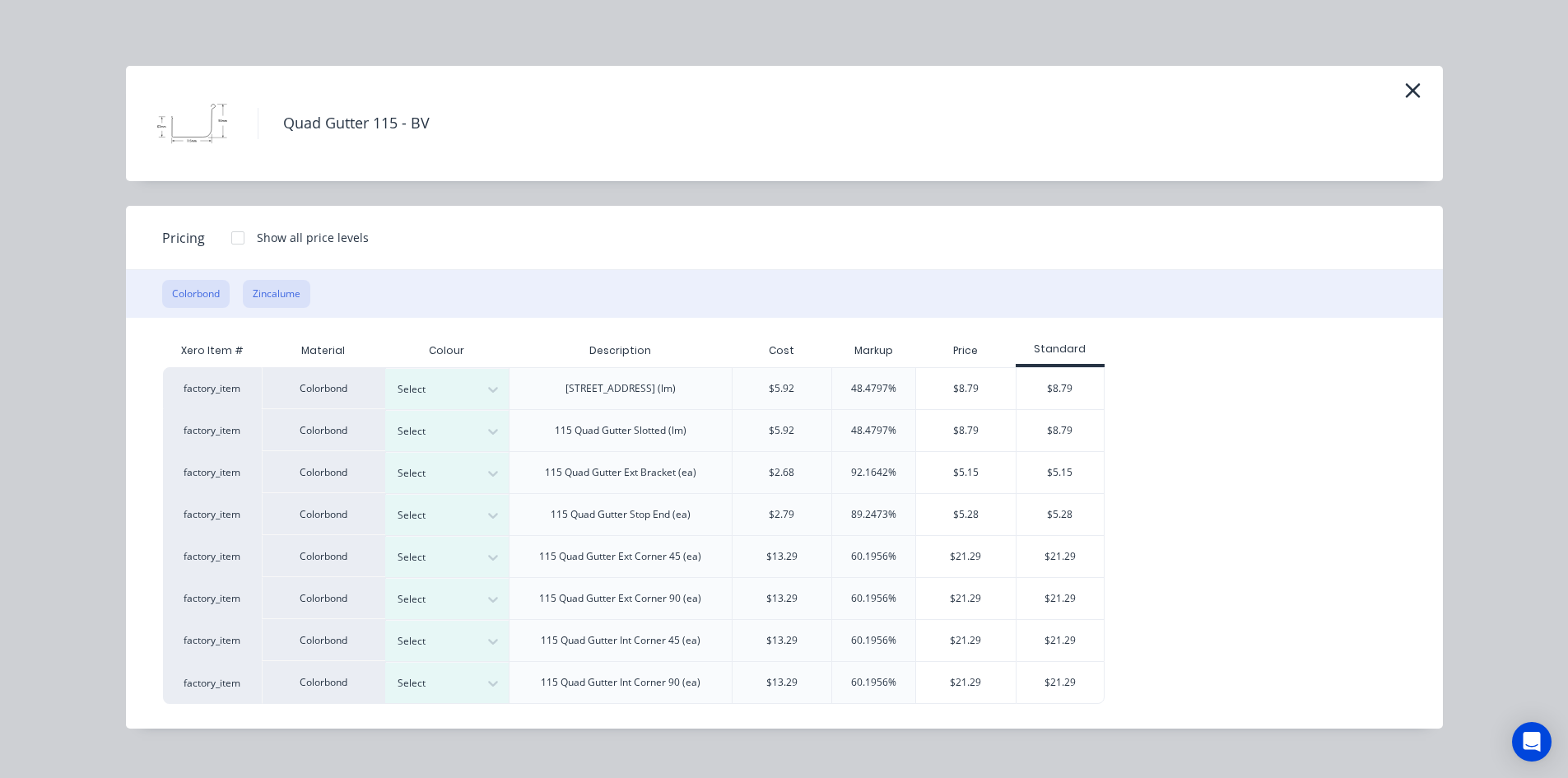
click at [297, 292] on button "Zincalume" at bounding box center [276, 294] width 68 height 28
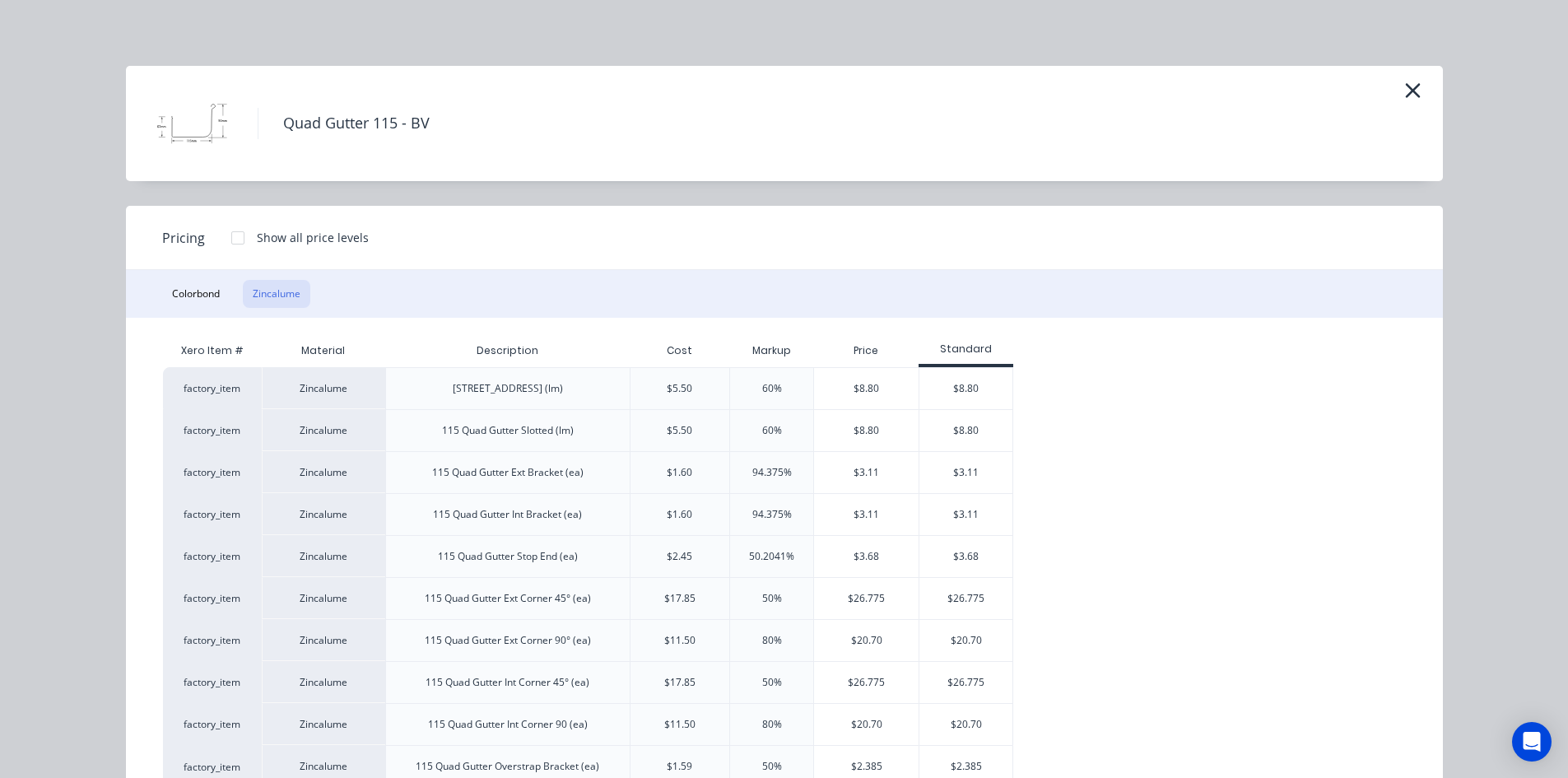
scroll to position [58, 0]
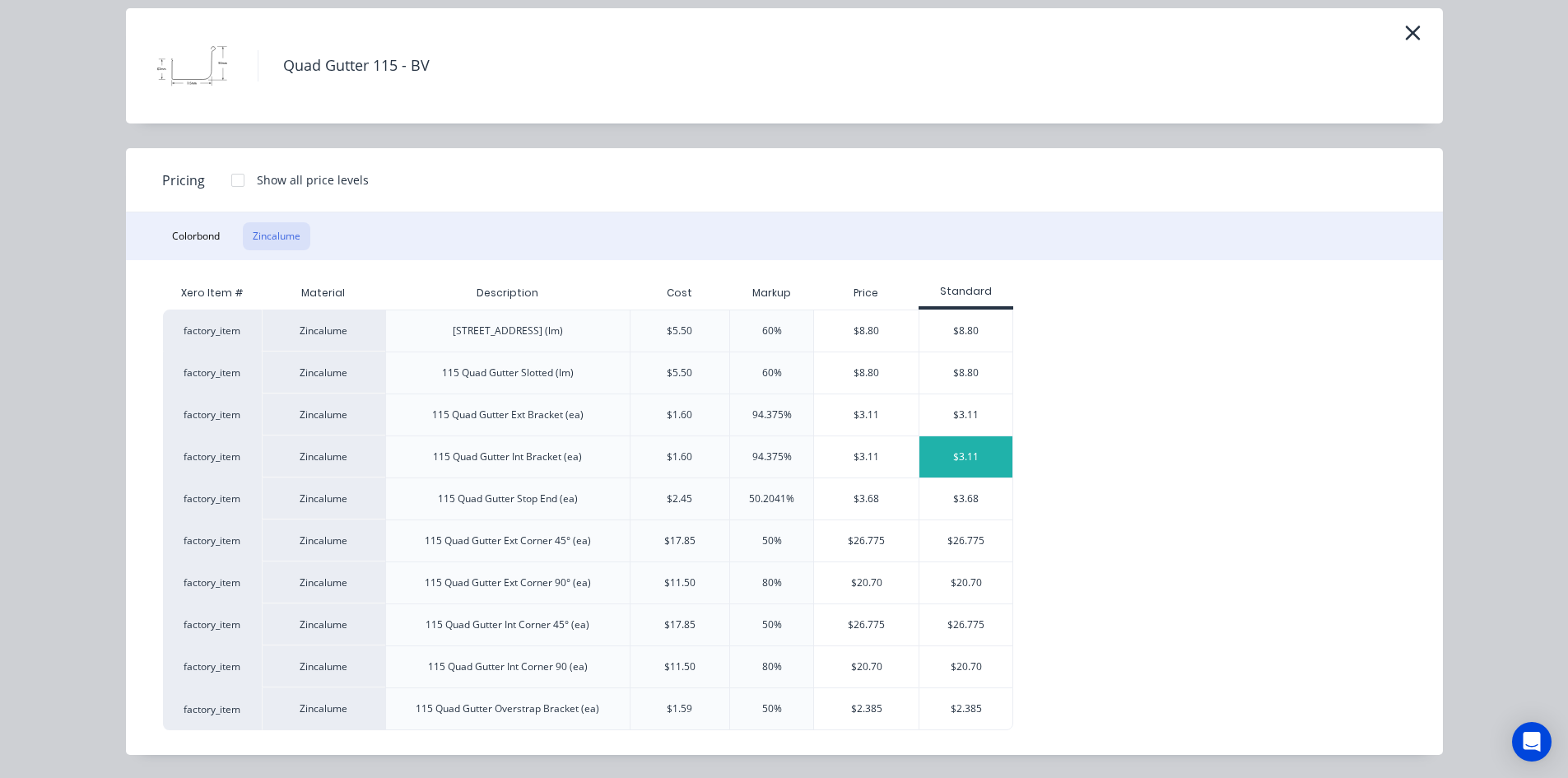
click at [956, 457] on div "$3.11" at bounding box center [966, 457] width 93 height 41
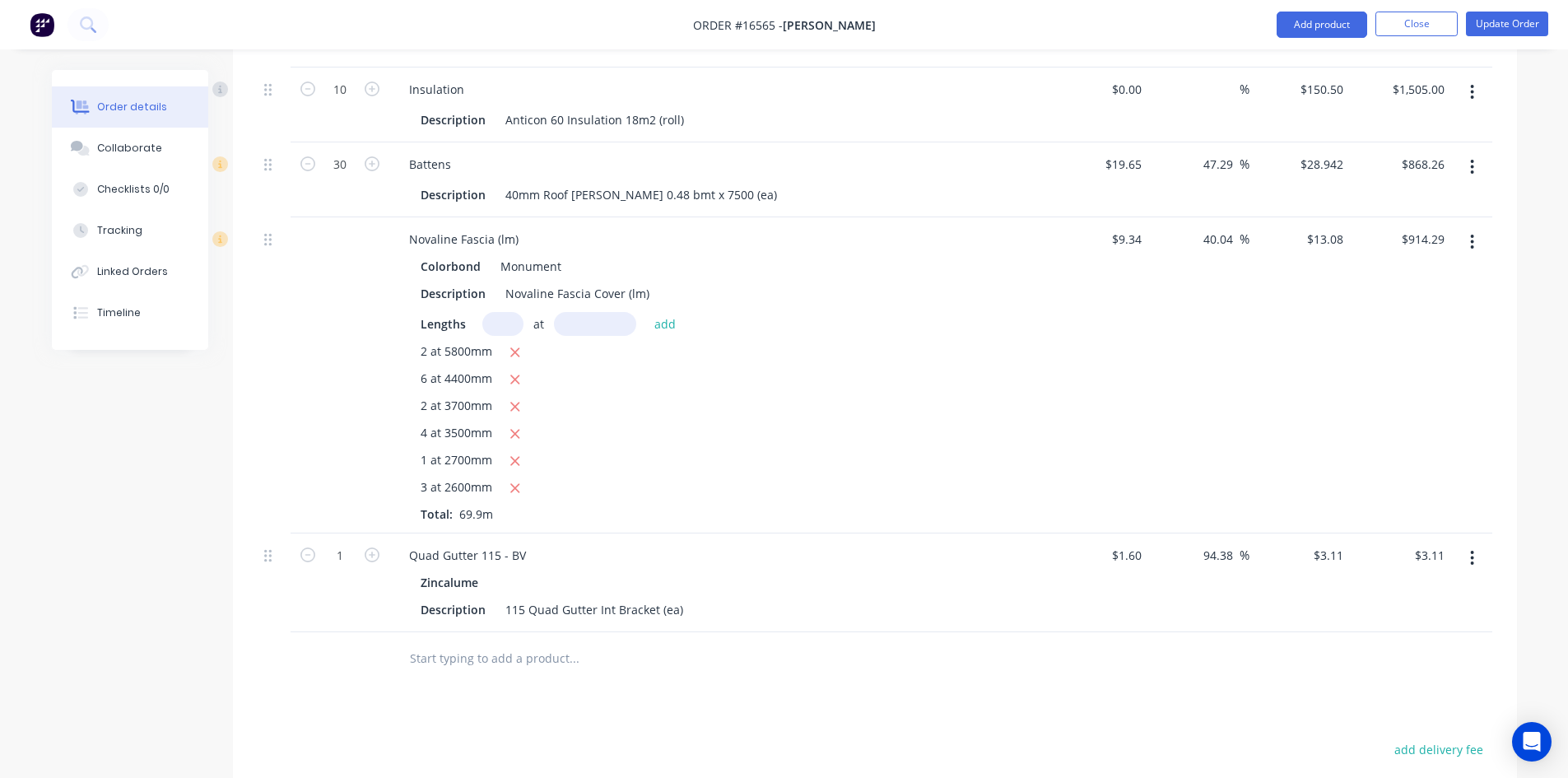
scroll to position [2789, 0]
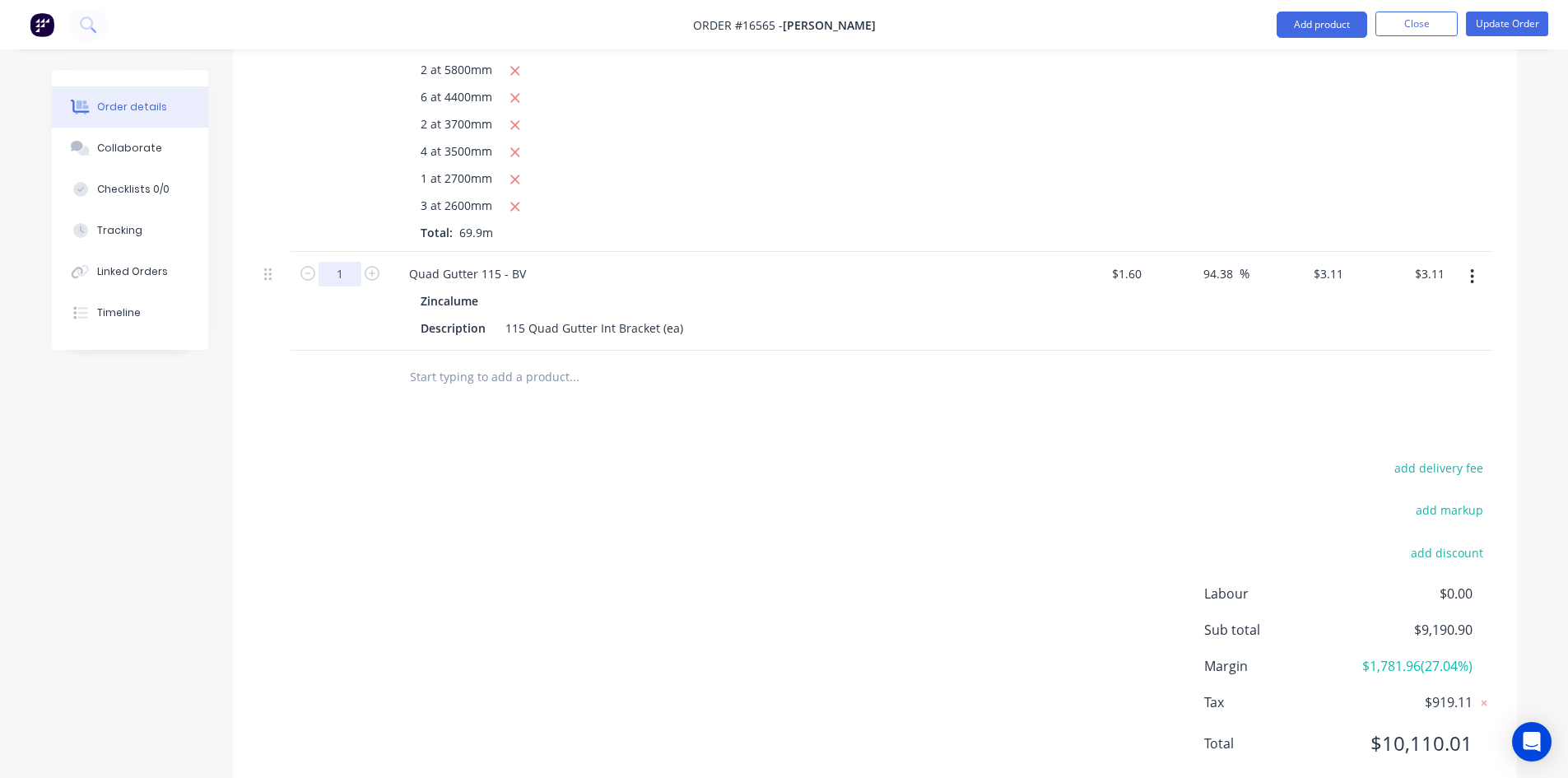
type input "60"
type input "$186.60"
click at [1316, 20] on button "Add product" at bounding box center [1321, 25] width 90 height 27
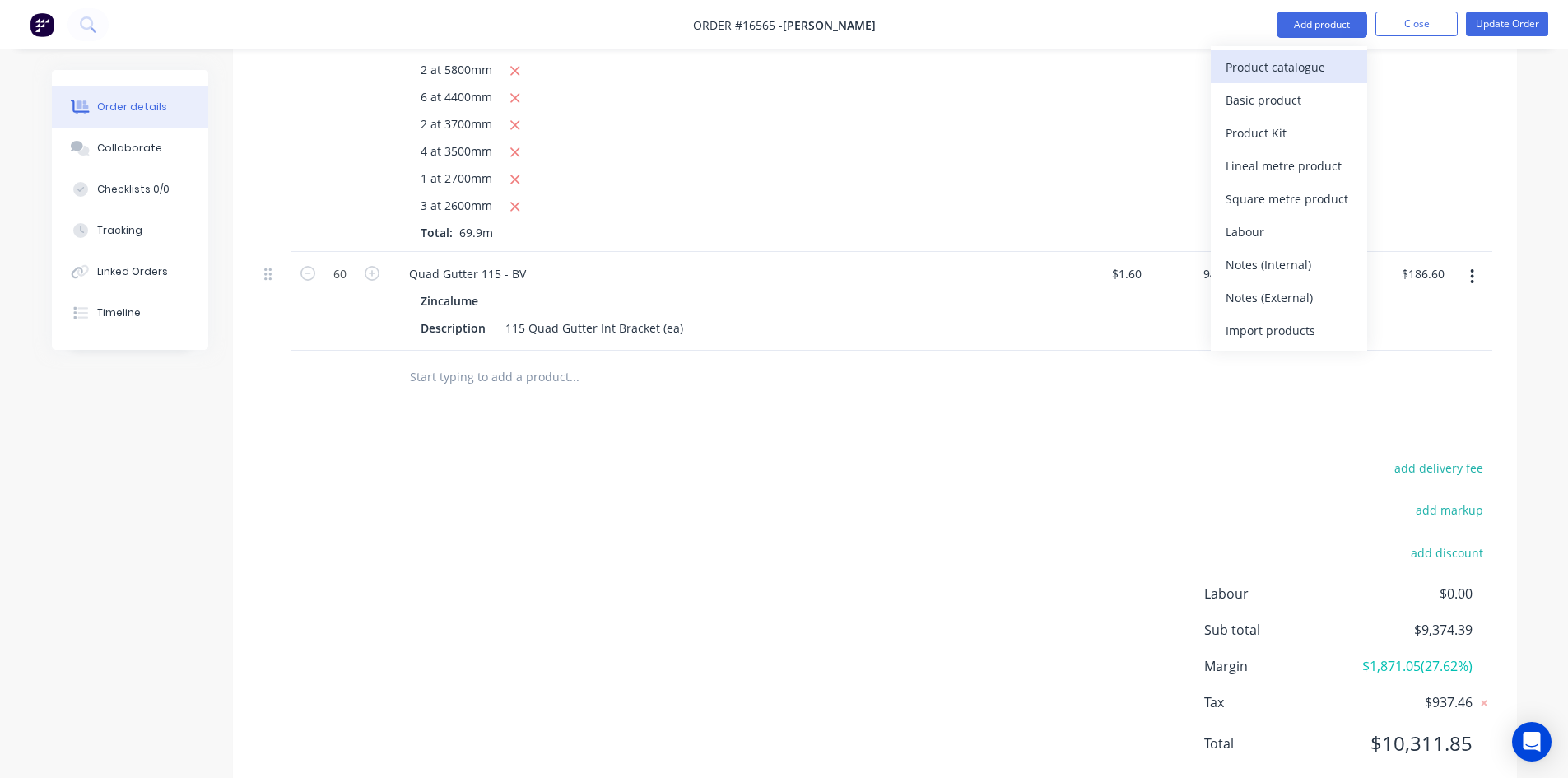
click at [1286, 71] on div "Product catalogue" at bounding box center [1288, 67] width 127 height 24
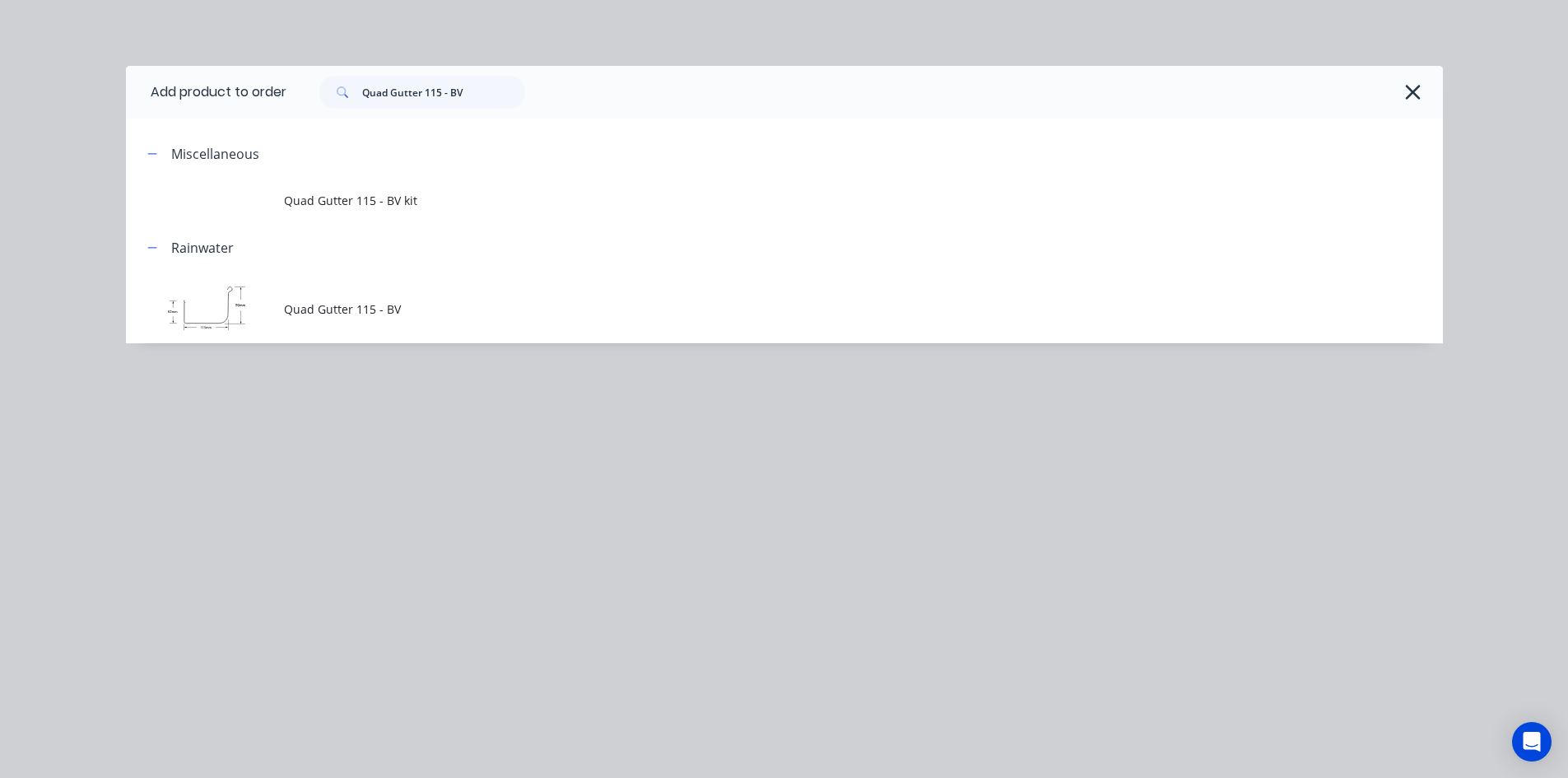
click at [423, 310] on span "Quad Gutter 115 - BV" at bounding box center [747, 309] width 926 height 18
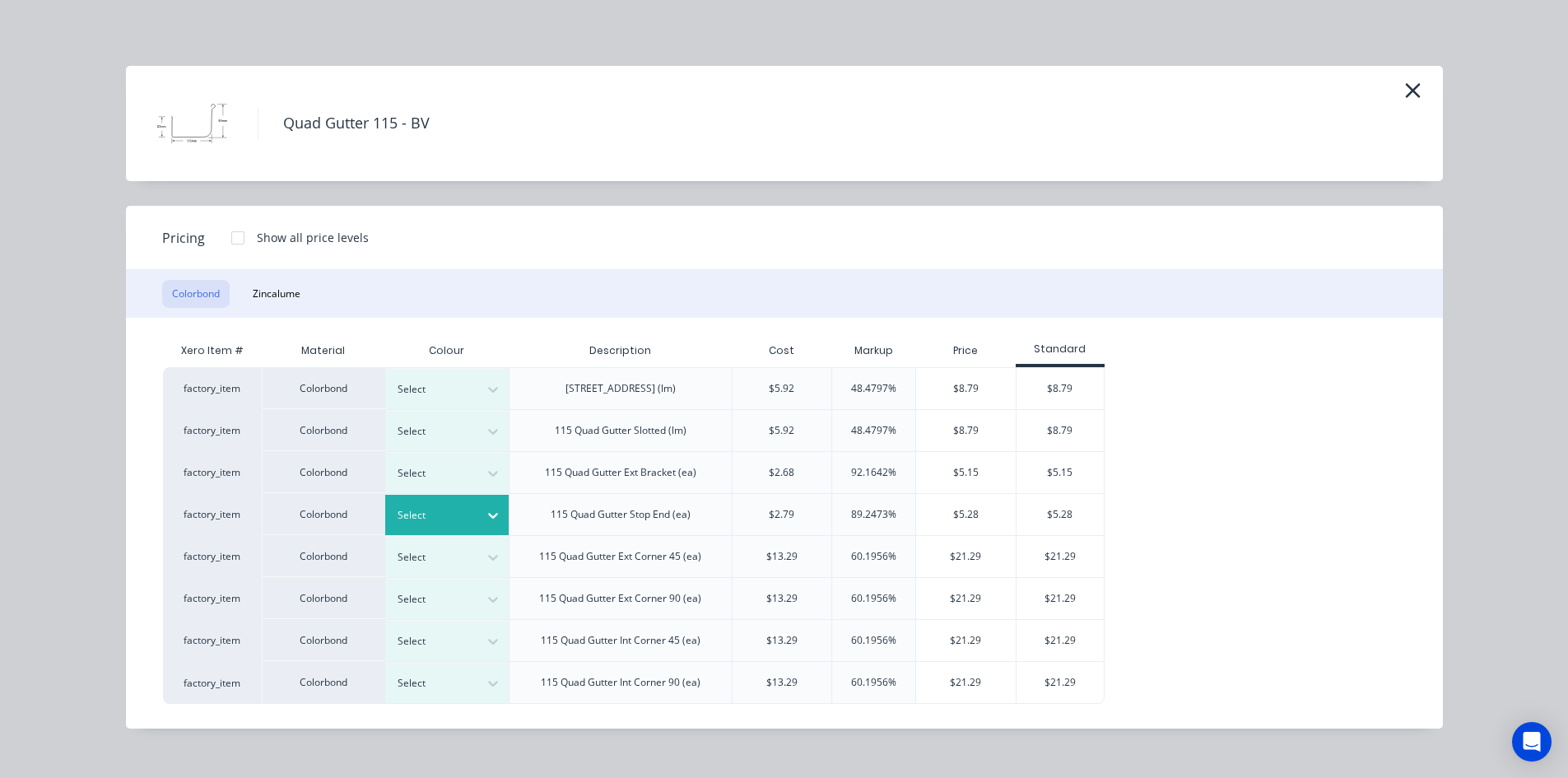
click at [469, 515] on div at bounding box center [434, 515] width 74 height 18
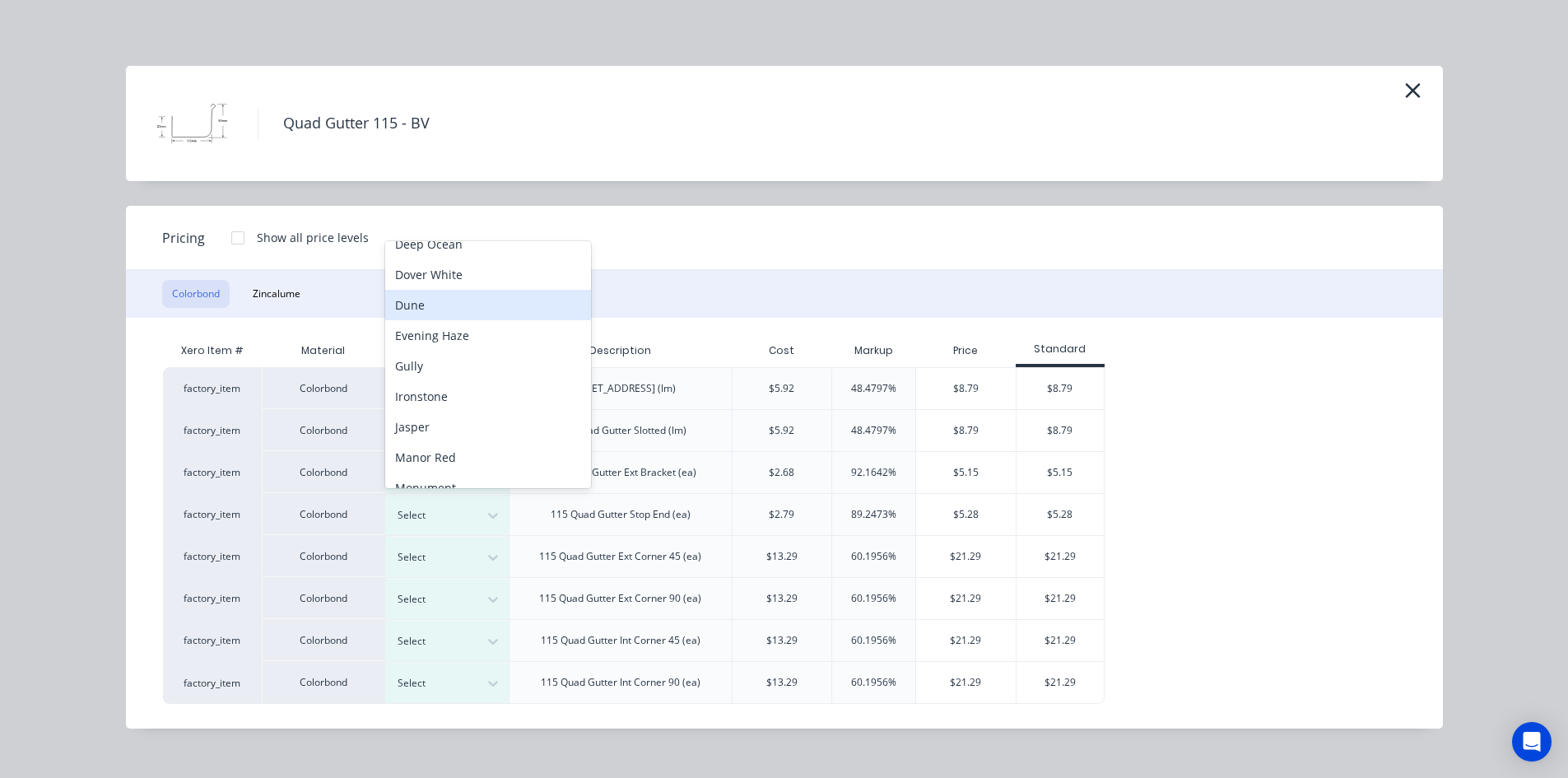
scroll to position [256, 0]
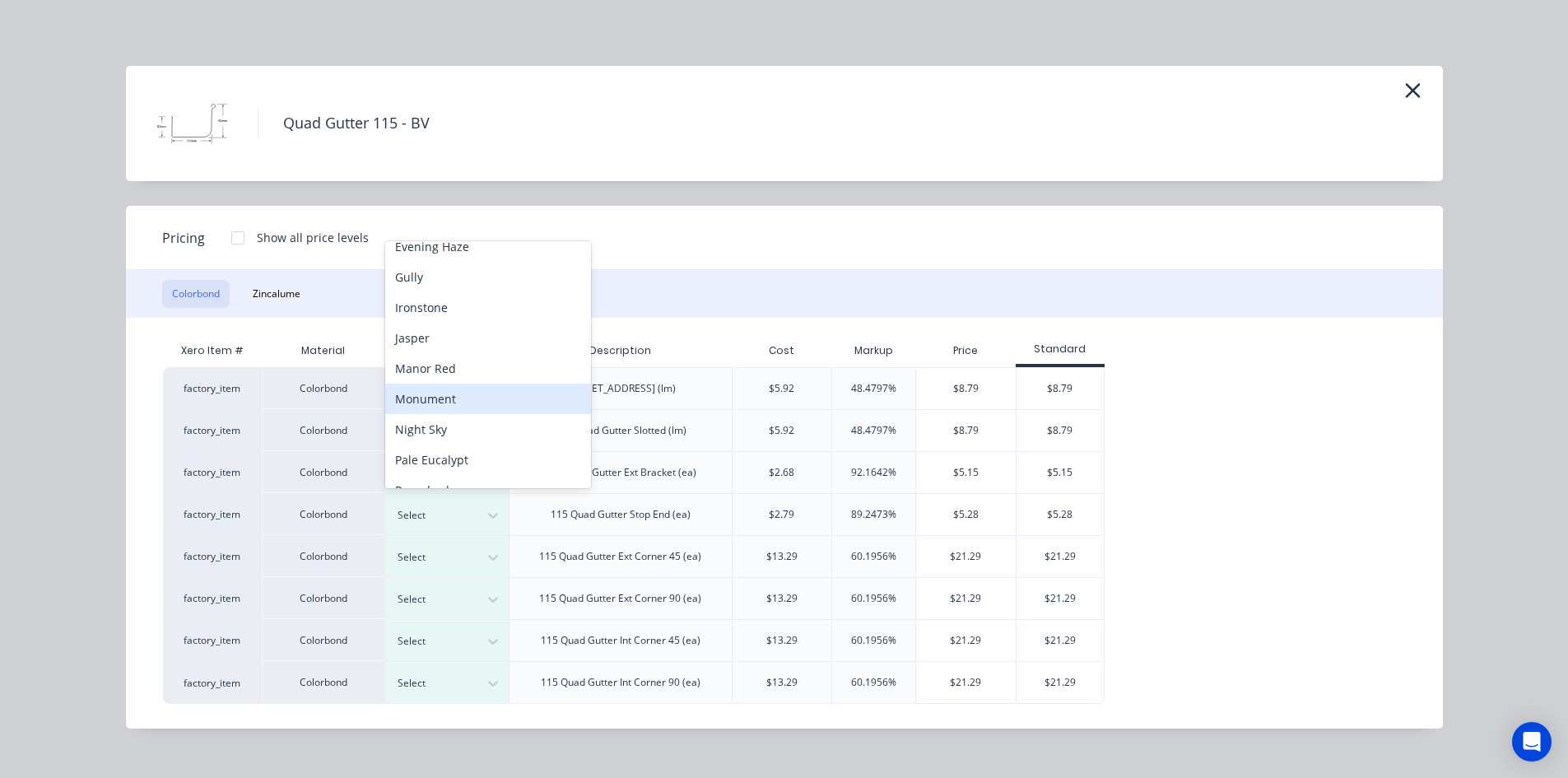
click at [481, 396] on div "Monument" at bounding box center [487, 398] width 205 height 30
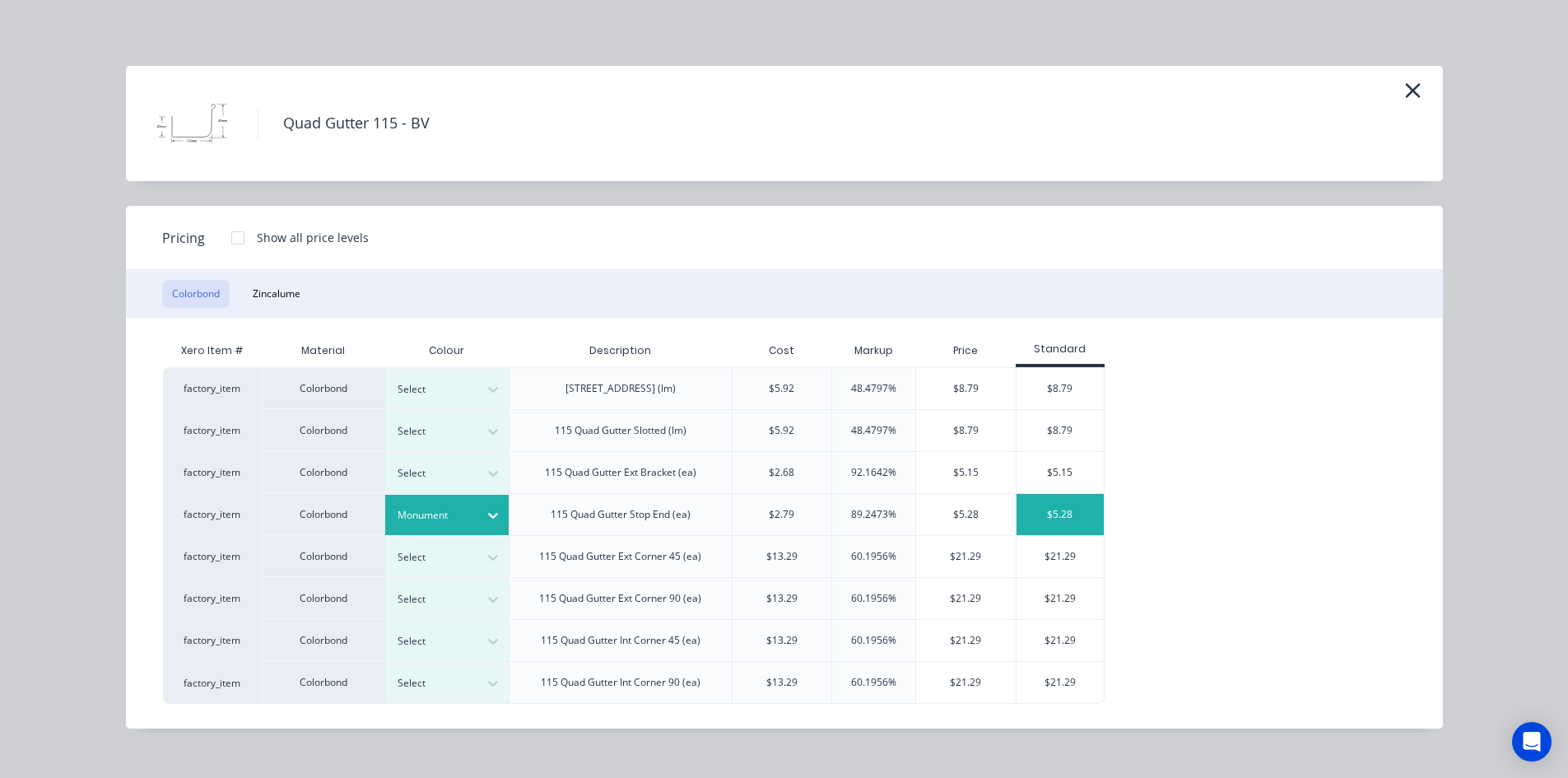
click at [1066, 518] on div "$5.28" at bounding box center [1061, 515] width 88 height 41
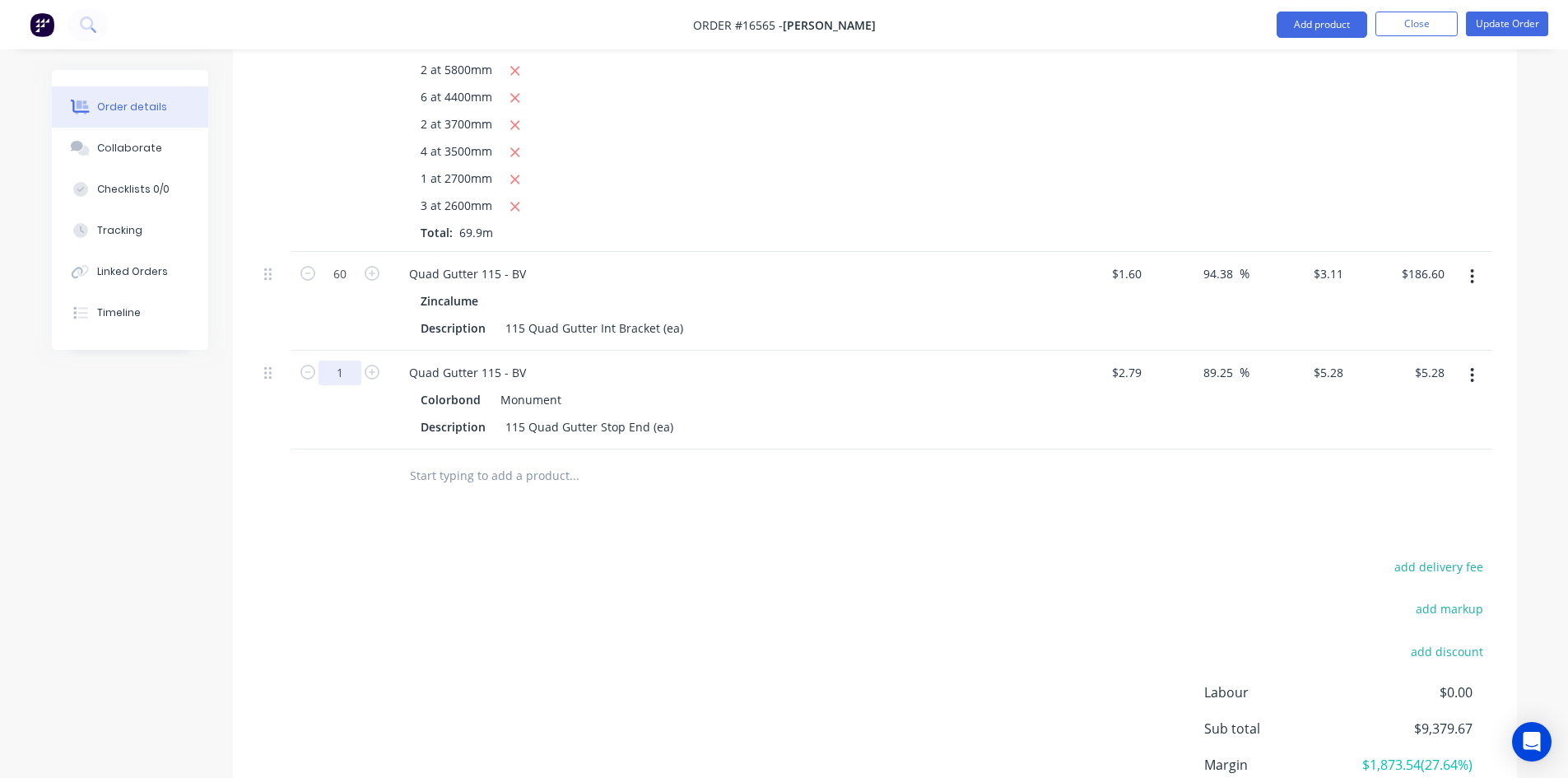
type input "10"
type input "$52.80"
click at [672, 415] on div "115 Quad Gutter Stop End (ea)" at bounding box center [589, 426] width 181 height 24
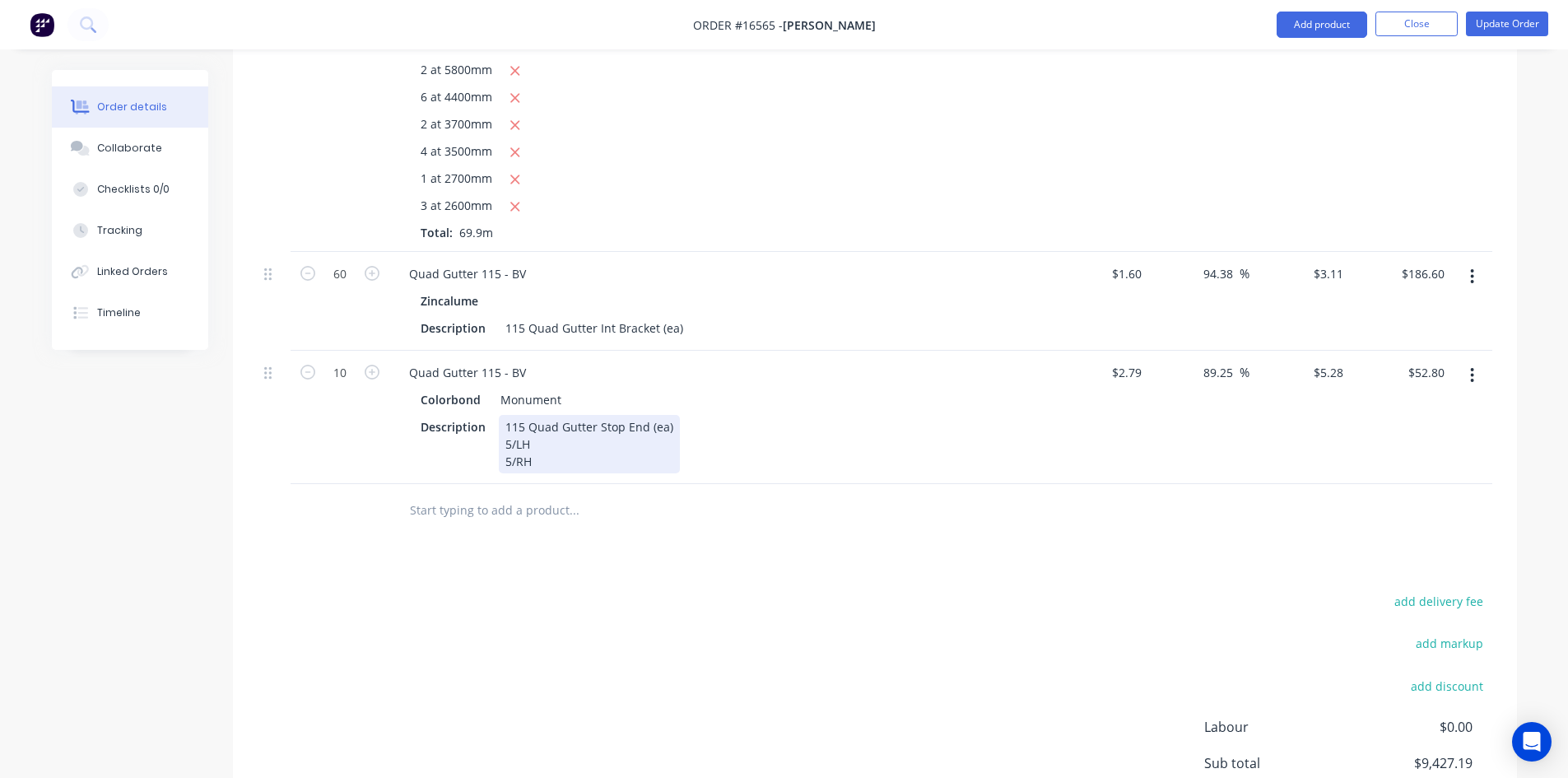
click at [513, 437] on div "115 Quad Gutter Stop End (ea) 5/LH 5/RH" at bounding box center [589, 443] width 181 height 58
click at [499, 494] on input "text" at bounding box center [573, 511] width 329 height 33
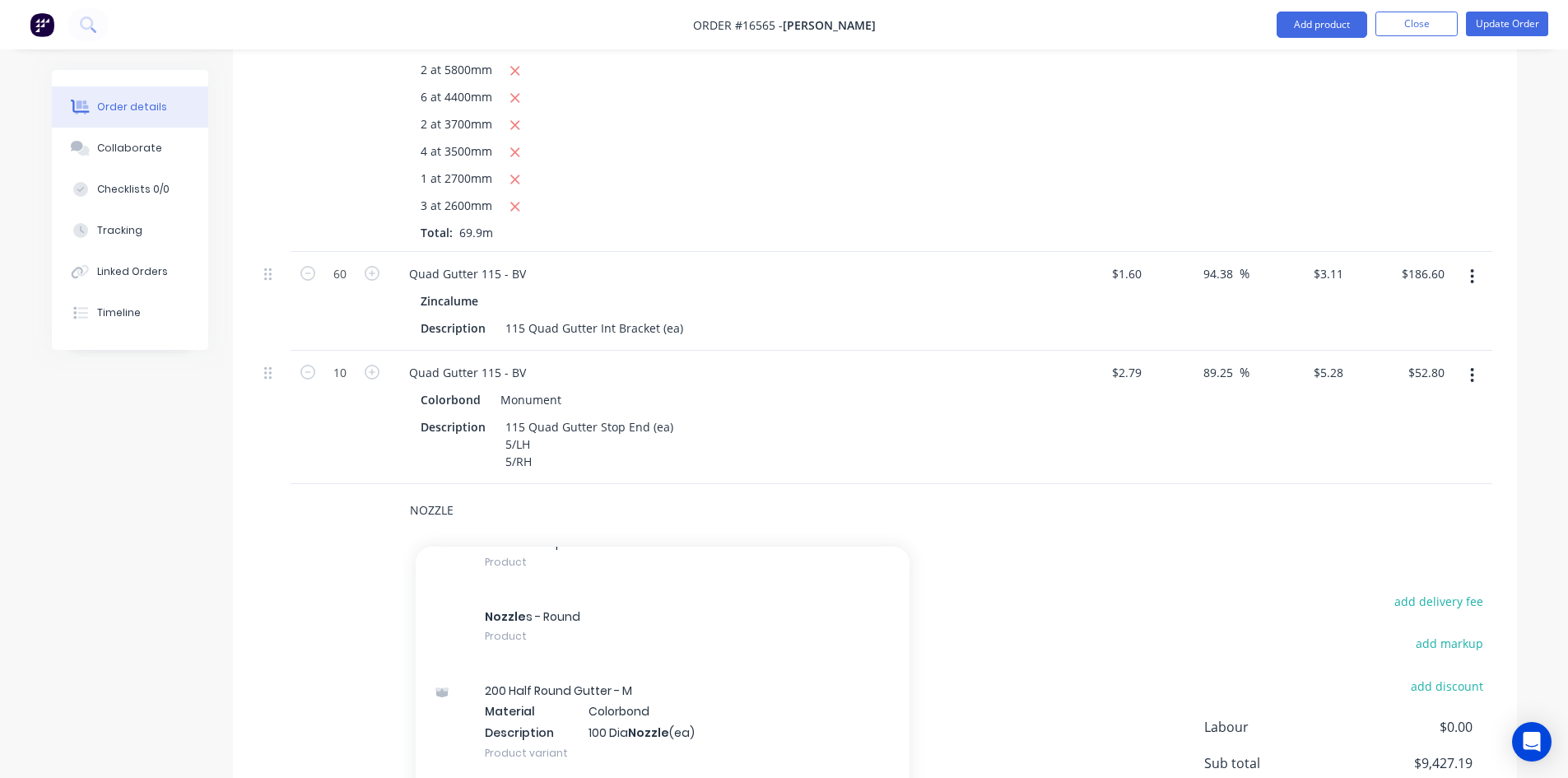
scroll to position [4362, 0]
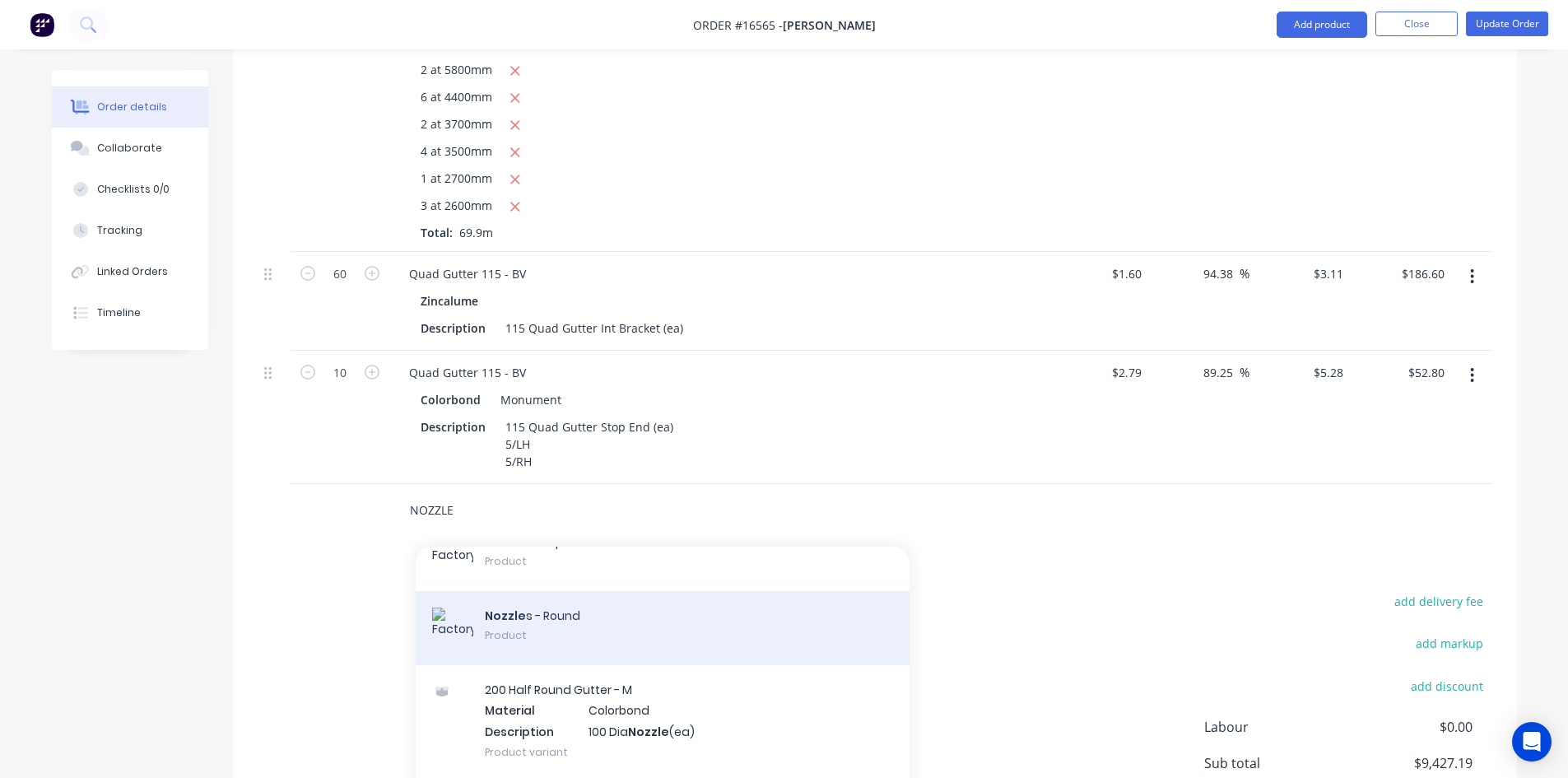
type input "NOZZLE"
click at [599, 590] on div "Nozzle s - Round Product" at bounding box center [662, 627] width 494 height 74
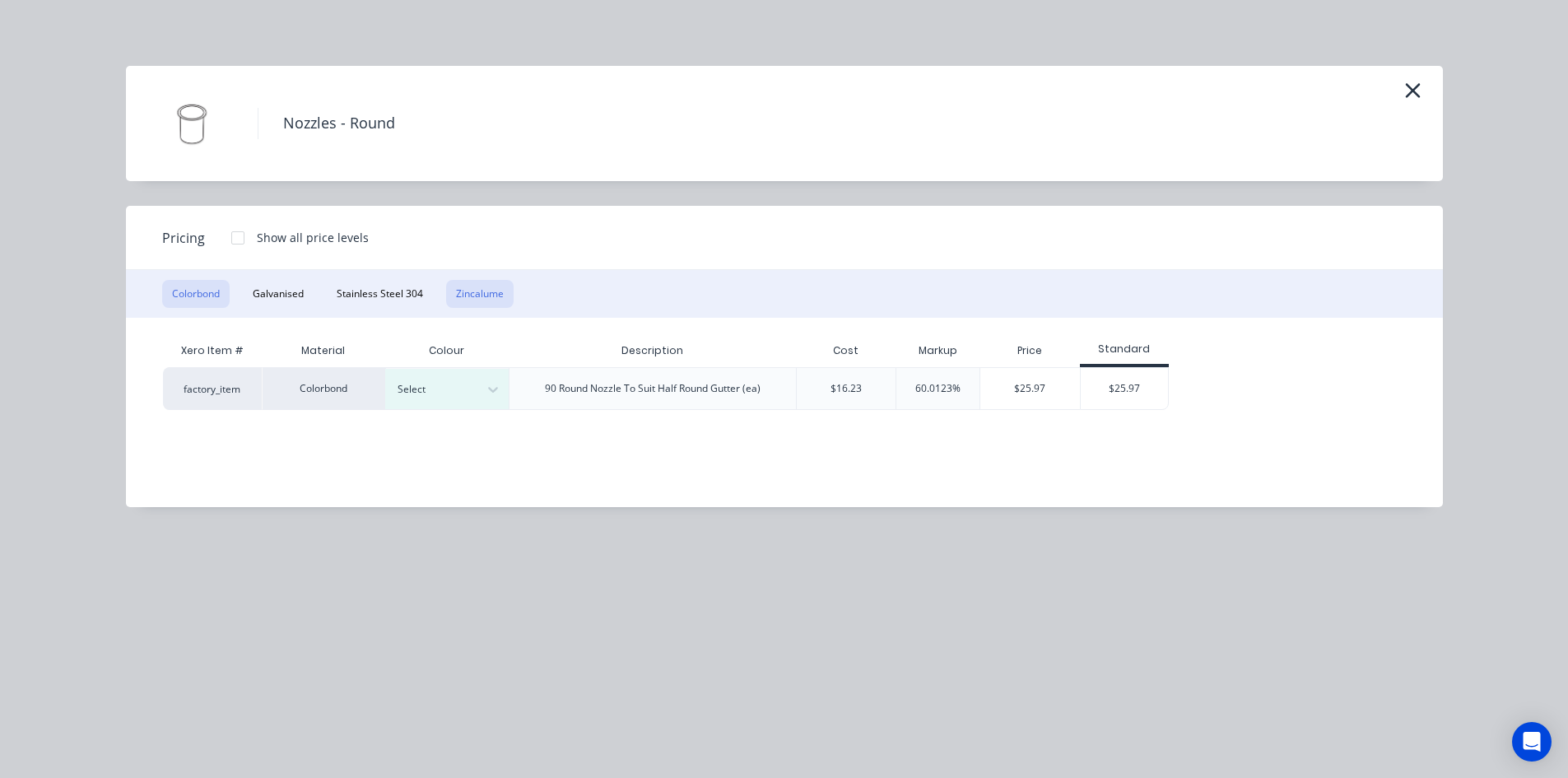
click at [480, 288] on button "Zincalume" at bounding box center [479, 294] width 68 height 28
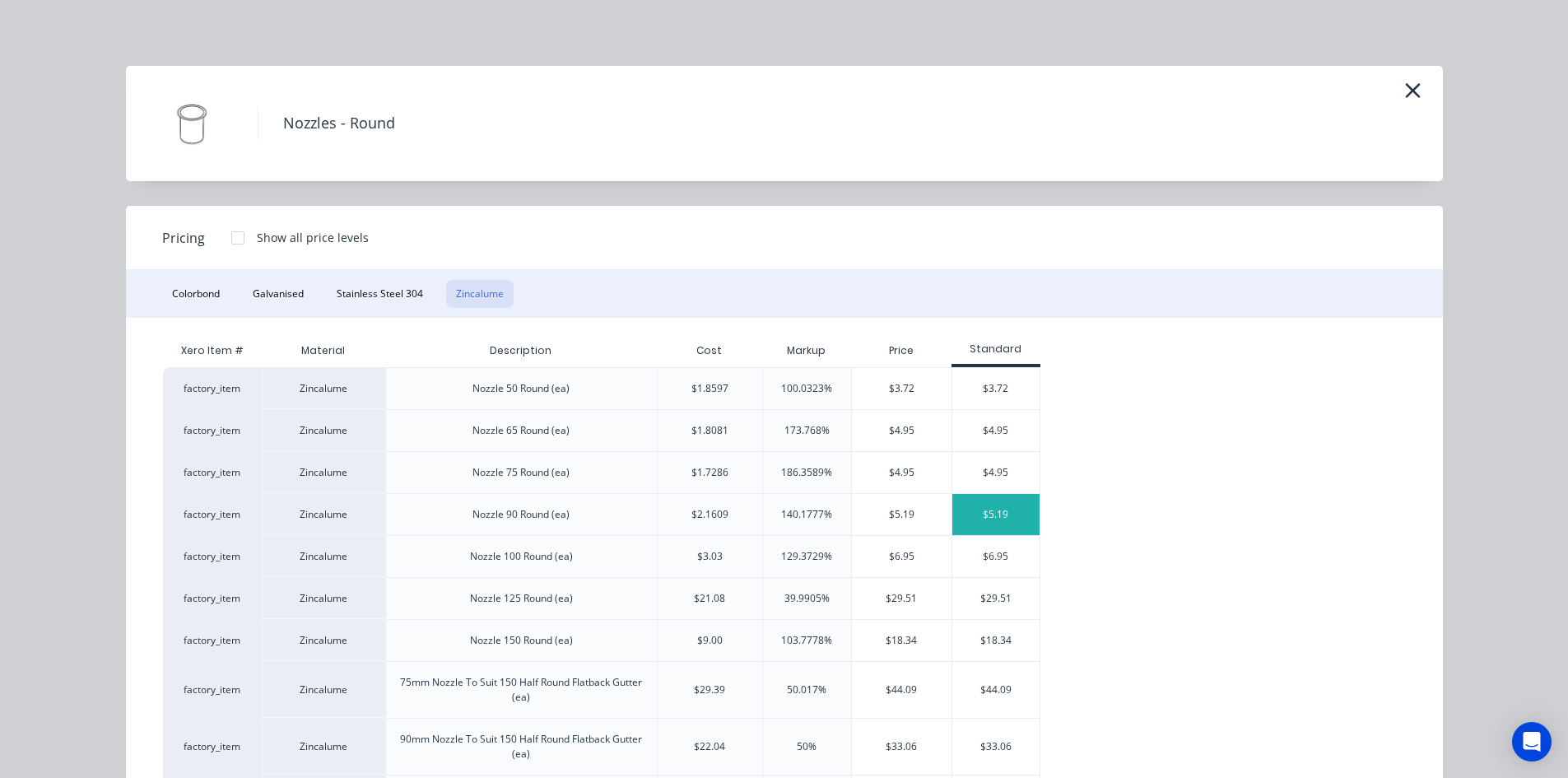
click at [1010, 513] on div "$5.19" at bounding box center [996, 515] width 88 height 41
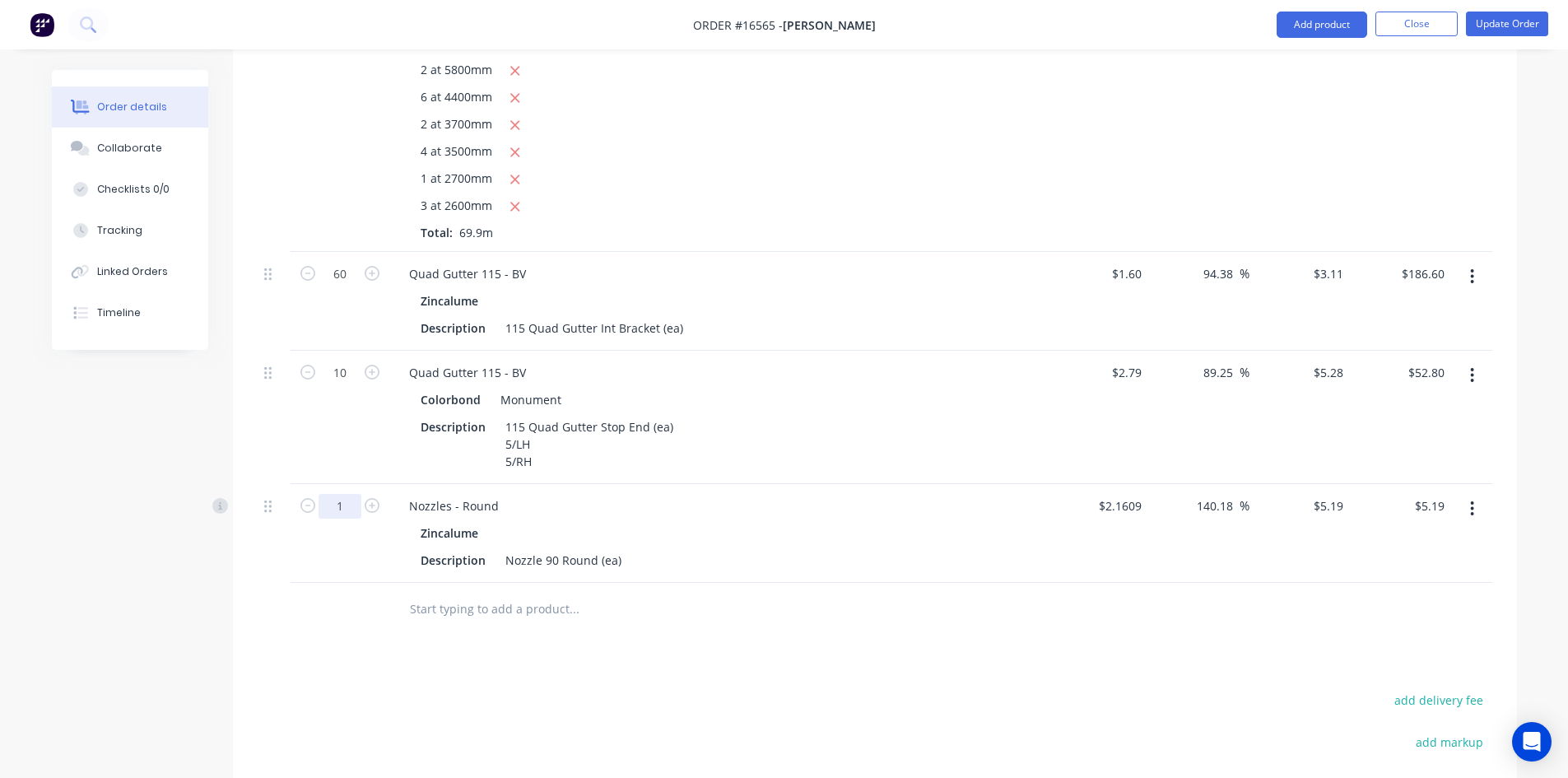
type input "7"
type input "$36.33"
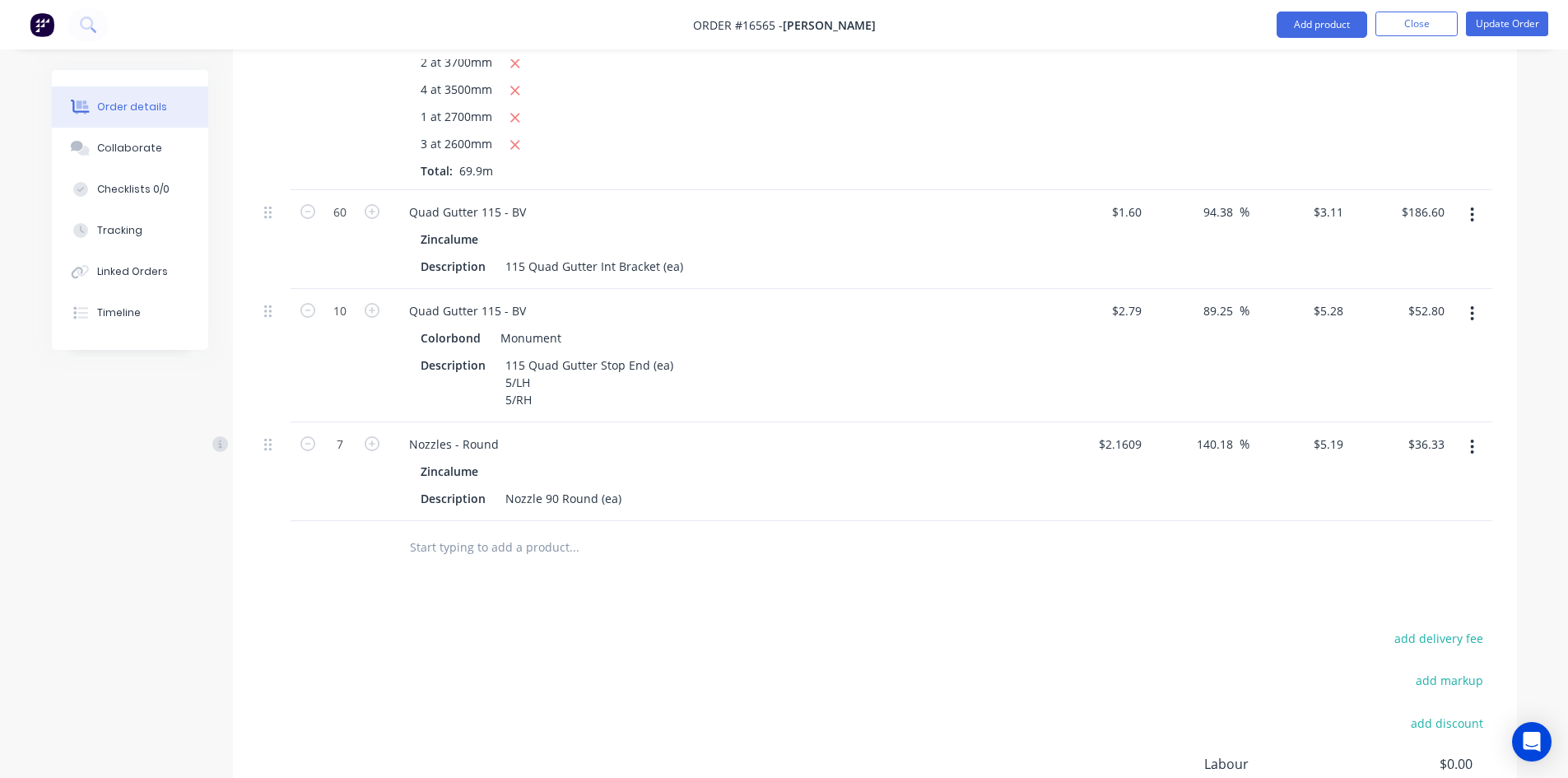
scroll to position [2953, 0]
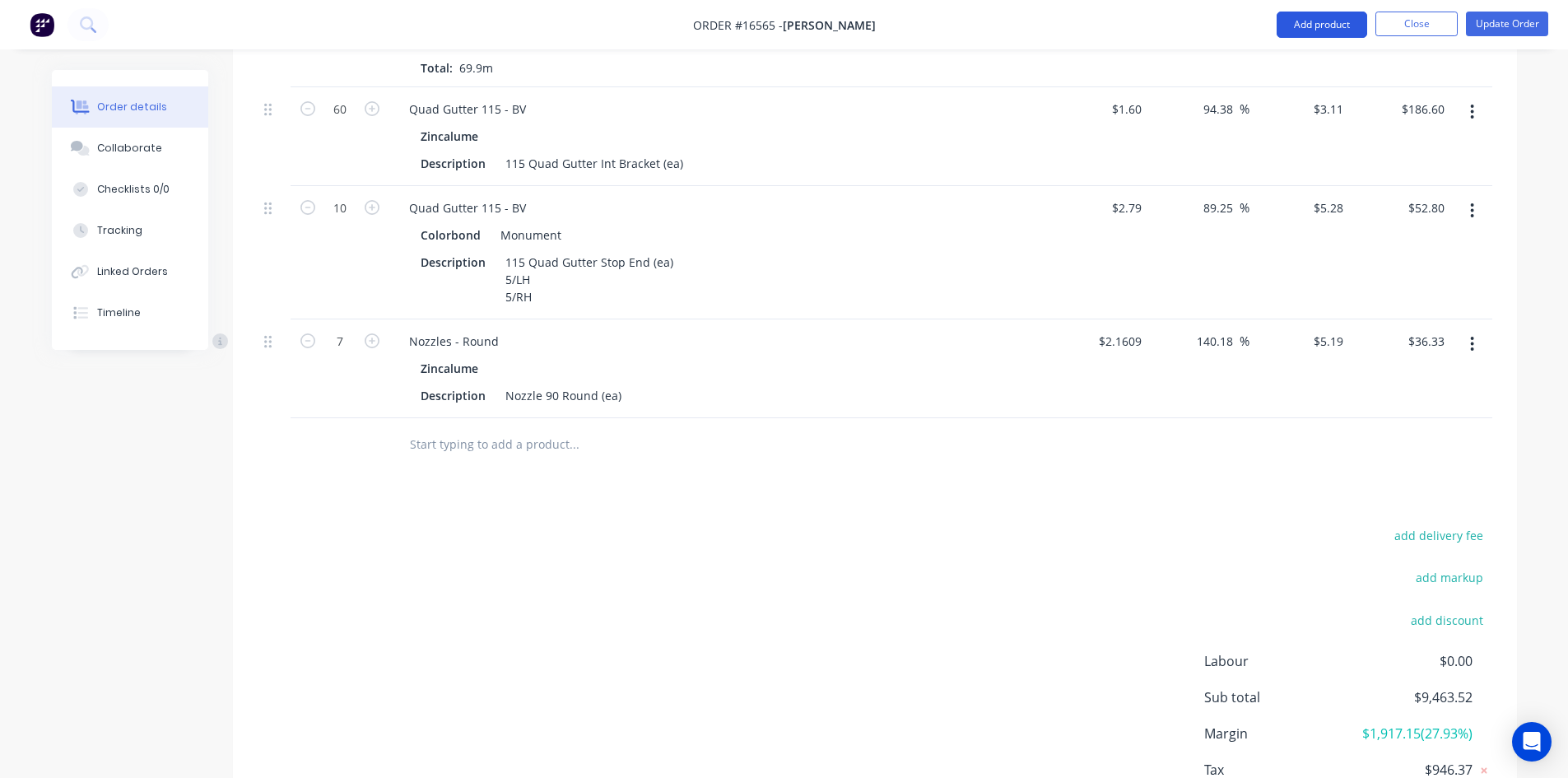
click at [1325, 26] on button "Add product" at bounding box center [1321, 25] width 90 height 27
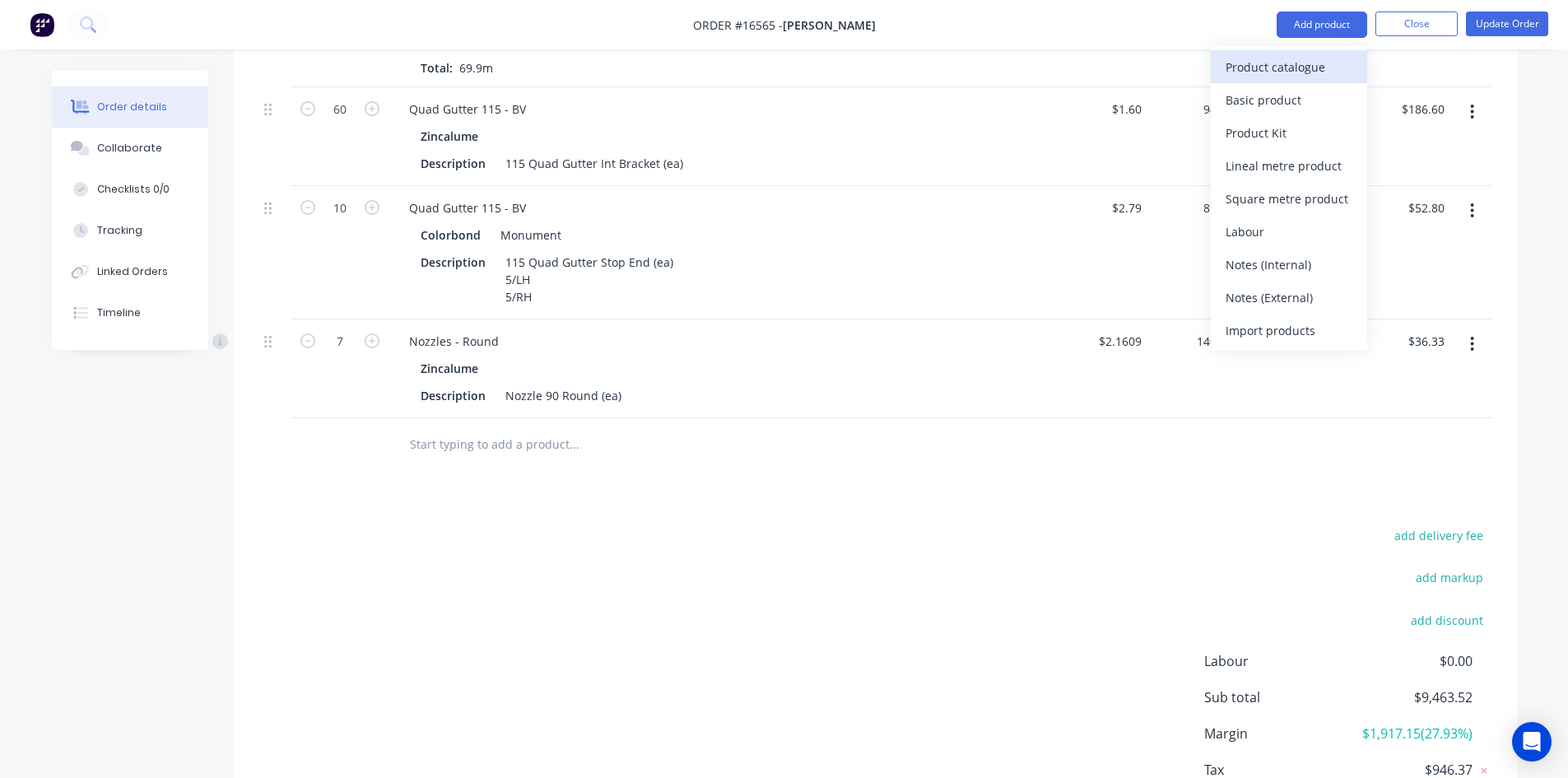
click at [1258, 69] on div "Product catalogue" at bounding box center [1288, 67] width 127 height 24
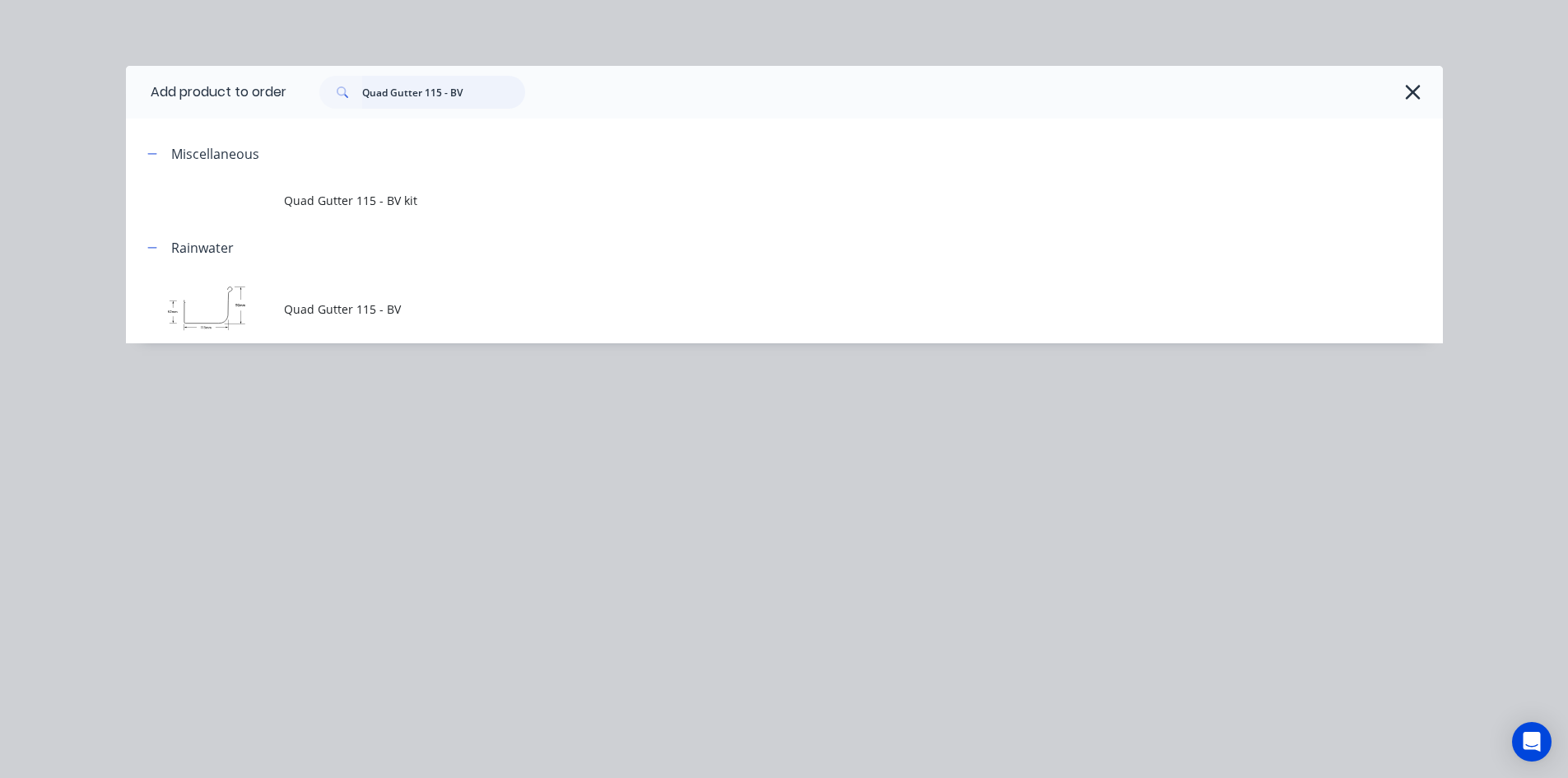
click at [470, 90] on input "Quad Gutter 115 - BV" at bounding box center [444, 92] width 163 height 33
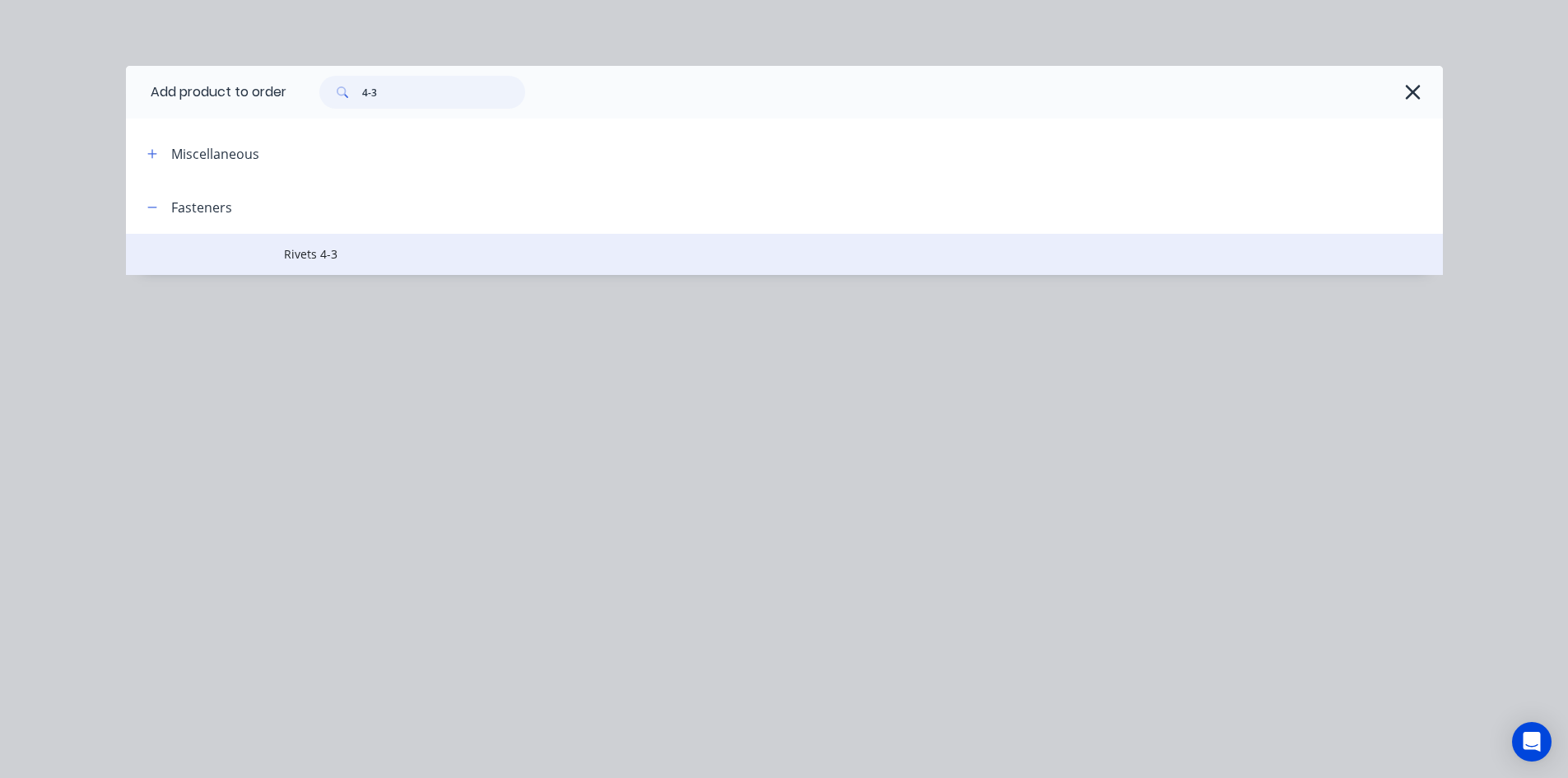
type input "4-3"
click at [419, 244] on td "Rivets 4-3" at bounding box center [863, 254] width 1158 height 41
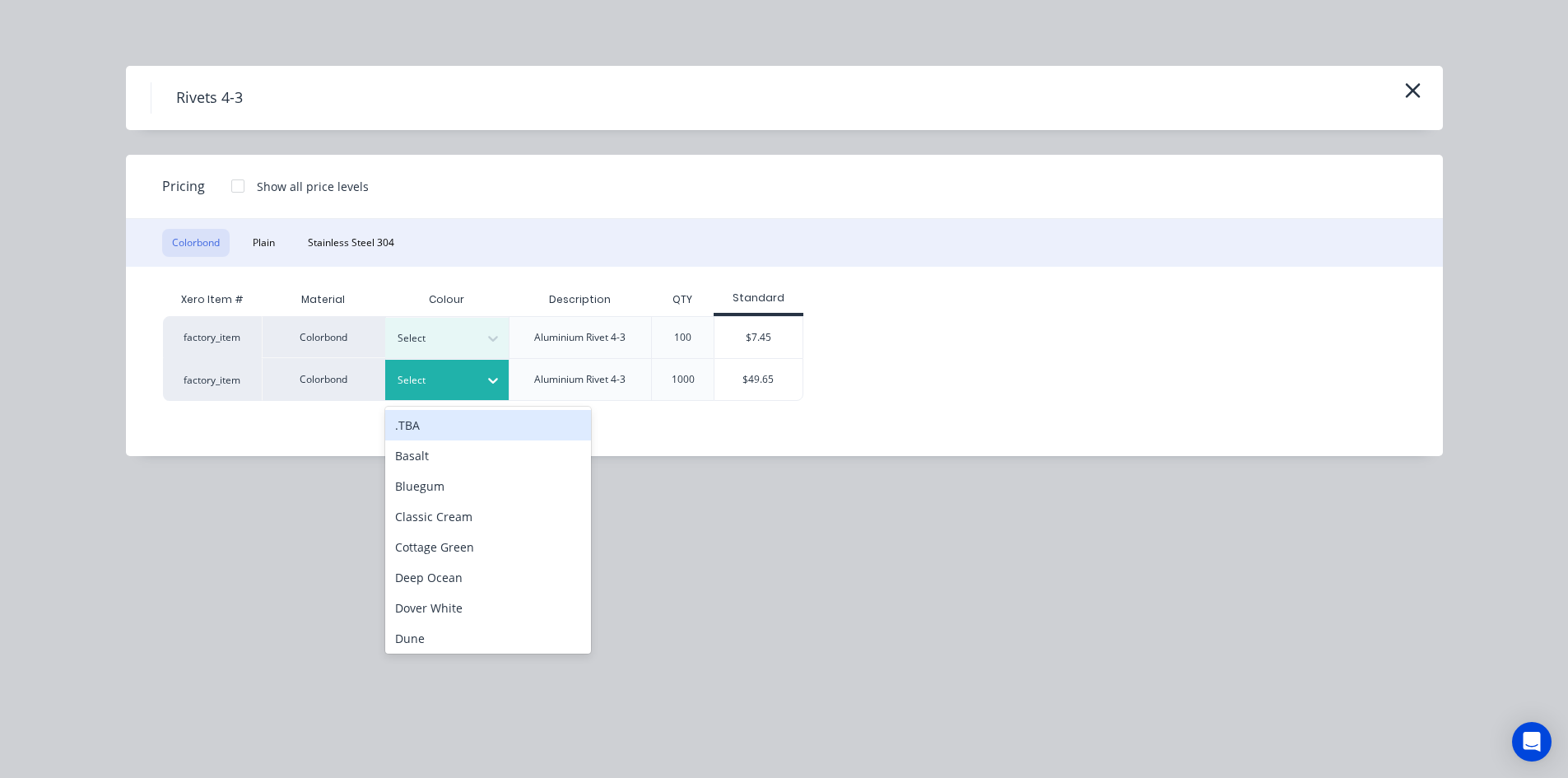
click at [479, 372] on div at bounding box center [493, 380] width 29 height 27
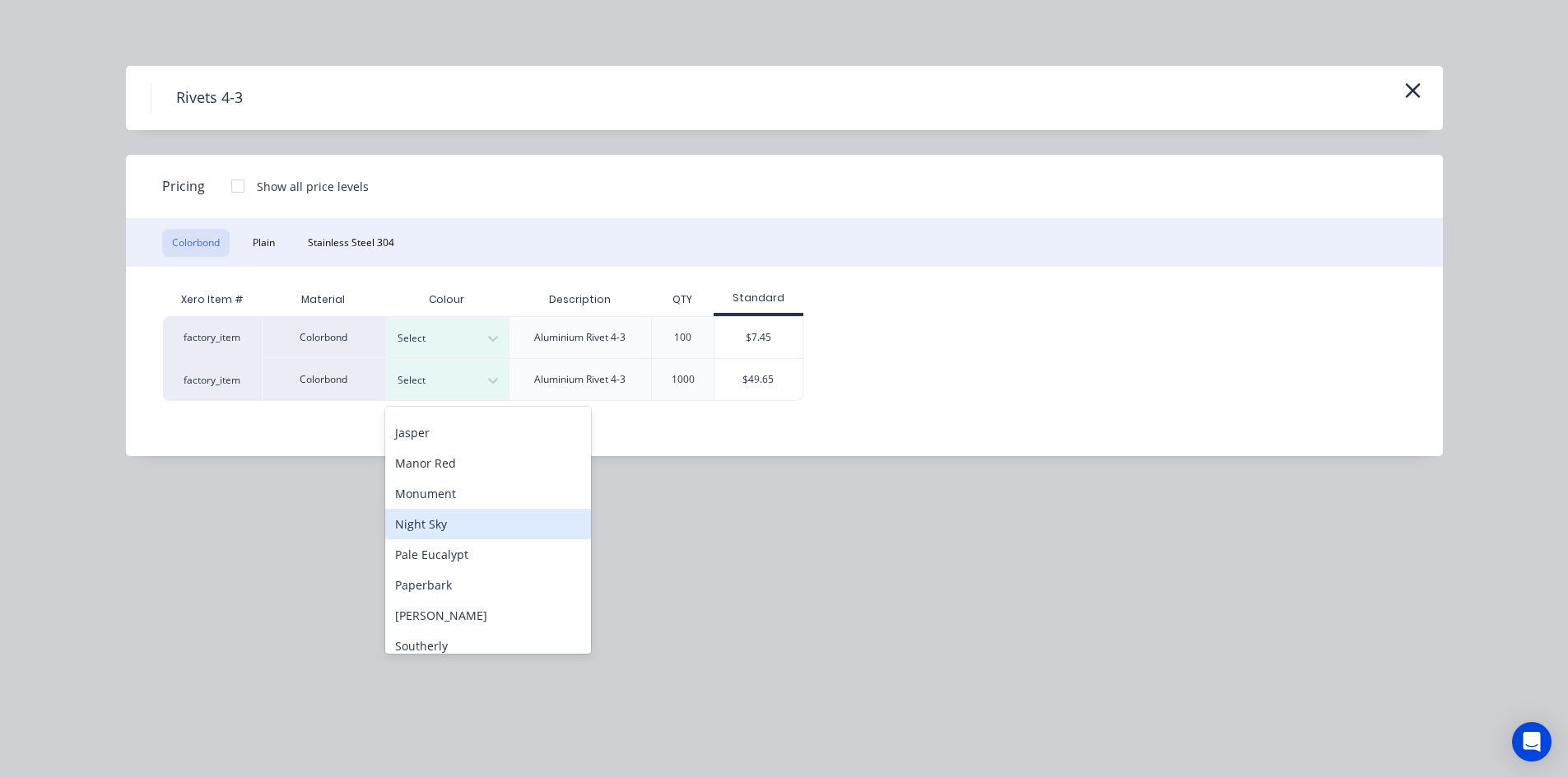
scroll to position [329, 0]
click at [474, 494] on div "Monument" at bounding box center [487, 491] width 205 height 30
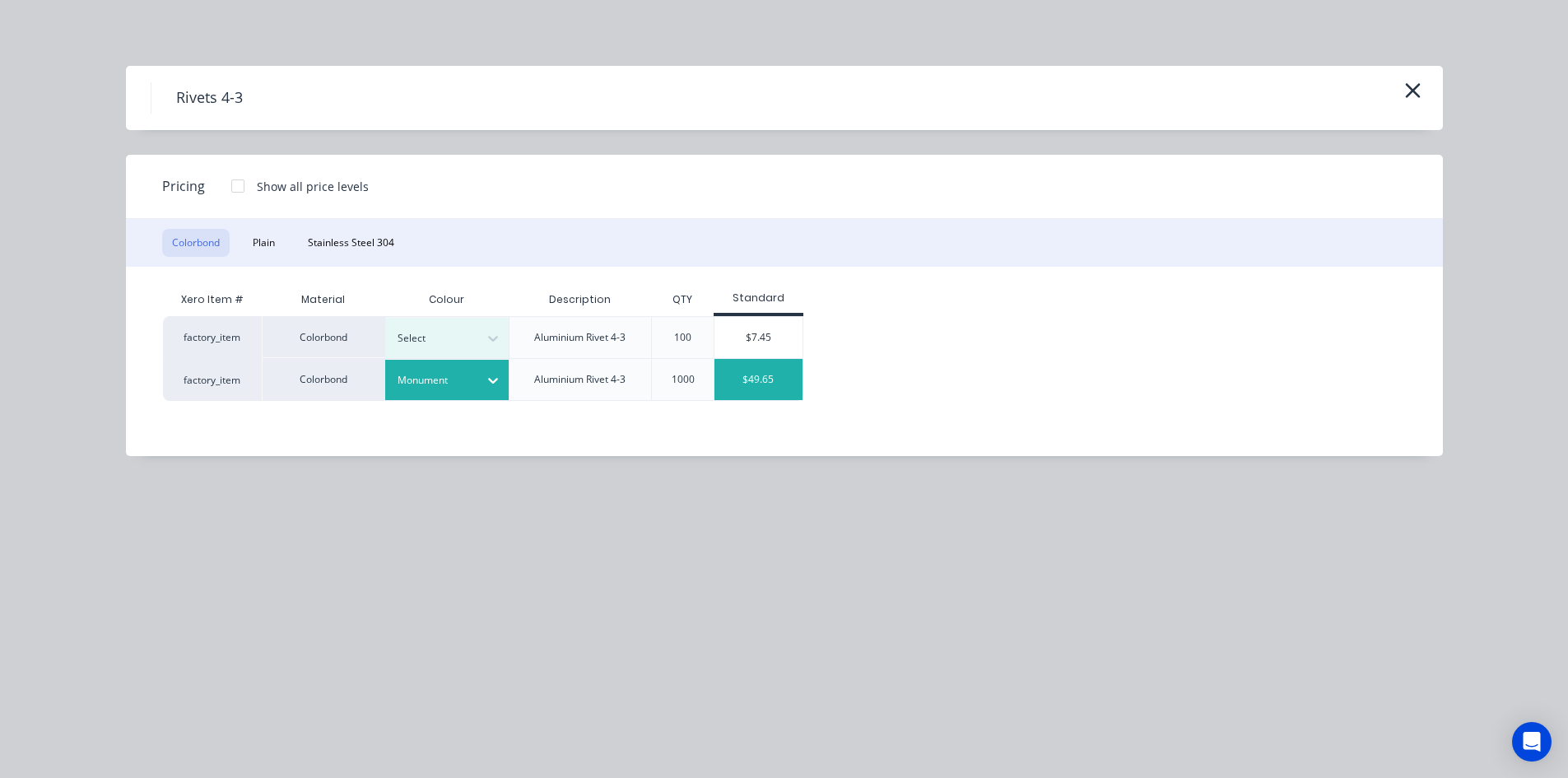
click at [750, 376] on div "$49.65" at bounding box center [758, 379] width 88 height 41
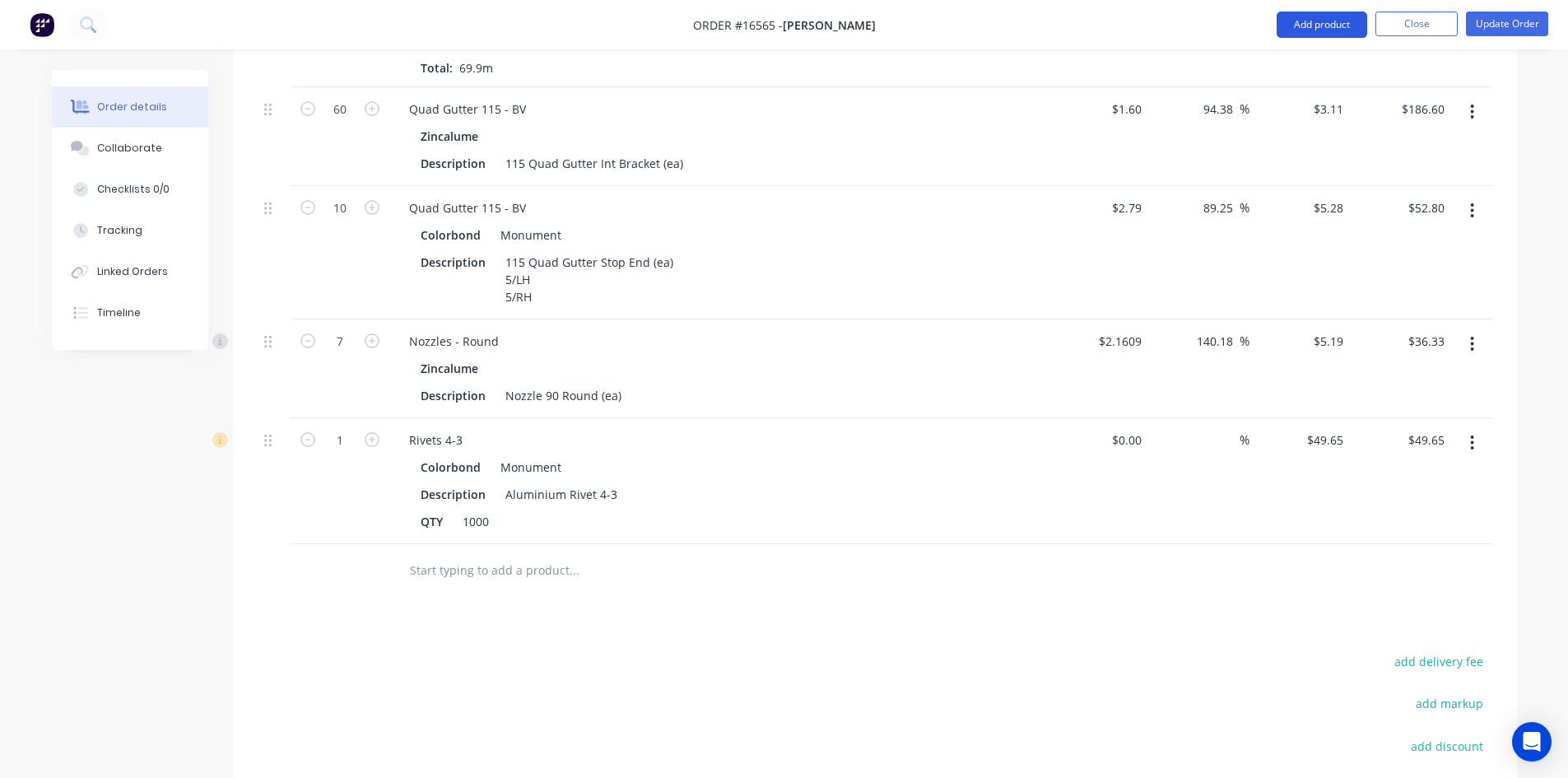
click at [1320, 18] on button "Add product" at bounding box center [1321, 25] width 90 height 27
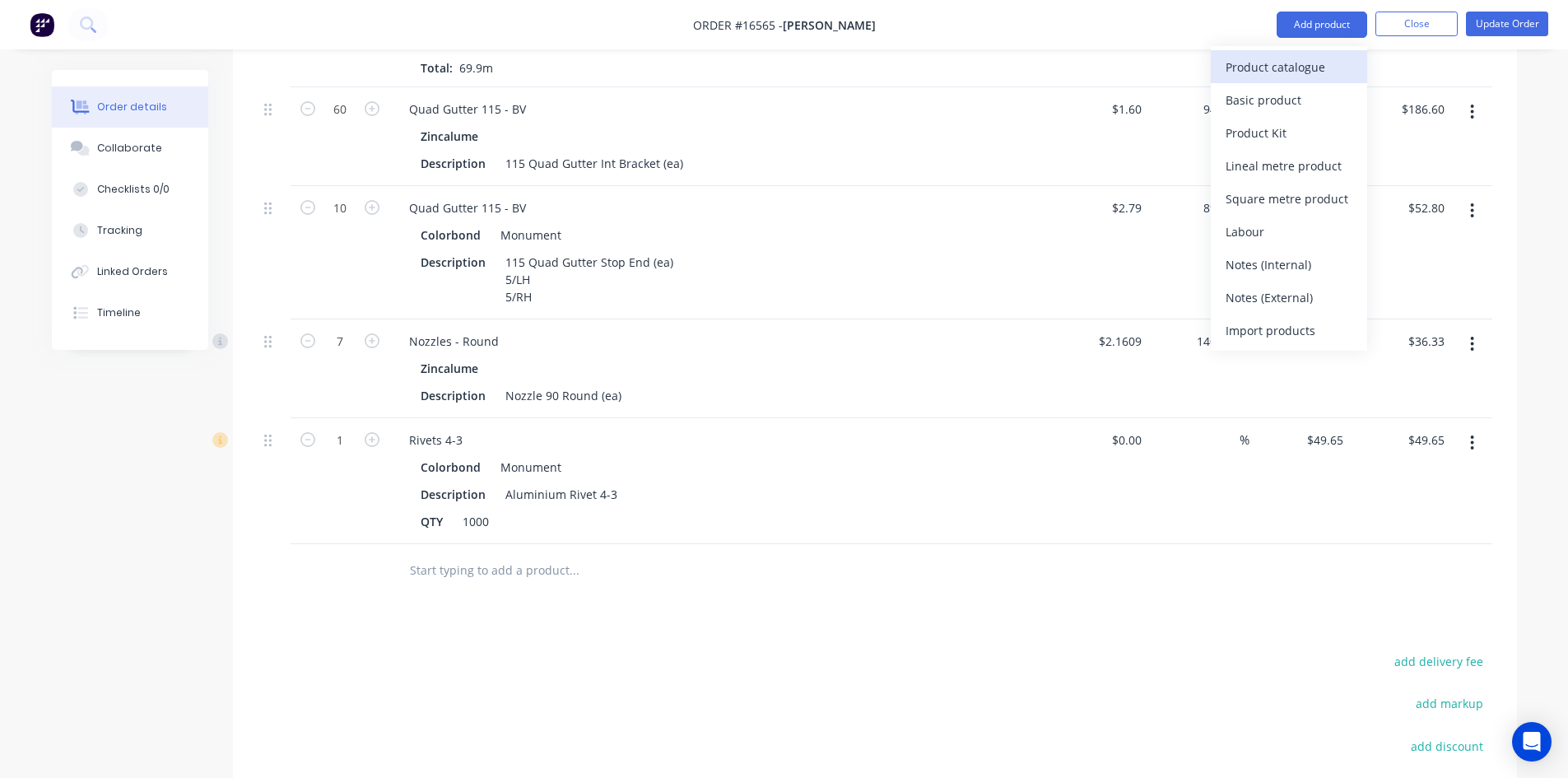
click at [1316, 68] on div "Product catalogue" at bounding box center [1288, 67] width 127 height 24
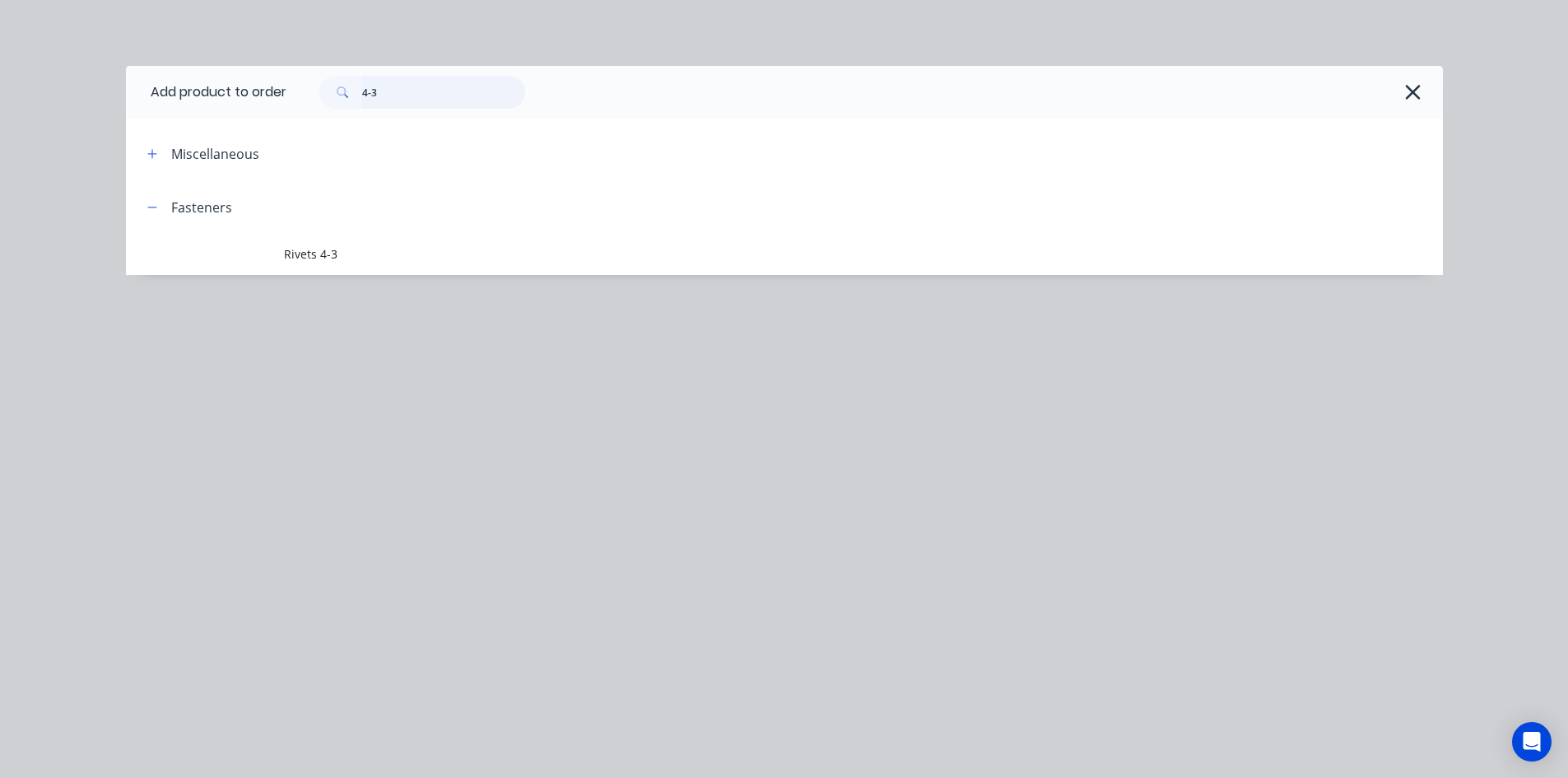
click at [436, 100] on input "4-3" at bounding box center [444, 92] width 163 height 33
click at [436, 101] on input "4-3" at bounding box center [444, 92] width 163 height 33
click at [436, 99] on input "4-3" at bounding box center [444, 92] width 163 height 33
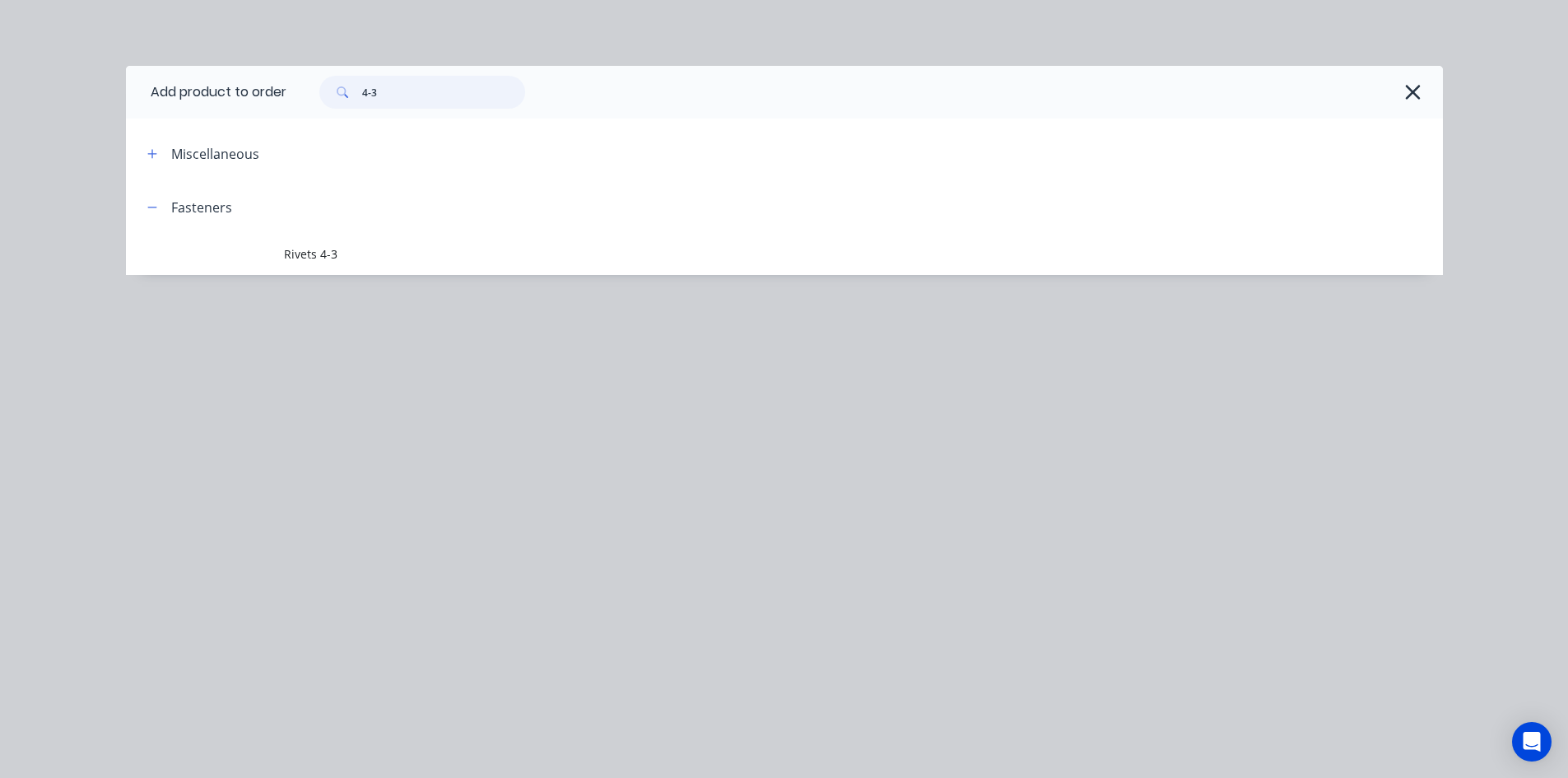
type input "V"
paste input "Quad Gutter 115 - BV"
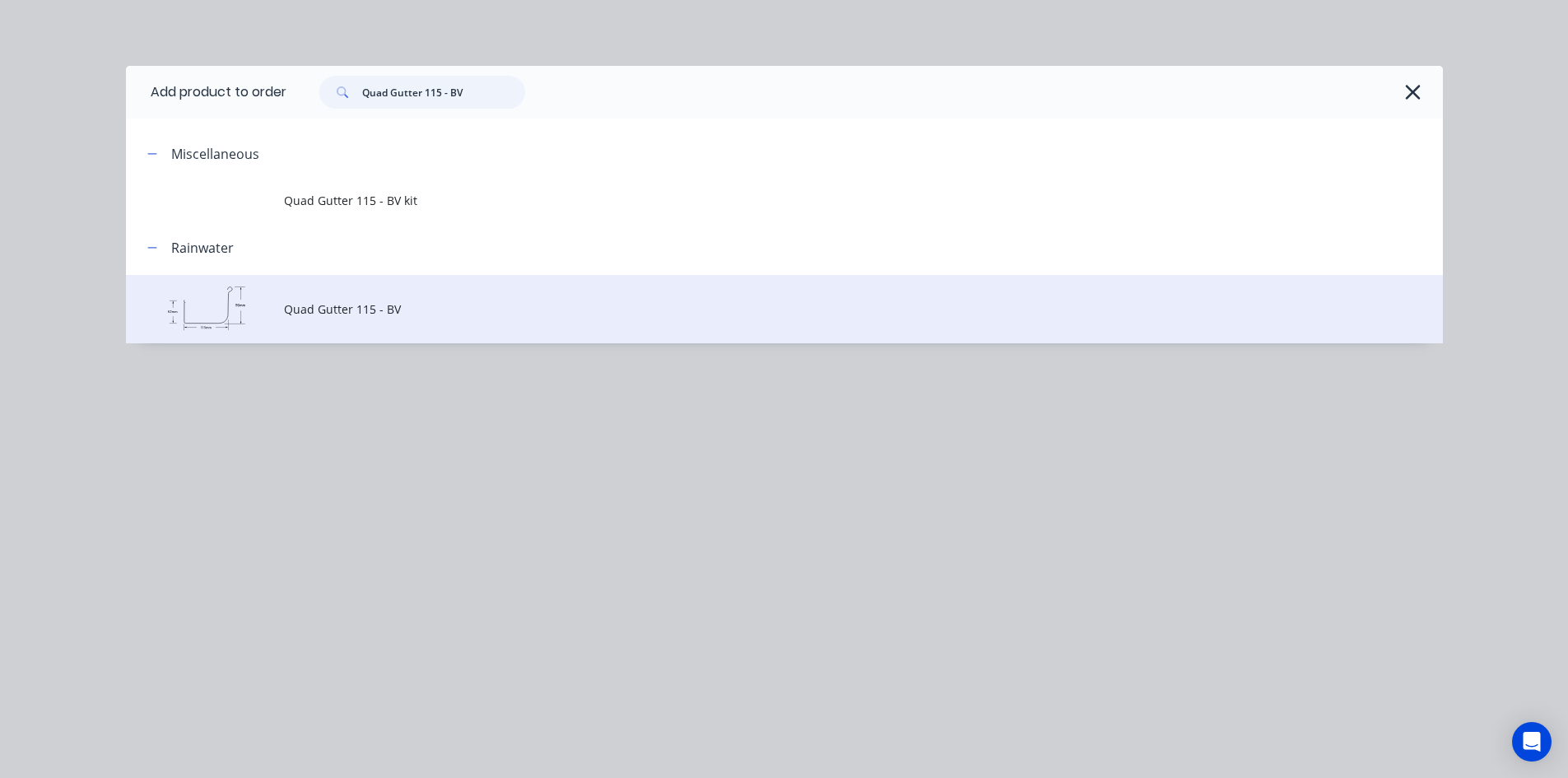
type input "Quad Gutter 115 - BV"
click at [433, 310] on span "Quad Gutter 115 - BV" at bounding box center [747, 309] width 926 height 18
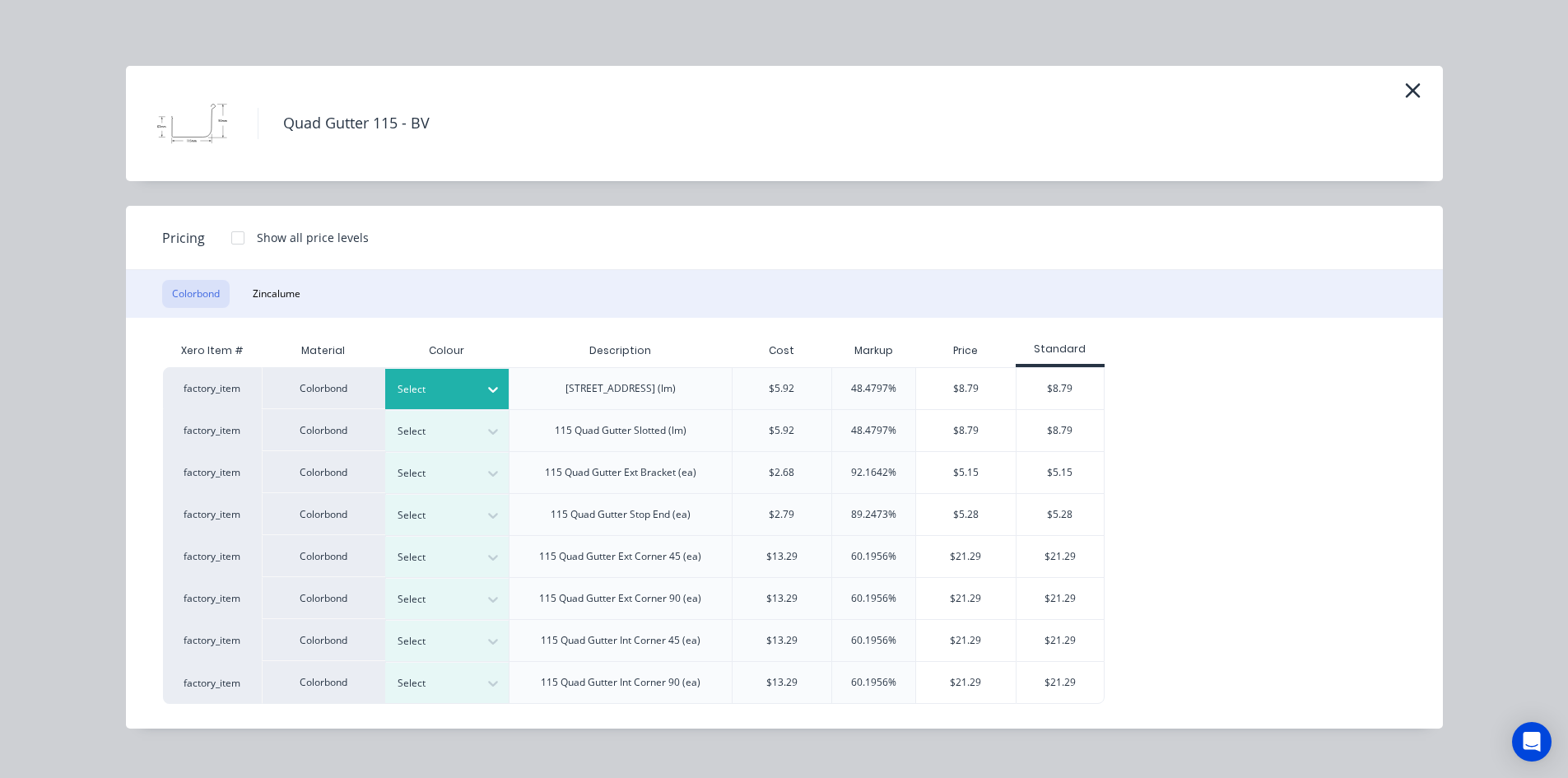
click at [438, 383] on div at bounding box center [434, 389] width 74 height 18
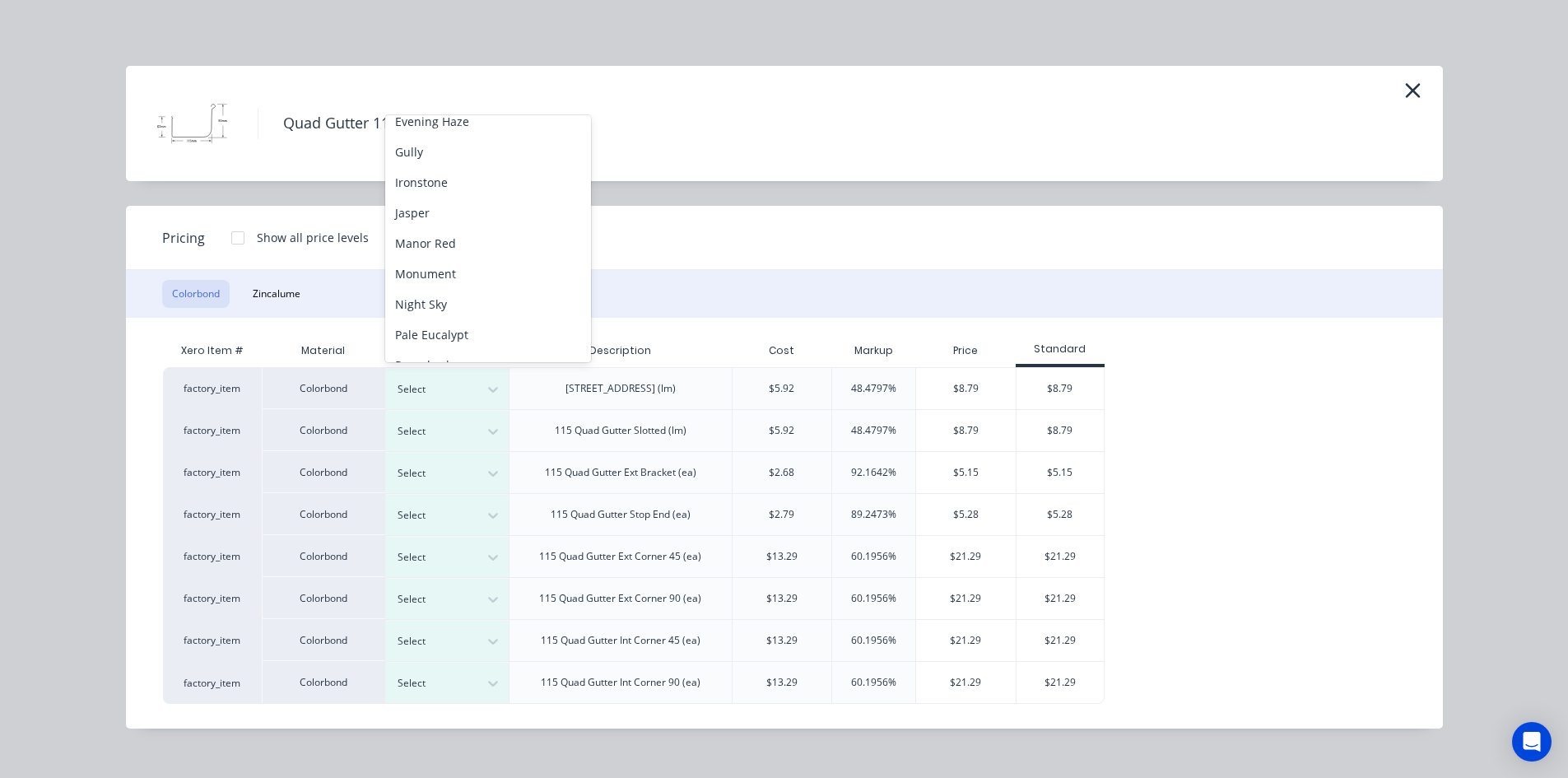
scroll to position [256, 0]
click at [487, 274] on div "Monument" at bounding box center [487, 272] width 205 height 30
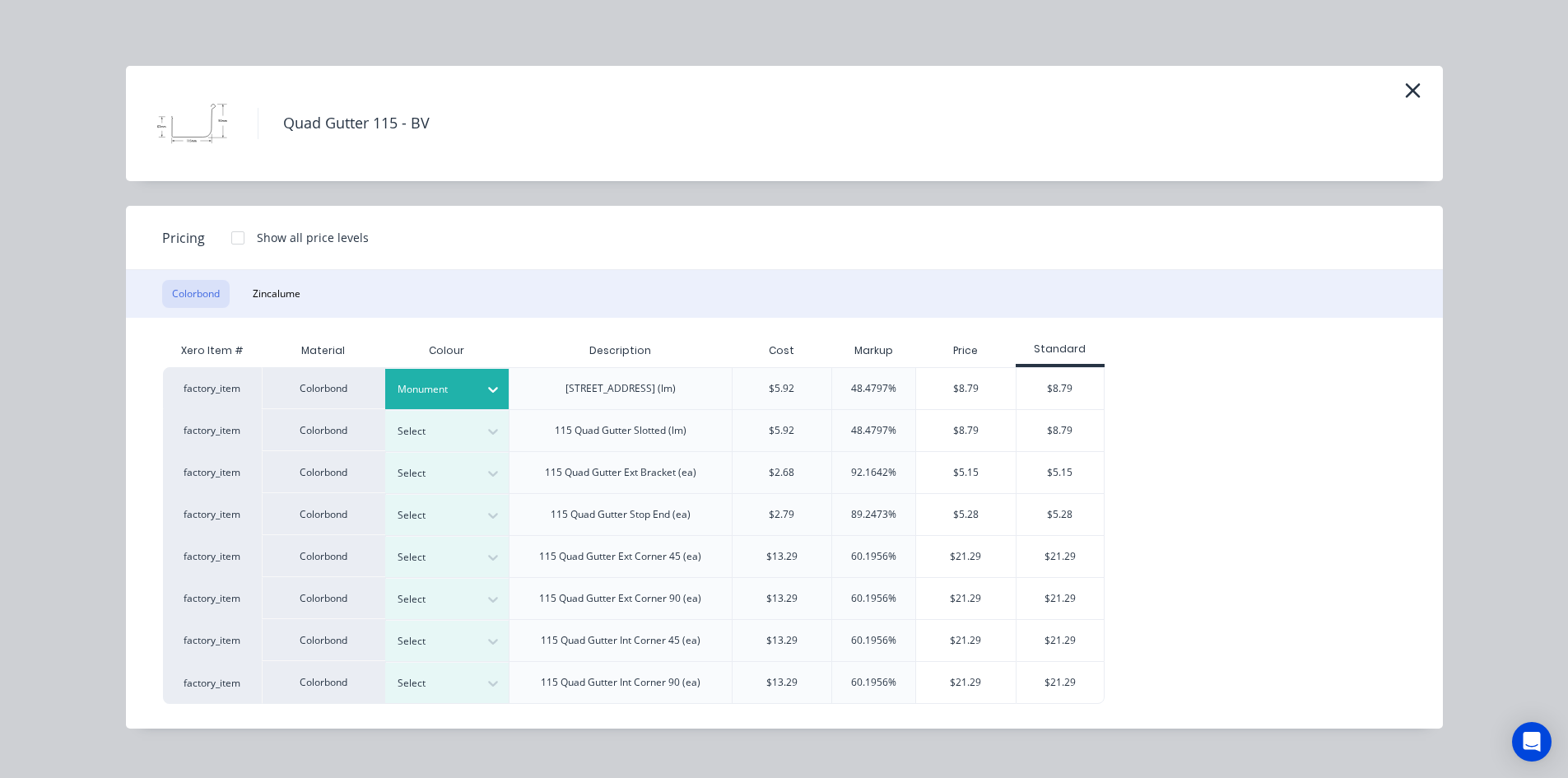
click at [236, 239] on div at bounding box center [238, 238] width 33 height 33
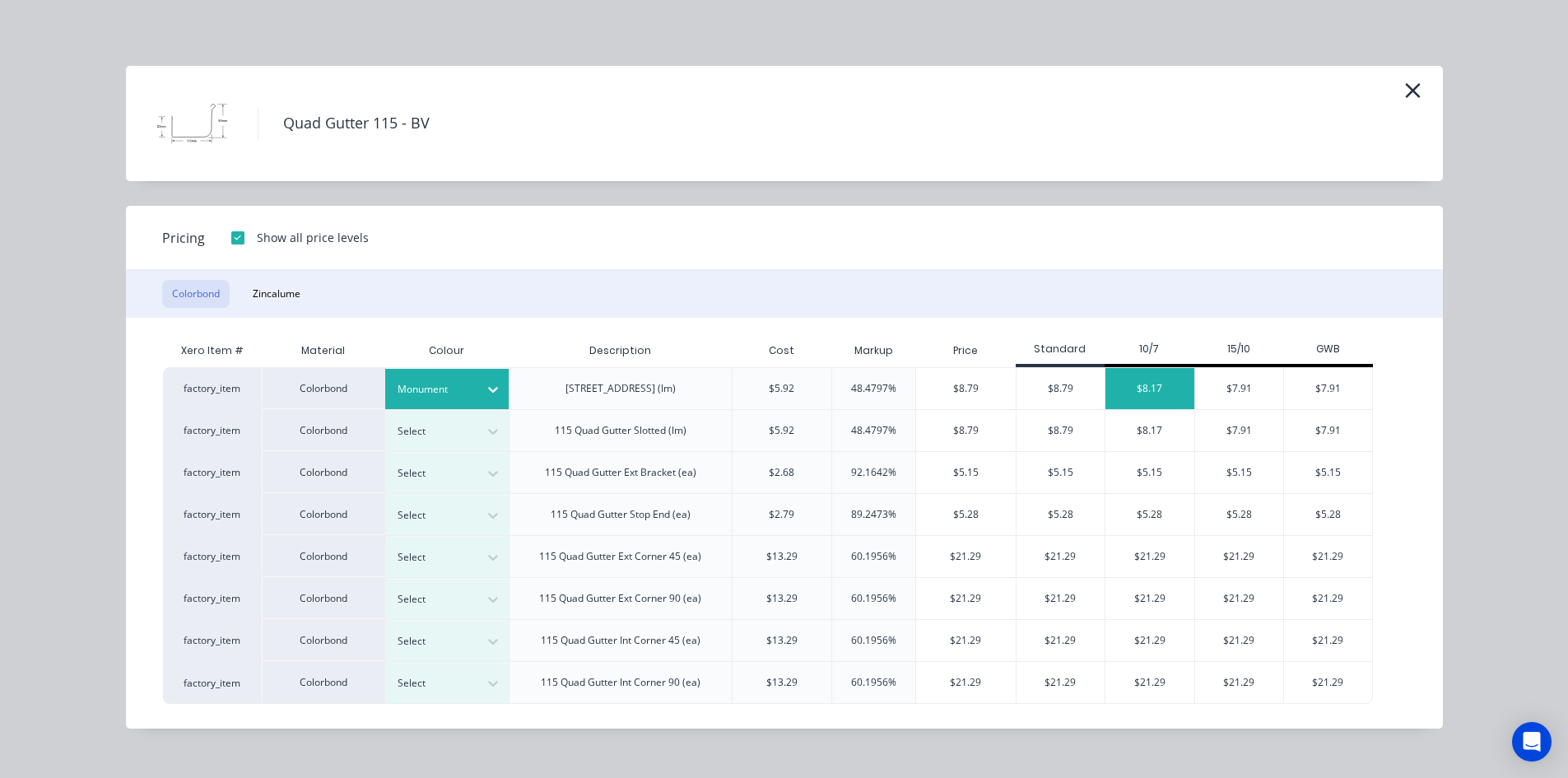
click at [1173, 383] on div "$8.17" at bounding box center [1149, 388] width 88 height 41
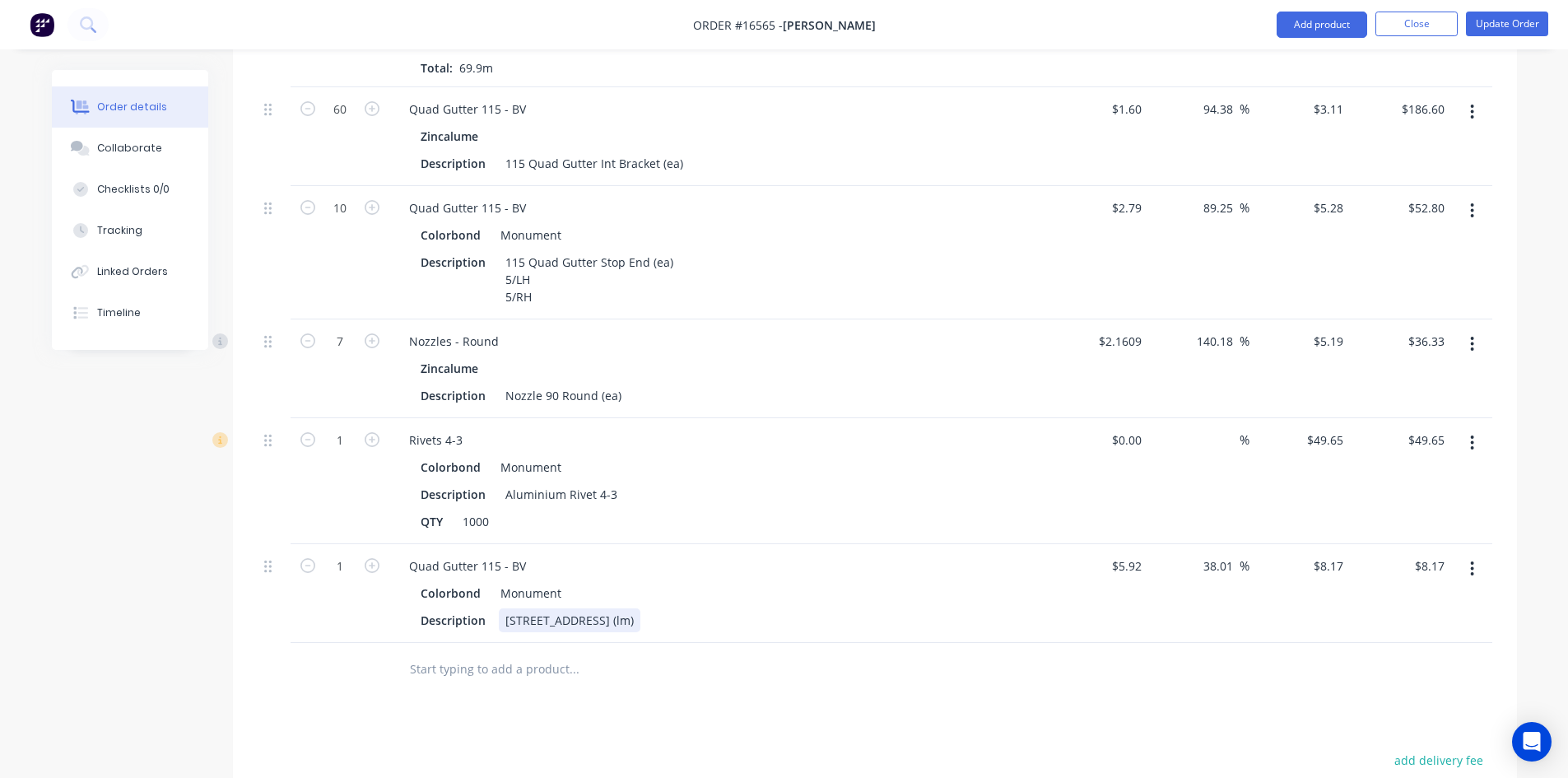
click at [641, 608] on div "115 Quad Gutter Plain (lm)" at bounding box center [570, 620] width 141 height 24
click at [763, 622] on div "Description 115 Quad Gutter Plain (lm) 2/5800 1/3700 6/4400 1/2700" at bounding box center [714, 654] width 602 height 93
click at [1004, 613] on div "Description 115 Quad Gutter Plain (lm) 2/5800 1/3700 6/4400 1/2700" at bounding box center [714, 654] width 602 height 93
click at [407, 624] on div "Colorbond Monument Description 115 Quad Gutter Plain (lm) 2/5800 1/3700 6/4400 …" at bounding box center [718, 640] width 645 height 120
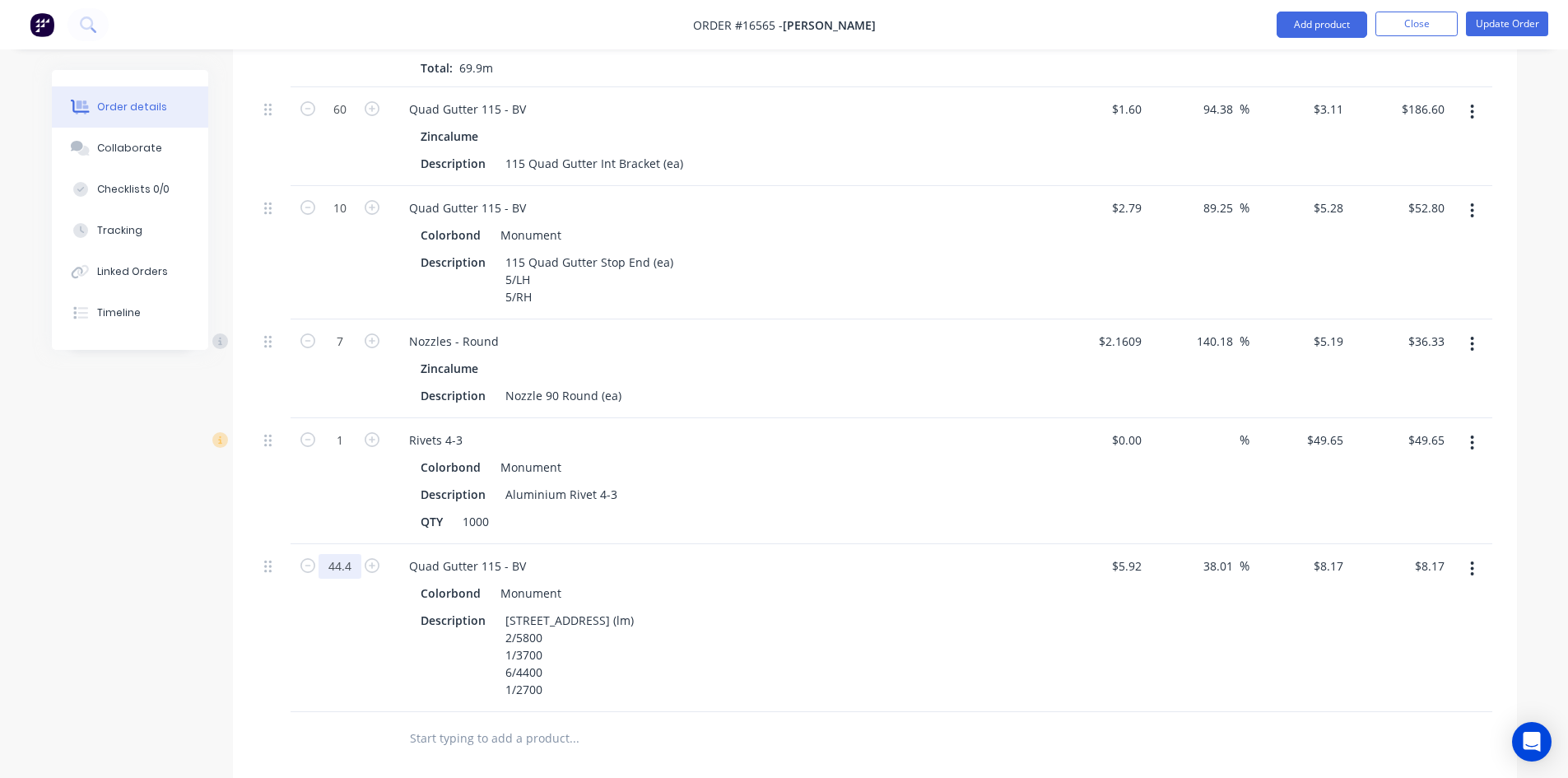
type input "44.4"
type input "$362.75"
click at [1017, 596] on div "Colorbond Monument Description 115 Quad Gutter Plain (lm) 2/5800 1/3700 6/4400 …" at bounding box center [718, 640] width 645 height 120
click at [793, 608] on div "Description 115 Quad Gutter Plain (lm) 2/5800 1/3700 6/4400 1/2700" at bounding box center [714, 654] width 602 height 93
click at [358, 611] on div "44.4" at bounding box center [340, 628] width 99 height 168
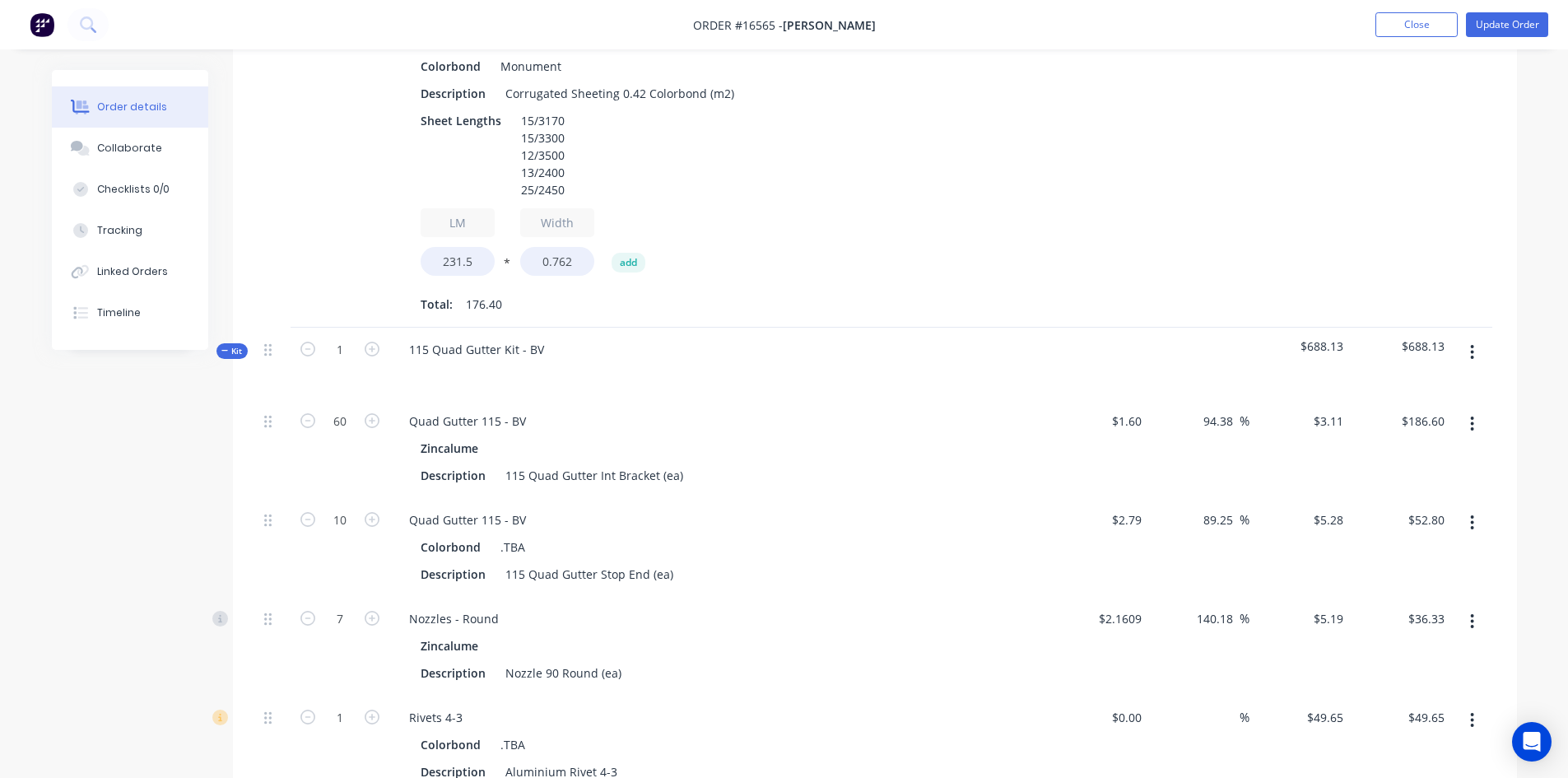
scroll to position [1061, 0]
click at [231, 338] on div "Kit" at bounding box center [232, 346] width 31 height 16
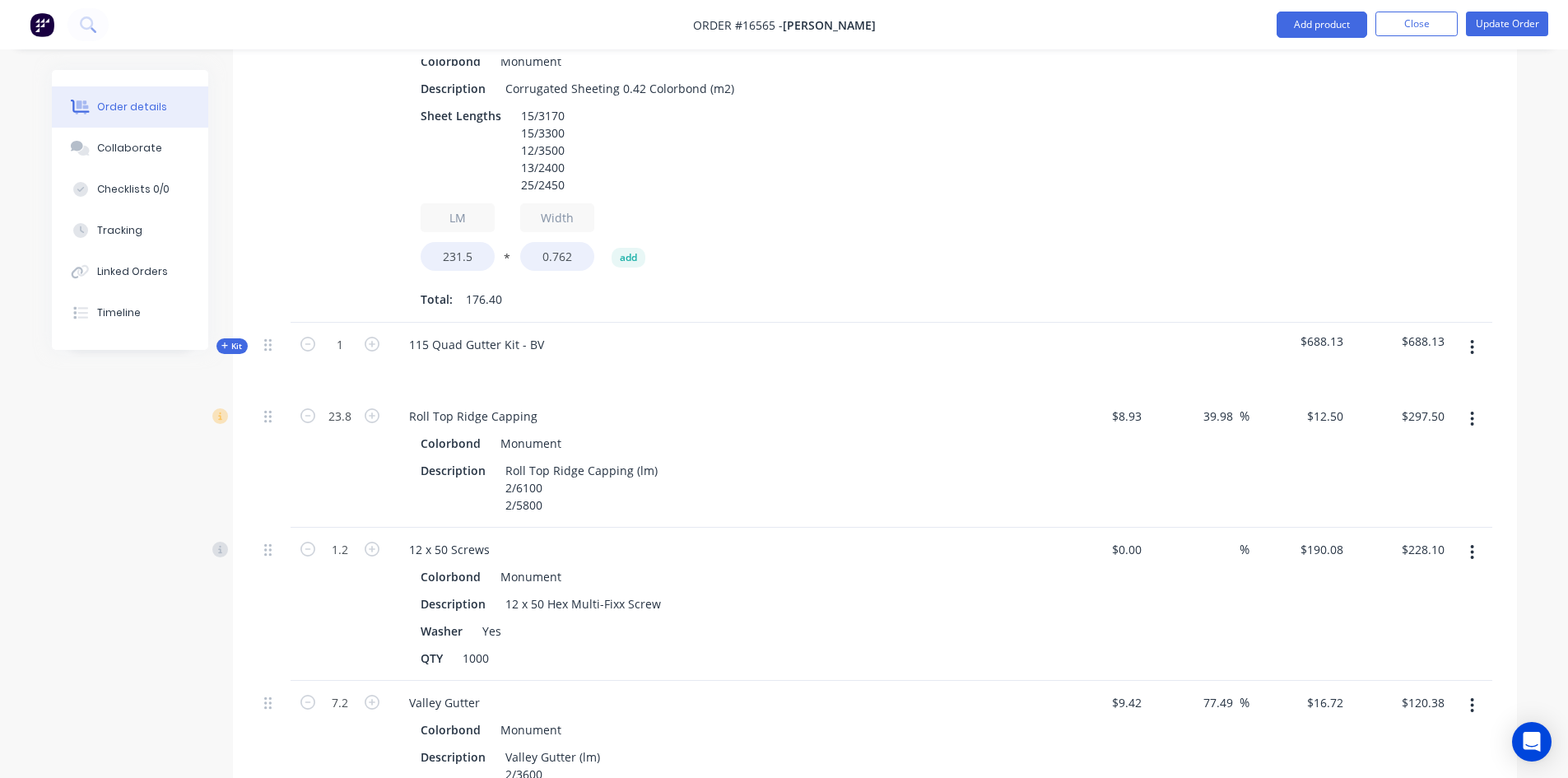
click at [1468, 332] on button "button" at bounding box center [1471, 347] width 38 height 29
click at [1429, 477] on div "Delete" at bounding box center [1414, 489] width 127 height 24
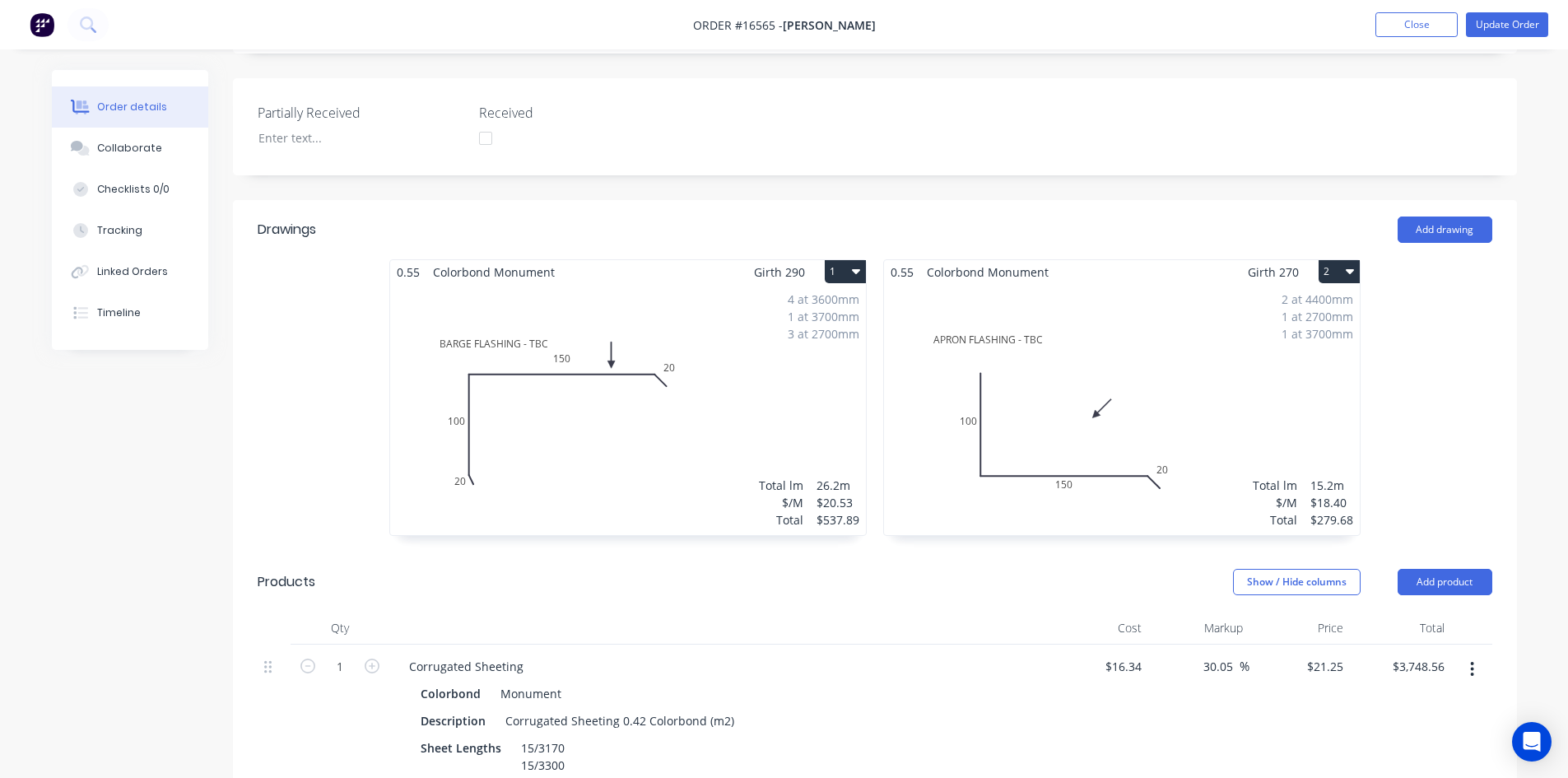
scroll to position [550, 0]
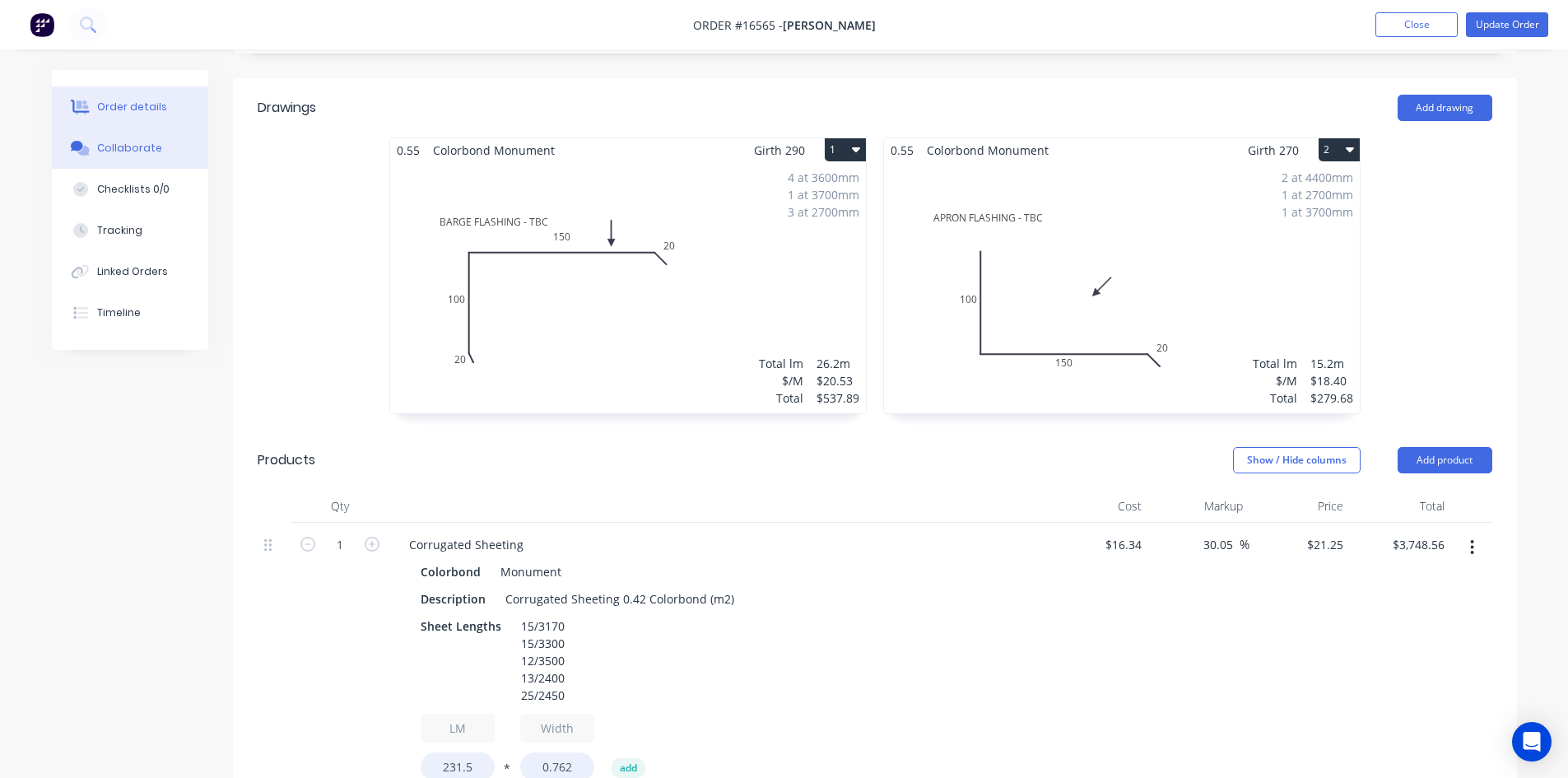
click at [170, 157] on button "Collaborate" at bounding box center [130, 148] width 156 height 41
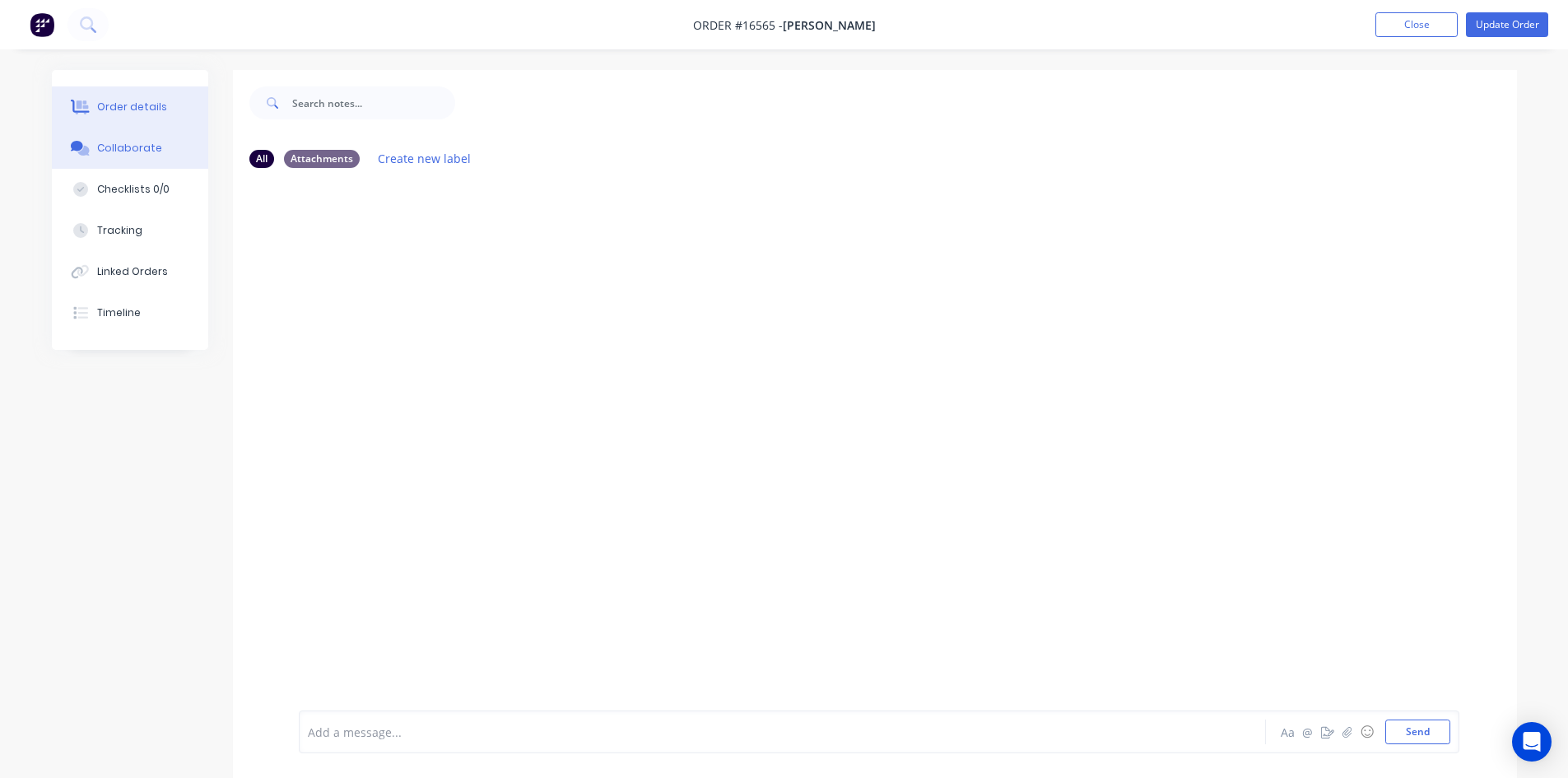
click at [165, 110] on button "Order details" at bounding box center [130, 107] width 156 height 41
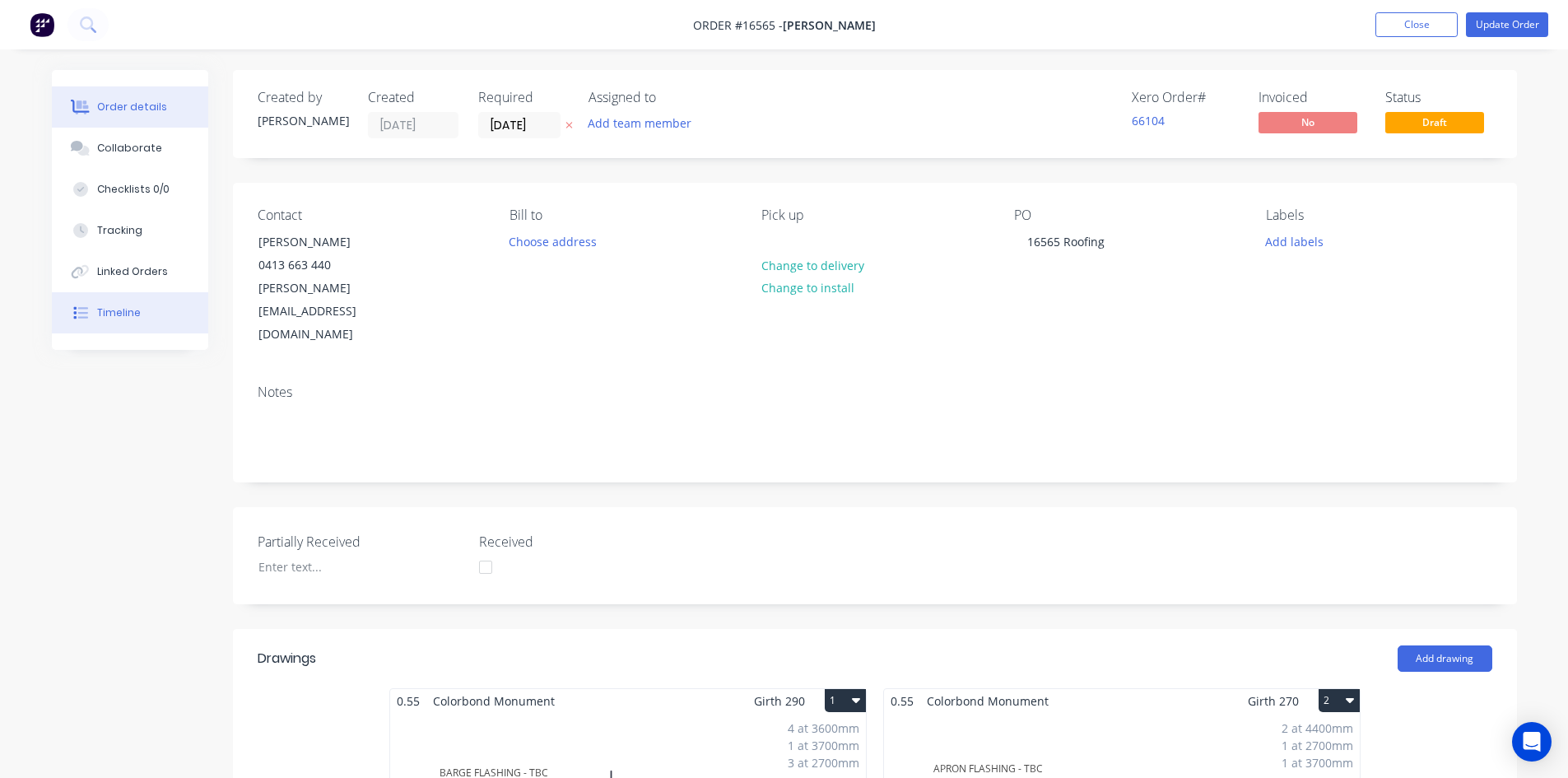
click at [170, 316] on button "Timeline" at bounding box center [130, 312] width 156 height 41
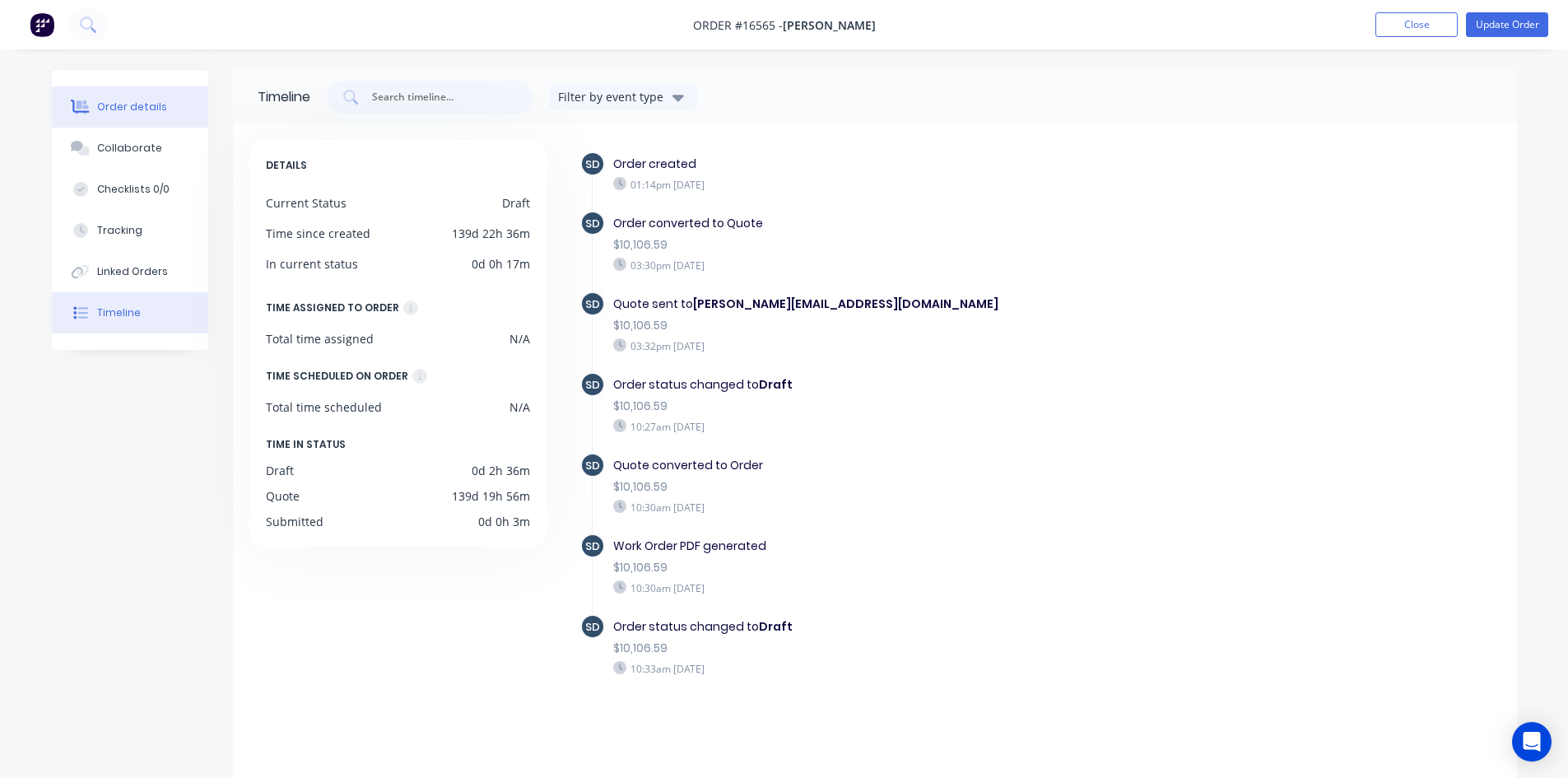
click at [153, 111] on div "Order details" at bounding box center [132, 106] width 70 height 15
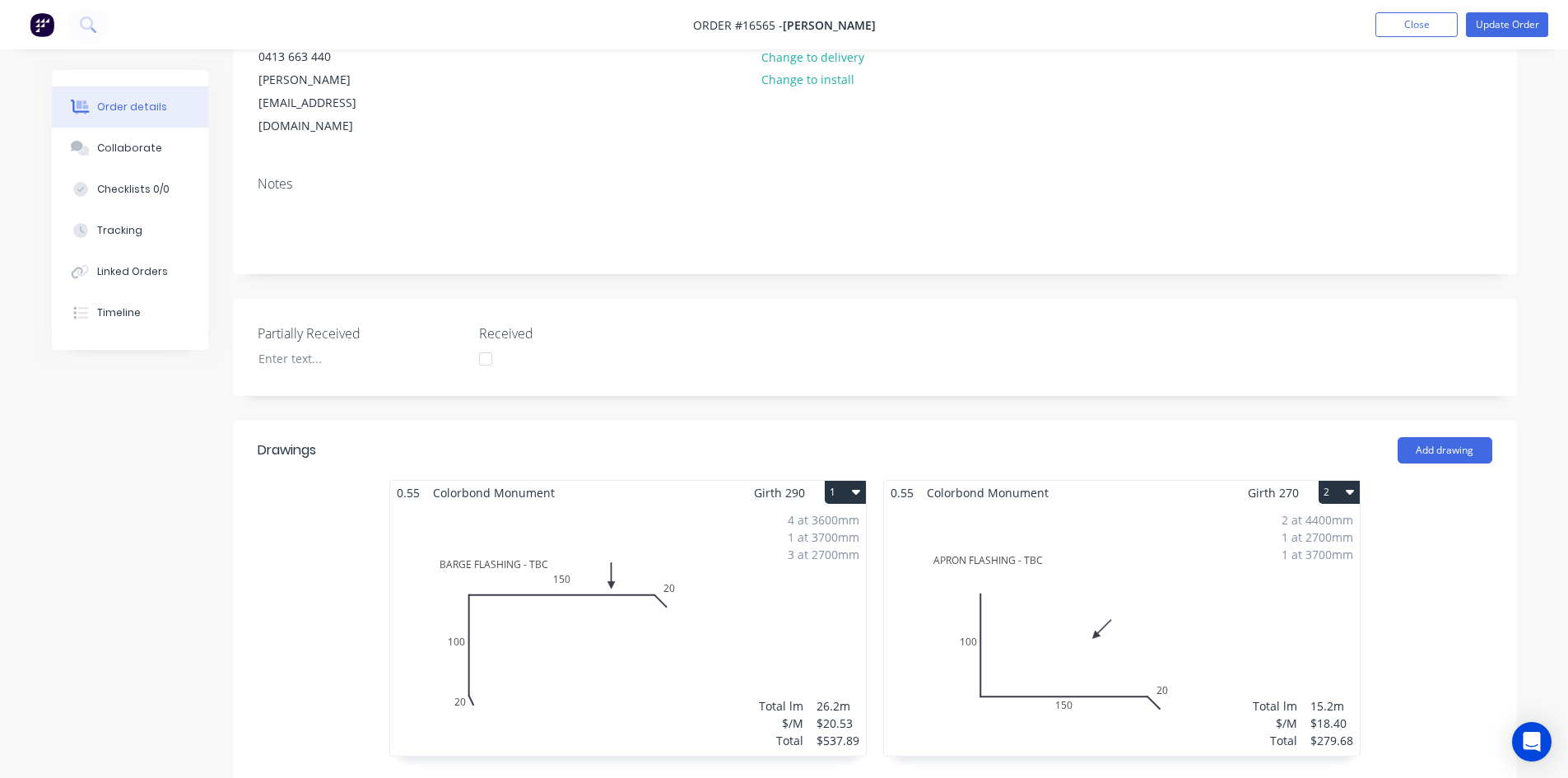
scroll to position [247, 0]
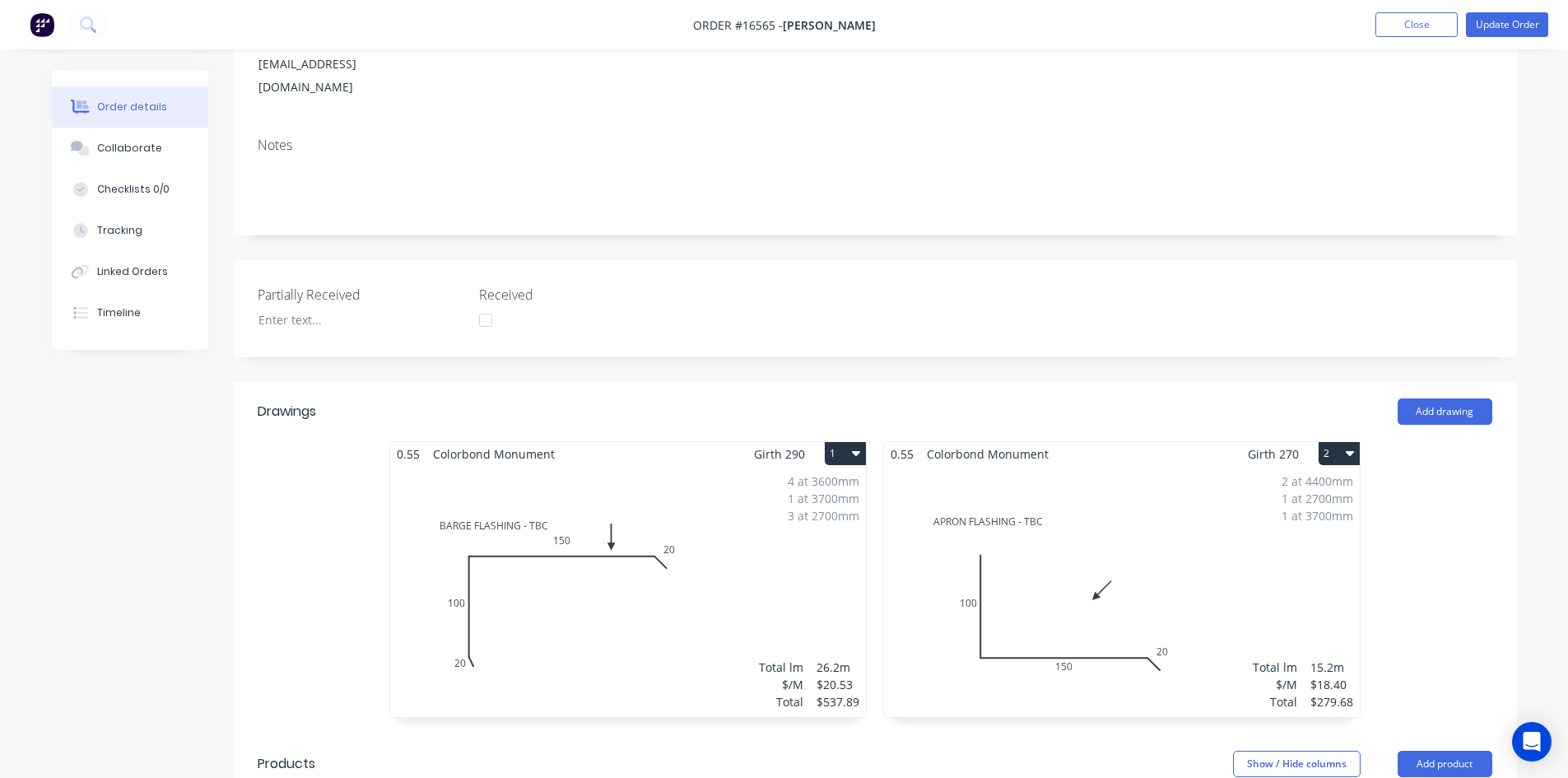
click at [915, 187] on div "Notes" at bounding box center [874, 179] width 1284 height 110
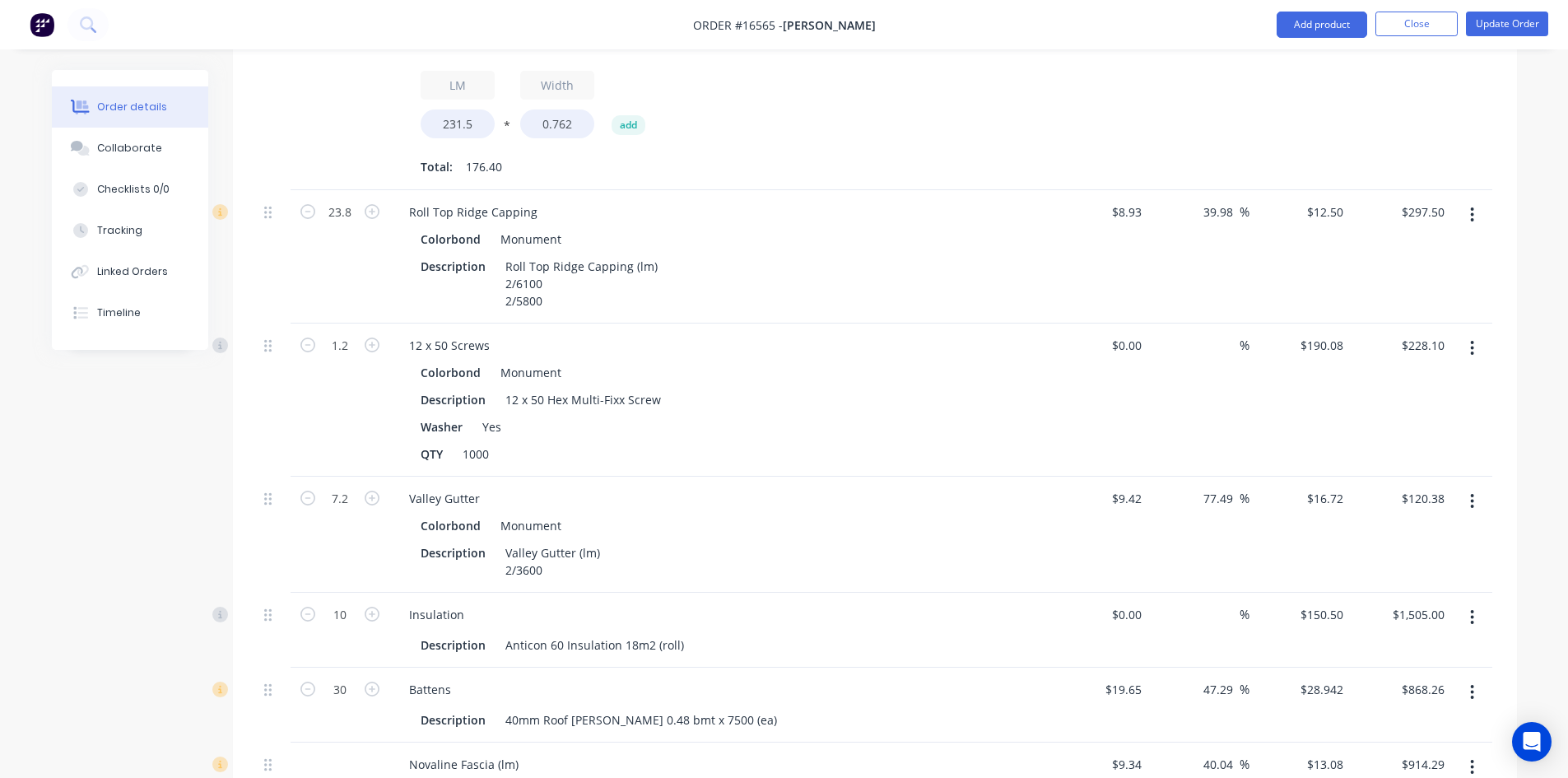
scroll to position [987, 0]
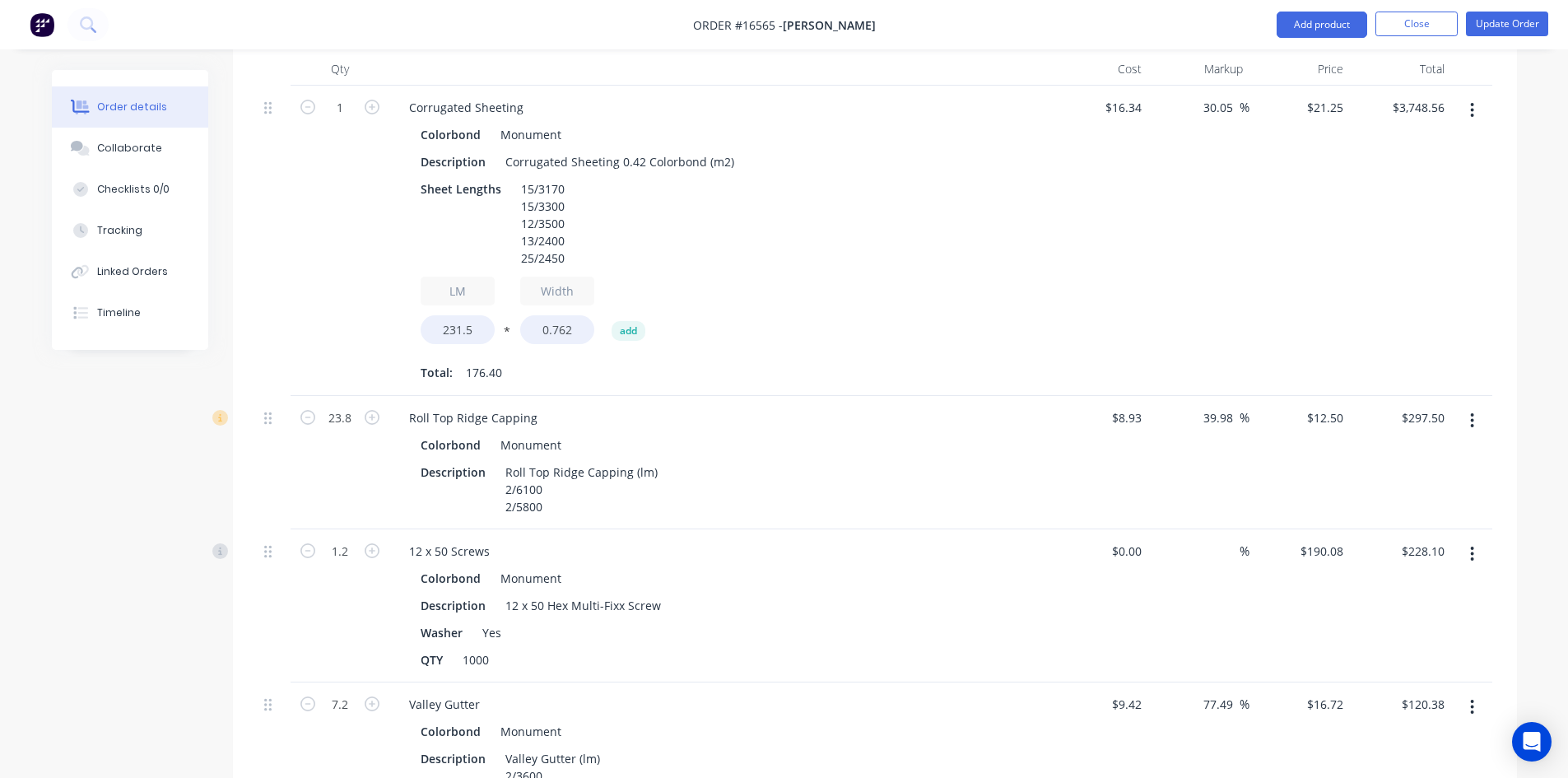
click at [927, 26] on nav "Order #16565 - Jason Heffer Add product Close Update Order" at bounding box center [784, 25] width 1568 height 49
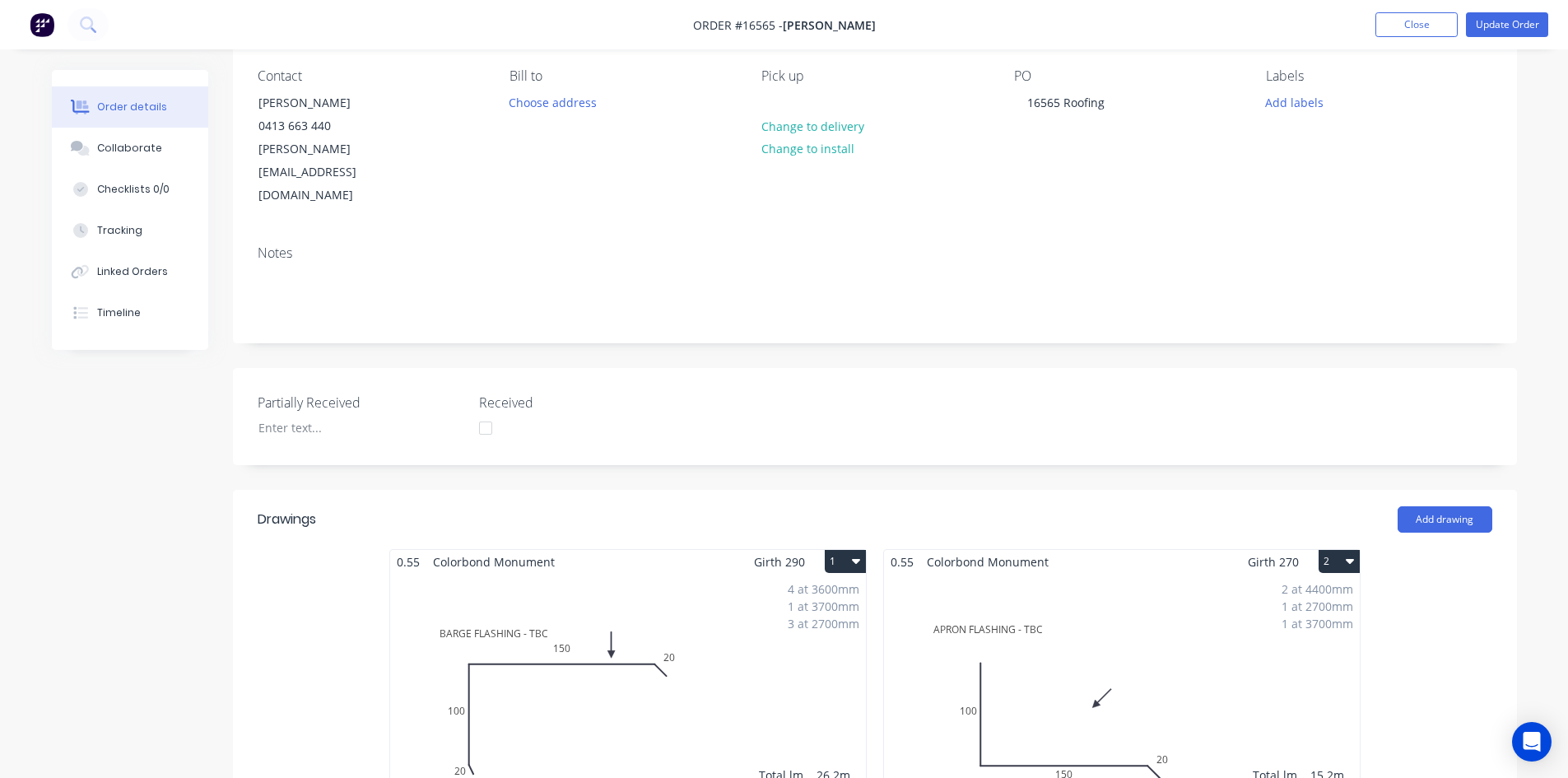
scroll to position [0, 0]
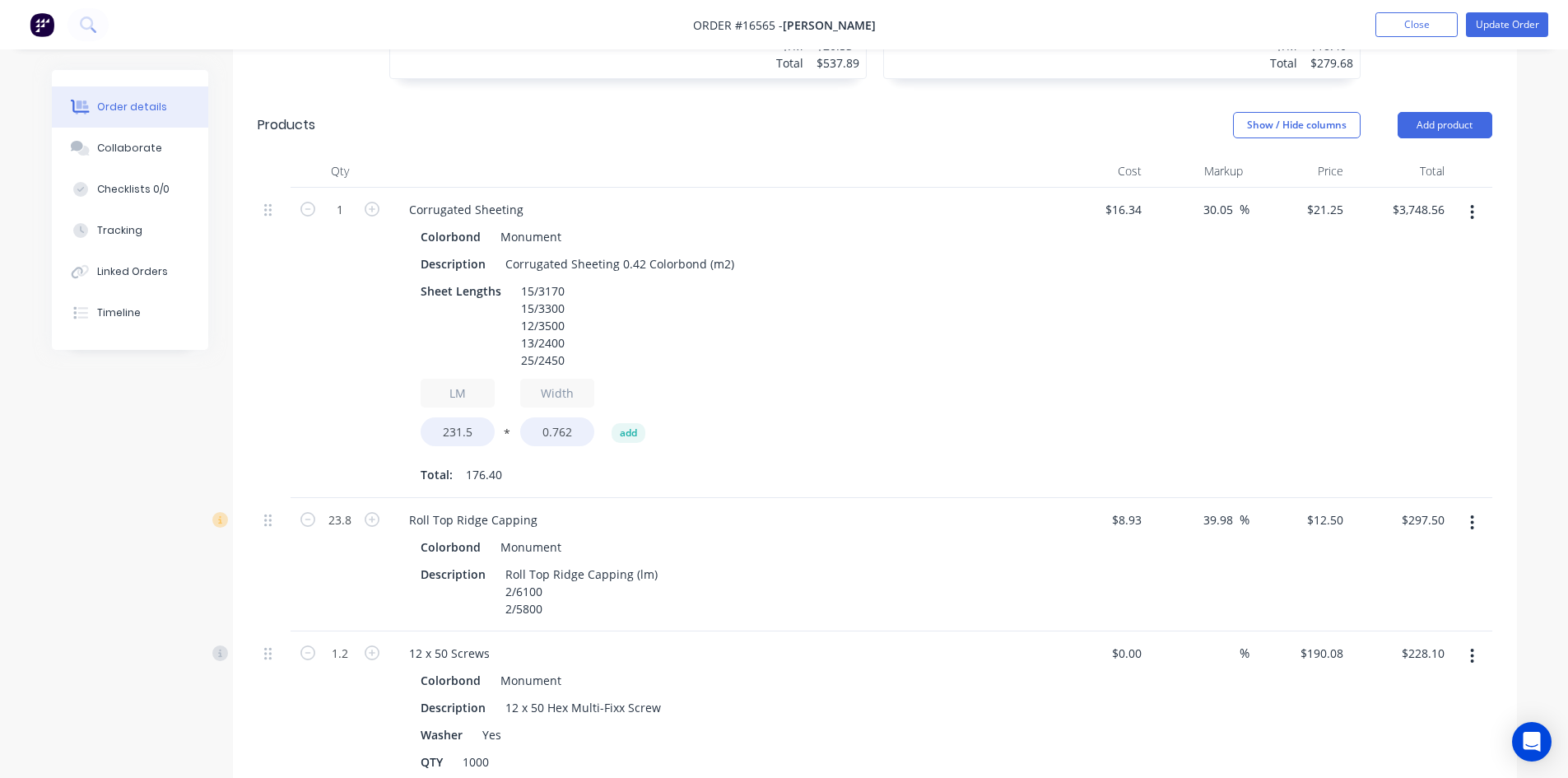
scroll to position [905, 0]
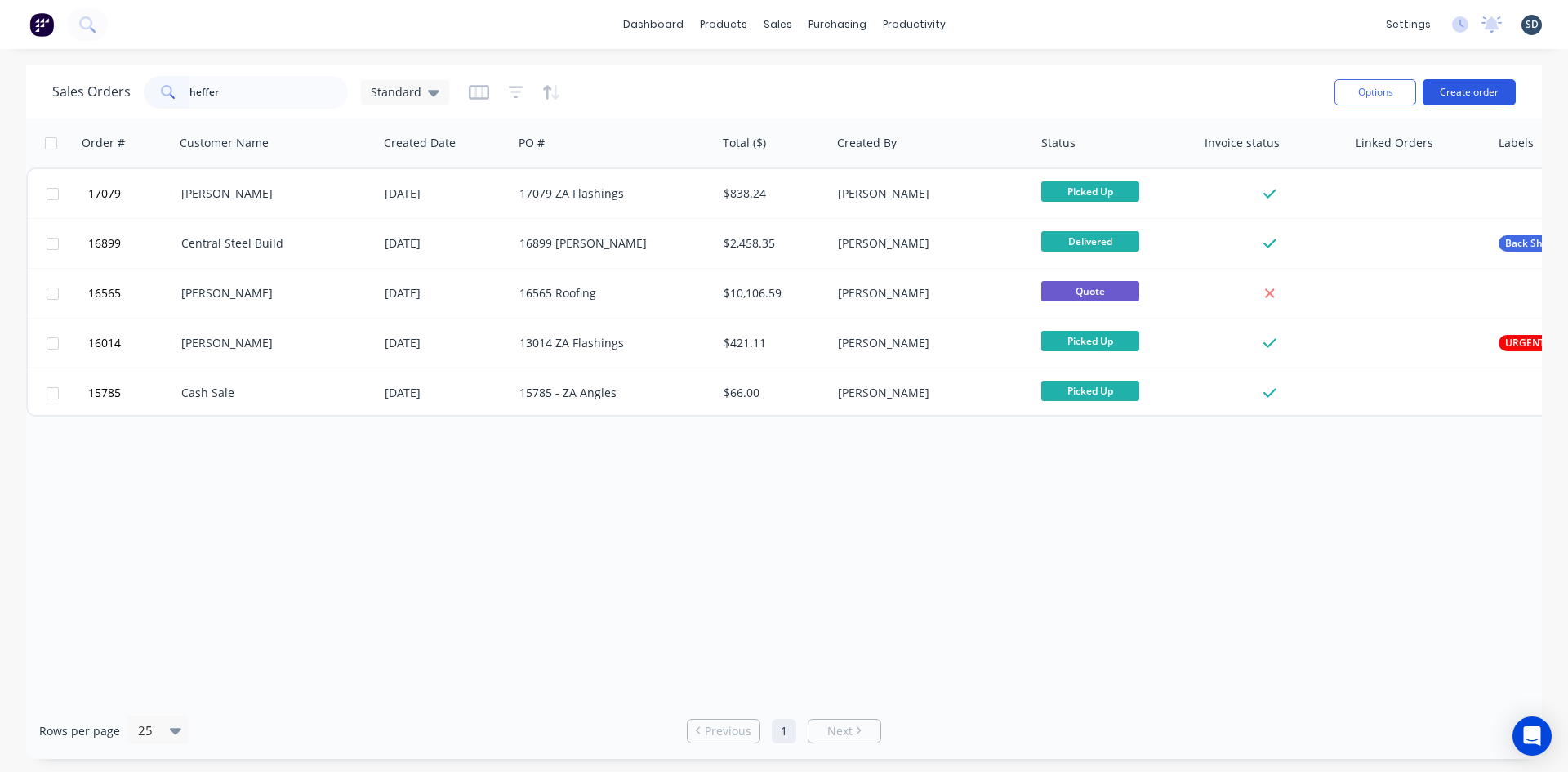
click at [1462, 96] on button "Create order" at bounding box center [1469, 92] width 93 height 26
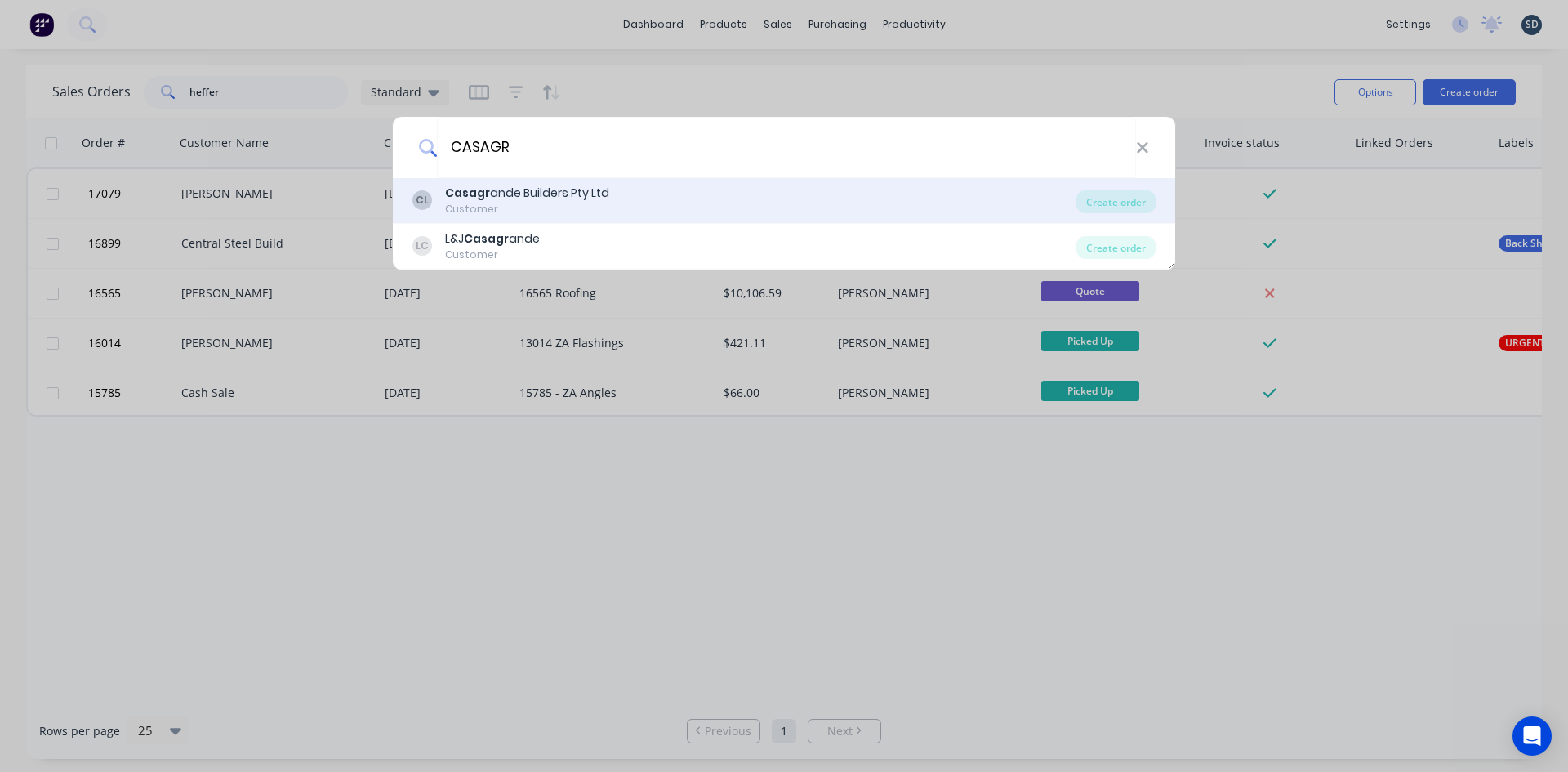
type input "CASAGR"
click at [757, 200] on div "CL Casagr ande Builders Pty Ltd Customer" at bounding box center [744, 200] width 664 height 32
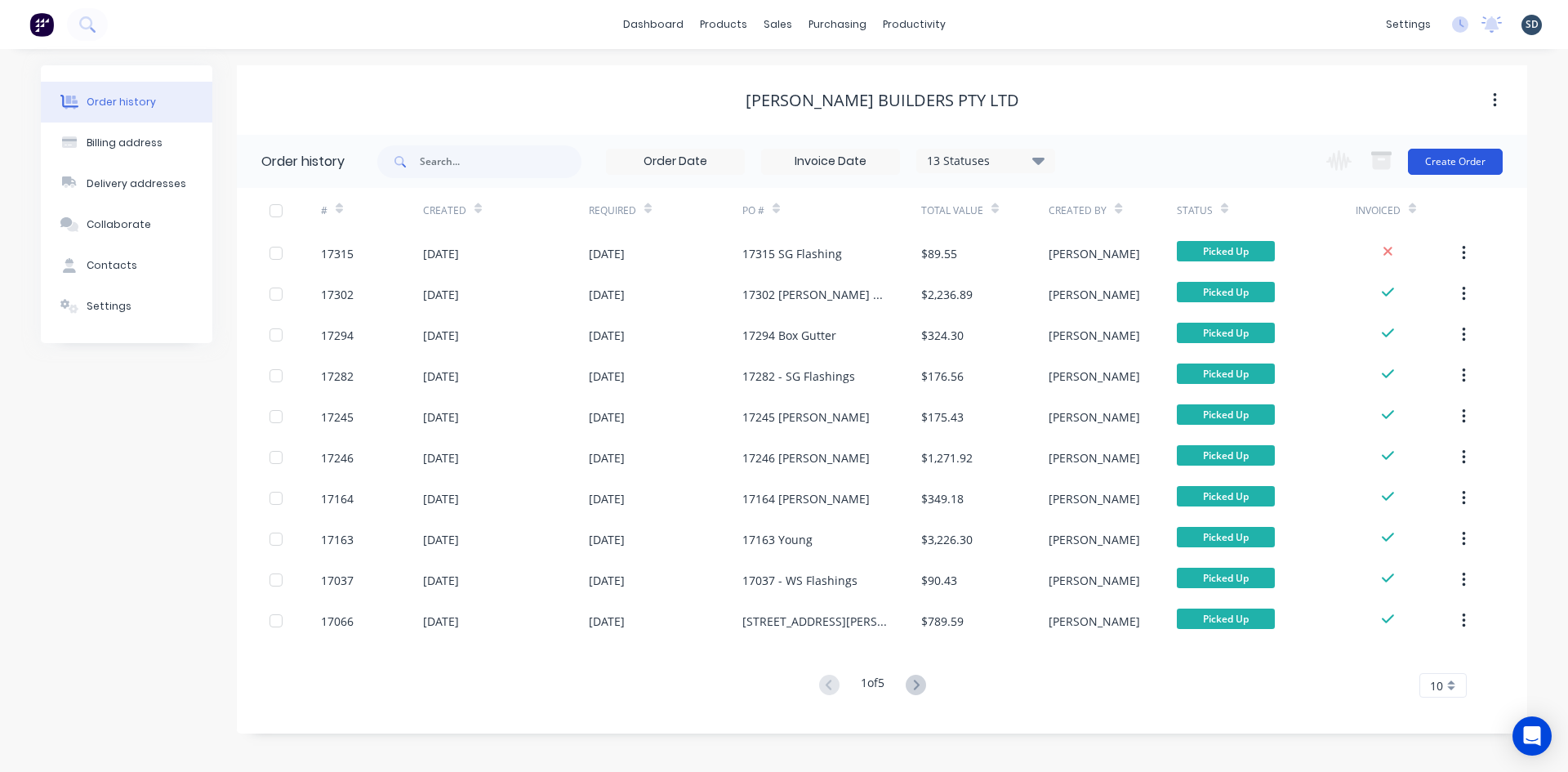
click at [1462, 167] on button "Create Order" at bounding box center [1455, 161] width 95 height 26
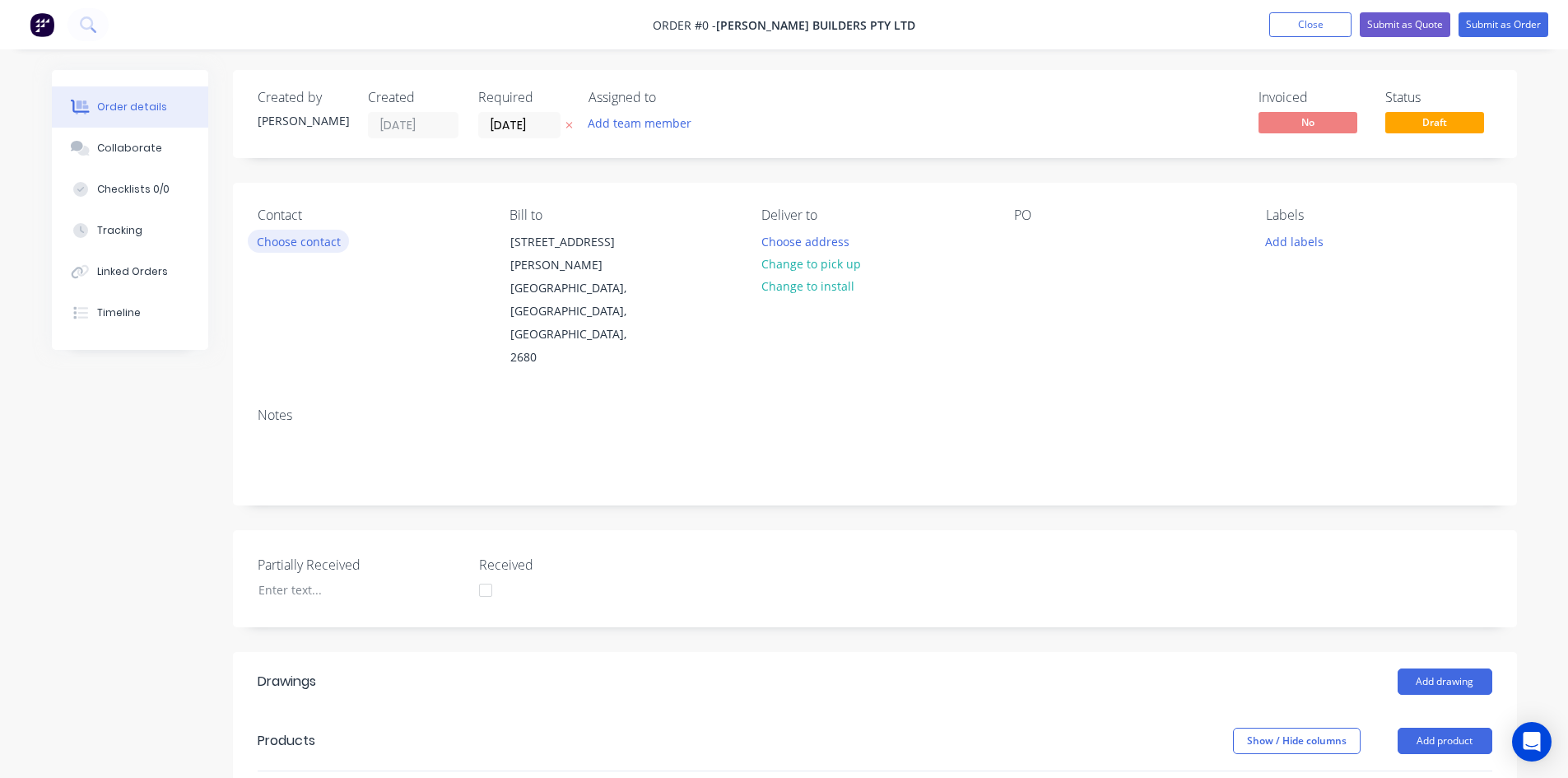
click at [324, 237] on button "Choose contact" at bounding box center [298, 241] width 101 height 23
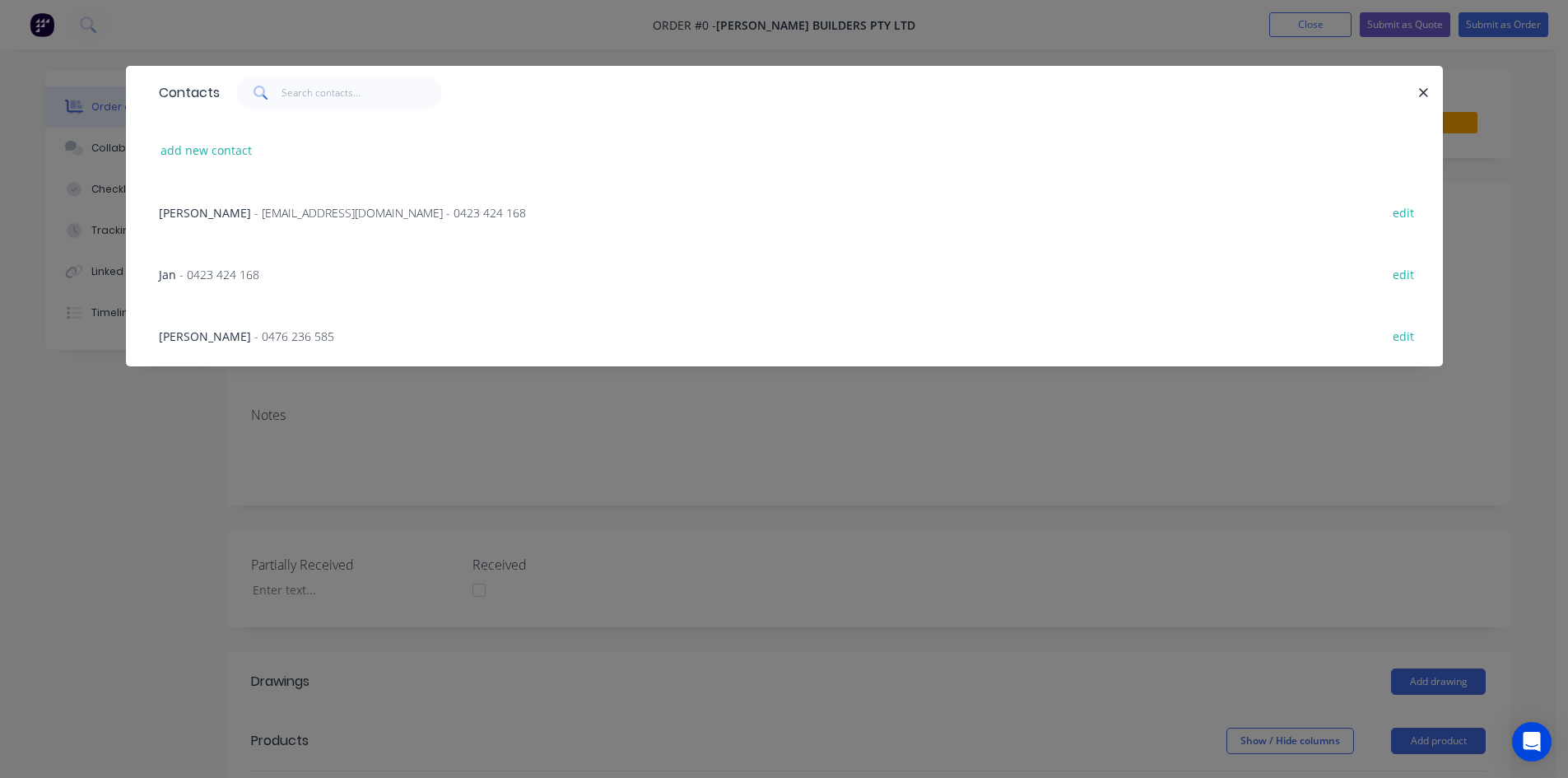
click at [628, 210] on div "[PERSON_NAME] - [EMAIL_ADDRESS][DOMAIN_NAME] - 0423 424 168 edit" at bounding box center [784, 211] width 1267 height 62
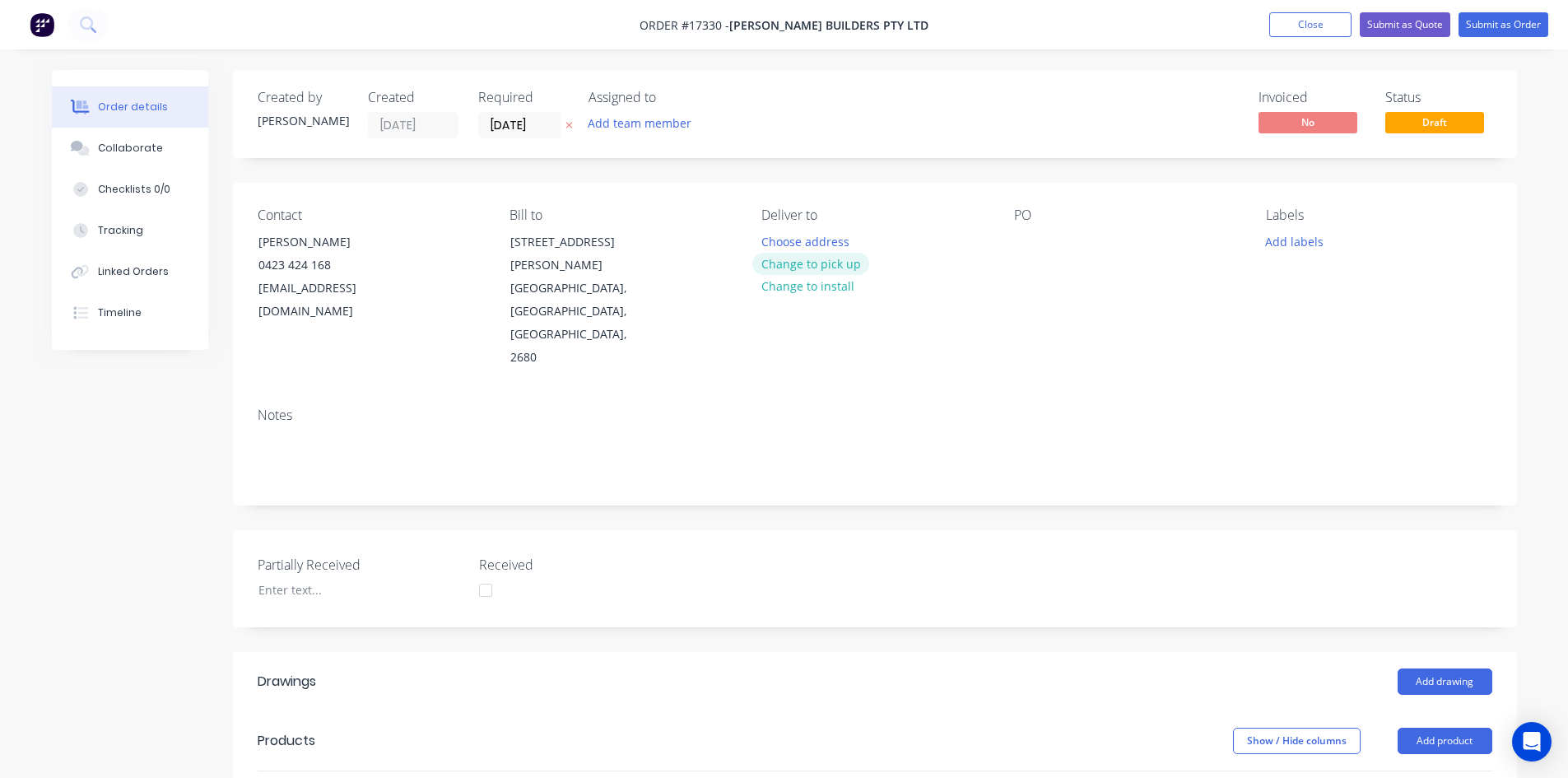
click at [777, 265] on button "Change to pick up" at bounding box center [811, 263] width 117 height 23
click at [1028, 237] on div at bounding box center [1027, 242] width 27 height 24
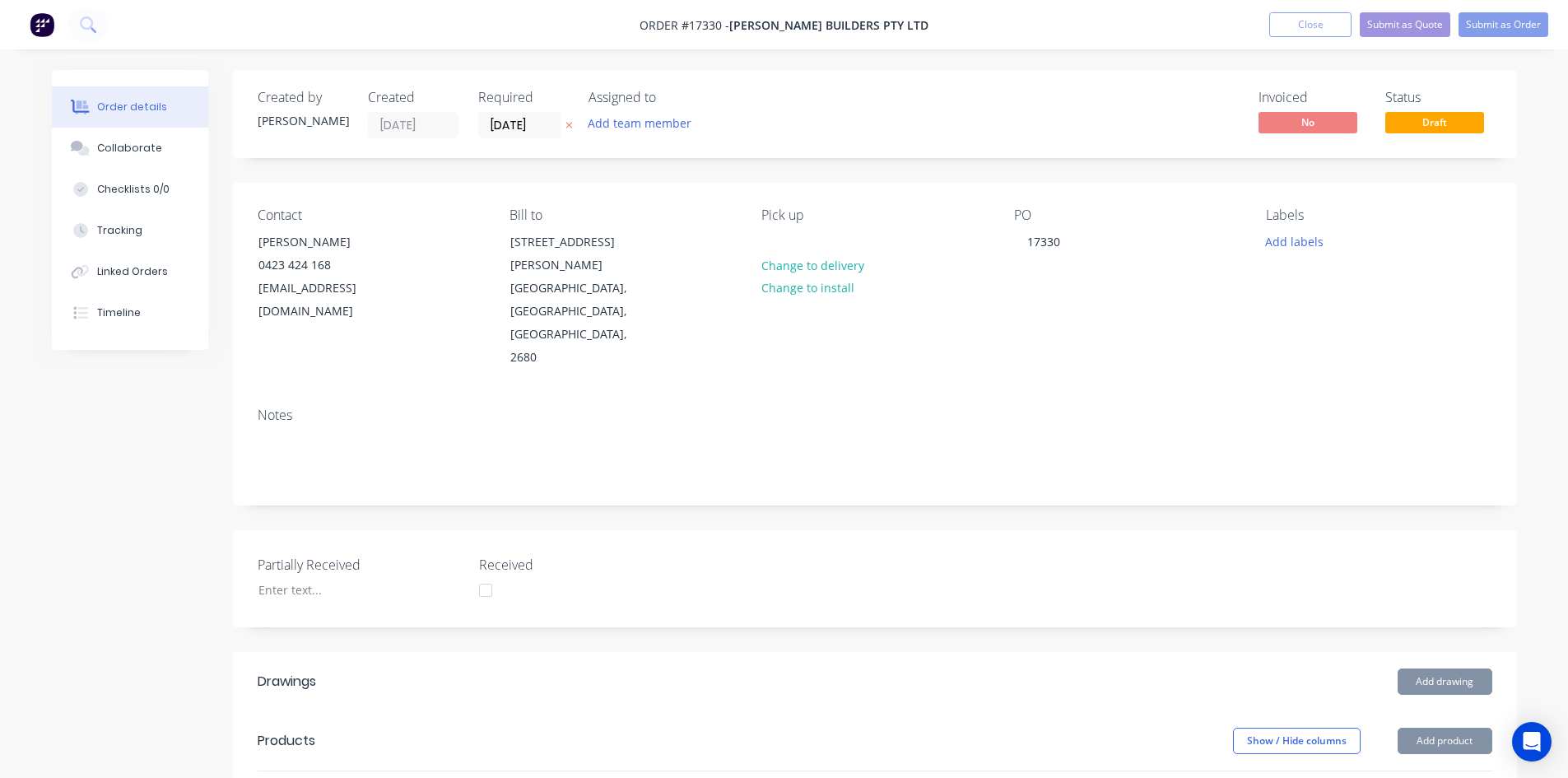
click at [1182, 408] on div "Notes" at bounding box center [874, 416] width 1234 height 16
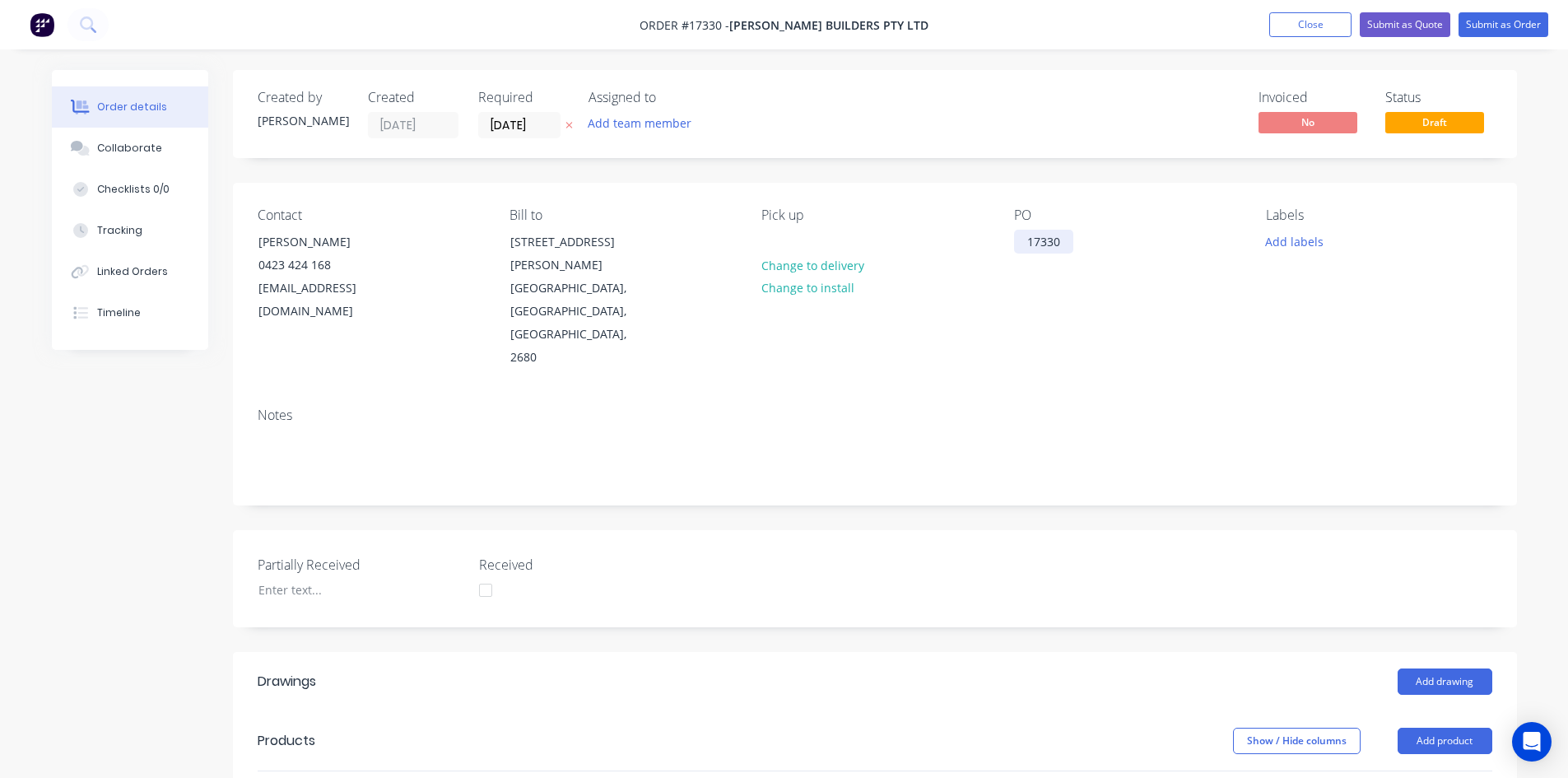
click at [1069, 246] on div "17330" at bounding box center [1043, 242] width 59 height 24
click at [1088, 315] on div "Contact [PERSON_NAME] 0423 424 168 [EMAIL_ADDRESS][DOMAIN_NAME] Bill to [STREET…" at bounding box center [874, 288] width 1284 height 211
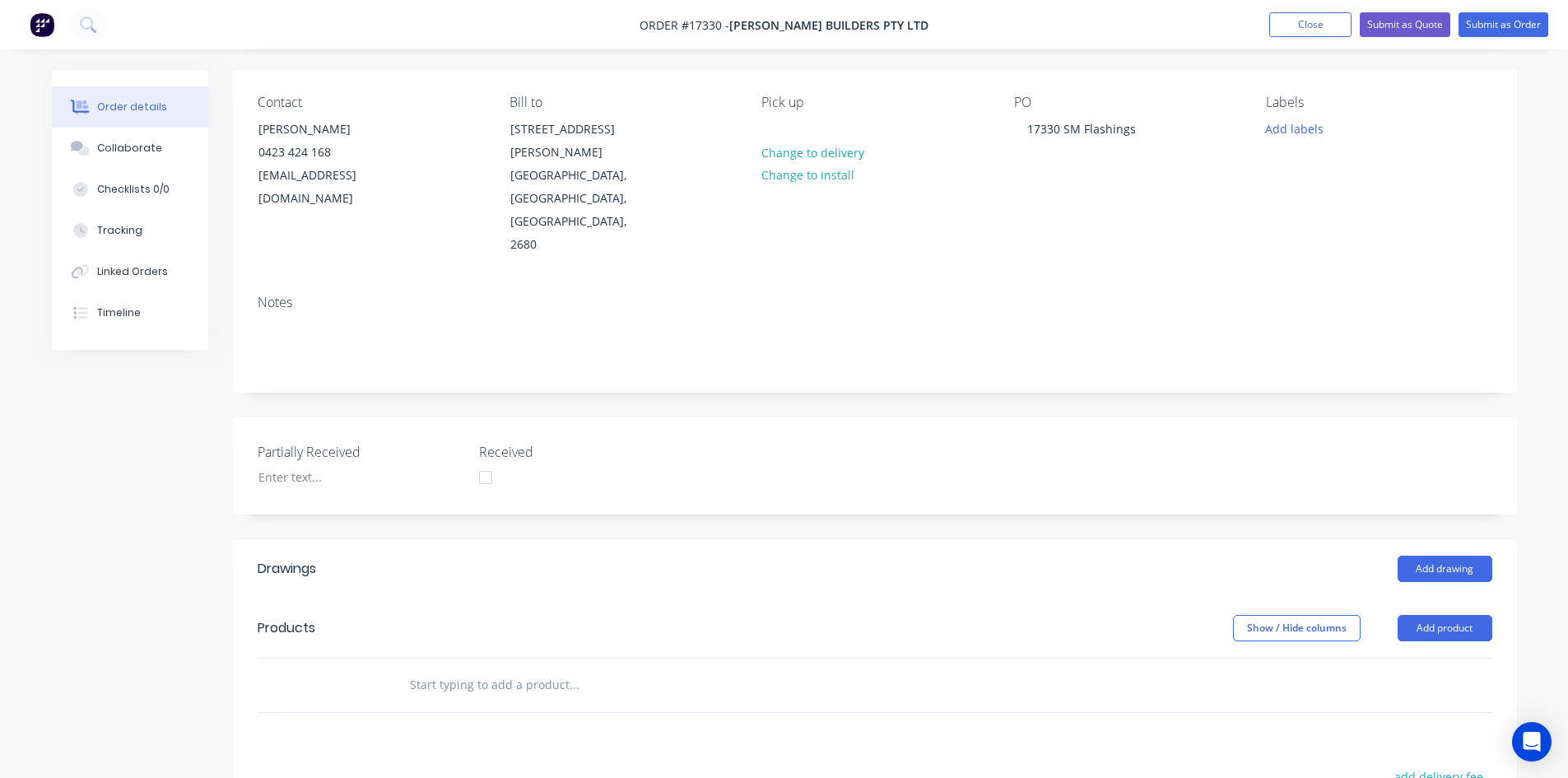
scroll to position [329, 0]
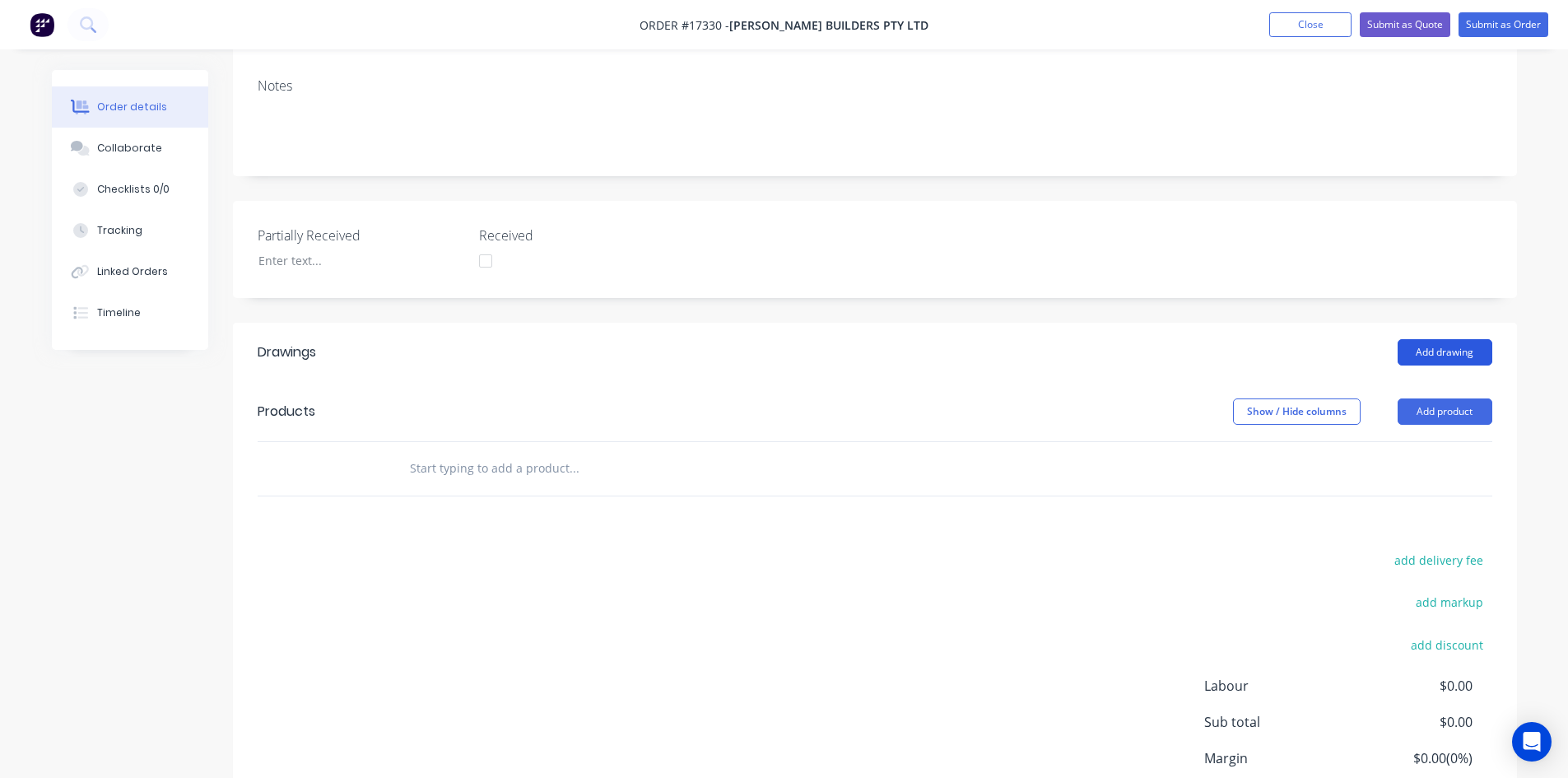
click at [1449, 339] on button "Add drawing" at bounding box center [1444, 352] width 94 height 27
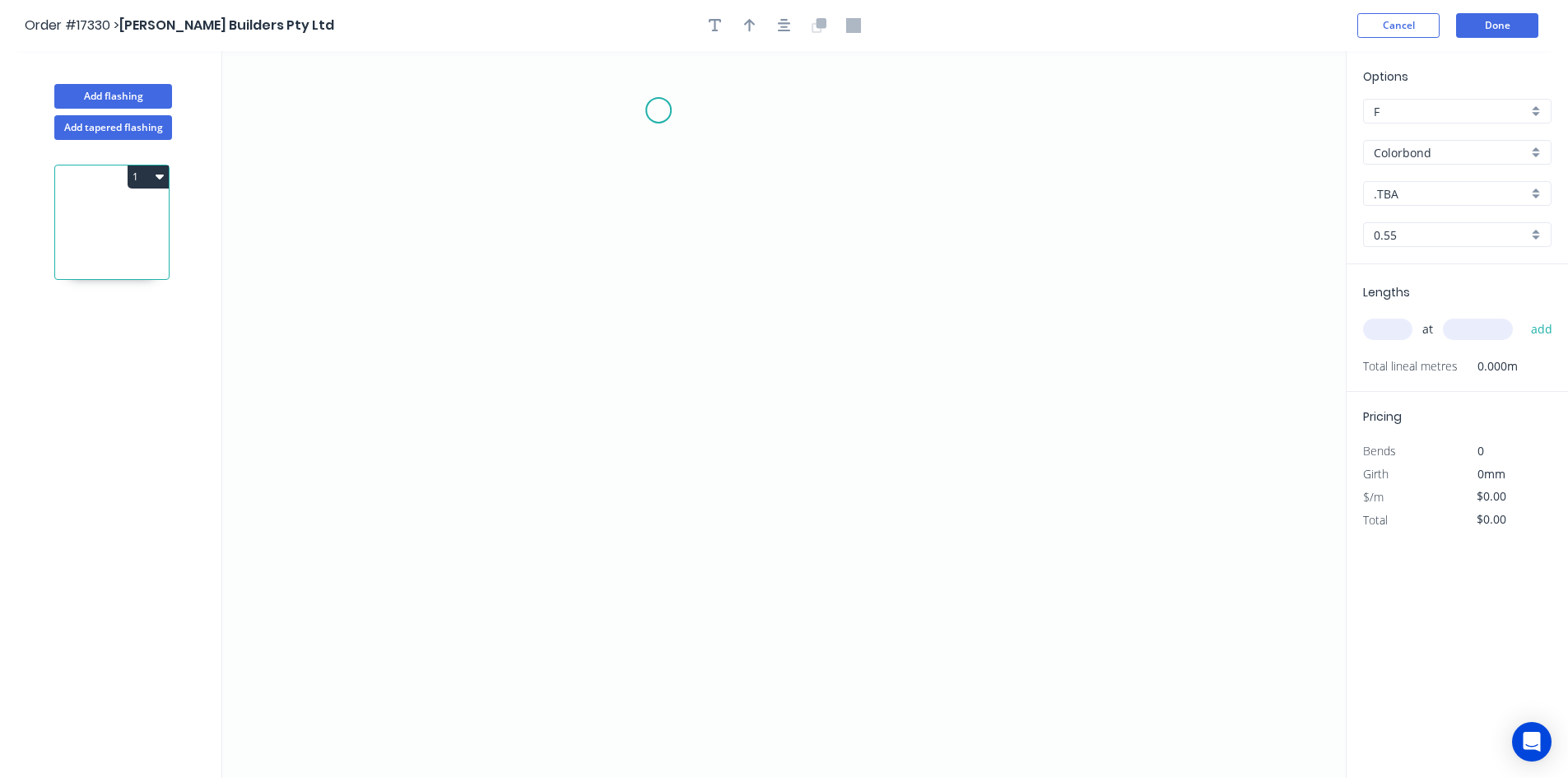
click at [658, 109] on icon "0" at bounding box center [783, 415] width 1123 height 727
click at [652, 682] on icon "0" at bounding box center [783, 415] width 1123 height 727
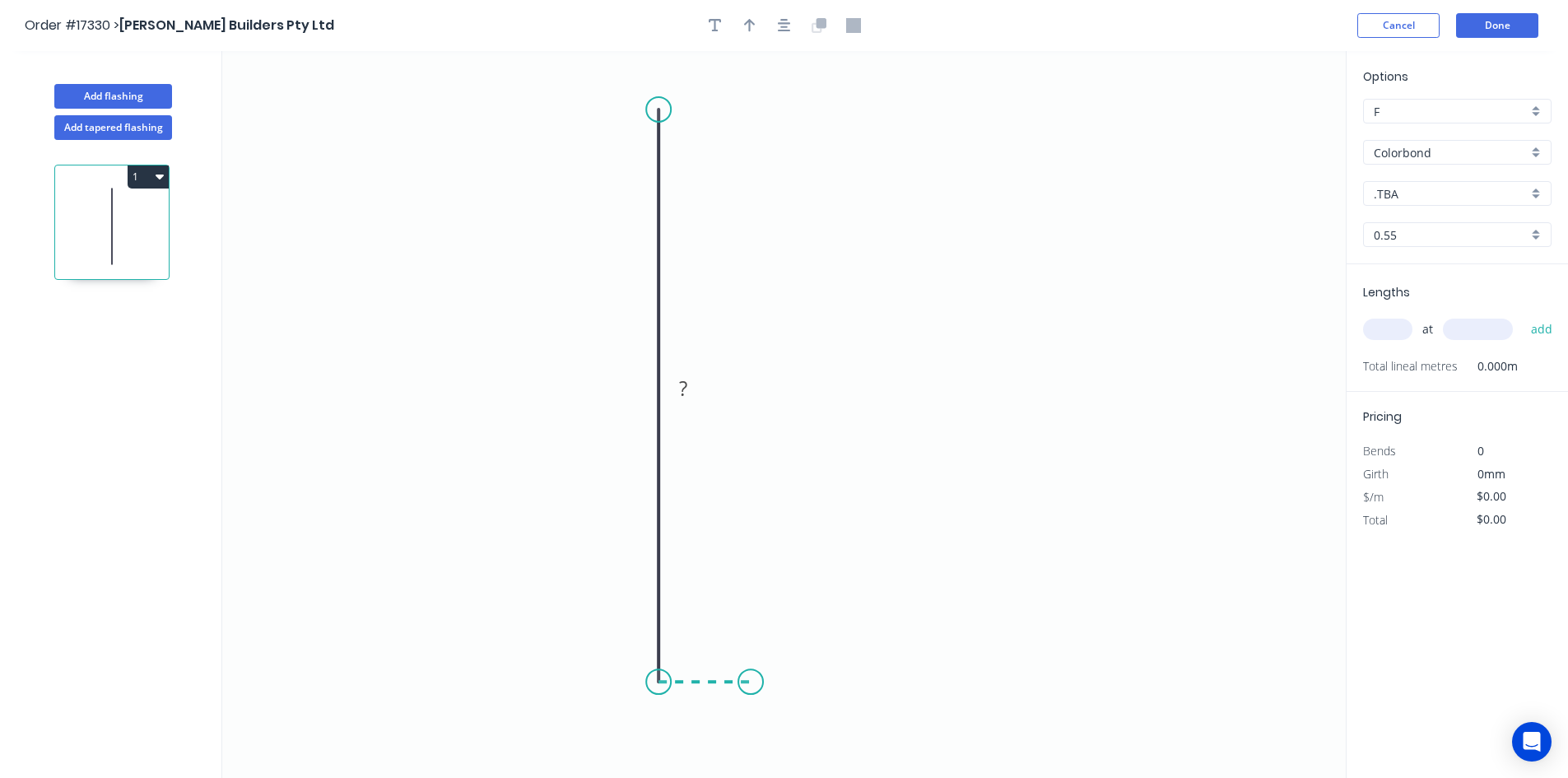
click at [751, 683] on icon "0 ?" at bounding box center [783, 415] width 1123 height 727
click at [749, 613] on icon "0 ? ?" at bounding box center [783, 415] width 1123 height 727
click at [639, 386] on rect at bounding box center [634, 388] width 33 height 23
click at [706, 703] on tspan "?" at bounding box center [704, 698] width 8 height 28
click at [782, 642] on rect at bounding box center [775, 639] width 33 height 23
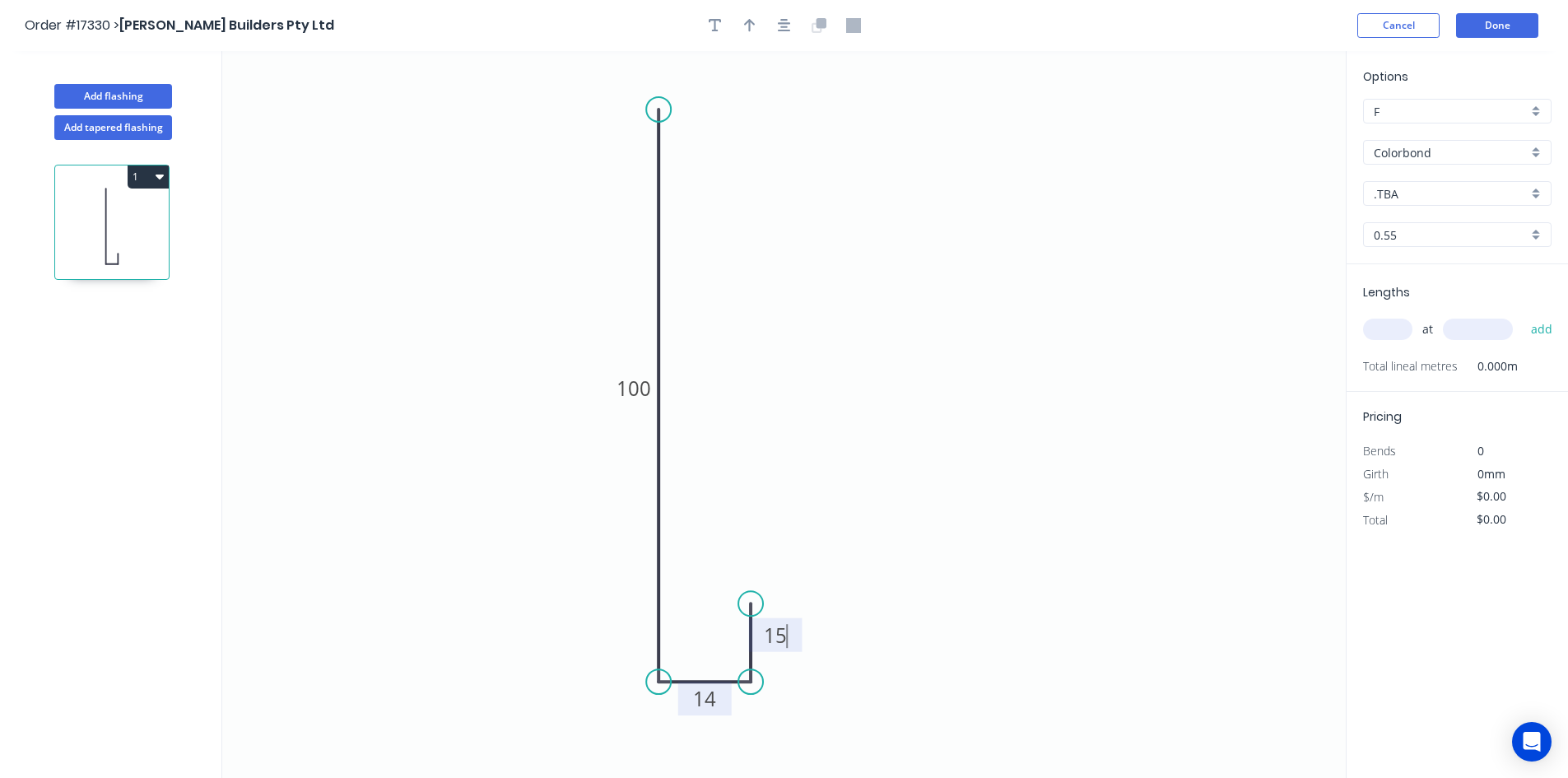
click at [749, 604] on circle at bounding box center [750, 602] width 25 height 25
type input "$10.98"
click at [864, 583] on icon "0 100 14 15" at bounding box center [783, 415] width 1123 height 727
click at [783, 34] on button "button" at bounding box center [784, 25] width 25 height 25
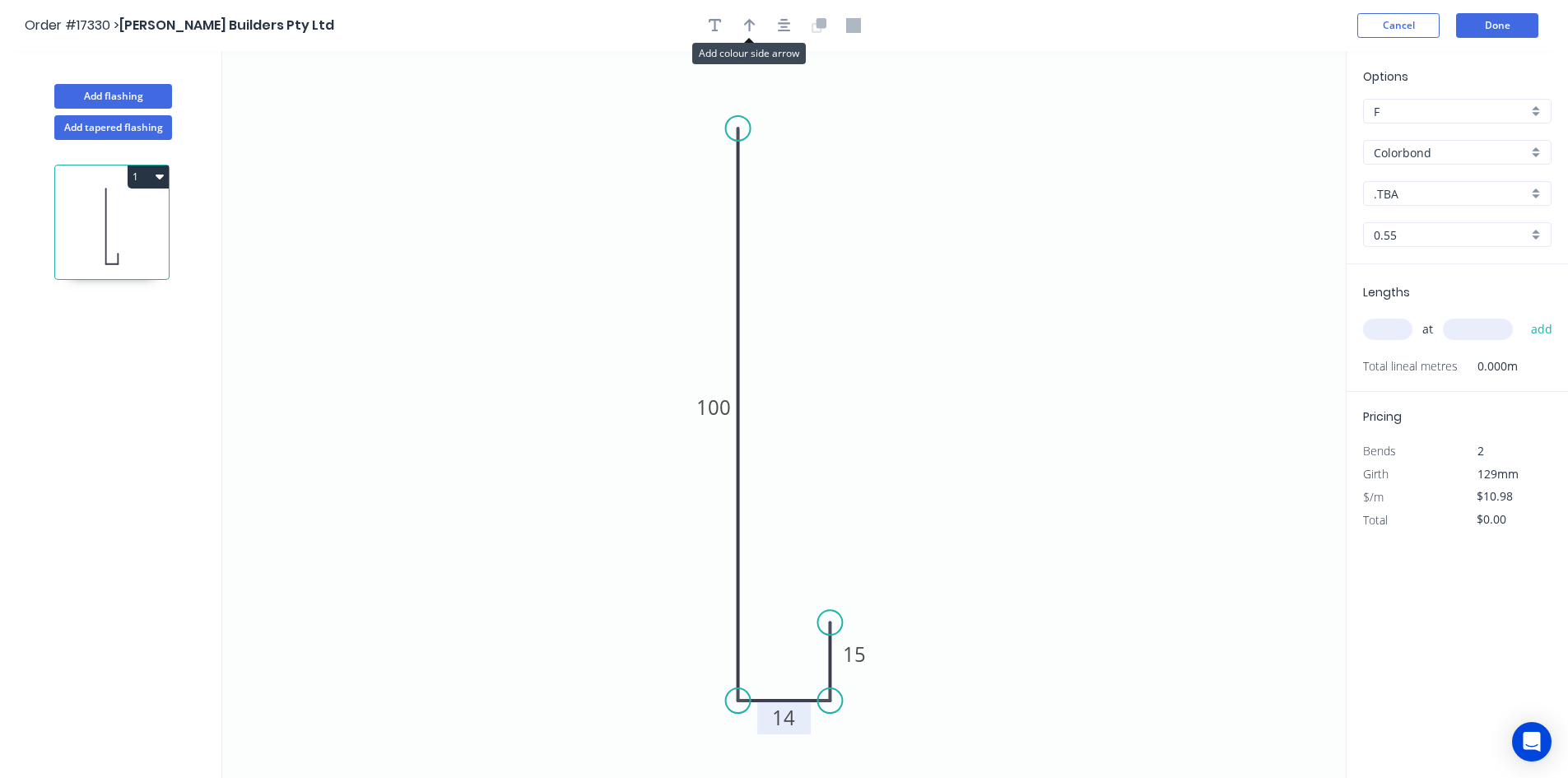
drag, startPoint x: 753, startPoint y: 26, endPoint x: 1226, endPoint y: 120, distance: 482.2
click at [755, 26] on icon "button" at bounding box center [750, 25] width 12 height 15
drag, startPoint x: 1263, startPoint y: 133, endPoint x: 653, endPoint y: 245, distance: 620.2
click at [655, 245] on icon at bounding box center [638, 244] width 53 height 15
click at [1437, 197] on input ".TBA" at bounding box center [1450, 194] width 154 height 18
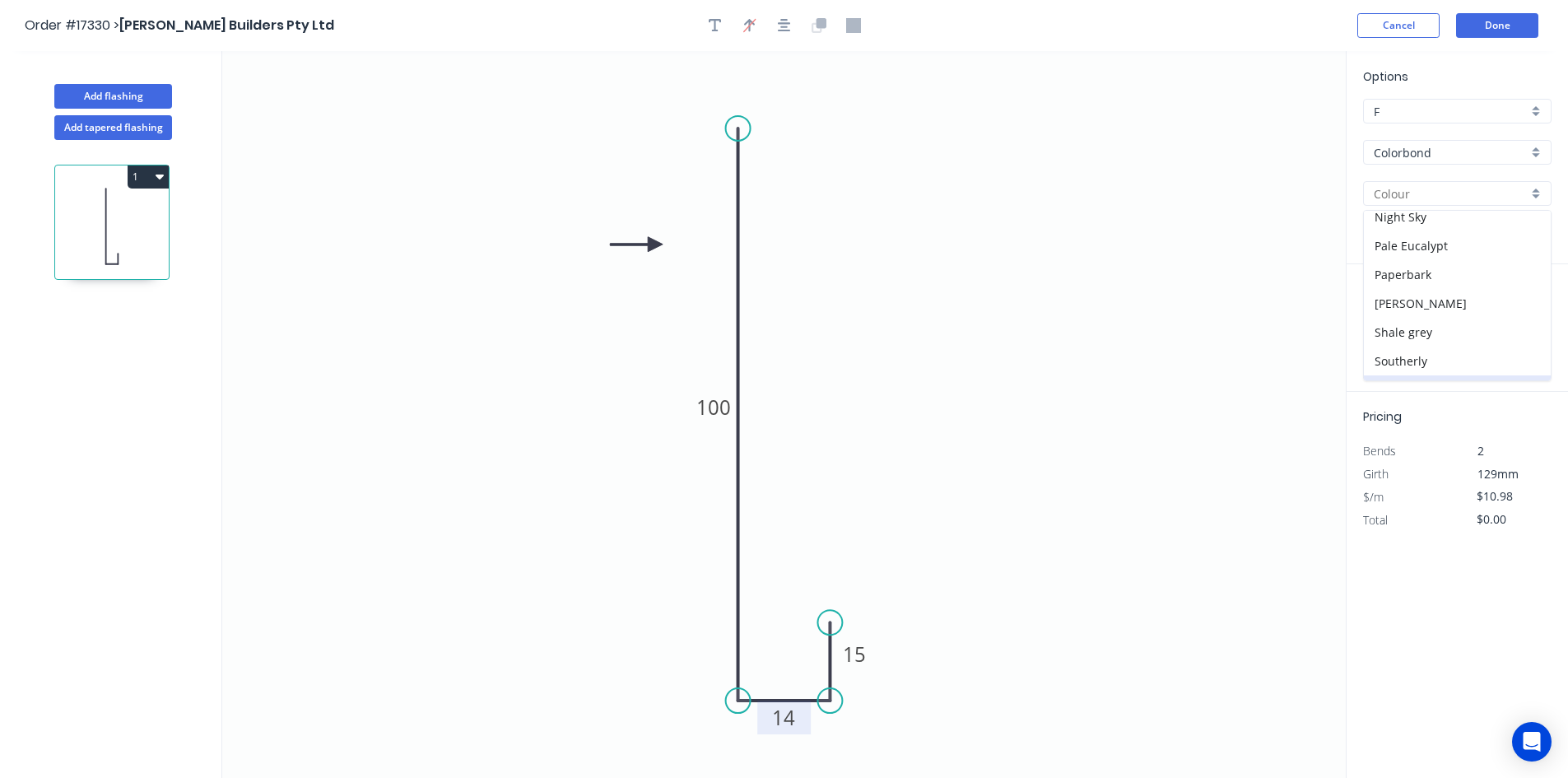
scroll to position [494, 0]
click at [1434, 308] on div "Surfmist" at bounding box center [1457, 306] width 187 height 28
type input "Surfmist"
click at [1388, 336] on input "text" at bounding box center [1387, 329] width 49 height 22
type input "1"
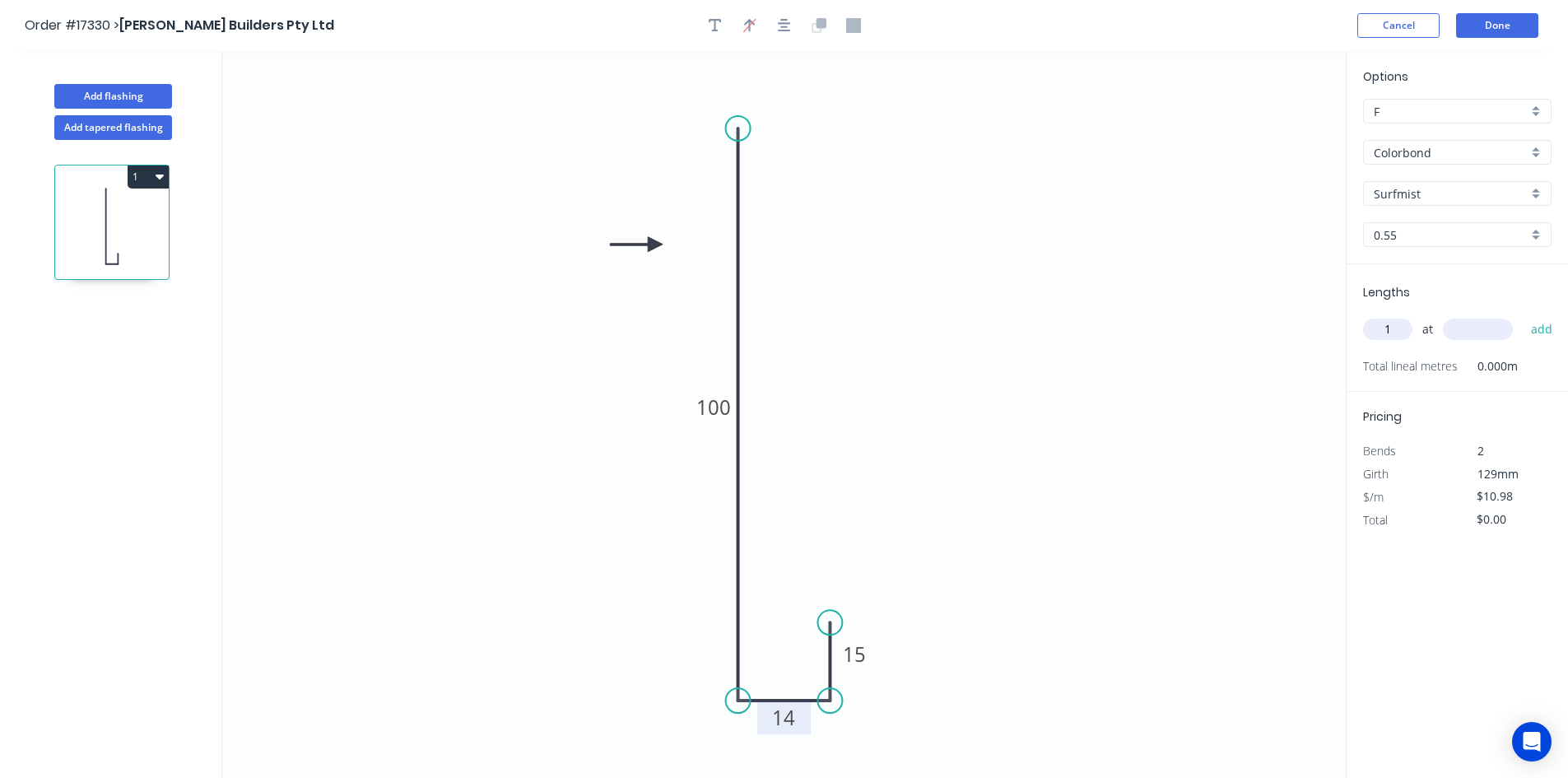
click at [1464, 329] on input "text" at bounding box center [1477, 329] width 70 height 22
type input "55000"
click at [1529, 335] on button "add" at bounding box center [1541, 329] width 38 height 28
type input "$603.90"
drag, startPoint x: 773, startPoint y: 745, endPoint x: 776, endPoint y: 692, distance: 53.1
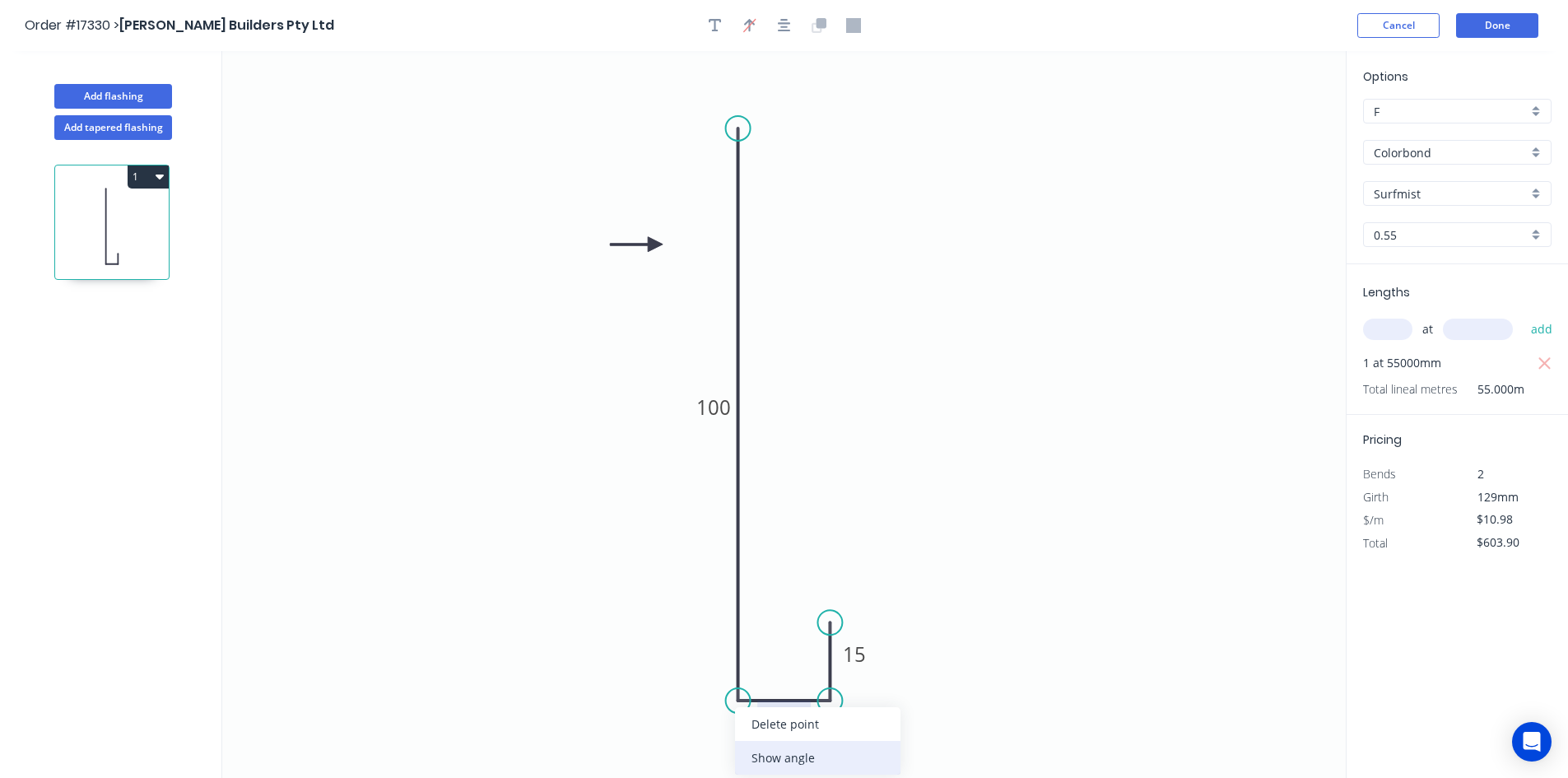
click at [774, 745] on div "Show angle" at bounding box center [817, 757] width 165 height 33
click at [761, 655] on rect at bounding box center [766, 670] width 53 height 33
click at [768, 680] on tspan "º" at bounding box center [771, 671] width 8 height 28
drag, startPoint x: 785, startPoint y: 659, endPoint x: 701, endPoint y: 725, distance: 106.8
click at [701, 725] on rect at bounding box center [687, 736] width 53 height 33
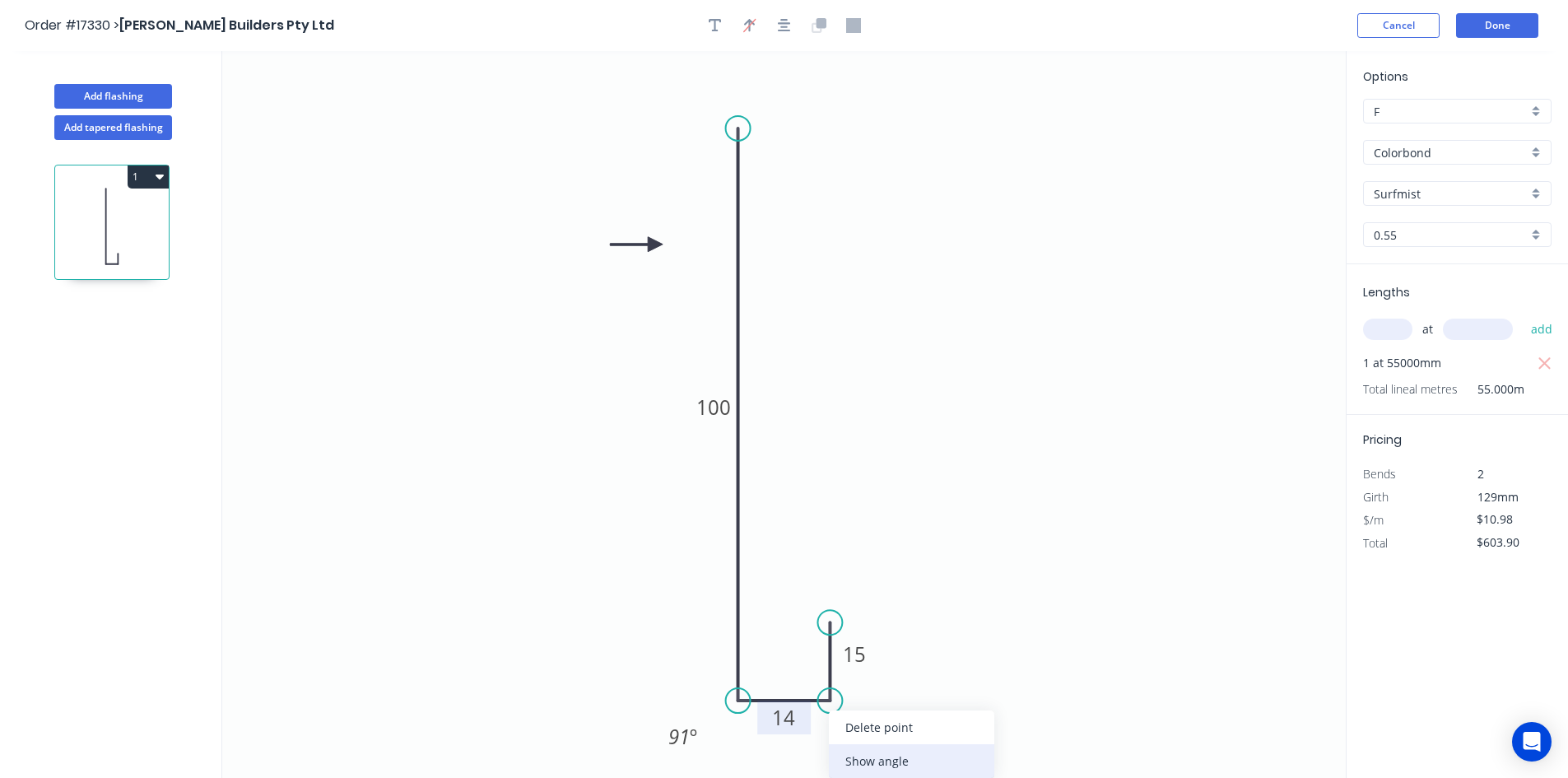
click at [897, 755] on div "Show angle" at bounding box center [912, 760] width 165 height 33
click at [804, 667] on tspan "º" at bounding box center [806, 670] width 8 height 28
drag, startPoint x: 782, startPoint y: 663, endPoint x: 879, endPoint y: 730, distance: 117.9
click at [879, 730] on rect at bounding box center [899, 737] width 53 height 33
click at [980, 366] on icon "0 100 14 15 91 º 91 º" at bounding box center [783, 415] width 1123 height 727
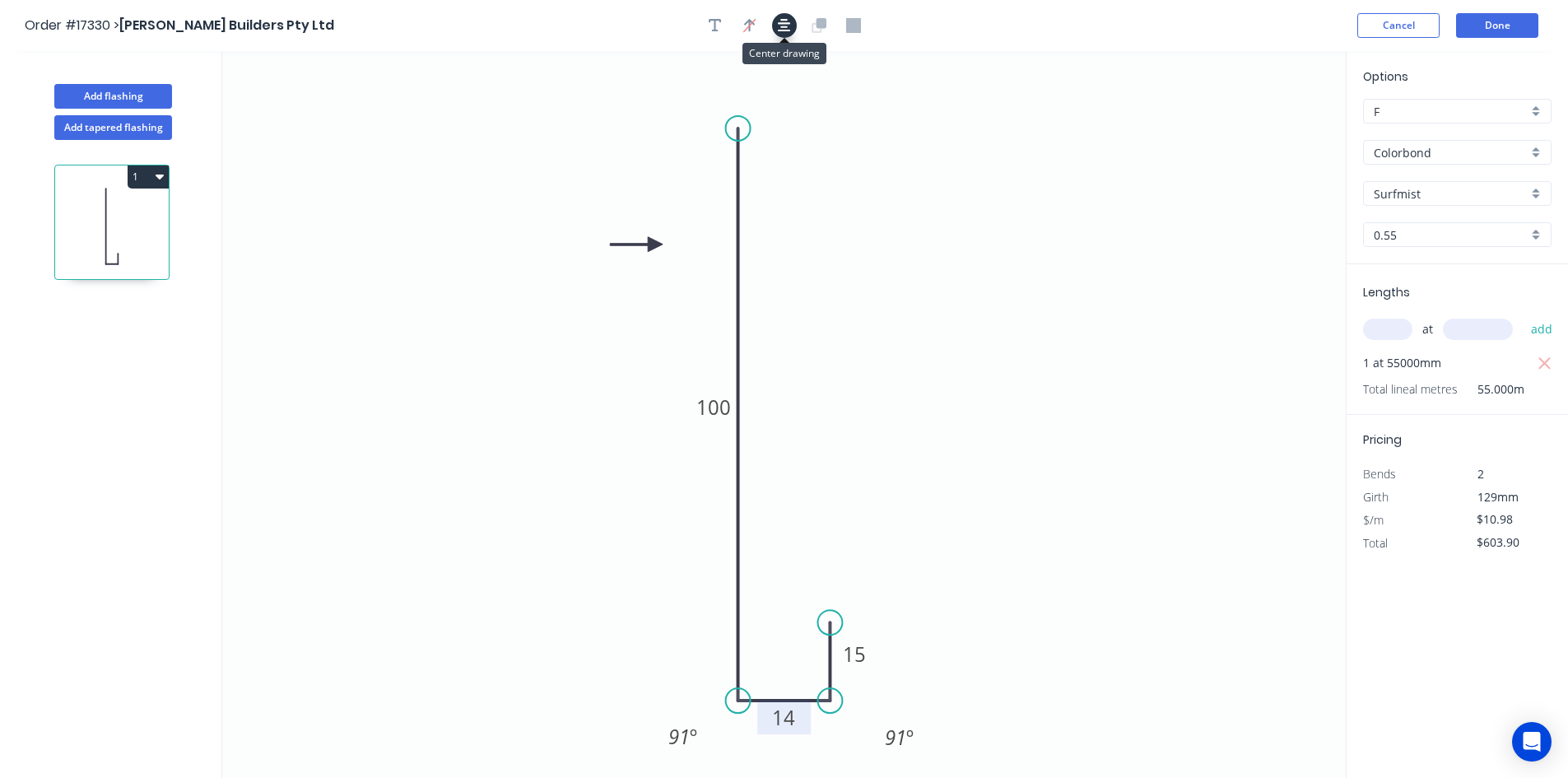
click at [783, 32] on icon "button" at bounding box center [784, 25] width 13 height 15
click at [1492, 32] on button "Done" at bounding box center [1497, 25] width 83 height 25
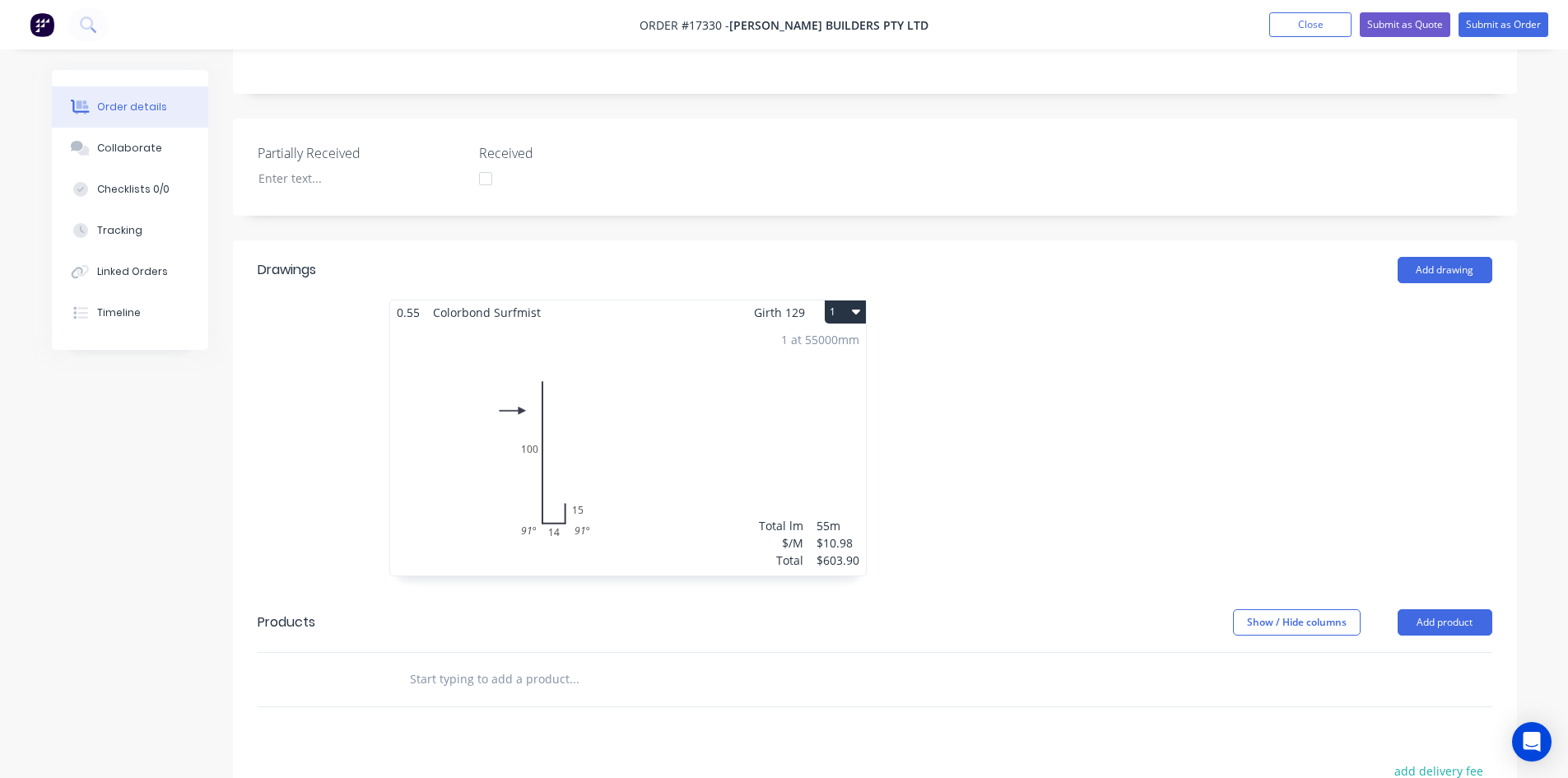
click at [707, 402] on div "1 at 55000mm Total lm $/M Total 55m $10.98 $603.90" at bounding box center [628, 449] width 476 height 250
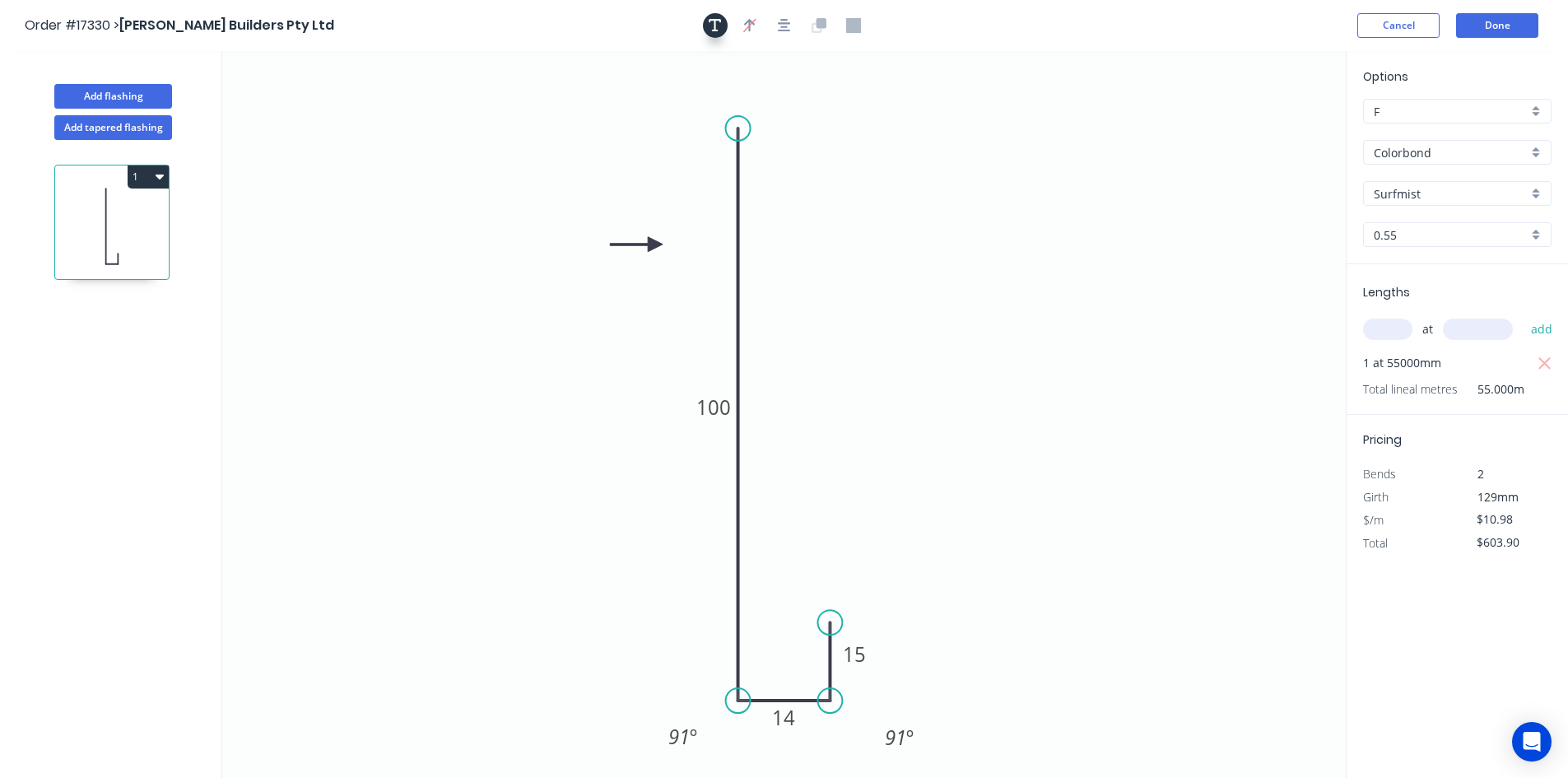
click at [718, 28] on icon "button" at bounding box center [714, 25] width 13 height 15
click at [364, 109] on textarea at bounding box center [328, 116] width 134 height 61
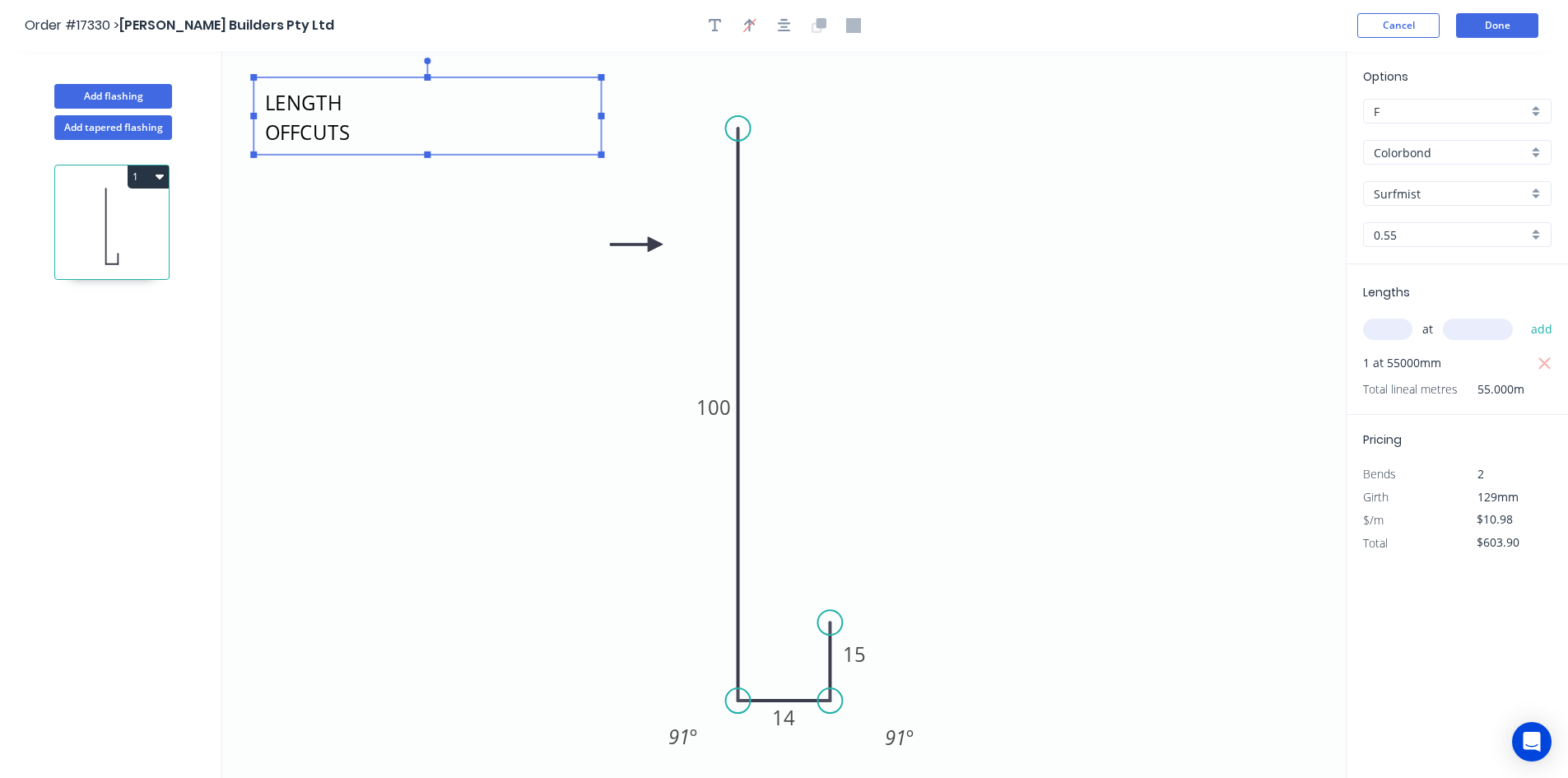
drag, startPoint x: 401, startPoint y: 116, endPoint x: 600, endPoint y: 128, distance: 199.4
click at [600, 128] on icon "USE ANY LENGTH OFFCUTS 100 14 15 91 º 91 º" at bounding box center [783, 415] width 1123 height 727
type textarea "USE ANY LENGTH OFFCUTS"
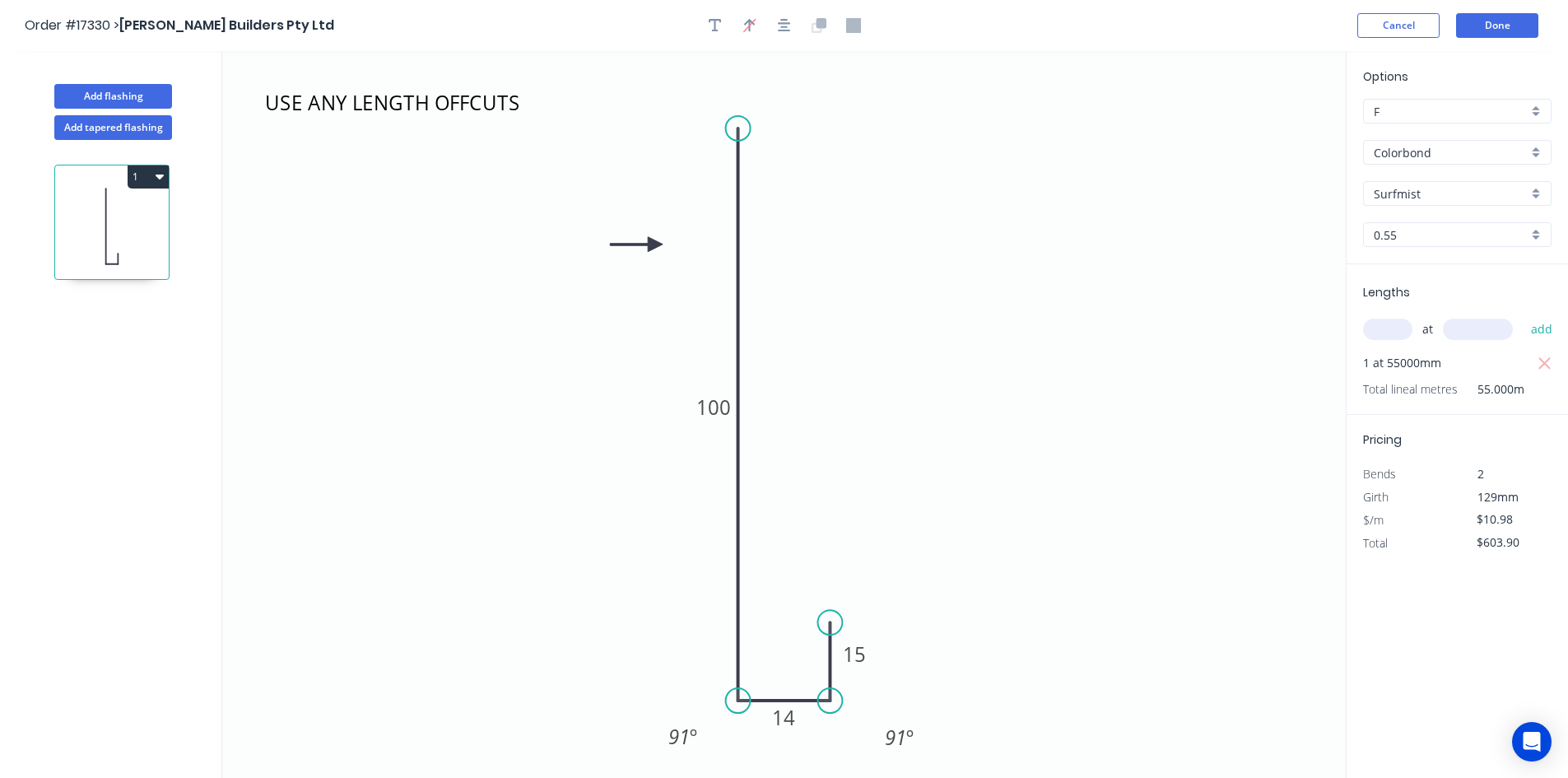
click at [411, 219] on icon "USE ANY LENGTH OFFCUTS 100 14 15 91 º 91 º" at bounding box center [783, 415] width 1123 height 727
click at [1512, 28] on button "Done" at bounding box center [1497, 25] width 83 height 25
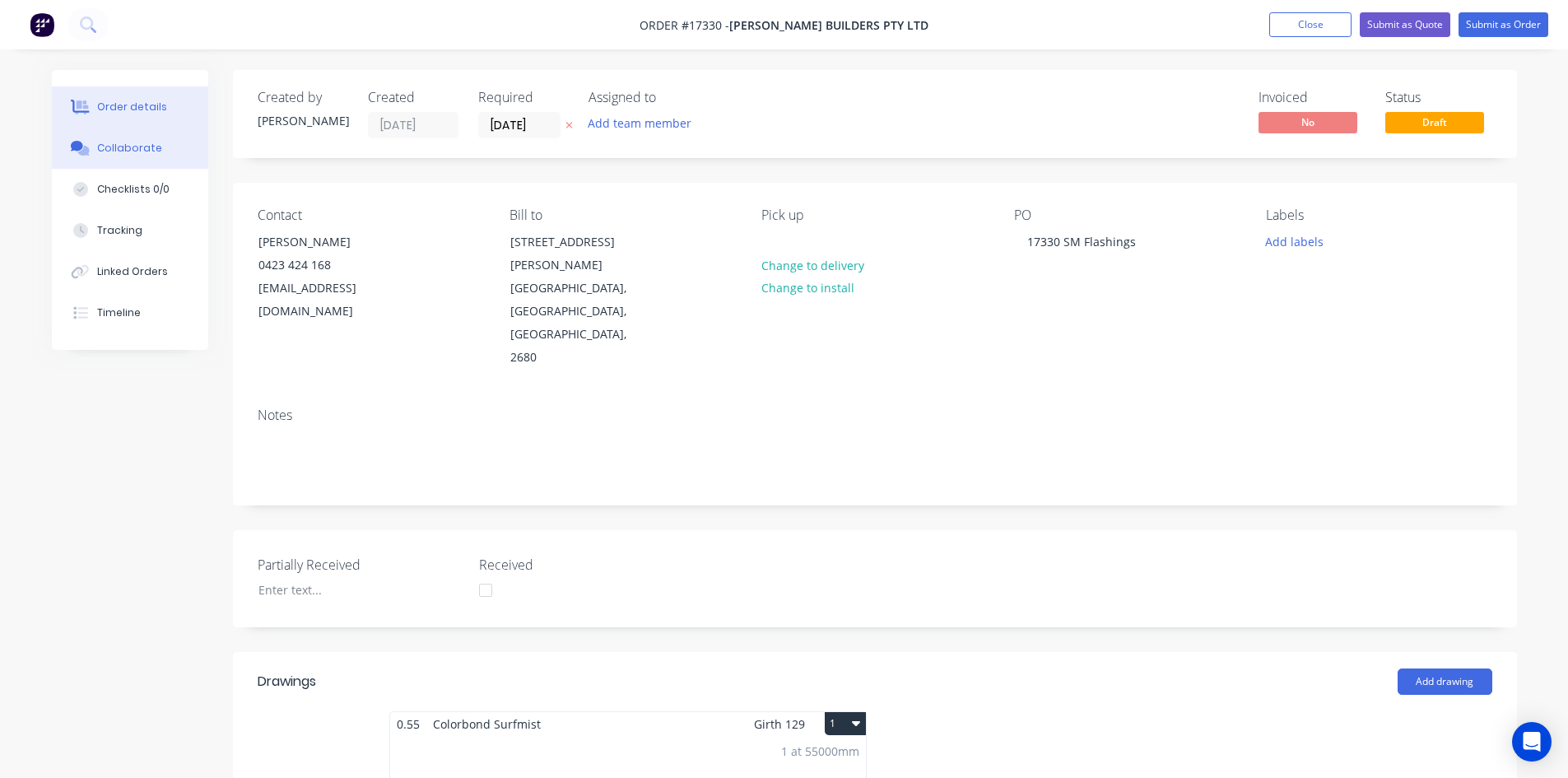
click at [147, 145] on div "Collaborate" at bounding box center [130, 147] width 65 height 15
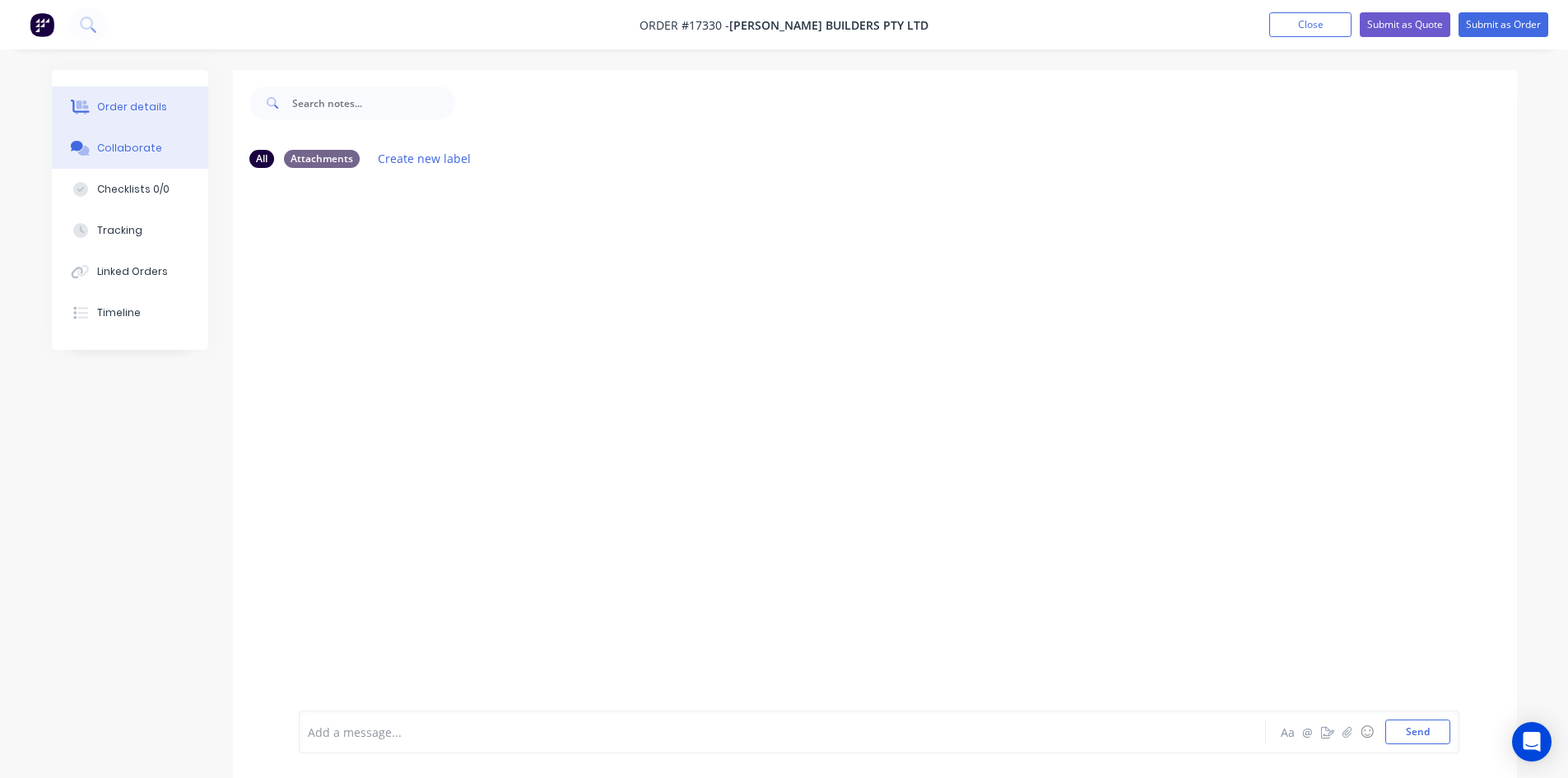
click at [114, 96] on button "Order details" at bounding box center [130, 107] width 156 height 41
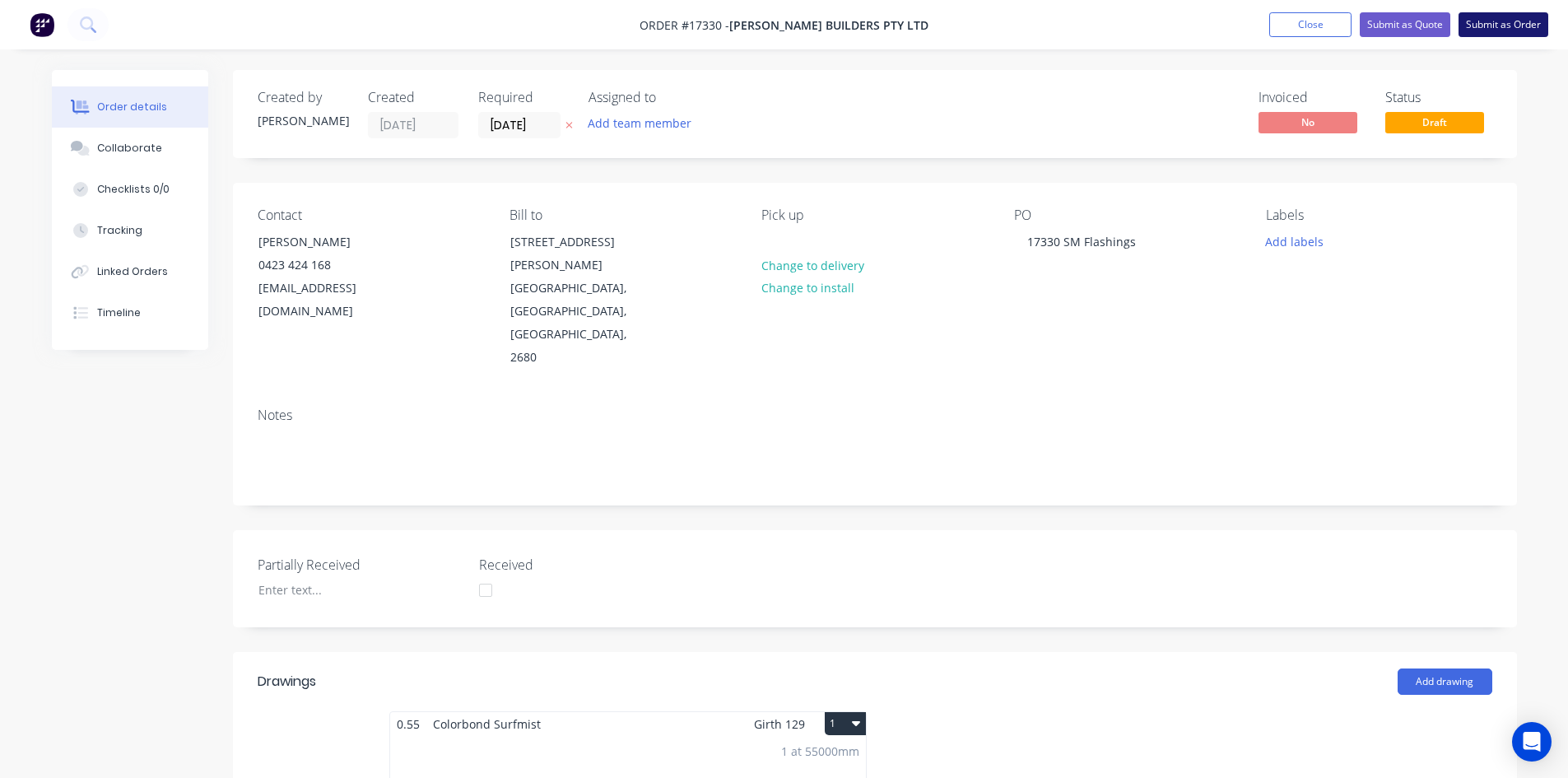
click at [1524, 25] on button "Submit as Order" at bounding box center [1502, 25] width 89 height 25
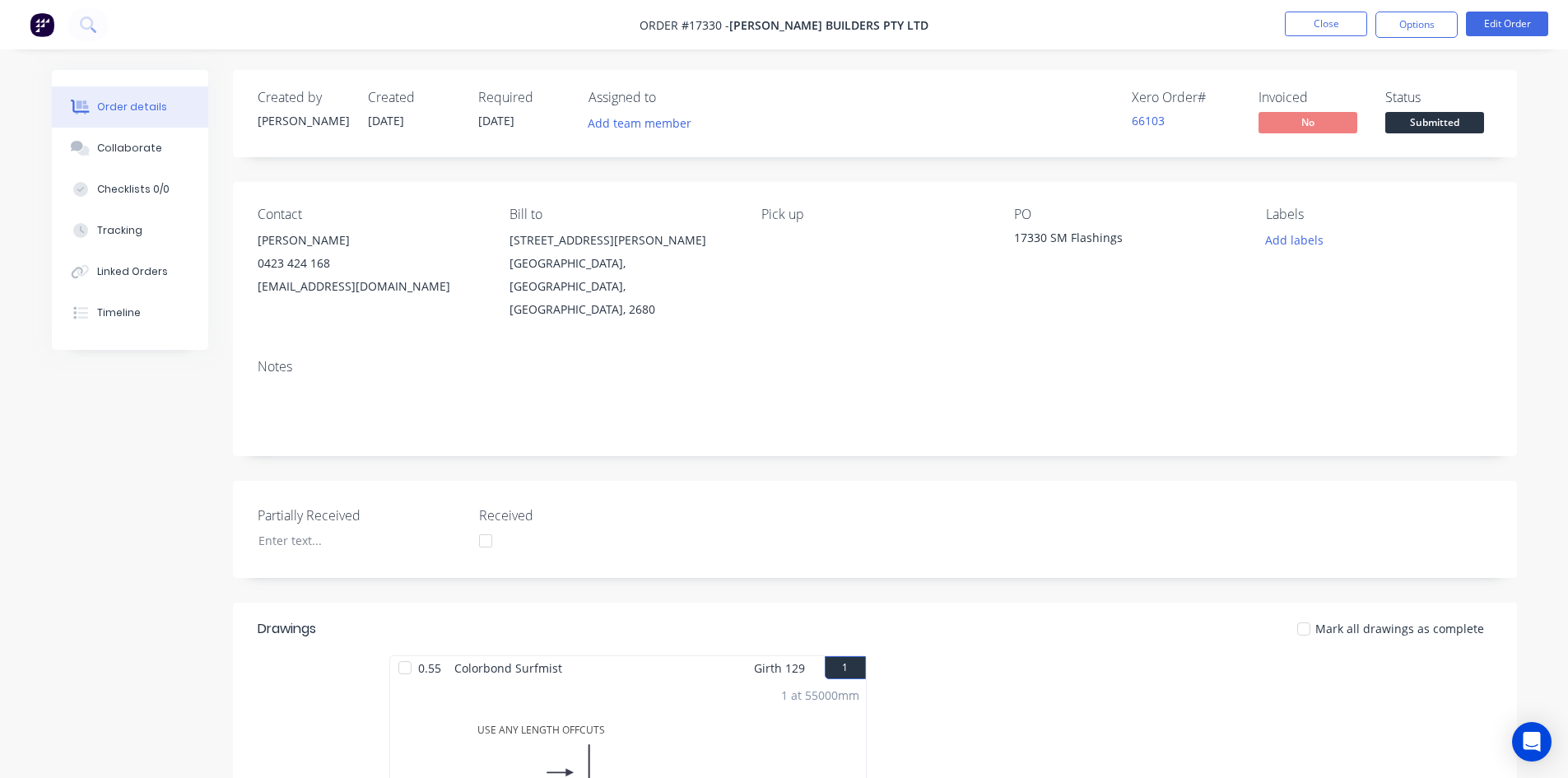
click at [829, 61] on div "Order details Collaborate Checklists 0/0 Tracking Linked Orders Timeline Order …" at bounding box center [784, 620] width 1568 height 1241
click at [823, 61] on div "Order details Collaborate Checklists 0/0 Tracking Linked Orders Timeline Order …" at bounding box center [784, 620] width 1568 height 1241
drag, startPoint x: 637, startPoint y: 60, endPoint x: 621, endPoint y: 59, distance: 16.0
click at [626, 58] on div "Order details Collaborate Checklists 0/0 Tracking Linked Orders Timeline Order …" at bounding box center [784, 620] width 1568 height 1241
click at [626, 60] on div "Order details Collaborate Checklists 0/0 Tracking Linked Orders Timeline Order …" at bounding box center [784, 620] width 1568 height 1241
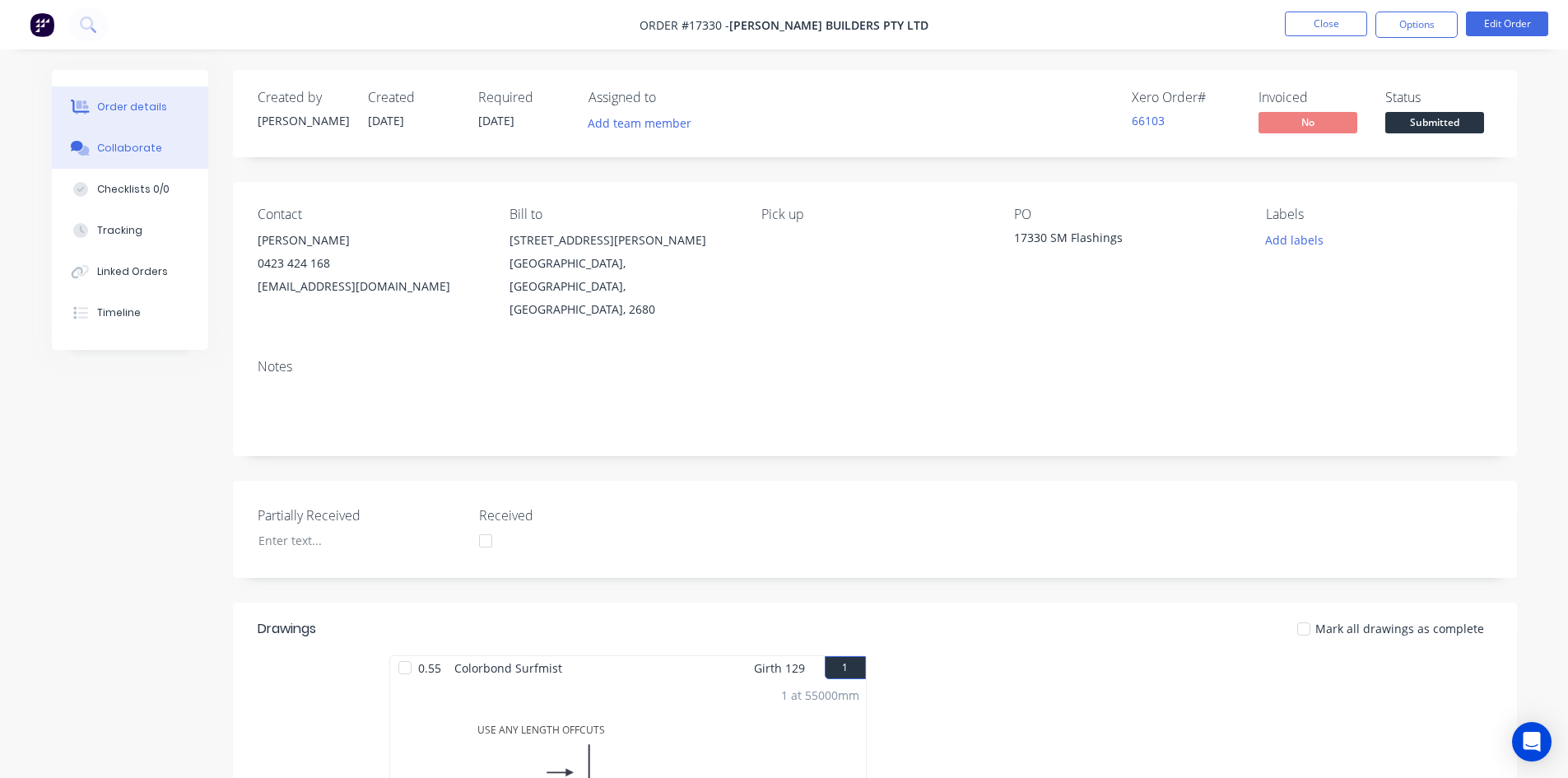
click at [163, 141] on button "Collaborate" at bounding box center [130, 148] width 156 height 41
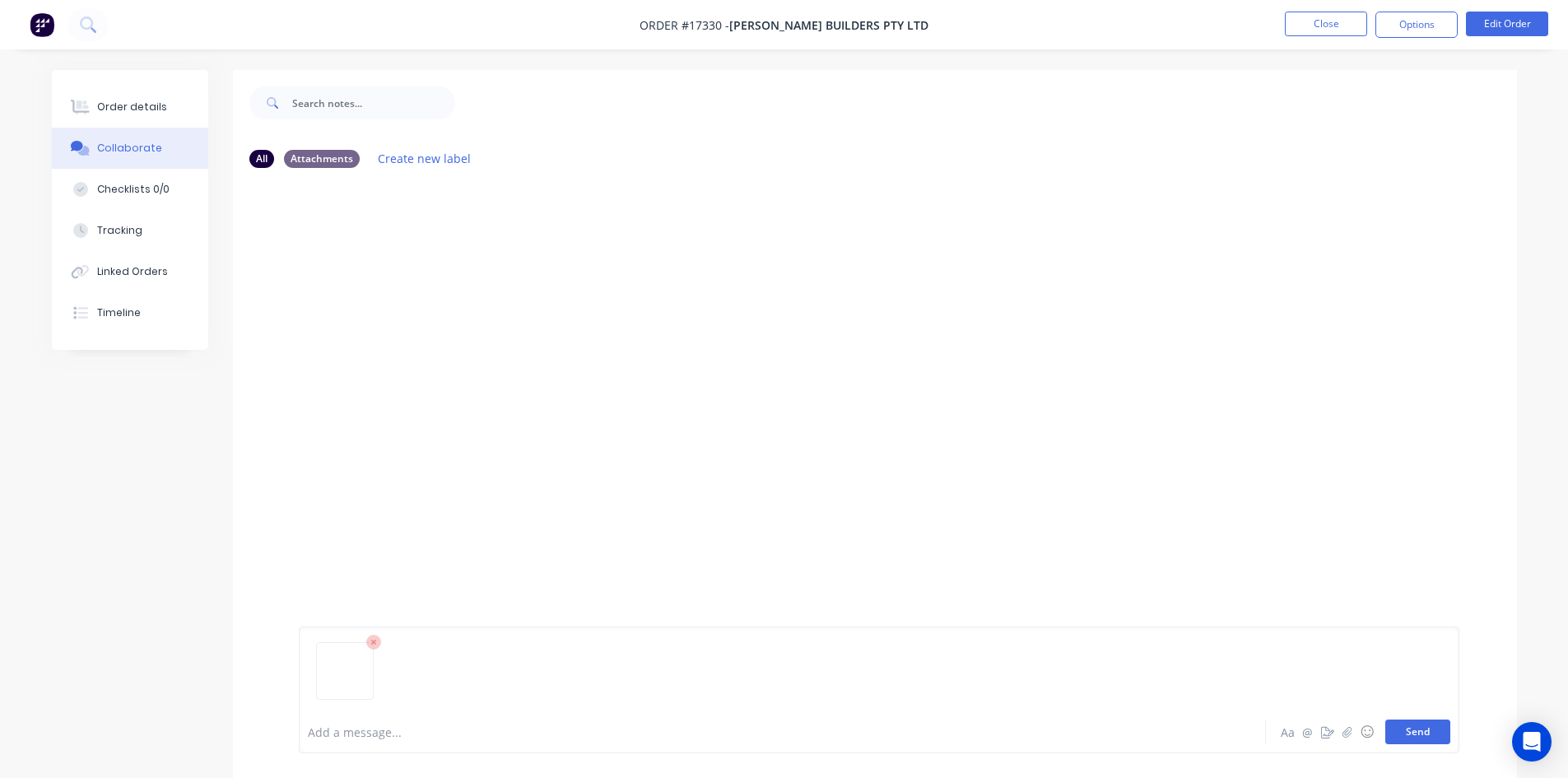
click at [1412, 728] on button "Send" at bounding box center [1418, 731] width 65 height 25
click at [119, 105] on div "Order details" at bounding box center [132, 106] width 70 height 15
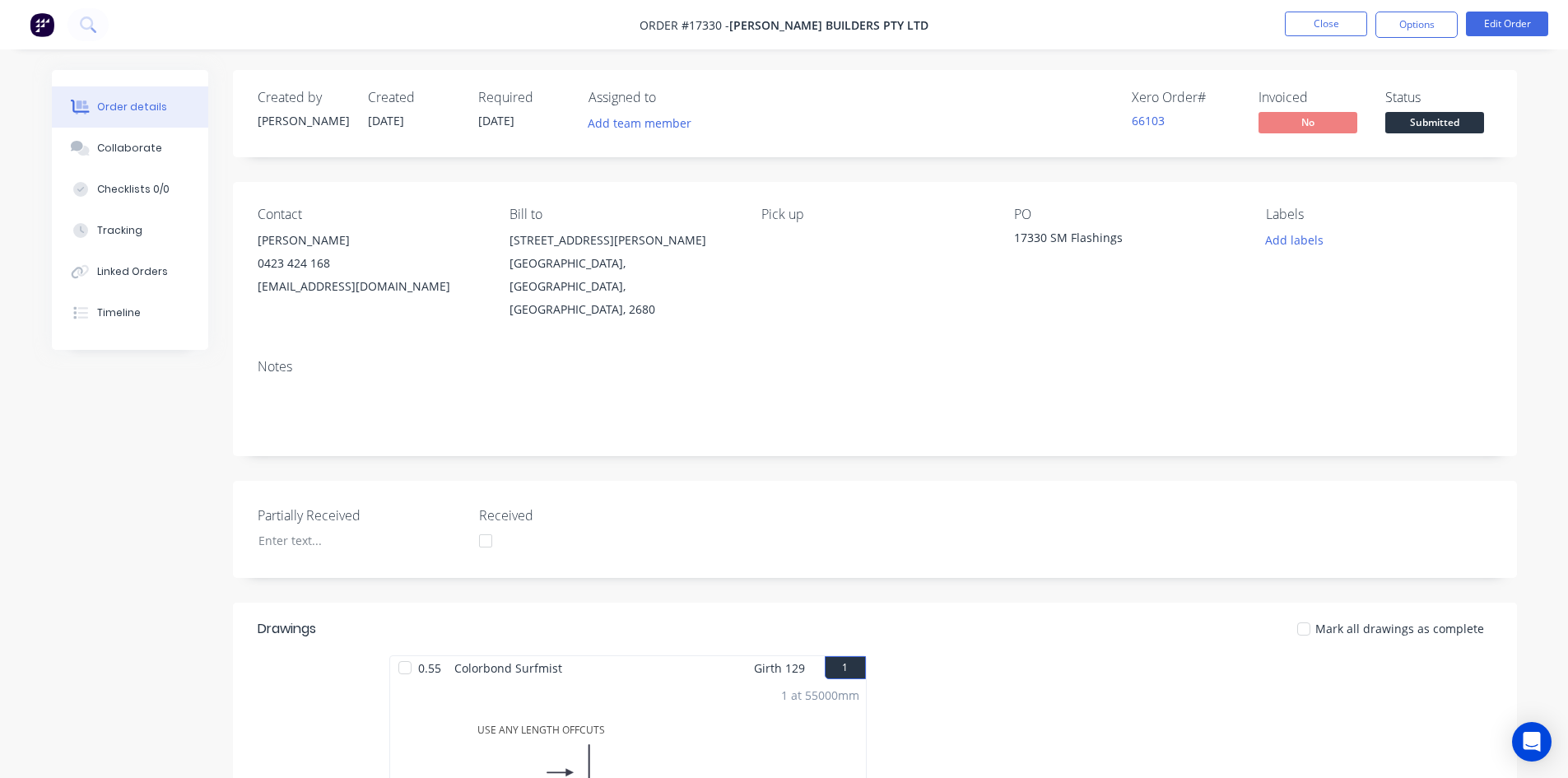
drag, startPoint x: 1414, startPoint y: 25, endPoint x: 1415, endPoint y: 44, distance: 19.0
click at [1414, 27] on button "Options" at bounding box center [1417, 25] width 83 height 27
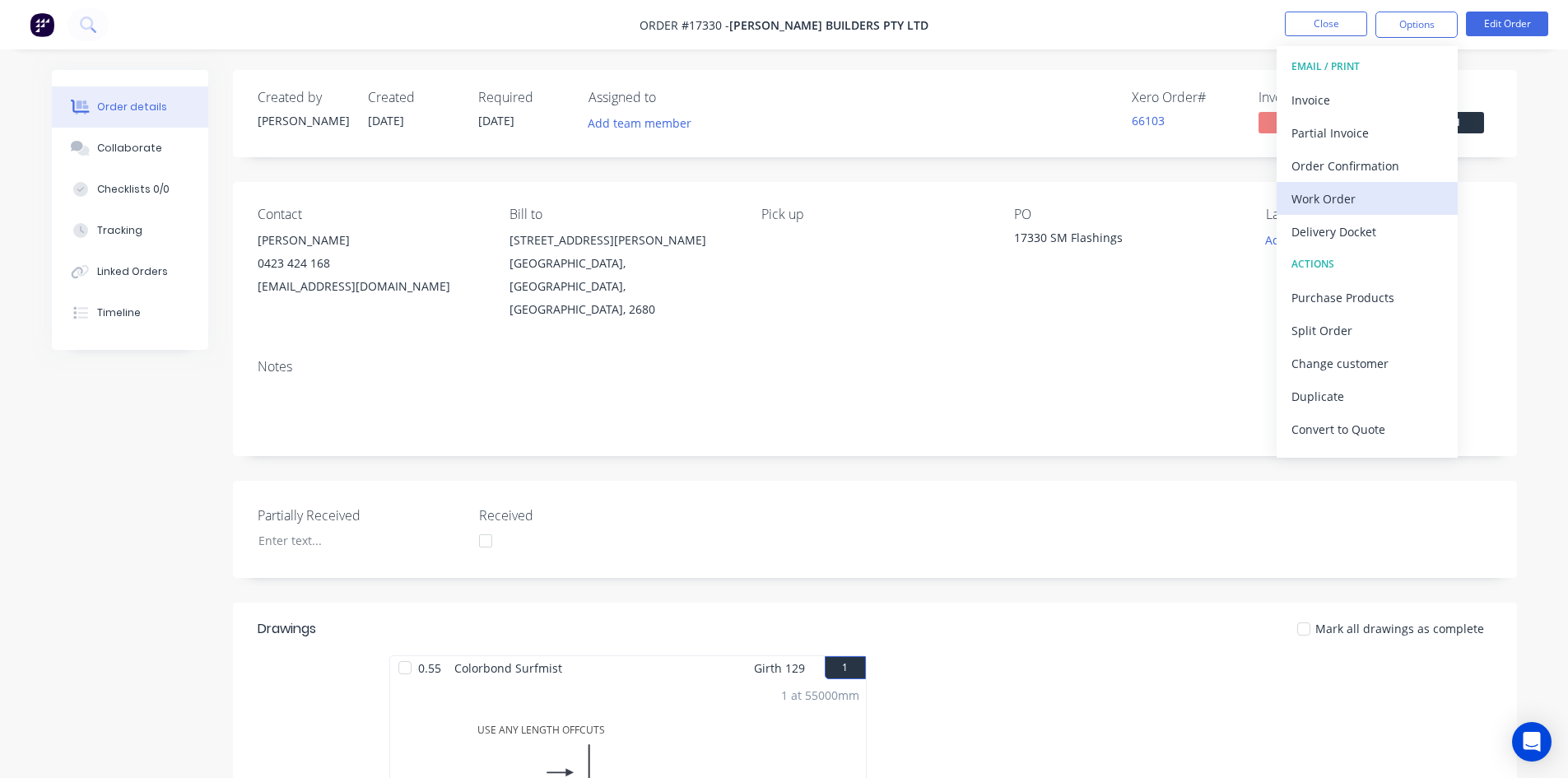
click at [1383, 190] on div "Work Order" at bounding box center [1367, 198] width 151 height 24
click at [1381, 194] on div "Custom" at bounding box center [1367, 198] width 151 height 24
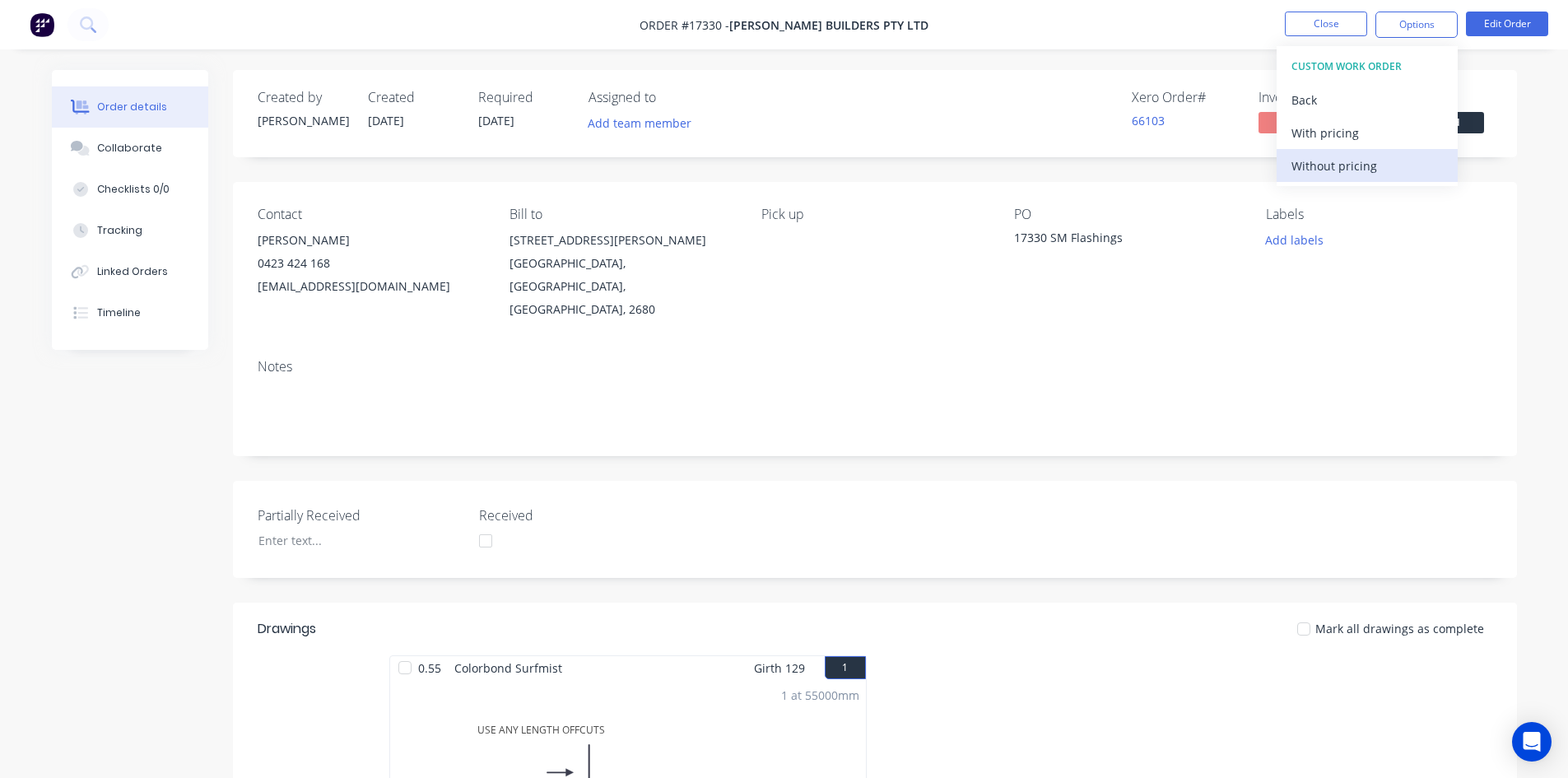
click at [1381, 162] on div "Without pricing" at bounding box center [1367, 166] width 151 height 24
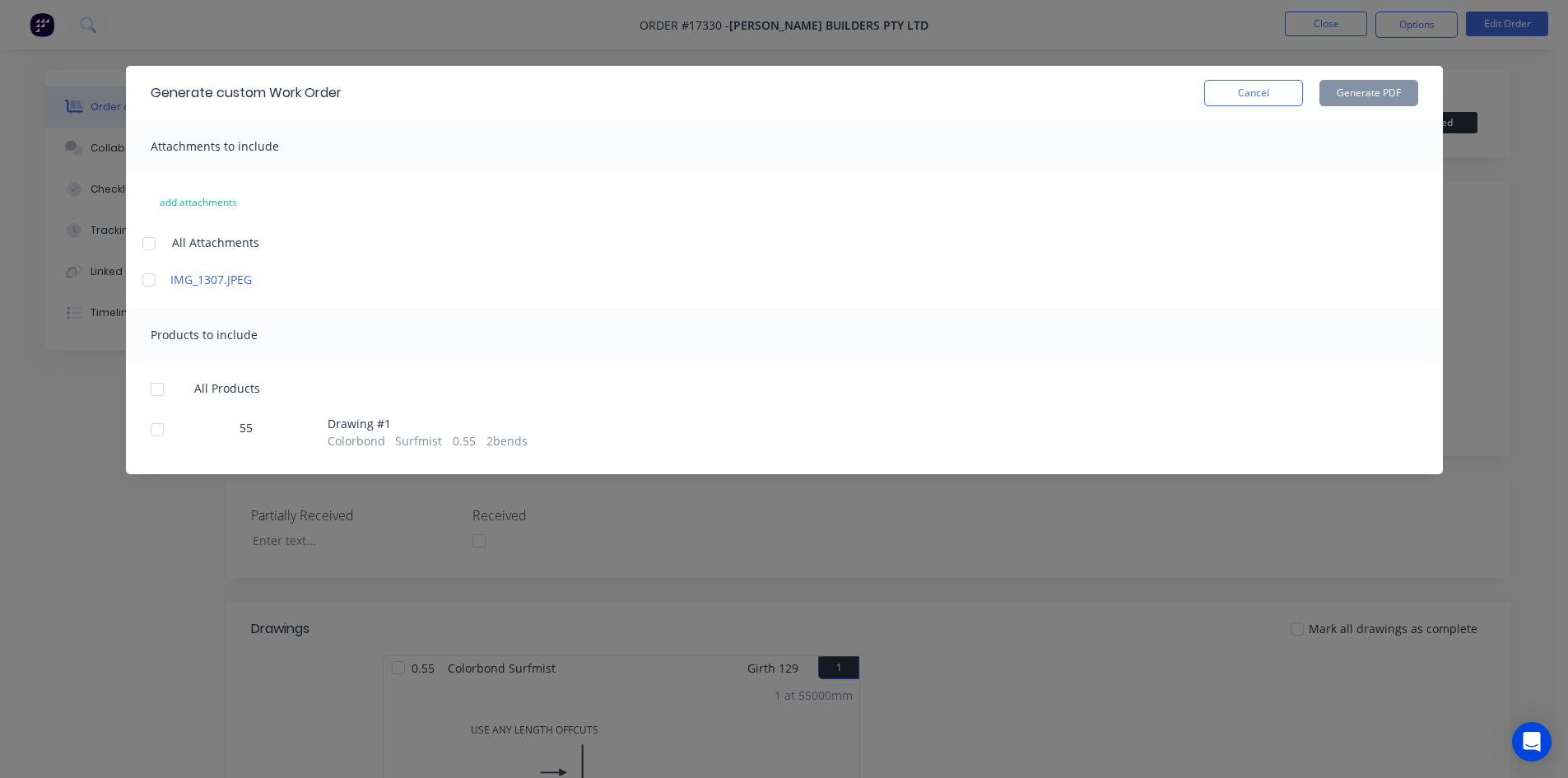
click at [147, 245] on div at bounding box center [149, 244] width 33 height 33
click at [161, 382] on div at bounding box center [157, 389] width 33 height 33
click at [1372, 90] on button "Generate PDF" at bounding box center [1369, 92] width 99 height 27
click at [1269, 94] on button "Cancel" at bounding box center [1254, 92] width 99 height 27
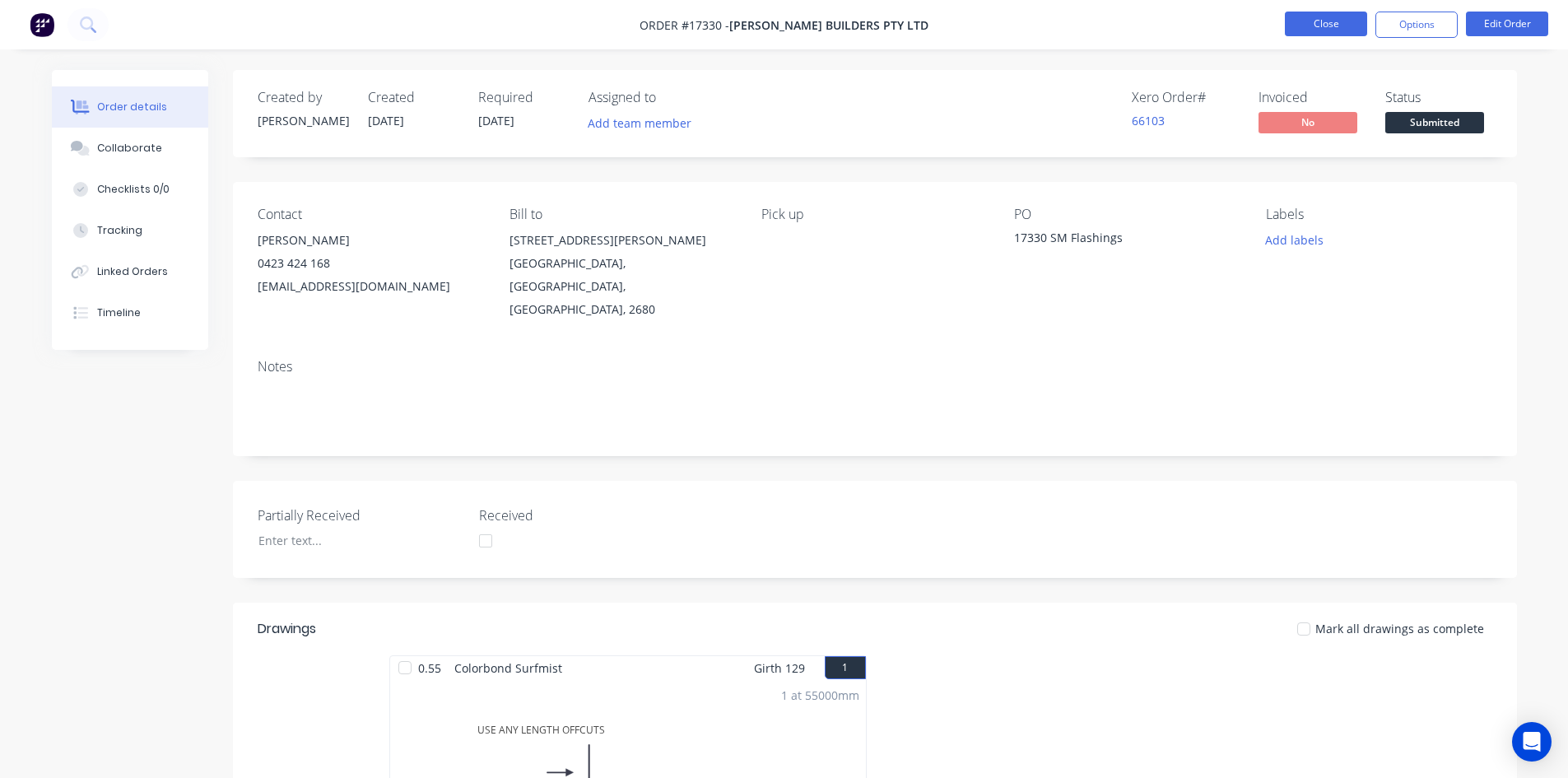
click at [1322, 28] on button "Close" at bounding box center [1326, 24] width 83 height 25
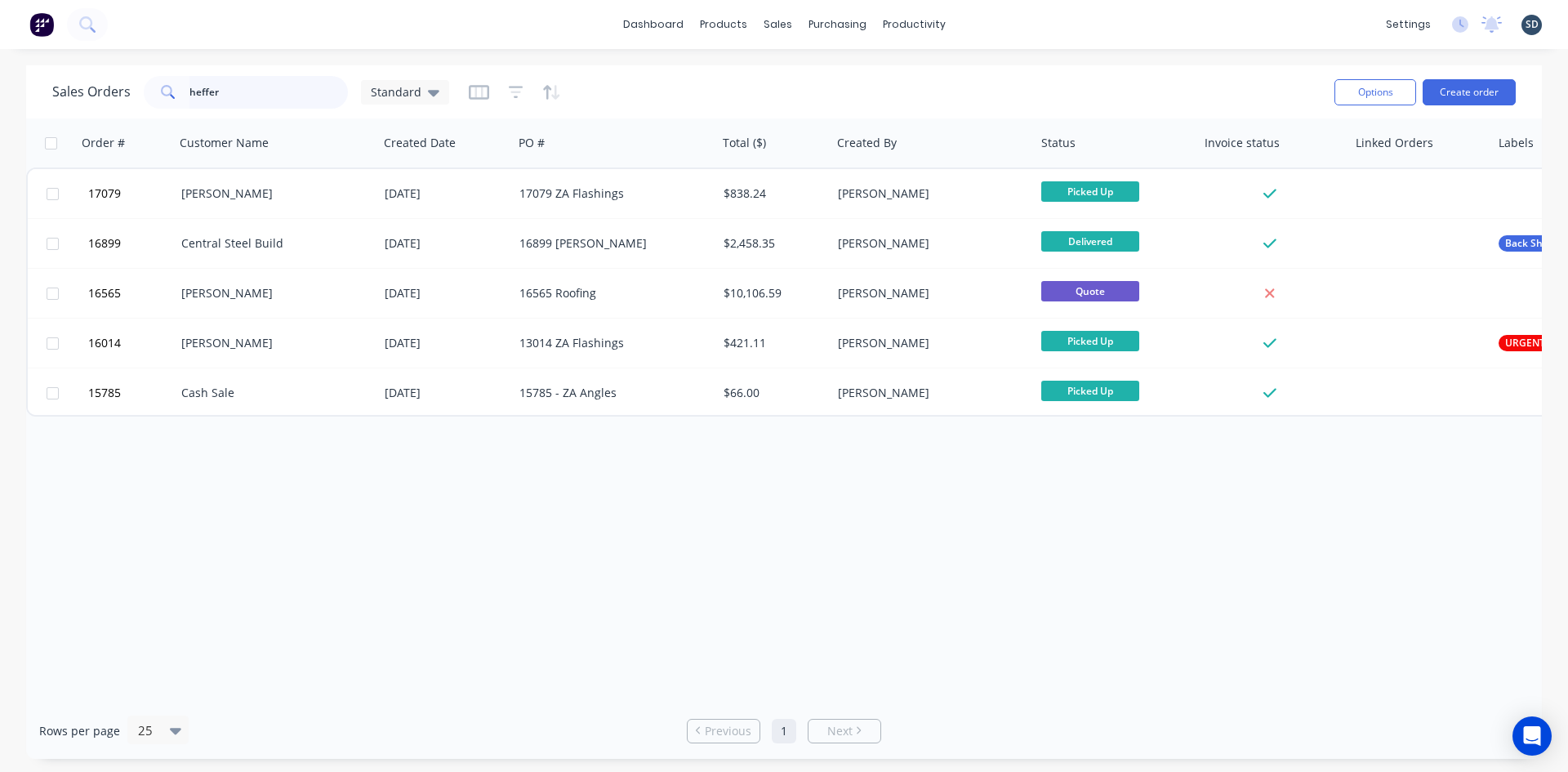
click at [268, 94] on input "heffer" at bounding box center [268, 93] width 159 height 33
click at [267, 95] on input "heffer" at bounding box center [268, 93] width 159 height 33
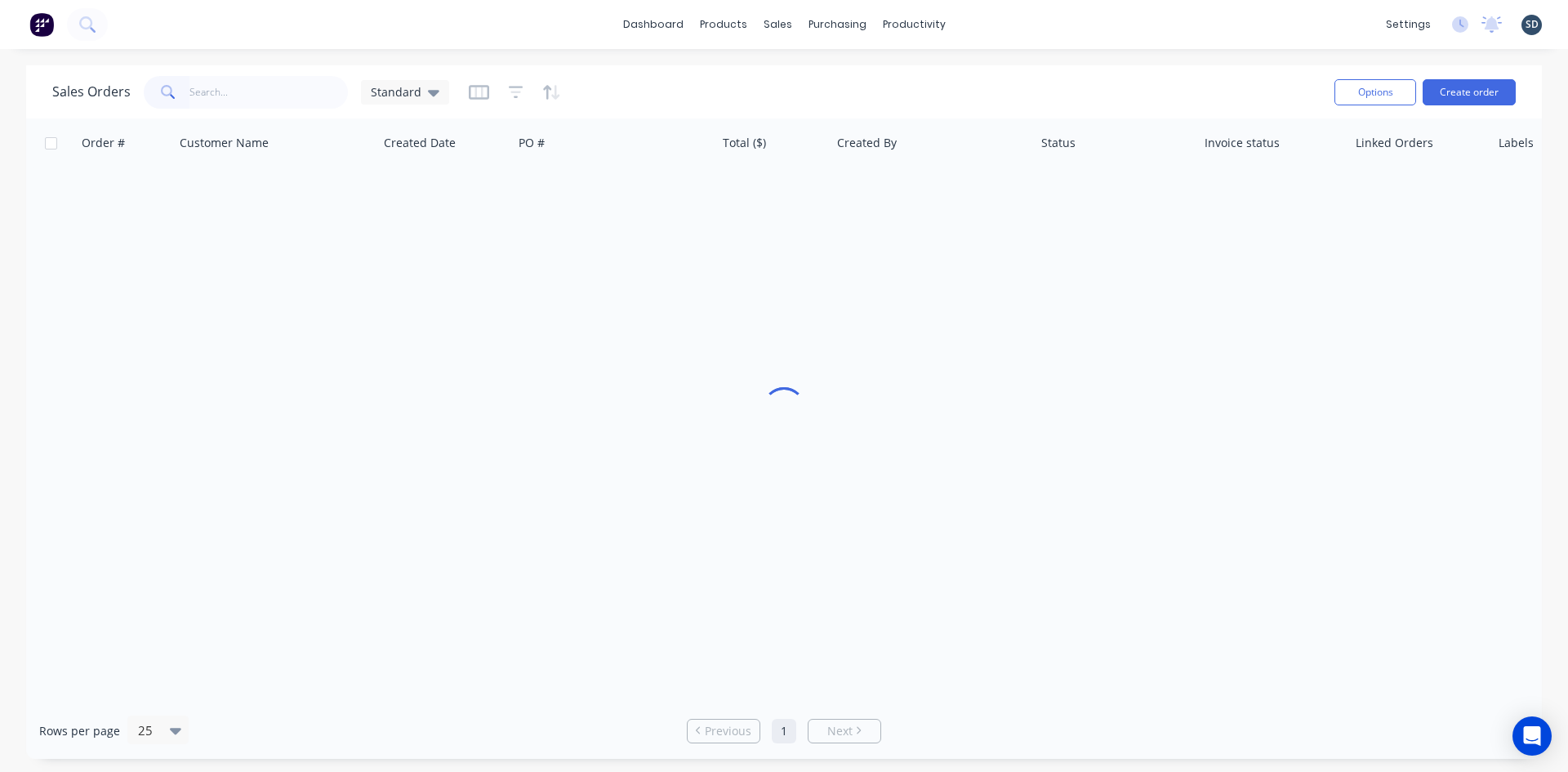
click at [401, 27] on div "dashboard products sales purchasing productivity dashboard products Product Cat…" at bounding box center [784, 24] width 1568 height 49
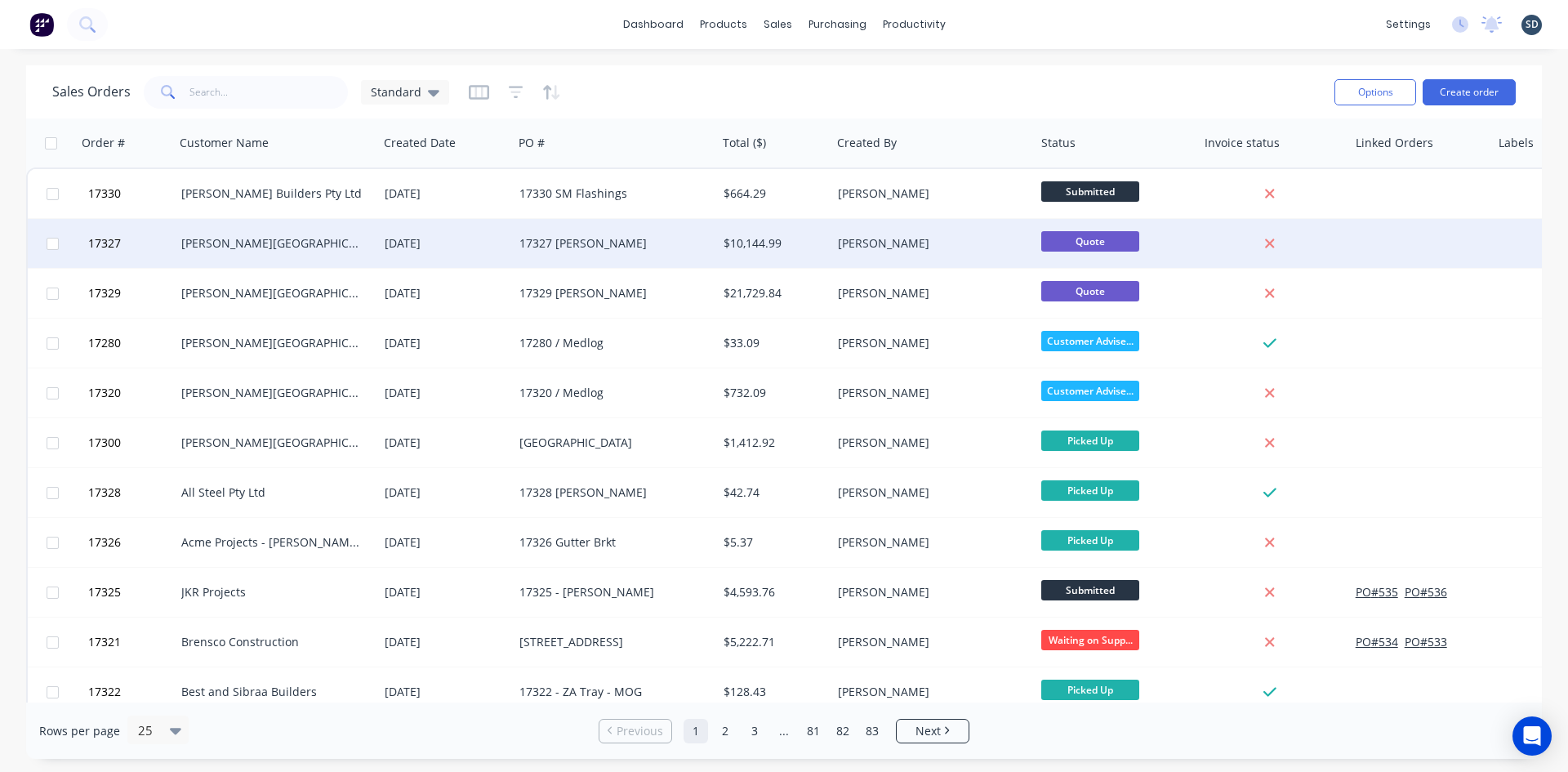
click at [504, 244] on div "11 Aug 2025" at bounding box center [446, 243] width 122 height 17
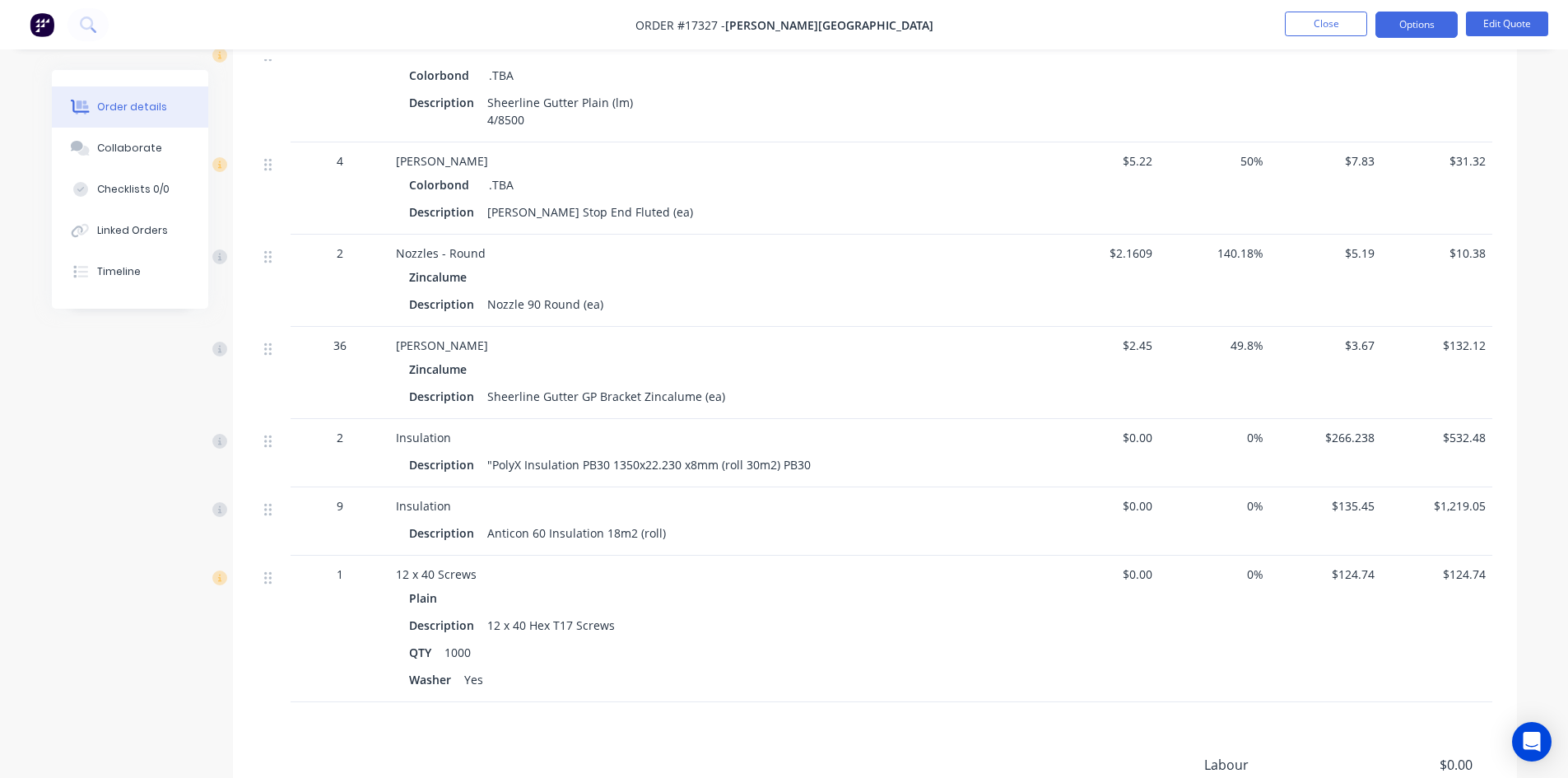
scroll to position [1863, 0]
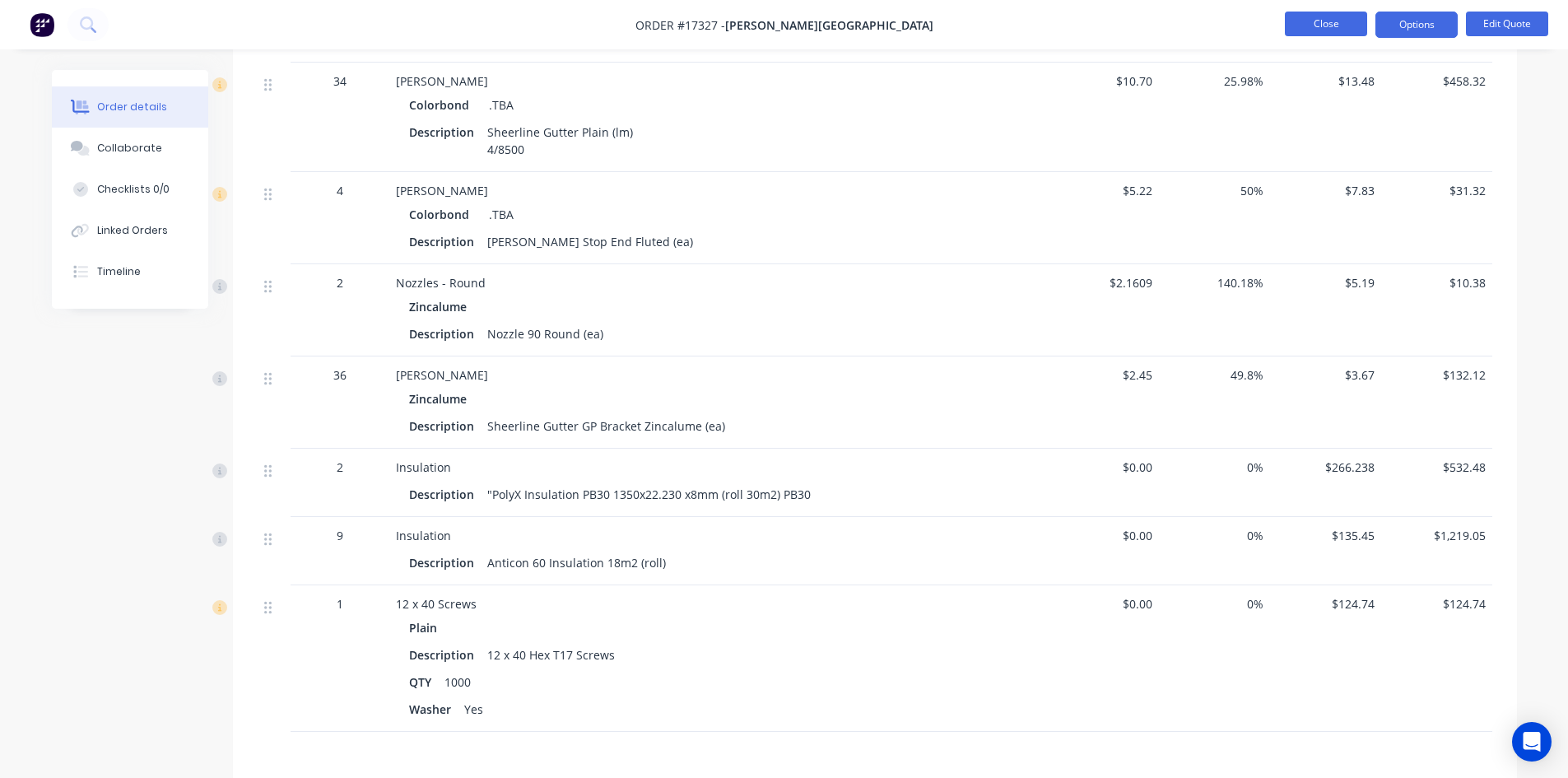
click at [1322, 28] on button "Close" at bounding box center [1326, 24] width 83 height 25
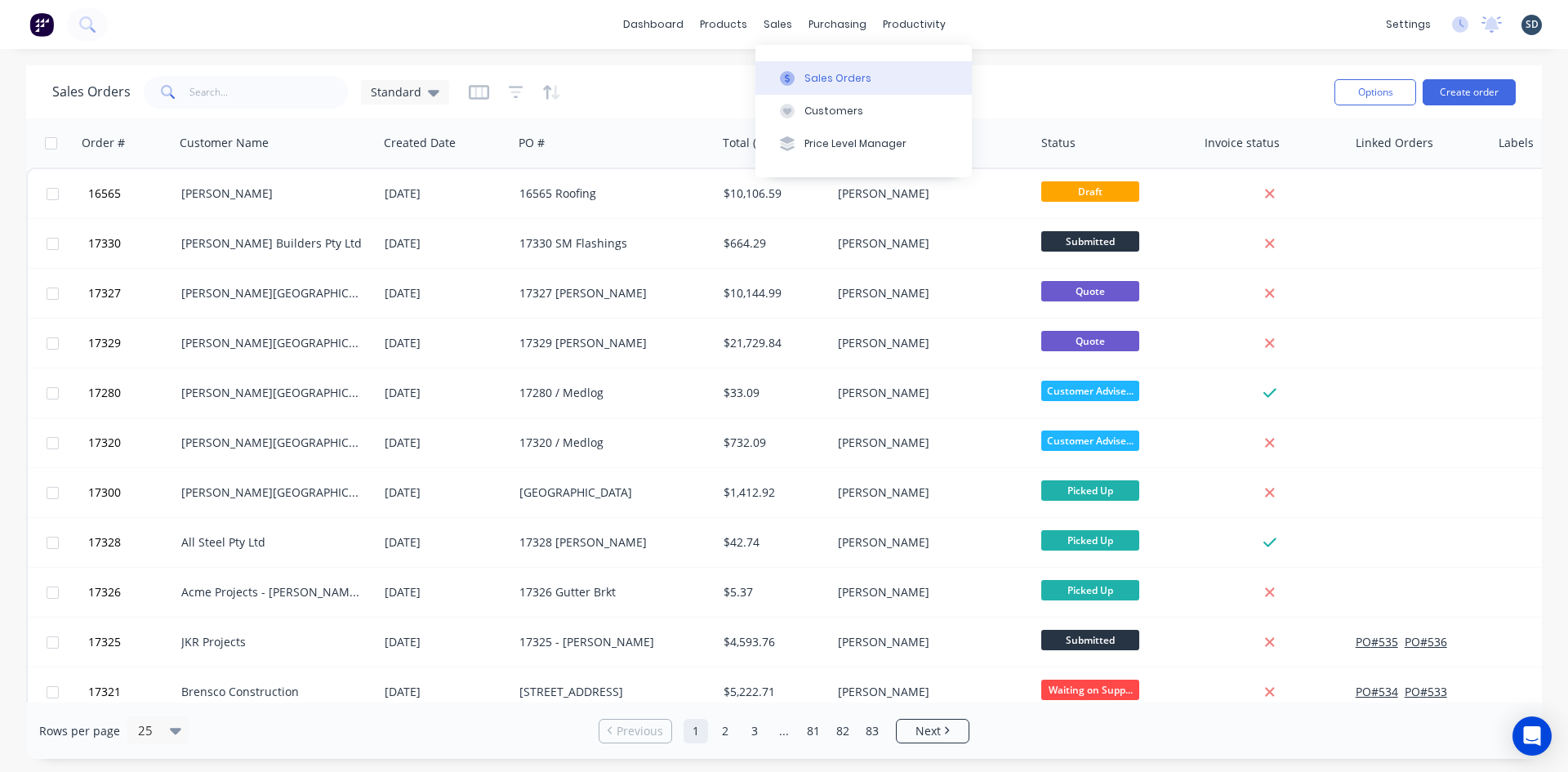
click at [800, 78] on button "Sales Orders" at bounding box center [864, 78] width 216 height 33
click at [1486, 91] on button "Create order" at bounding box center [1469, 92] width 93 height 26
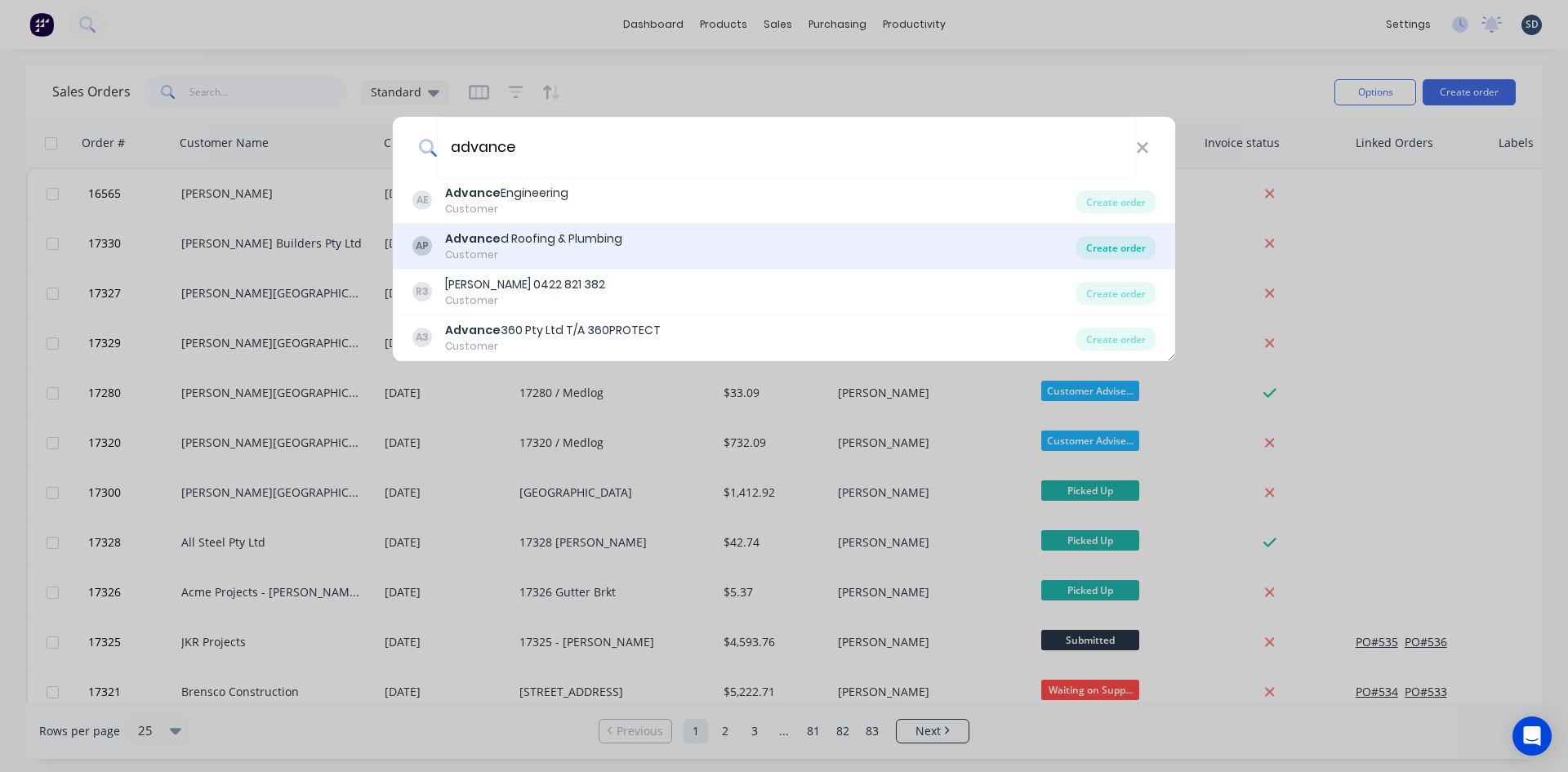
type input "advance"
click at [1103, 246] on div "Create order" at bounding box center [1116, 247] width 79 height 22
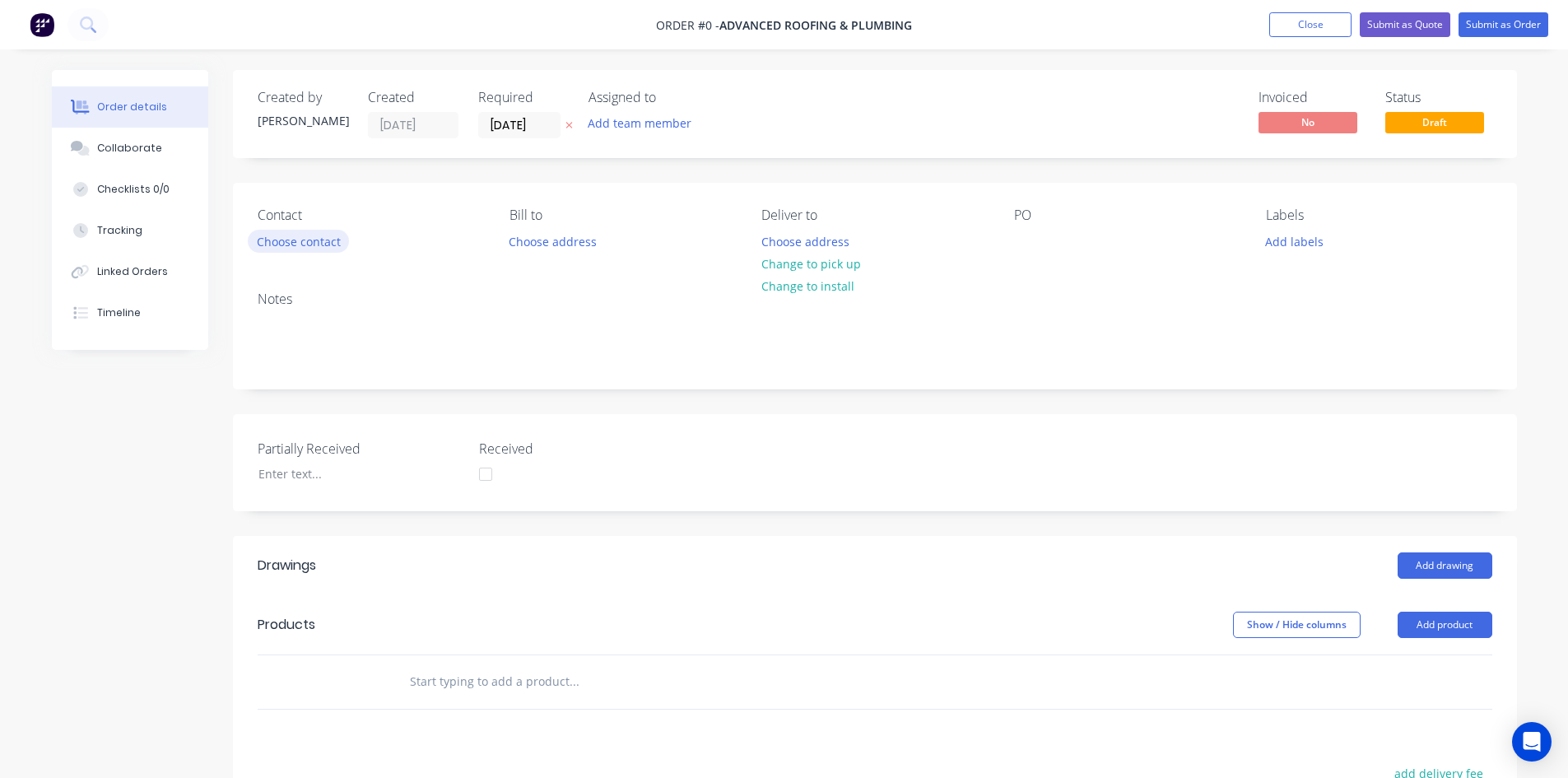
click at [303, 241] on button "Choose contact" at bounding box center [298, 241] width 101 height 23
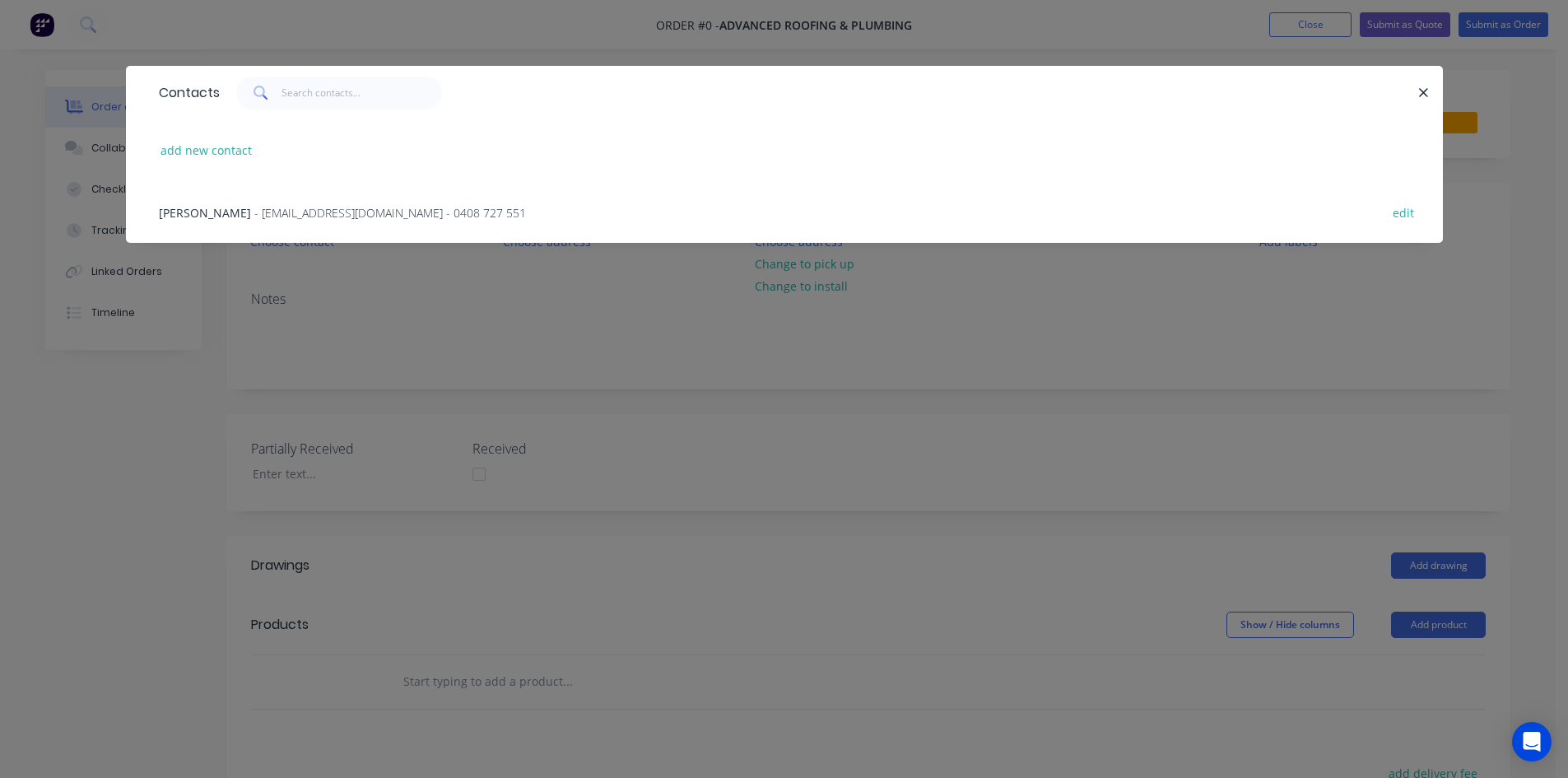
click at [354, 219] on span "- [EMAIL_ADDRESS][DOMAIN_NAME] - 0408 727 551" at bounding box center [390, 213] width 271 height 16
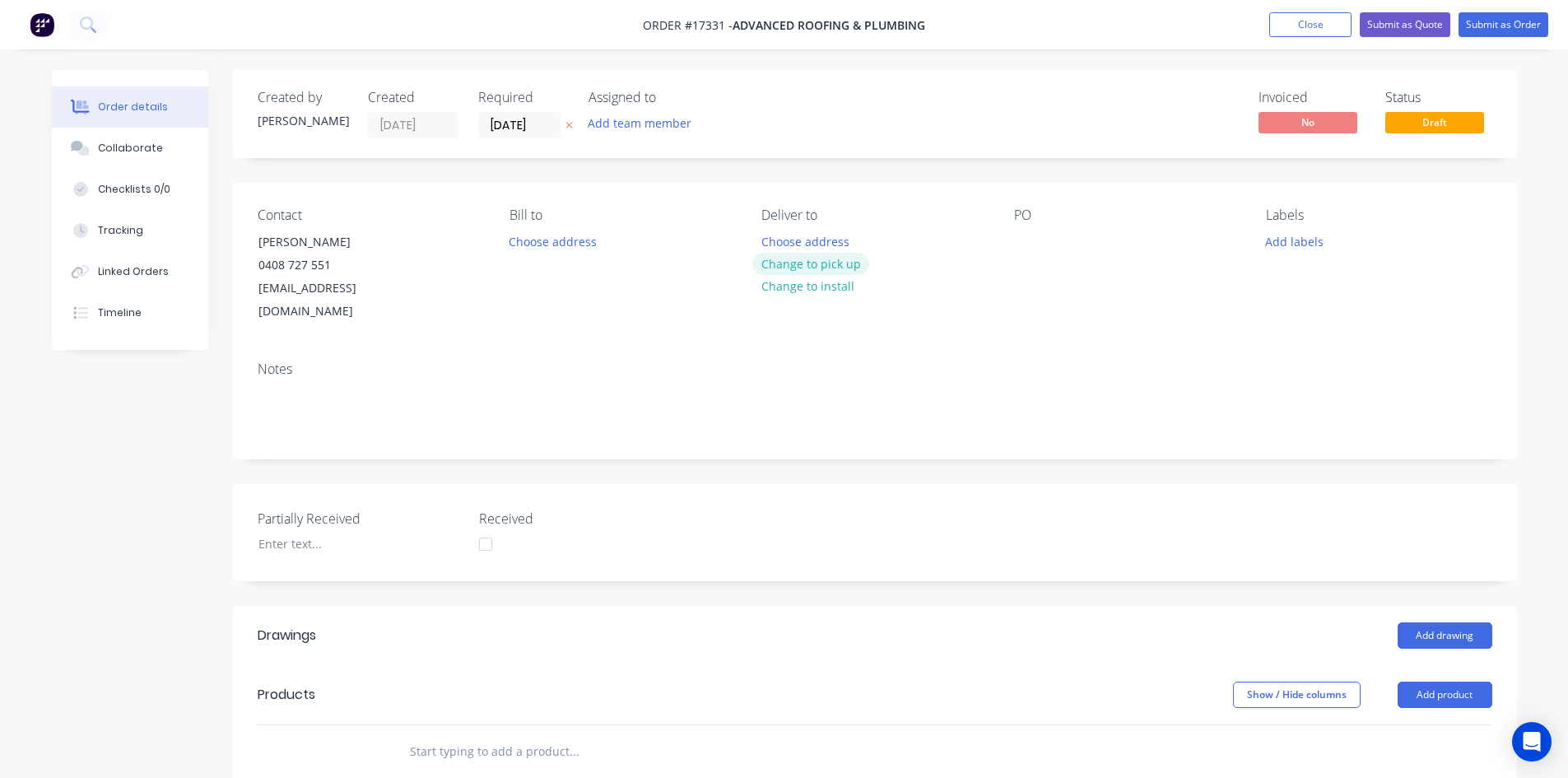
click at [822, 264] on button "Change to pick up" at bounding box center [811, 263] width 117 height 23
click at [1032, 241] on div at bounding box center [1027, 242] width 27 height 24
click at [1146, 300] on div "PO 17331 6 [PERSON_NAME]" at bounding box center [1127, 265] width 226 height 116
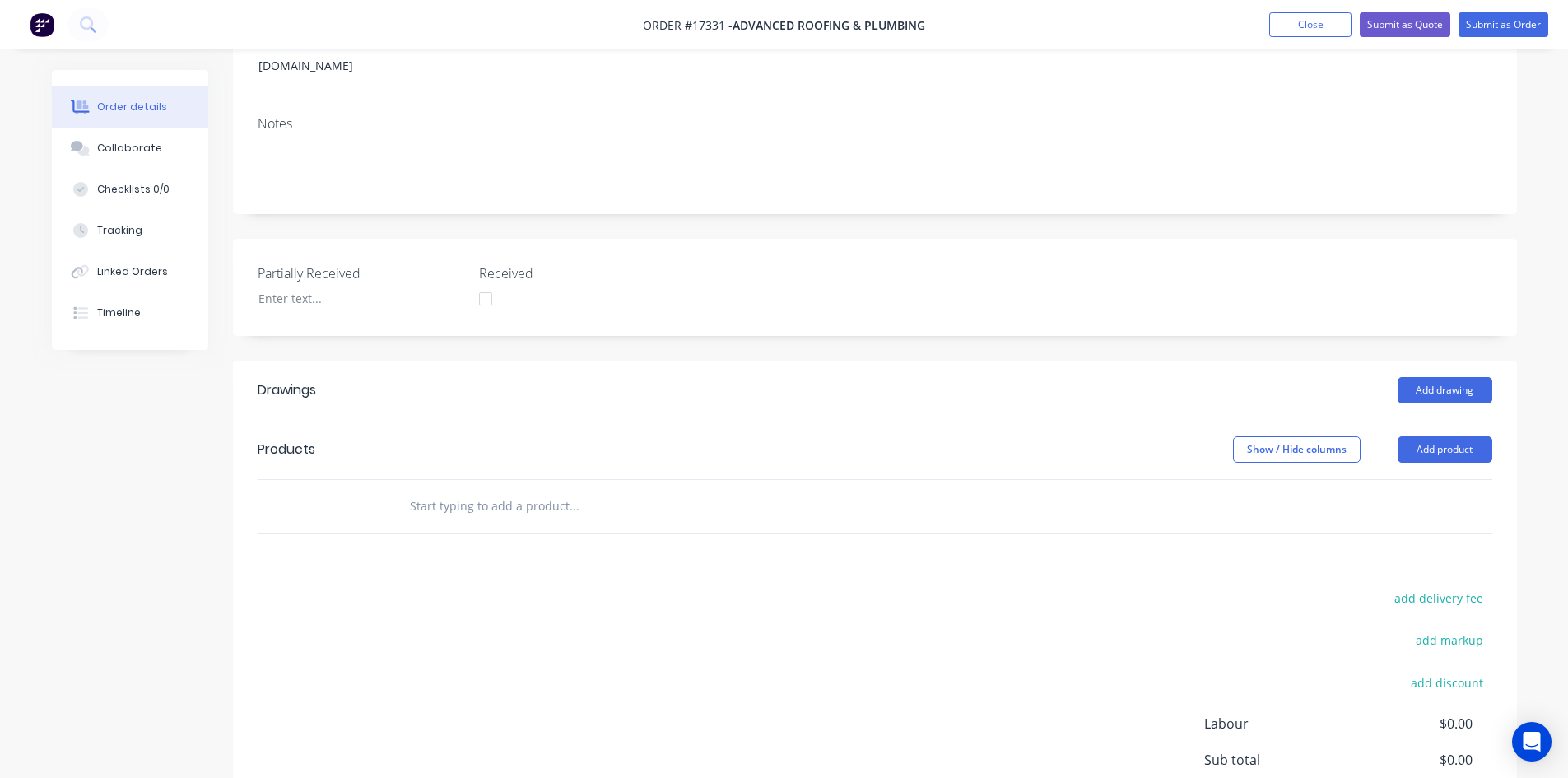
scroll to position [247, 0]
click at [515, 488] on input "text" at bounding box center [573, 505] width 329 height 33
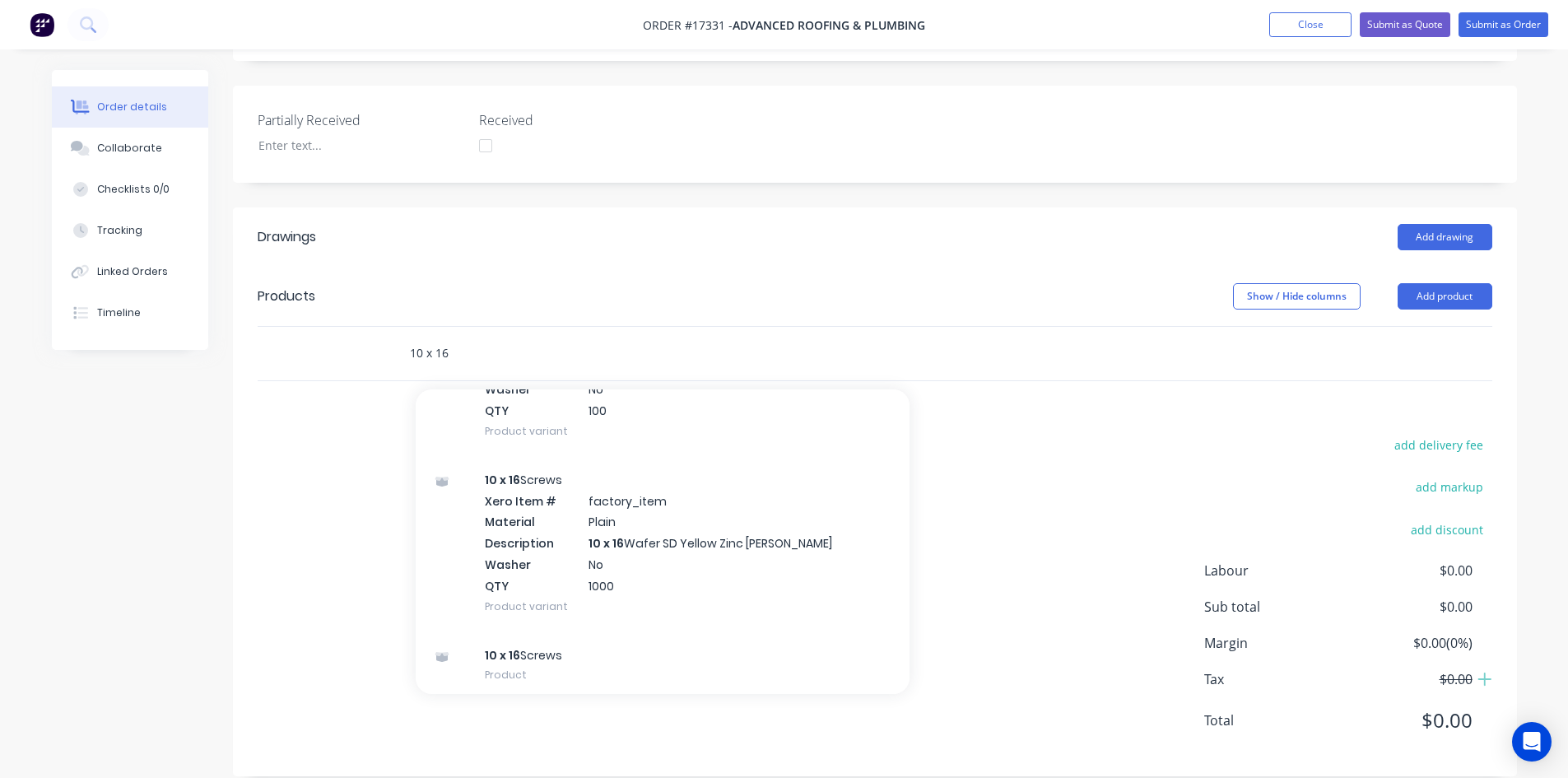
scroll to position [2268, 0]
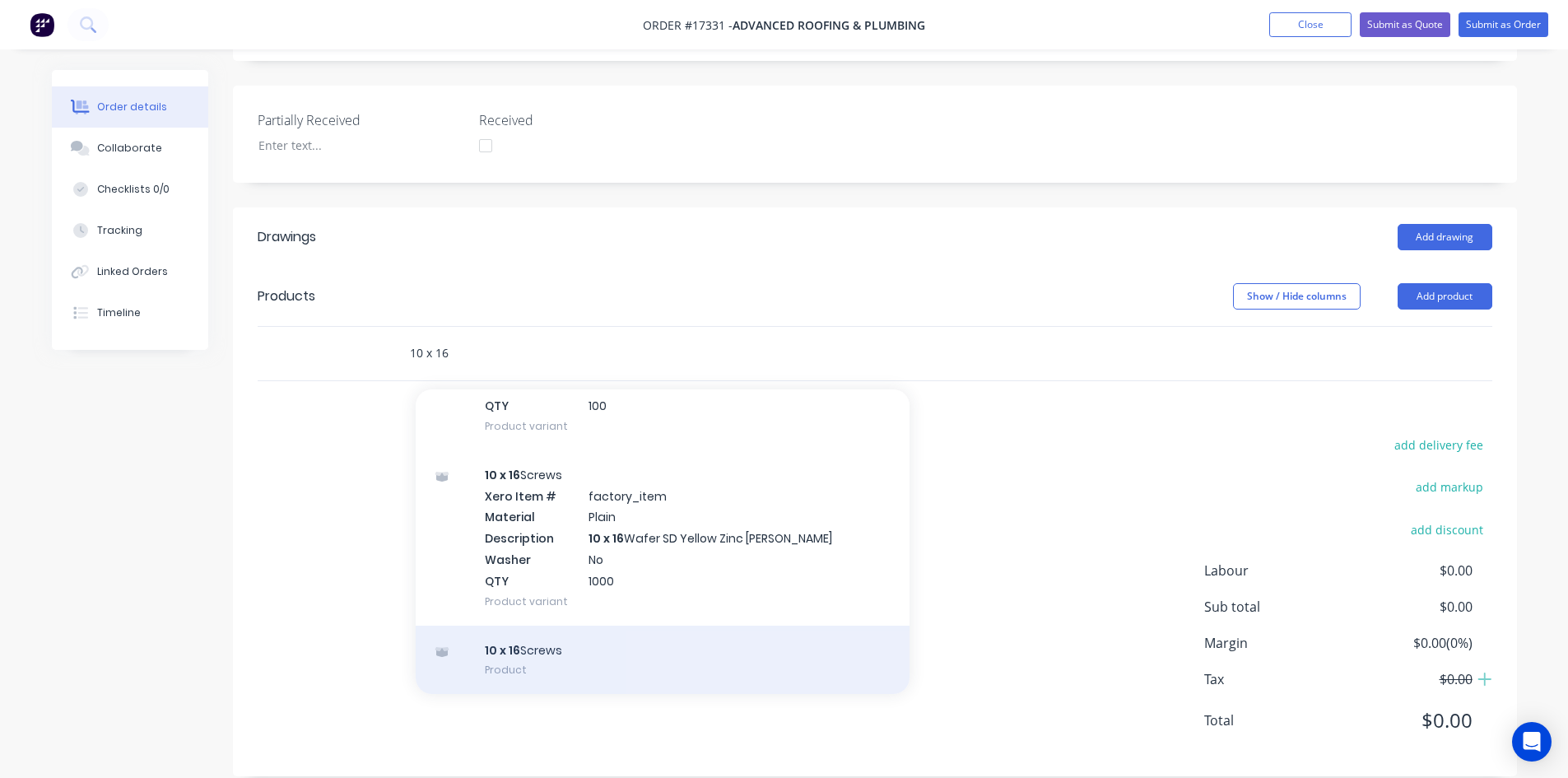
type input "10 x 16"
click at [593, 626] on div "10 x 16 Screws Product" at bounding box center [662, 660] width 494 height 69
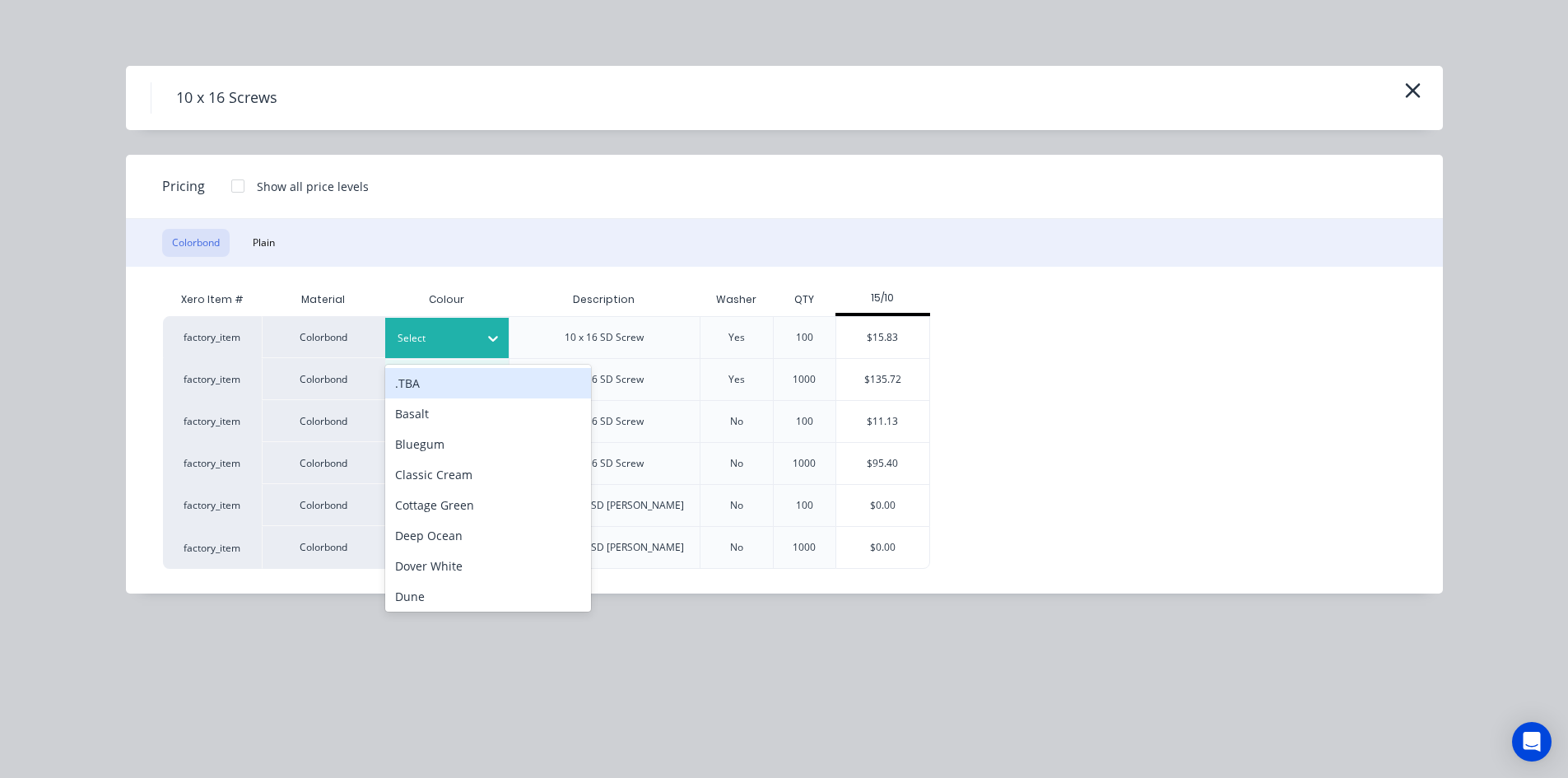
click at [492, 339] on icon at bounding box center [493, 339] width 10 height 6
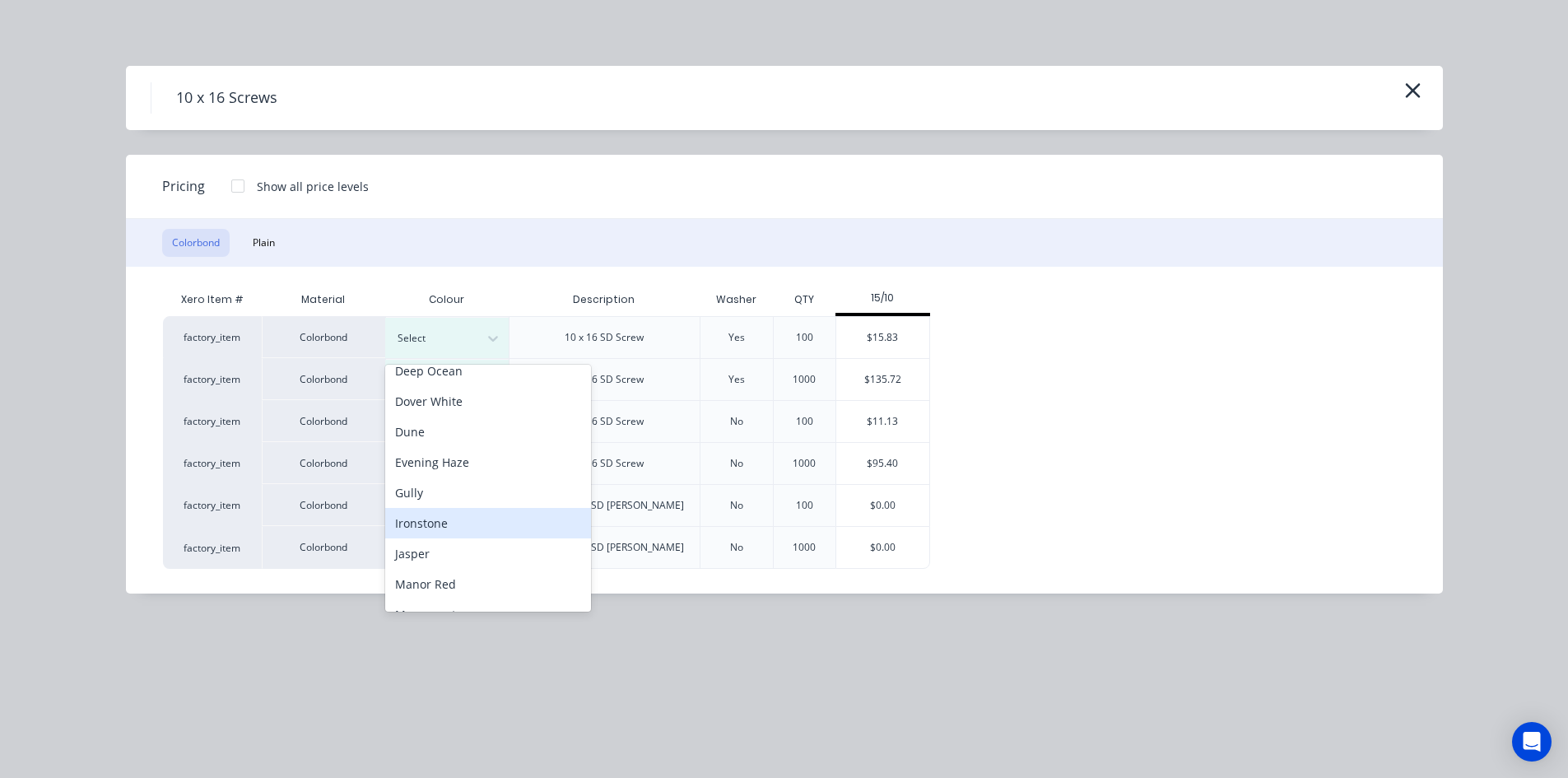
scroll to position [247, 0]
click at [490, 527] on div "Monument" at bounding box center [487, 531] width 205 height 30
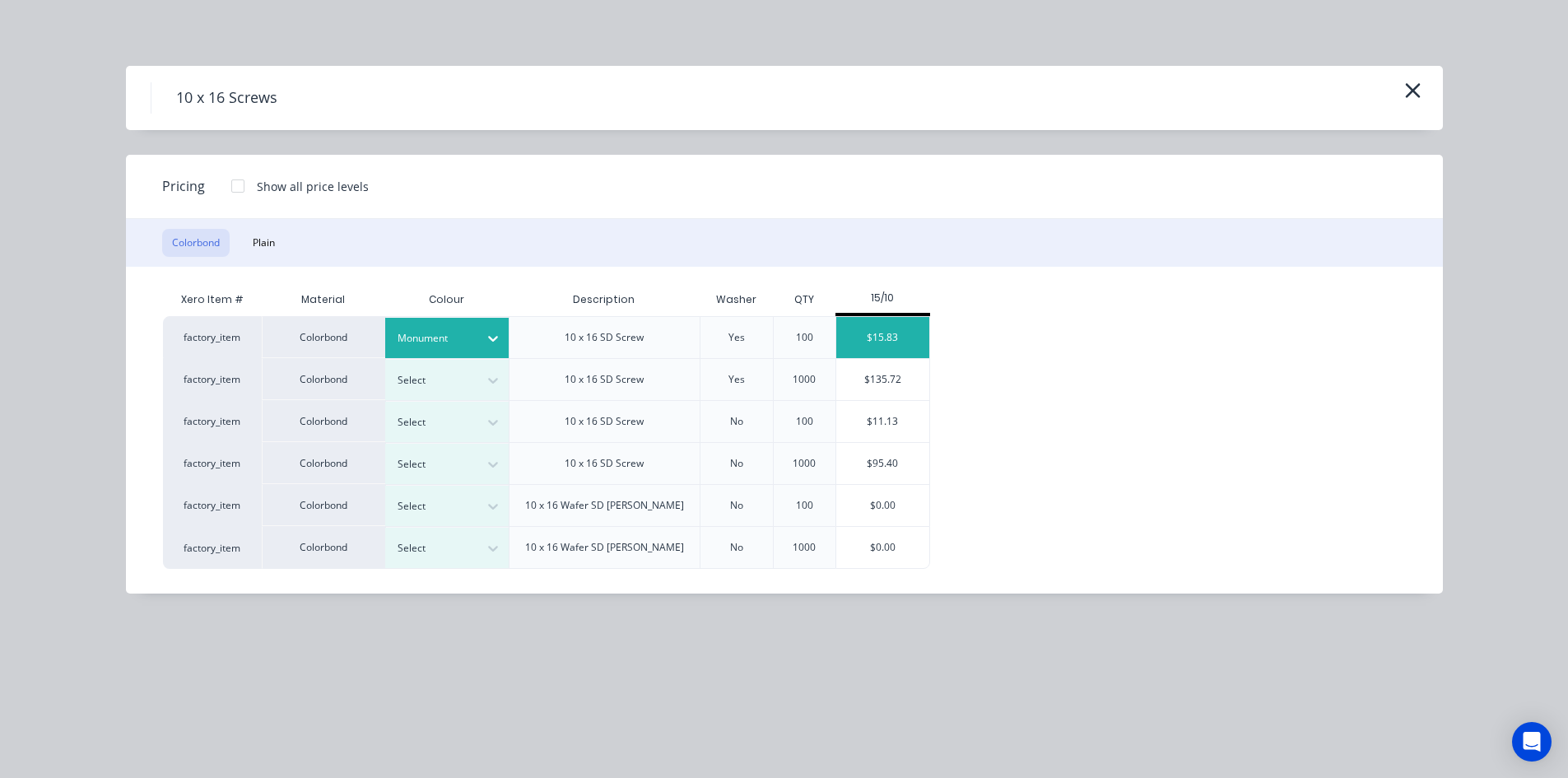
click at [888, 338] on div "$15.83" at bounding box center [882, 338] width 93 height 41
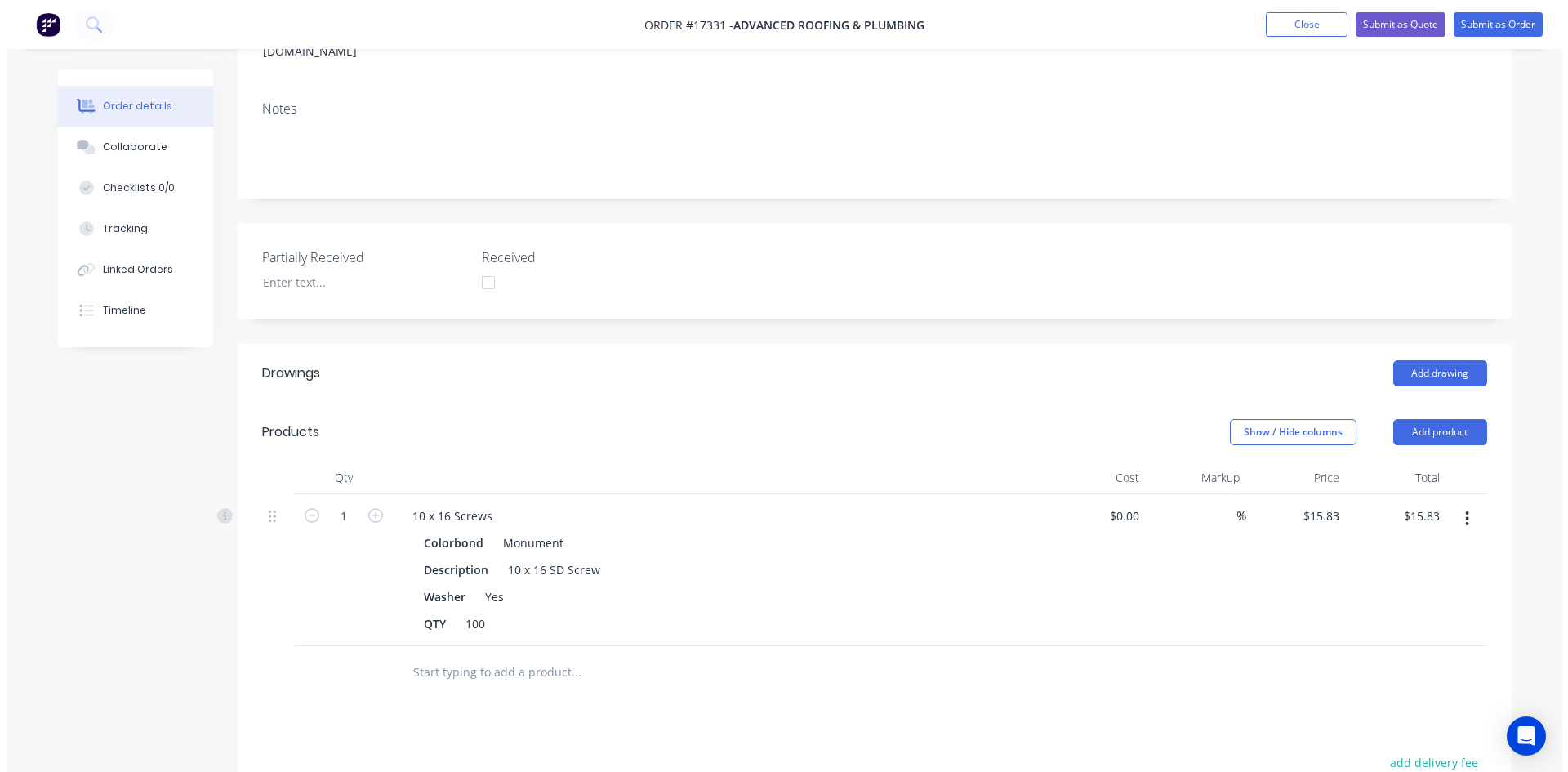
scroll to position [0, 0]
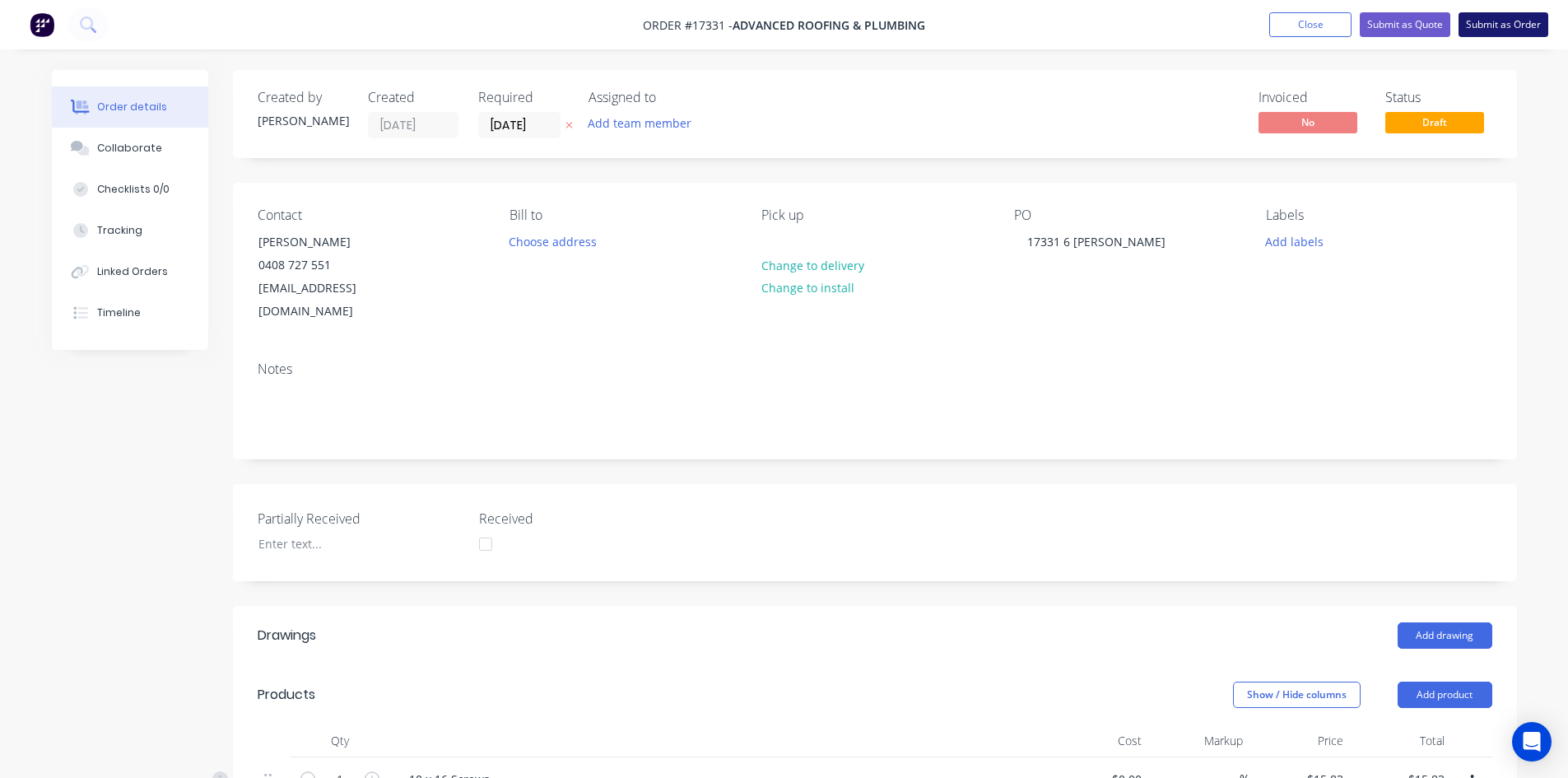
click at [1490, 29] on button "Submit as Order" at bounding box center [1502, 25] width 89 height 25
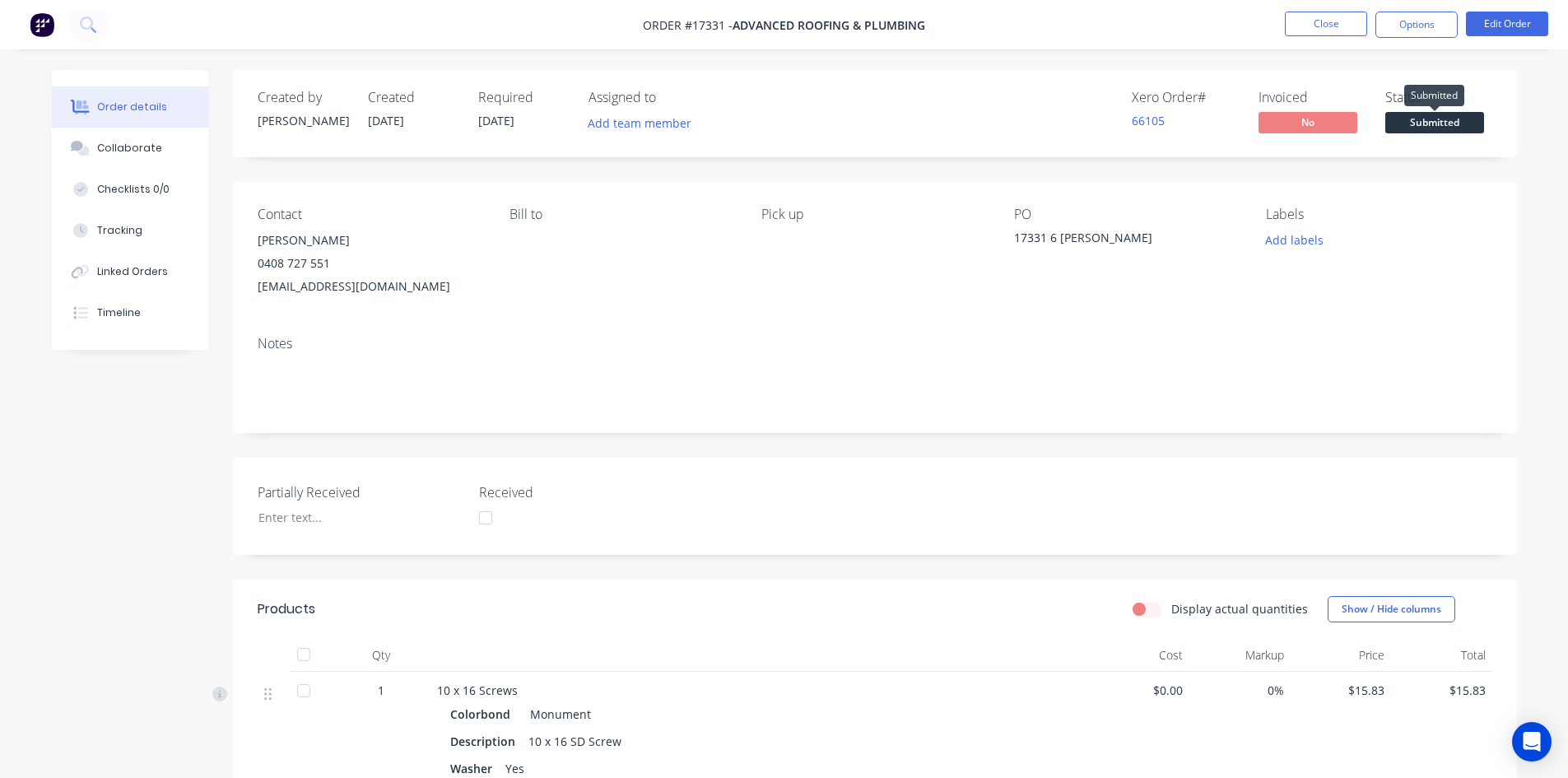
click at [1423, 125] on span "Submitted" at bounding box center [1434, 122] width 99 height 21
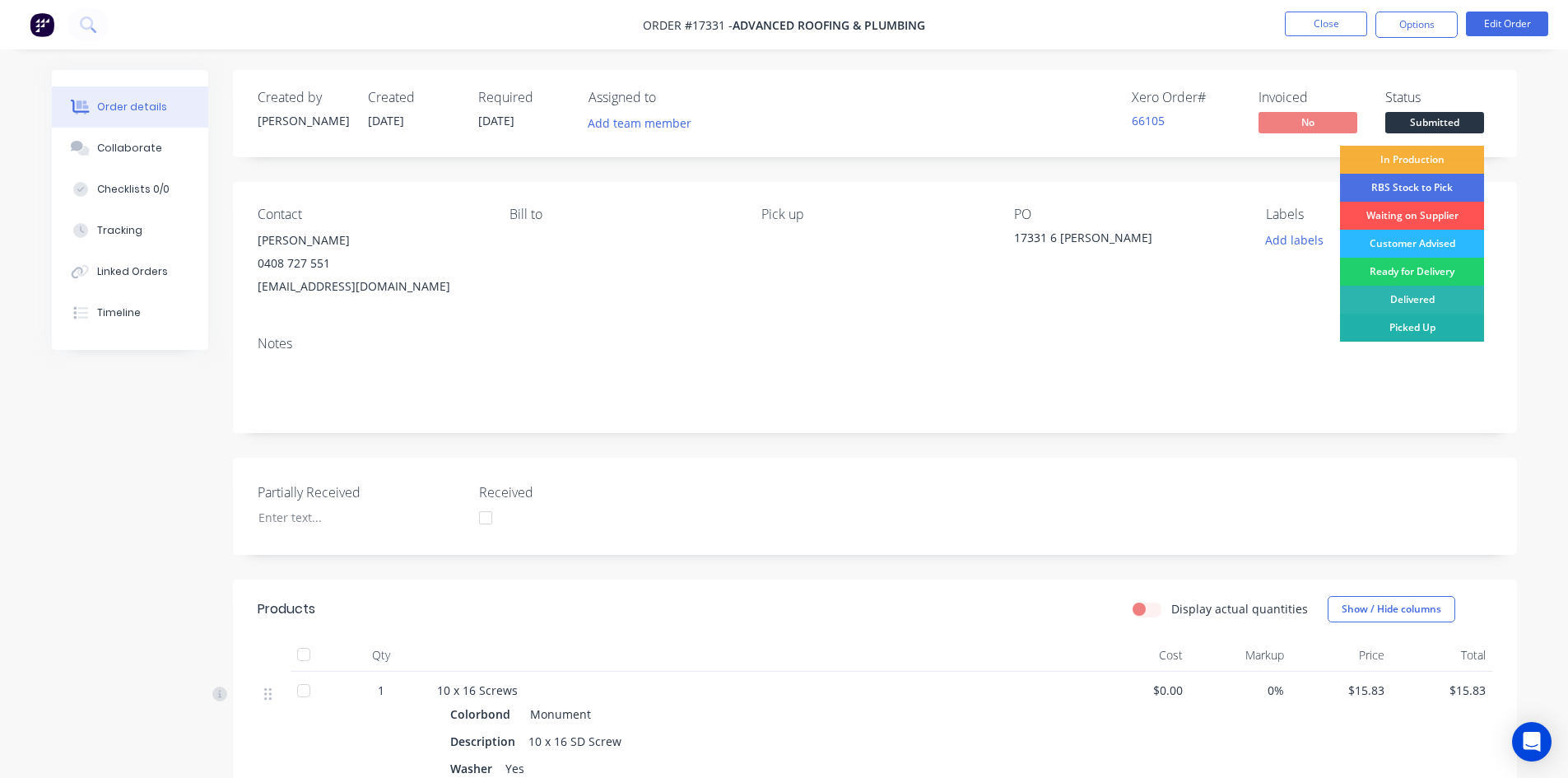
click at [1427, 332] on div "Picked Up" at bounding box center [1412, 327] width 144 height 28
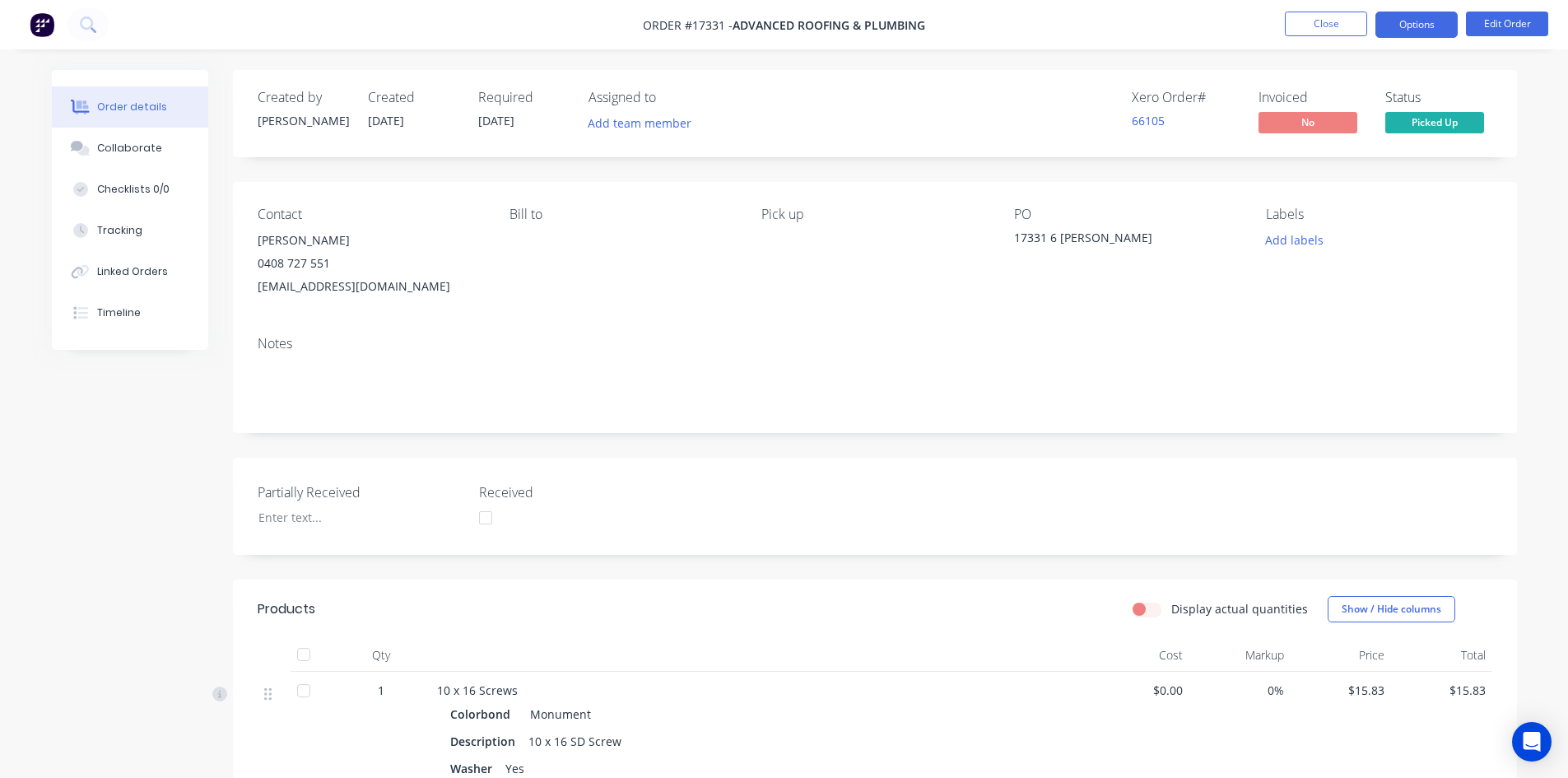
click at [1417, 33] on button "Options" at bounding box center [1417, 25] width 83 height 27
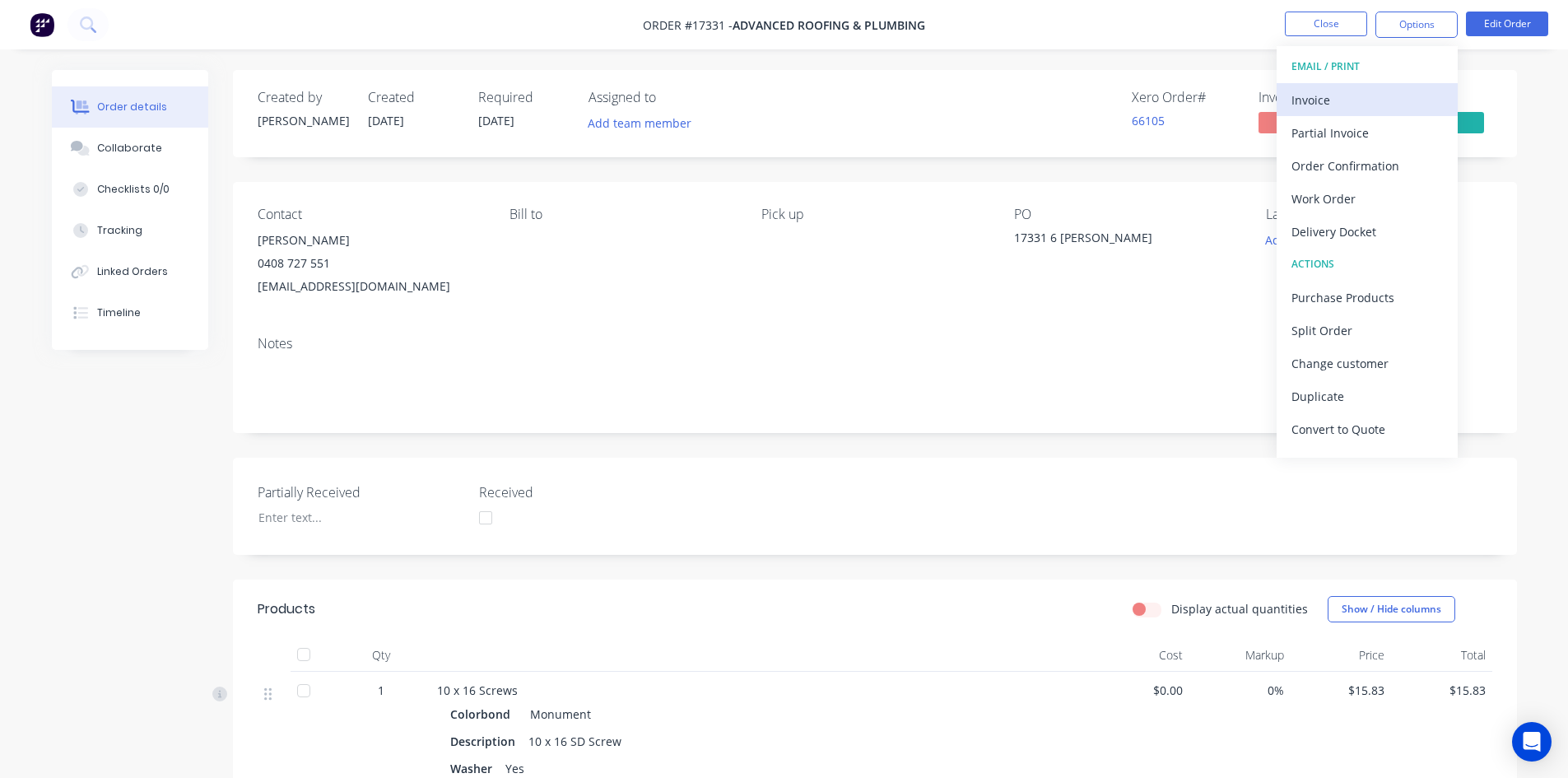
click at [1377, 99] on div "Invoice" at bounding box center [1367, 100] width 151 height 24
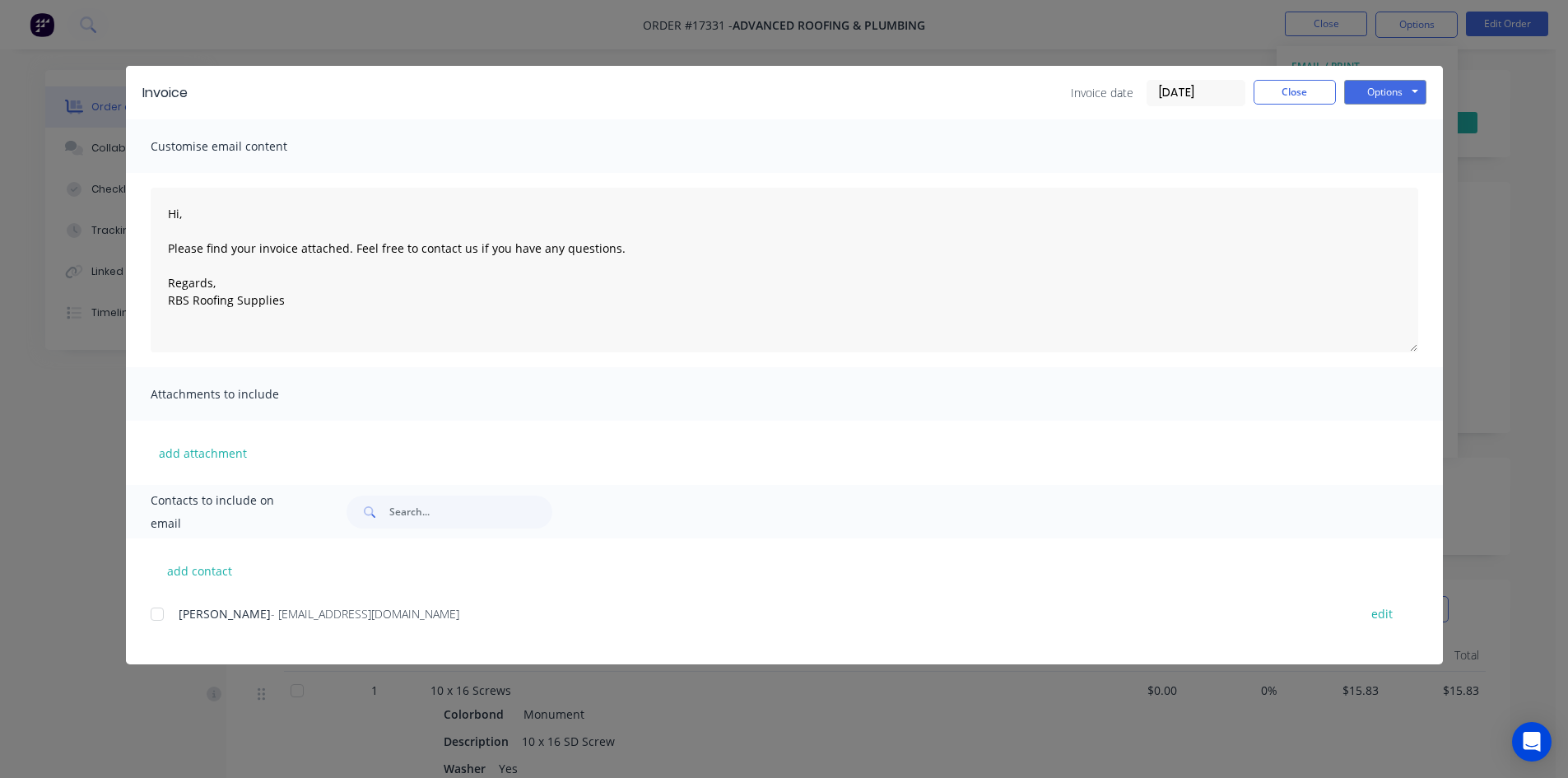
click at [150, 611] on div at bounding box center [157, 614] width 33 height 33
click at [1400, 93] on button "Options" at bounding box center [1385, 91] width 83 height 25
click at [1389, 180] on button "Email" at bounding box center [1396, 176] width 105 height 28
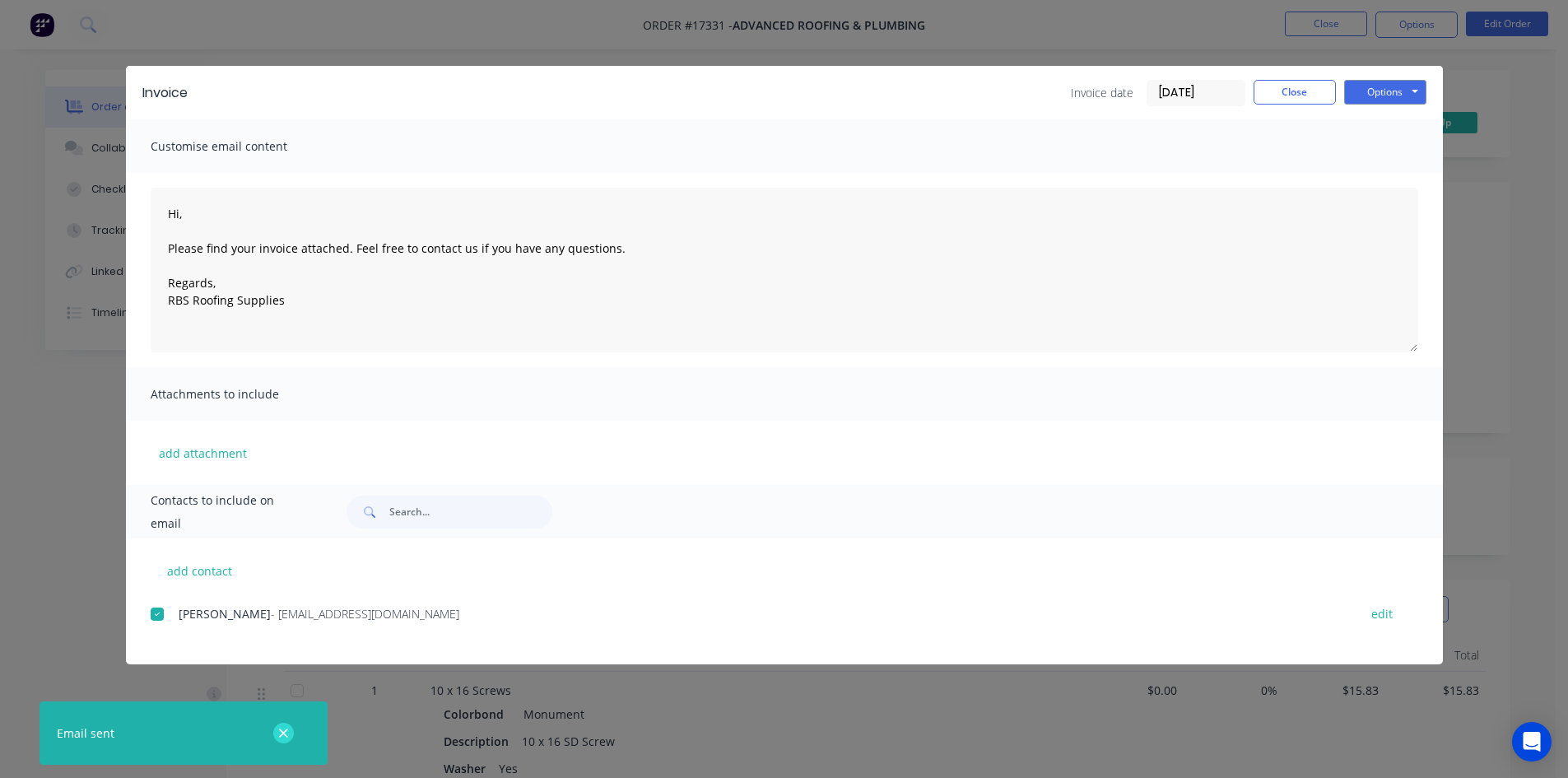
click at [291, 736] on button "button" at bounding box center [283, 732] width 21 height 21
type textarea "Hi, Please find your invoice attached. Feel free to contact us if you have any …"
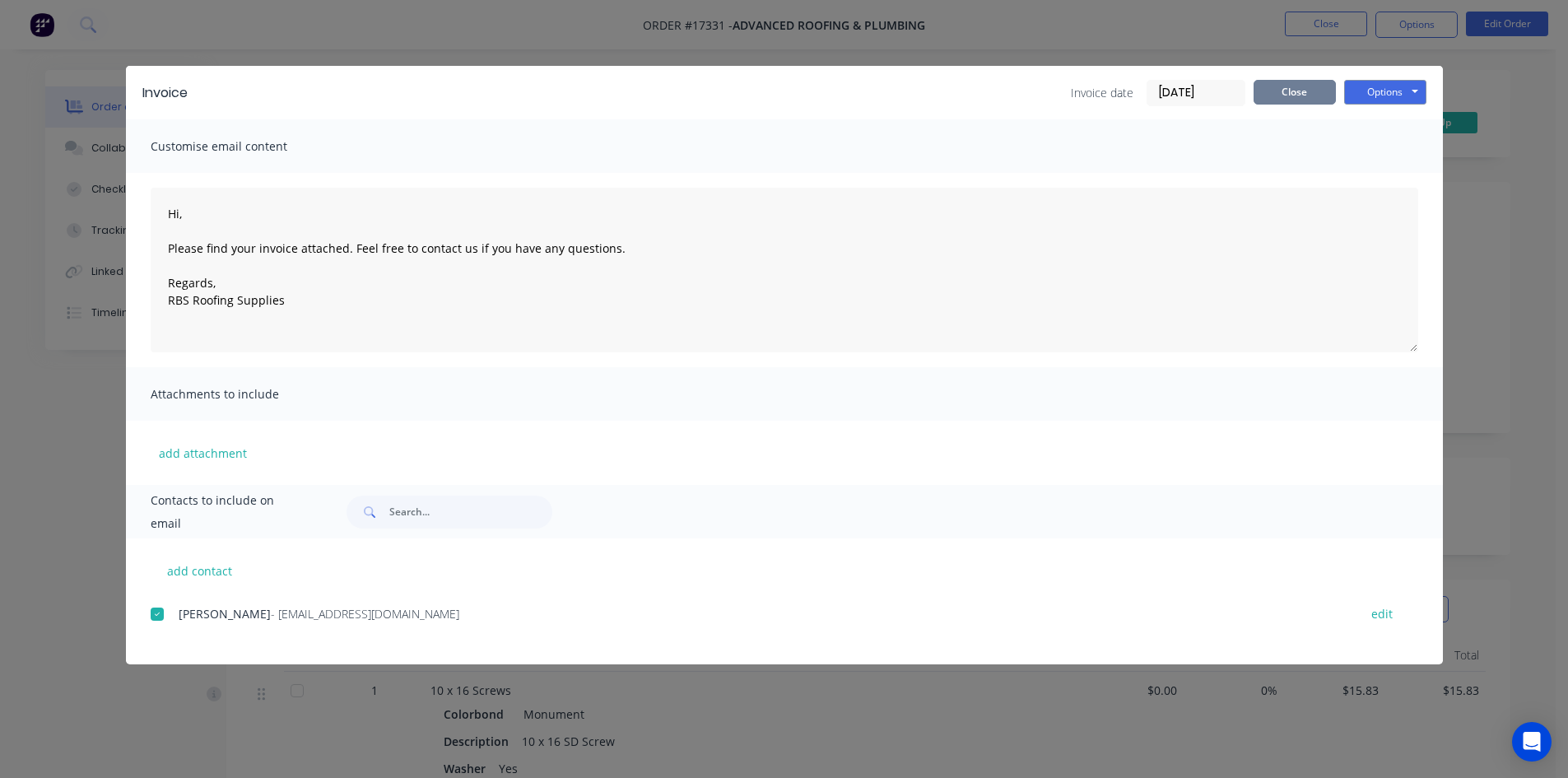
click at [1270, 91] on button "Close" at bounding box center [1295, 91] width 83 height 25
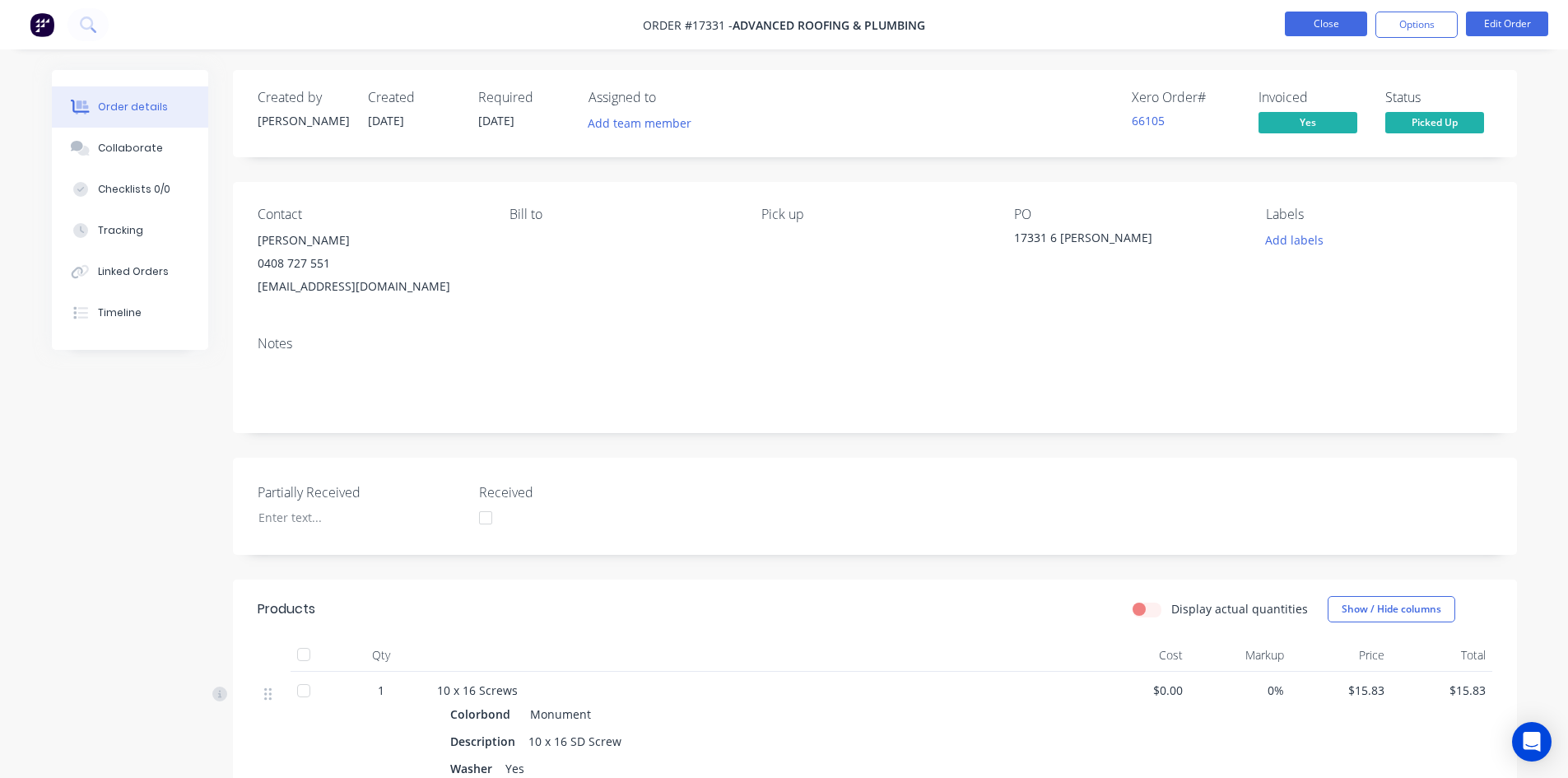
click at [1325, 29] on button "Close" at bounding box center [1326, 24] width 83 height 25
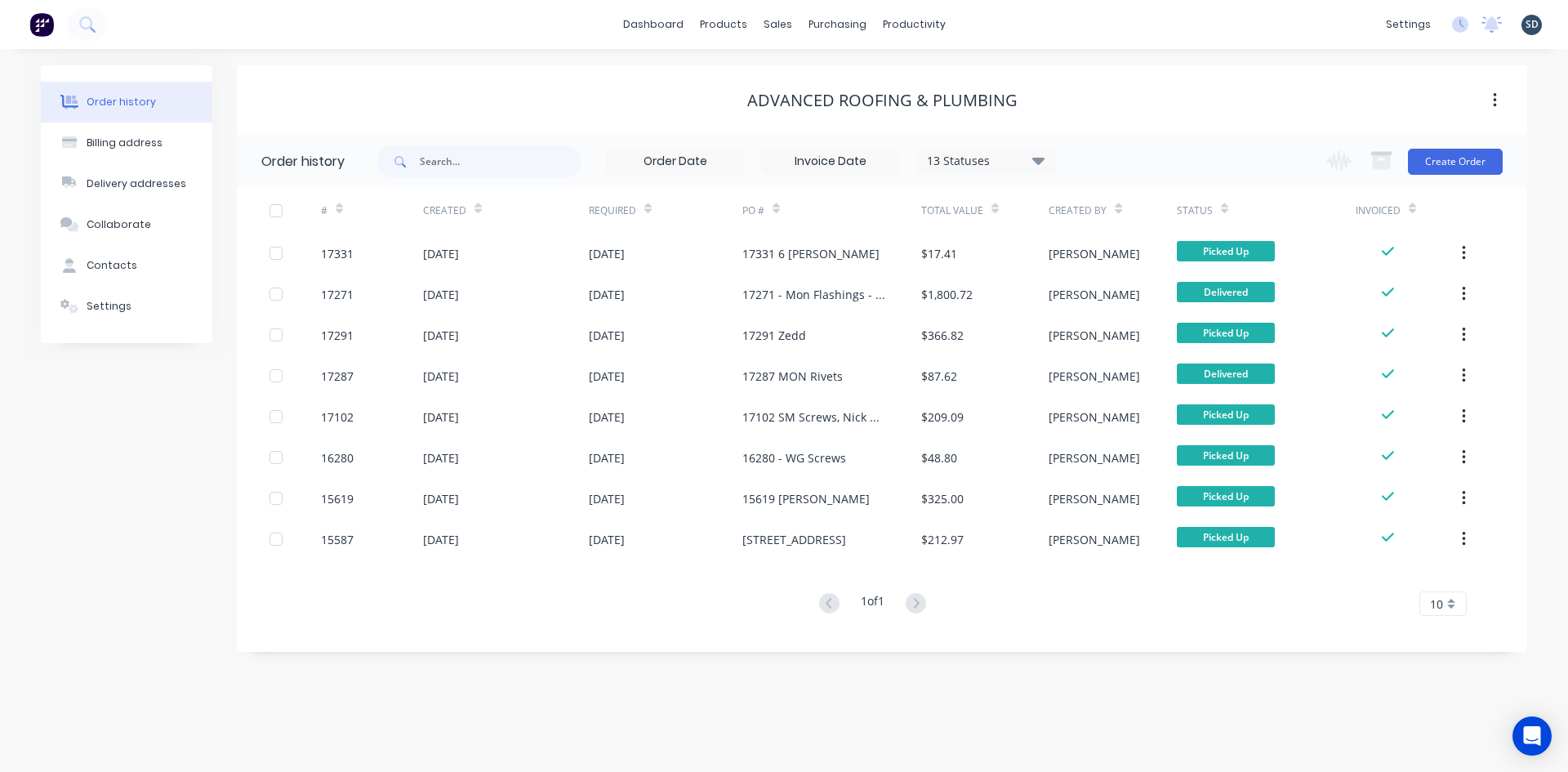
click at [1015, 19] on div "dashboard products sales purchasing productivity dashboard products Product Cat…" at bounding box center [784, 24] width 1568 height 49
drag, startPoint x: 1009, startPoint y: 19, endPoint x: 999, endPoint y: 23, distance: 10.8
click at [999, 23] on div "dashboard products sales purchasing productivity dashboard products Product Cat…" at bounding box center [784, 24] width 1568 height 49
click at [817, 71] on div "Sales Orders" at bounding box center [838, 78] width 67 height 15
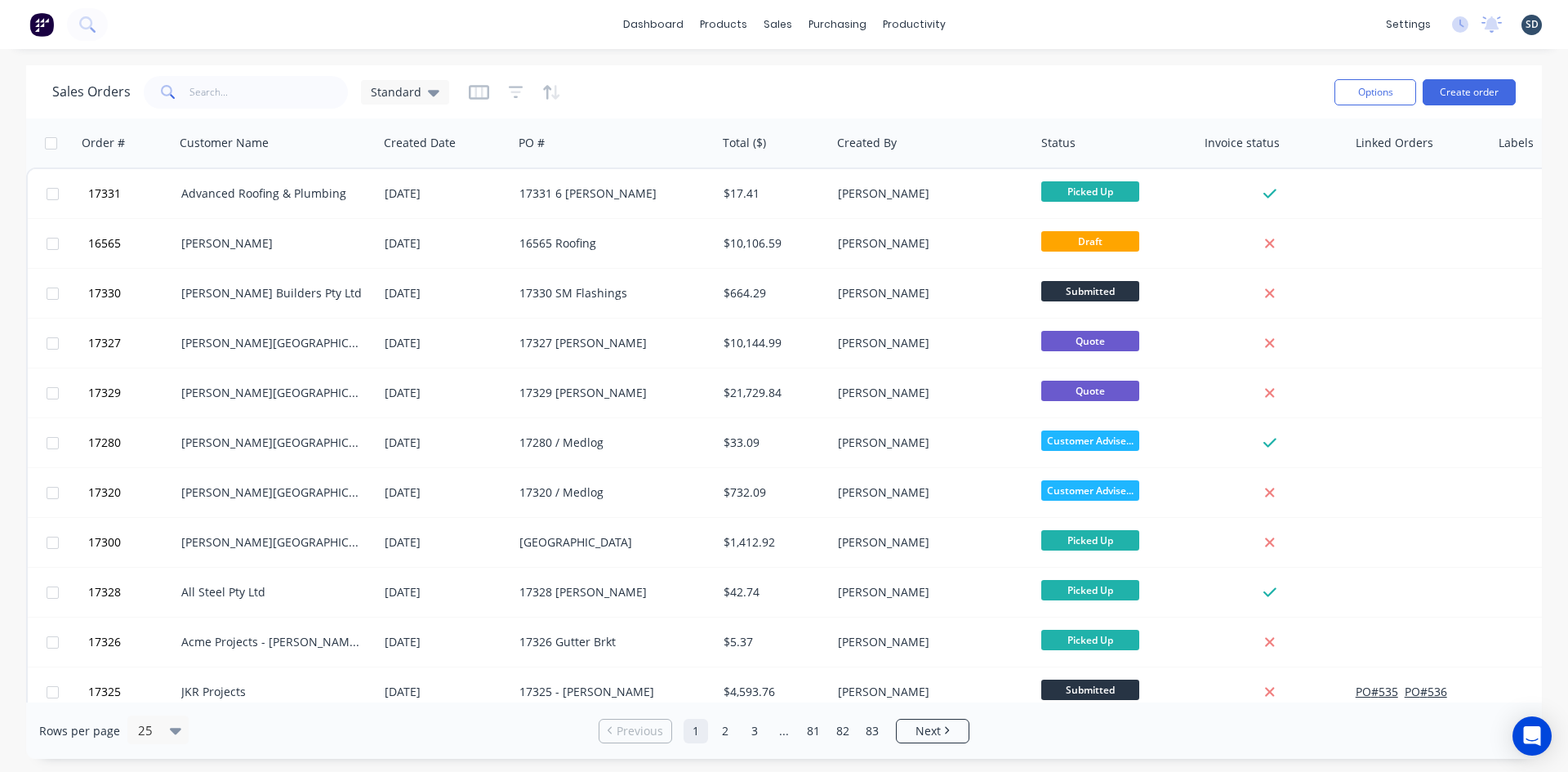
click at [1024, 27] on div "dashboard products sales purchasing productivity dashboard products Product Cat…" at bounding box center [784, 24] width 1568 height 49
click at [831, 80] on div "Sales Orders" at bounding box center [838, 78] width 67 height 15
click at [1008, 24] on div "dashboard products sales purchasing productivity dashboard products Product Cat…" at bounding box center [784, 24] width 1568 height 49
click at [1005, 23] on div "dashboard products sales purchasing productivity dashboard products Product Cat…" at bounding box center [784, 24] width 1568 height 49
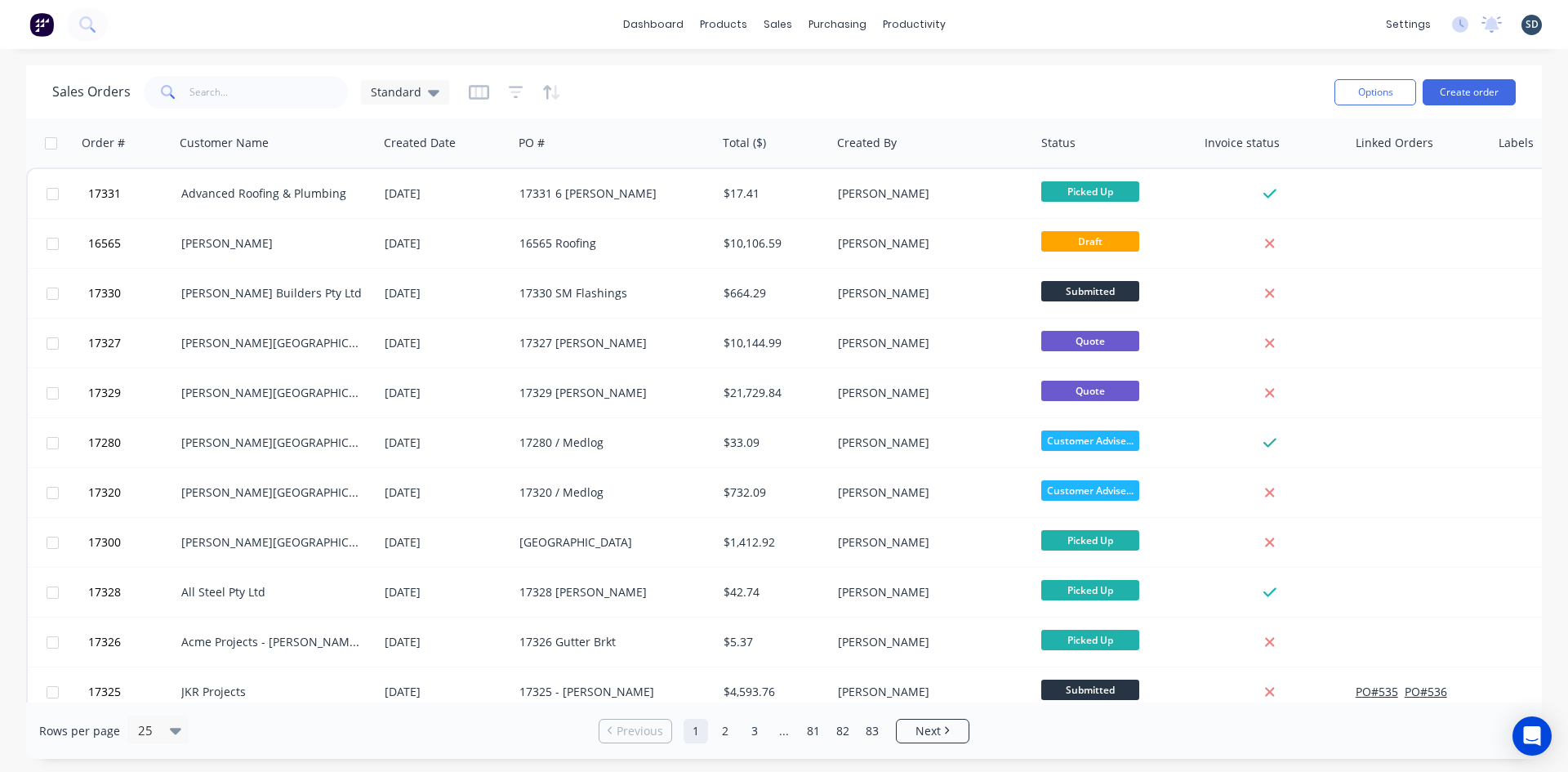
click at [1004, 23] on div "dashboard products sales purchasing productivity dashboard products Product Cat…" at bounding box center [784, 24] width 1568 height 49
click at [1011, 22] on div "dashboard products sales purchasing productivity dashboard products Product Cat…" at bounding box center [784, 24] width 1568 height 49
click at [994, 22] on div "dashboard products sales purchasing productivity dashboard products Product Cat…" at bounding box center [784, 24] width 1568 height 49
click at [989, 22] on div "dashboard products sales purchasing productivity dashboard products Product Cat…" at bounding box center [784, 24] width 1568 height 49
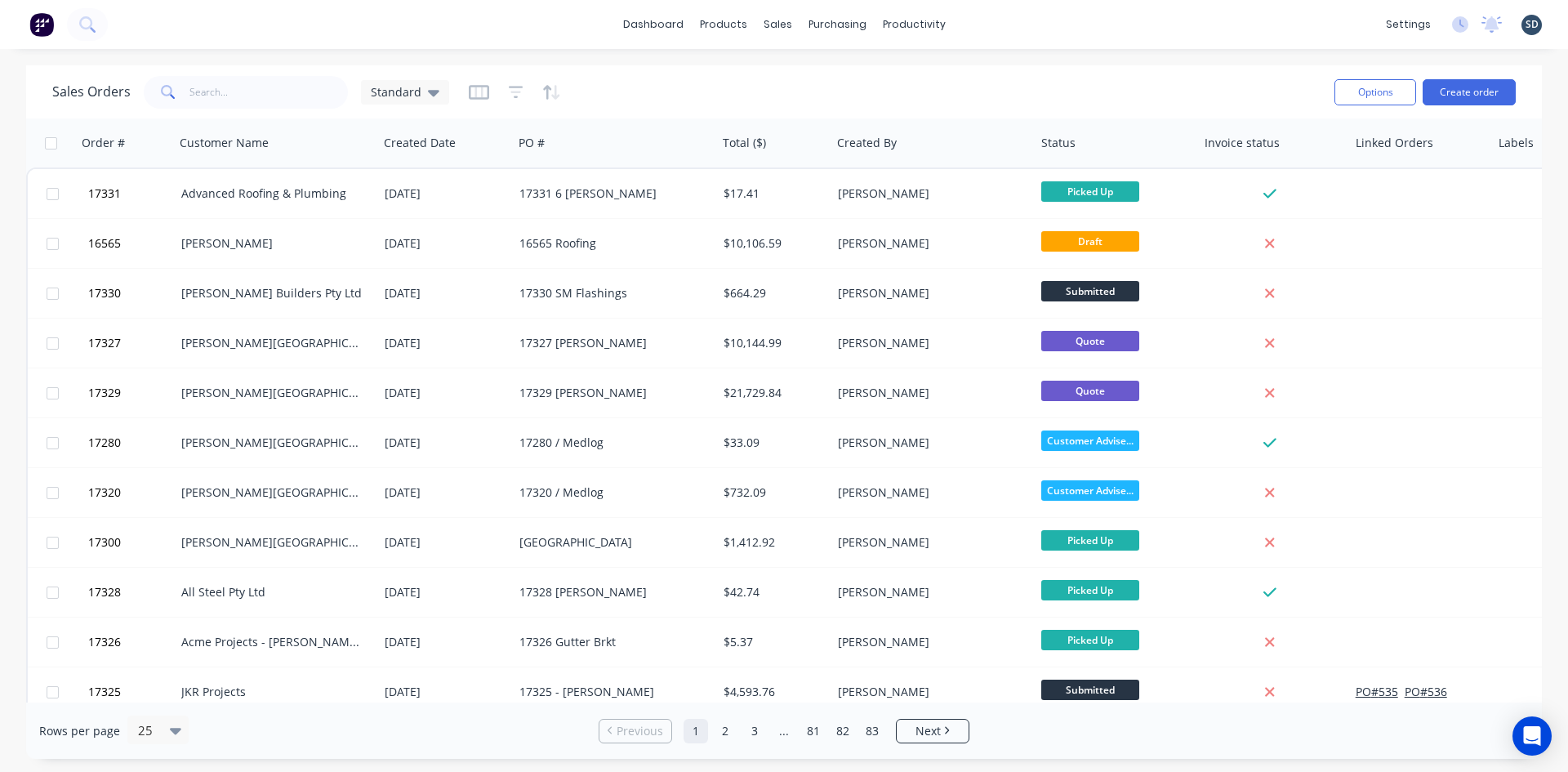
click at [614, 32] on div "dashboard products sales purchasing productivity dashboard products Product Cat…" at bounding box center [784, 24] width 1568 height 49
click at [621, 30] on div "dashboard products sales purchasing productivity dashboard products Product Cat…" at bounding box center [784, 24] width 1568 height 49
click at [987, 21] on div "dashboard products sales purchasing productivity dashboard products Product Cat…" at bounding box center [784, 24] width 1568 height 49
click at [999, 22] on div "dashboard products sales purchasing productivity dashboard products Product Cat…" at bounding box center [784, 24] width 1568 height 49
click at [994, 22] on div "dashboard products sales purchasing productivity dashboard products Product Cat…" at bounding box center [784, 24] width 1568 height 49
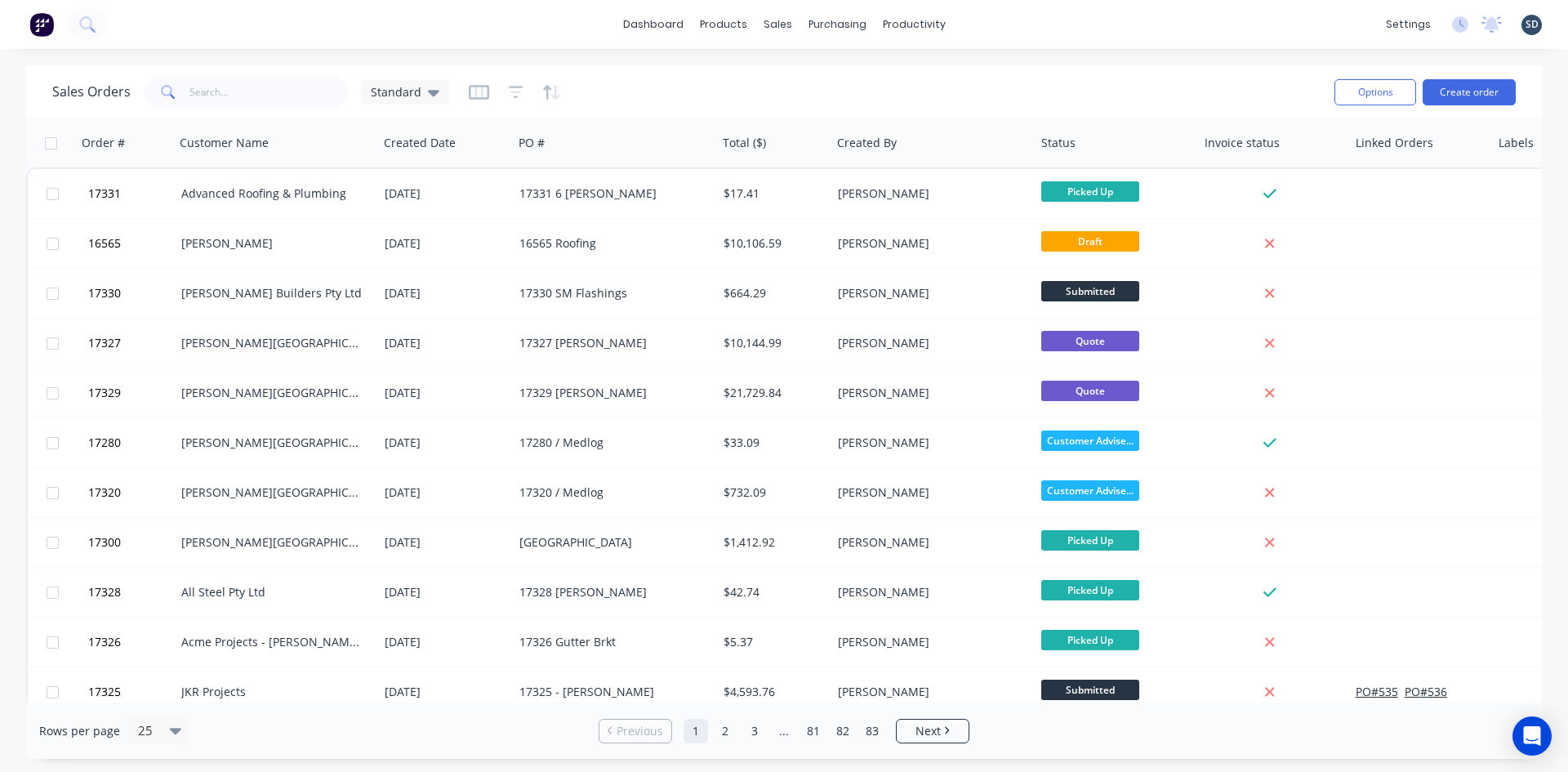
drag, startPoint x: 994, startPoint y: 21, endPoint x: 1338, endPoint y: 23, distance: 344.0
click at [1338, 23] on div "dashboard products sales purchasing productivity dashboard products Product Cat…" at bounding box center [784, 24] width 1568 height 49
click at [987, 22] on div "dashboard products sales purchasing productivity dashboard products Product Cat…" at bounding box center [784, 24] width 1568 height 49
click at [982, 24] on div "dashboard products sales purchasing productivity dashboard products Product Cat…" at bounding box center [784, 24] width 1568 height 49
click at [989, 22] on div "dashboard products sales purchasing productivity dashboard products Product Cat…" at bounding box center [784, 24] width 1568 height 49
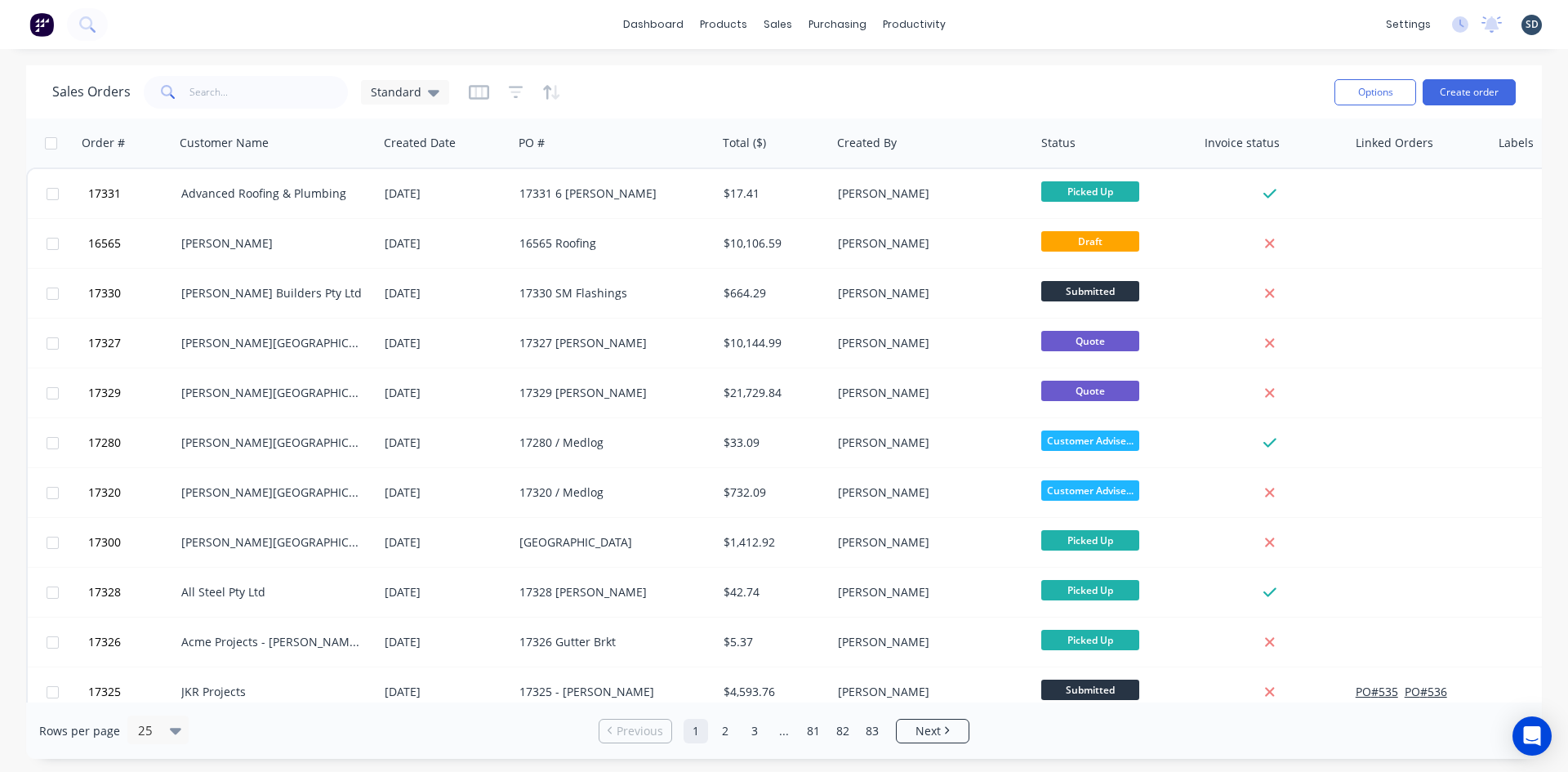
click at [985, 22] on div "dashboard products sales purchasing productivity dashboard products Product Cat…" at bounding box center [784, 24] width 1568 height 49
click at [1000, 20] on div "dashboard products sales purchasing productivity dashboard products Product Cat…" at bounding box center [784, 24] width 1568 height 49
drag, startPoint x: 621, startPoint y: 30, endPoint x: 602, endPoint y: 33, distance: 19.2
click at [602, 33] on div "dashboard products sales purchasing productivity dashboard products Product Cat…" at bounding box center [784, 24] width 1568 height 49
click at [983, 21] on div "dashboard products sales purchasing productivity dashboard products Product Cat…" at bounding box center [784, 24] width 1568 height 49
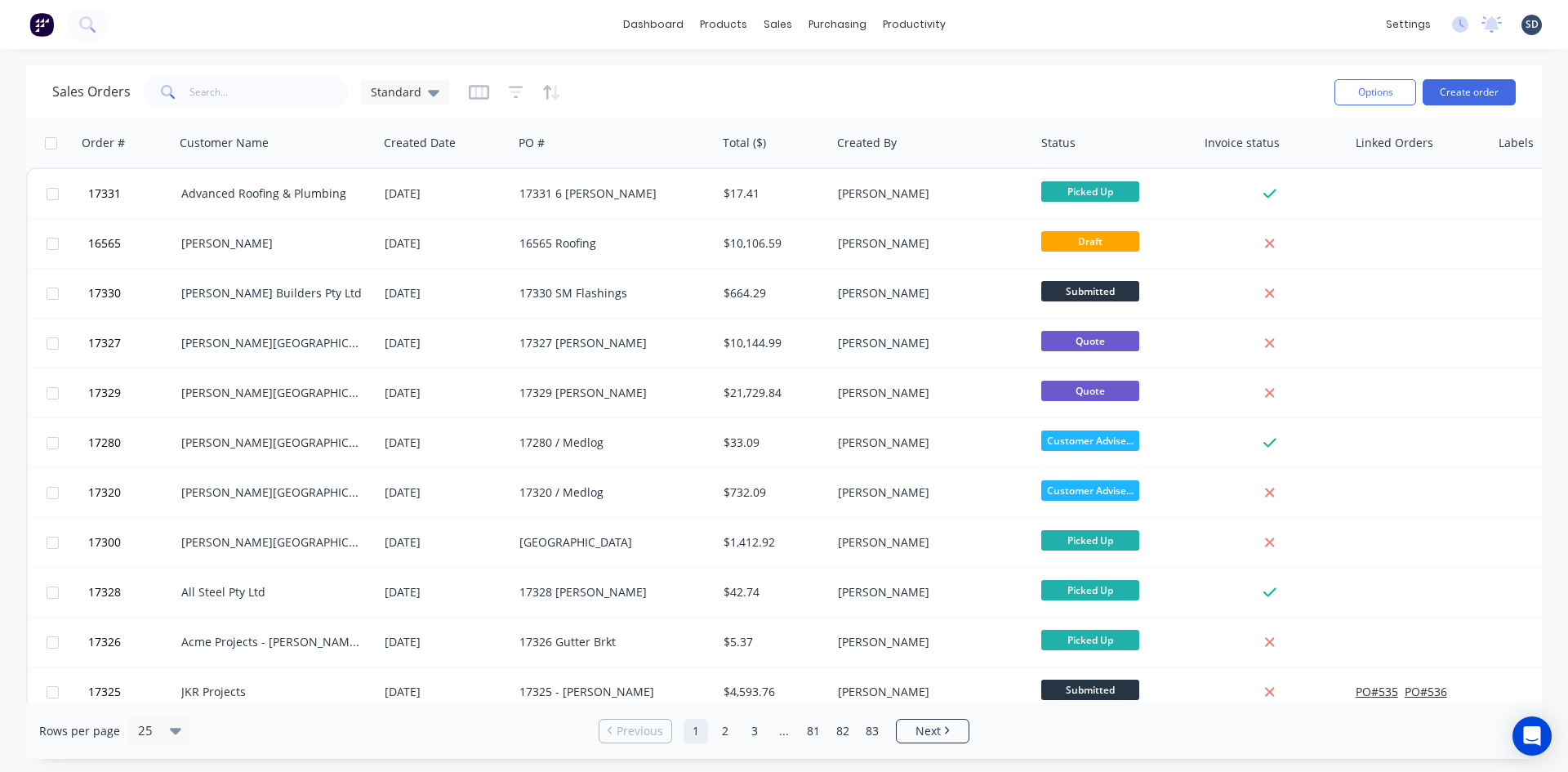
click at [983, 20] on div "dashboard products sales purchasing productivity dashboard products Product Cat…" at bounding box center [784, 24] width 1568 height 49
click at [993, 21] on div "dashboard products sales purchasing productivity dashboard products Product Cat…" at bounding box center [784, 24] width 1568 height 49
click at [994, 28] on div "dashboard products sales purchasing productivity dashboard products Product Cat…" at bounding box center [784, 24] width 1568 height 49
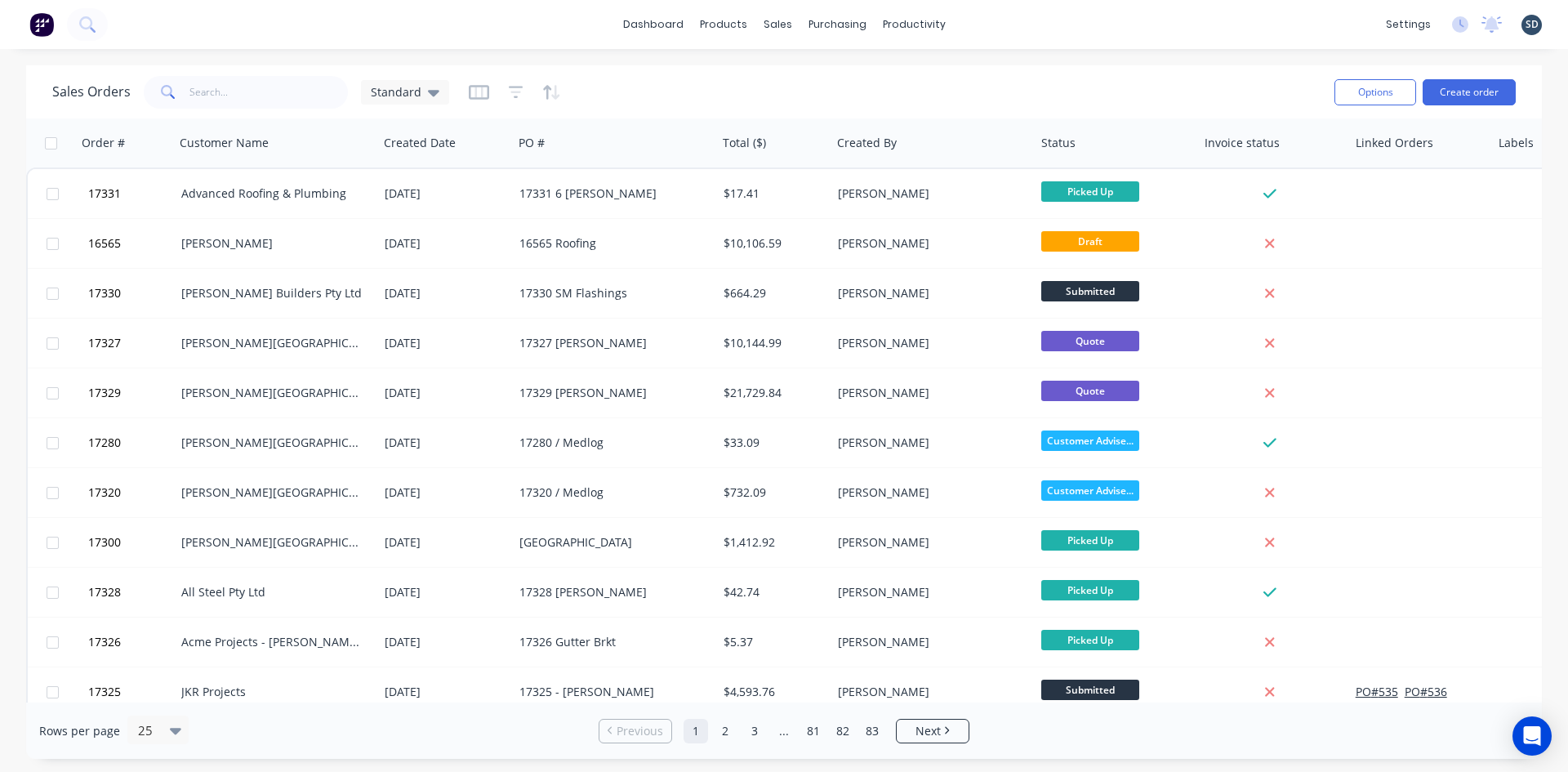
click at [994, 28] on div "dashboard products sales purchasing productivity dashboard products Product Cat…" at bounding box center [784, 24] width 1568 height 49
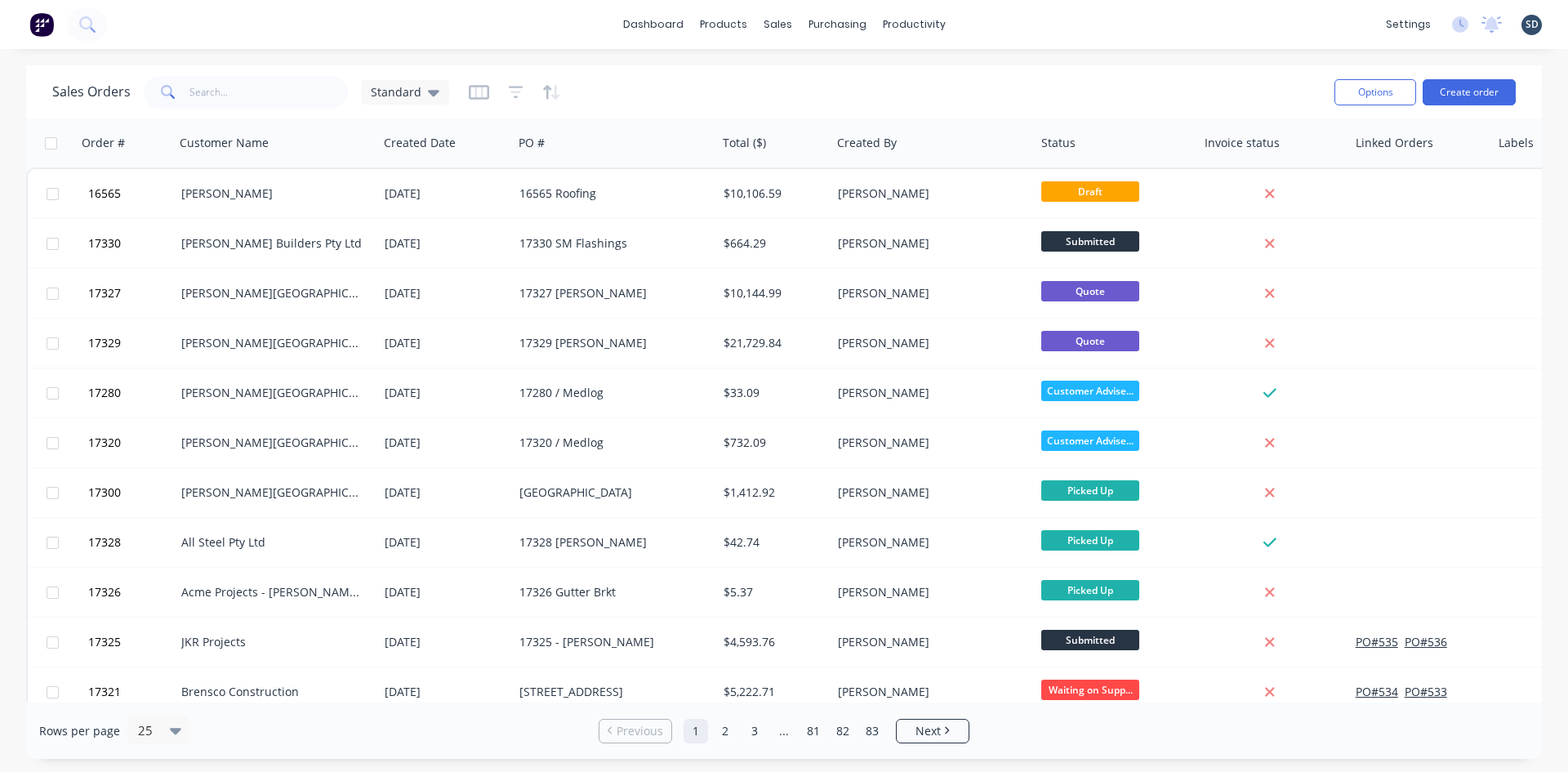
click at [995, 22] on div "dashboard products sales purchasing productivity dashboard products Product Cat…" at bounding box center [784, 24] width 1568 height 49
click at [831, 85] on div "Sales Orders" at bounding box center [838, 78] width 67 height 15
click at [1007, 22] on div "dashboard products sales purchasing productivity dashboard products Product Cat…" at bounding box center [784, 24] width 1568 height 49
click at [1004, 22] on div "dashboard products sales purchasing productivity dashboard products Product Cat…" at bounding box center [784, 24] width 1568 height 49
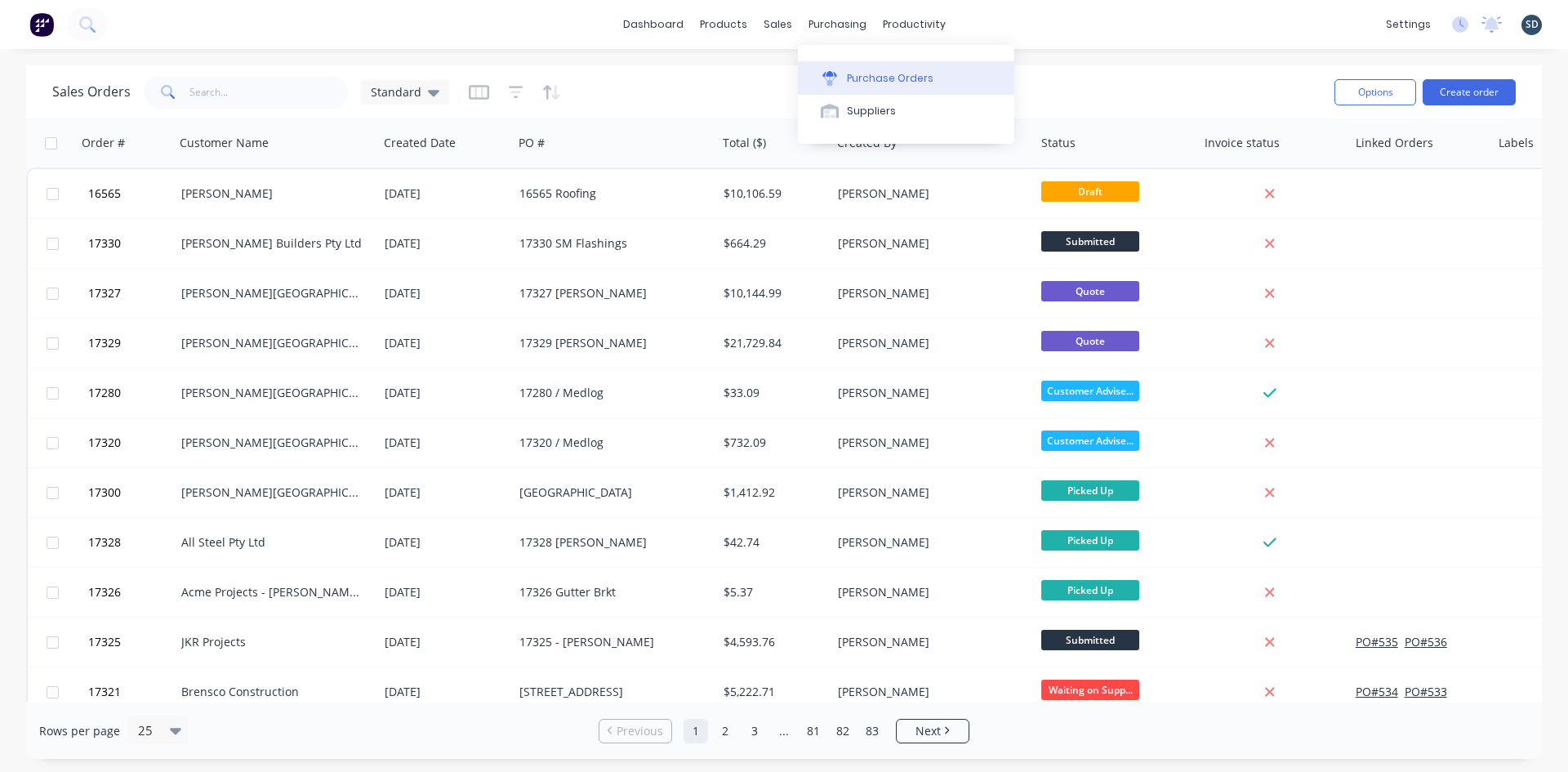
click at [899, 74] on div "Purchase Orders" at bounding box center [890, 78] width 87 height 15
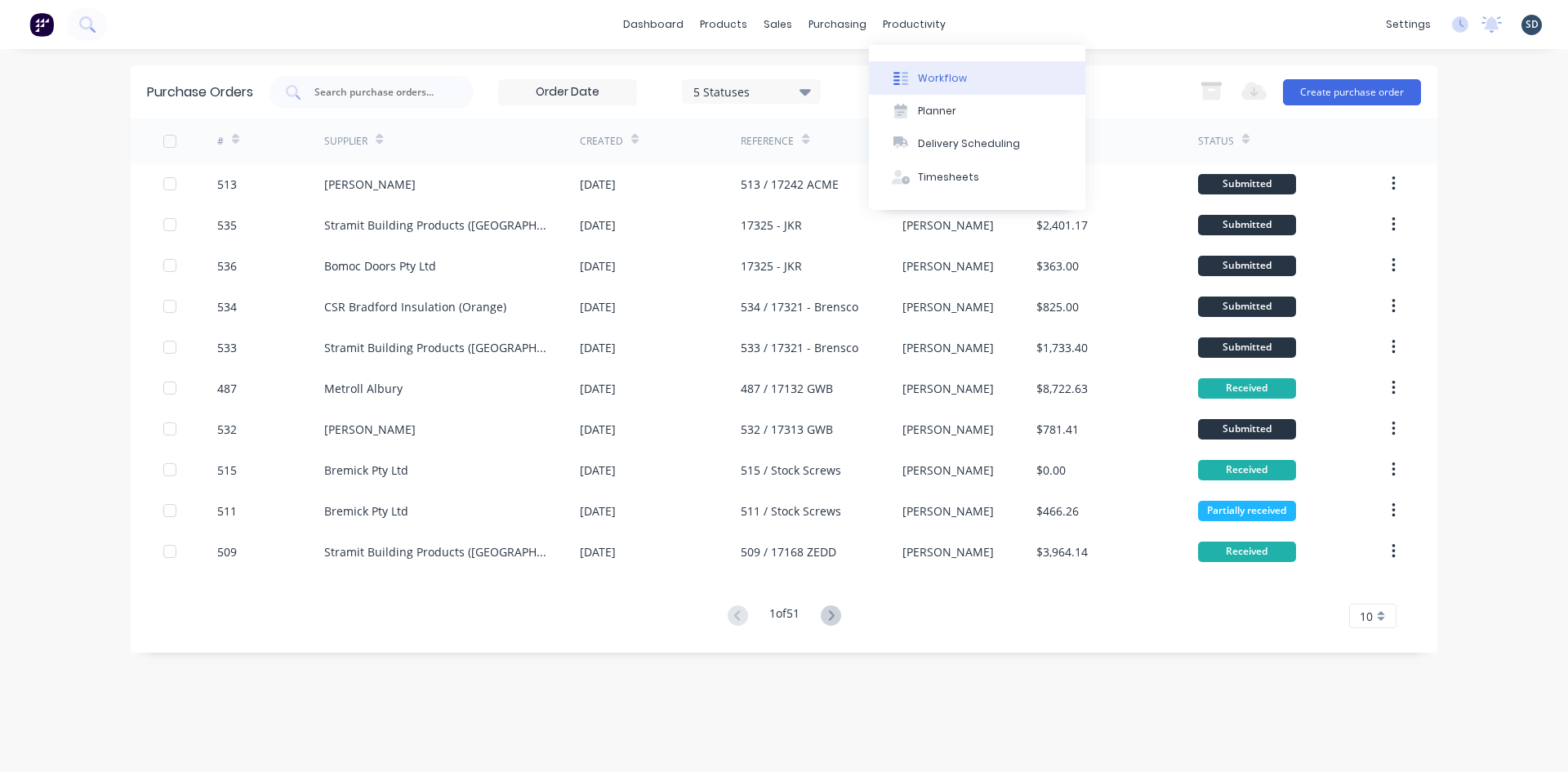
click at [960, 78] on div "Workflow" at bounding box center [943, 78] width 49 height 15
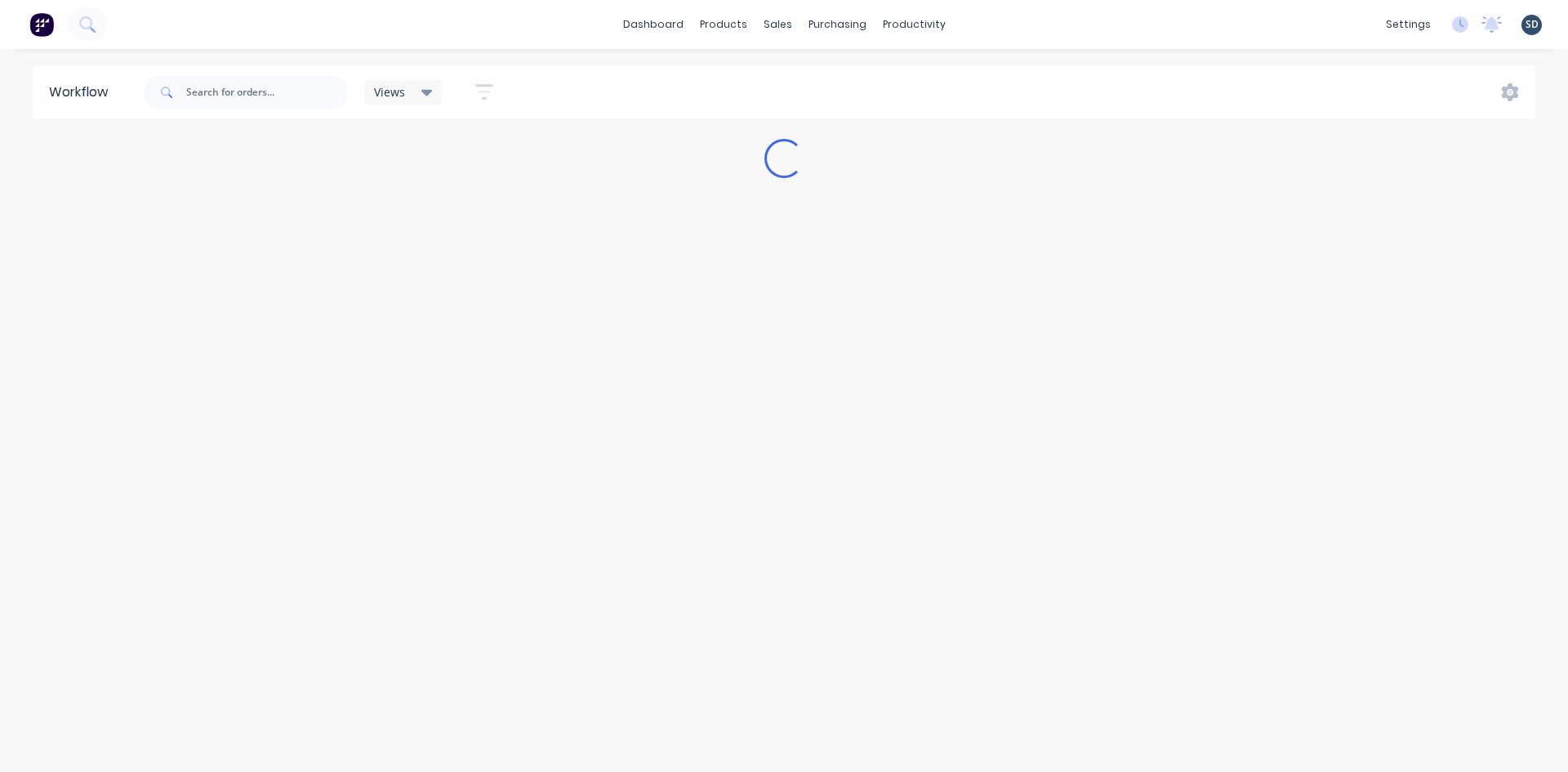
click at [1017, 18] on div "dashboard products sales purchasing productivity dashboard products Product Cat…" at bounding box center [784, 24] width 1568 height 49
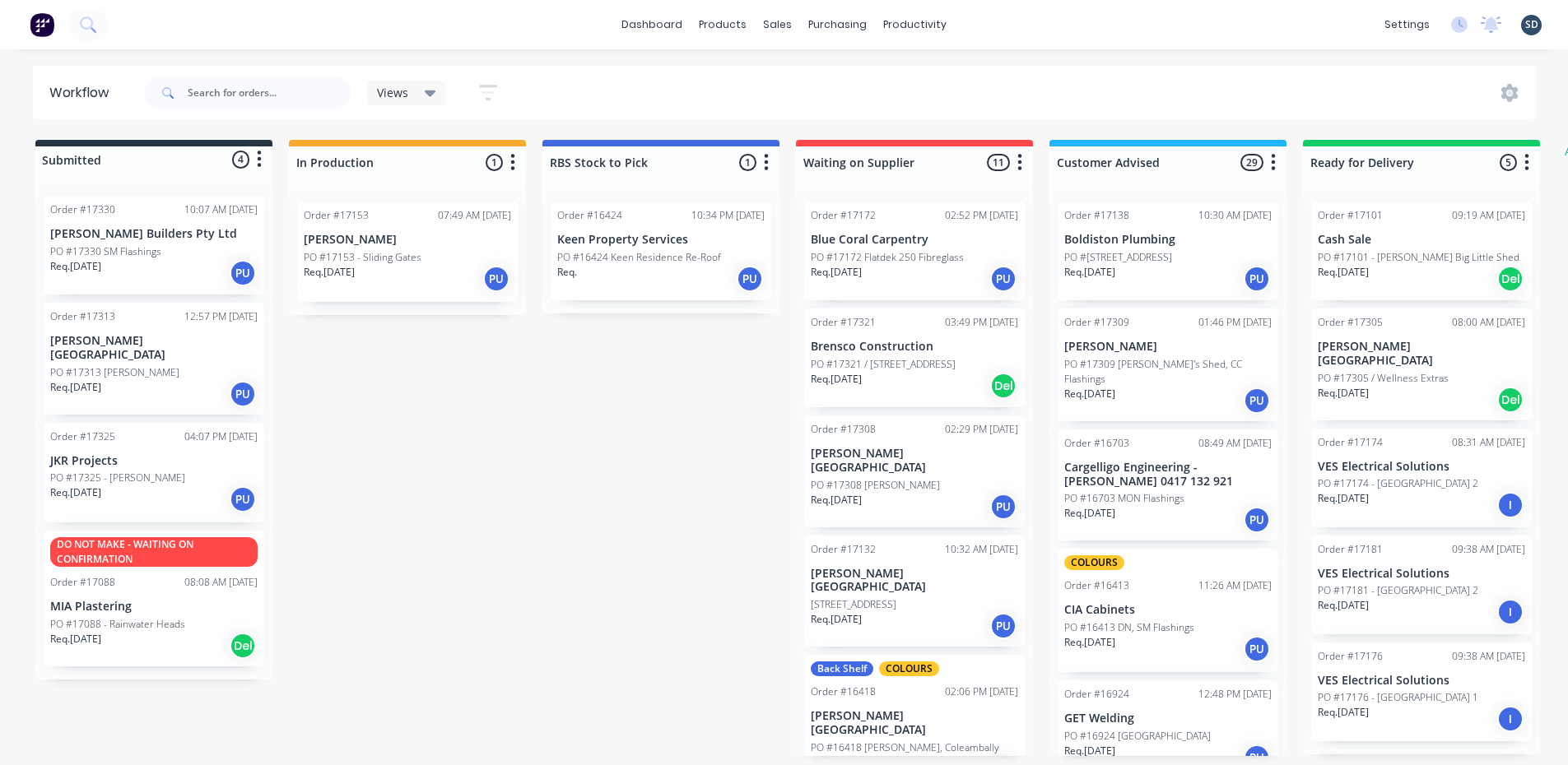
click at [642, 45] on div "dashboard products sales purchasing productivity dashboard products Product Cat…" at bounding box center [784, 25] width 1568 height 49
click at [659, 42] on div "dashboard products sales purchasing productivity dashboard products Product Cat…" at bounding box center [784, 25] width 1568 height 49
click at [650, 46] on div "dashboard products sales purchasing productivity dashboard products Product Cat…" at bounding box center [784, 25] width 1568 height 49
click at [659, 43] on div "dashboard products sales purchasing productivity dashboard products Product Cat…" at bounding box center [784, 25] width 1568 height 49
click at [1053, 23] on div "dashboard products sales purchasing productivity dashboard products Product Cat…" at bounding box center [784, 25] width 1568 height 49
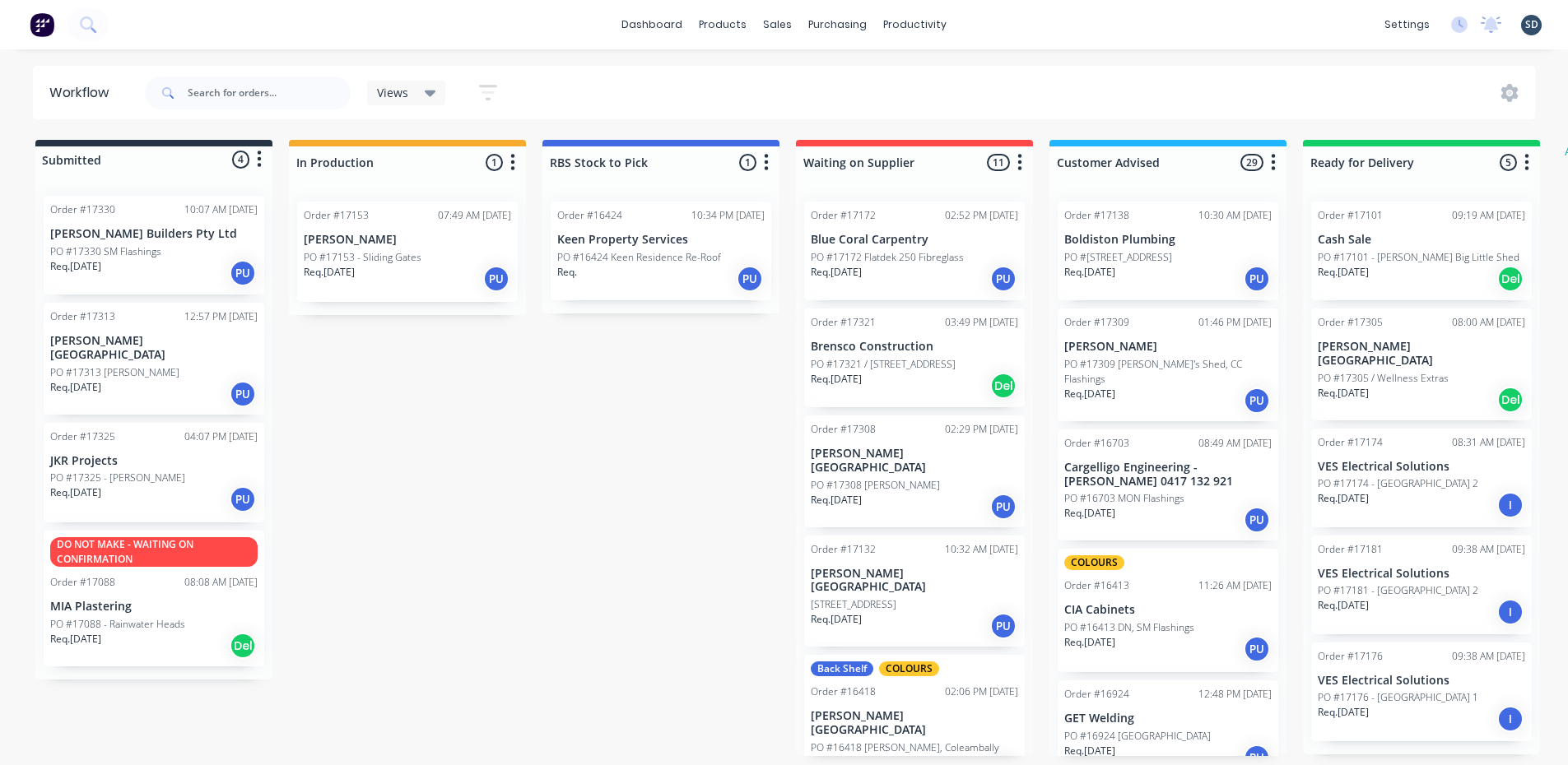
click at [621, 34] on div "dashboard products sales purchasing productivity dashboard products Product Cat…" at bounding box center [784, 25] width 1568 height 49
click at [621, 29] on div "dashboard products sales purchasing productivity dashboard products Product Cat…" at bounding box center [784, 25] width 1568 height 49
click at [617, 35] on div "dashboard products sales purchasing productivity dashboard products Product Cat…" at bounding box center [784, 25] width 1568 height 49
click at [618, 30] on div "dashboard products sales purchasing productivity dashboard products Product Cat…" at bounding box center [784, 25] width 1568 height 49
click at [615, 33] on div "dashboard products sales purchasing productivity dashboard products Product Cat…" at bounding box center [784, 25] width 1568 height 49
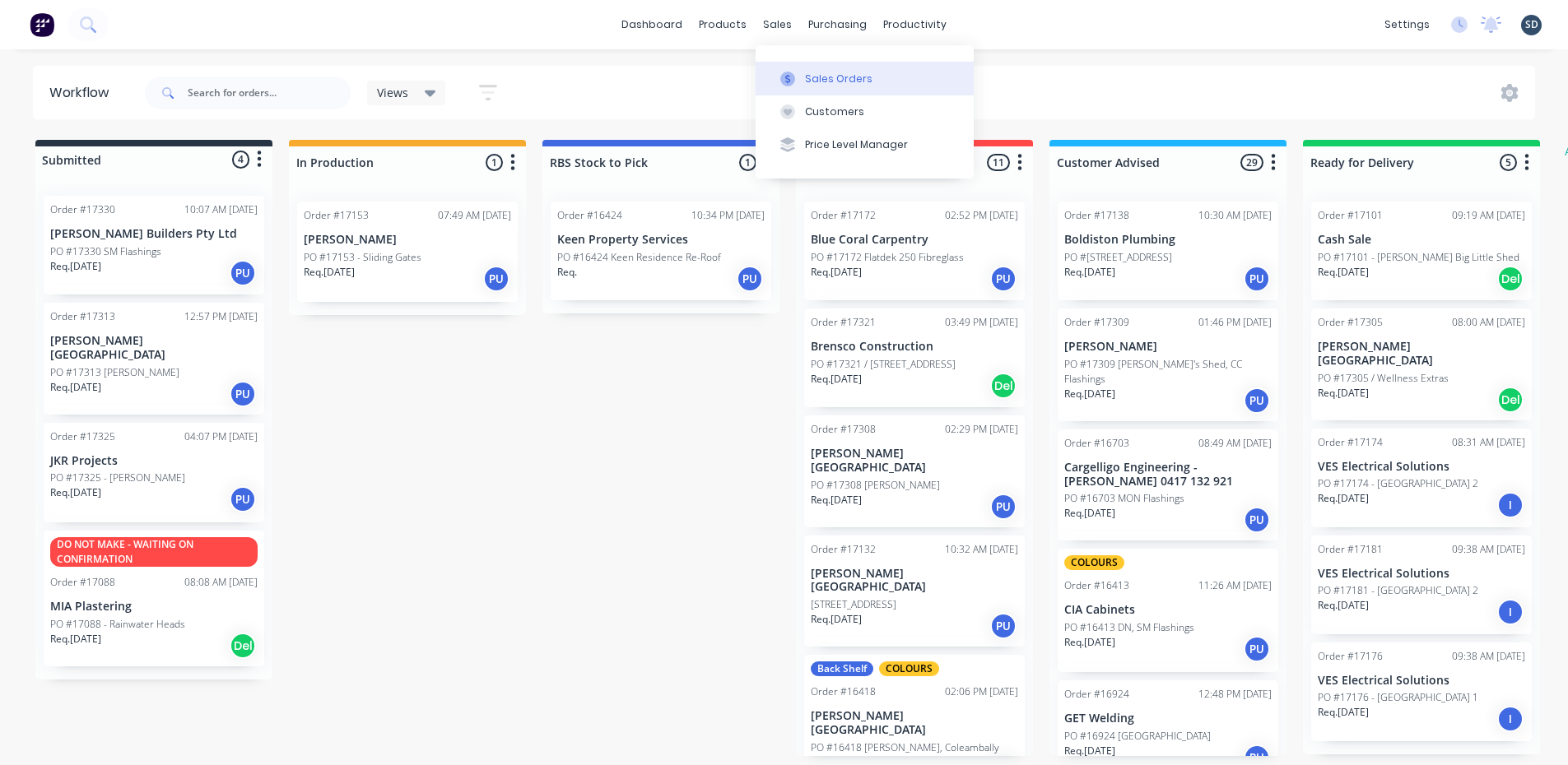
click at [810, 72] on div "Sales Orders" at bounding box center [838, 79] width 68 height 15
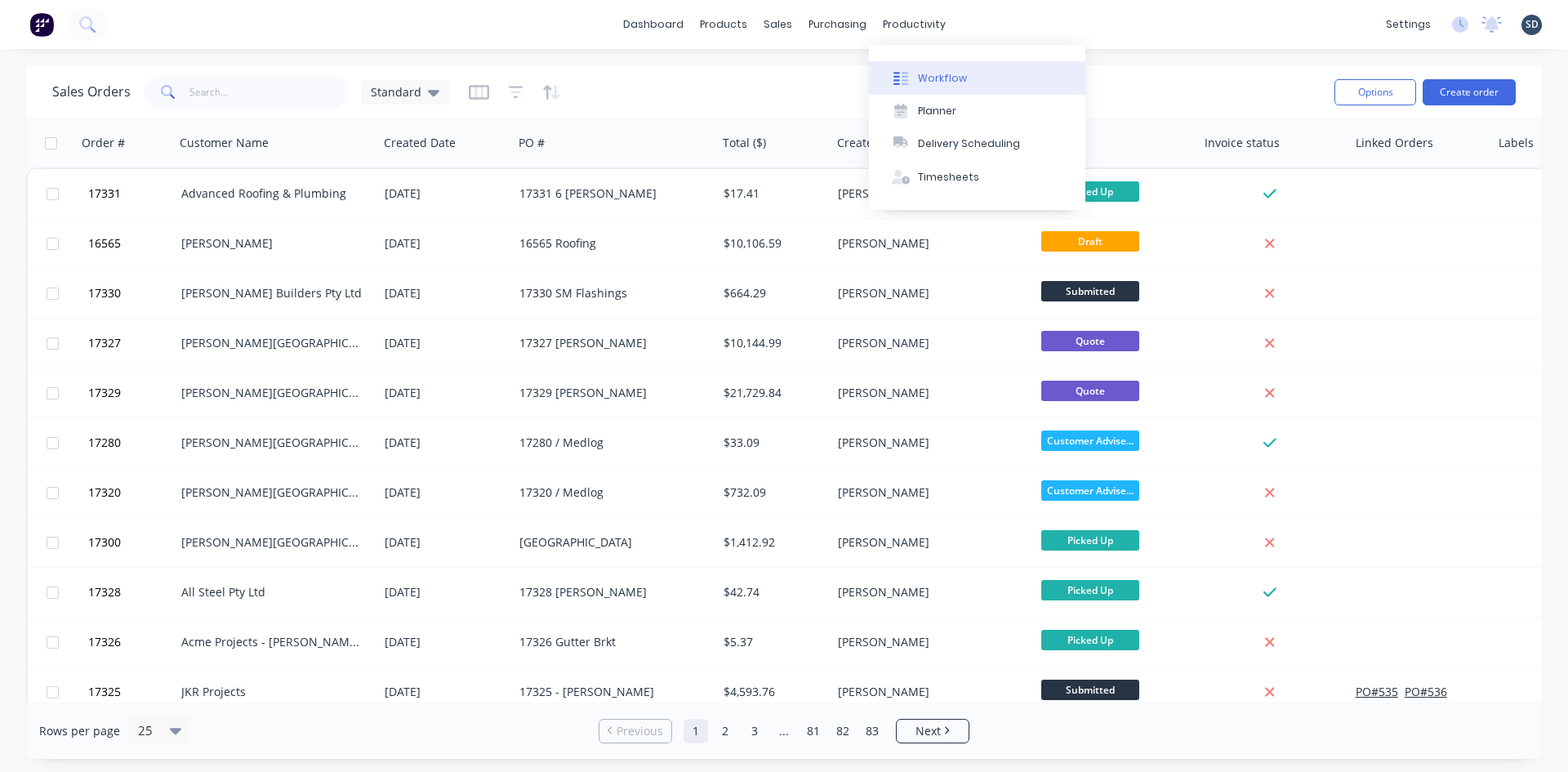
click at [933, 76] on div "Workflow" at bounding box center [943, 78] width 49 height 15
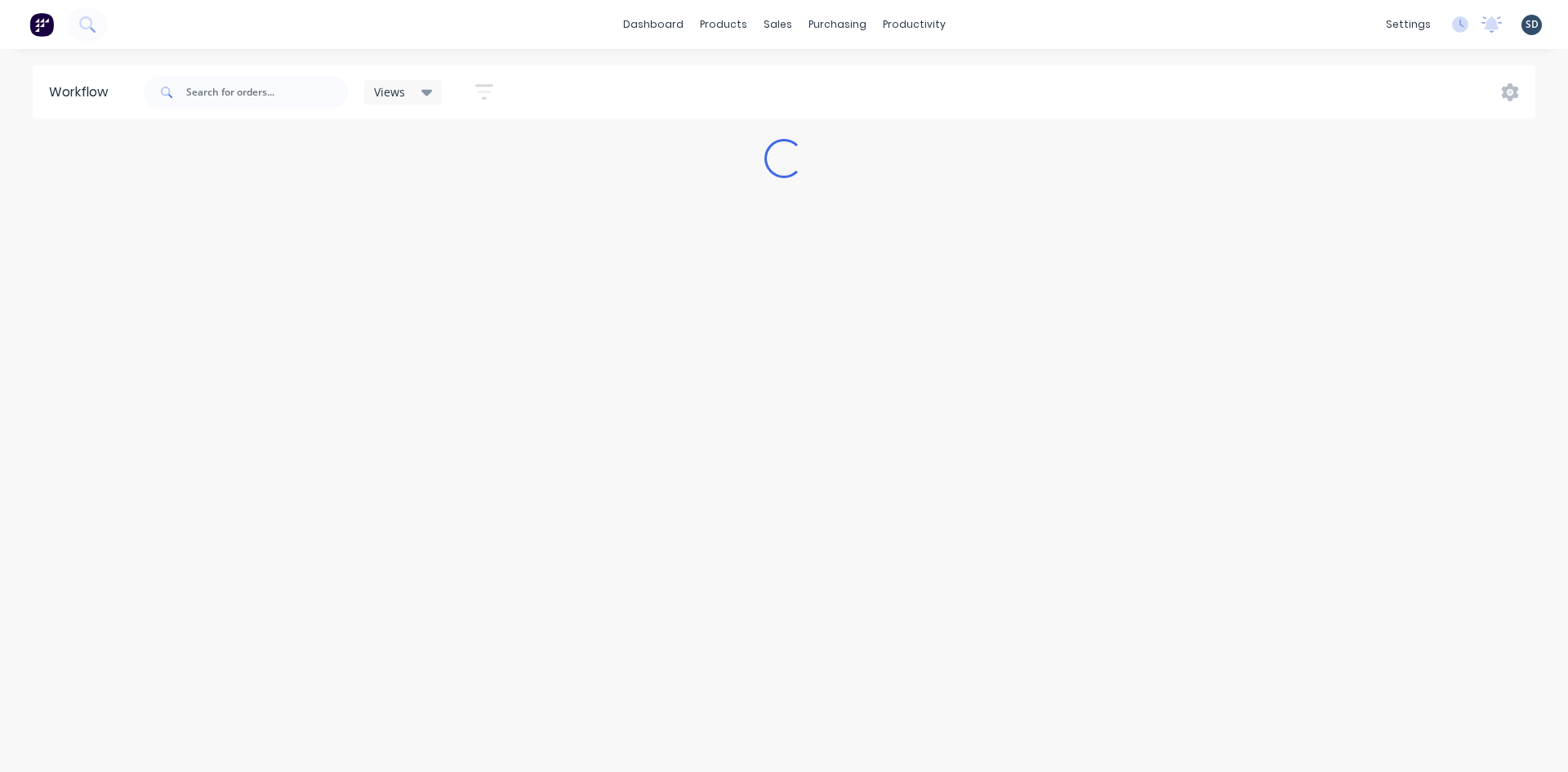
click at [992, 33] on div "dashboard products sales purchasing productivity dashboard products Product Cat…" at bounding box center [784, 24] width 1568 height 49
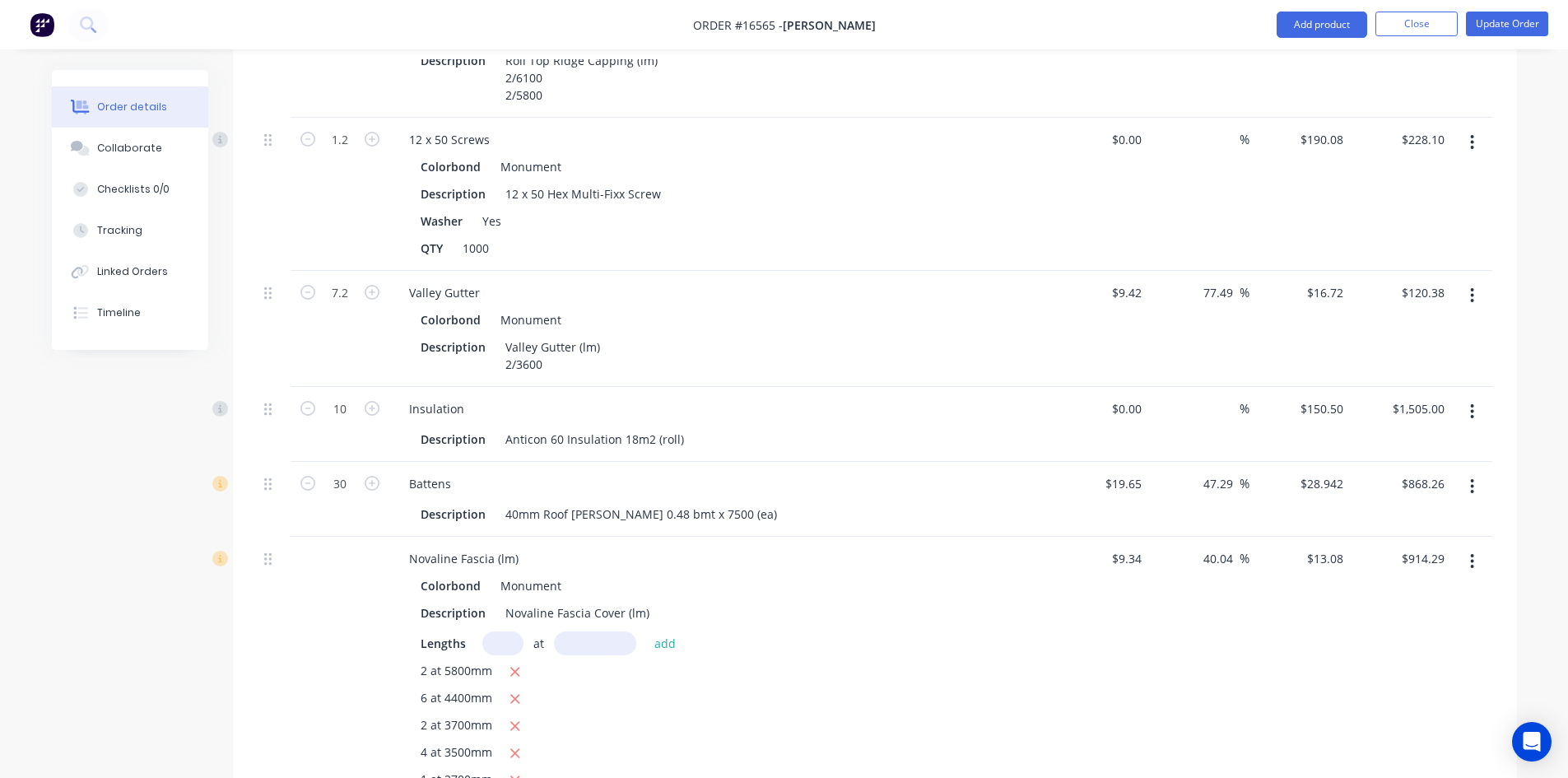
scroll to position [1893, 0]
